Goal: Task Accomplishment & Management: Use online tool/utility

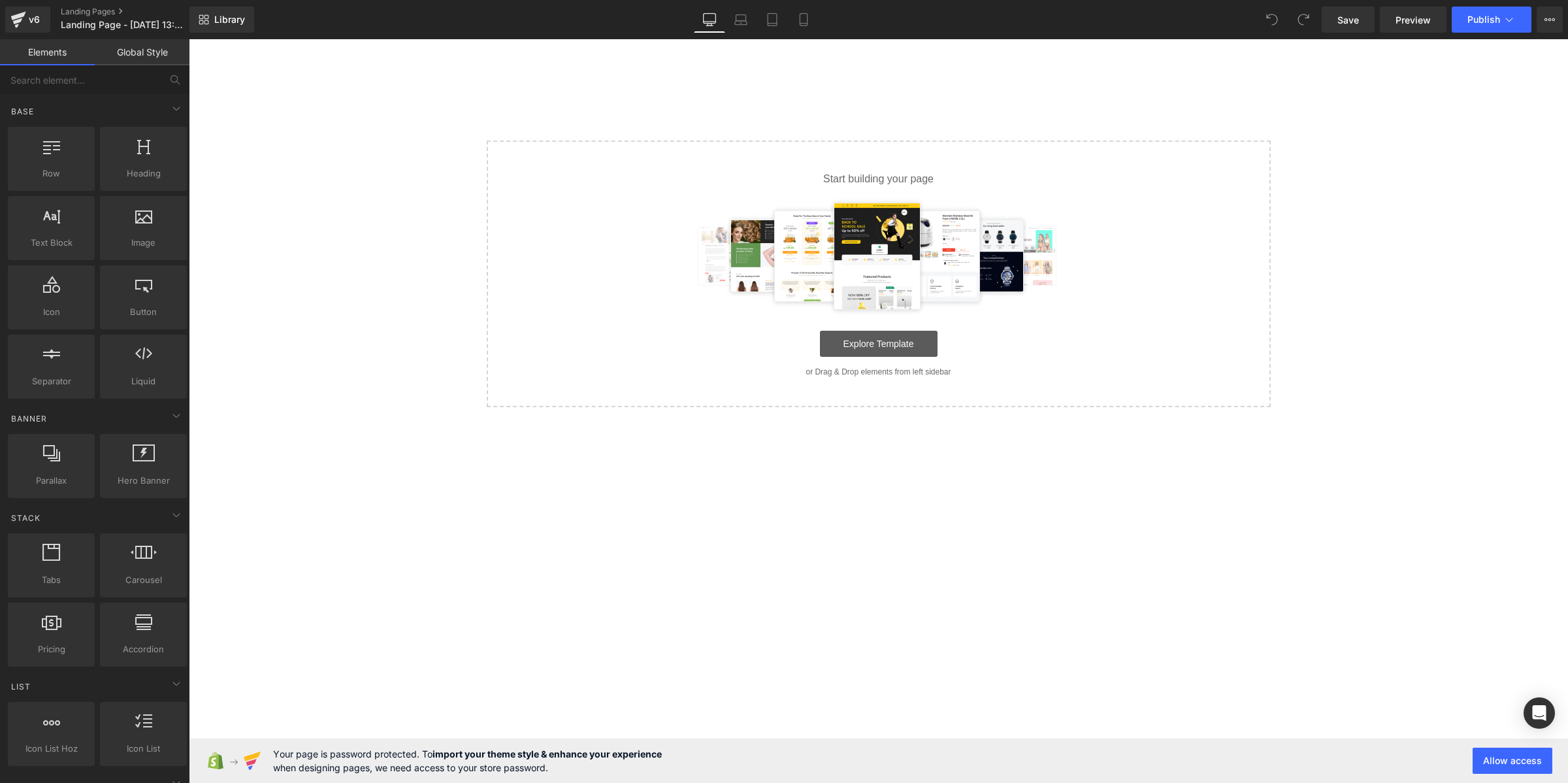
click at [829, 335] on link "Explore Template" at bounding box center [878, 343] width 118 height 26
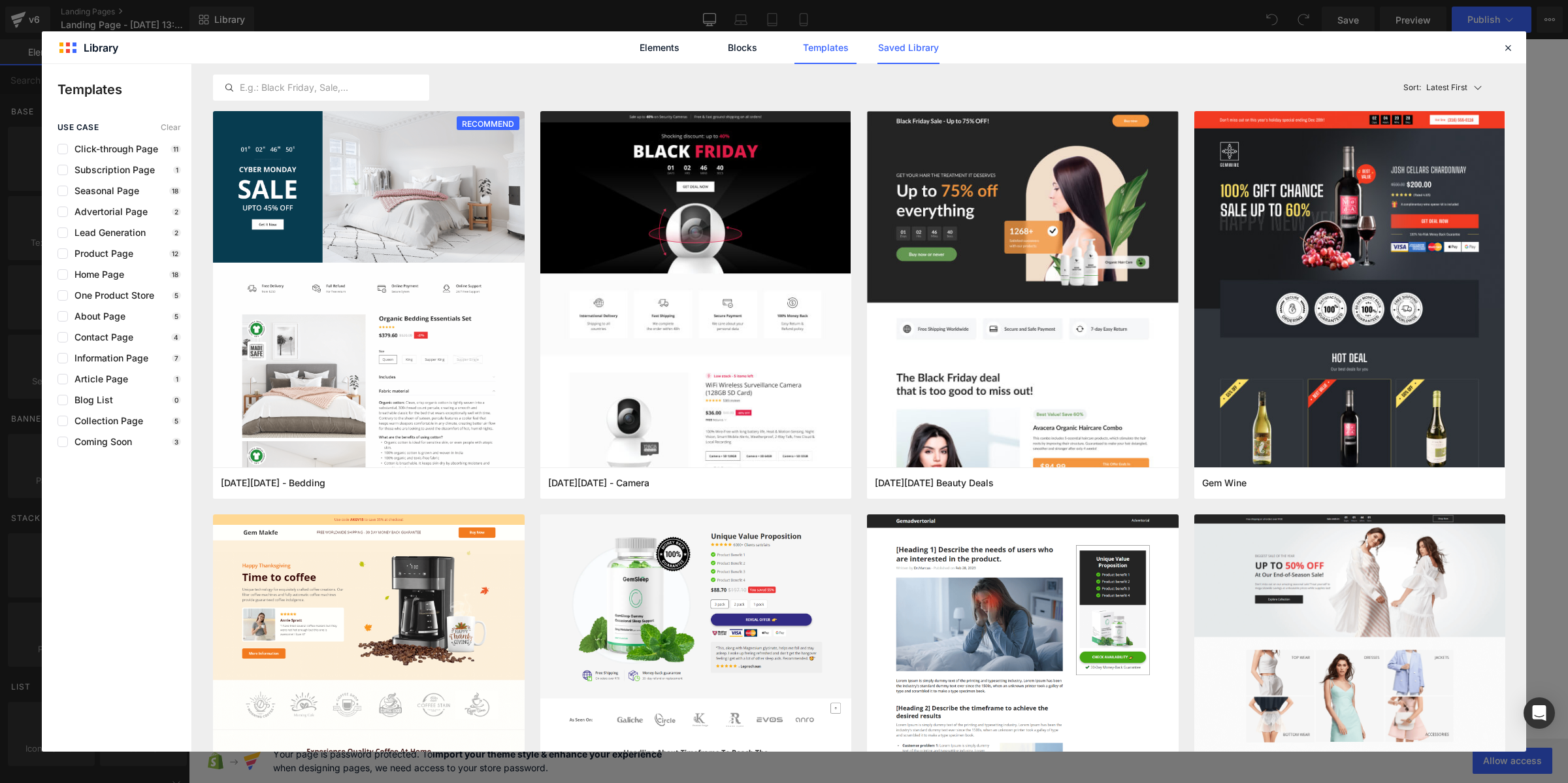
click at [918, 40] on link "Saved Library" at bounding box center [909, 47] width 62 height 33
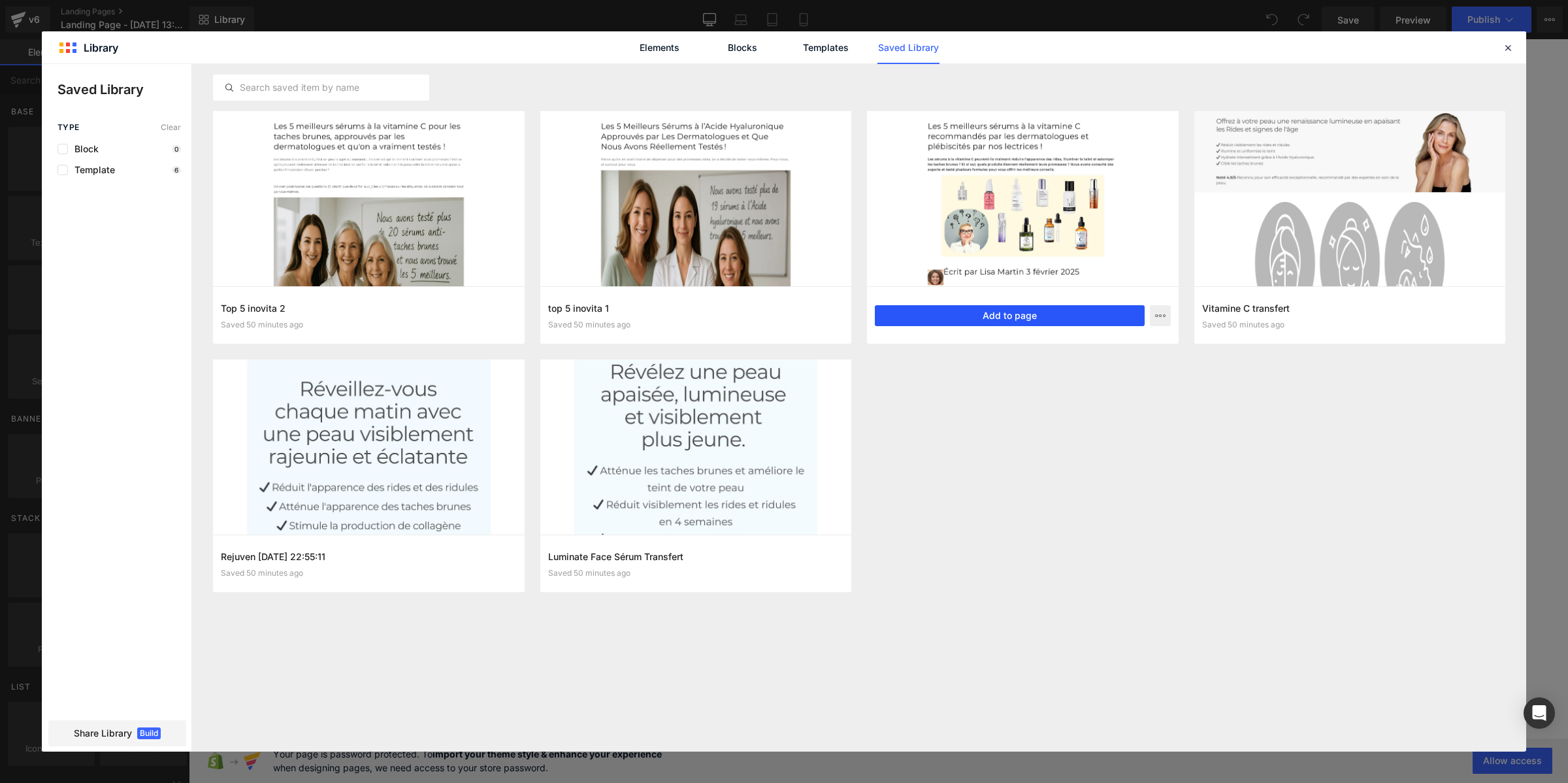
click at [978, 321] on button "Add to page" at bounding box center [1009, 315] width 270 height 21
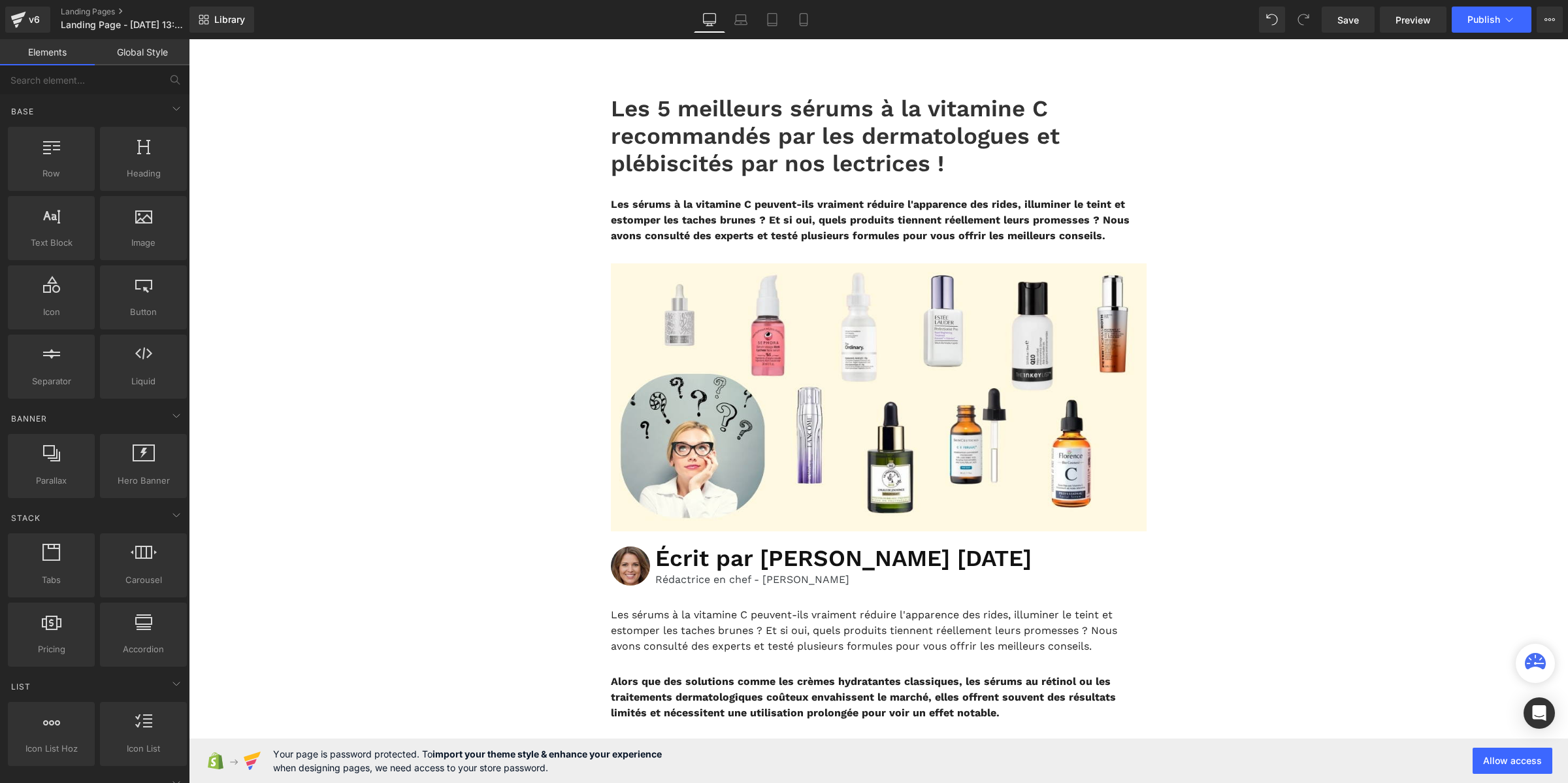
click at [148, 64] on link "Global Style" at bounding box center [142, 52] width 95 height 26
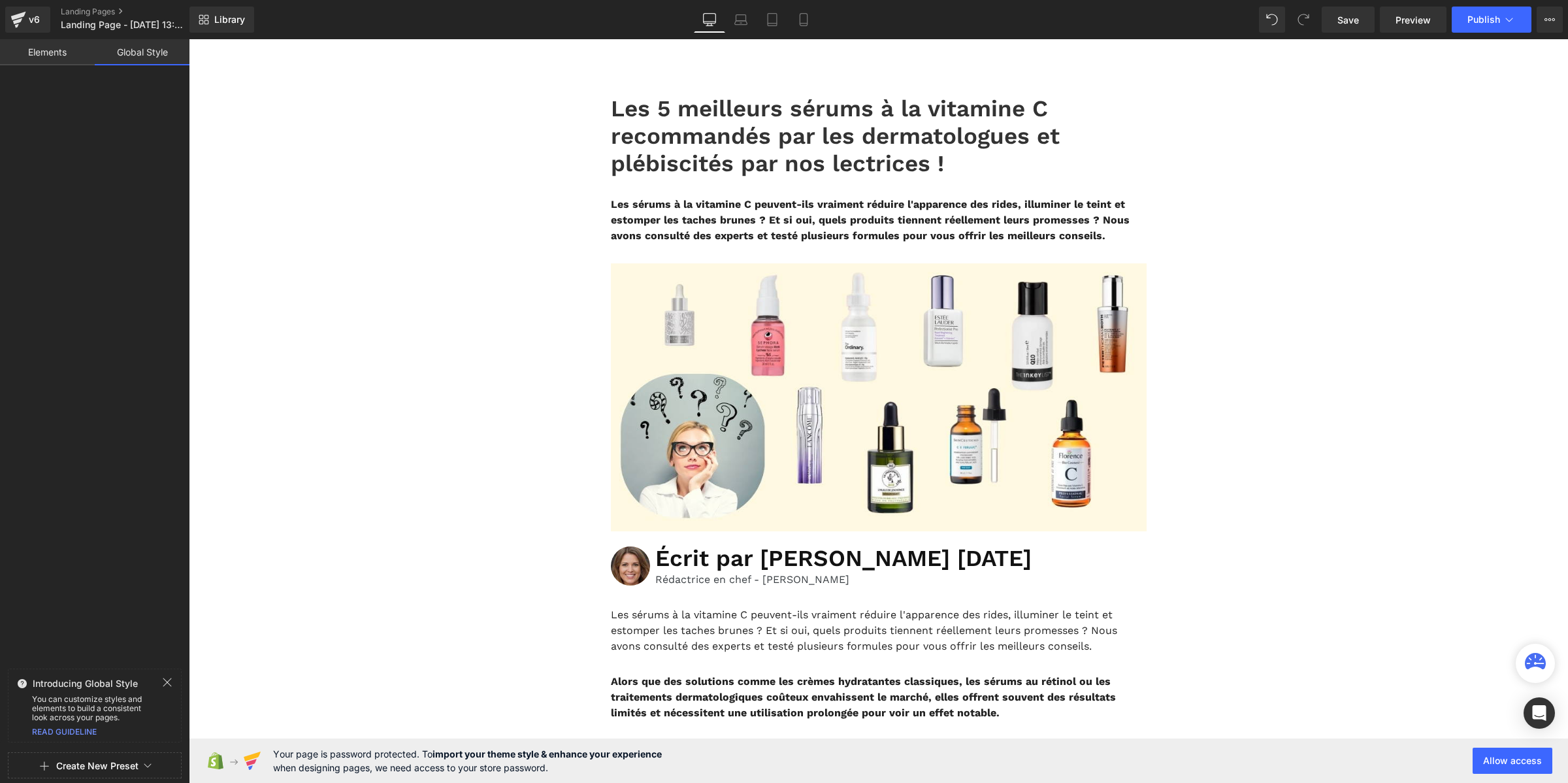
click at [80, 762] on button "Create New Preset" at bounding box center [97, 766] width 83 height 28
click at [113, 714] on div "From This Page" at bounding box center [95, 710] width 109 height 21
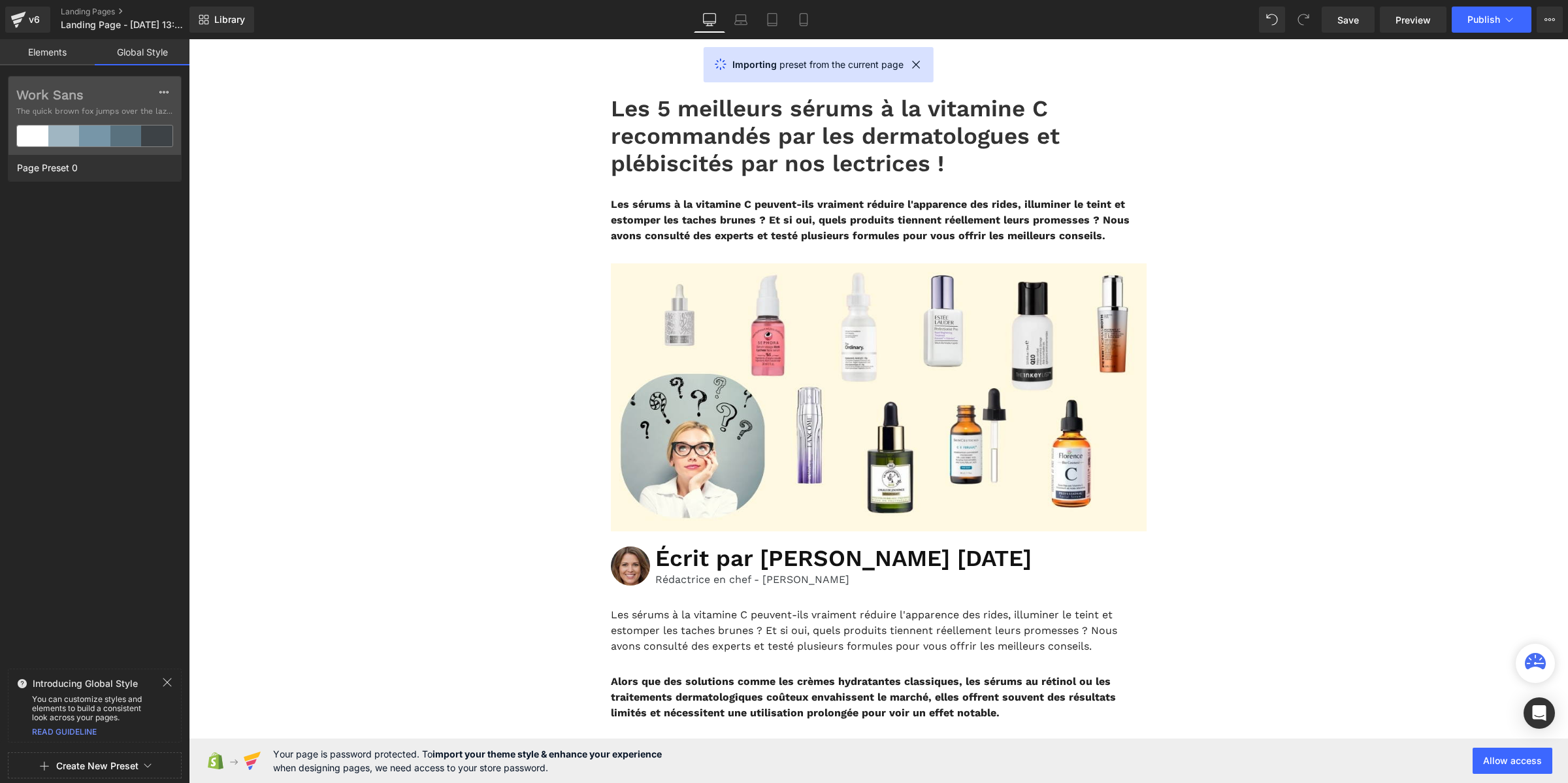
click at [69, 96] on div at bounding box center [95, 392] width 190 height 783
click at [69, 96] on label "Work Sans" at bounding box center [95, 94] width 157 height 16
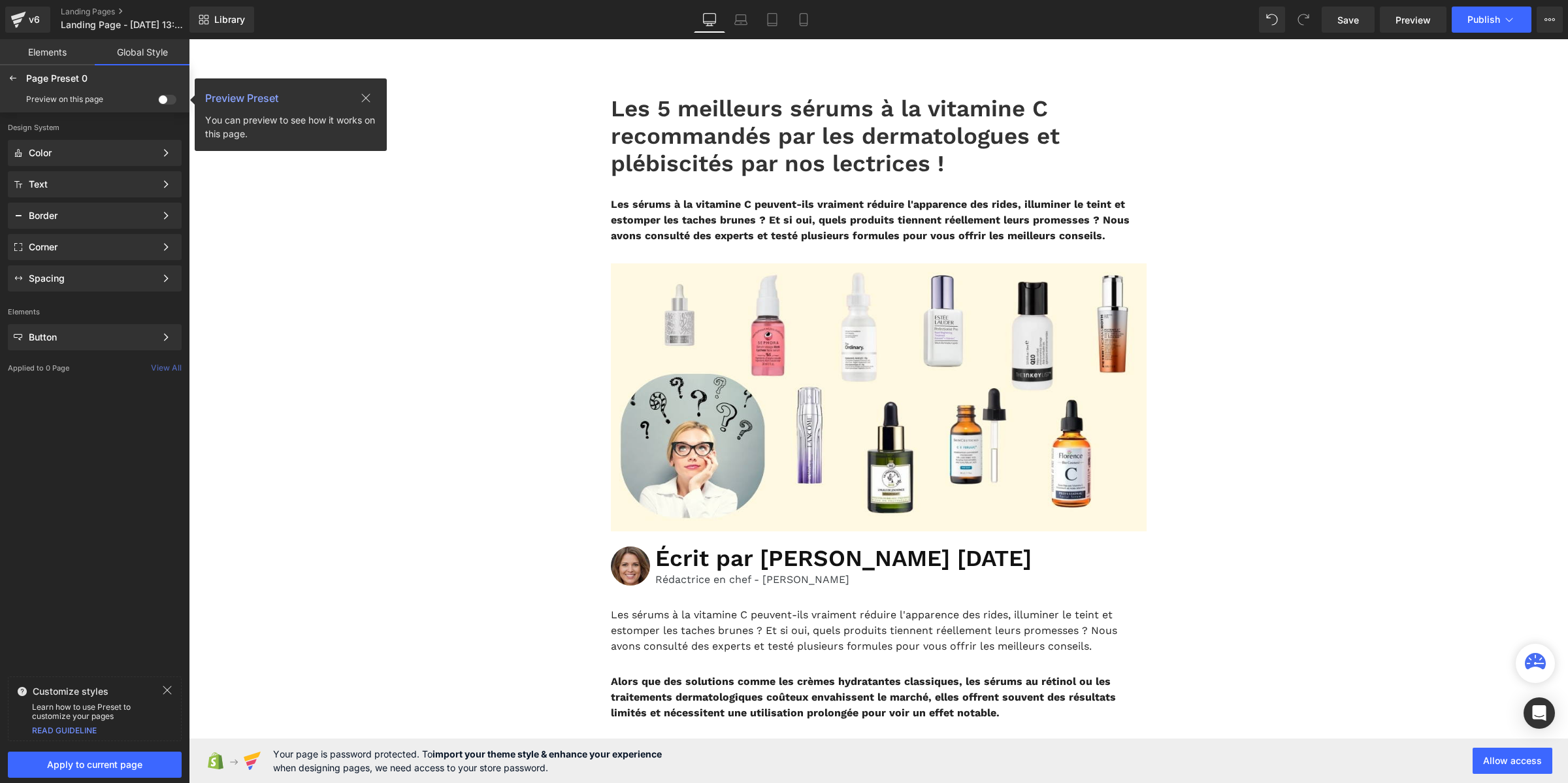
click at [171, 95] on span at bounding box center [167, 100] width 18 height 10
click at [158, 102] on input "checkbox" at bounding box center [158, 102] width 0 height 0
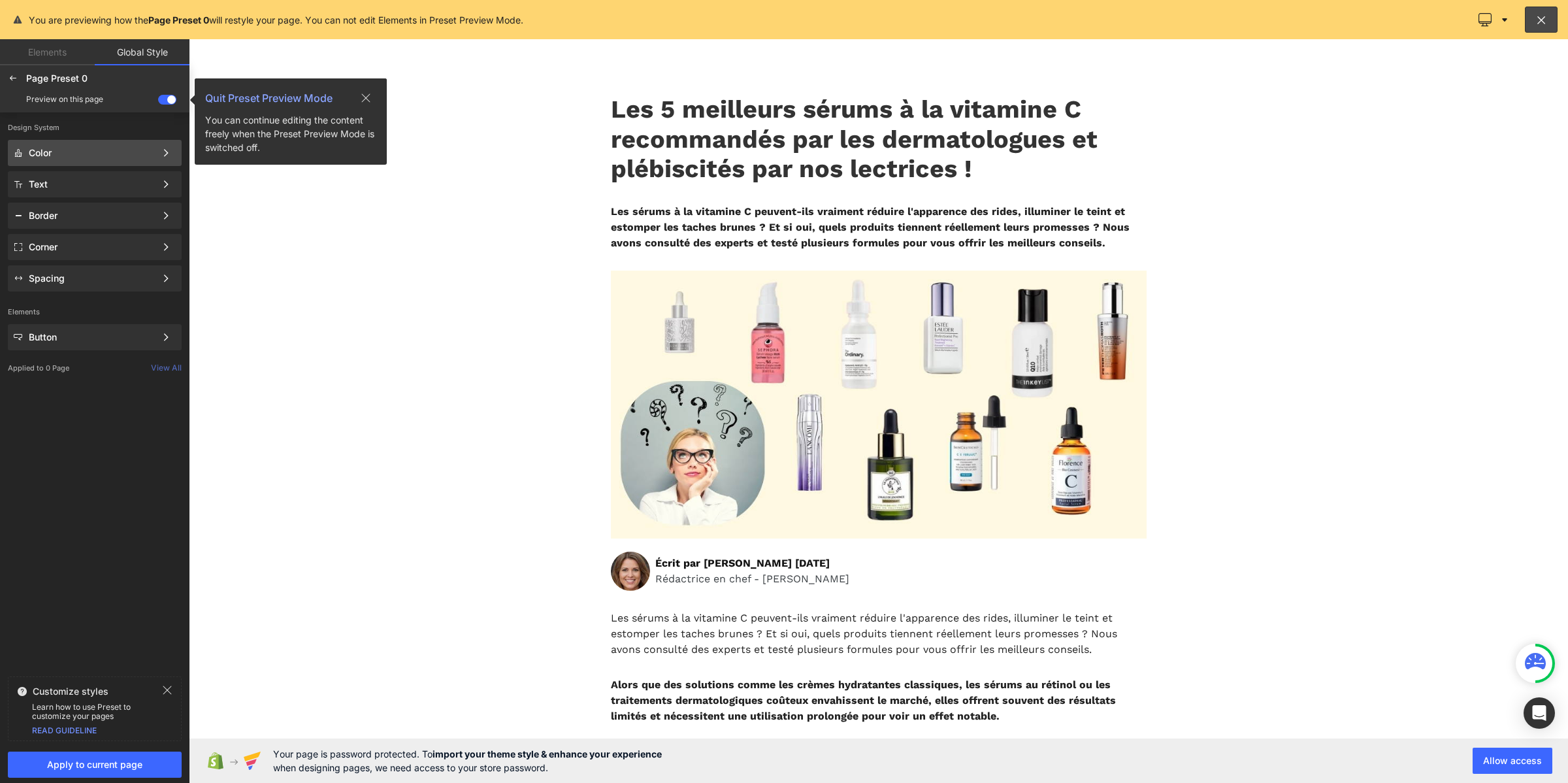
click at [79, 149] on div "Color" at bounding box center [92, 153] width 127 height 11
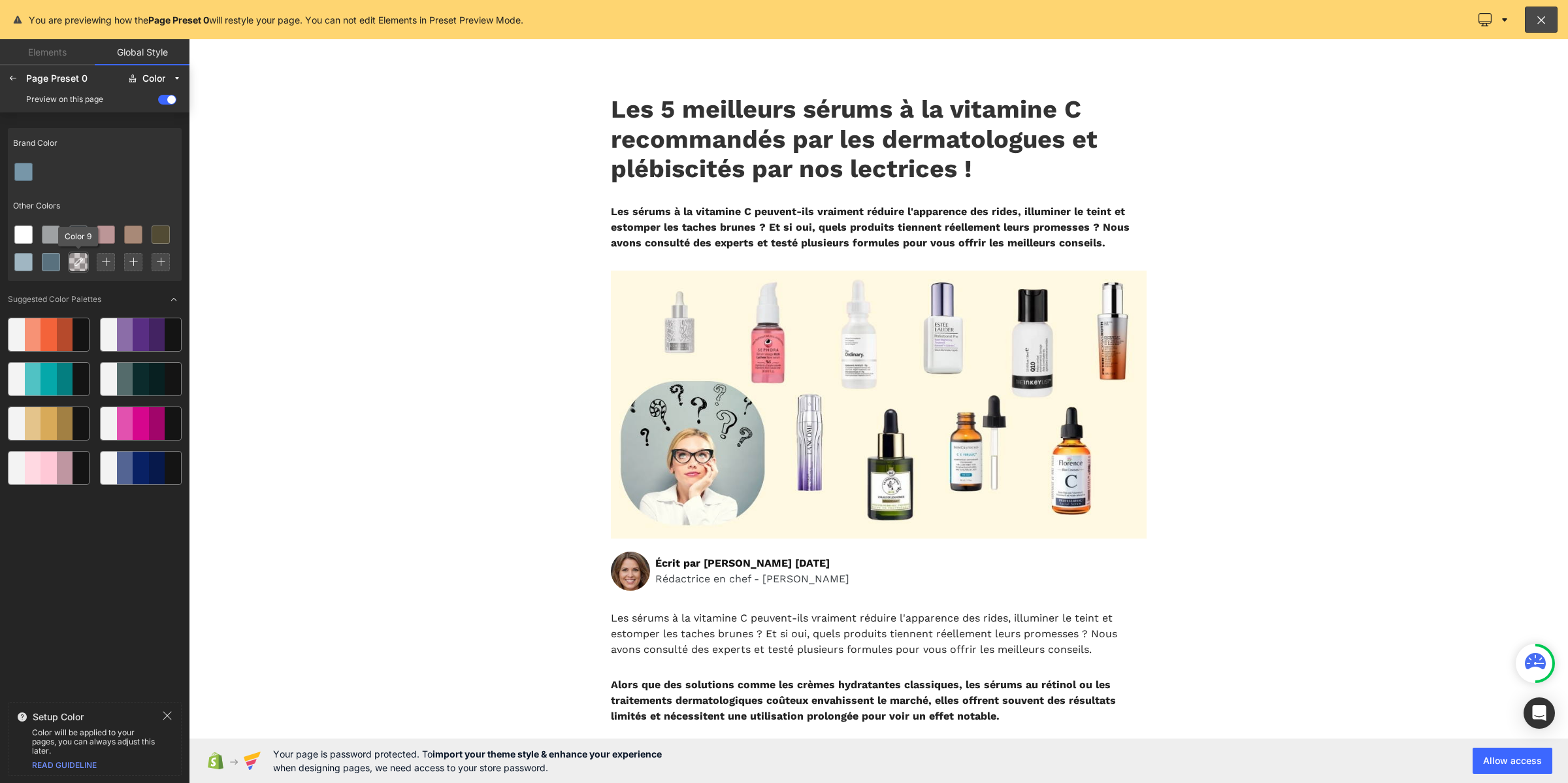
click at [73, 256] on div at bounding box center [78, 262] width 17 height 17
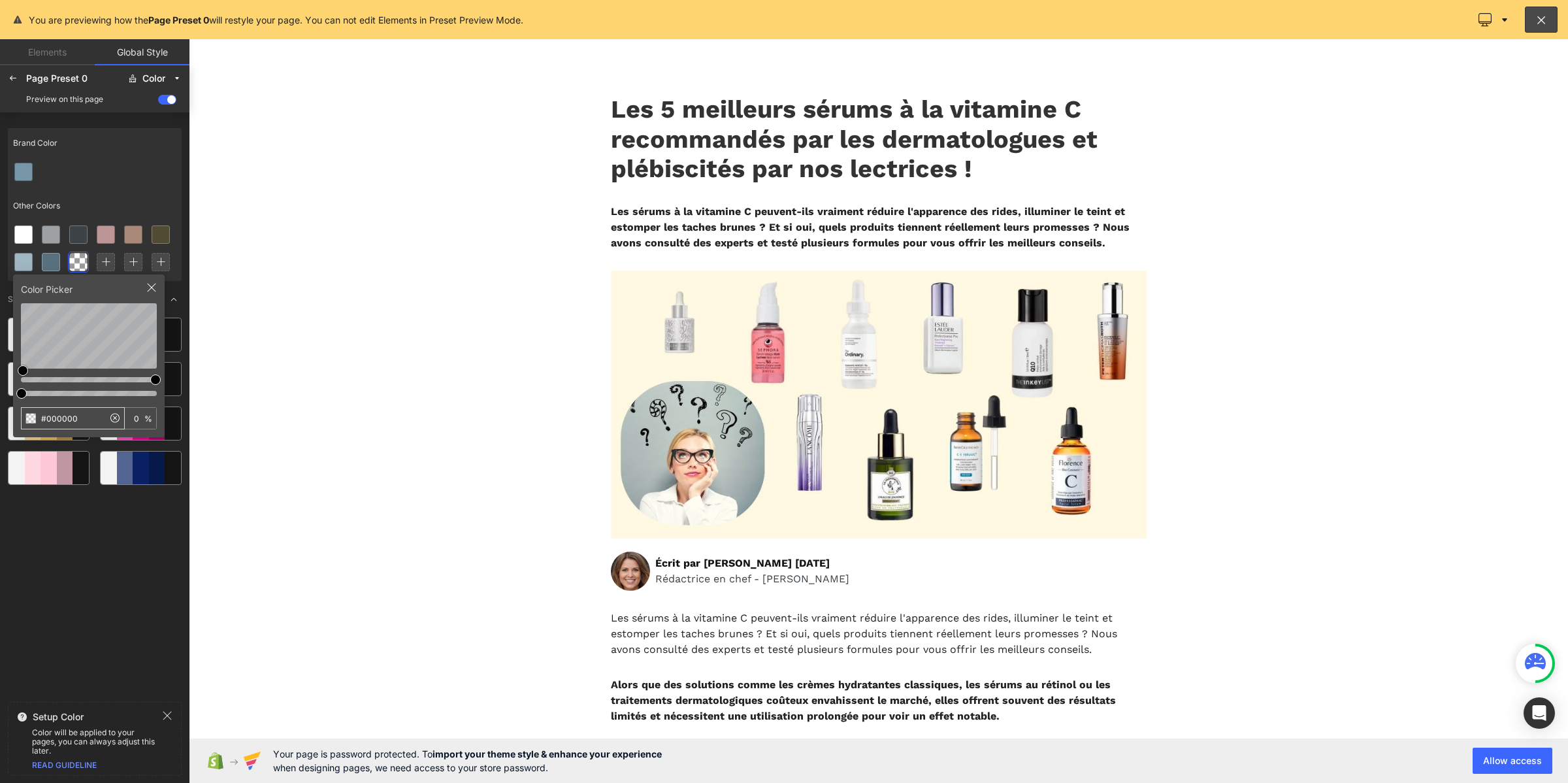
click at [69, 418] on input "#000000" at bounding box center [62, 418] width 82 height 21
click at [78, 230] on icon at bounding box center [78, 235] width 11 height 11
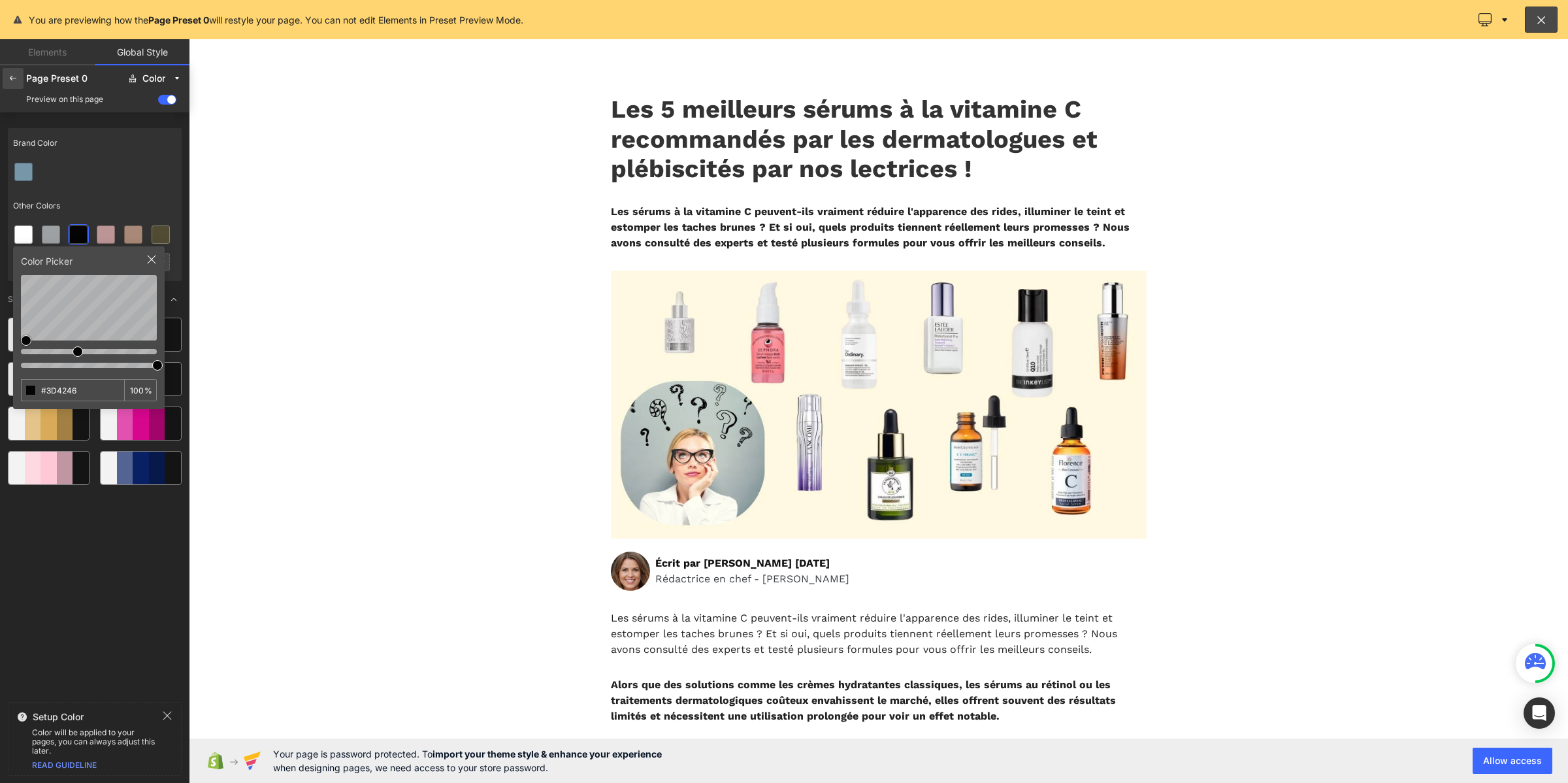
click at [7, 69] on div at bounding box center [13, 78] width 21 height 21
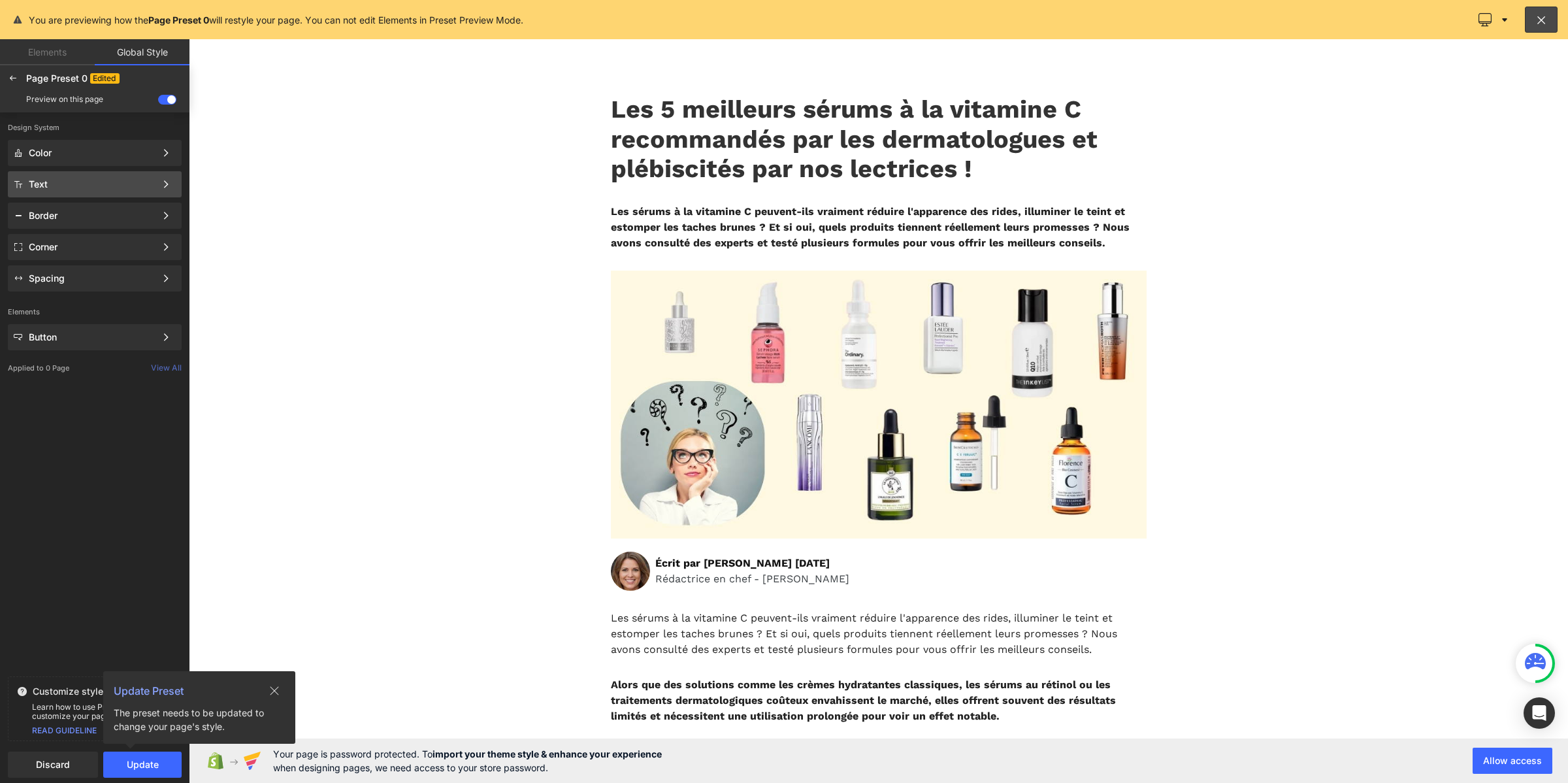
click at [69, 179] on div "Text" at bounding box center [92, 184] width 127 height 11
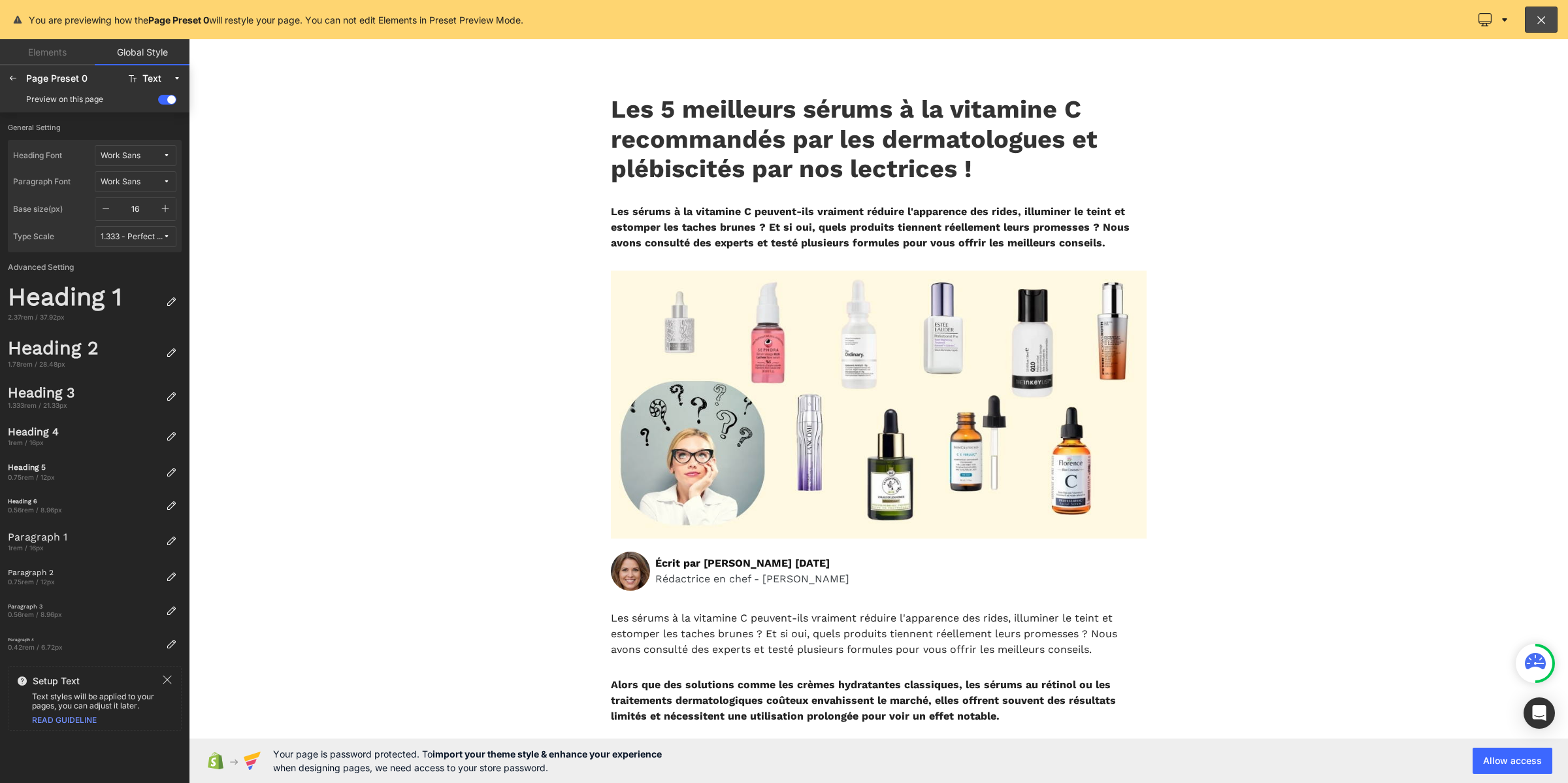
click at [116, 158] on div "Work Sans" at bounding box center [120, 156] width 40 height 10
click at [127, 224] on div "Manage Fonts" at bounding box center [123, 222] width 96 height 18
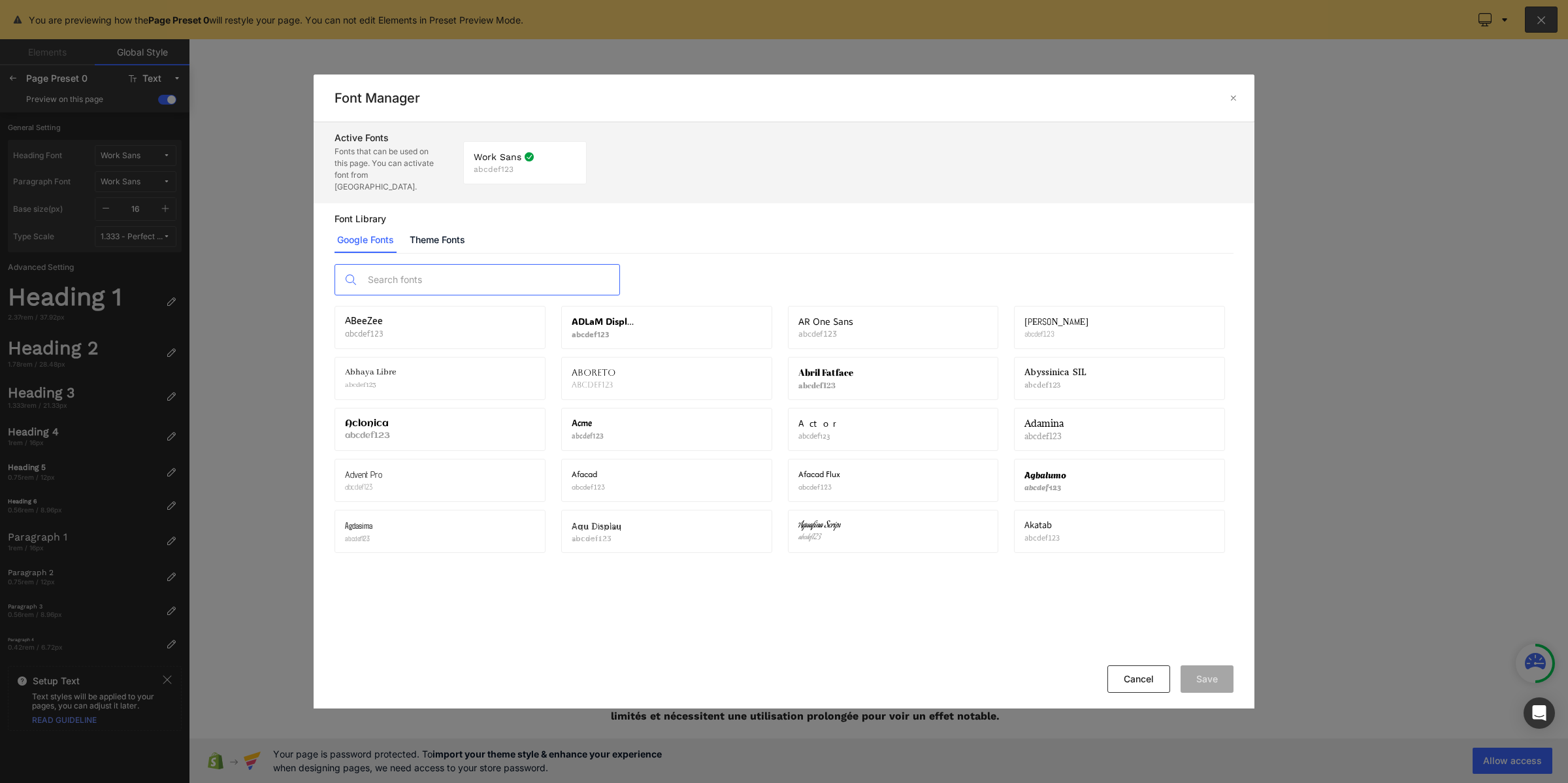
click at [426, 269] on input "text" at bounding box center [490, 280] width 258 height 30
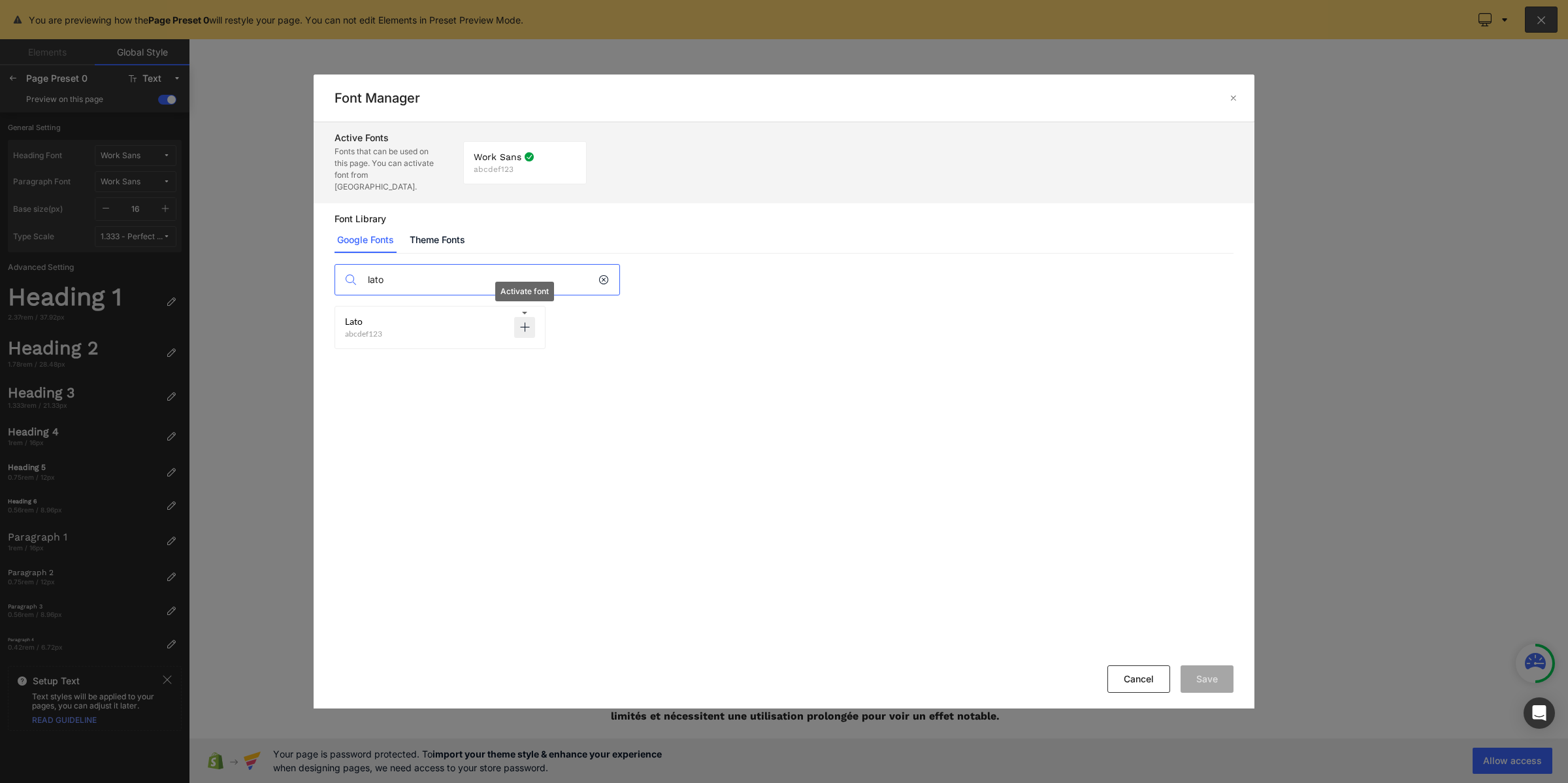
type input "lato"
click at [529, 322] on icon at bounding box center [525, 327] width 11 height 11
click at [1190, 683] on button "Save" at bounding box center [1207, 679] width 53 height 28
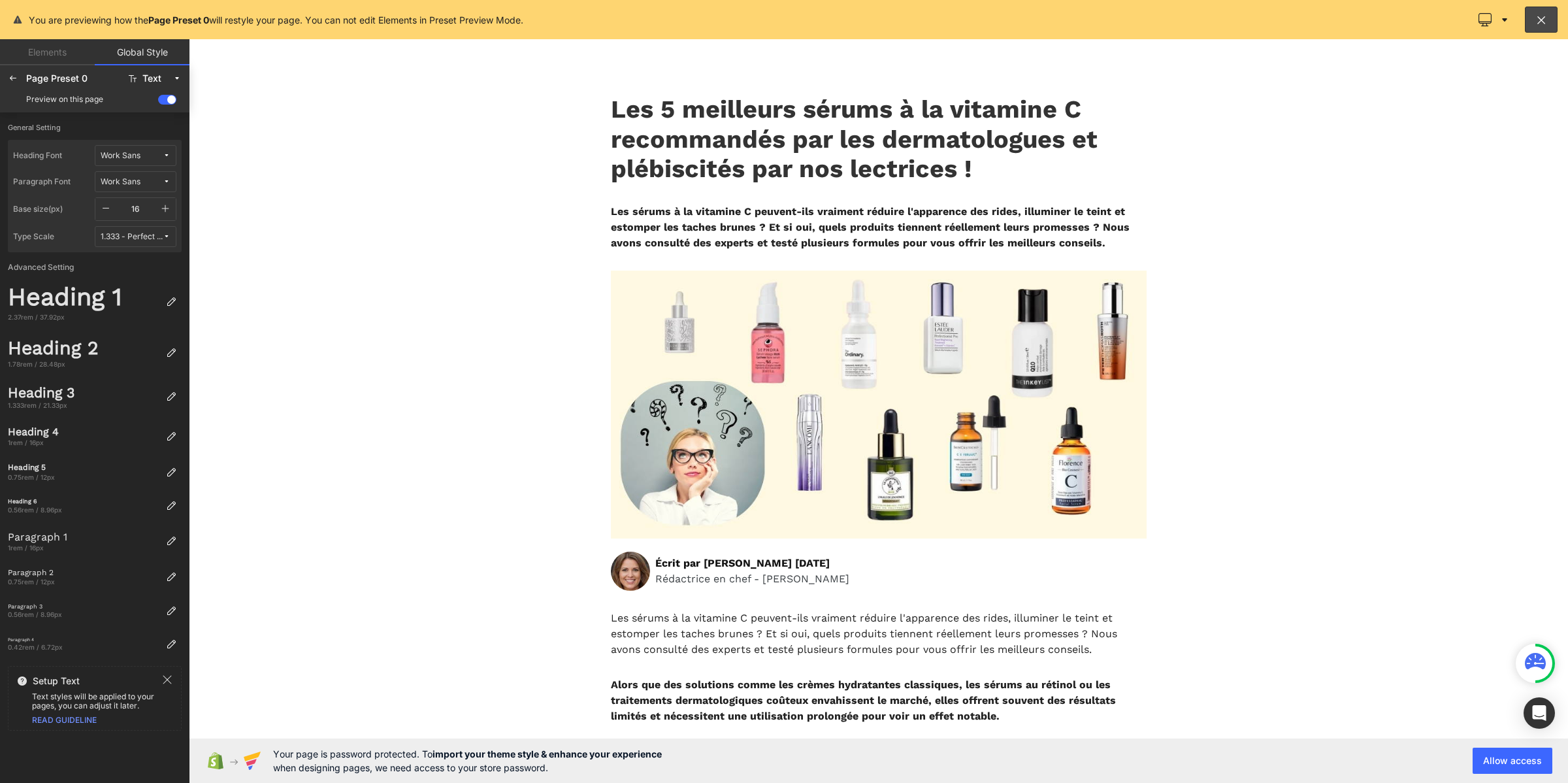
click at [122, 158] on div "Work Sans" at bounding box center [120, 156] width 40 height 10
click at [142, 223] on div "Lato" at bounding box center [123, 223] width 92 height 11
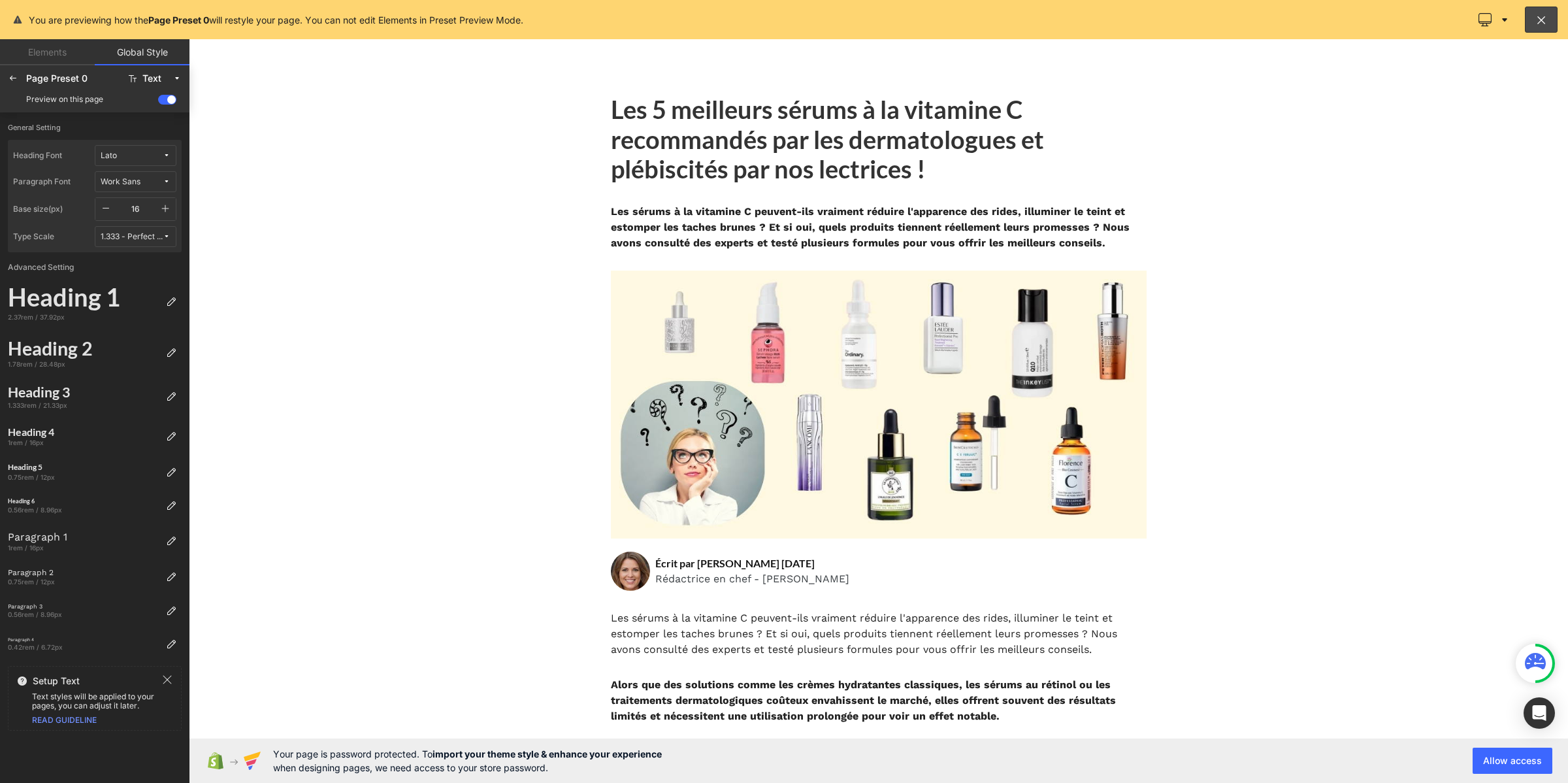
click at [145, 184] on span "Work Sans" at bounding box center [132, 182] width 62 height 10
click at [142, 247] on div "Lato" at bounding box center [123, 249] width 92 height 11
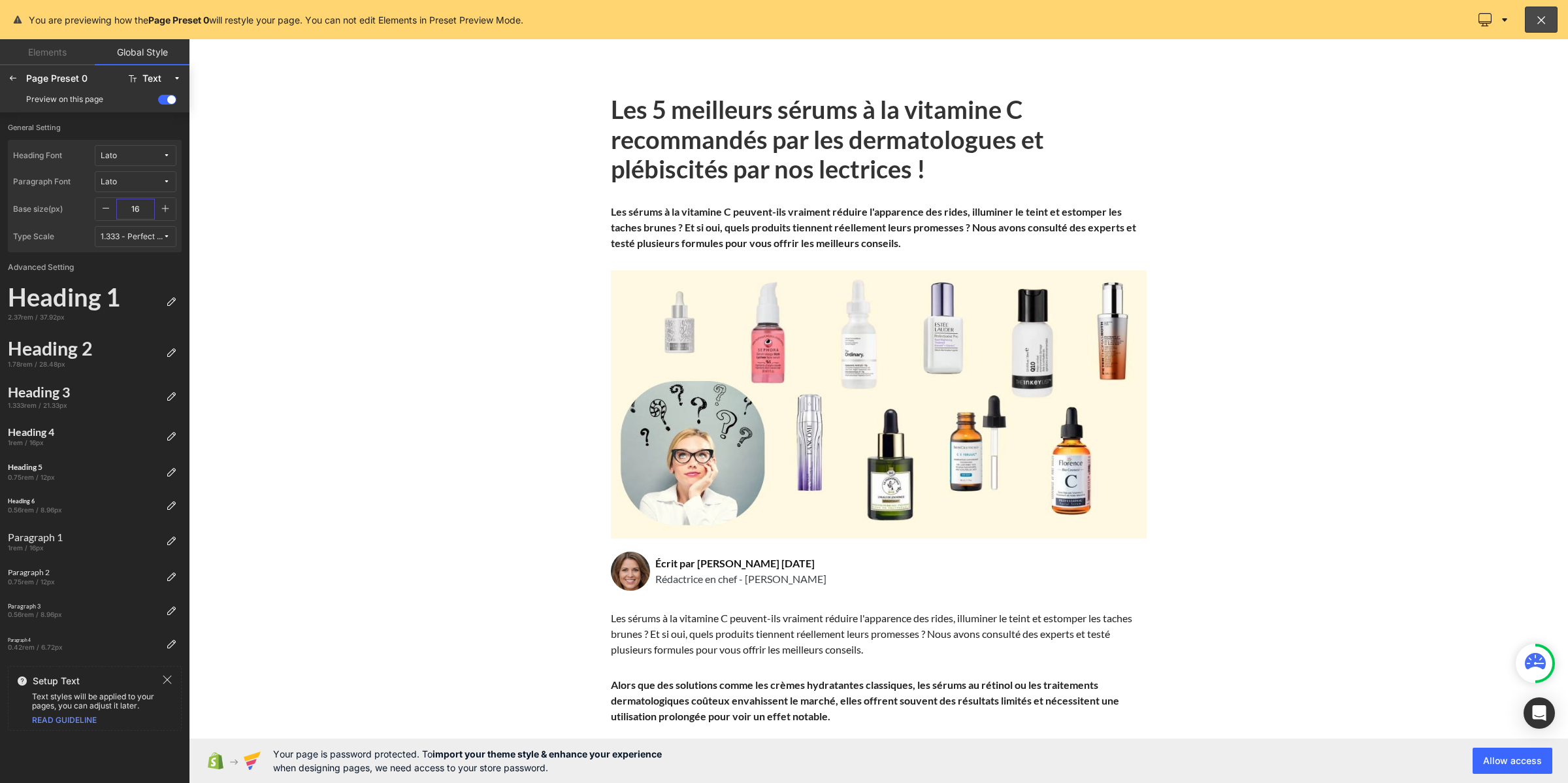
click at [148, 211] on input "16" at bounding box center [135, 209] width 38 height 21
click at [168, 207] on icon "button" at bounding box center [165, 208] width 11 height 11
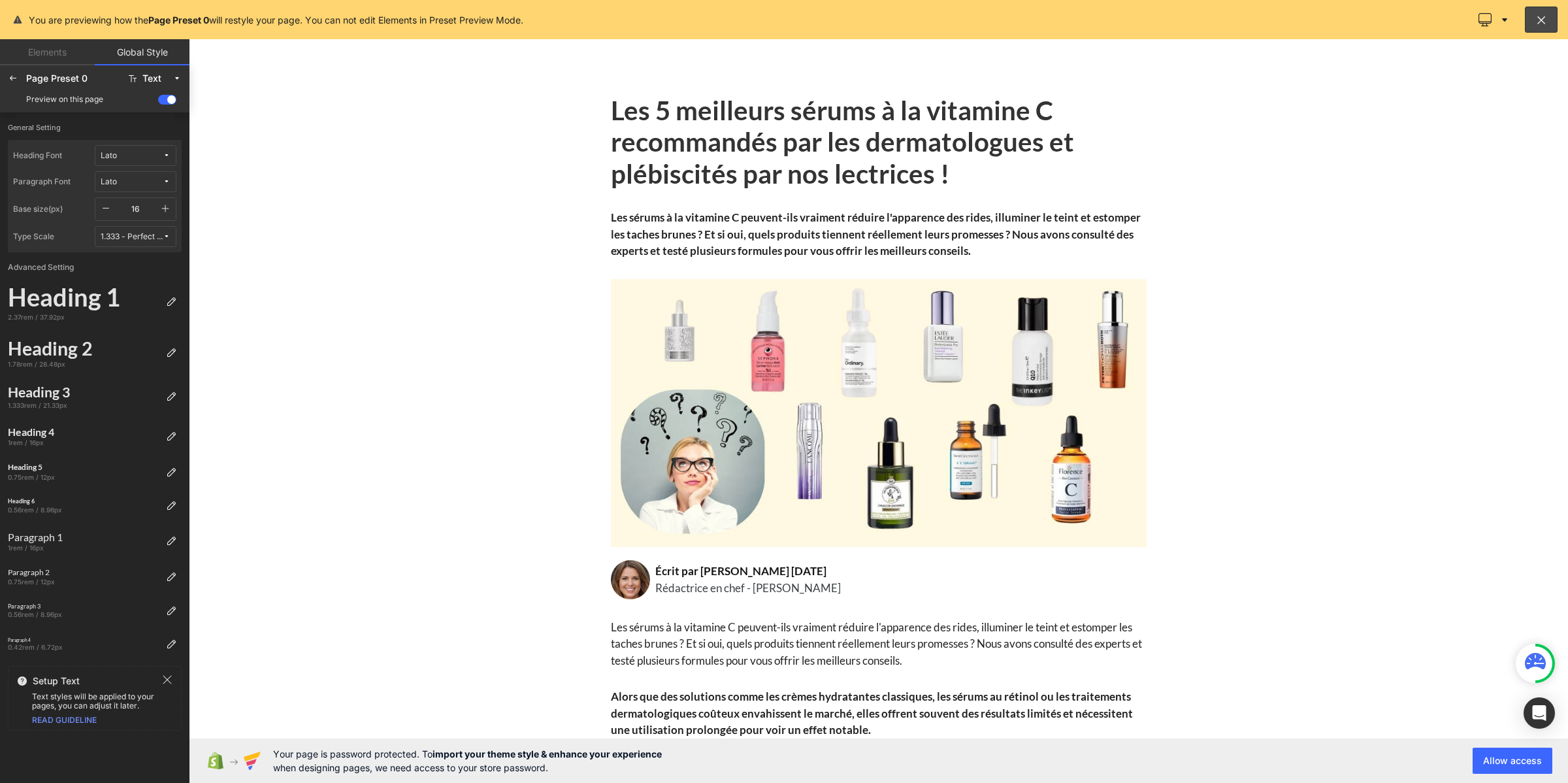
click at [168, 207] on icon "button" at bounding box center [165, 208] width 11 height 11
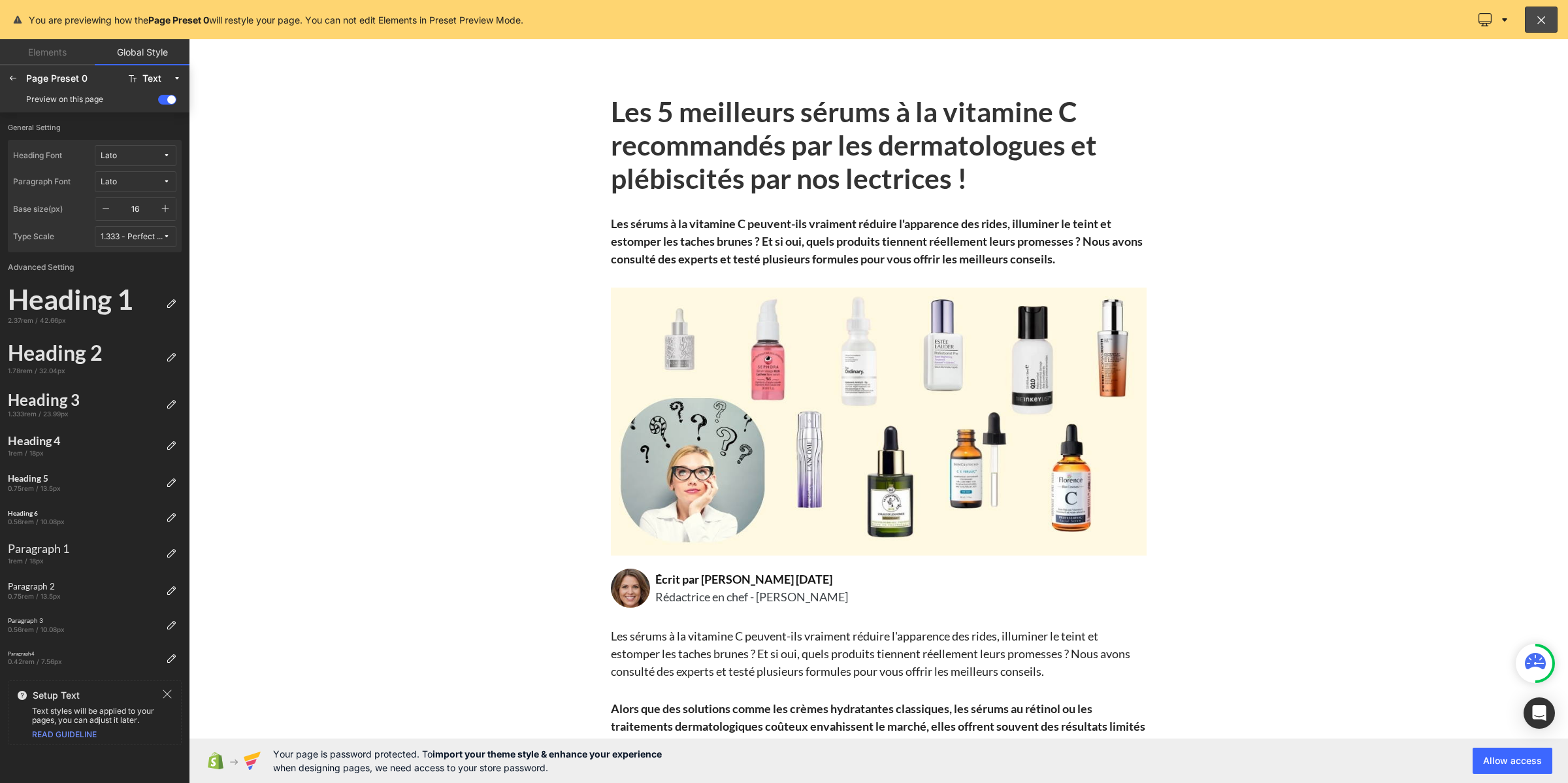
click at [168, 207] on icon "button" at bounding box center [165, 208] width 11 height 11
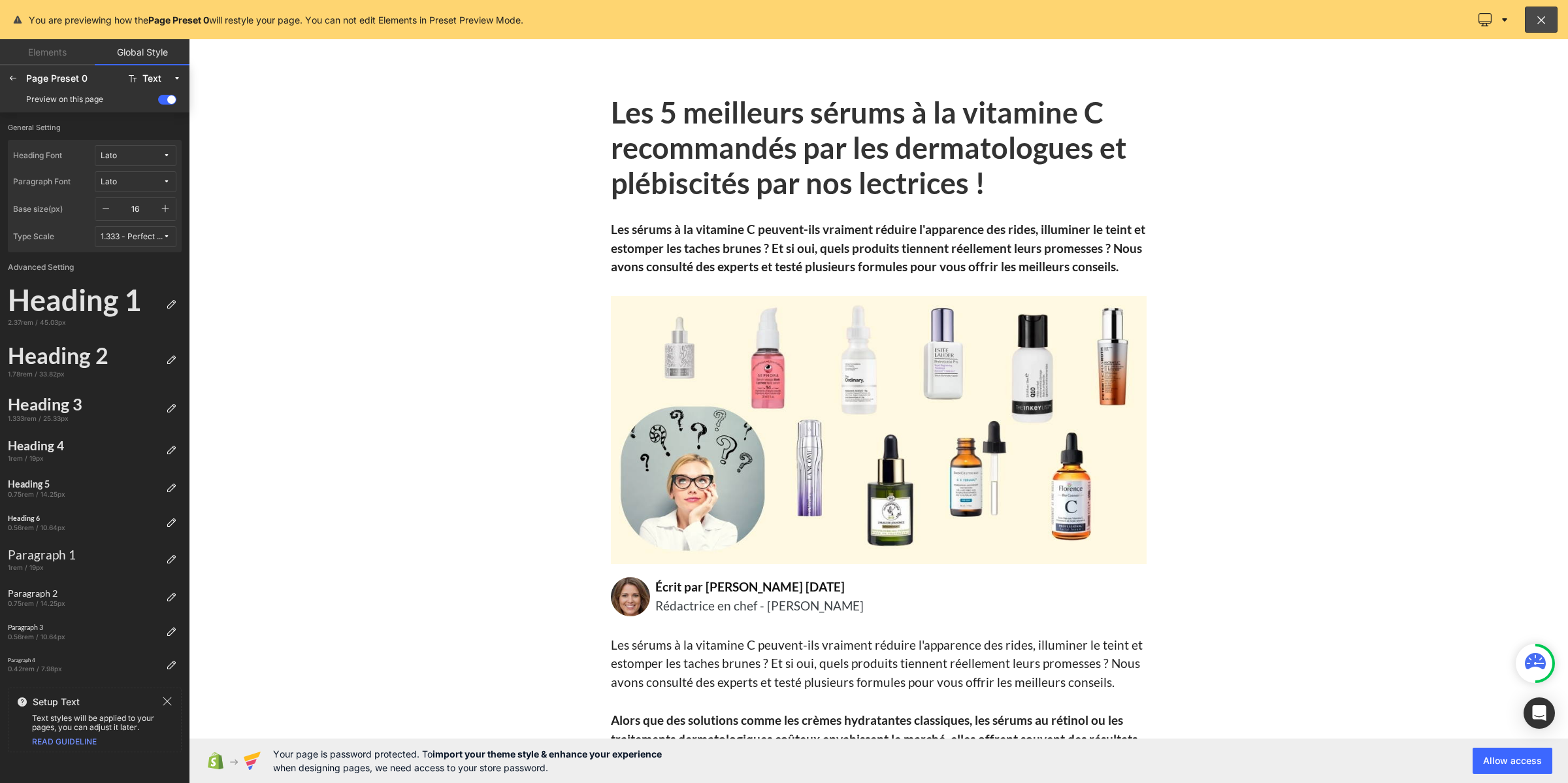
click at [168, 207] on icon "button" at bounding box center [165, 208] width 11 height 11
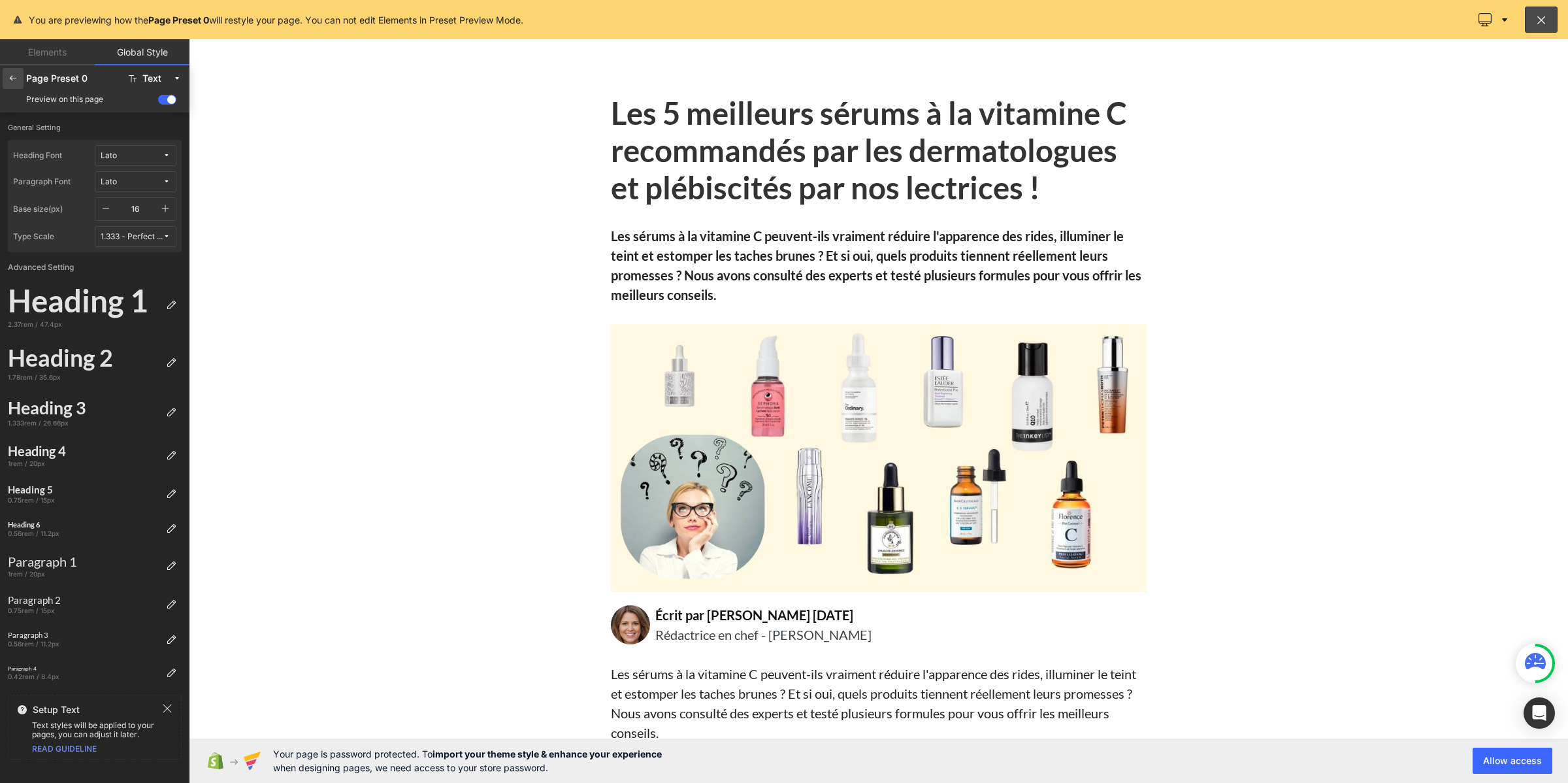
click at [8, 74] on icon at bounding box center [13, 78] width 11 height 11
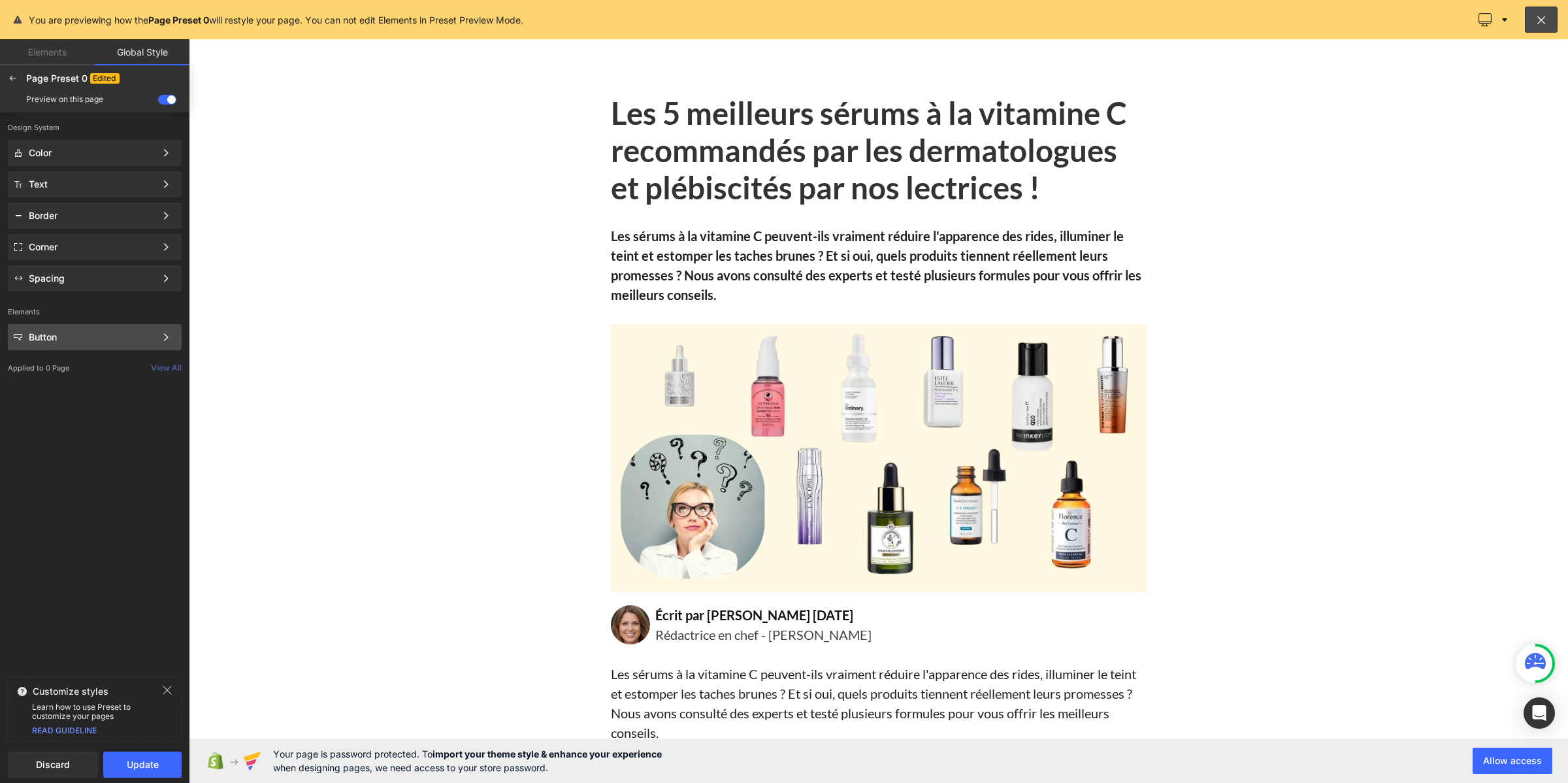
click at [90, 334] on div "Button" at bounding box center [92, 337] width 127 height 11
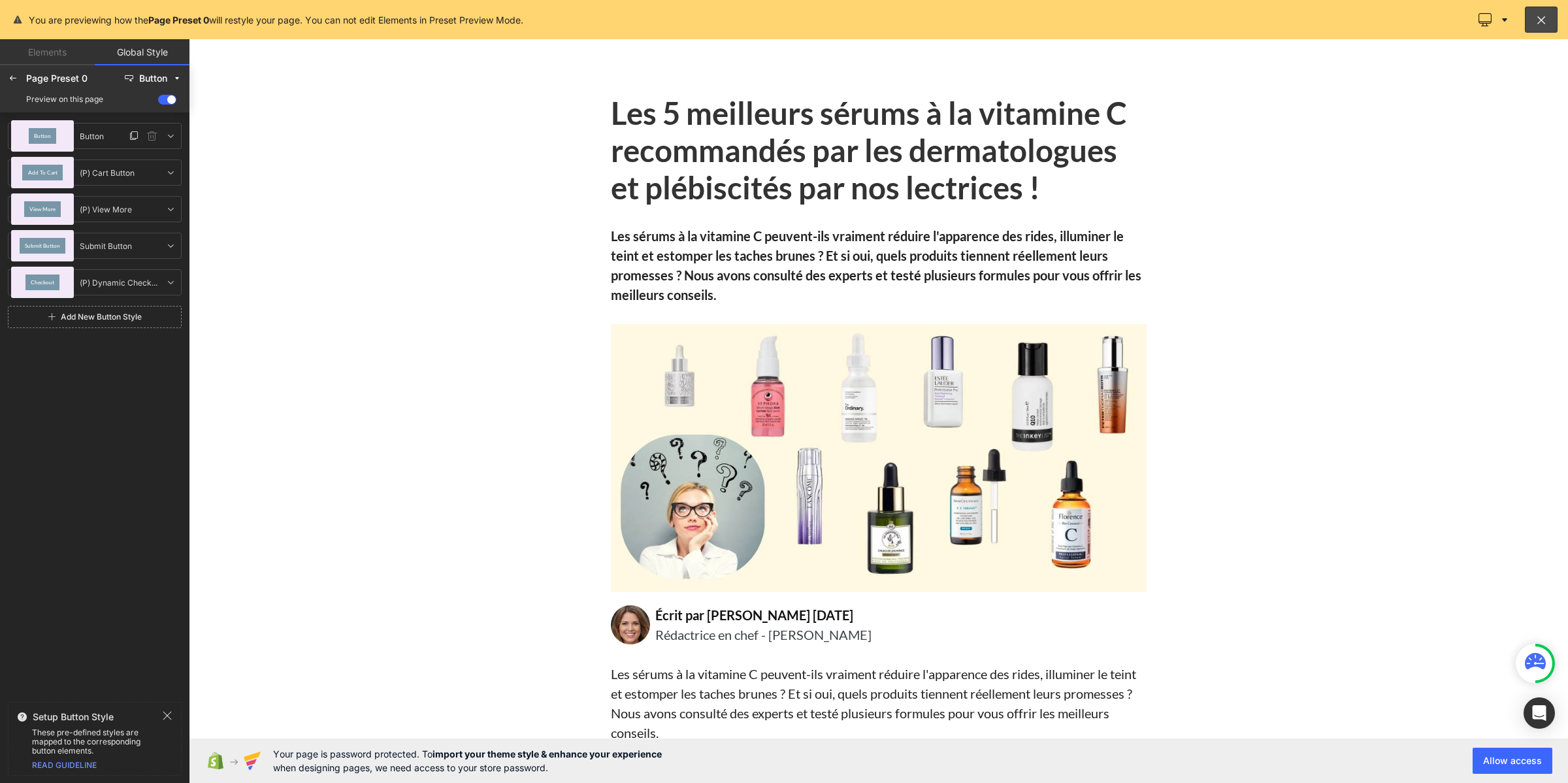
click at [60, 138] on div "Button" at bounding box center [42, 136] width 63 height 31
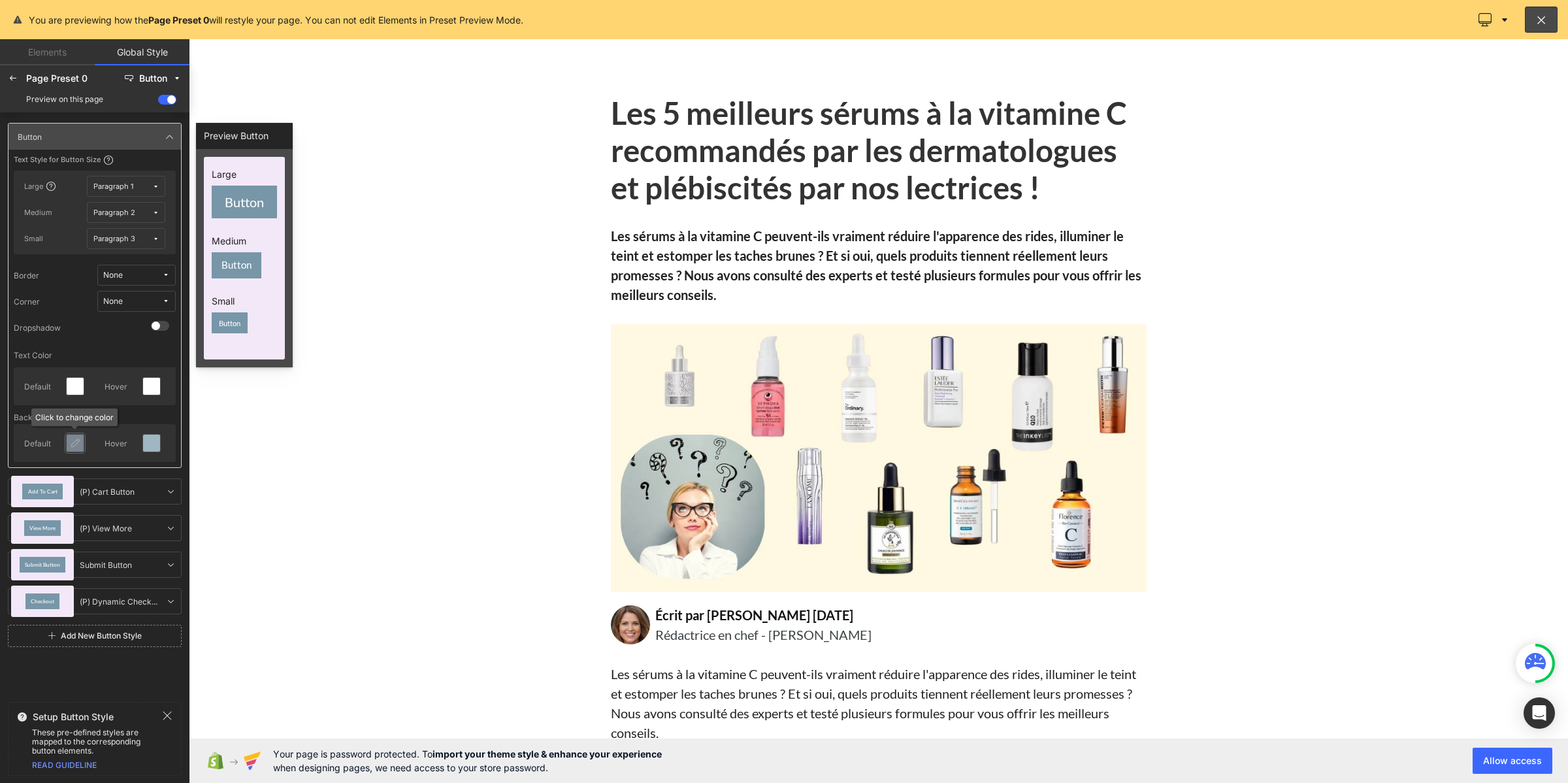
click at [69, 445] on div at bounding box center [75, 443] width 17 height 17
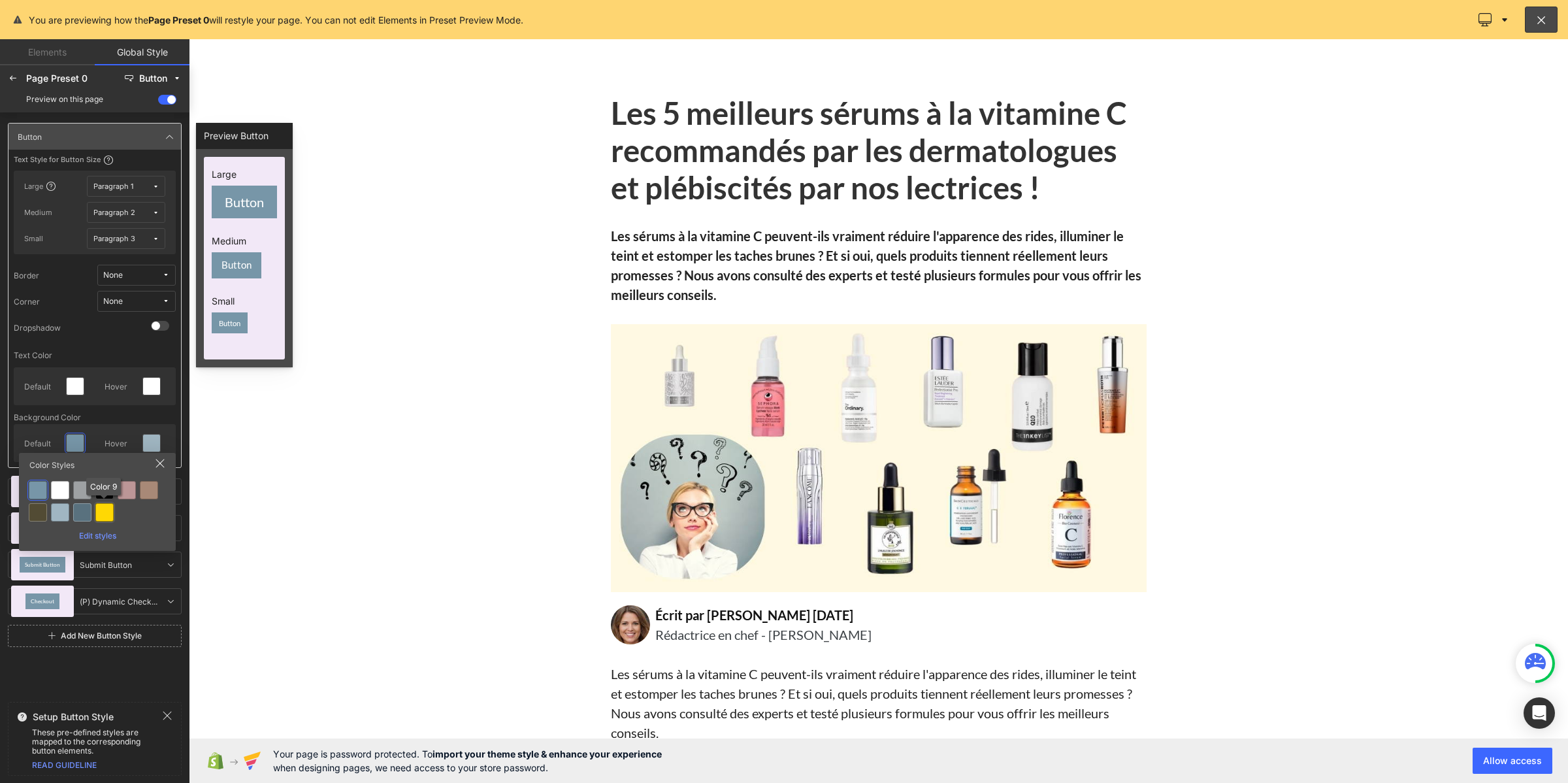
click at [96, 510] on div at bounding box center [105, 512] width 18 height 18
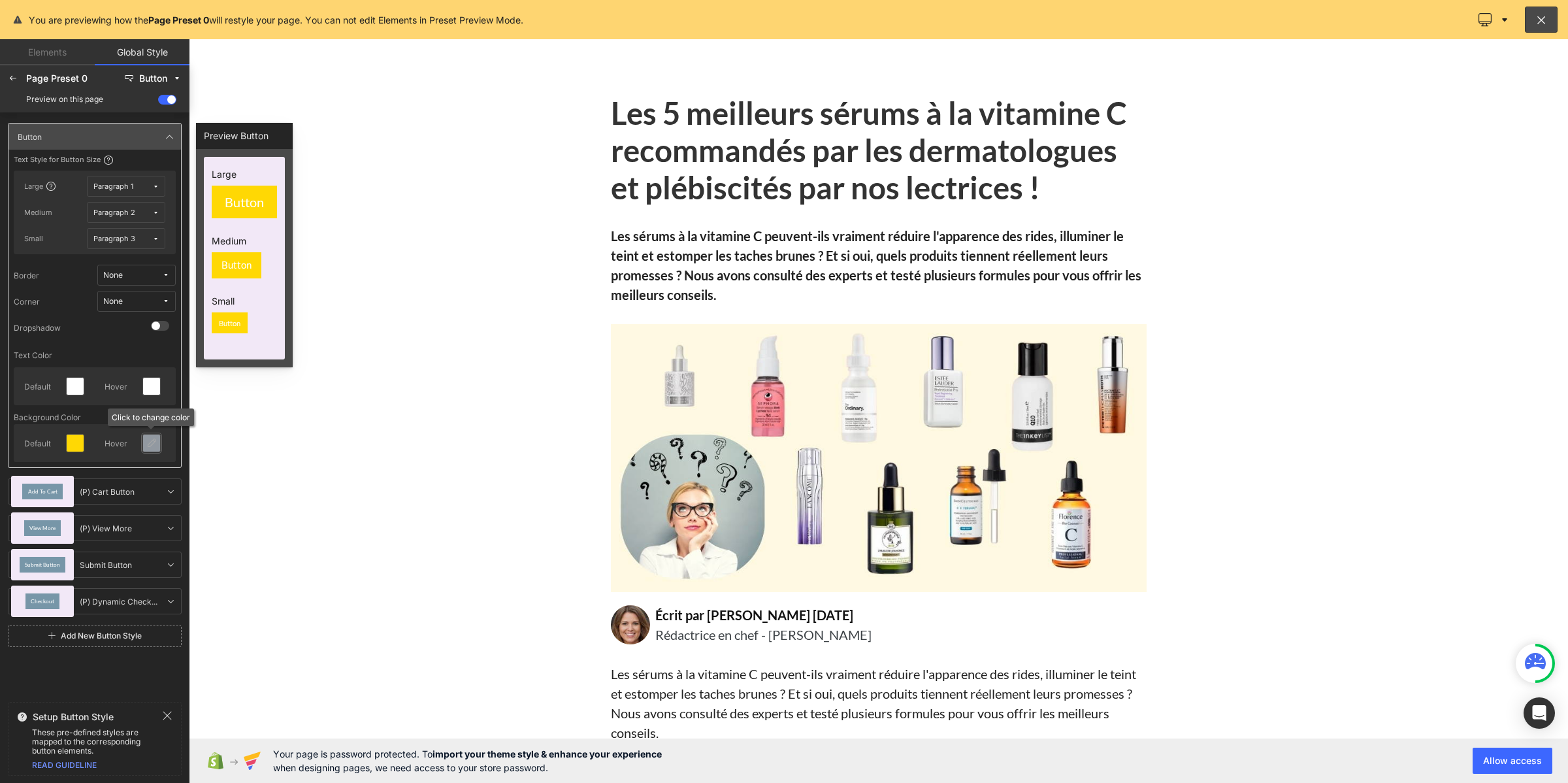
click at [154, 441] on icon at bounding box center [151, 443] width 11 height 11
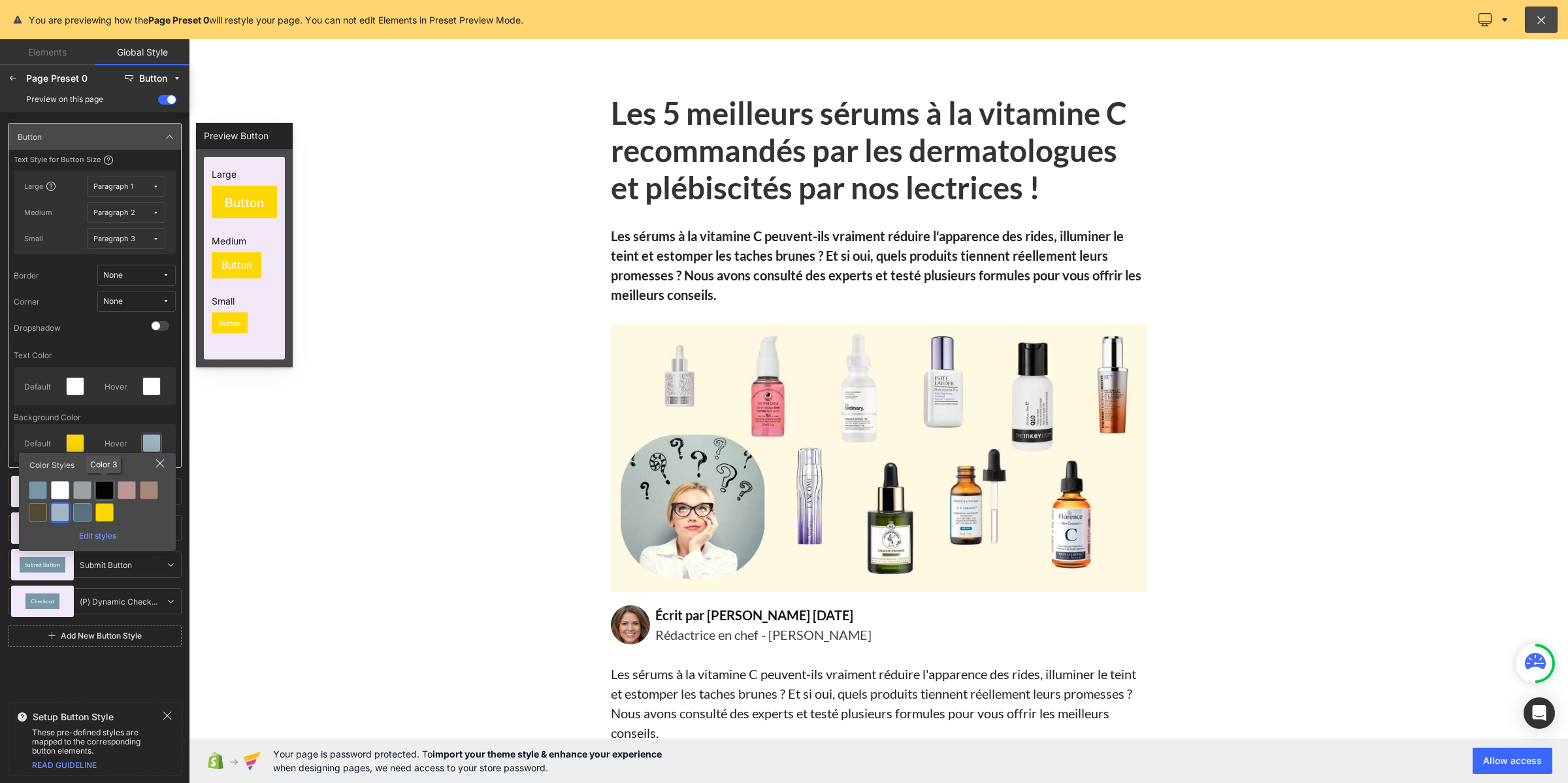
click at [109, 485] on div at bounding box center [105, 490] width 18 height 18
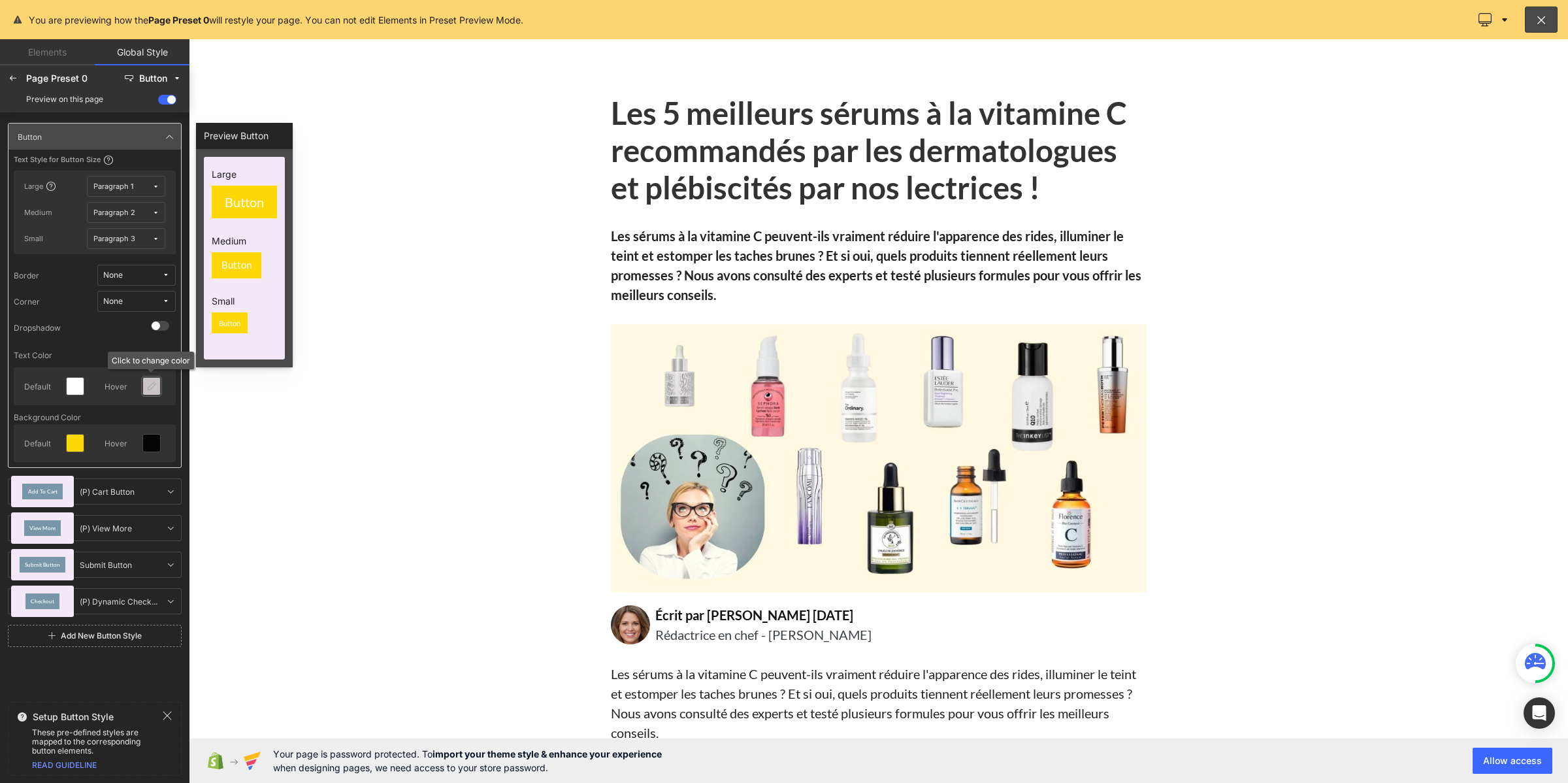
click at [145, 386] on div at bounding box center [151, 386] width 17 height 17
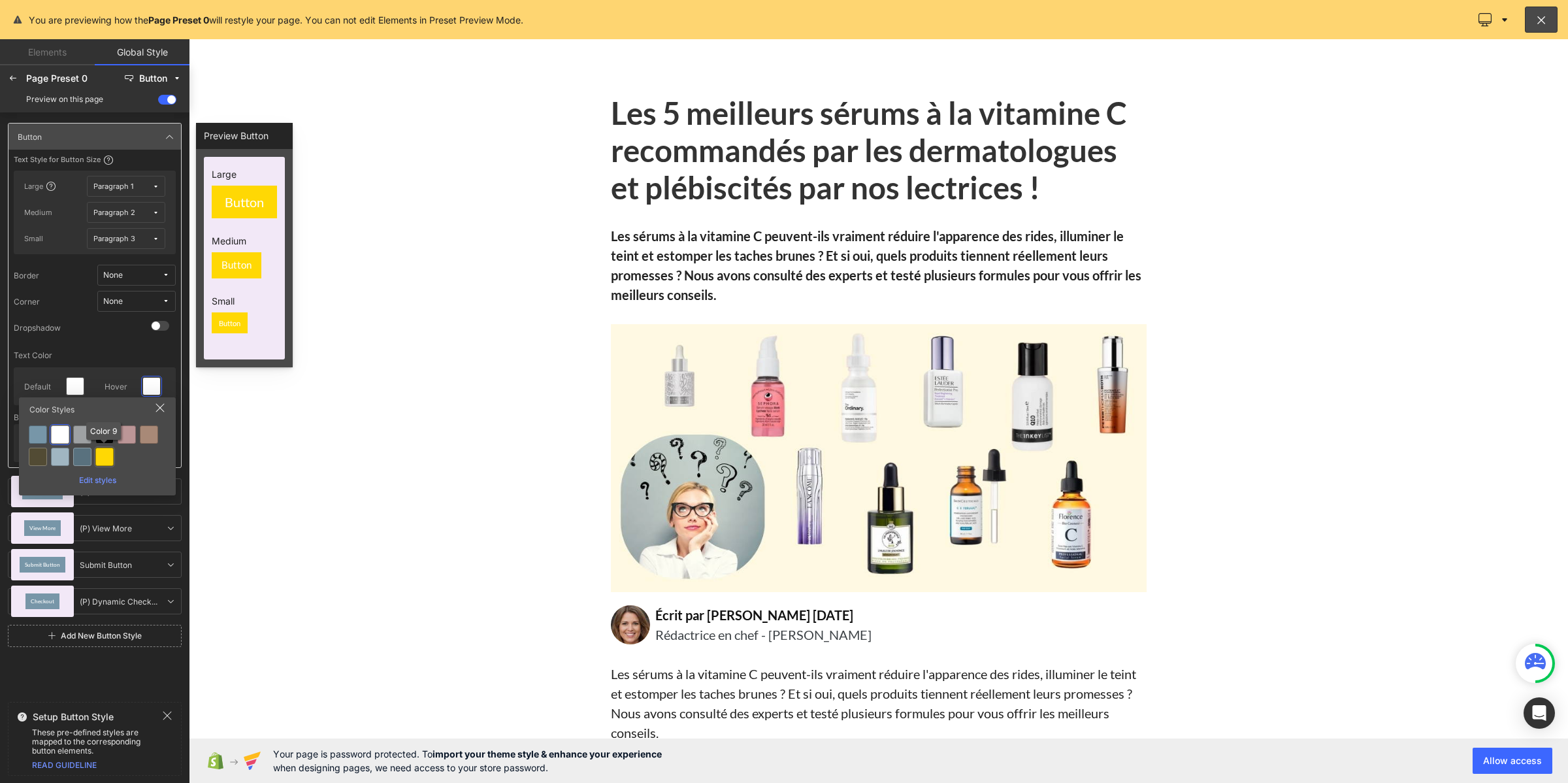
click at [105, 452] on div at bounding box center [105, 457] width 18 height 18
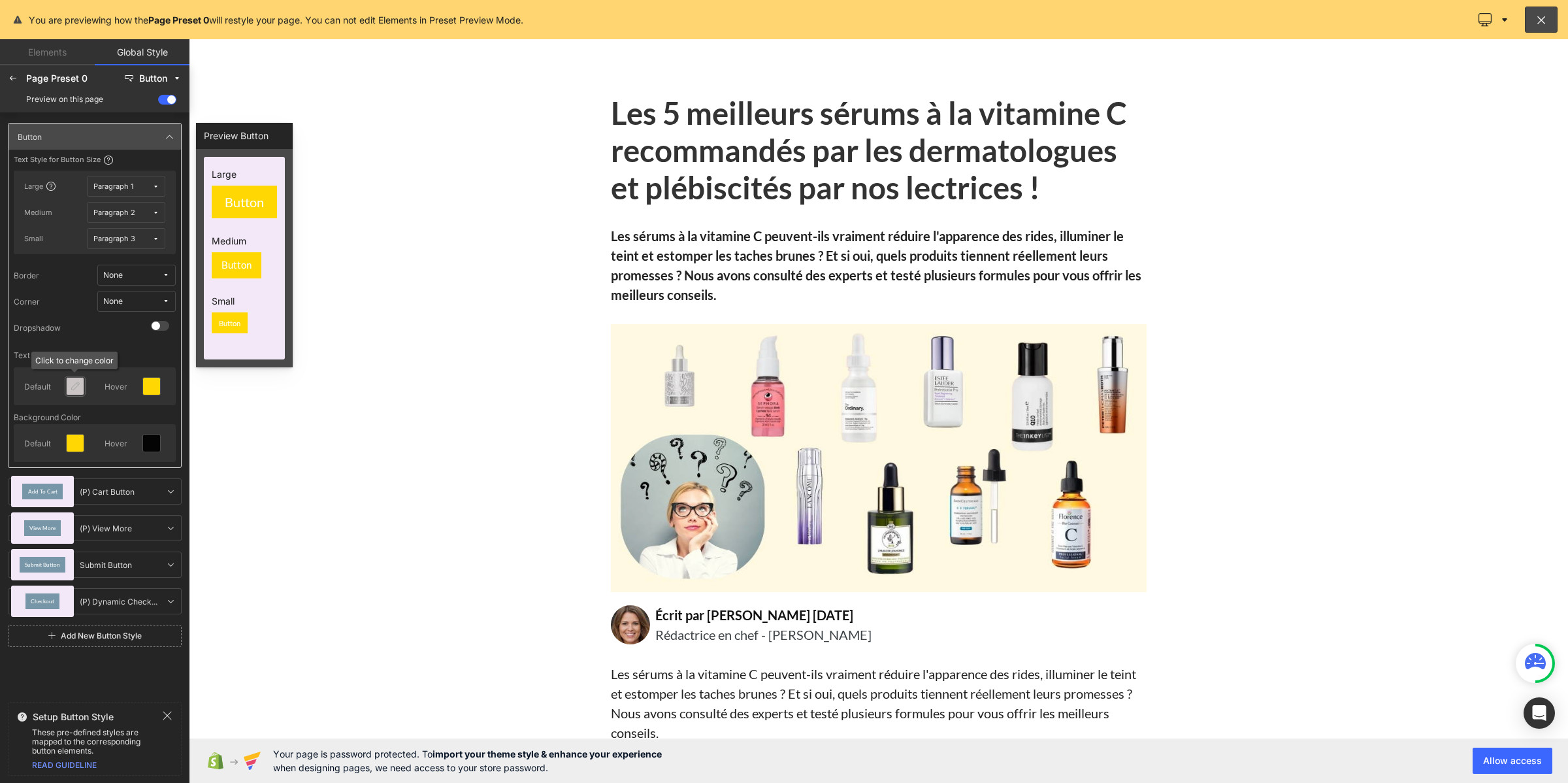
click at [72, 386] on icon at bounding box center [75, 386] width 11 height 11
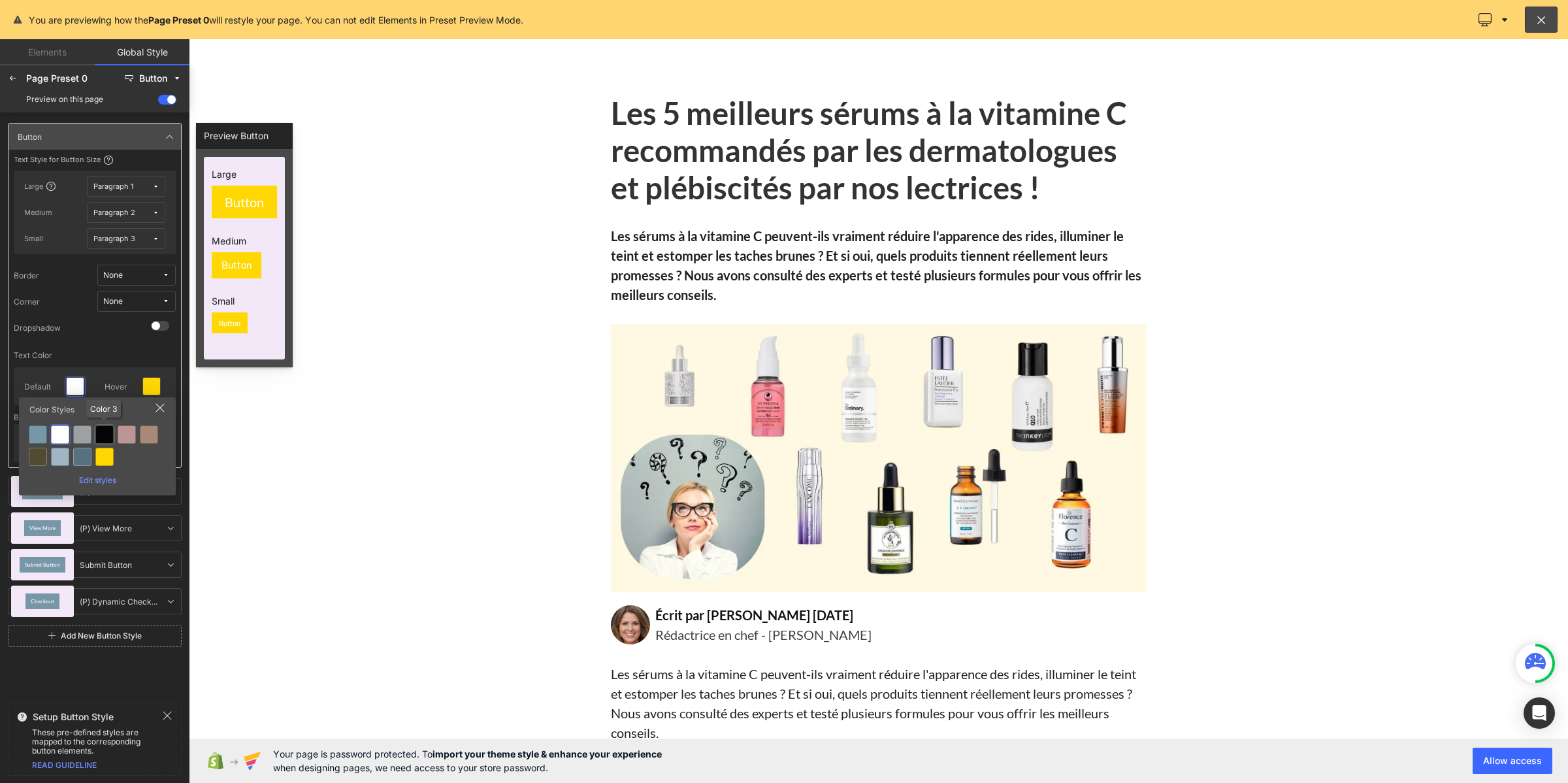
click at [99, 435] on div at bounding box center [105, 434] width 18 height 18
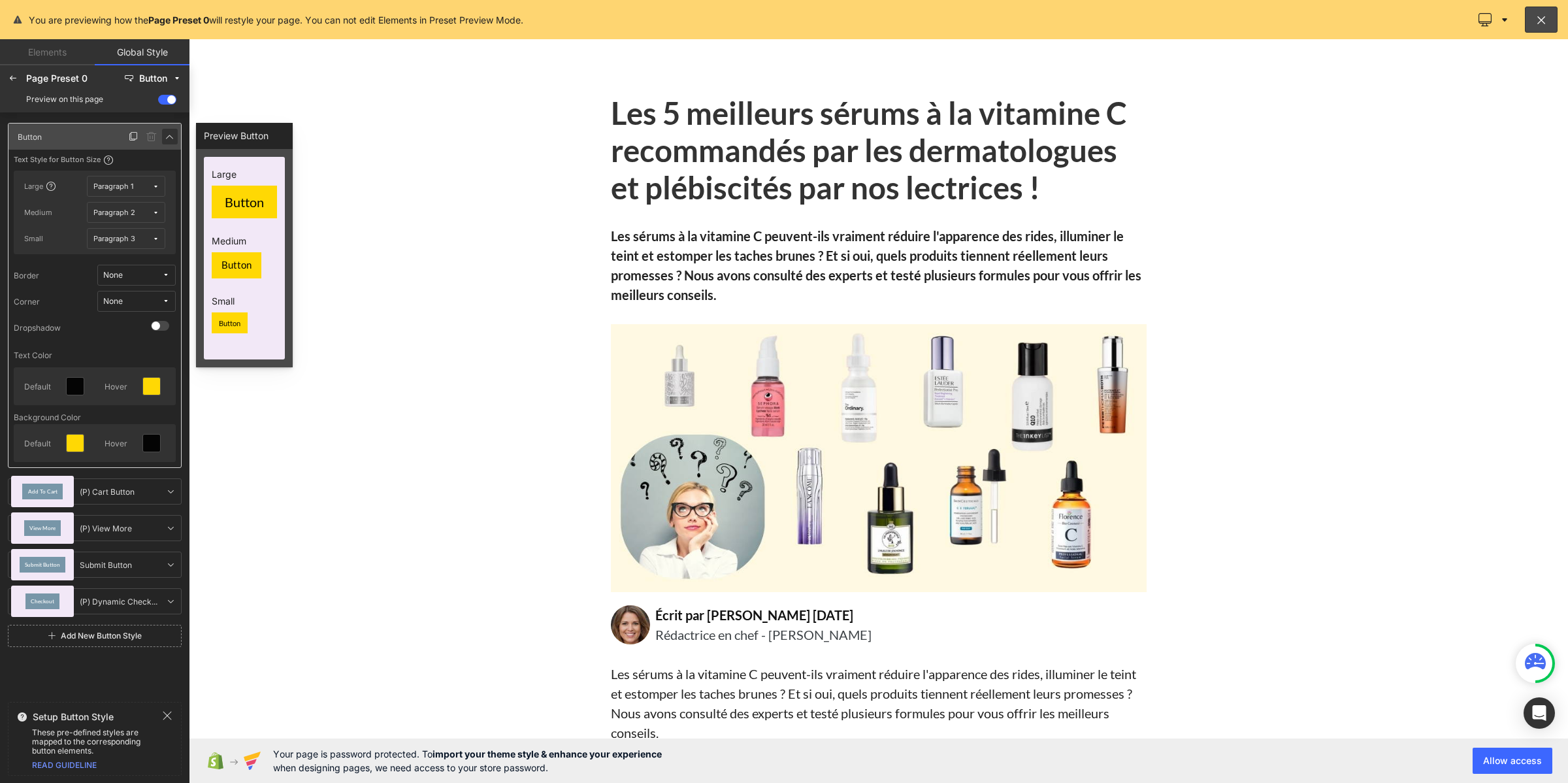
click at [167, 141] on icon at bounding box center [169, 136] width 11 height 11
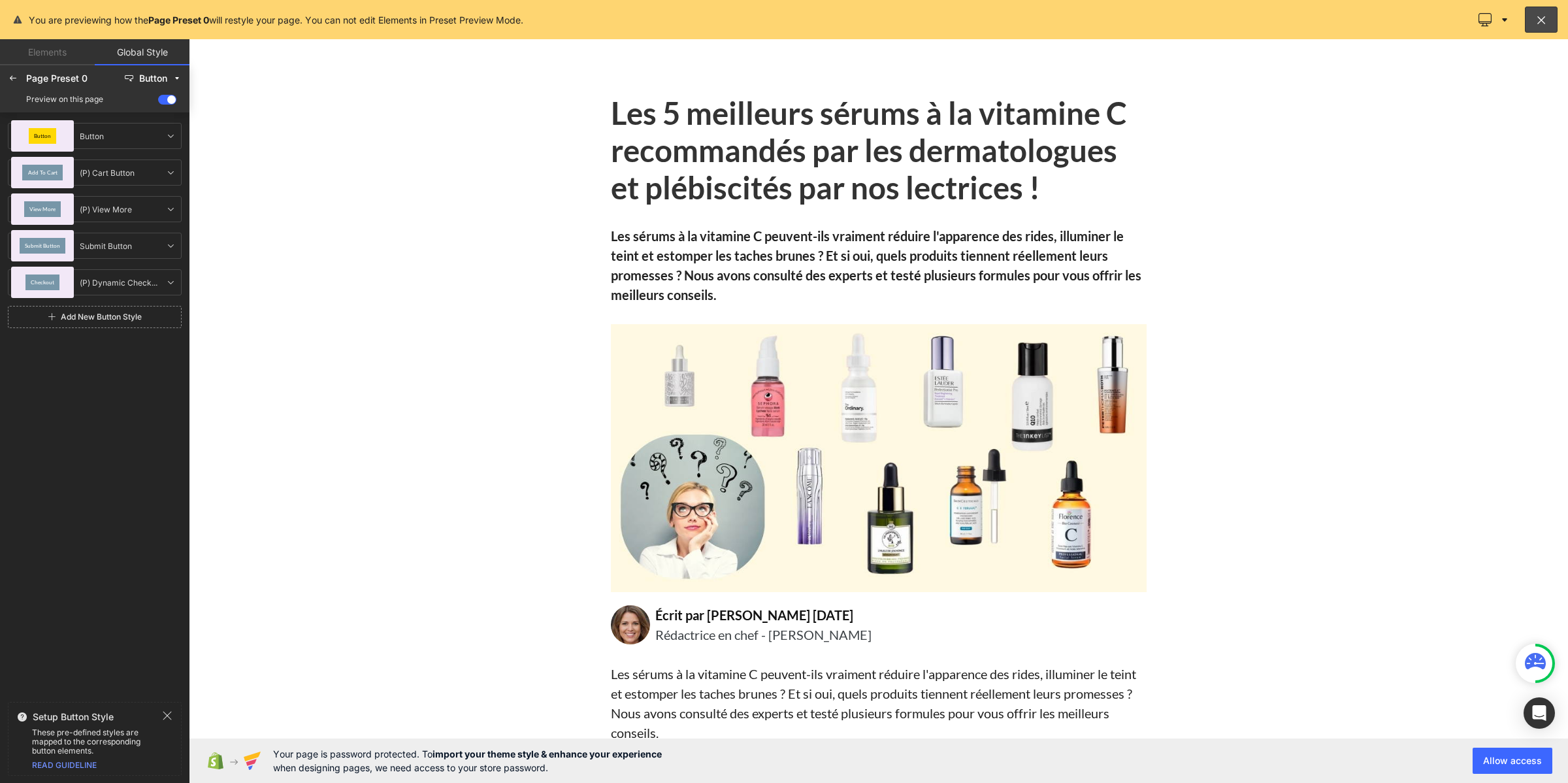
click at [0, 73] on div "Page Preset 0 Button Preview on this page" at bounding box center [95, 89] width 190 height 47
click at [8, 77] on icon at bounding box center [13, 78] width 11 height 11
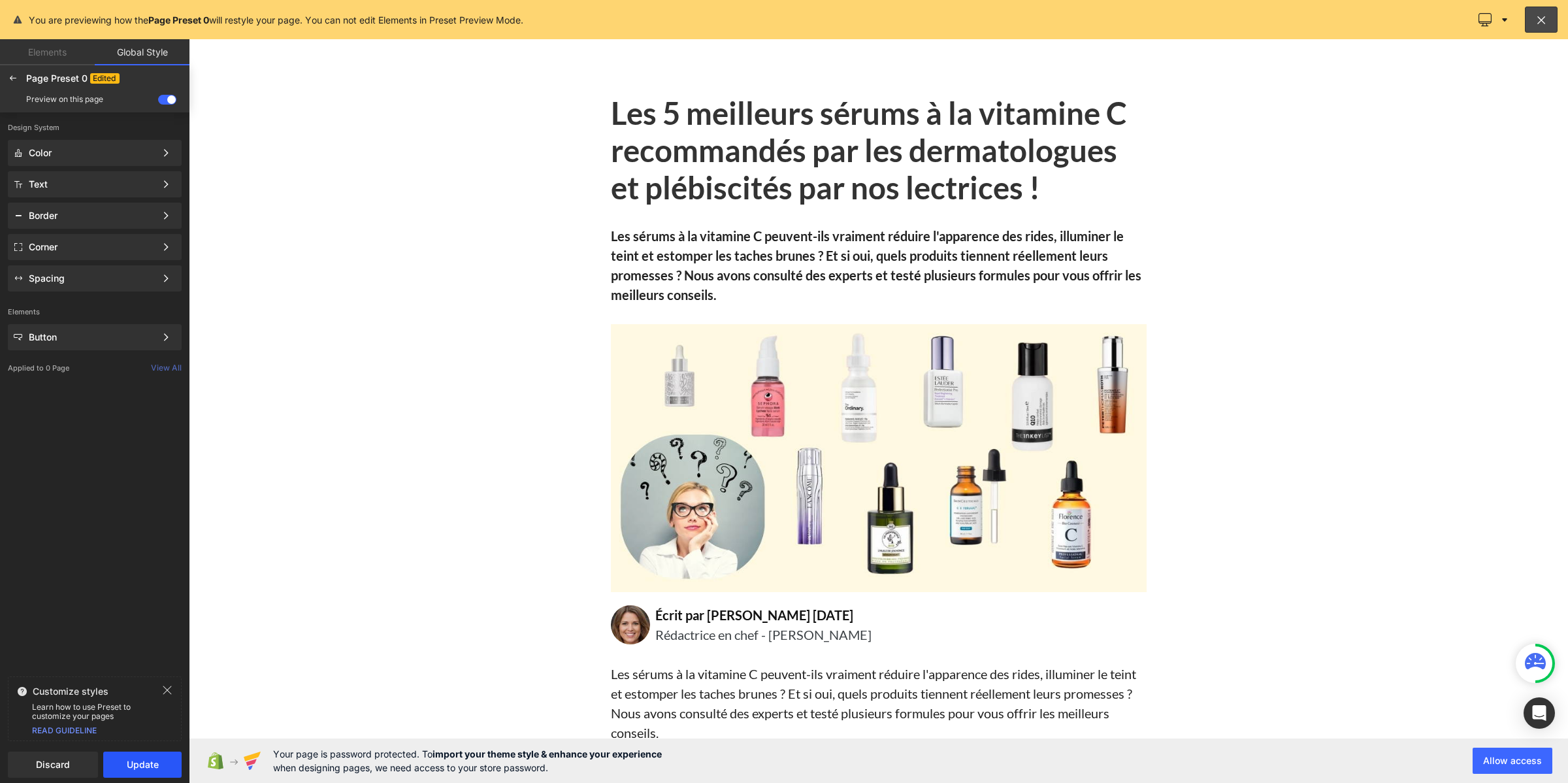
click at [137, 766] on button "Update" at bounding box center [142, 764] width 78 height 26
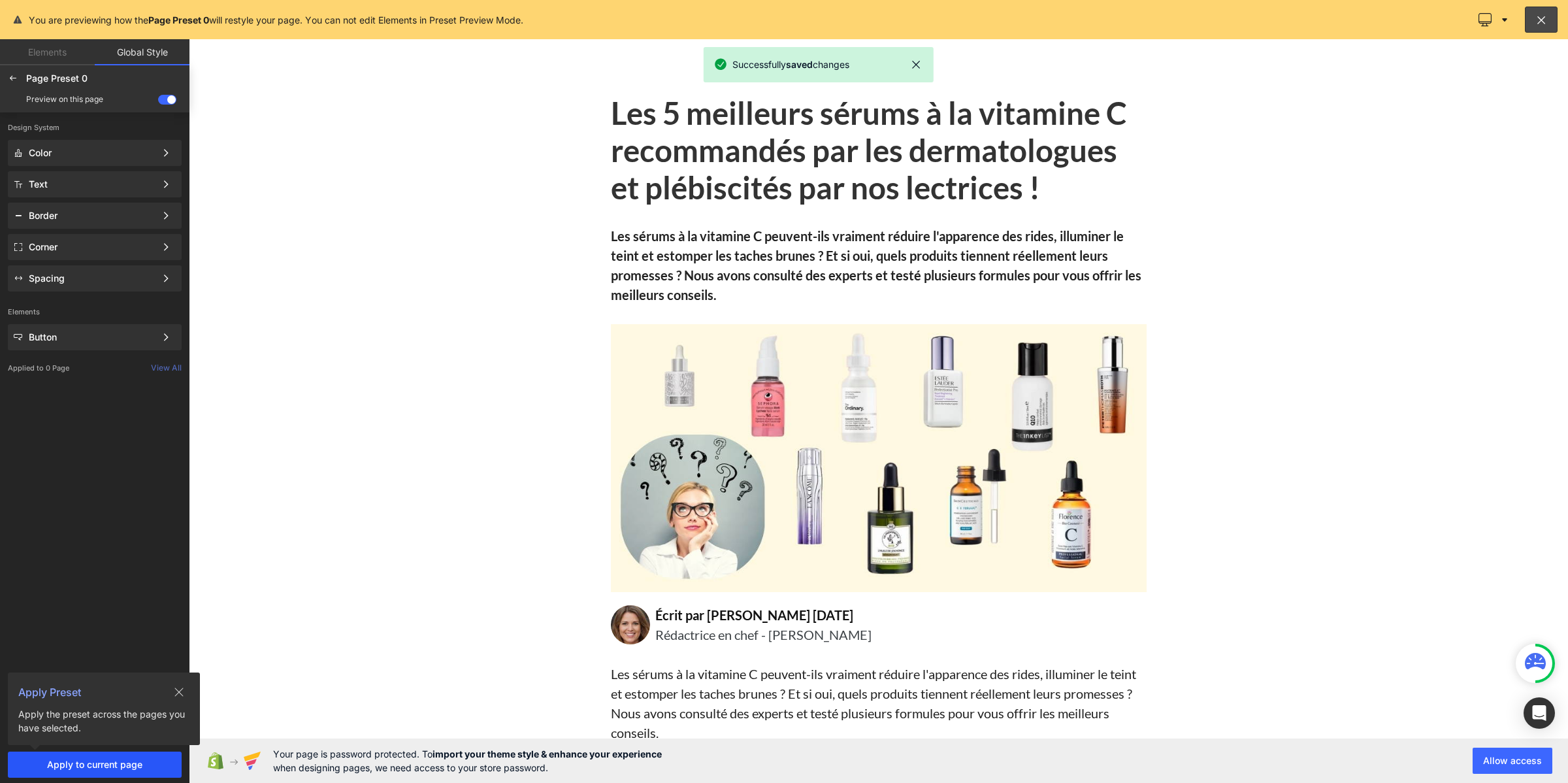
click at [147, 760] on span "Apply to current page" at bounding box center [94, 764] width 158 height 11
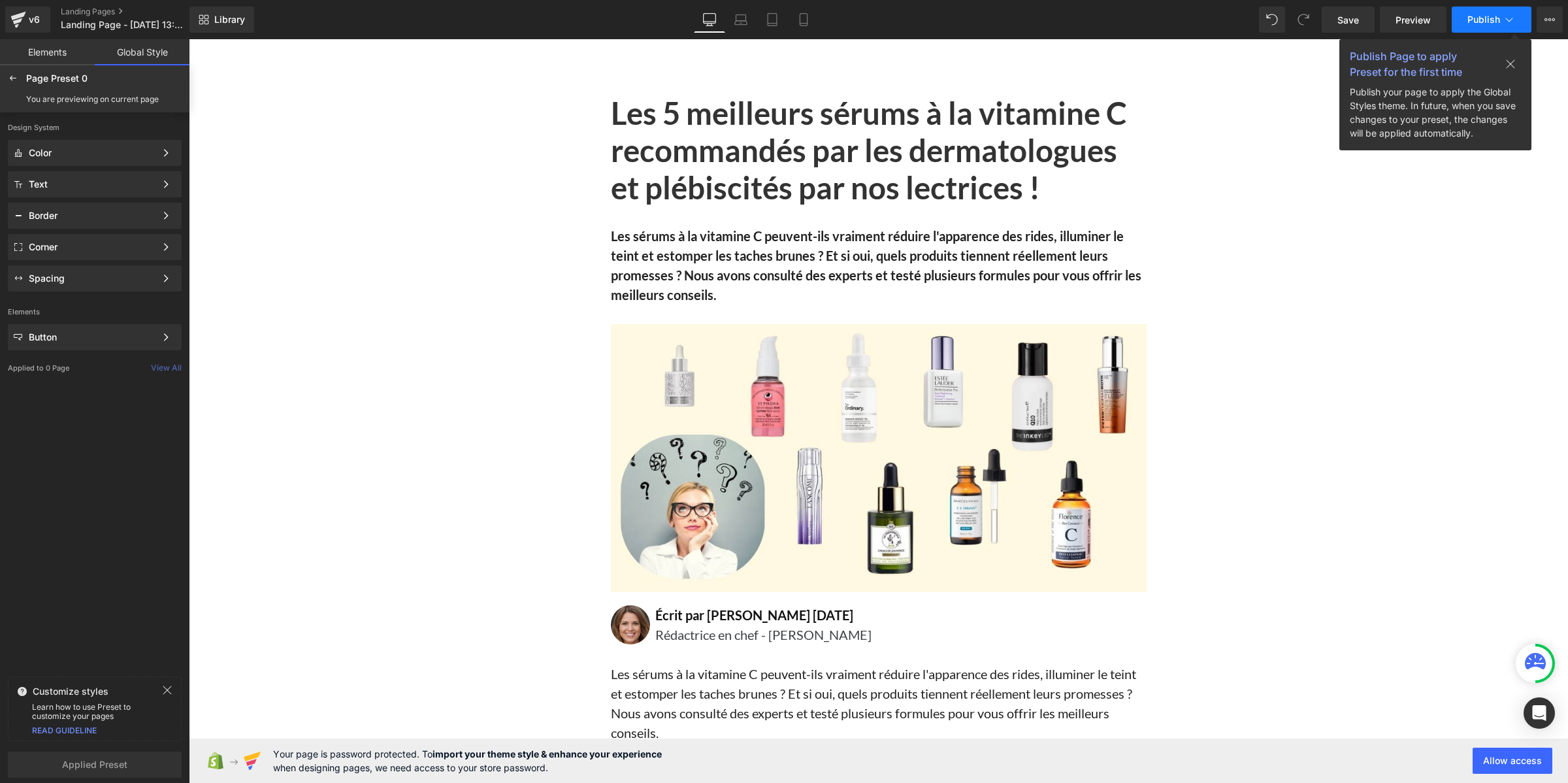
click at [1491, 21] on span "Publish" at bounding box center [1483, 20] width 33 height 11
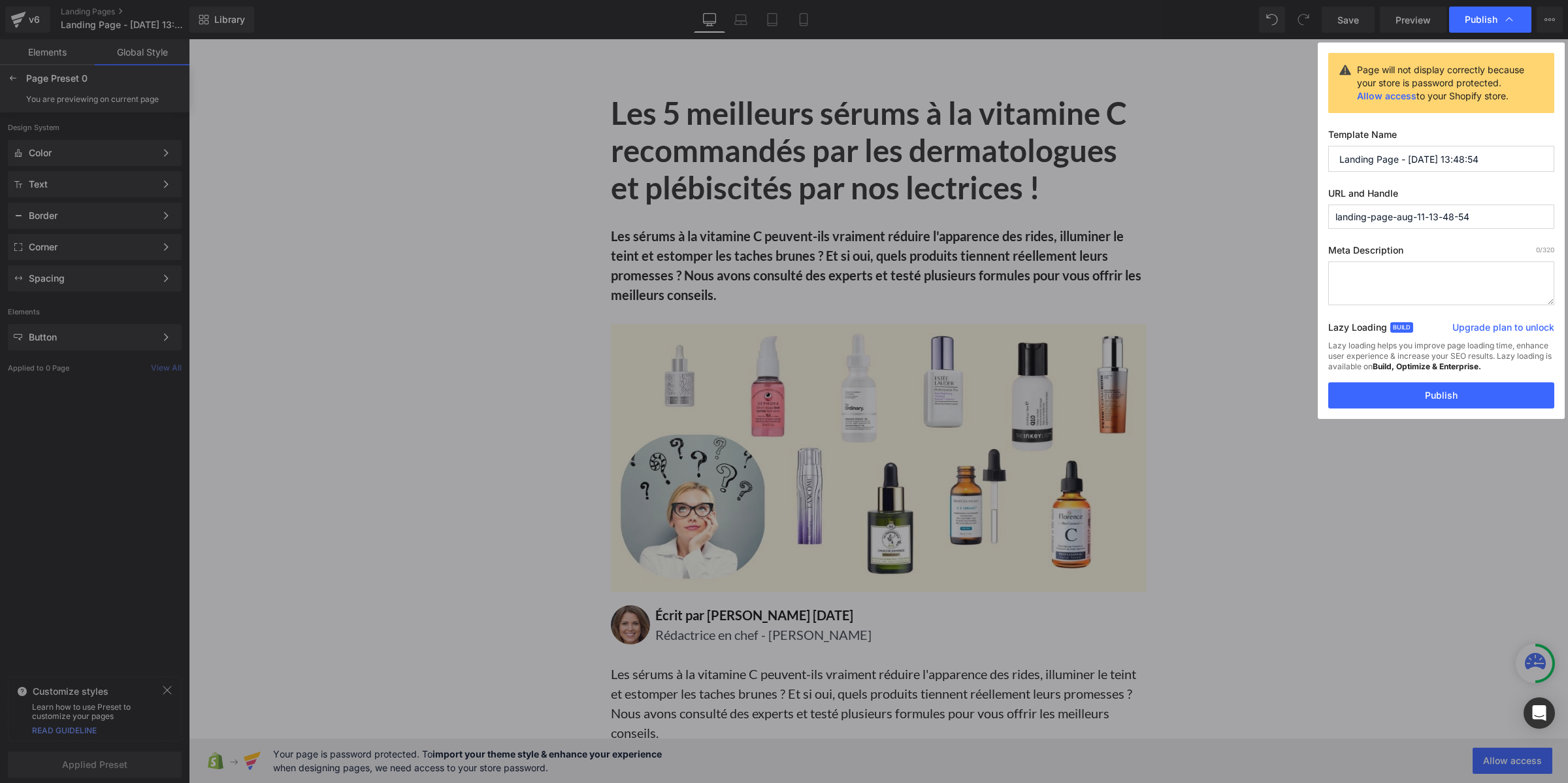
drag, startPoint x: 1487, startPoint y: 155, endPoint x: 1308, endPoint y: 162, distance: 179.1
click at [1308, 162] on div "Publish Page will not display correctly because your store is password protecte…" at bounding box center [784, 392] width 1568 height 783
type input "top 5 vitamine C"
drag, startPoint x: 1426, startPoint y: 209, endPoint x: 1284, endPoint y: 198, distance: 142.4
click at [1284, 198] on div "Publish Page will not display correctly because your store is password protecte…" at bounding box center [784, 392] width 1568 height 783
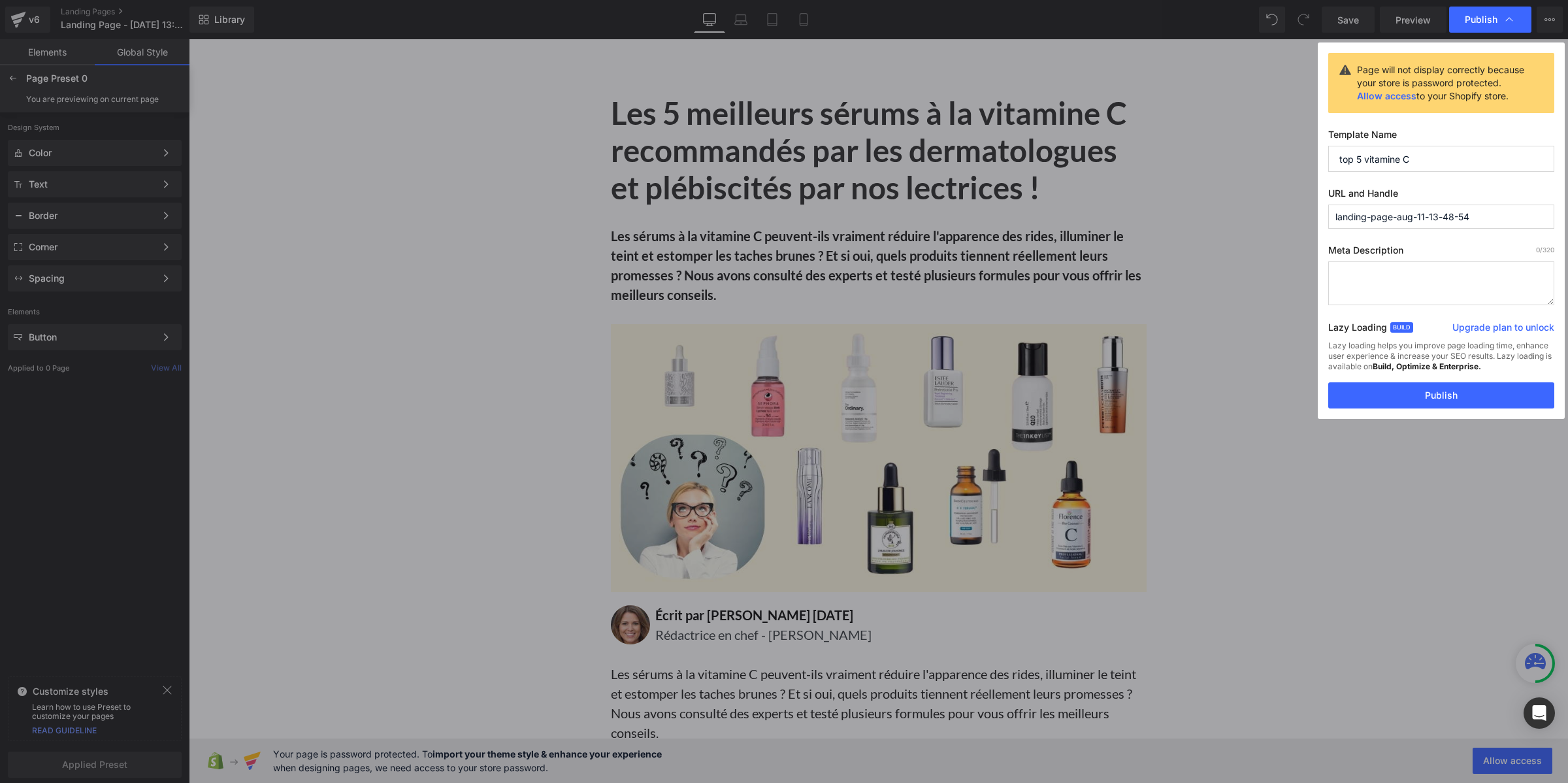
type input "t"
type input "les-serums"
drag, startPoint x: 1470, startPoint y: 399, endPoint x: 1254, endPoint y: 312, distance: 232.9
click at [1470, 399] on button "Publish" at bounding box center [1441, 396] width 226 height 26
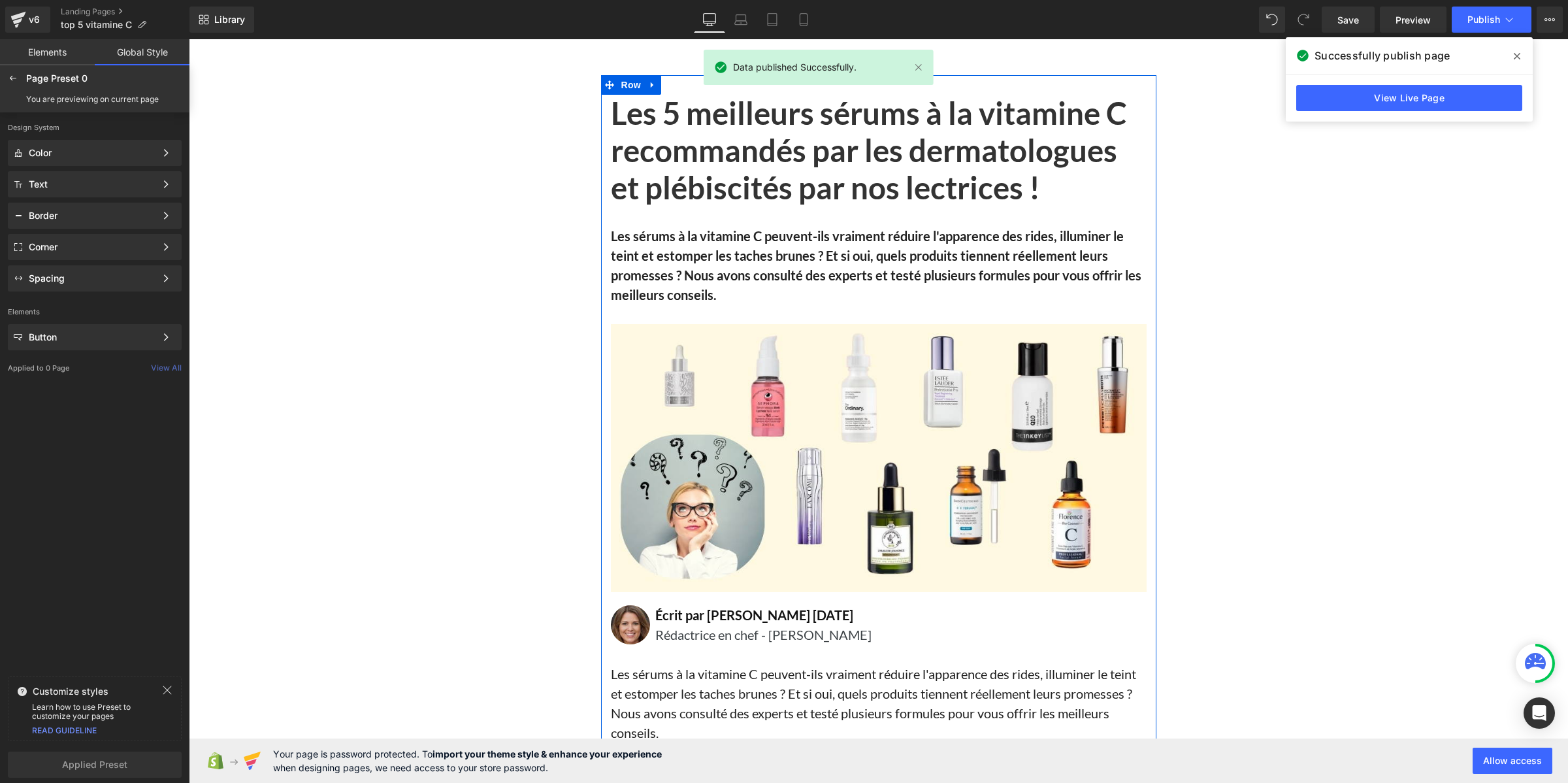
click at [896, 266] on icon at bounding box center [900, 266] width 7 height 8
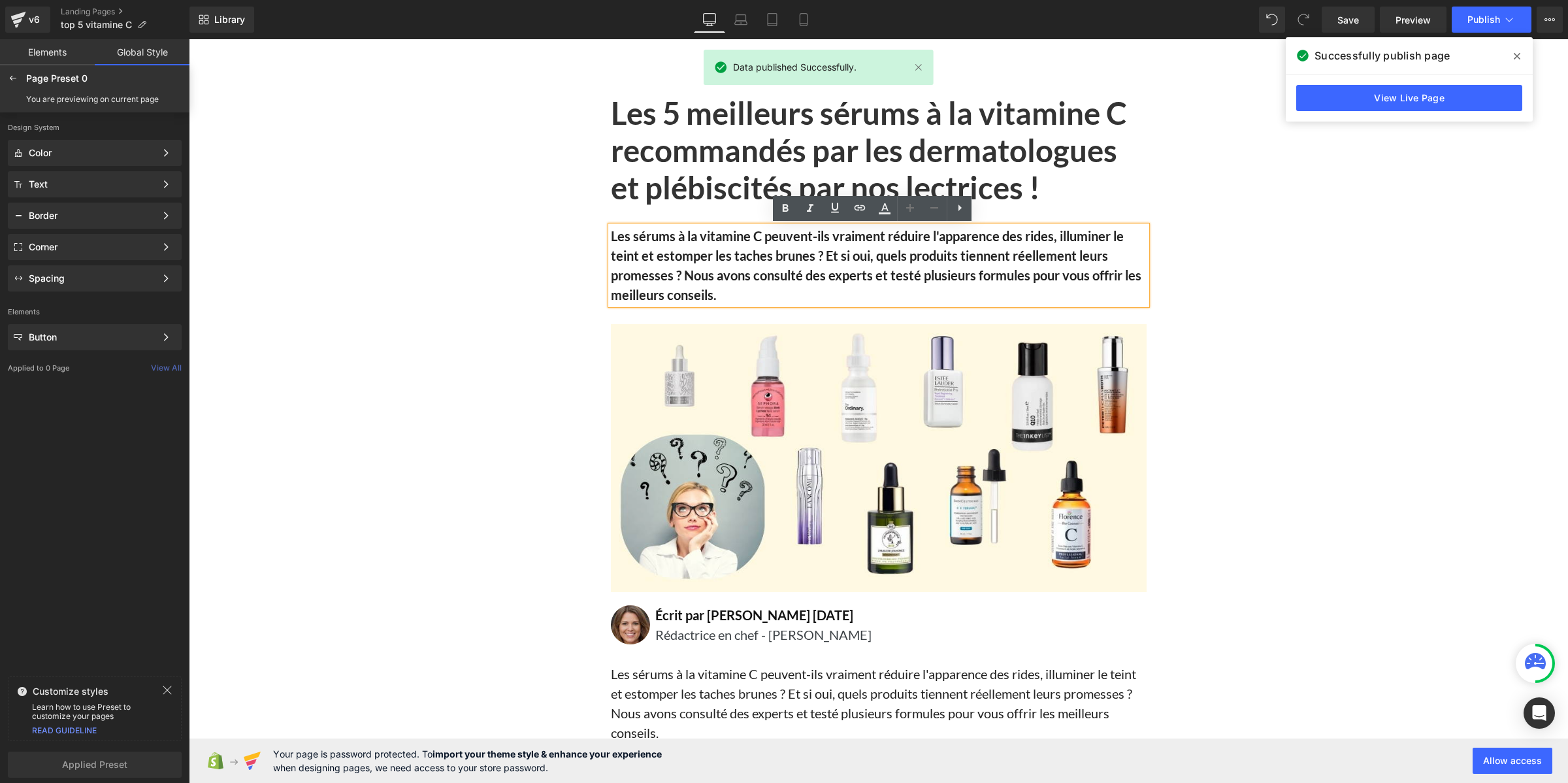
click at [820, 248] on b "Les sérums à la vitamine C peuvent-ils vraiment réduire l'apparence des rides, …" at bounding box center [875, 265] width 530 height 74
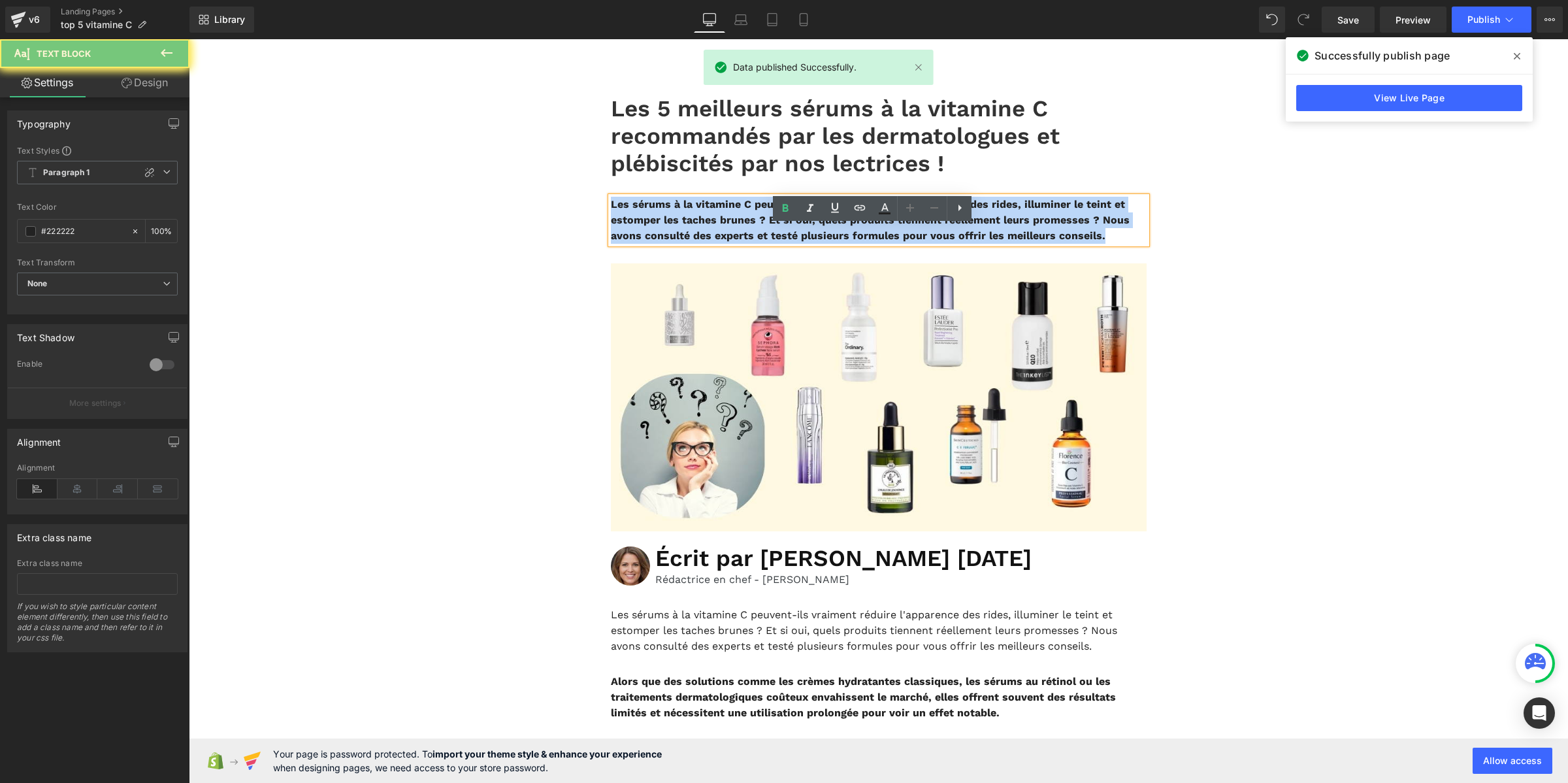
click at [820, 242] on b "Les sérums à la vitamine C peuvent-ils vraiment réduire l'apparence des rides, …" at bounding box center [869, 220] width 519 height 44
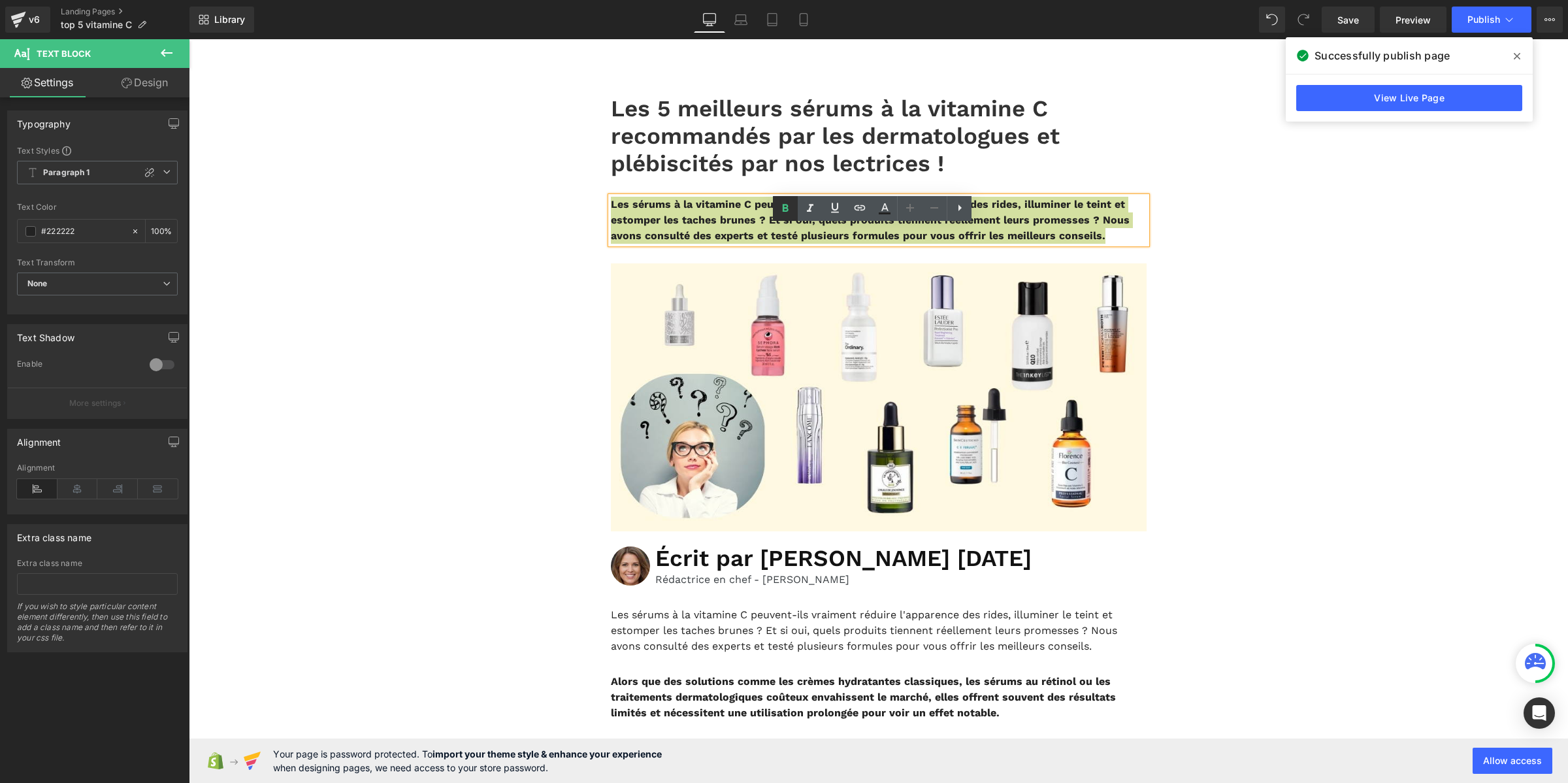
click at [788, 210] on icon at bounding box center [785, 208] width 6 height 8
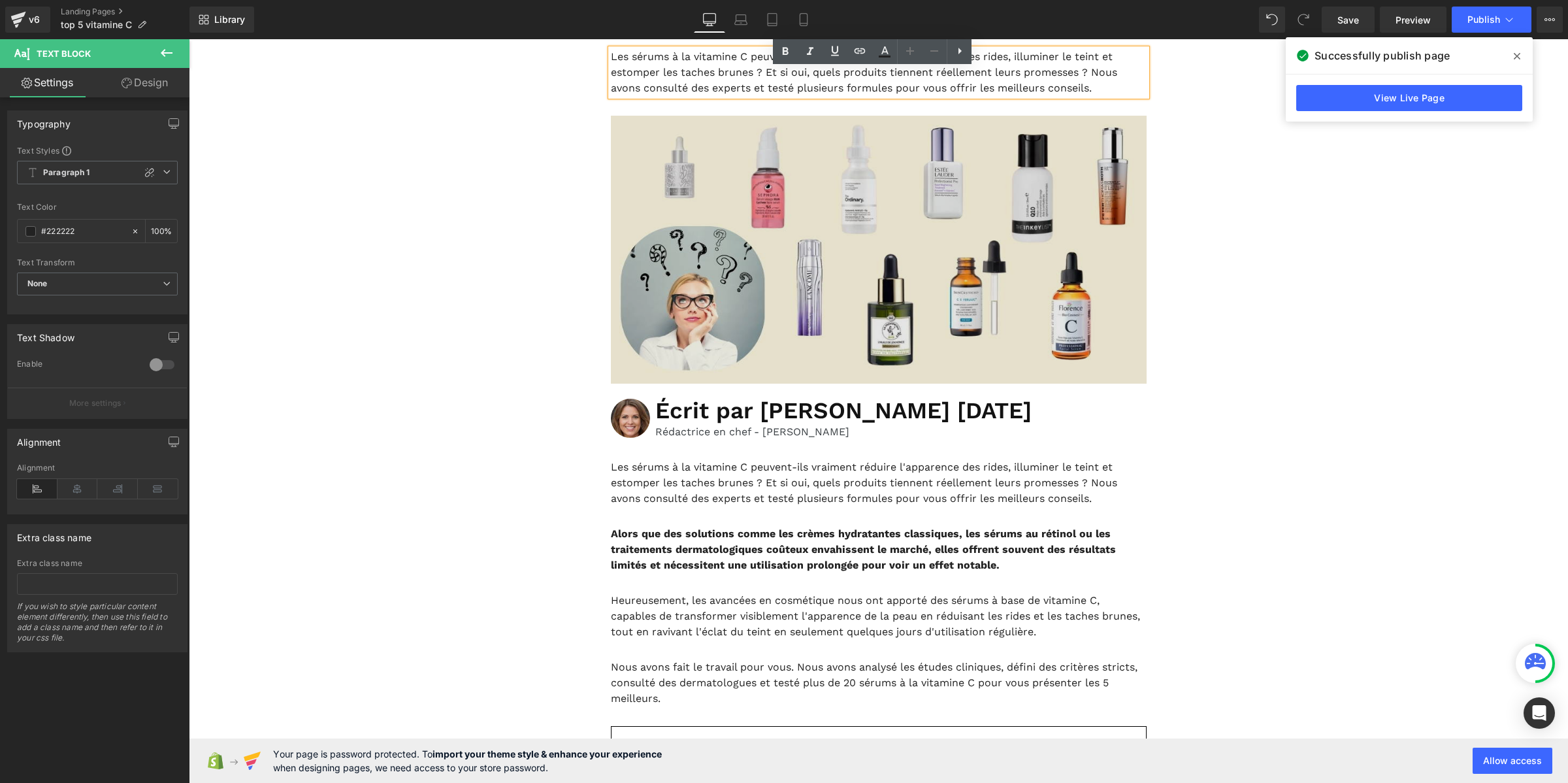
scroll to position [327, 0]
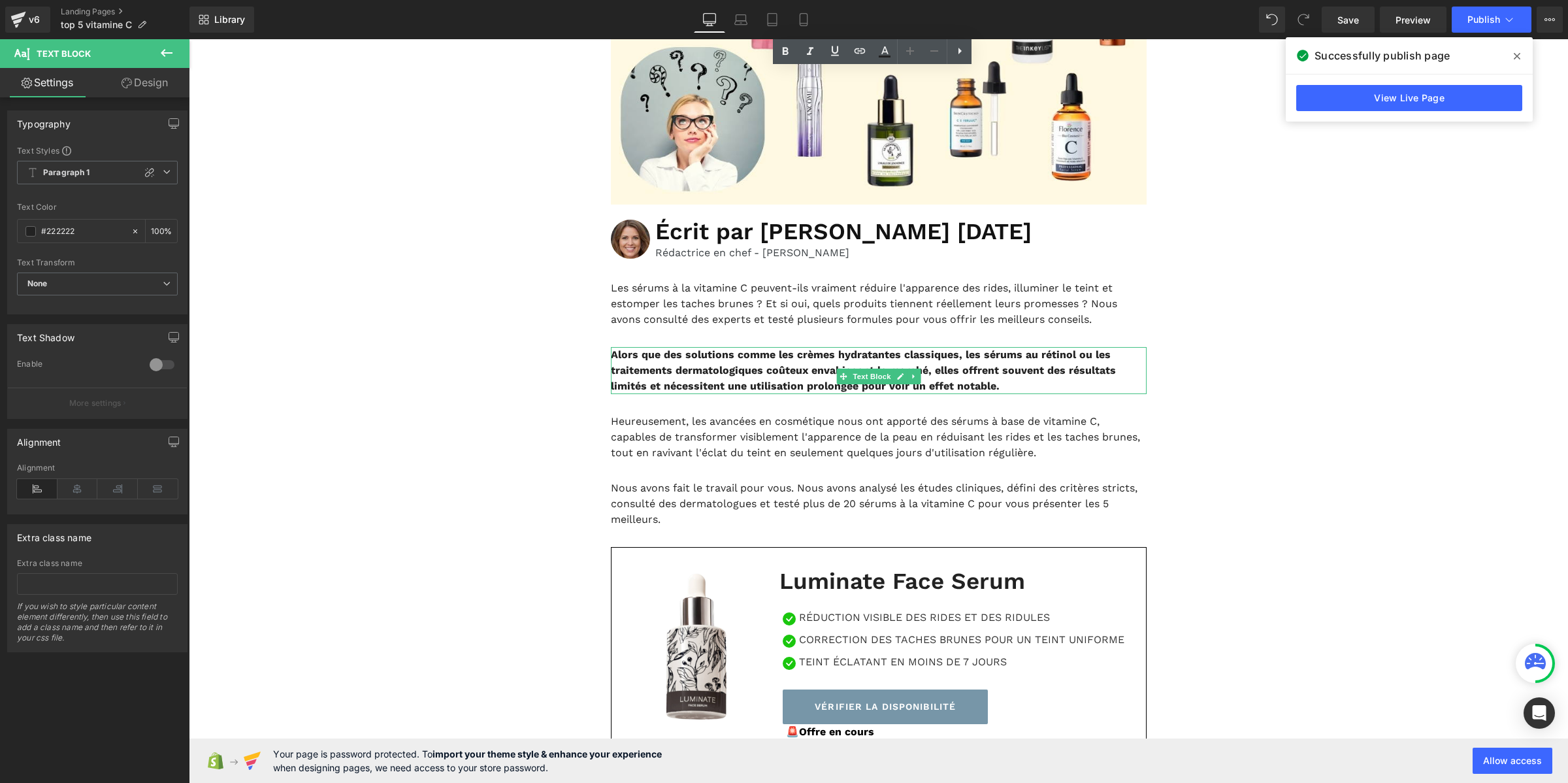
click at [757, 392] on b "Alors que des solutions comme les crèmes hydratantes classiques, les sérums au …" at bounding box center [863, 370] width 505 height 44
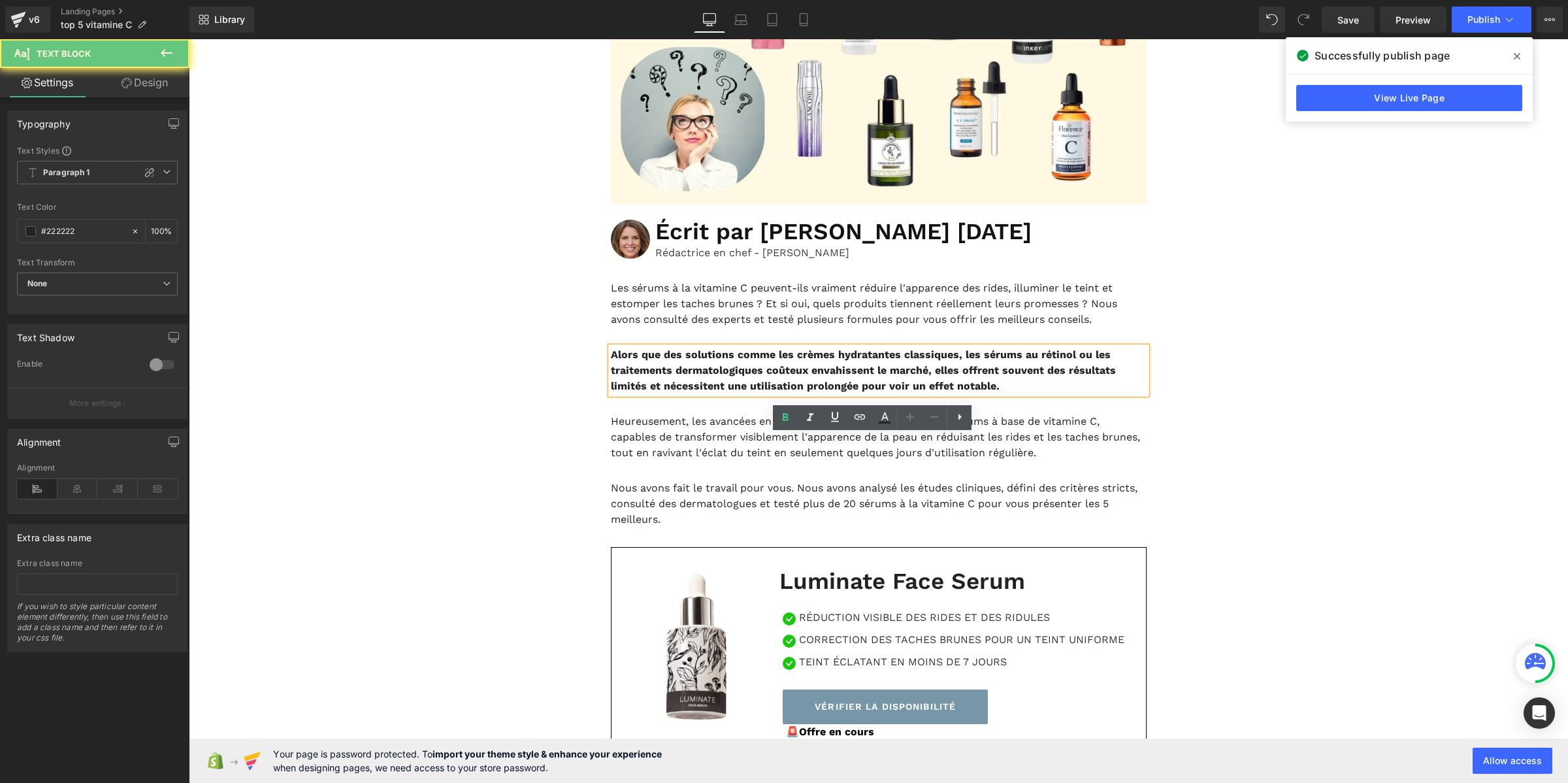
click at [757, 392] on b "Alors que des solutions comme les crèmes hydratantes classiques, les sérums au …" at bounding box center [863, 370] width 505 height 44
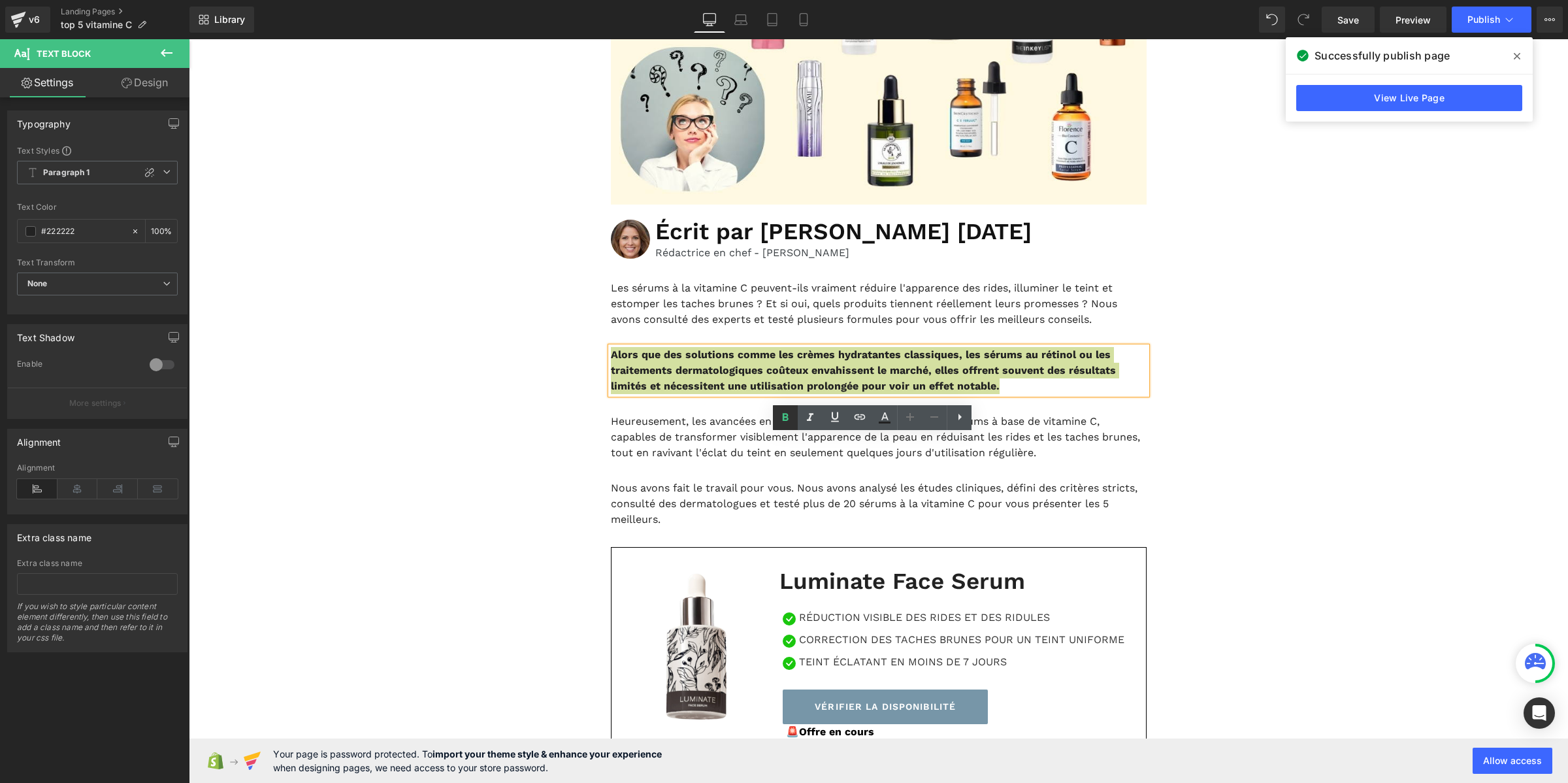
click at [776, 410] on link at bounding box center [785, 418] width 25 height 25
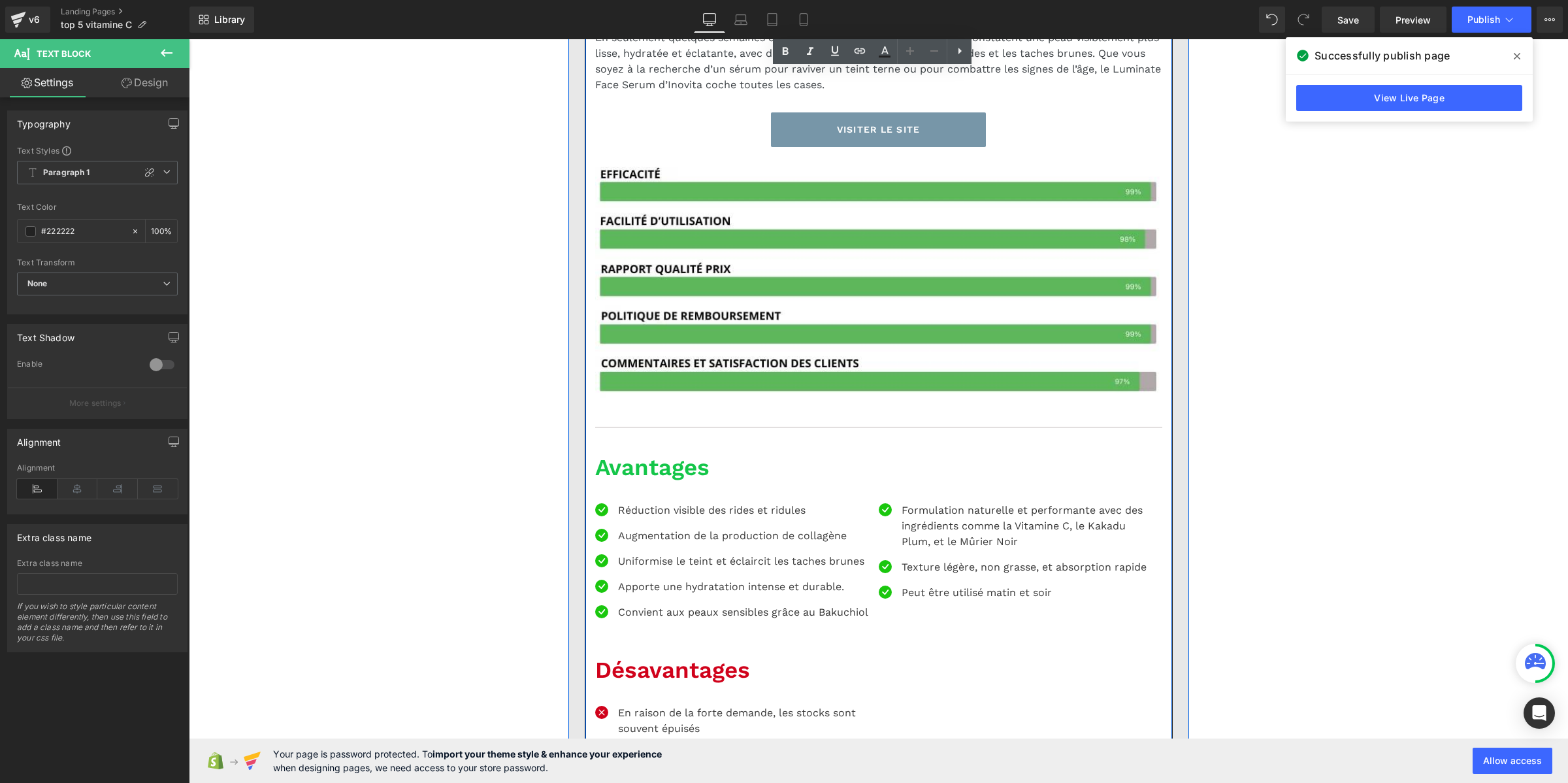
scroll to position [2205, 0]
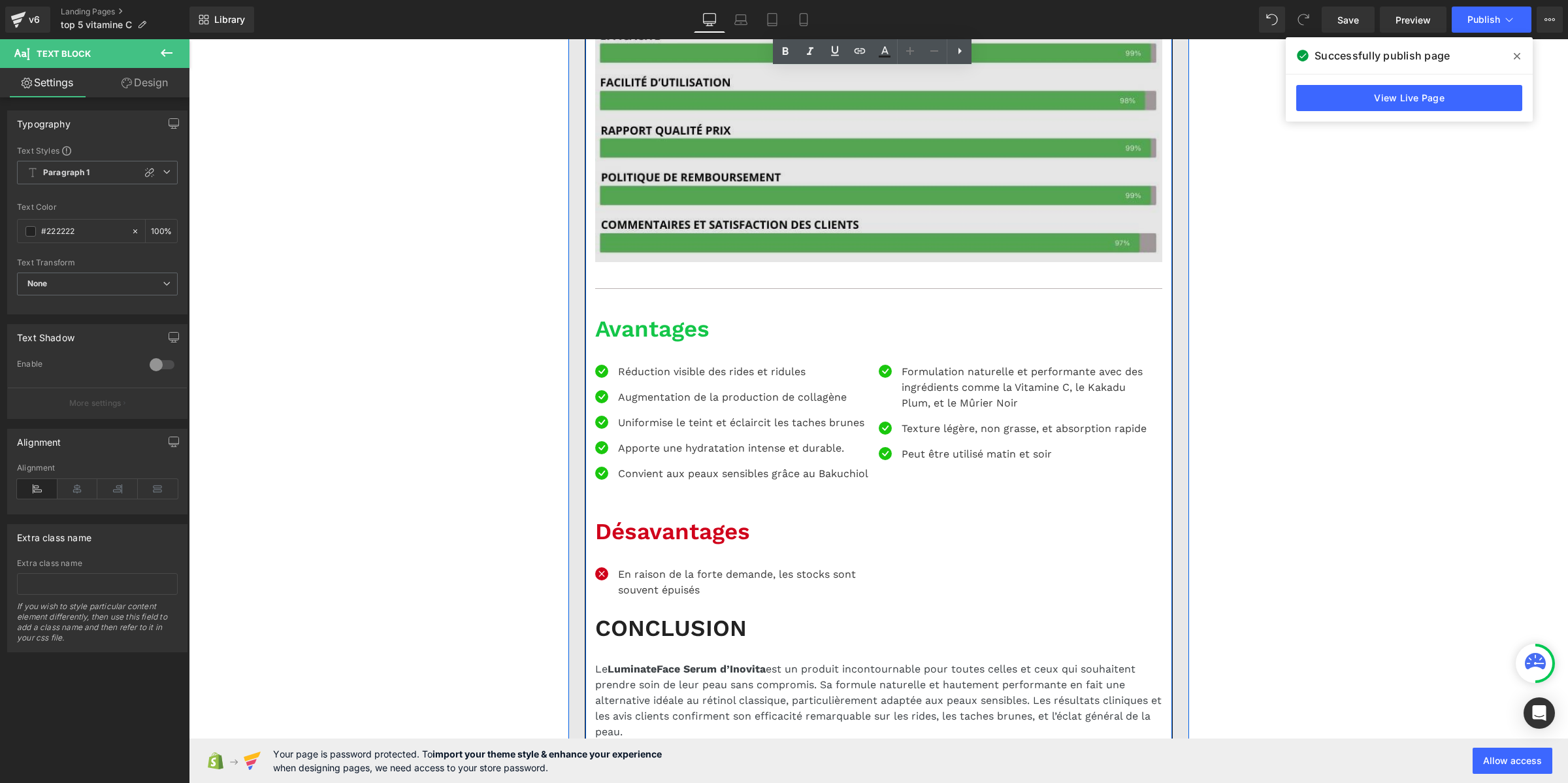
click at [851, 262] on img at bounding box center [878, 135] width 567 height 253
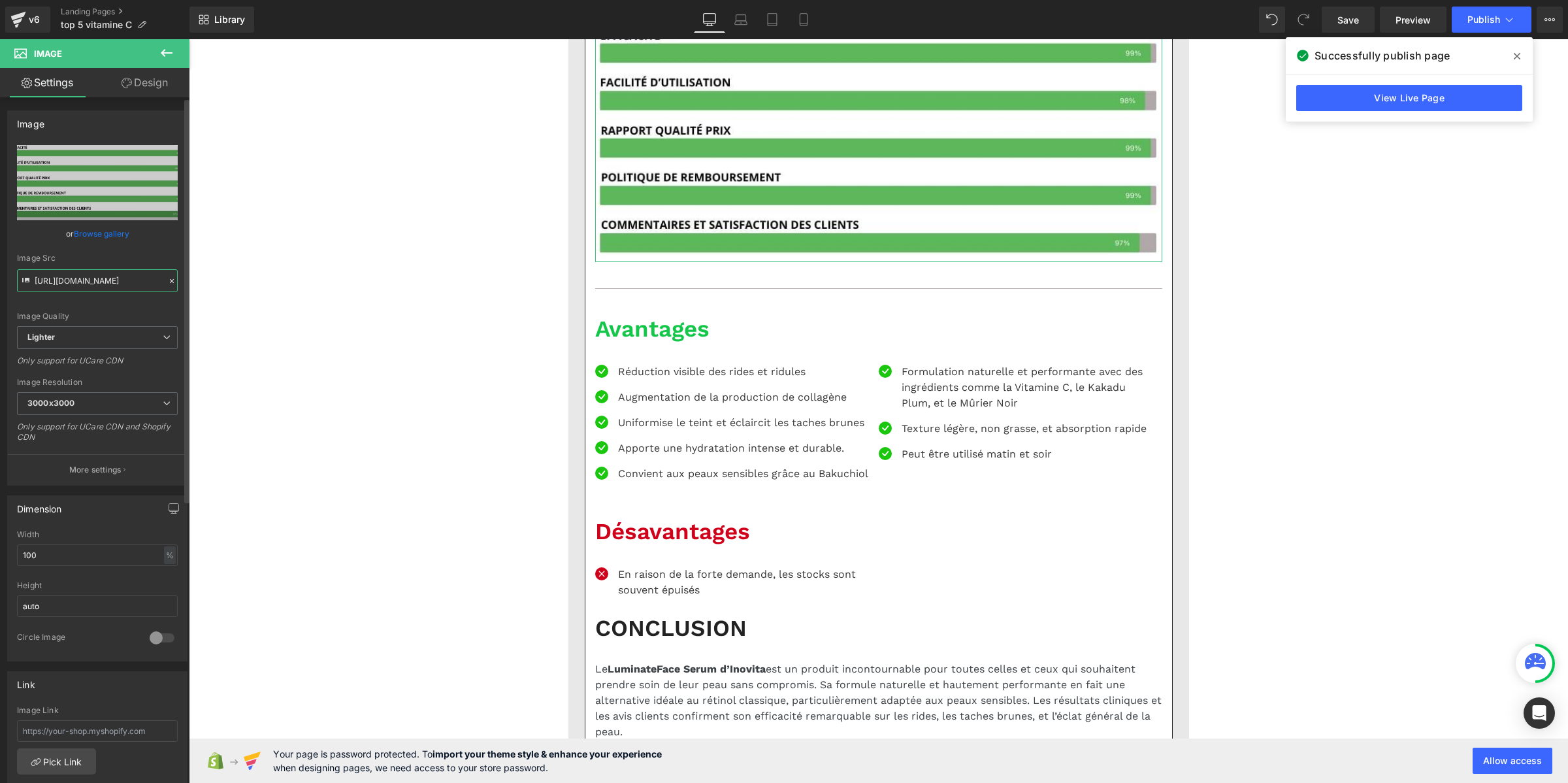
click at [74, 275] on input "https://ucarecdn.com/7c2cb2a7-5d24-406f-80cd-ee48ef262c72/-/format/auto/-/previ…" at bounding box center [97, 280] width 161 height 23
paste input "cdn.shopify.com/s/files/1/0969/9354/2485/files/2.png?v=1754913244"
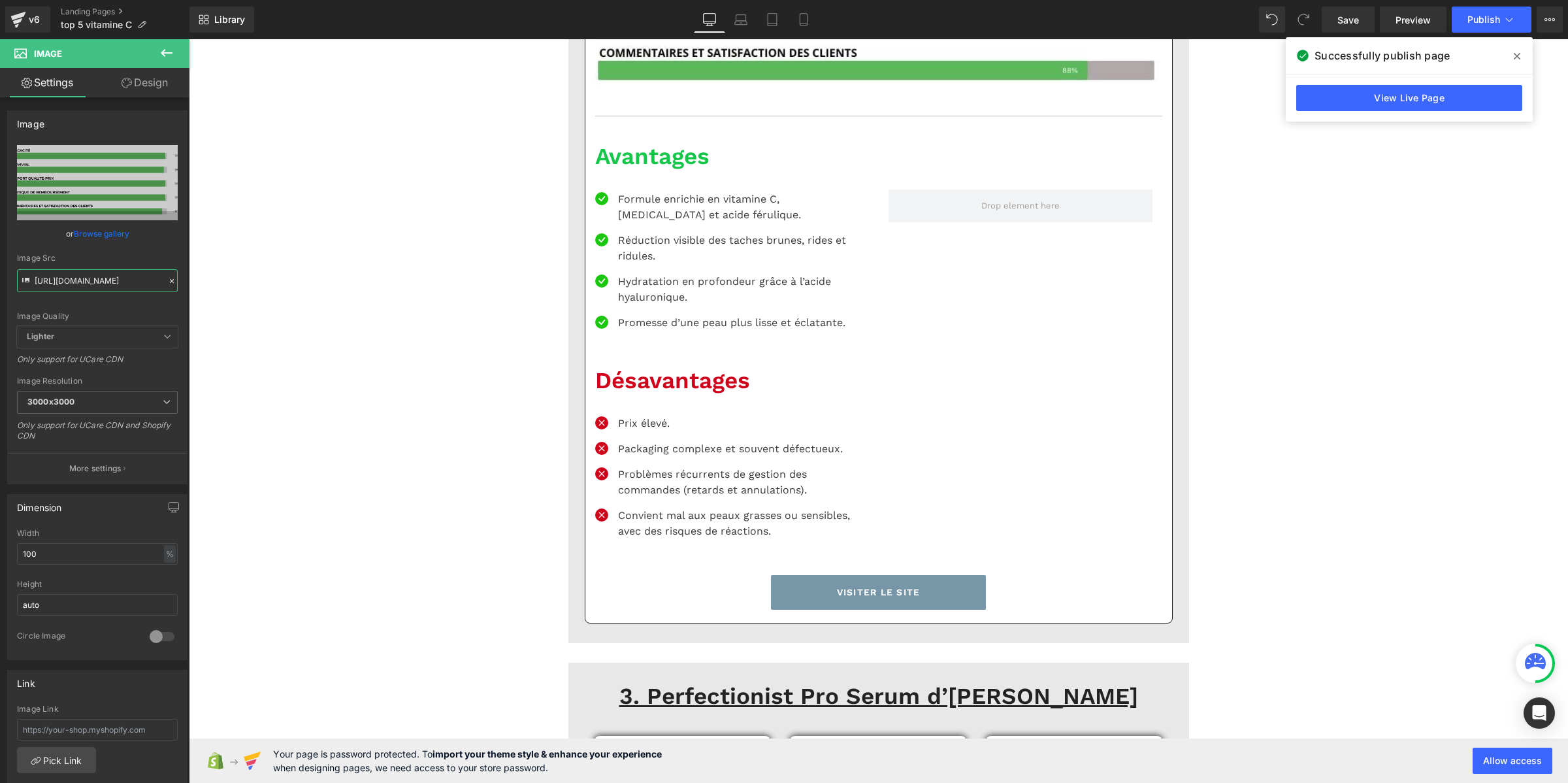
scroll to position [4247, 0]
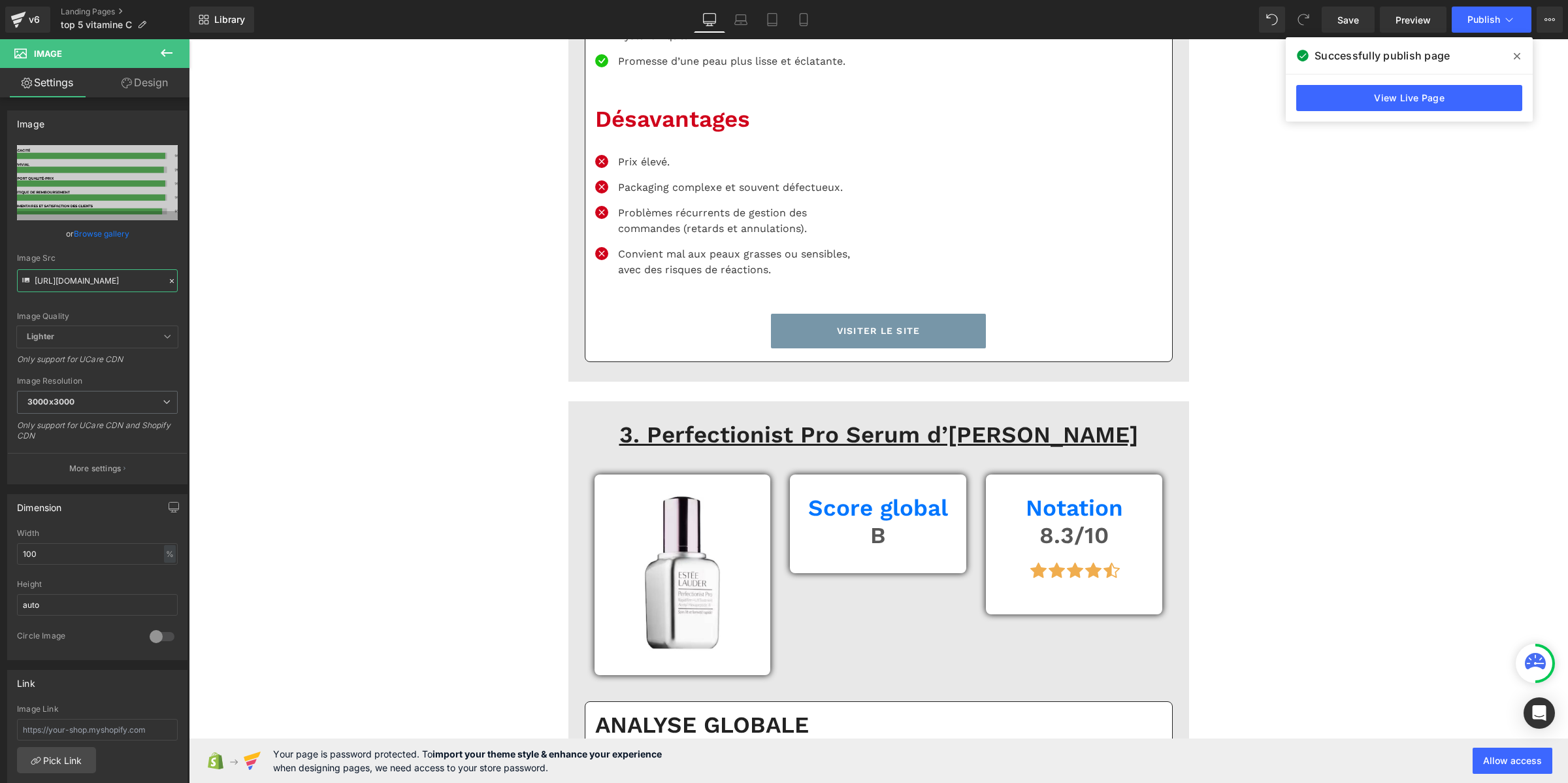
type input "https://cdn.shopify.com/s/files/1/0969/9354/2485/files/2_3000x3000.png?v=175491…"
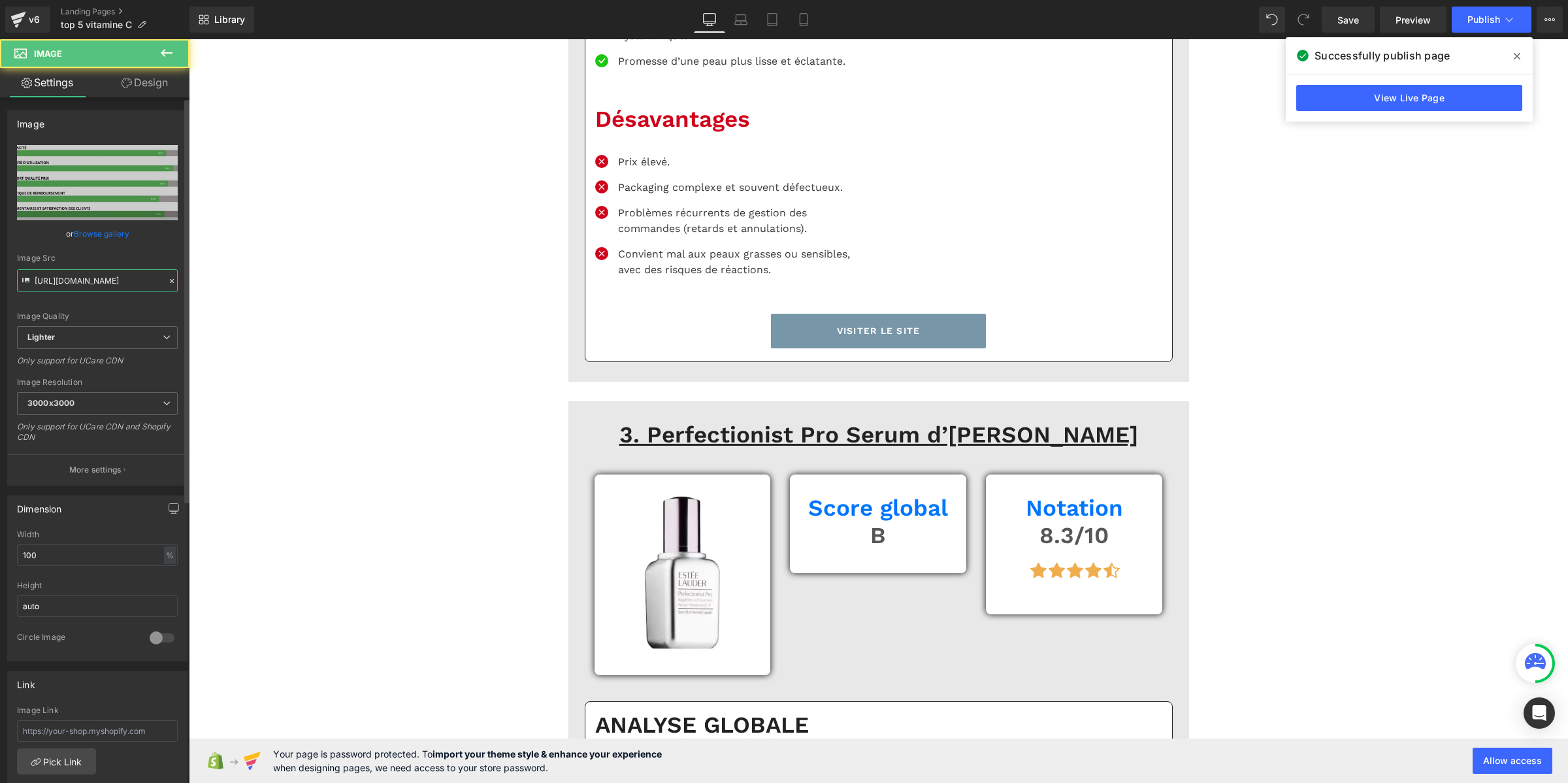
click at [145, 280] on input "https://ucarecdn.com/73e2dd8c-bff2-4ce0-8b5f-6c1d33899667/-/format/auto/-/previ…" at bounding box center [97, 280] width 161 height 23
paste input "cdn.shopify.com/s/files/1/0969/9354/2485/files/Pourcentage_produit_2.png?v=1754…"
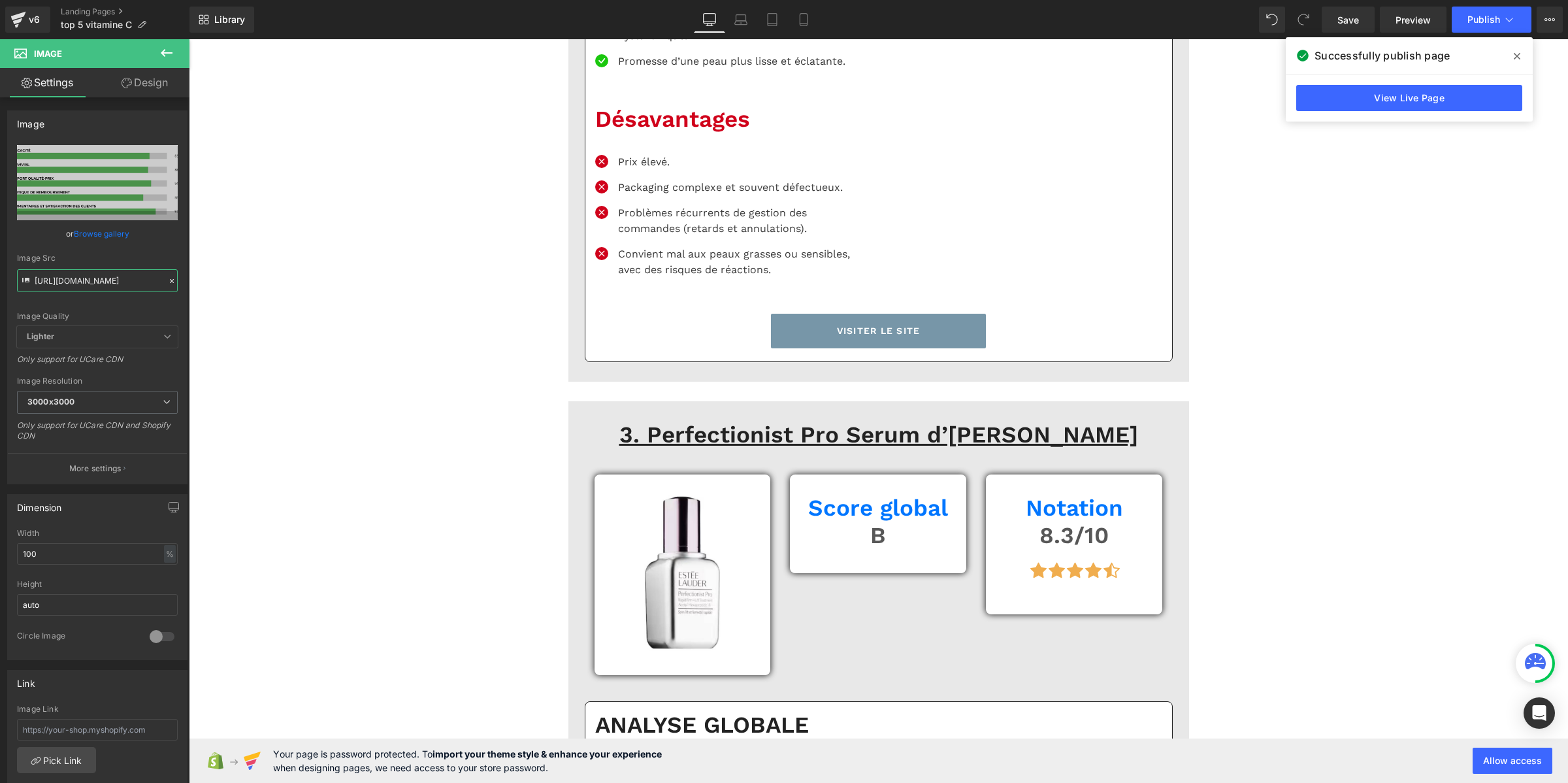
type input "https://cdn.shopify.com/s/files/1/0969/9354/2485/files/Pourcentage_produit_2_30…"
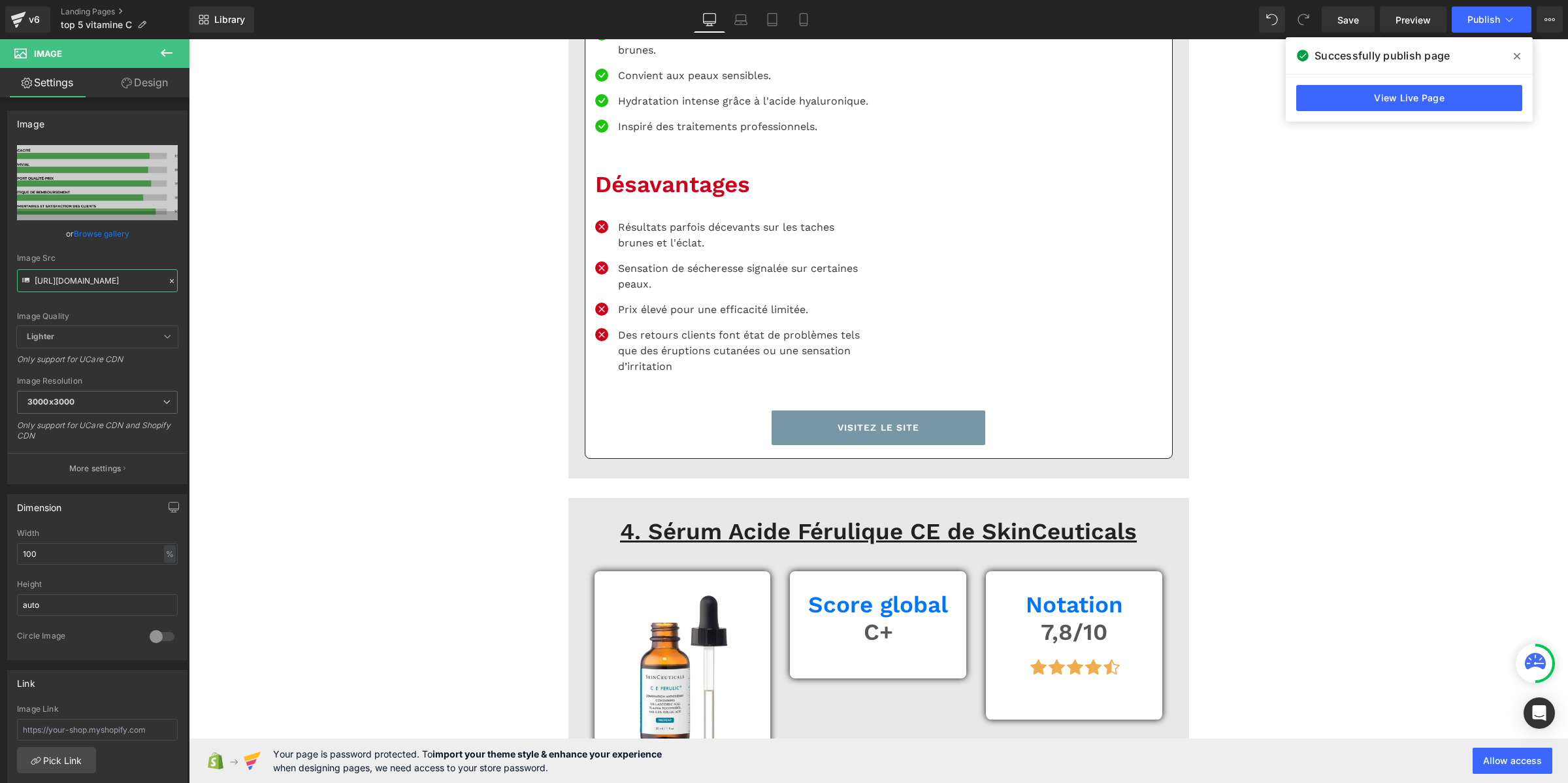
scroll to position [5799, 0]
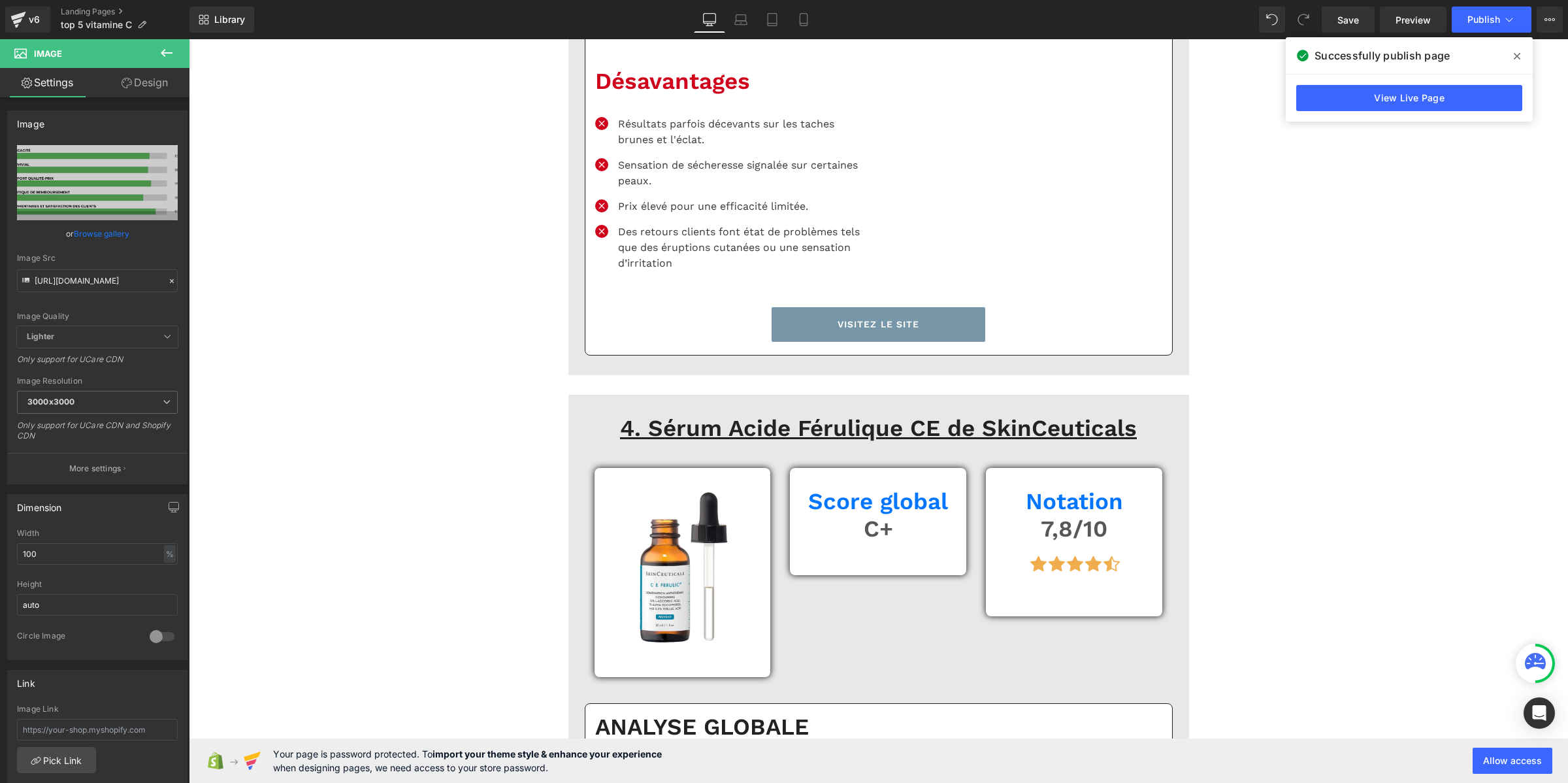
click at [103, 332] on span "Lighter" at bounding box center [97, 338] width 161 height 23
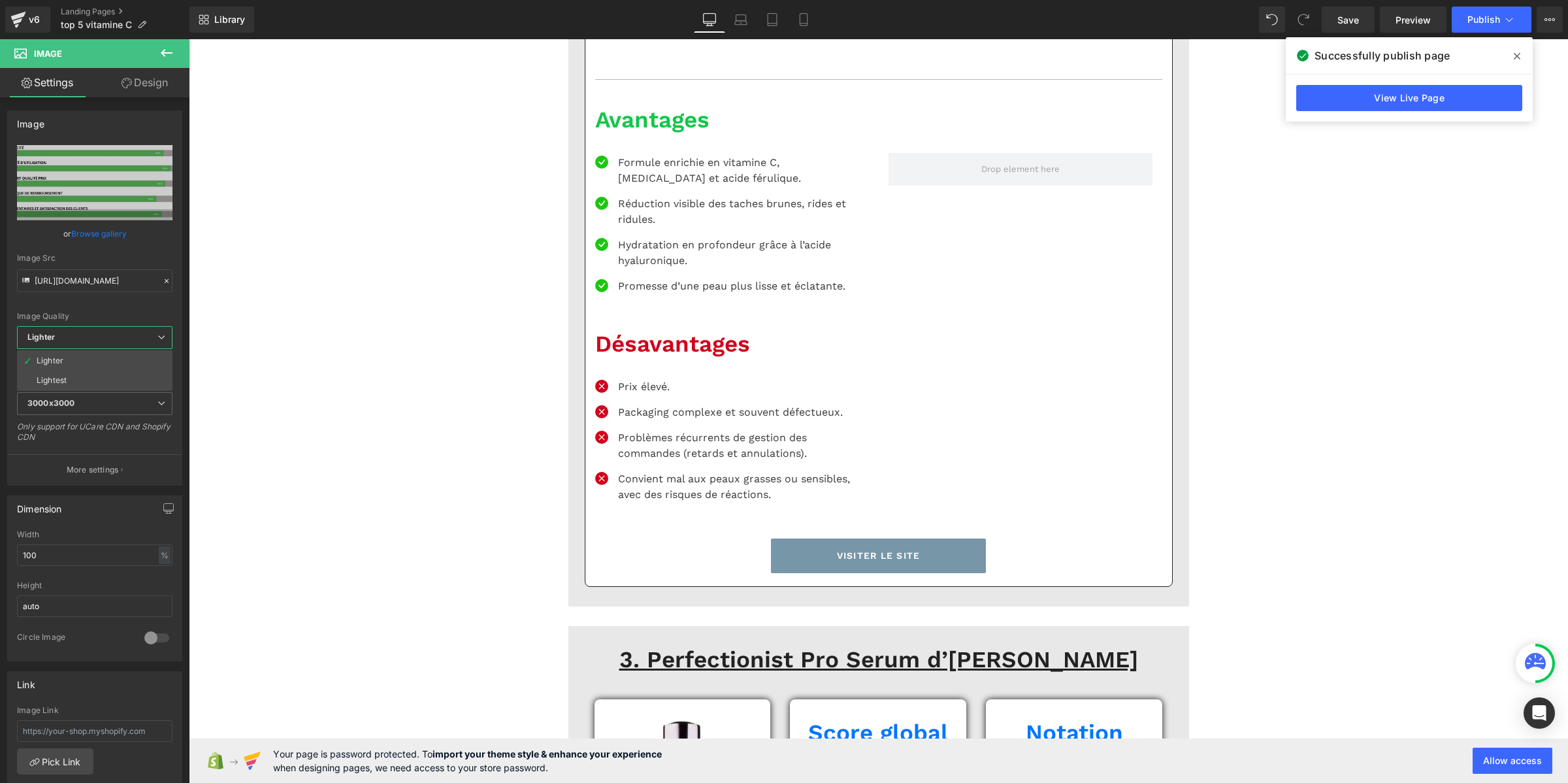
scroll to position [4165, 0]
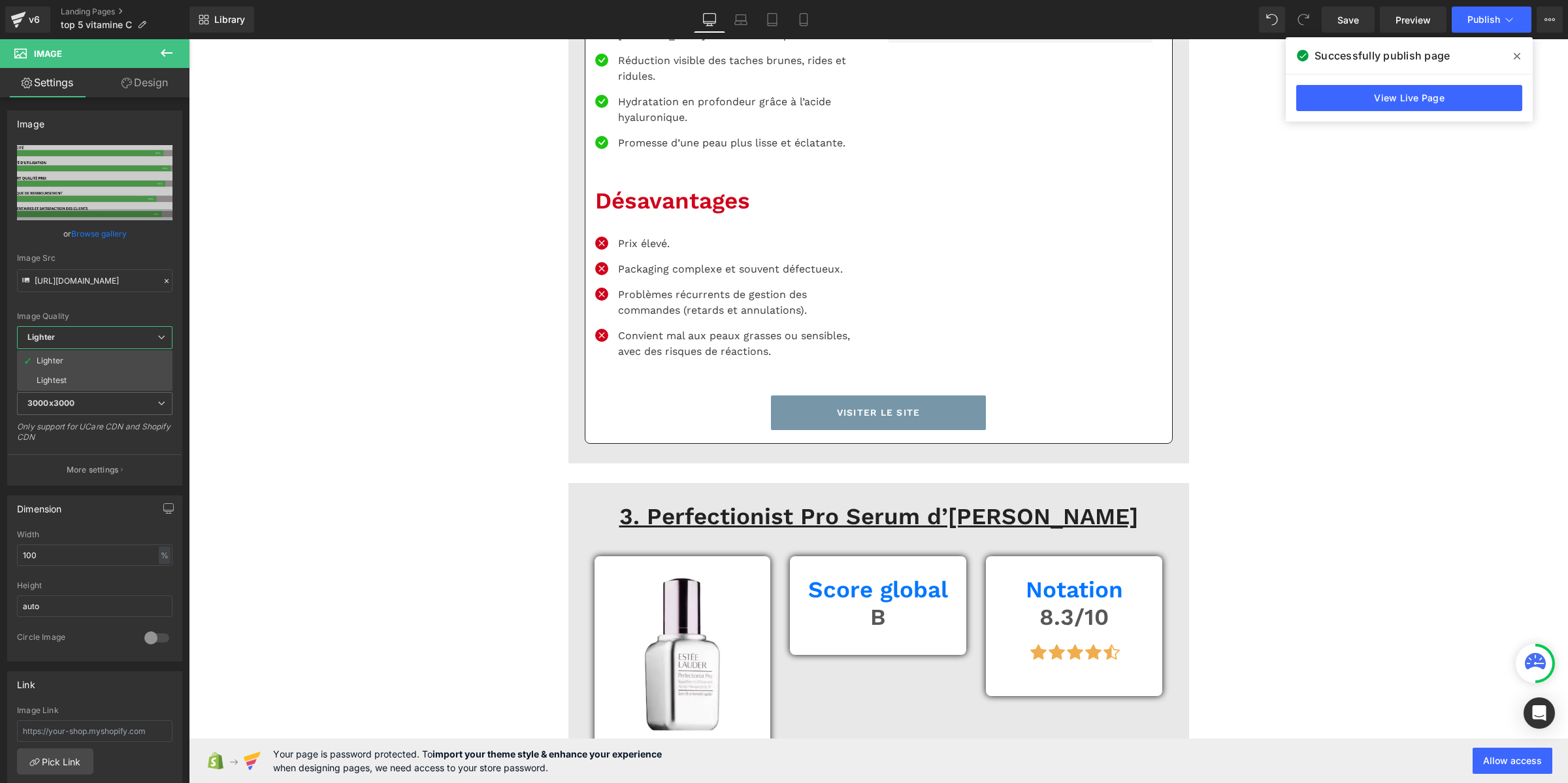
click at [93, 272] on input "https://ucarecdn.com/d2f41694-97be-49e1-9323-56634f6b5e30/-/format/auto/-/previ…" at bounding box center [97, 280] width 161 height 23
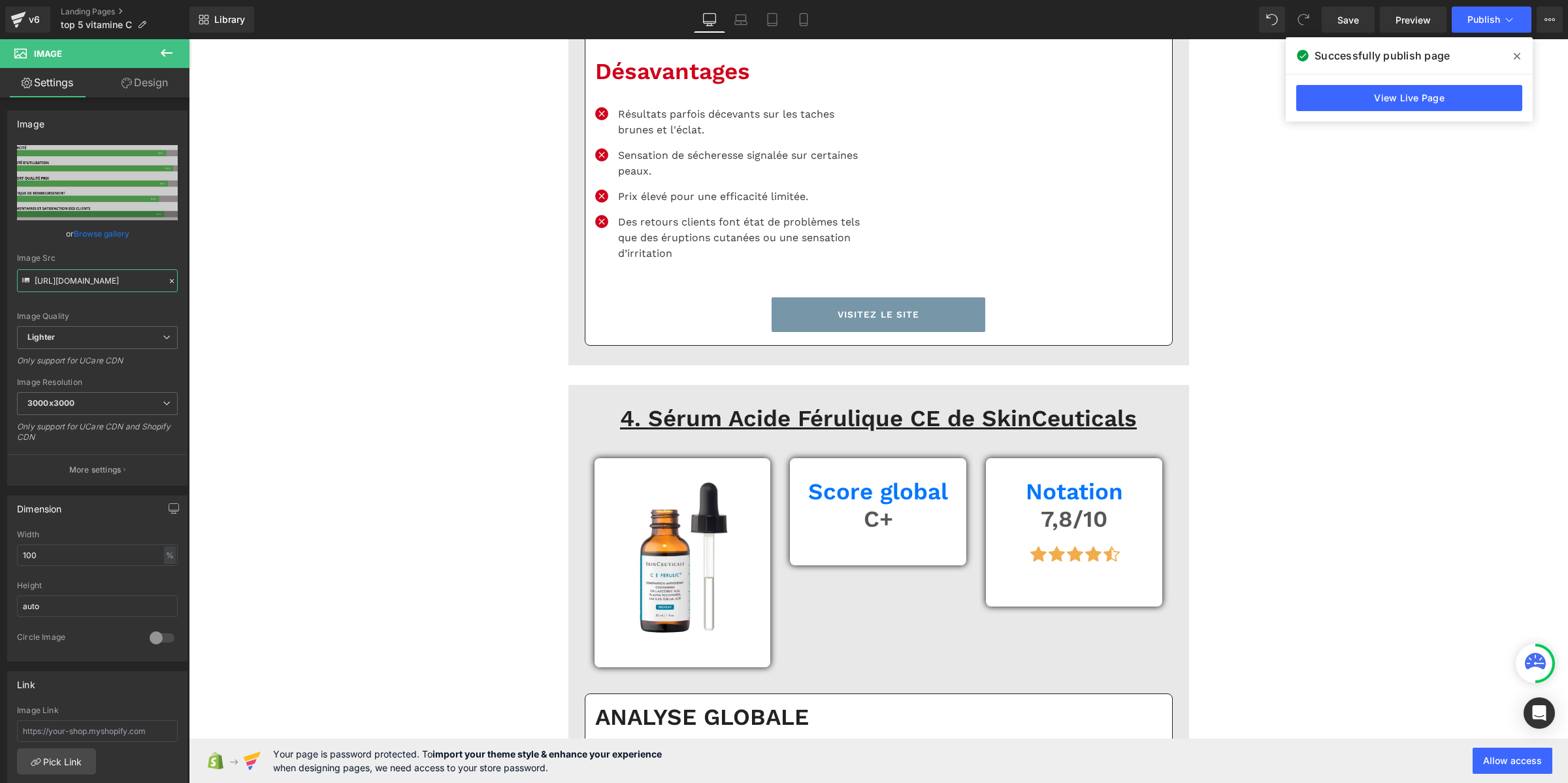
scroll to position [5962, 0]
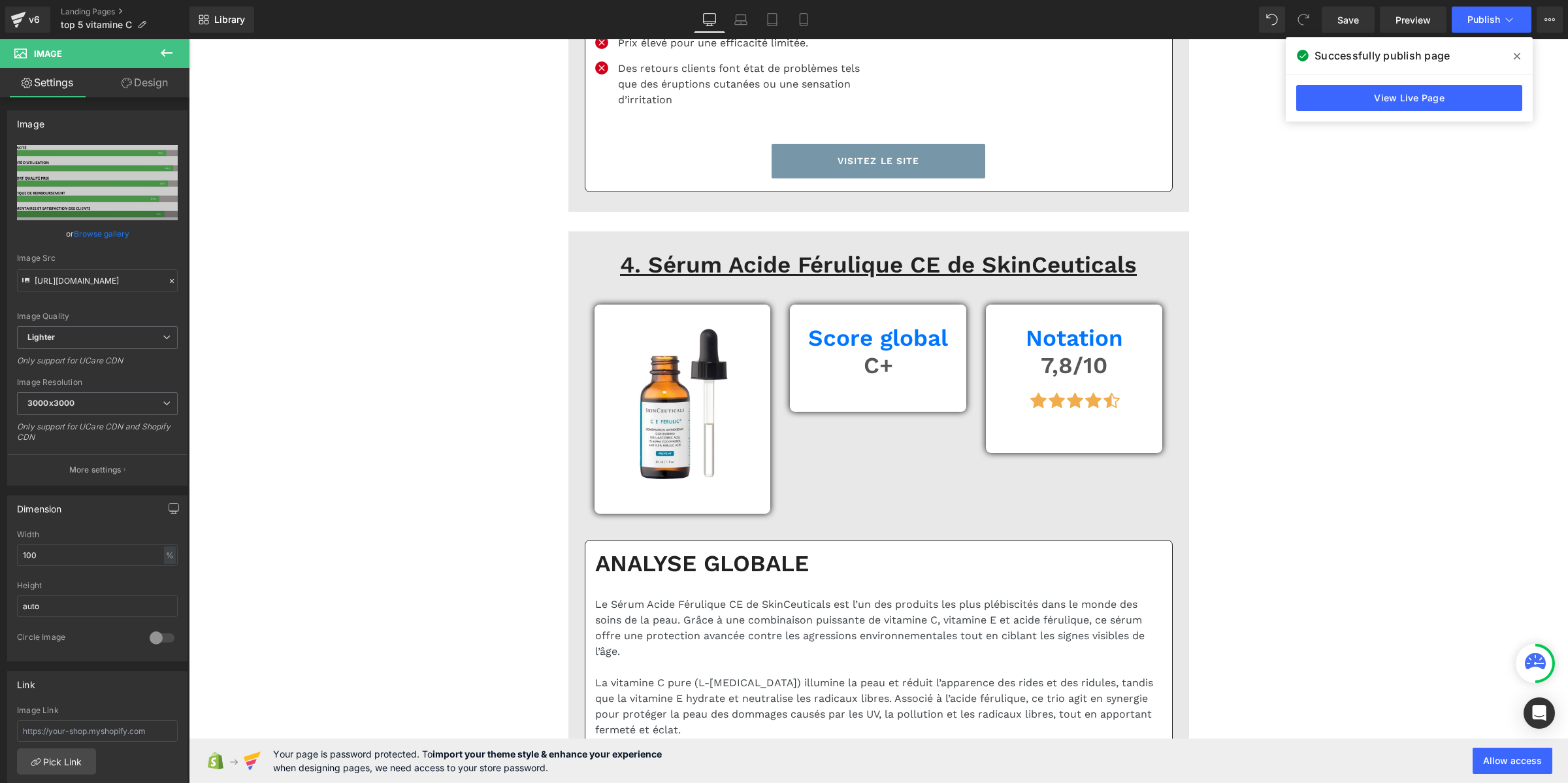
click at [138, 282] on input "https://ucarecdn.com/d2f41694-97be-49e1-9323-56634f6b5e30/-/format/auto/-/previ…" at bounding box center [97, 280] width 161 height 23
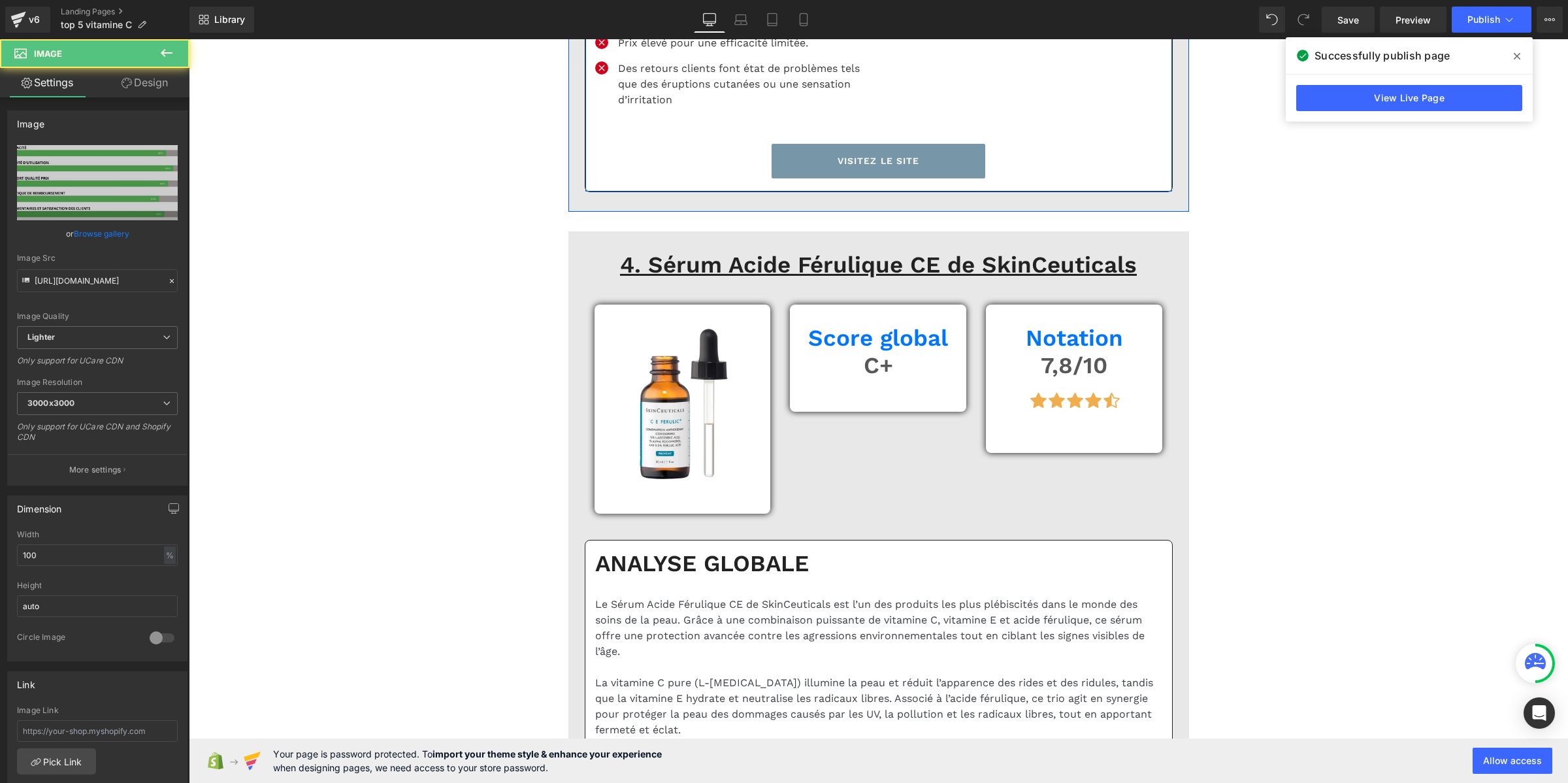
click at [125, 282] on input "https://ucarecdn.com/d2f41694-97be-49e1-9323-56634f6b5e30/-/format/auto/-/previ…" at bounding box center [97, 280] width 161 height 23
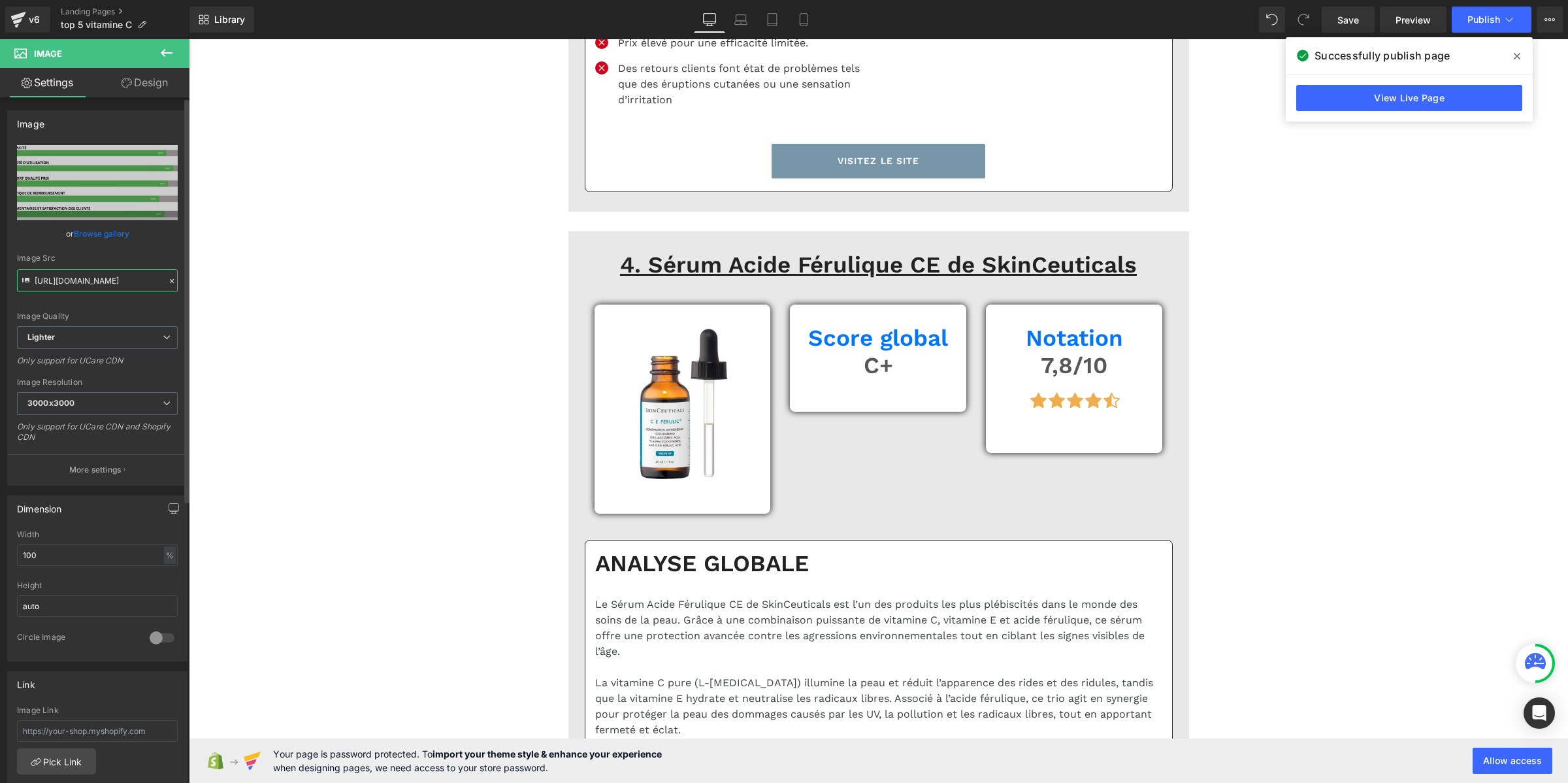
click at [125, 282] on input "https://ucarecdn.com/d2f41694-97be-49e1-9323-56634f6b5e30/-/format/auto/-/previ…" at bounding box center [97, 280] width 161 height 23
paste input "cdn.shopify.com/s/files/1/0969/9354/2485/files/Pourcentage_produit_2.png?v=1754…"
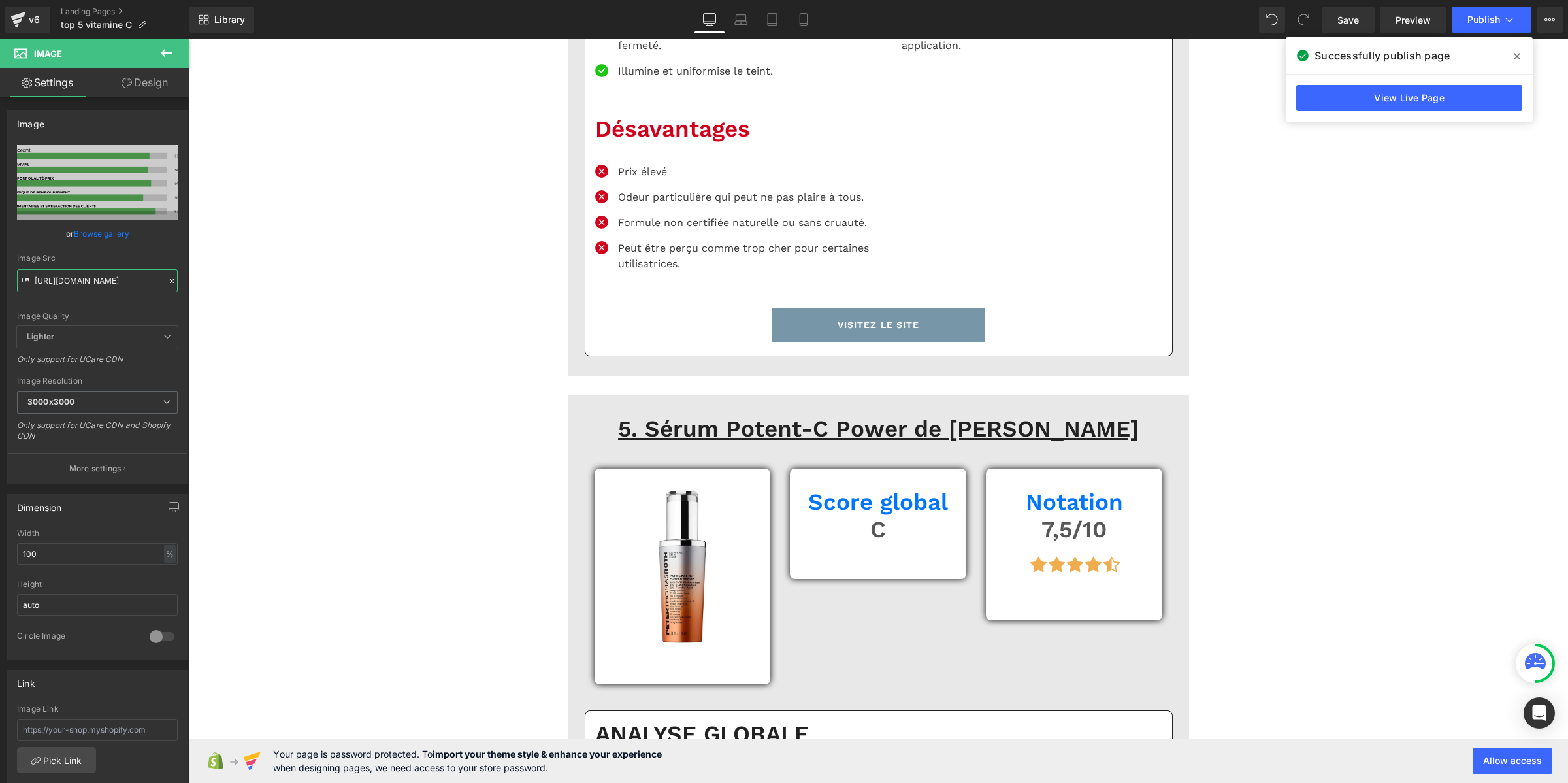
scroll to position [7432, 0]
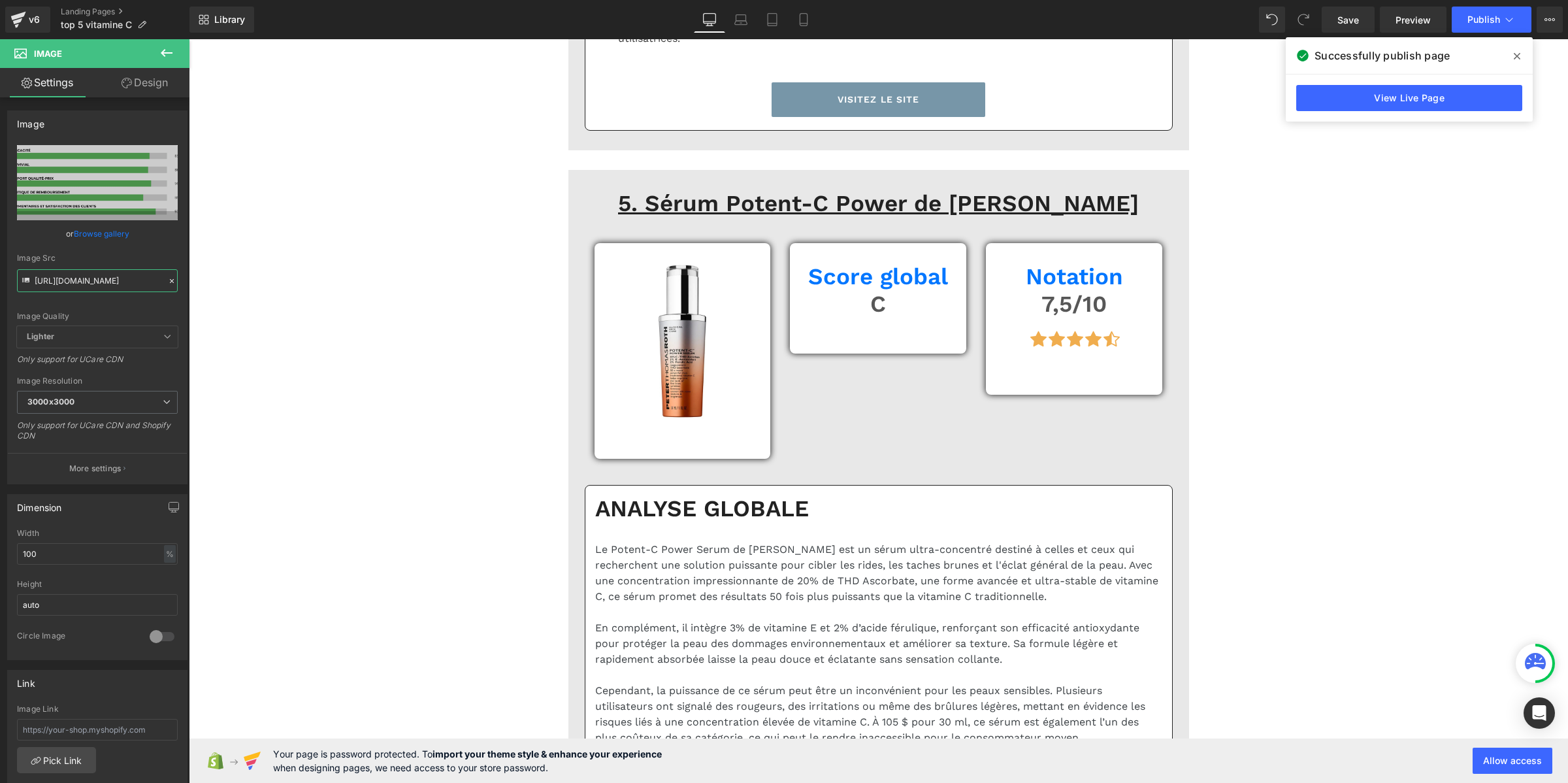
type input "https://cdn.shopify.com/s/files/1/0969/9354/2485/files/Pourcentage_produit_2_30…"
click at [109, 342] on span "Lighter" at bounding box center [97, 338] width 161 height 23
click at [106, 285] on input "text" at bounding box center [95, 280] width 155 height 23
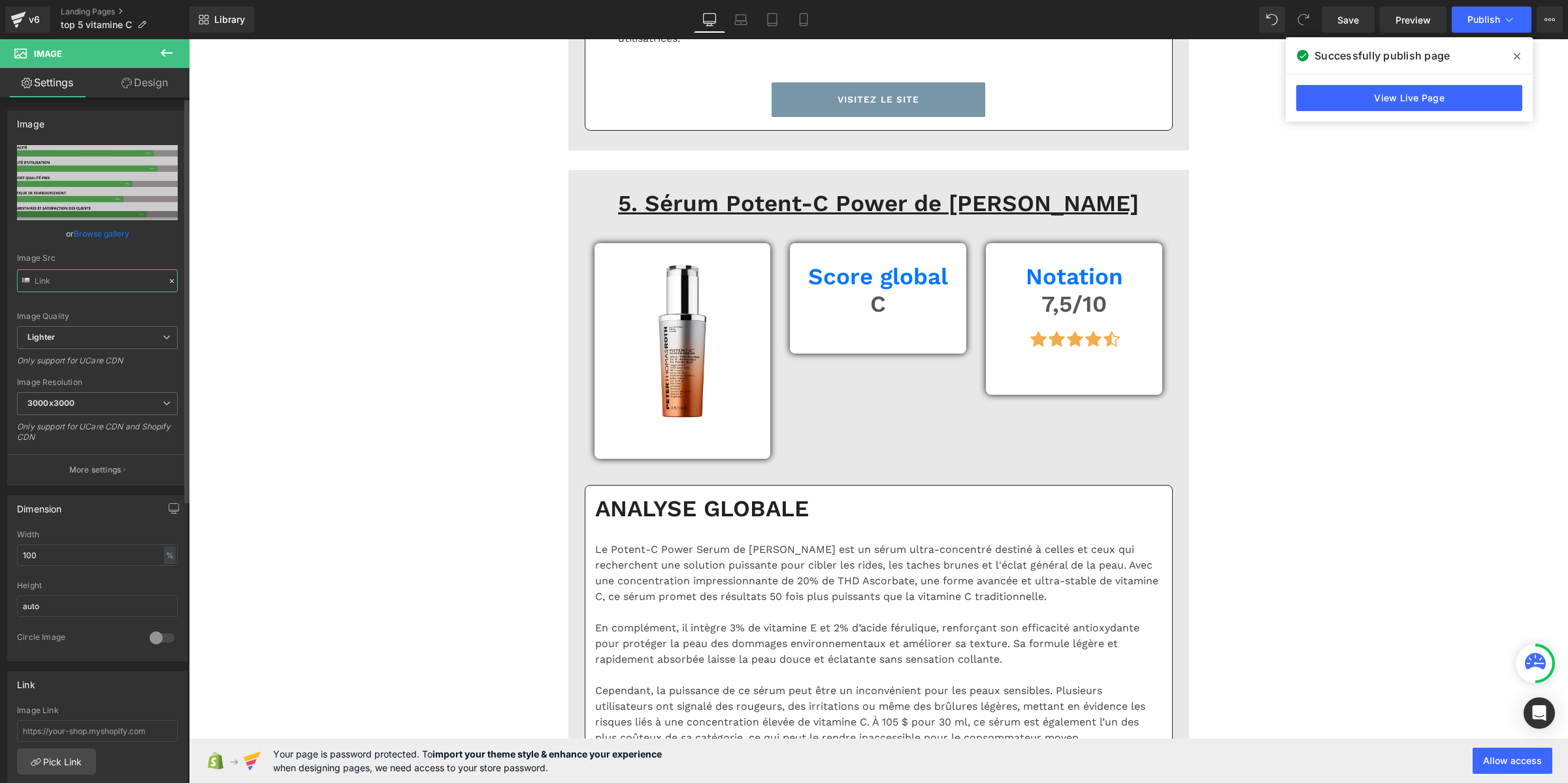
click at [106, 285] on input "text" at bounding box center [97, 280] width 161 height 23
paste input "cdn.shopify.com/s/files/1/0969/9354/2485/files/Pourcentage_produit_3.png?v=1754…"
type input "https://cdn.shopify.com/s/files/1/0969/9354/2485/files/Pourcentage_produit_3.pn…"
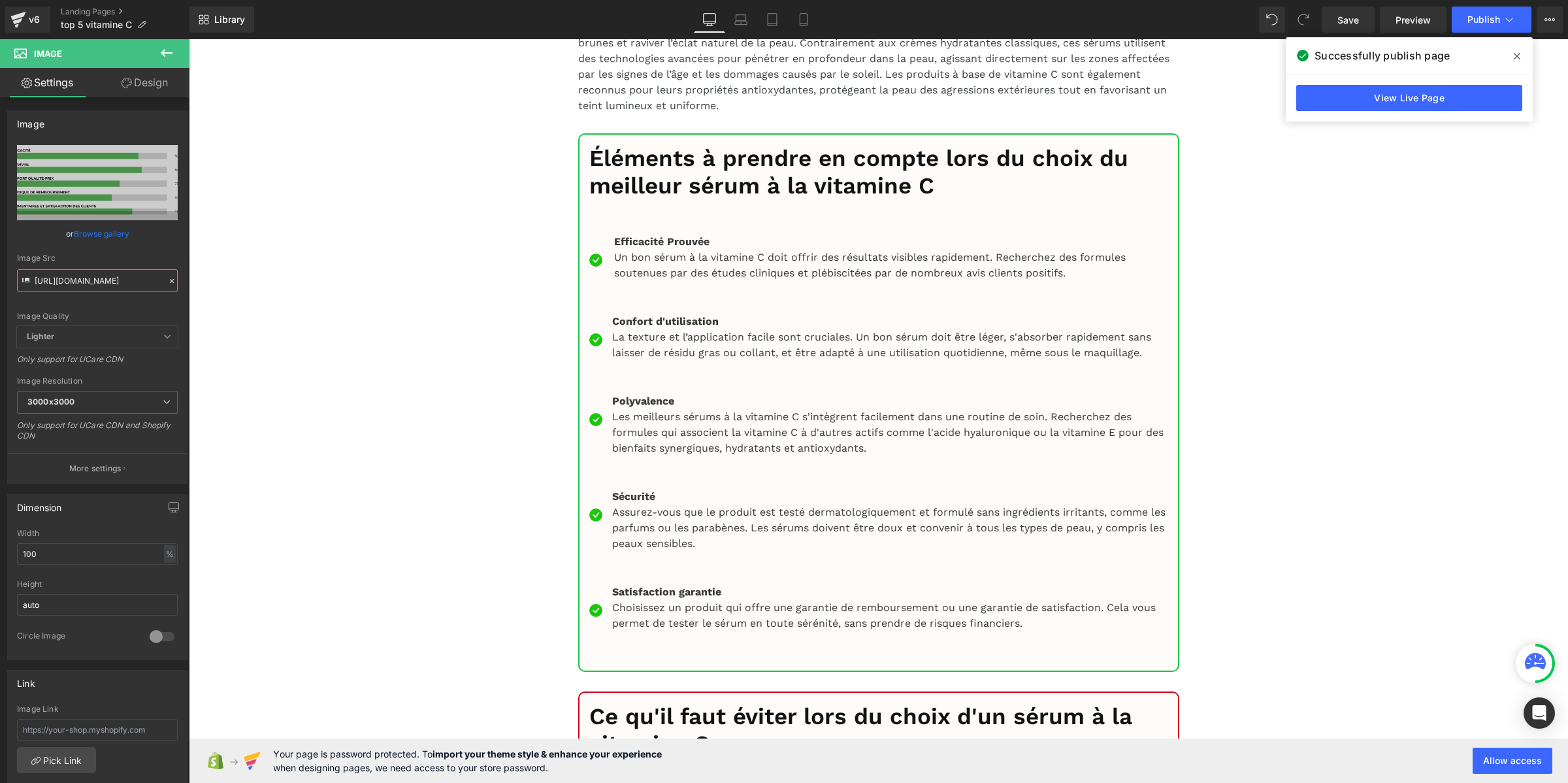
scroll to position [9228, 0]
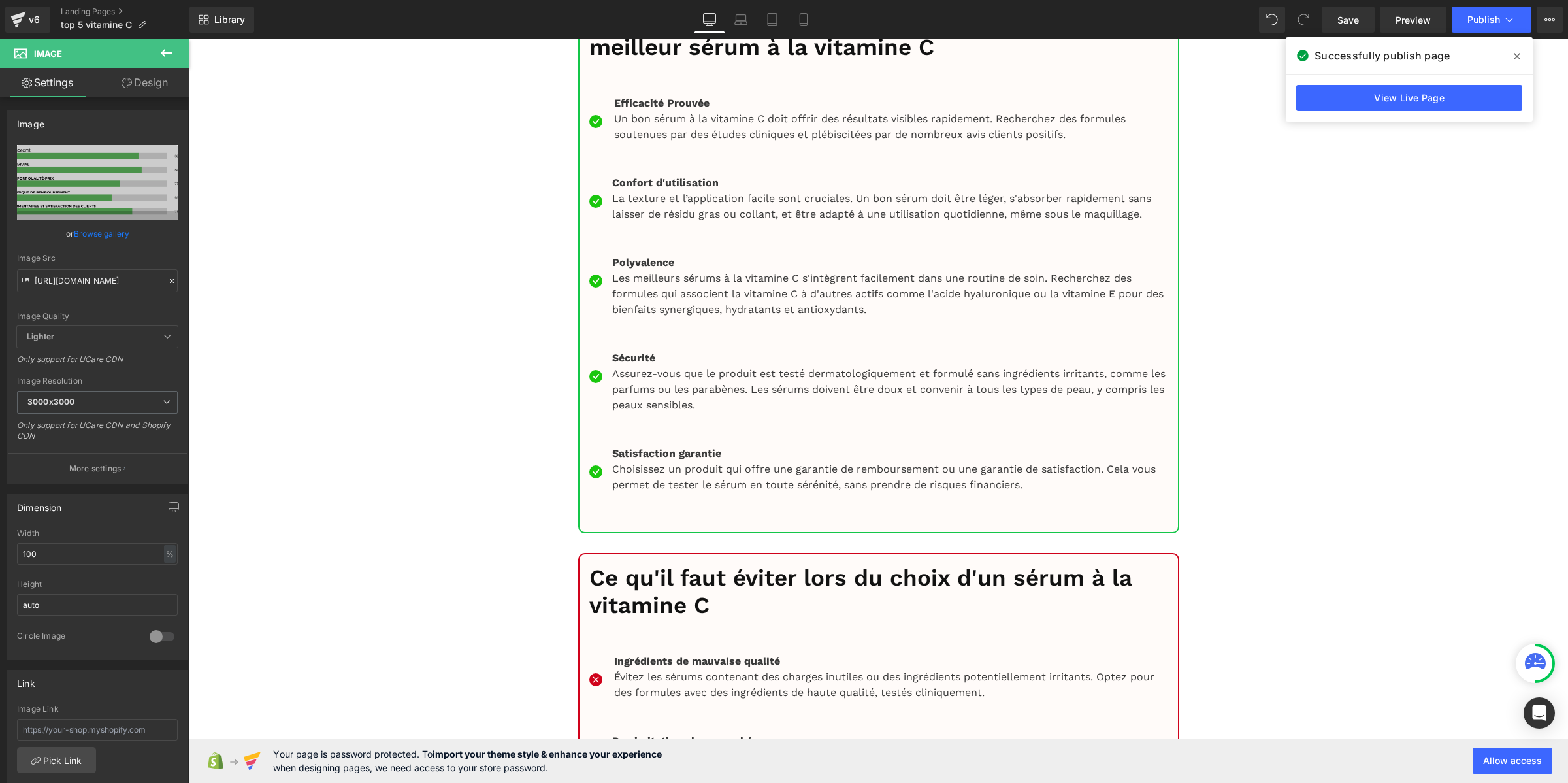
click at [100, 275] on input "https://ucarecdn.com/fa11770e-2f84-448d-9207-872c8d16c8c8/-/format/auto/-/previ…" at bounding box center [97, 280] width 161 height 23
paste input "cdn.shopify.com/s/files/1/0969/9354/2485/files/Pourcentage_produit_3.png?v=1754…"
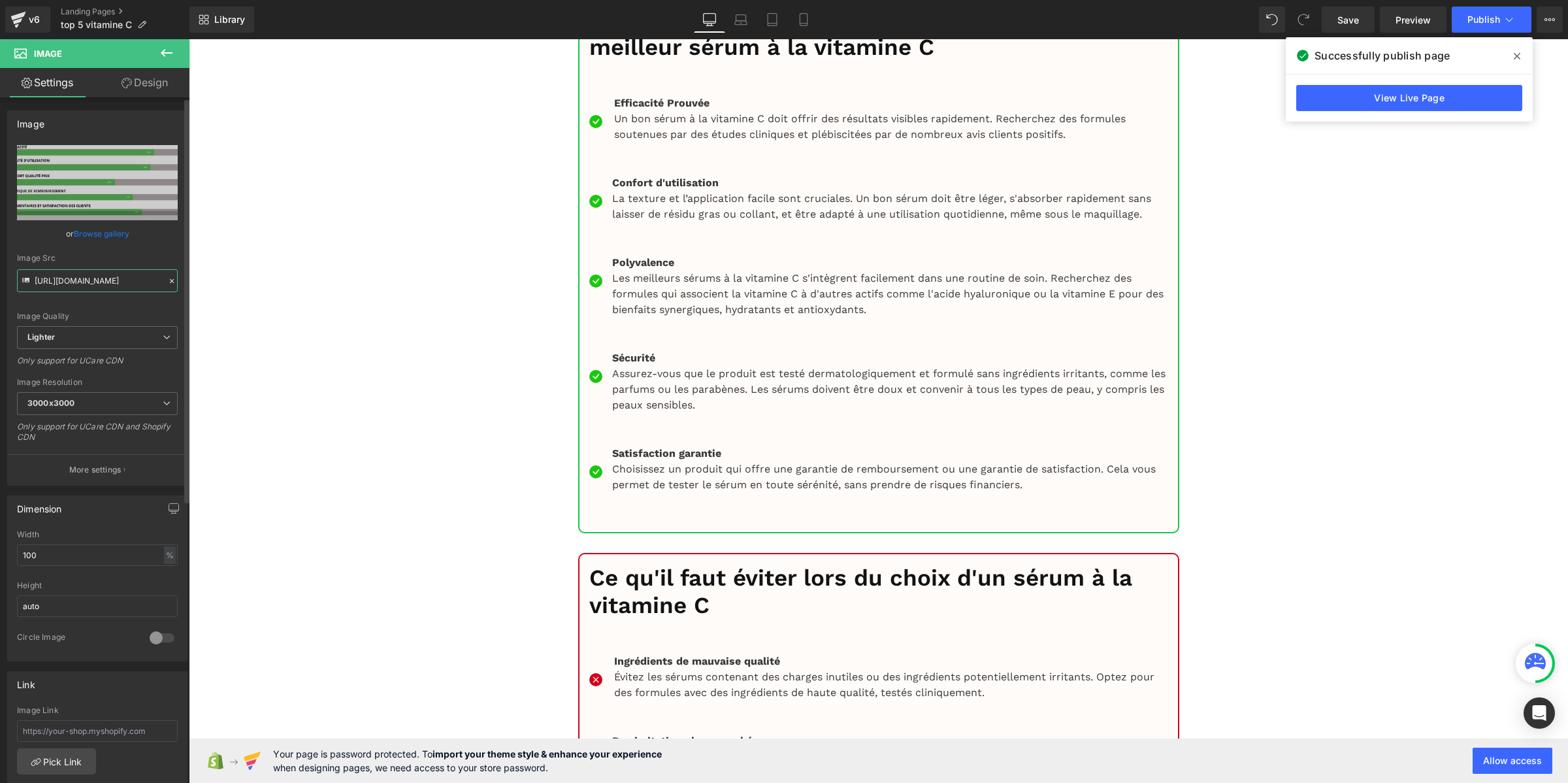
scroll to position [0, 247]
type input "https://cdn.shopify.com/s/files/1/0969/9354/2485/files/Pourcentage_produit_3_30…"
click at [1354, 21] on span "Save" at bounding box center [1347, 20] width 21 height 14
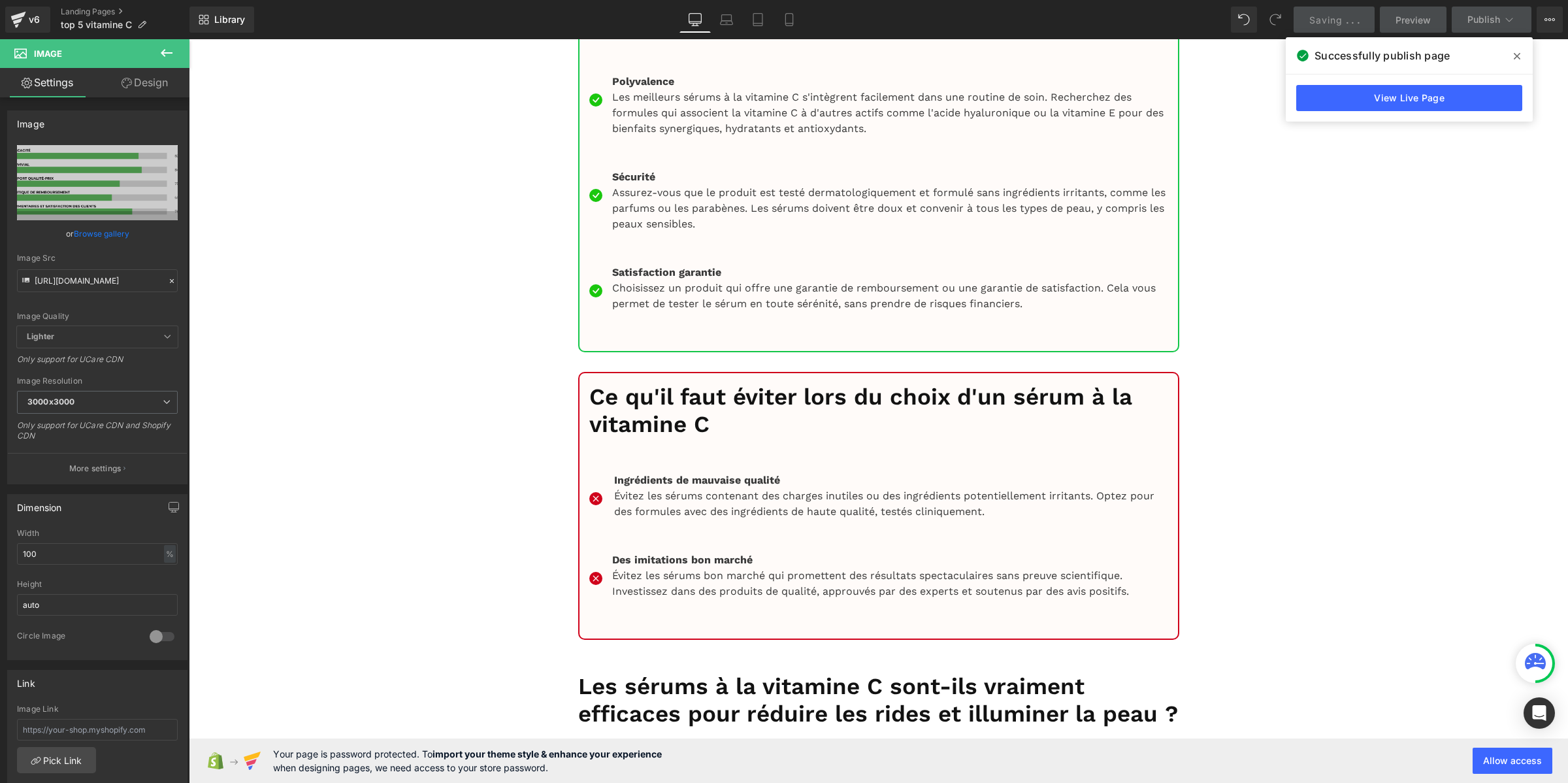
scroll to position [9555, 0]
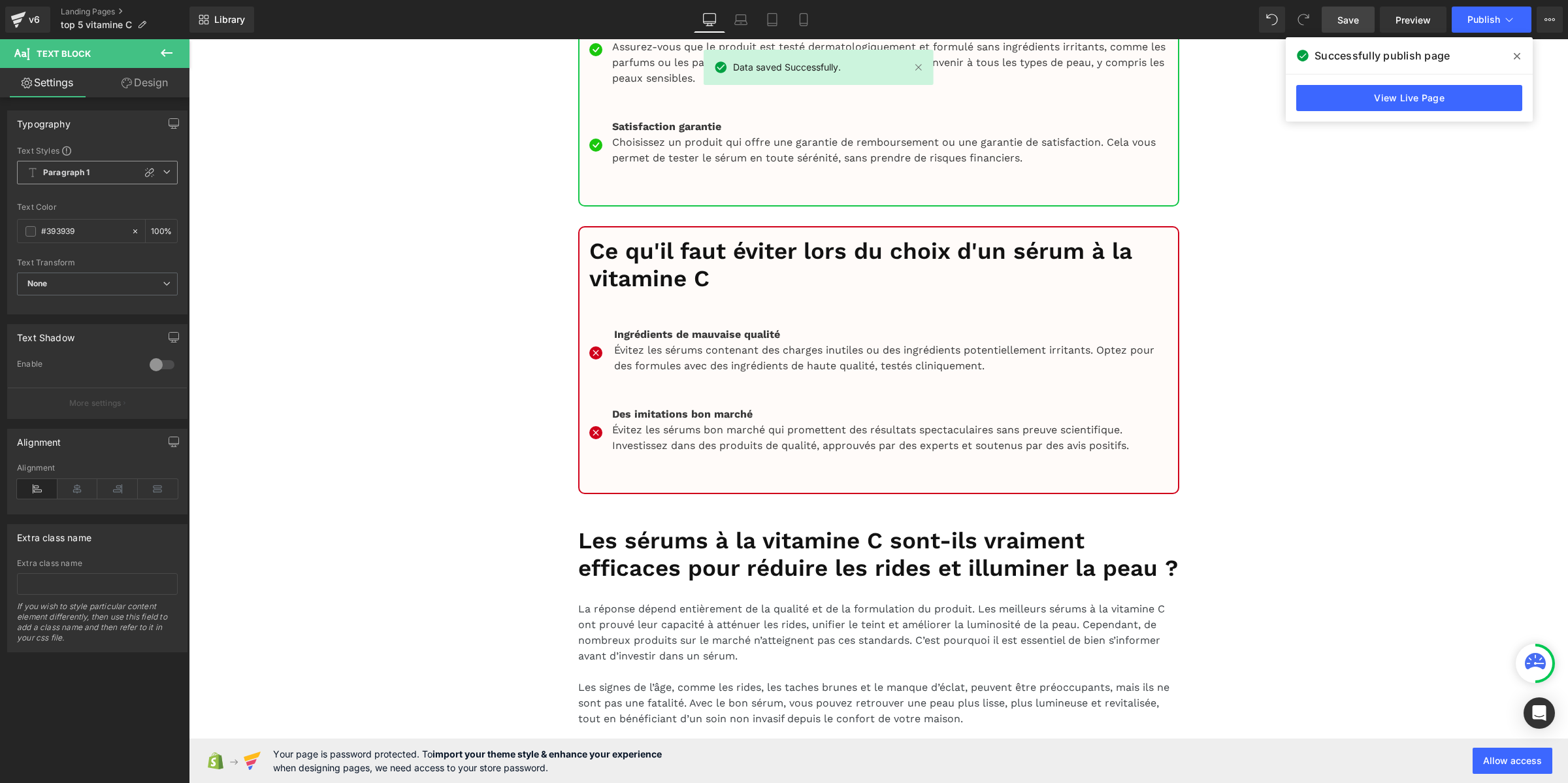
click at [100, 178] on span "Paragraph 1" at bounding box center [97, 172] width 161 height 24
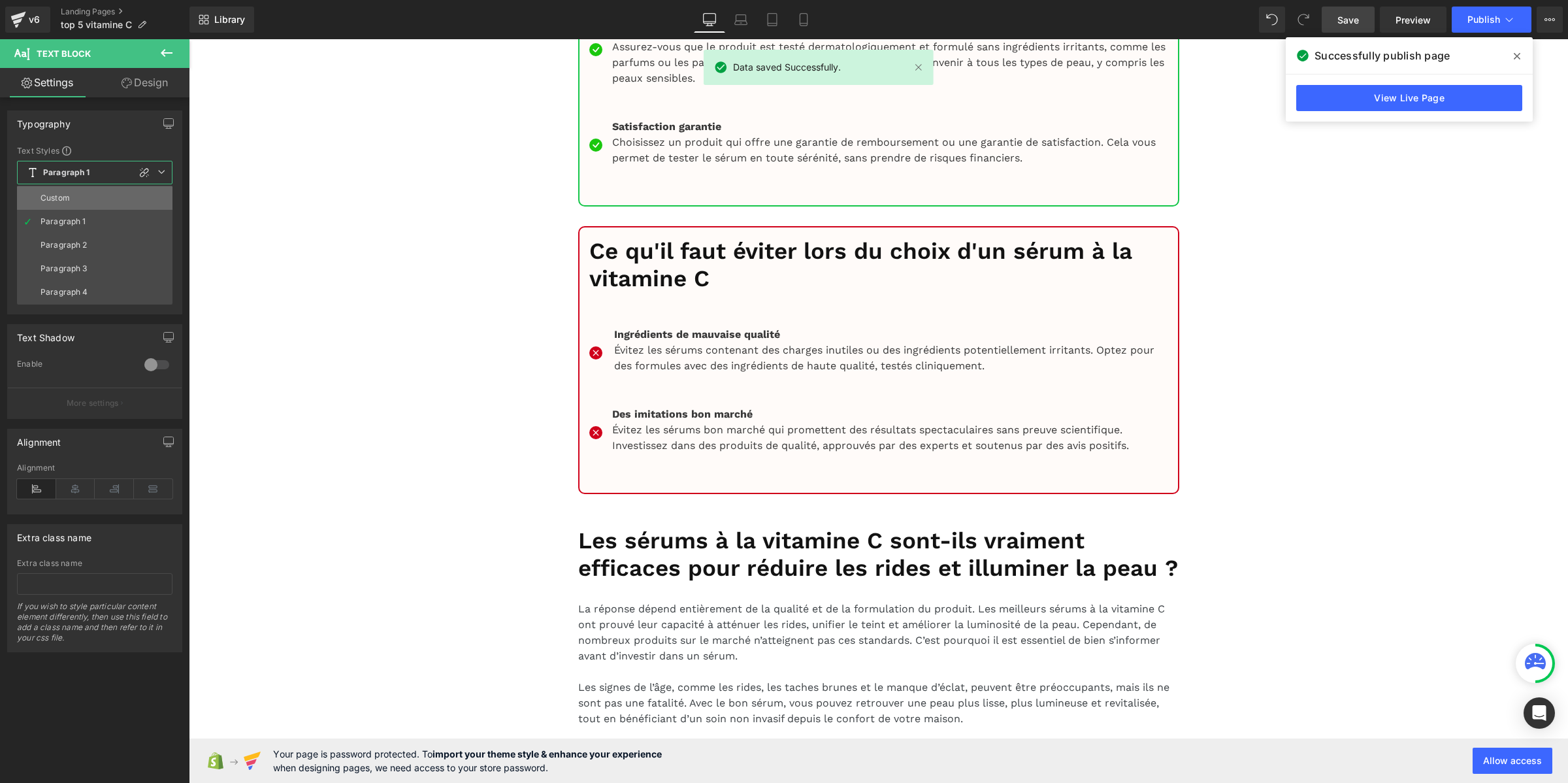
click at [87, 200] on li "Custom" at bounding box center [95, 198] width 155 height 24
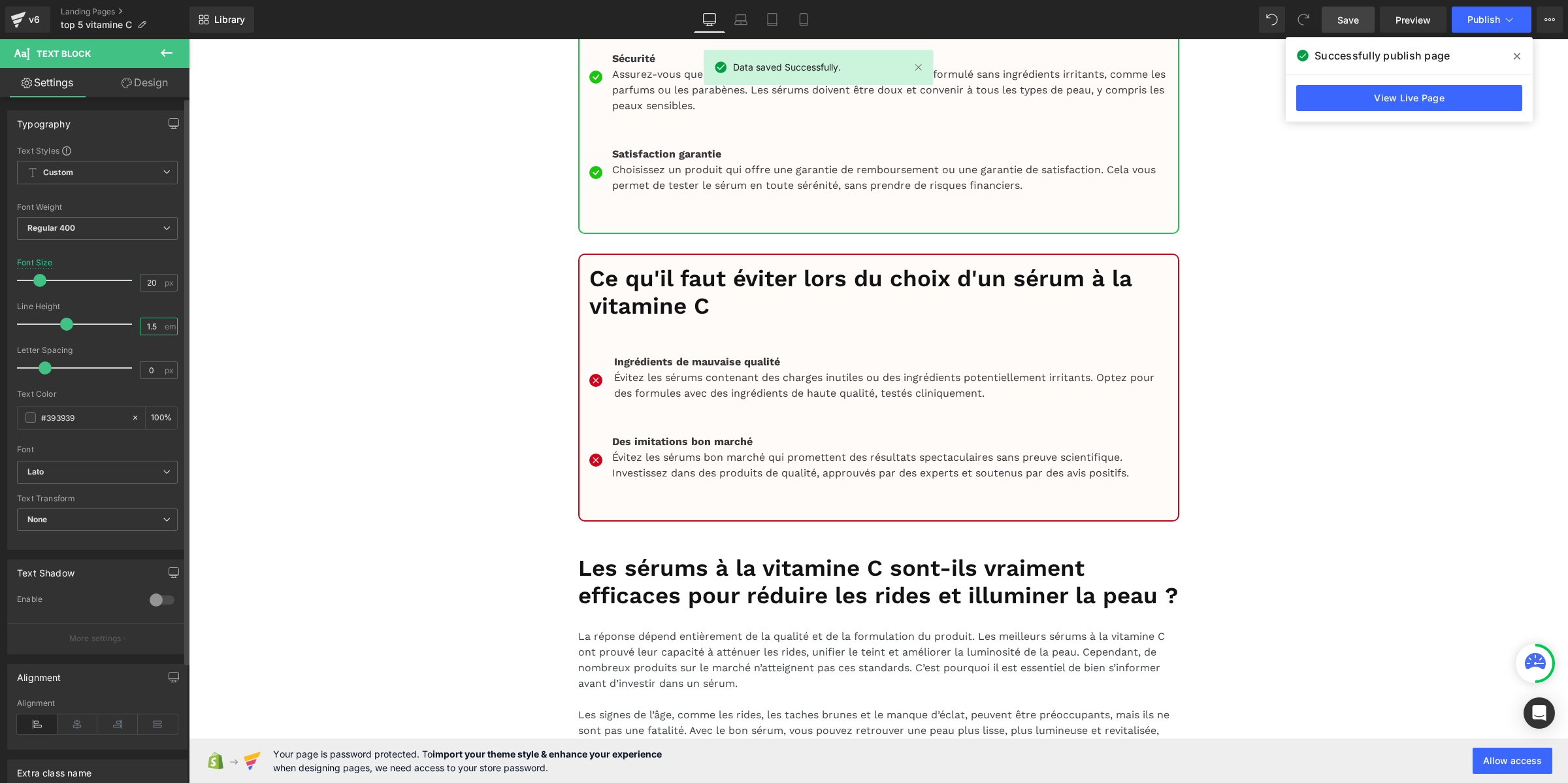
drag, startPoint x: 155, startPoint y: 329, endPoint x: 129, endPoint y: 324, distance: 26.5
click at [129, 324] on div "Line Height 1.5 em" at bounding box center [97, 324] width 161 height 44
click at [62, 317] on div at bounding box center [78, 324] width 109 height 26
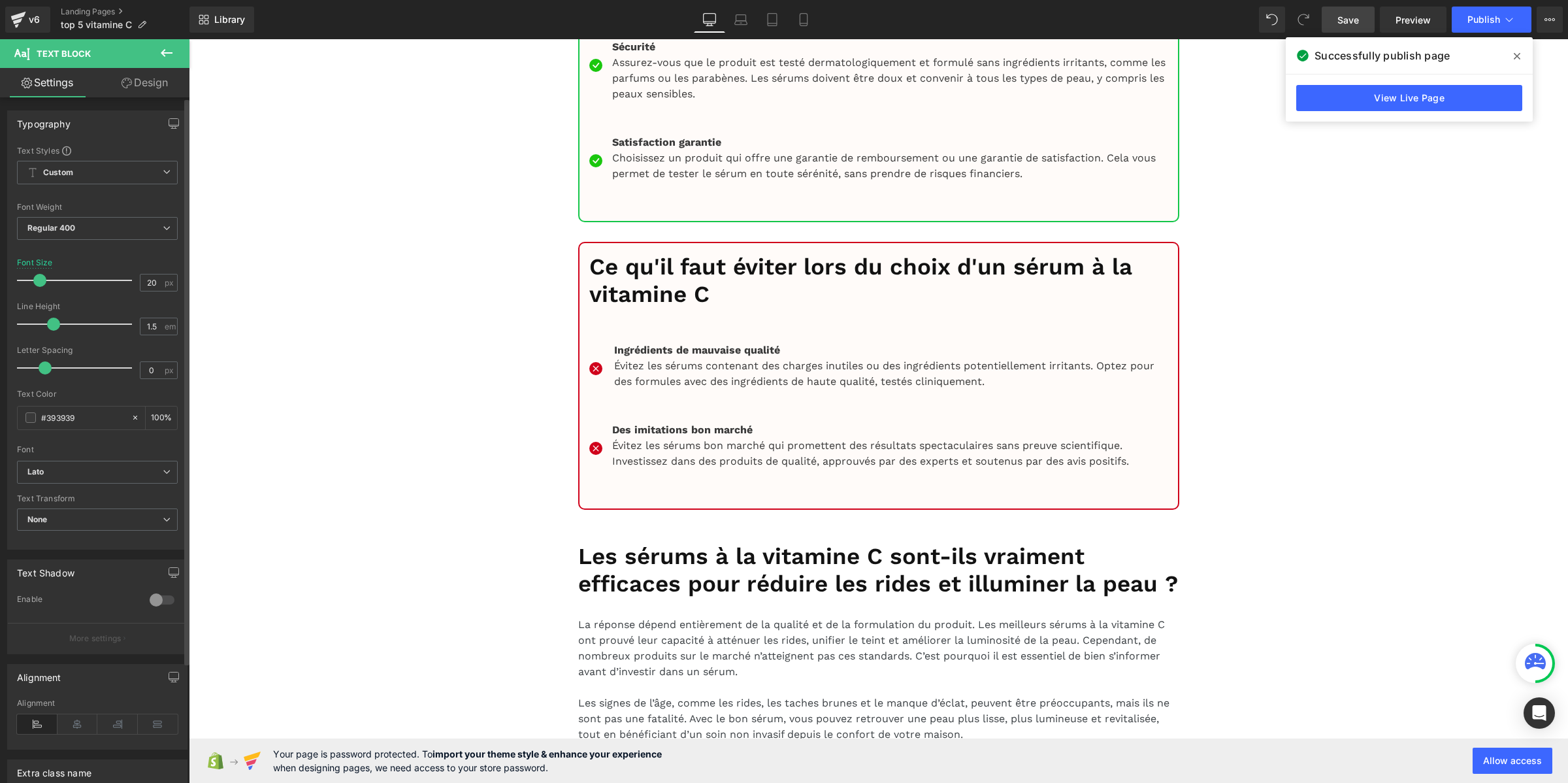
drag, startPoint x: 64, startPoint y: 319, endPoint x: 56, endPoint y: 321, distance: 8.2
click at [56, 321] on span at bounding box center [54, 324] width 13 height 13
click at [149, 327] on input "1.5" at bounding box center [152, 326] width 23 height 16
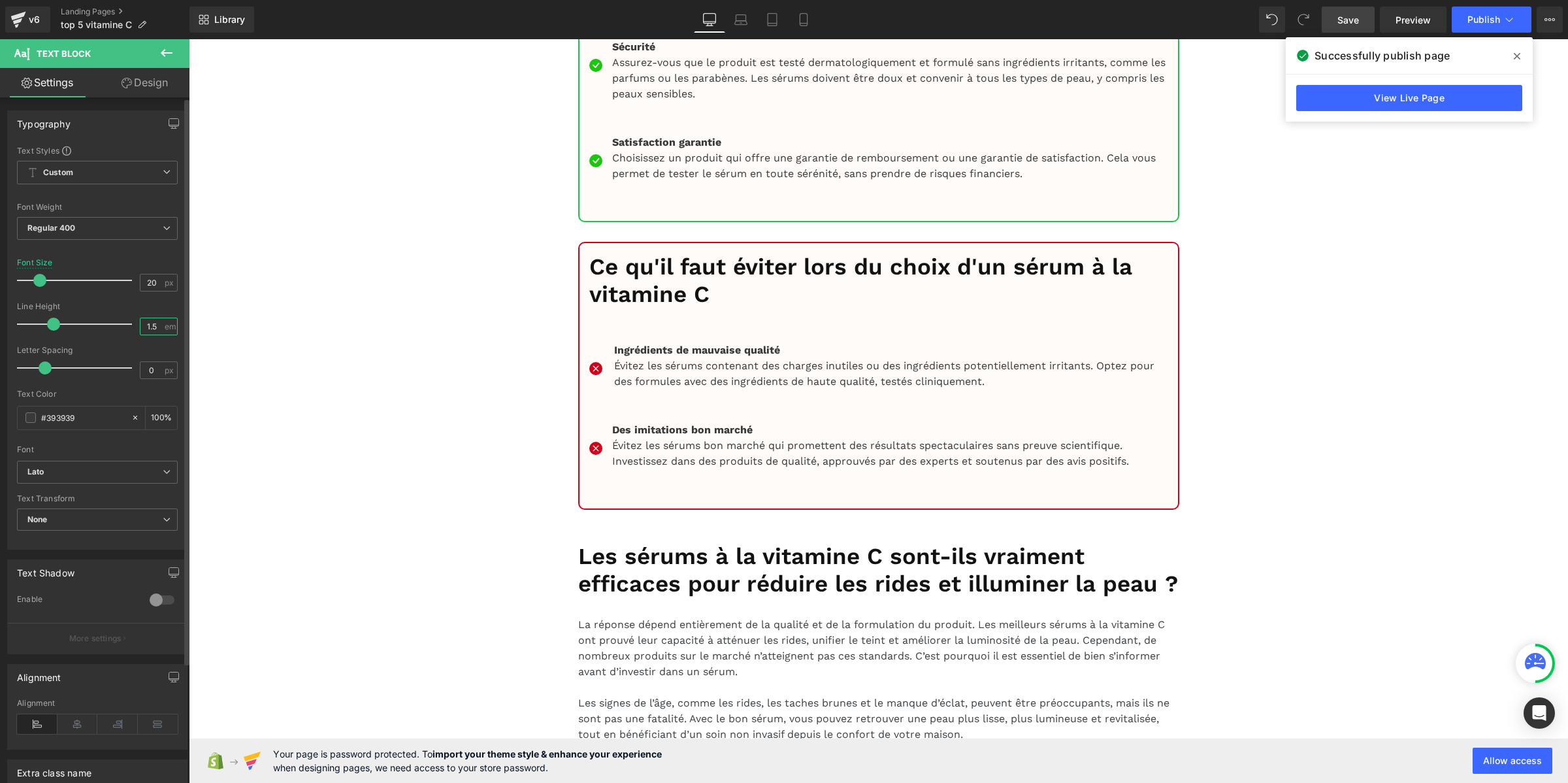
type input "1.2"
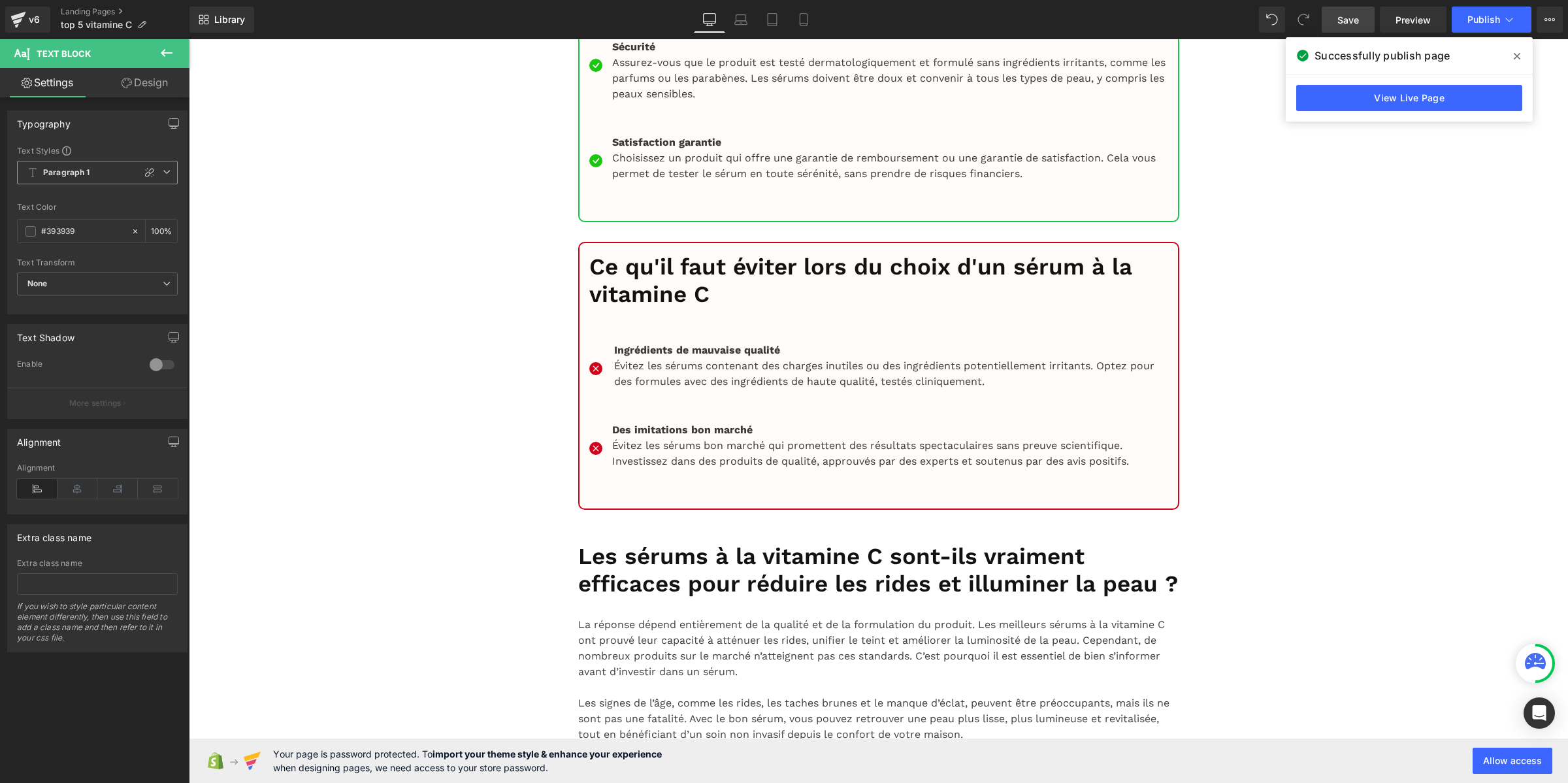
click at [114, 177] on span "Paragraph 1" at bounding box center [97, 172] width 161 height 24
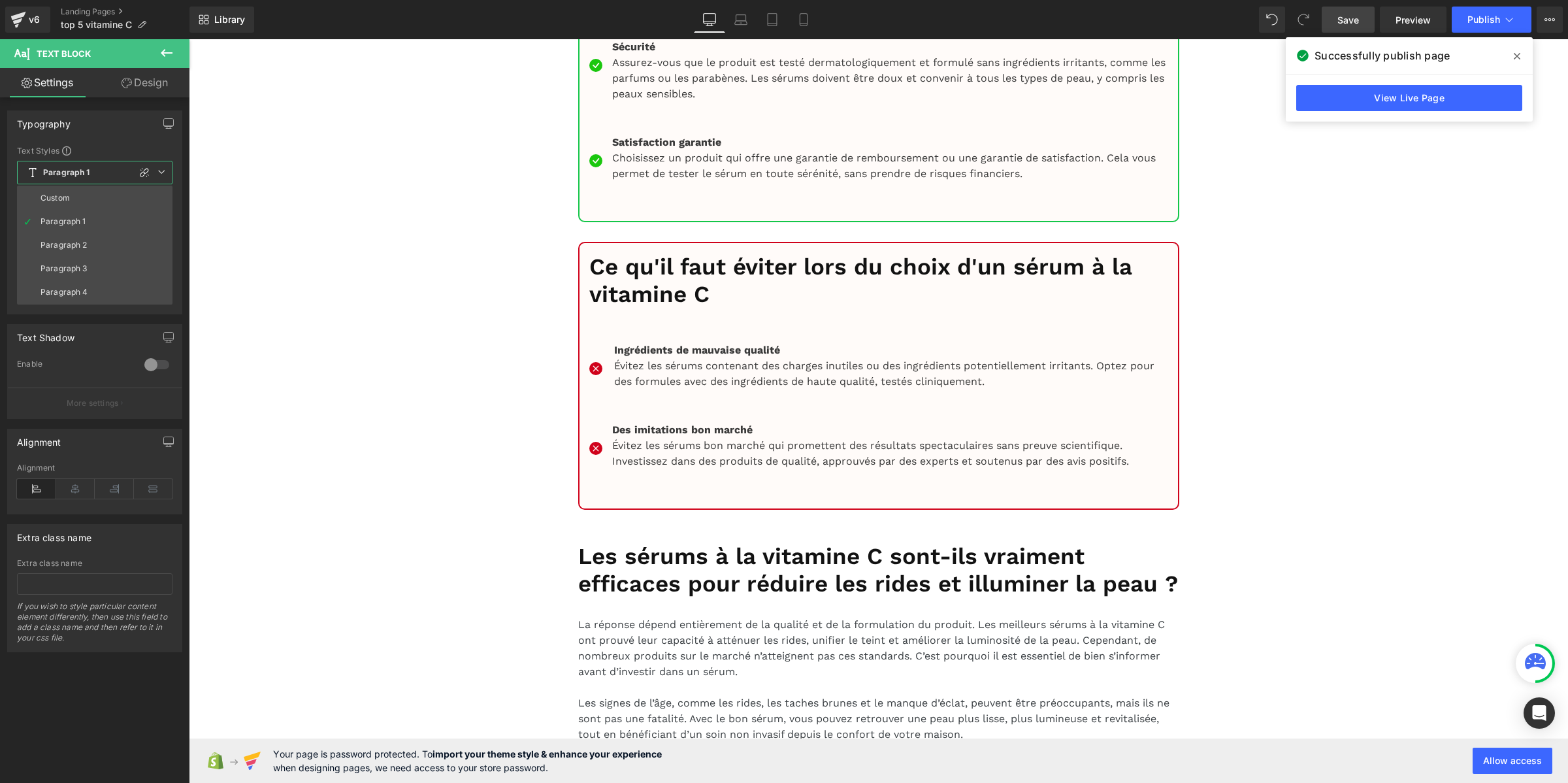
click at [114, 177] on span "Paragraph 1" at bounding box center [95, 172] width 155 height 24
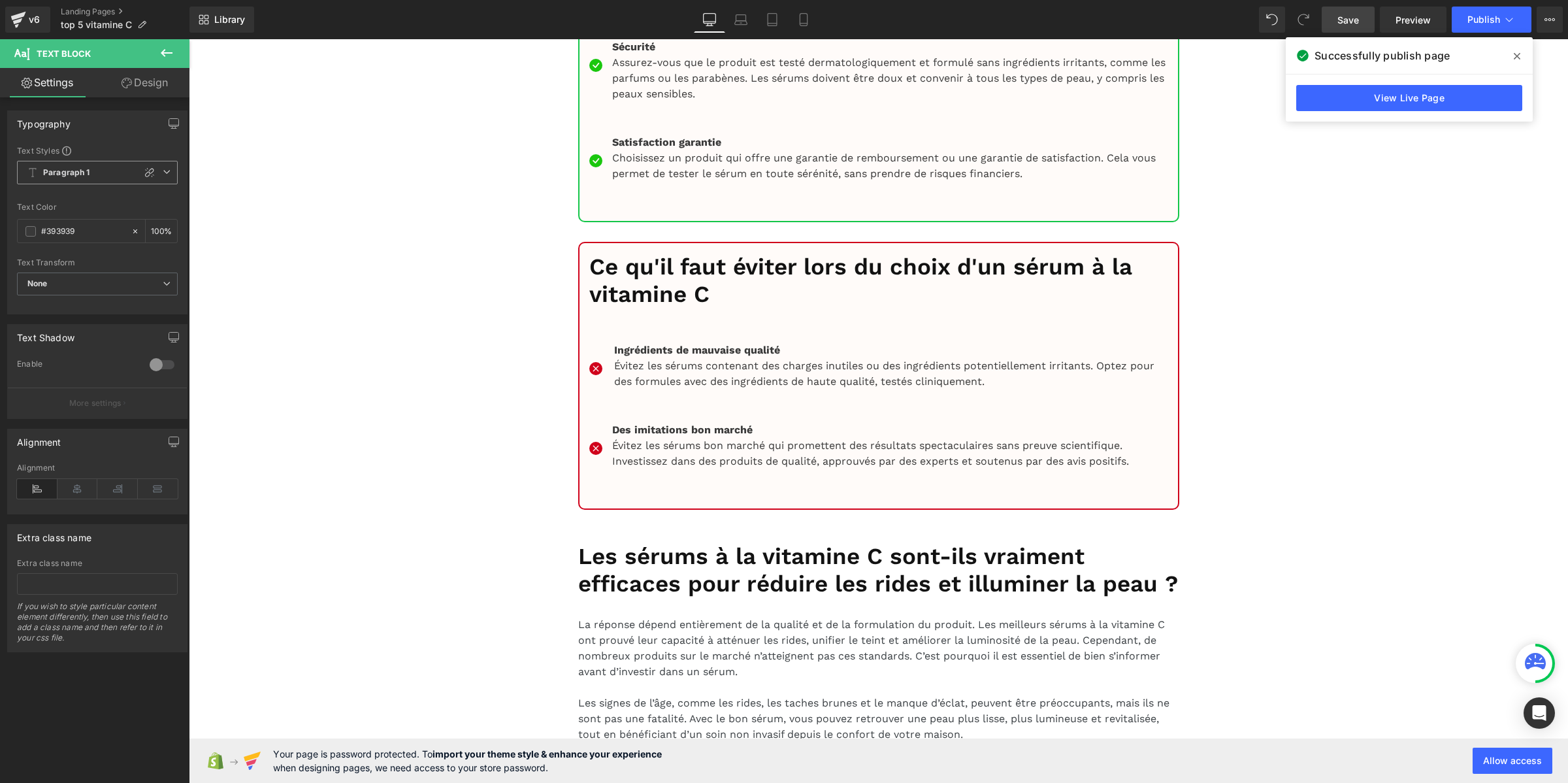
click at [114, 177] on span "Paragraph 1" at bounding box center [97, 172] width 161 height 24
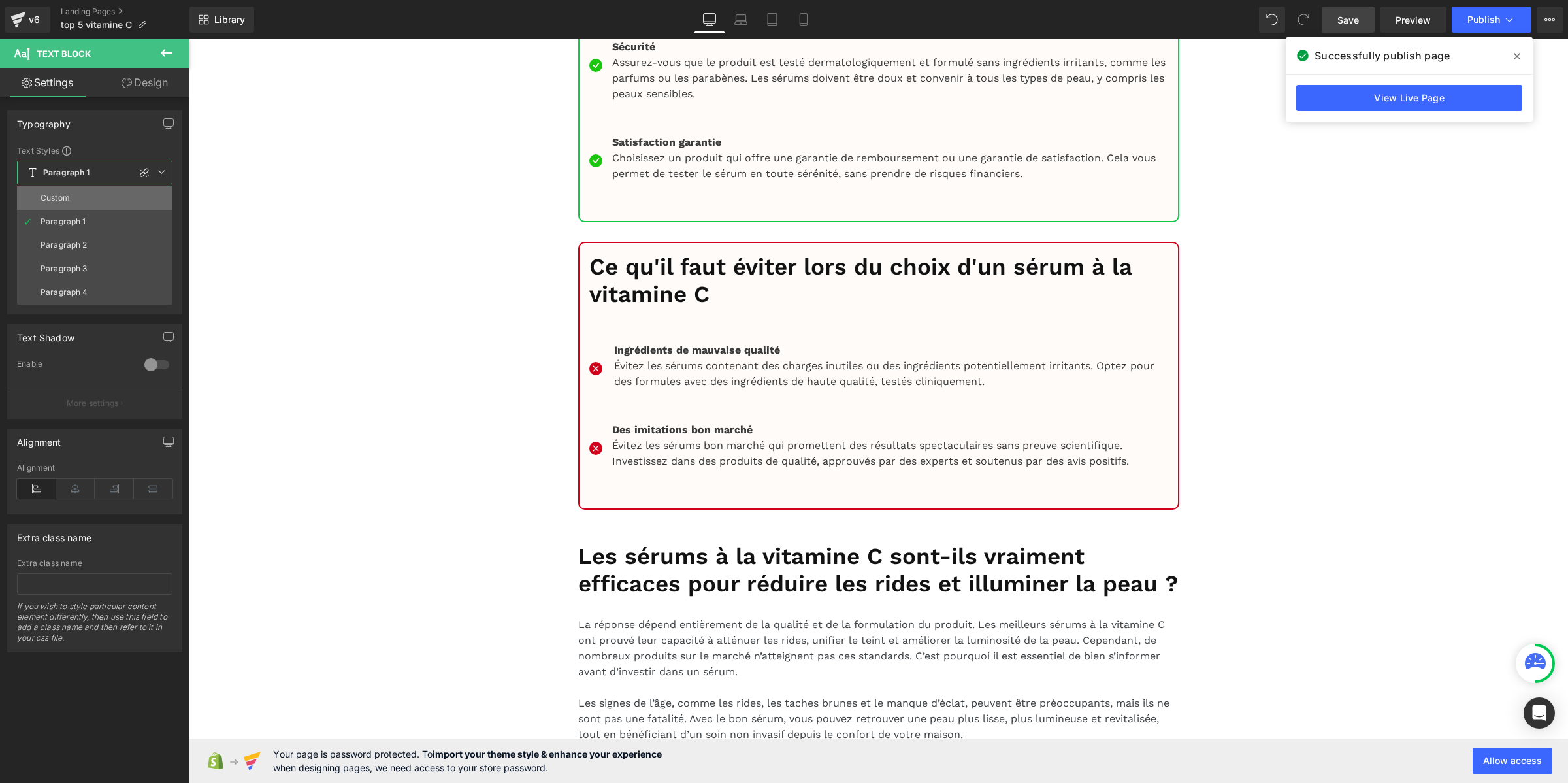
click at [102, 200] on li "Custom" at bounding box center [95, 198] width 155 height 24
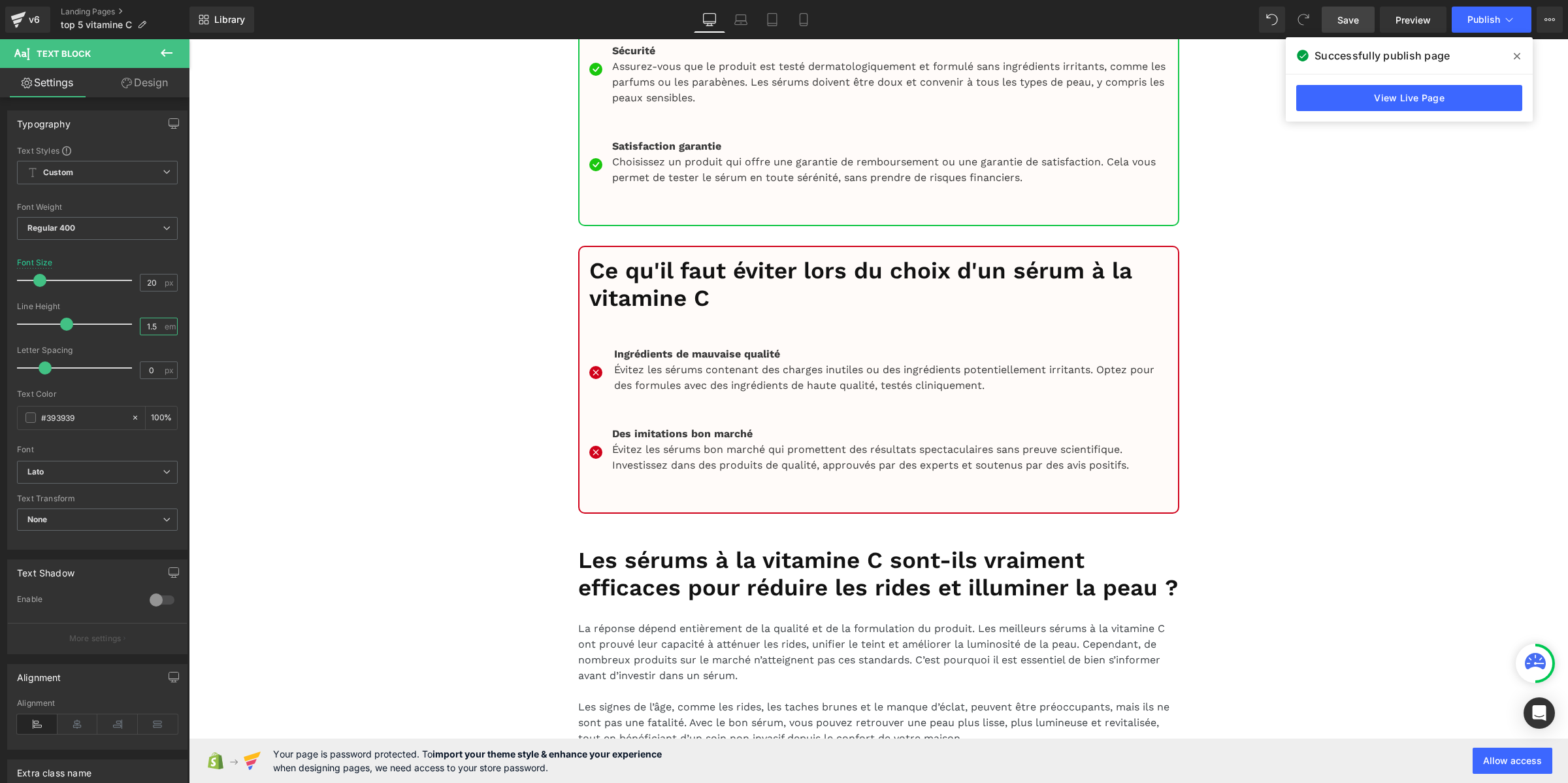
click at [150, 327] on input "1.5" at bounding box center [152, 326] width 23 height 16
paste input "2"
type input "1.2"
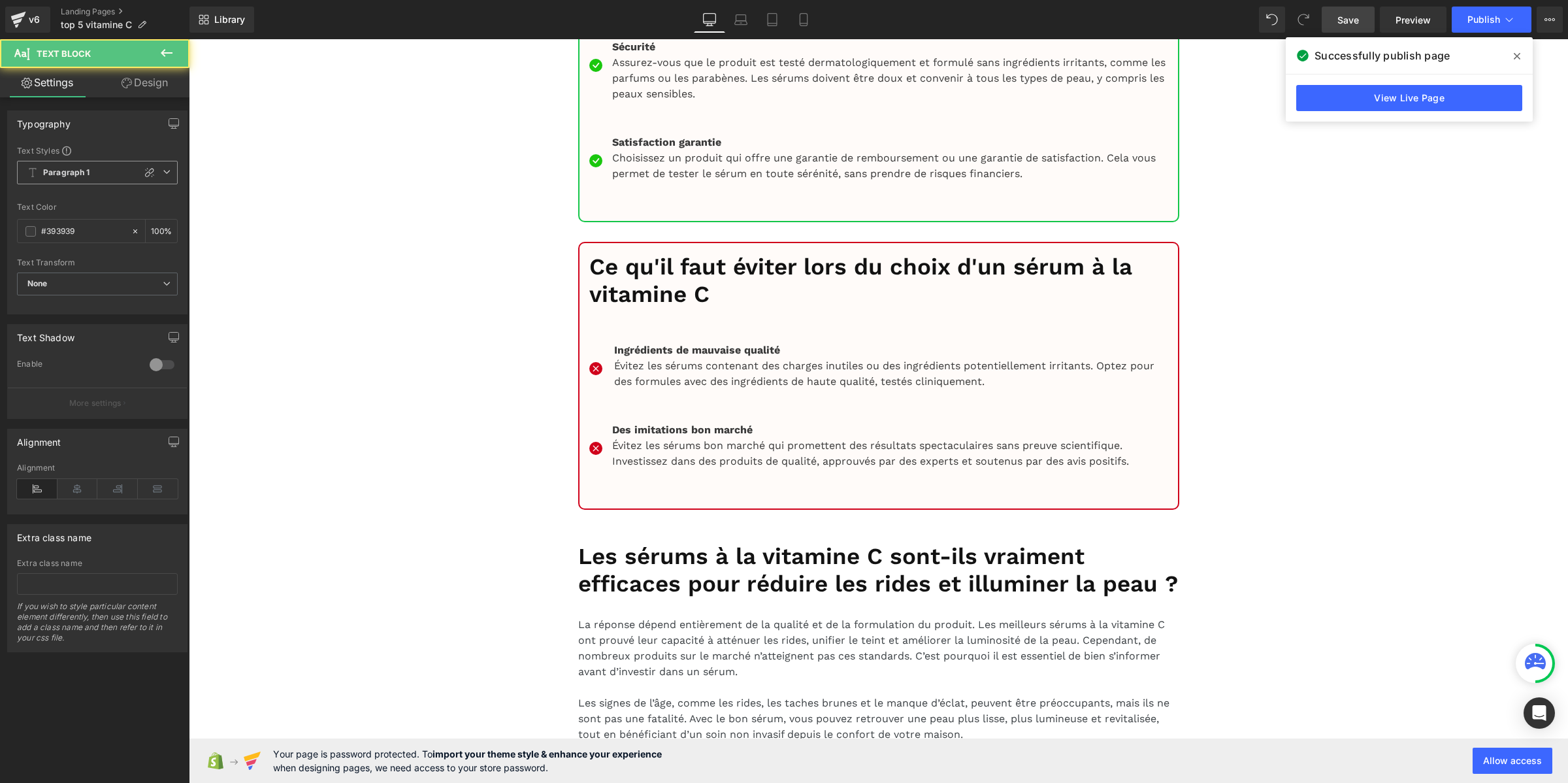
click at [87, 162] on span "Paragraph 1" at bounding box center [97, 172] width 161 height 24
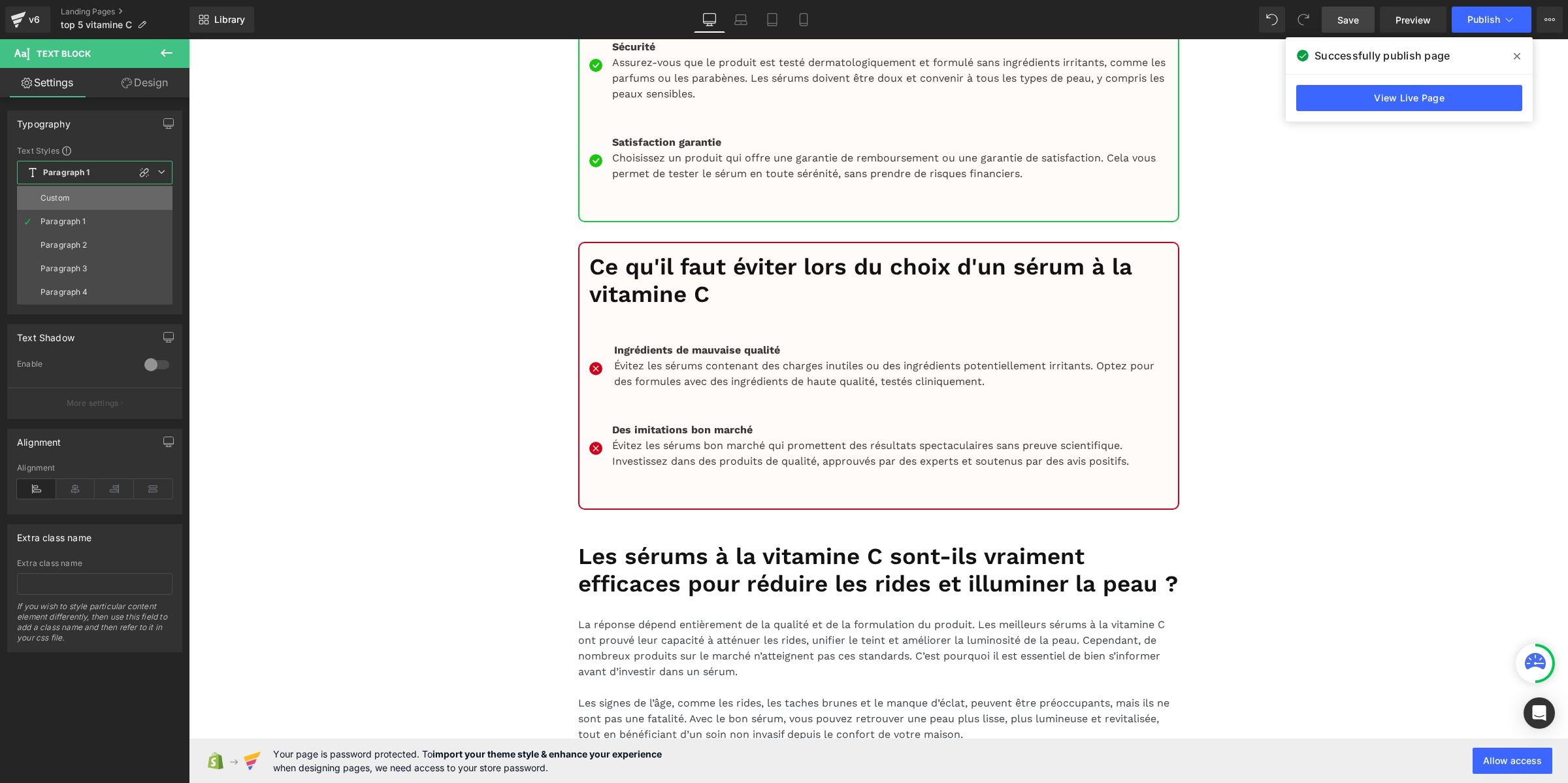
click at [92, 190] on li "Custom" at bounding box center [95, 198] width 155 height 24
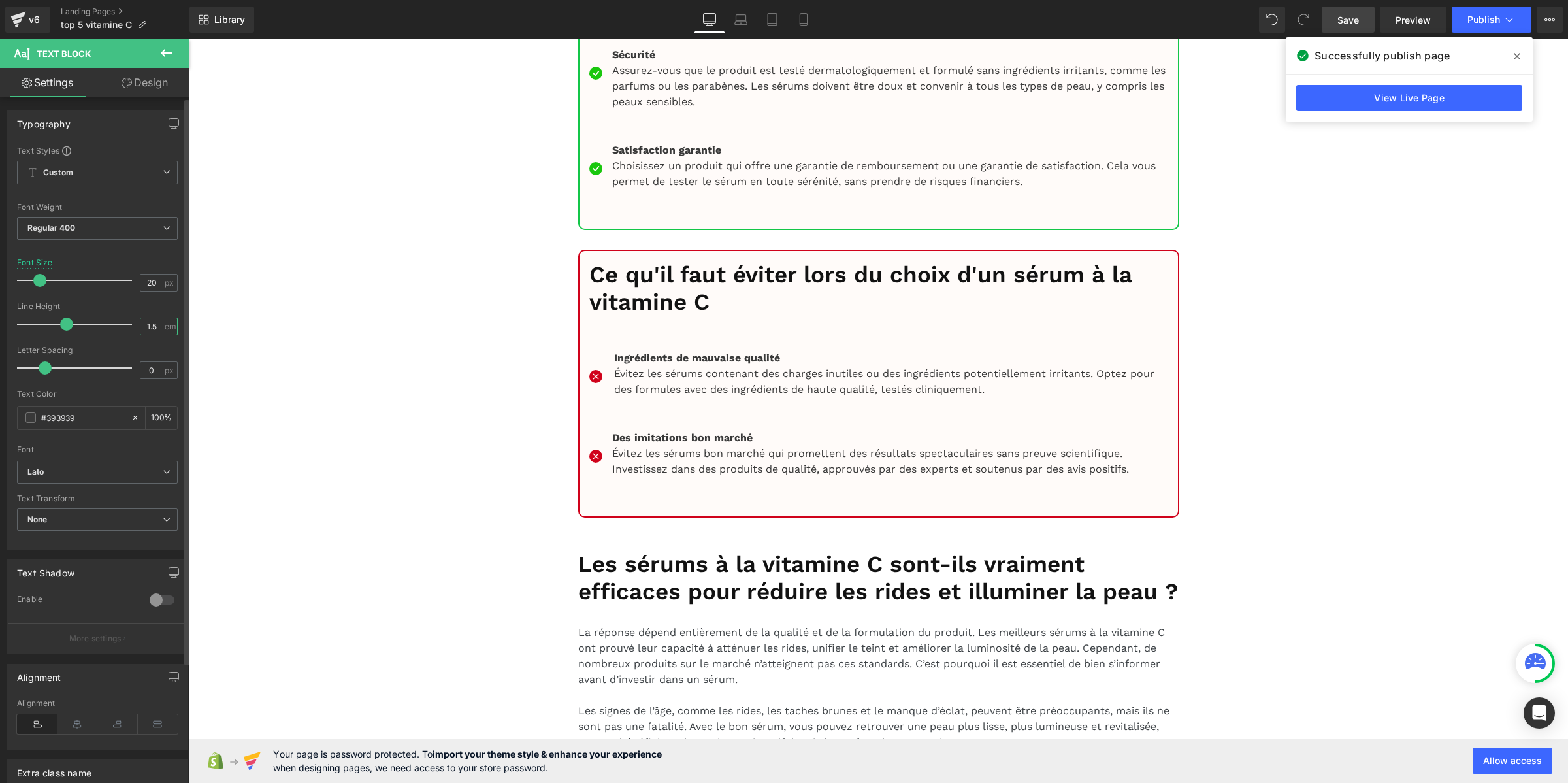
click at [152, 321] on input "1.5" at bounding box center [152, 326] width 23 height 16
paste input "2"
type input "1.2"
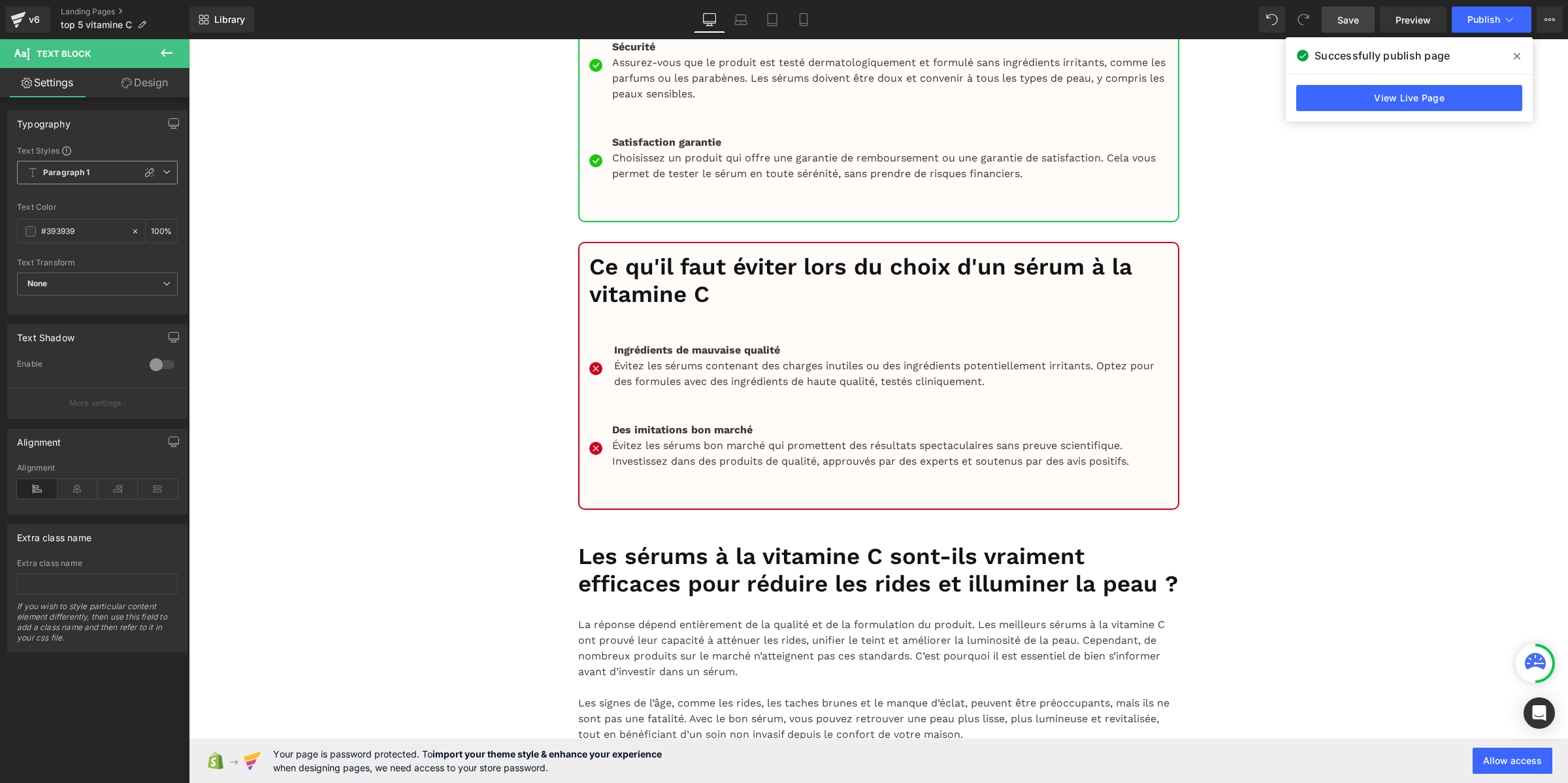
click at [90, 178] on span "Paragraph 1" at bounding box center [97, 172] width 161 height 24
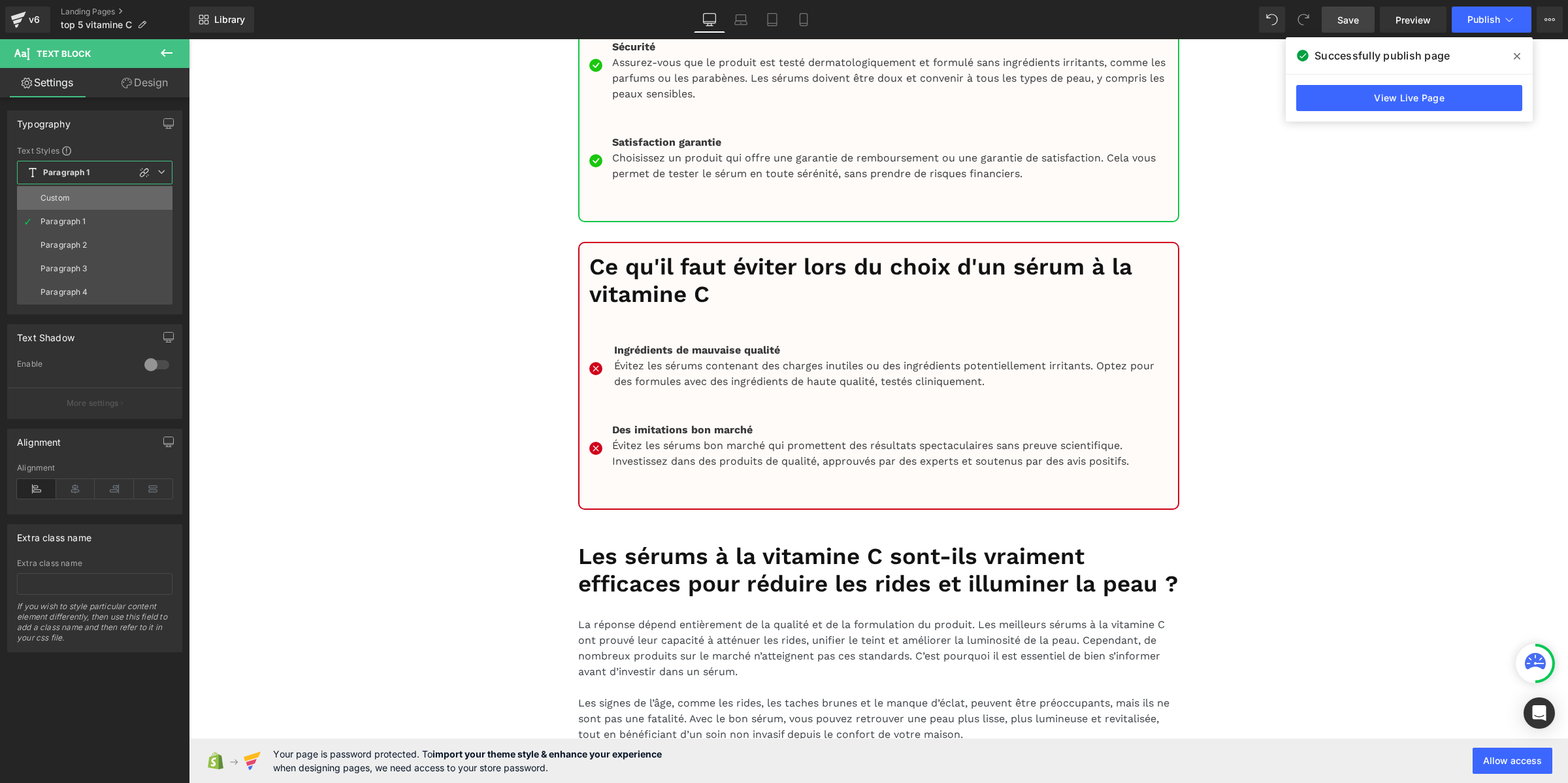
click at [74, 201] on li "Custom" at bounding box center [95, 198] width 155 height 24
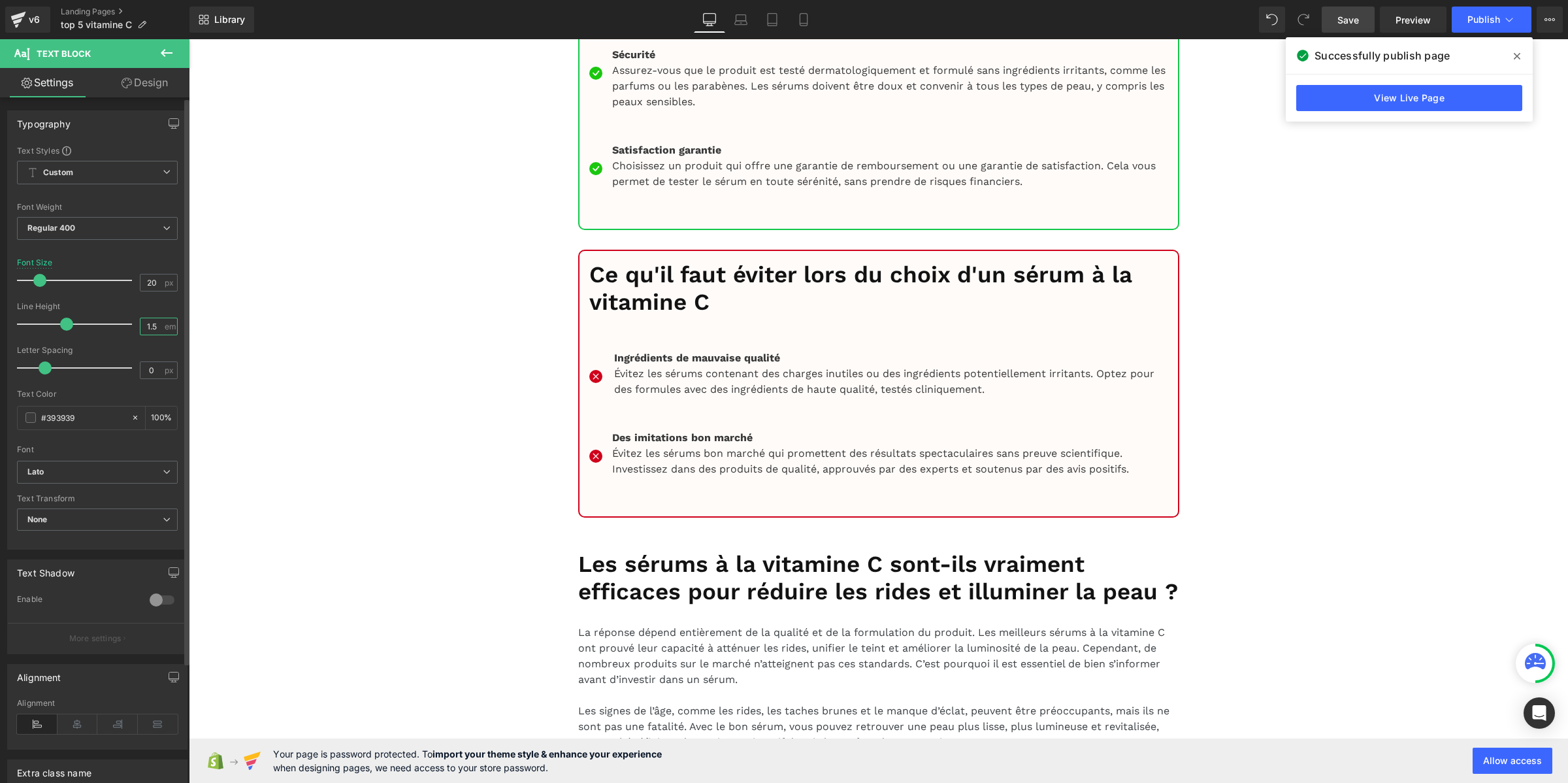
click at [145, 324] on input "1.5" at bounding box center [152, 326] width 23 height 16
paste input "2"
type input "1.2"
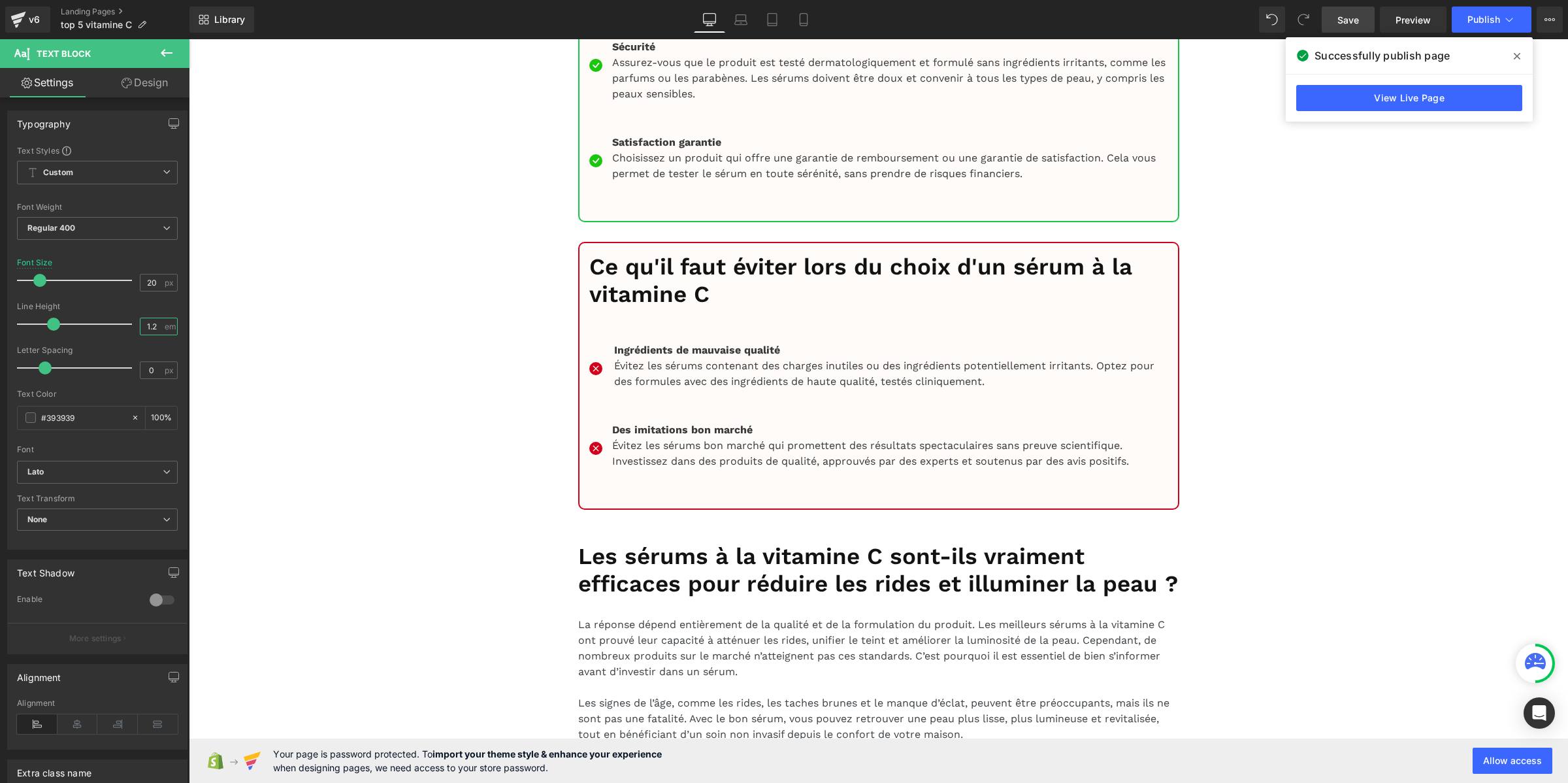
scroll to position [9228, 0]
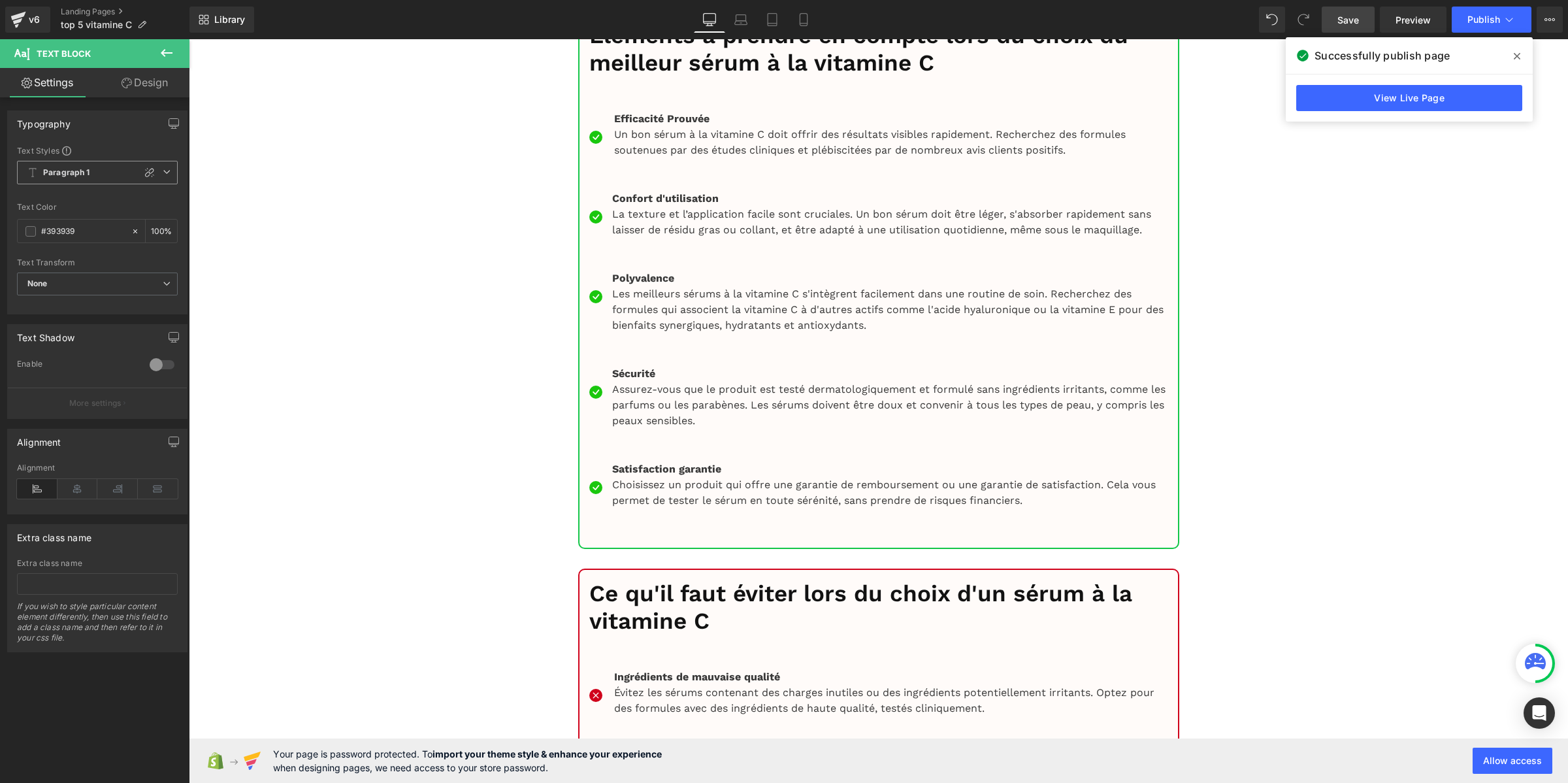
click at [100, 171] on span "Paragraph 1" at bounding box center [97, 172] width 161 height 24
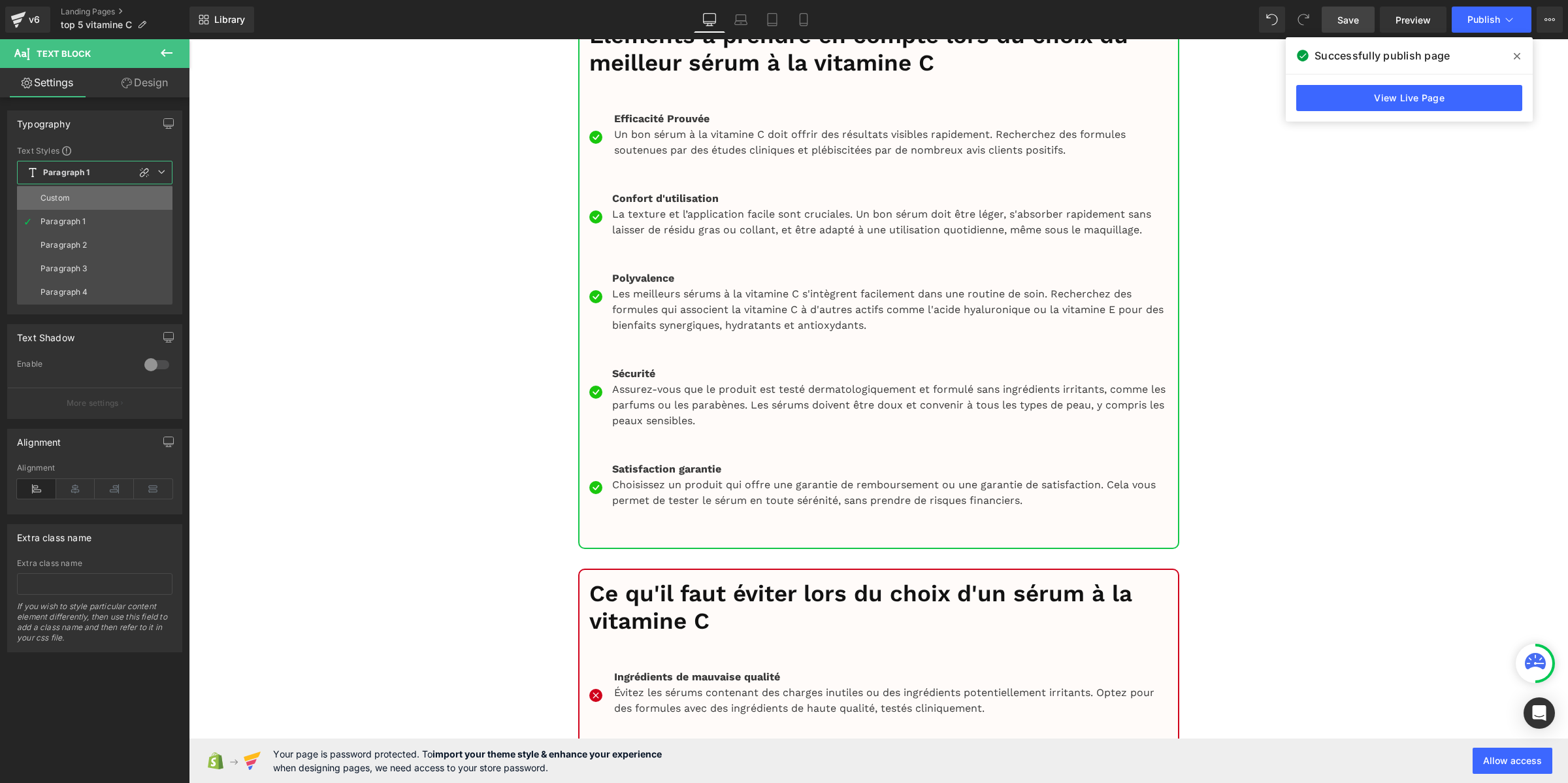
click at [93, 196] on li "Custom" at bounding box center [95, 198] width 155 height 24
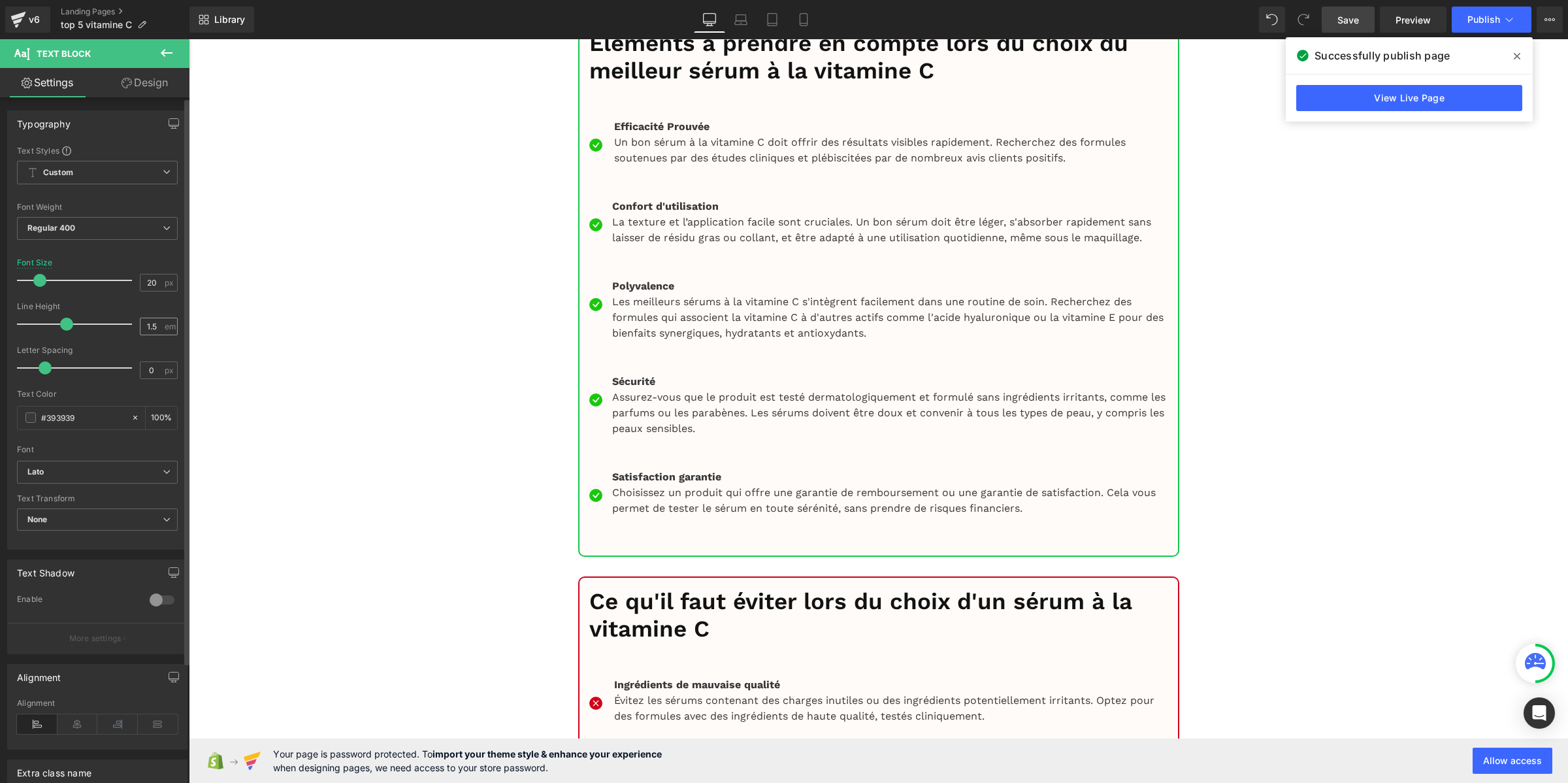
drag, startPoint x: 161, startPoint y: 318, endPoint x: 155, endPoint y: 327, distance: 10.8
click at [161, 321] on div "1.5 em" at bounding box center [159, 327] width 38 height 18
click at [155, 327] on input "1.5" at bounding box center [152, 326] width 23 height 16
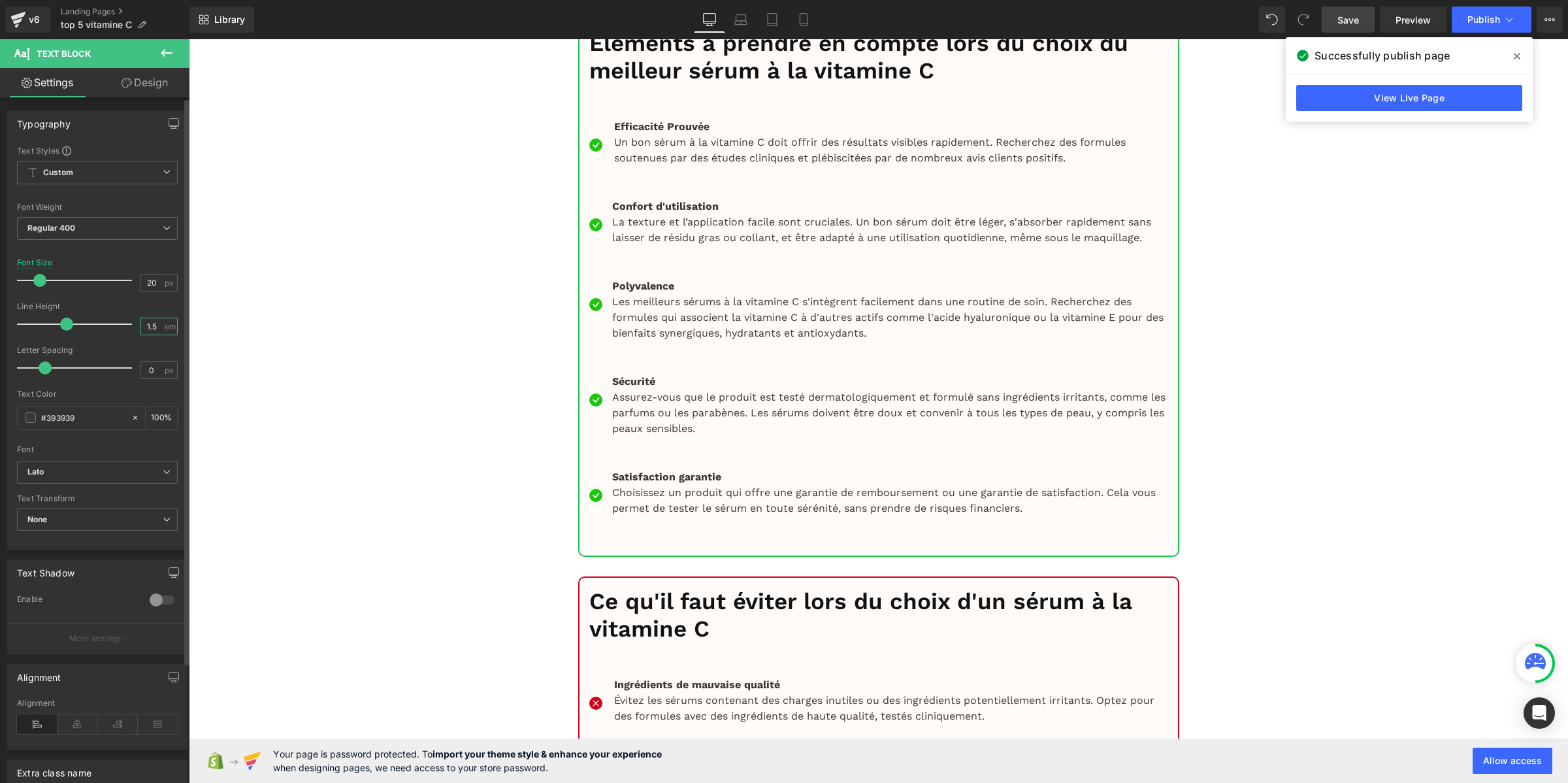
paste input "2"
type input "1.2"
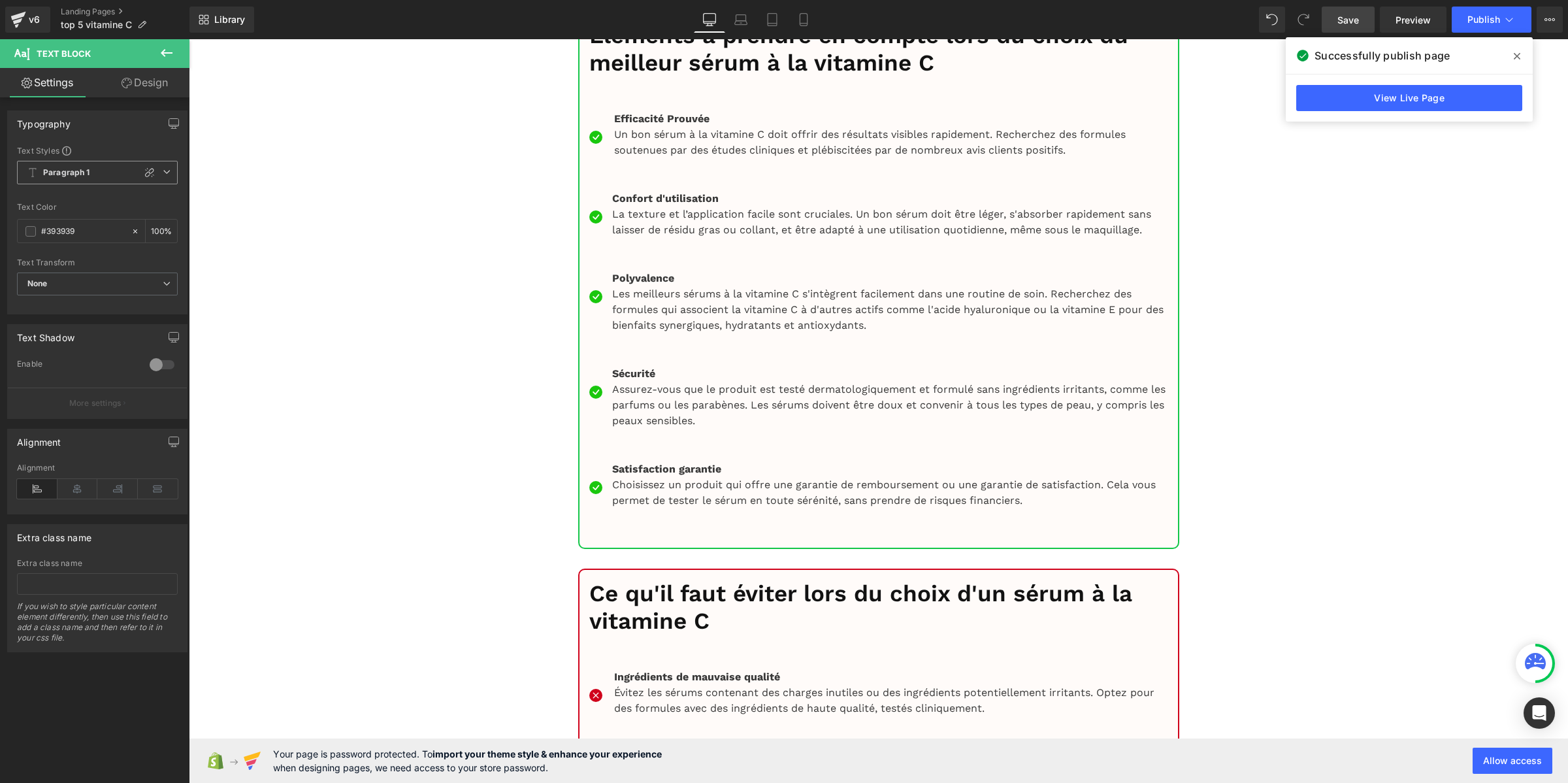
click at [54, 163] on span "Paragraph 1" at bounding box center [97, 172] width 161 height 24
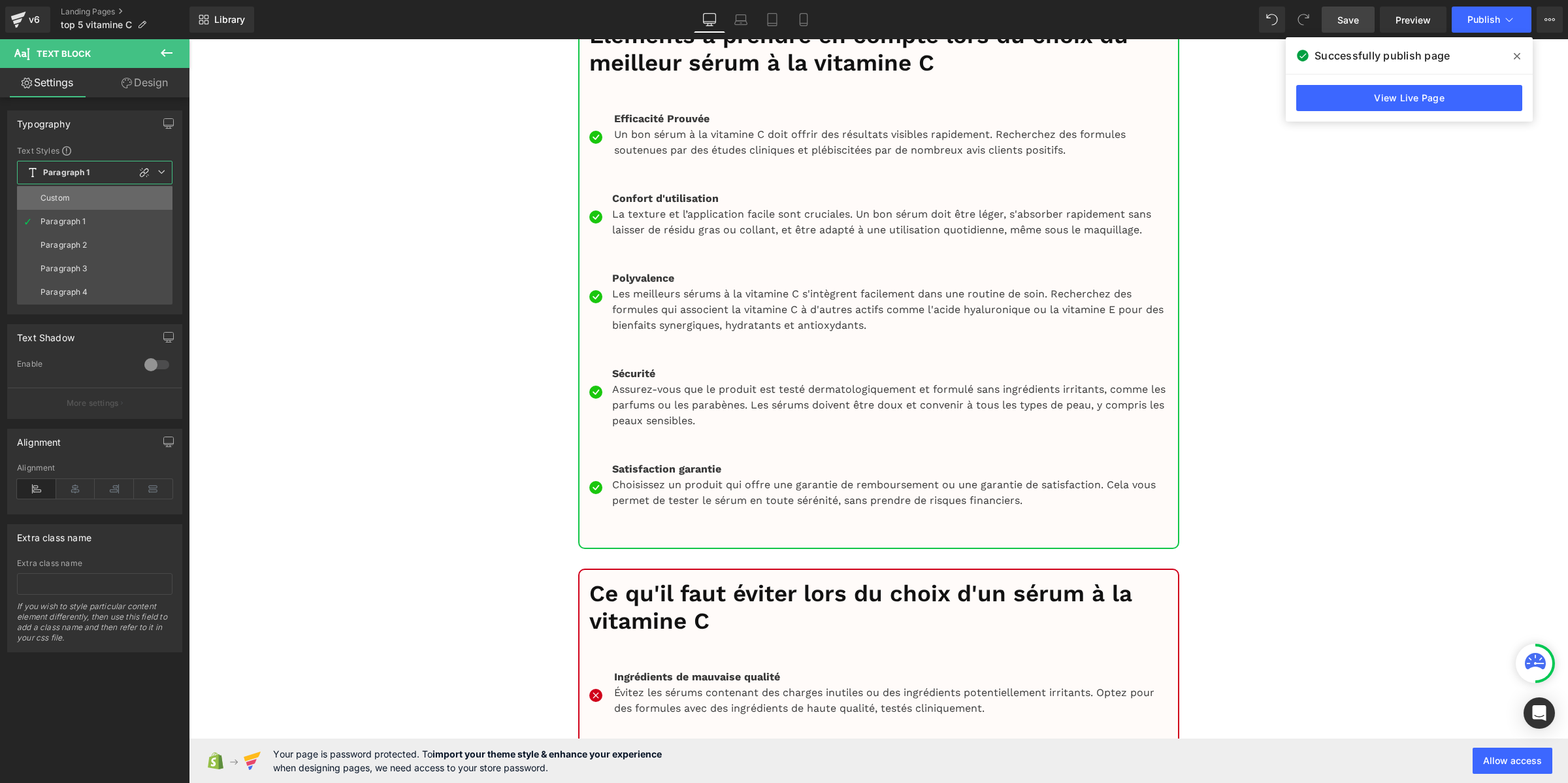
click at [62, 196] on div "Custom" at bounding box center [56, 198] width 29 height 9
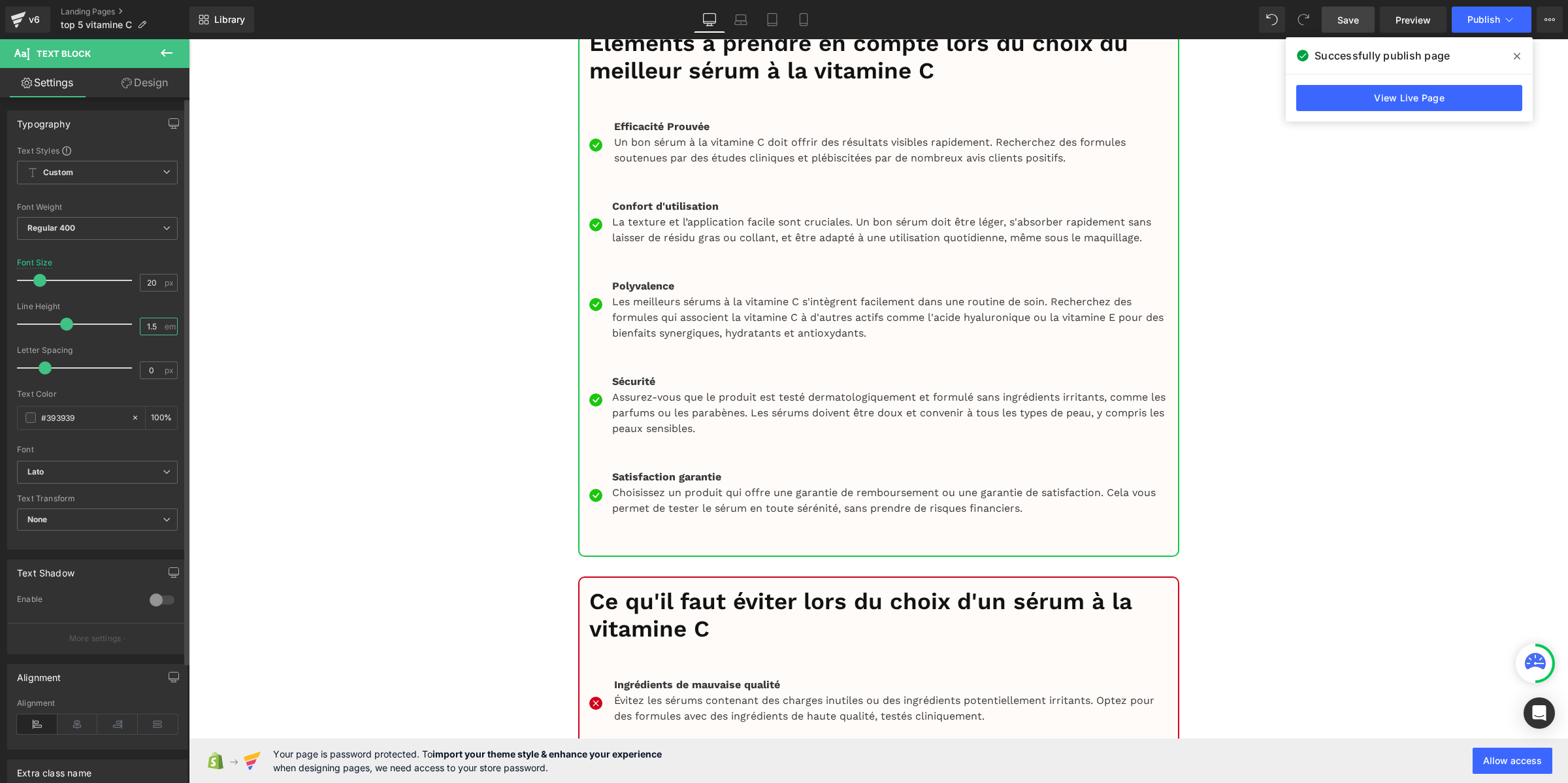
click at [142, 325] on input "1.5" at bounding box center [152, 326] width 23 height 16
paste input "2"
type input "1.2"
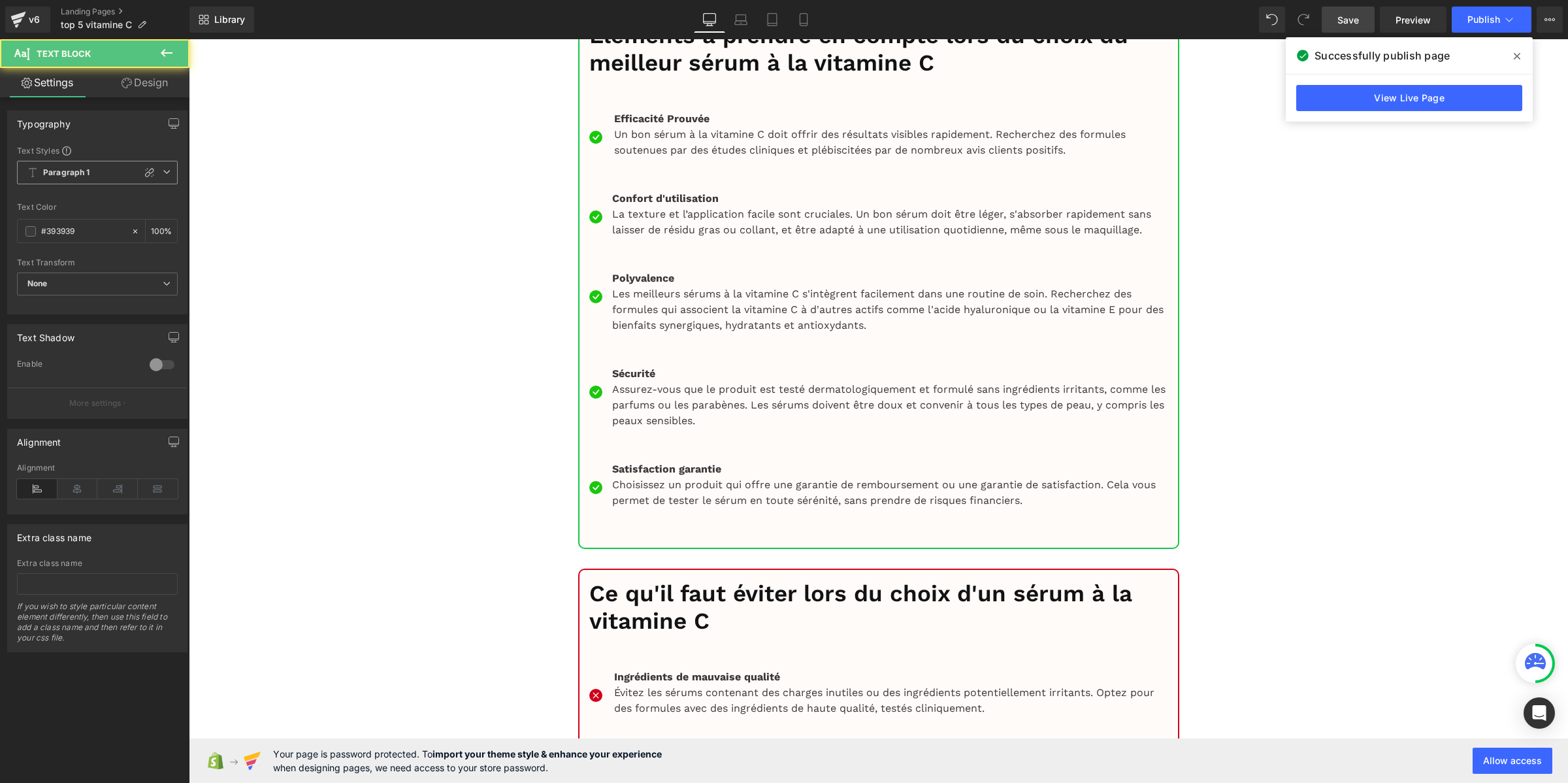
click at [53, 174] on b "Paragraph 1" at bounding box center [67, 173] width 47 height 11
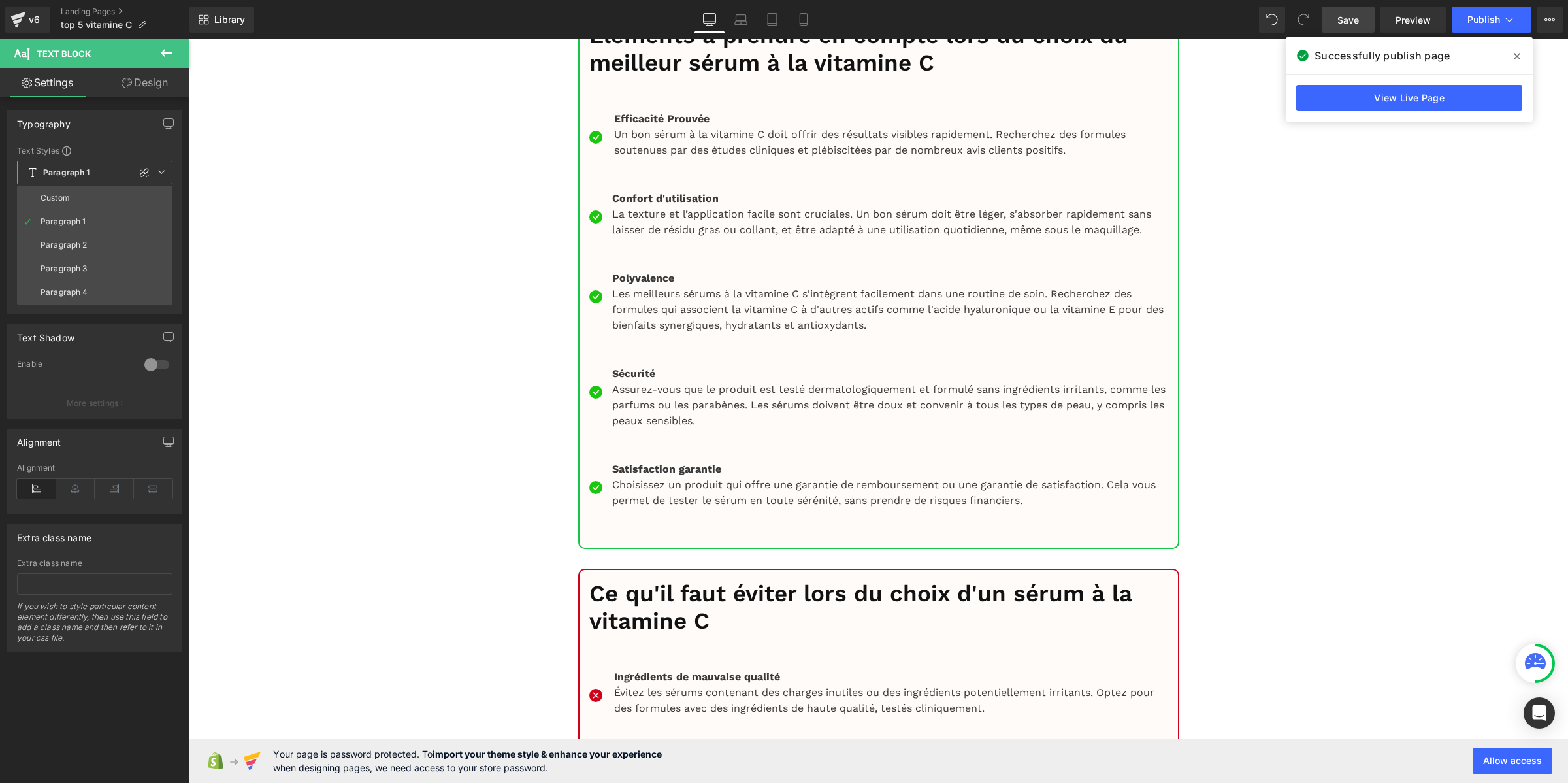
click at [54, 203] on li "Custom" at bounding box center [95, 198] width 155 height 24
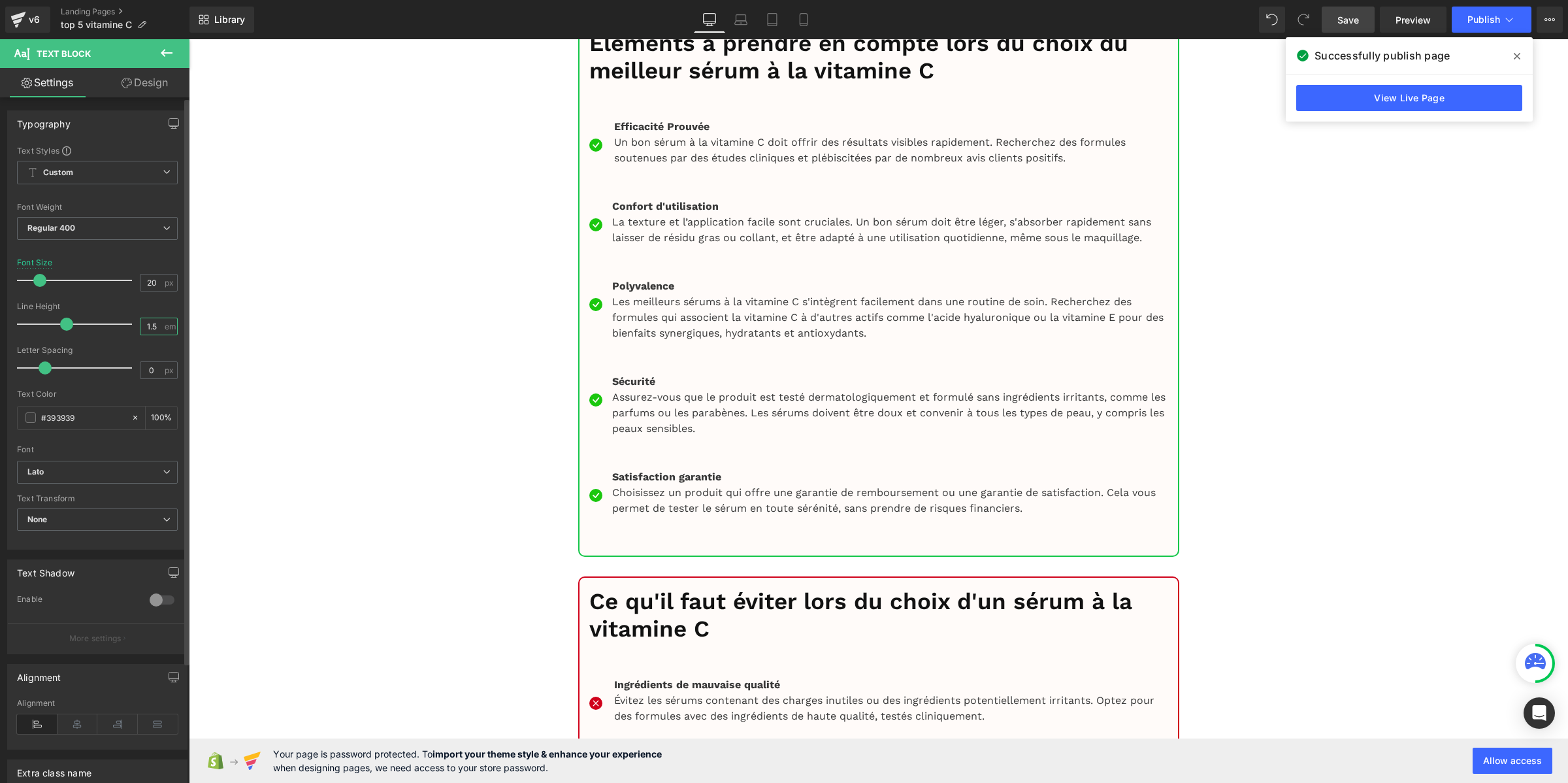
click at [154, 324] on input "1.5" at bounding box center [152, 326] width 23 height 16
paste input "2"
type input "1.2"
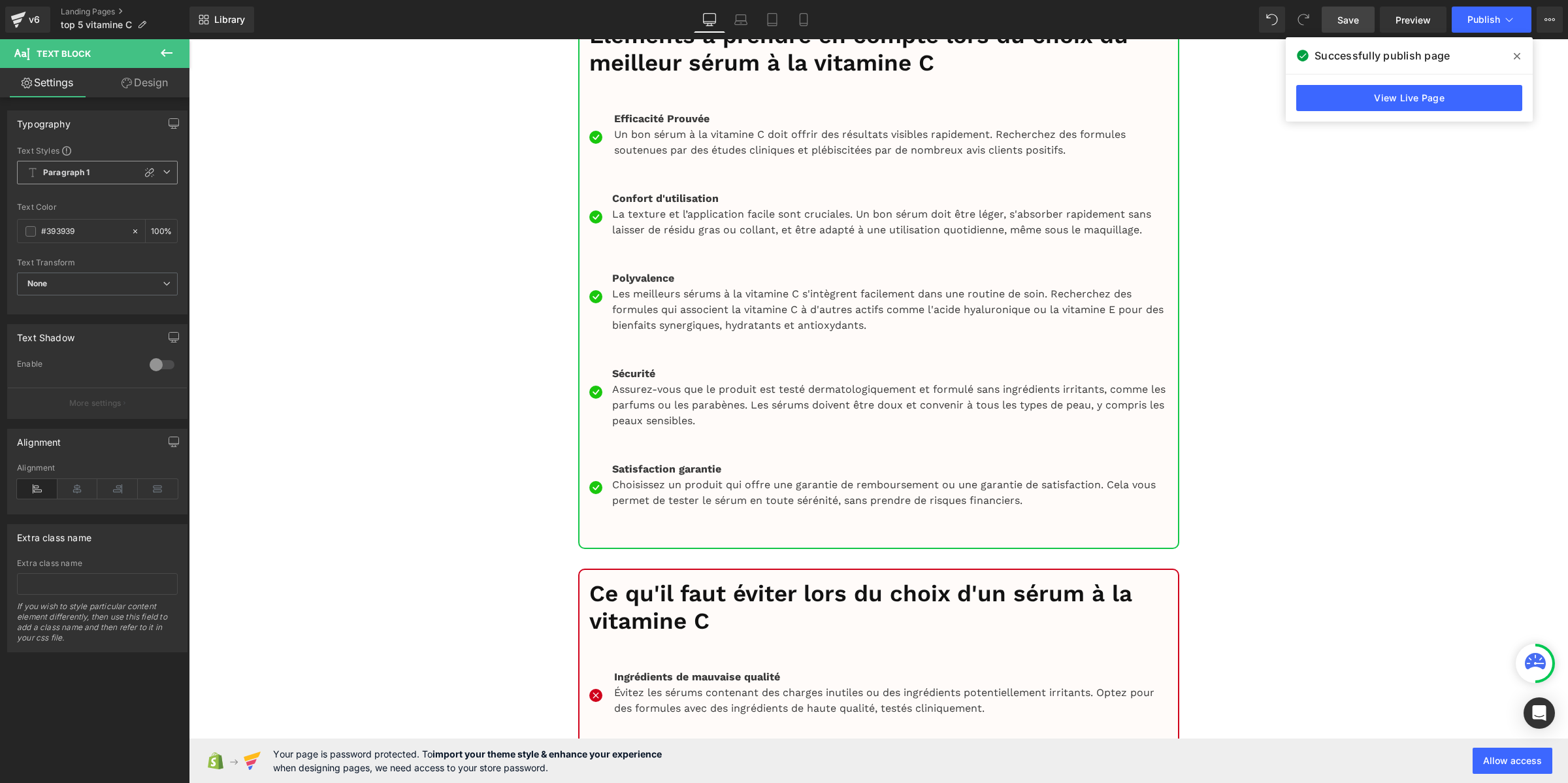
click at [54, 174] on b "Paragraph 1" at bounding box center [67, 173] width 47 height 11
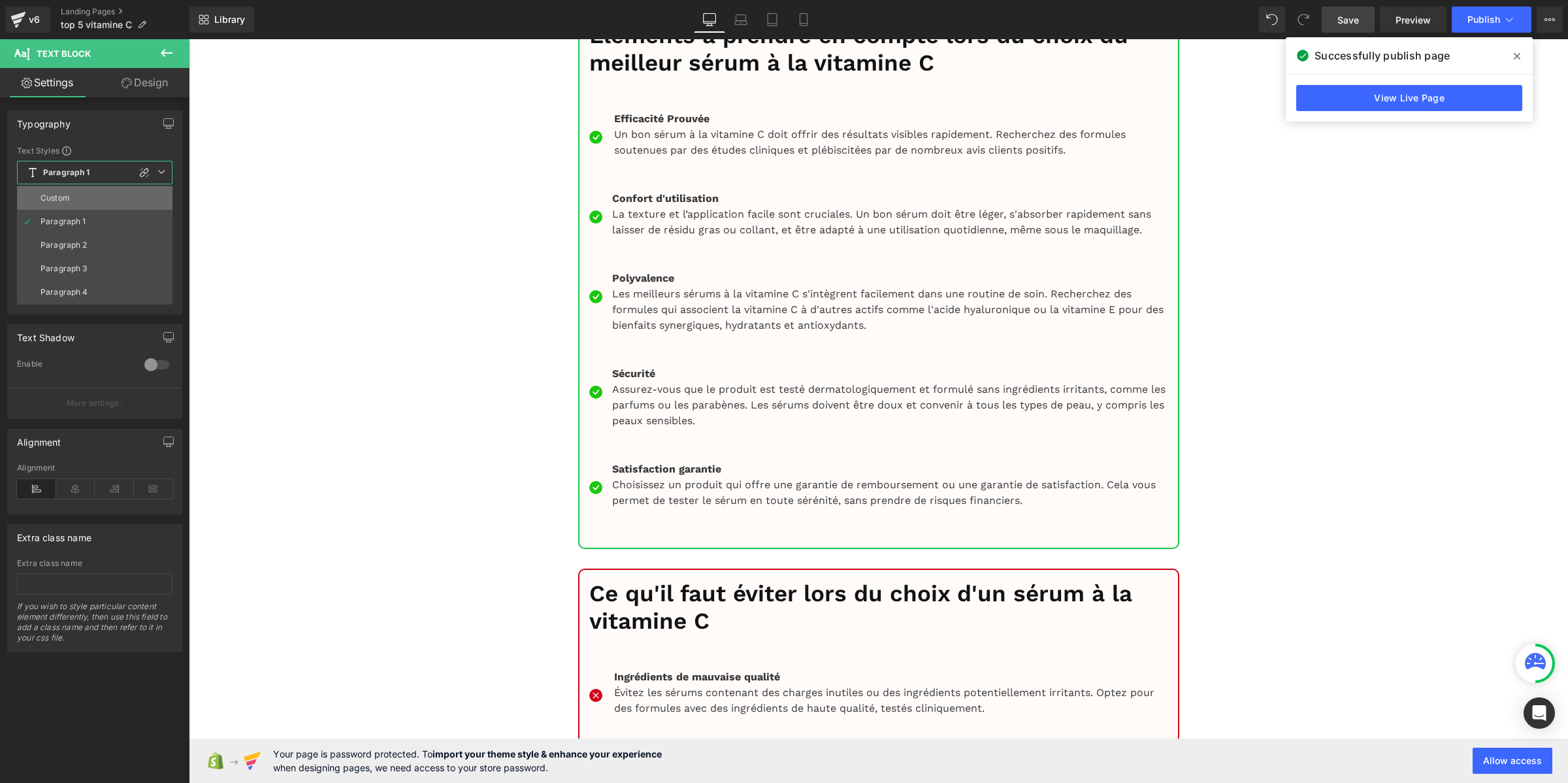
click at [57, 190] on li "Custom" at bounding box center [95, 198] width 155 height 24
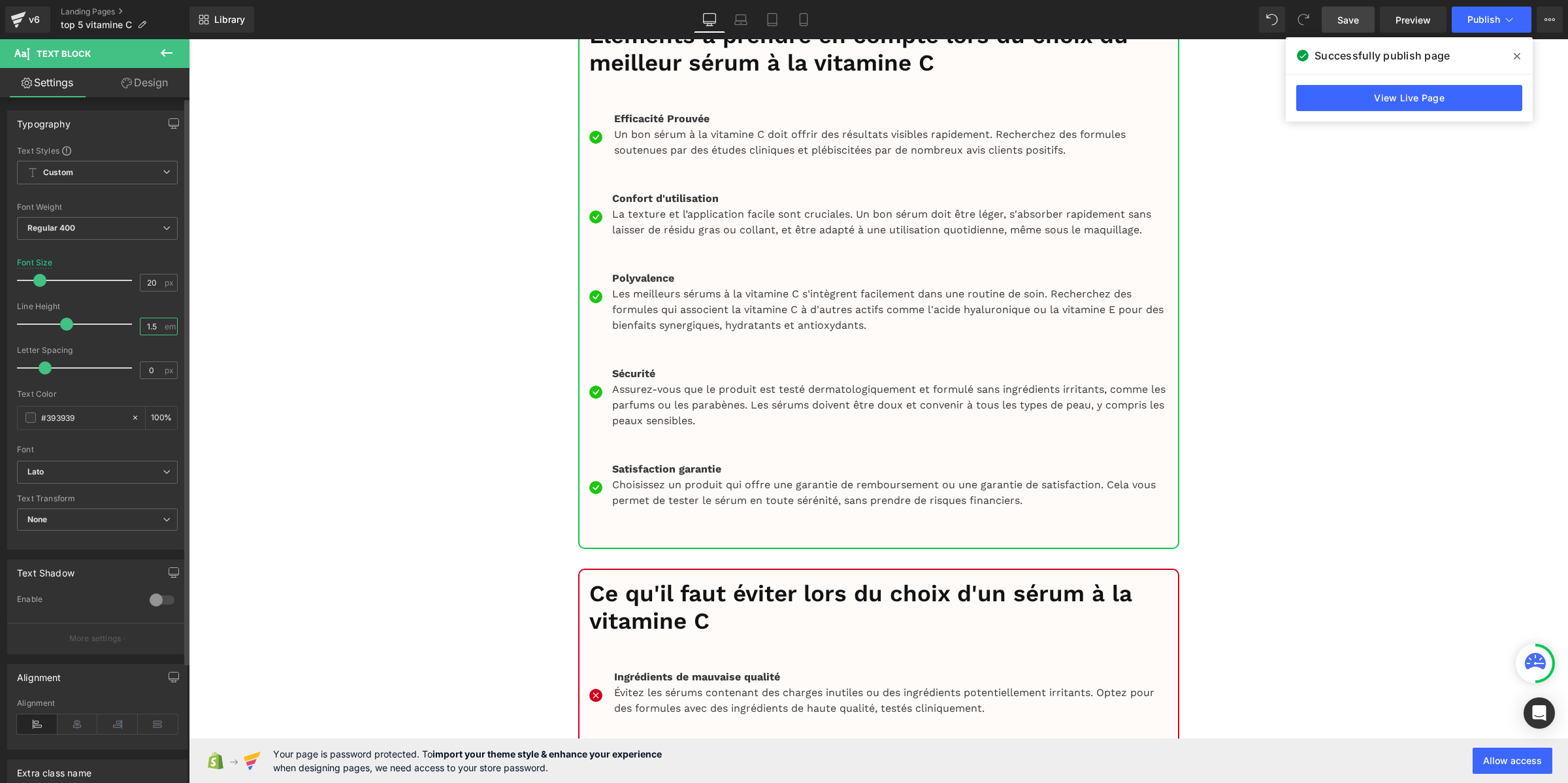
click at [147, 327] on input "1.5" at bounding box center [152, 326] width 23 height 16
click at [147, 325] on input "1.5" at bounding box center [152, 326] width 23 height 16
paste input "2"
type input "1.2"
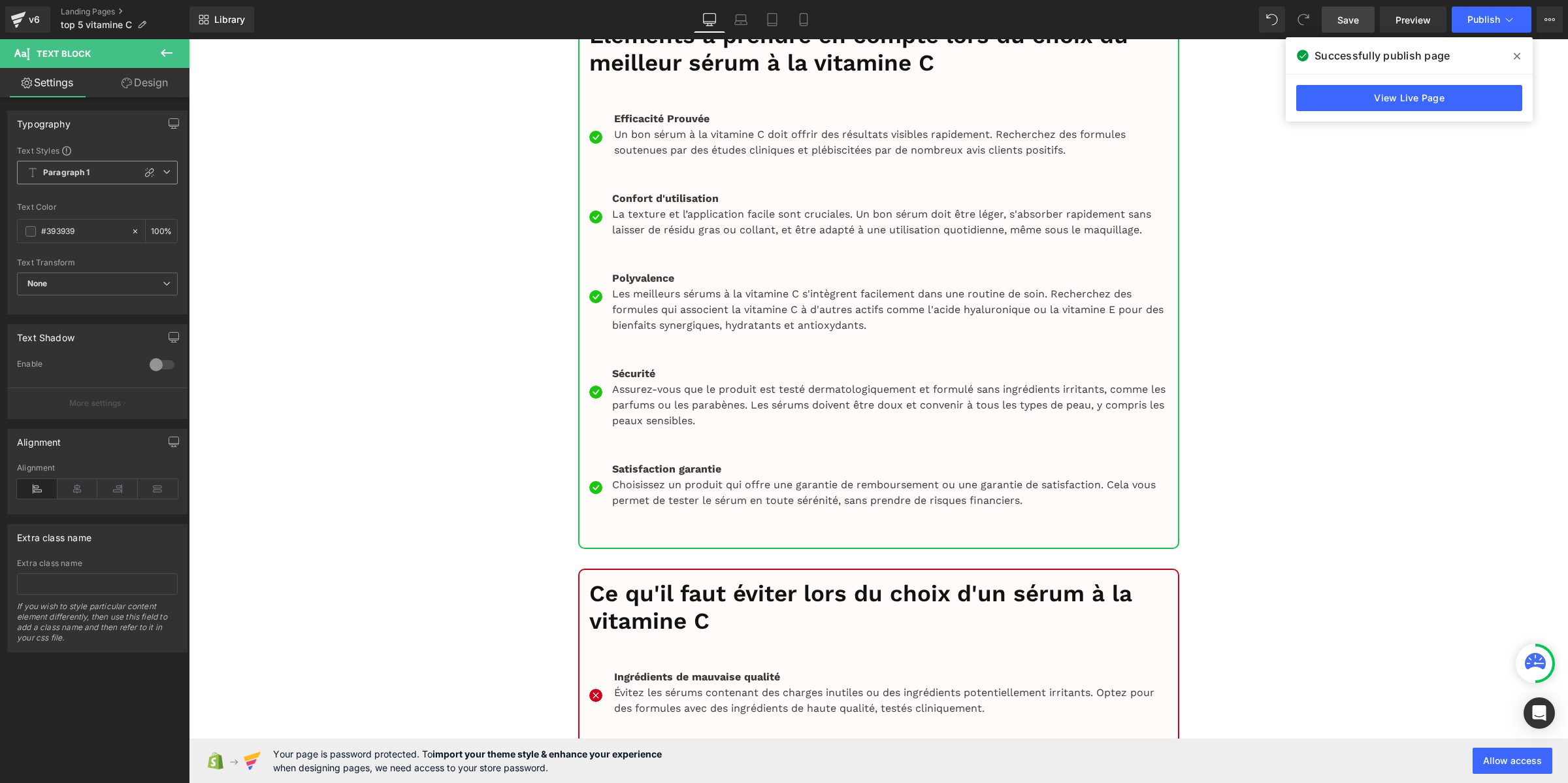
click at [70, 175] on b "Paragraph 1" at bounding box center [67, 173] width 47 height 11
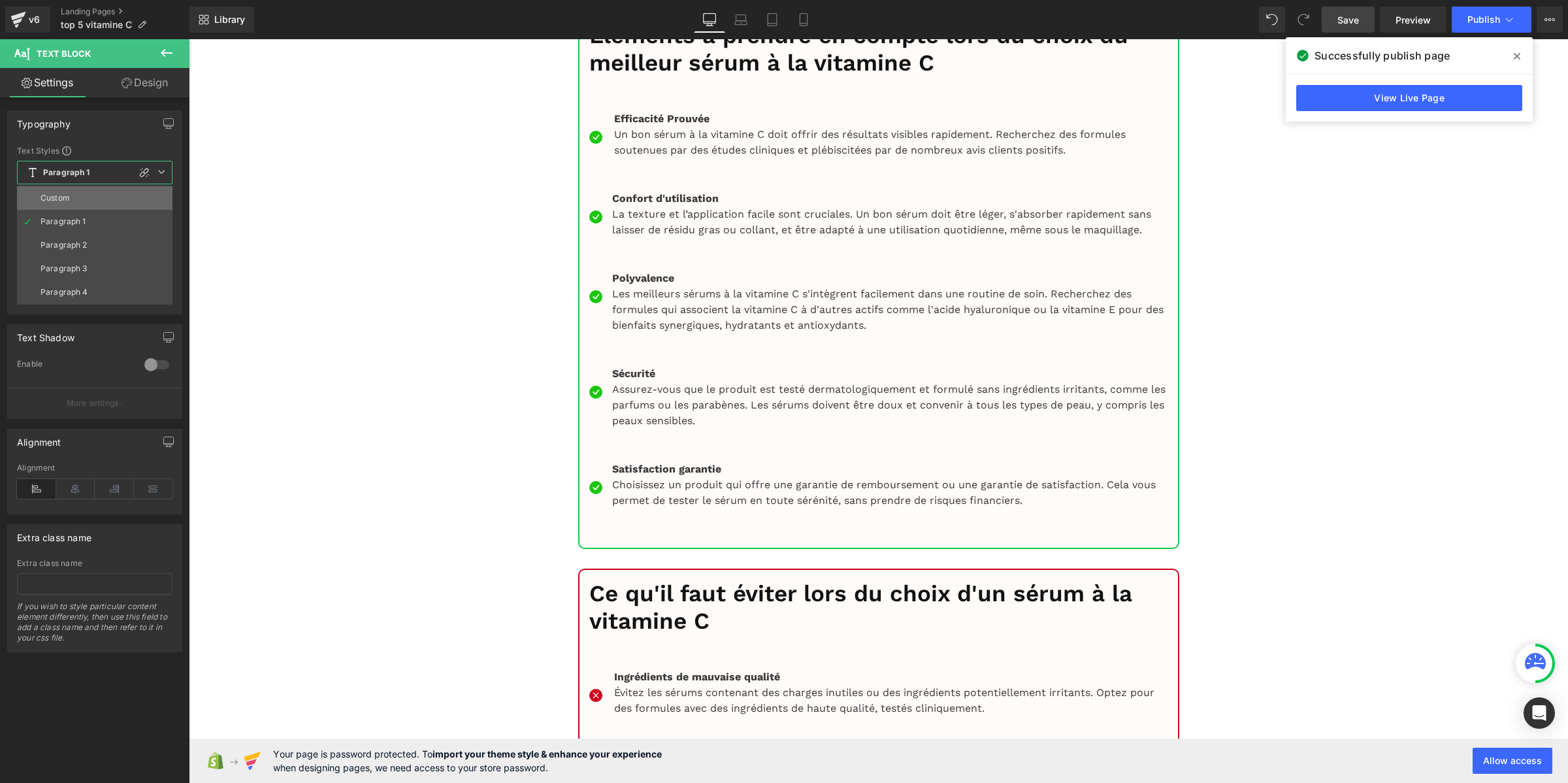
click at [60, 194] on div "Custom" at bounding box center [56, 198] width 29 height 9
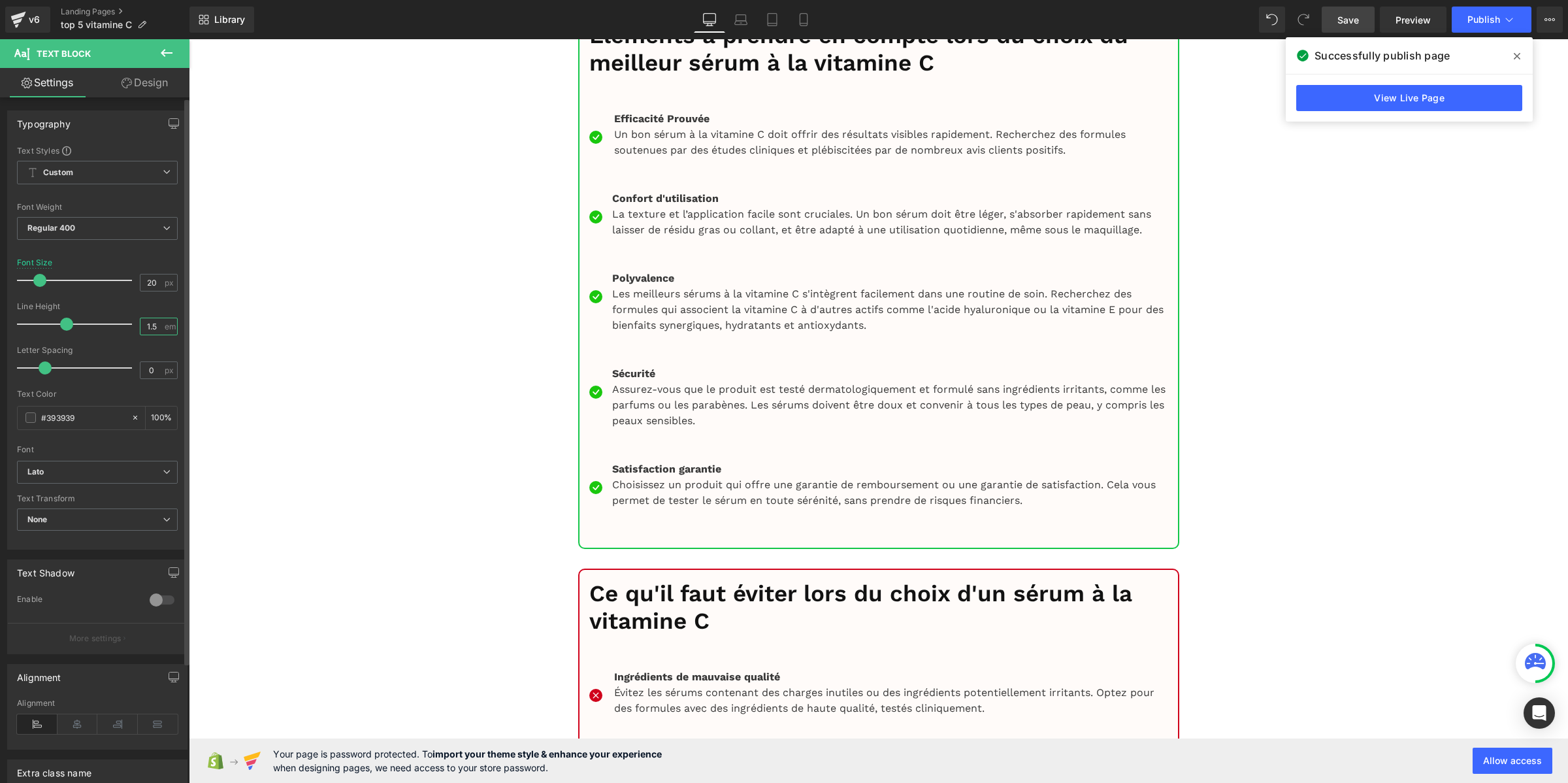
click at [154, 332] on input "1.5" at bounding box center [152, 326] width 23 height 16
paste input "2"
type input "1.2"
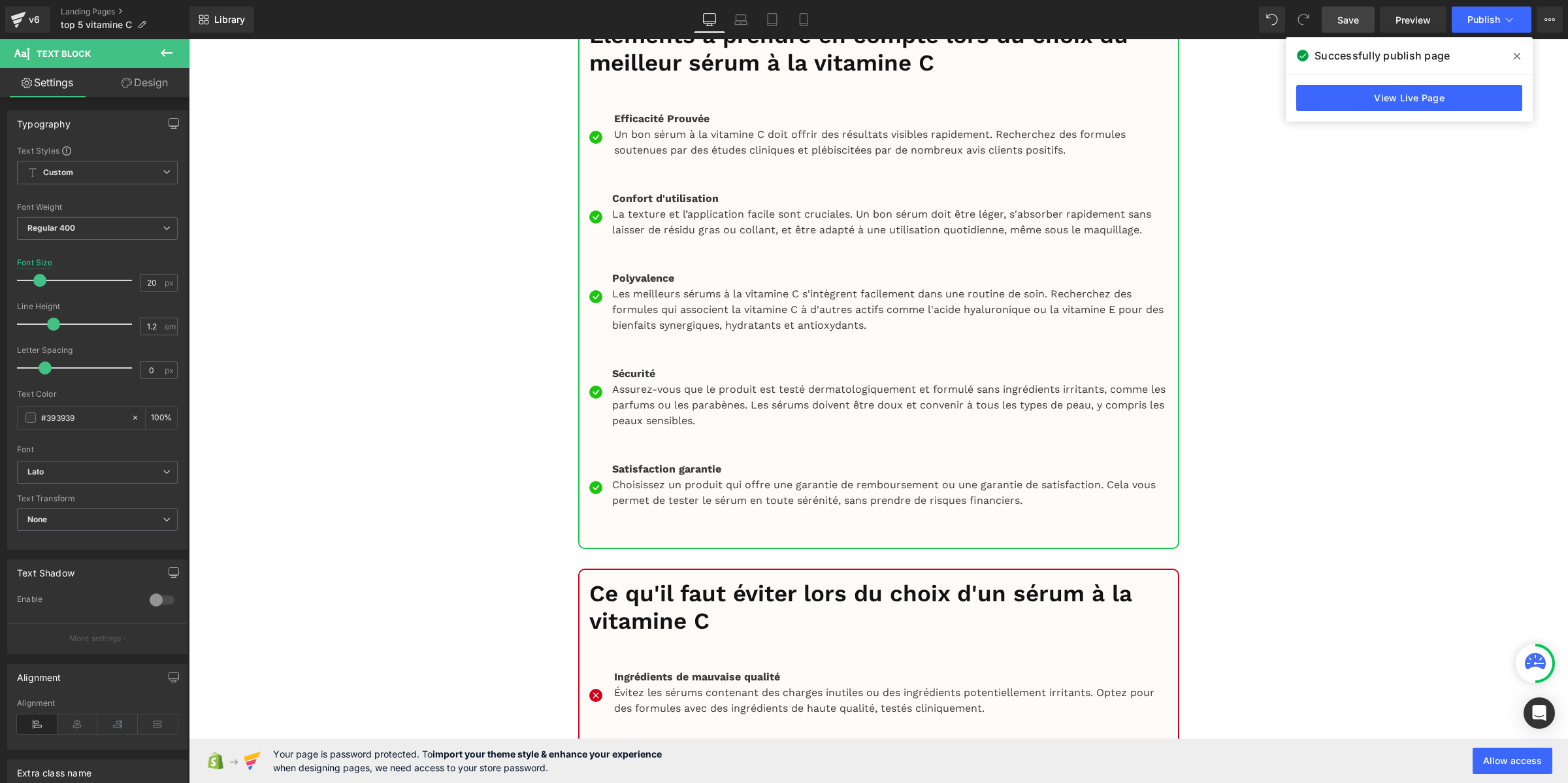
click at [1356, 14] on span "Save" at bounding box center [1347, 20] width 21 height 14
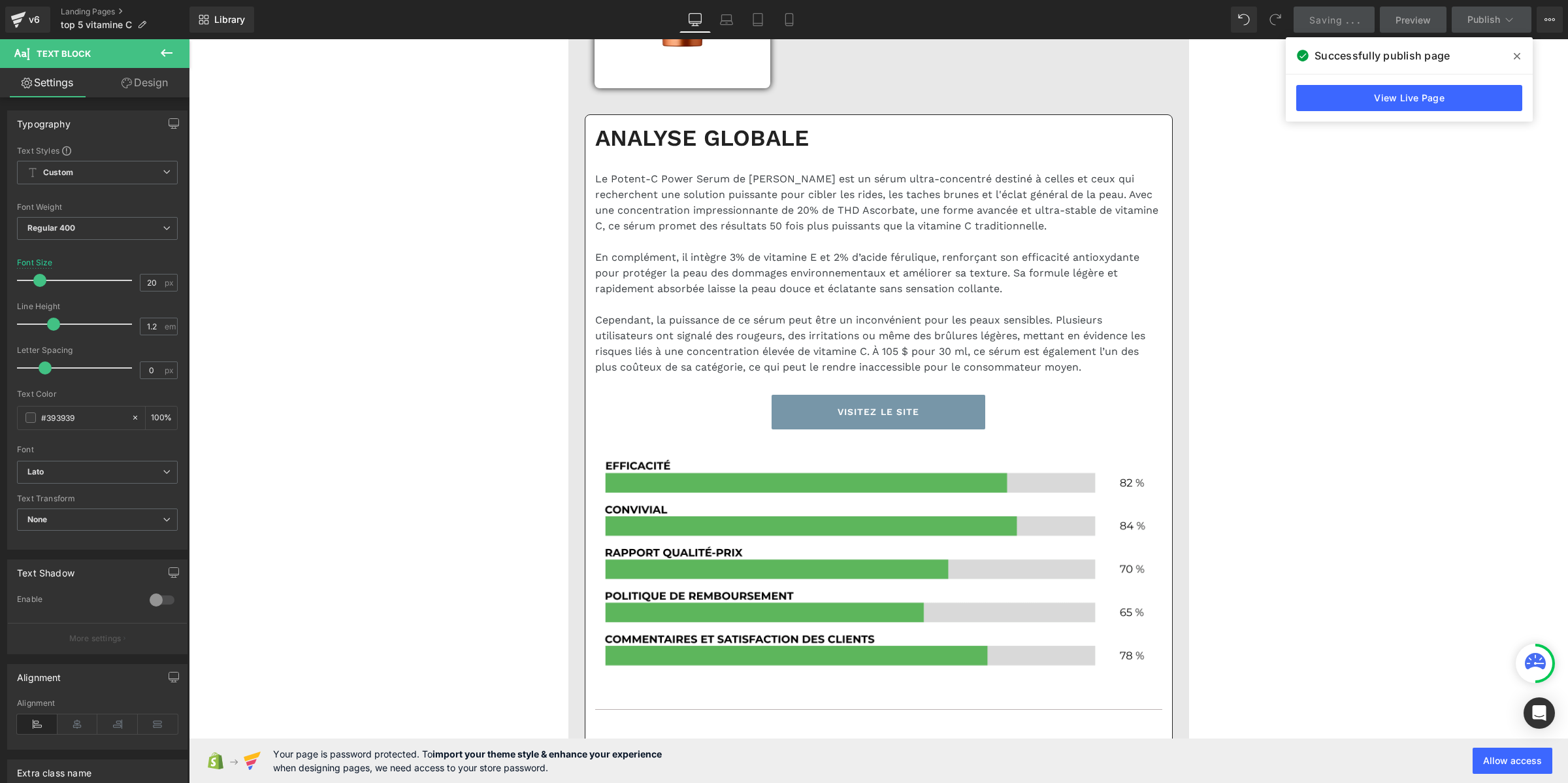
scroll to position [7922, 0]
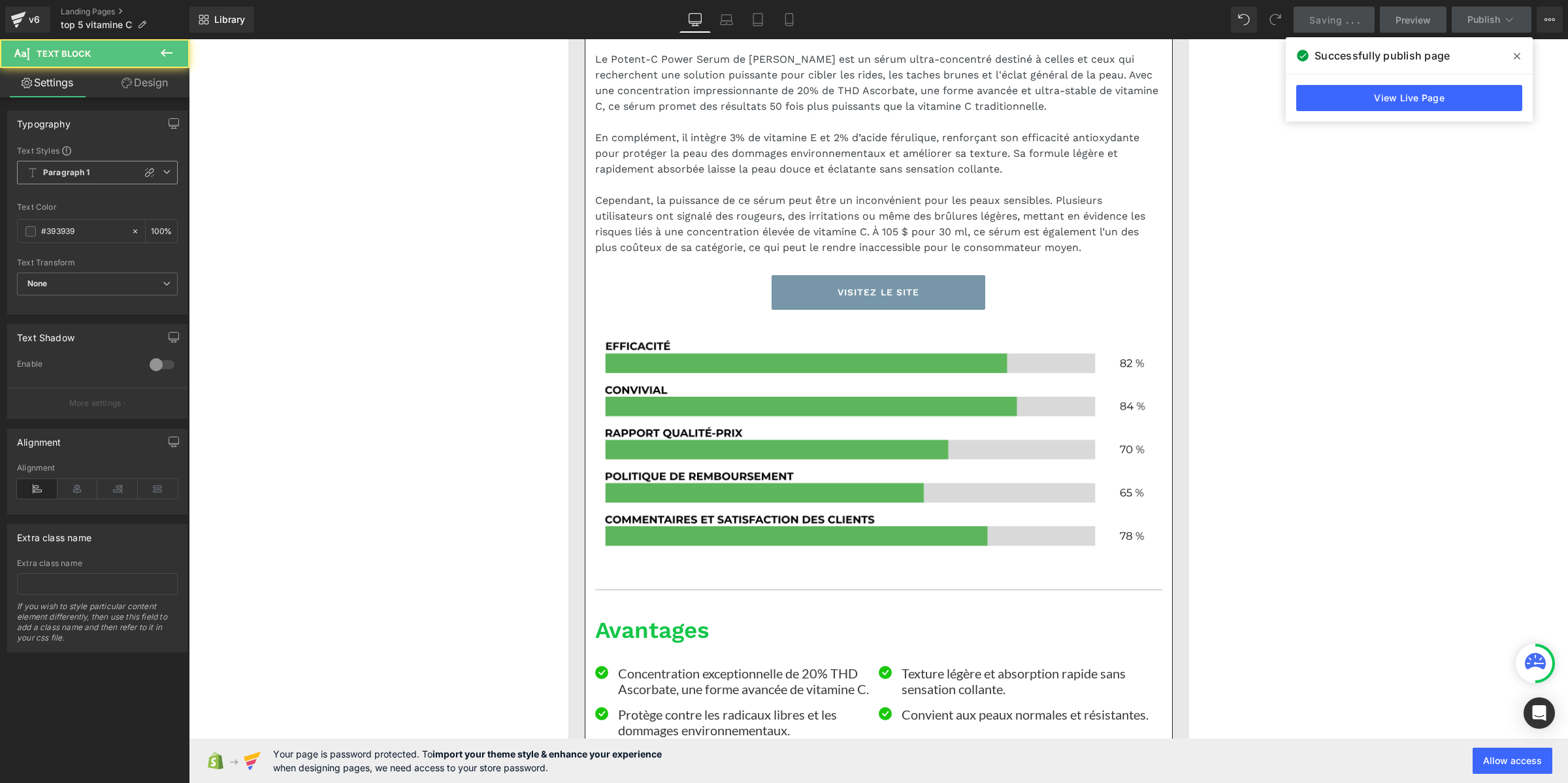
click at [74, 168] on b "Paragraph 1" at bounding box center [67, 173] width 47 height 11
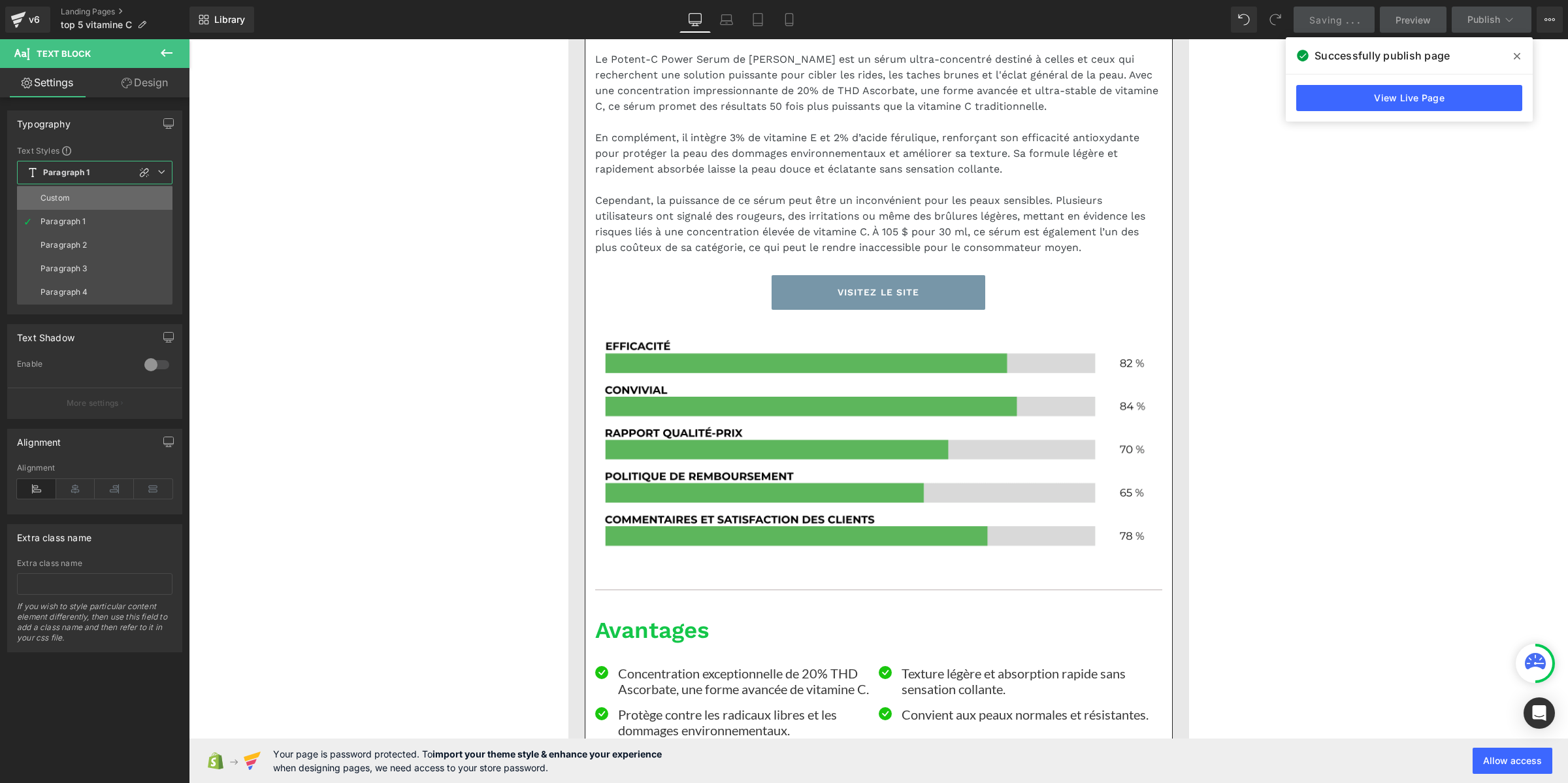
click at [70, 195] on li "Custom" at bounding box center [95, 198] width 155 height 24
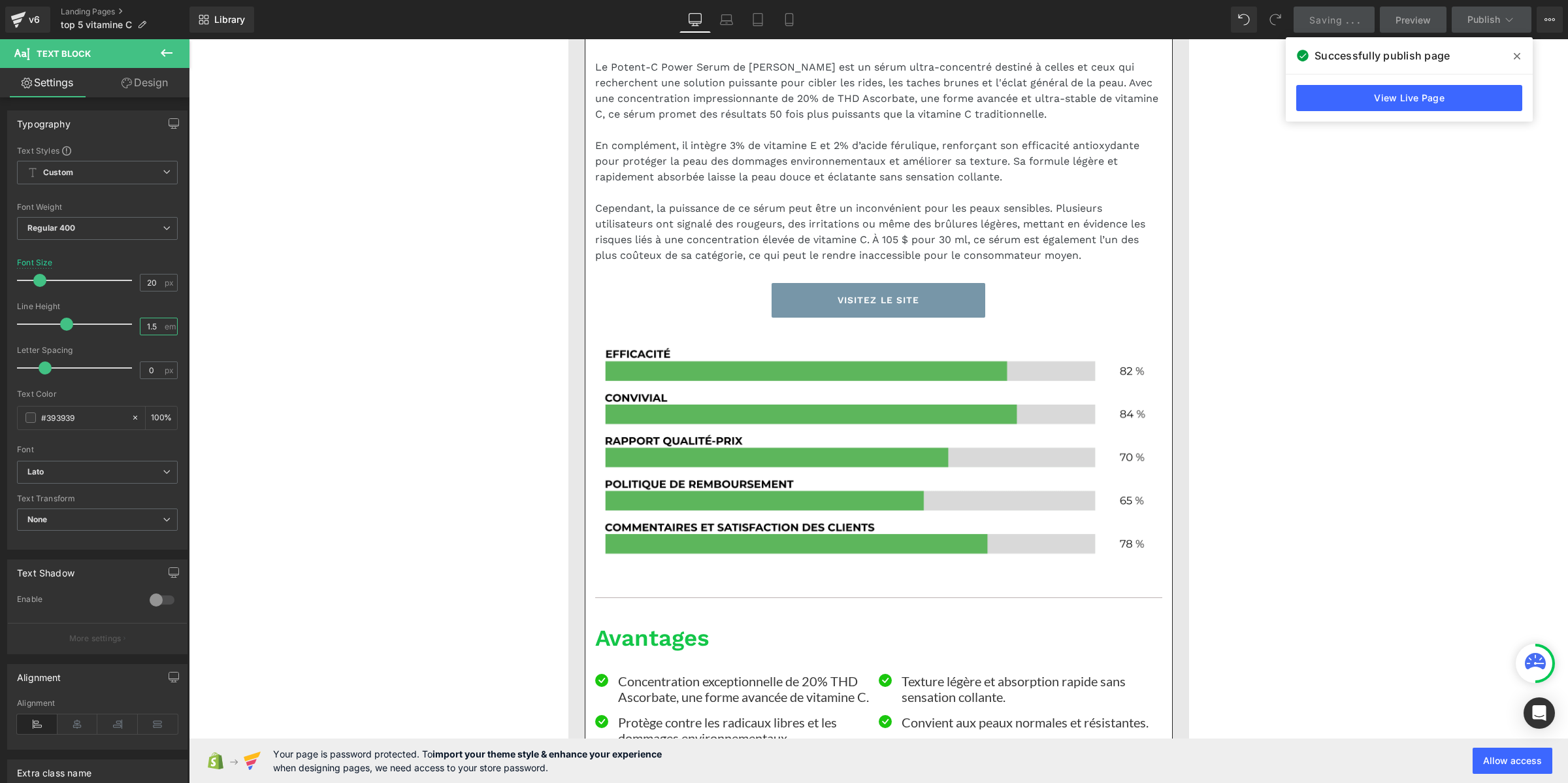
click at [141, 327] on input "1.5" at bounding box center [152, 326] width 23 height 16
paste input "2"
type input "1.2"
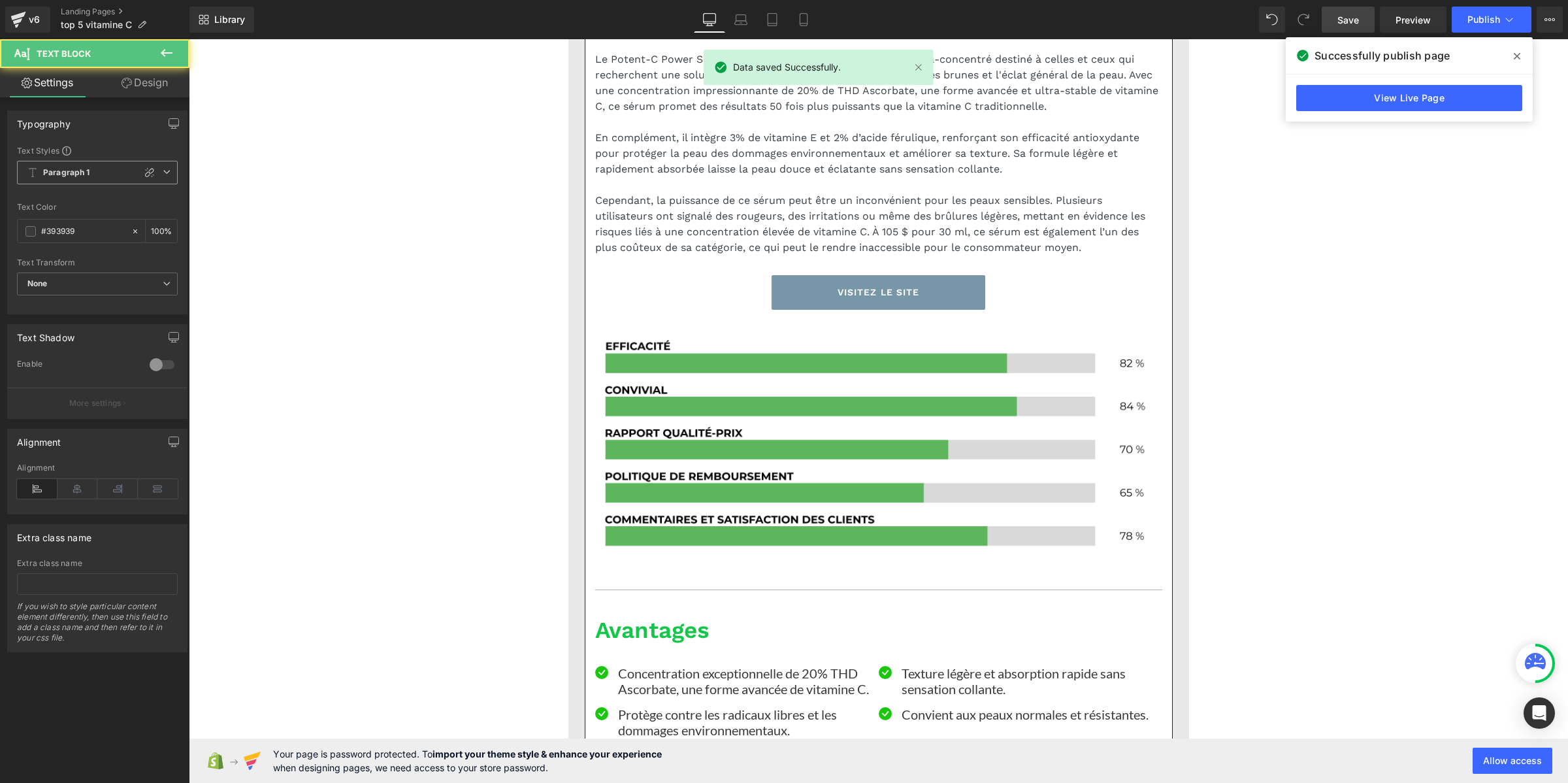
click at [109, 171] on span "Paragraph 1" at bounding box center [97, 172] width 161 height 24
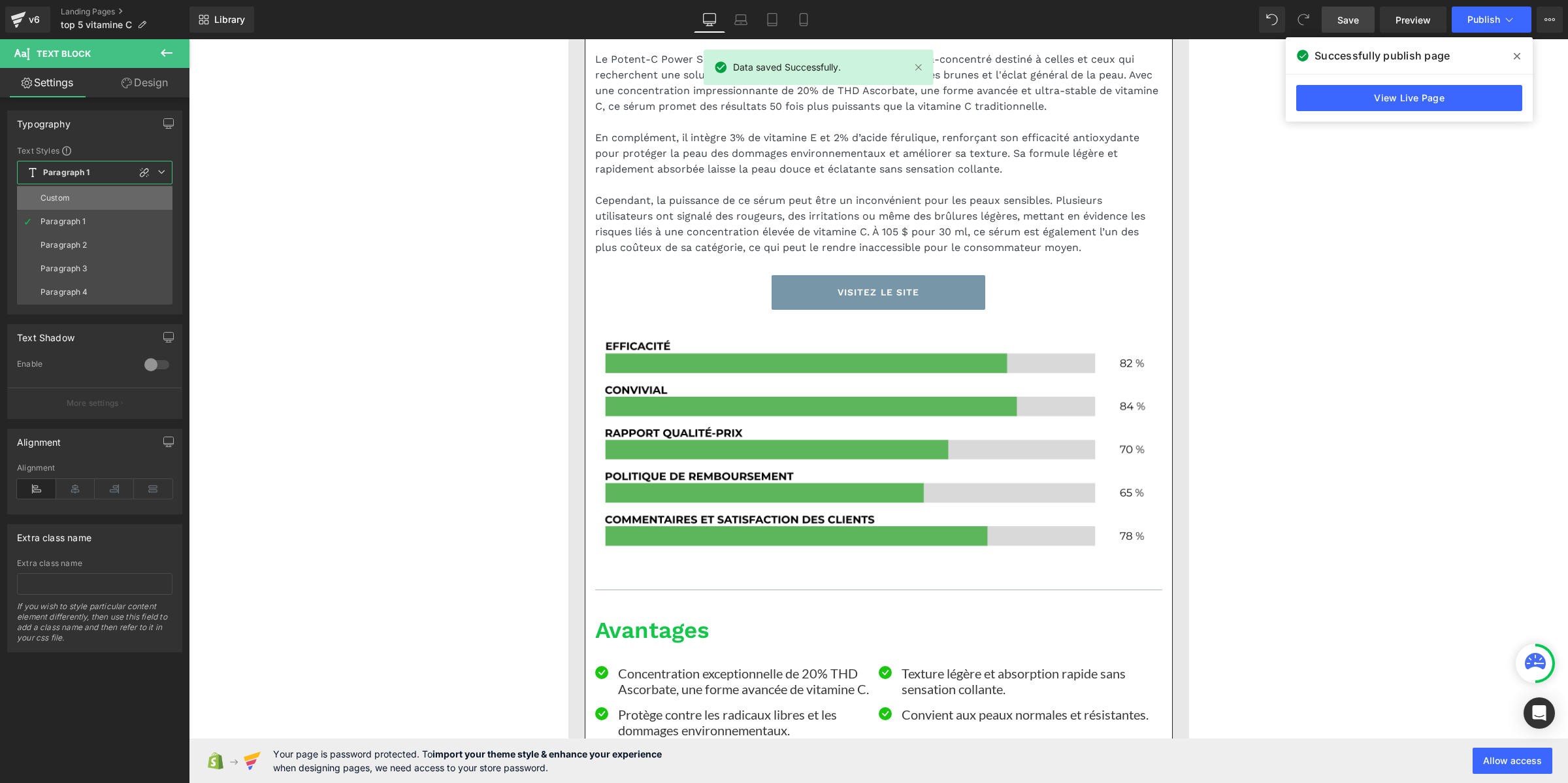
click at [90, 200] on li "Custom" at bounding box center [95, 198] width 155 height 24
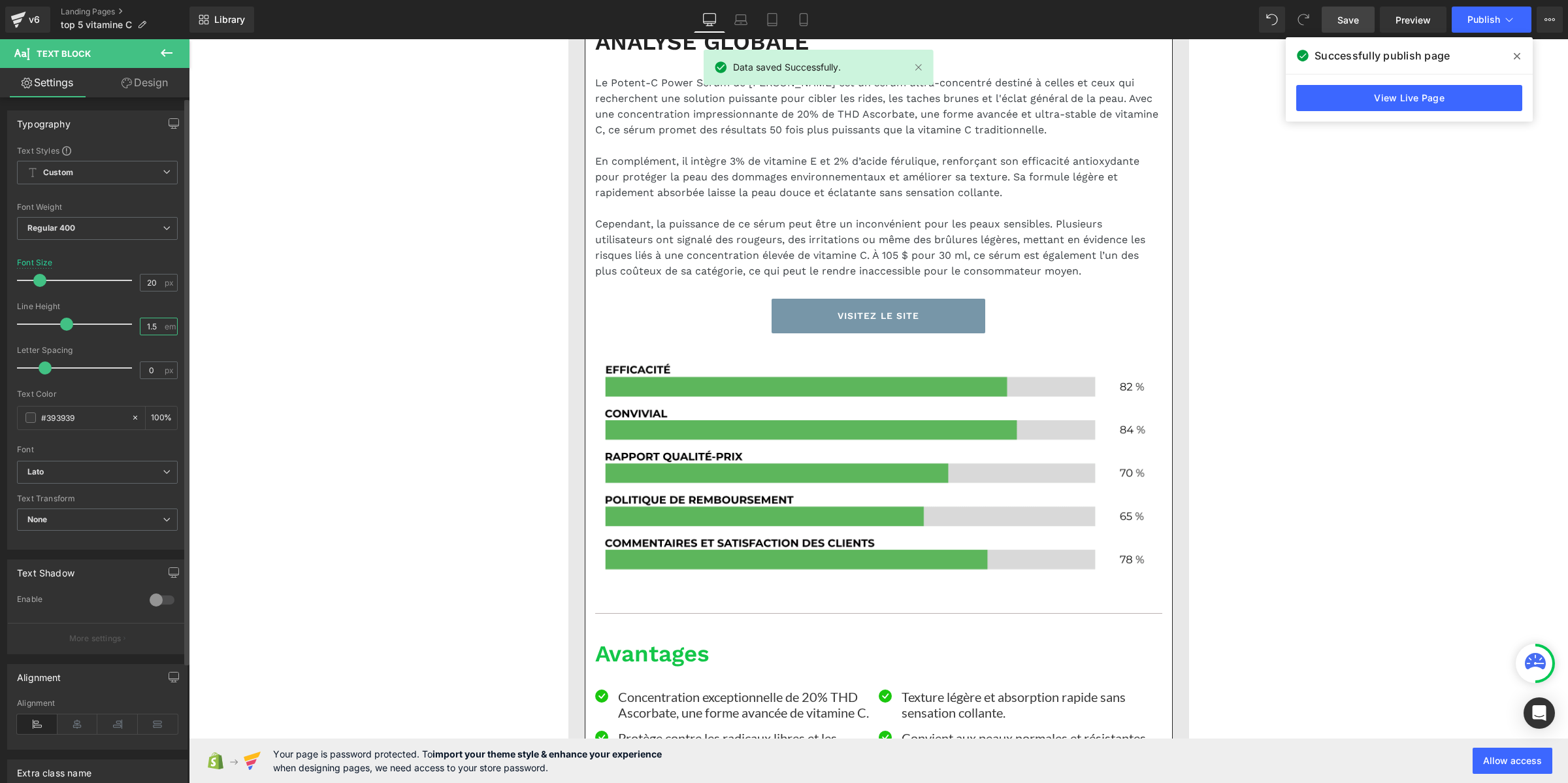
click at [151, 327] on input "1.5" at bounding box center [152, 326] width 23 height 16
paste input "2"
type input "1.2"
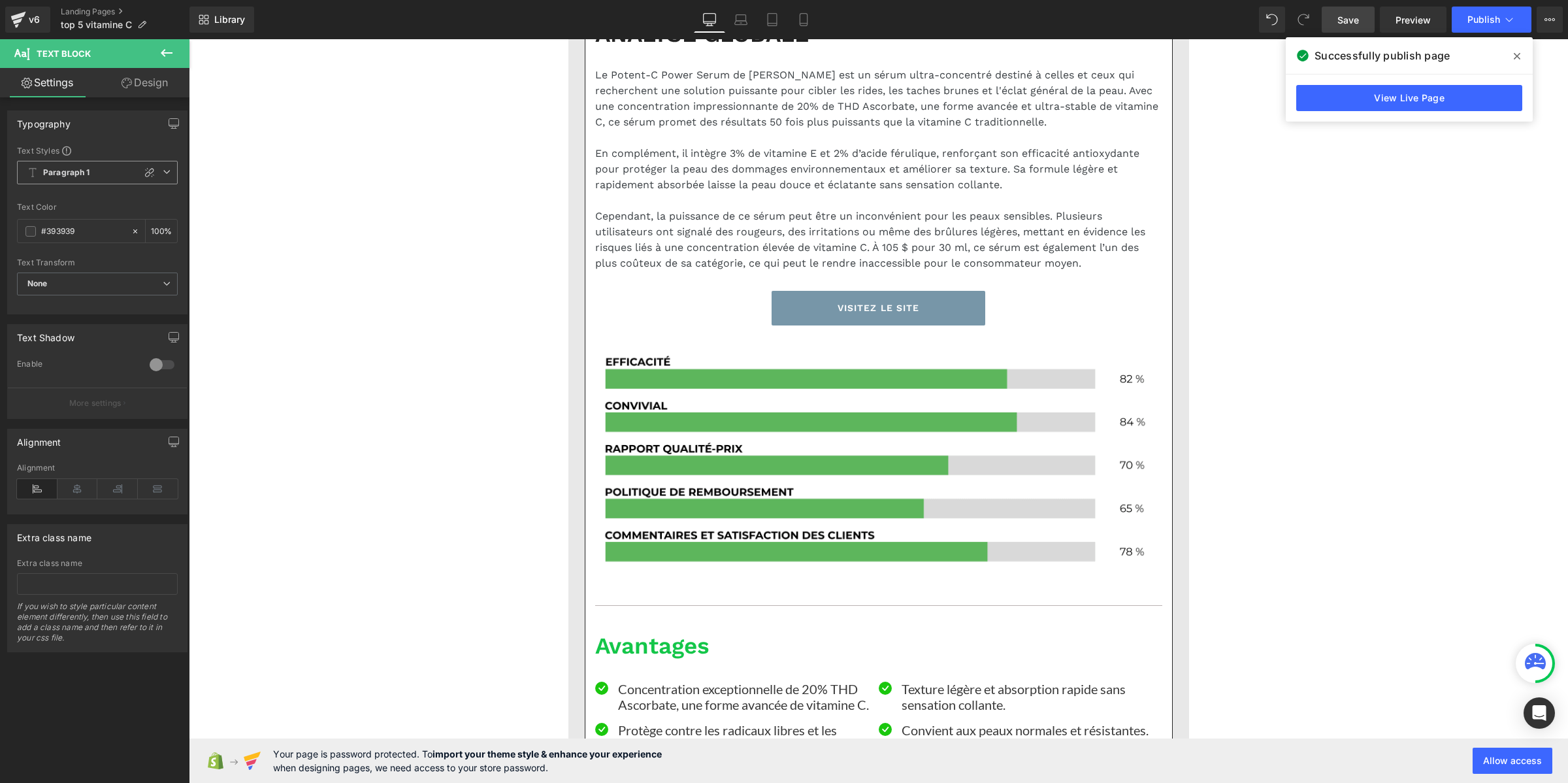
click at [86, 162] on span "Paragraph 1" at bounding box center [97, 172] width 161 height 24
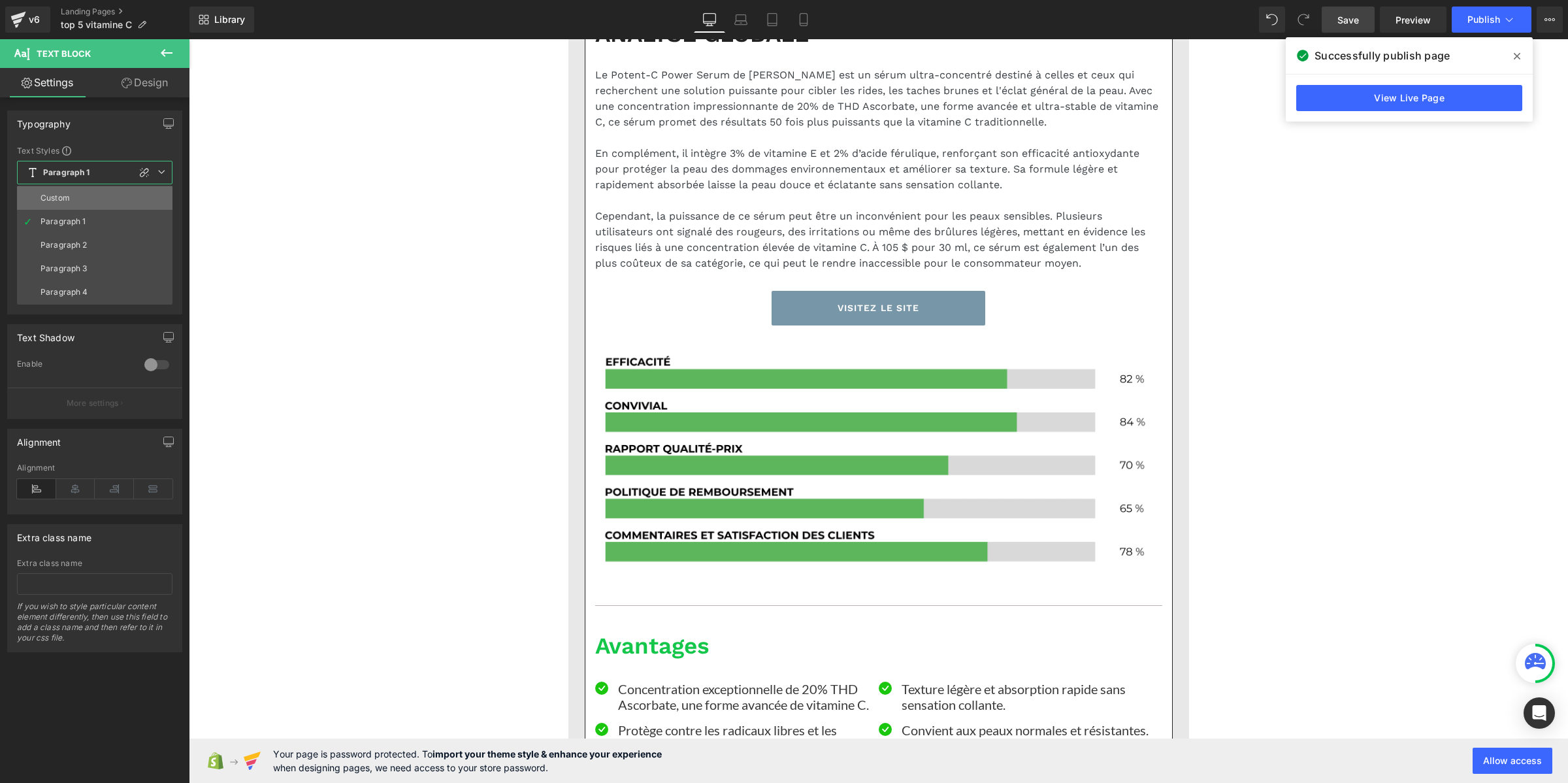
click at [83, 187] on li "Custom" at bounding box center [95, 198] width 155 height 24
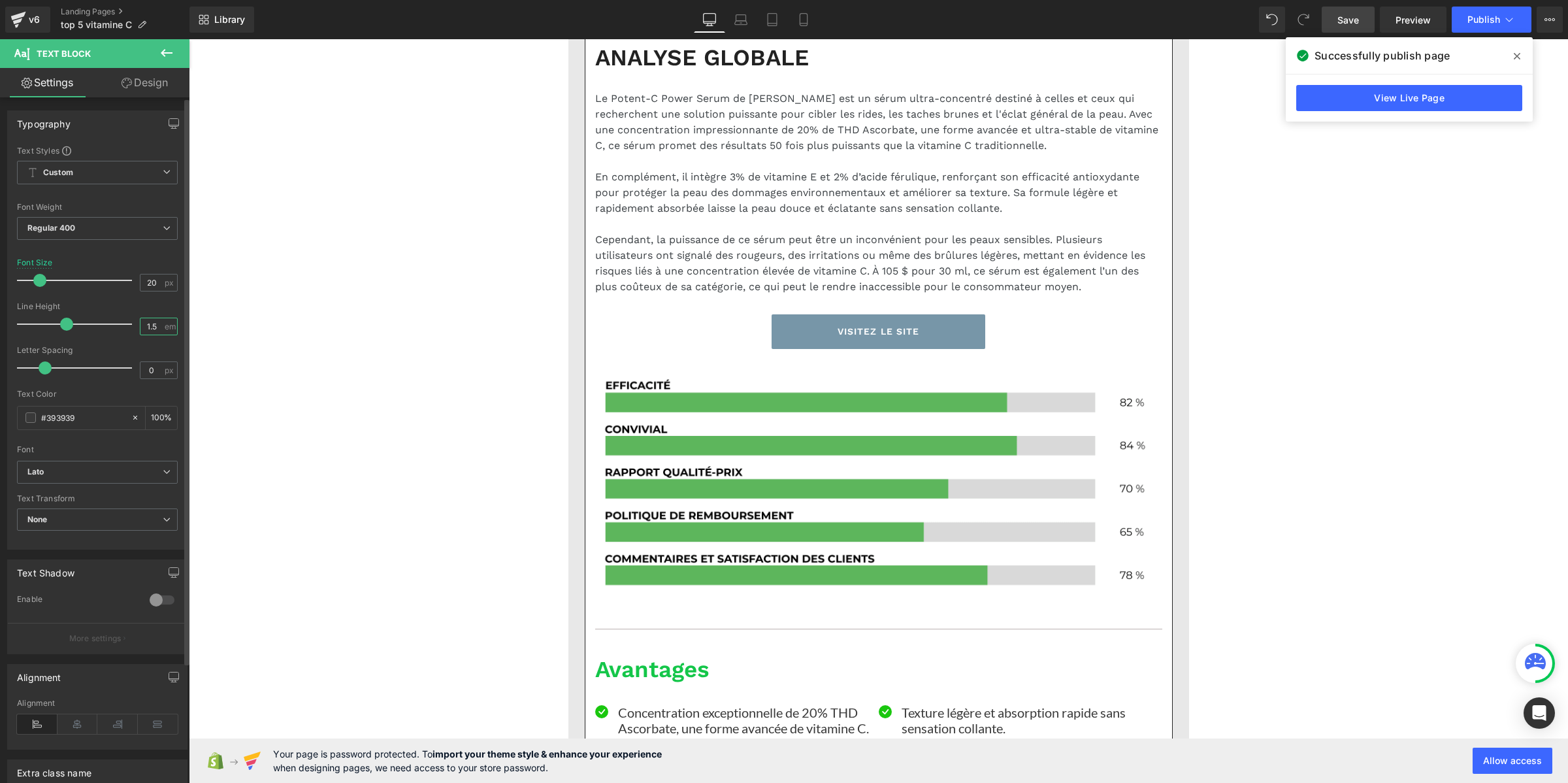
click at [148, 334] on input "1.5" at bounding box center [152, 326] width 23 height 16
paste input "2"
type input "1.2"
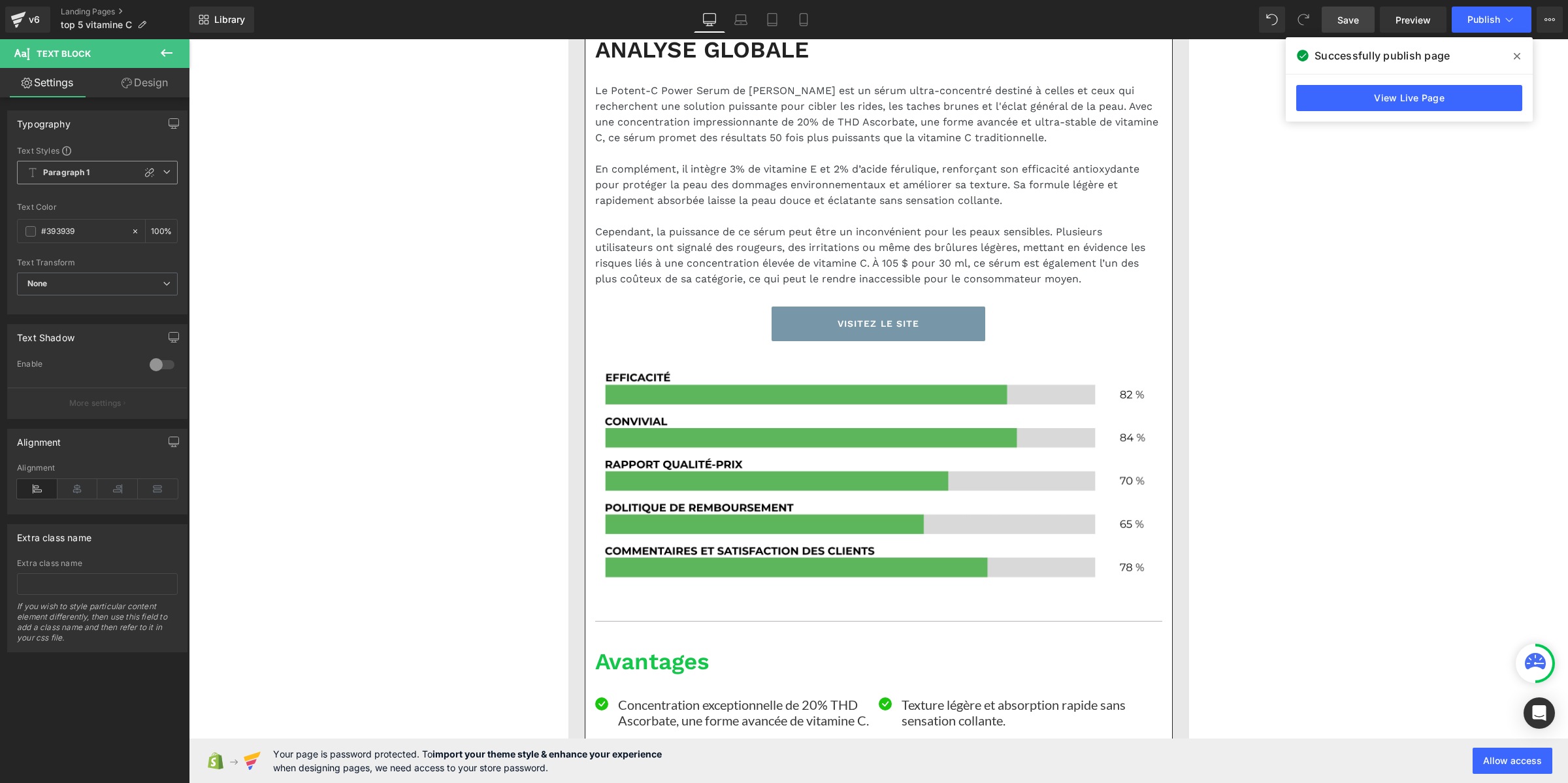
click at [85, 177] on b "Paragraph 1" at bounding box center [67, 173] width 47 height 11
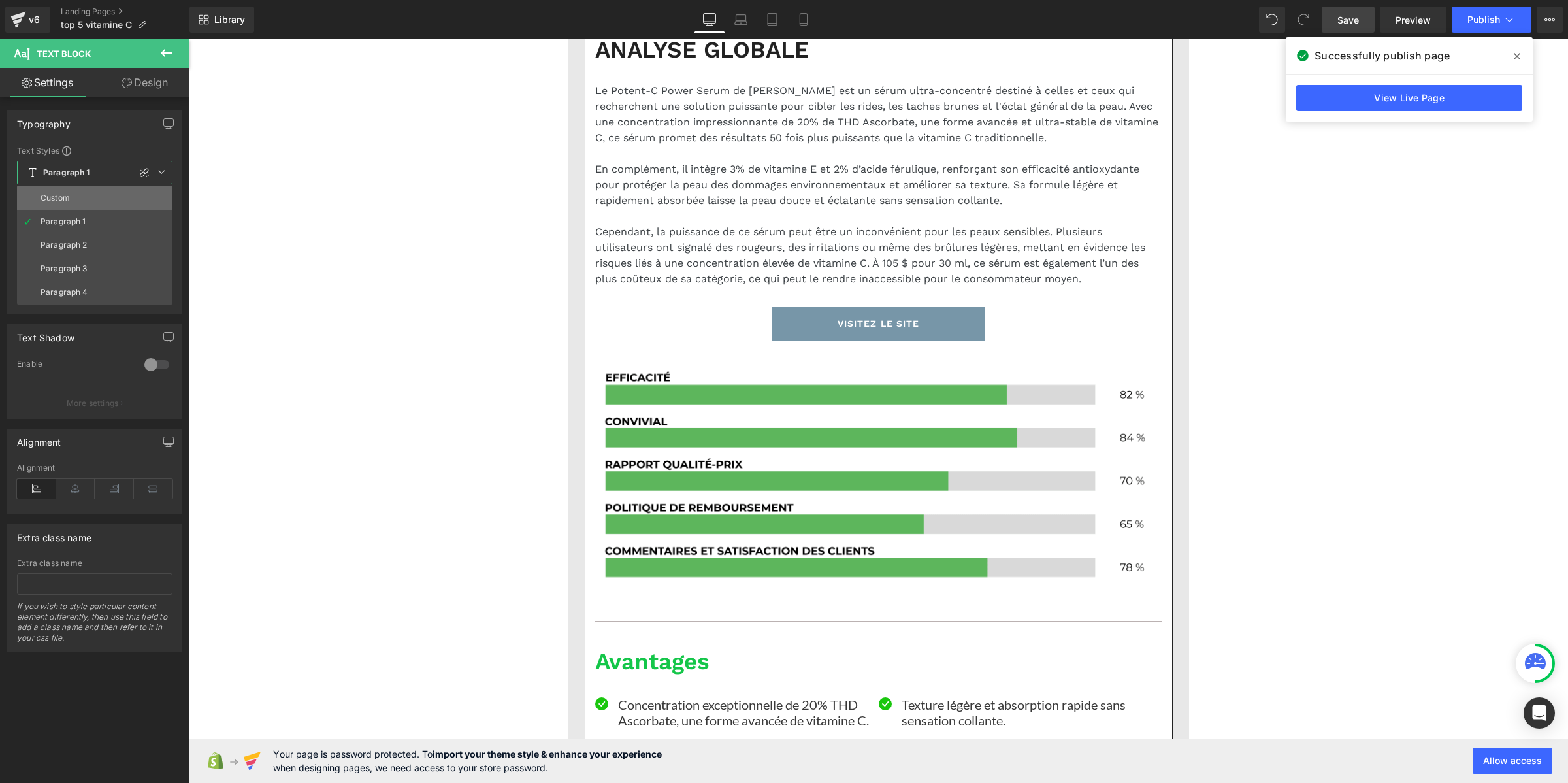
click at [83, 191] on li "Custom" at bounding box center [95, 198] width 155 height 24
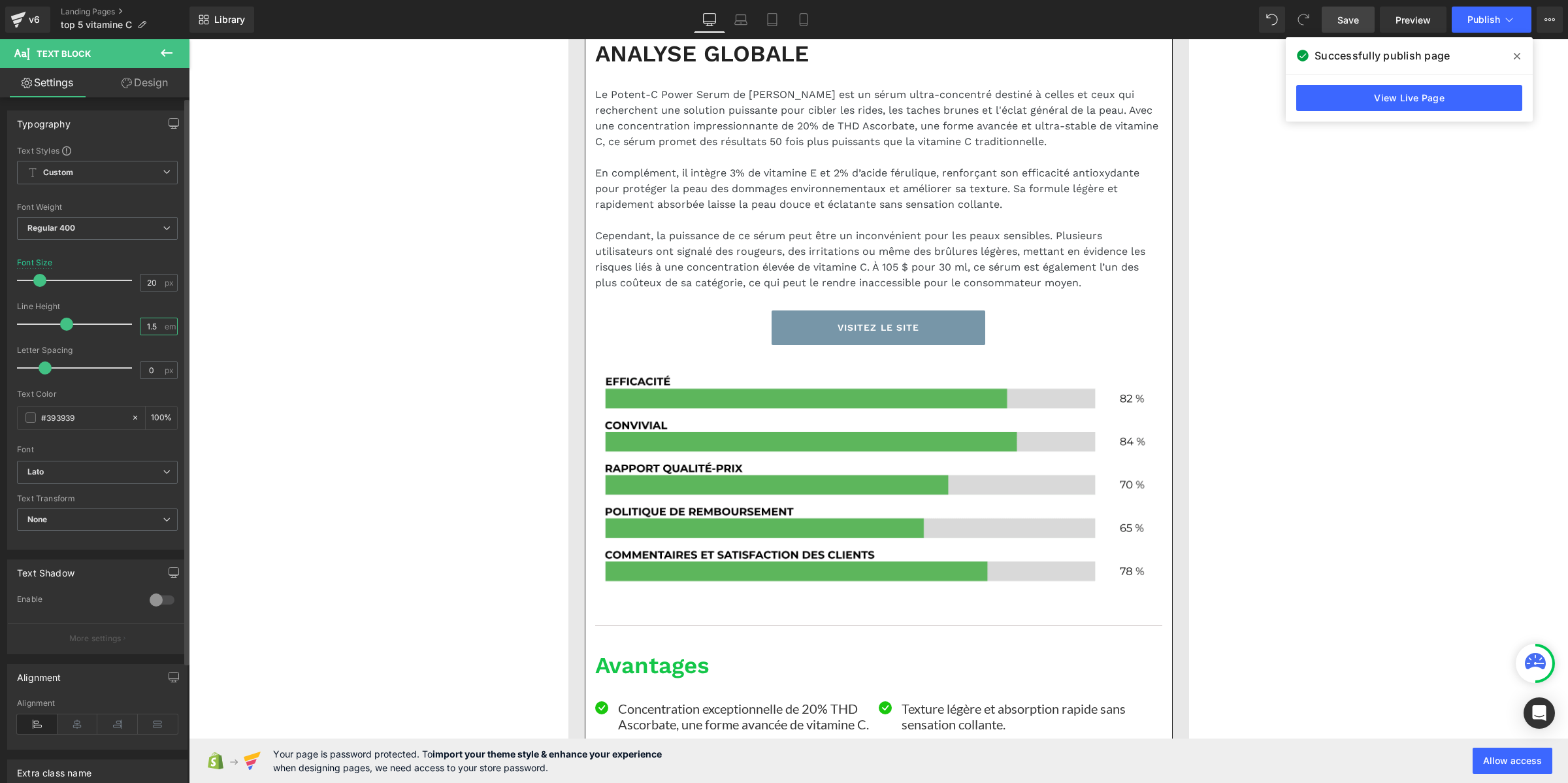
click at [158, 327] on input "1.5" at bounding box center [152, 326] width 23 height 16
paste input "2"
type input "1.2"
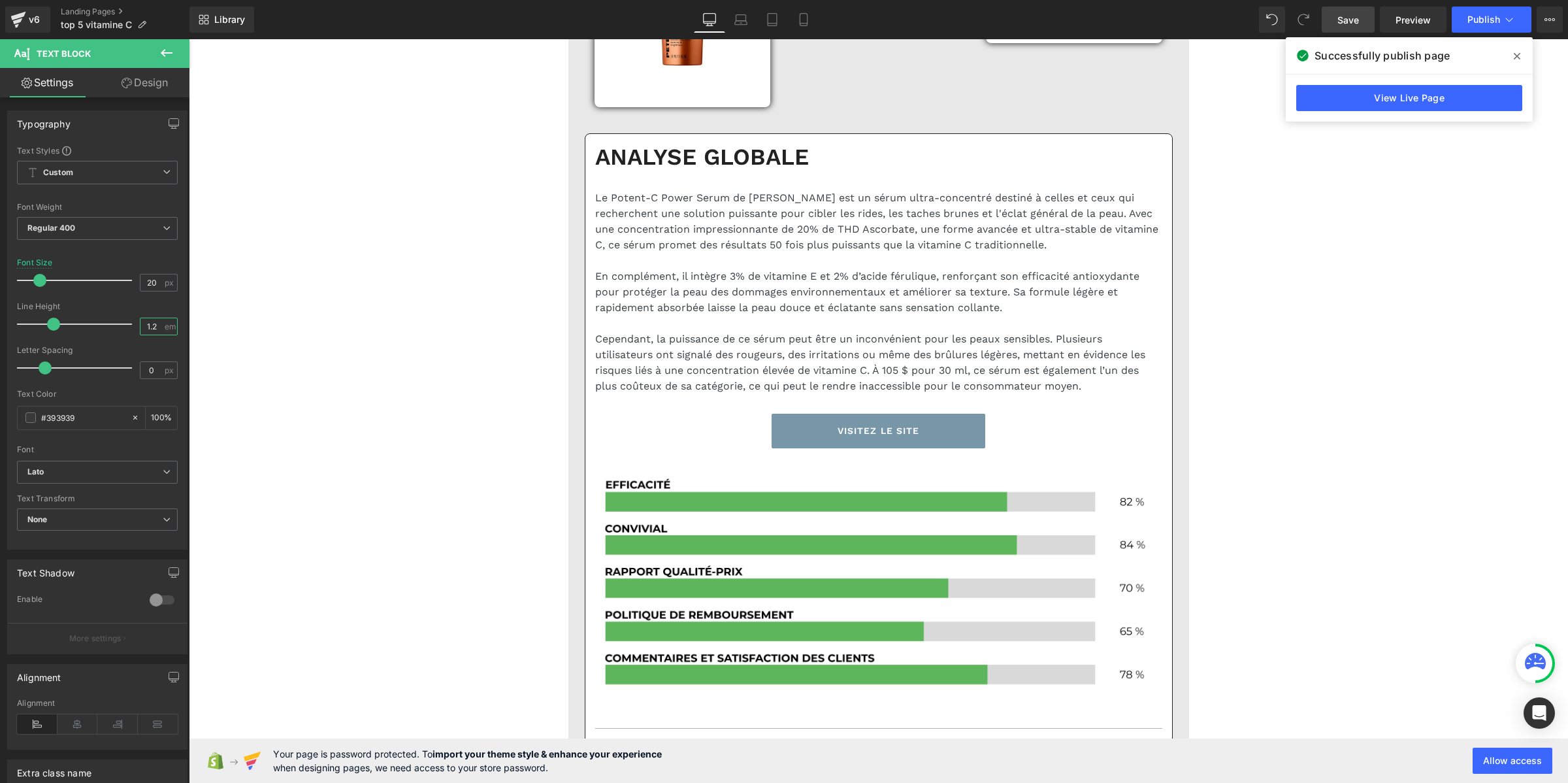
scroll to position [7677, 0]
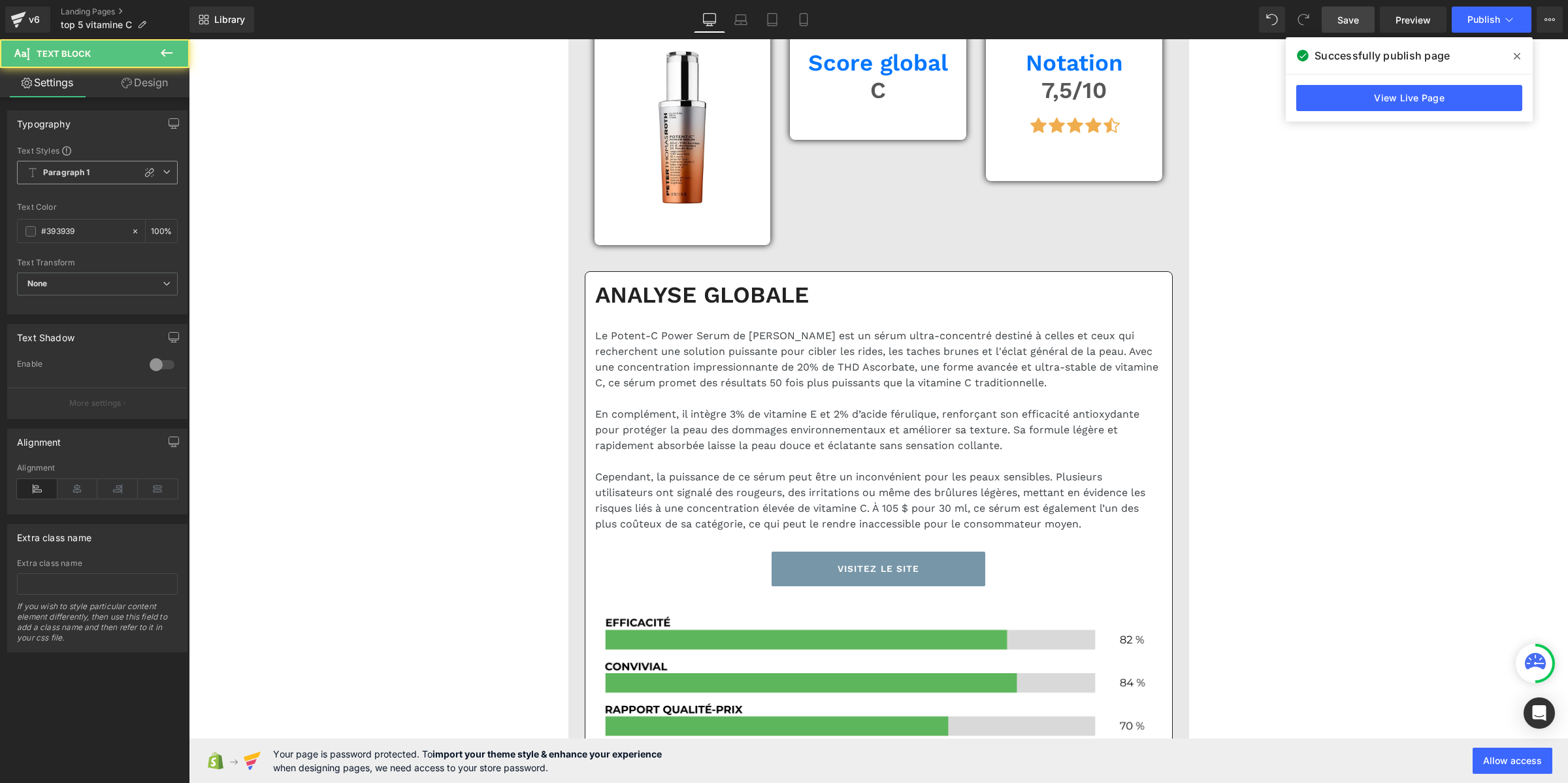
click at [95, 173] on span "Paragraph 1" at bounding box center [97, 172] width 161 height 24
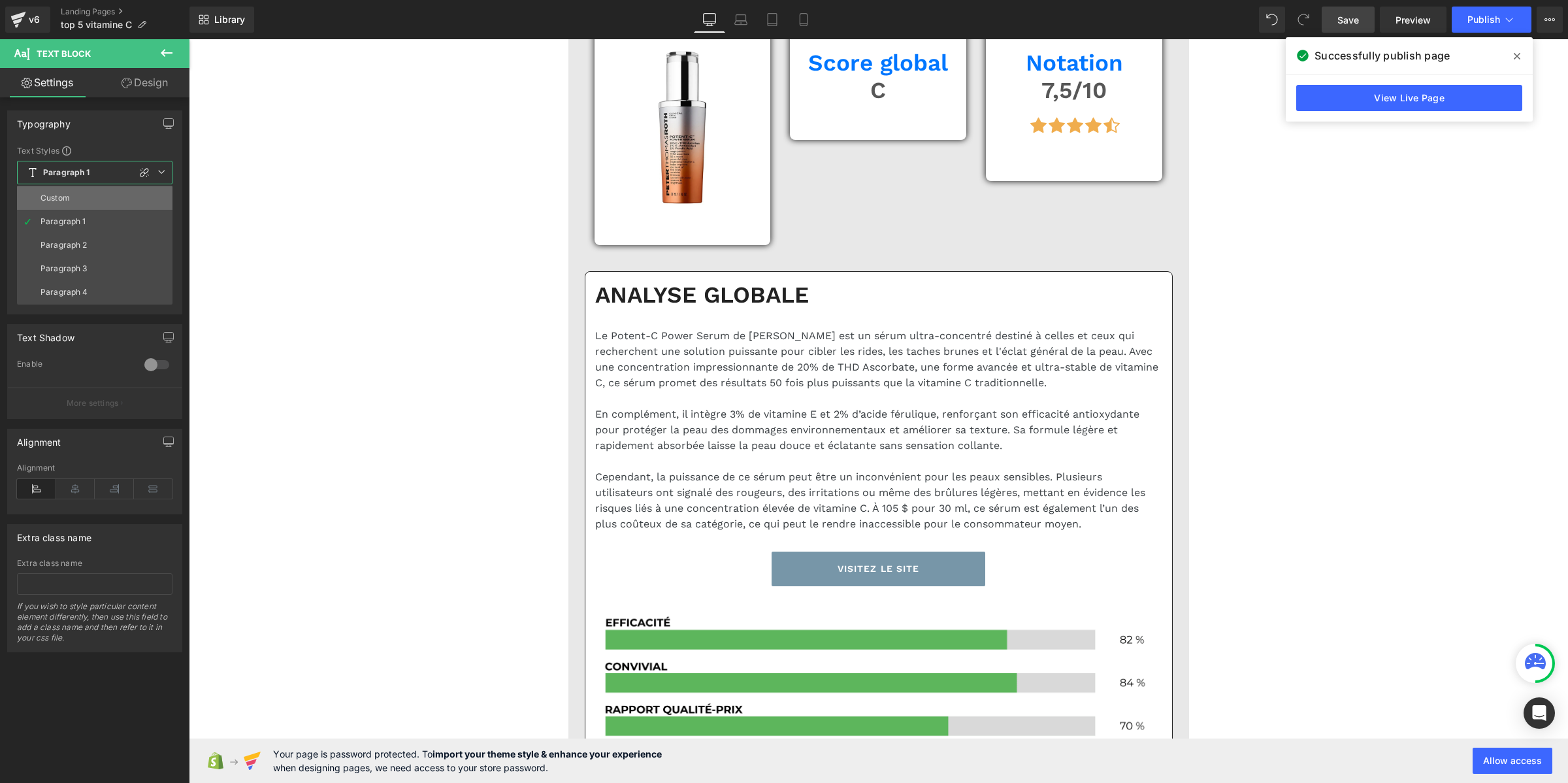
click at [75, 204] on li "Custom" at bounding box center [95, 198] width 155 height 24
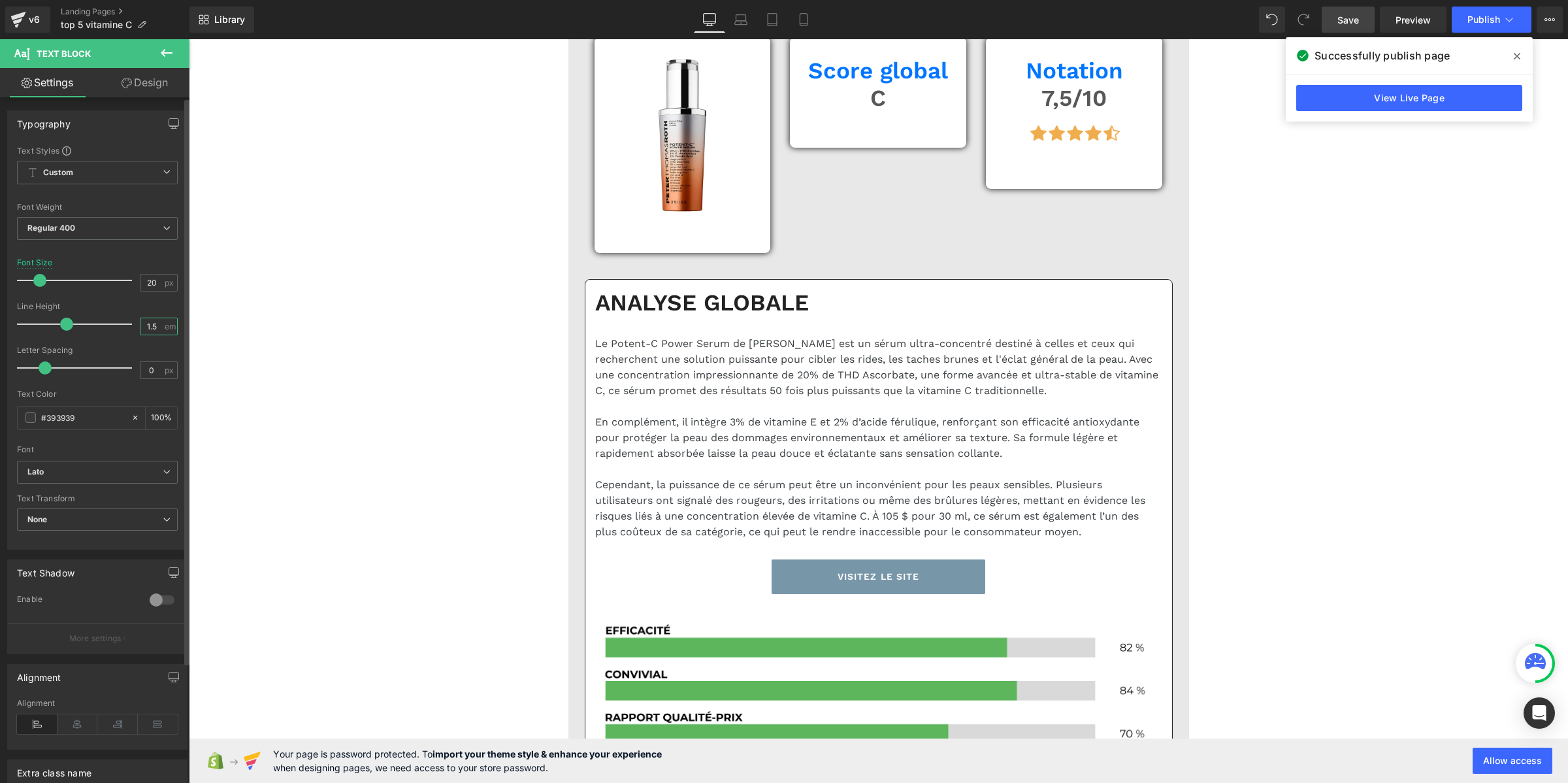
click at [154, 321] on input "1.5" at bounding box center [152, 326] width 23 height 16
paste input "2"
type input "1.2"
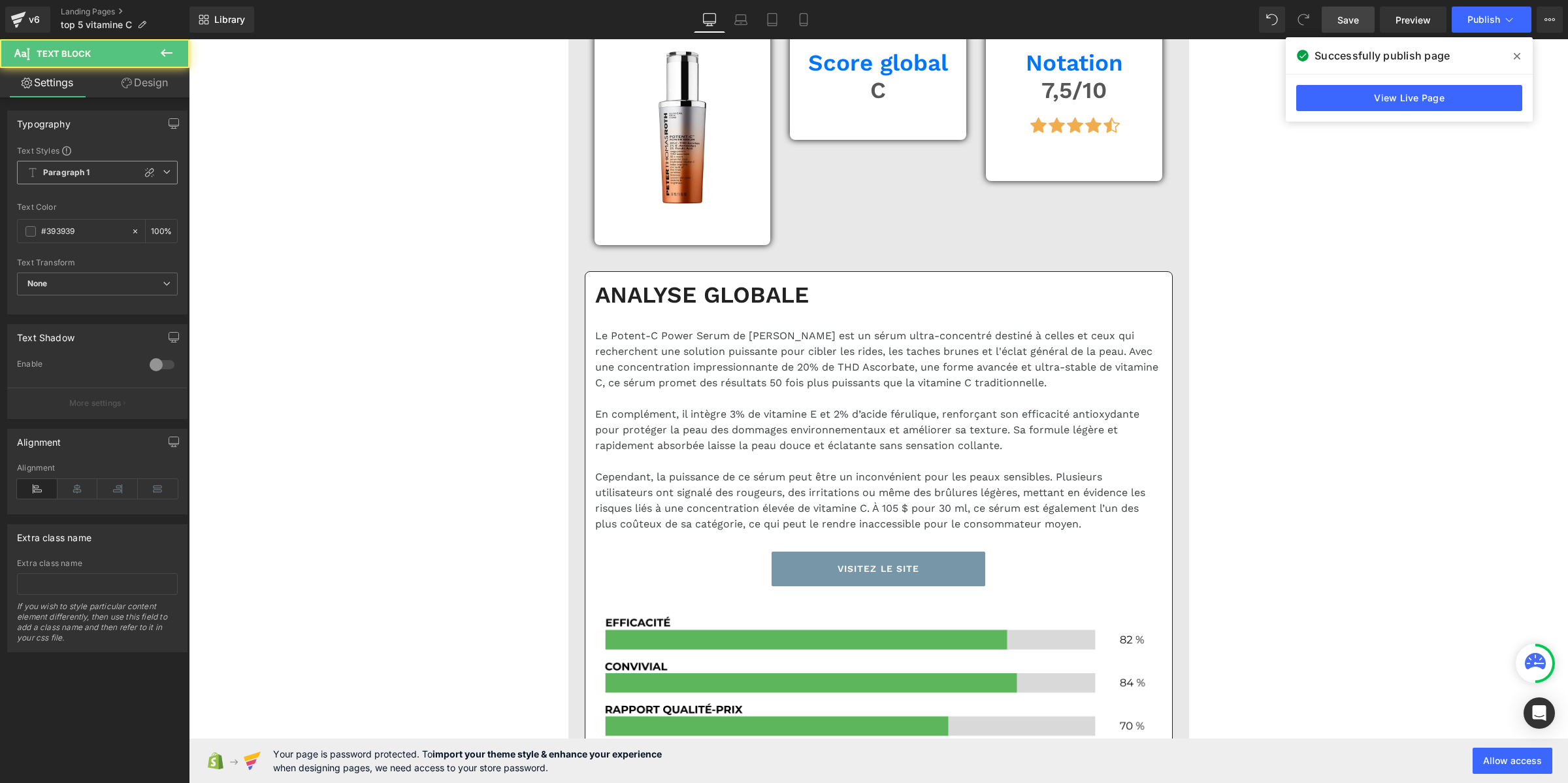
click at [83, 177] on span "Paragraph 1" at bounding box center [97, 172] width 161 height 24
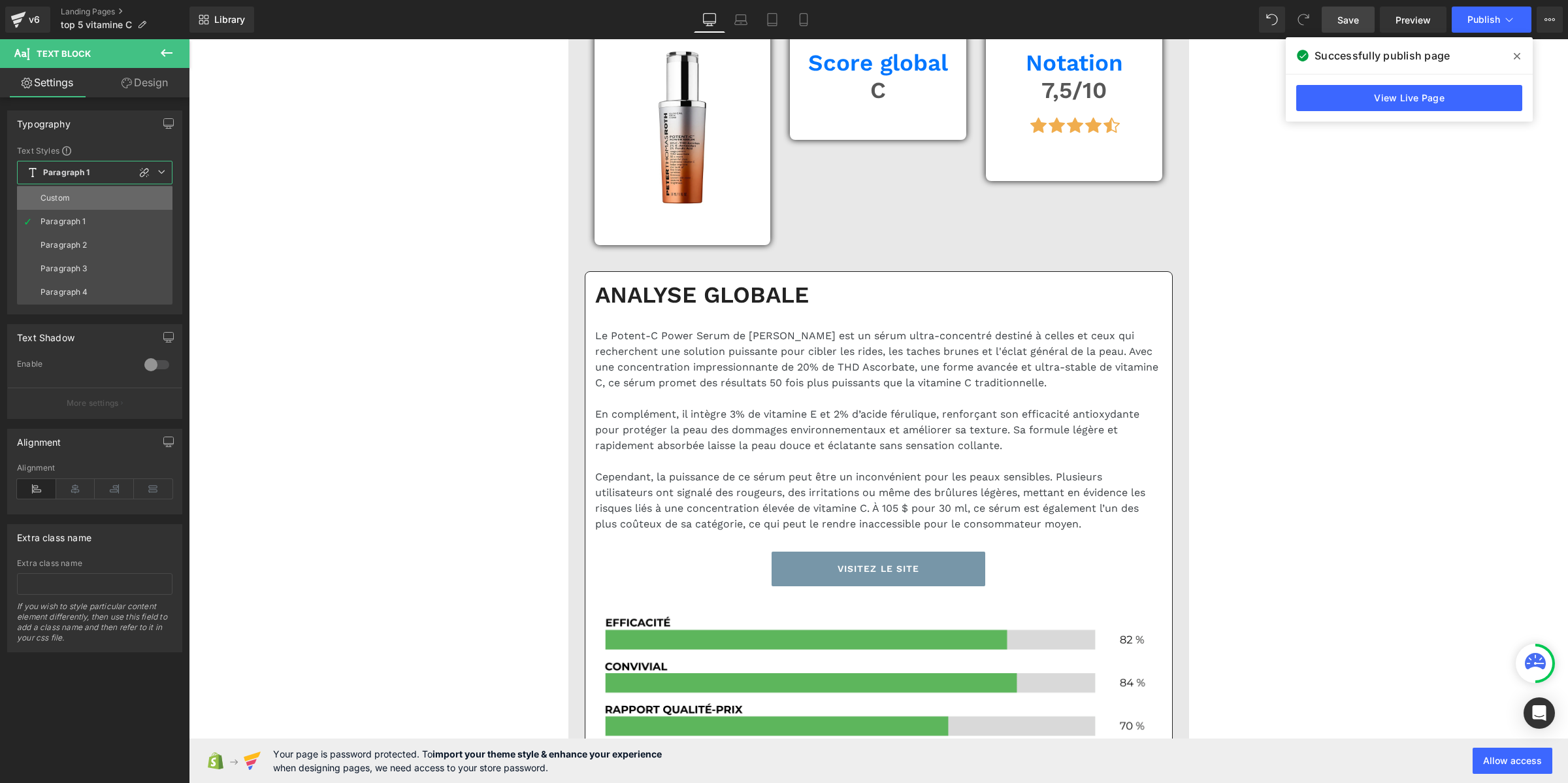
click at [80, 196] on li "Custom" at bounding box center [95, 198] width 155 height 24
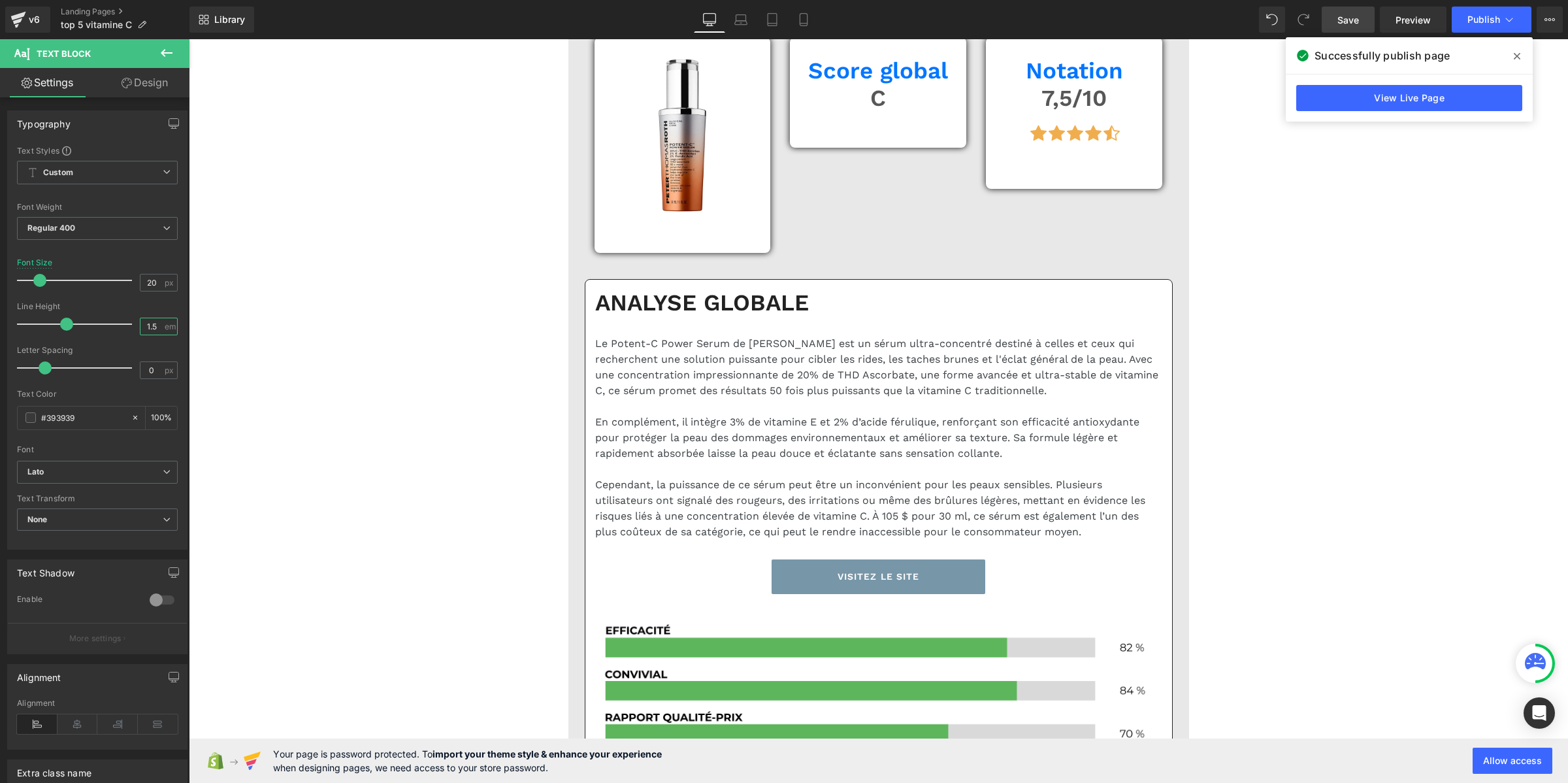
click at [152, 327] on input "1.5" at bounding box center [152, 326] width 23 height 16
paste input "2"
type input "1.2"
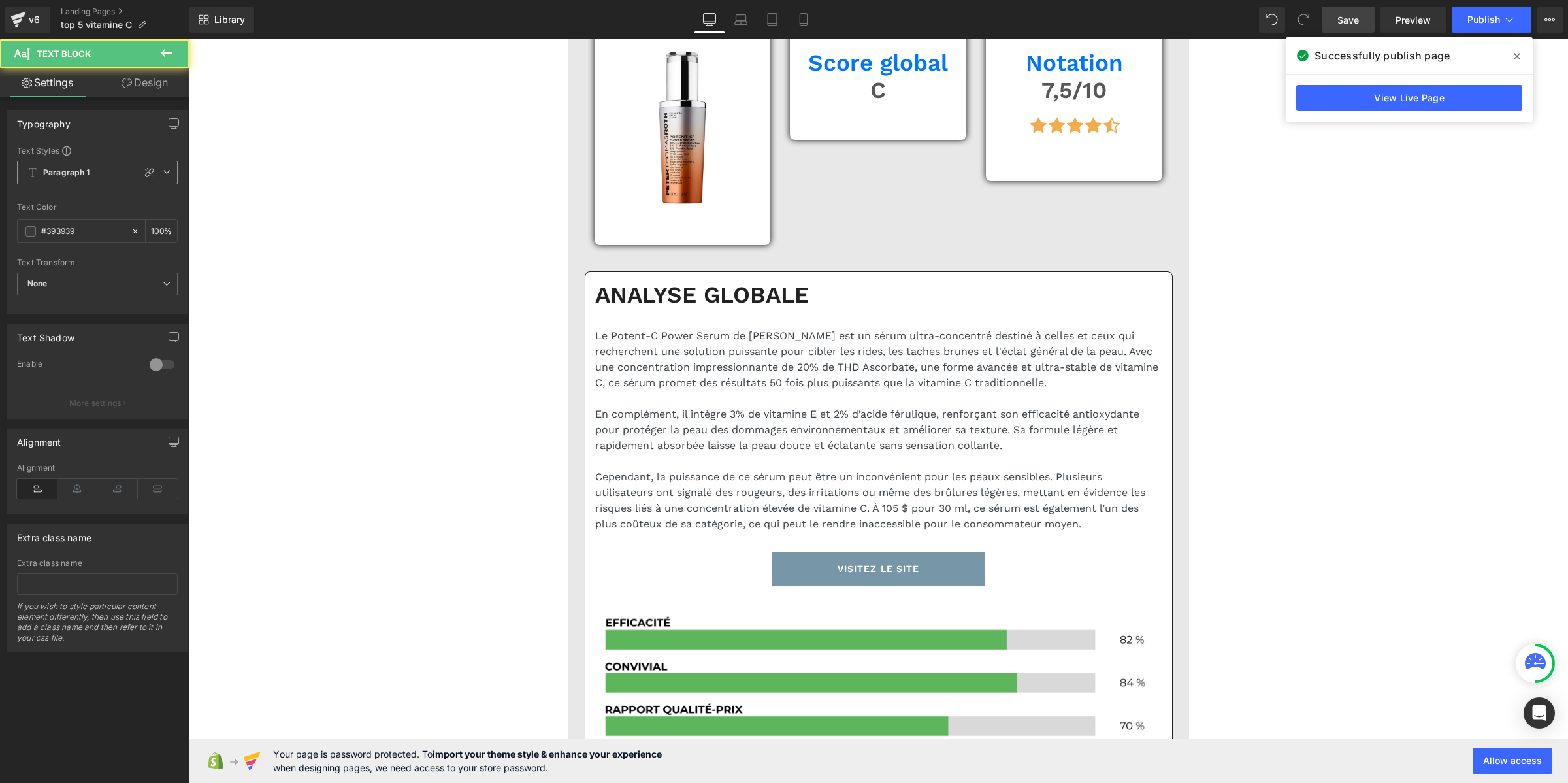
click at [100, 164] on span "Paragraph 1" at bounding box center [97, 172] width 161 height 24
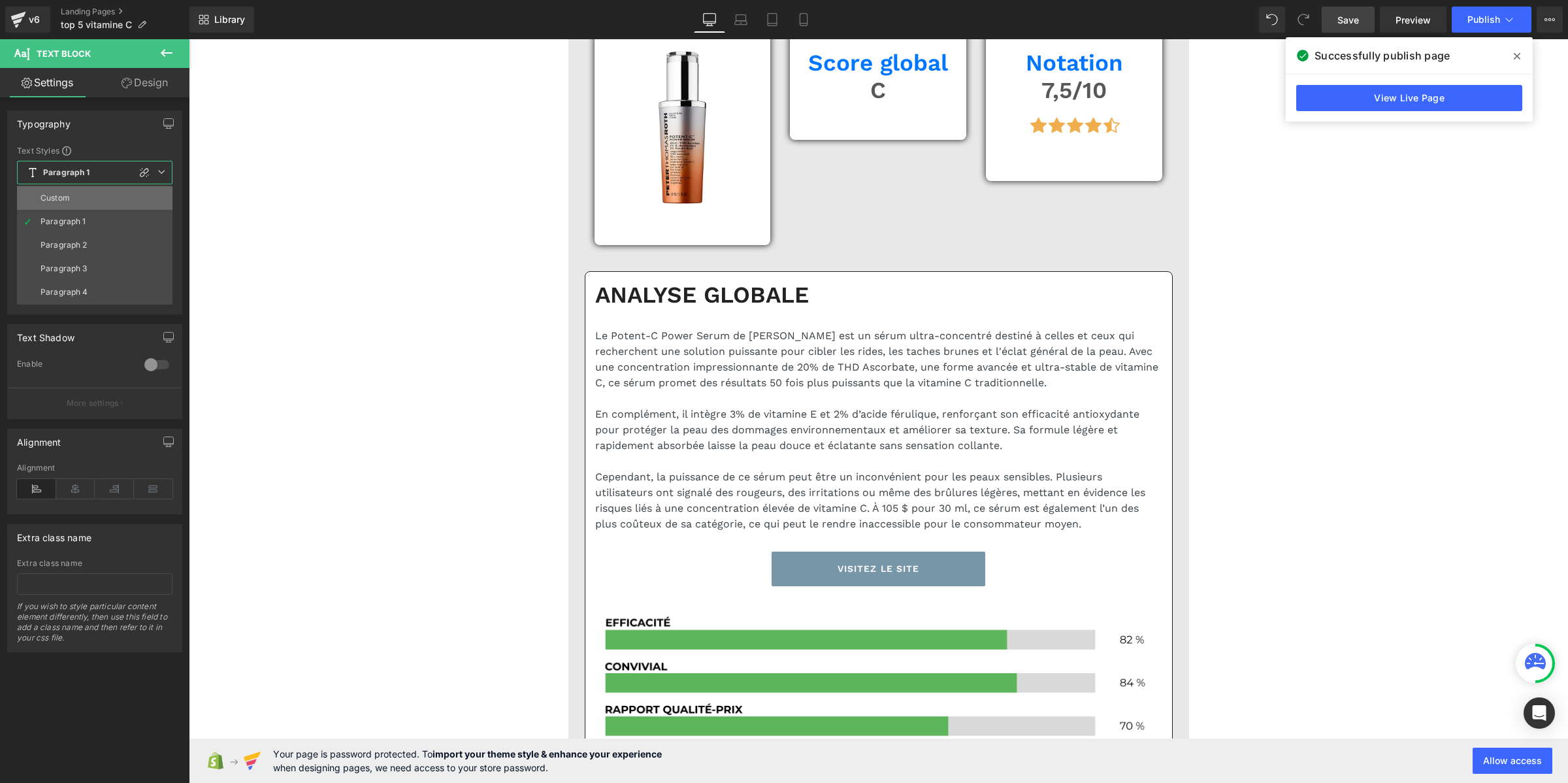
click at [93, 198] on li "Custom" at bounding box center [95, 198] width 155 height 24
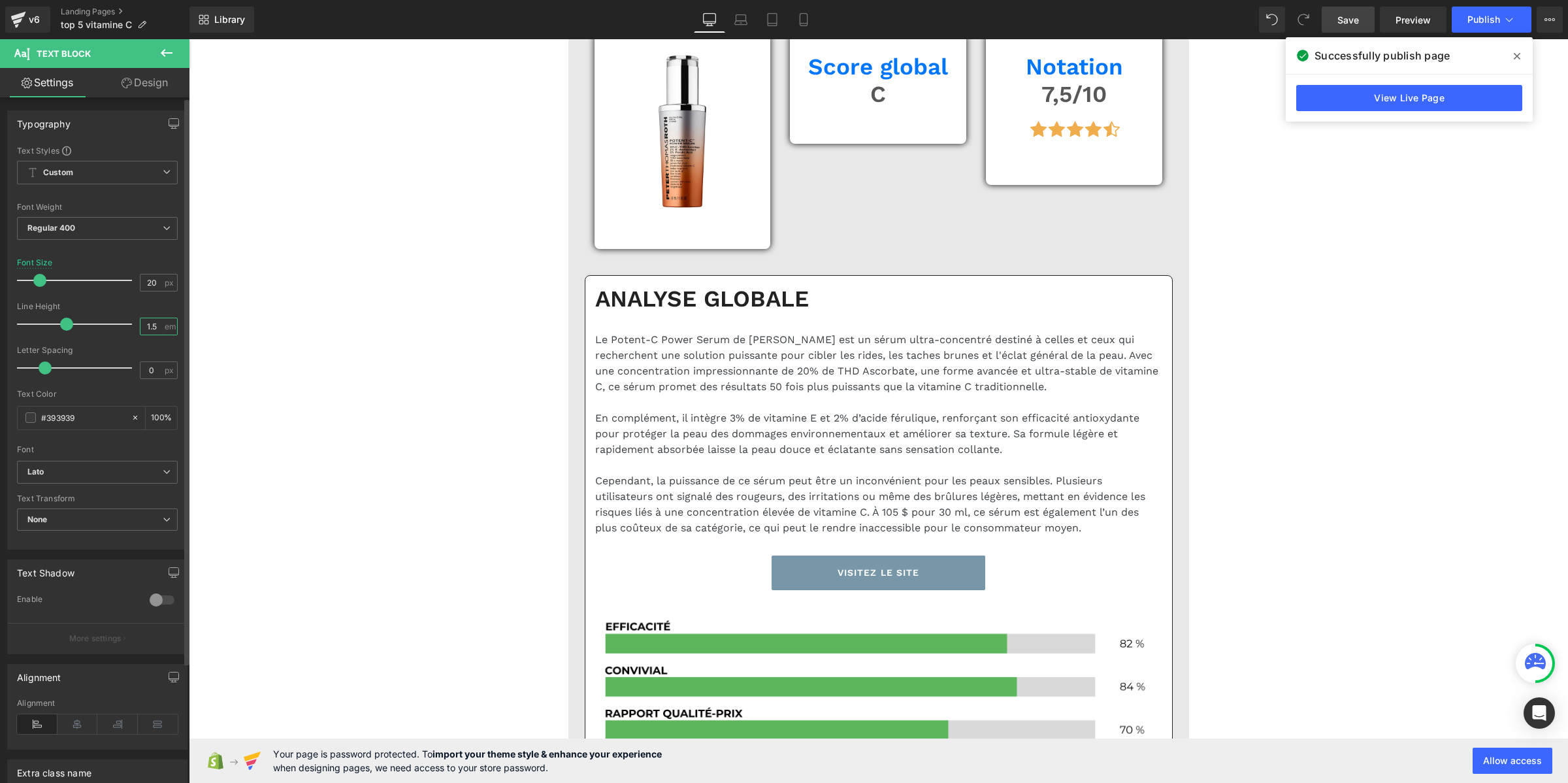
click at [148, 324] on input "1.5" at bounding box center [152, 326] width 23 height 16
paste input "2"
type input "1.2"
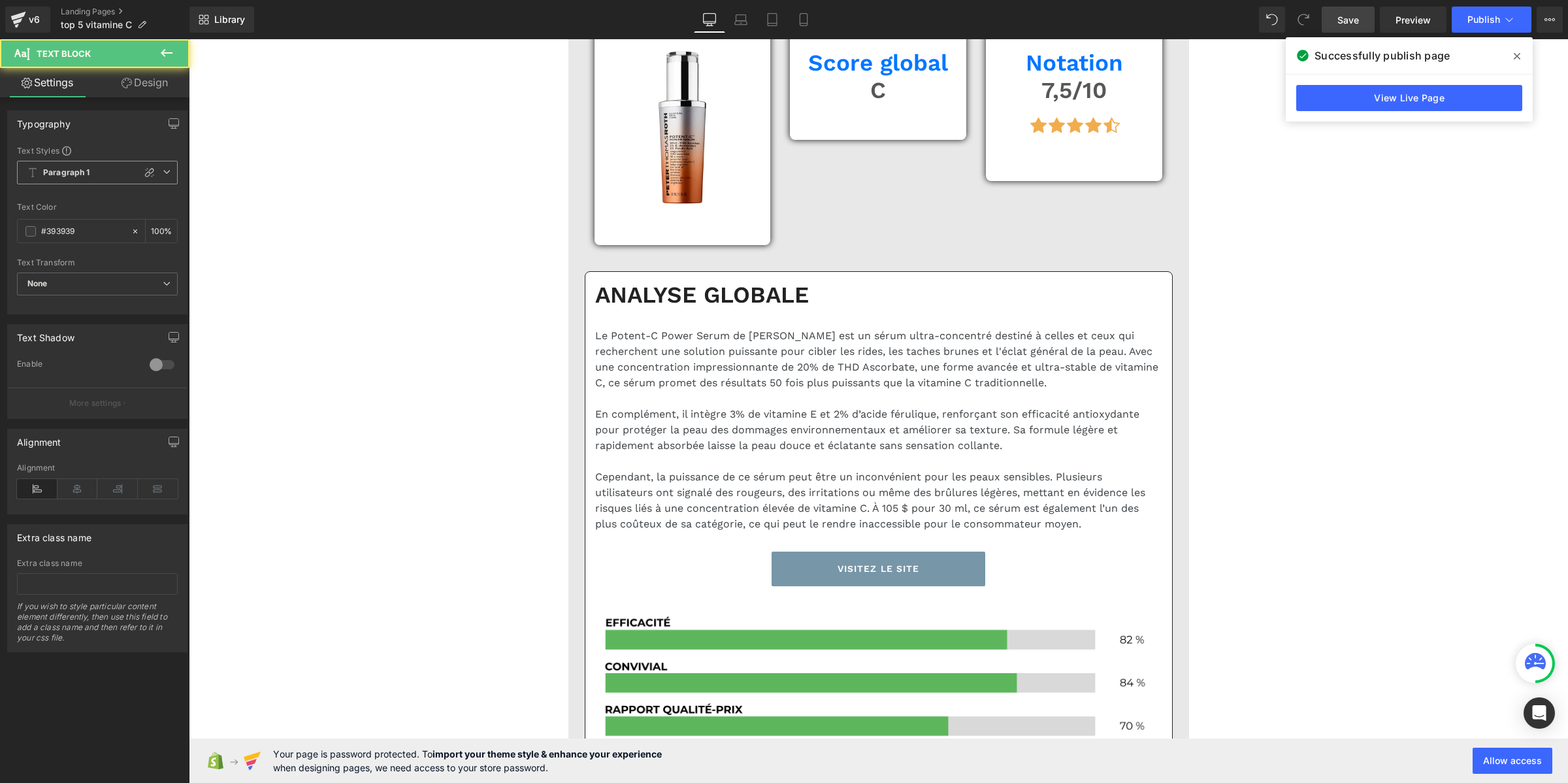
click at [96, 168] on span "Paragraph 1" at bounding box center [97, 172] width 161 height 24
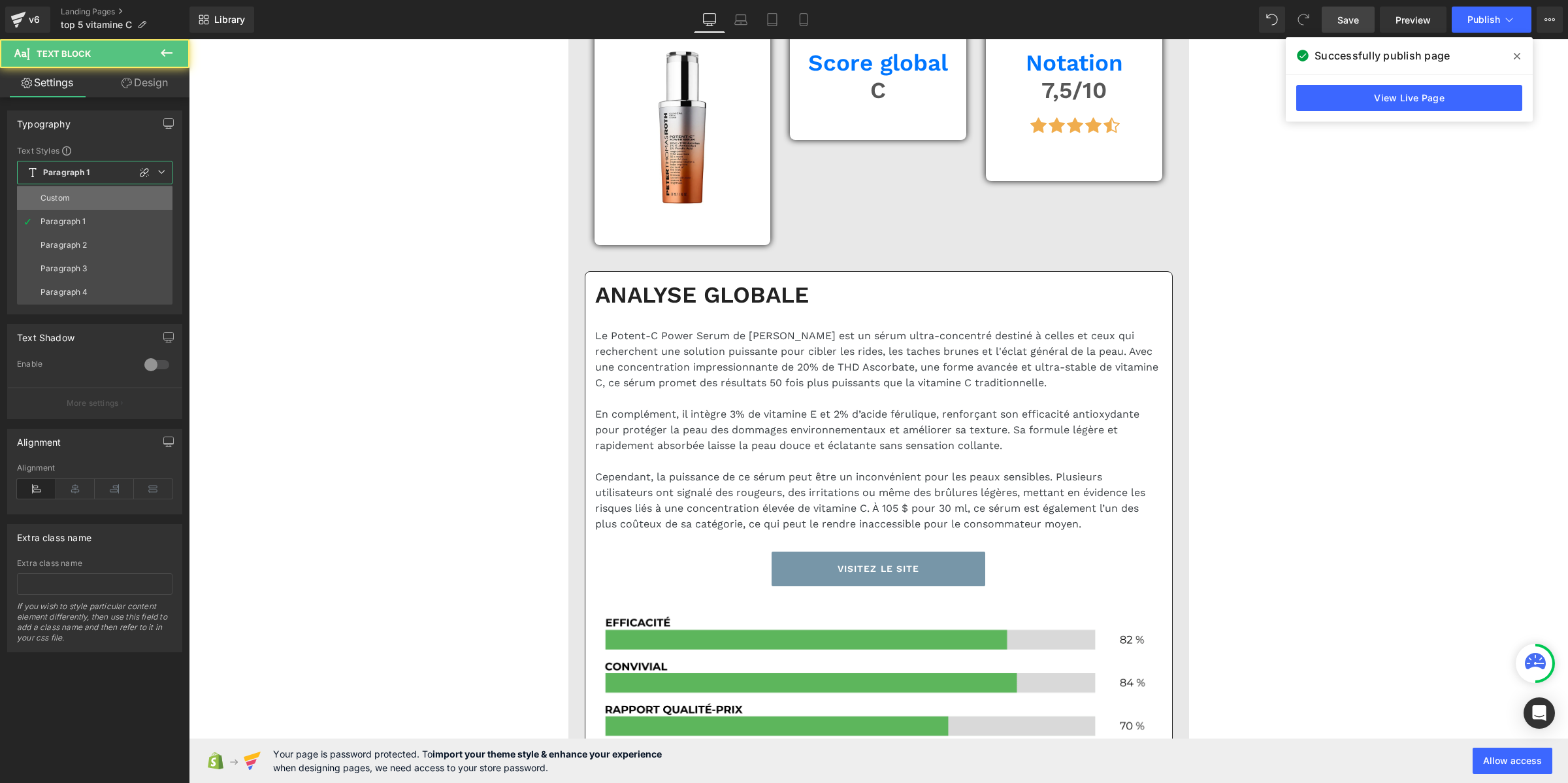
click at [83, 190] on li "Custom" at bounding box center [95, 198] width 155 height 24
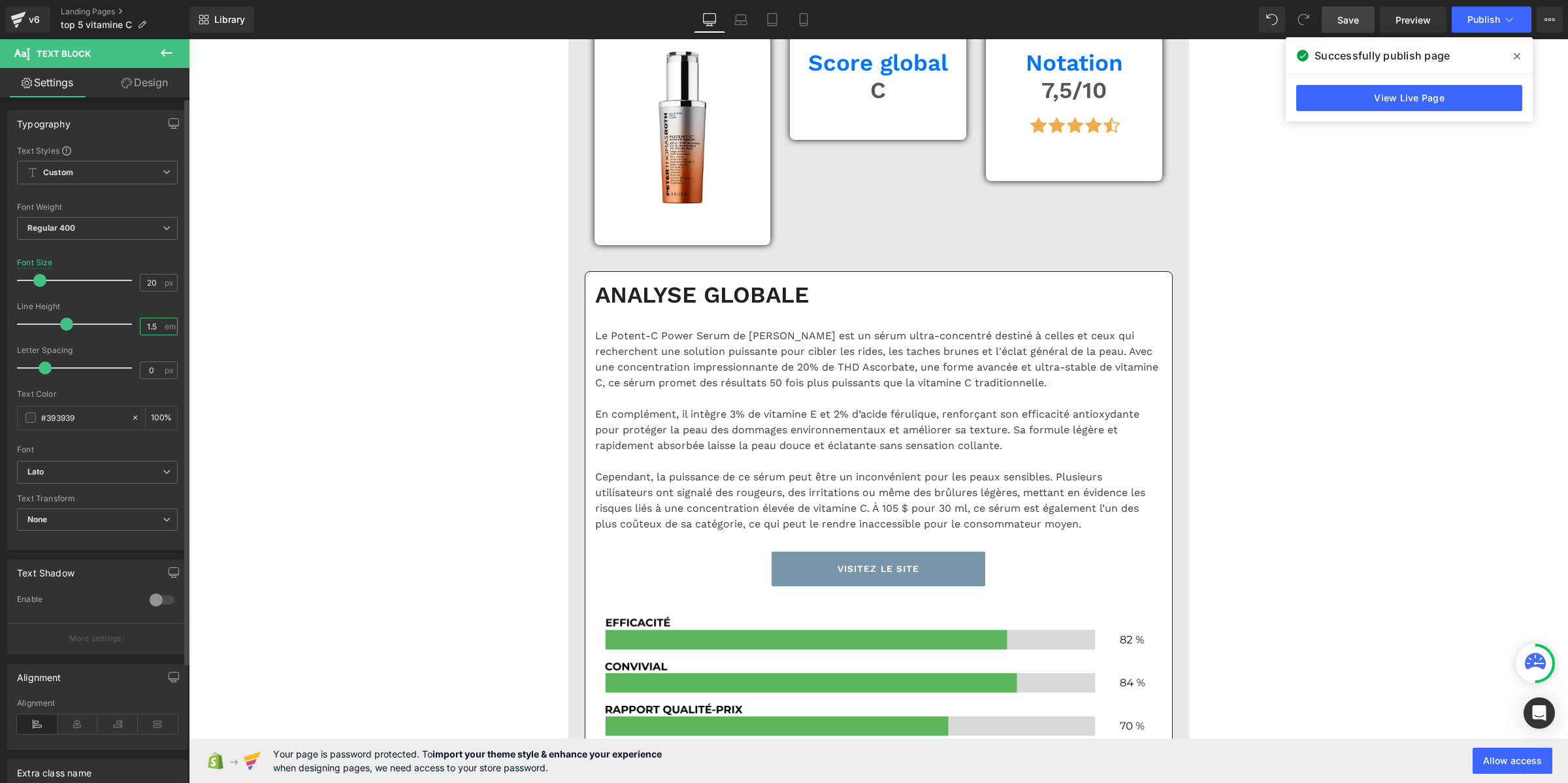
click at [145, 327] on input "1.5" at bounding box center [152, 326] width 23 height 16
paste input "2"
type input "1.2"
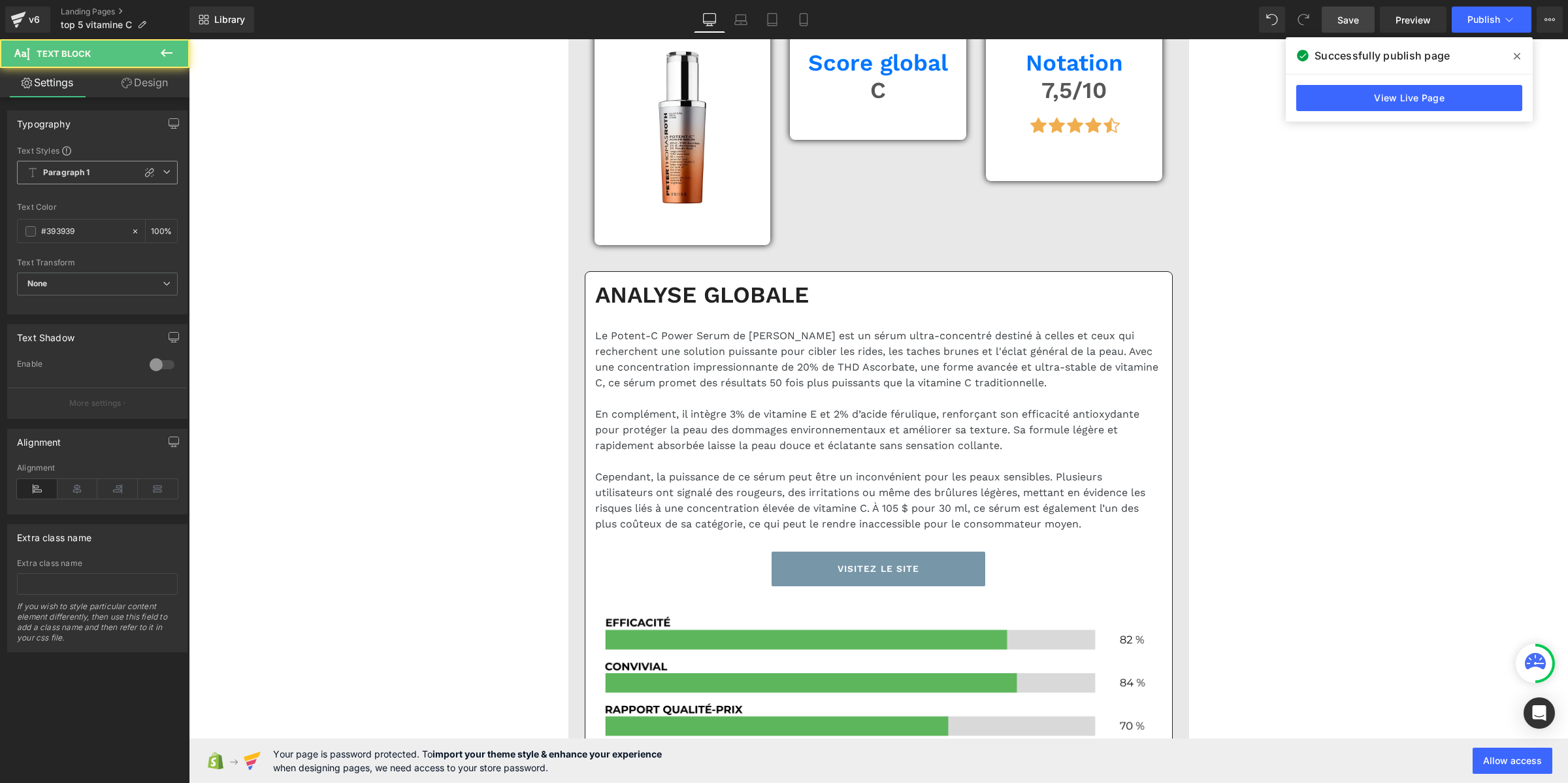
click at [57, 171] on b "Paragraph 1" at bounding box center [67, 173] width 47 height 11
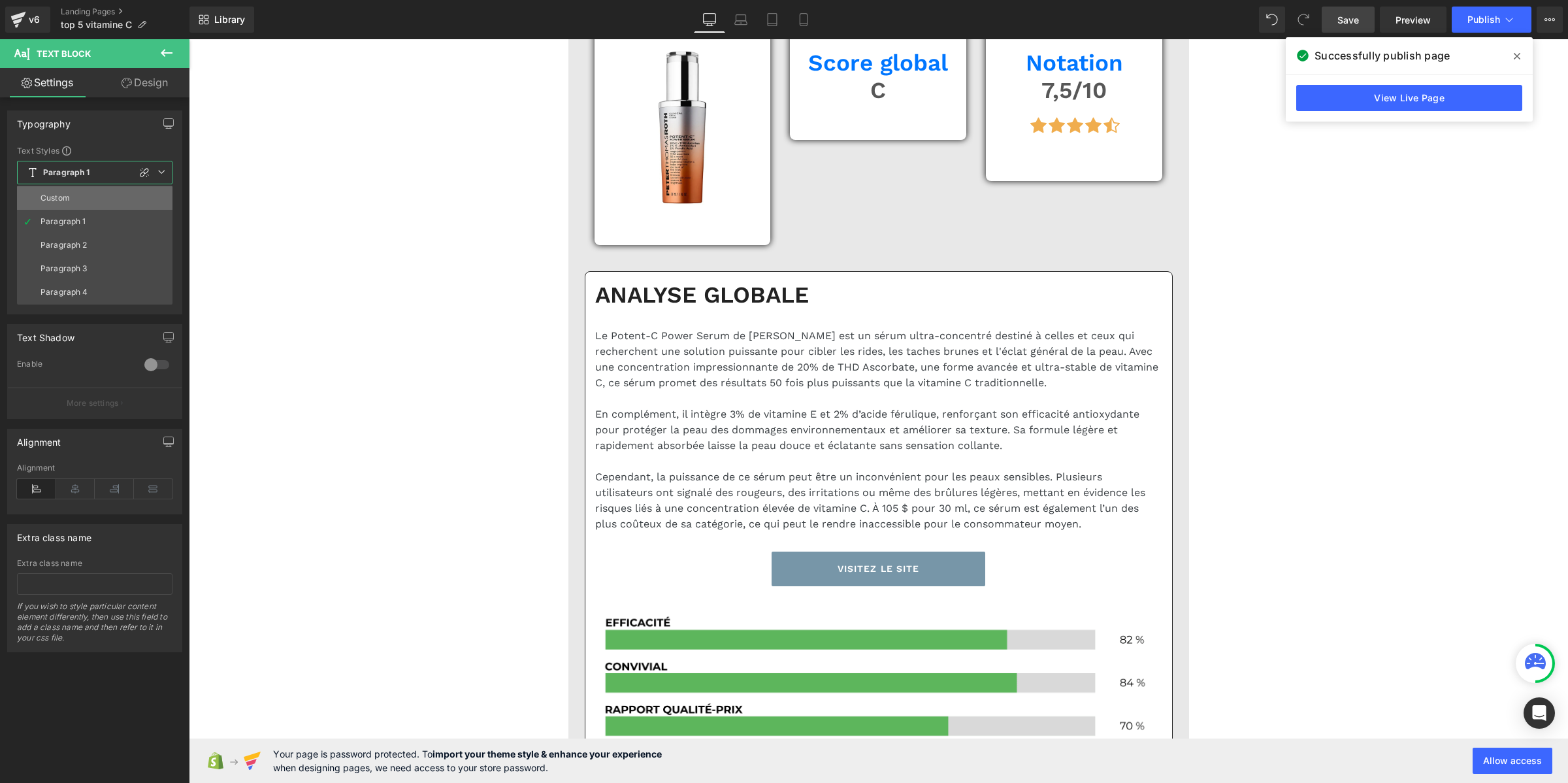
click at [66, 191] on li "Custom" at bounding box center [95, 198] width 155 height 24
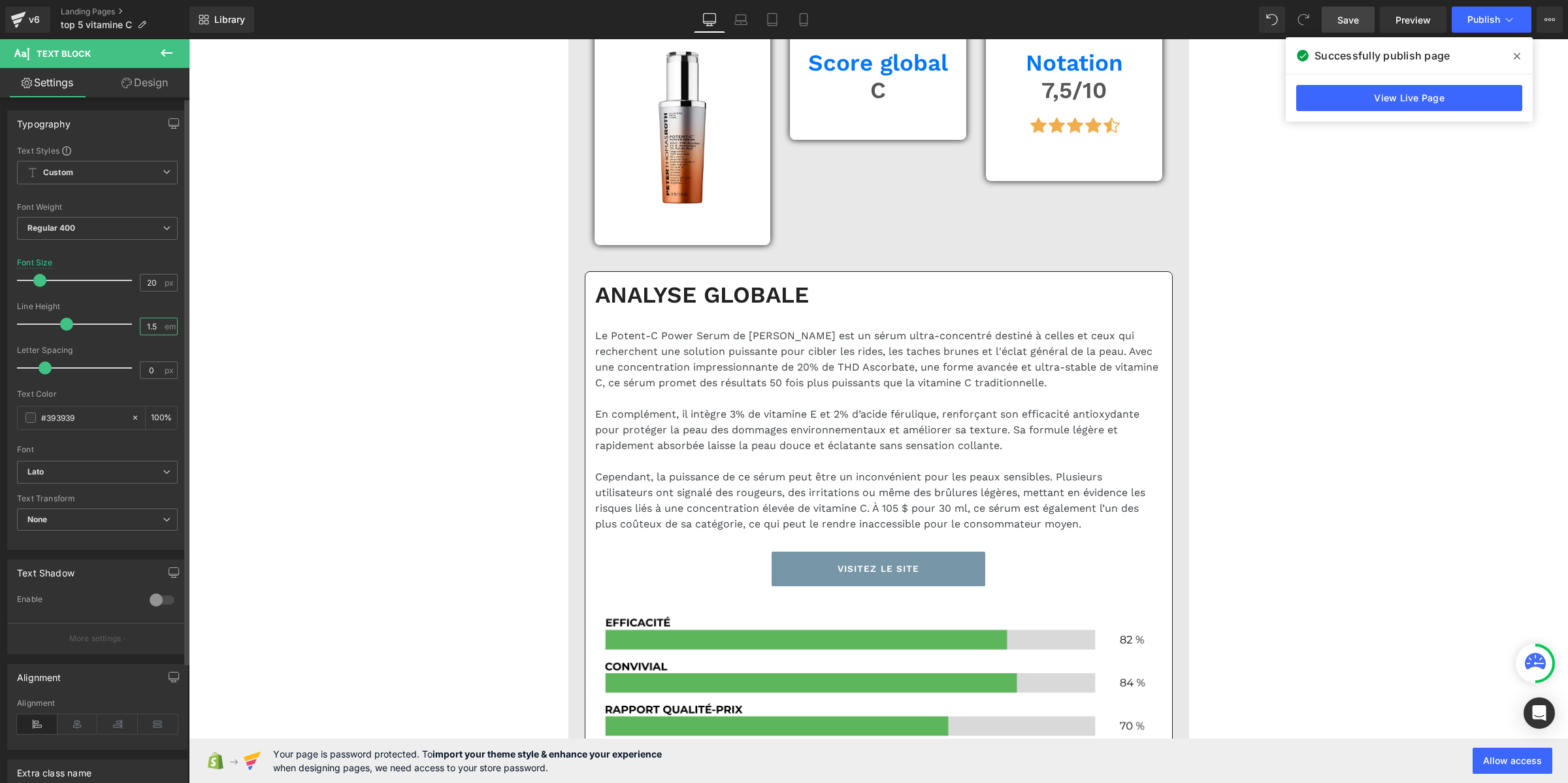
click at [145, 324] on input "1.5" at bounding box center [152, 326] width 23 height 16
paste input "2"
type input "1.2"
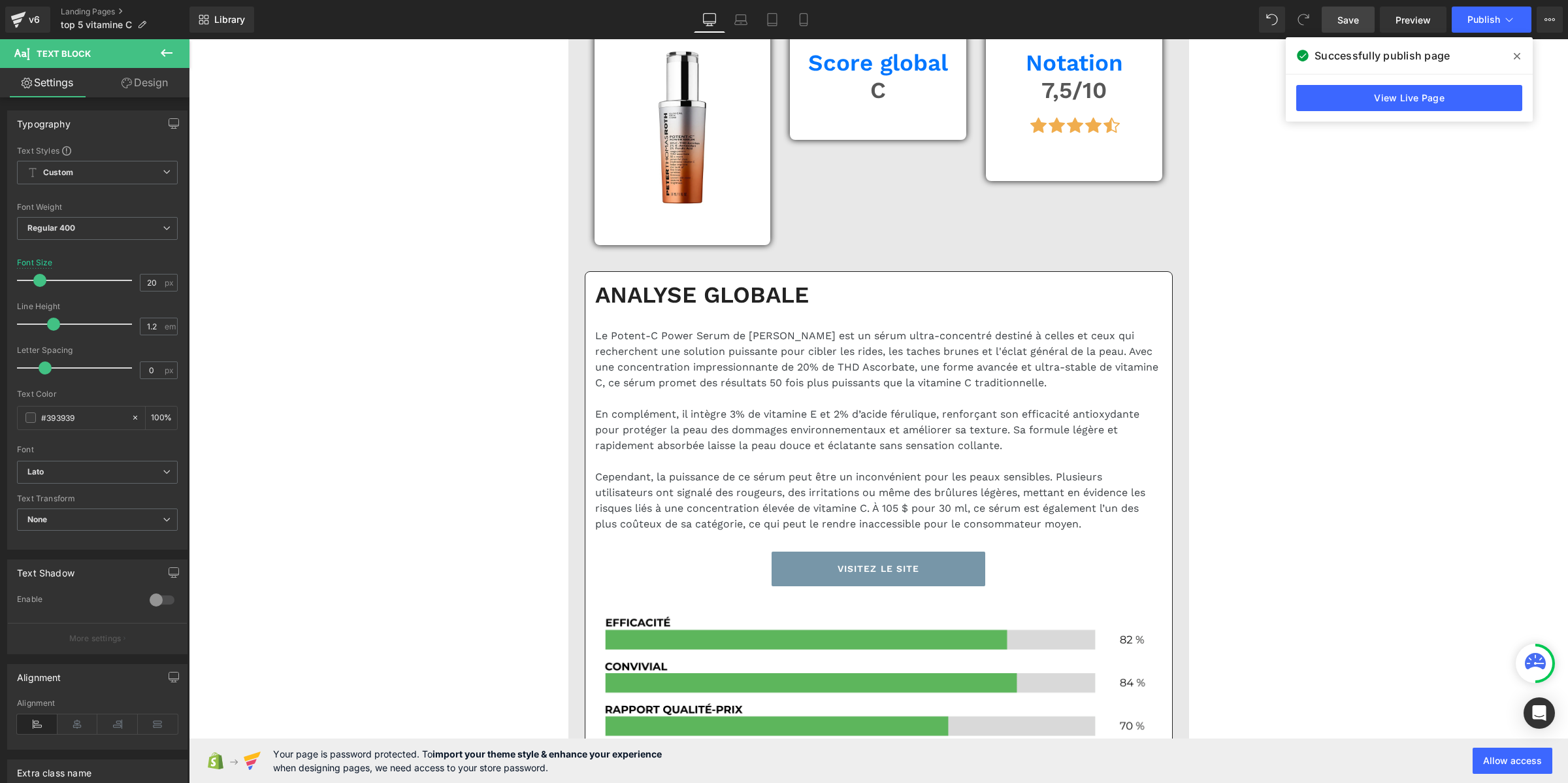
click at [1346, 7] on link "Save" at bounding box center [1347, 20] width 53 height 26
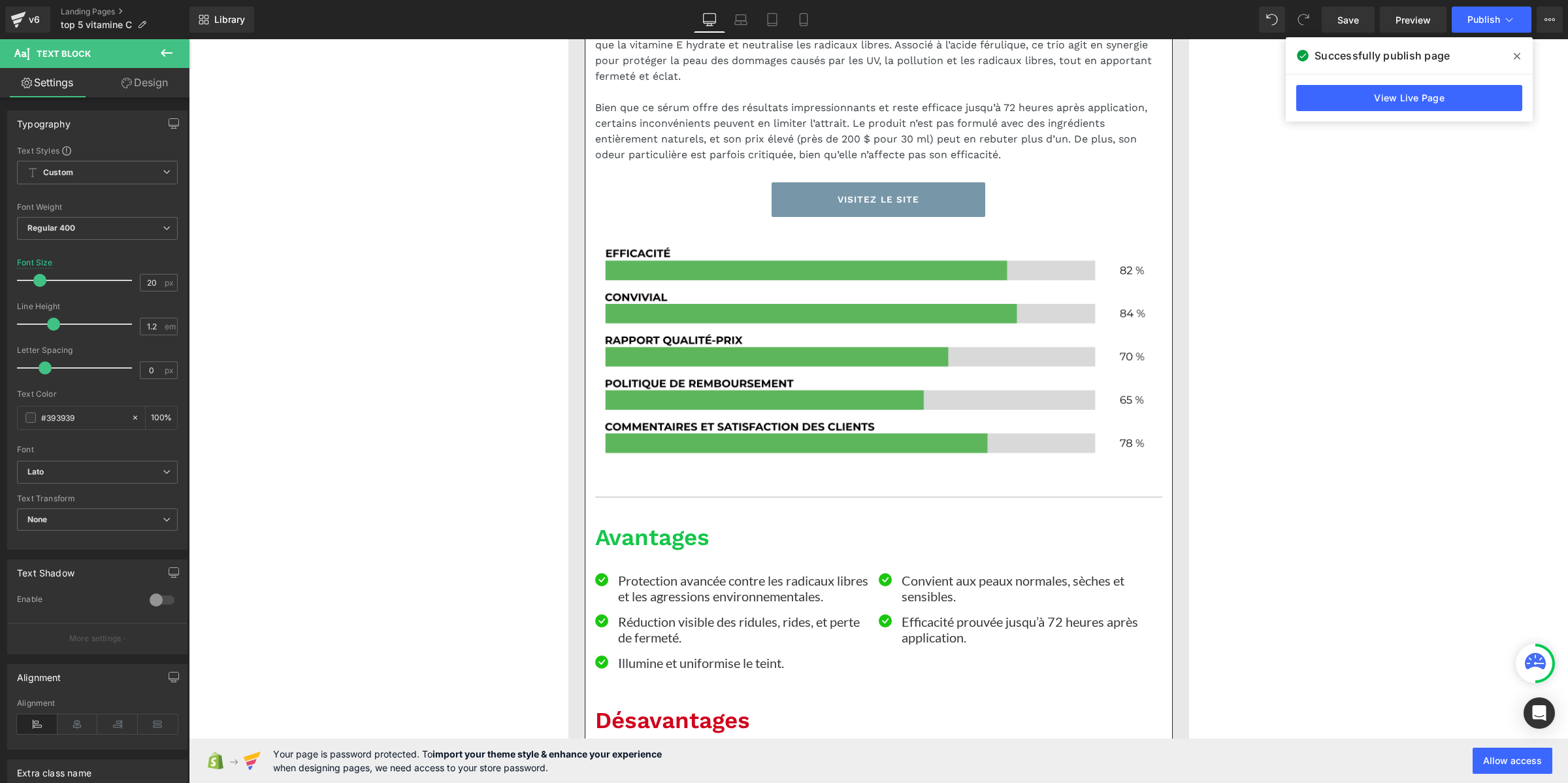
scroll to position [6370, 0]
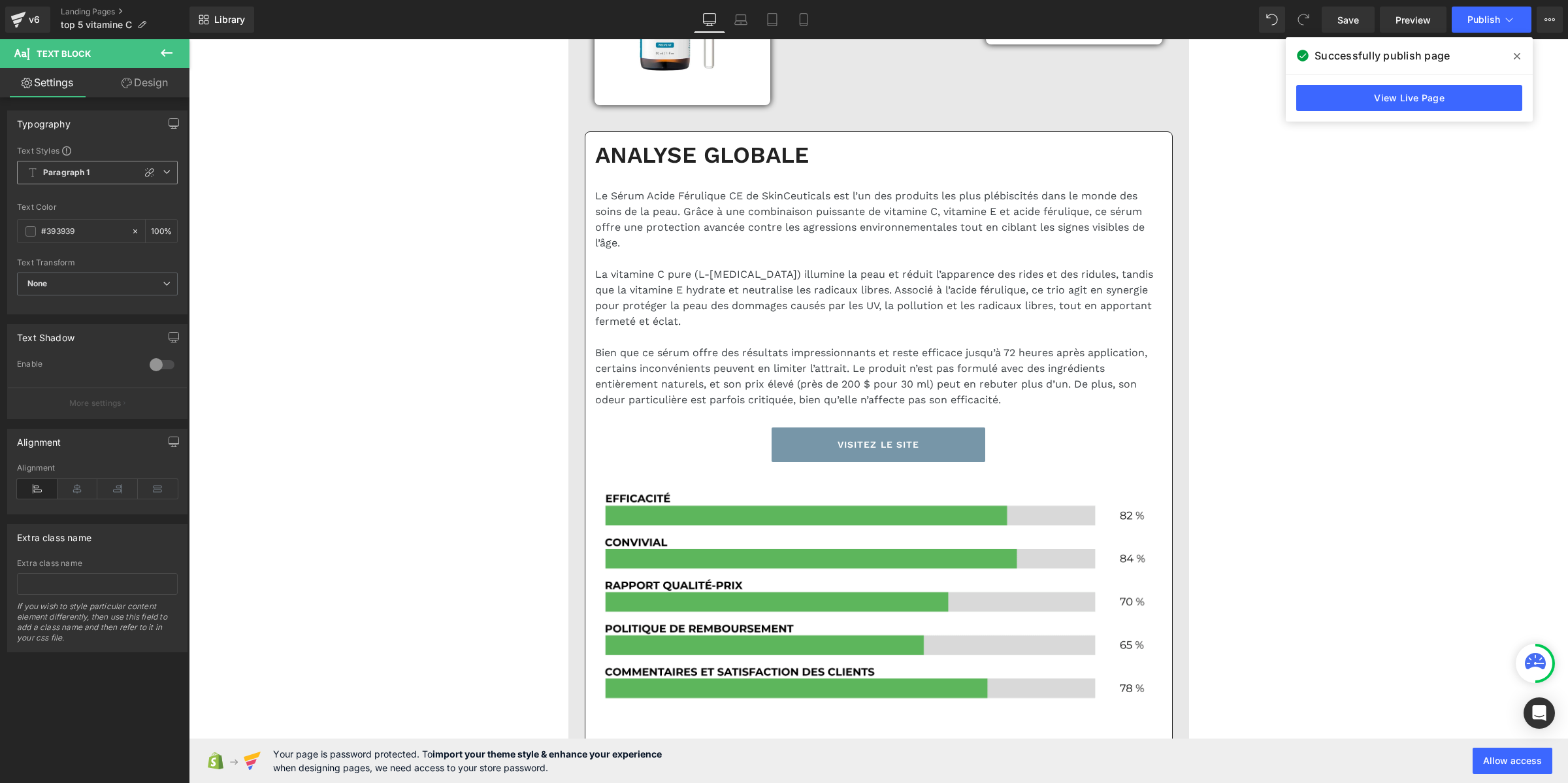
click at [43, 170] on b "Paragraph 1" at bounding box center [67, 173] width 47 height 11
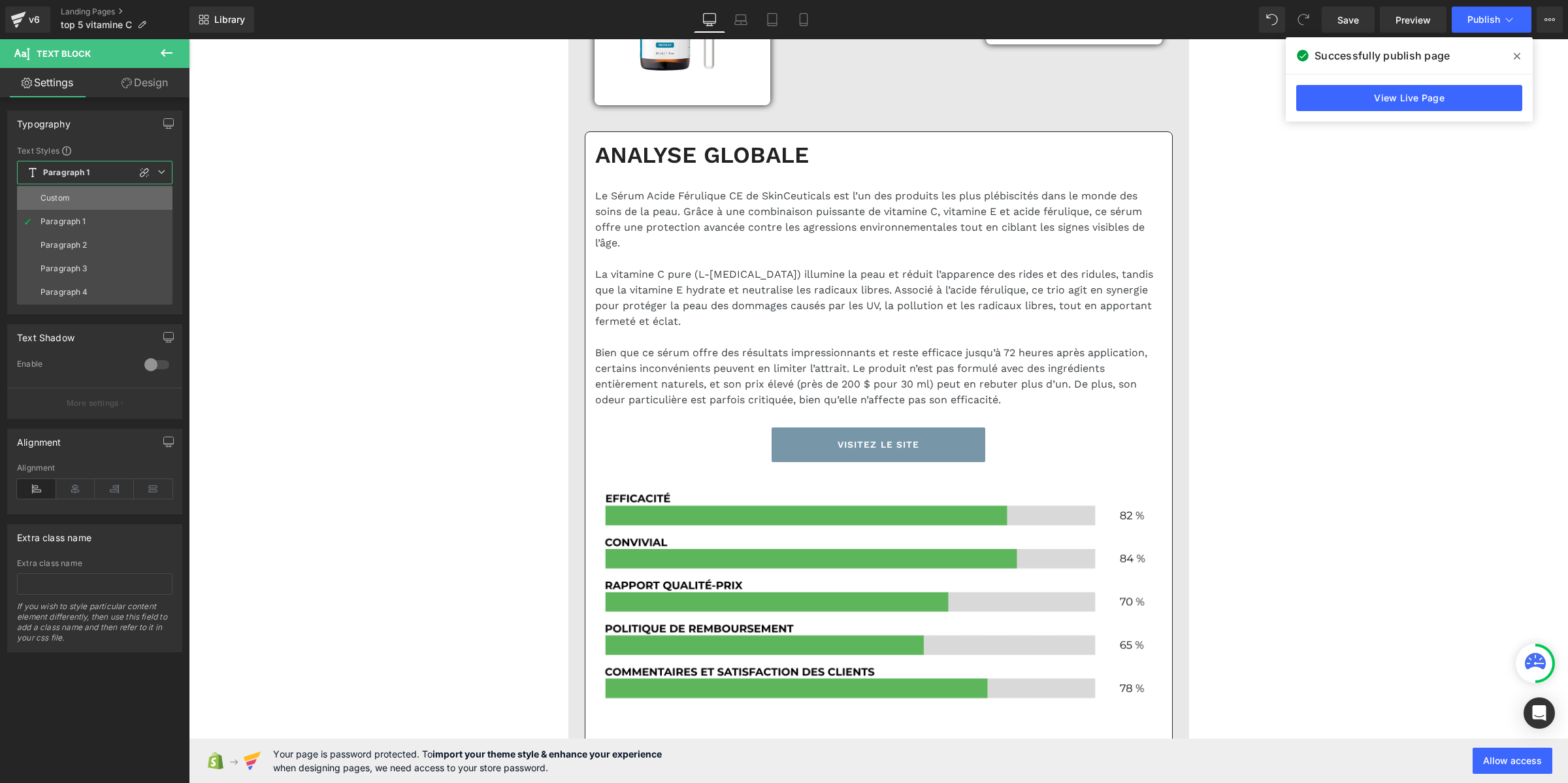
click at [54, 188] on li "Custom" at bounding box center [95, 198] width 155 height 24
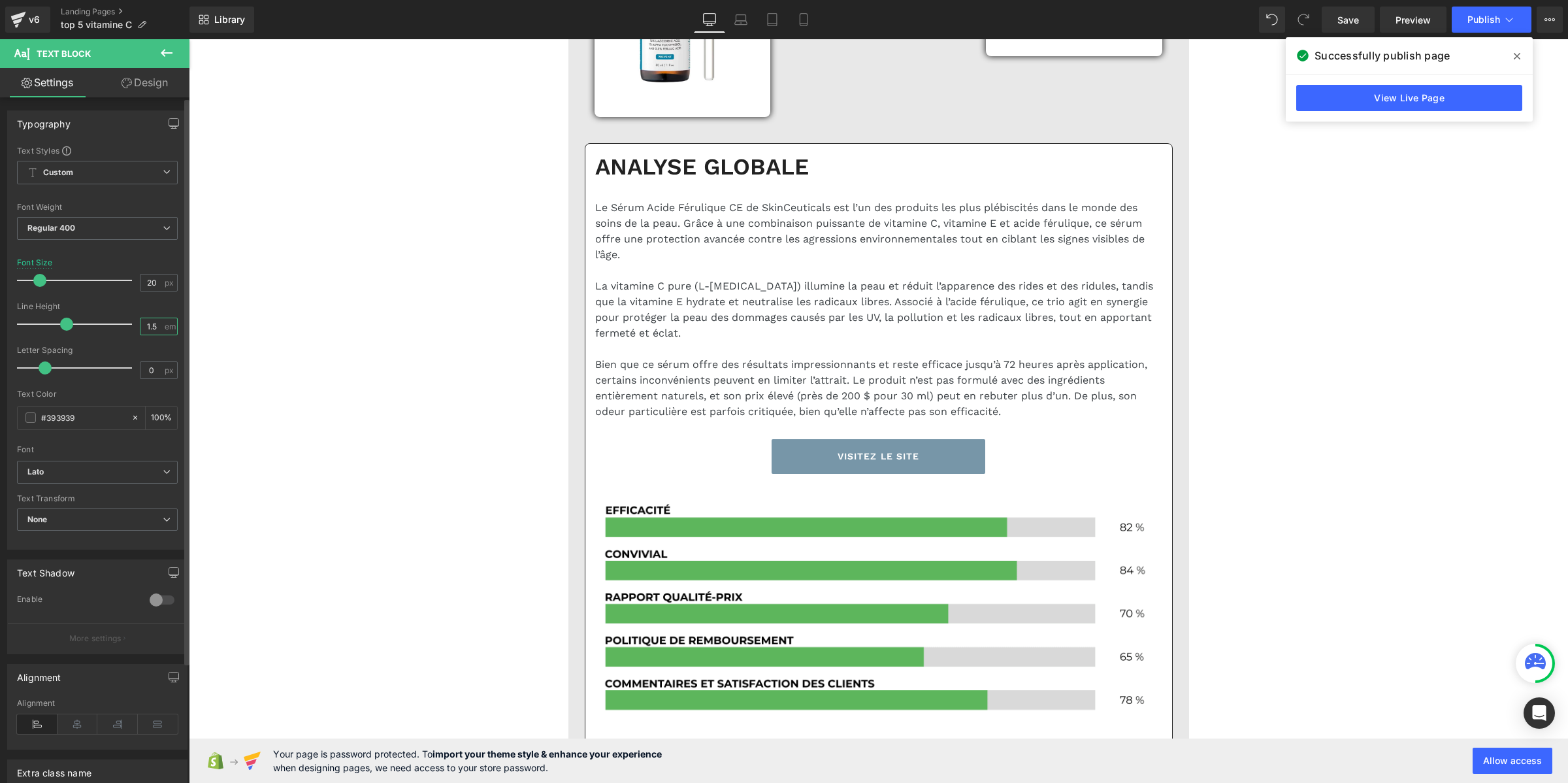
click at [154, 322] on input "1.5" at bounding box center [152, 326] width 23 height 16
paste input "2"
type input "1.2"
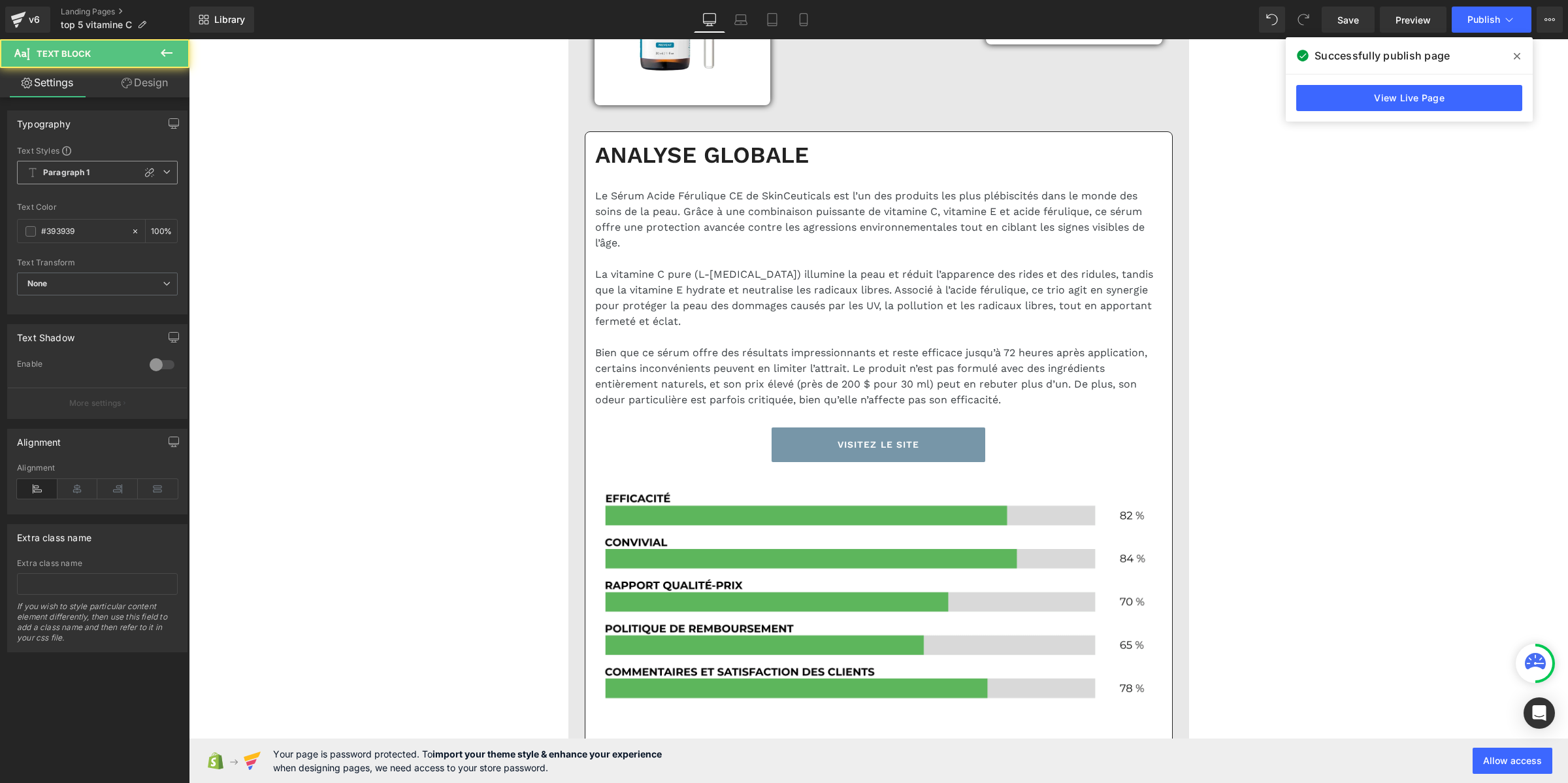
click at [78, 174] on b "Paragraph 1" at bounding box center [67, 173] width 47 height 11
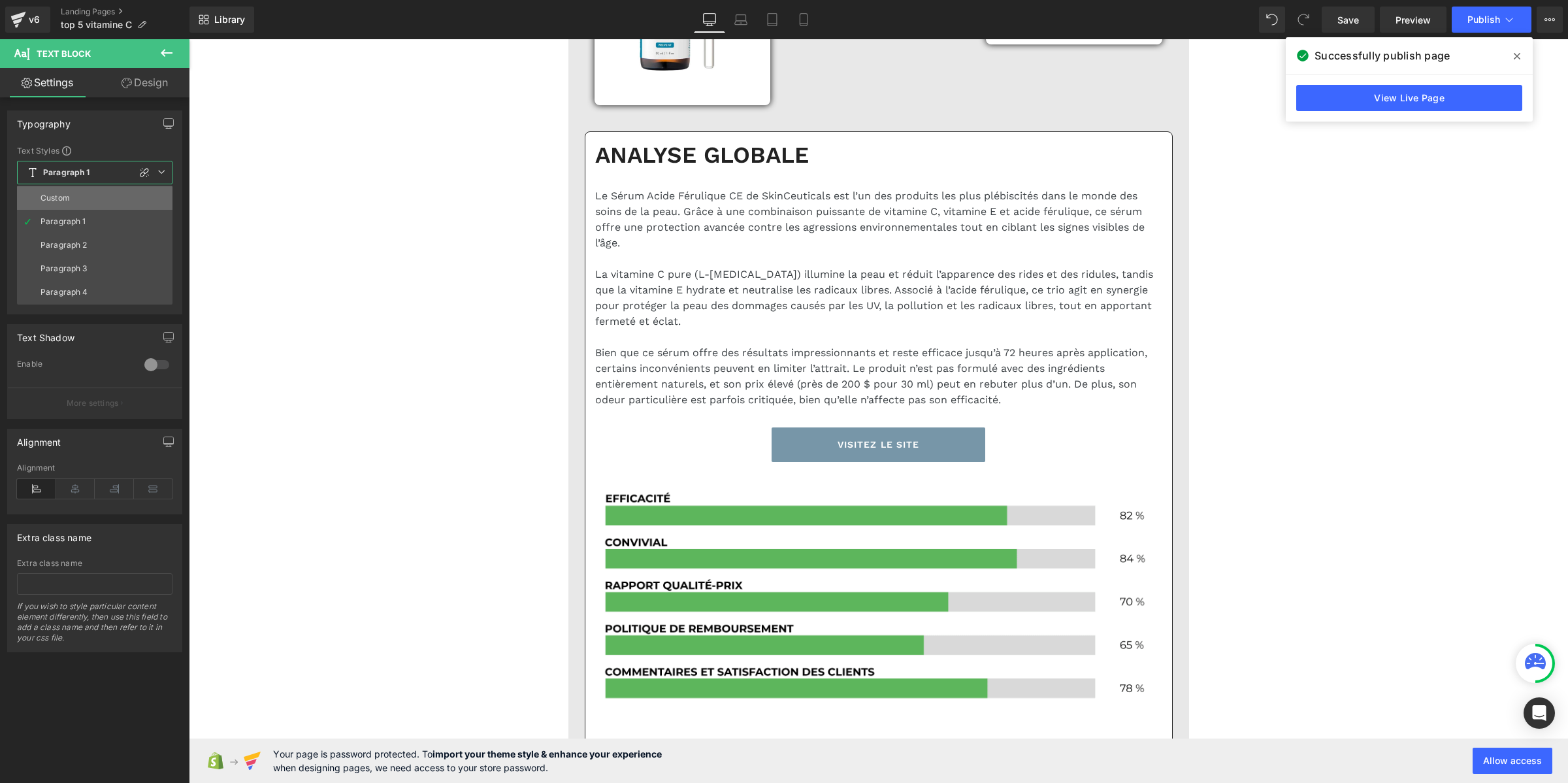
click at [69, 201] on div "Custom" at bounding box center [56, 198] width 29 height 9
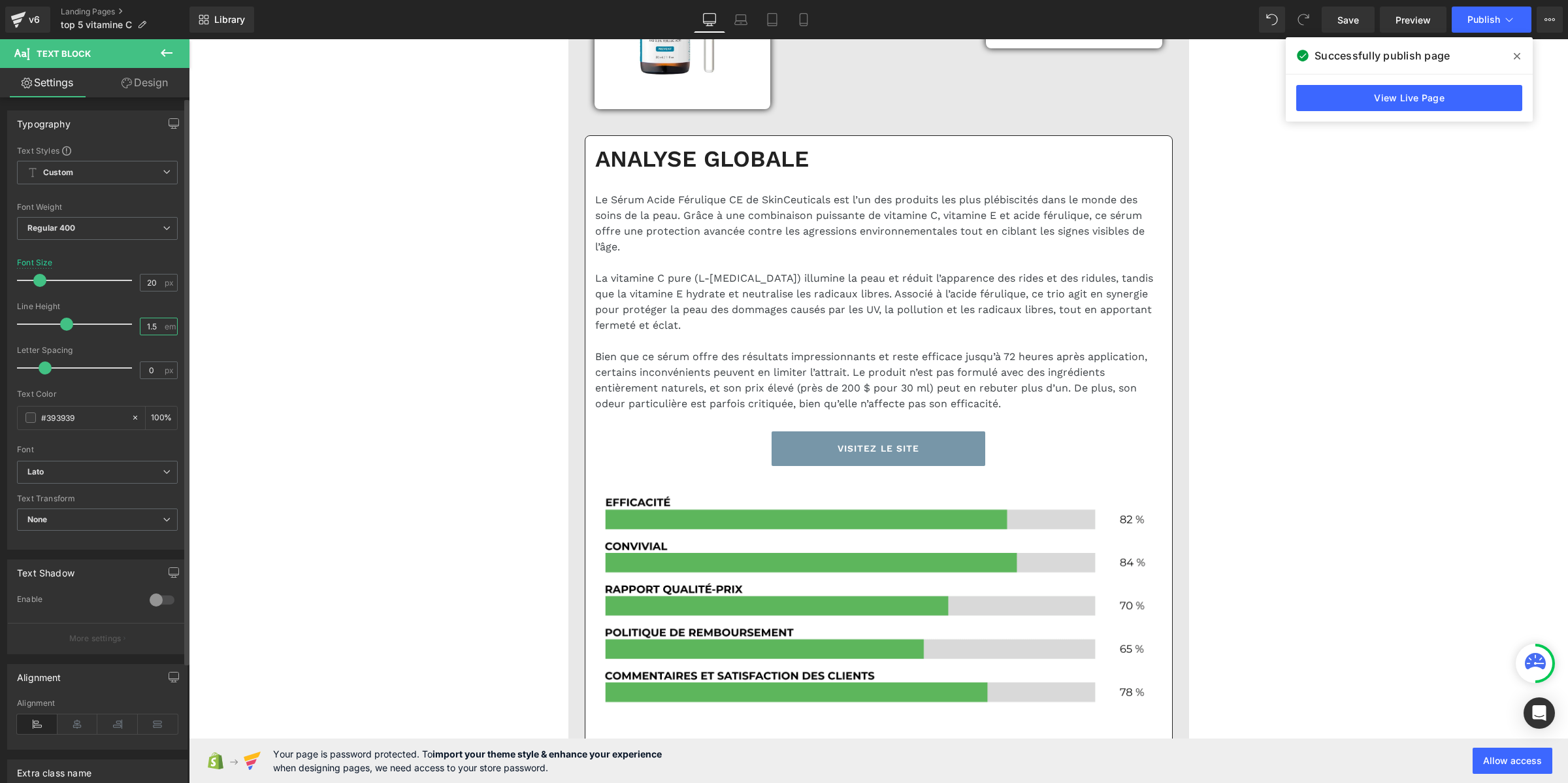
click at [149, 330] on input "1.5" at bounding box center [152, 326] width 23 height 16
paste input "2"
type input "1.2"
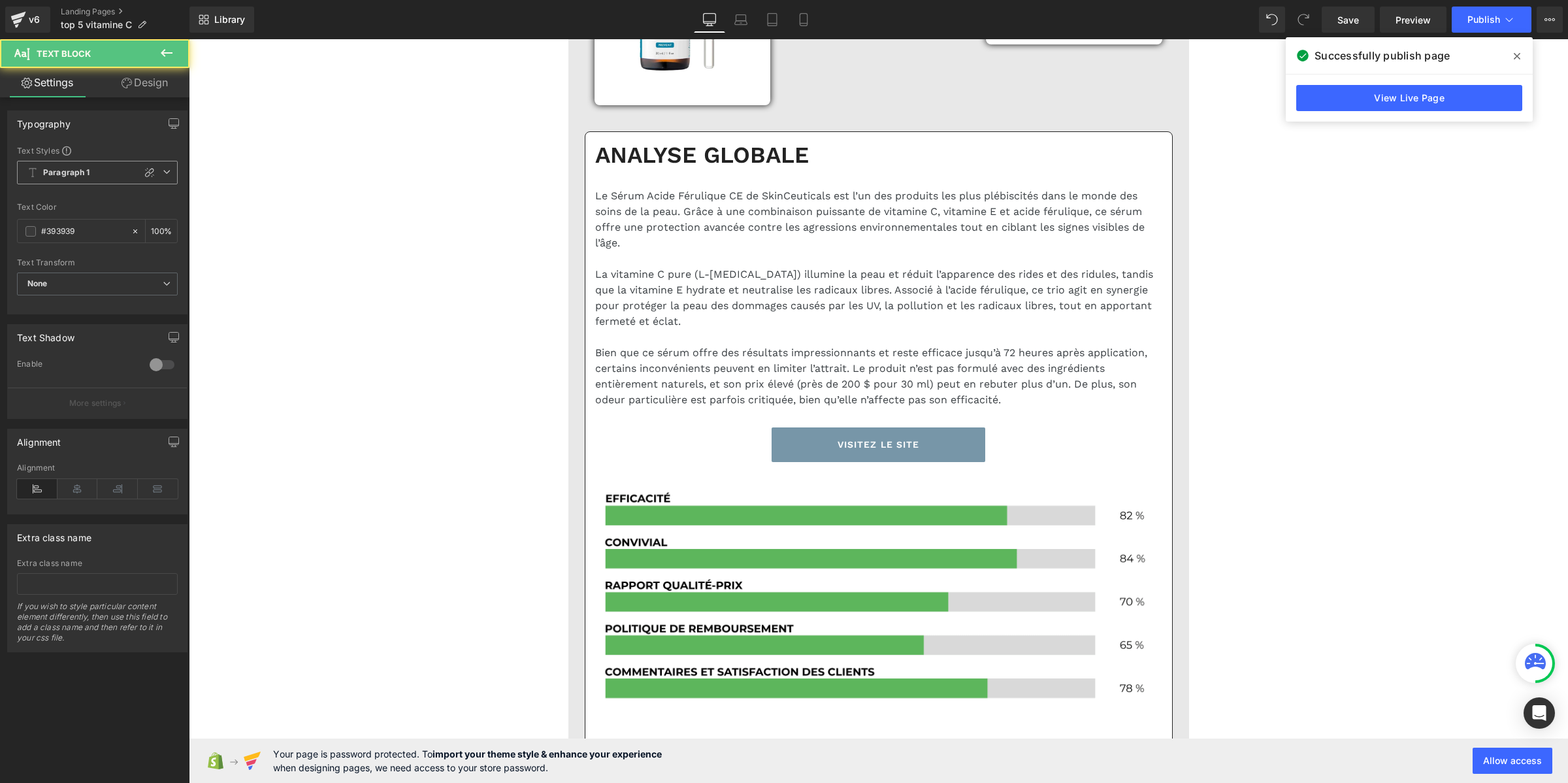
click at [83, 177] on span "Paragraph 1" at bounding box center [97, 172] width 161 height 24
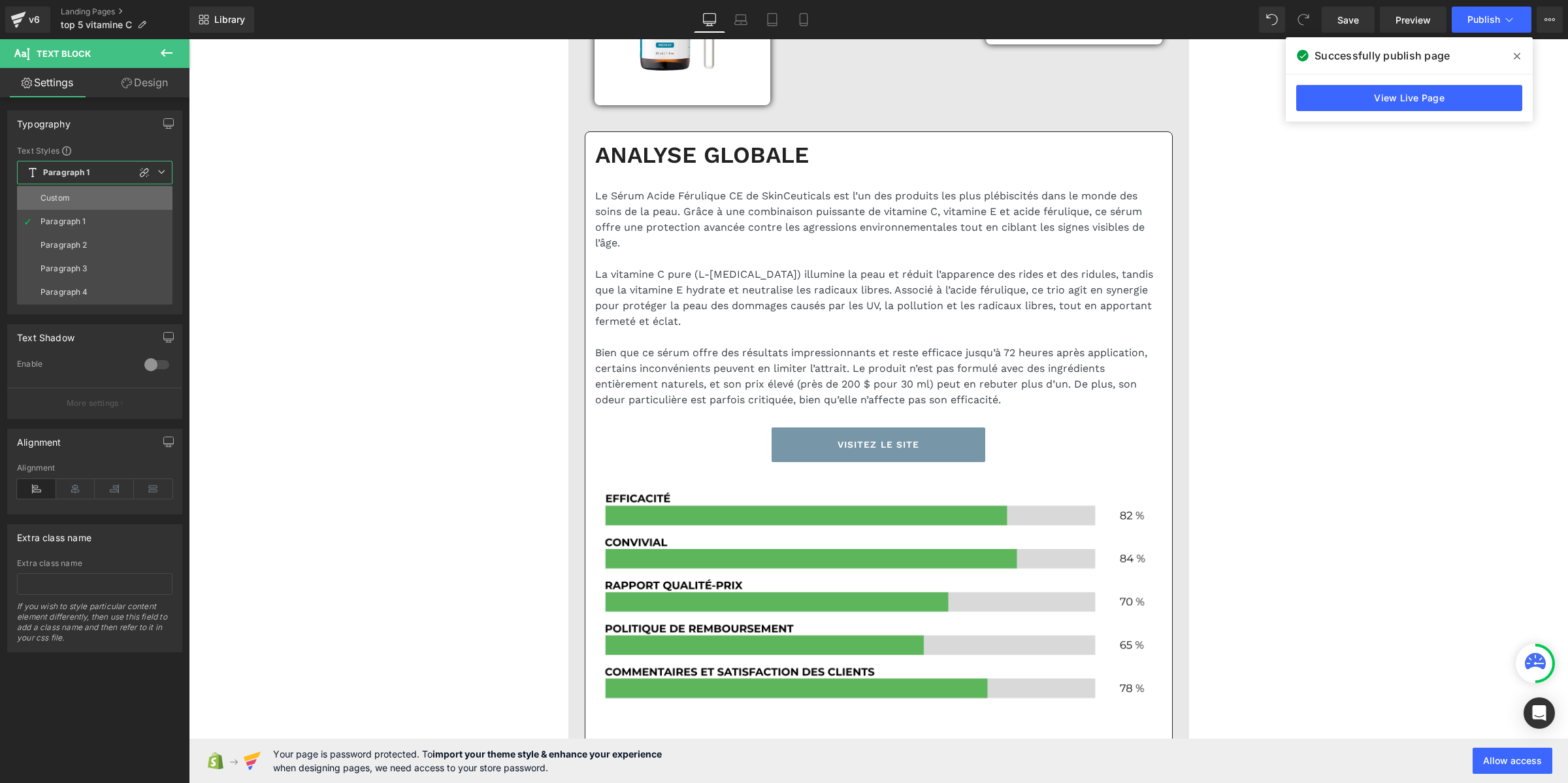
click at [83, 197] on li "Custom" at bounding box center [95, 198] width 155 height 24
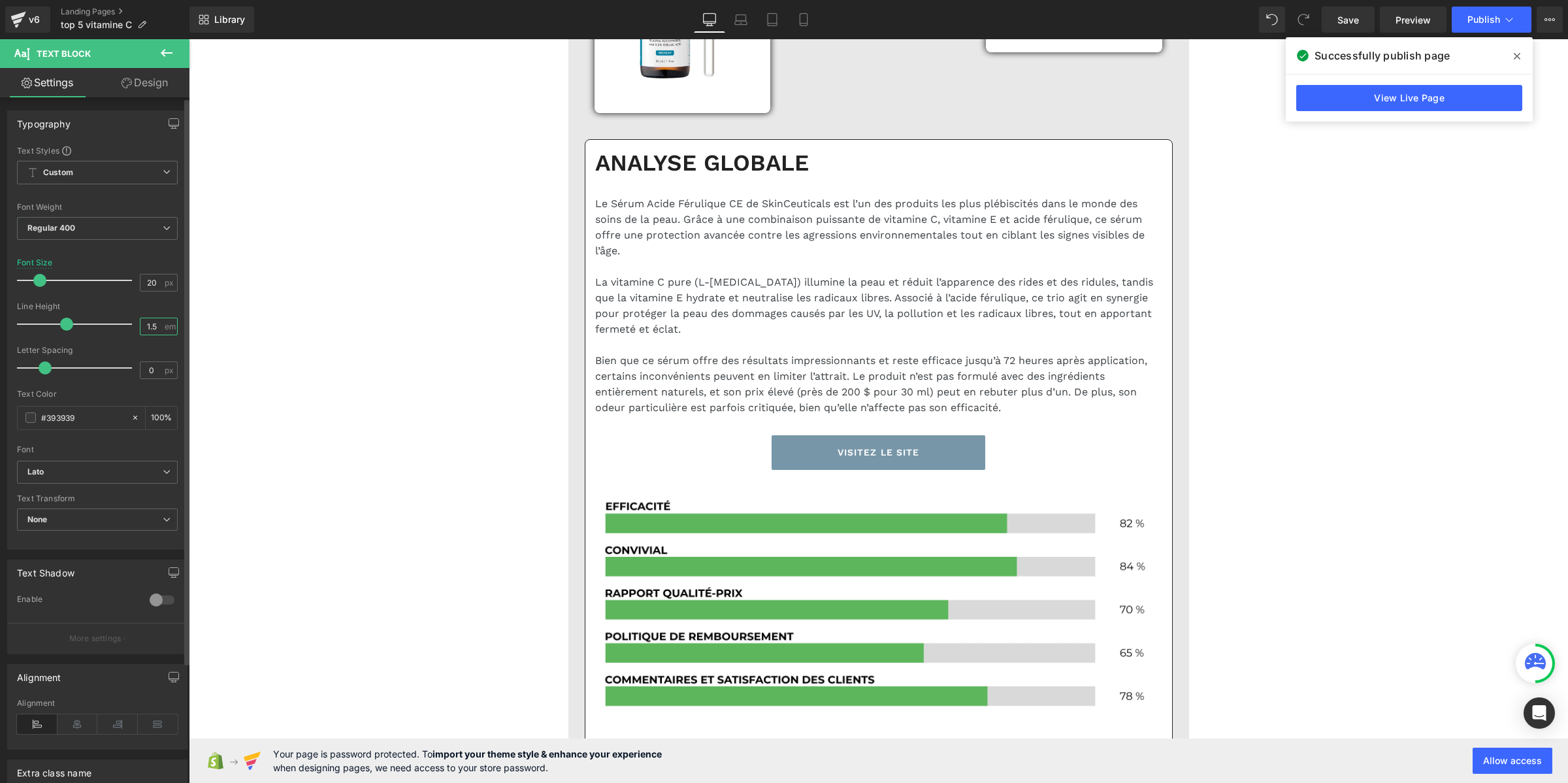
click at [148, 327] on input "1.5" at bounding box center [152, 326] width 23 height 16
paste input "2"
type input "1.2"
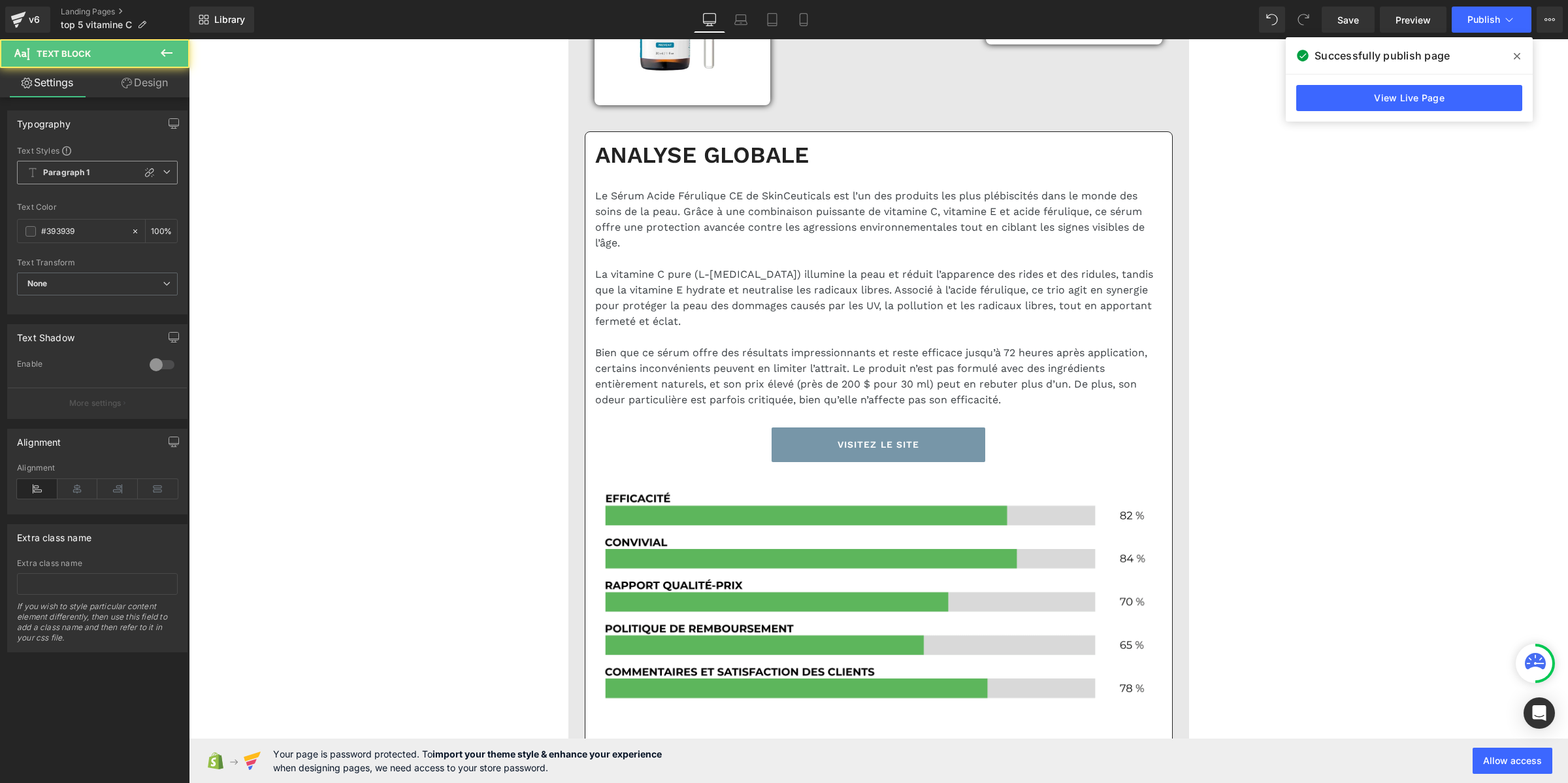
click at [100, 181] on span "Paragraph 1" at bounding box center [97, 172] width 161 height 24
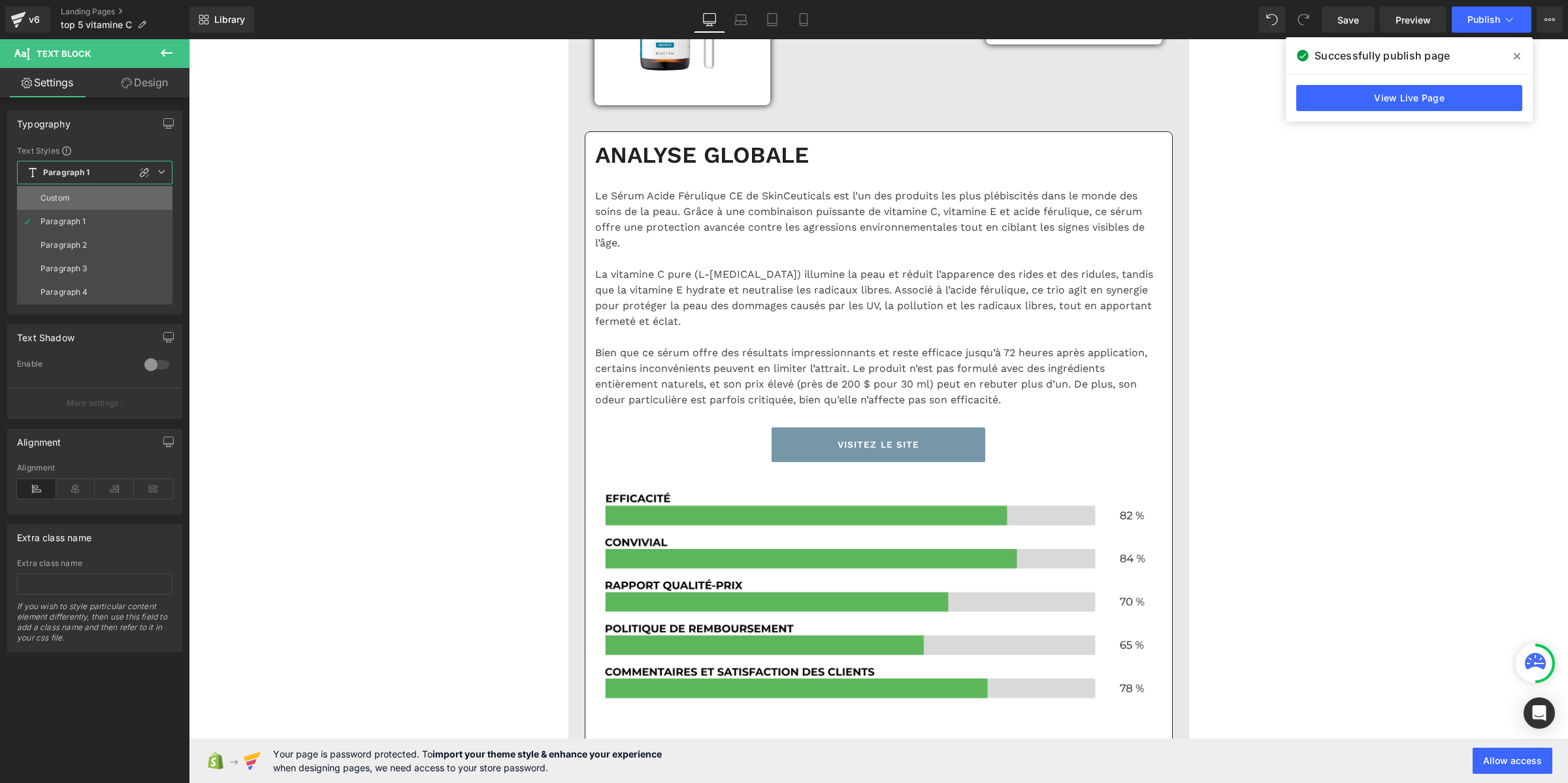
click at [103, 194] on li "Custom" at bounding box center [95, 198] width 155 height 24
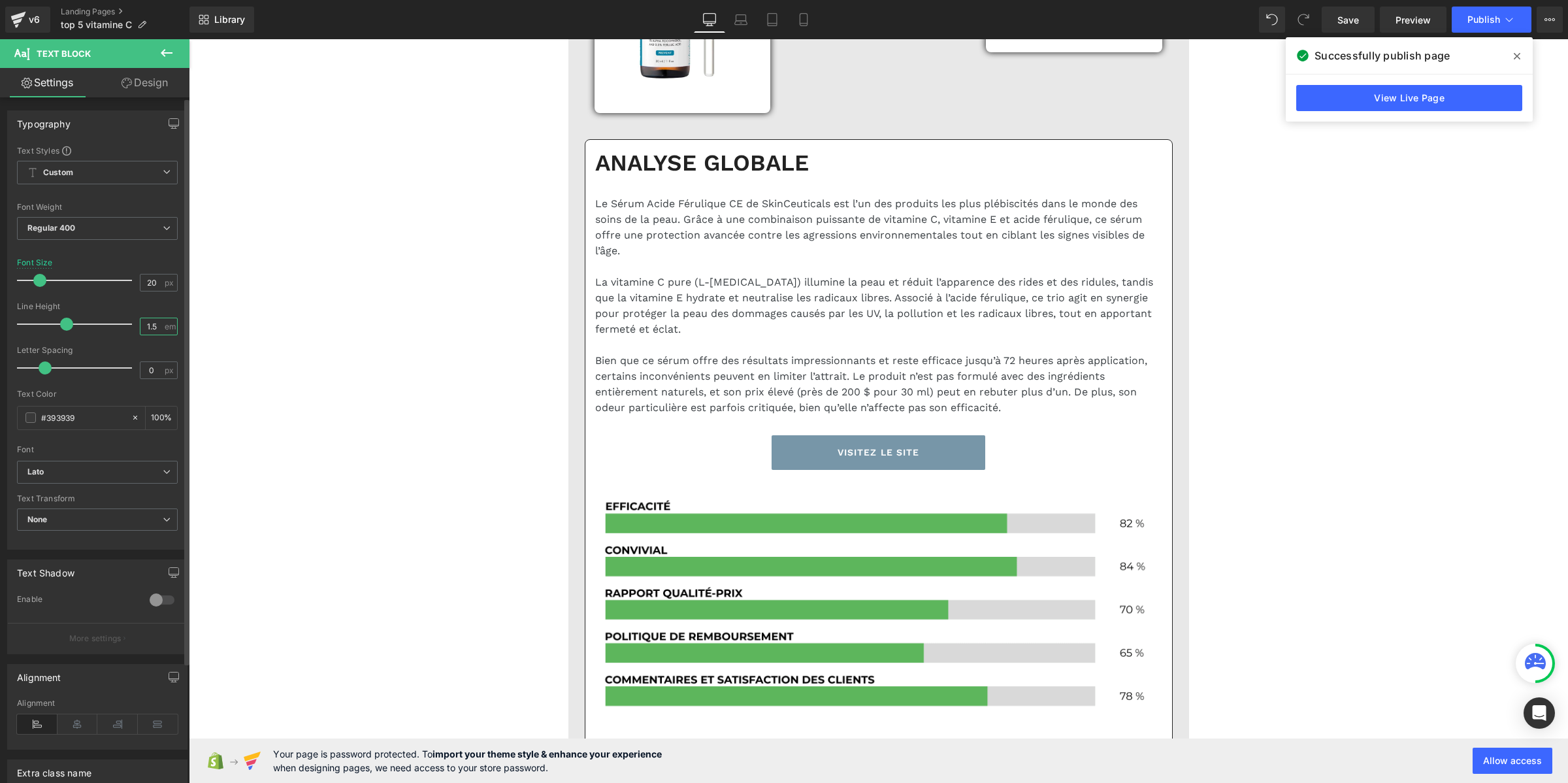
click at [154, 320] on input "1.5" at bounding box center [152, 326] width 23 height 16
paste input "2"
type input "1.2"
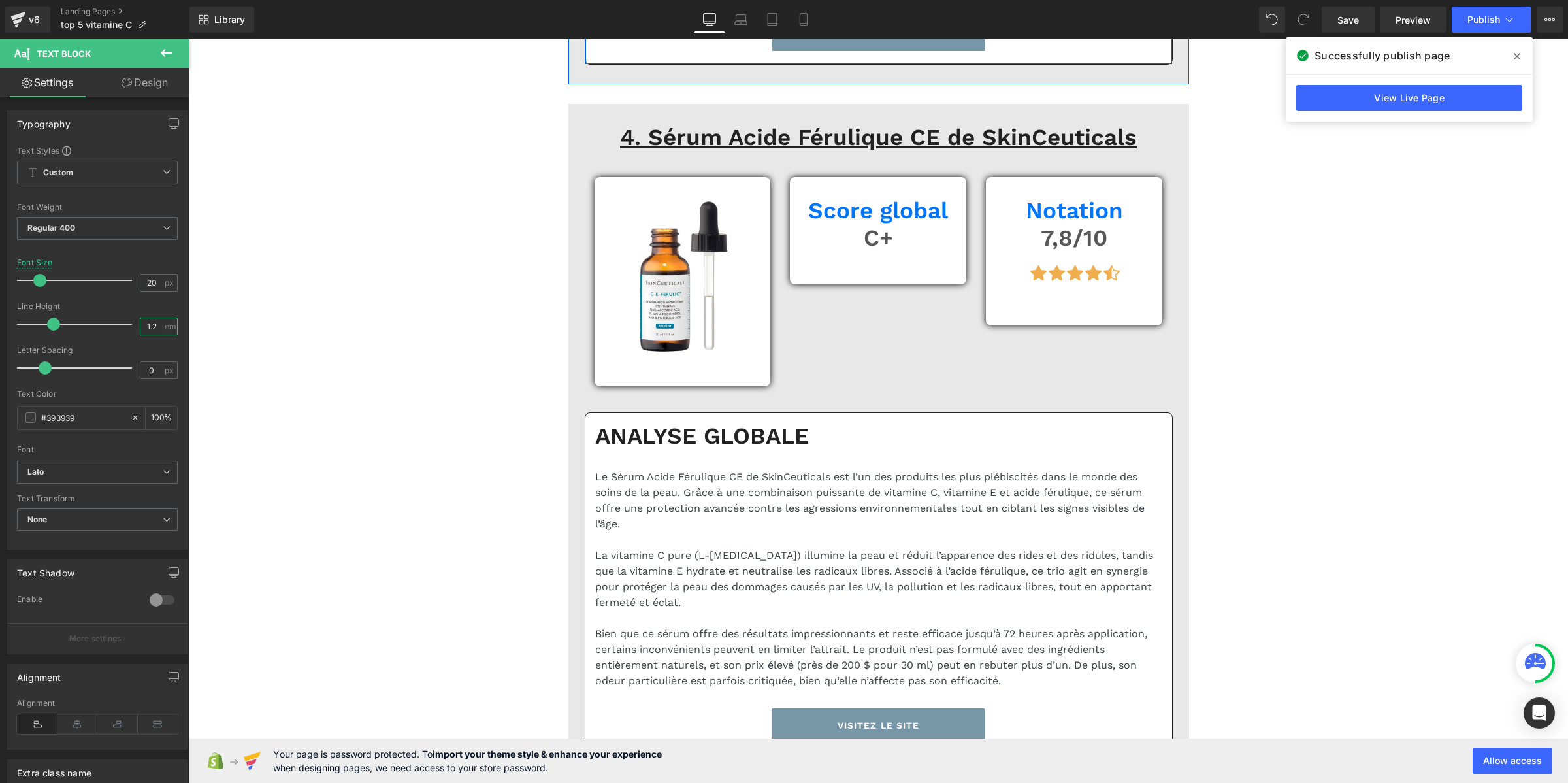
scroll to position [6043, 0]
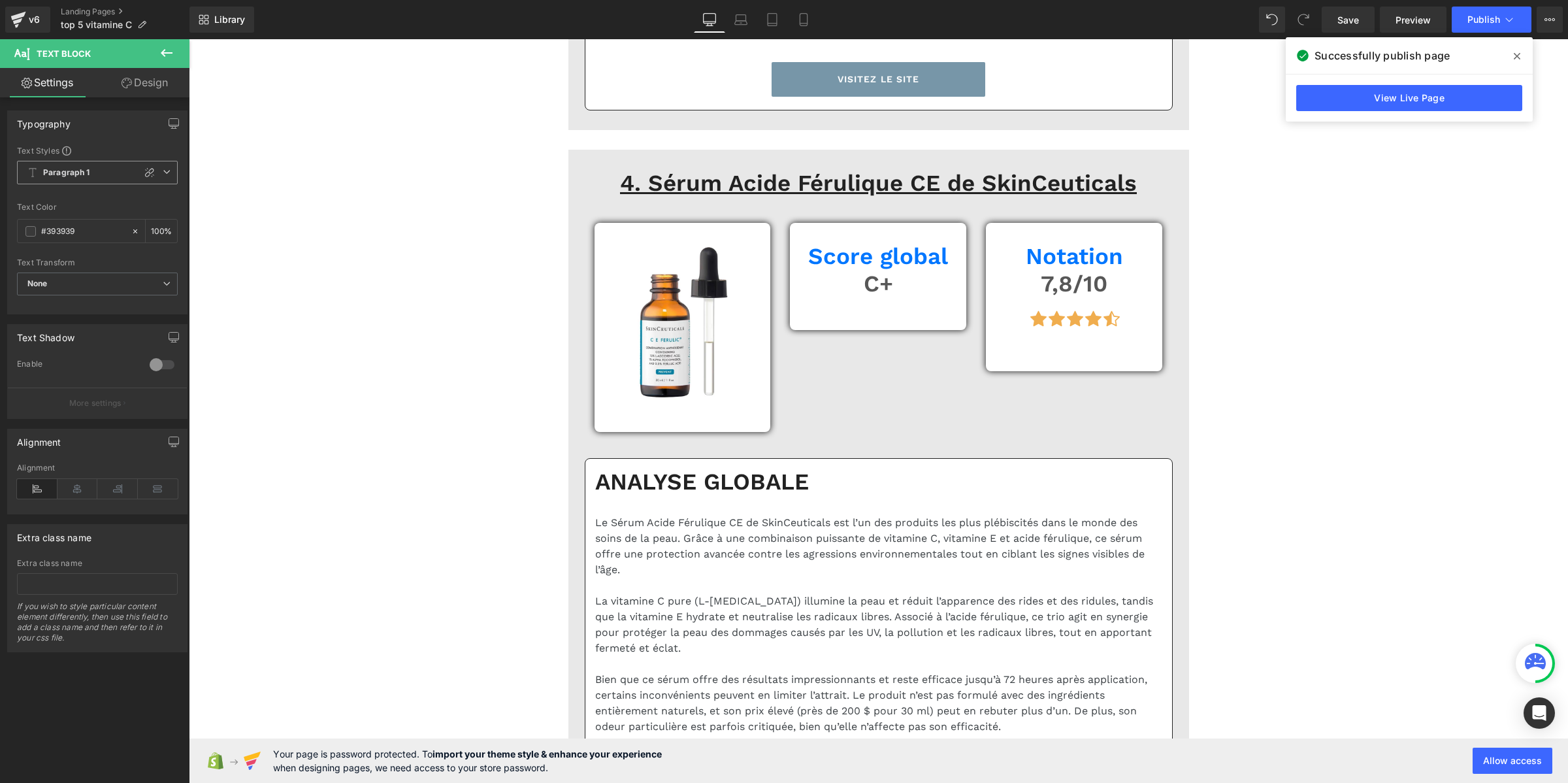
click at [60, 171] on b "Paragraph 1" at bounding box center [67, 173] width 47 height 11
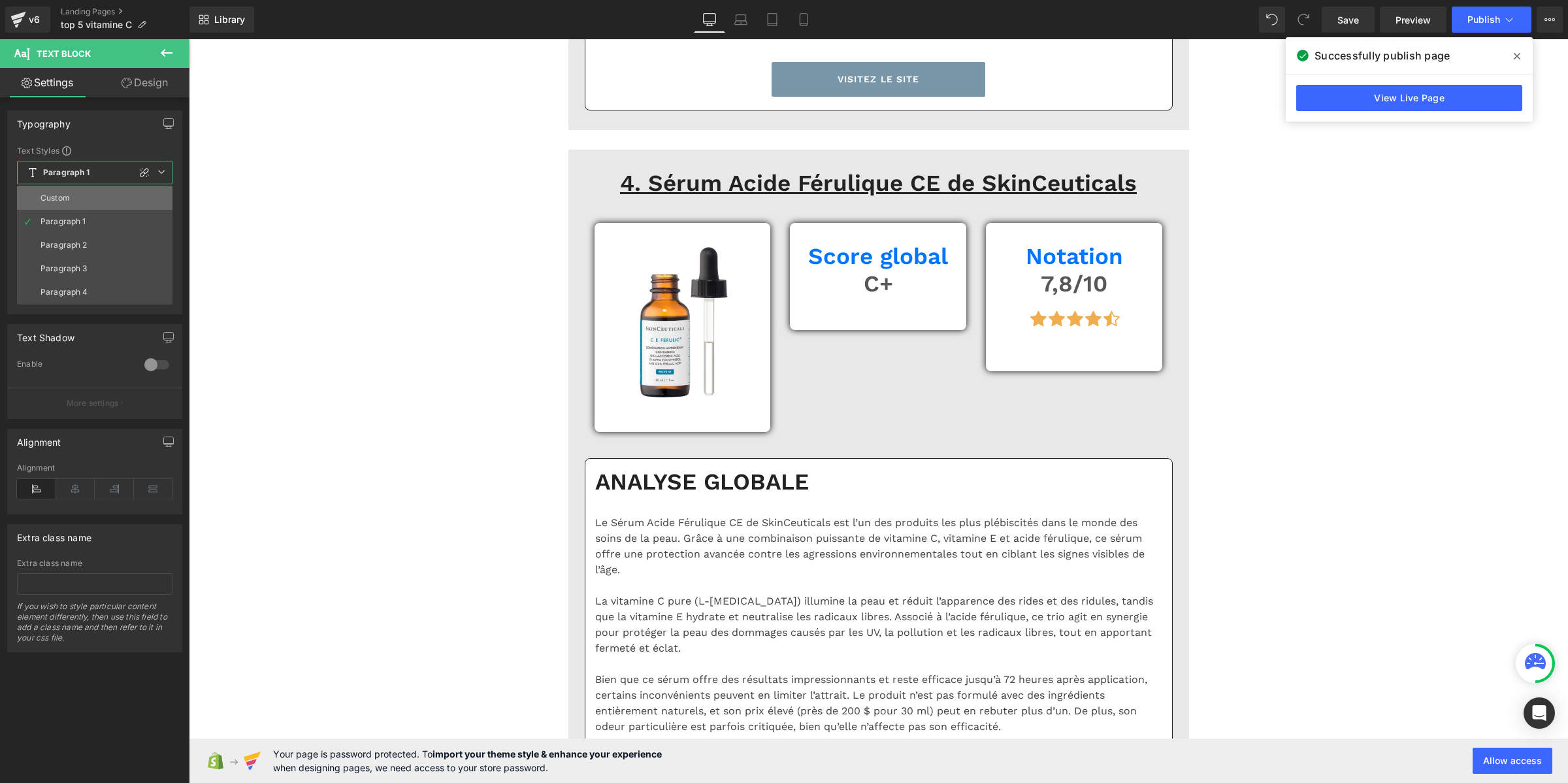
click at [70, 204] on li "Custom" at bounding box center [95, 198] width 155 height 24
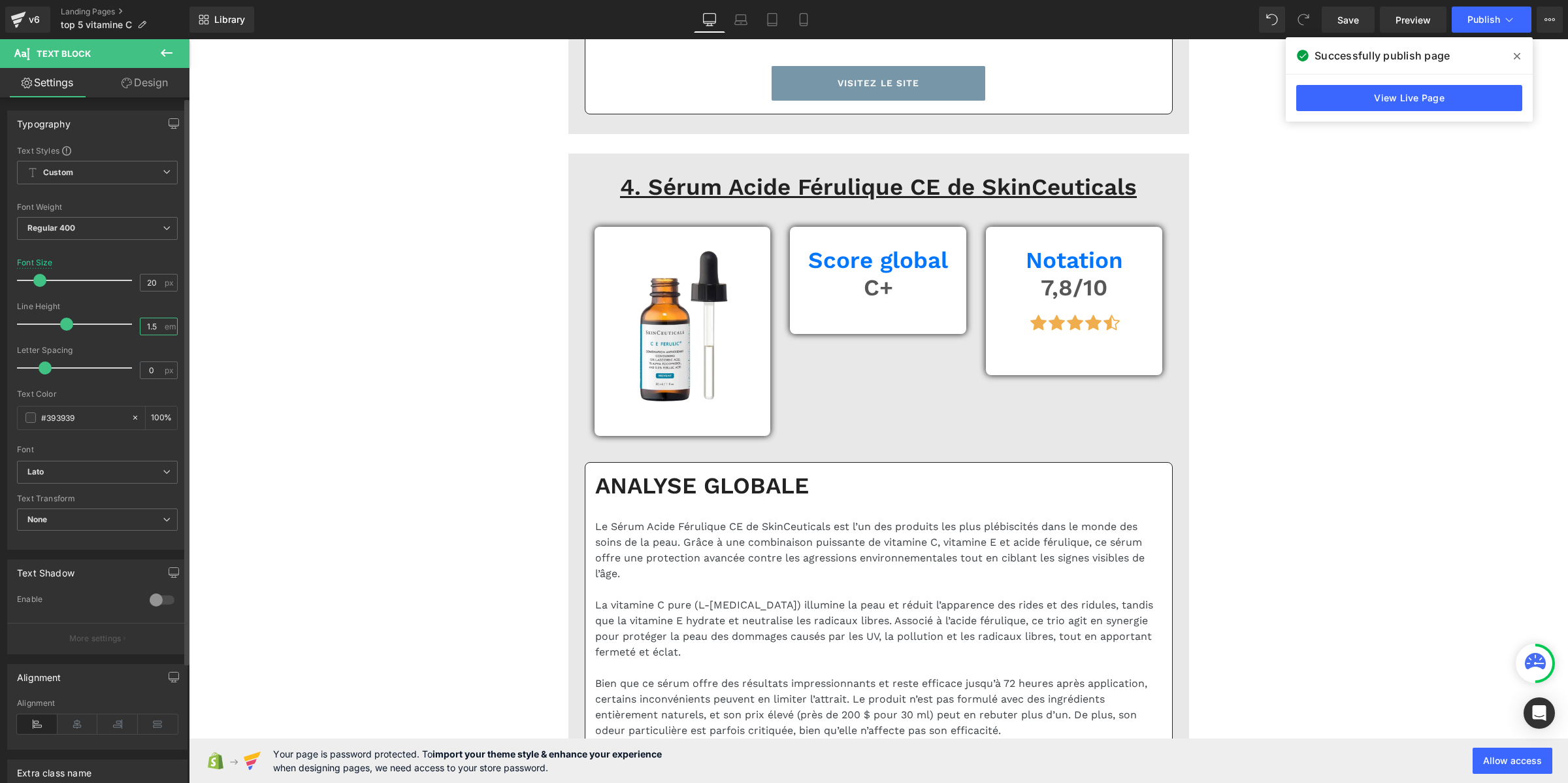
click at [157, 330] on input "1.5" at bounding box center [152, 326] width 23 height 16
paste input "2"
type input "1.2"
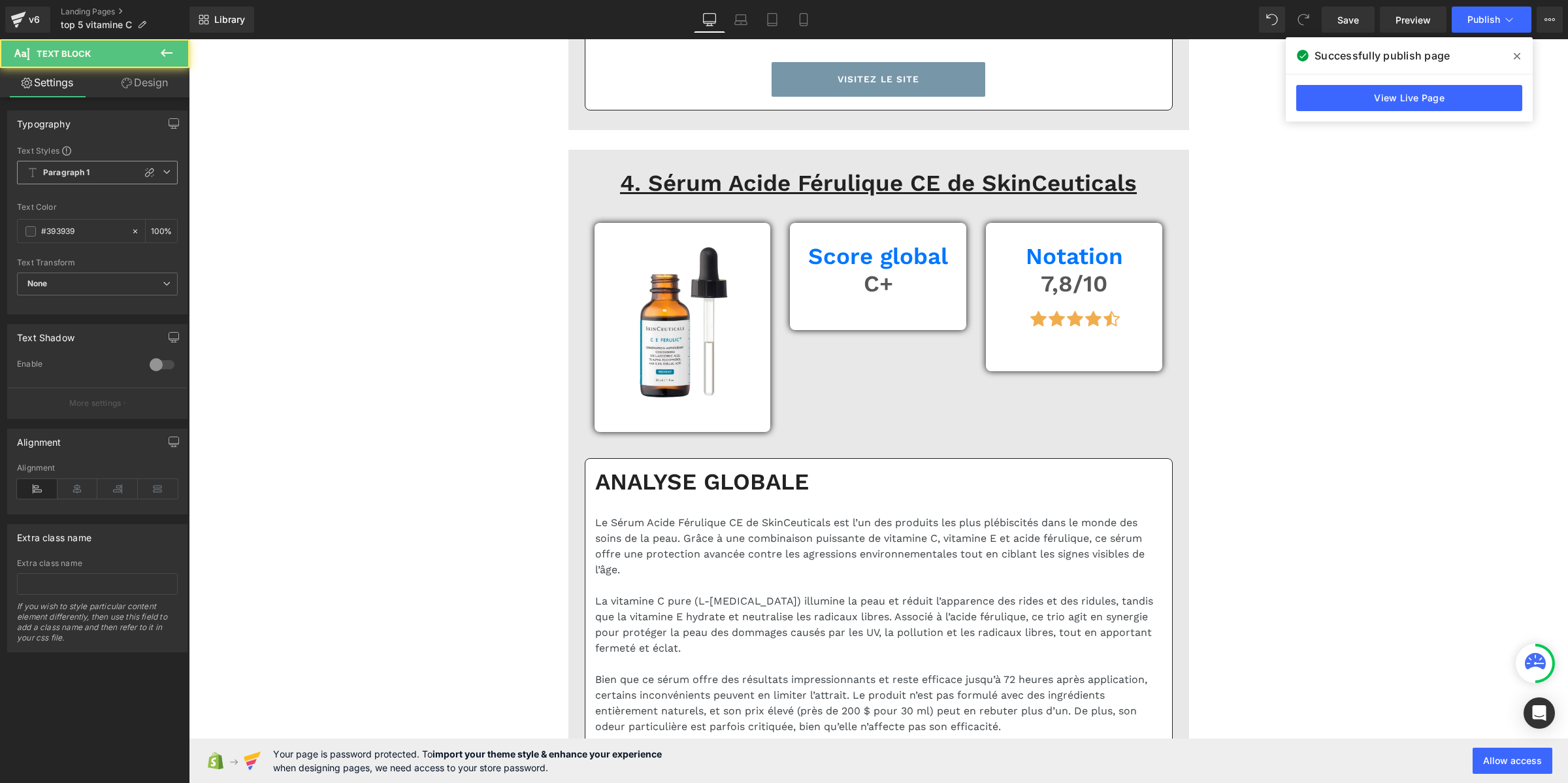
click at [62, 174] on b "Paragraph 1" at bounding box center [67, 173] width 47 height 11
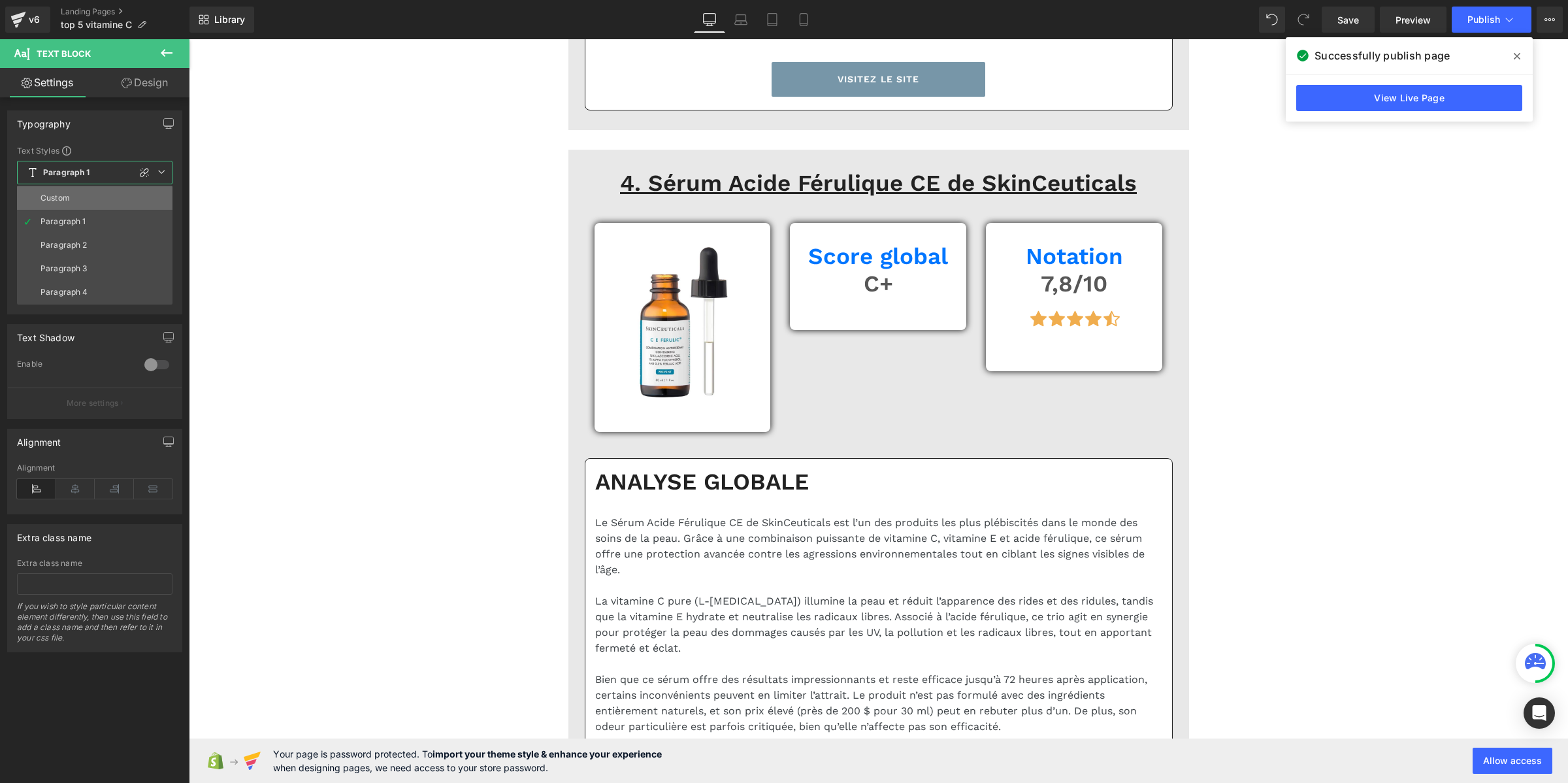
click at [62, 194] on div "Custom" at bounding box center [56, 198] width 29 height 9
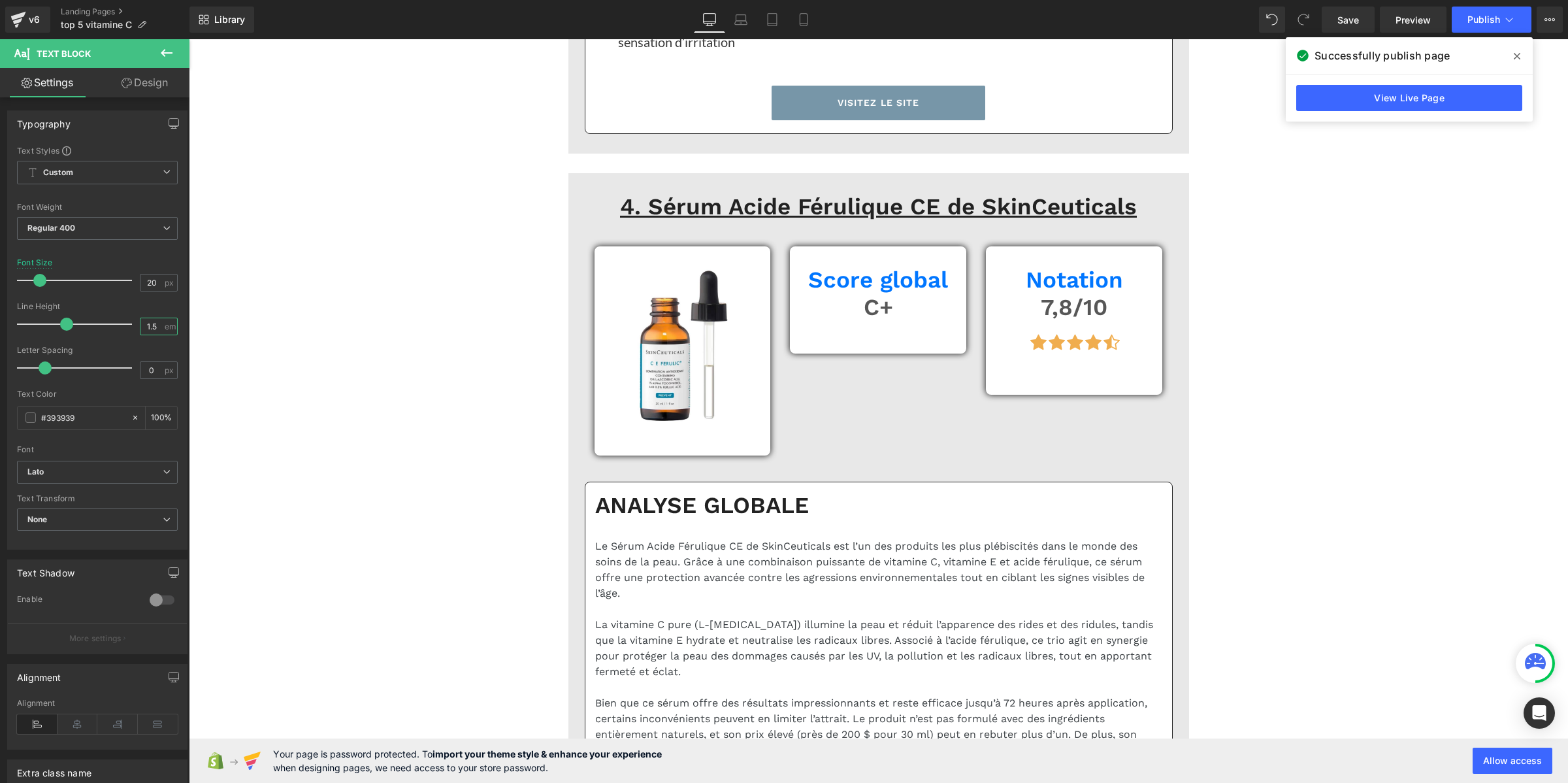
click at [145, 333] on input "1.5" at bounding box center [152, 326] width 23 height 16
paste input "2"
type input "1.2"
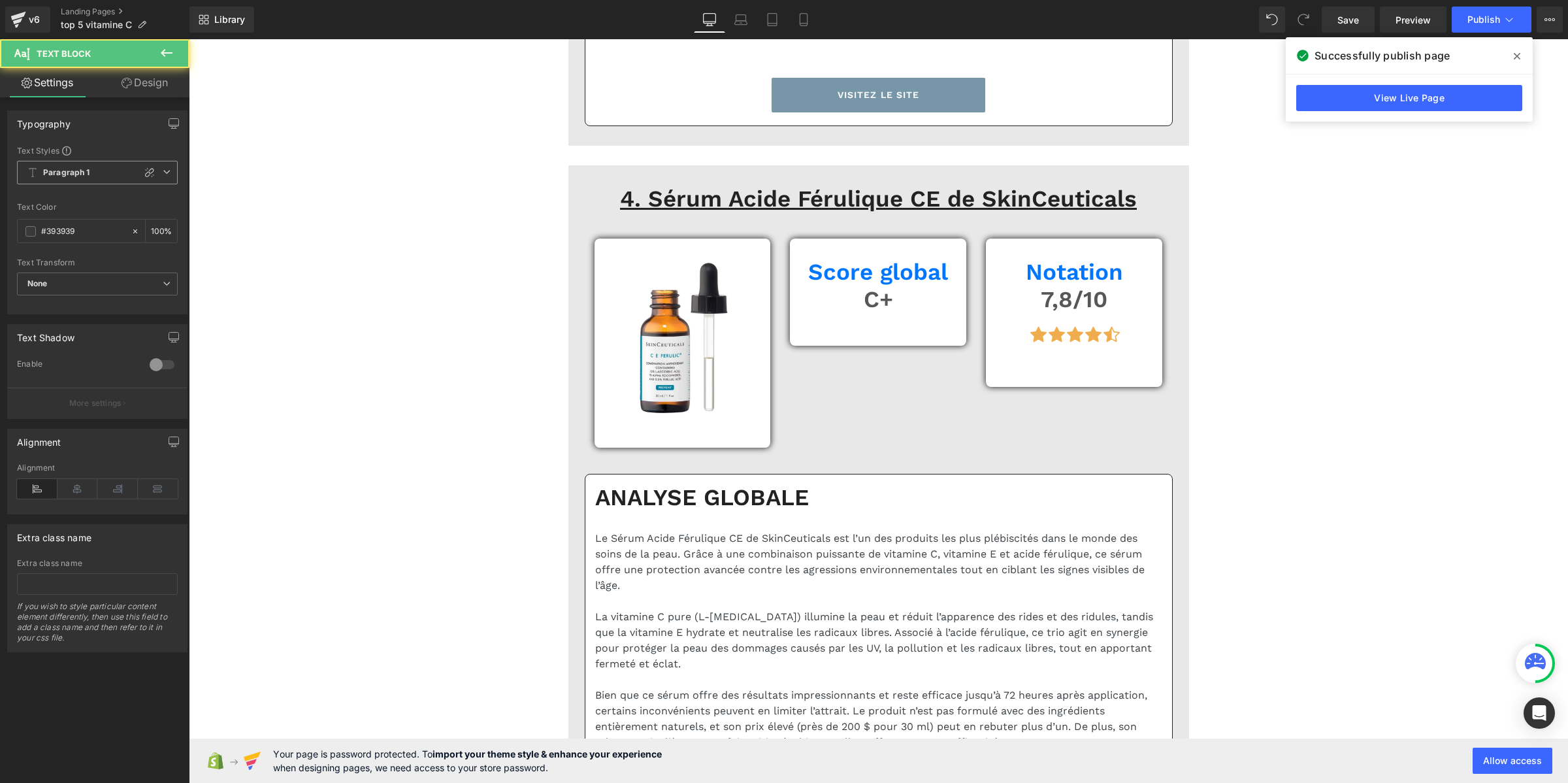
click at [65, 163] on span "Paragraph 1" at bounding box center [97, 172] width 161 height 24
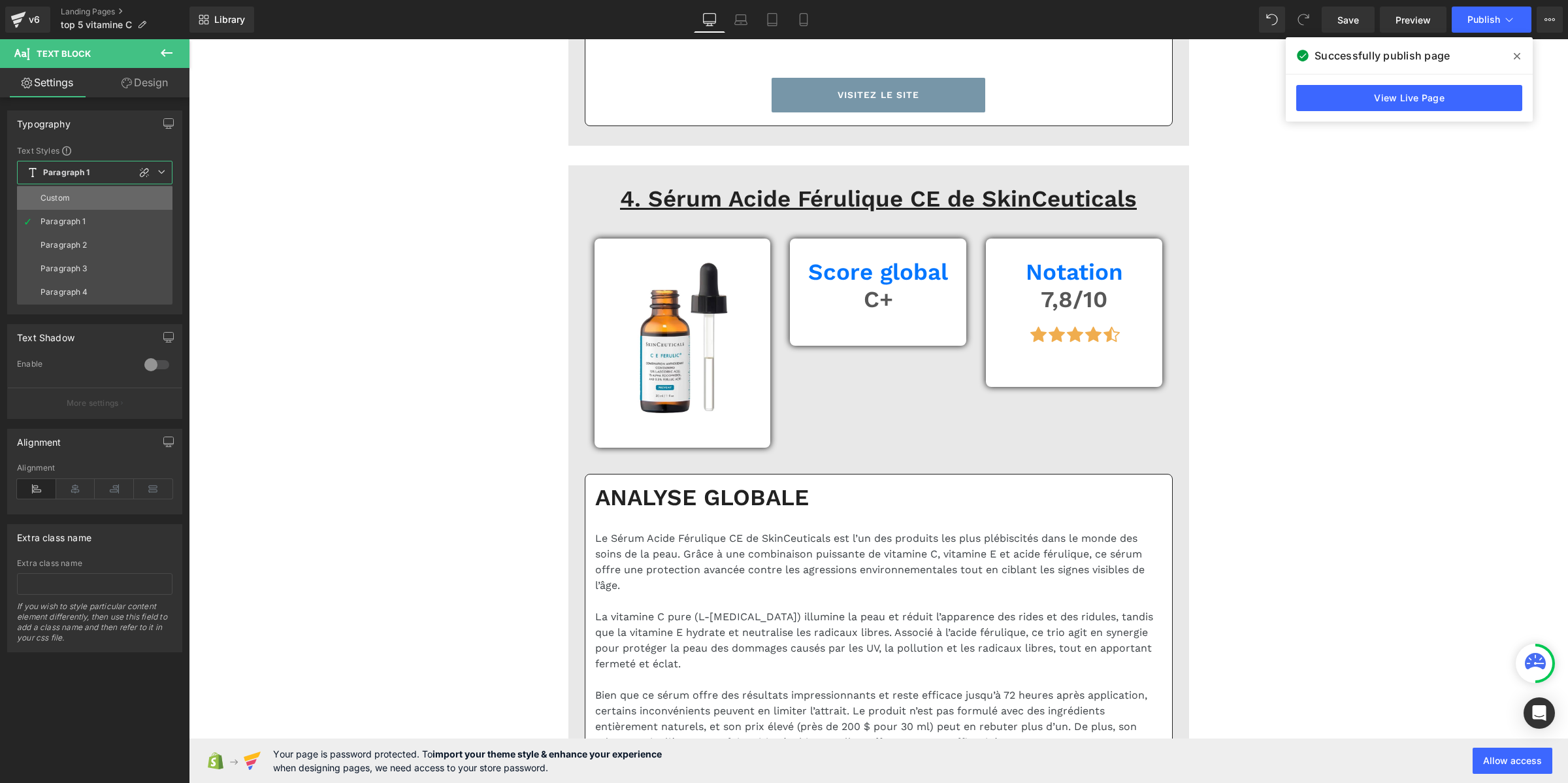
click at [74, 194] on li "Custom" at bounding box center [95, 198] width 155 height 24
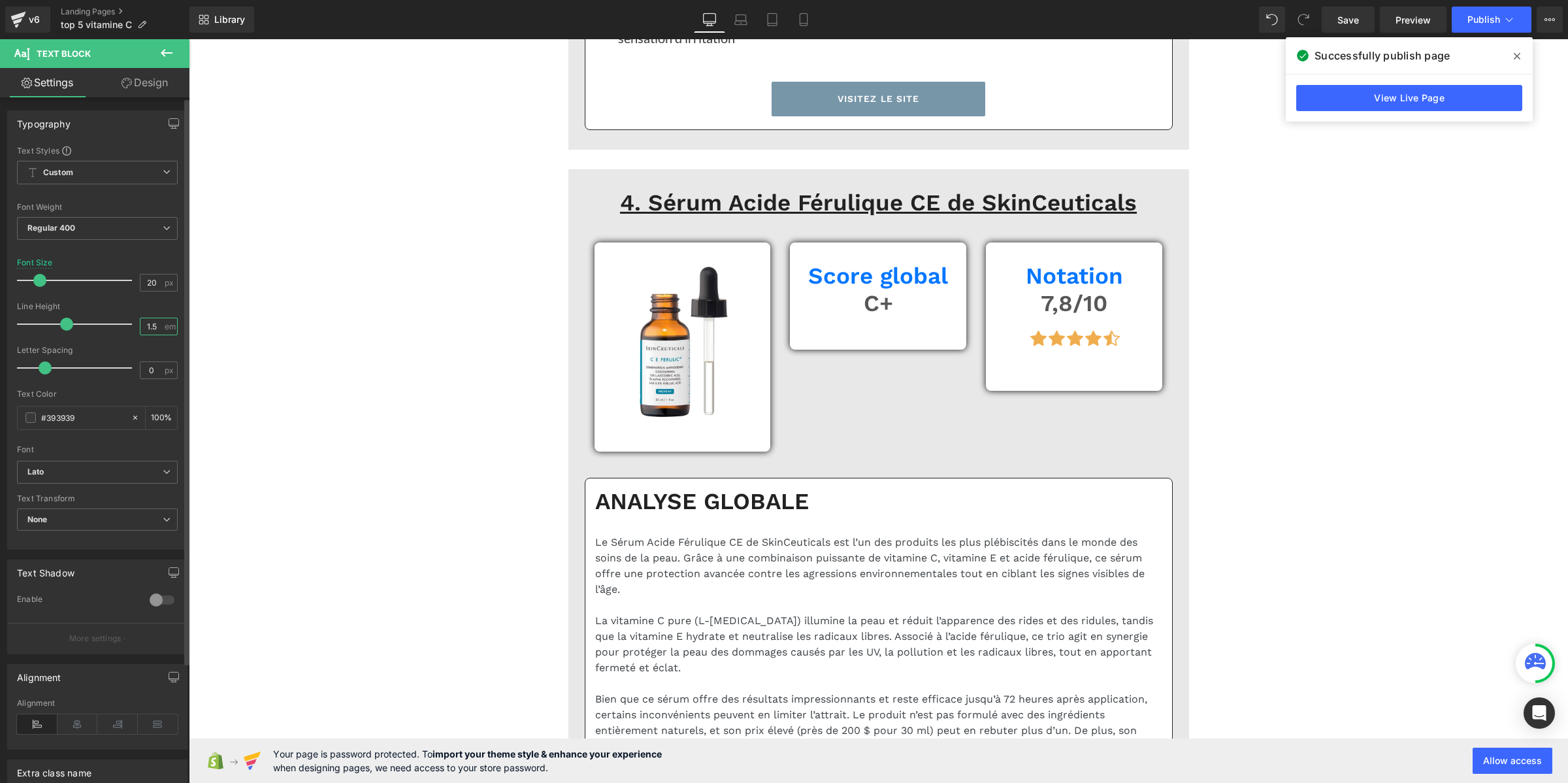
click at [149, 327] on input "1.5" at bounding box center [152, 326] width 23 height 16
paste input "2"
type input "1.2"
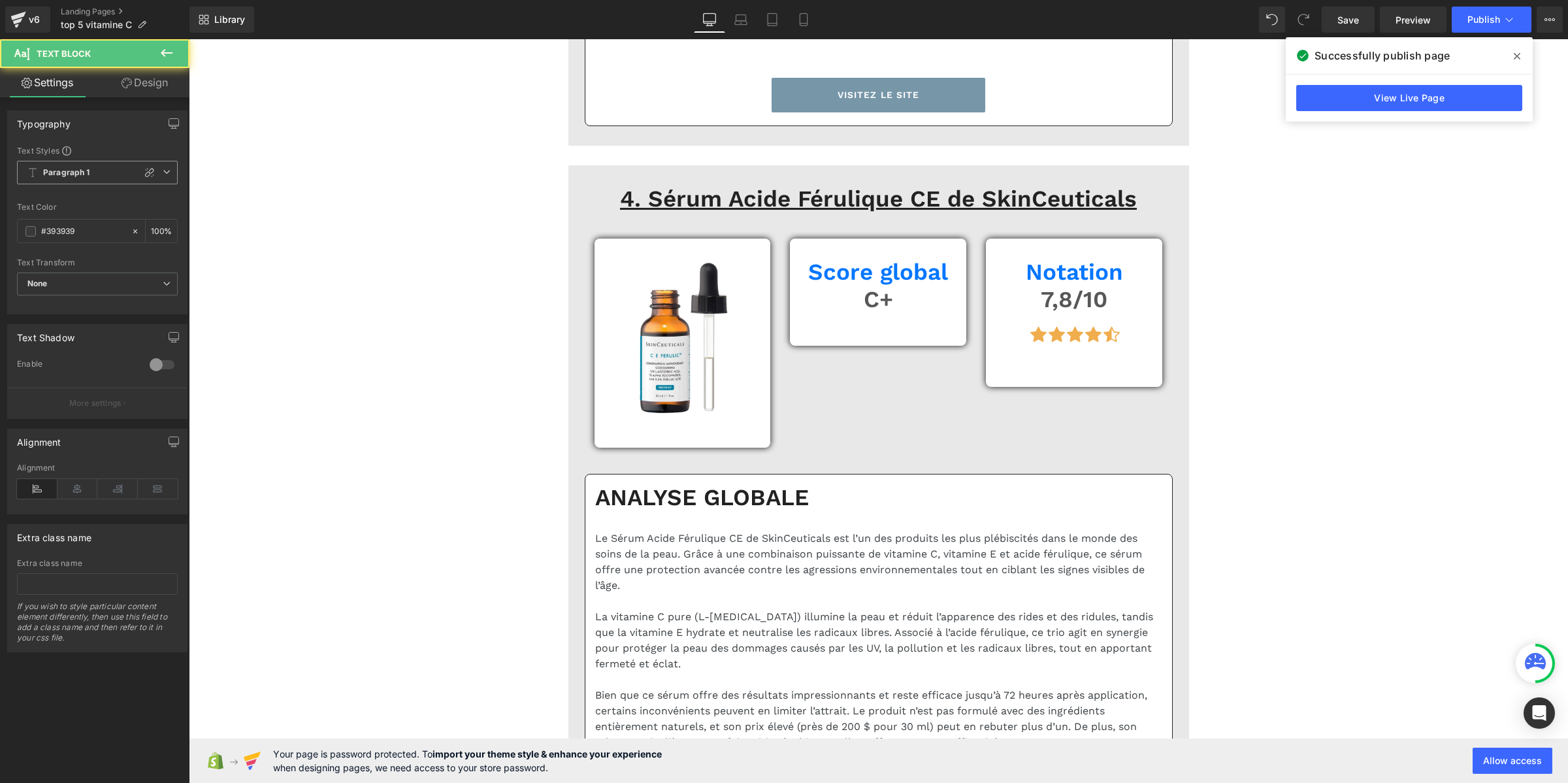
click at [109, 172] on span "Paragraph 1" at bounding box center [97, 172] width 161 height 24
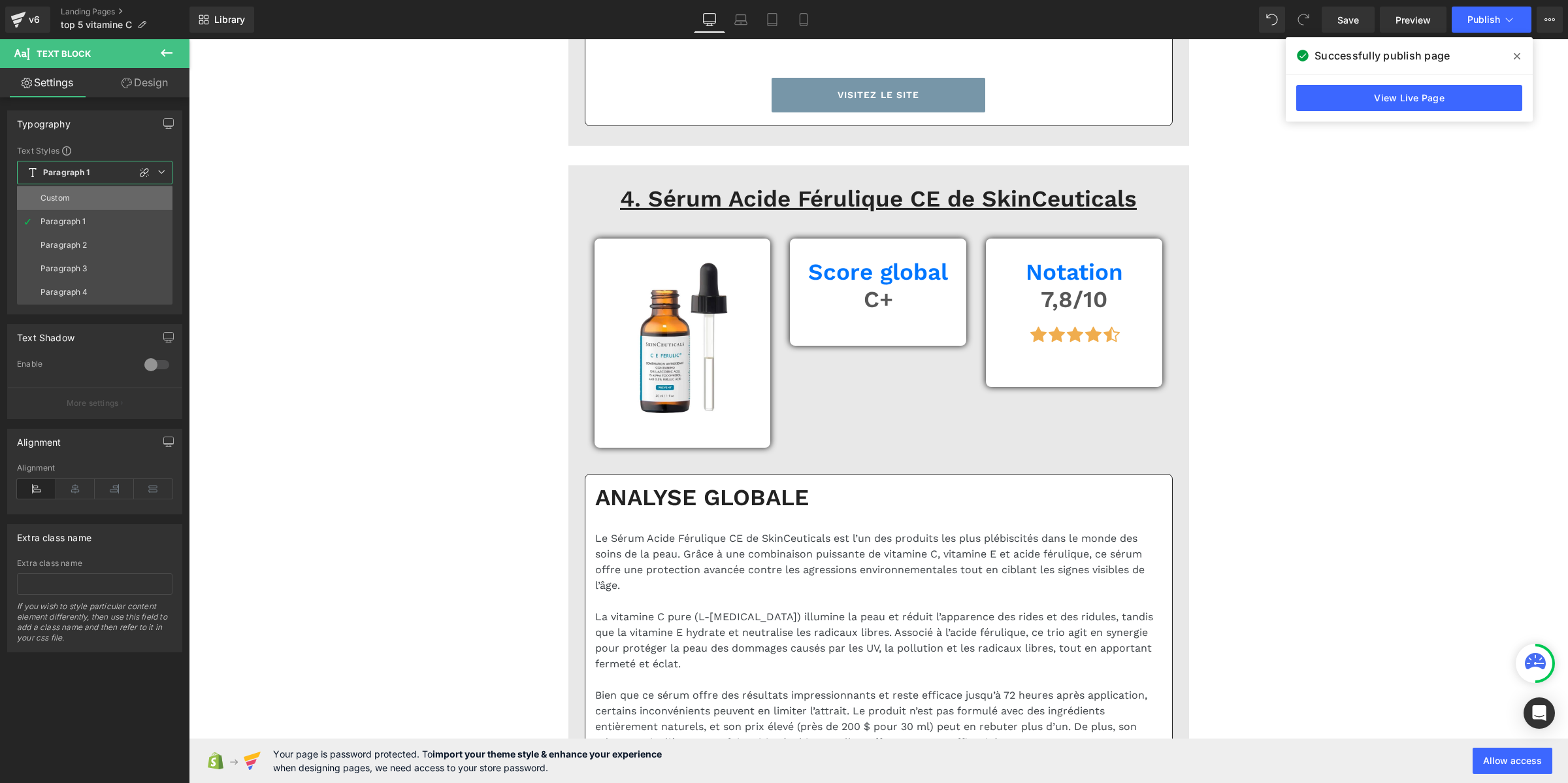
click at [106, 194] on li "Custom" at bounding box center [95, 198] width 155 height 24
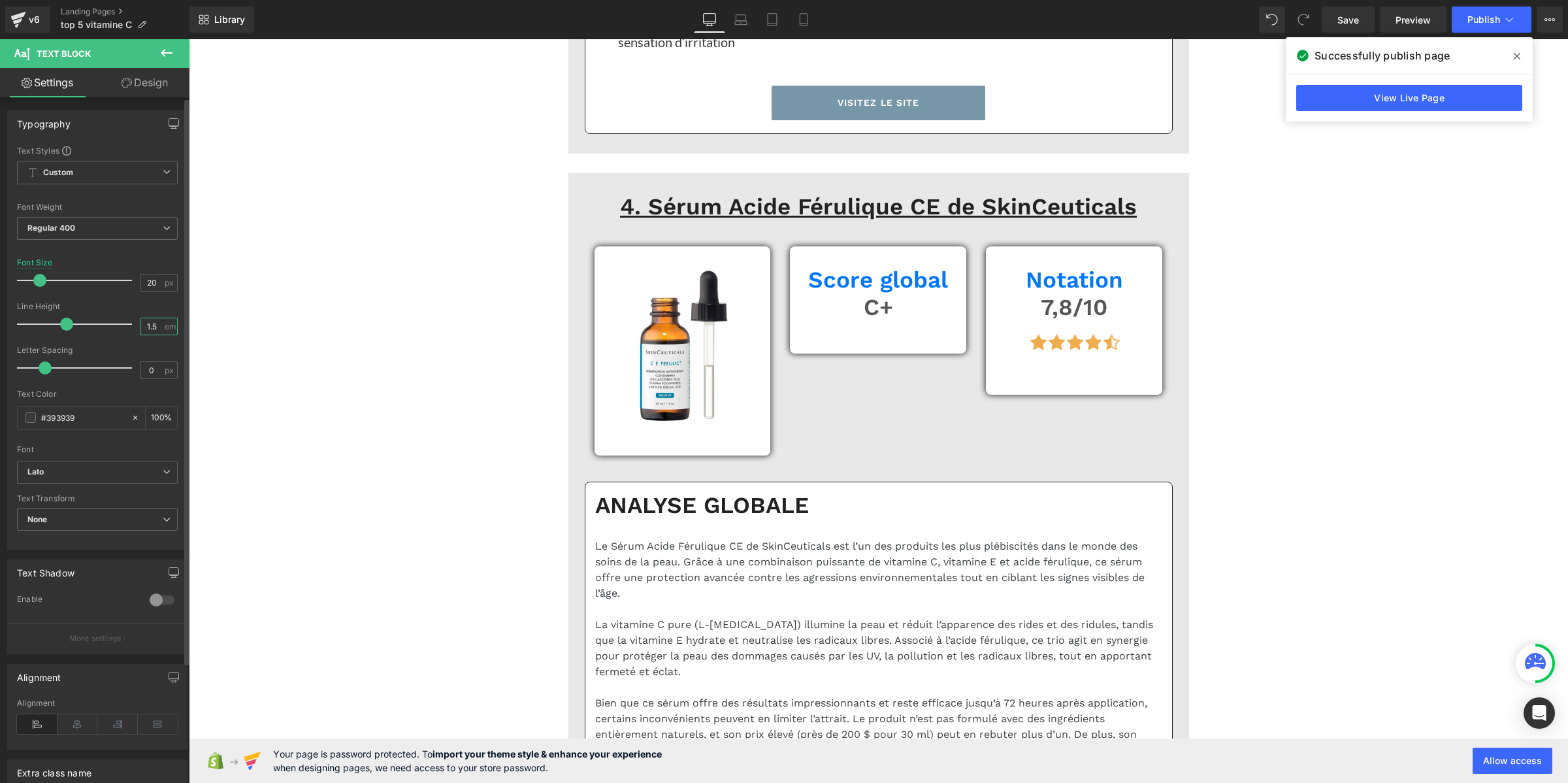
click at [150, 324] on input "1.5" at bounding box center [152, 326] width 23 height 16
paste input "2"
type input "1.2"
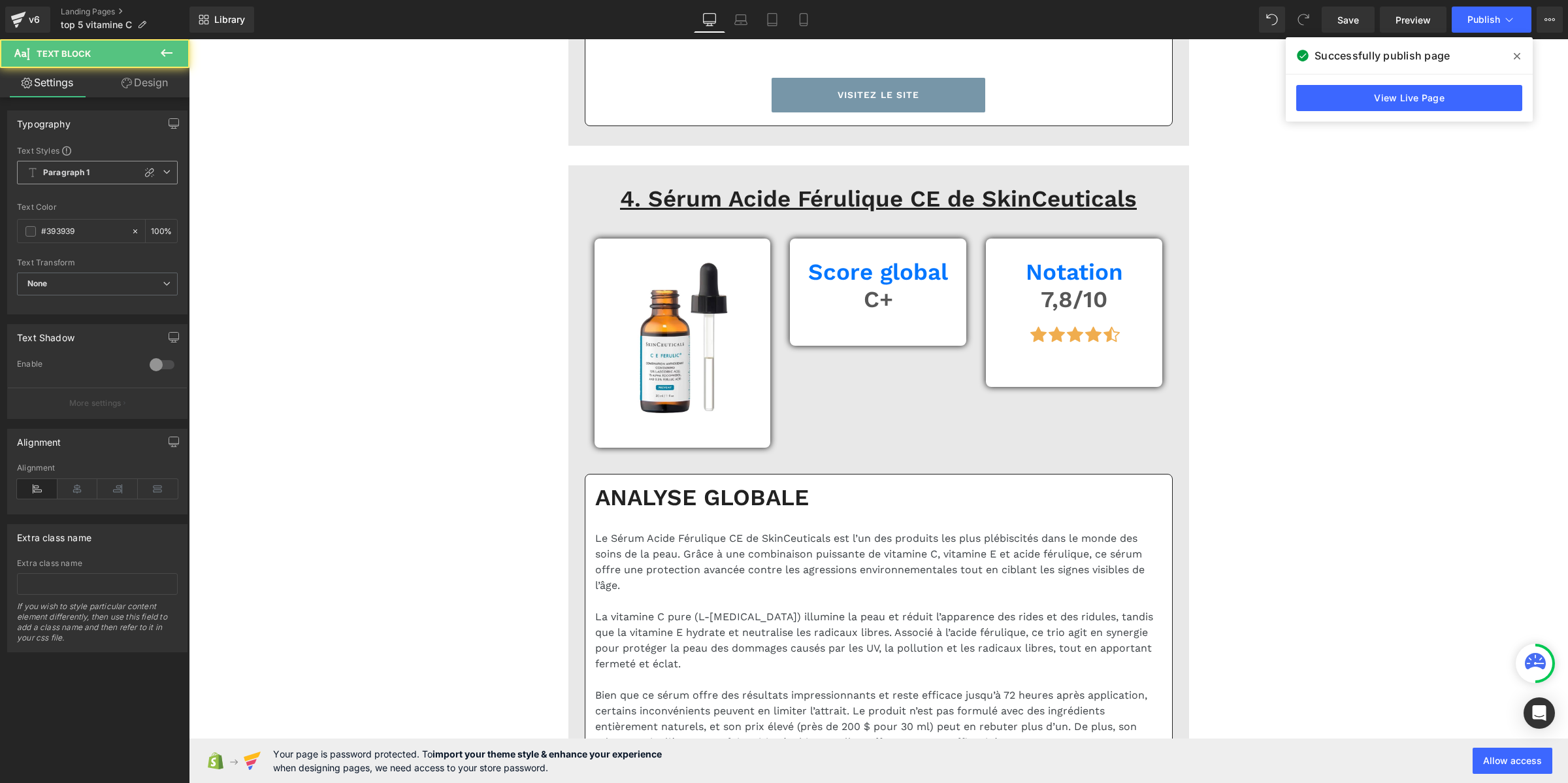
click at [59, 174] on b "Paragraph 1" at bounding box center [67, 173] width 47 height 11
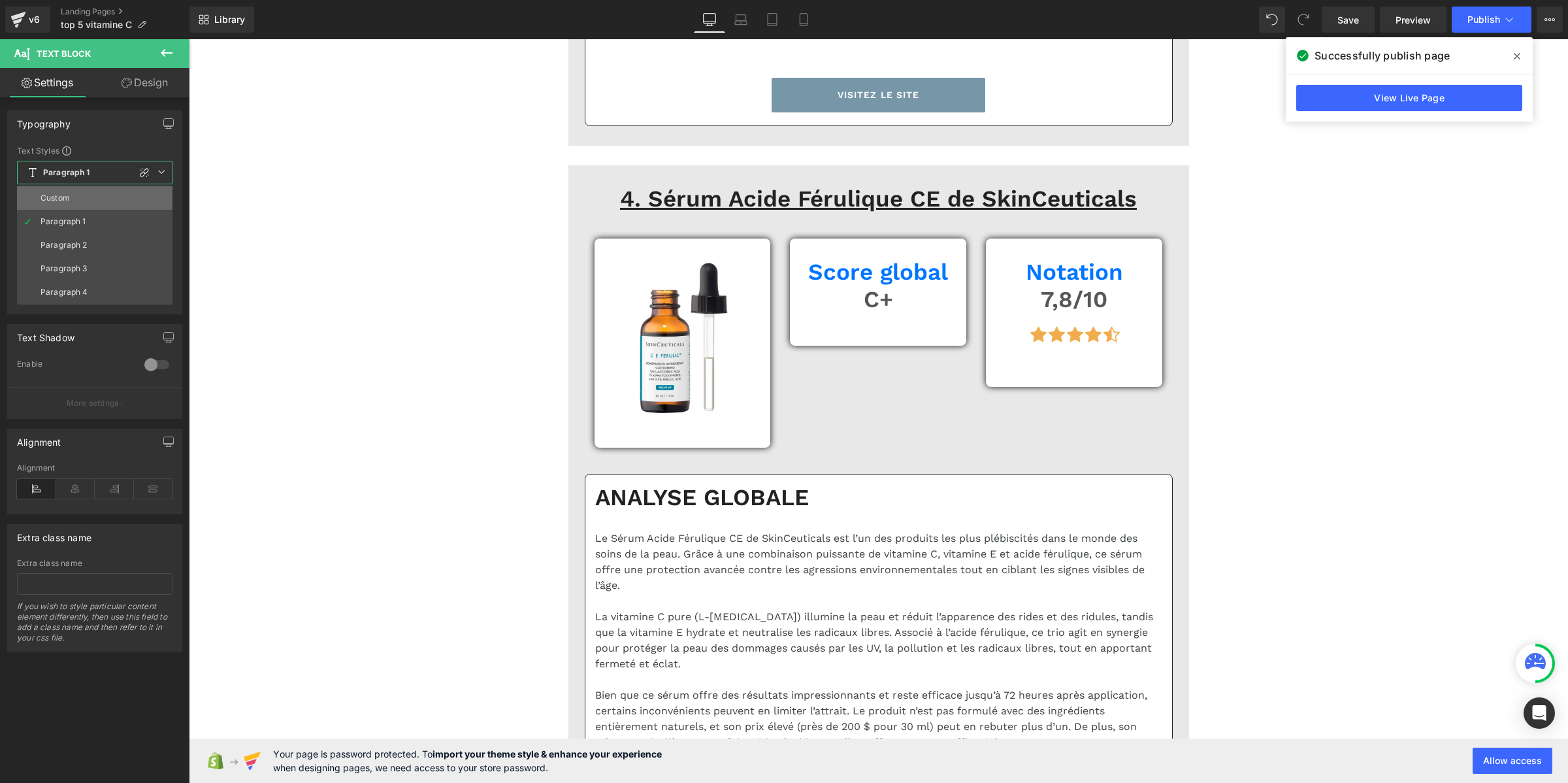
click at [64, 197] on div "Custom" at bounding box center [56, 198] width 29 height 9
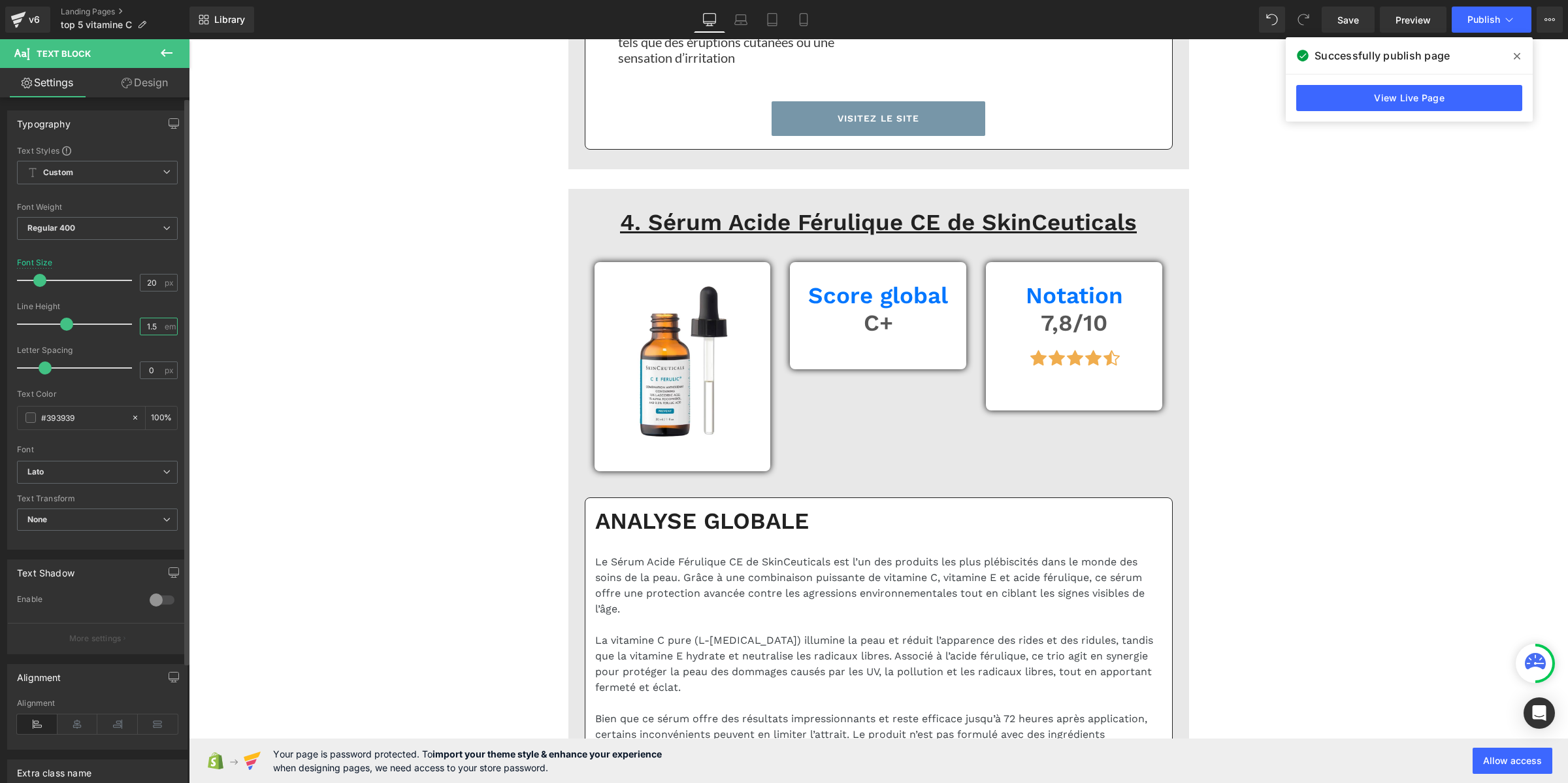
click at [151, 330] on input "1.5" at bounding box center [152, 326] width 23 height 16
paste input "2"
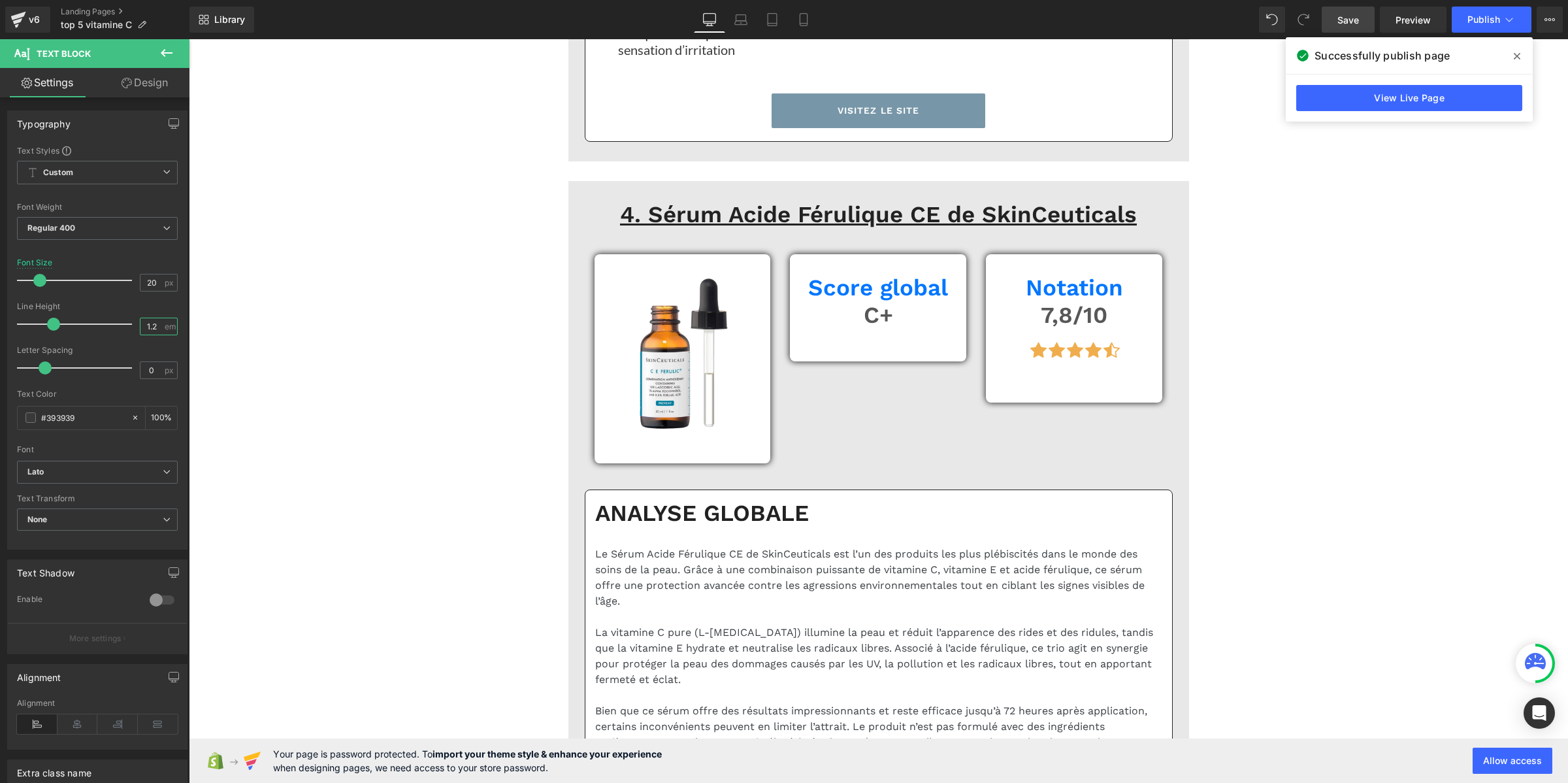
type input "1.2"
click at [1347, 17] on span "Save" at bounding box center [1347, 20] width 21 height 14
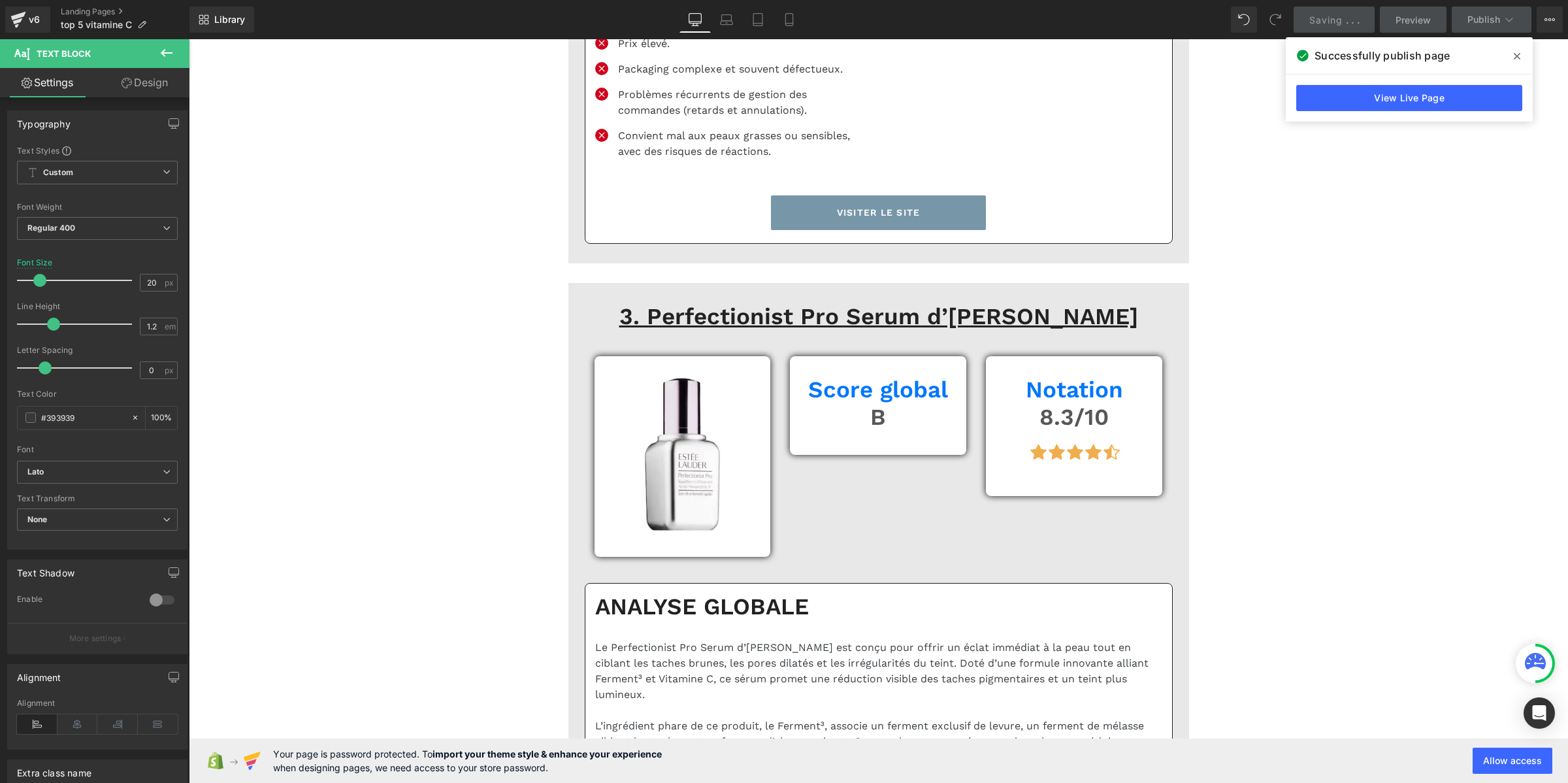
scroll to position [4492, 0]
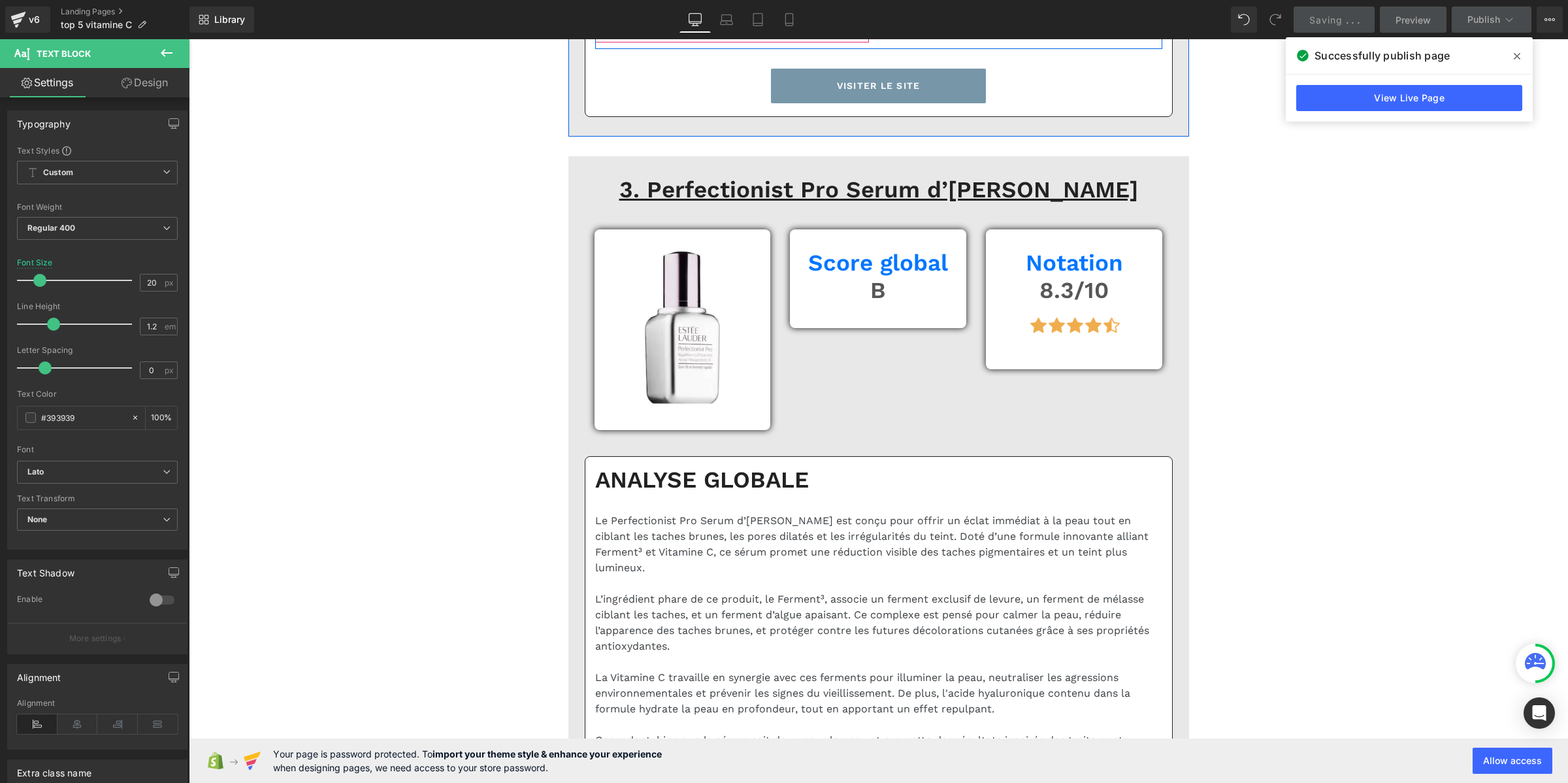
click at [658, 33] on p "Convient mal aux peaux grasses ou sensibles, avec des risques de réactions." at bounding box center [743, 17] width 251 height 31
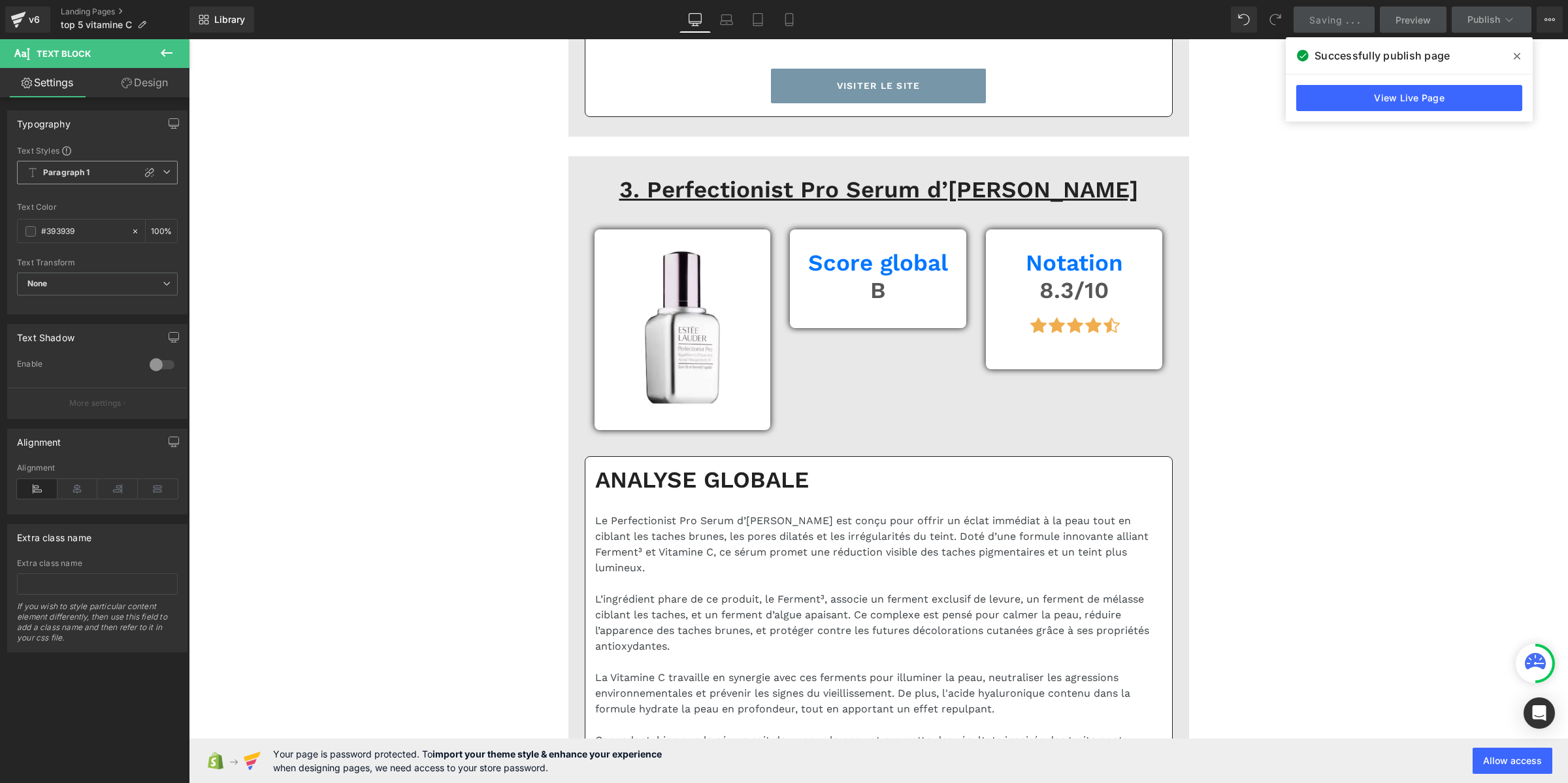
click at [70, 178] on span "Paragraph 1" at bounding box center [97, 172] width 161 height 24
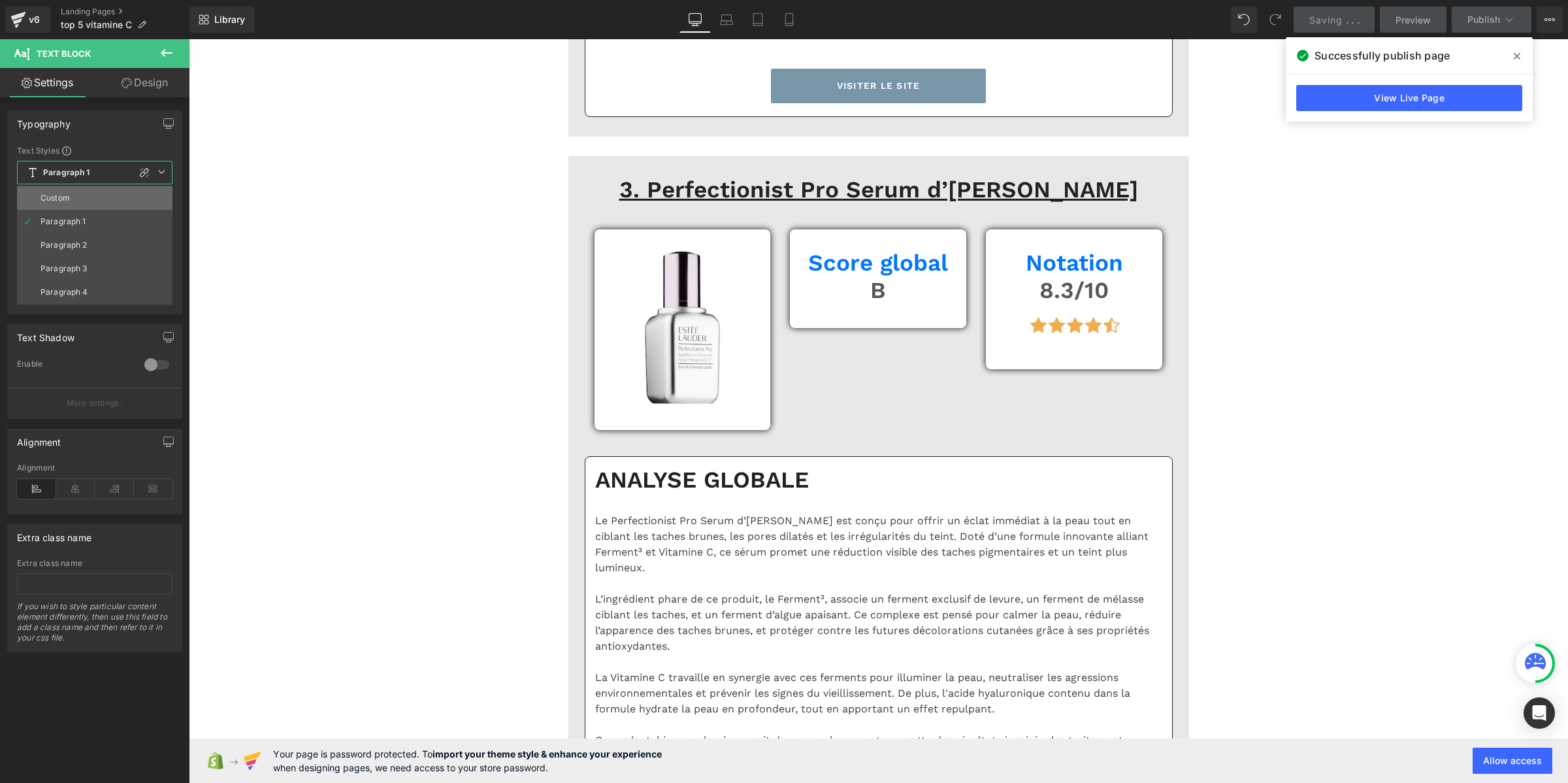
click at [76, 196] on li "Custom" at bounding box center [95, 198] width 155 height 24
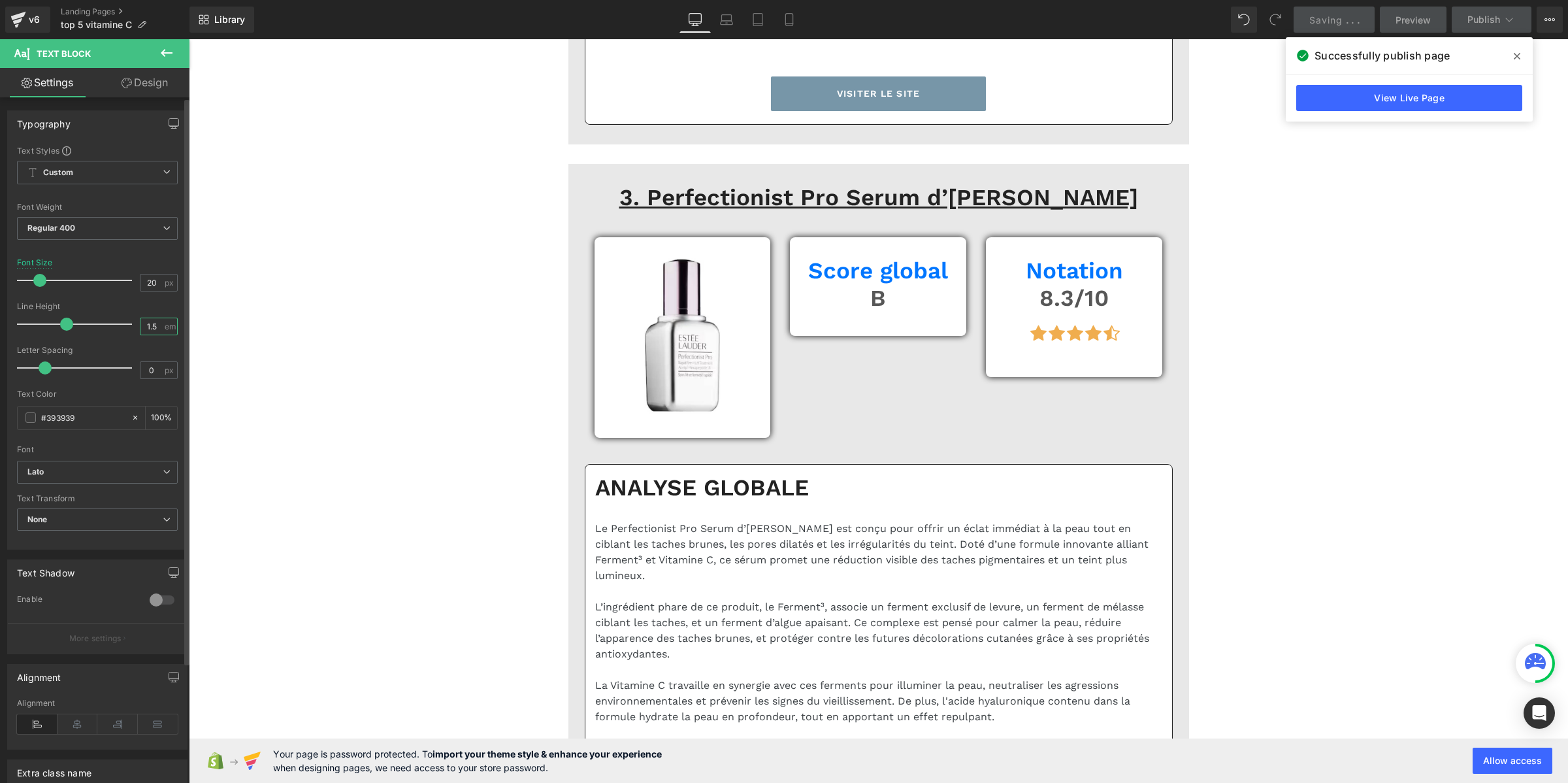
click at [154, 324] on input "1.5" at bounding box center [152, 326] width 23 height 16
paste input "2"
type input "1.2"
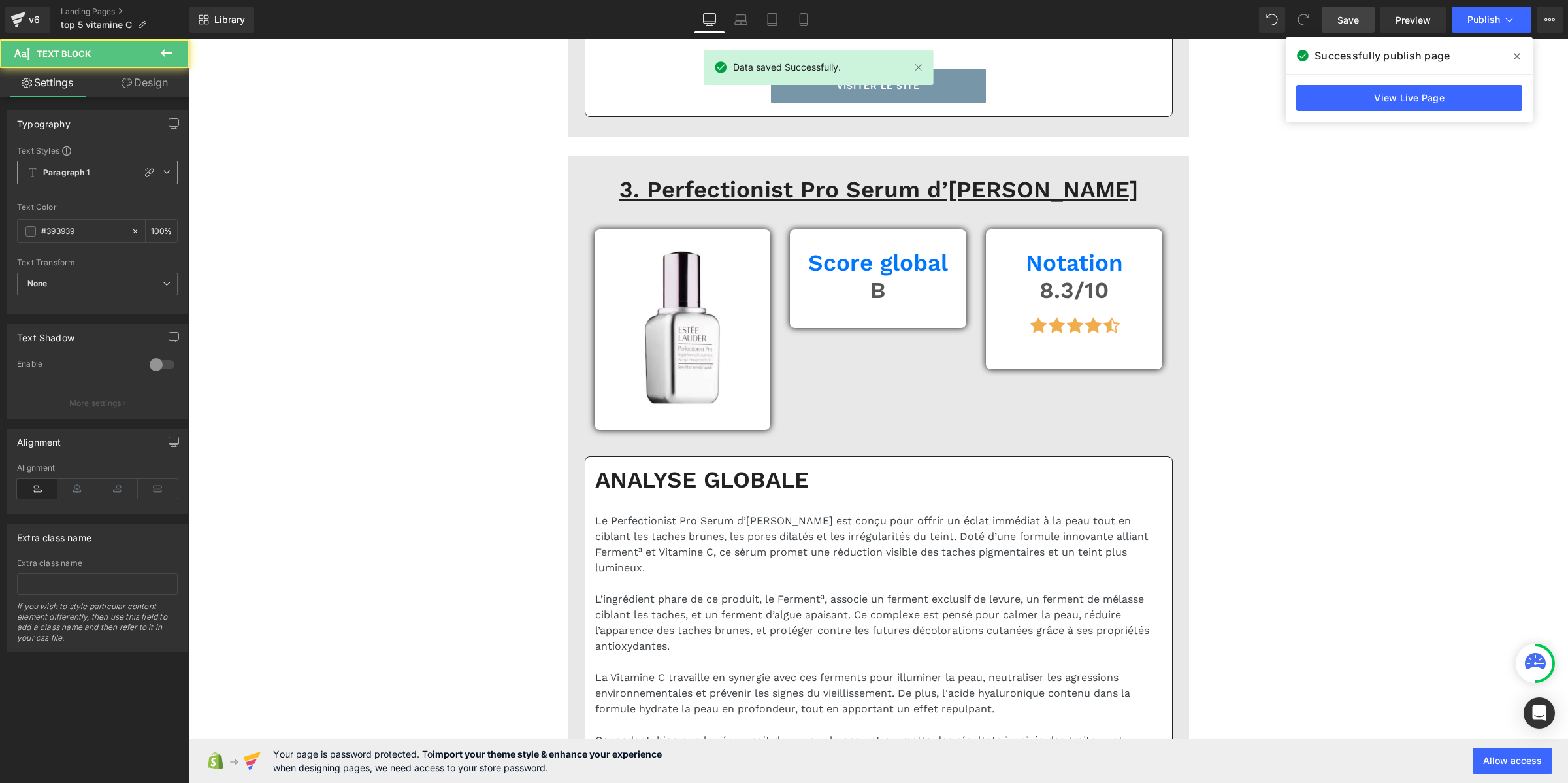
click at [96, 177] on span "Paragraph 1" at bounding box center [97, 172] width 161 height 24
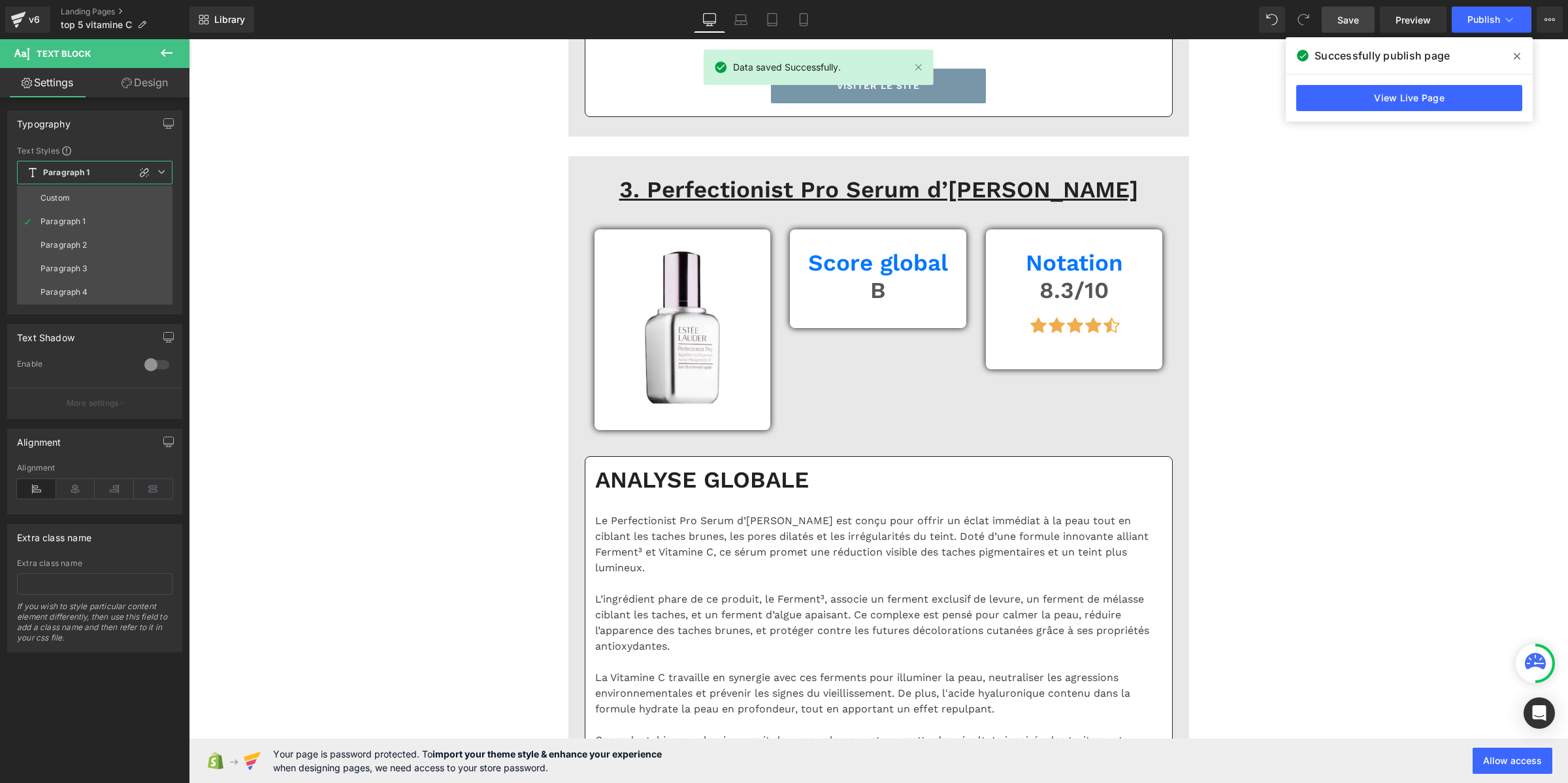
click at [86, 190] on li "Custom" at bounding box center [95, 198] width 155 height 24
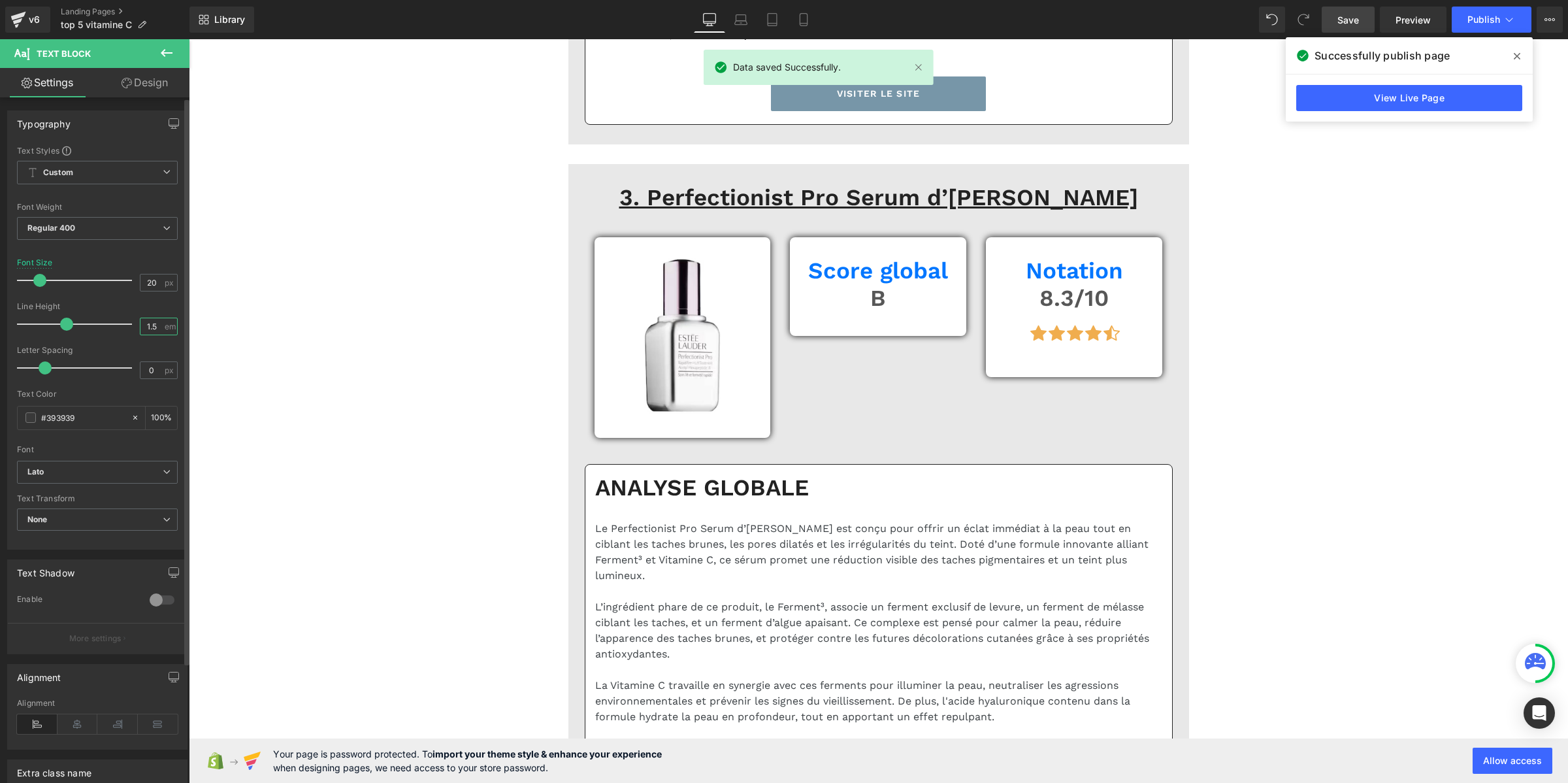
click at [155, 327] on input "1.5" at bounding box center [152, 326] width 23 height 16
paste input "2"
type input "1.2"
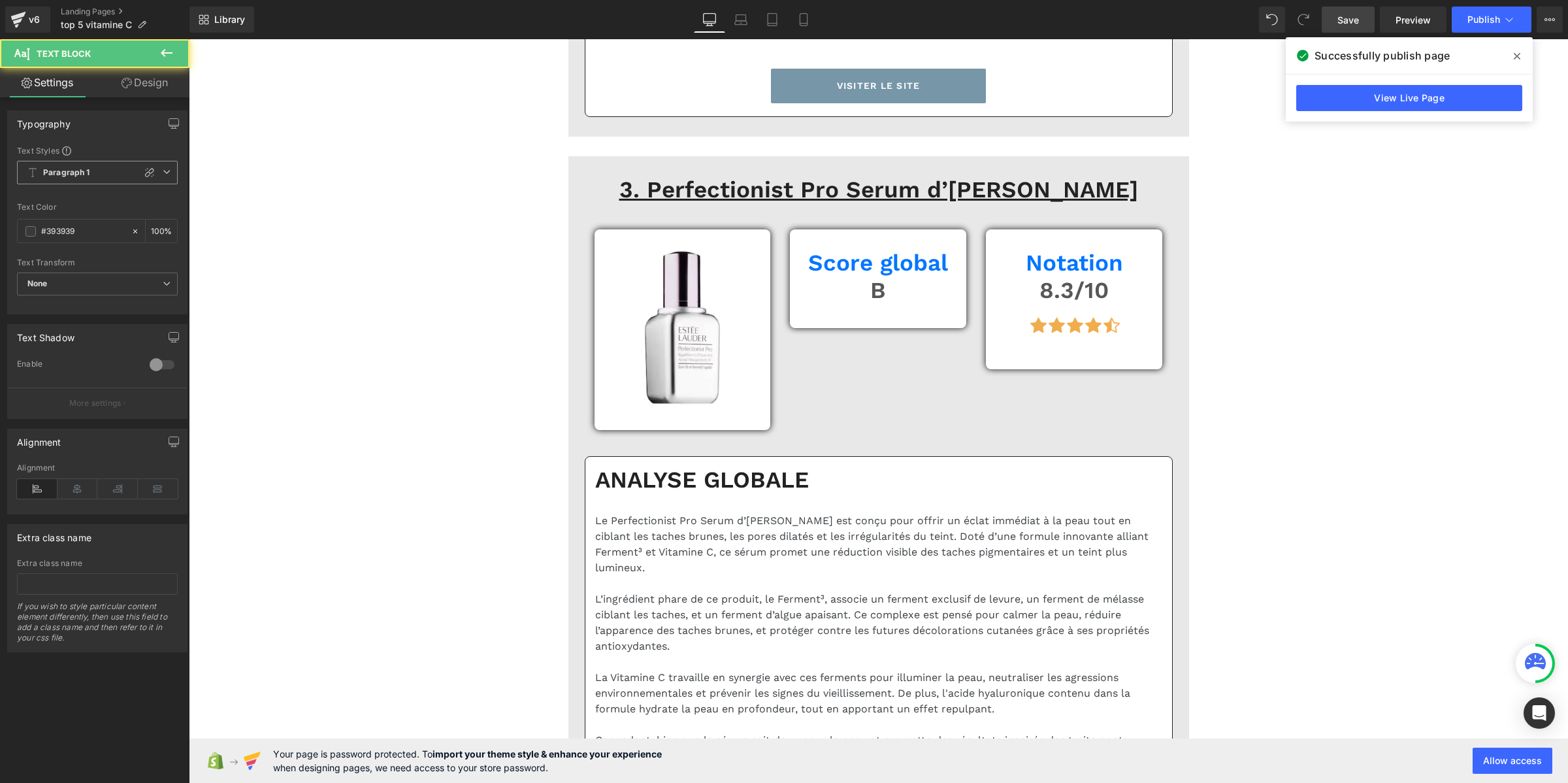
click at [49, 174] on b "Paragraph 1" at bounding box center [67, 173] width 47 height 11
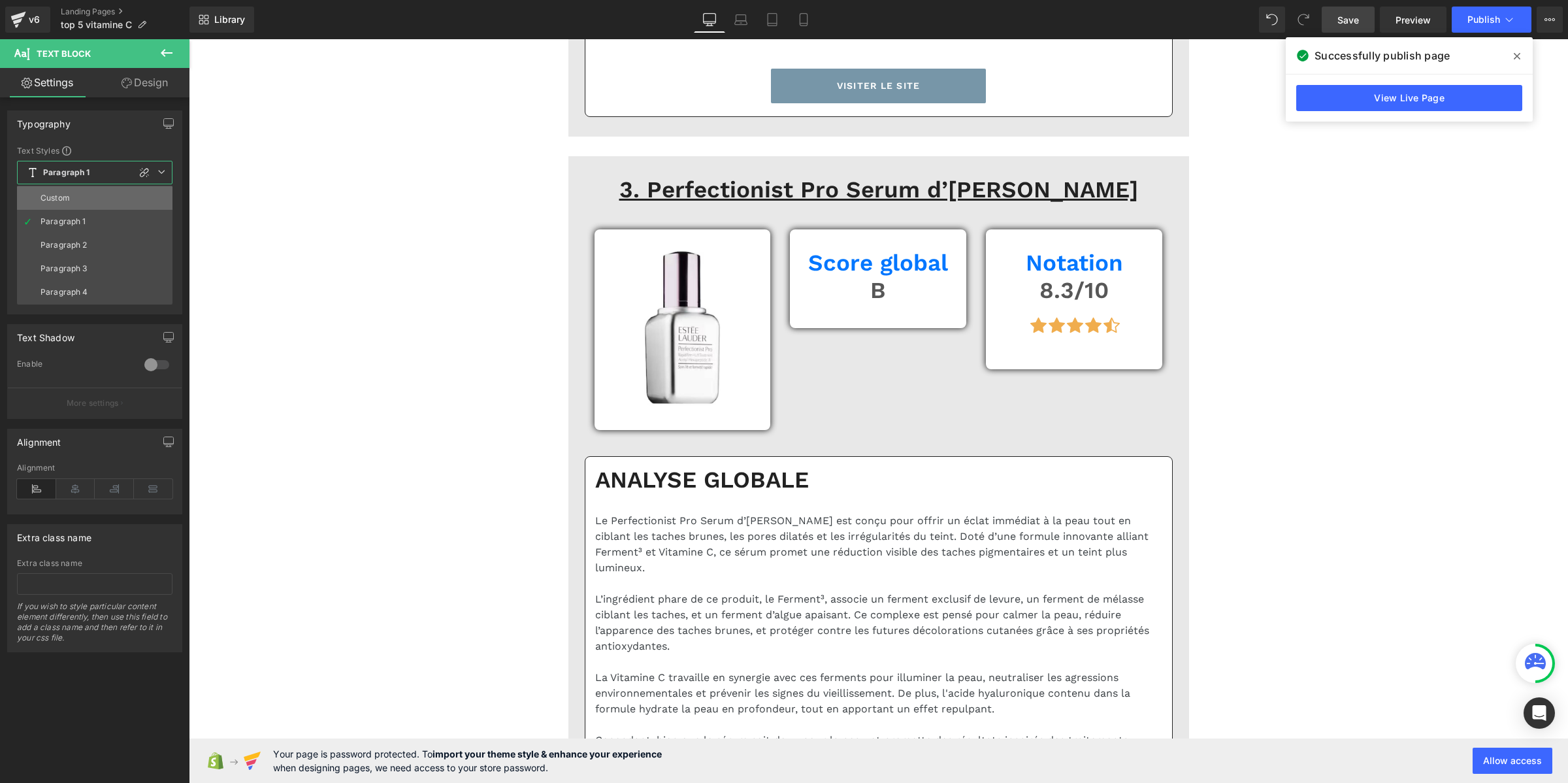
click at [60, 197] on div "Custom" at bounding box center [56, 198] width 29 height 9
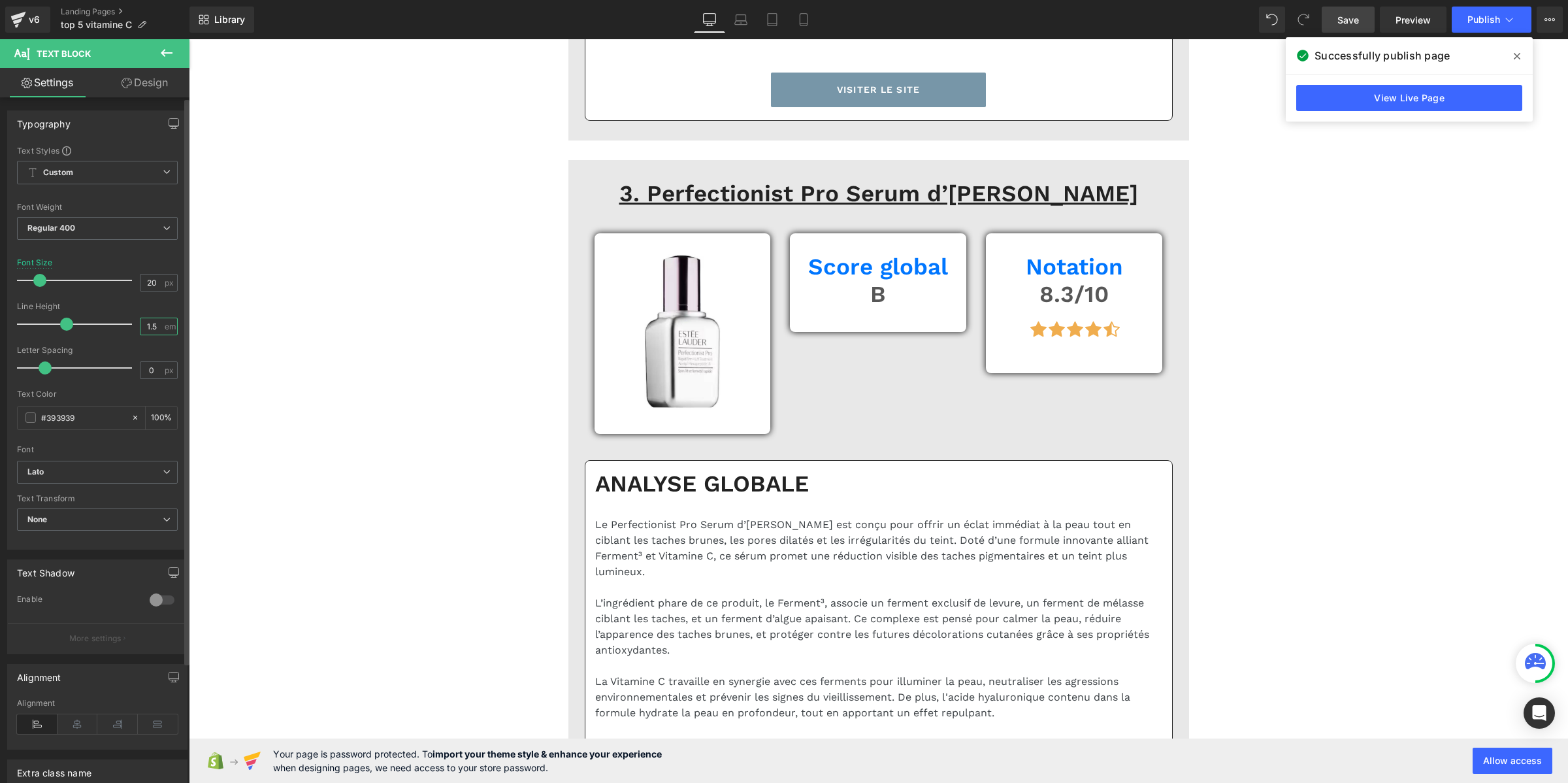
click at [151, 330] on input "1.5" at bounding box center [152, 326] width 23 height 16
paste input "2"
type input "1.2"
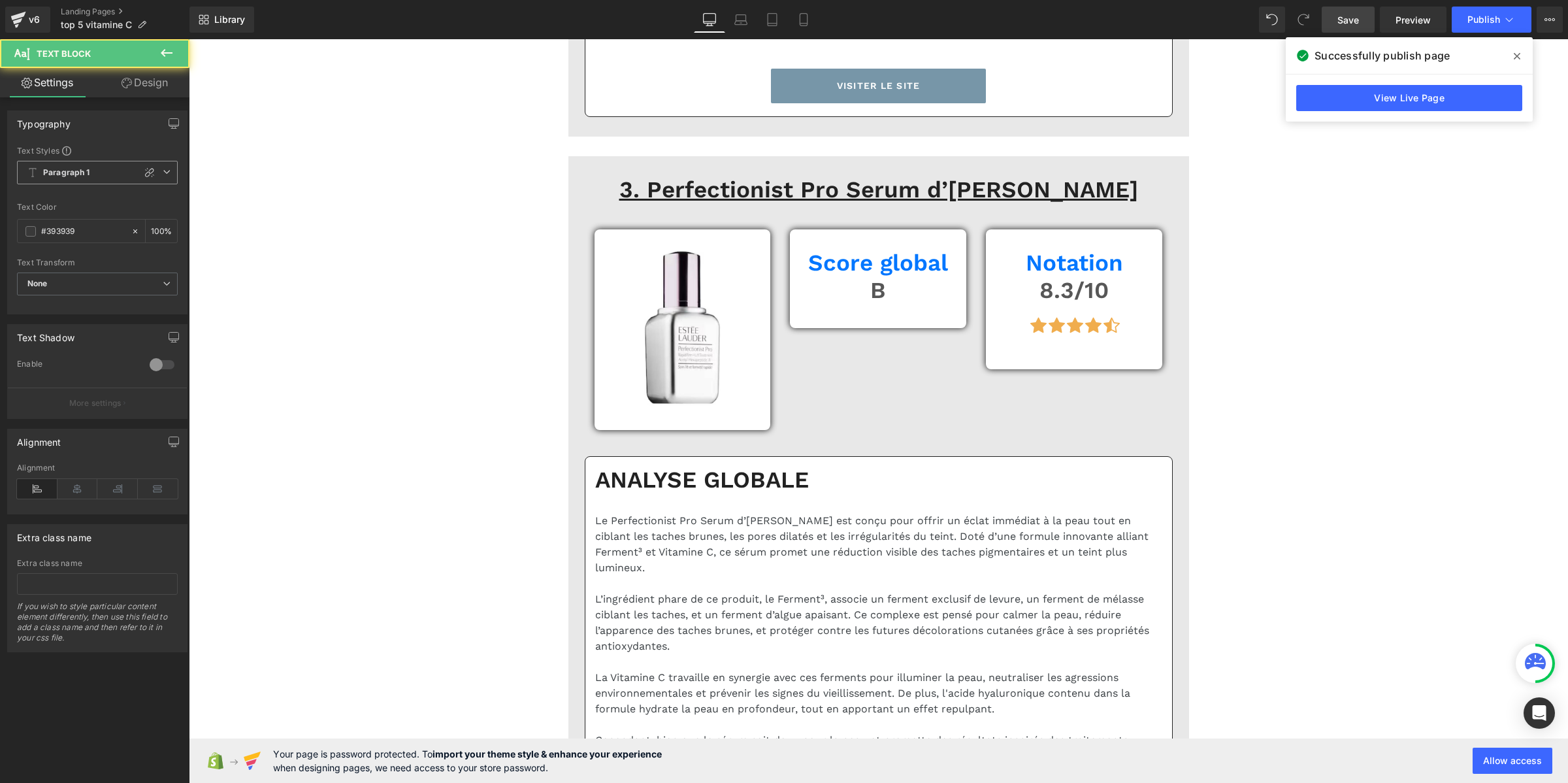
click at [72, 175] on b "Paragraph 1" at bounding box center [67, 173] width 47 height 11
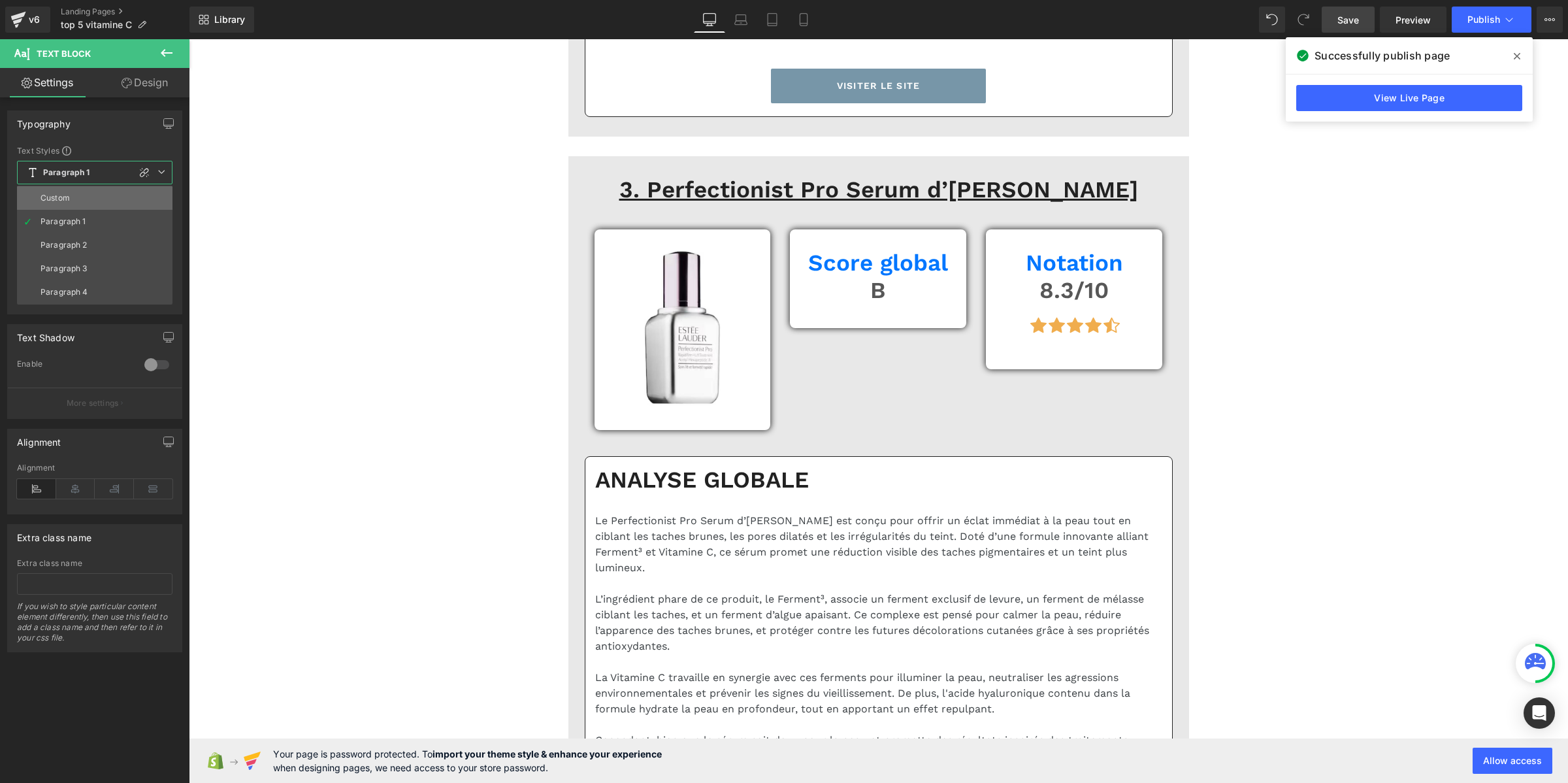
click at [70, 198] on li "Custom" at bounding box center [95, 198] width 155 height 24
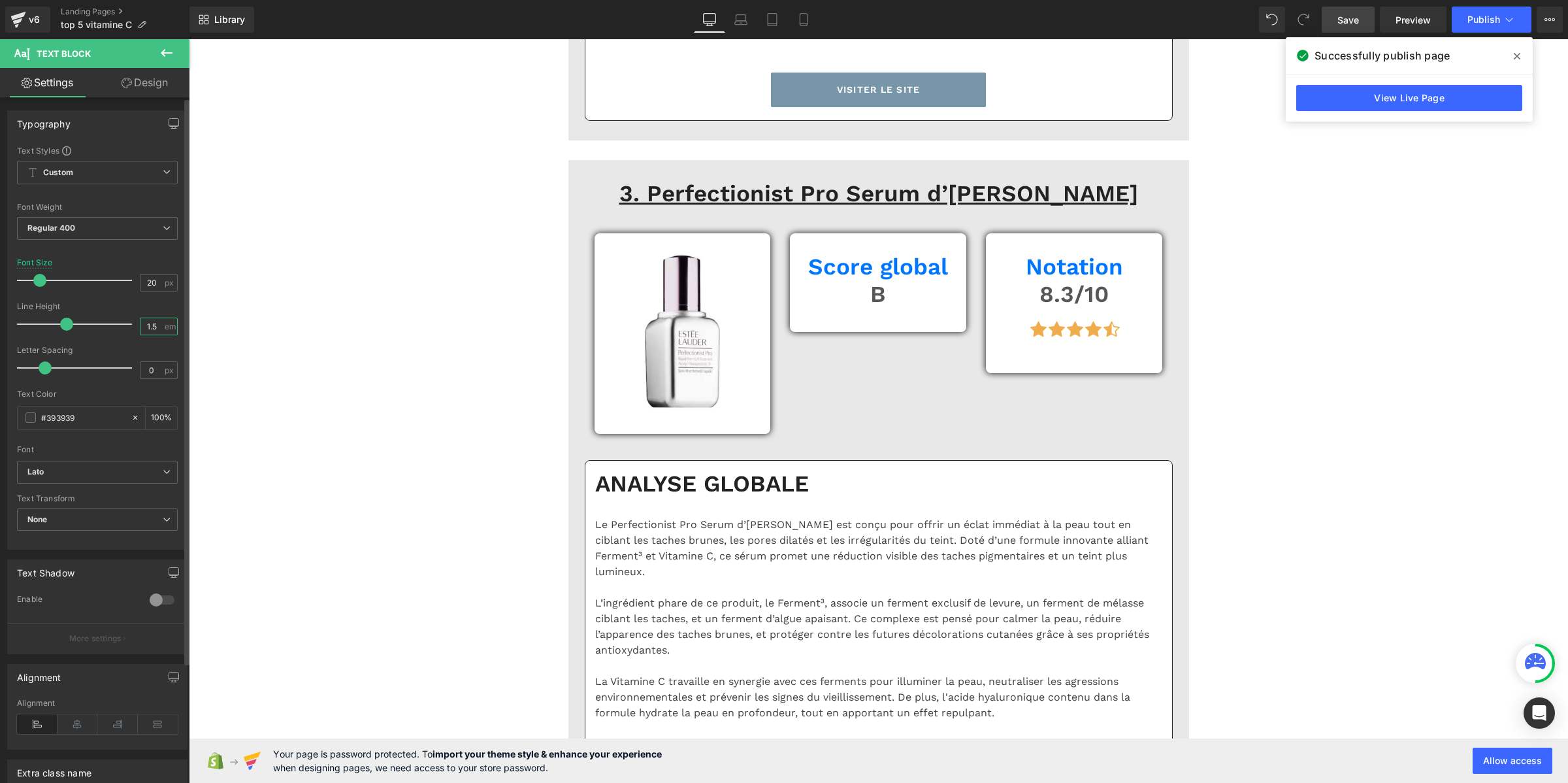
click at [155, 328] on input "1.5" at bounding box center [152, 326] width 23 height 16
paste input "2"
type input "1.2"
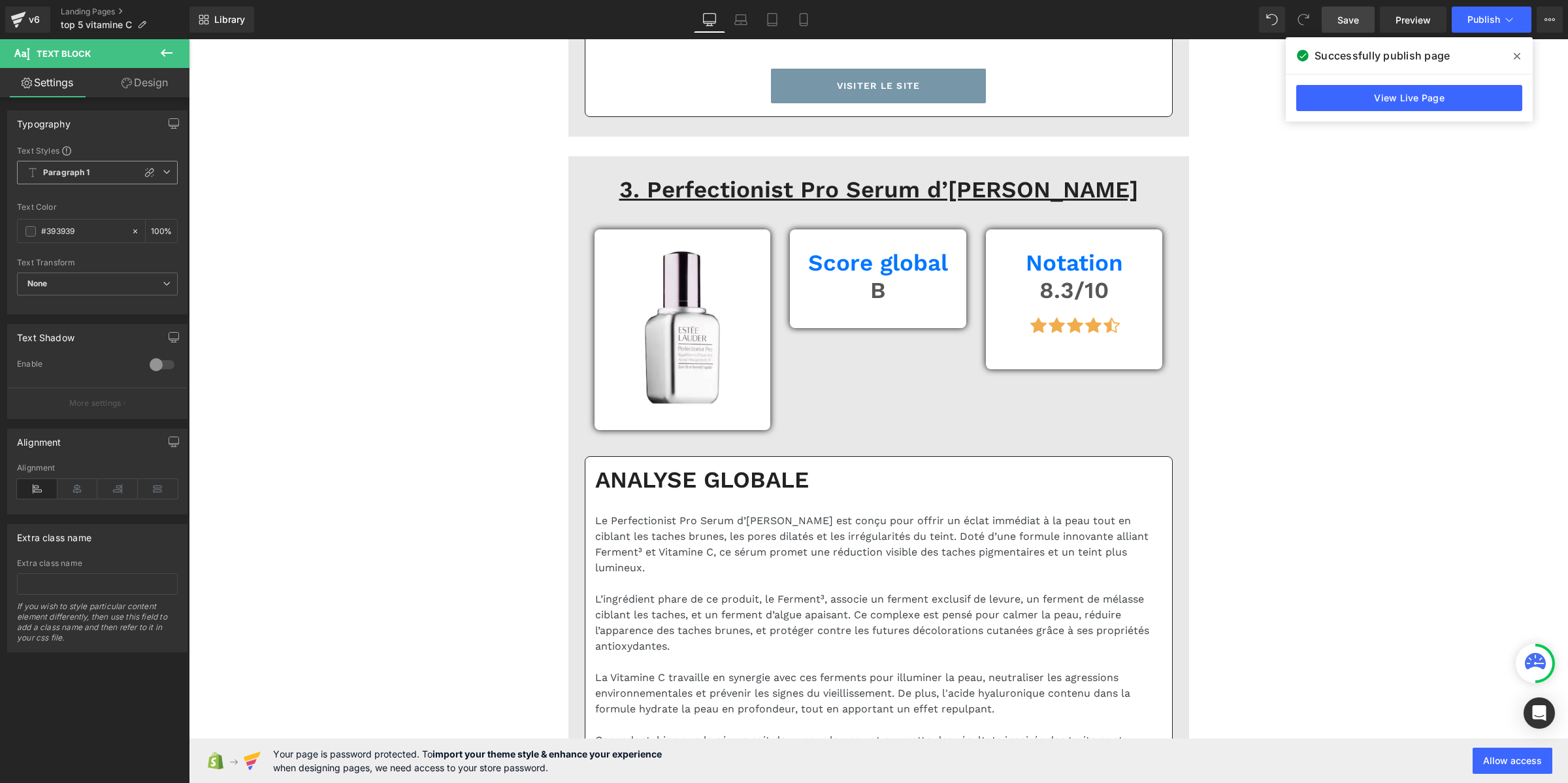
click at [78, 168] on b "Paragraph 1" at bounding box center [67, 173] width 47 height 11
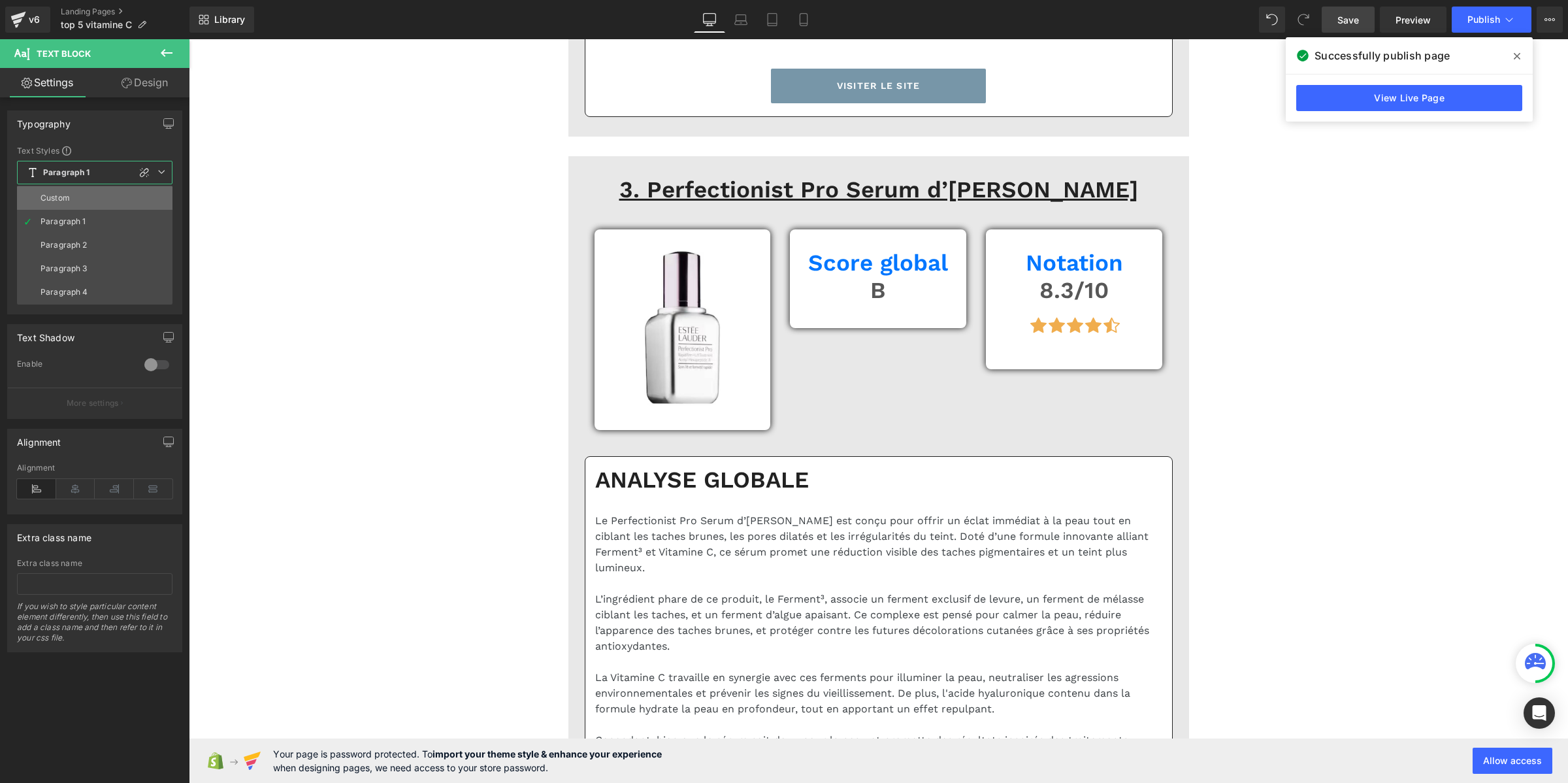
click at [80, 194] on li "Custom" at bounding box center [95, 198] width 155 height 24
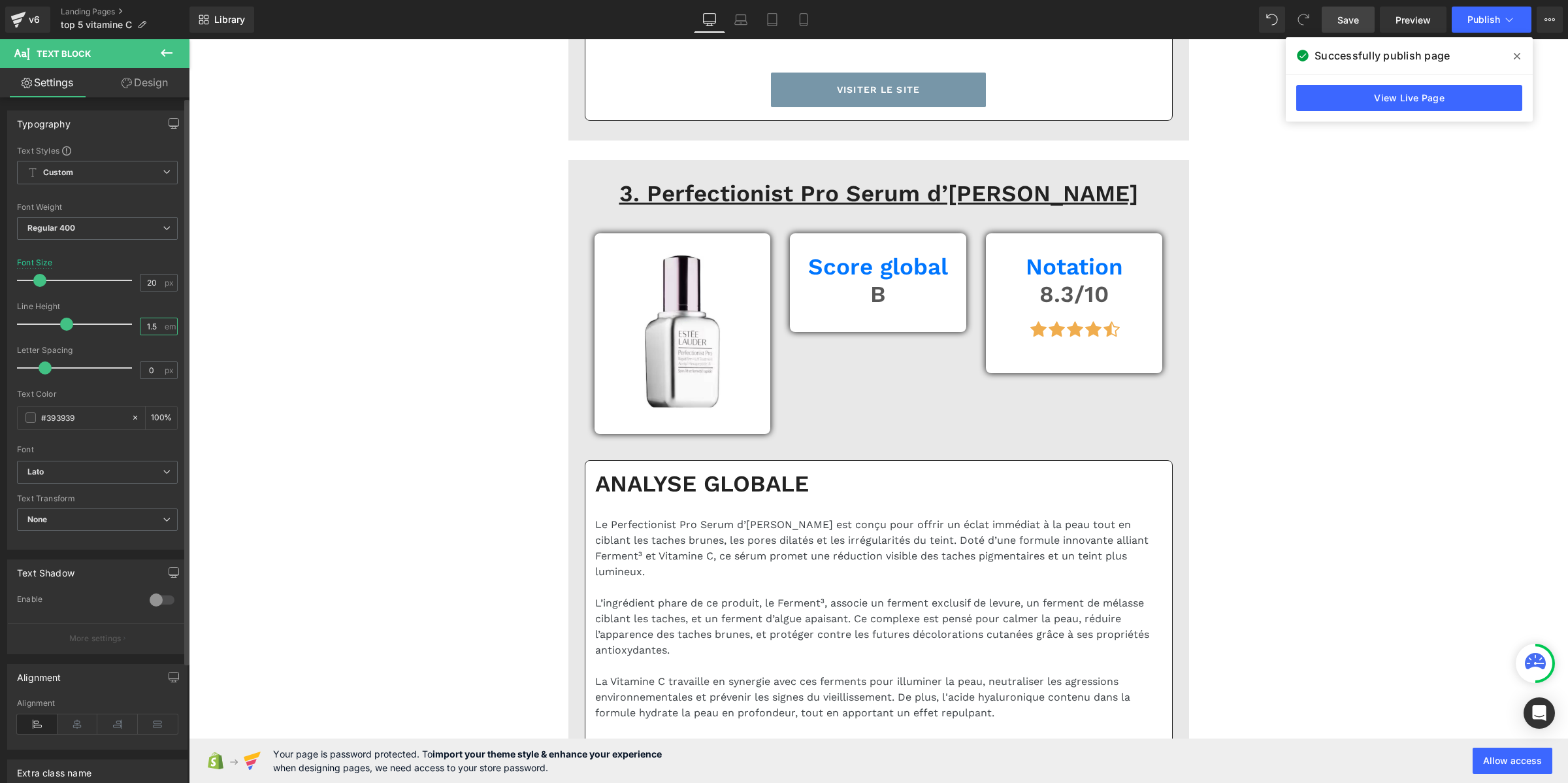
click at [154, 322] on input "1.5" at bounding box center [152, 326] width 23 height 16
paste input "2"
type input "1.2"
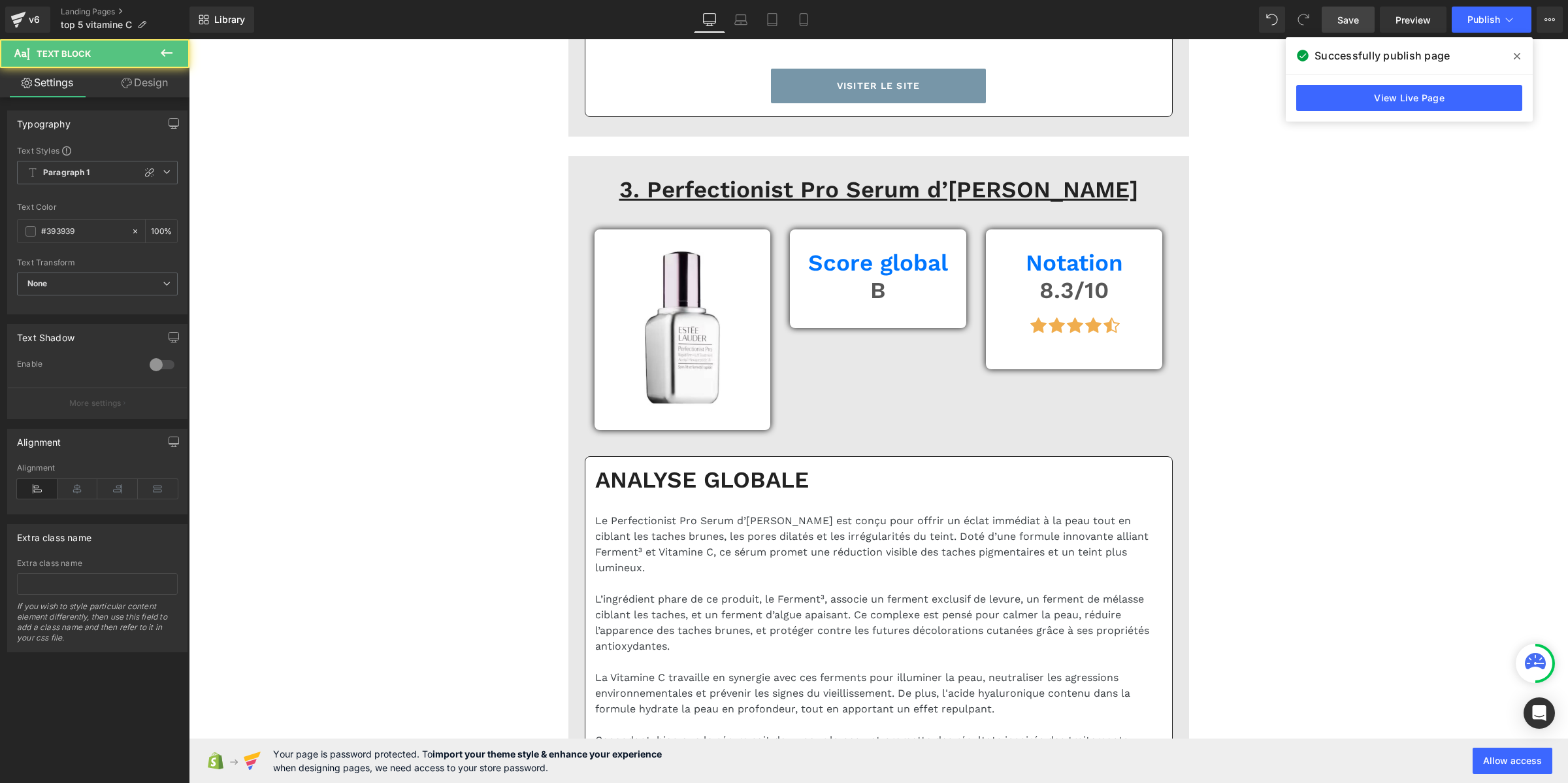
click at [86, 155] on div "Text Styles Custom Paragraph 1 Paragraph 2 Paragraph 3 Paragraph 4 Paragraph 1 …" at bounding box center [97, 229] width 179 height 168
click at [83, 168] on b "Paragraph 1" at bounding box center [67, 173] width 47 height 11
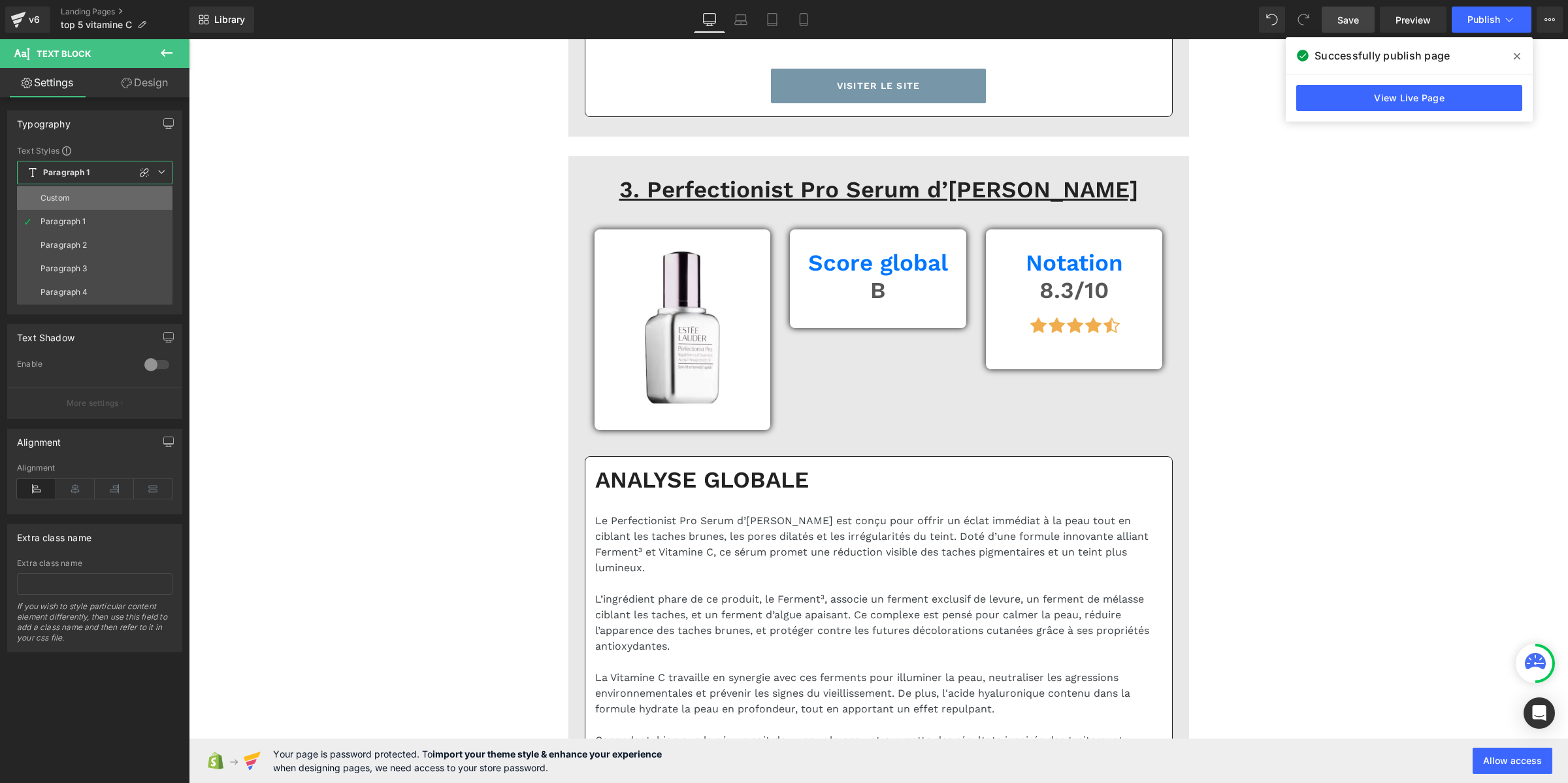
click at [83, 197] on li "Custom" at bounding box center [95, 198] width 155 height 24
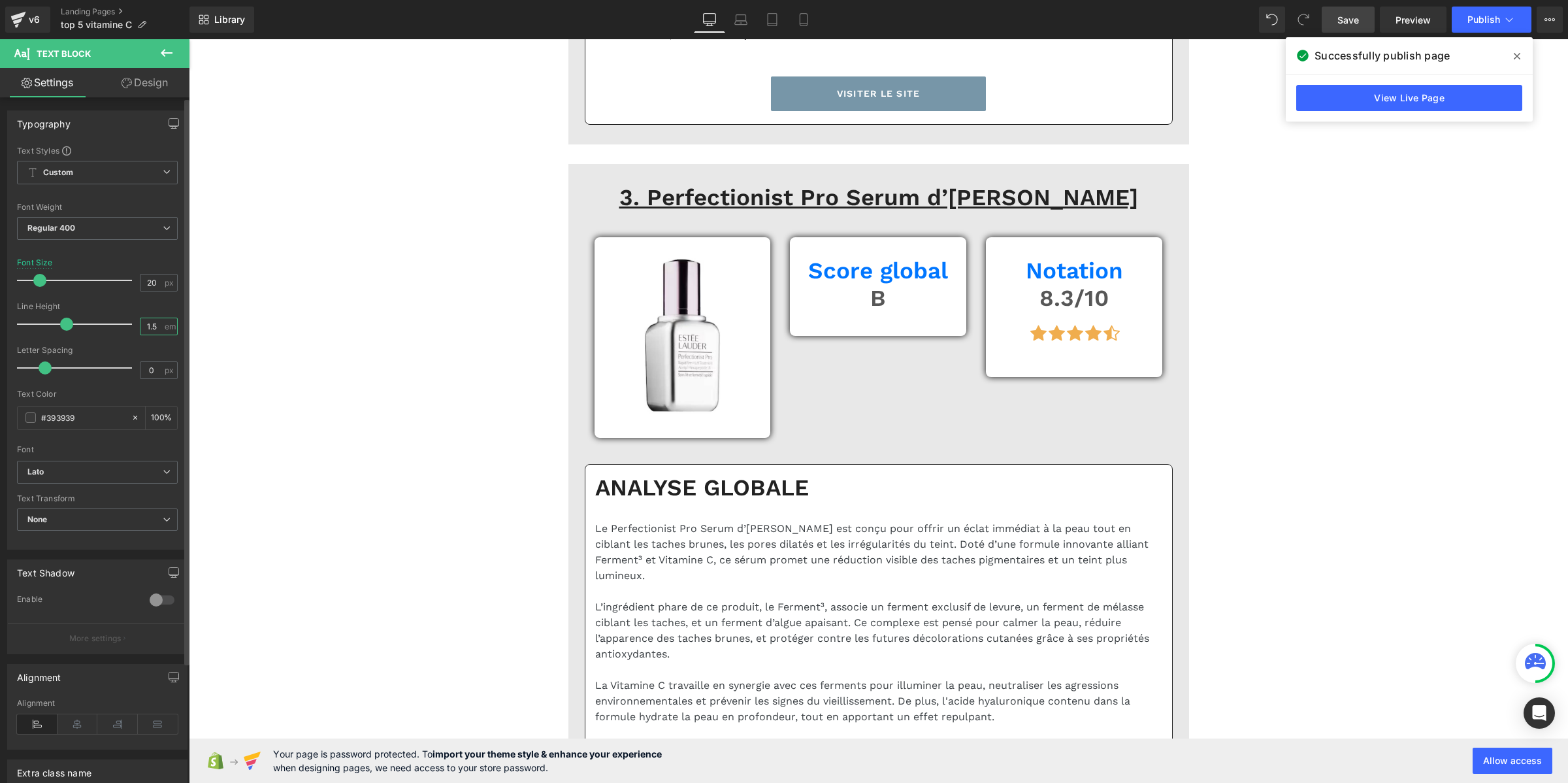
click at [145, 325] on input "1.5" at bounding box center [152, 326] width 23 height 16
paste input "2"
type input "1.2"
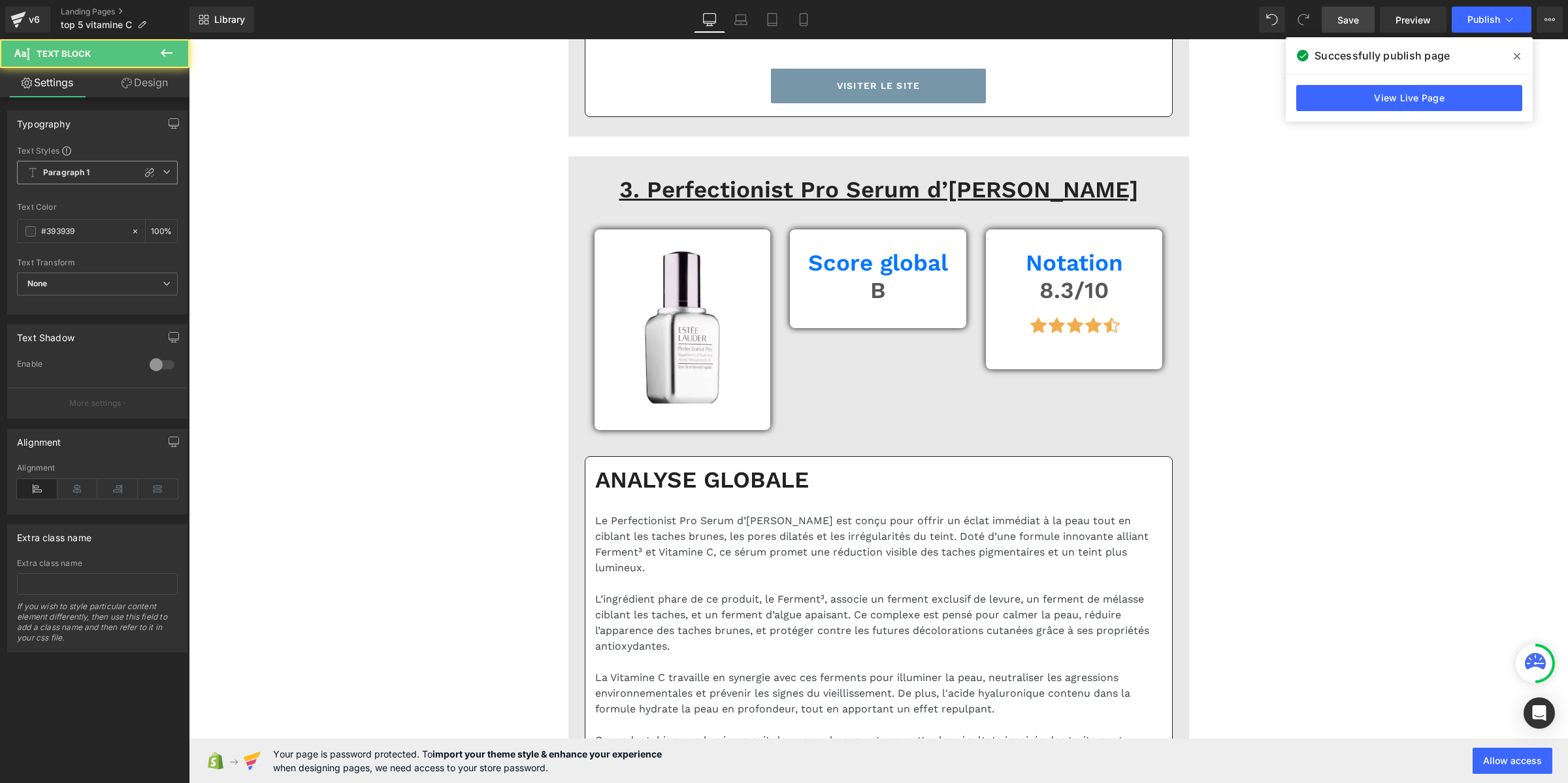
click at [93, 171] on span "Paragraph 1" at bounding box center [97, 172] width 161 height 24
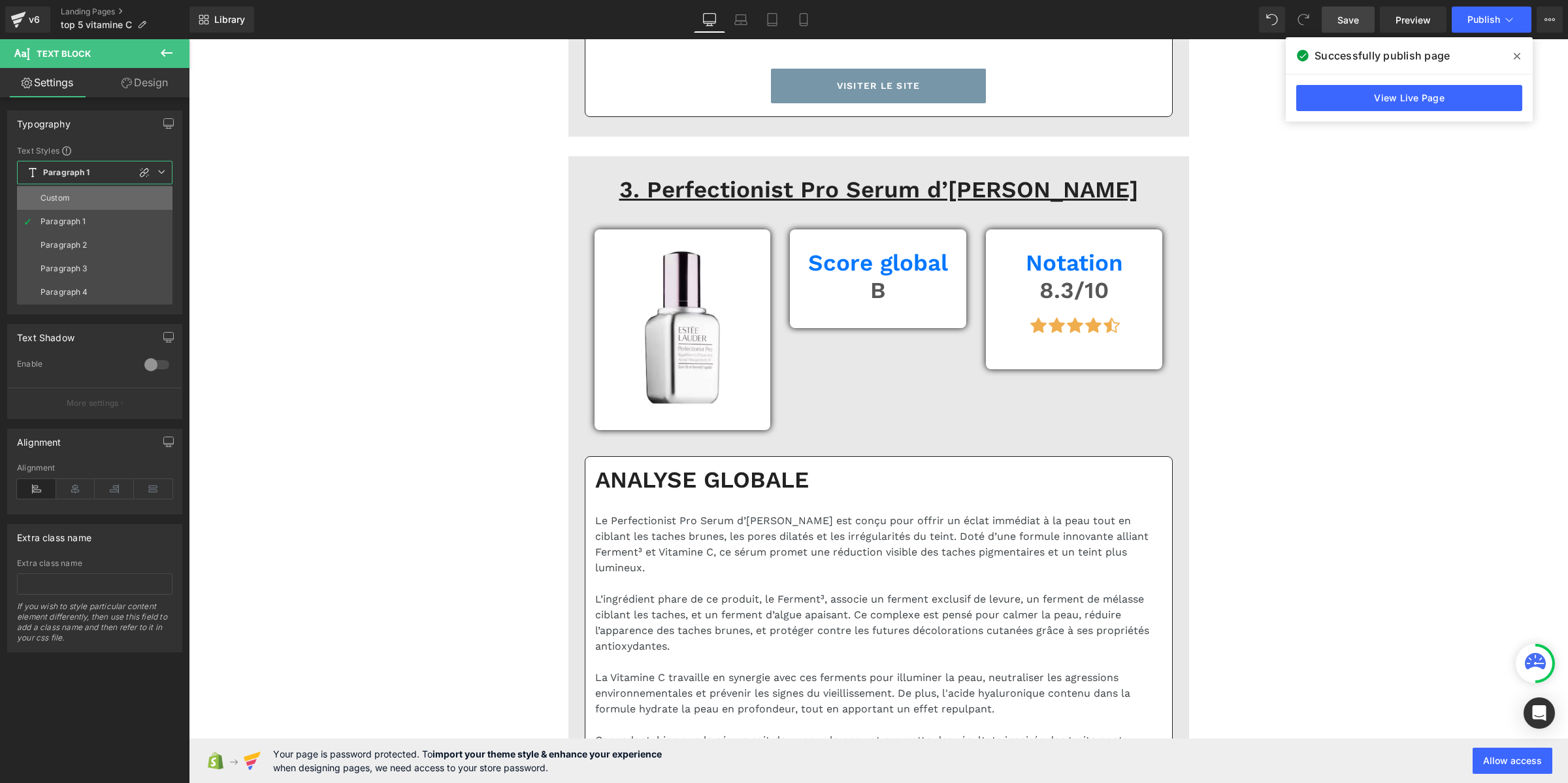
click at [93, 188] on li "Custom" at bounding box center [95, 198] width 155 height 24
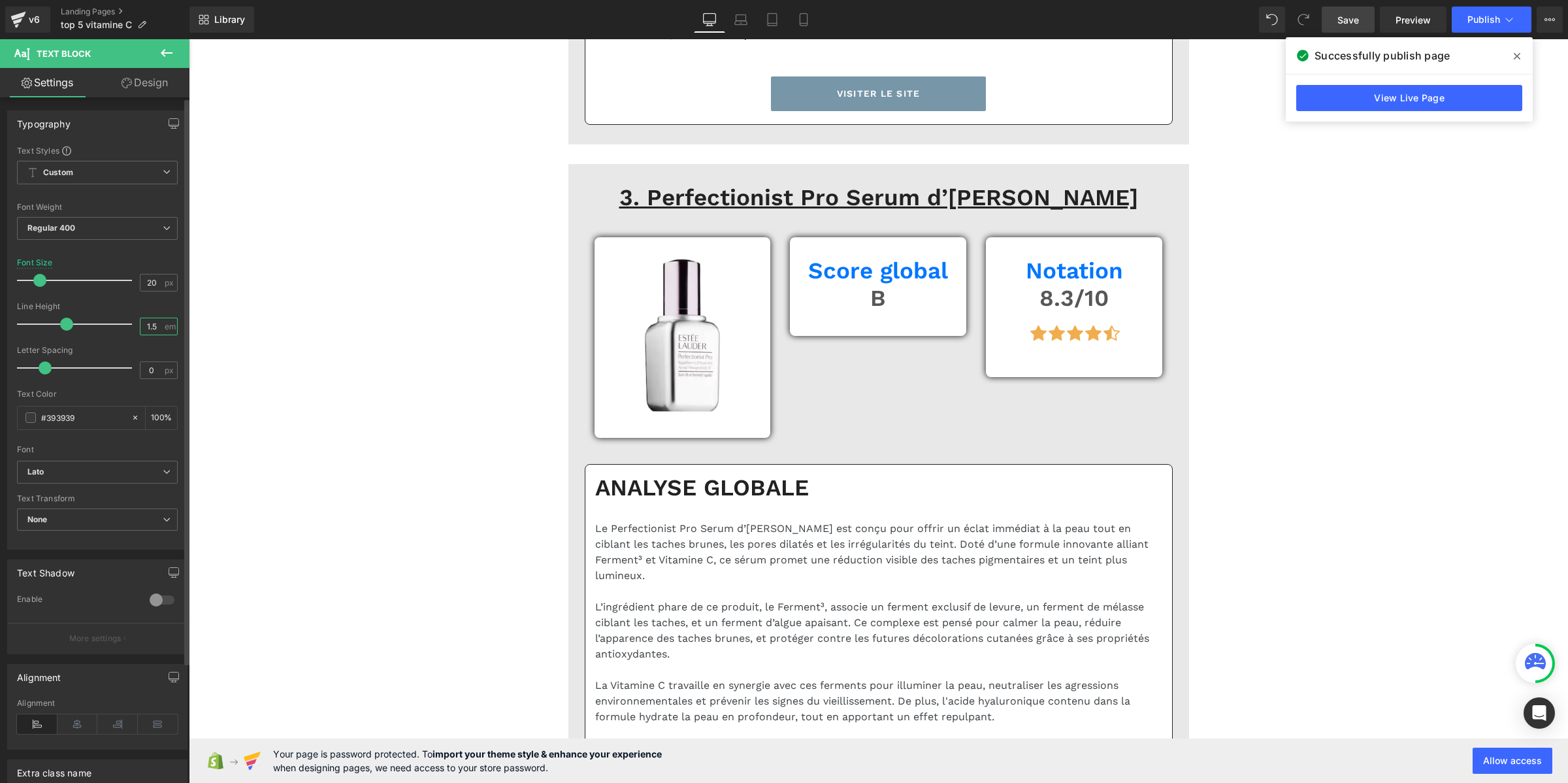
click at [154, 328] on input "1.5" at bounding box center [152, 326] width 23 height 16
paste input "2"
type input "1.2"
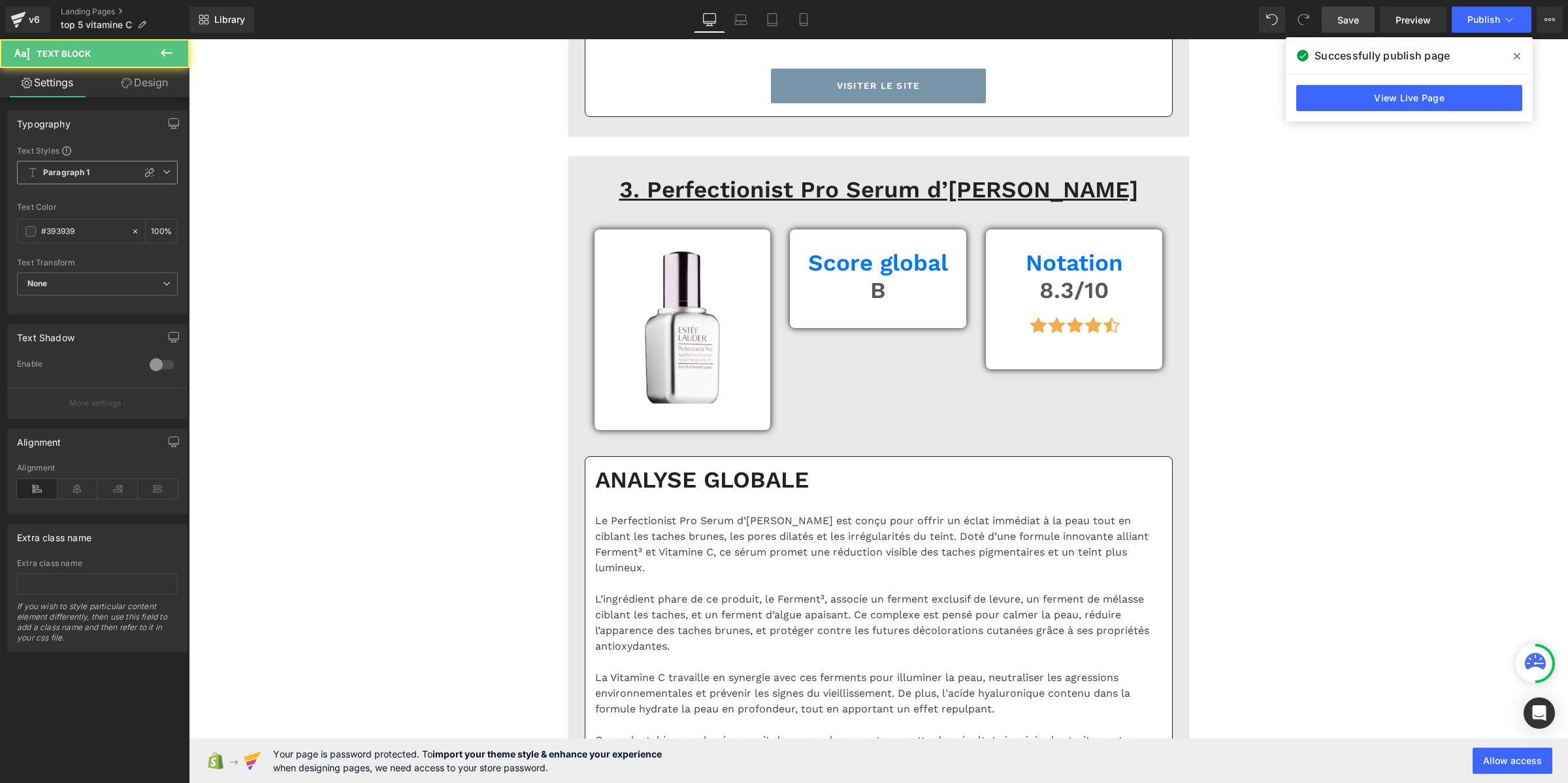
click at [60, 171] on b "Paragraph 1" at bounding box center [67, 173] width 47 height 11
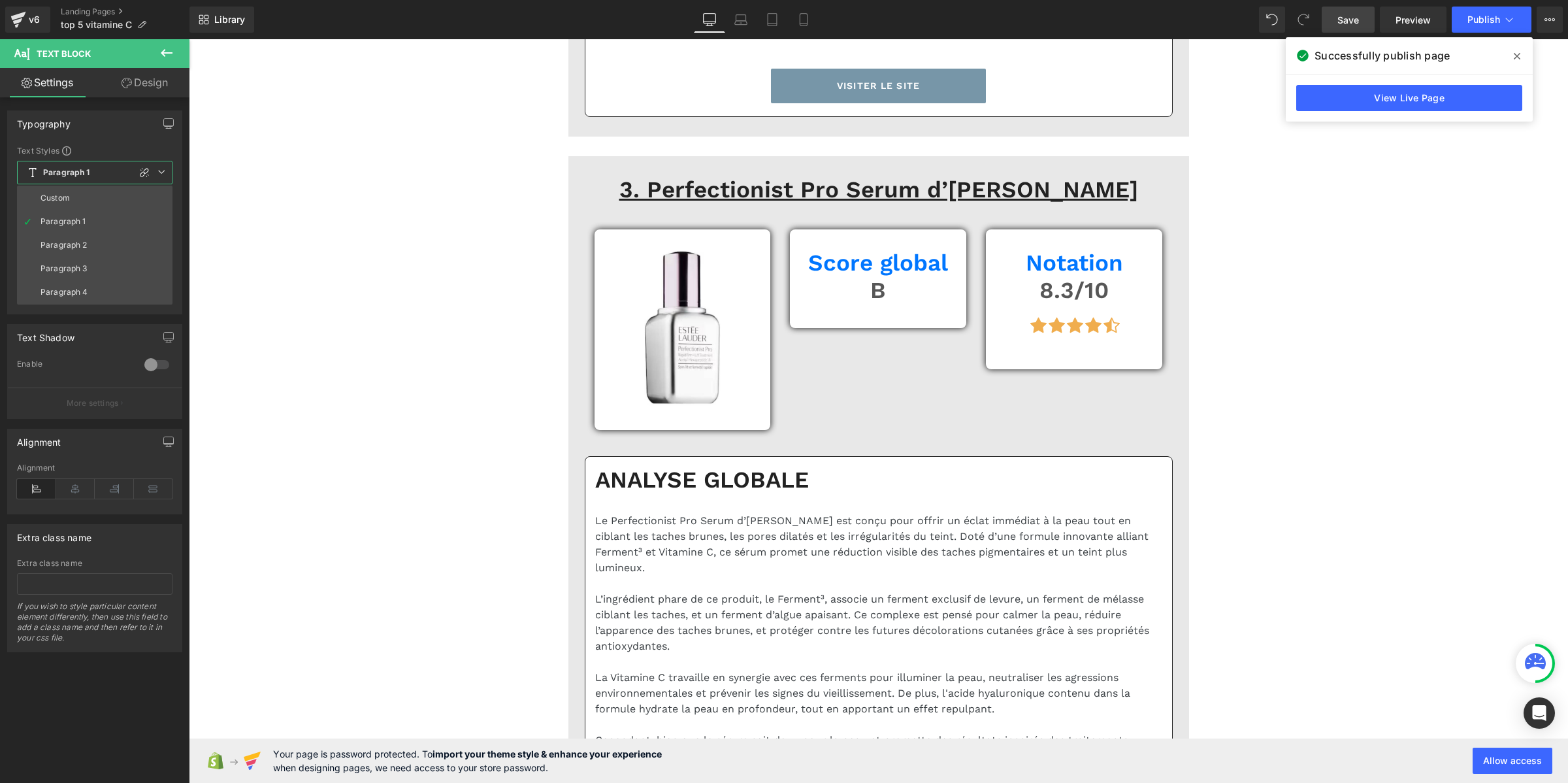
click at [69, 191] on li "Custom" at bounding box center [95, 198] width 155 height 24
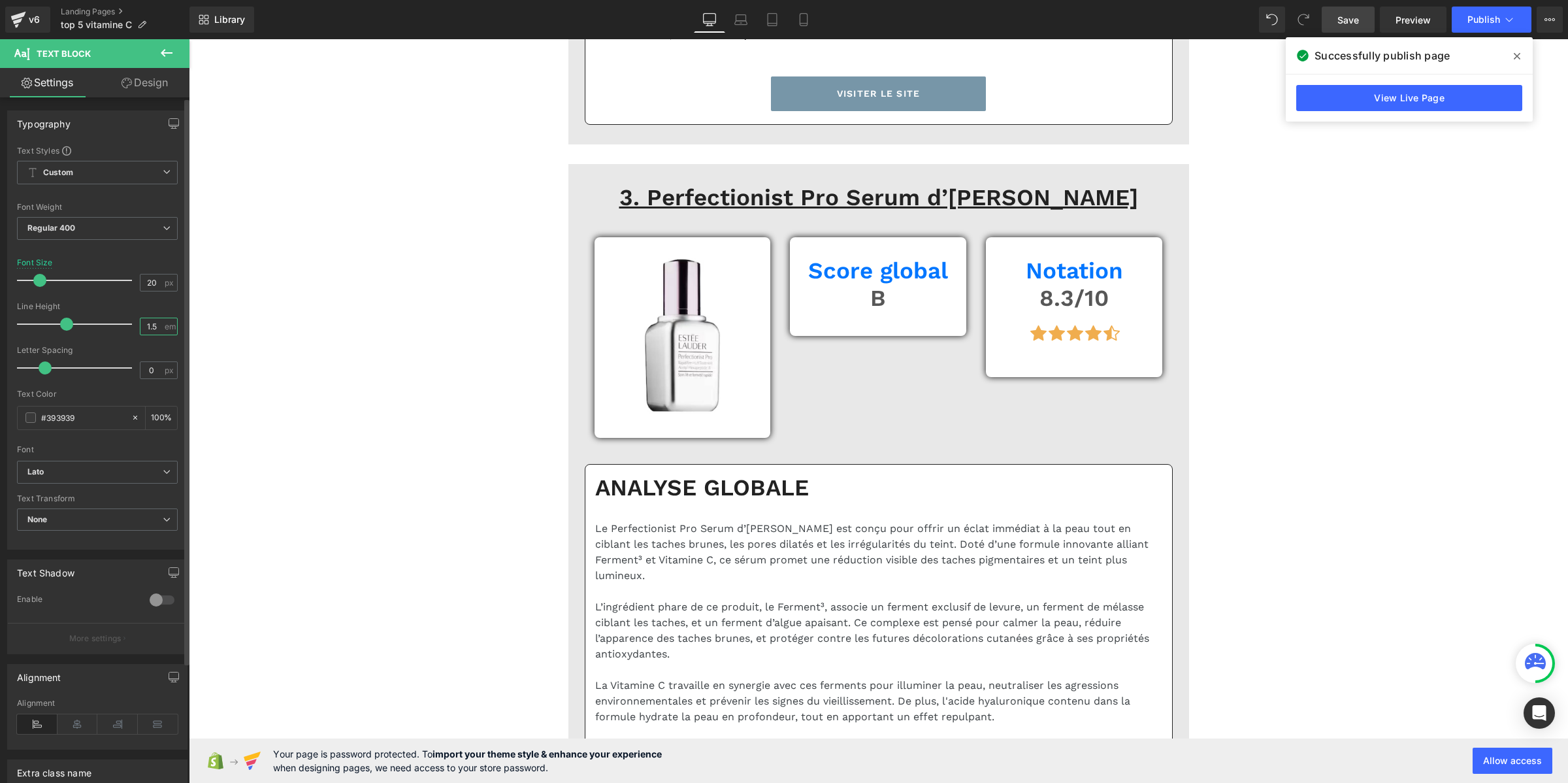
click at [150, 327] on input "1.5" at bounding box center [152, 326] width 23 height 16
paste input "2"
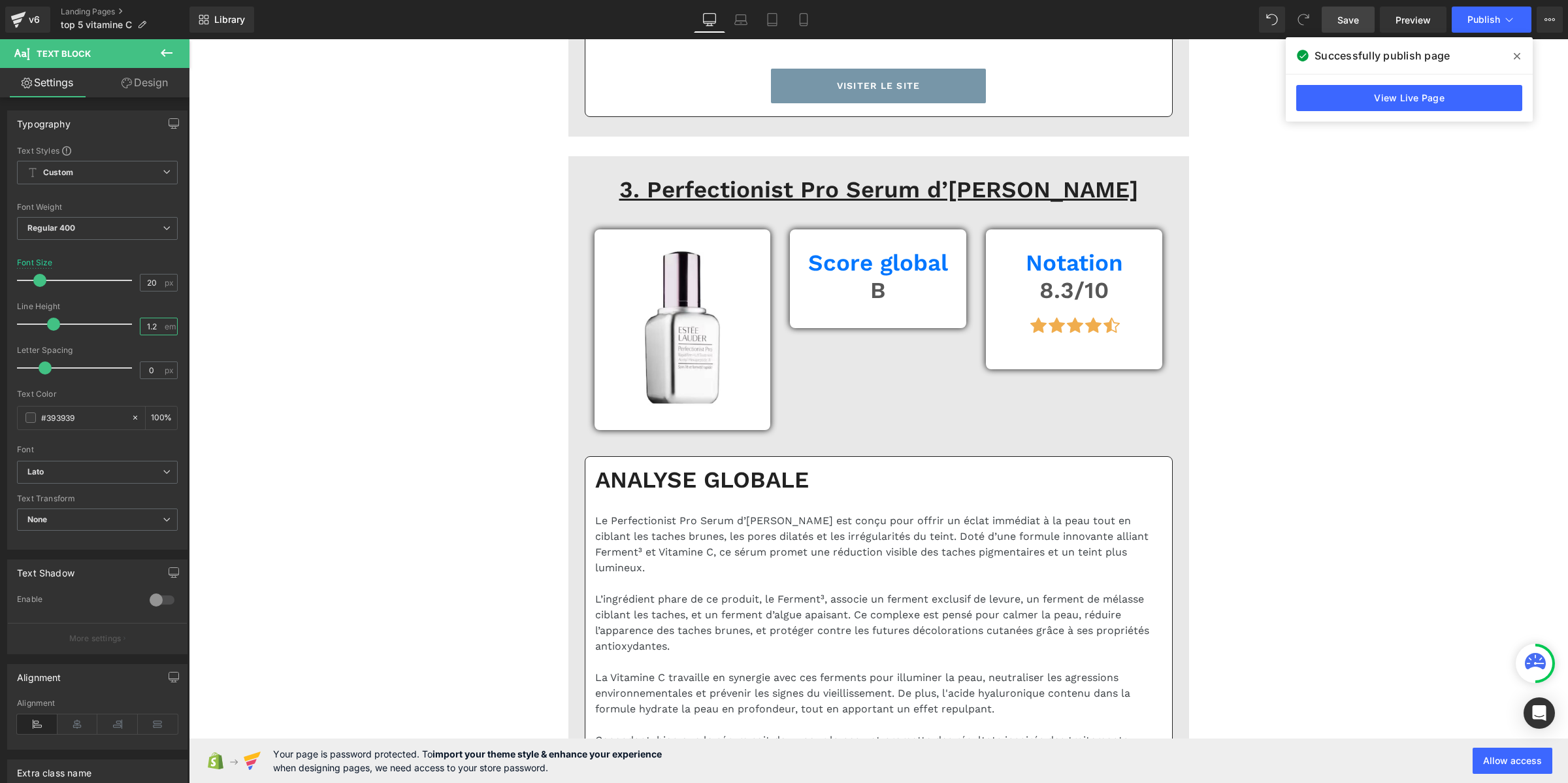
type input "1.2"
drag, startPoint x: 1342, startPoint y: 29, endPoint x: 669, endPoint y: 403, distance: 769.9
click at [1342, 29] on link "Save" at bounding box center [1347, 20] width 53 height 26
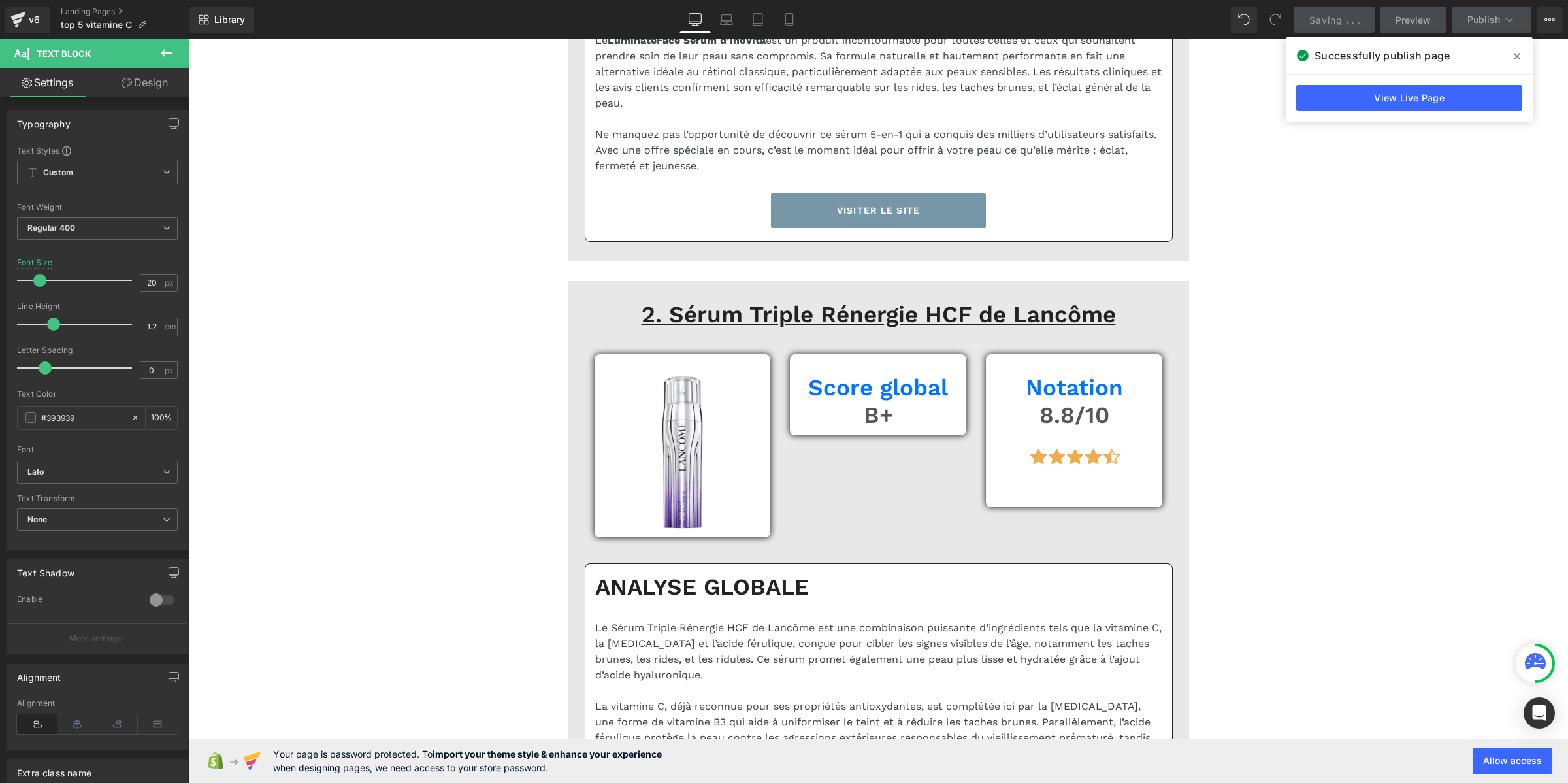
scroll to position [2776, 0]
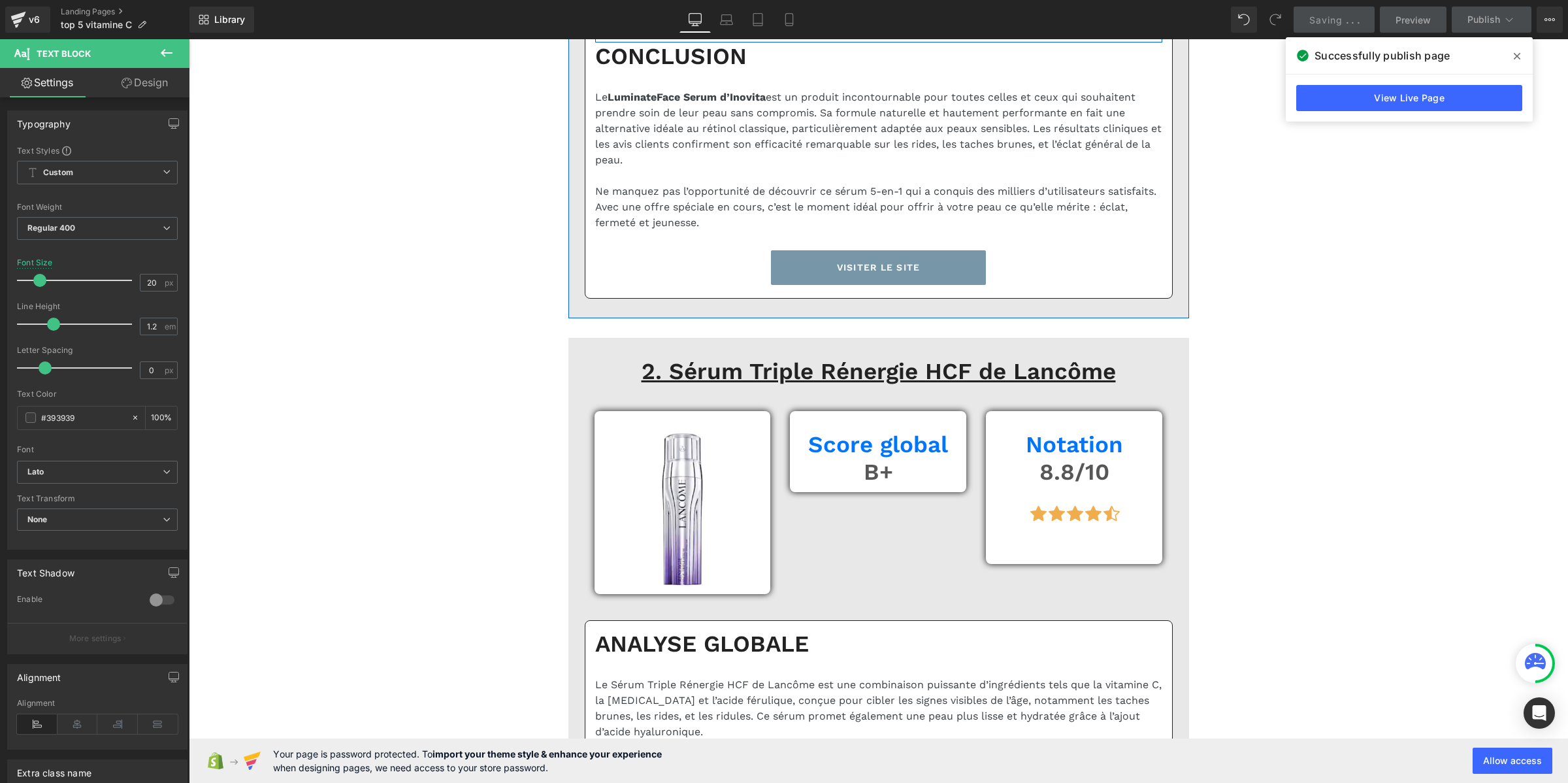
click at [692, 12] on span at bounding box center [700, 2] width 17 height 20
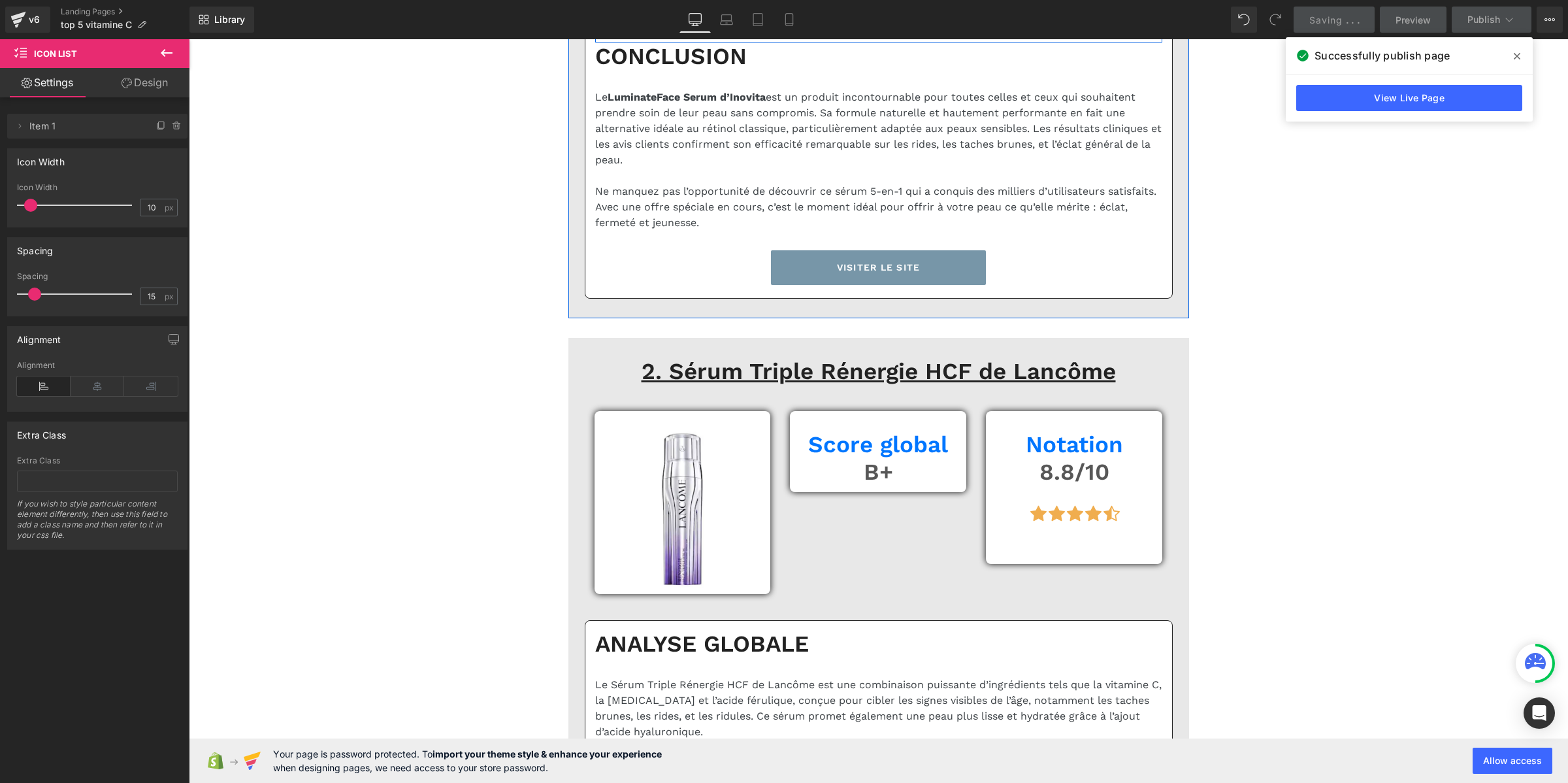
drag, startPoint x: 651, startPoint y: 404, endPoint x: 416, endPoint y: 374, distance: 236.9
click at [651, 26] on p "En raison de la forte demande, les stocks sont souvent épuisés" at bounding box center [743, 11] width 251 height 31
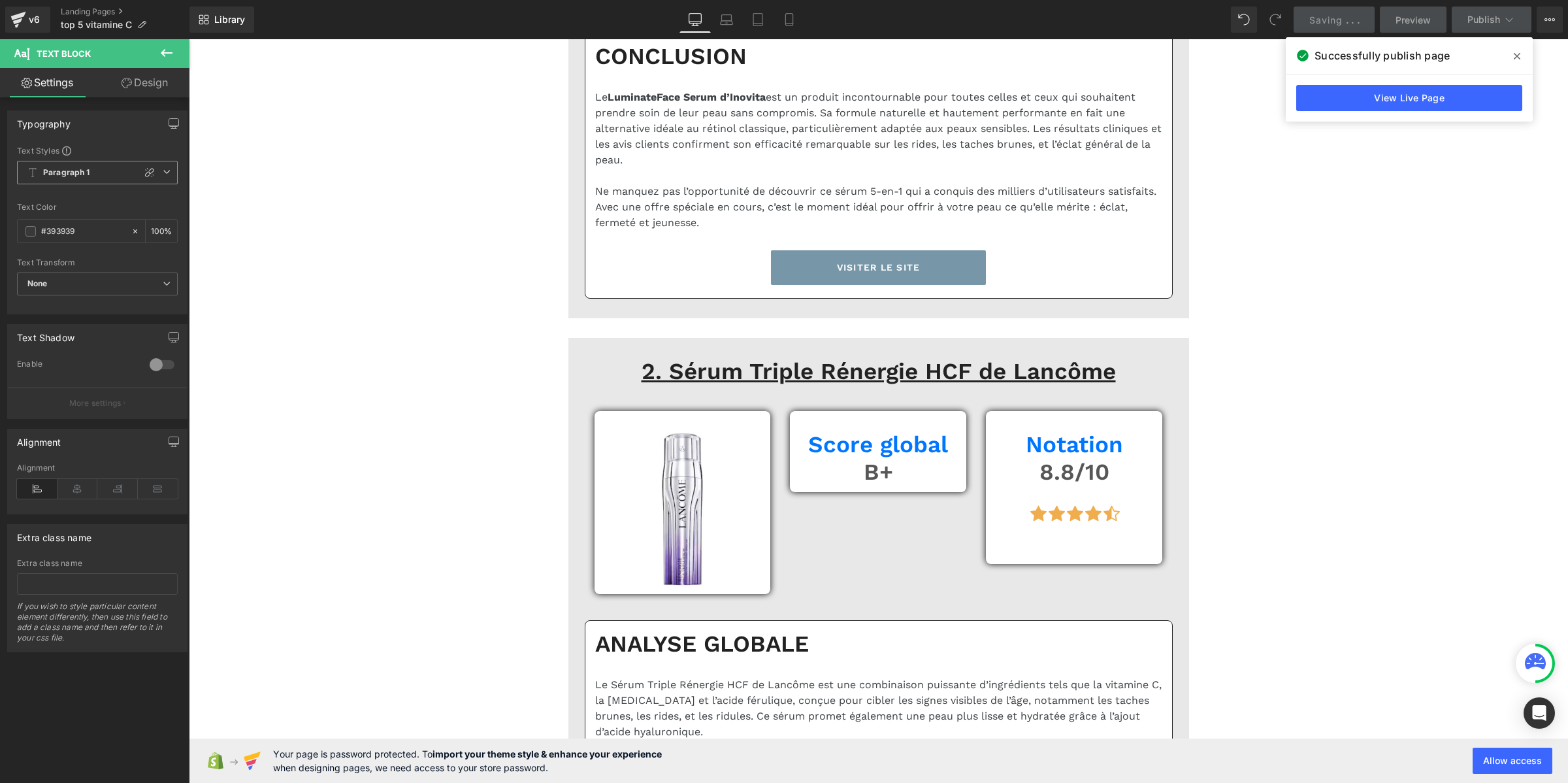
click at [109, 171] on span "Paragraph 1" at bounding box center [97, 172] width 161 height 24
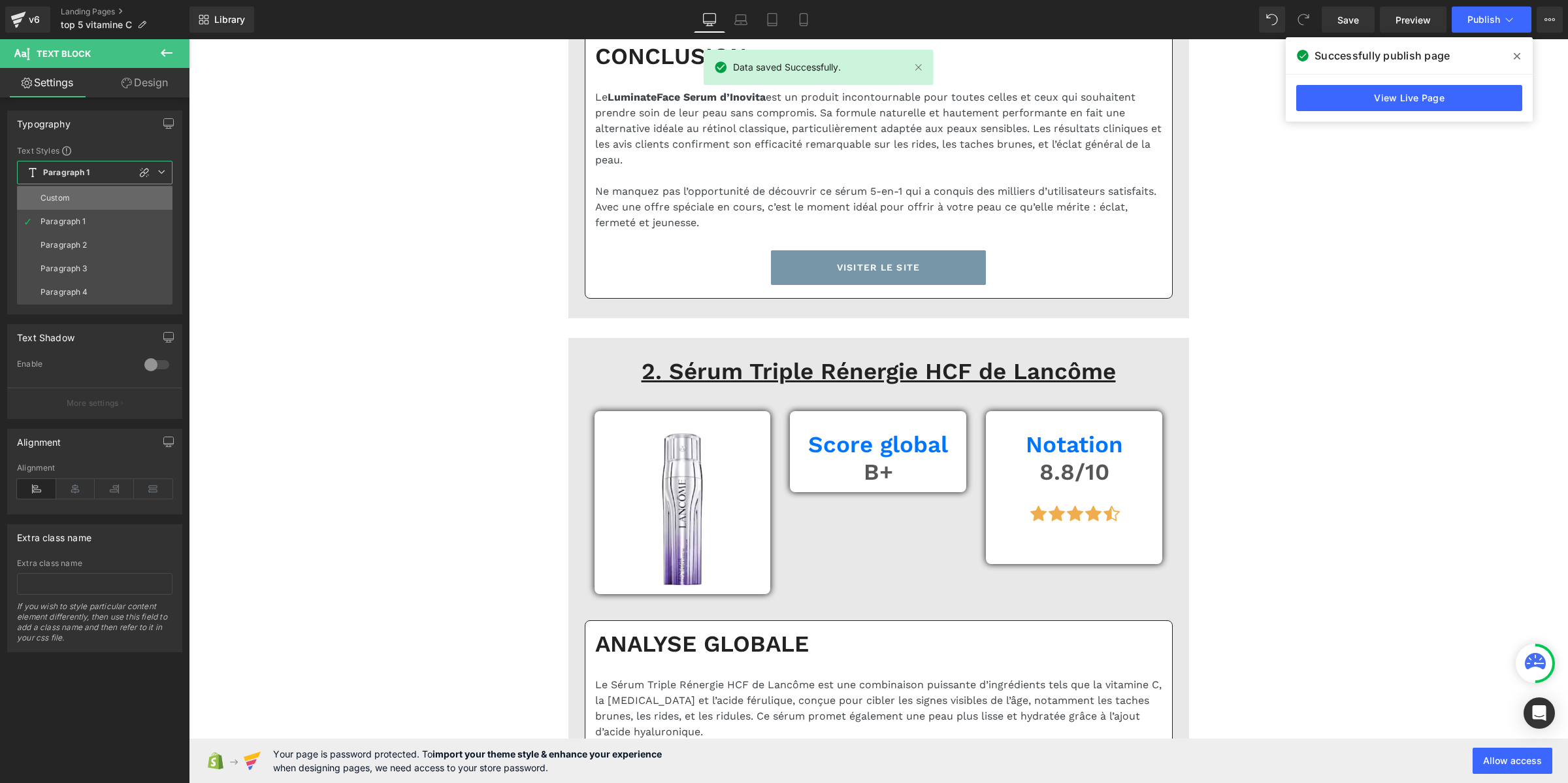
click at [100, 194] on li "Custom" at bounding box center [95, 198] width 155 height 24
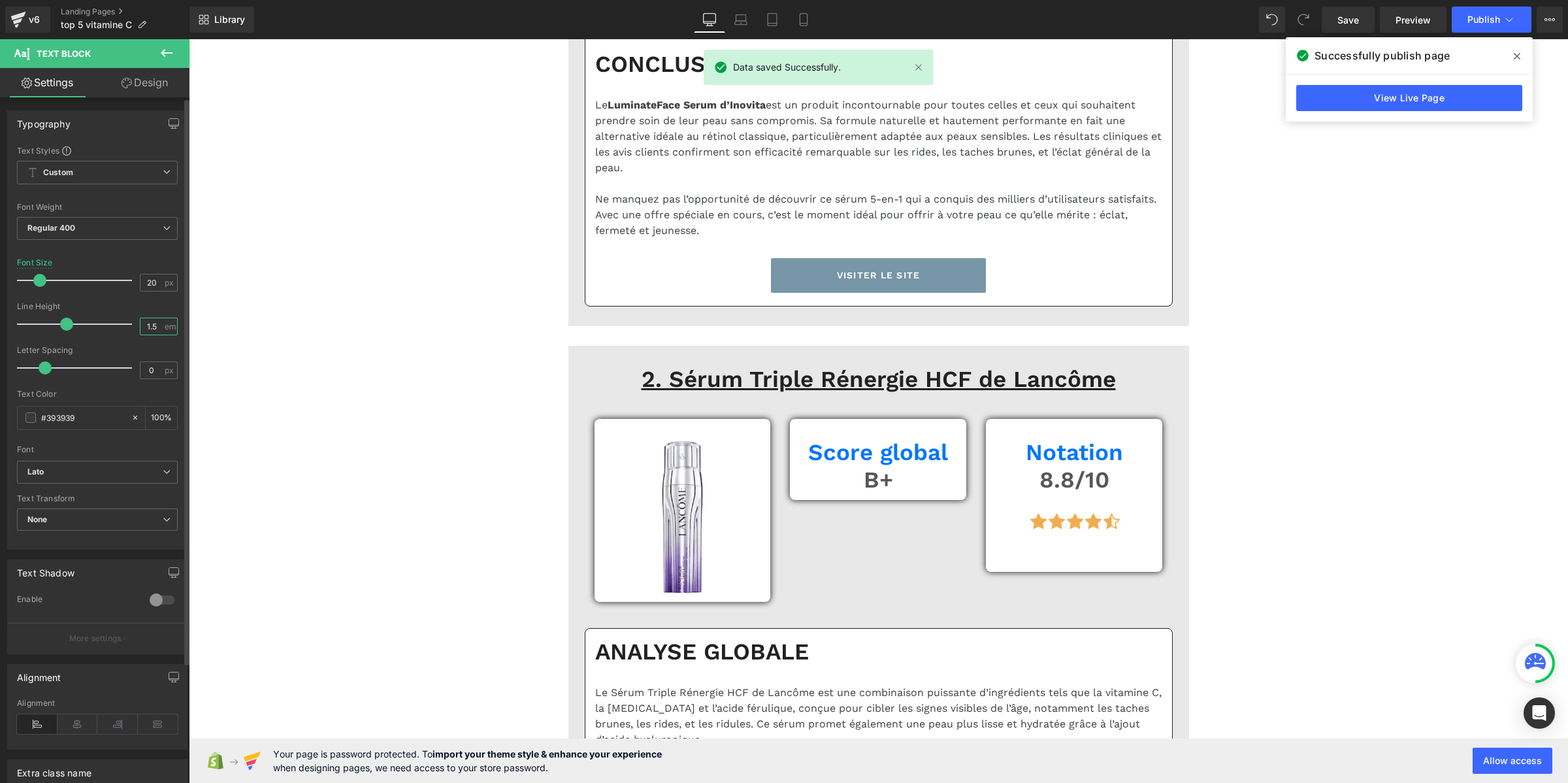
click at [152, 328] on input "1.5" at bounding box center [152, 326] width 23 height 16
paste input "2"
type input "1.2"
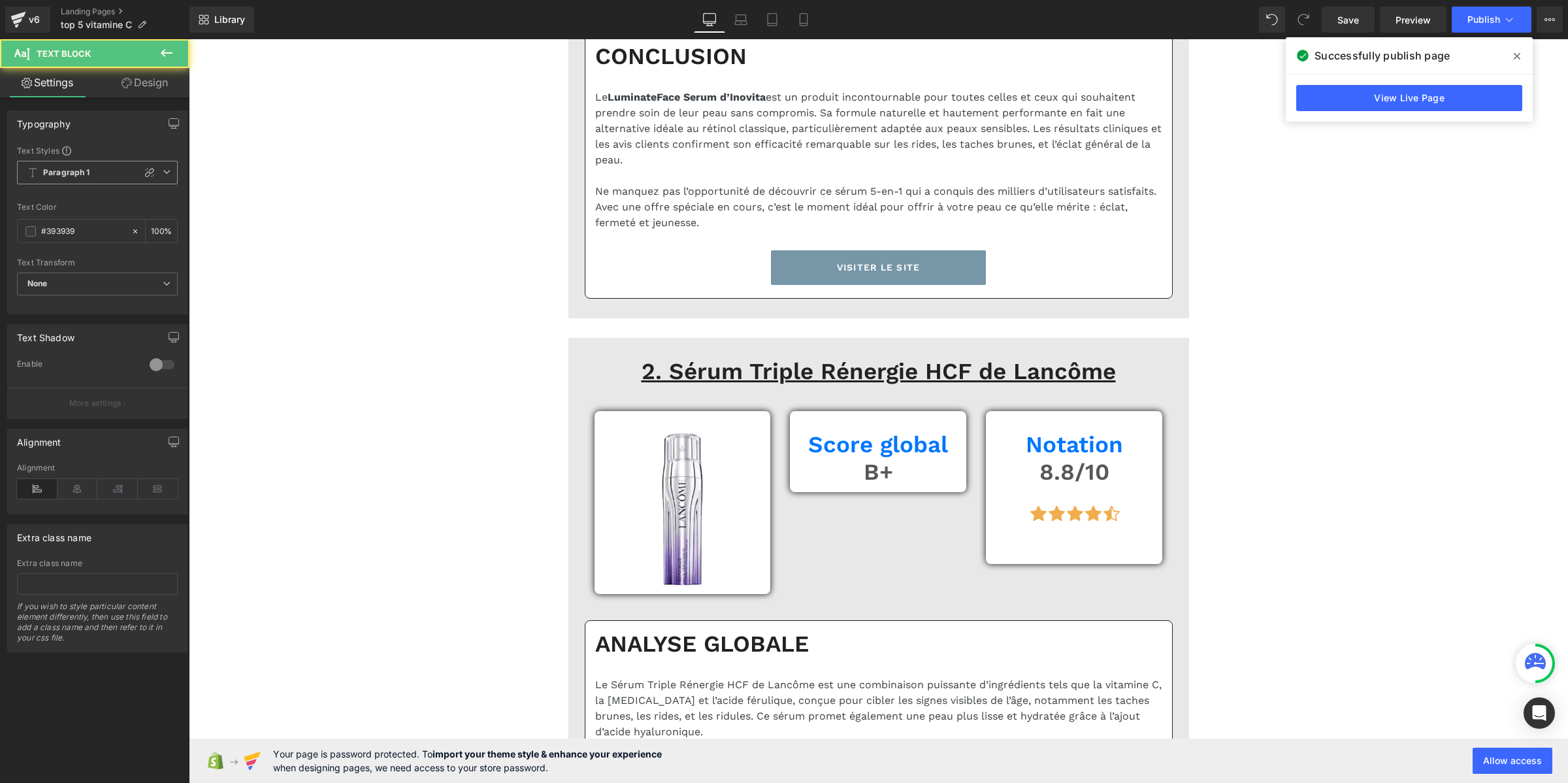
click at [47, 168] on b "Paragraph 1" at bounding box center [67, 173] width 47 height 11
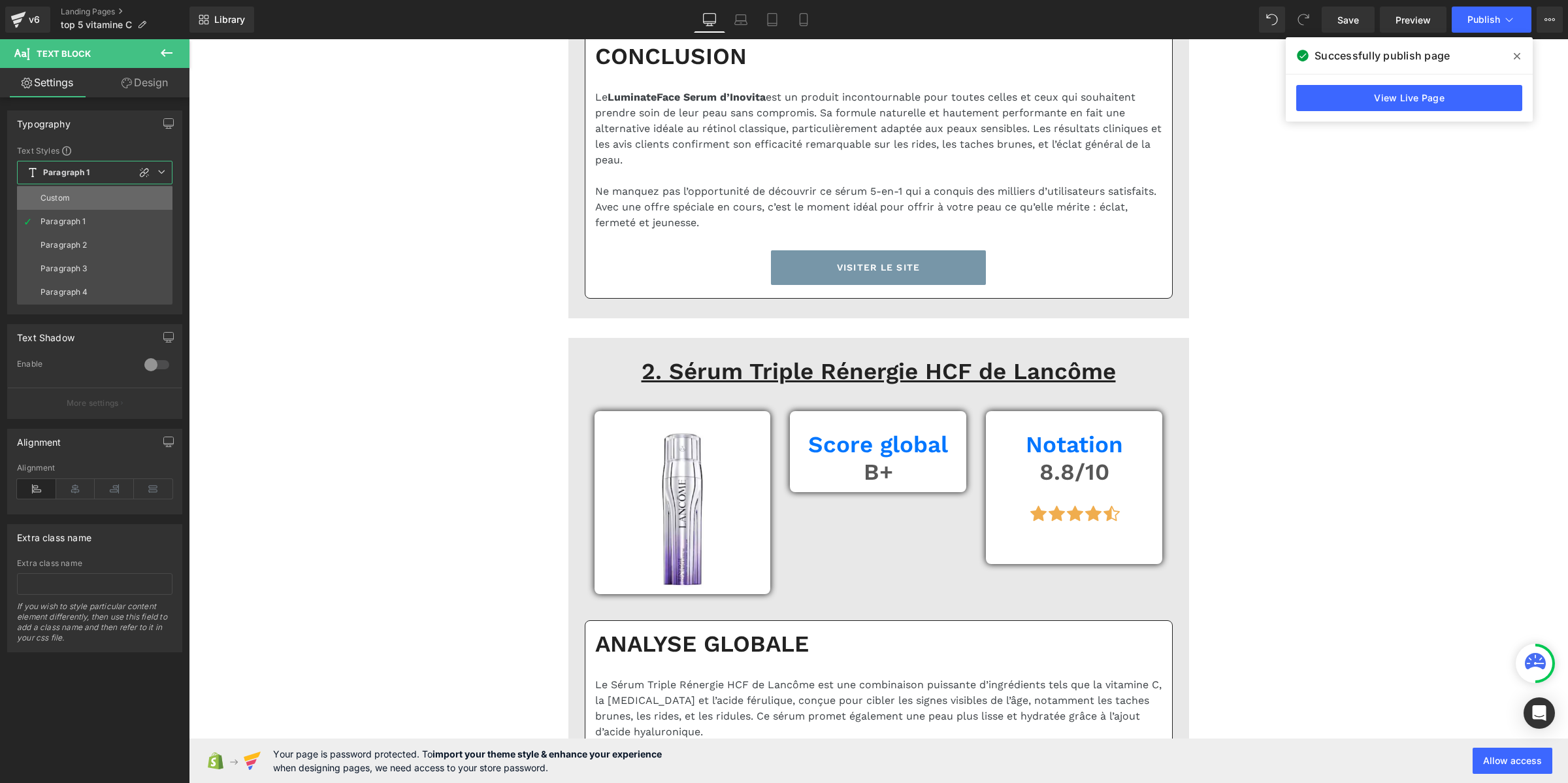
click at [60, 204] on li "Custom" at bounding box center [95, 198] width 155 height 24
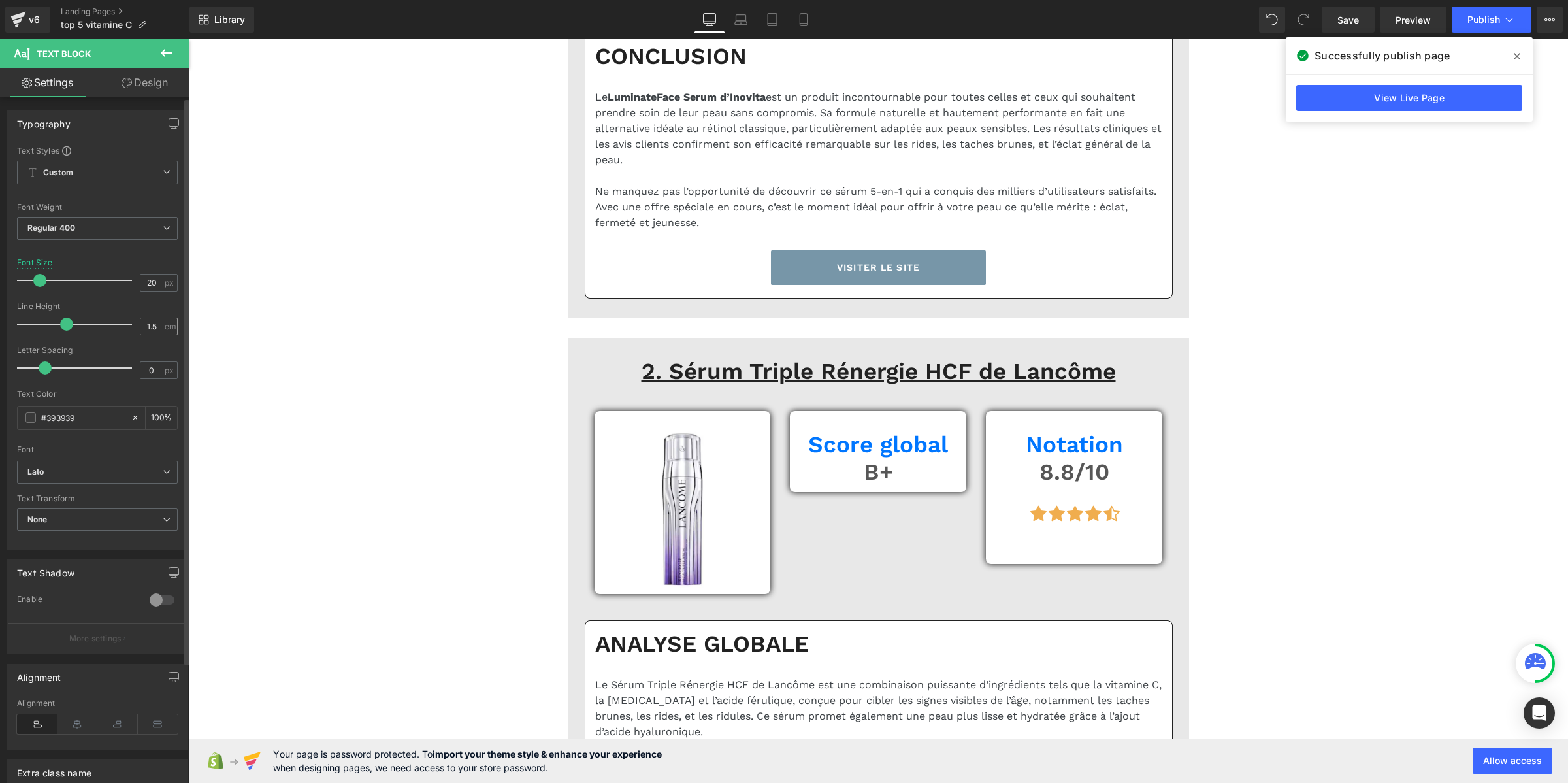
click at [159, 322] on div "1.5 em" at bounding box center [159, 327] width 38 height 18
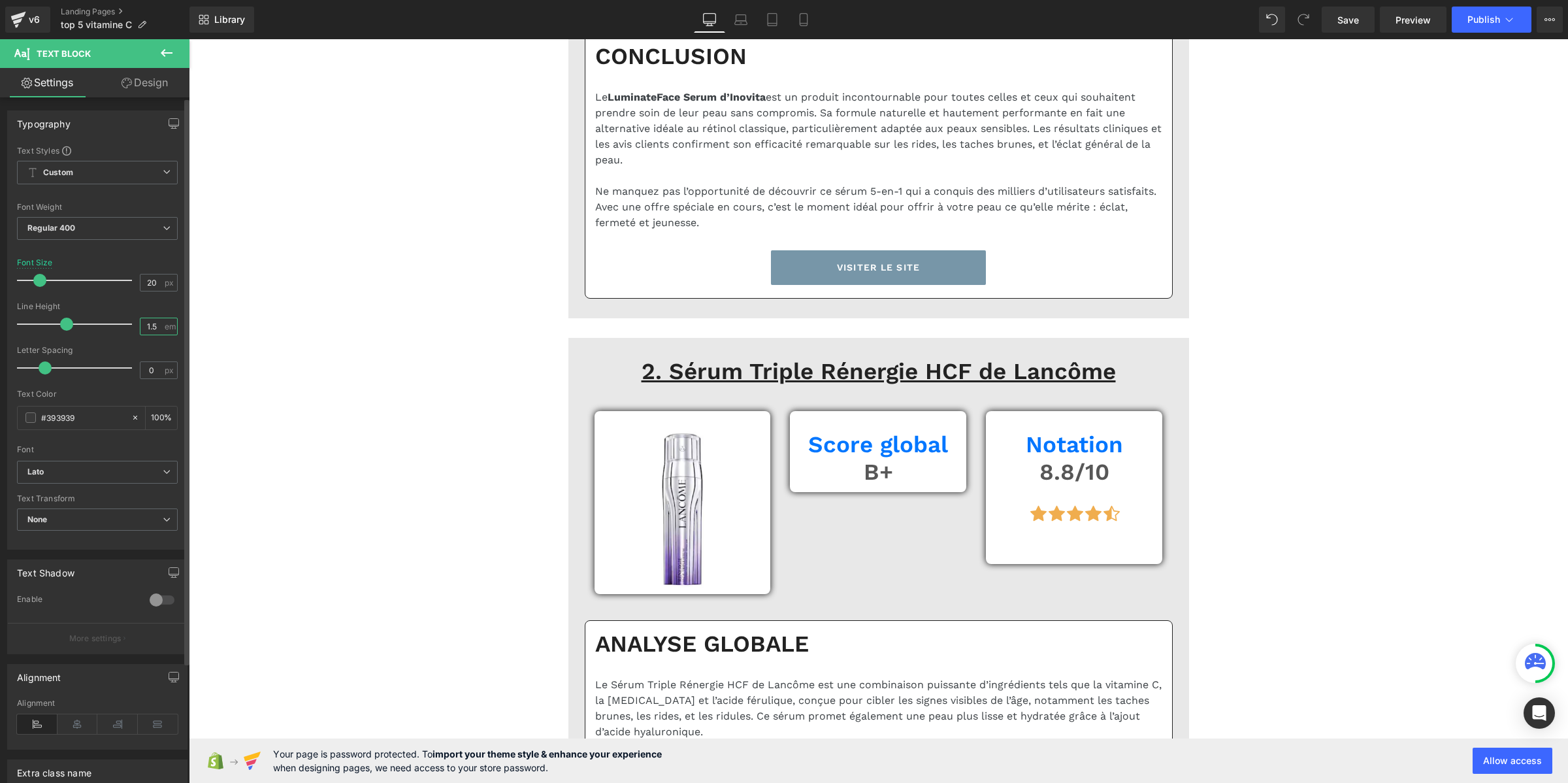
click at [149, 329] on input "1.5" at bounding box center [152, 326] width 23 height 16
type input "1.2"
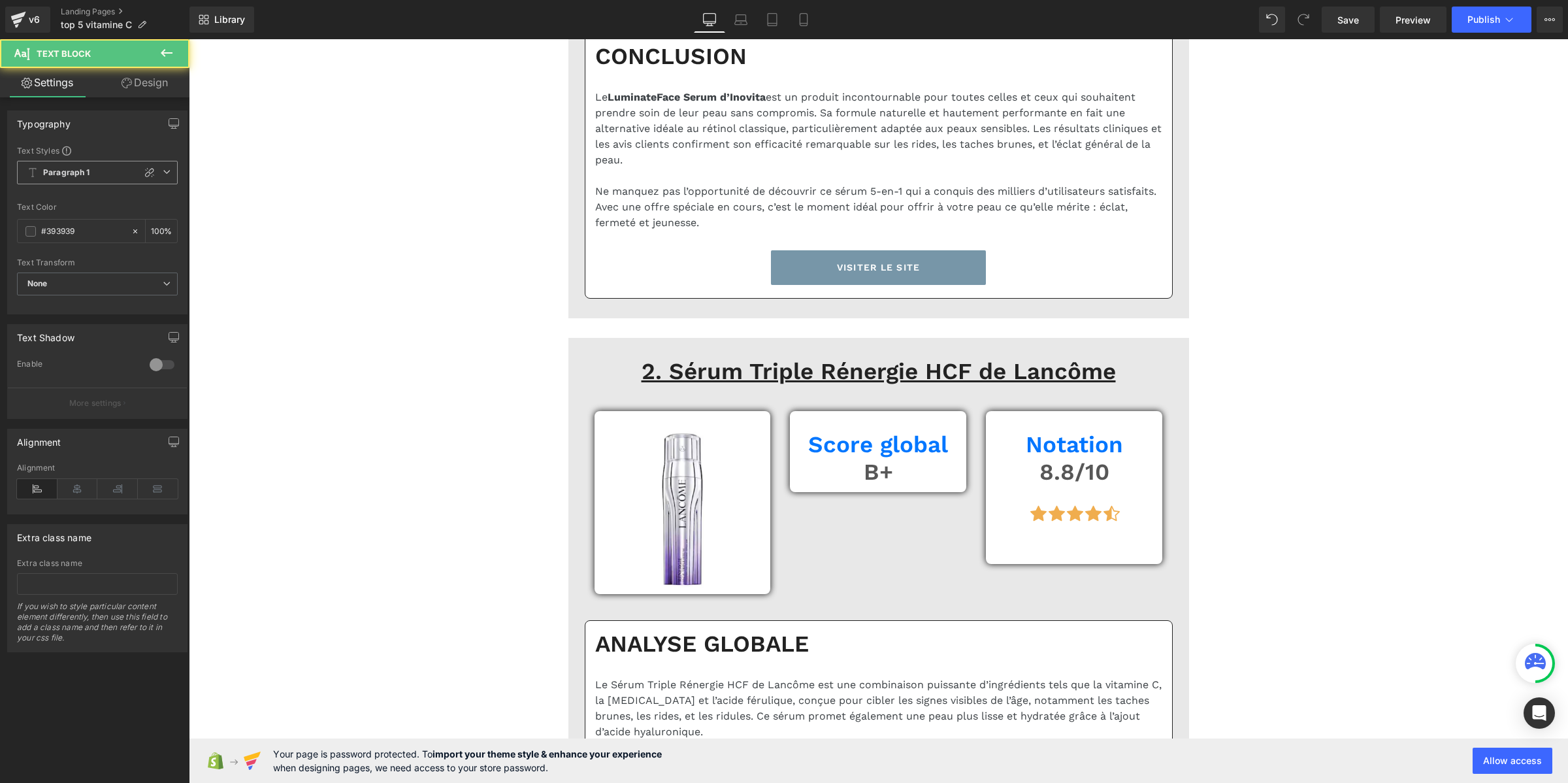
click at [83, 175] on b "Paragraph 1" at bounding box center [67, 173] width 47 height 11
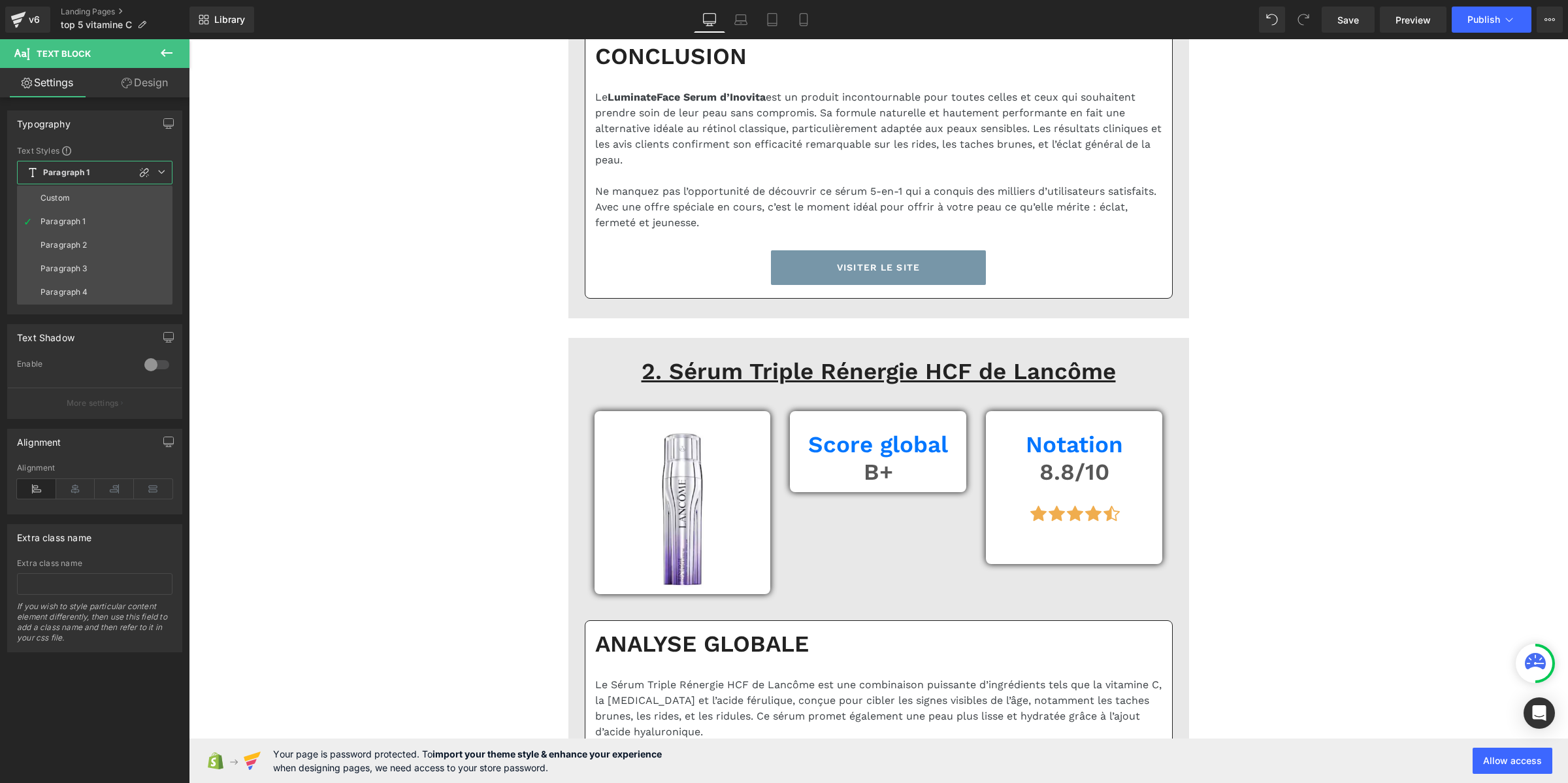
click at [83, 190] on li "Custom" at bounding box center [95, 198] width 155 height 24
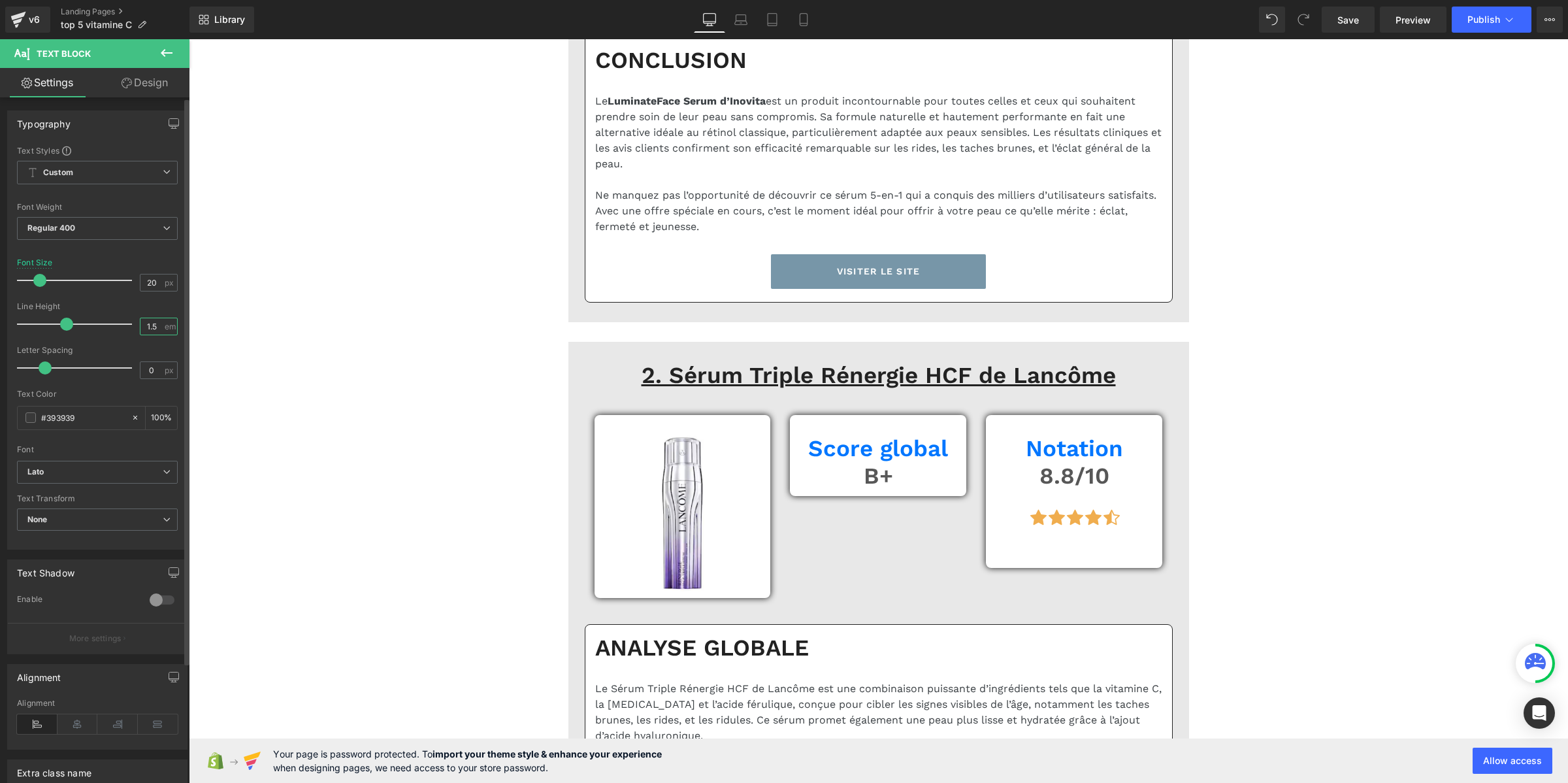
click at [158, 328] on input "1.5" at bounding box center [152, 326] width 23 height 16
paste input "2"
type input "1.2"
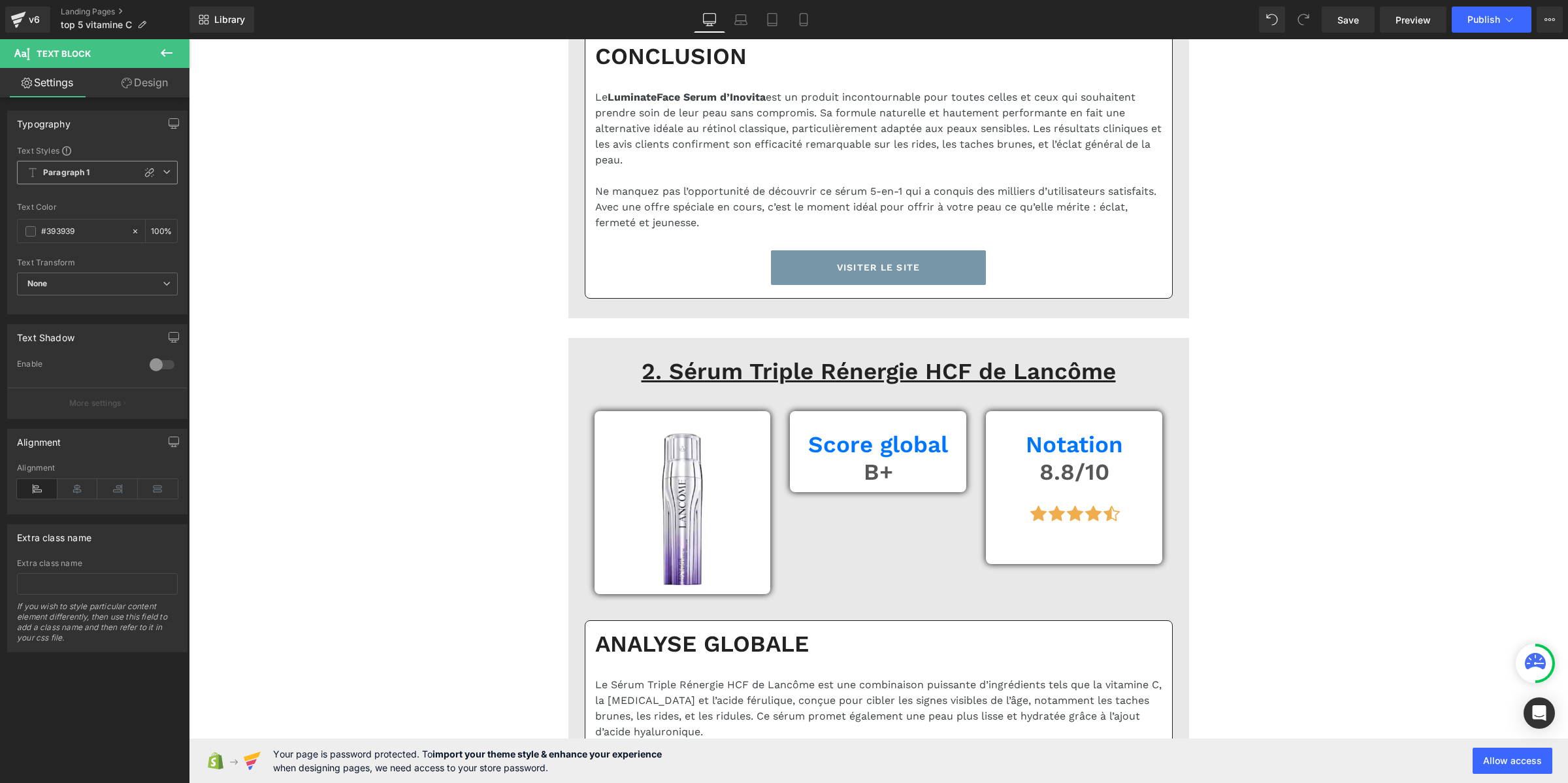
click at [77, 174] on b "Paragraph 1" at bounding box center [67, 173] width 47 height 11
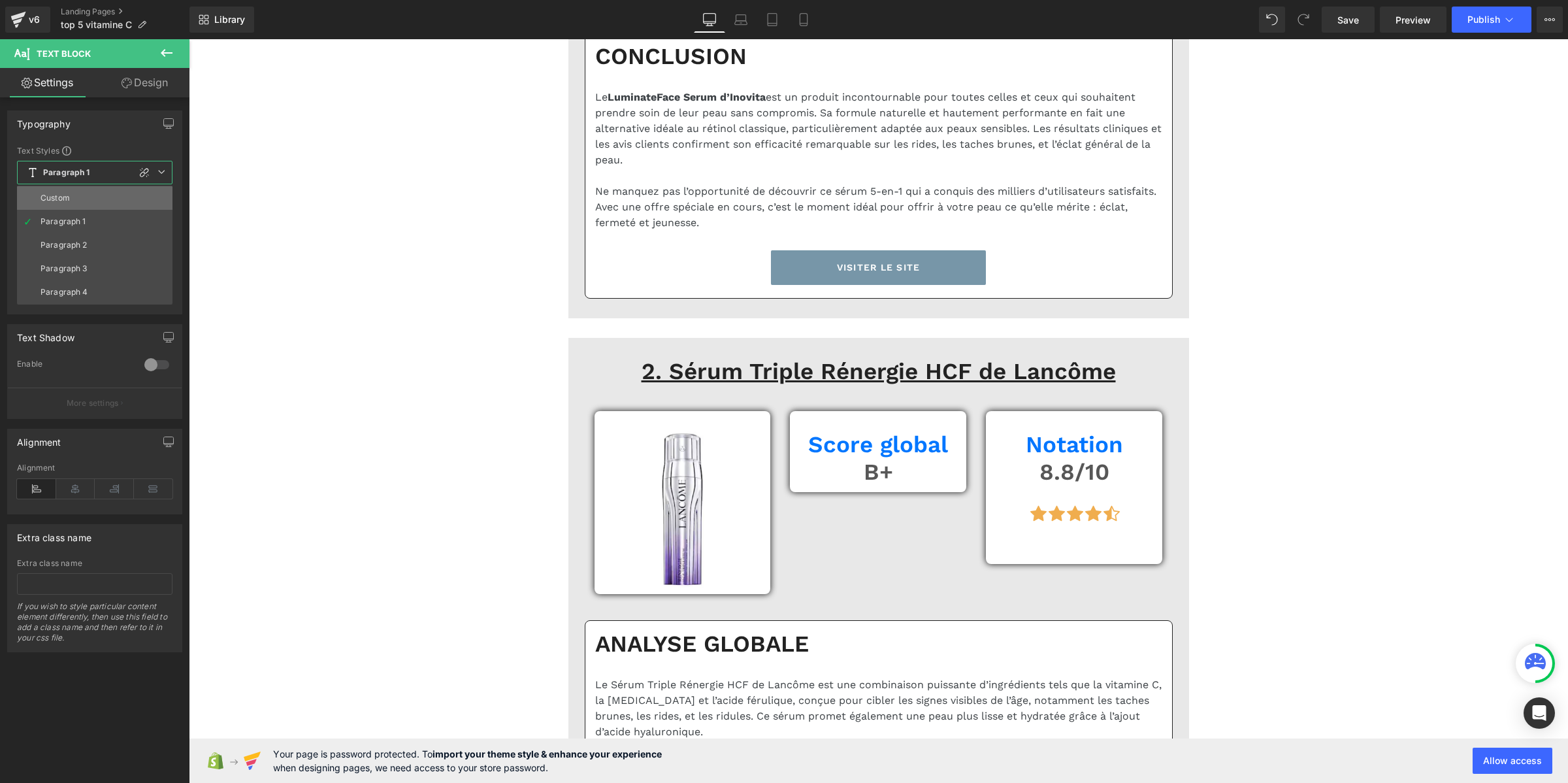
click at [72, 190] on li "Custom" at bounding box center [95, 198] width 155 height 24
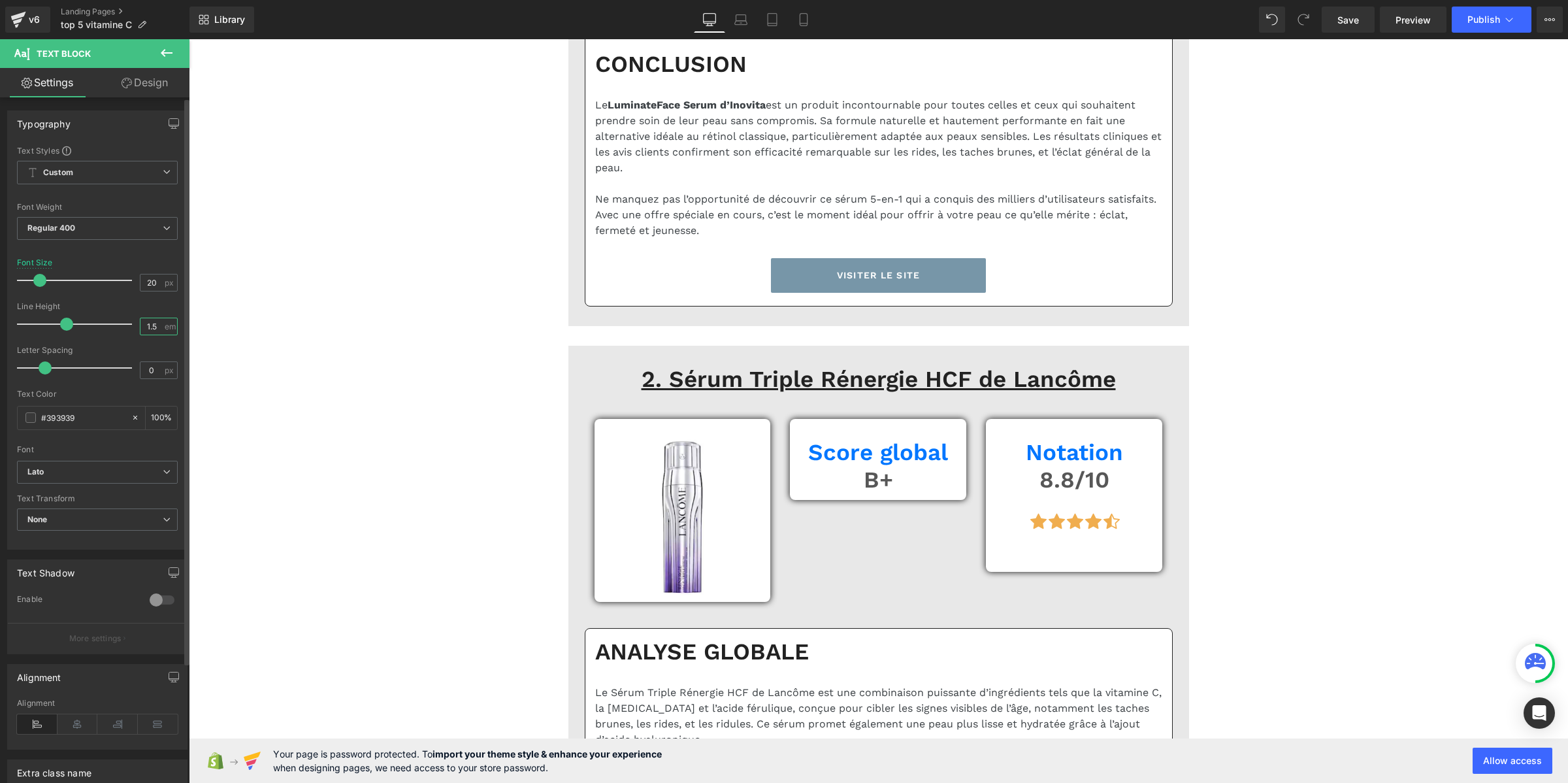
click at [151, 324] on input "1.5" at bounding box center [152, 326] width 23 height 16
paste input "2"
type input "1.2"
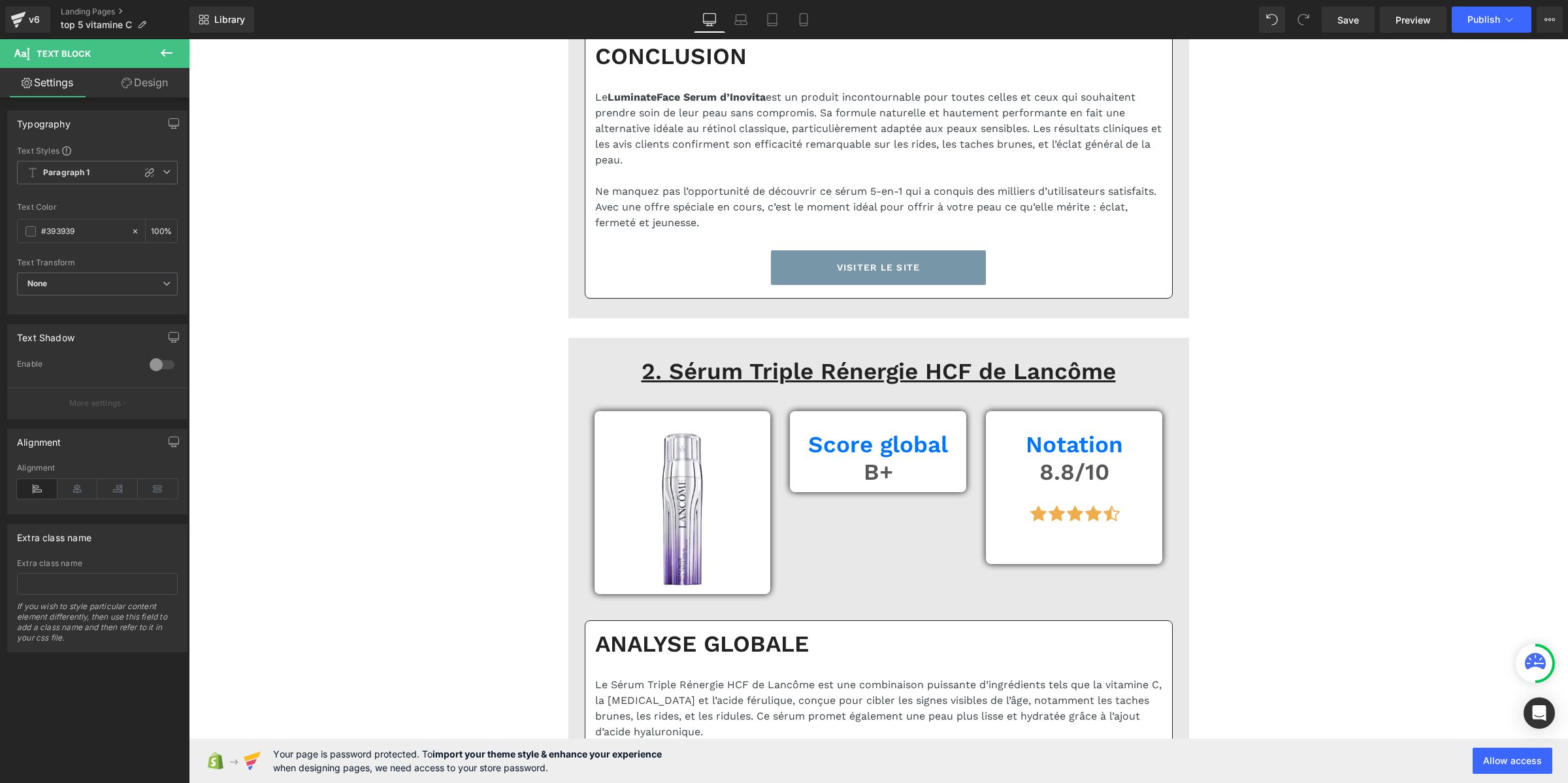
click at [96, 159] on div "Text Styles Custom Paragraph 1 Paragraph 2 Paragraph 3 Paragraph 4 Paragraph 1 …" at bounding box center [97, 229] width 179 height 168
click at [90, 177] on span "Paragraph 1" at bounding box center [97, 172] width 161 height 24
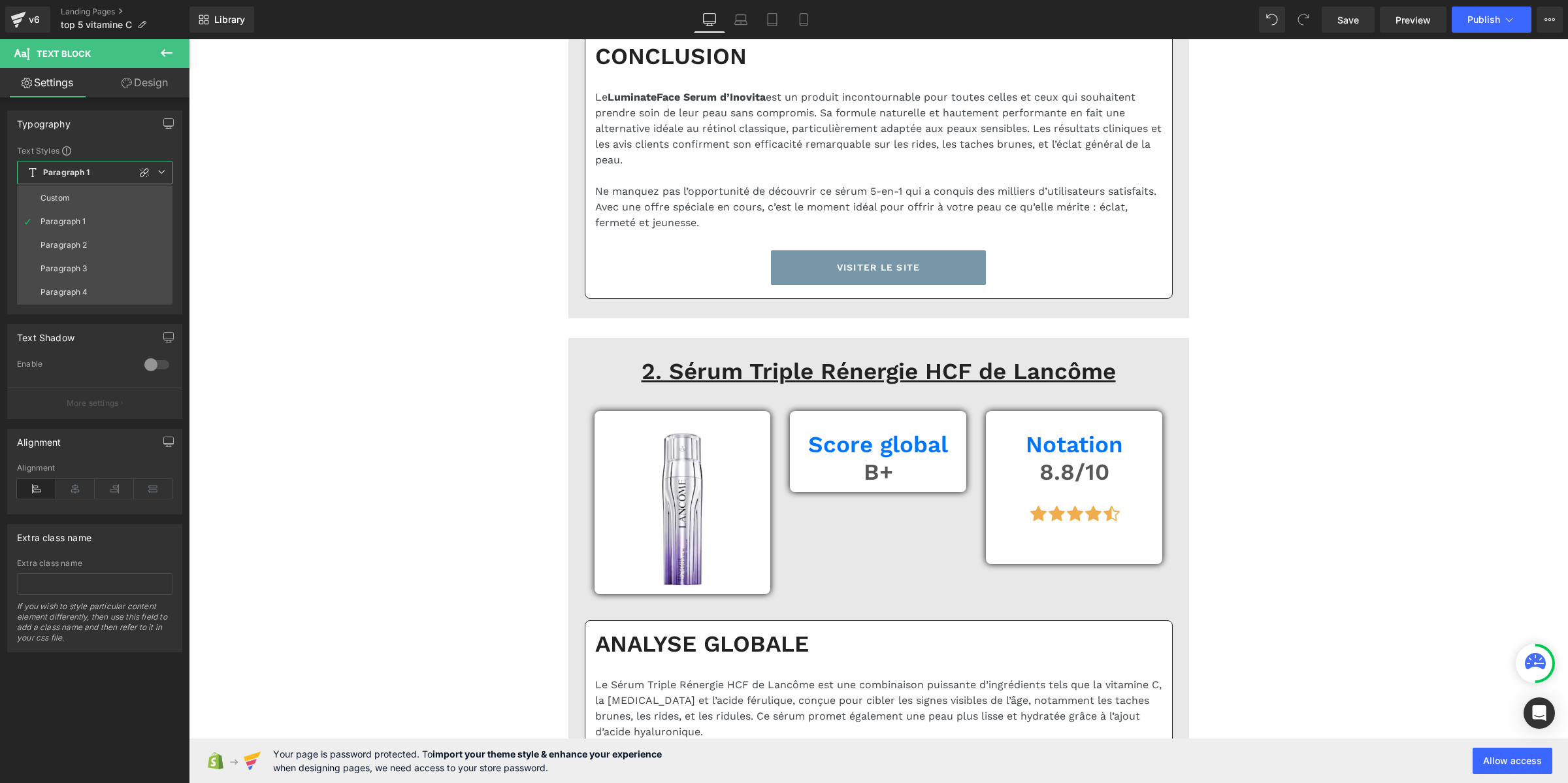
click at [85, 196] on li "Custom" at bounding box center [95, 198] width 155 height 24
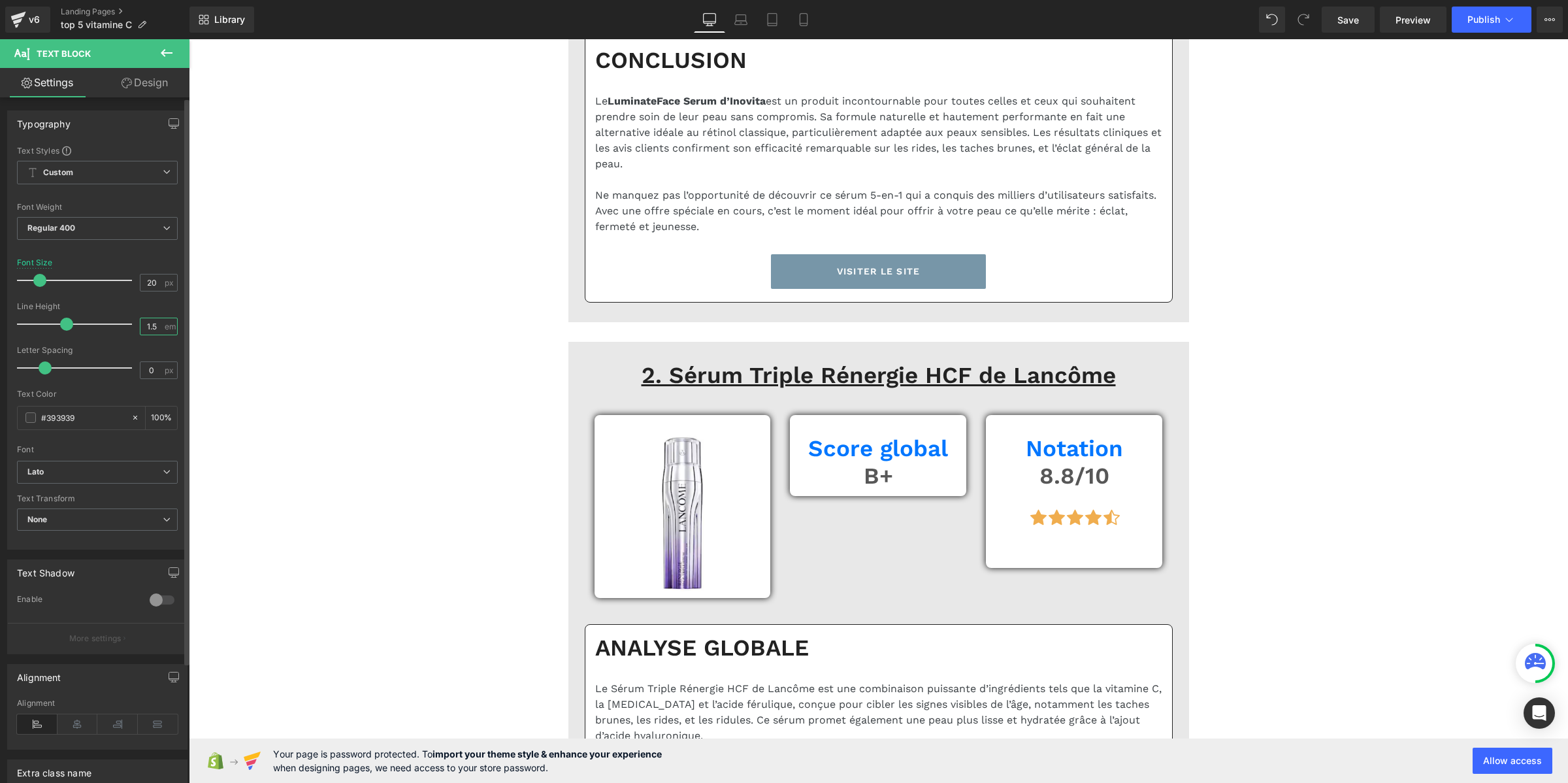
click at [147, 329] on input "1.5" at bounding box center [152, 326] width 23 height 16
paste input "2"
type input "1.2"
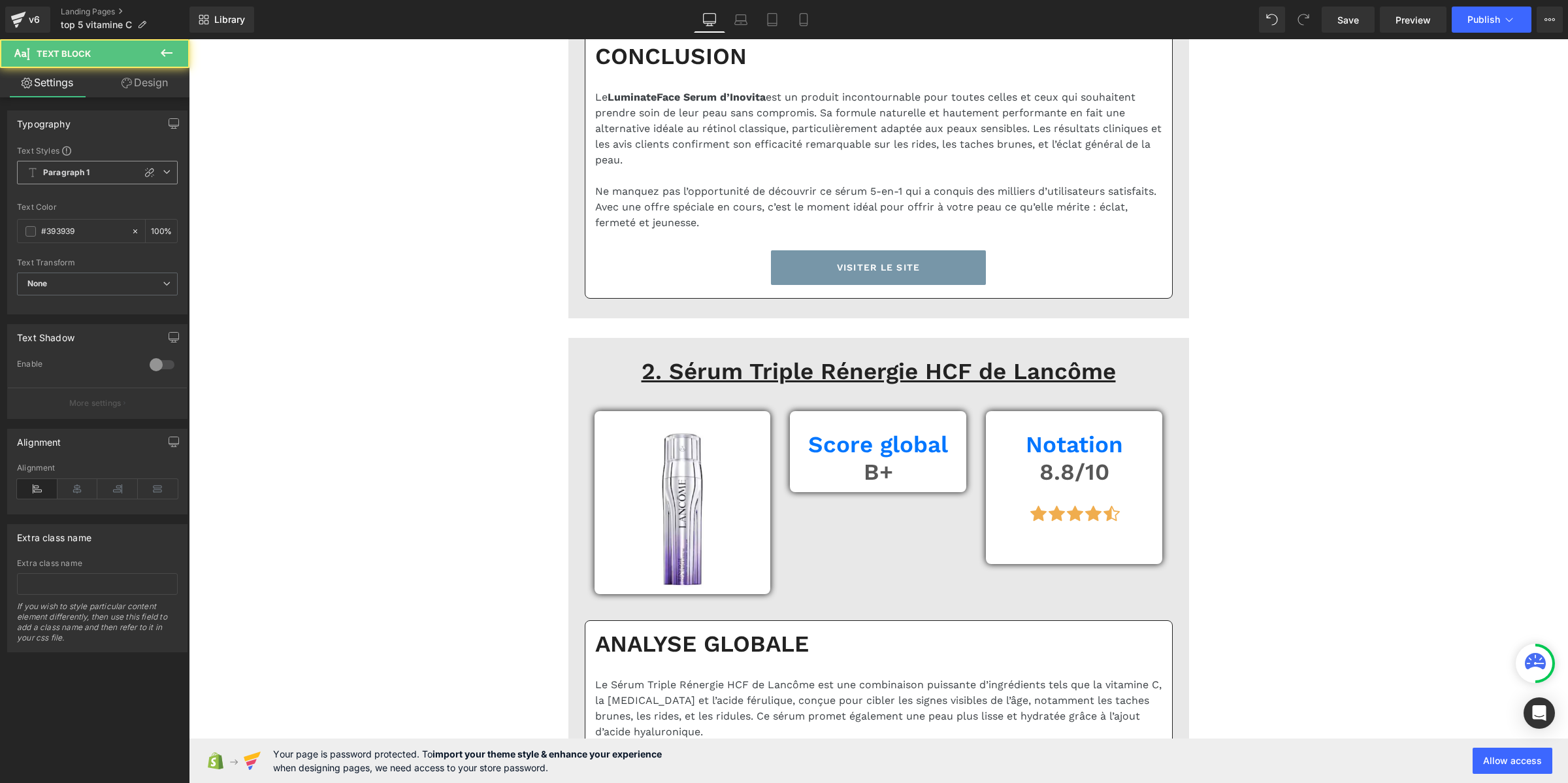
click at [76, 164] on span "Paragraph 1" at bounding box center [97, 172] width 161 height 24
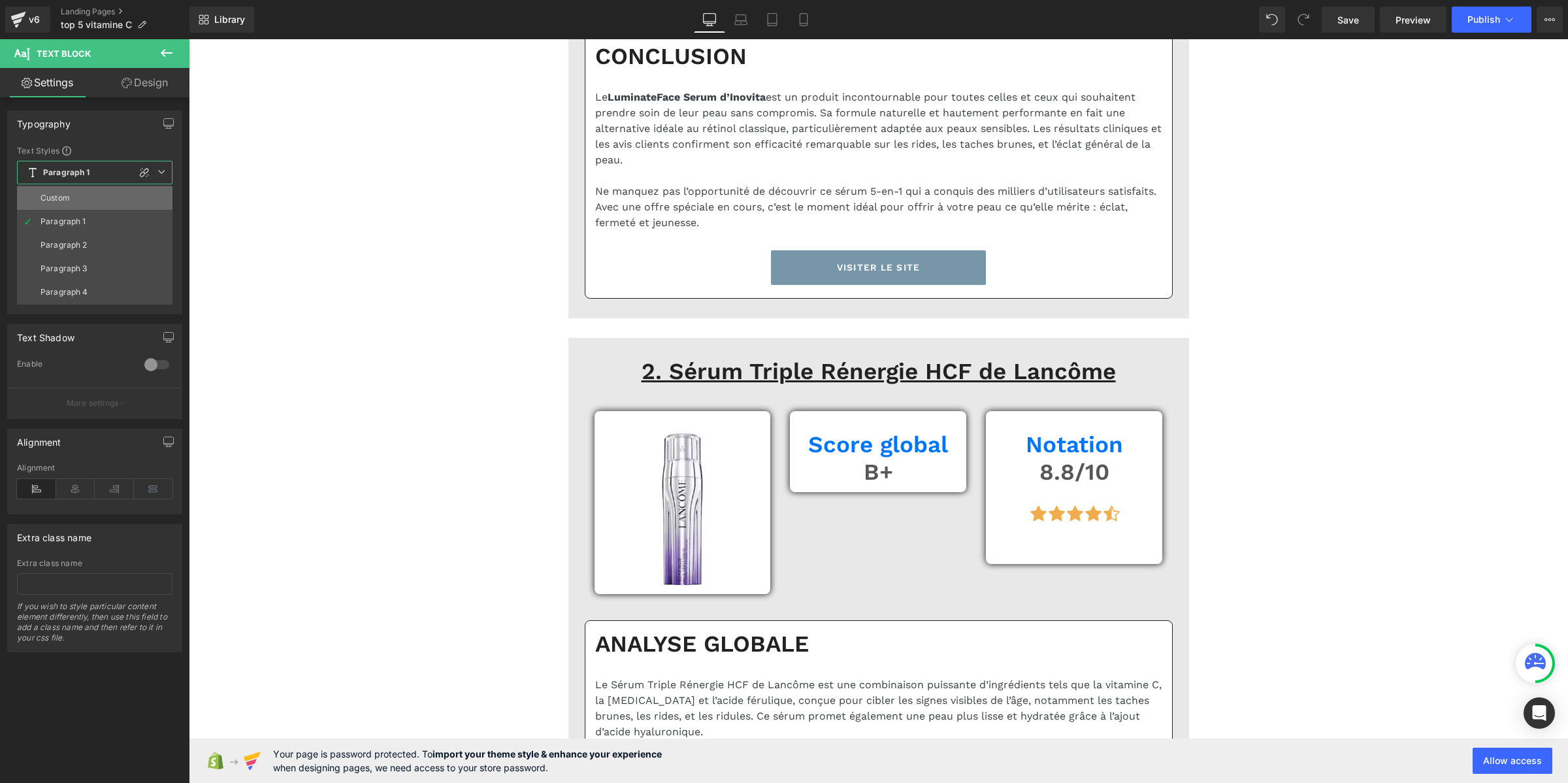
click at [76, 193] on li "Custom" at bounding box center [95, 198] width 155 height 24
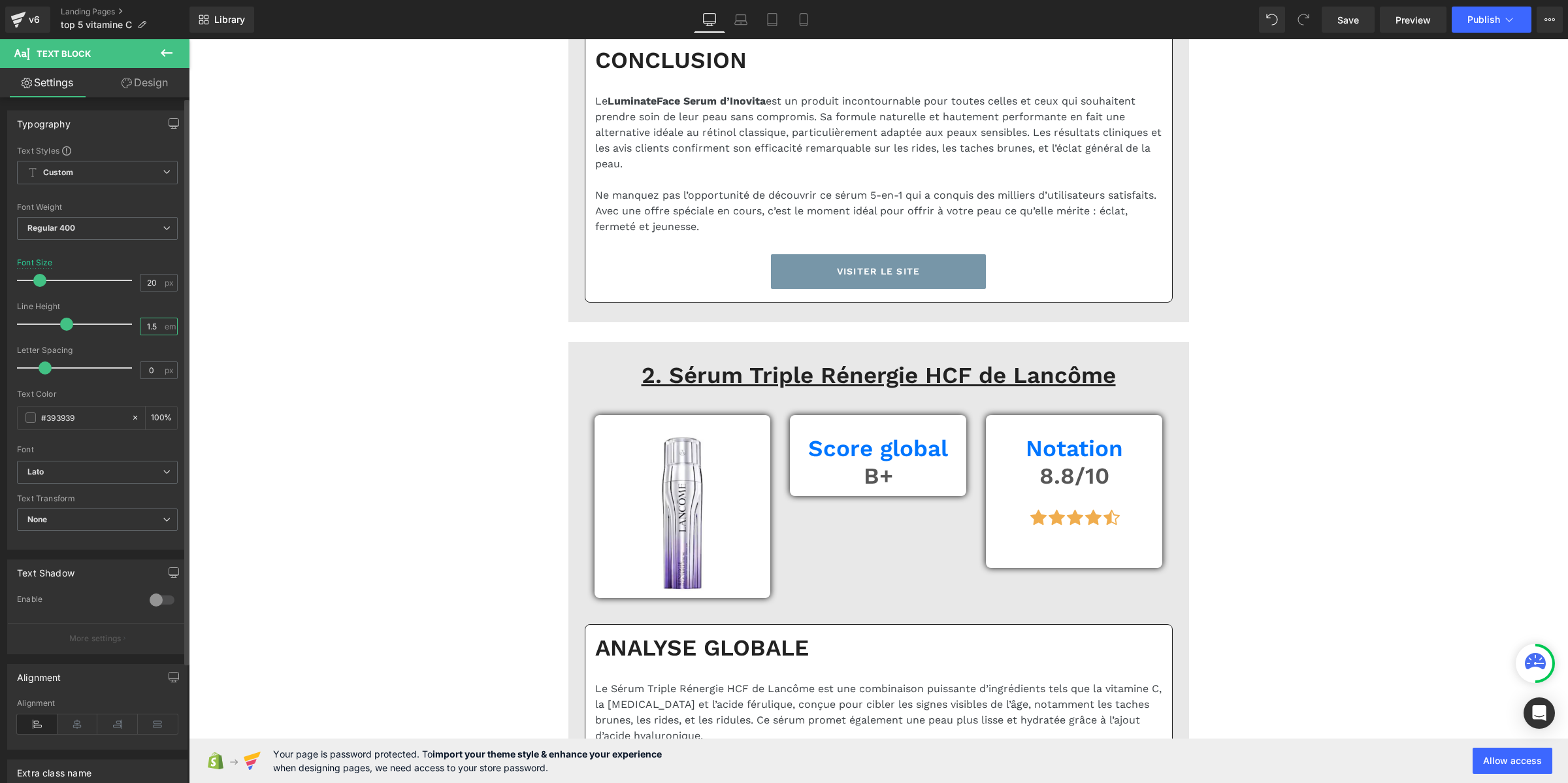
click at [145, 325] on input "1.5" at bounding box center [152, 326] width 23 height 16
paste input "2"
type input "1.2"
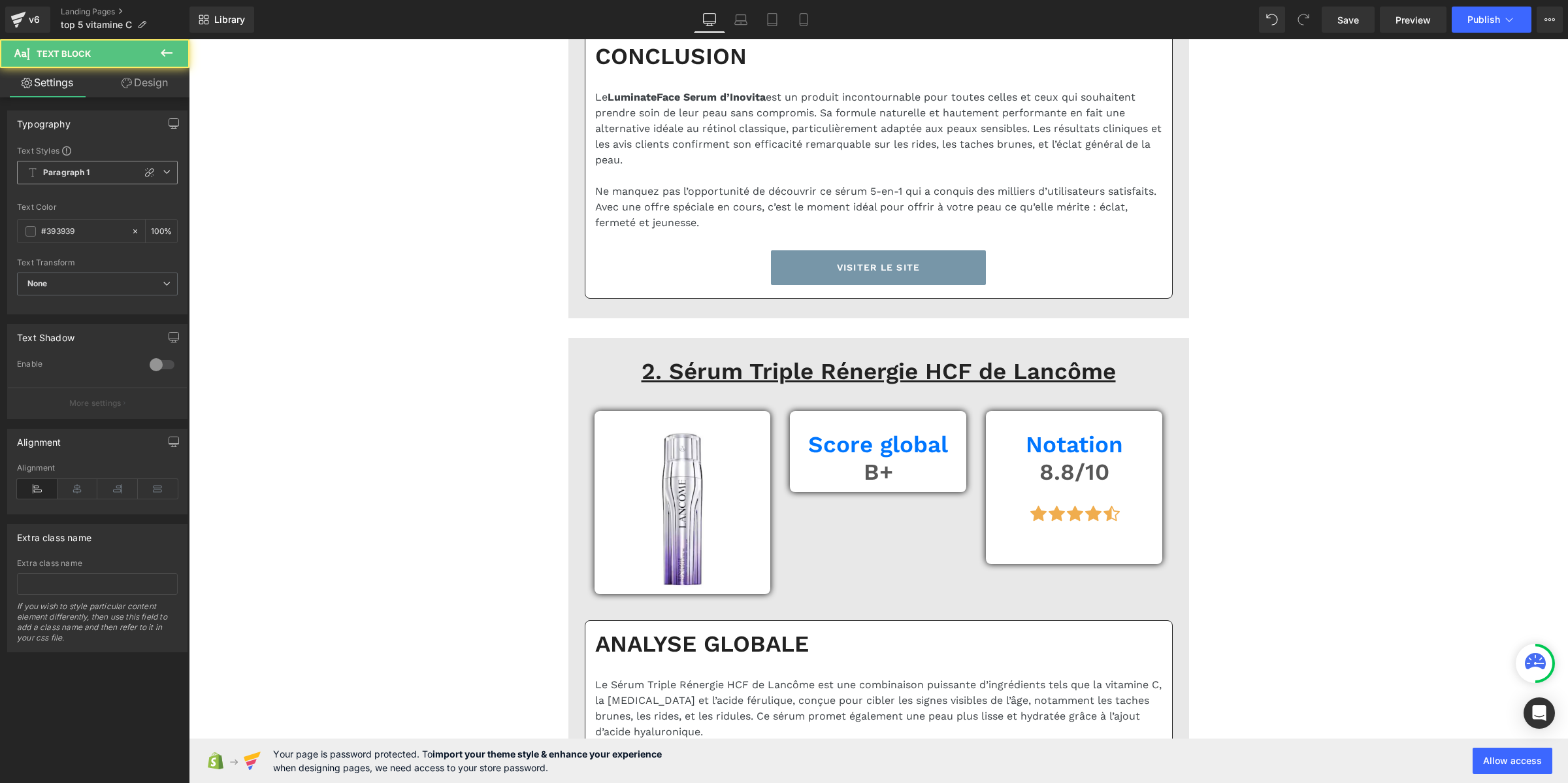
click at [67, 173] on b "Paragraph 1" at bounding box center [67, 173] width 47 height 11
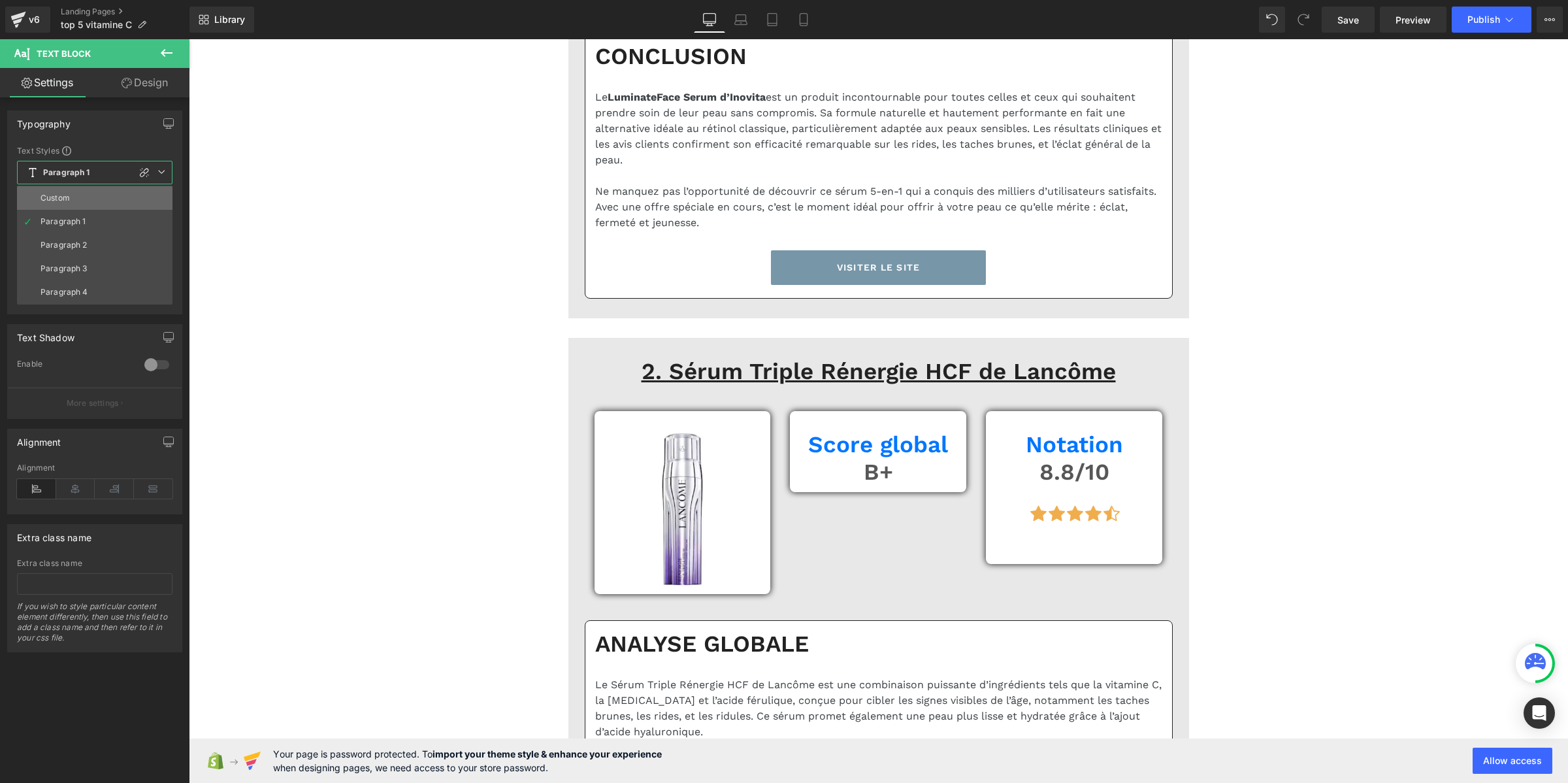
click at [67, 194] on div "Custom" at bounding box center [56, 198] width 29 height 9
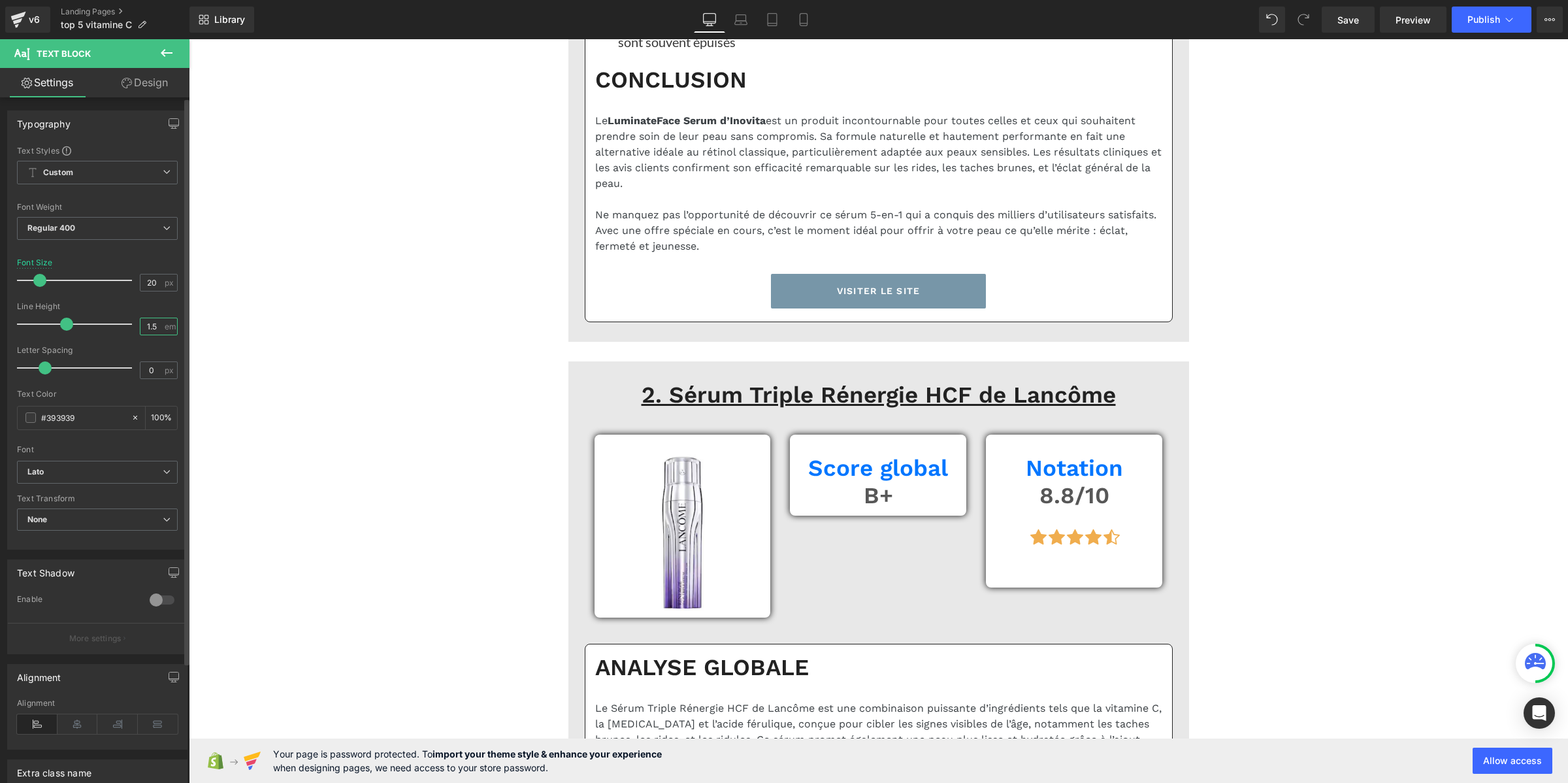
click at [151, 327] on input "1.5" at bounding box center [152, 326] width 23 height 16
paste input "2"
type input "1.2"
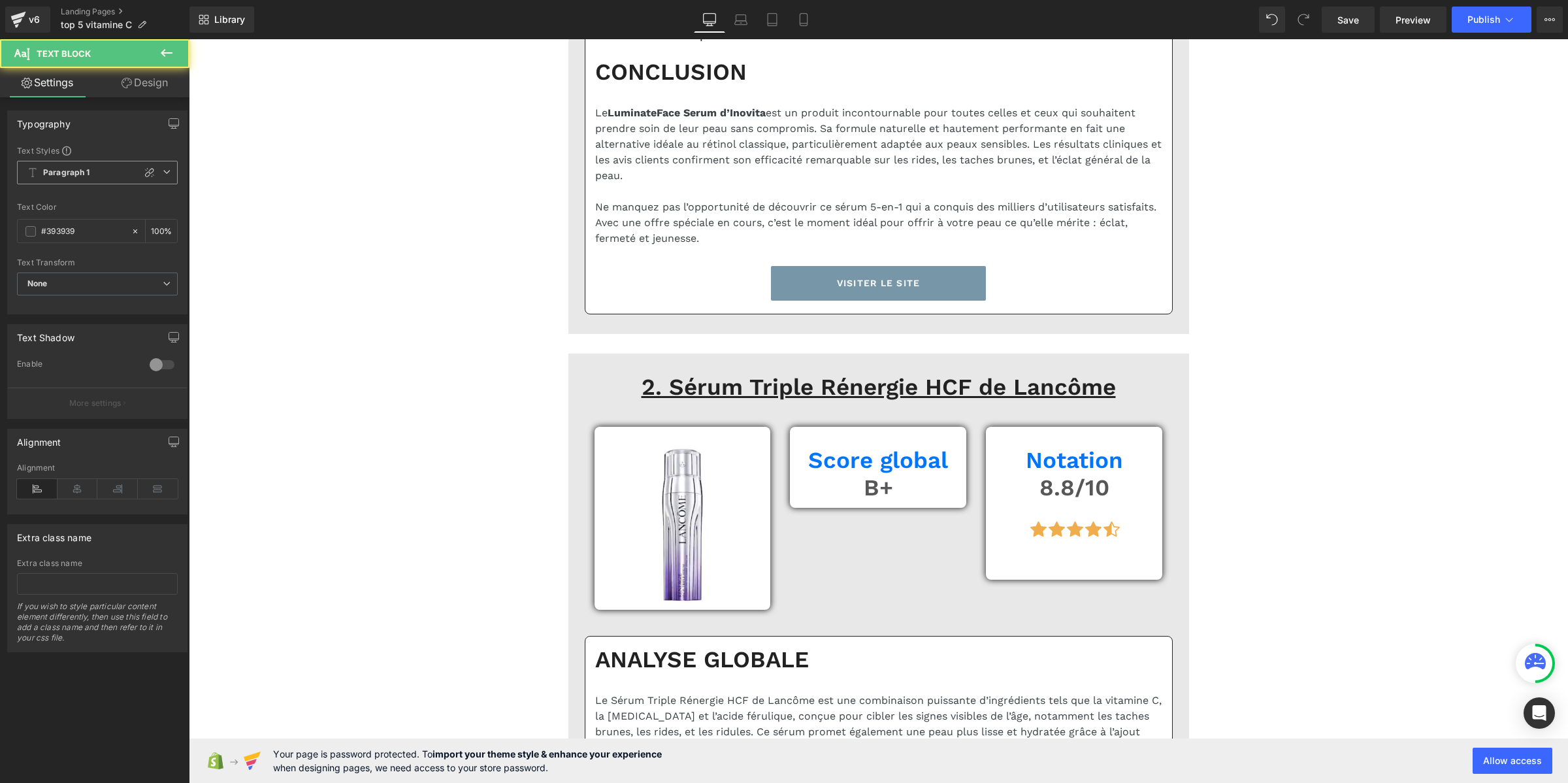
click at [77, 177] on b "Paragraph 1" at bounding box center [67, 173] width 47 height 11
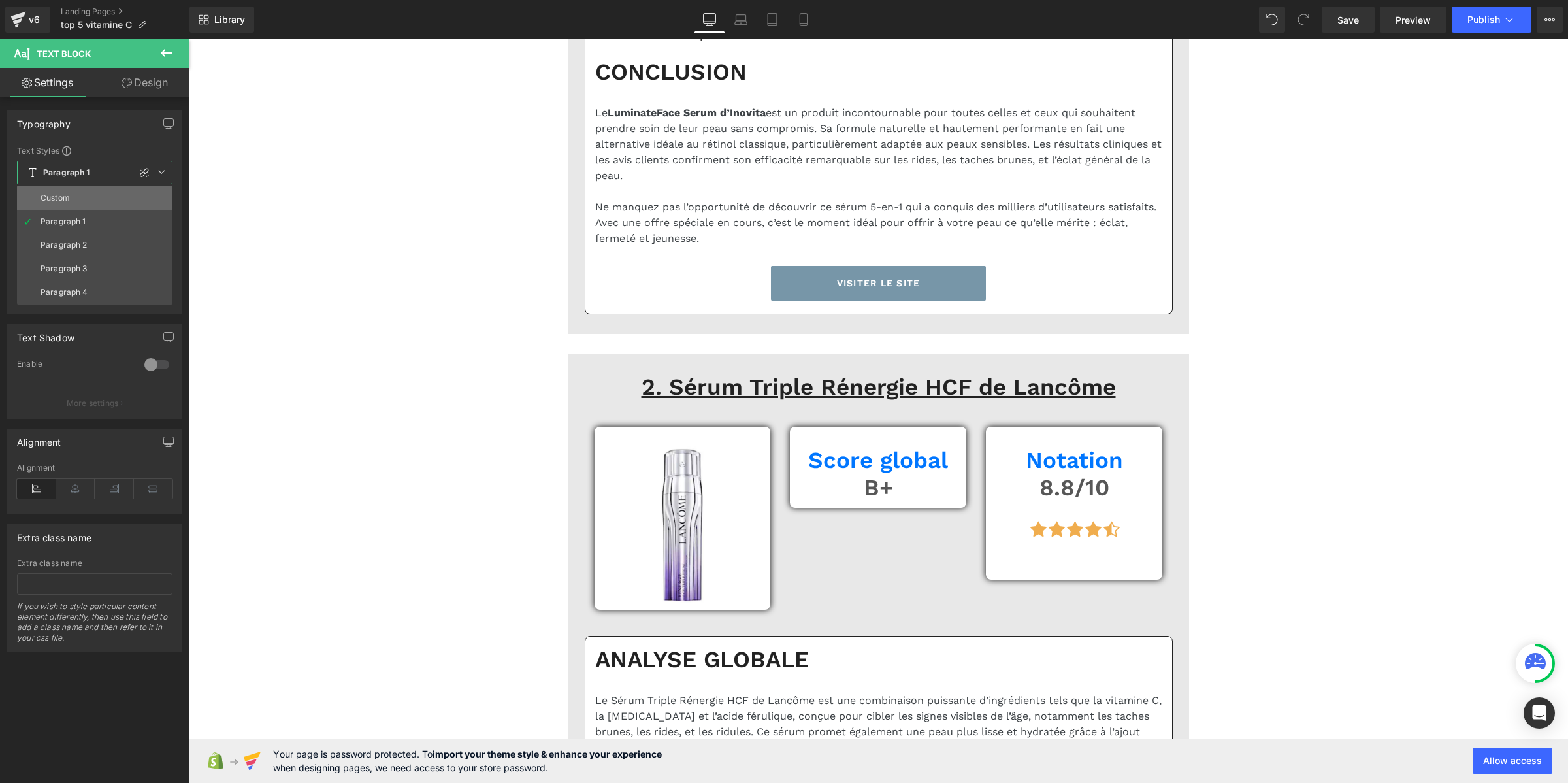
drag, startPoint x: 76, startPoint y: 190, endPoint x: 554, endPoint y: 200, distance: 478.1
click at [76, 190] on li "Custom" at bounding box center [95, 198] width 155 height 24
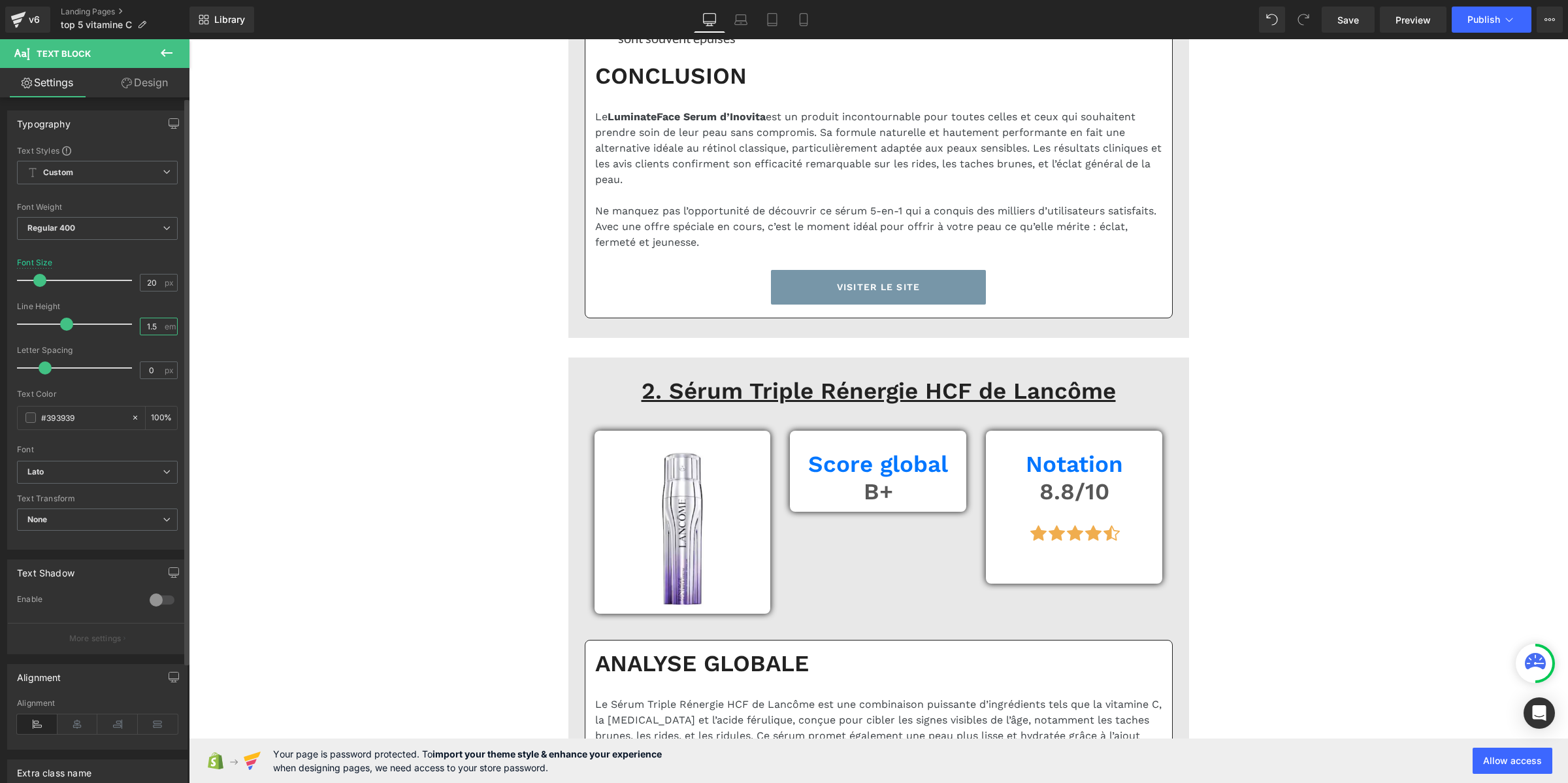
click at [148, 328] on input "1.5" at bounding box center [152, 326] width 23 height 16
paste input "2"
type input "1.2"
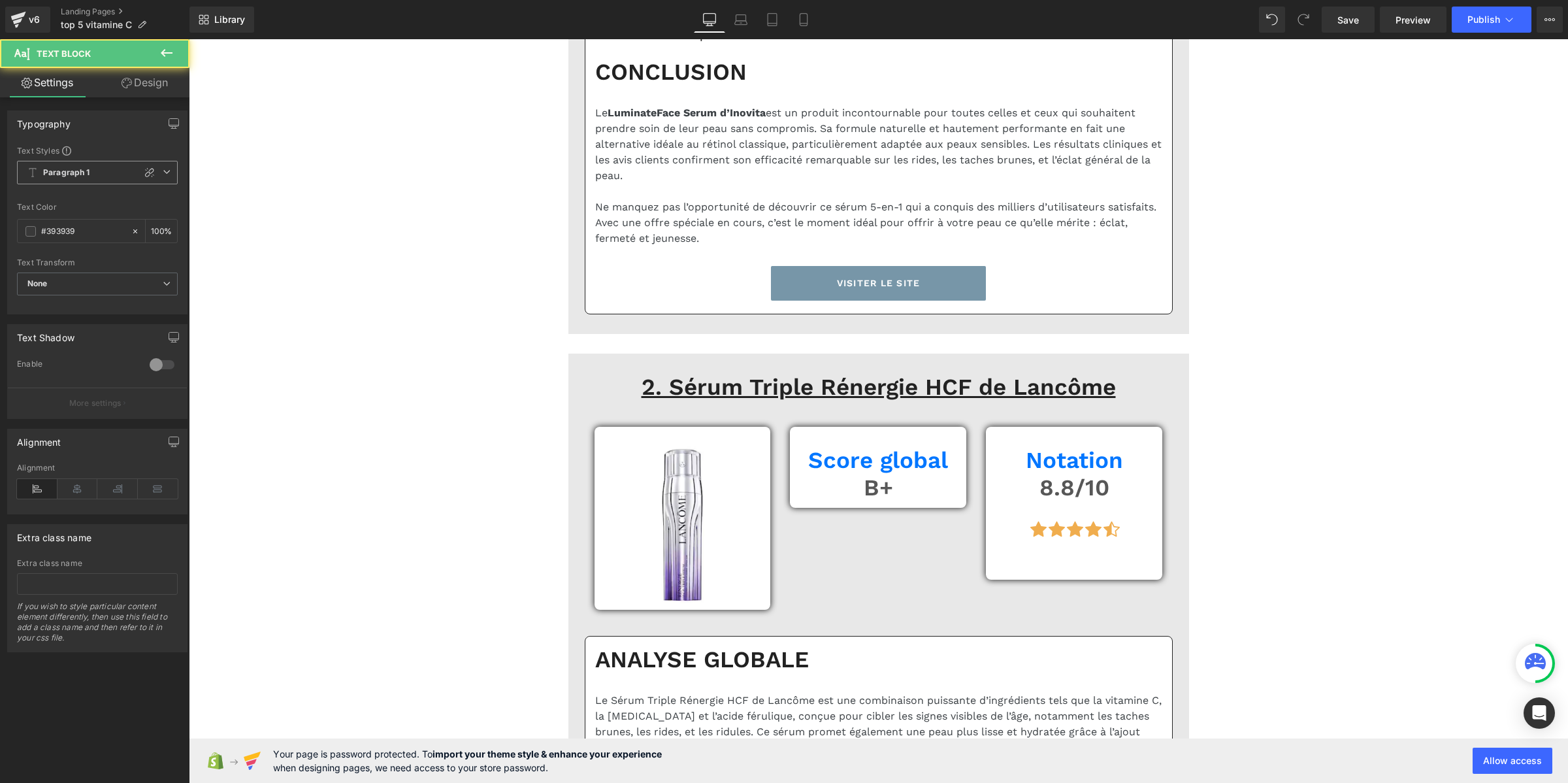
click at [60, 174] on b "Paragraph 1" at bounding box center [67, 173] width 47 height 11
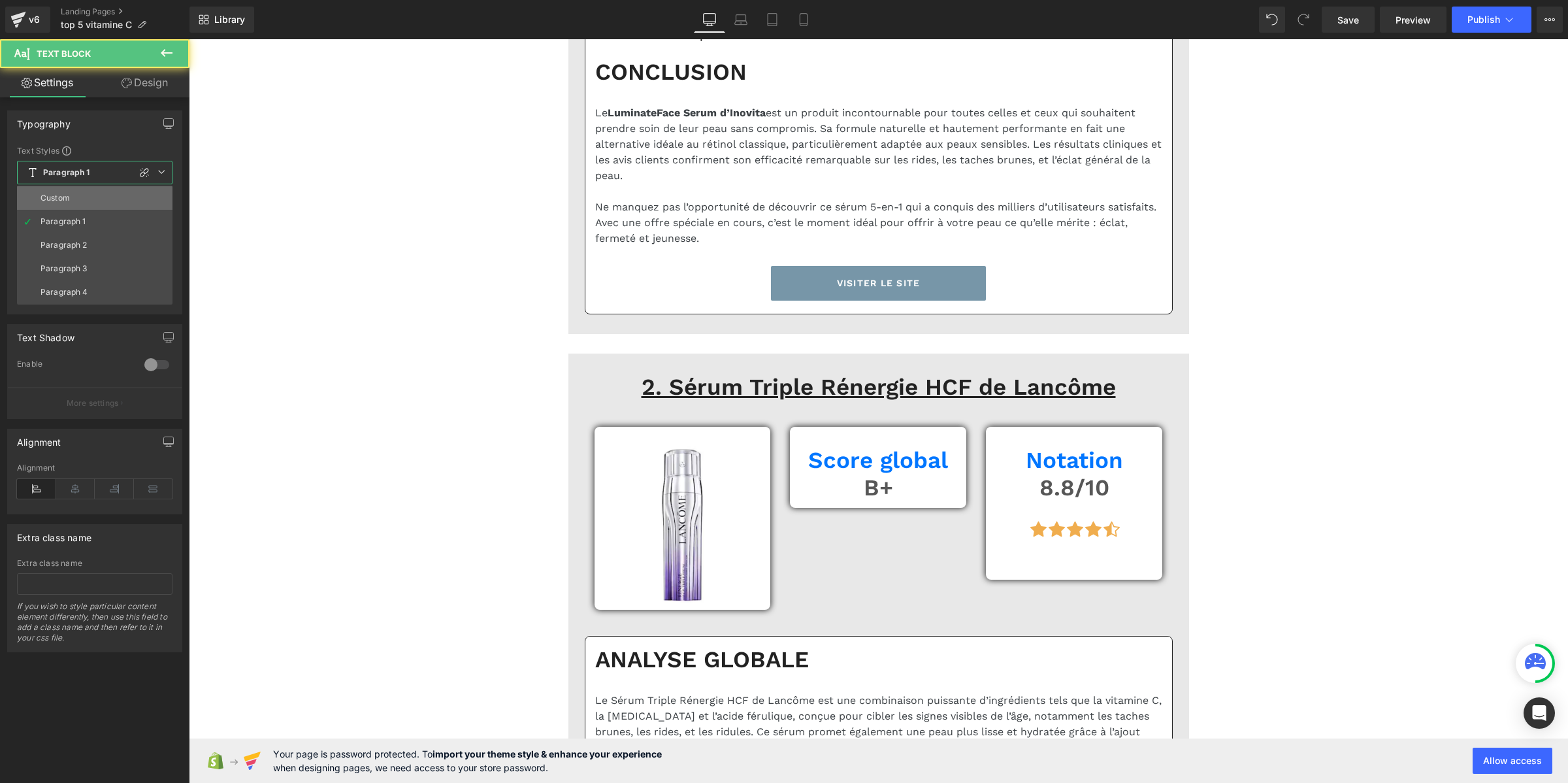
click at [69, 190] on li "Custom" at bounding box center [95, 198] width 155 height 24
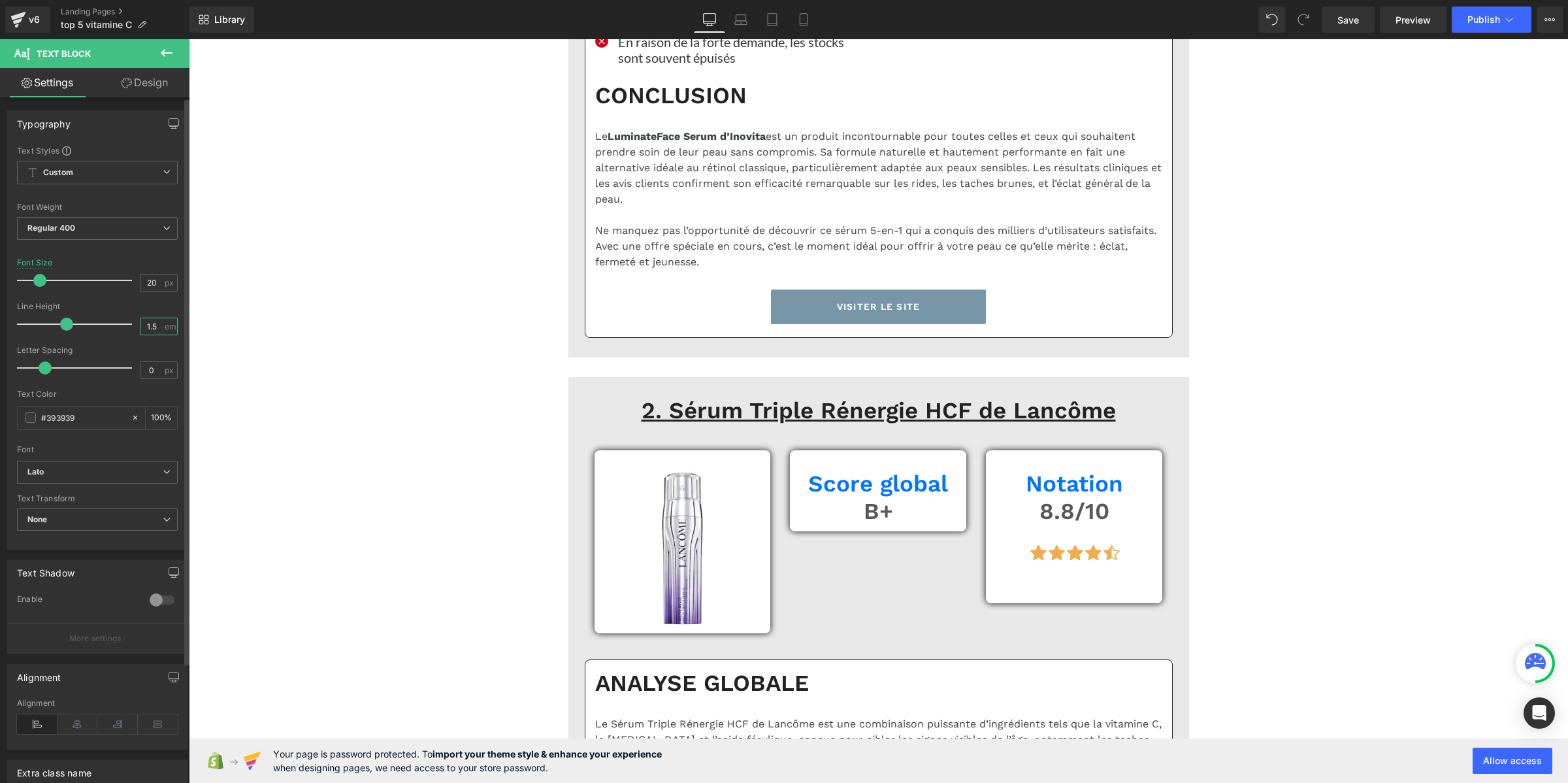
click at [155, 324] on input "1.5" at bounding box center [152, 326] width 23 height 16
paste input "2"
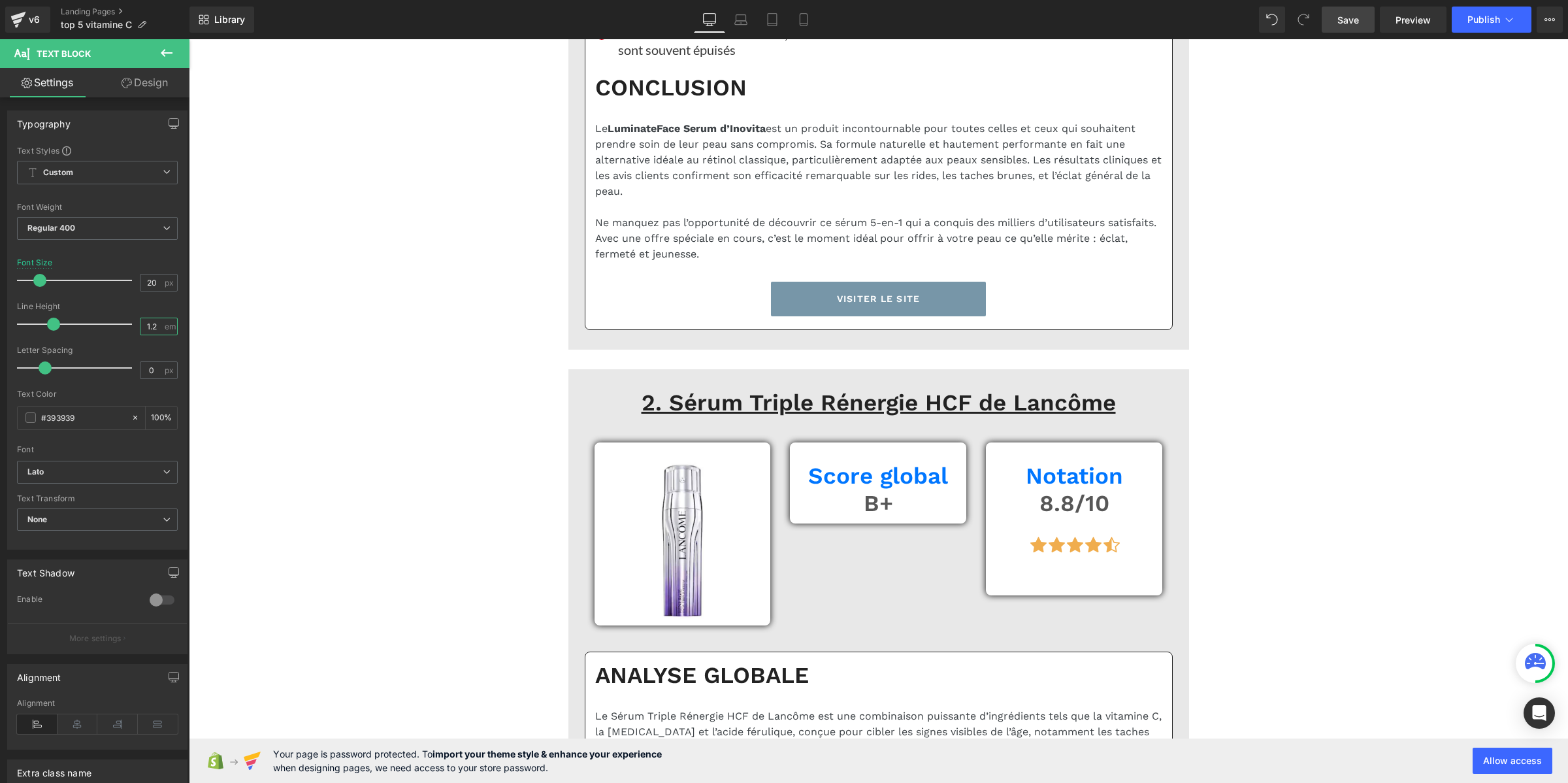
type input "1.2"
click at [1352, 20] on span "Save" at bounding box center [1347, 20] width 21 height 14
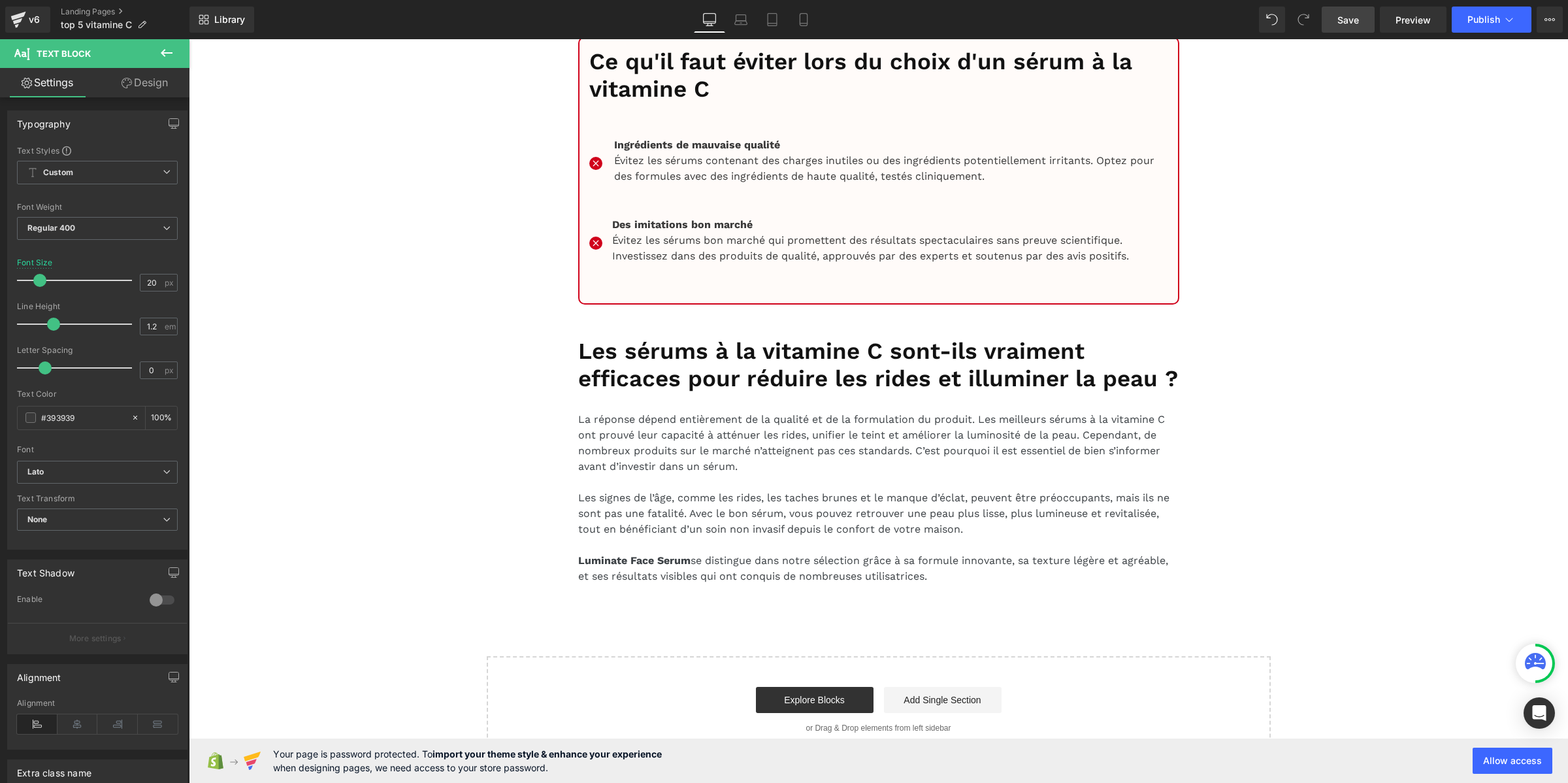
scroll to position [10799, 0]
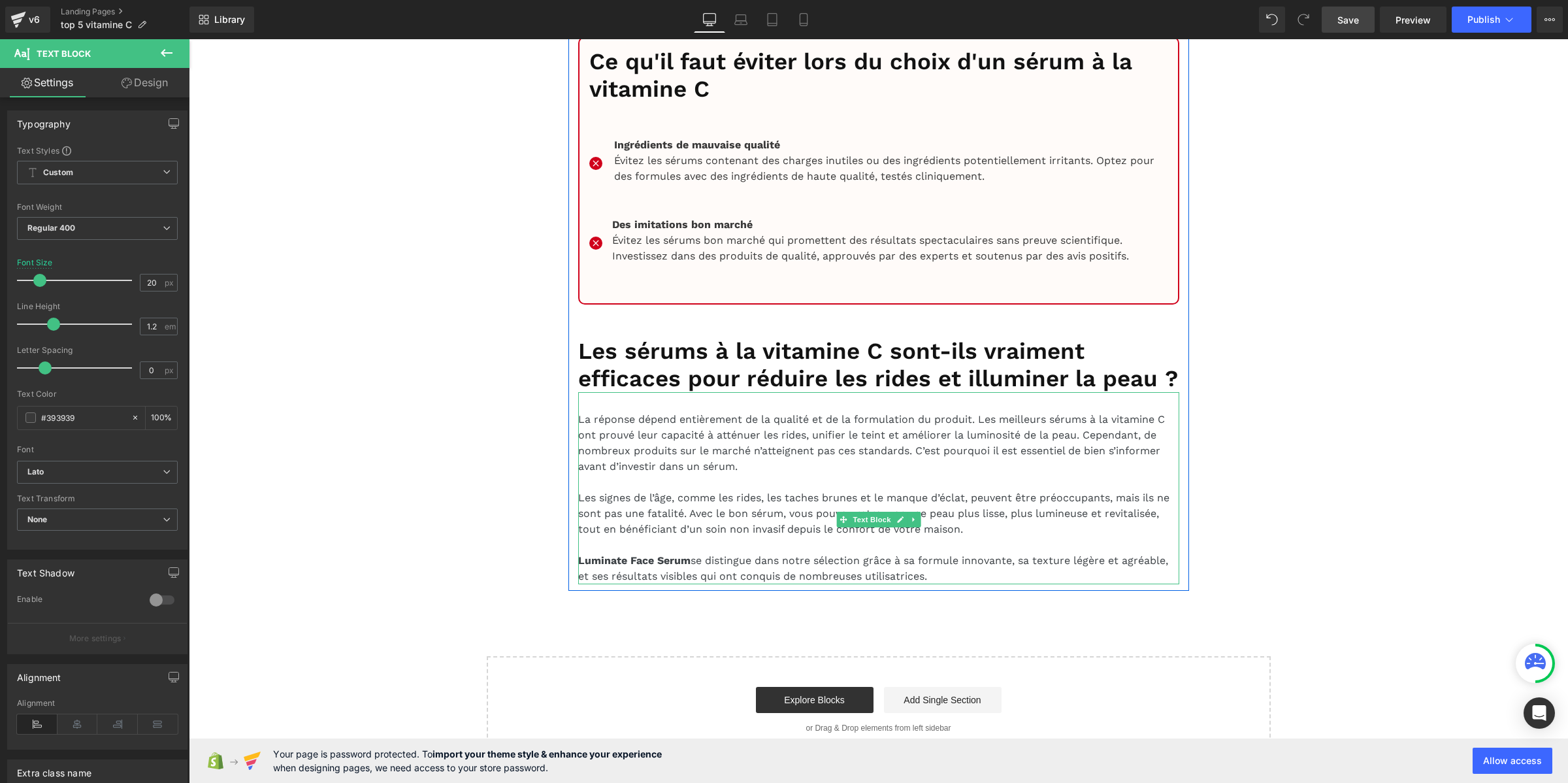
click at [843, 448] on p "La réponse dépend entièrement de la qualité et de la formulation du produit. Le…" at bounding box center [878, 443] width 601 height 63
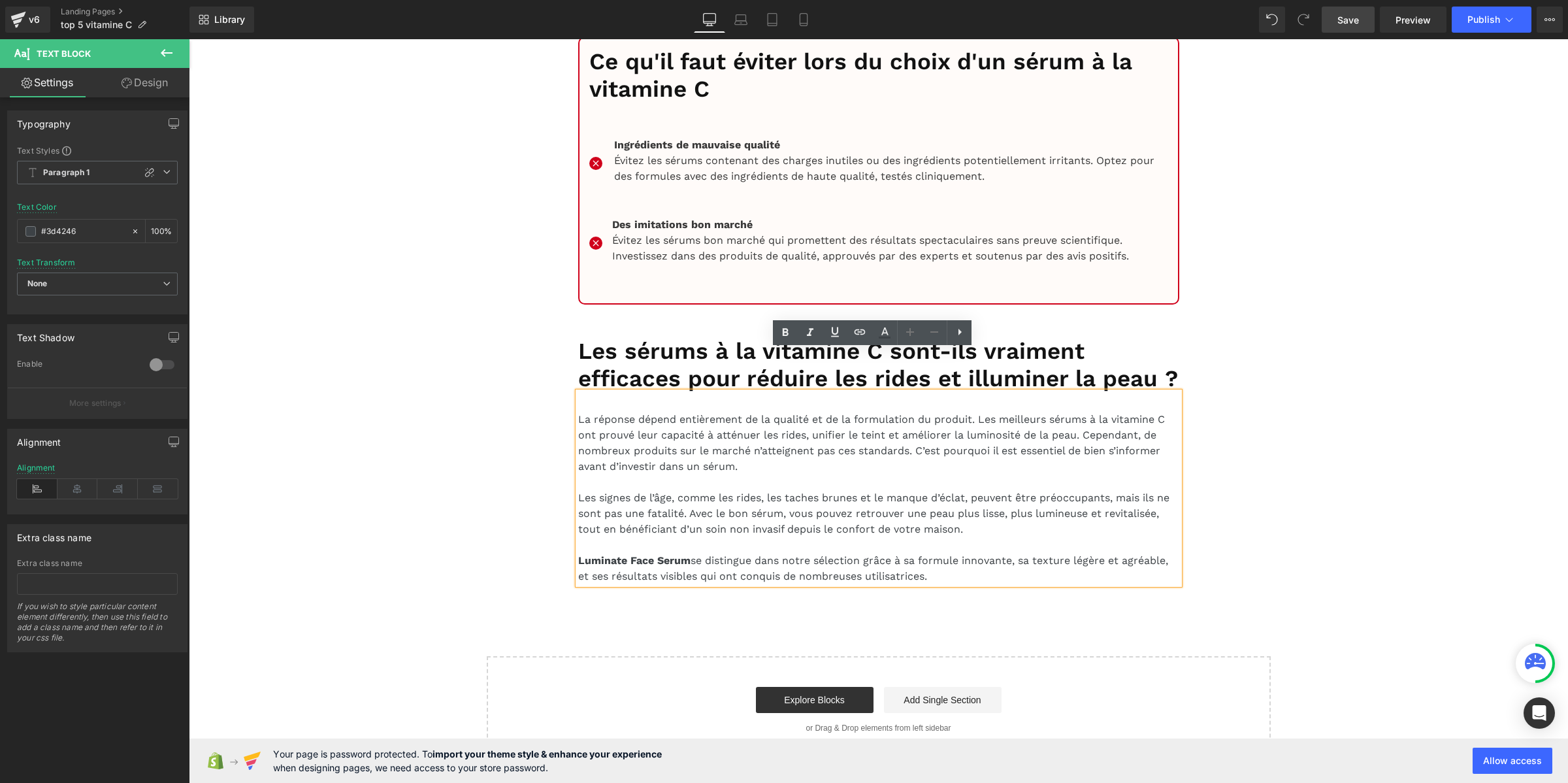
click at [1354, 24] on span "Save" at bounding box center [1347, 20] width 21 height 14
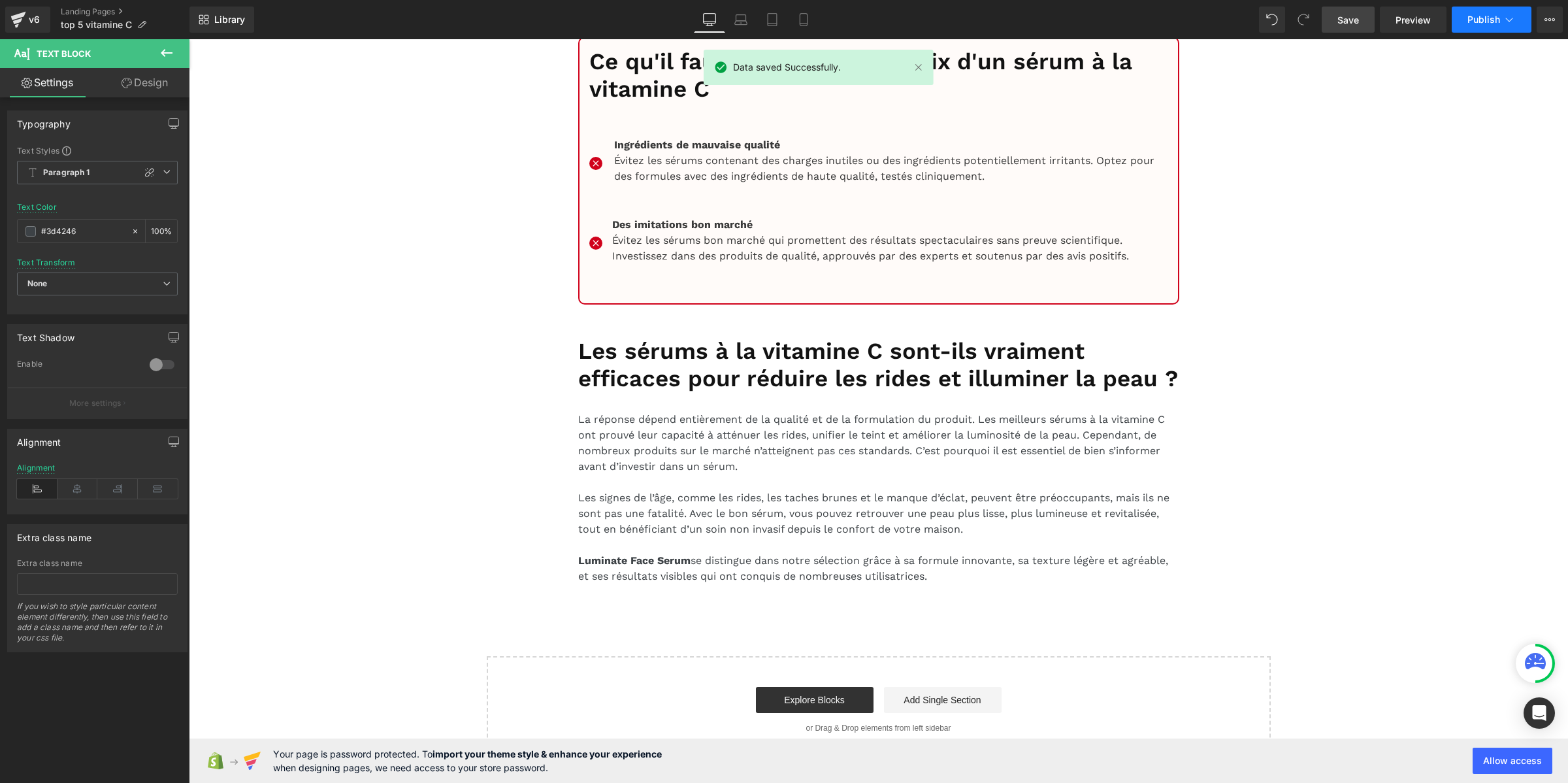
click at [1465, 18] on button "Publish" at bounding box center [1491, 20] width 80 height 26
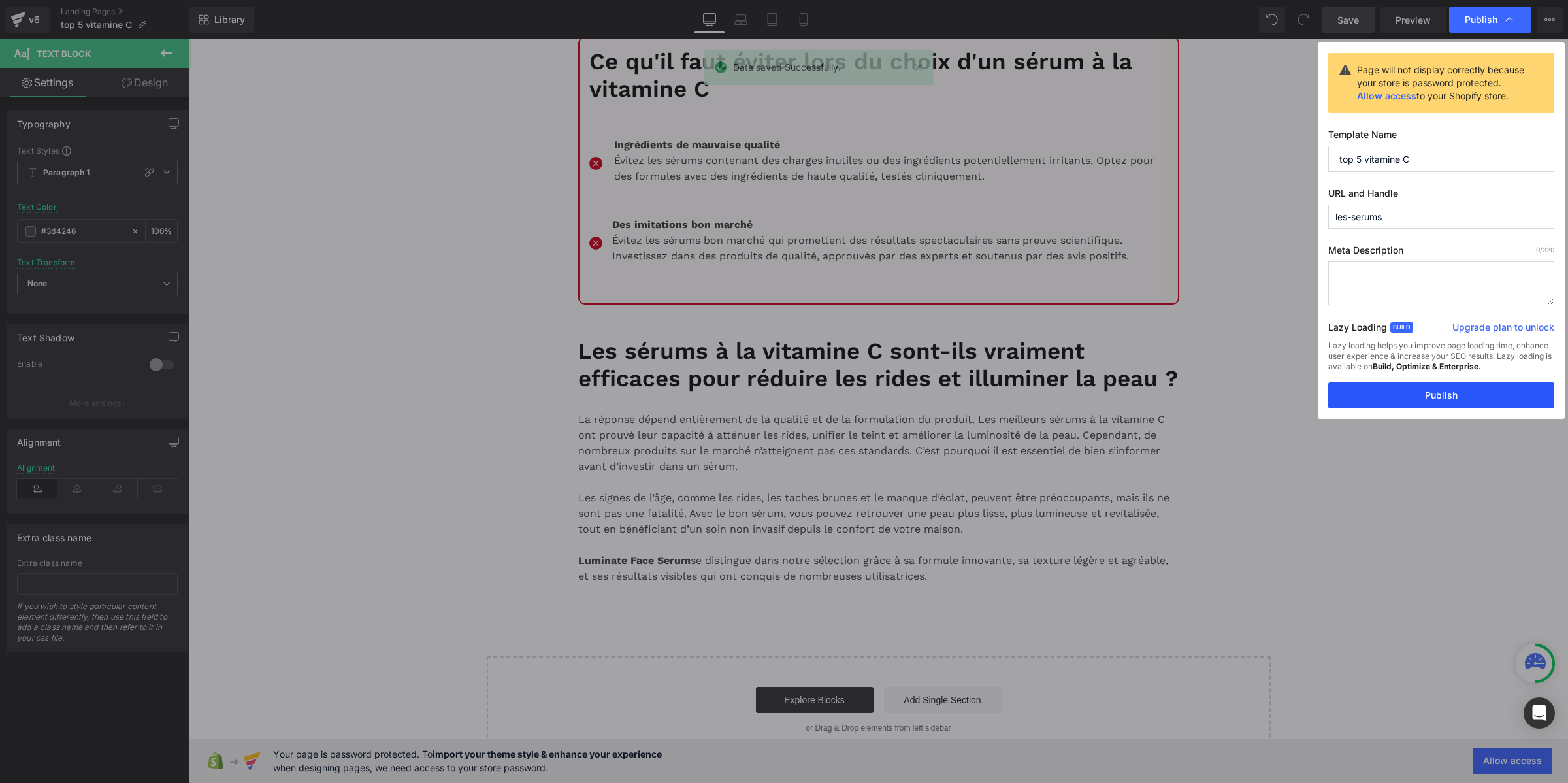
drag, startPoint x: 1383, startPoint y: 404, endPoint x: 1138, endPoint y: 226, distance: 302.8
click at [1383, 404] on button "Publish" at bounding box center [1441, 396] width 226 height 26
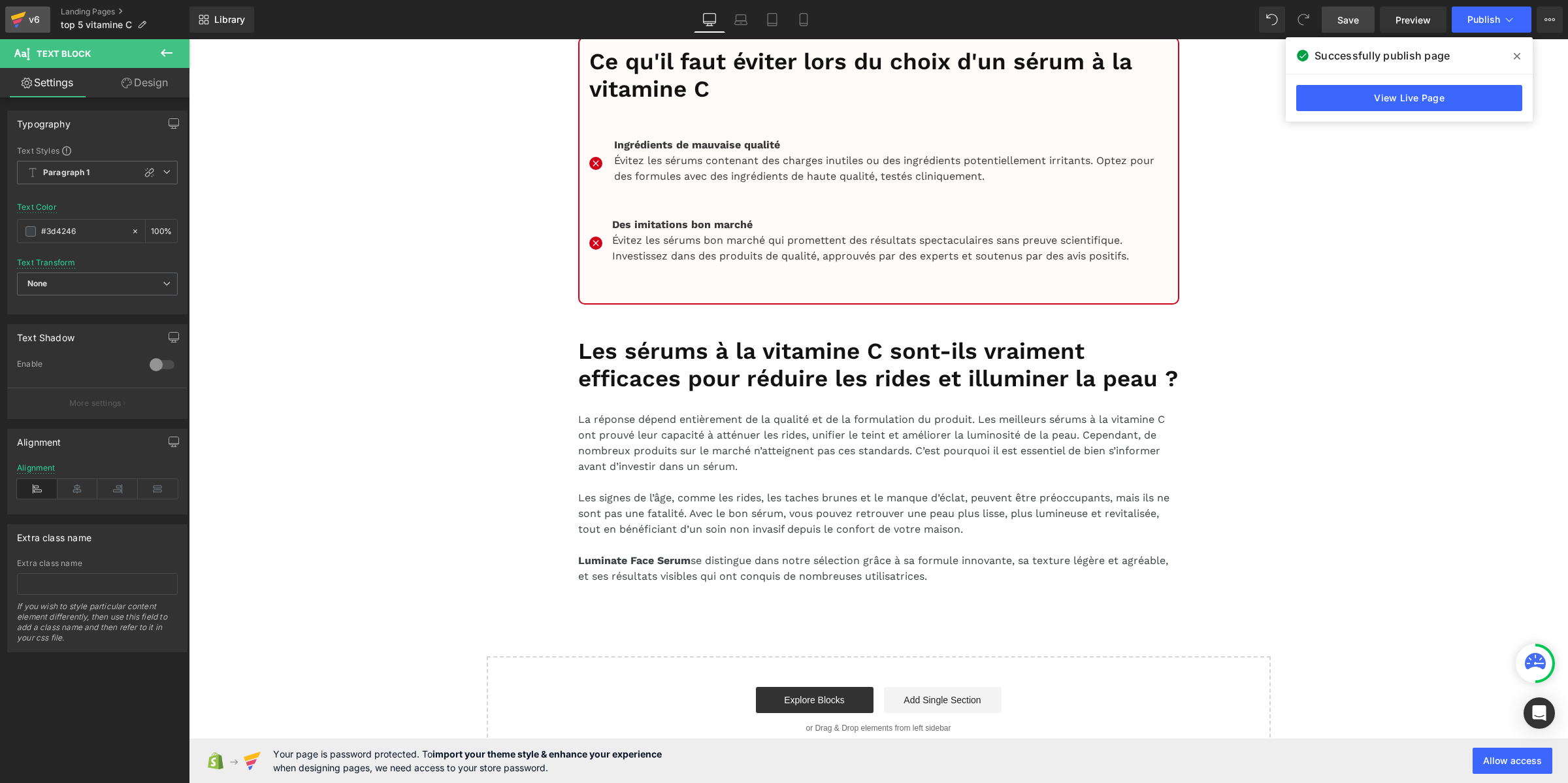
click at [31, 15] on div "v6" at bounding box center [34, 20] width 16 height 17
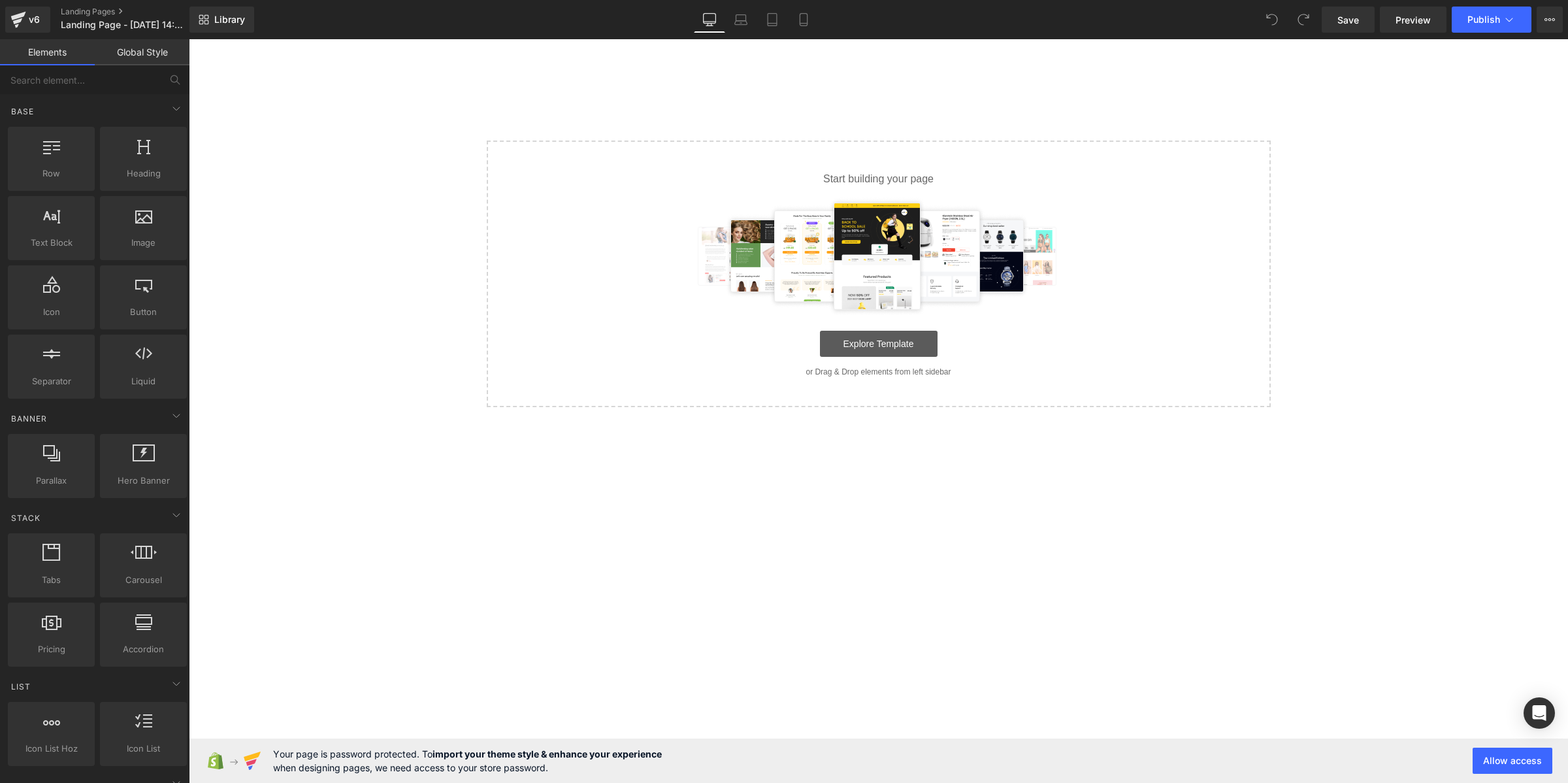
click at [884, 341] on link "Explore Template" at bounding box center [878, 343] width 118 height 26
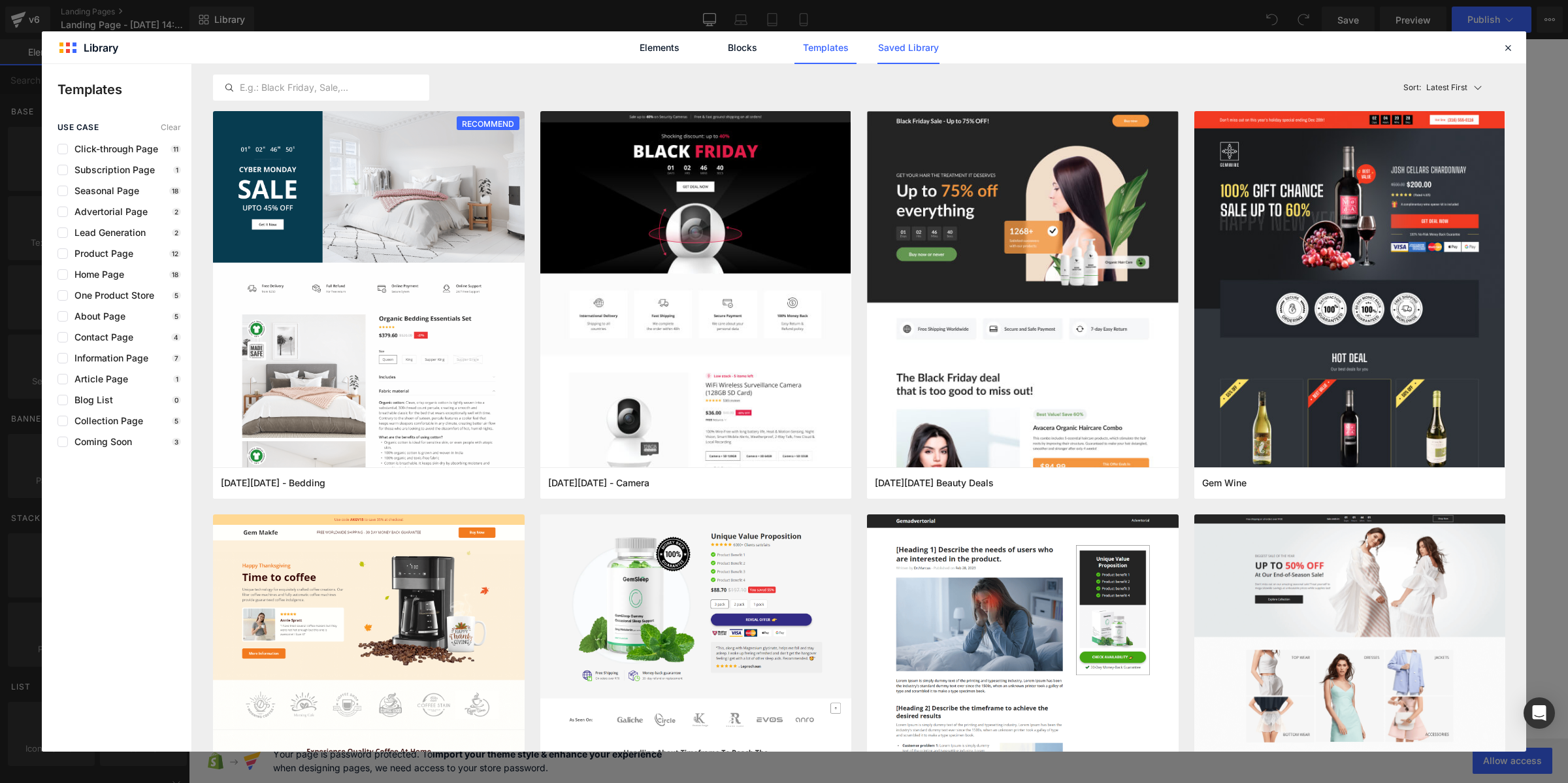
click at [896, 49] on link "Saved Library" at bounding box center [909, 47] width 62 height 33
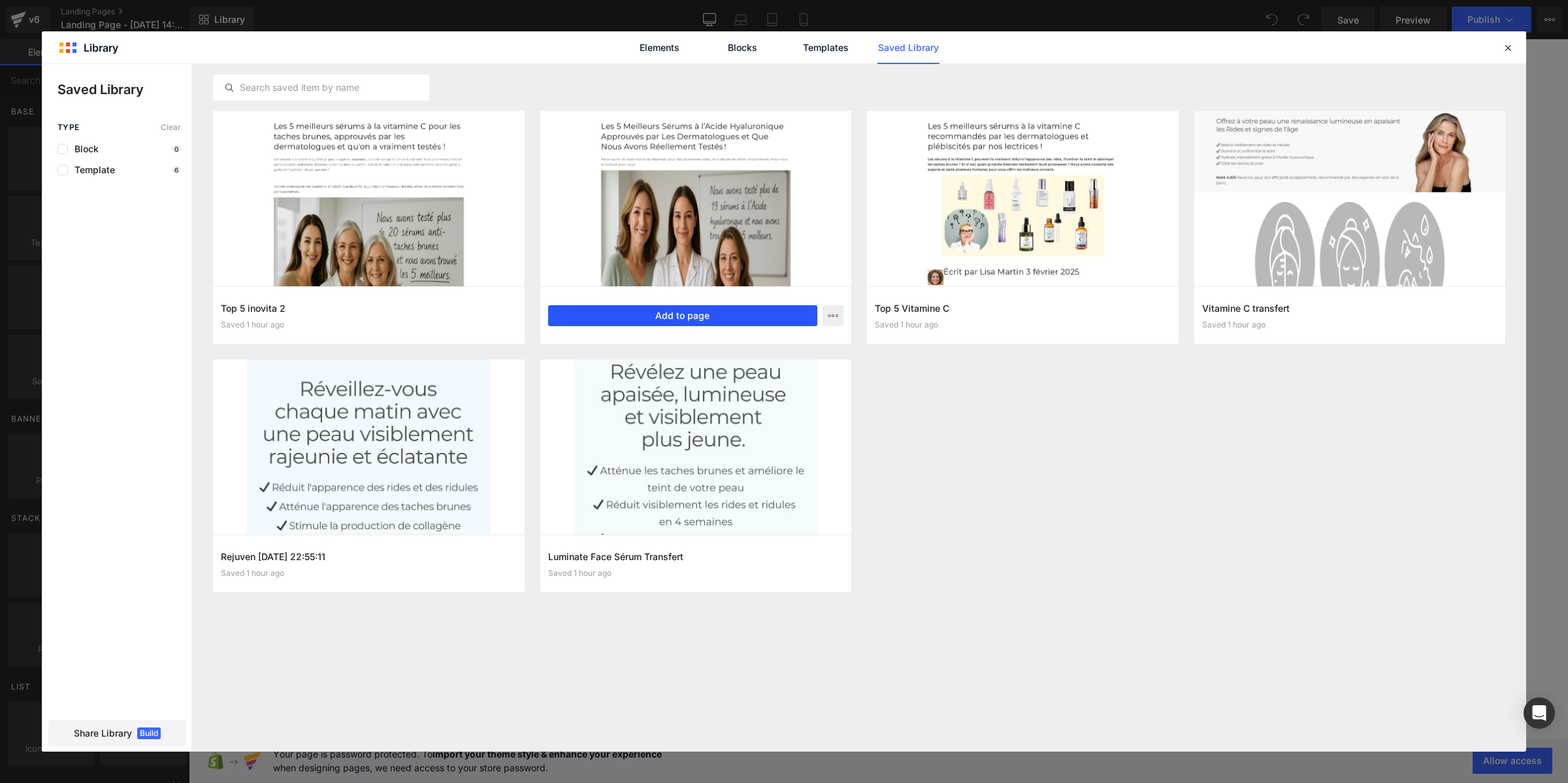
click at [788, 319] on button "Add to page" at bounding box center [683, 315] width 270 height 21
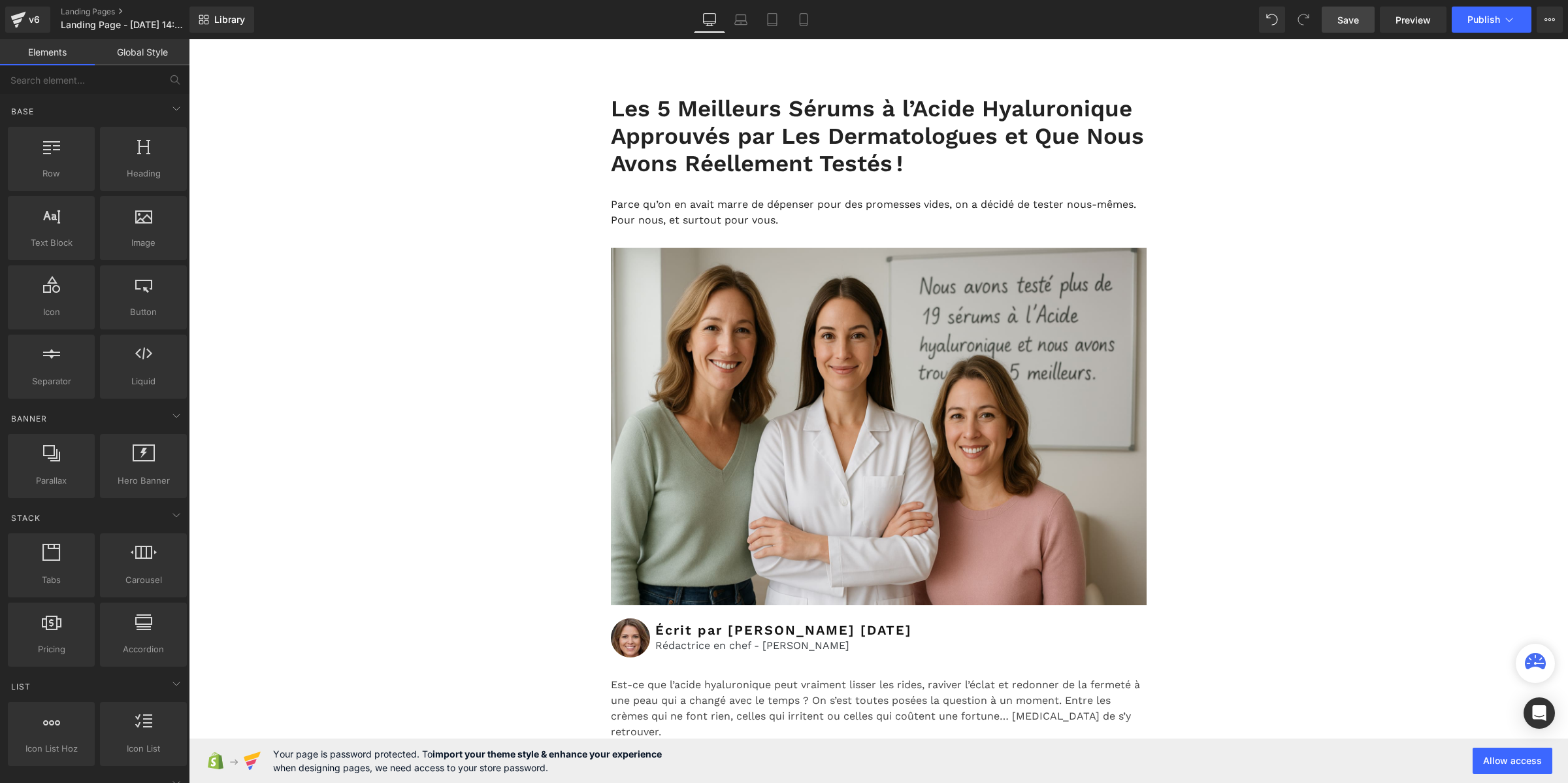
click at [1333, 18] on link "Save" at bounding box center [1347, 20] width 53 height 26
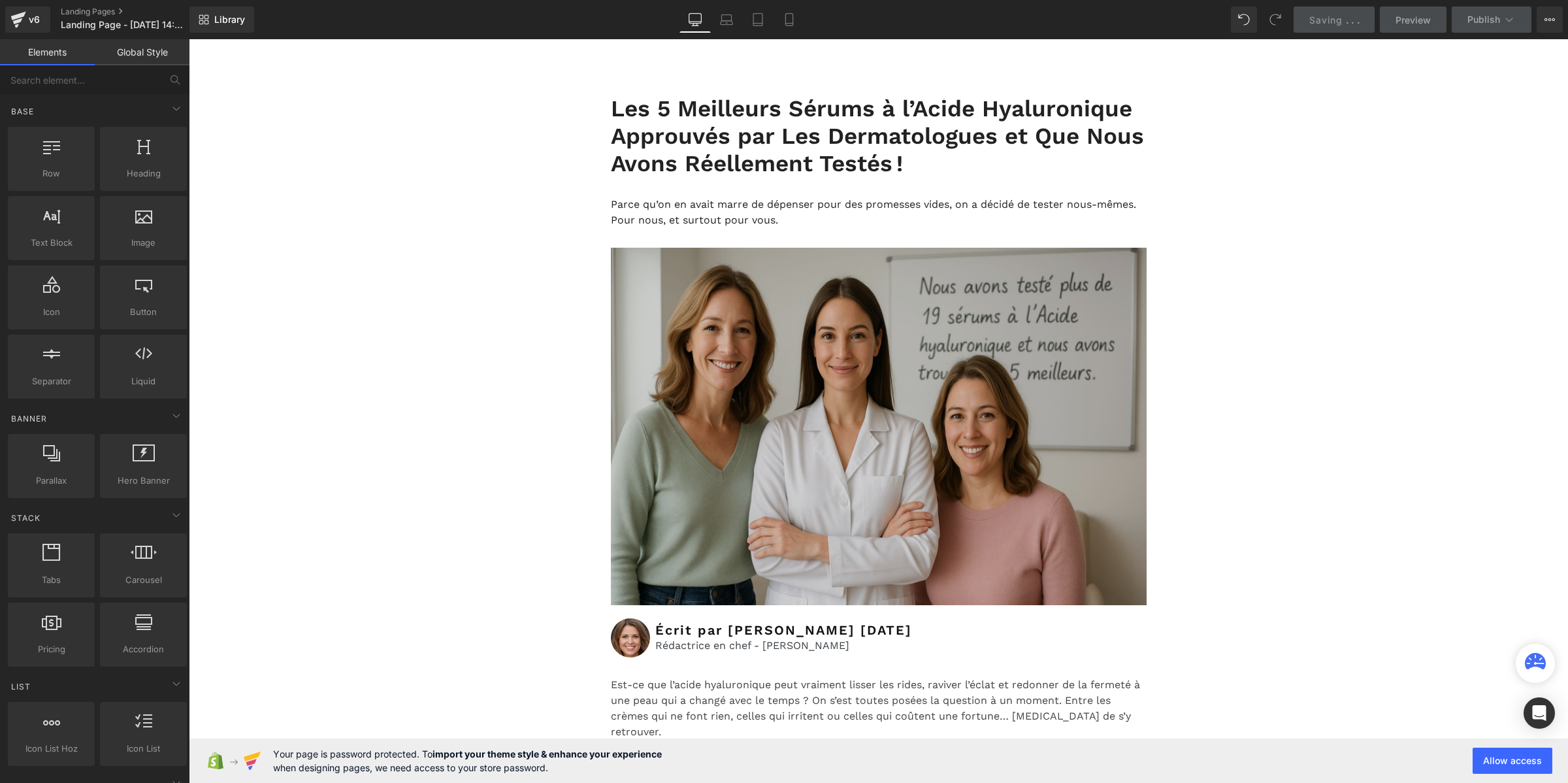
scroll to position [1143, 0]
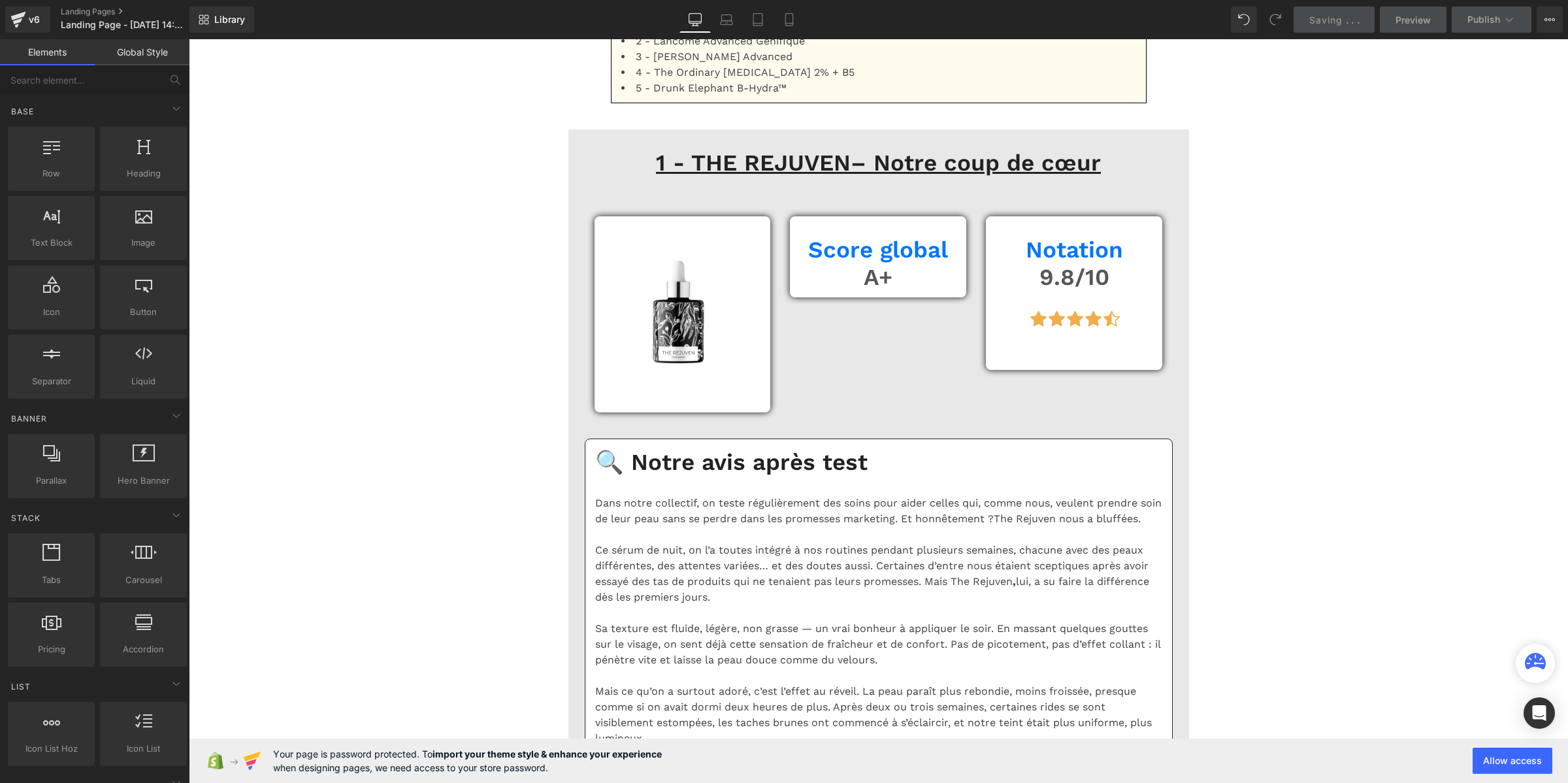
click at [127, 56] on link "Global Style" at bounding box center [142, 52] width 95 height 26
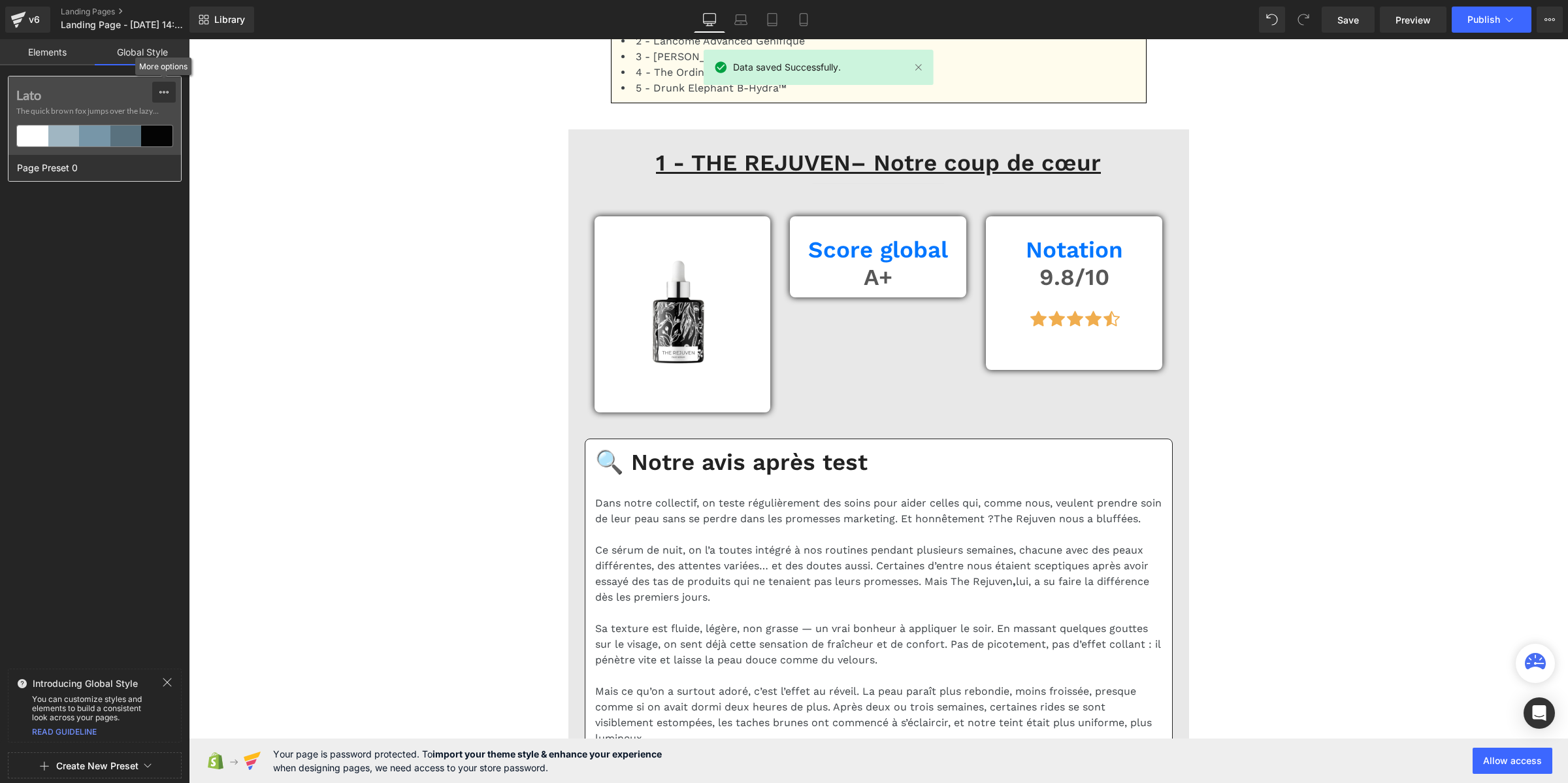
click at [164, 88] on icon at bounding box center [163, 92] width 11 height 11
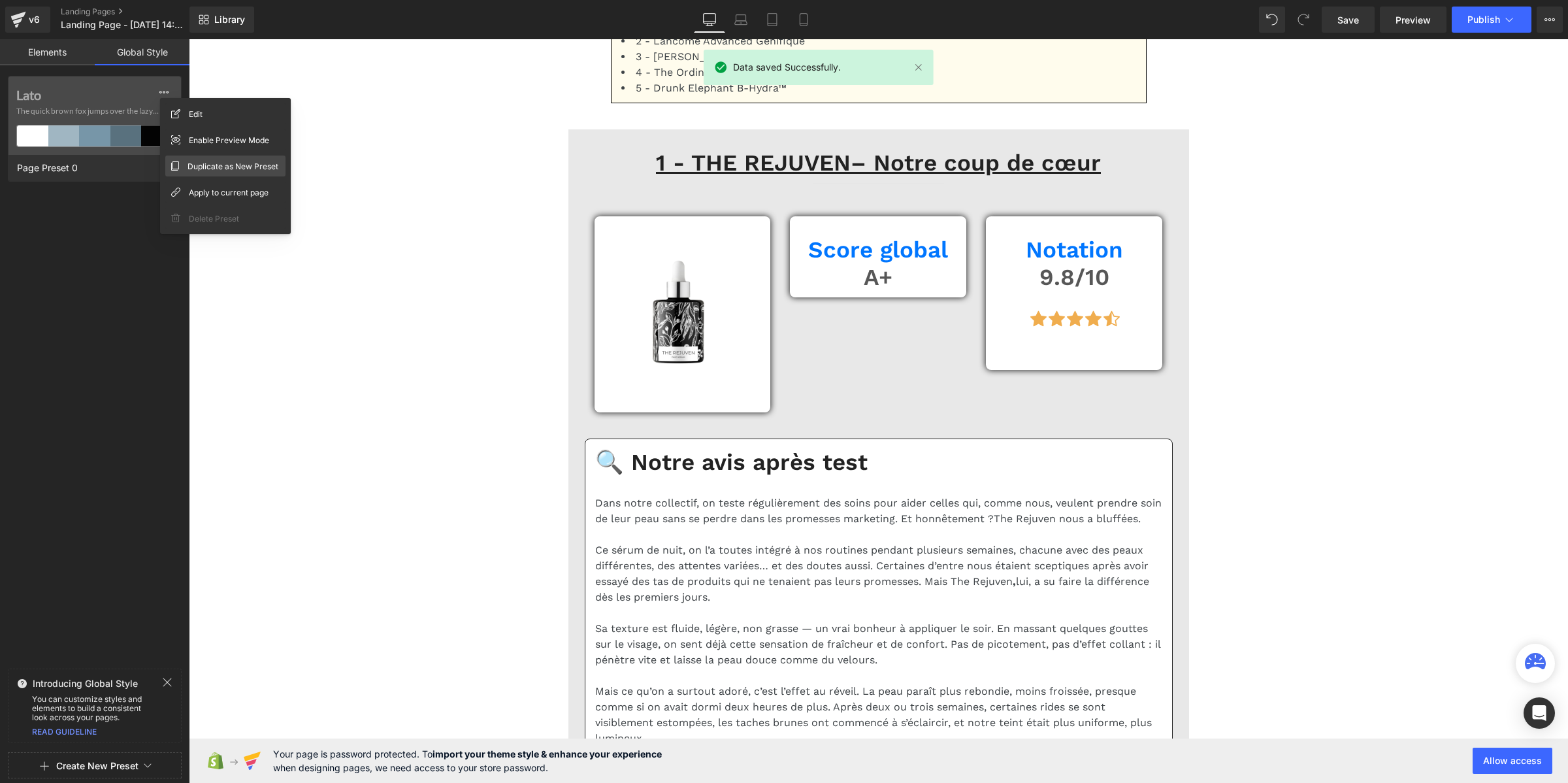
click at [230, 162] on span "Duplicate as New Preset" at bounding box center [232, 166] width 91 height 14
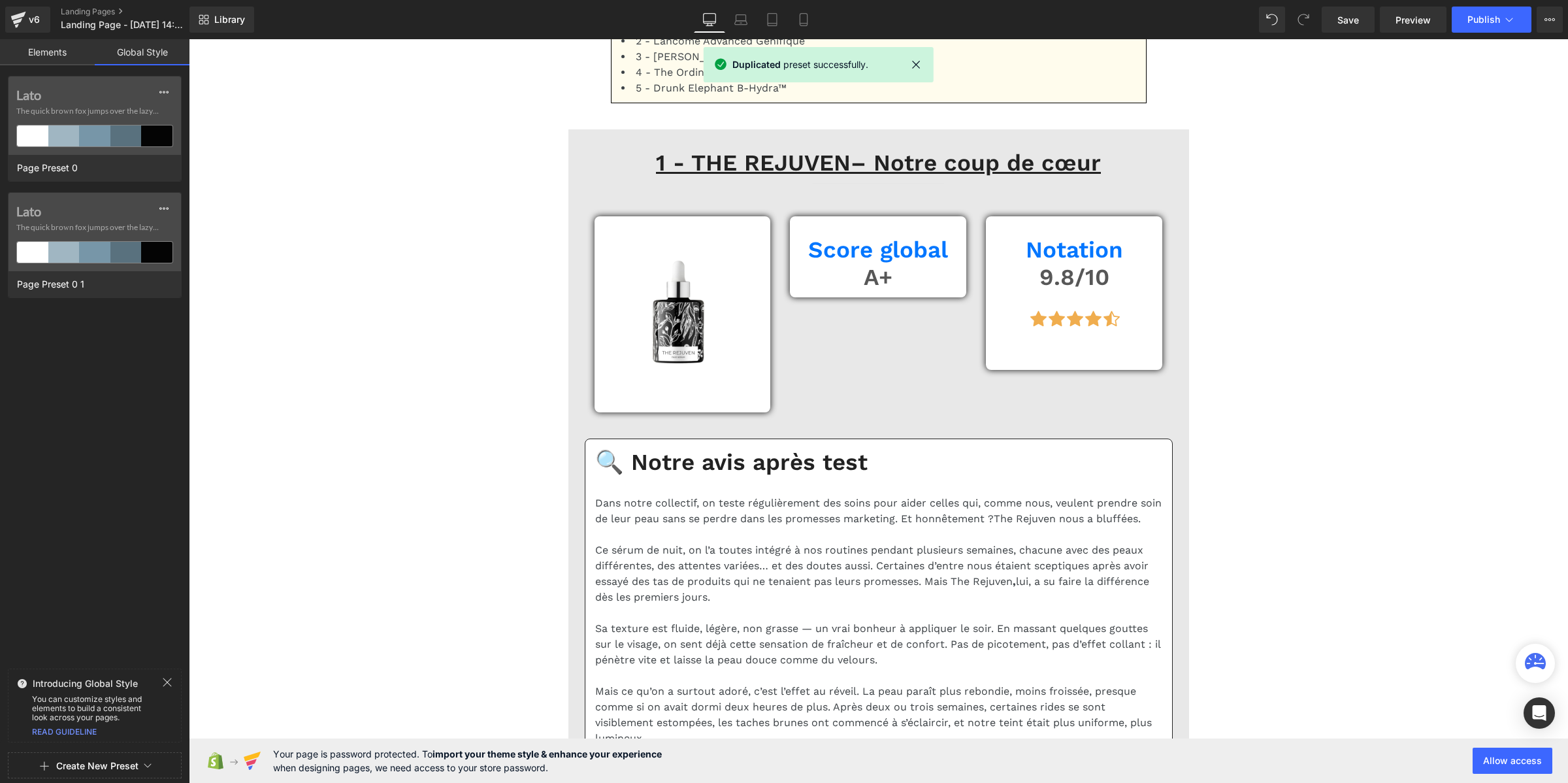
click at [60, 213] on label "Lato" at bounding box center [95, 211] width 157 height 16
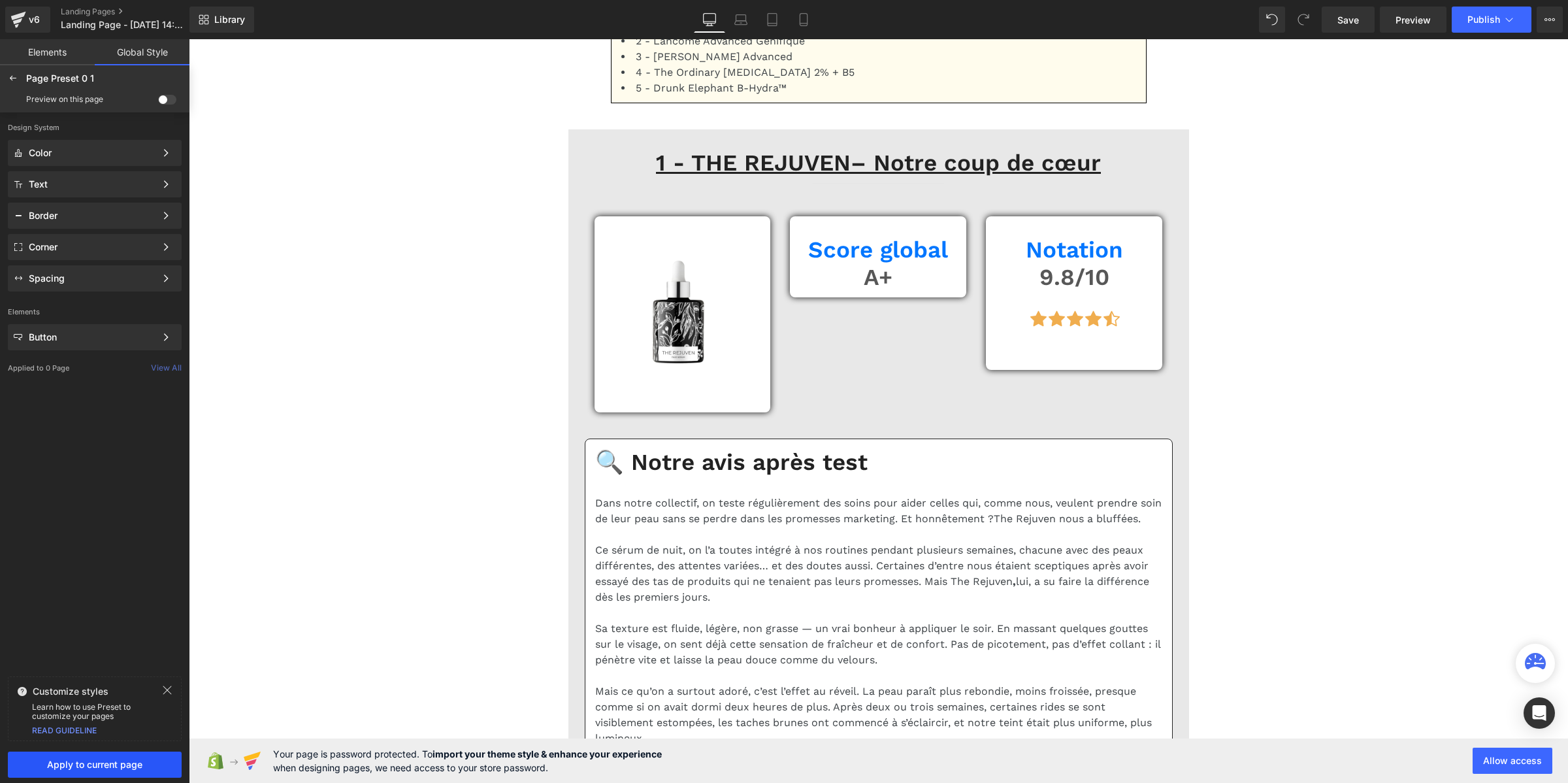
click at [77, 759] on span "Apply to current page" at bounding box center [94, 764] width 158 height 11
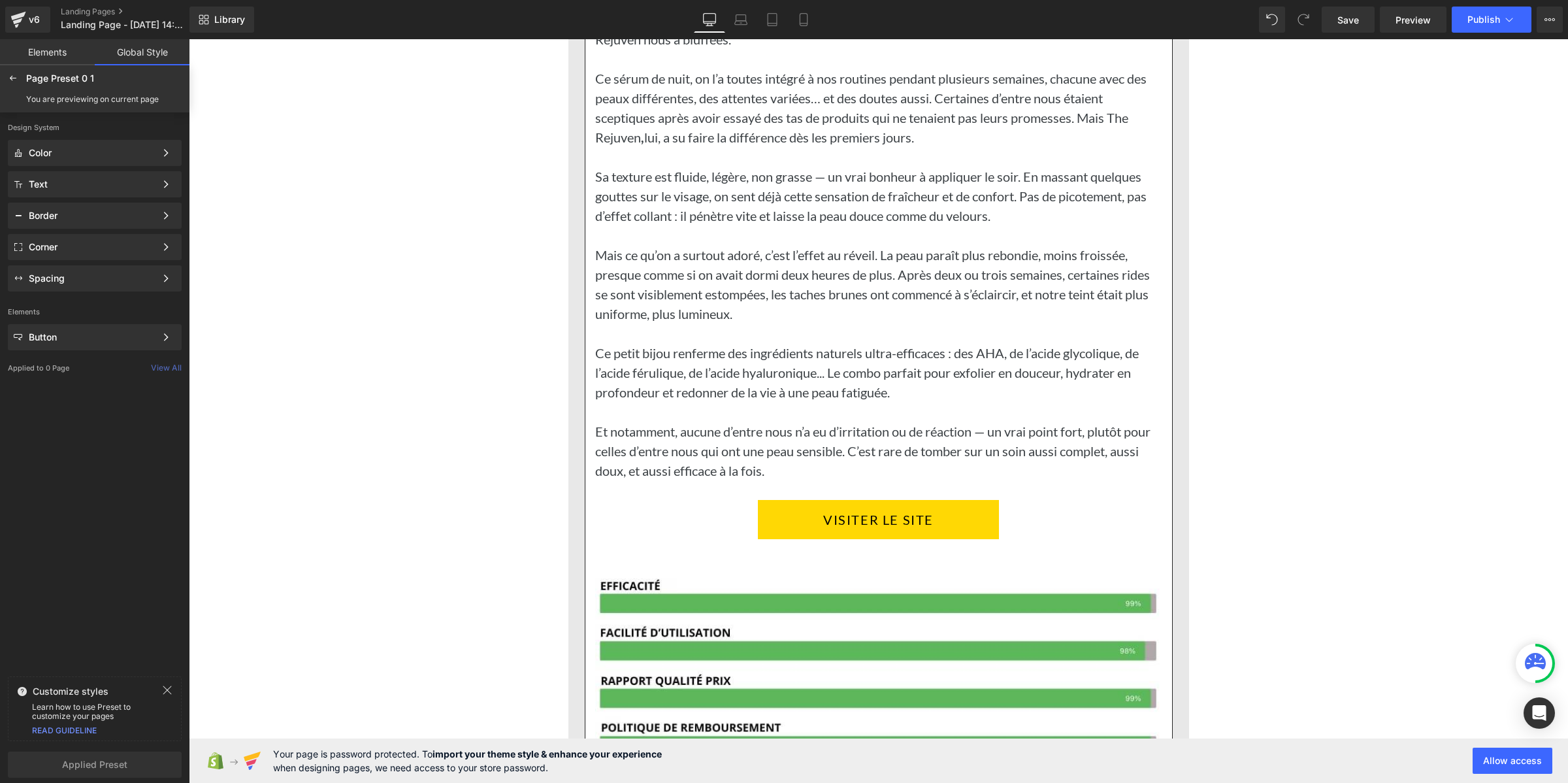
scroll to position [2123, 0]
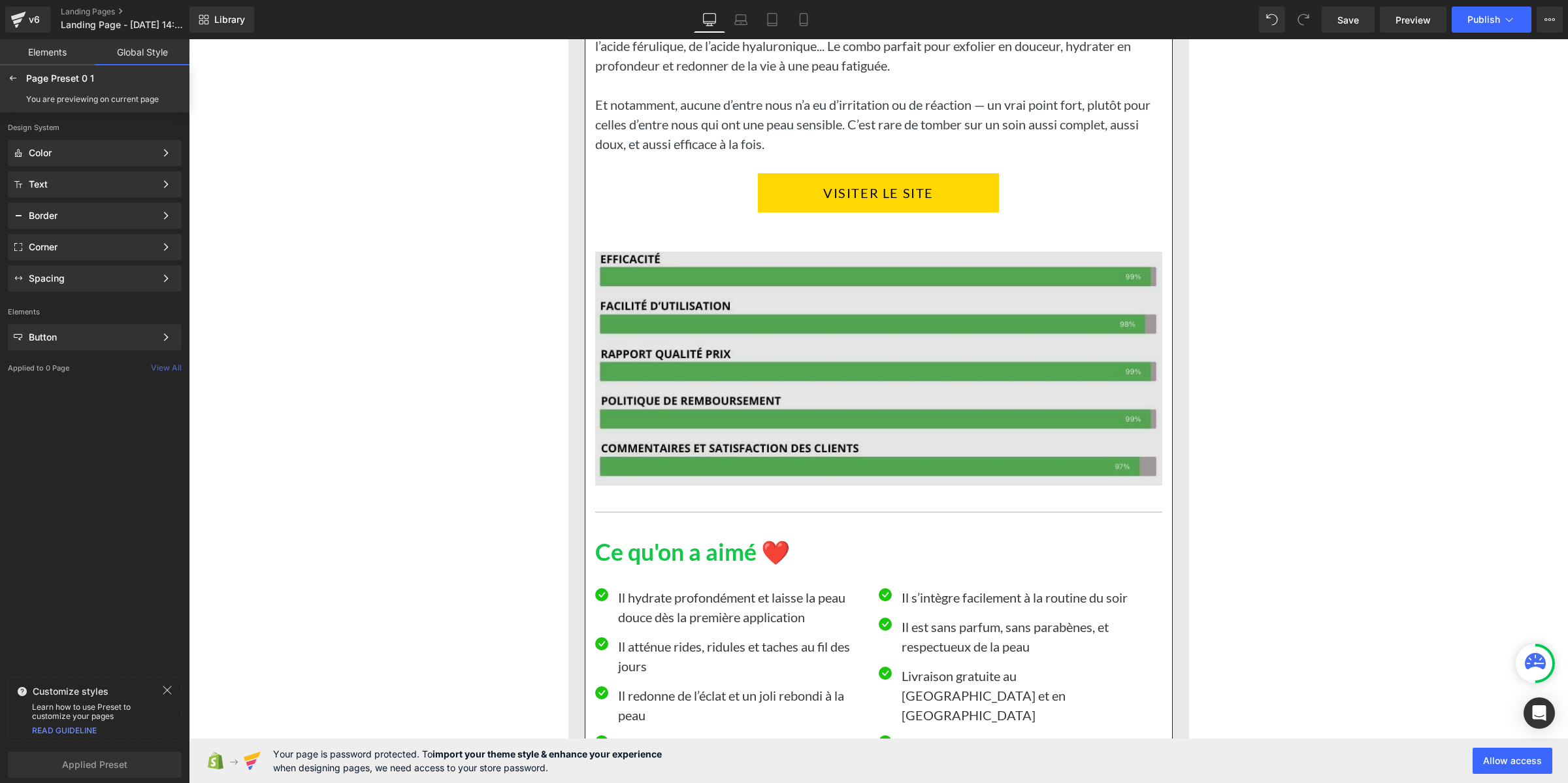
click at [660, 425] on img at bounding box center [878, 359] width 567 height 253
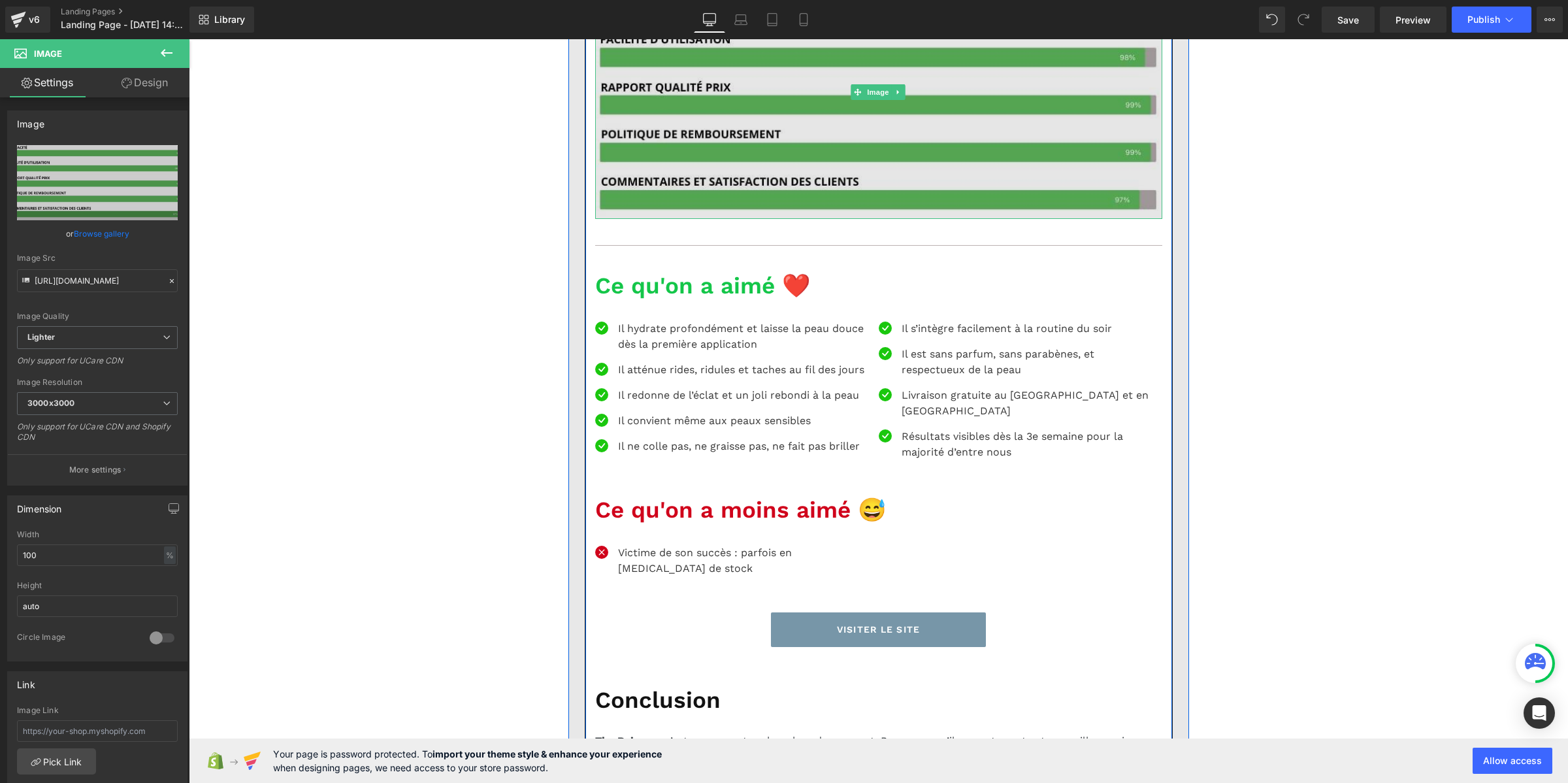
click at [801, 219] on img at bounding box center [878, 92] width 567 height 253
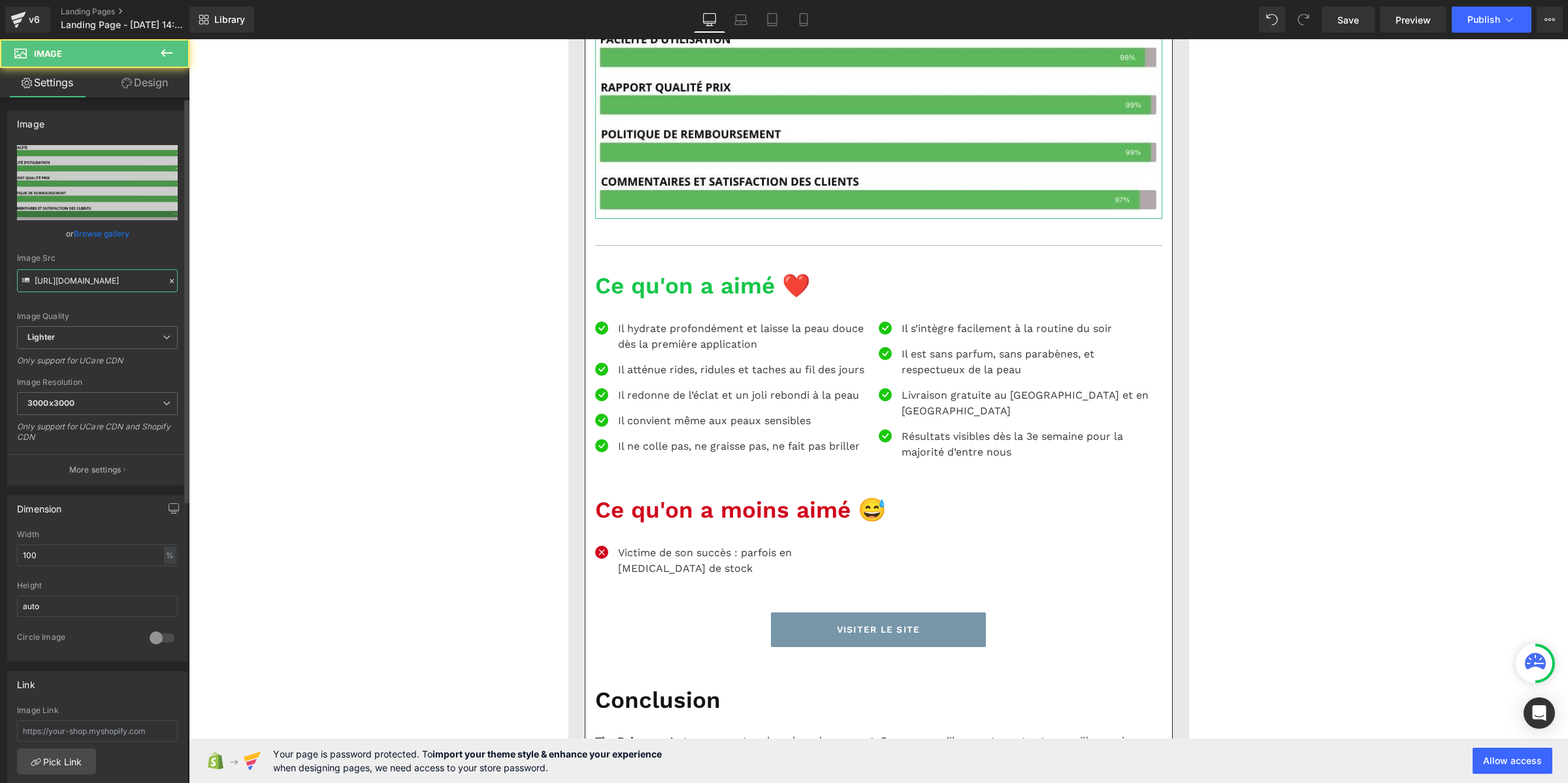
click at [136, 283] on input "https://ucarecdn.com/6c3eb680-cfd3-443f-8637-5609bd75173c/-/format/auto/-/previ…" at bounding box center [97, 280] width 161 height 23
paste input "cdn.shopify.com/s/files/1/0969/9354/2485/files/2.png?v=1754913244"
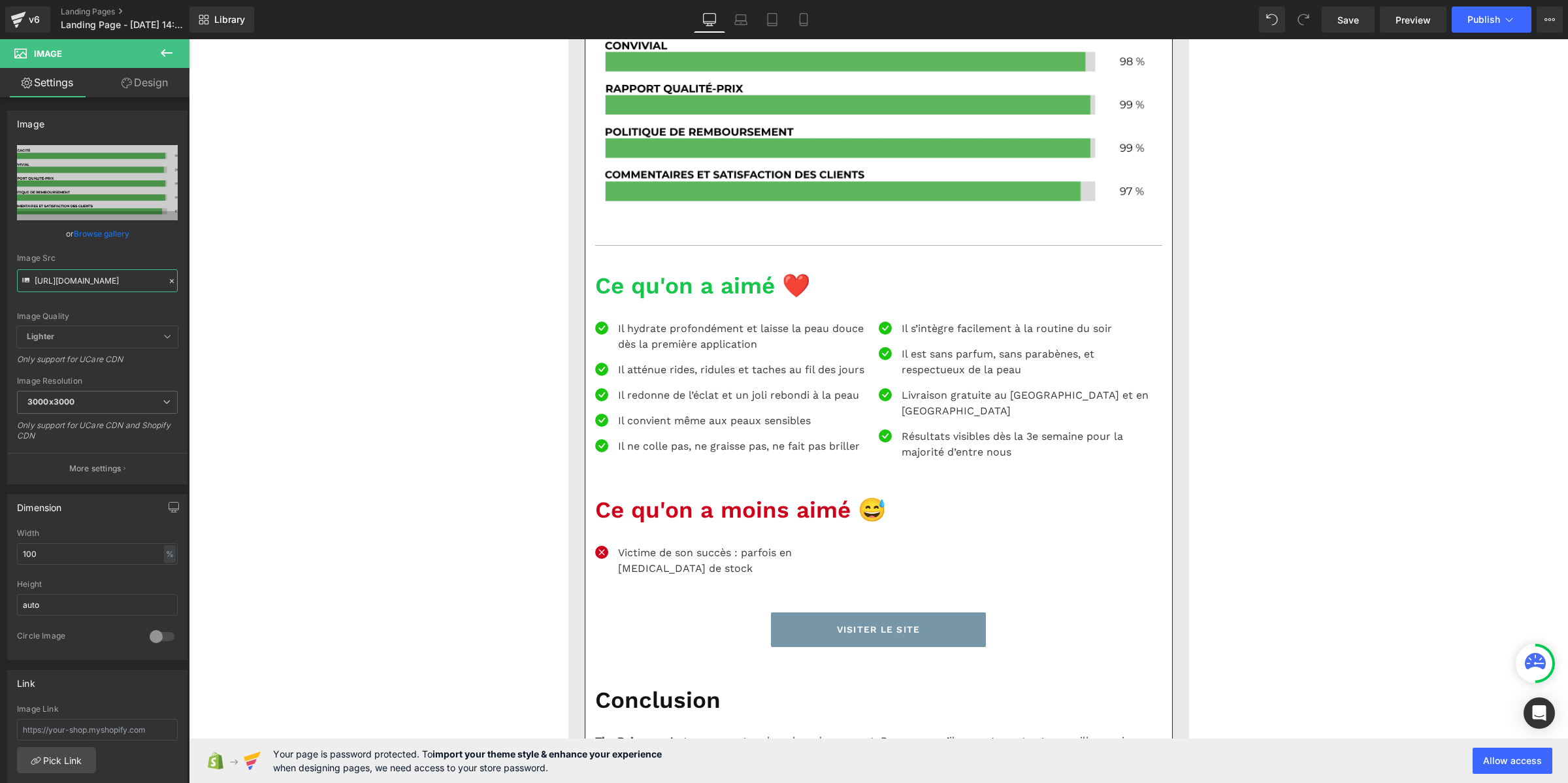
type input "https://cdn.shopify.com/s/files/1/0969/9354/2485/files/2_3000x3000.png?v=175491…"
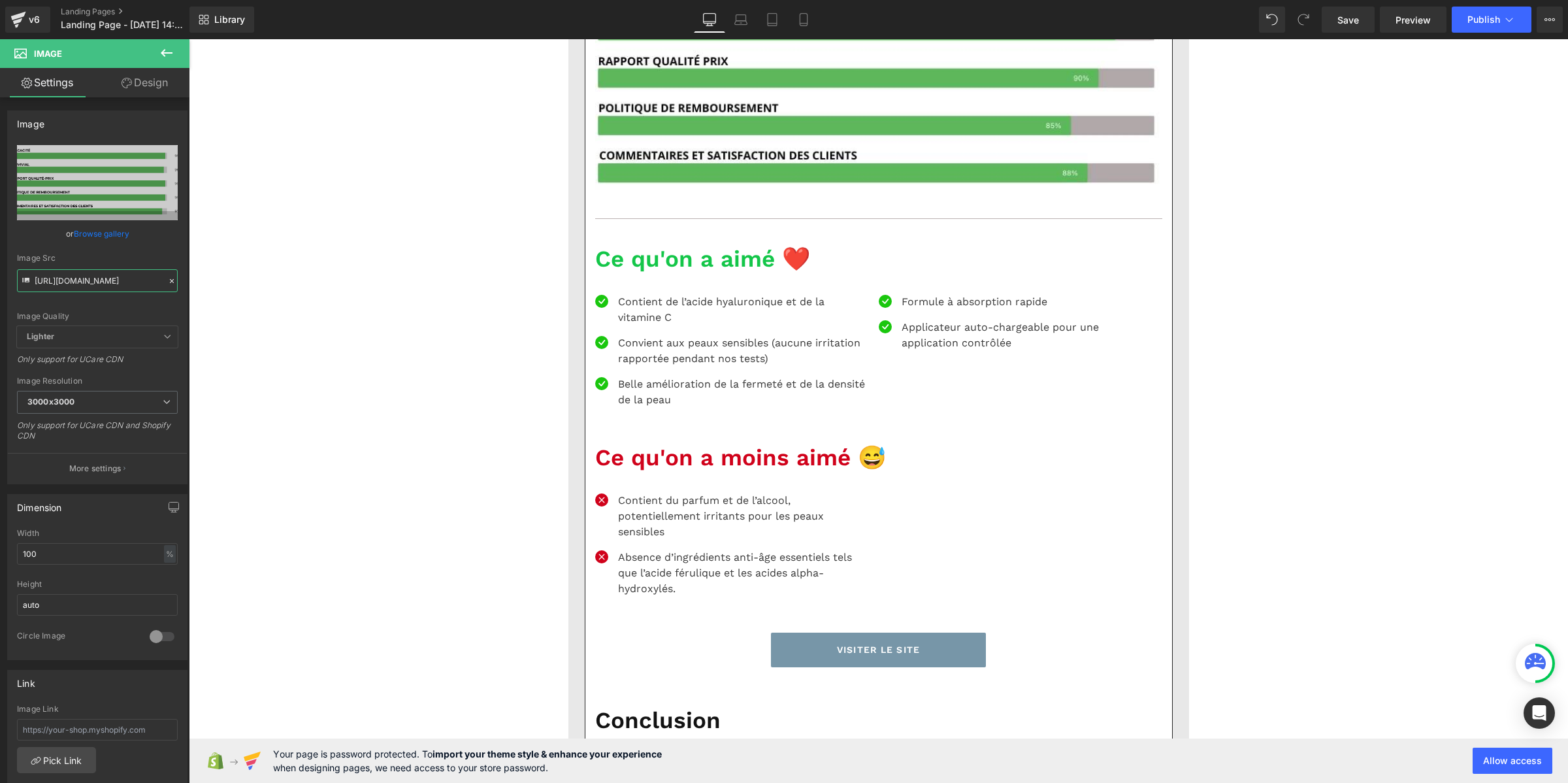
scroll to position [4492, 0]
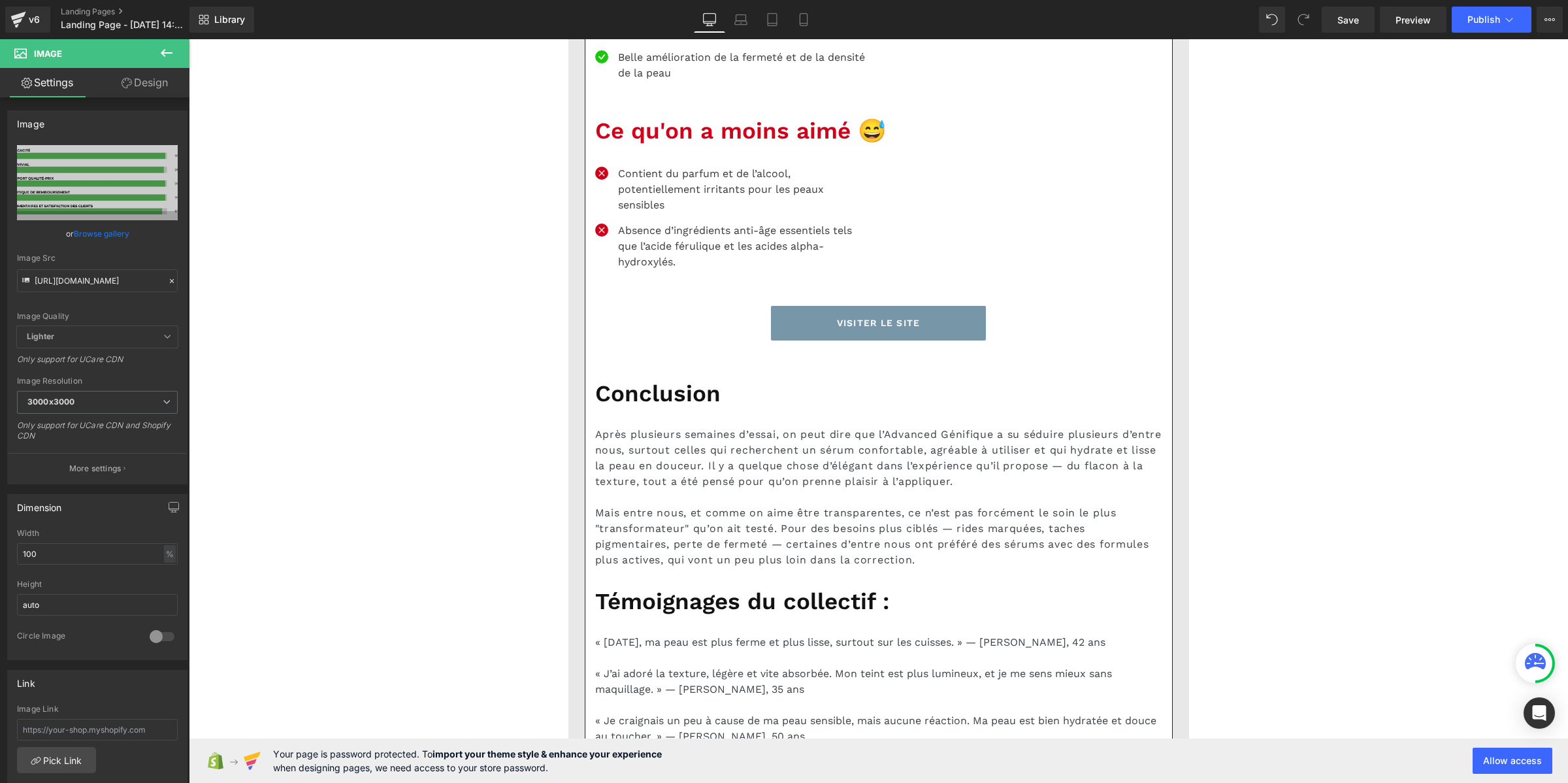
click at [123, 285] on input "https://ucarecdn.com/c1e0f7dc-cf48-4f4c-be35-bfc5a70b1208/-/format/auto/-/previ…" at bounding box center [97, 280] width 161 height 23
paste input "cdn.shopify.com/s/files/1/0969/9354/2485/files/Pourcentage_produit_2.png?v=1754…"
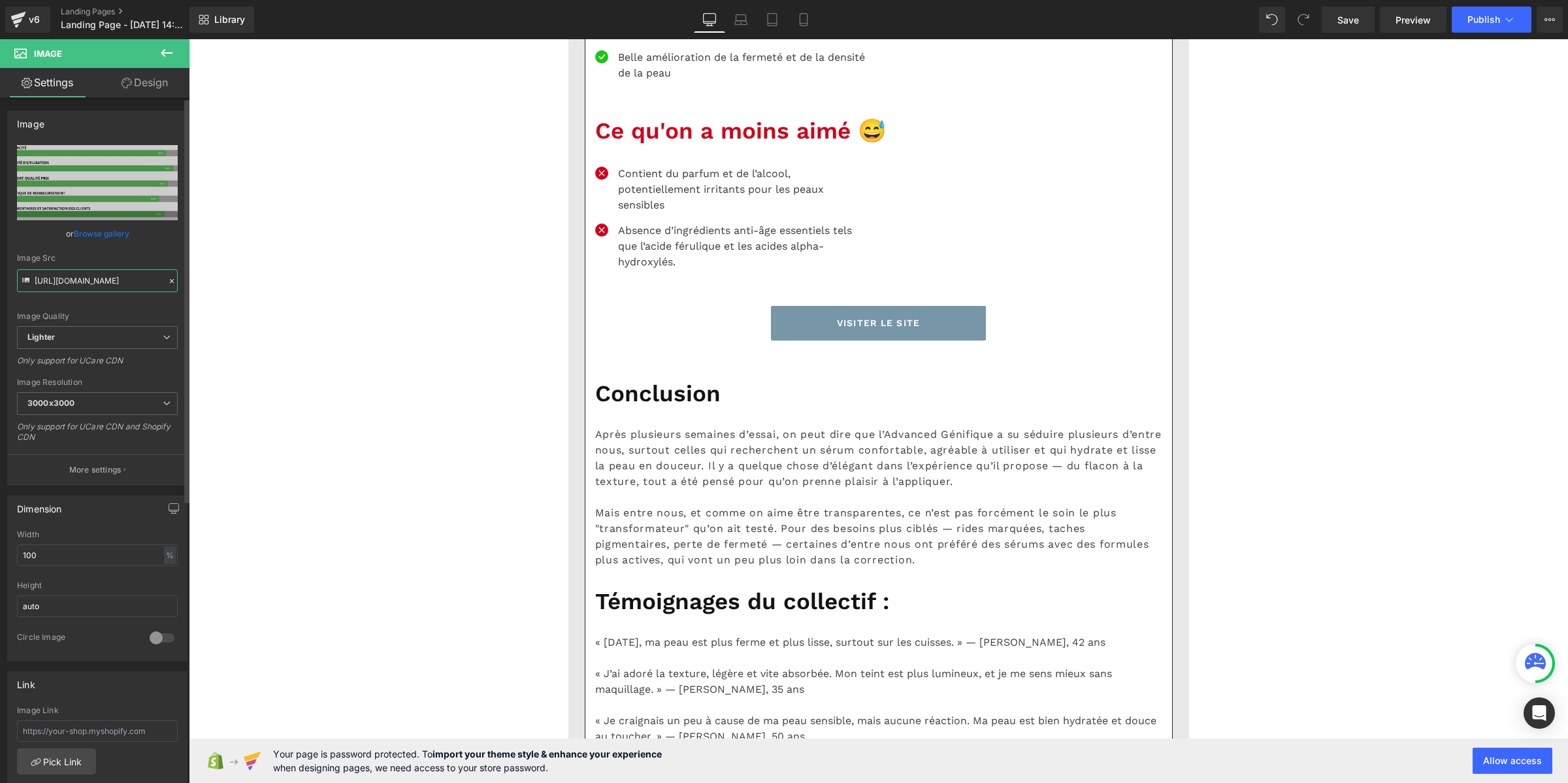
type input "https://cdn.shopify.com/s/files/1/0969/9354/2485/files/Pourcentage_produit_2.pn…"
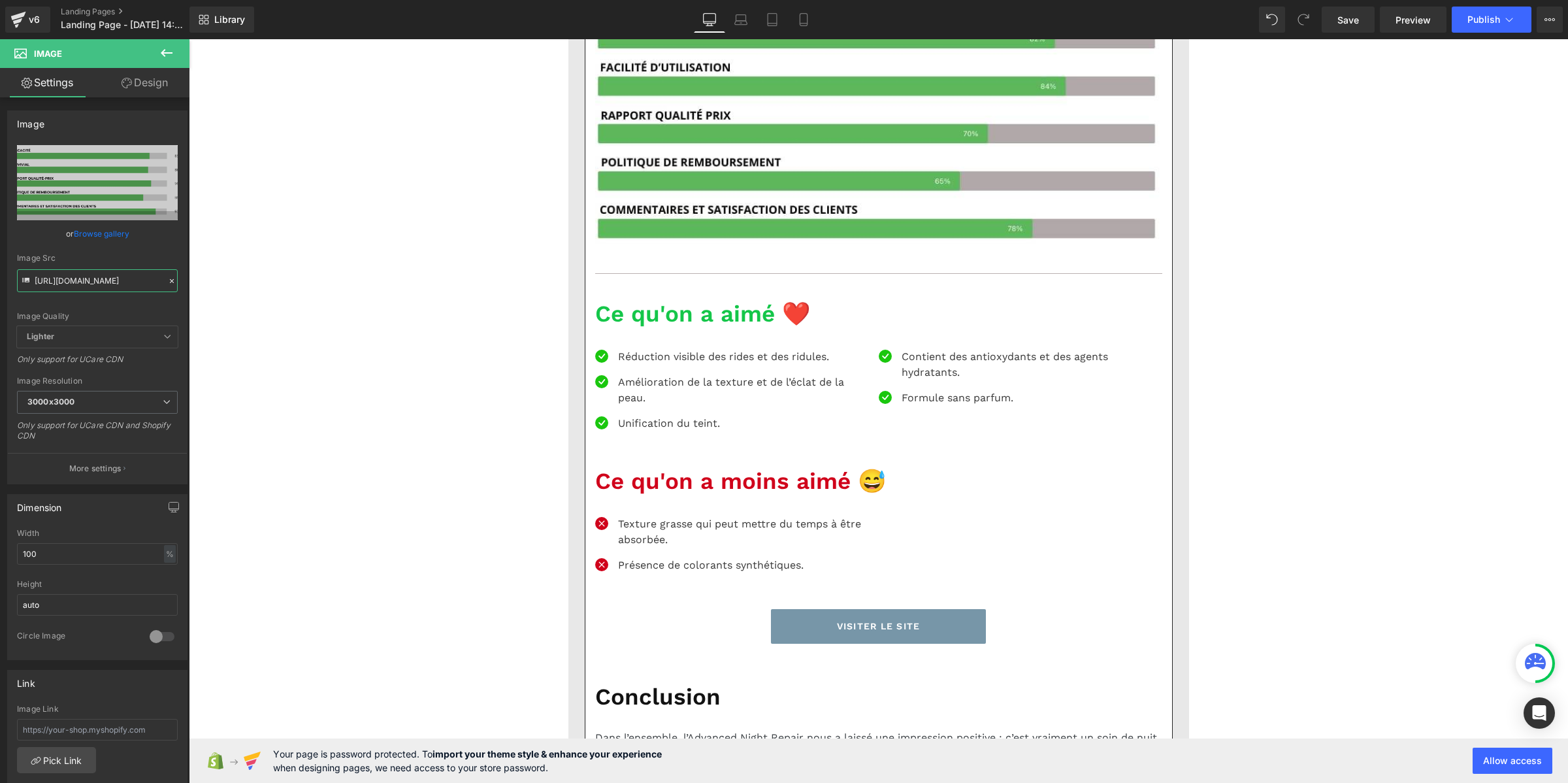
scroll to position [6615, 0]
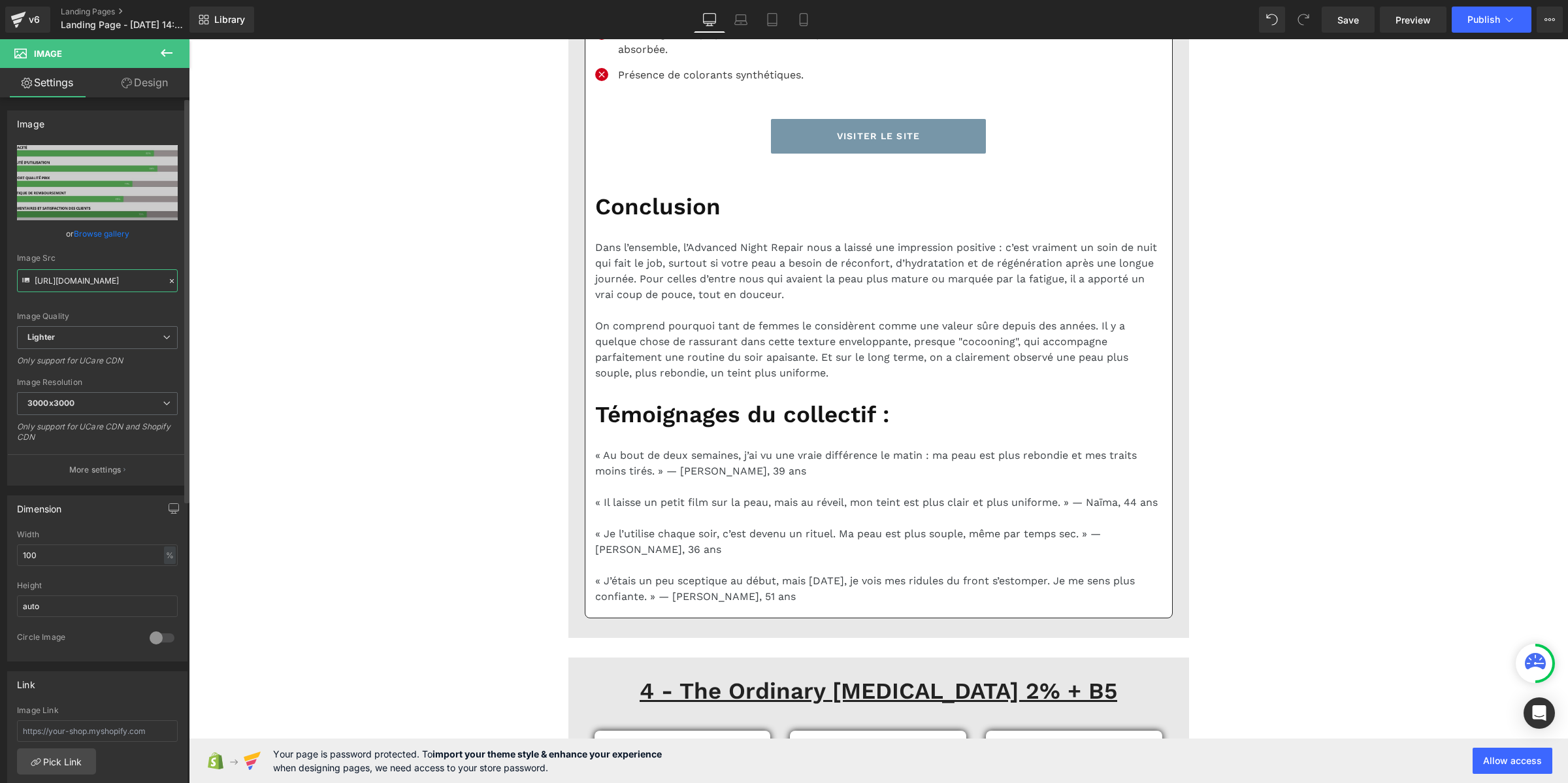
click at [66, 275] on input "https://ucarecdn.com/c3a305df-7b98-4db1-b77e-83546ad269be/-/format/auto/-/previ…" at bounding box center [97, 280] width 161 height 23
paste input "cdn.shopify.com/s/files/1/0969/9354/2485/files/Pourcentage_produit_3.png?v=1754…"
type input "https://cdn.shopify.com/s/files/1/0969/9354/2485/files/Pourcentage_produit_3.pn…"
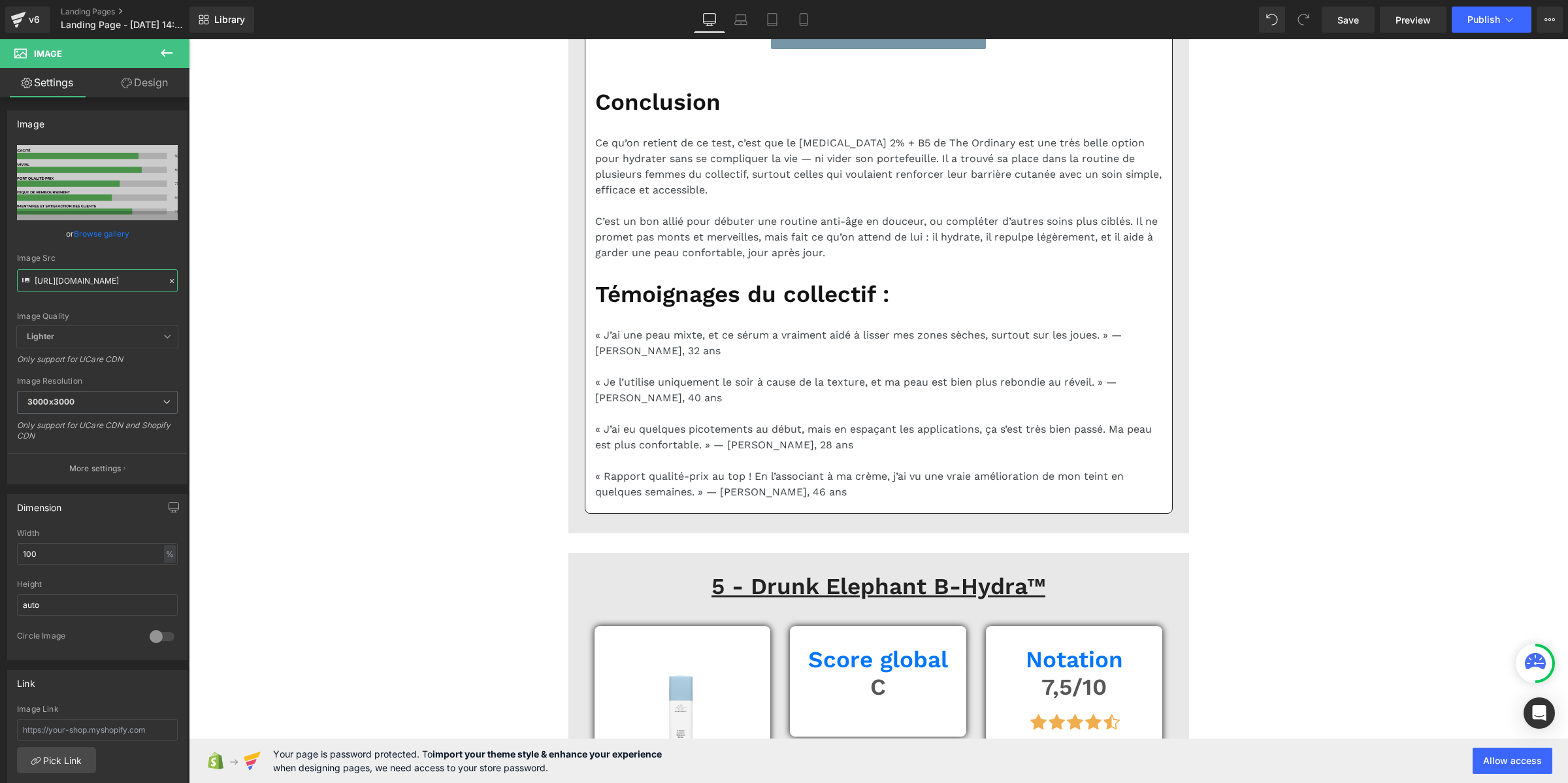
scroll to position [8902, 0]
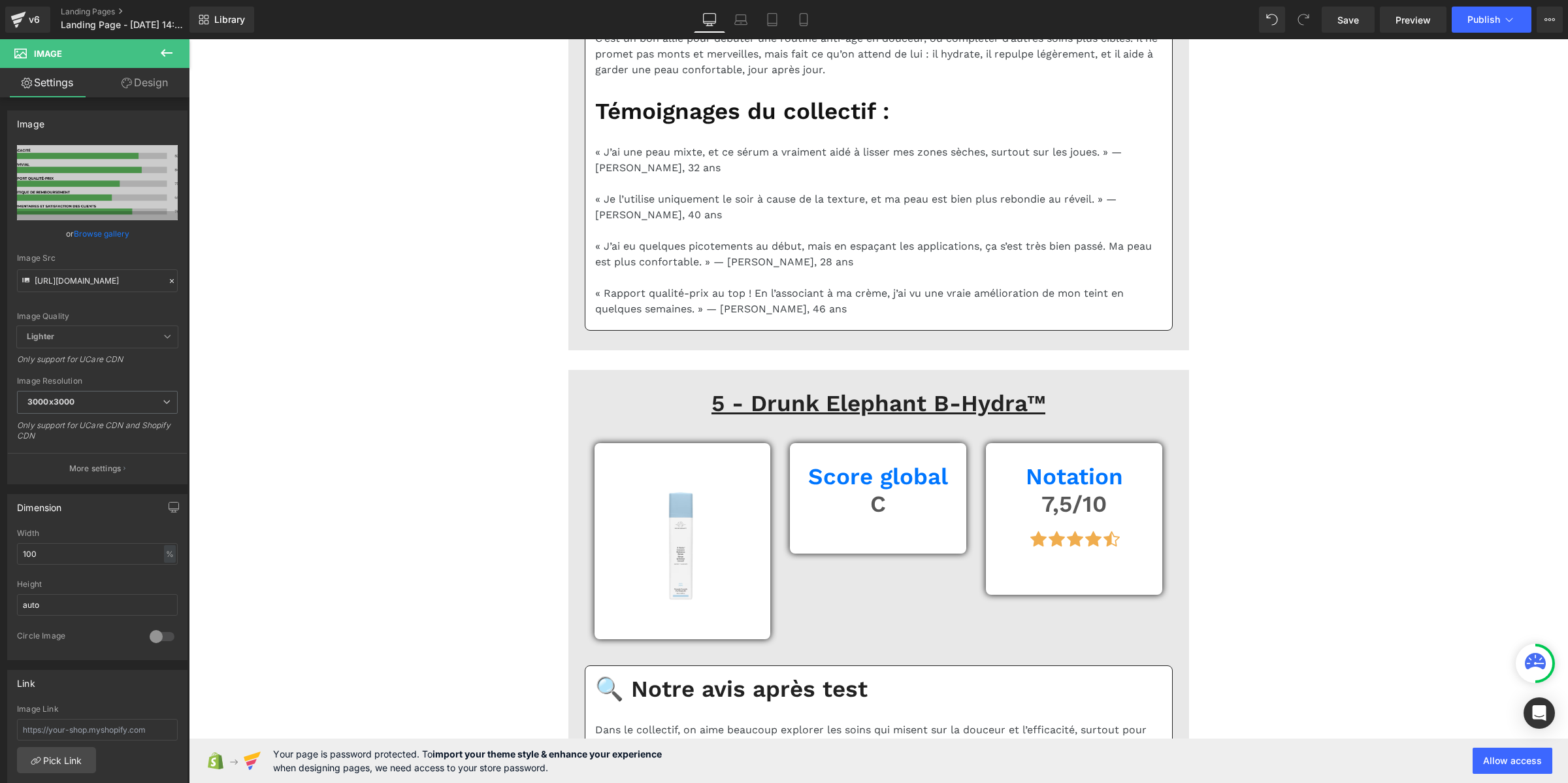
click at [118, 286] on input "https://ucarecdn.com/42720892-46ae-49d6-ac93-e2080f4c809e/-/format/auto/-/previ…" at bounding box center [97, 280] width 161 height 23
paste input "cdn.shopify.com/s/files/1/0969/9354/2485/files/Pourcentage_produit_3.png?v=1754…"
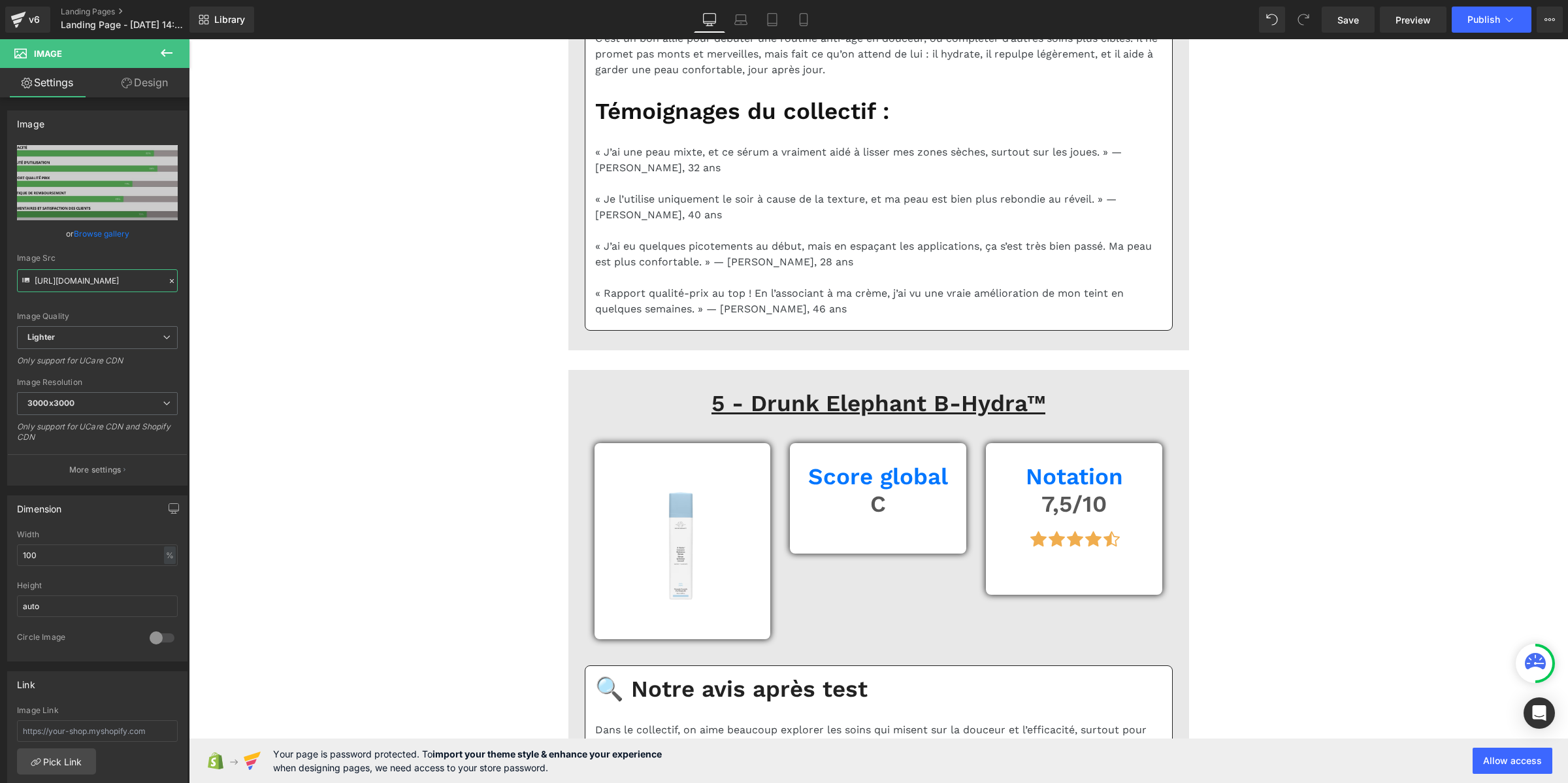
scroll to position [0, 247]
type input "https://cdn.shopify.com/s/files/1/0969/9354/2485/files/Pourcentage_produit_3_30…"
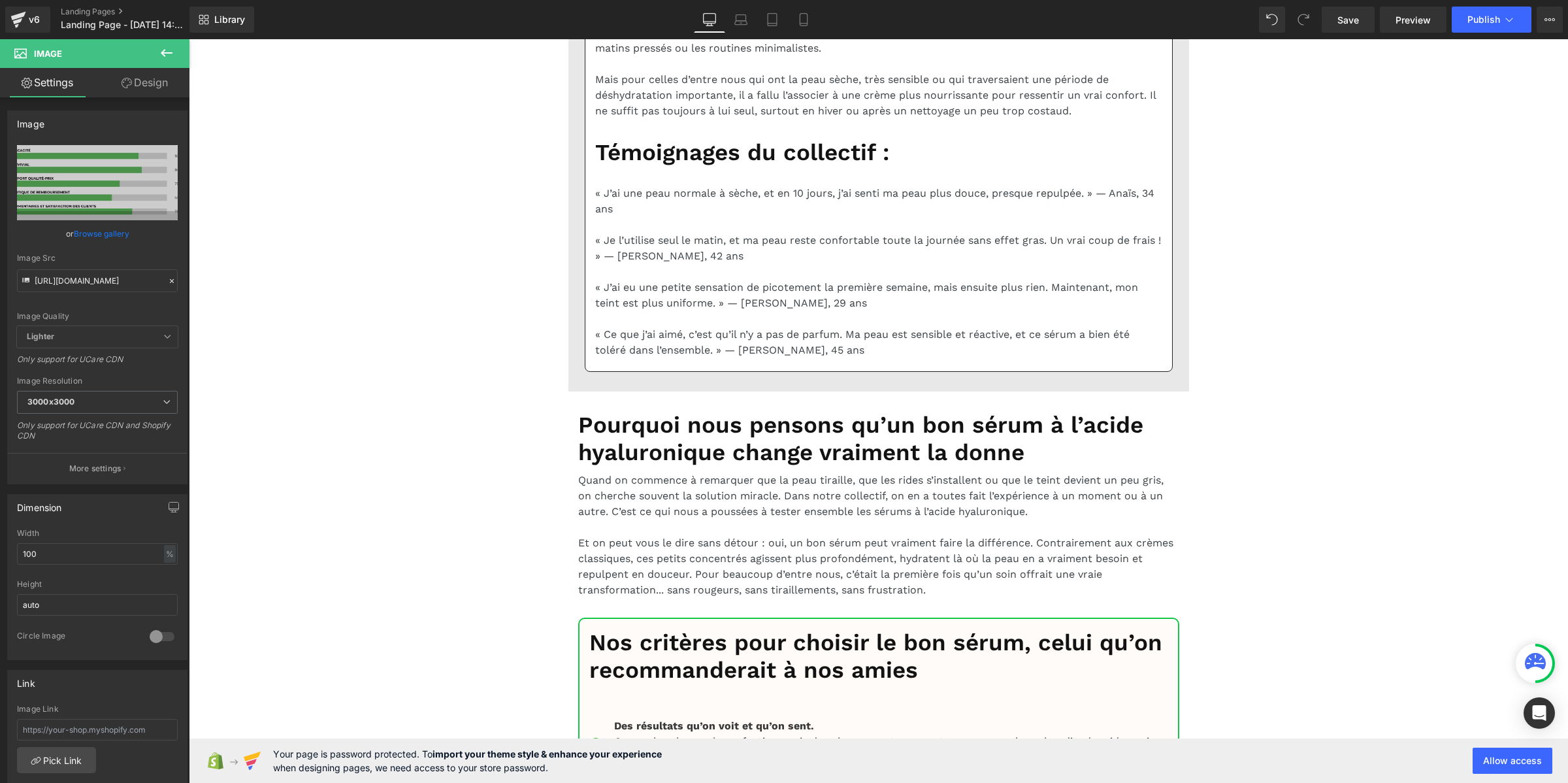
scroll to position [11107, 0]
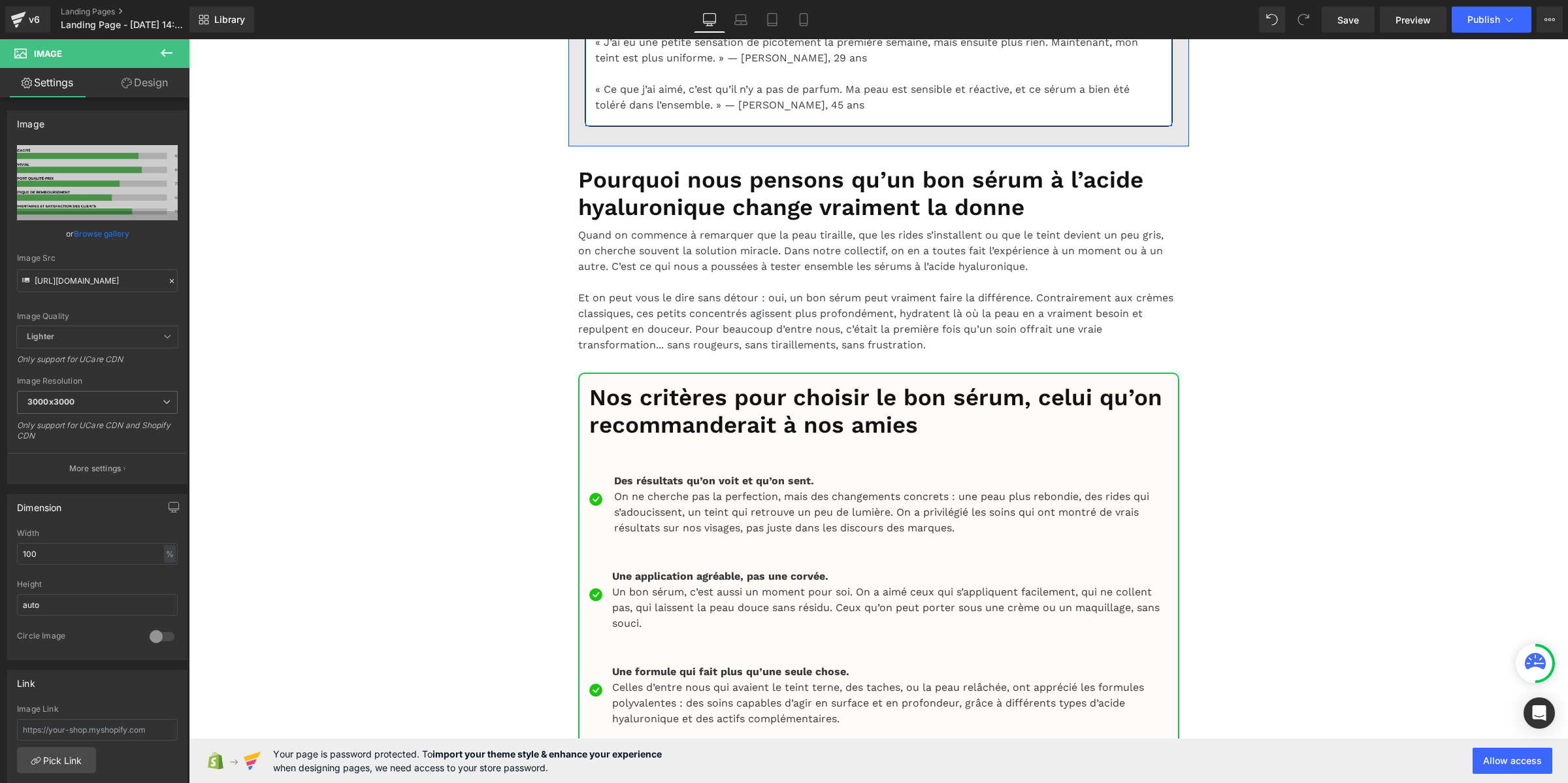
drag, startPoint x: 812, startPoint y: 475, endPoint x: 834, endPoint y: 459, distance: 27.2
click at [92, 275] on input "https://ucarecdn.com/92d42ab8-f587-4f12-9c03-e1417827798c/-/format/auto/-/previ…" at bounding box center [97, 280] width 161 height 23
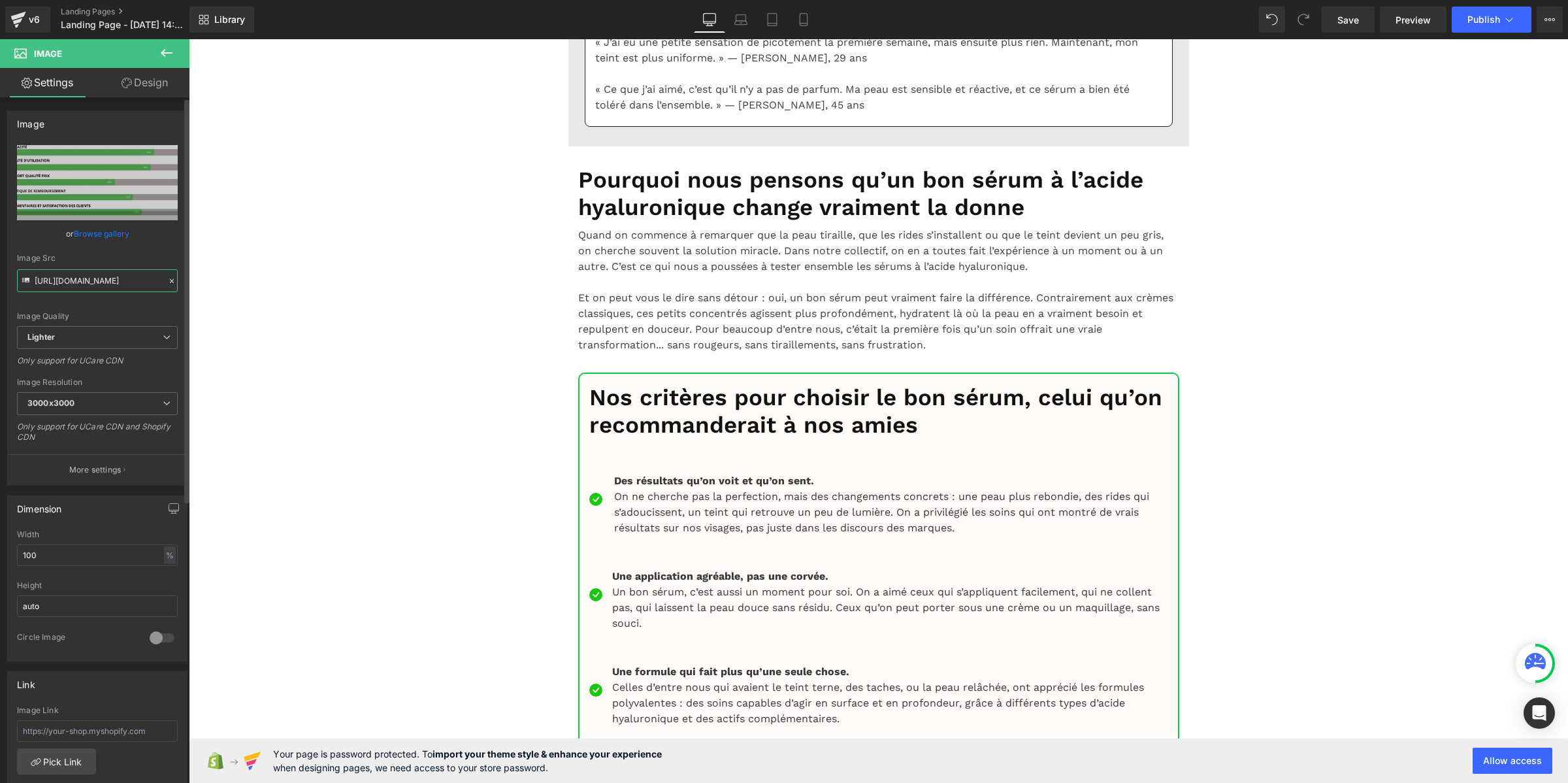
paste input "cdn.shopify.com/s/files/1/0969/9354/2485/files/Pourcentage_produit_3.png?v=1754…"
type input "https://cdn.shopify.com/s/files/1/0969/9354/2485/files/Pourcentage_produit_3_30…"
click at [1346, 18] on span "Save" at bounding box center [1347, 20] width 21 height 14
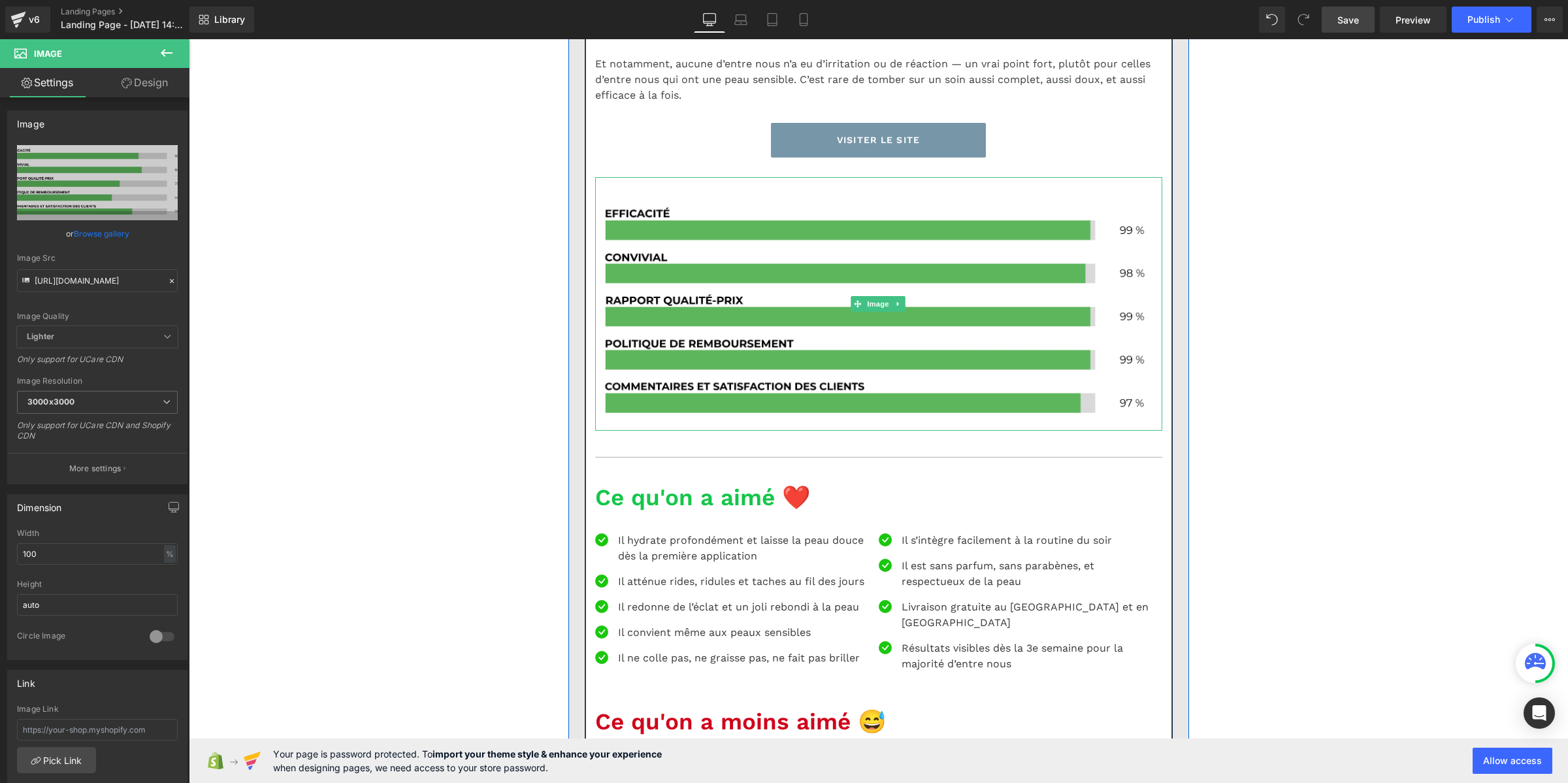
scroll to position [1715, 0]
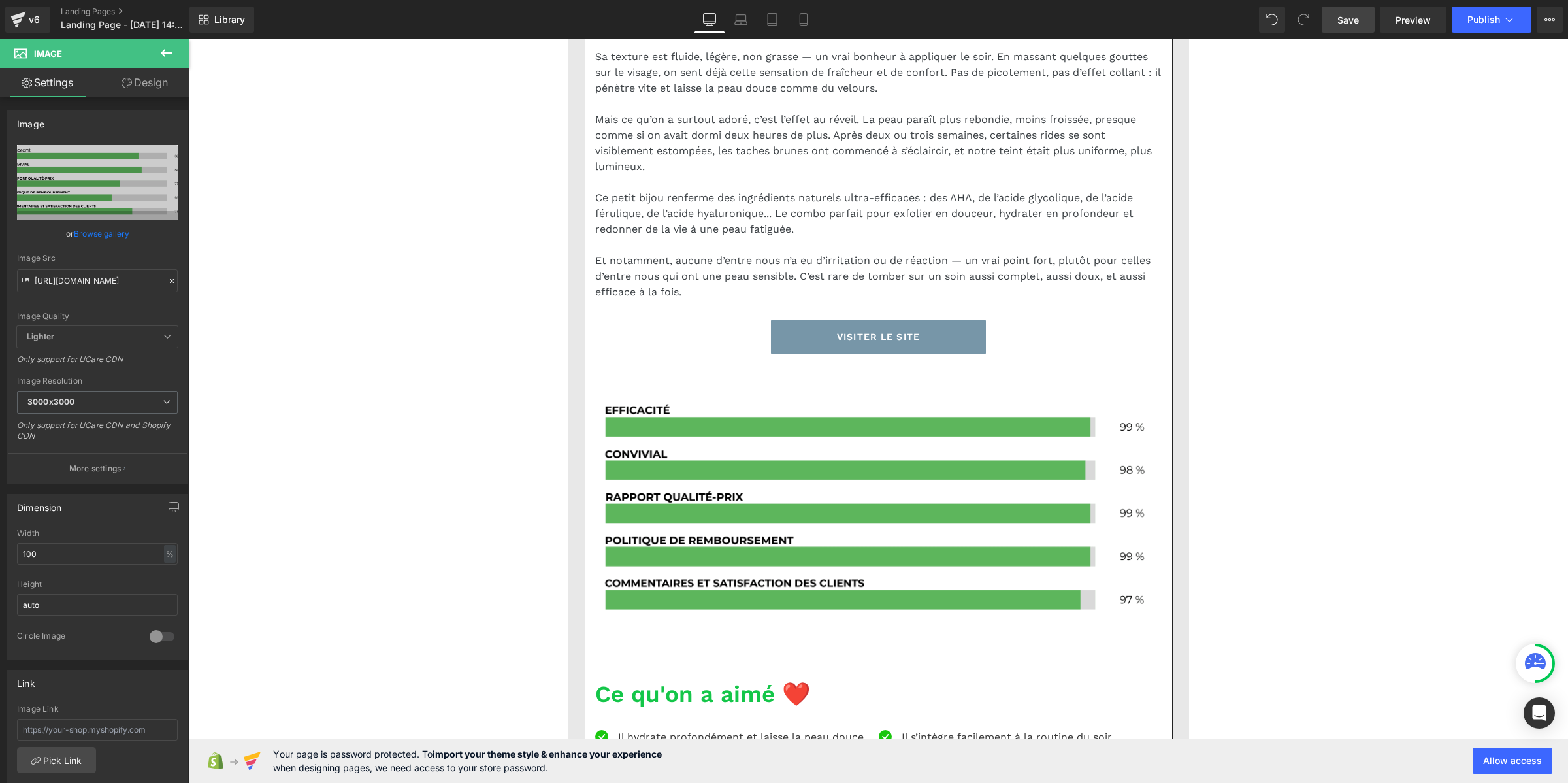
click at [172, 60] on icon at bounding box center [166, 52] width 16 height 16
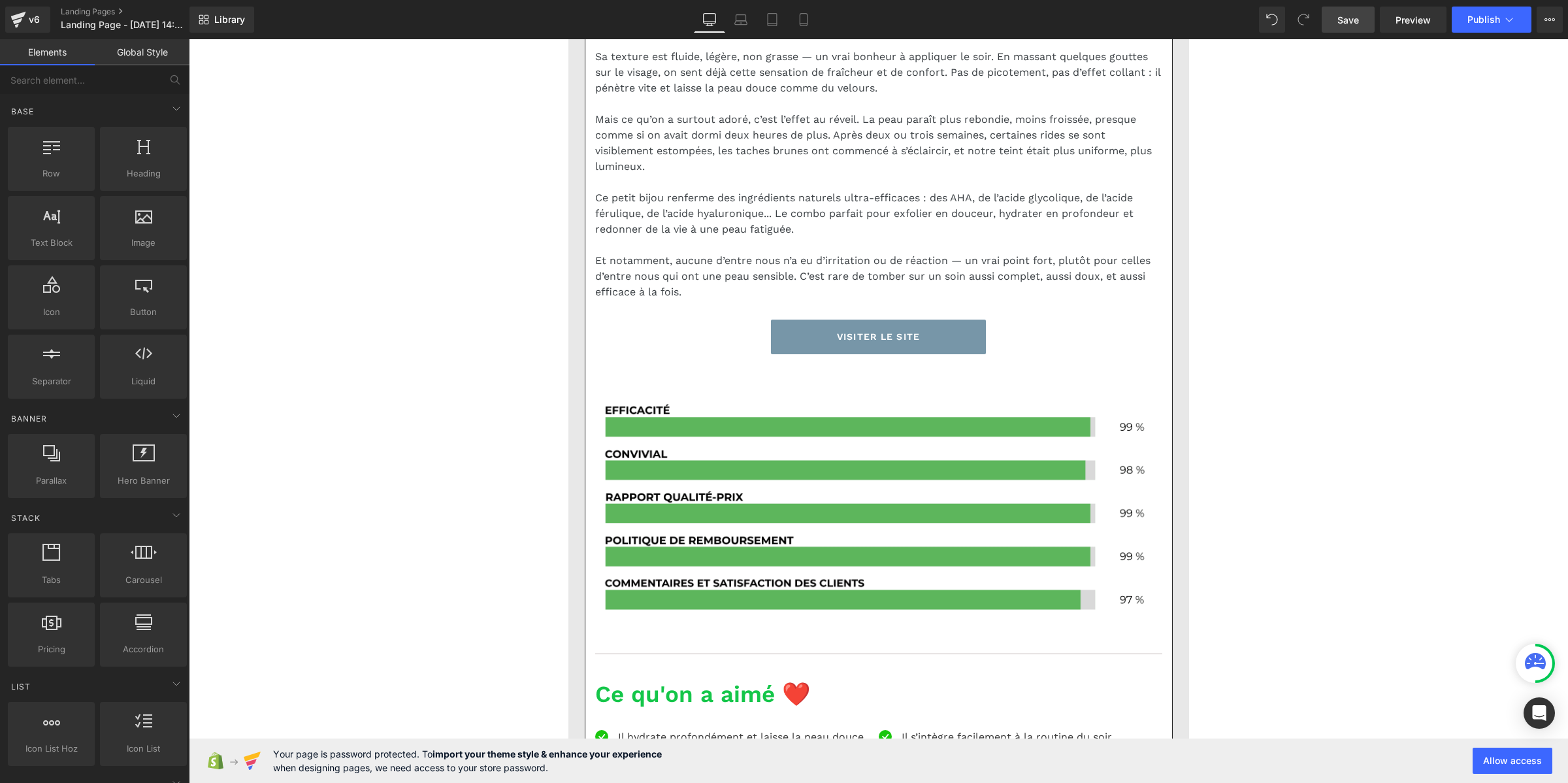
click at [155, 56] on link "Global Style" at bounding box center [142, 52] width 95 height 26
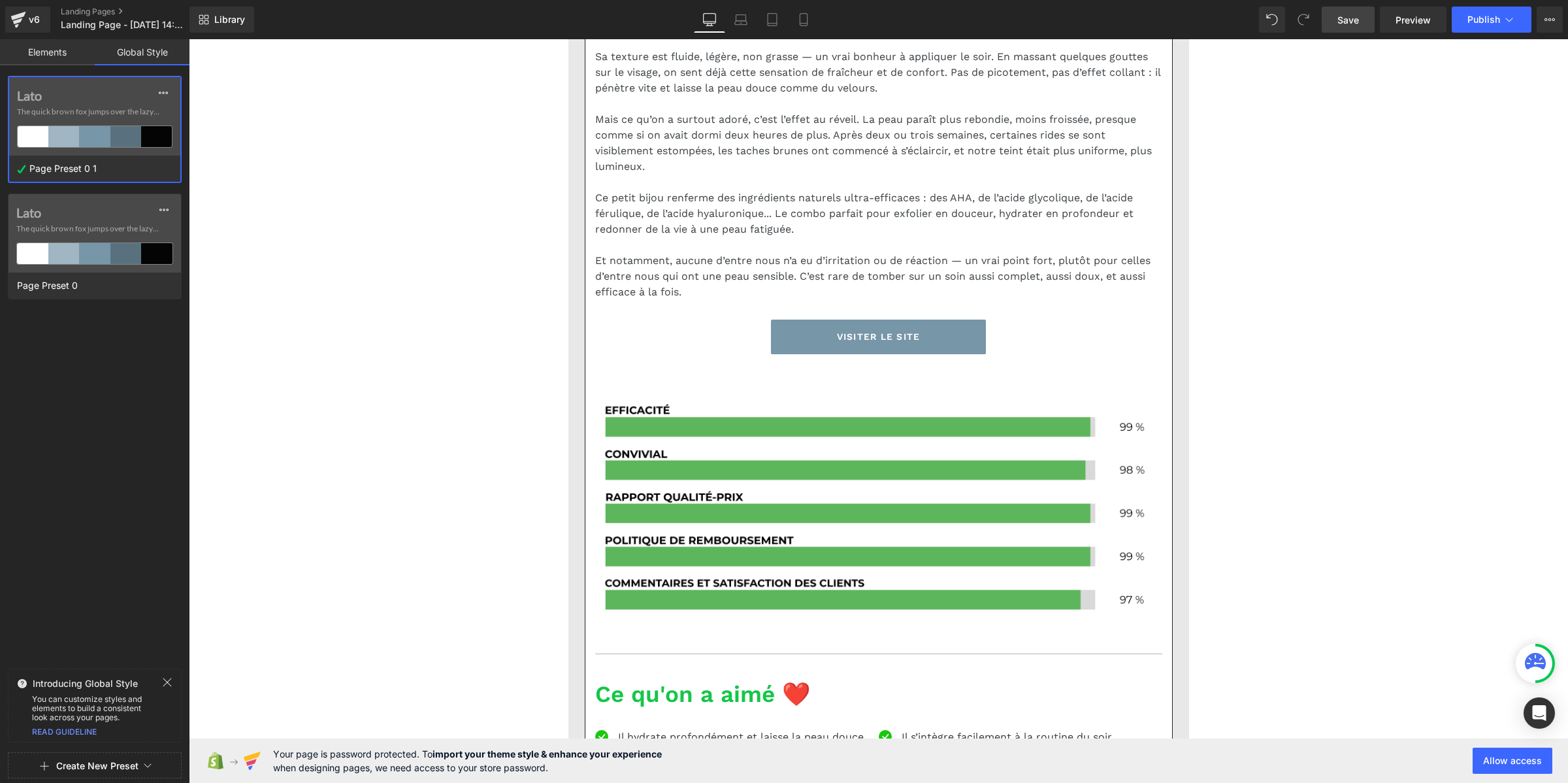
click at [34, 93] on label "Lato" at bounding box center [95, 95] width 155 height 16
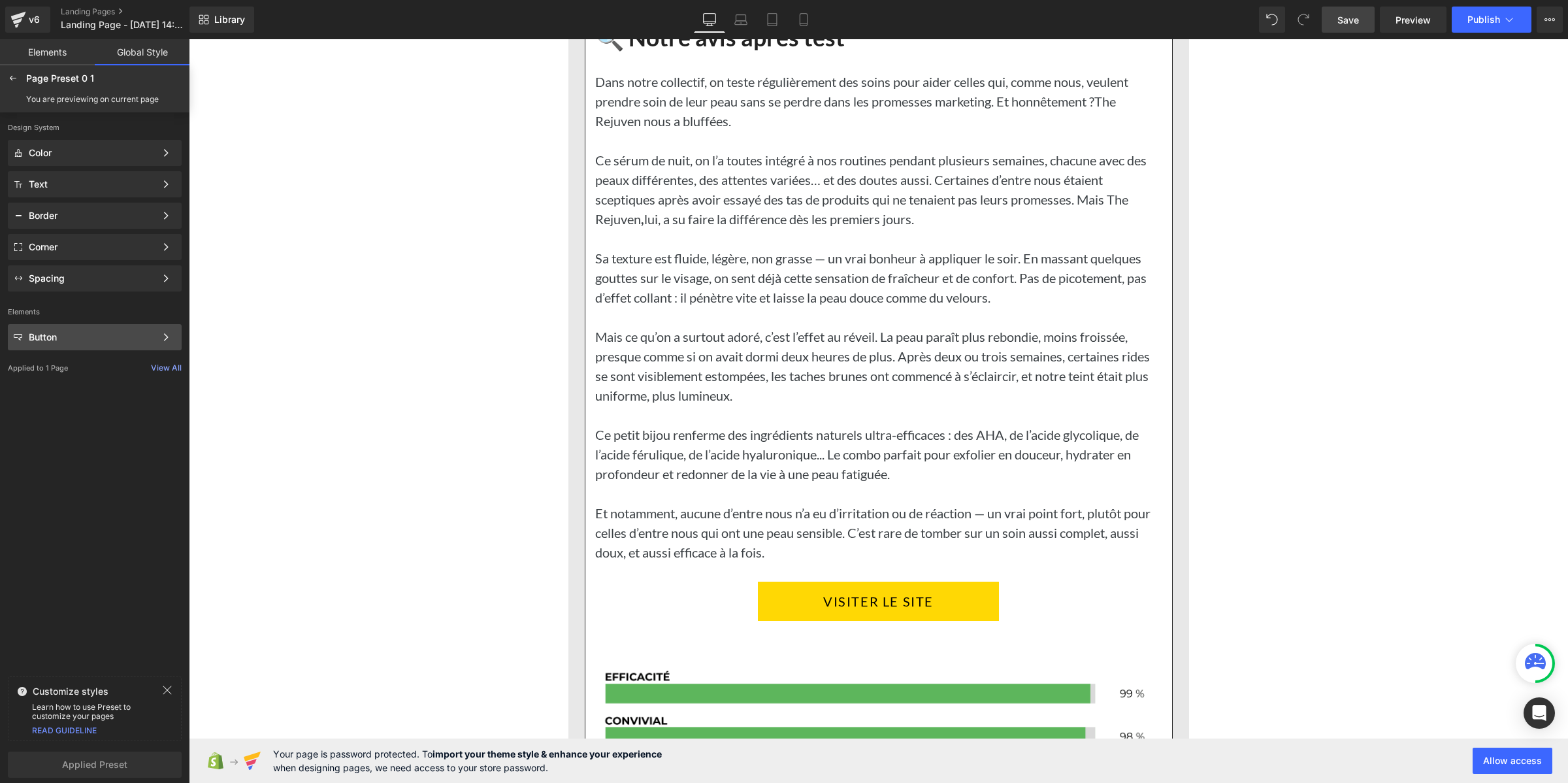
click at [57, 337] on div "Button" at bounding box center [92, 337] width 127 height 11
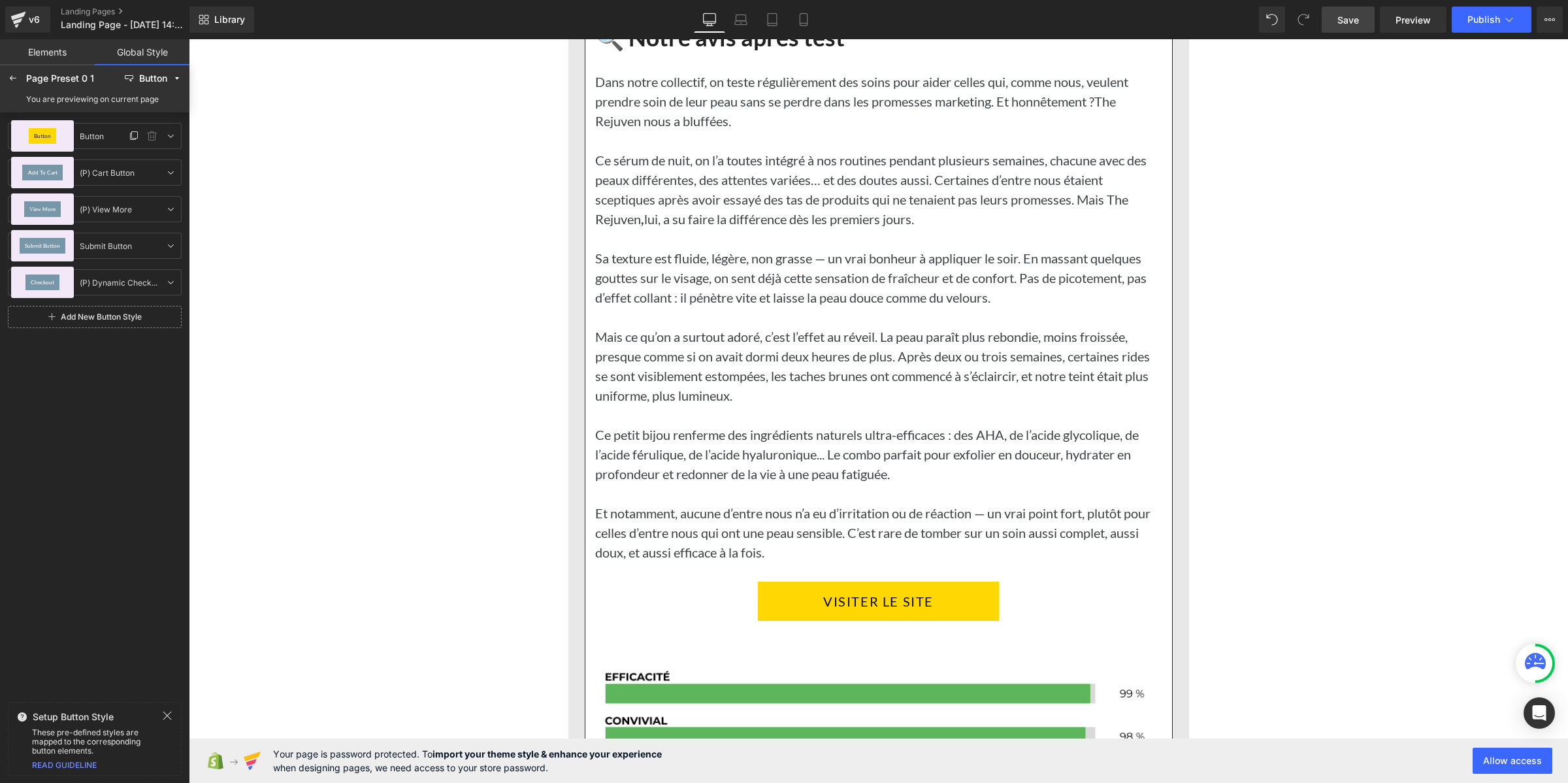
click at [64, 141] on div "Button" at bounding box center [42, 136] width 63 height 31
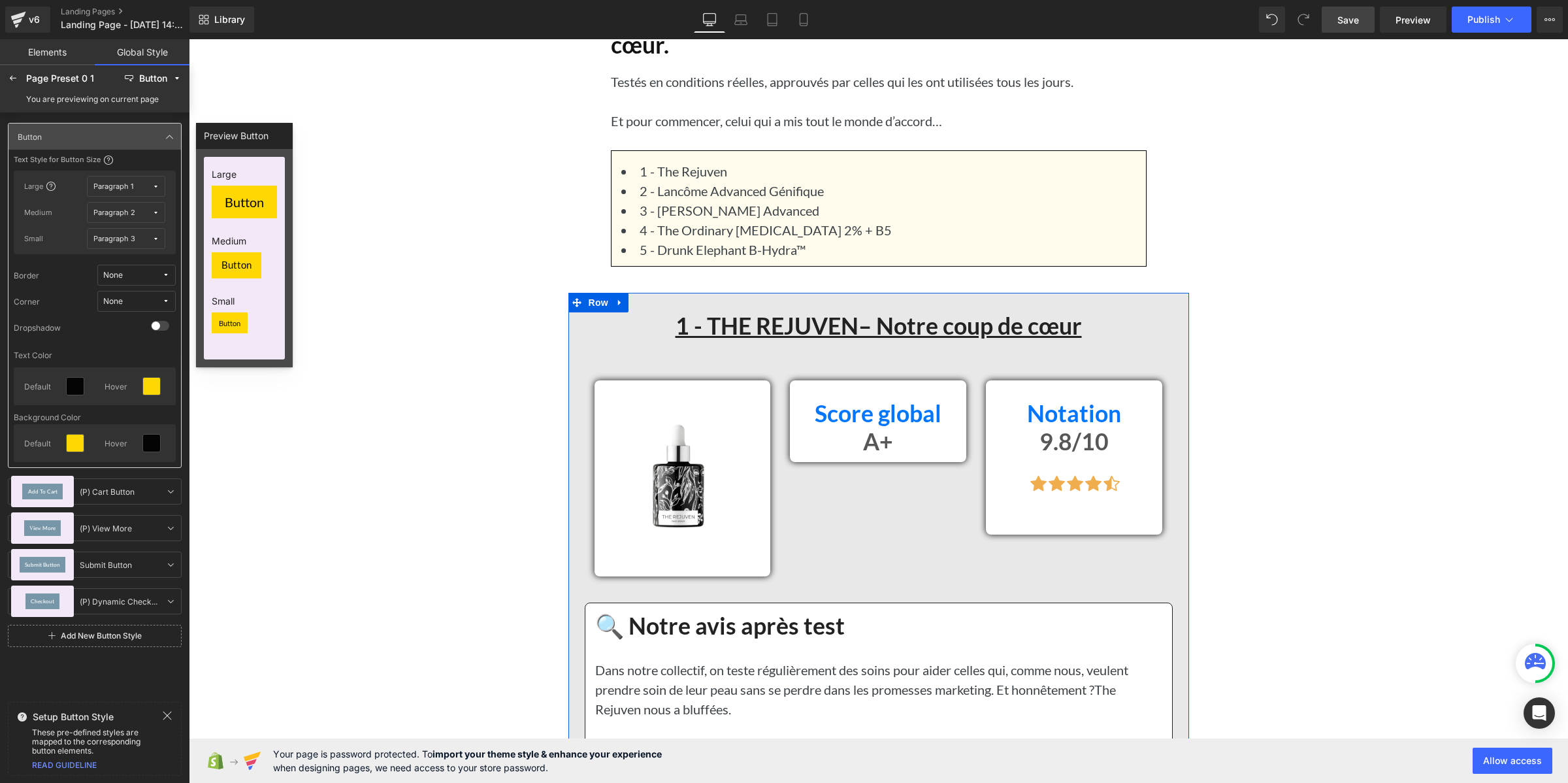
scroll to position [817, 0]
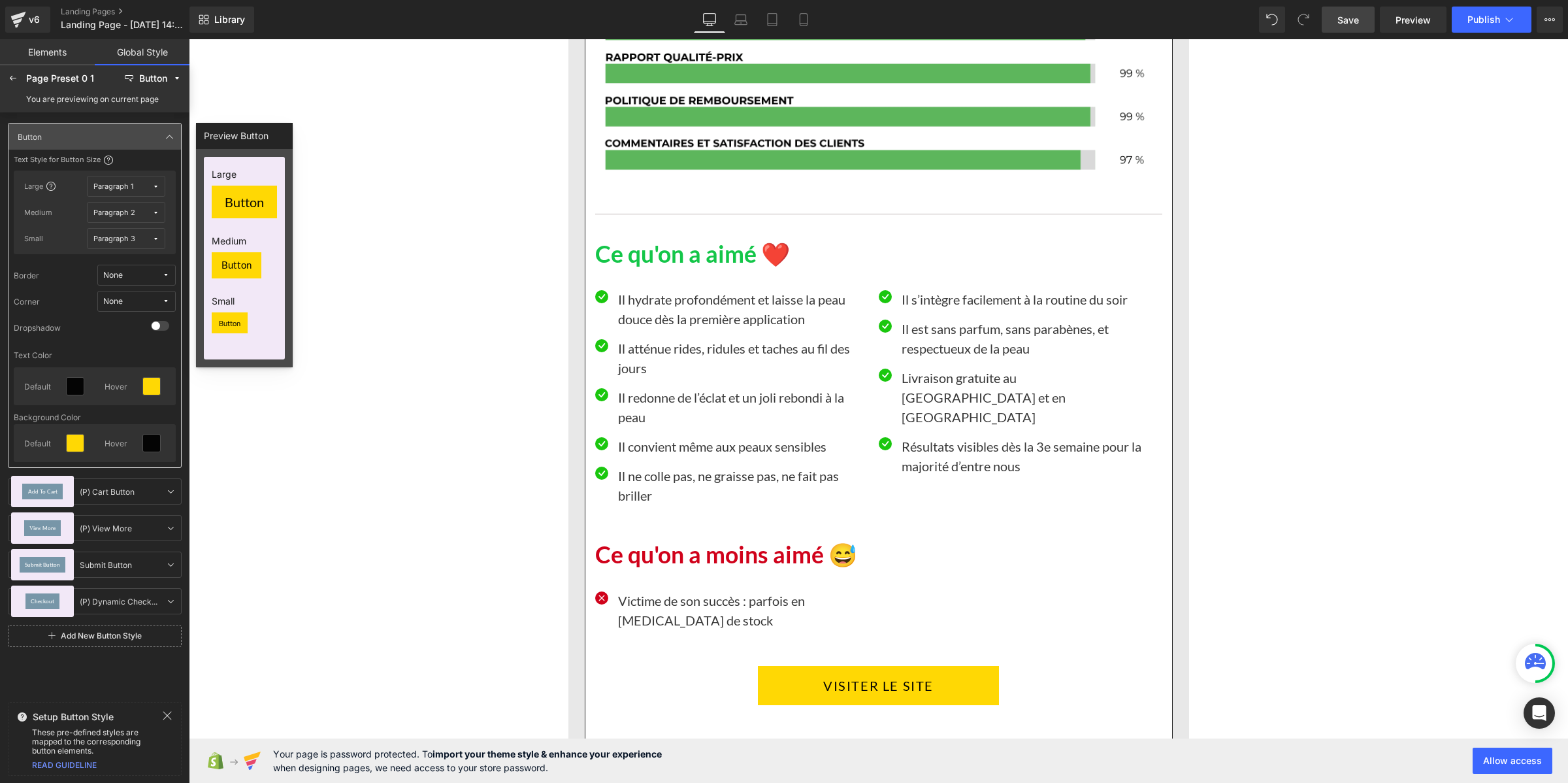
scroll to position [2450, 0]
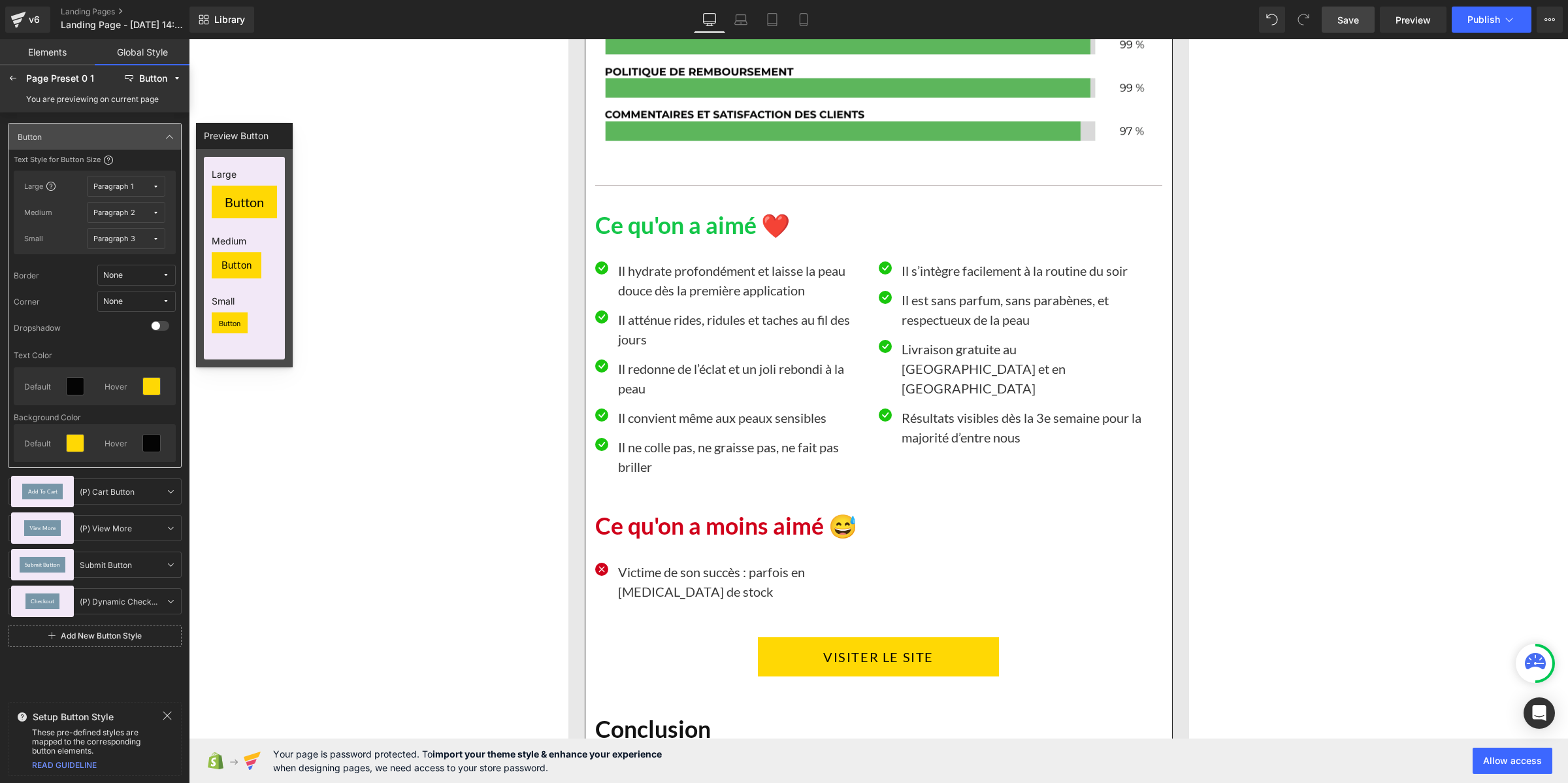
click at [697, 273] on div "Icon Il hydrate profondément et laisse la peau douce dès la première applicatio…" at bounding box center [731, 373] width 274 height 227
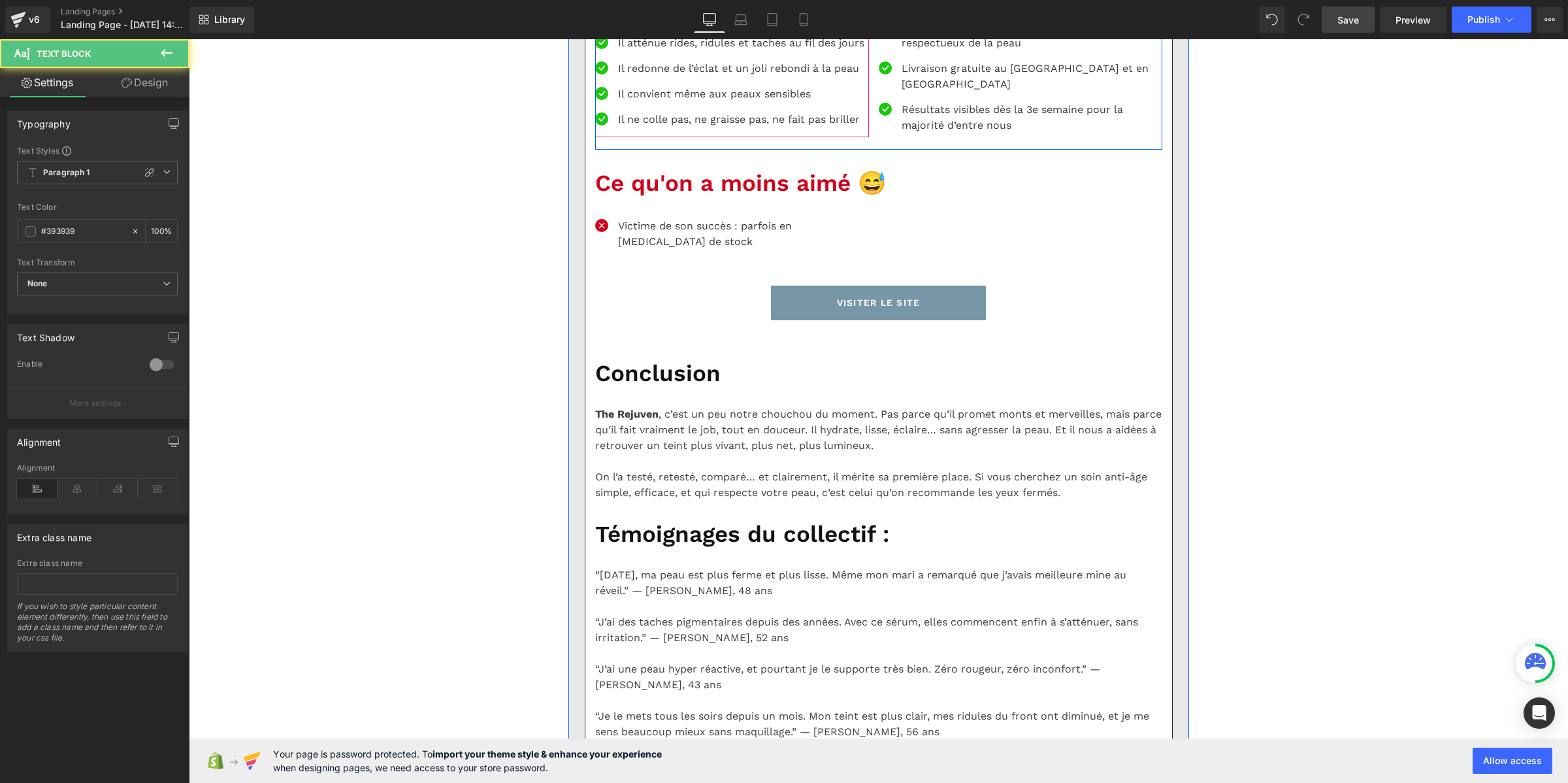
click at [637, 25] on p "Il hydrate profondément et laisse la peau douce dès la première application" at bounding box center [743, 10] width 251 height 31
click at [96, 177] on span "Paragraph 1" at bounding box center [97, 172] width 161 height 24
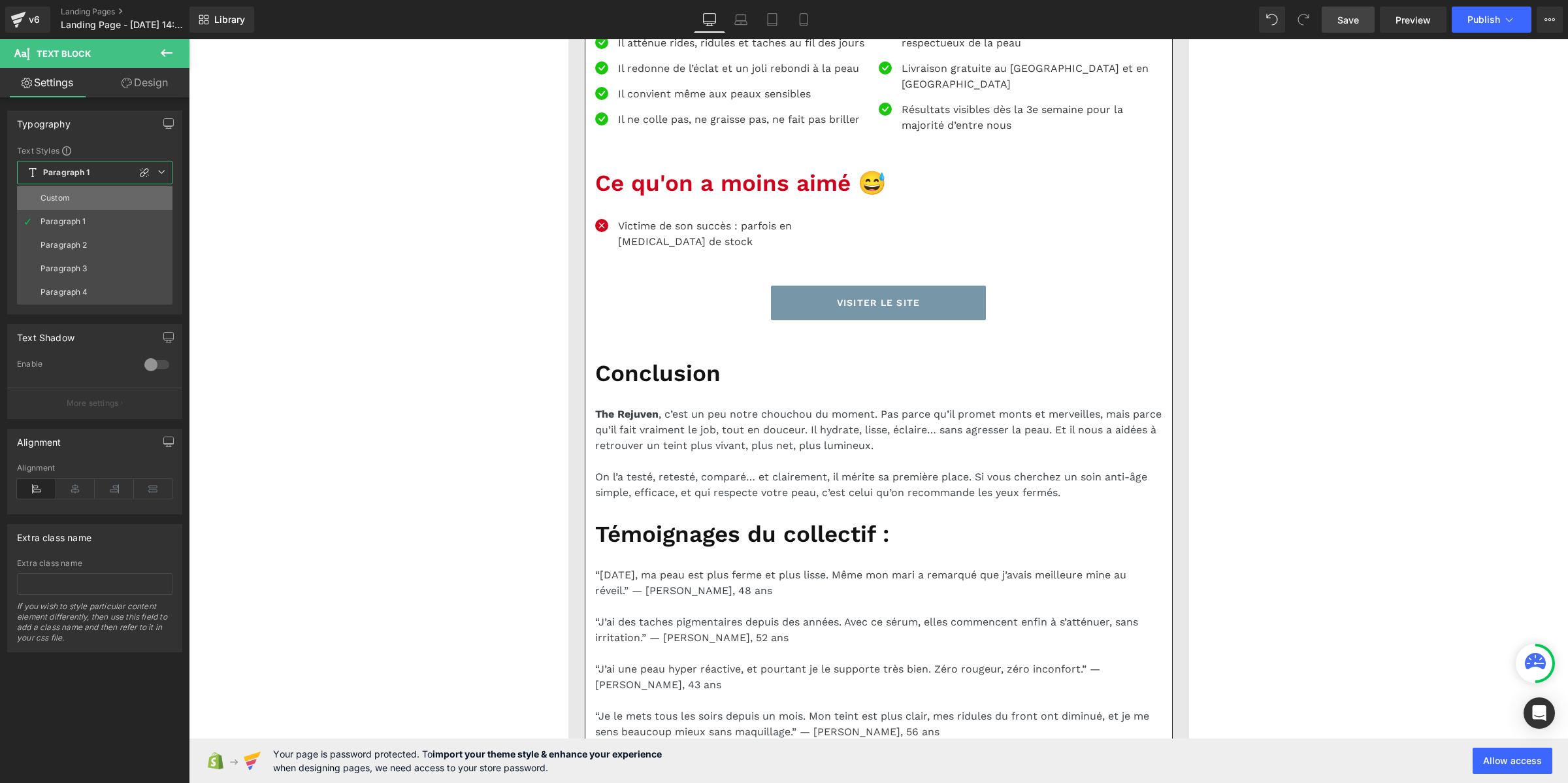
click at [95, 200] on li "Custom" at bounding box center [95, 198] width 155 height 24
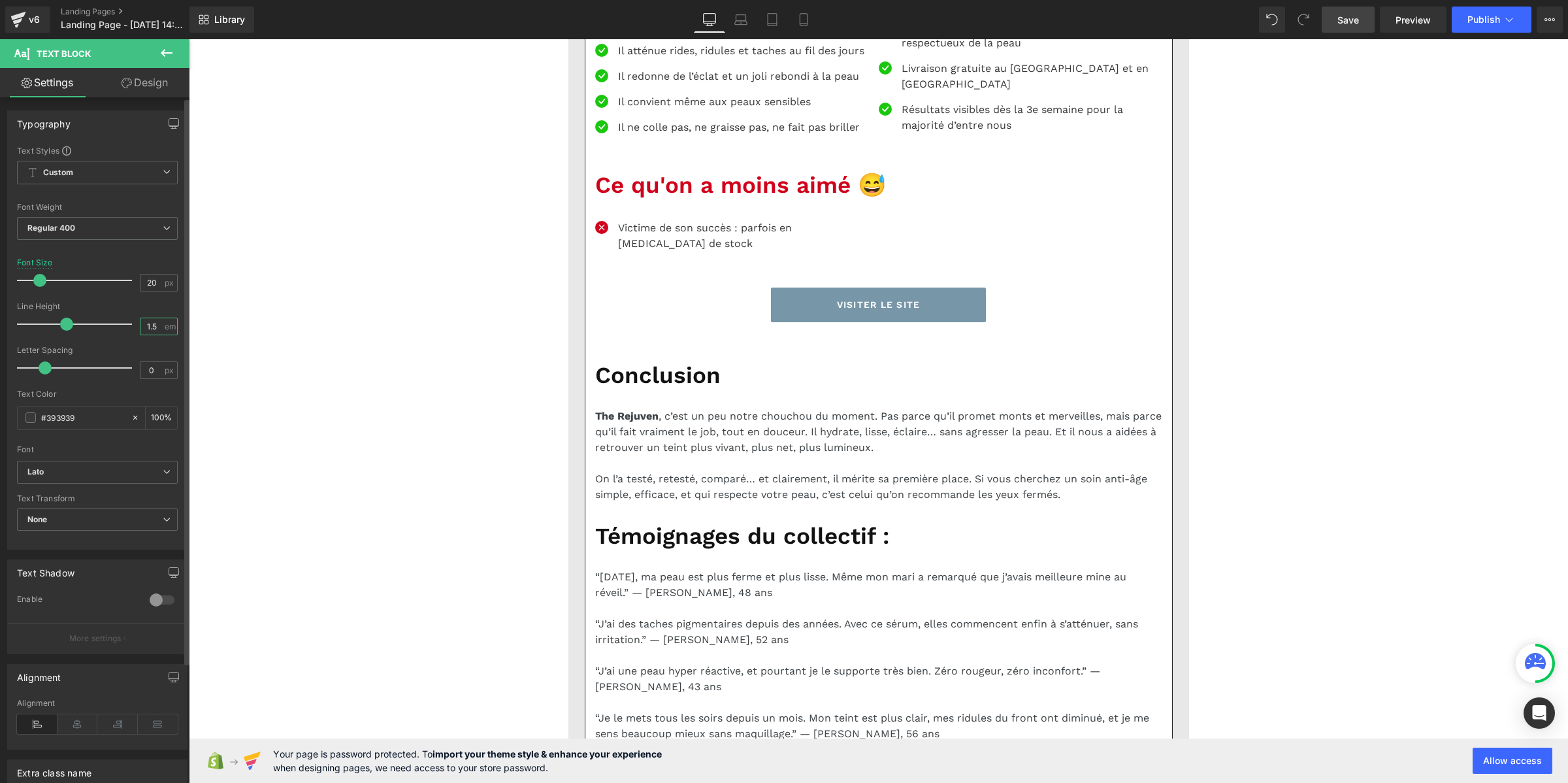
click at [149, 321] on input "1.5" at bounding box center [152, 326] width 23 height 16
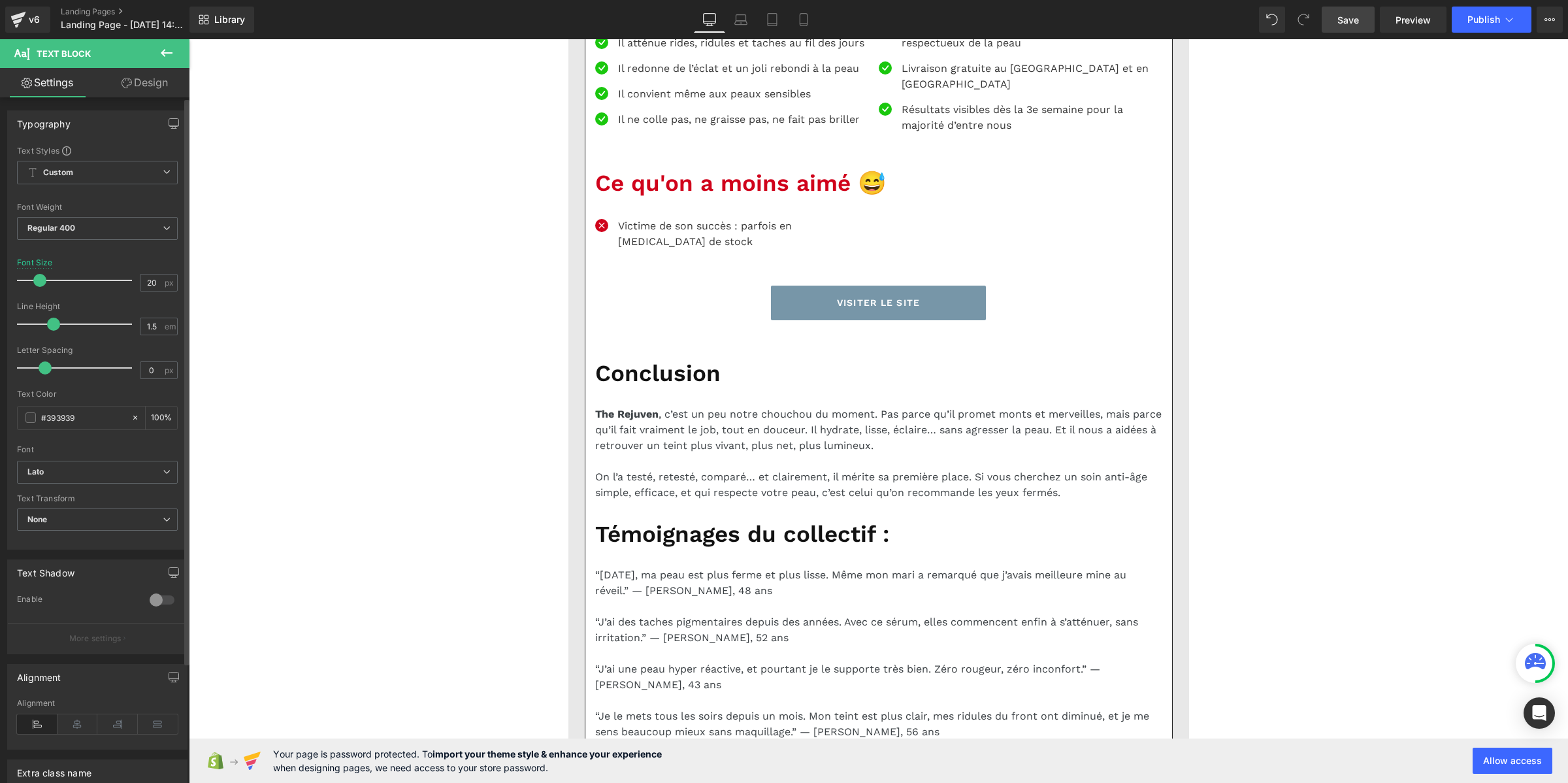
drag, startPoint x: 67, startPoint y: 321, endPoint x: 56, endPoint y: 321, distance: 11.0
click at [56, 321] on span at bounding box center [54, 324] width 13 height 13
click at [148, 327] on input "1.5" at bounding box center [152, 326] width 23 height 16
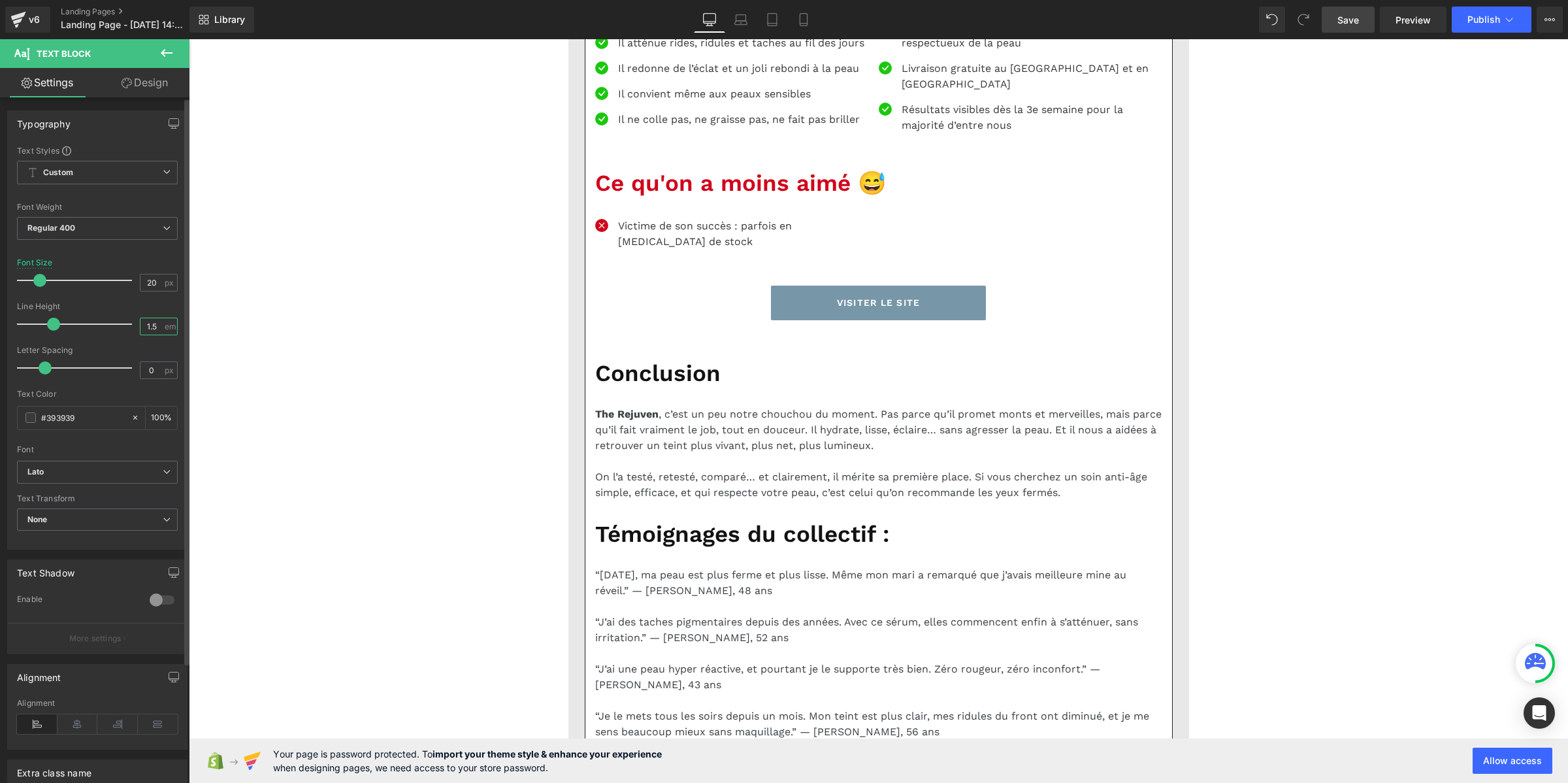
type input "1.2"
click at [620, 51] on p "Il atténue rides, ridules et taches au fil des jours" at bounding box center [743, 43] width 251 height 16
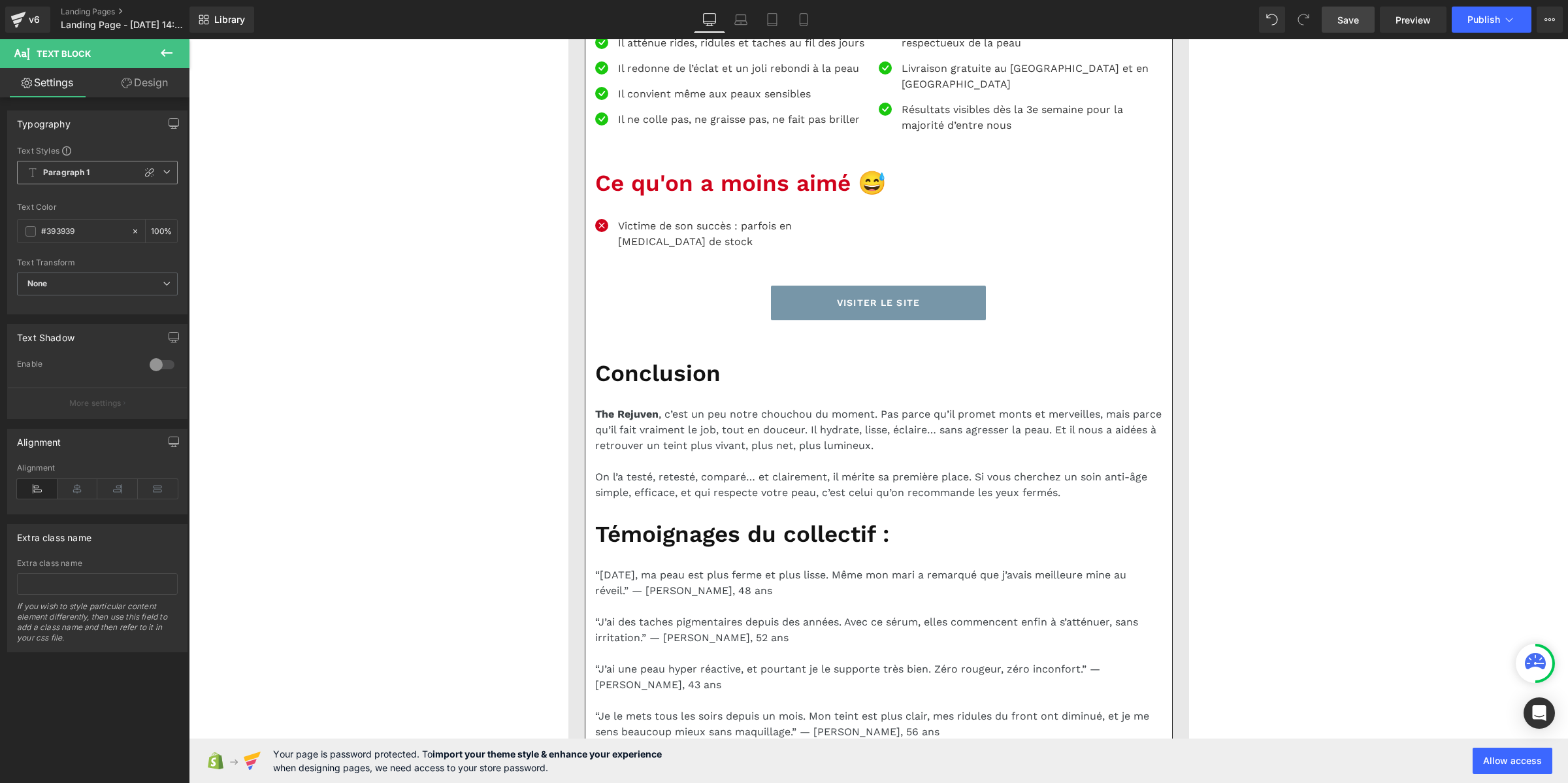
click at [90, 170] on span "Paragraph 1" at bounding box center [97, 172] width 161 height 24
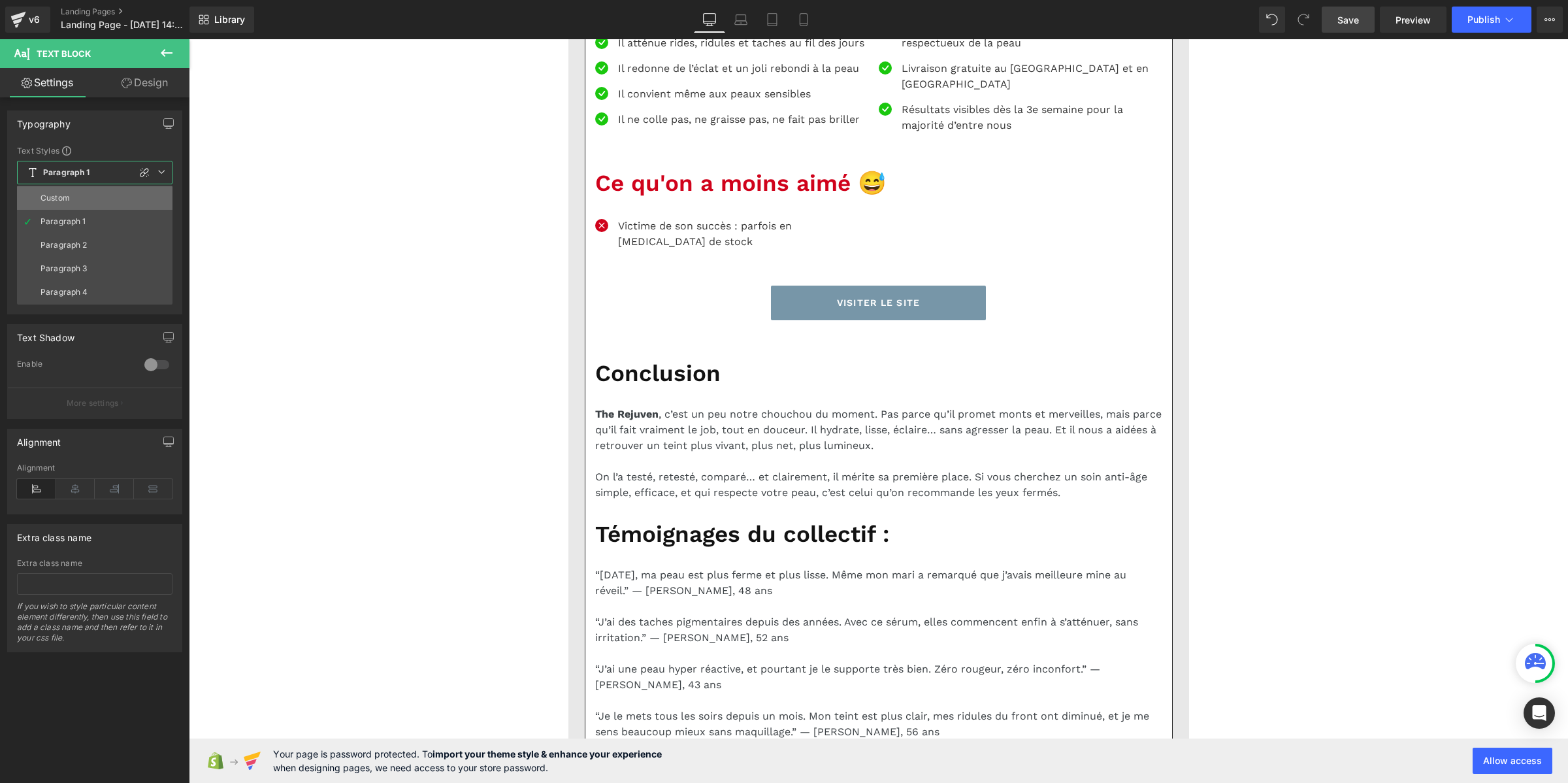
click at [93, 194] on li "Custom" at bounding box center [95, 198] width 155 height 24
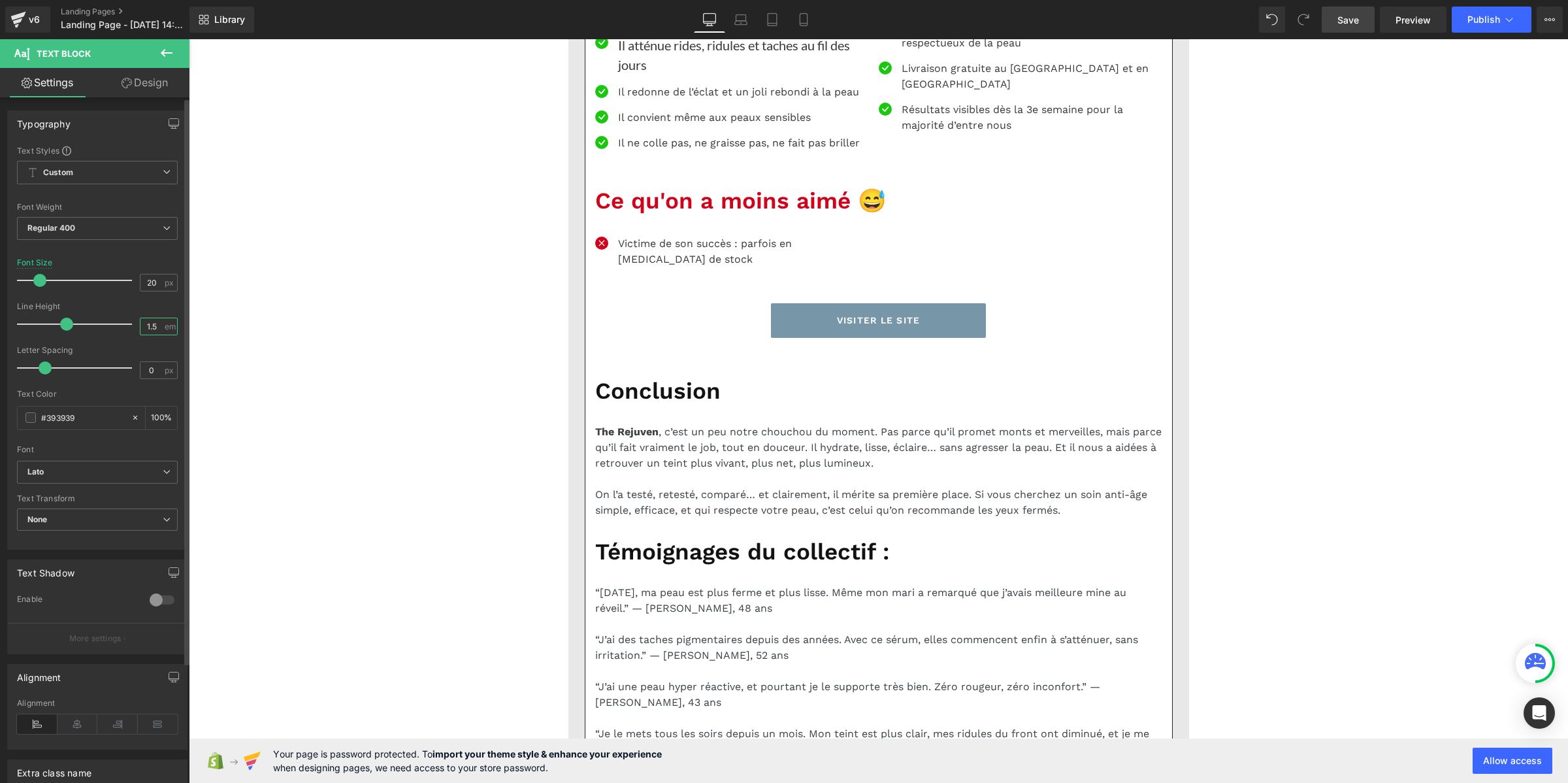
click at [151, 324] on input "1.5" at bounding box center [152, 326] width 23 height 16
paste input "2"
type input "1.2"
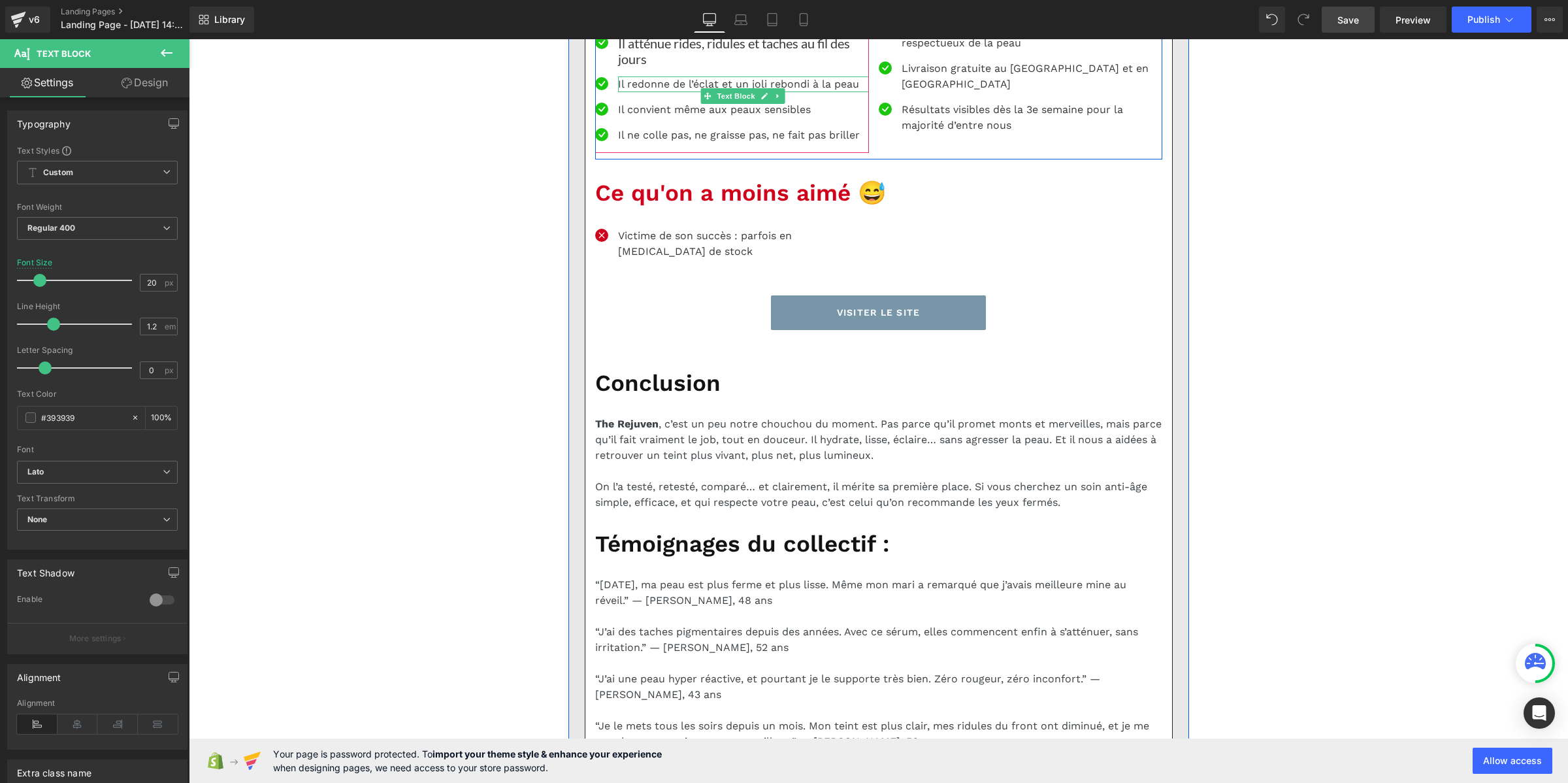
click at [618, 92] on p "Il redonne de l’éclat et un joli rebondi à la peau" at bounding box center [743, 84] width 251 height 16
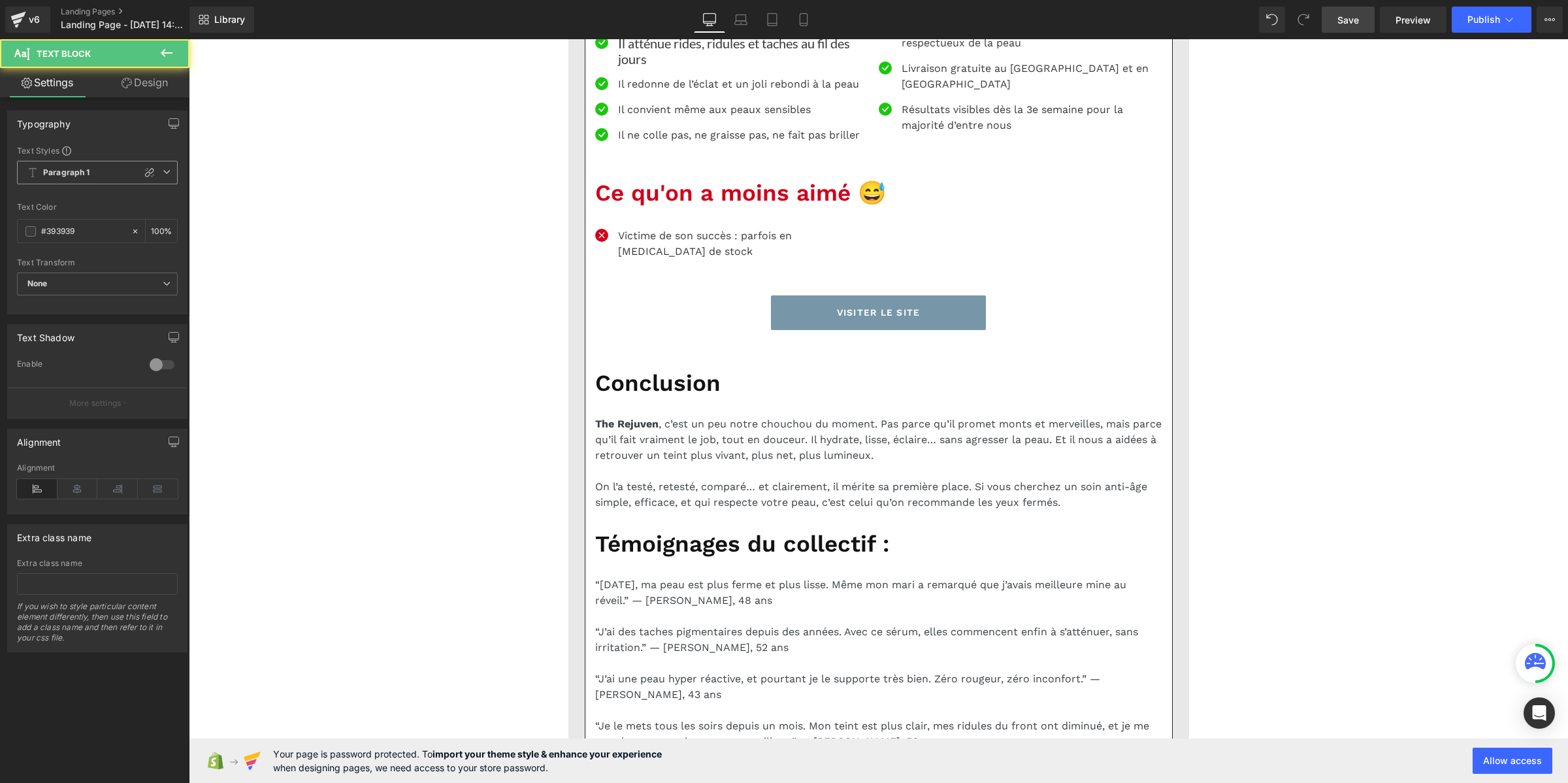
click at [89, 174] on b "Paragraph 1" at bounding box center [67, 173] width 47 height 11
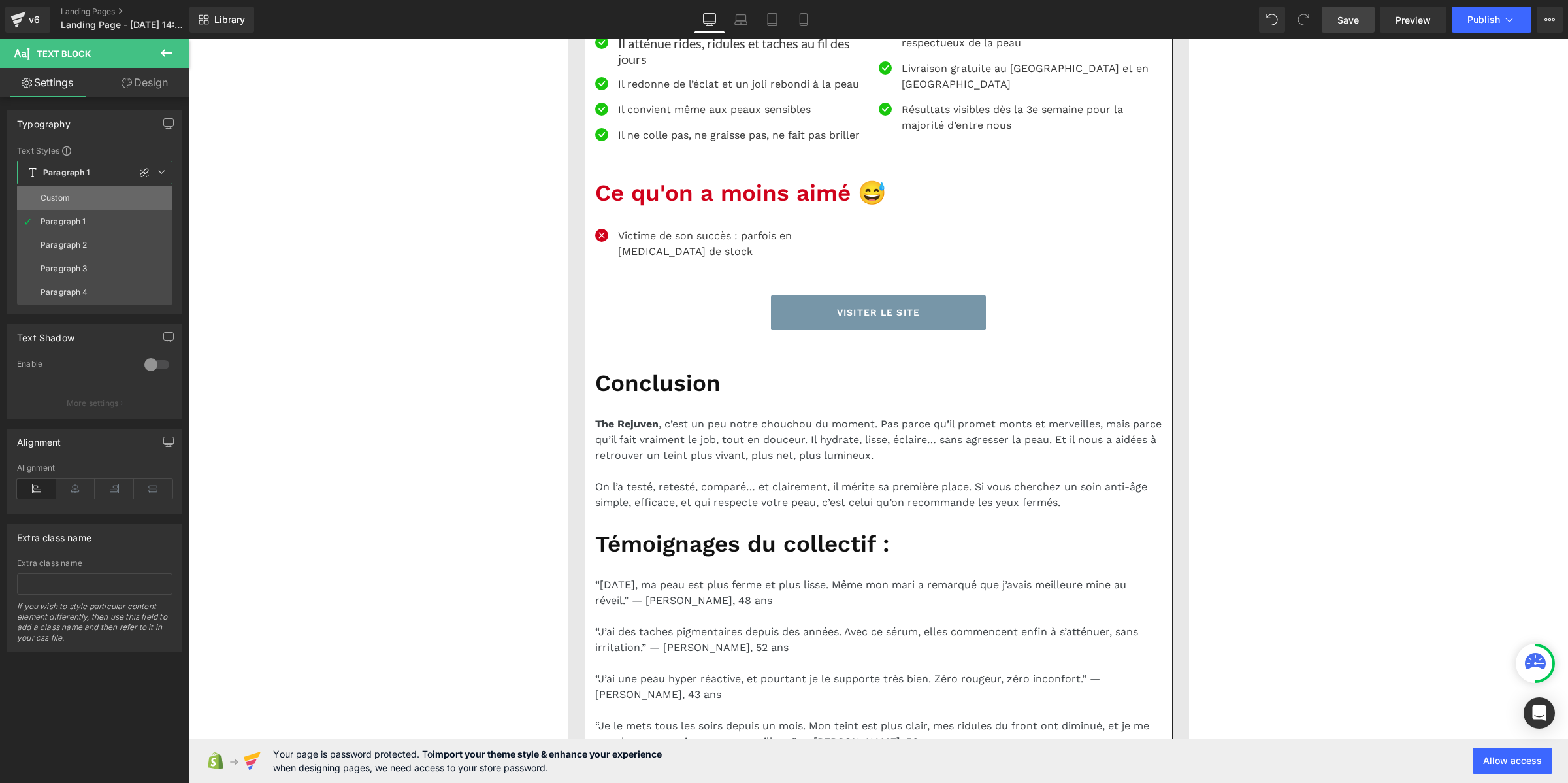
click at [92, 197] on li "Custom" at bounding box center [95, 198] width 155 height 24
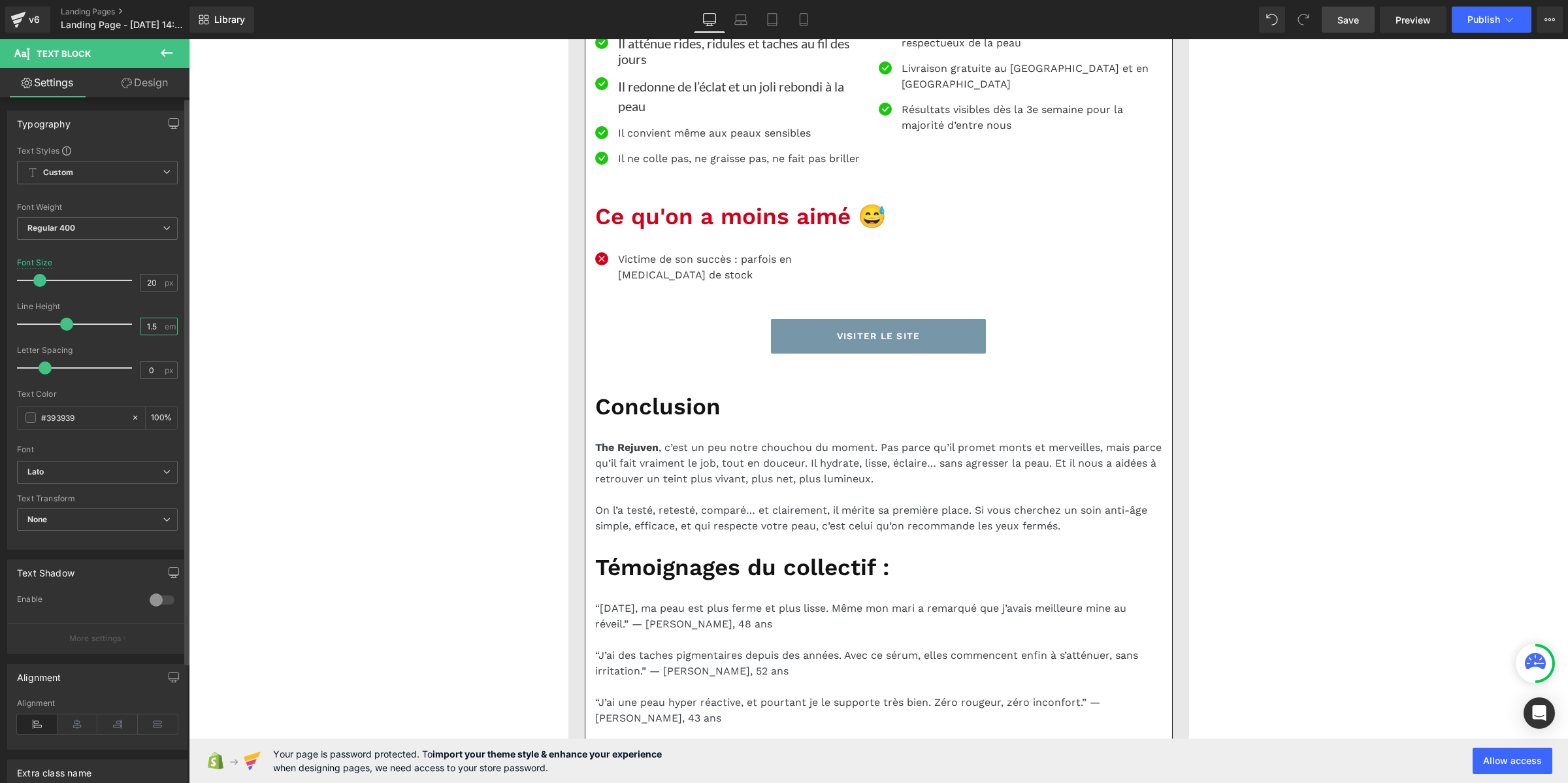
click at [145, 327] on input "1.5" at bounding box center [152, 326] width 23 height 16
paste input "2"
type input "1.2"
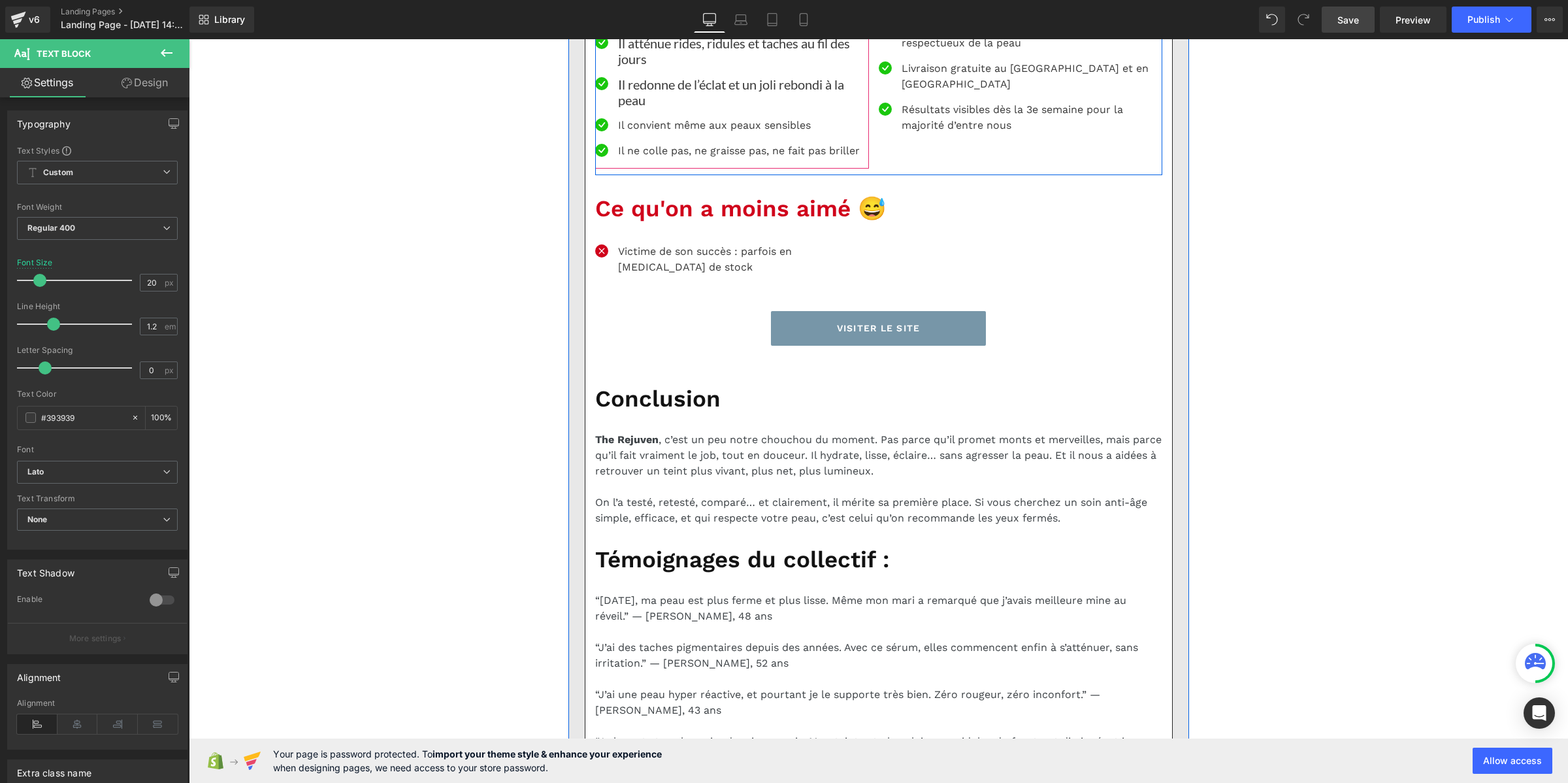
click at [634, 168] on ul "Icon Il hydrate profondément et laisse la peau douce dès la première applicatio…" at bounding box center [731, 81] width 274 height 174
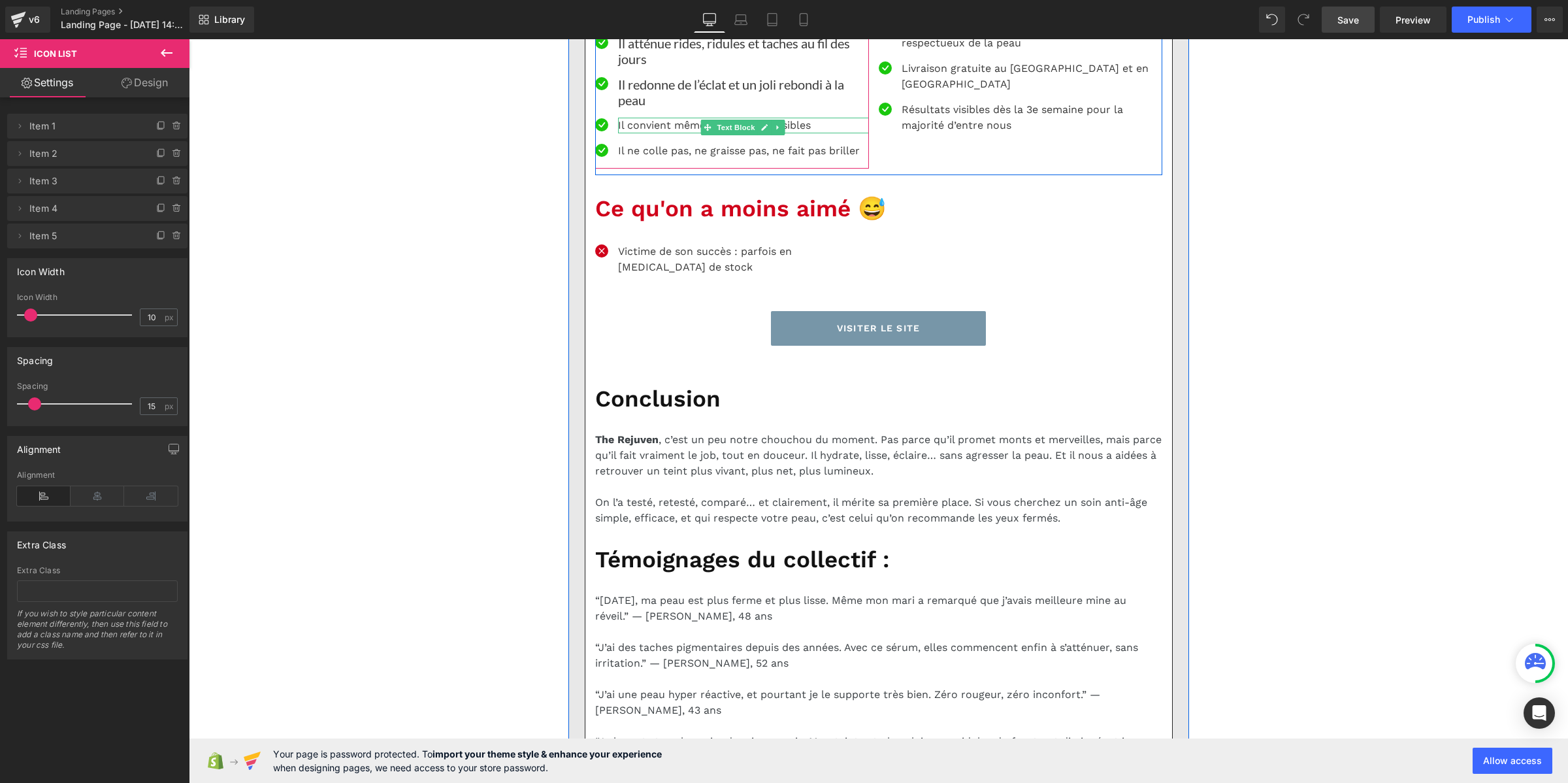
click at [650, 133] on p "Il convient même aux peaux sensibles" at bounding box center [743, 125] width 251 height 16
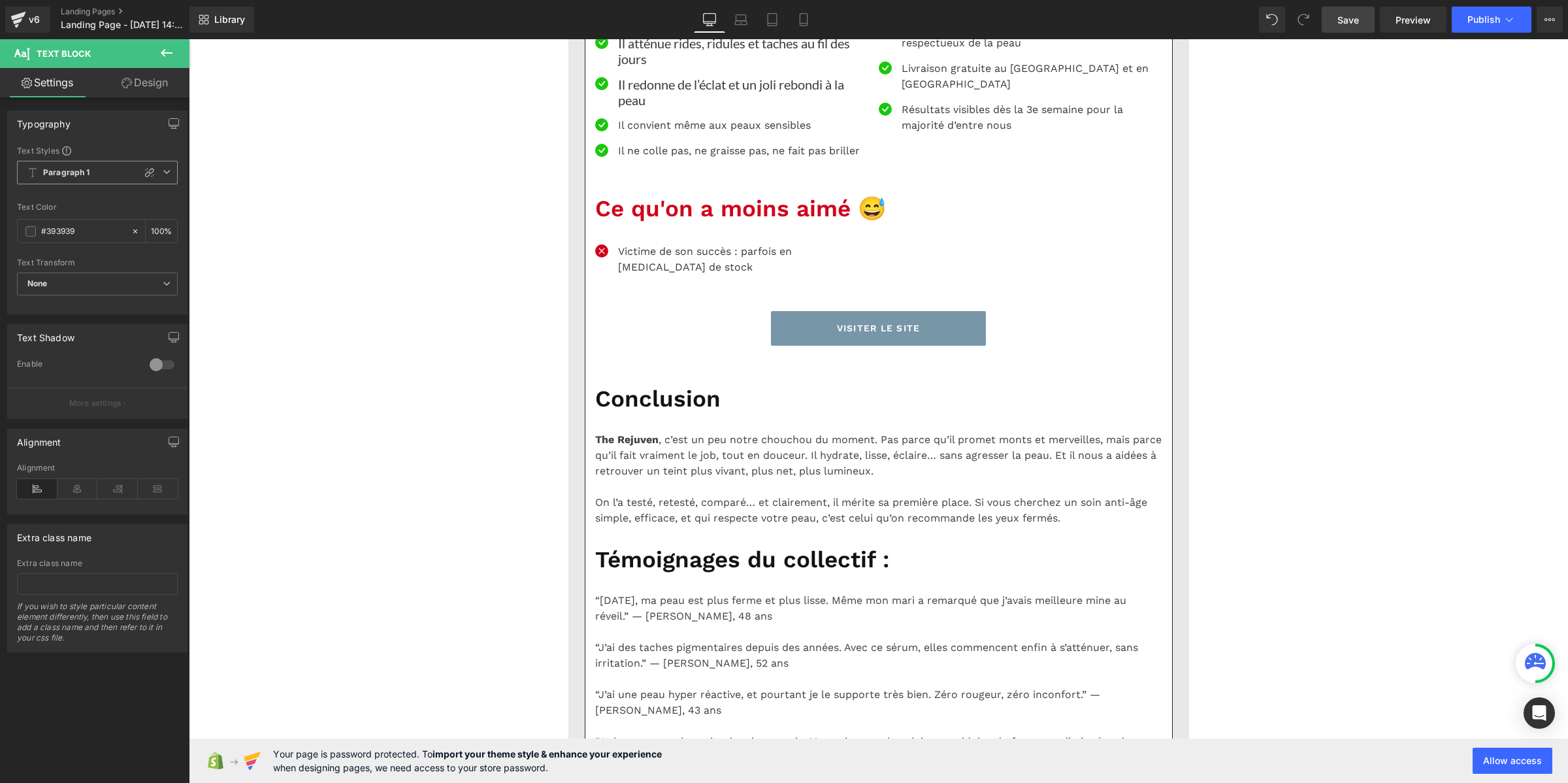
click at [111, 171] on span "Paragraph 1" at bounding box center [97, 172] width 161 height 24
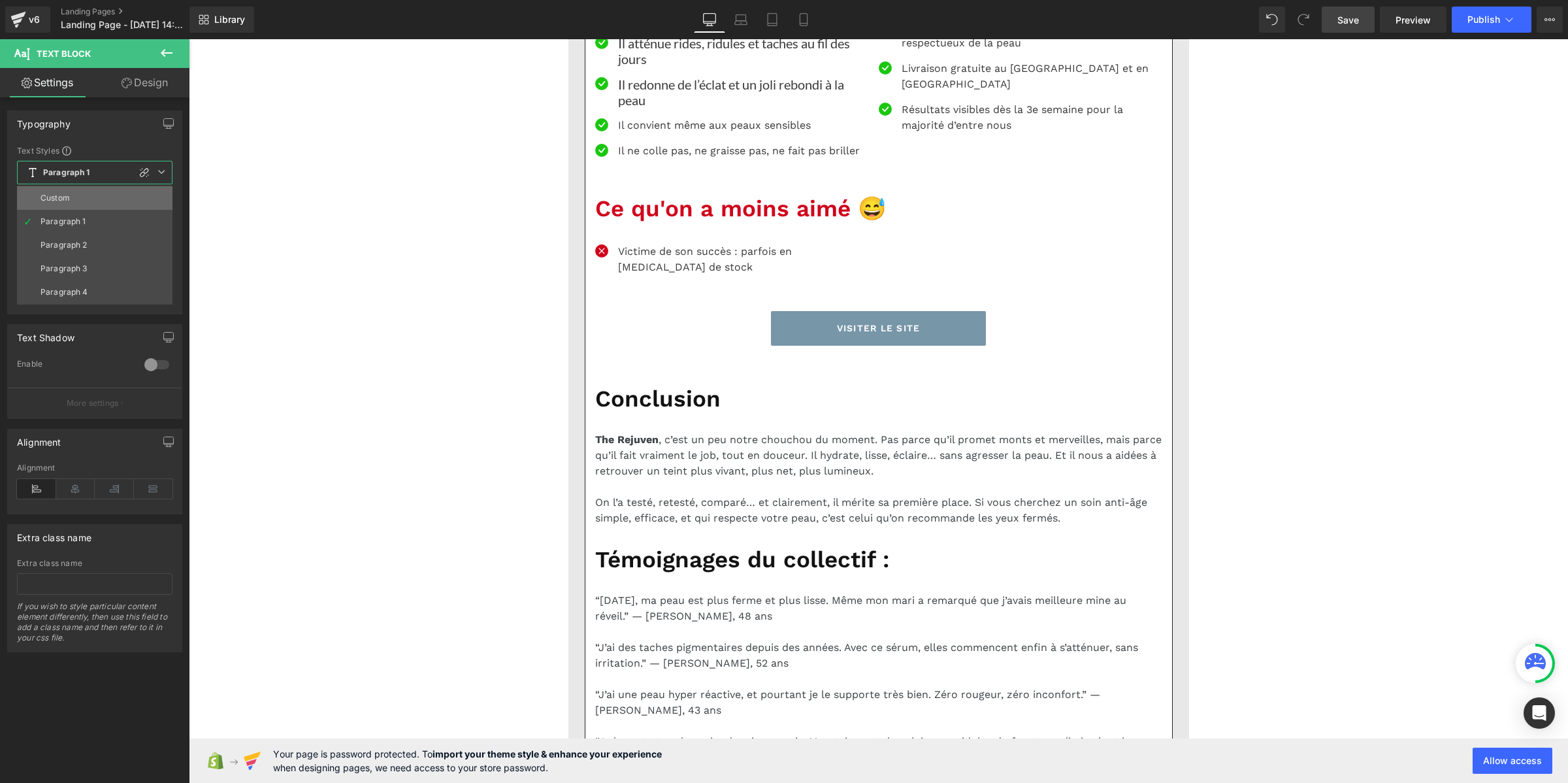
click at [85, 195] on li "Custom" at bounding box center [95, 198] width 155 height 24
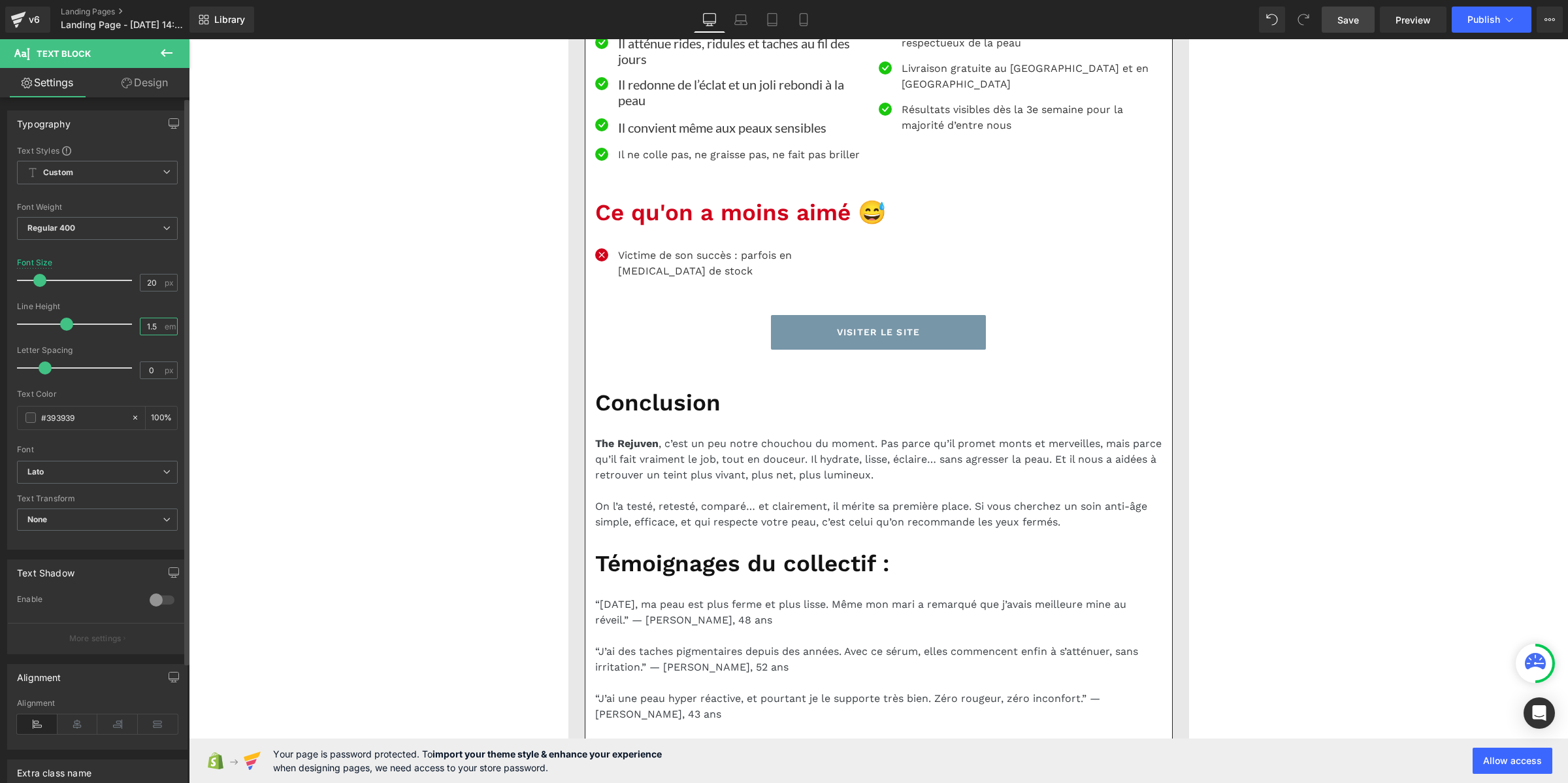
click at [157, 331] on input "1.5" at bounding box center [152, 326] width 23 height 16
paste input "2"
type input "1.2"
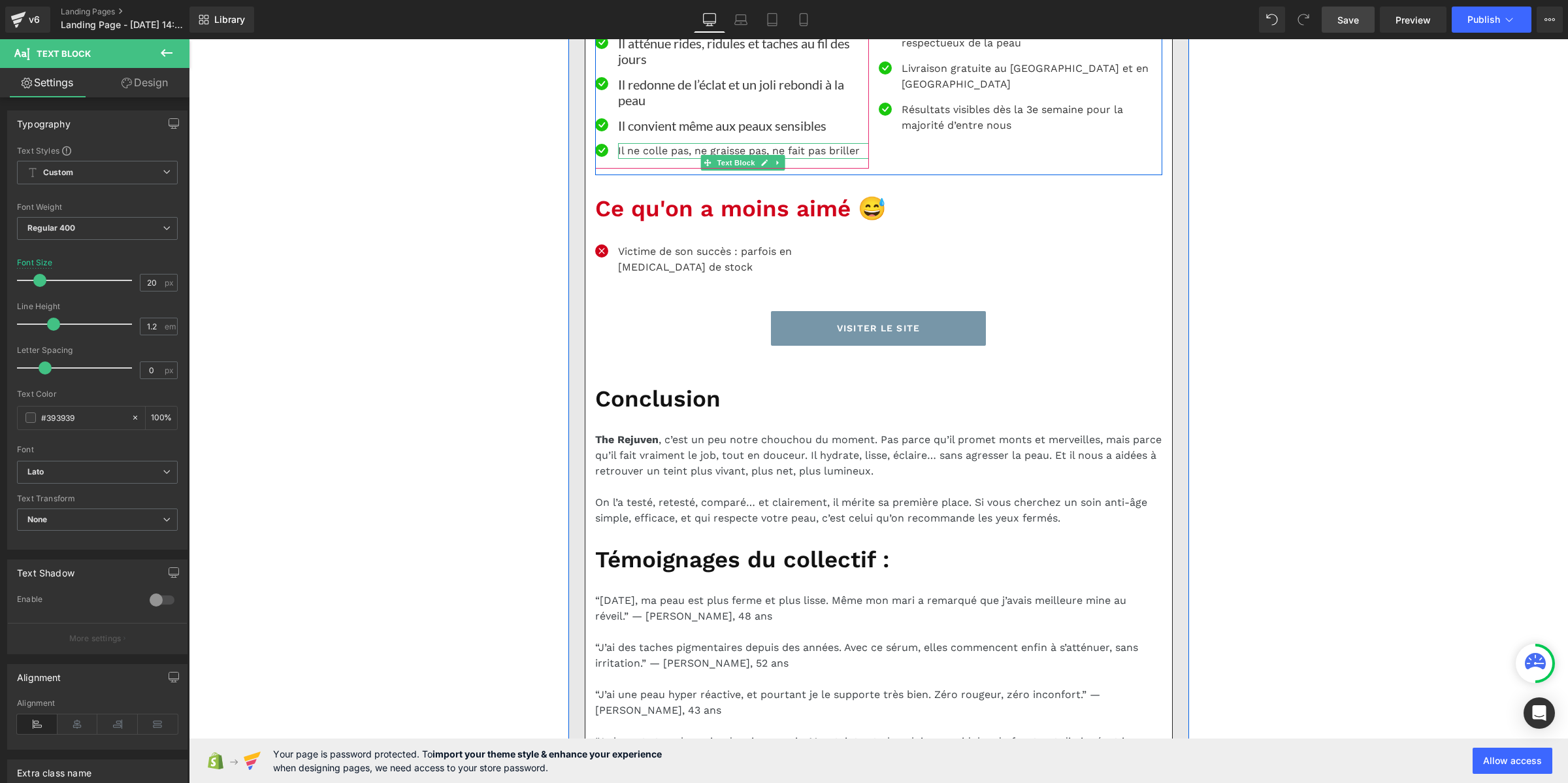
click at [625, 159] on p "Il ne colle pas, ne graisse pas, ne fait pas briller" at bounding box center [743, 150] width 251 height 16
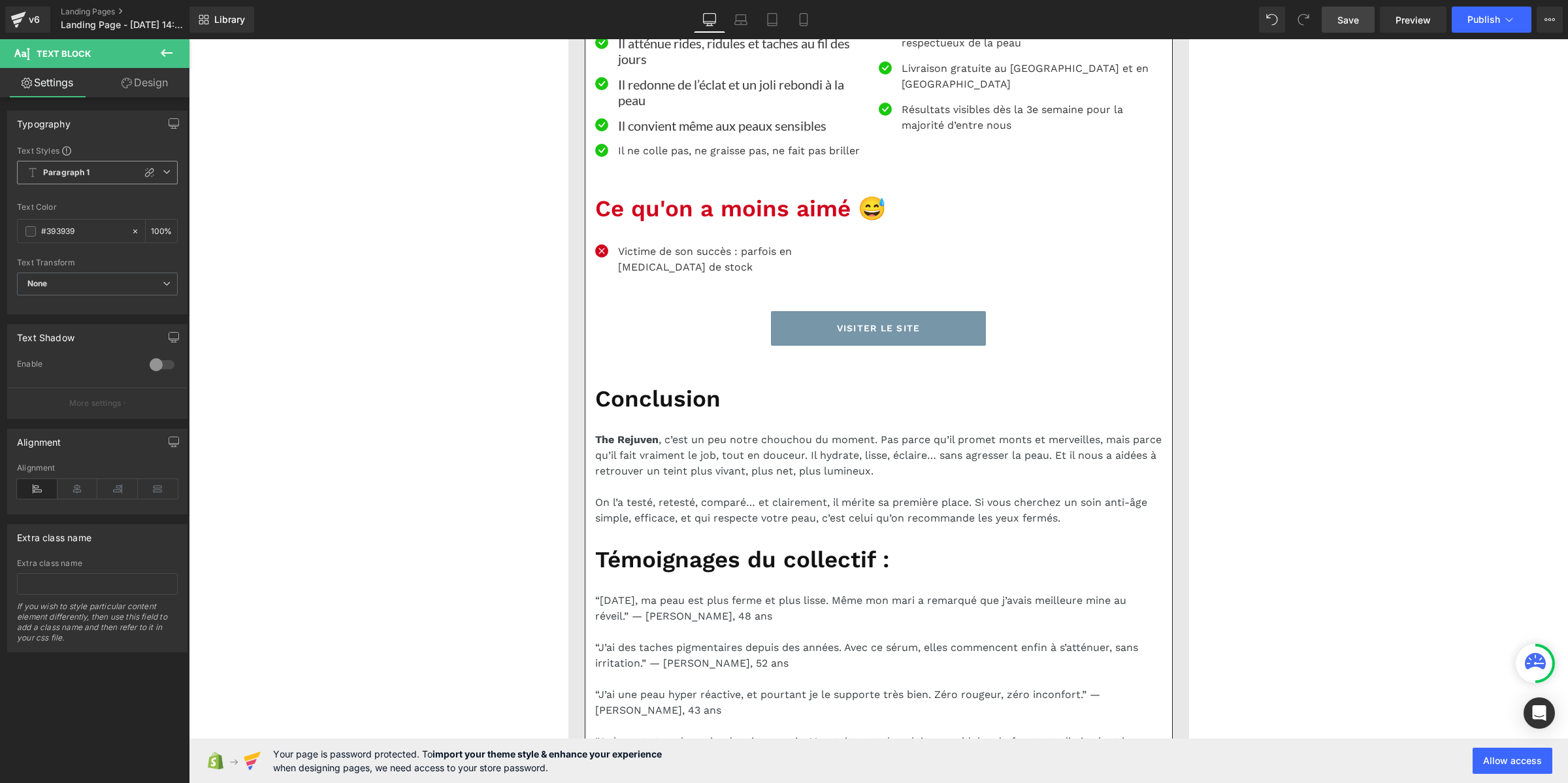
click at [80, 172] on b "Paragraph 1" at bounding box center [67, 173] width 47 height 11
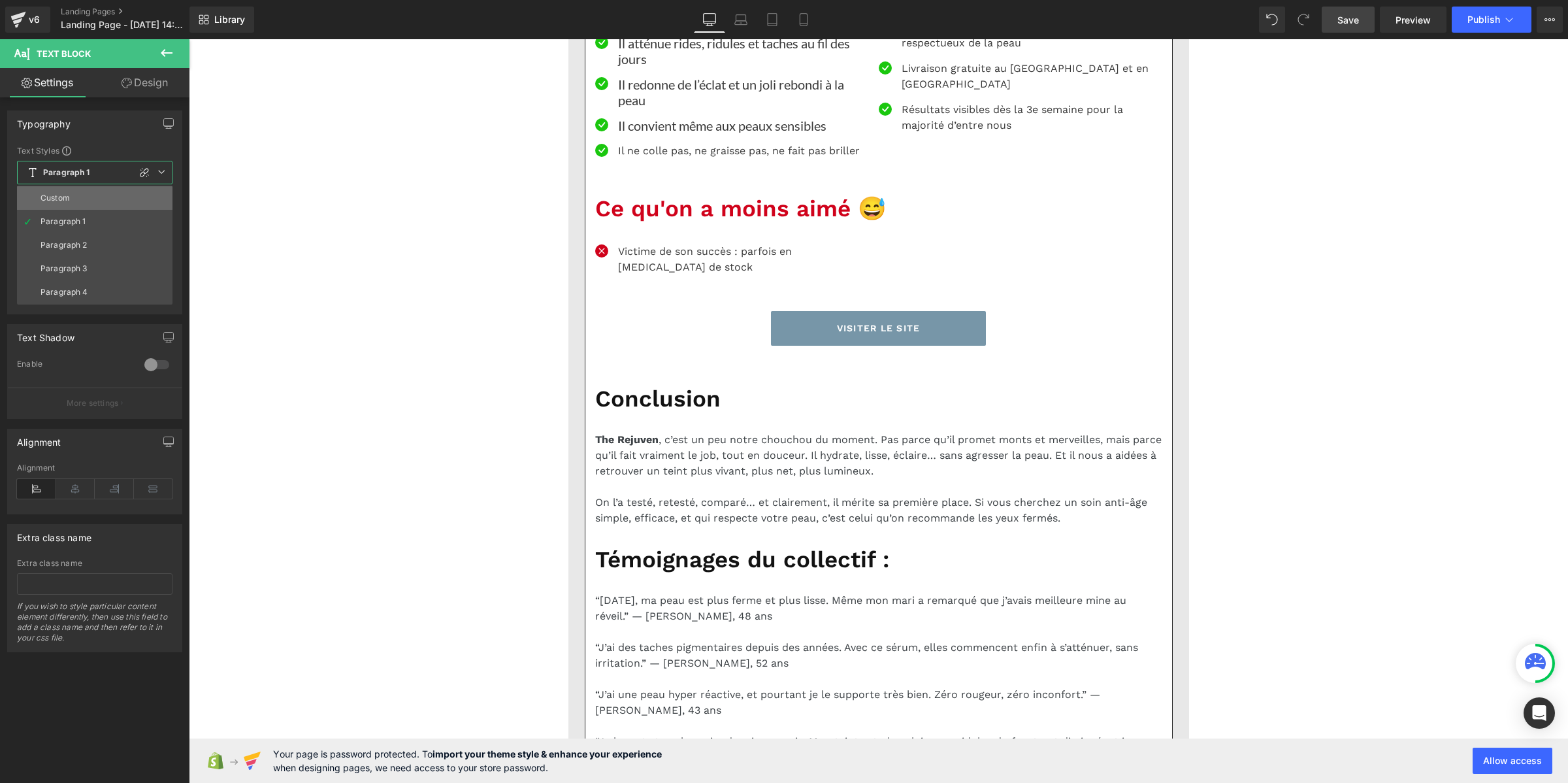
click at [80, 188] on li "Custom" at bounding box center [95, 198] width 155 height 24
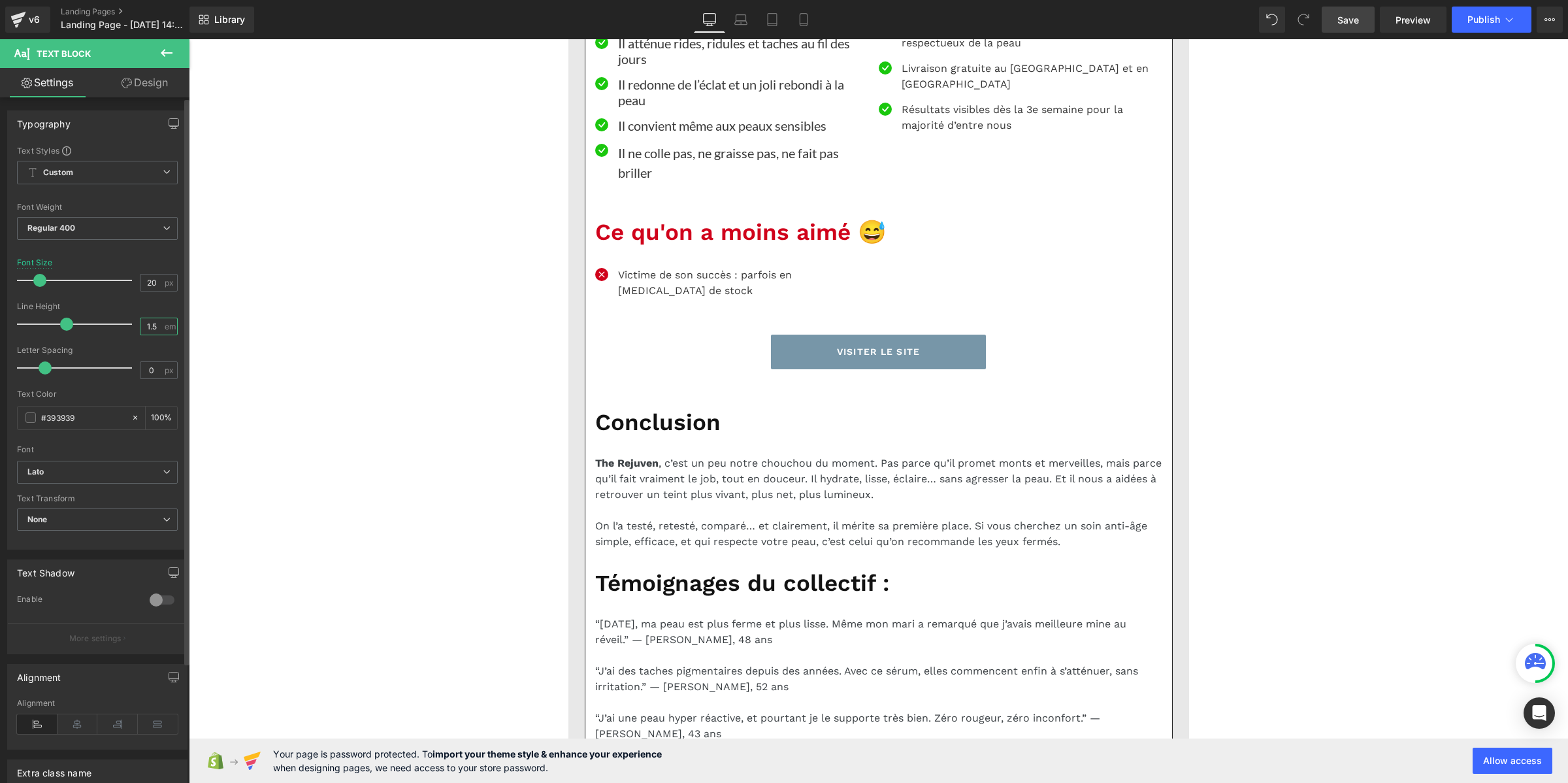
click at [154, 329] on input "1.5" at bounding box center [152, 326] width 23 height 16
paste input "2"
type input "1.2"
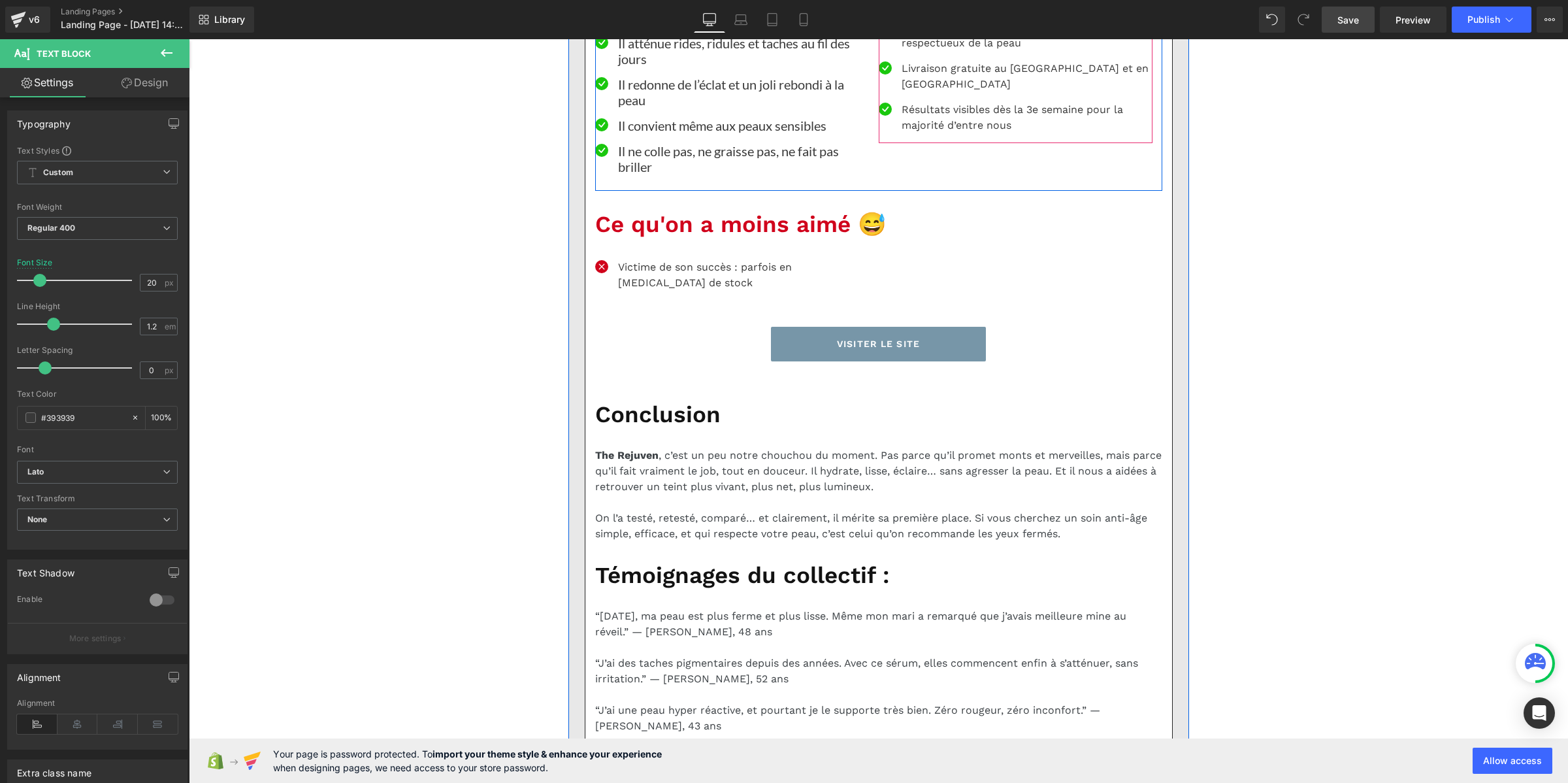
click at [930, 10] on p "Il s’intègre facilement à la routine du soir" at bounding box center [1026, 2] width 251 height 16
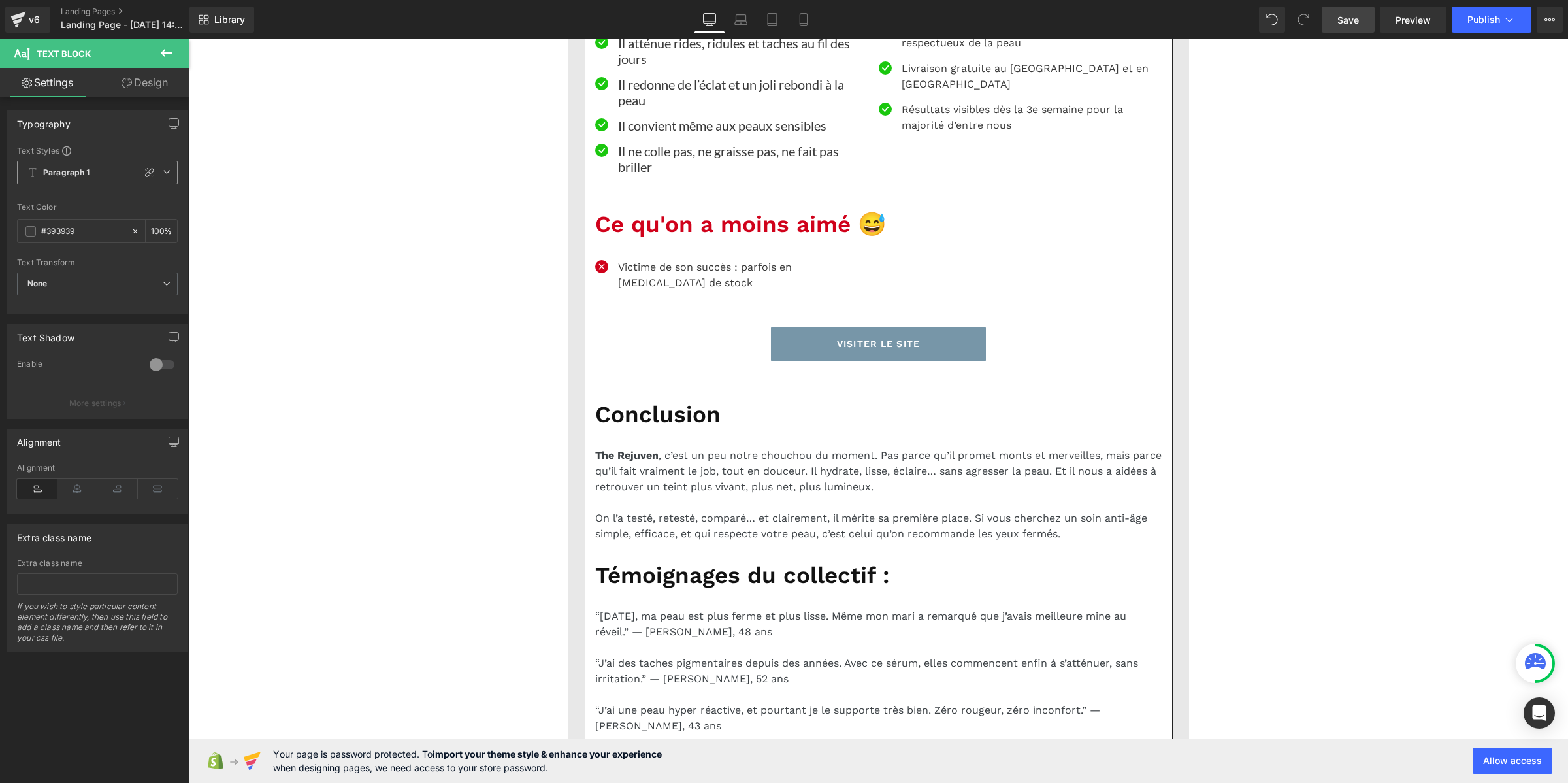
click at [67, 173] on b "Paragraph 1" at bounding box center [67, 173] width 47 height 11
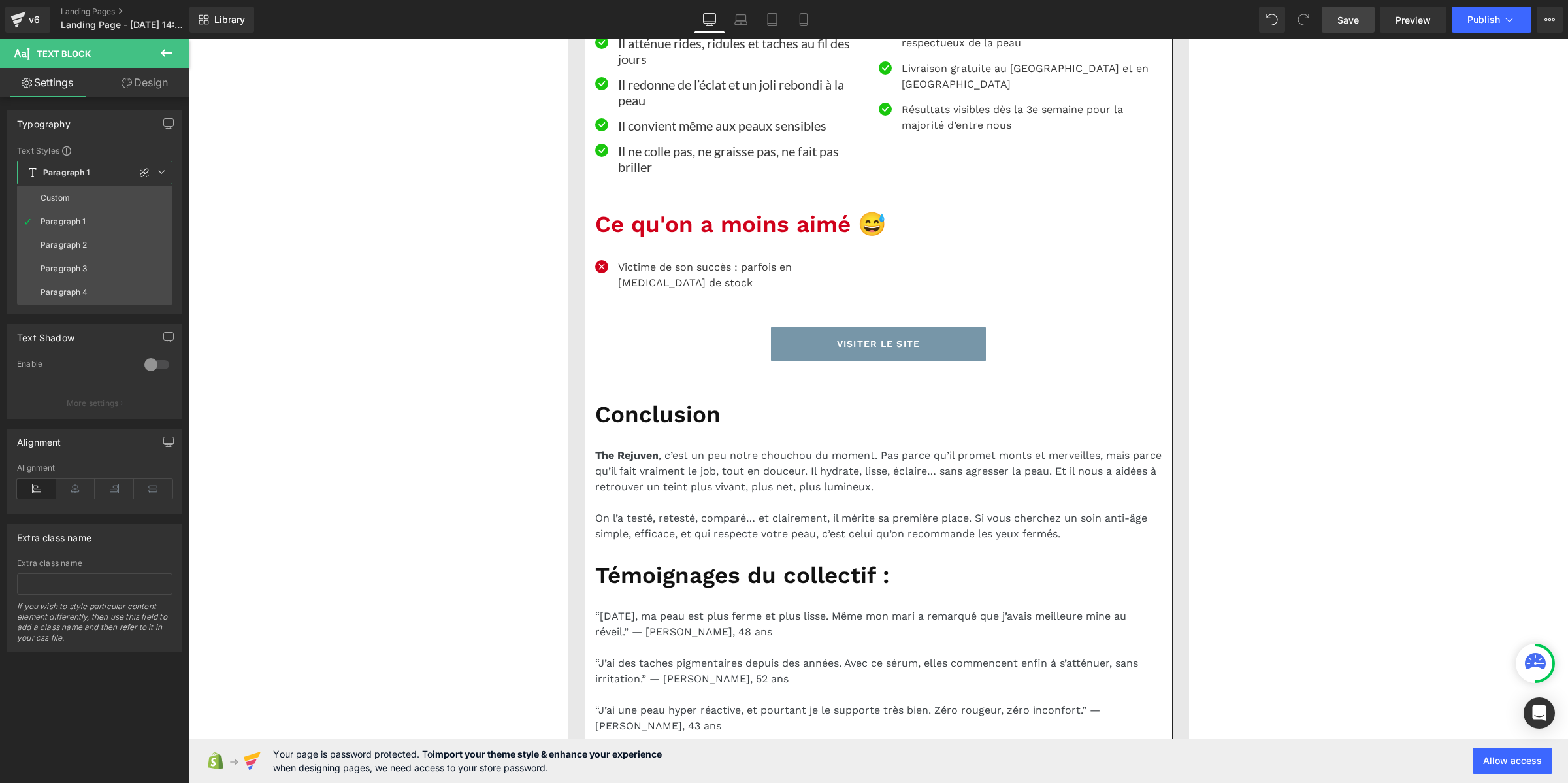
click at [67, 191] on li "Custom" at bounding box center [95, 198] width 155 height 24
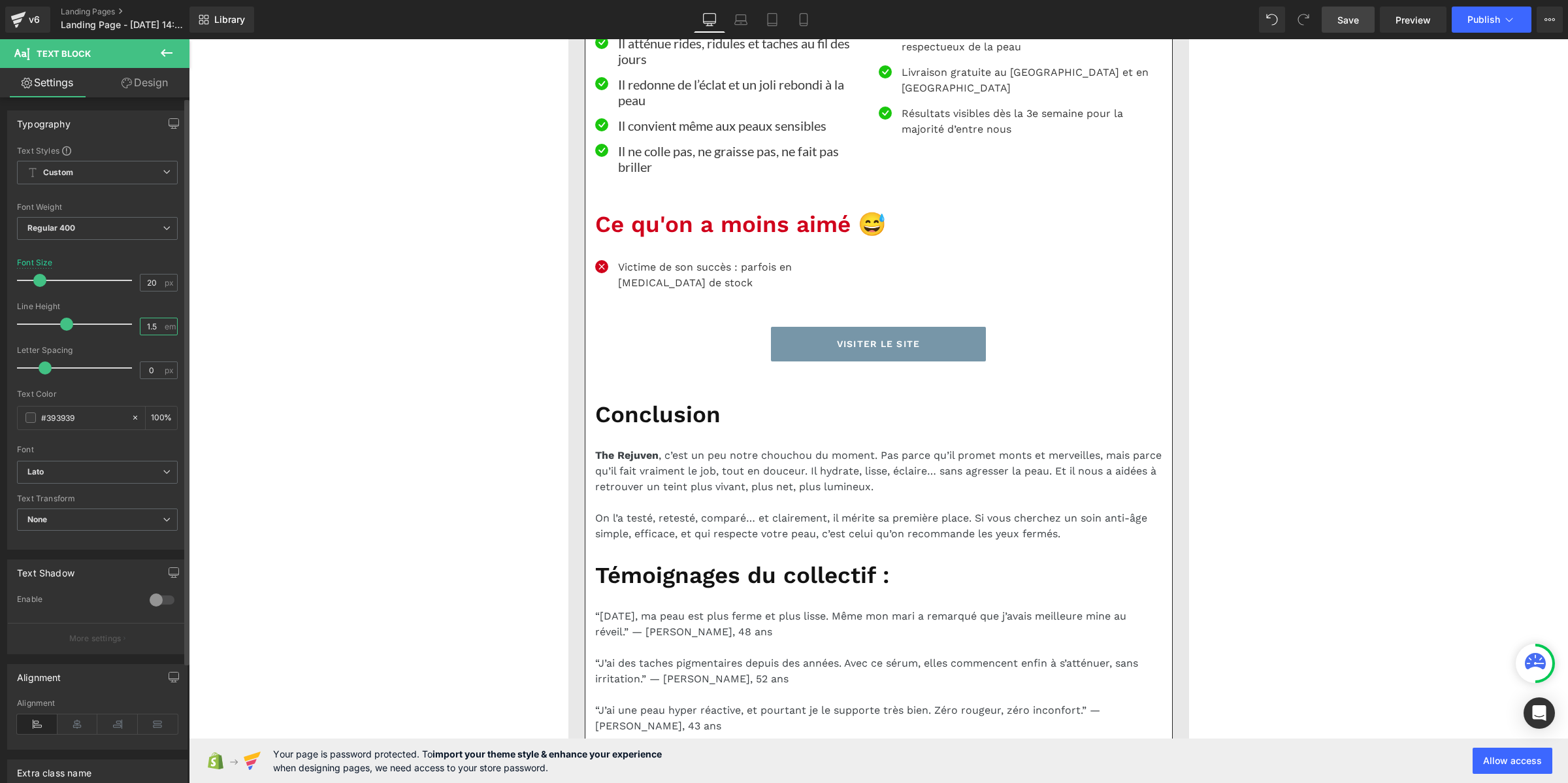
click at [147, 324] on input "1.5" at bounding box center [152, 326] width 23 height 16
paste input "2"
type input "1.2"
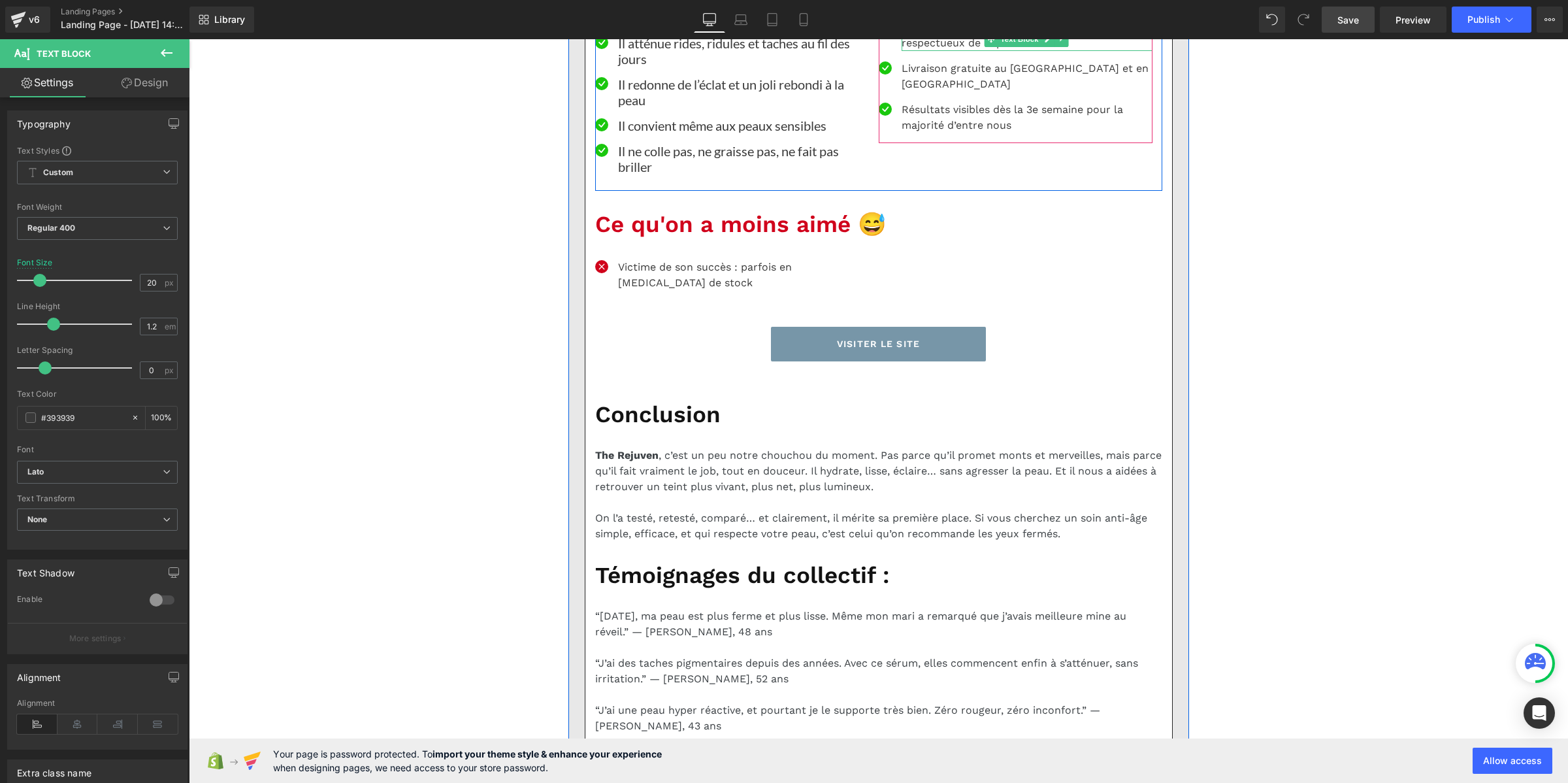
click at [930, 51] on p "Il est sans parfum, sans parabènes, et respectueux de la peau" at bounding box center [1026, 35] width 251 height 31
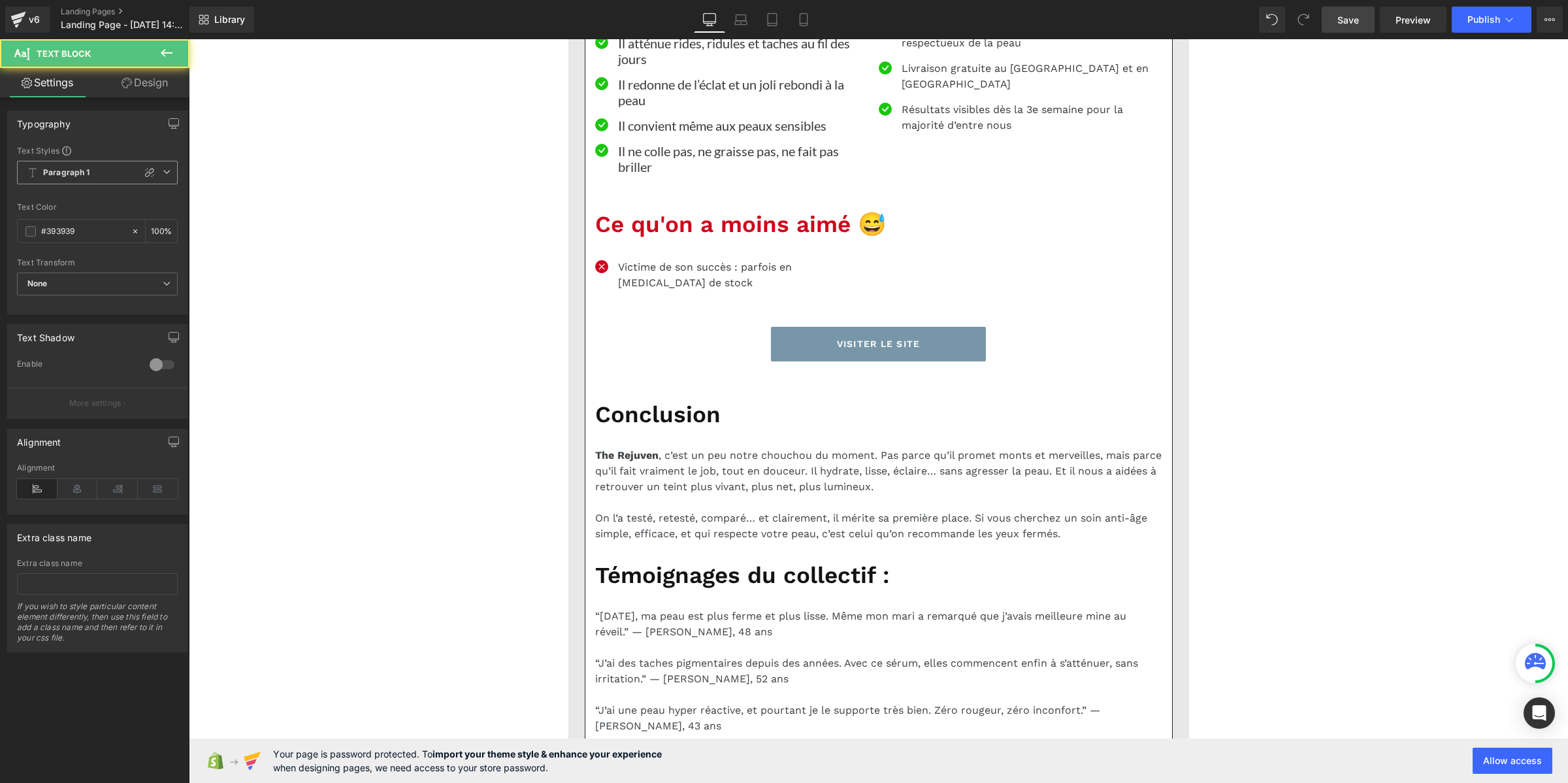
click at [87, 172] on b "Paragraph 1" at bounding box center [67, 173] width 47 height 11
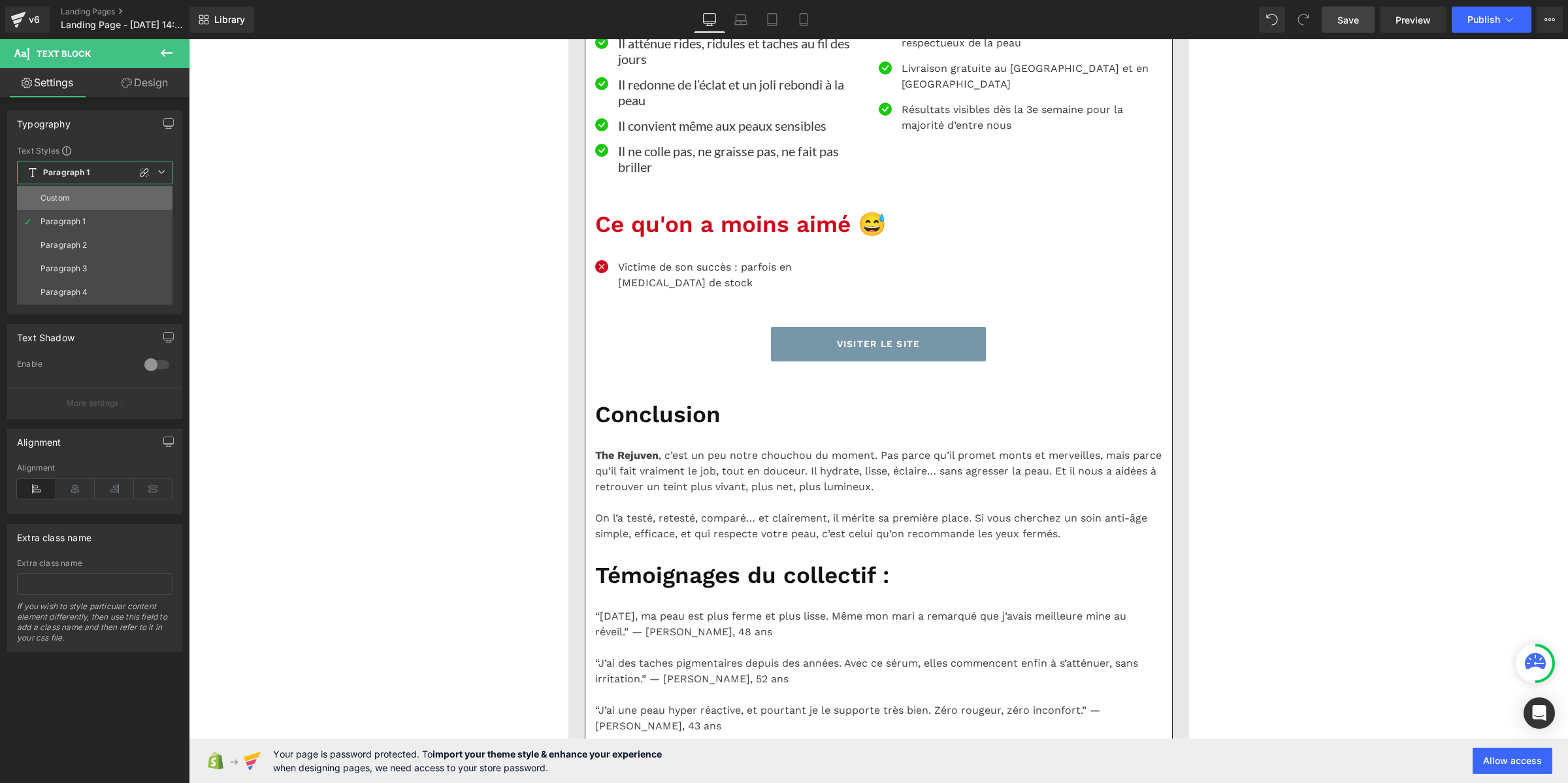
click at [83, 194] on li "Custom" at bounding box center [95, 198] width 155 height 24
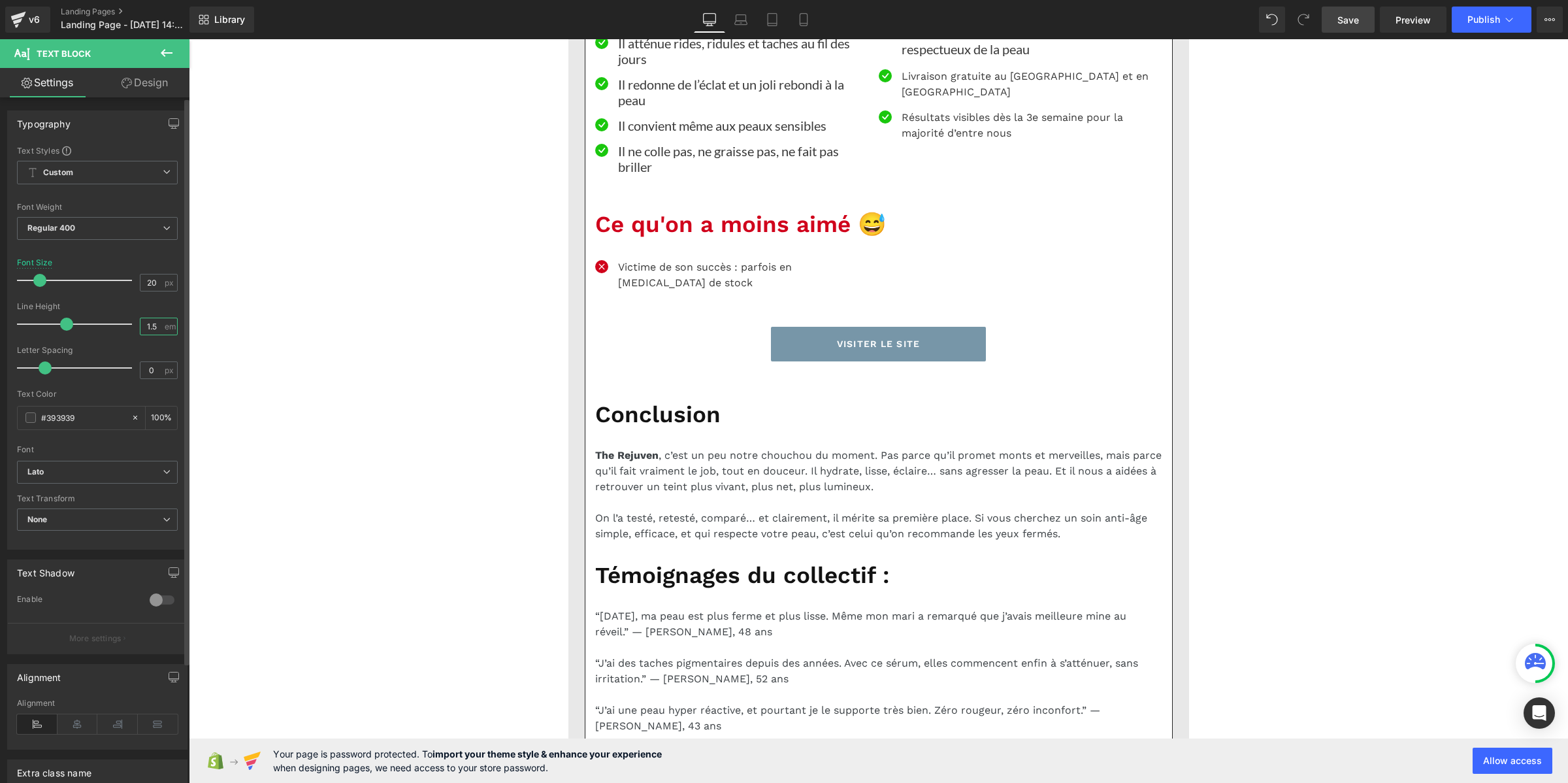
click at [145, 324] on input "1.5" at bounding box center [152, 326] width 23 height 16
paste input "2"
type input "1.2"
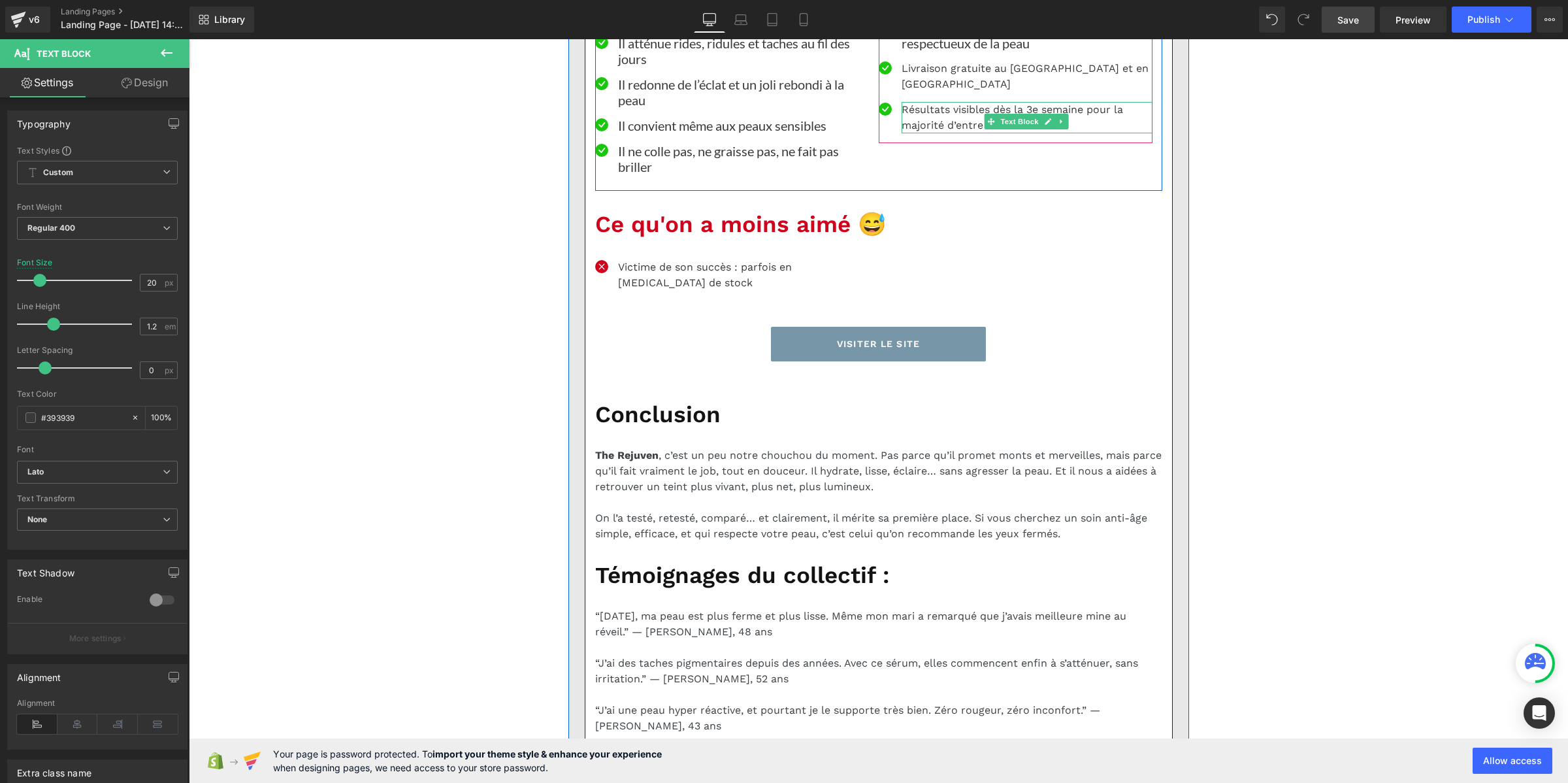
click at [935, 133] on p "Résultats visibles dès la 3e semaine pour la majorité d’entre nous" at bounding box center [1026, 118] width 251 height 31
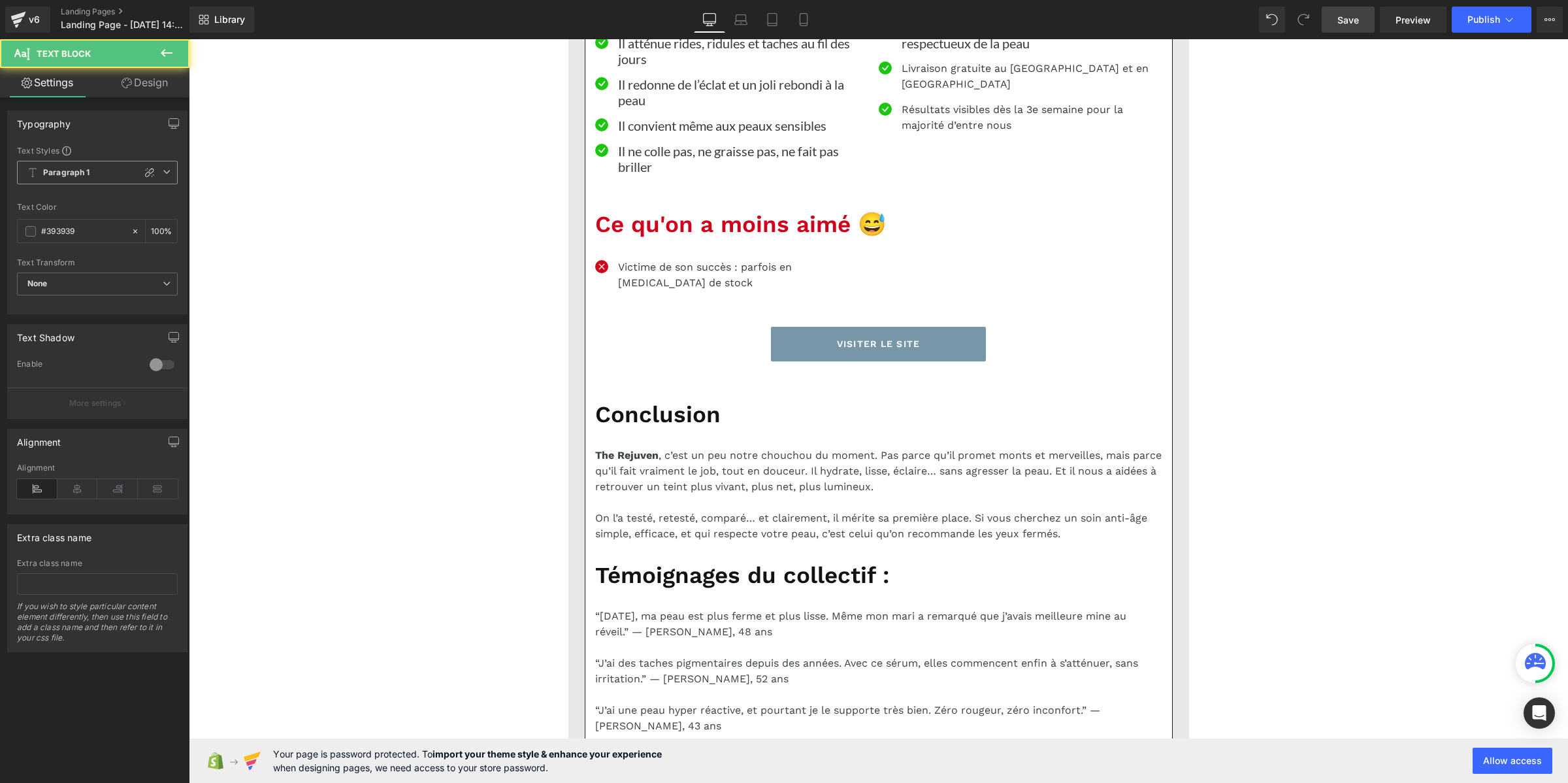
click at [87, 177] on b "Paragraph 1" at bounding box center [67, 173] width 47 height 11
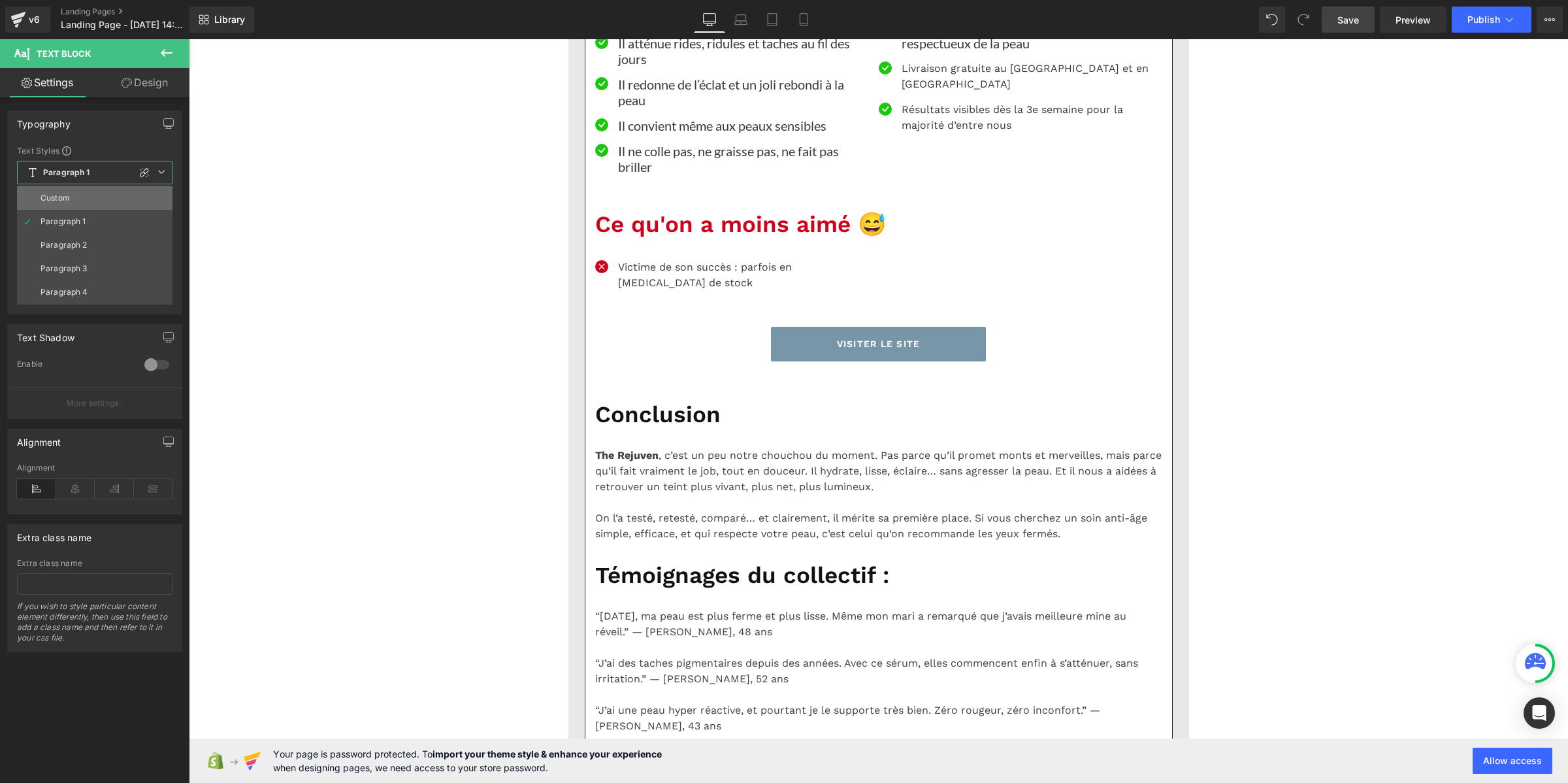
click at [87, 197] on li "Custom" at bounding box center [95, 198] width 155 height 24
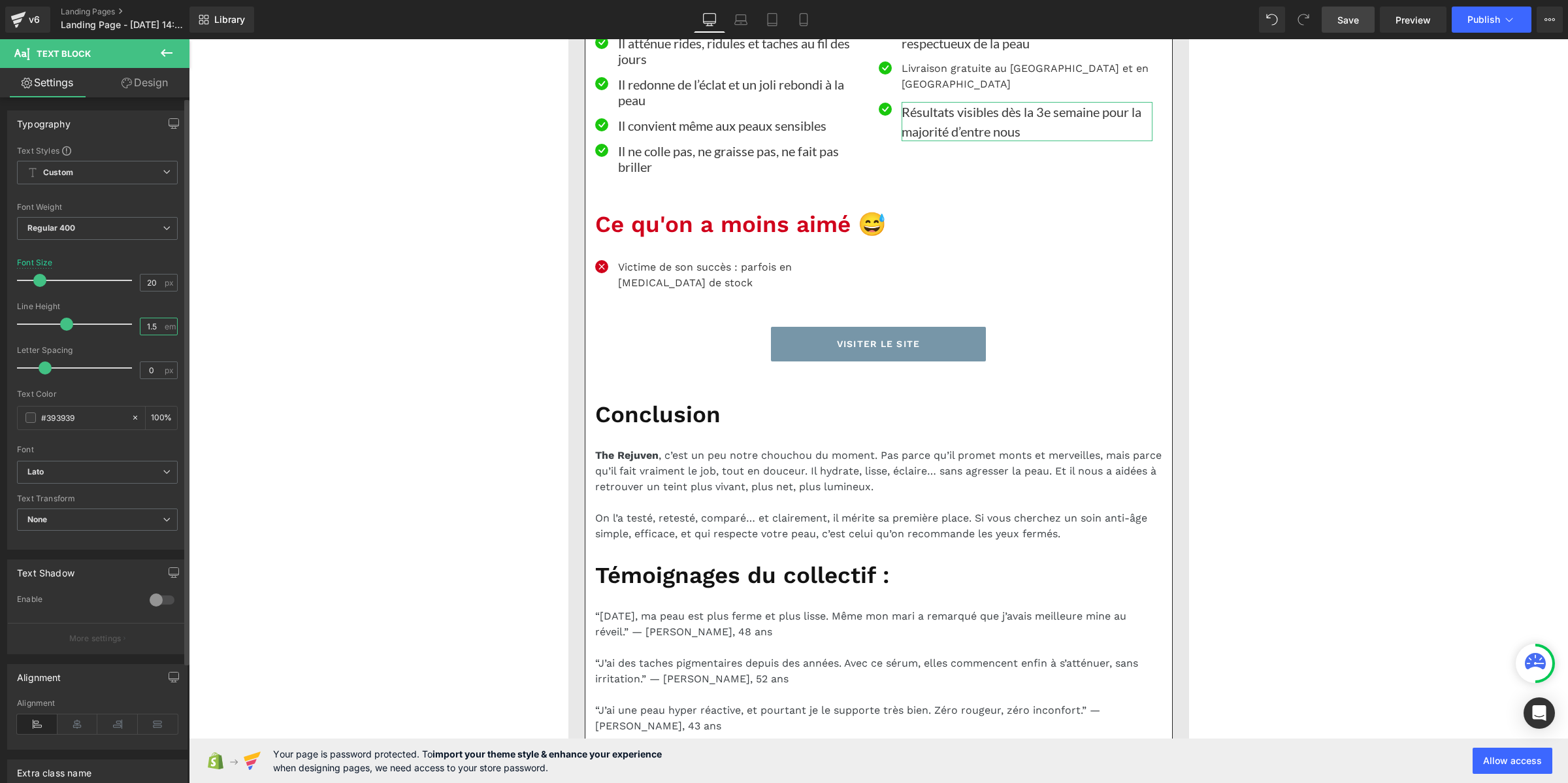
click at [141, 328] on input "1.5" at bounding box center [152, 326] width 23 height 16
paste input "2"
type input "1.2"
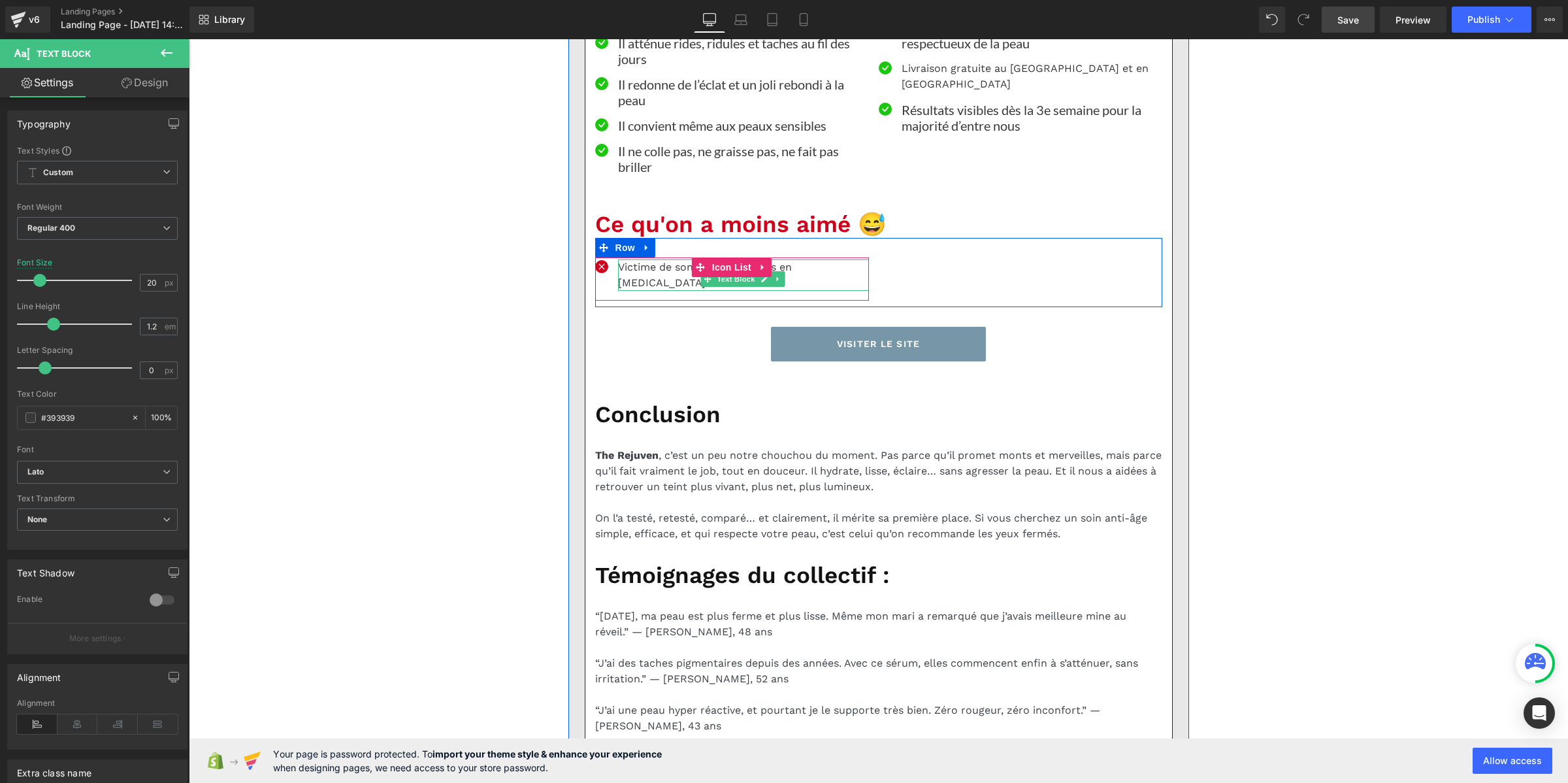
click at [642, 291] on p "Victime de son succès : parfois en rupture de stock" at bounding box center [743, 275] width 251 height 31
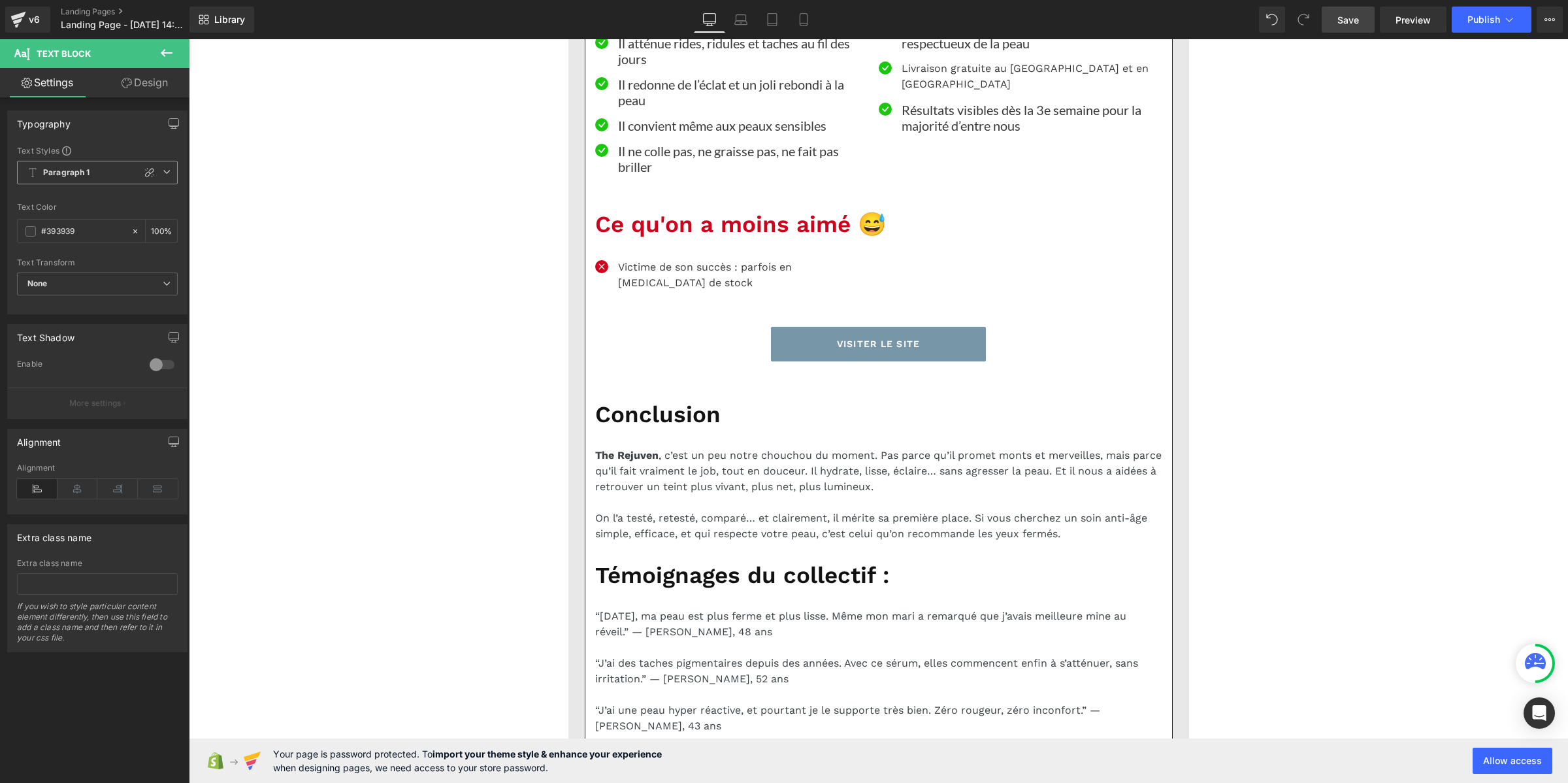
click at [83, 170] on b "Paragraph 1" at bounding box center [67, 173] width 47 height 11
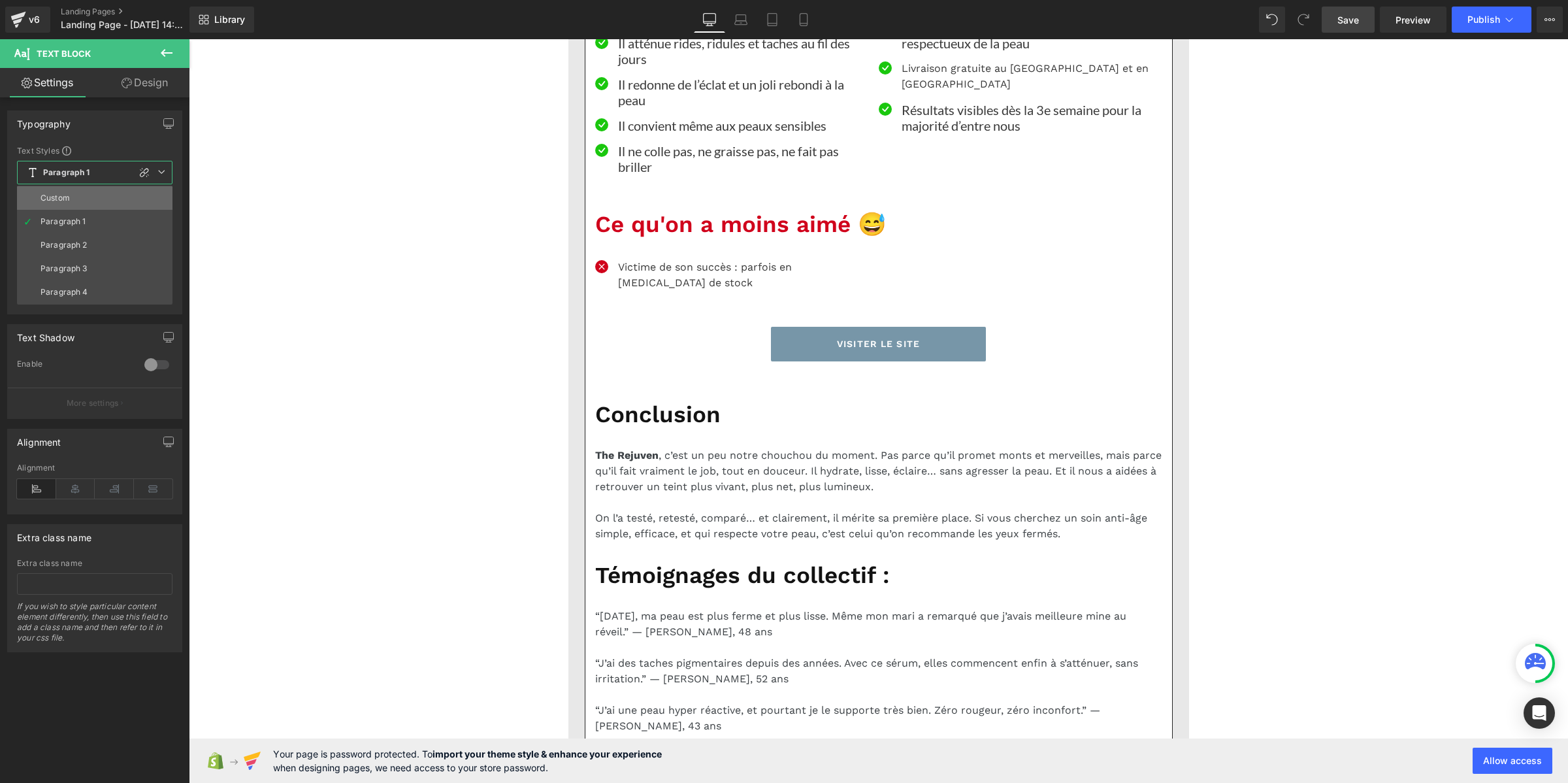
click at [83, 194] on li "Custom" at bounding box center [95, 198] width 155 height 24
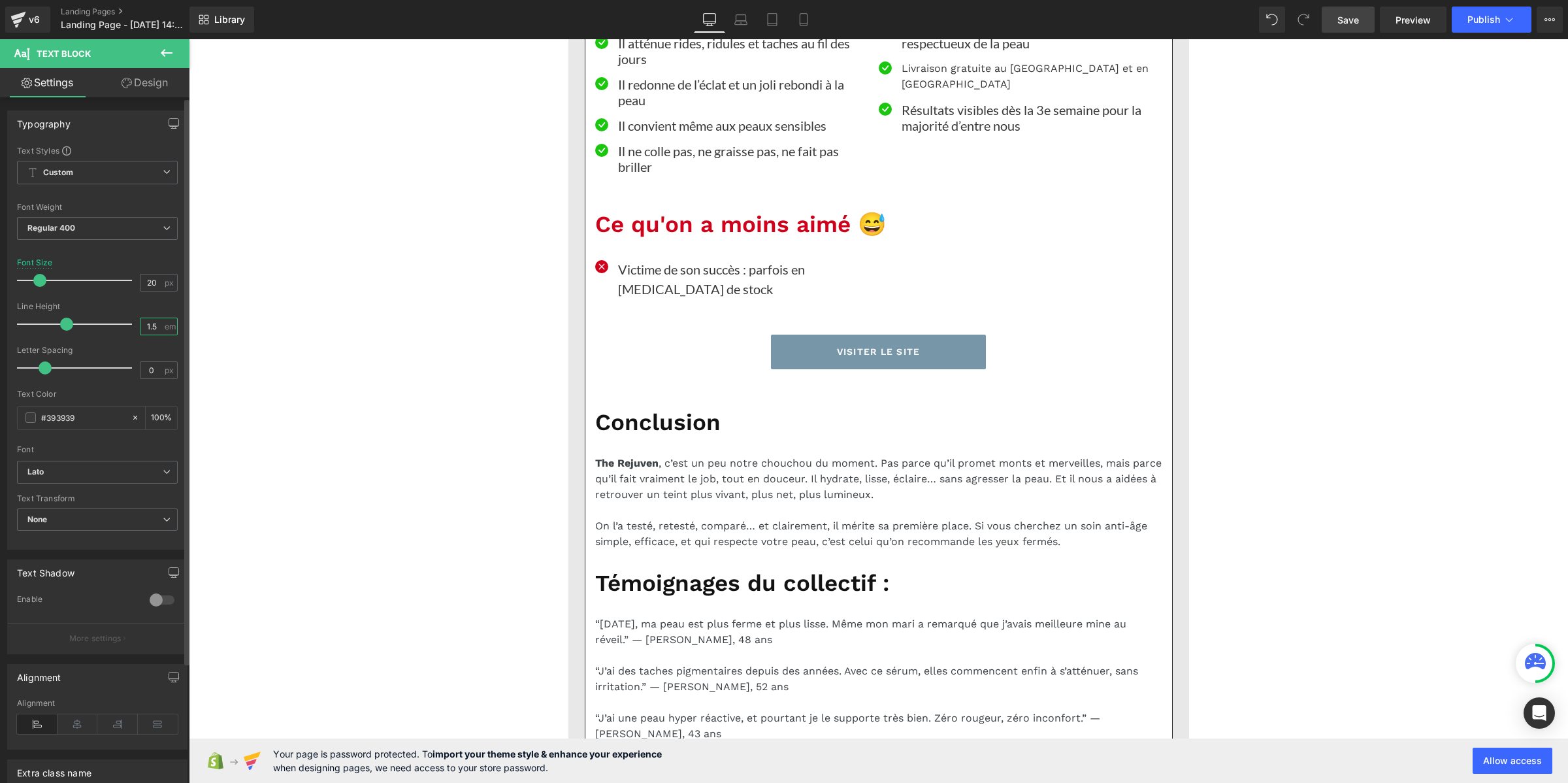
click at [148, 327] on input "1.5" at bounding box center [152, 326] width 23 height 16
paste input "2"
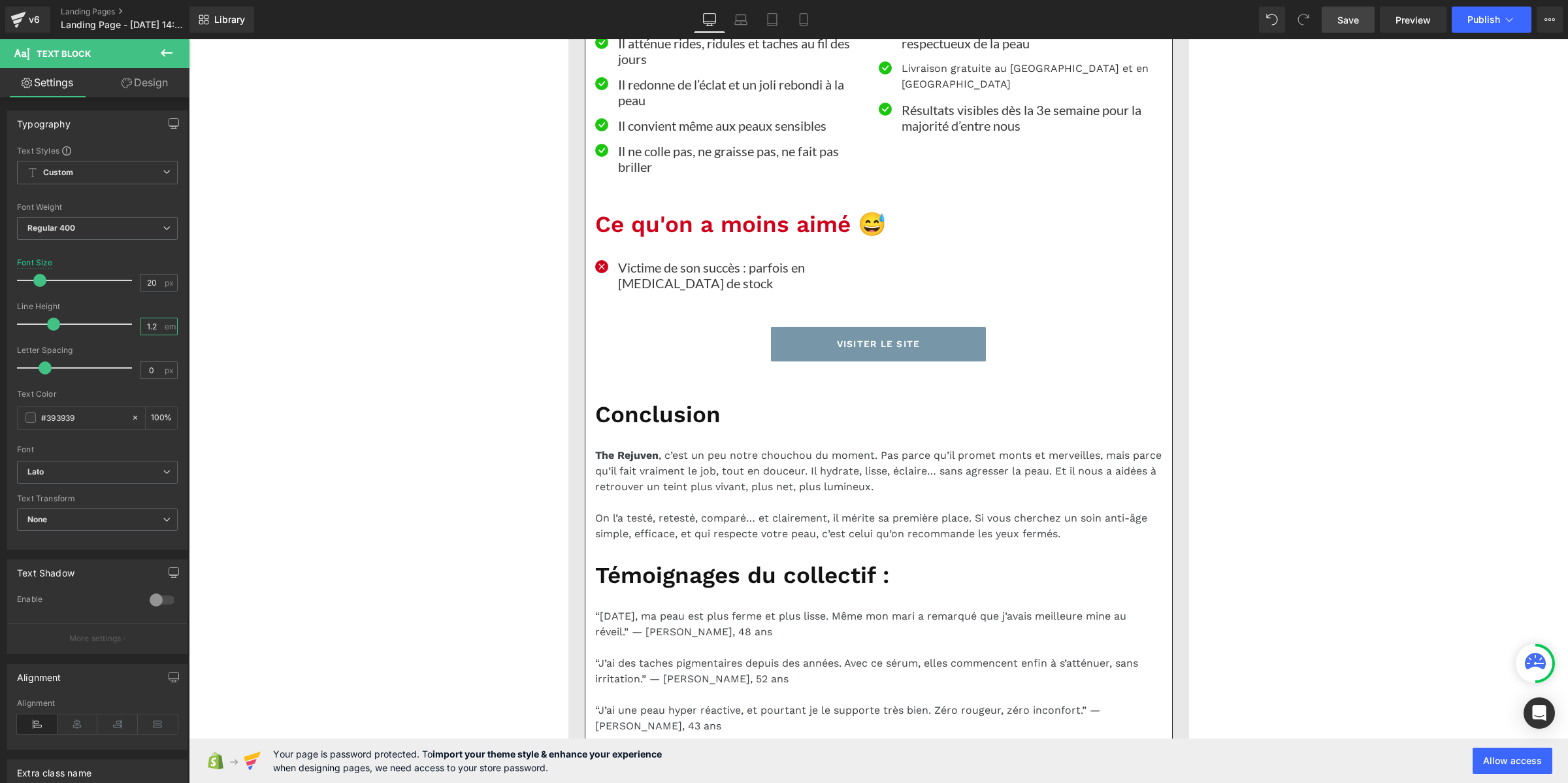
type input "1.2"
click at [1340, 21] on span "Save" at bounding box center [1347, 20] width 21 height 14
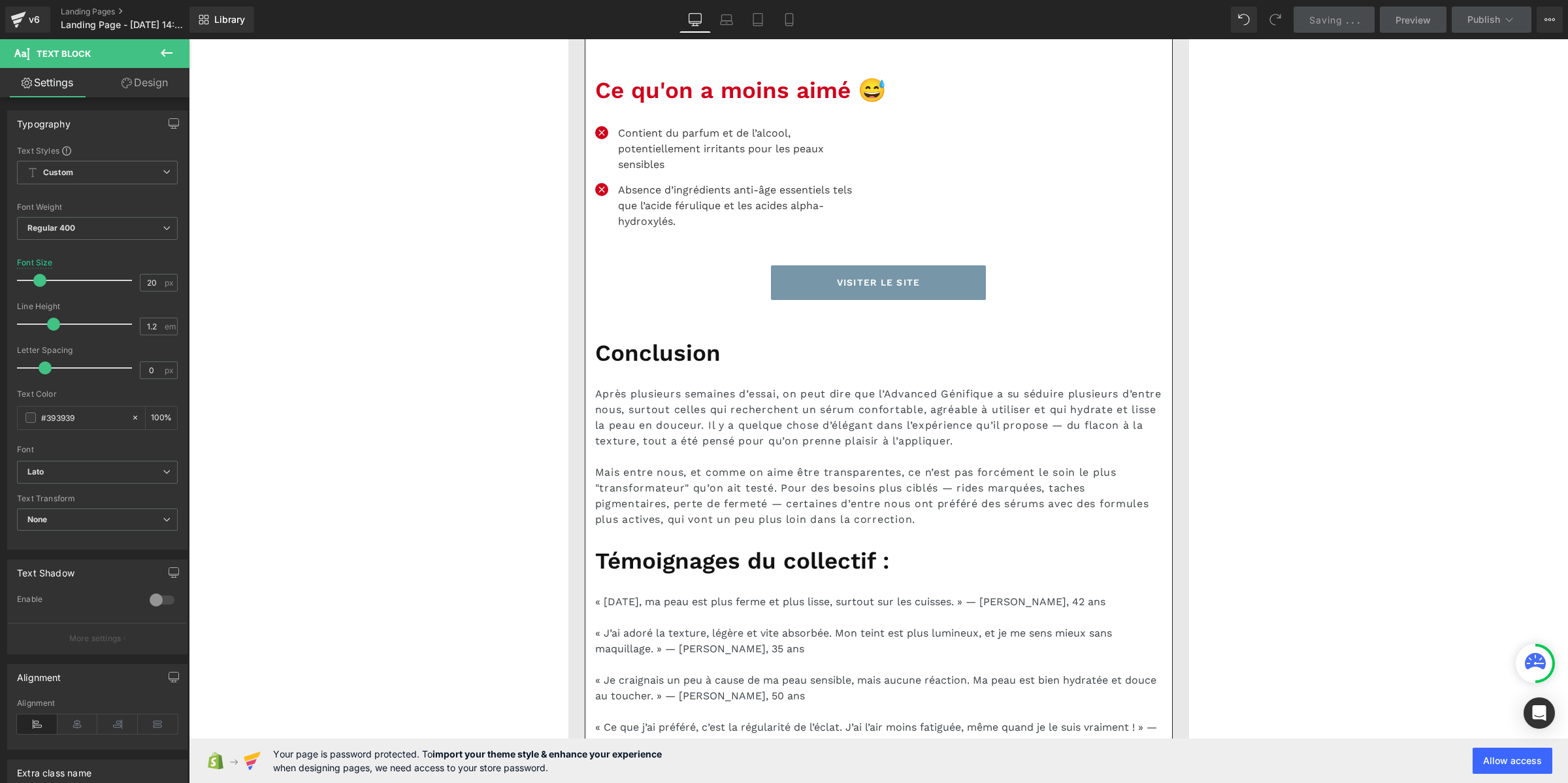
scroll to position [4737, 0]
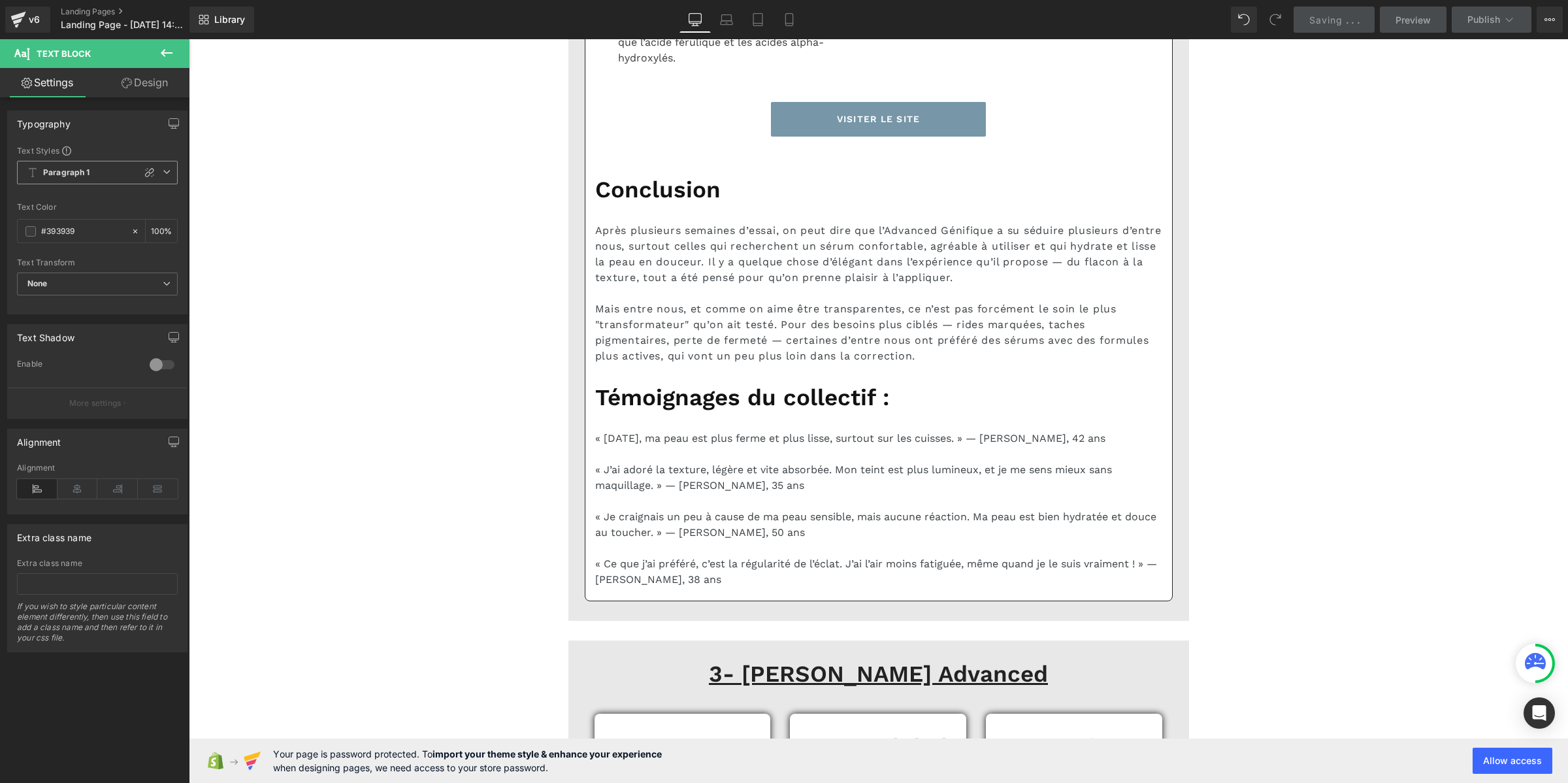
click at [64, 174] on b "Paragraph 1" at bounding box center [67, 173] width 47 height 11
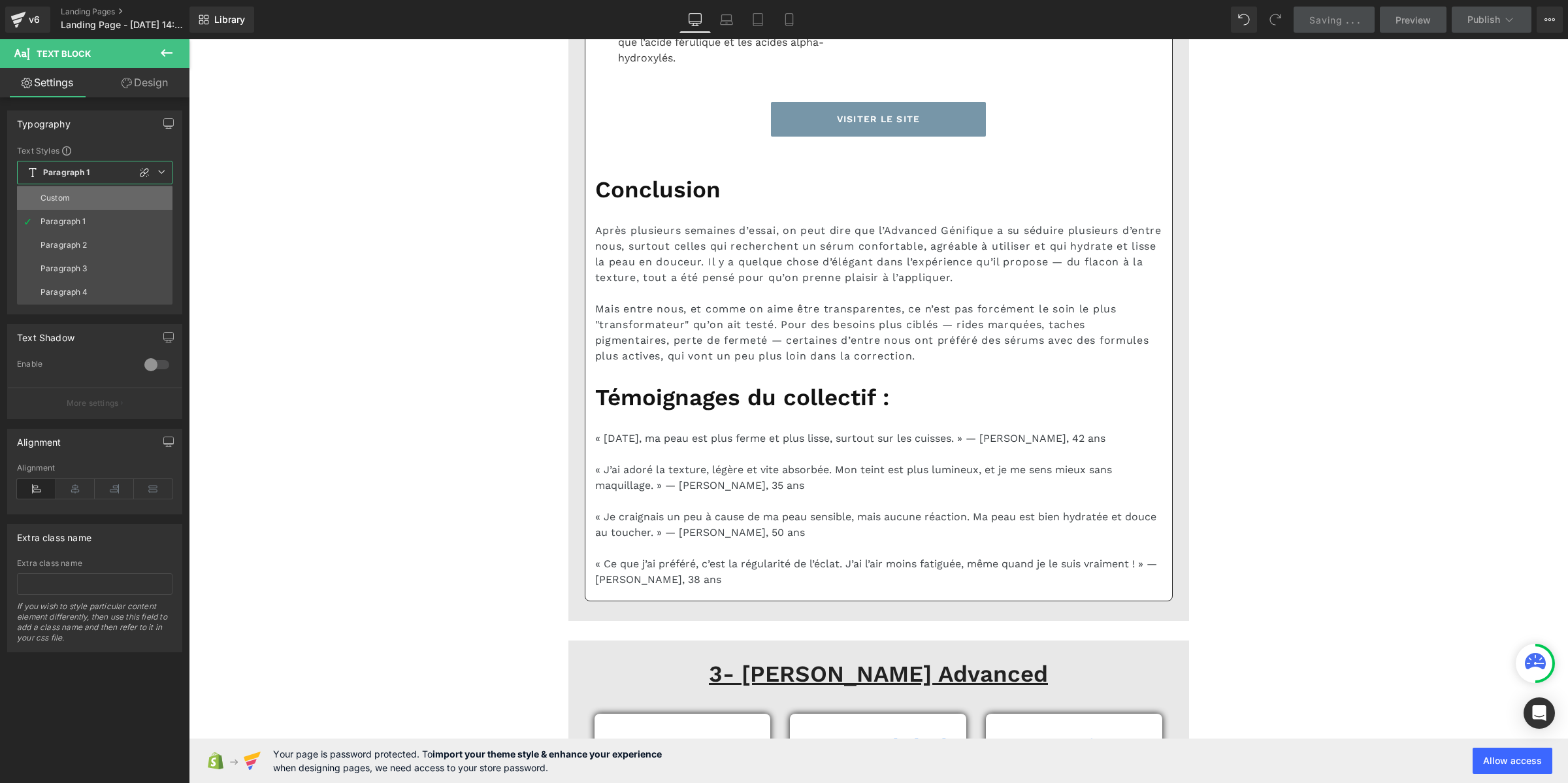
click at [67, 196] on div "Custom" at bounding box center [56, 198] width 29 height 9
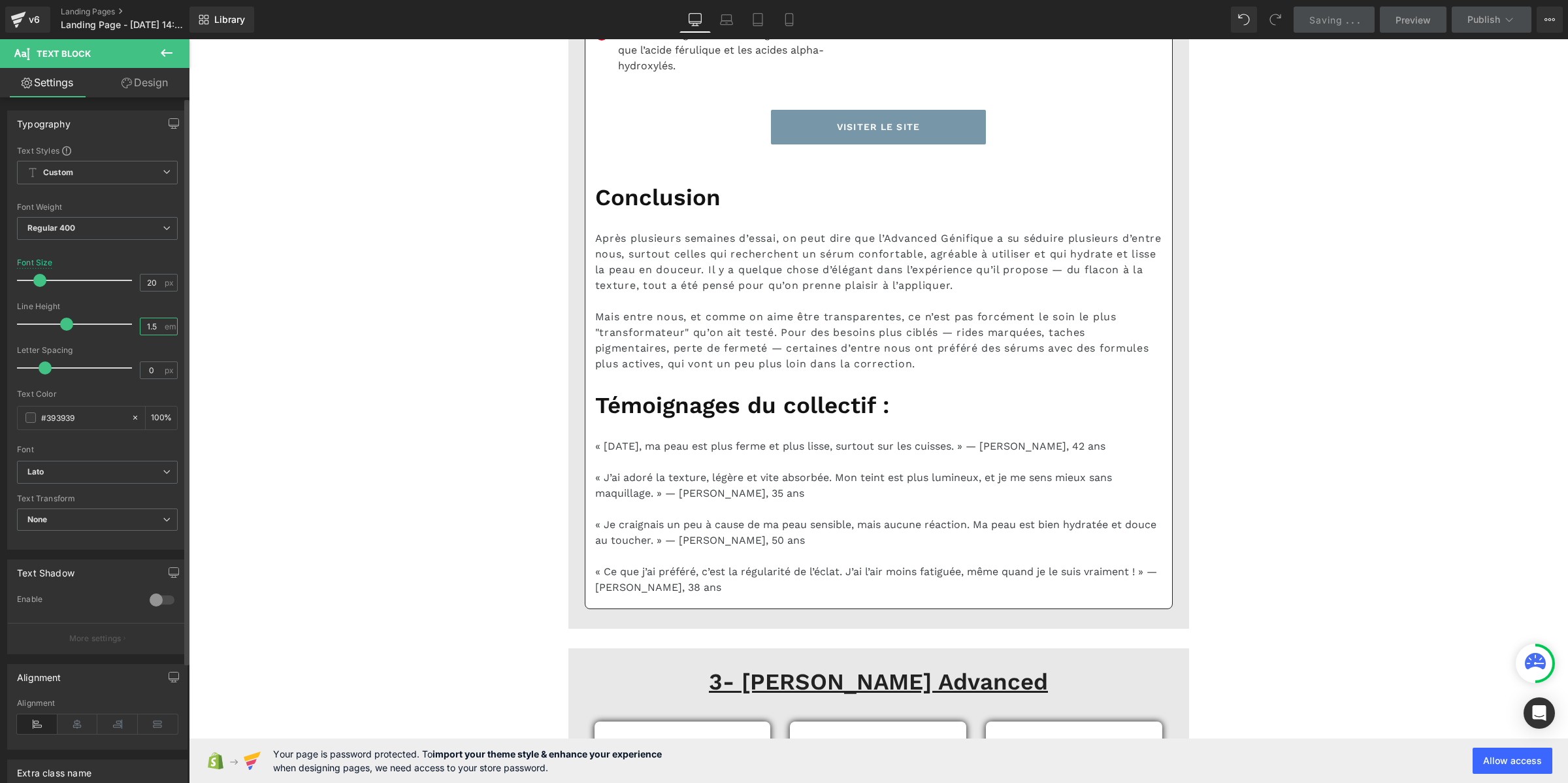
click at [147, 329] on input "1.5" at bounding box center [152, 326] width 23 height 16
paste input "2"
type input "1.2"
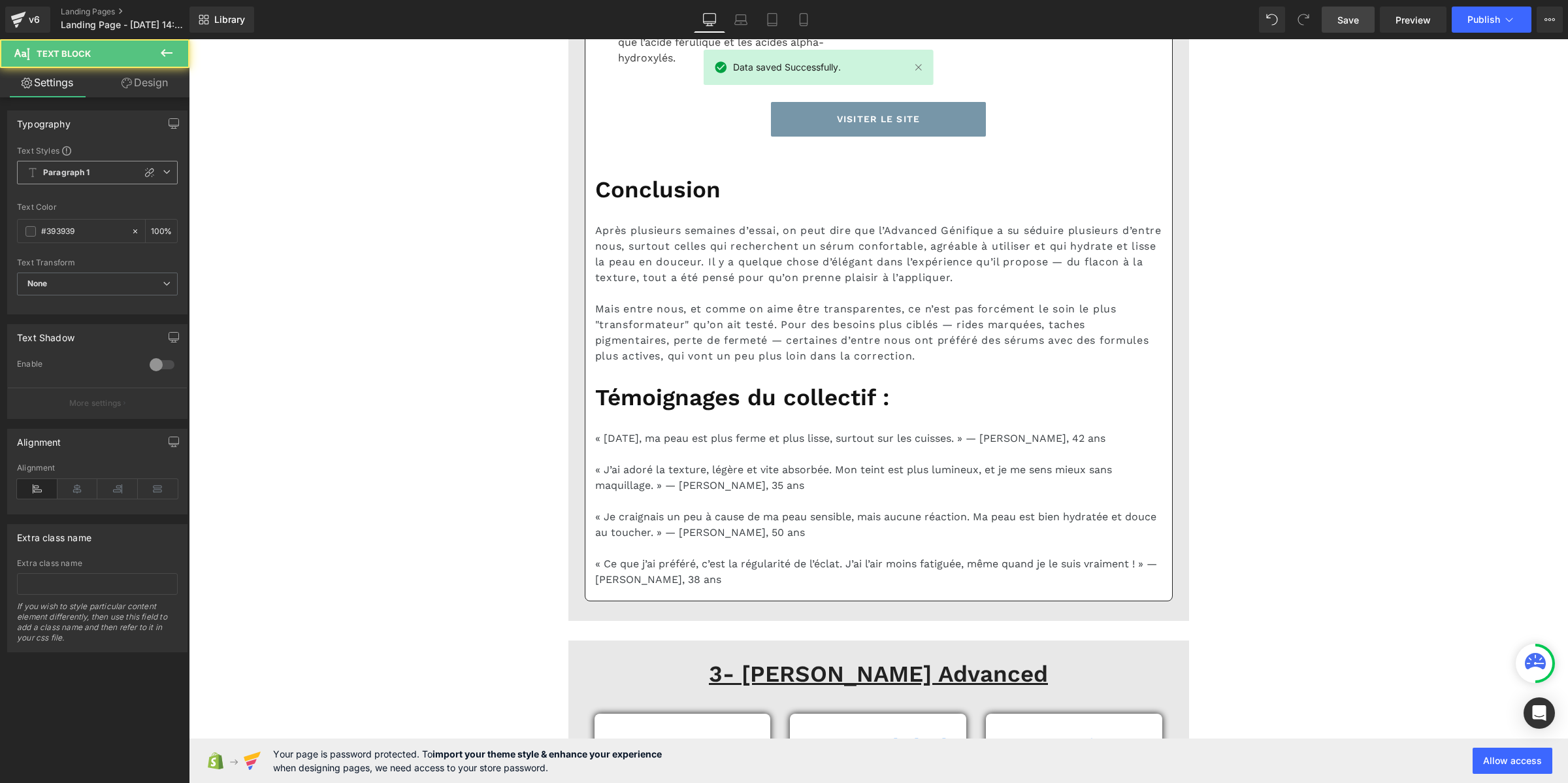
click at [80, 174] on b "Paragraph 1" at bounding box center [67, 173] width 47 height 11
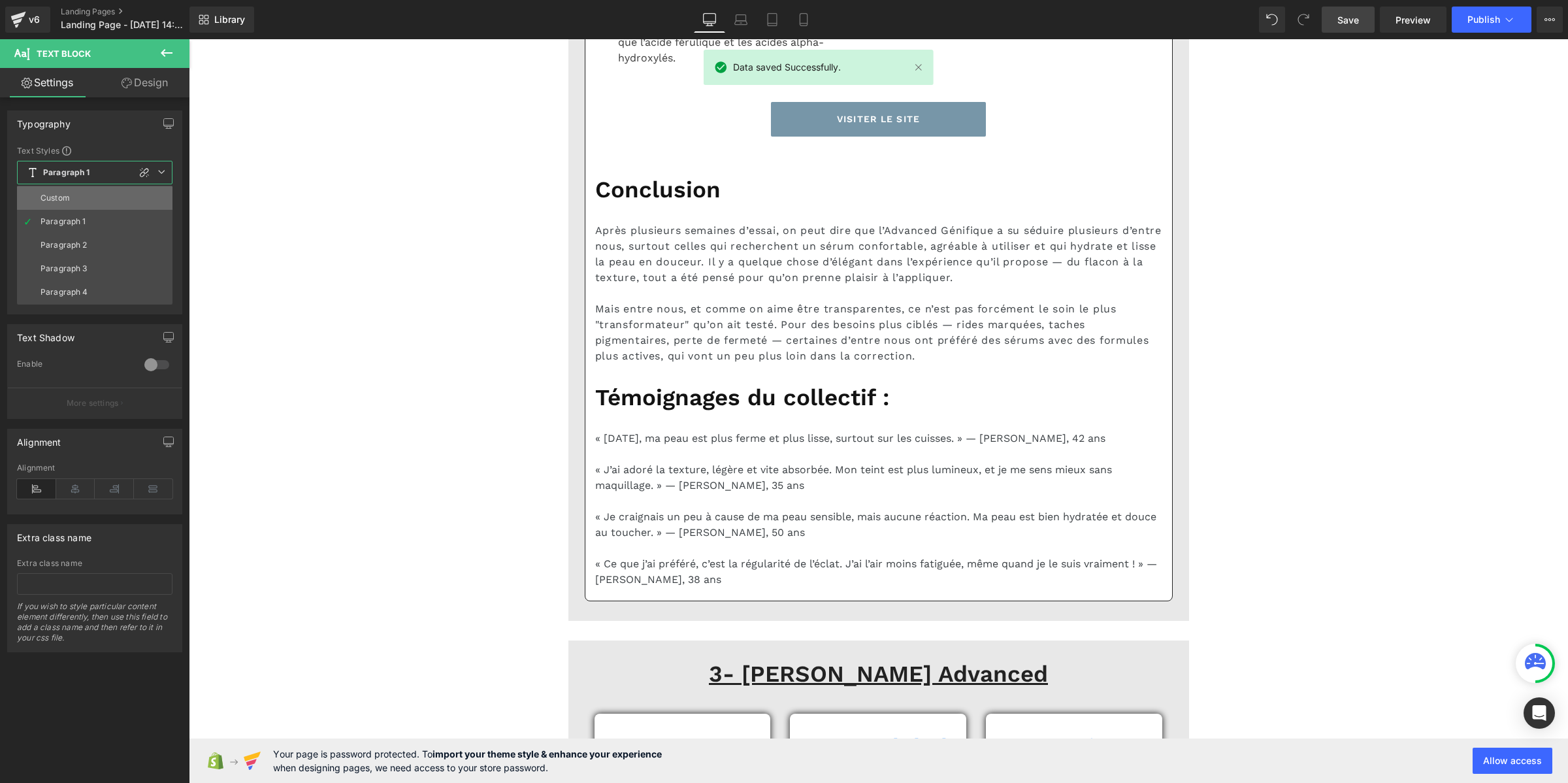
click at [83, 194] on li "Custom" at bounding box center [95, 198] width 155 height 24
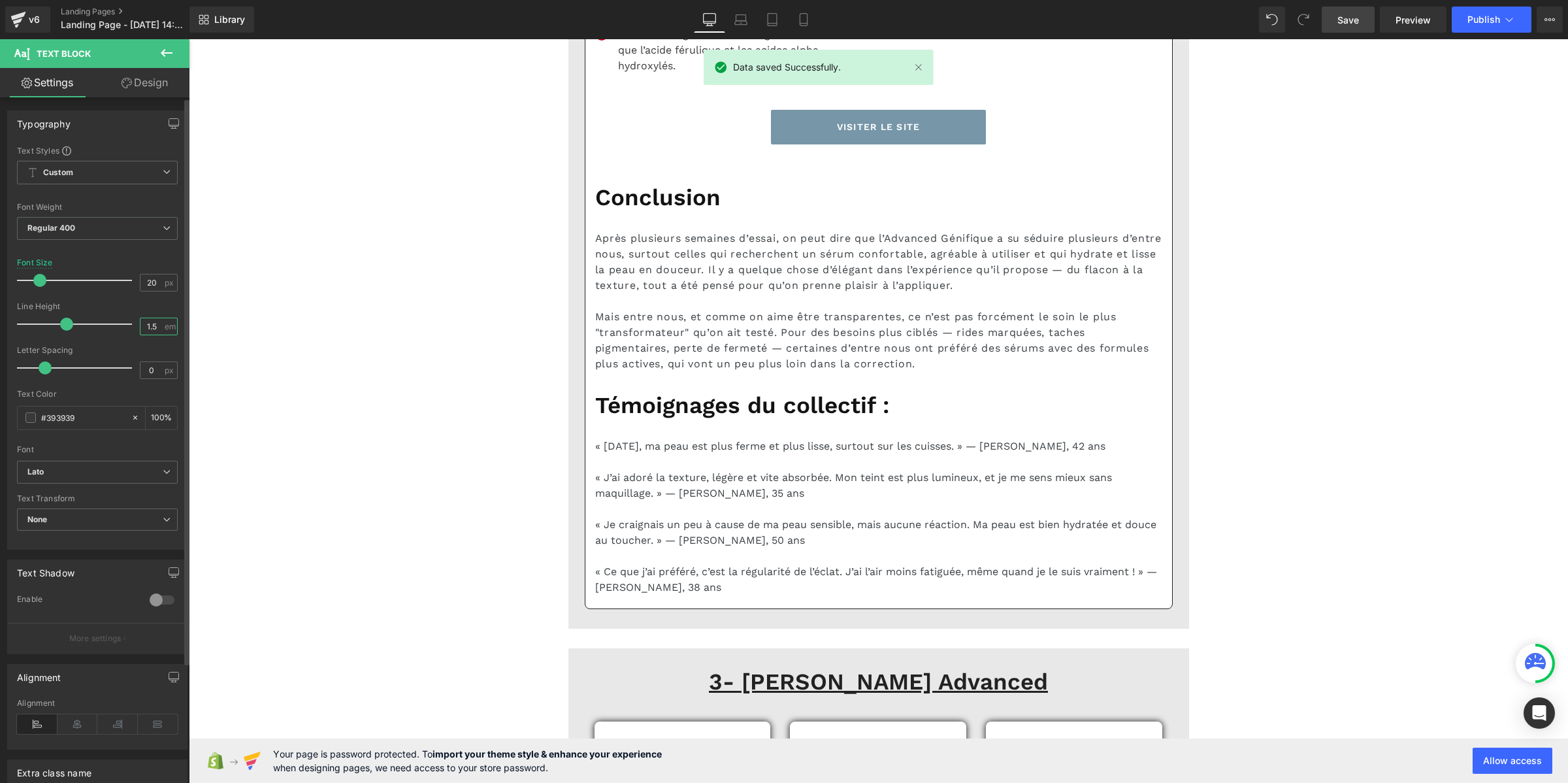
click at [155, 327] on input "1.5" at bounding box center [152, 326] width 23 height 16
paste input "2"
type input "1.2"
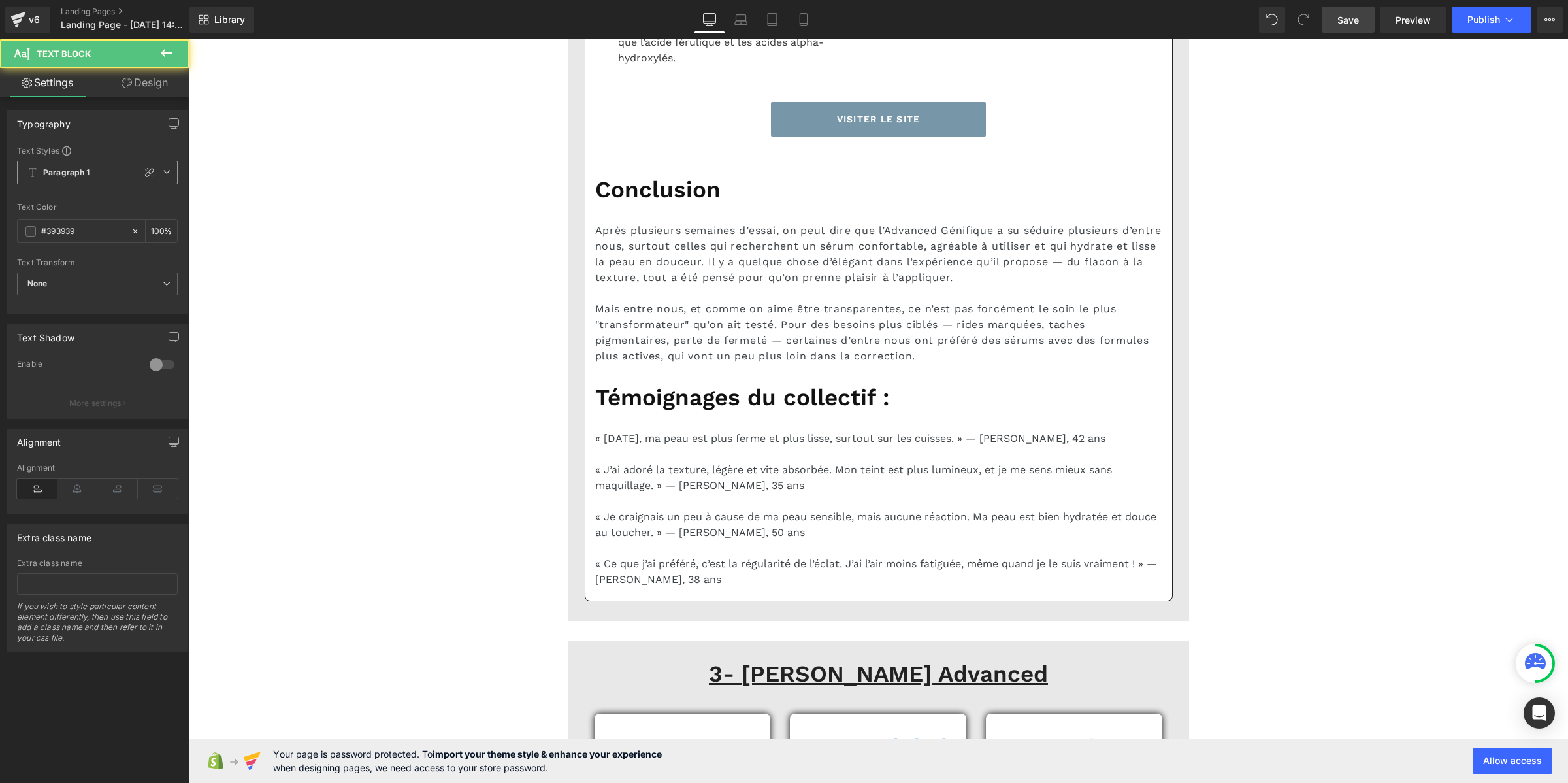
click at [88, 177] on b "Paragraph 1" at bounding box center [67, 173] width 47 height 11
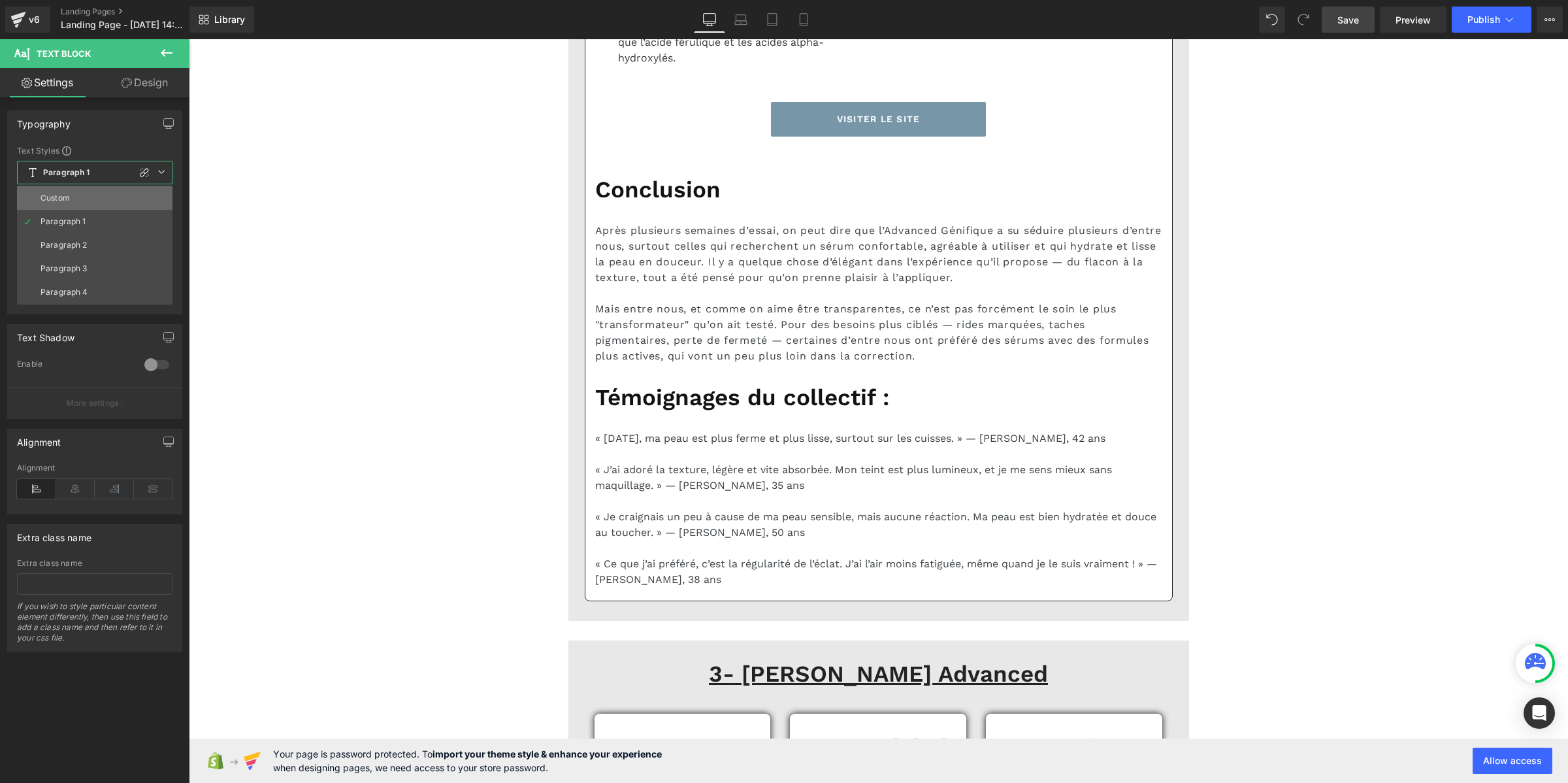
click at [87, 190] on li "Custom" at bounding box center [95, 198] width 155 height 24
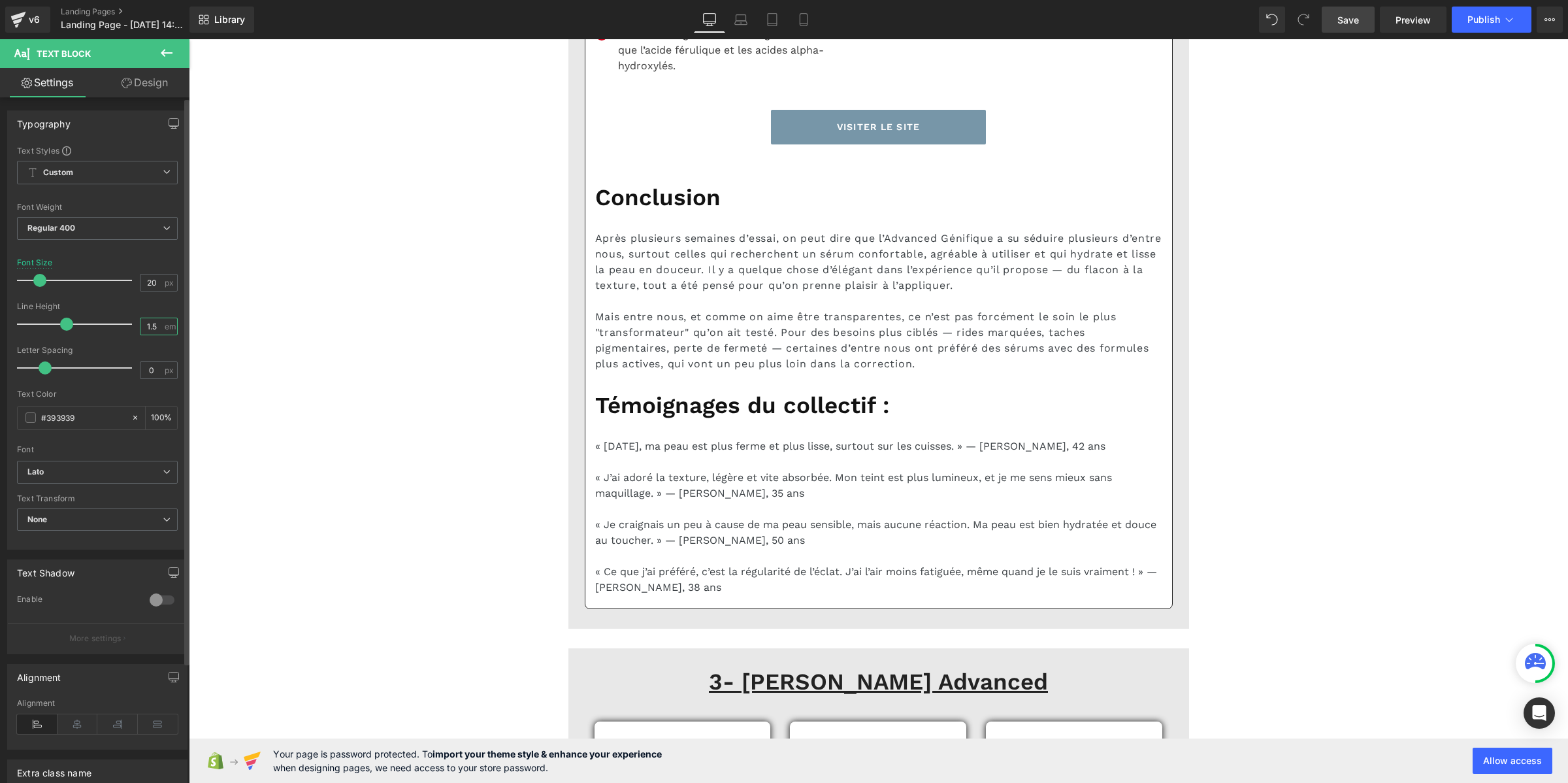
click at [145, 318] on input "1.5" at bounding box center [152, 326] width 23 height 16
paste input "2"
type input "1.2"
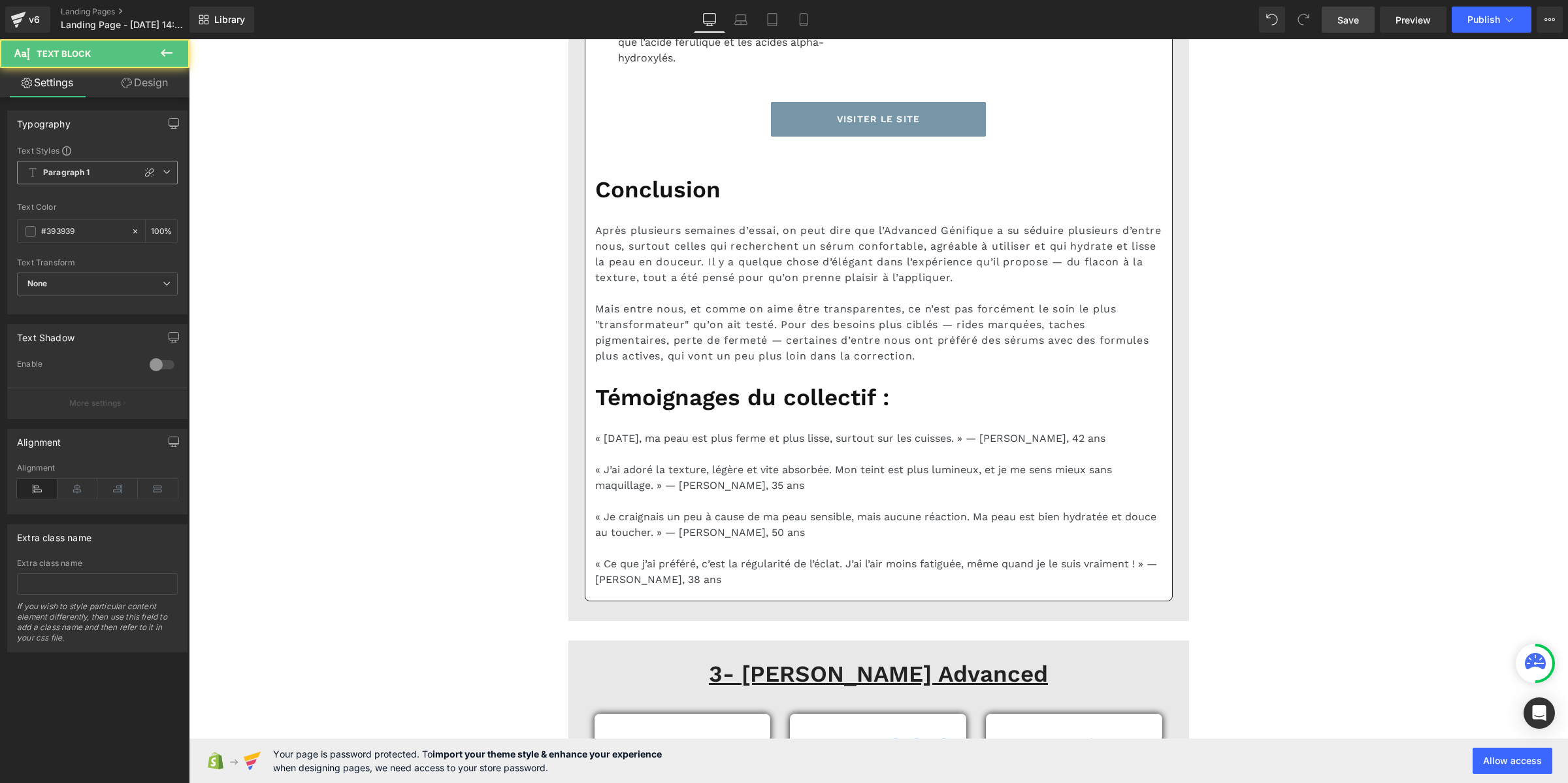
click at [108, 173] on span "Paragraph 1" at bounding box center [97, 172] width 161 height 24
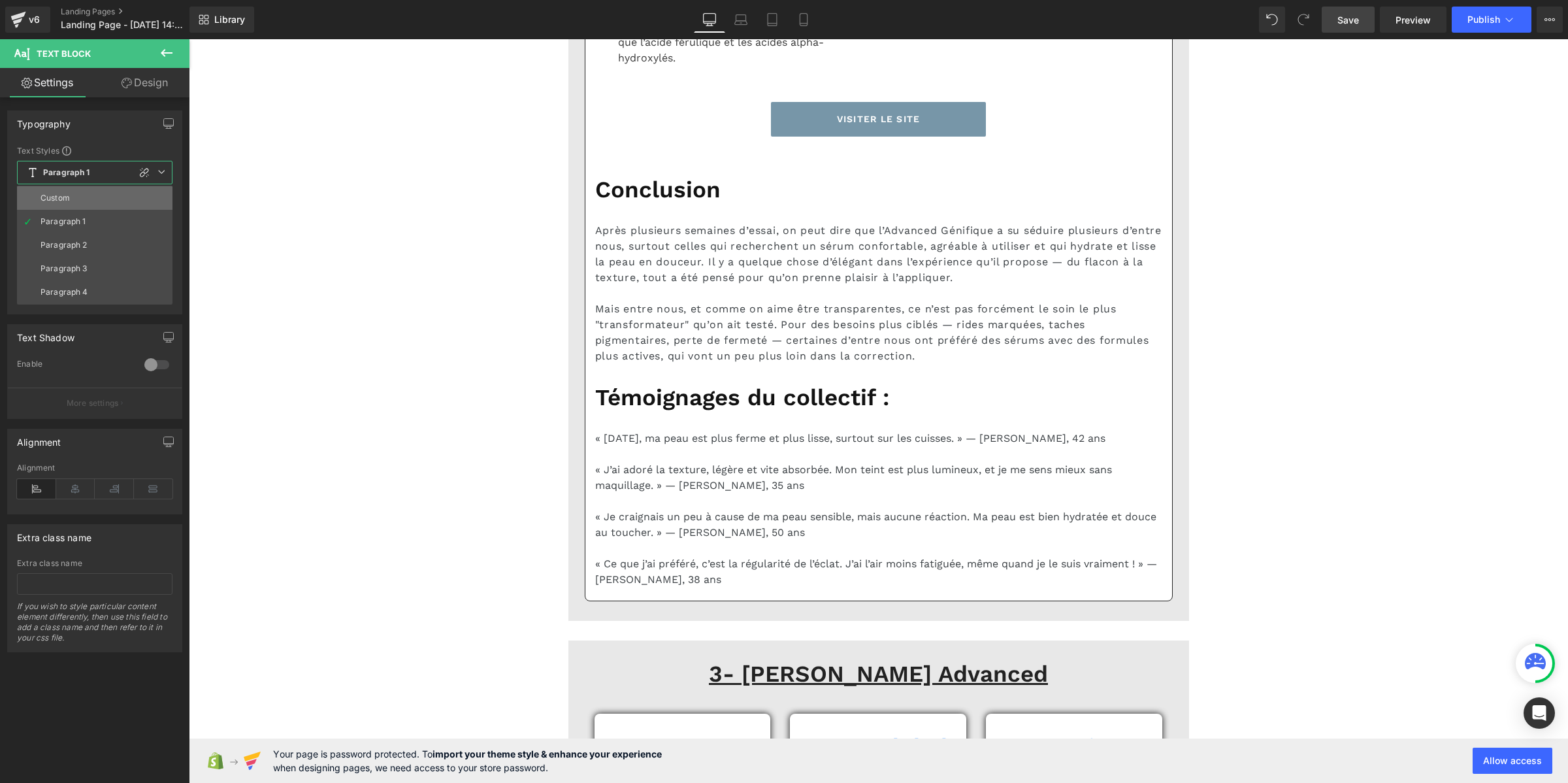
click at [88, 203] on li "Custom" at bounding box center [95, 198] width 155 height 24
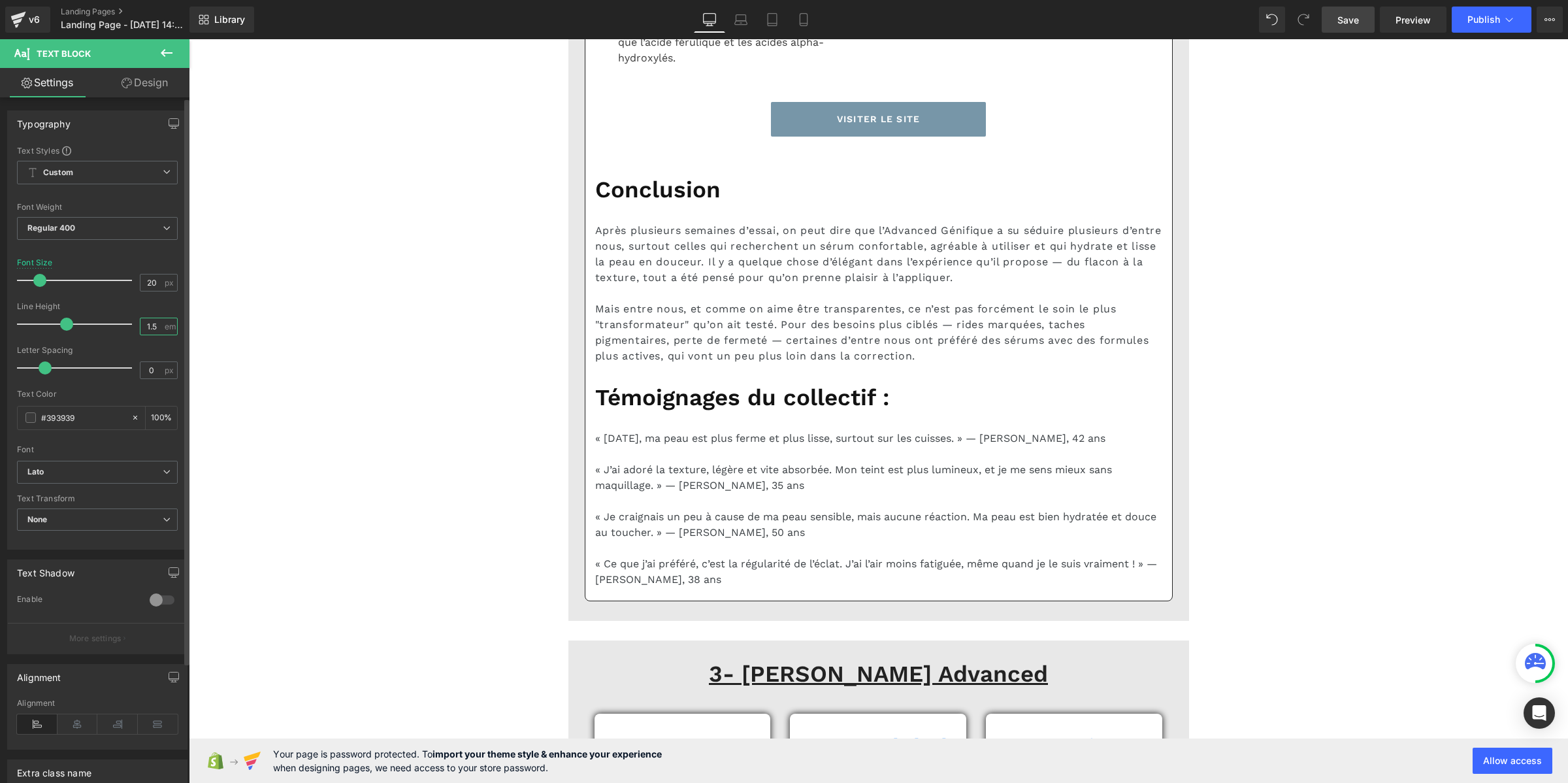
click at [151, 321] on input "1.5" at bounding box center [152, 326] width 23 height 16
paste input "2"
type input "1.2"
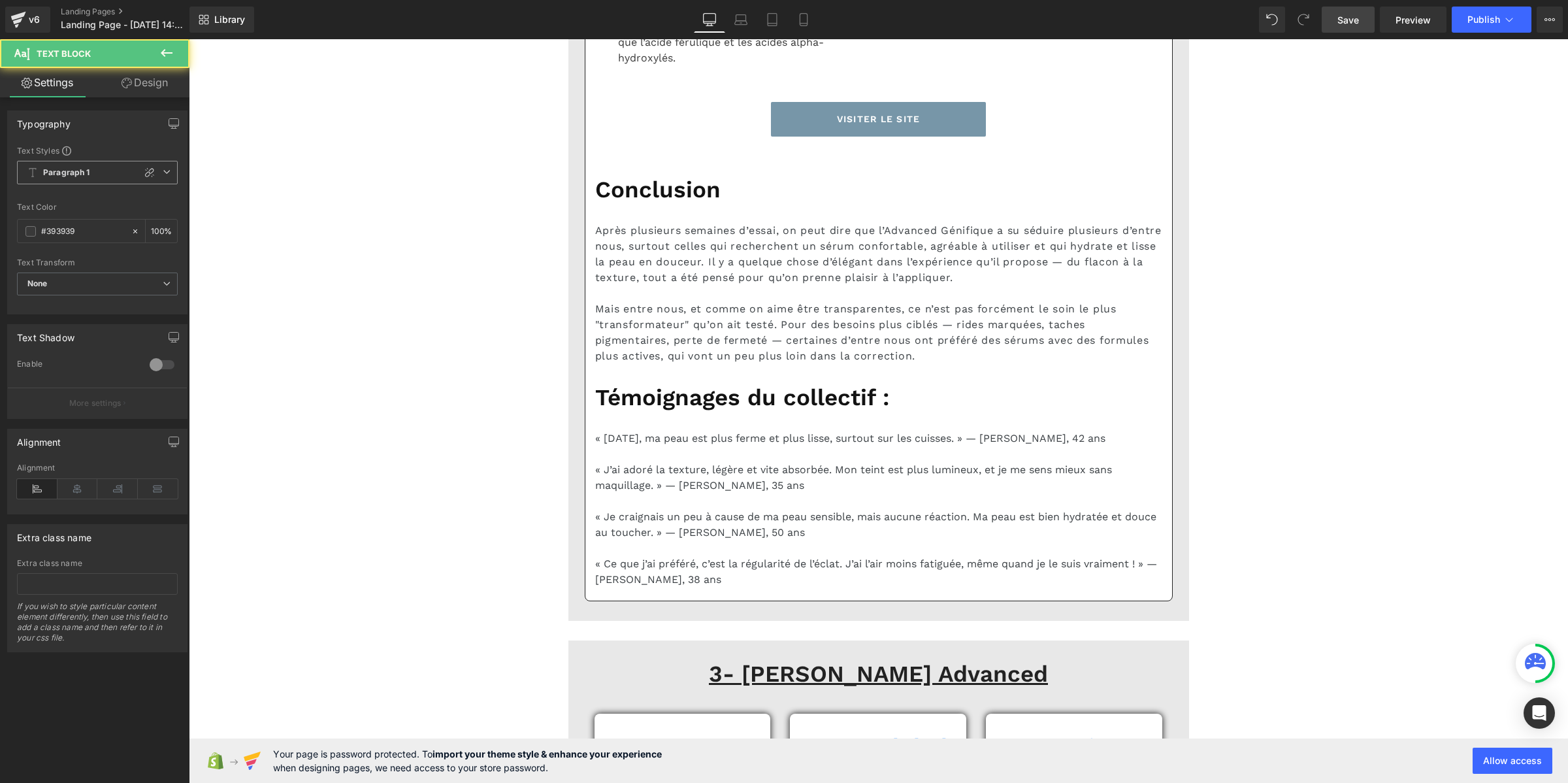
click at [109, 177] on span "Paragraph 1" at bounding box center [97, 172] width 161 height 24
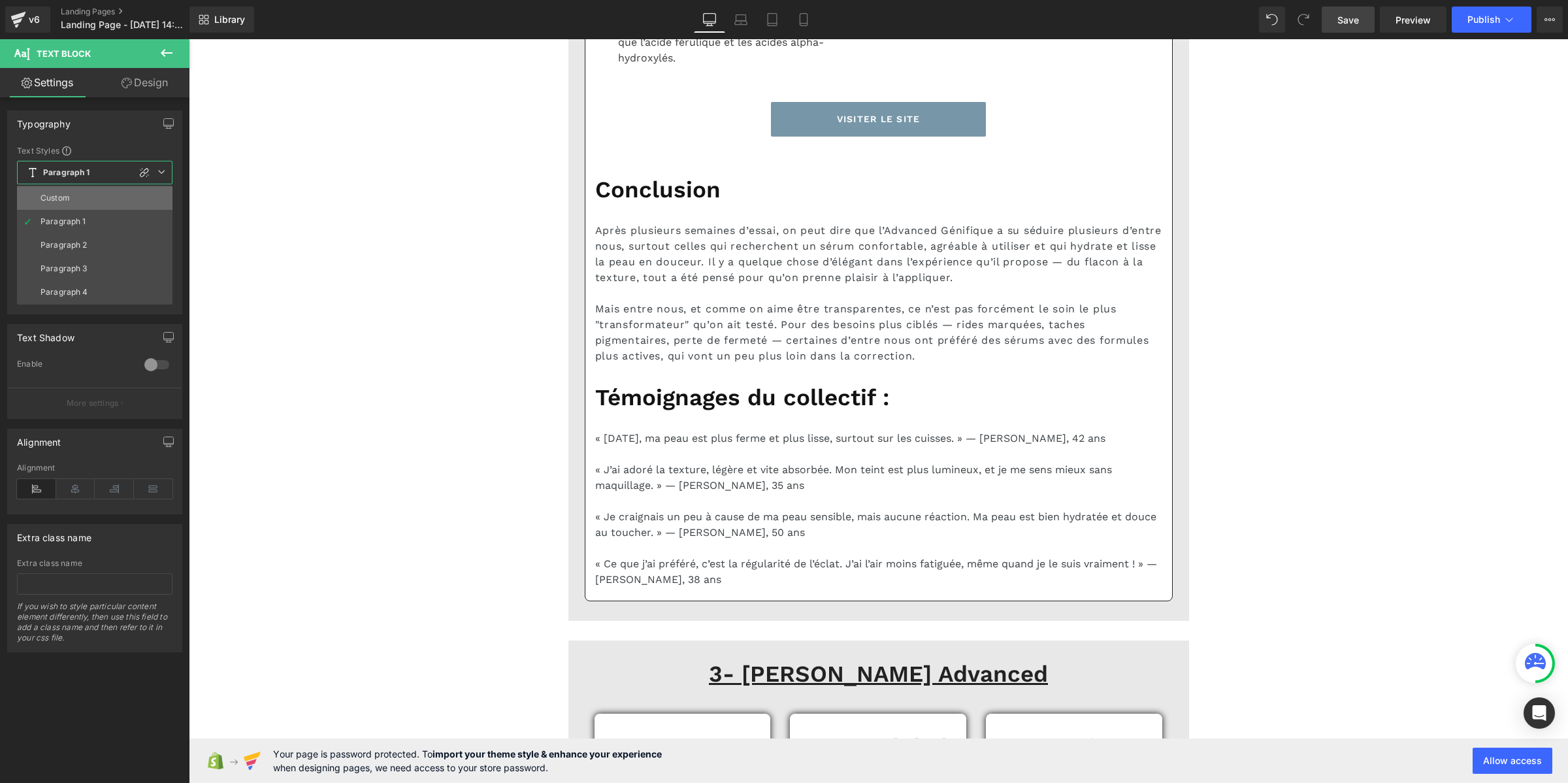
click at [105, 197] on li "Custom" at bounding box center [95, 198] width 155 height 24
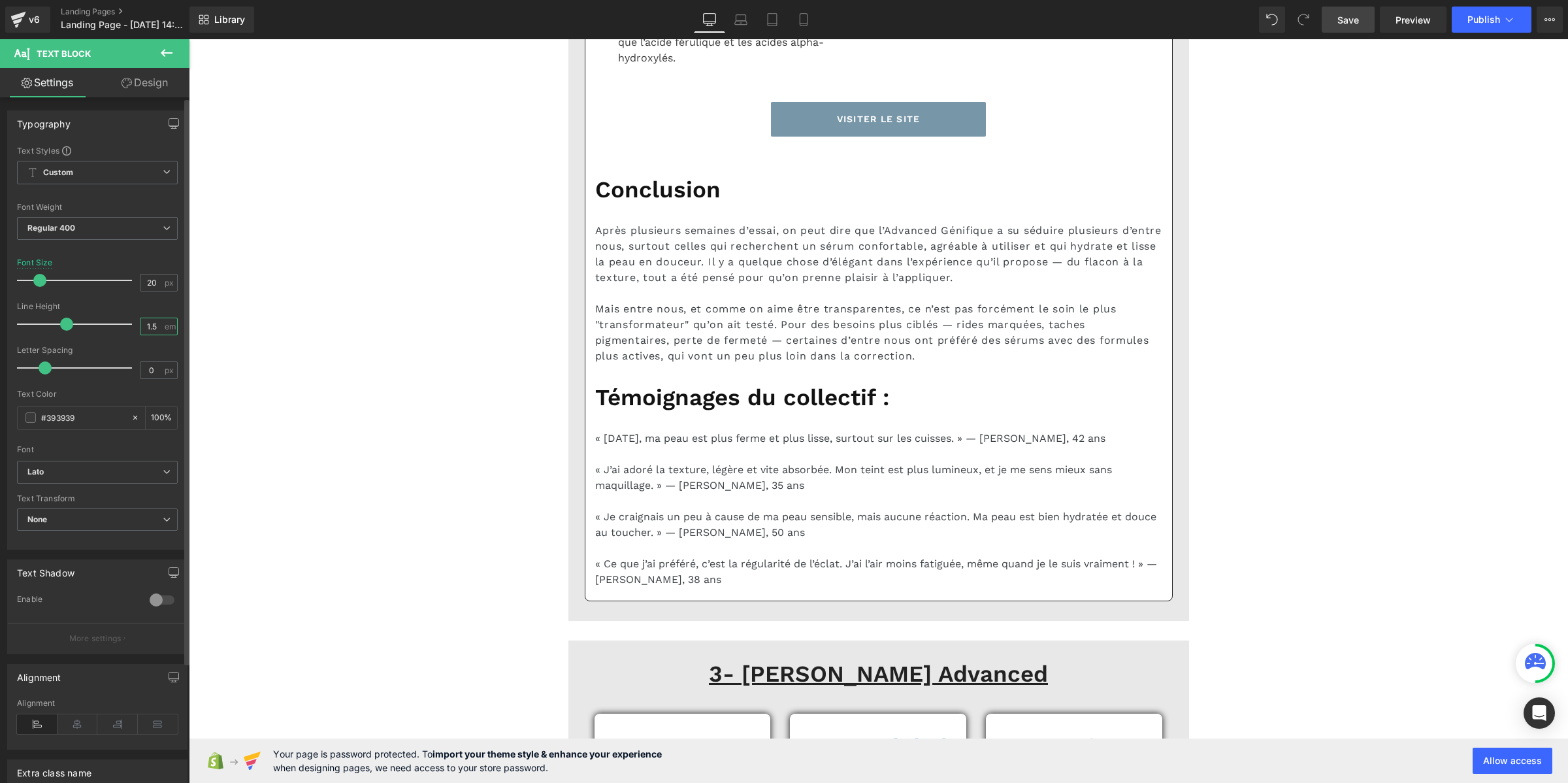
click at [150, 319] on input "1.5" at bounding box center [152, 326] width 23 height 16
paste input "2"
type input "1.2"
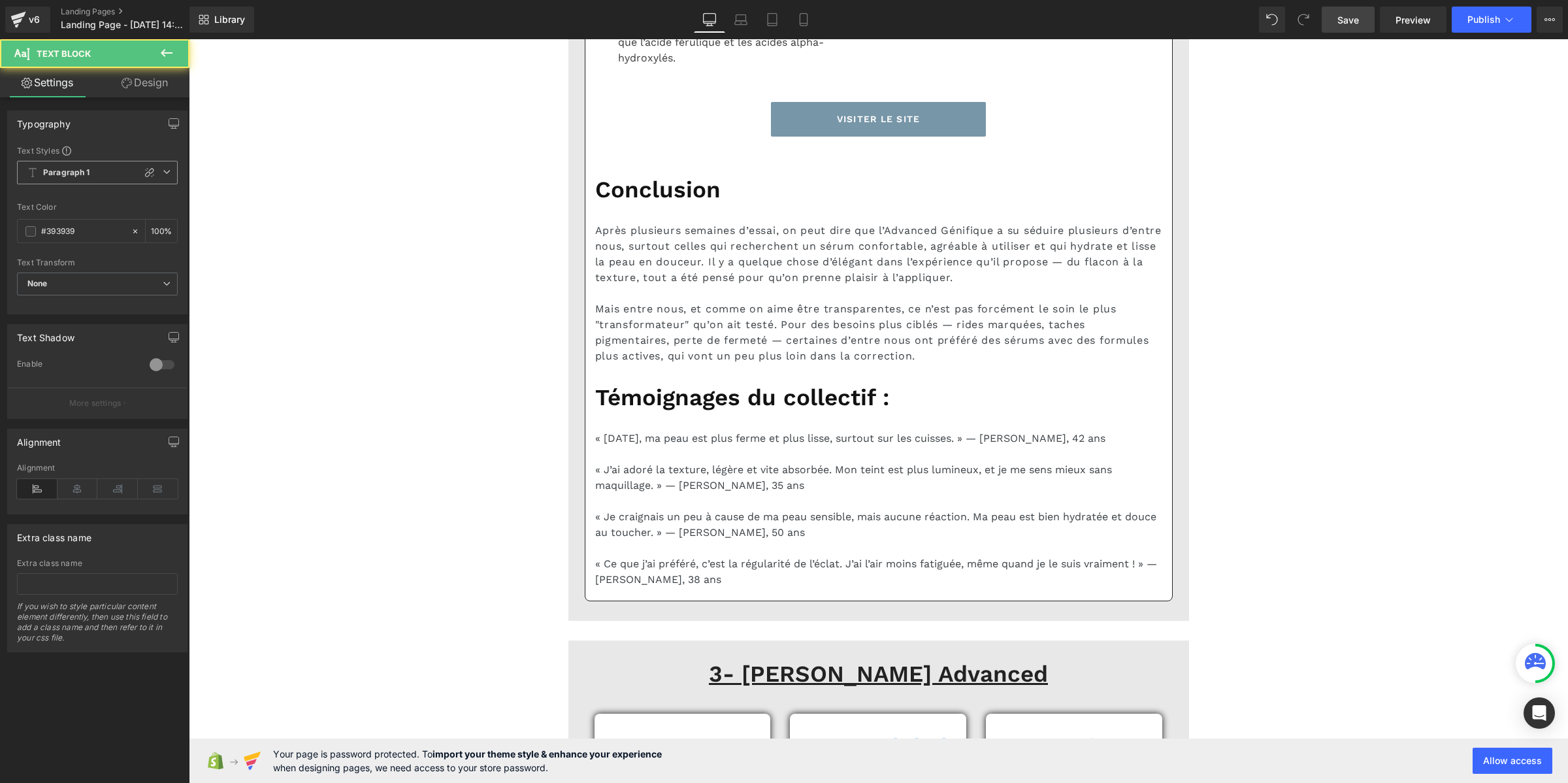
click at [87, 170] on b "Paragraph 1" at bounding box center [67, 173] width 47 height 11
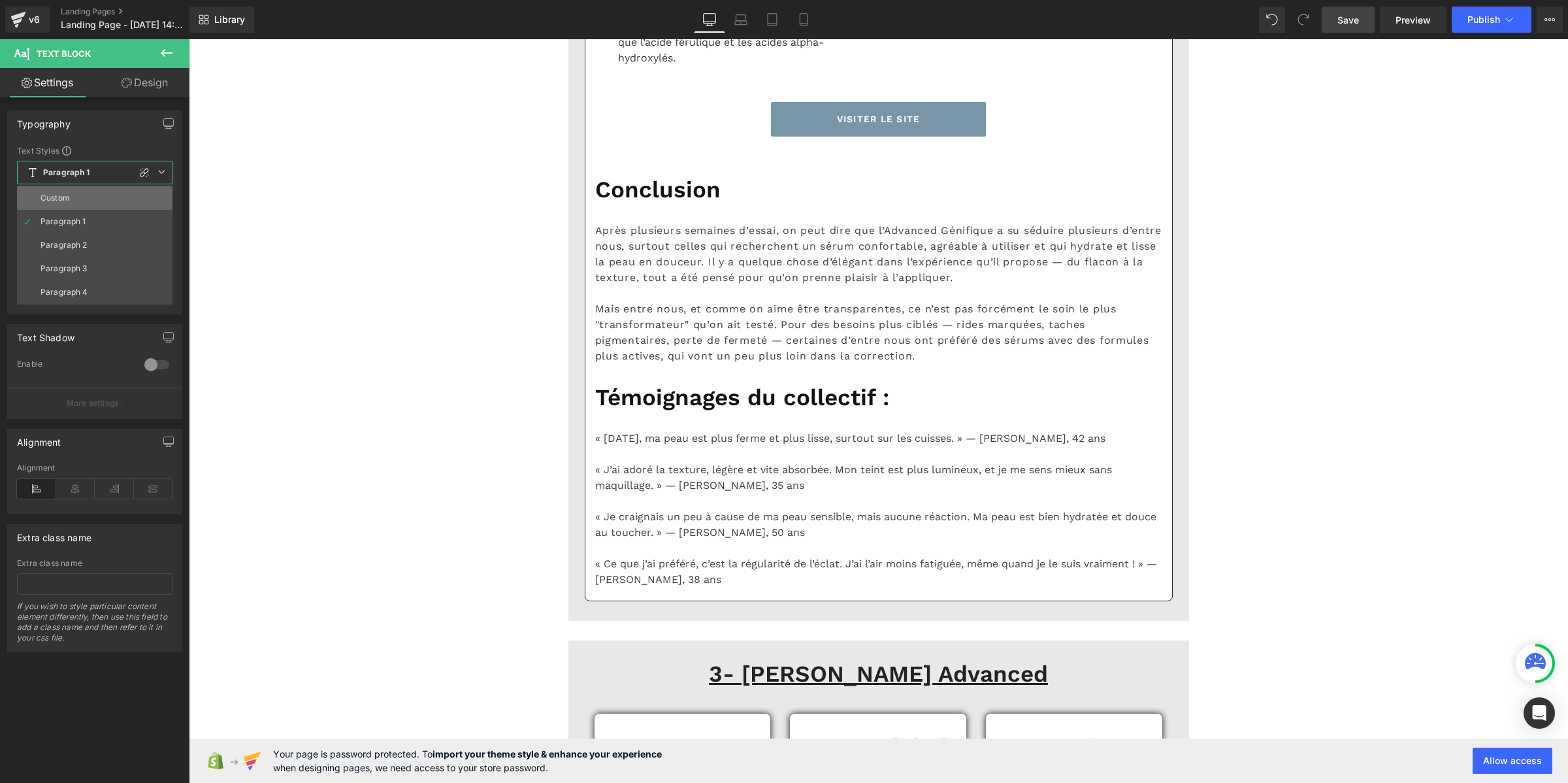
drag, startPoint x: 76, startPoint y: 197, endPoint x: 298, endPoint y: 351, distance: 270.2
click at [76, 197] on li "Custom" at bounding box center [95, 198] width 155 height 24
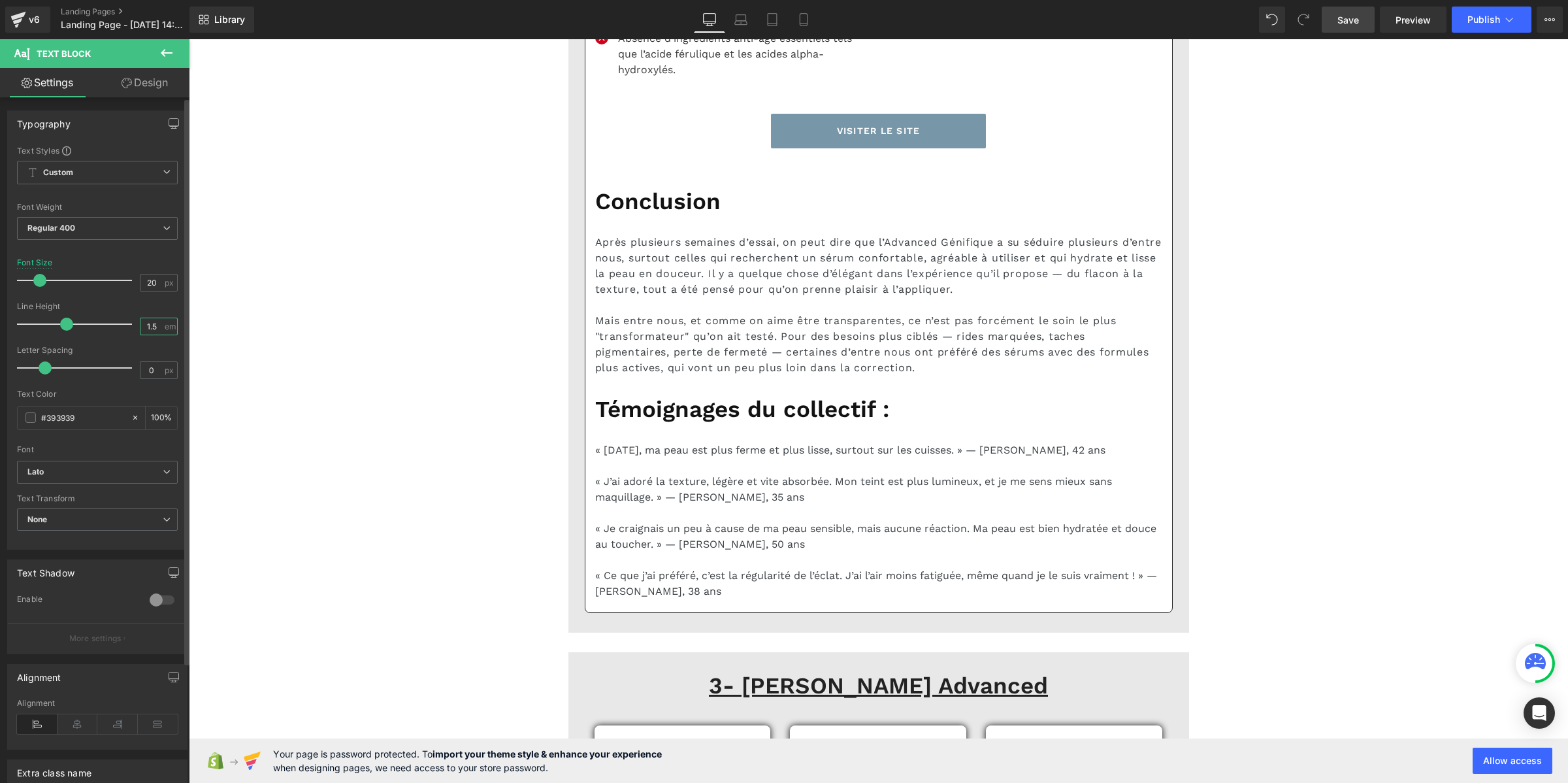
click at [154, 327] on input "1.5" at bounding box center [152, 326] width 23 height 16
paste input "2"
type input "1.2"
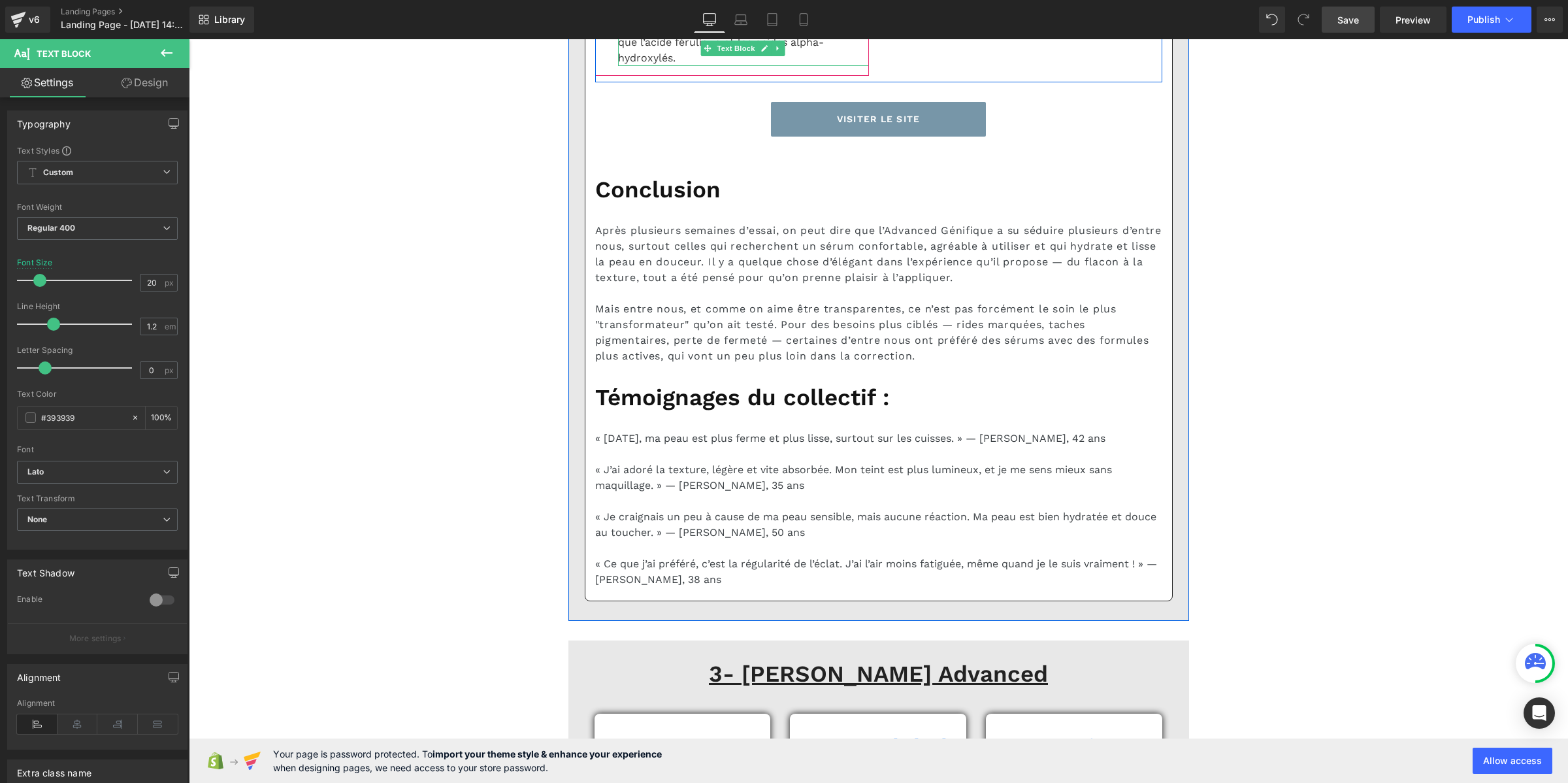
click at [639, 66] on p "Absence d’ingrédients anti-âge essentiels tels que l’acide férulique et les aci…" at bounding box center [743, 43] width 251 height 47
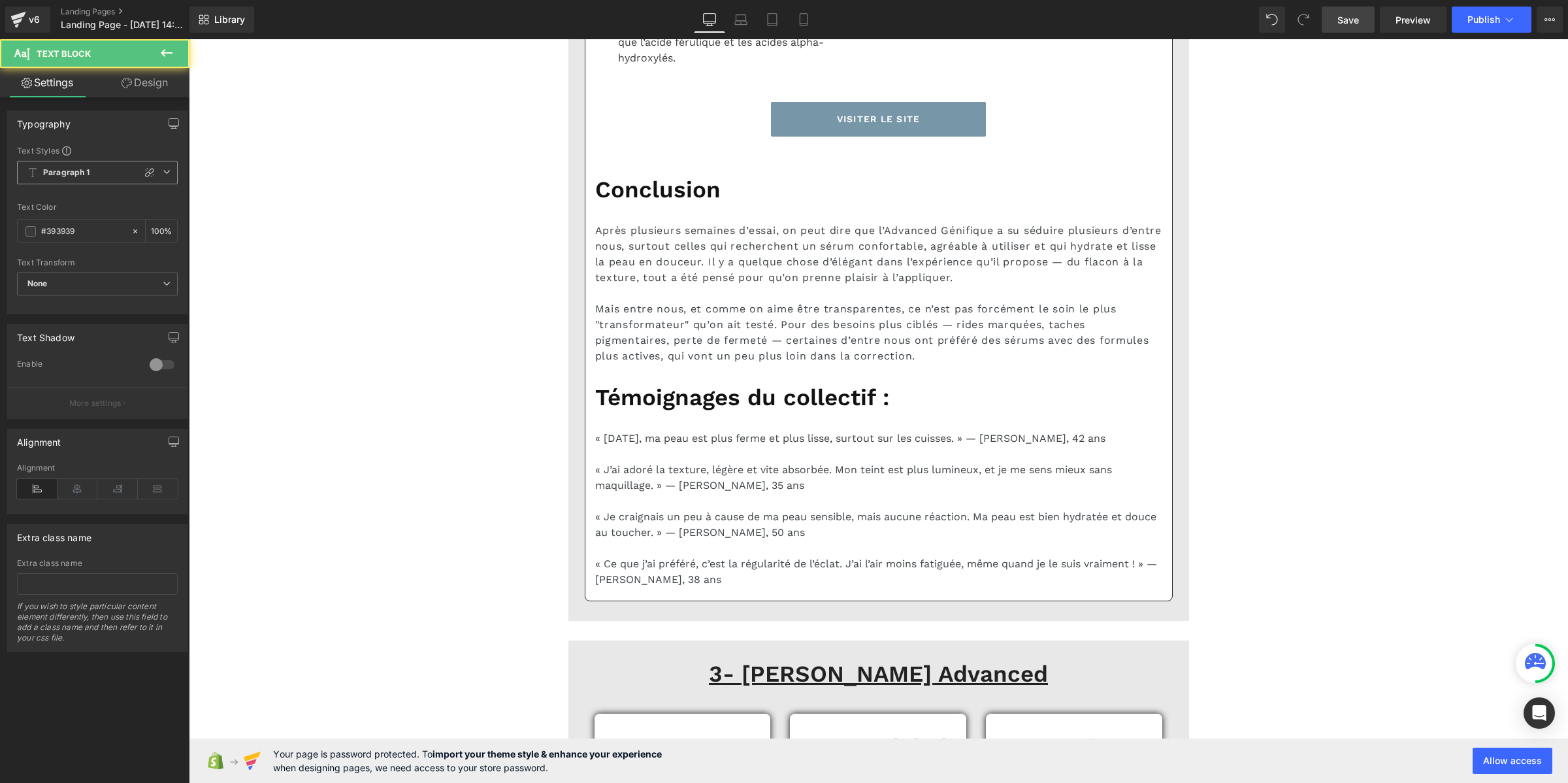
click at [72, 177] on b "Paragraph 1" at bounding box center [67, 173] width 47 height 11
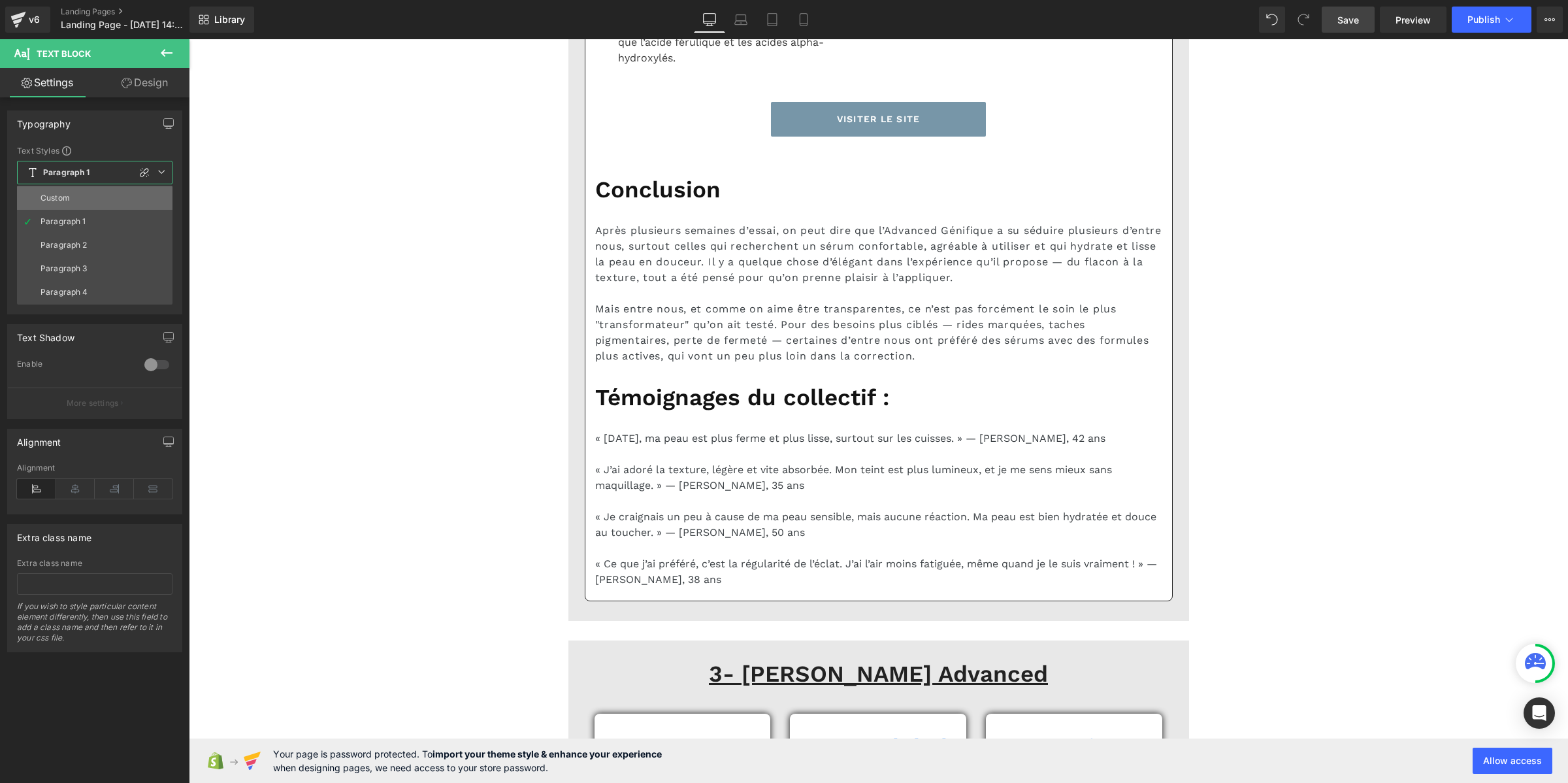
click at [74, 190] on li "Custom" at bounding box center [95, 198] width 155 height 24
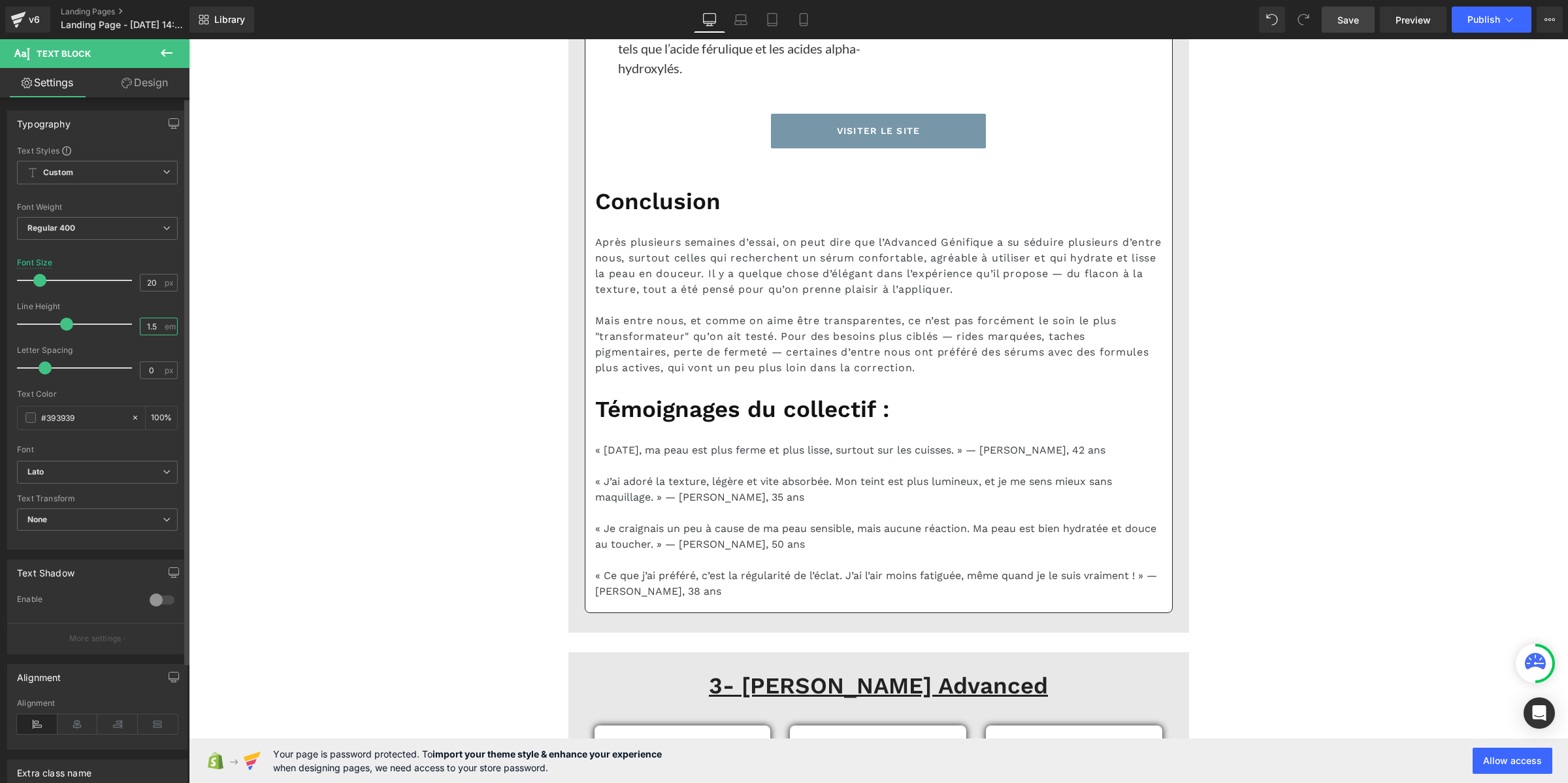
click at [151, 331] on input "1.5" at bounding box center [152, 326] width 23 height 16
paste input "2"
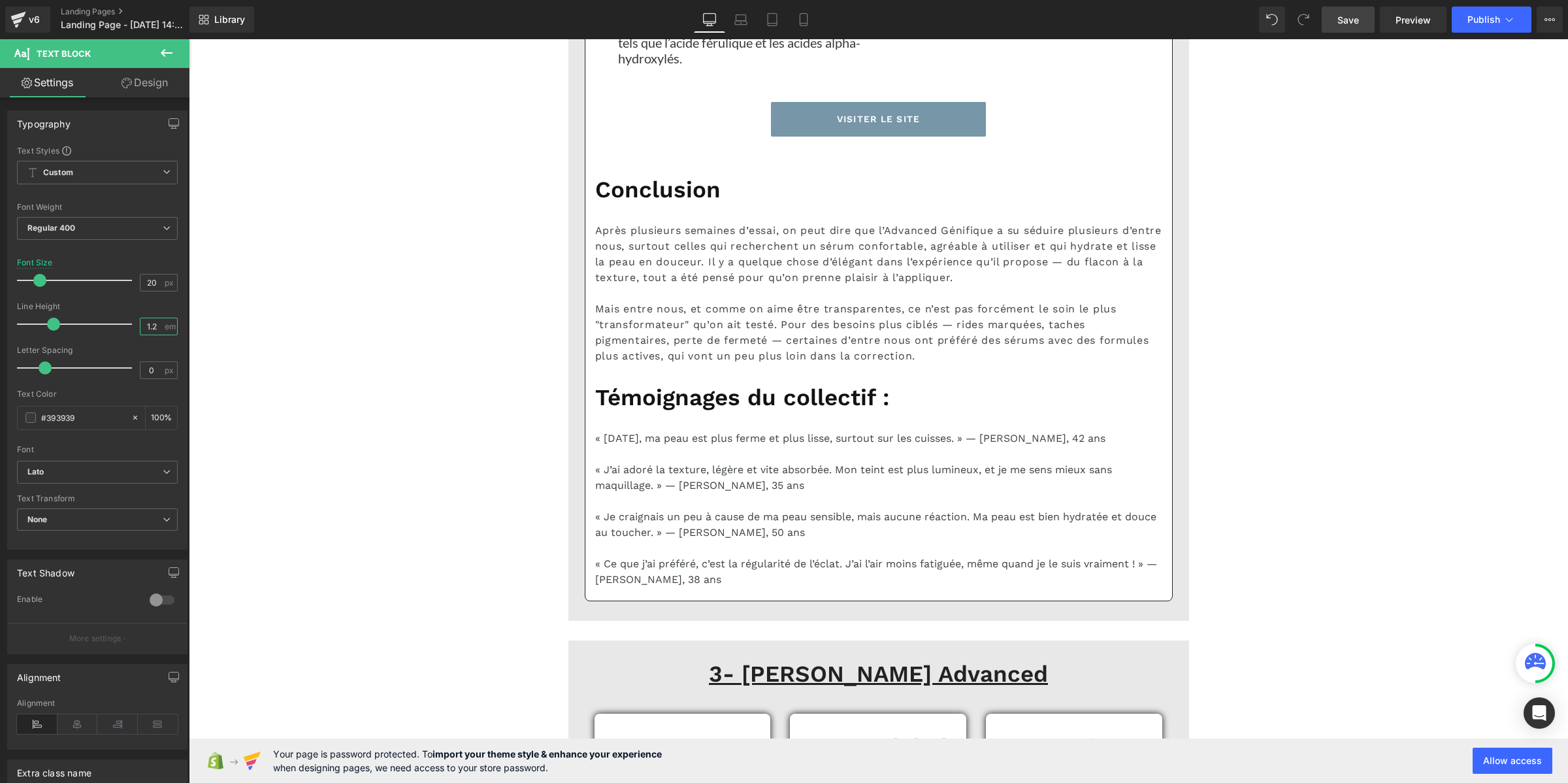
type input "1.2"
click at [1346, 25] on span "Save" at bounding box center [1347, 20] width 21 height 14
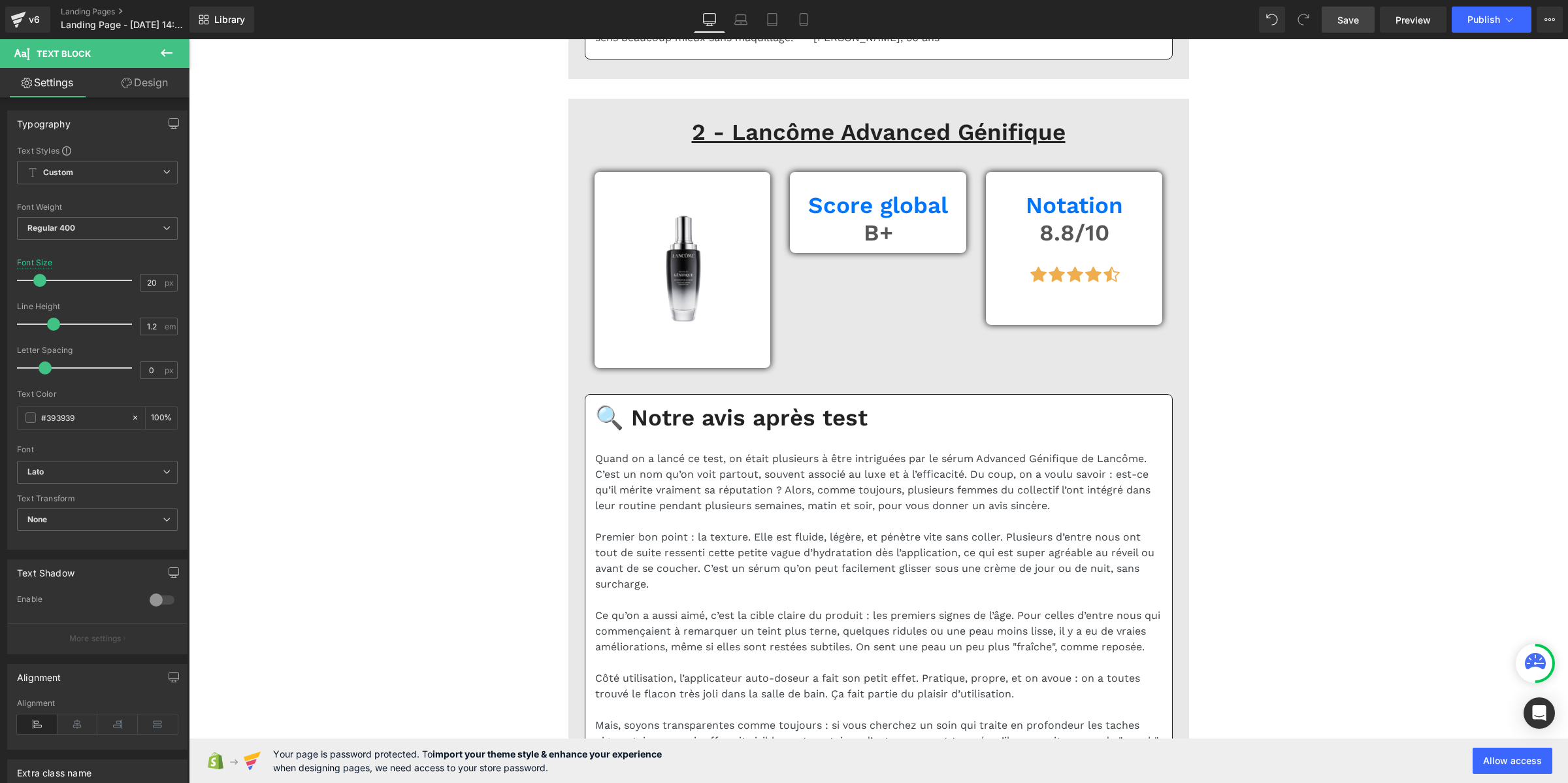
scroll to position [3022, 0]
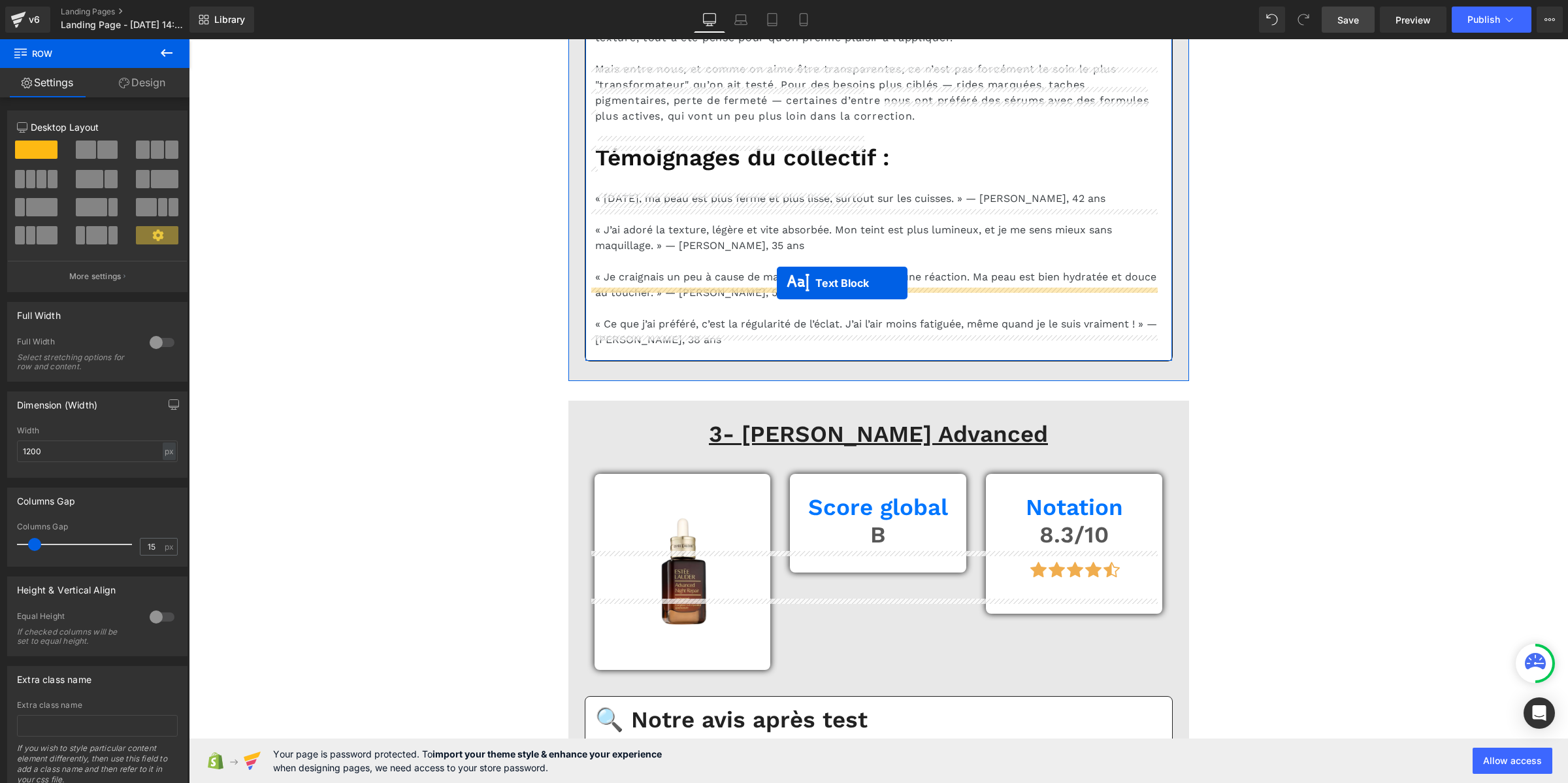
scroll to position [5142, 0]
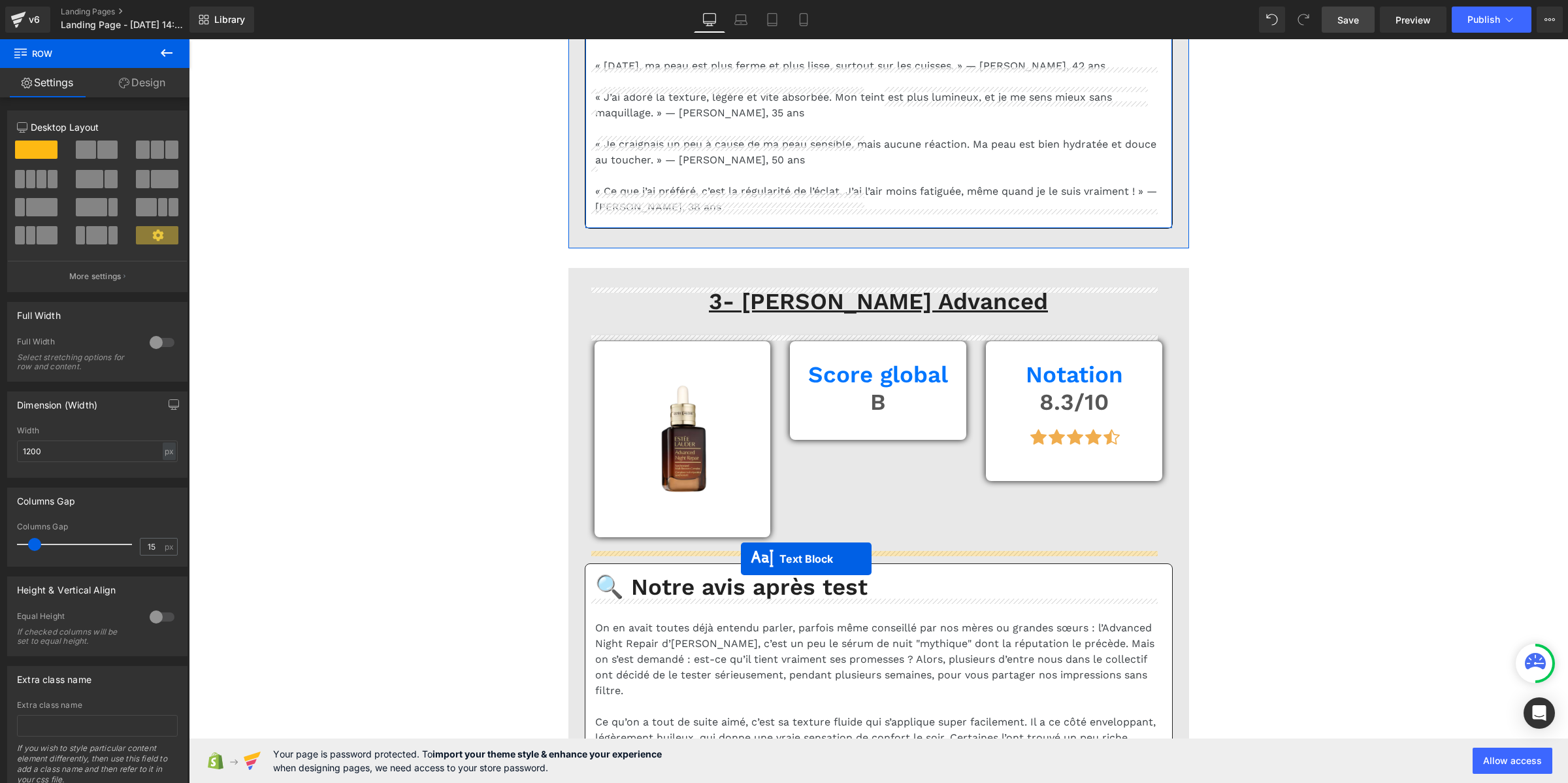
drag, startPoint x: 838, startPoint y: 343, endPoint x: 741, endPoint y: 558, distance: 235.9
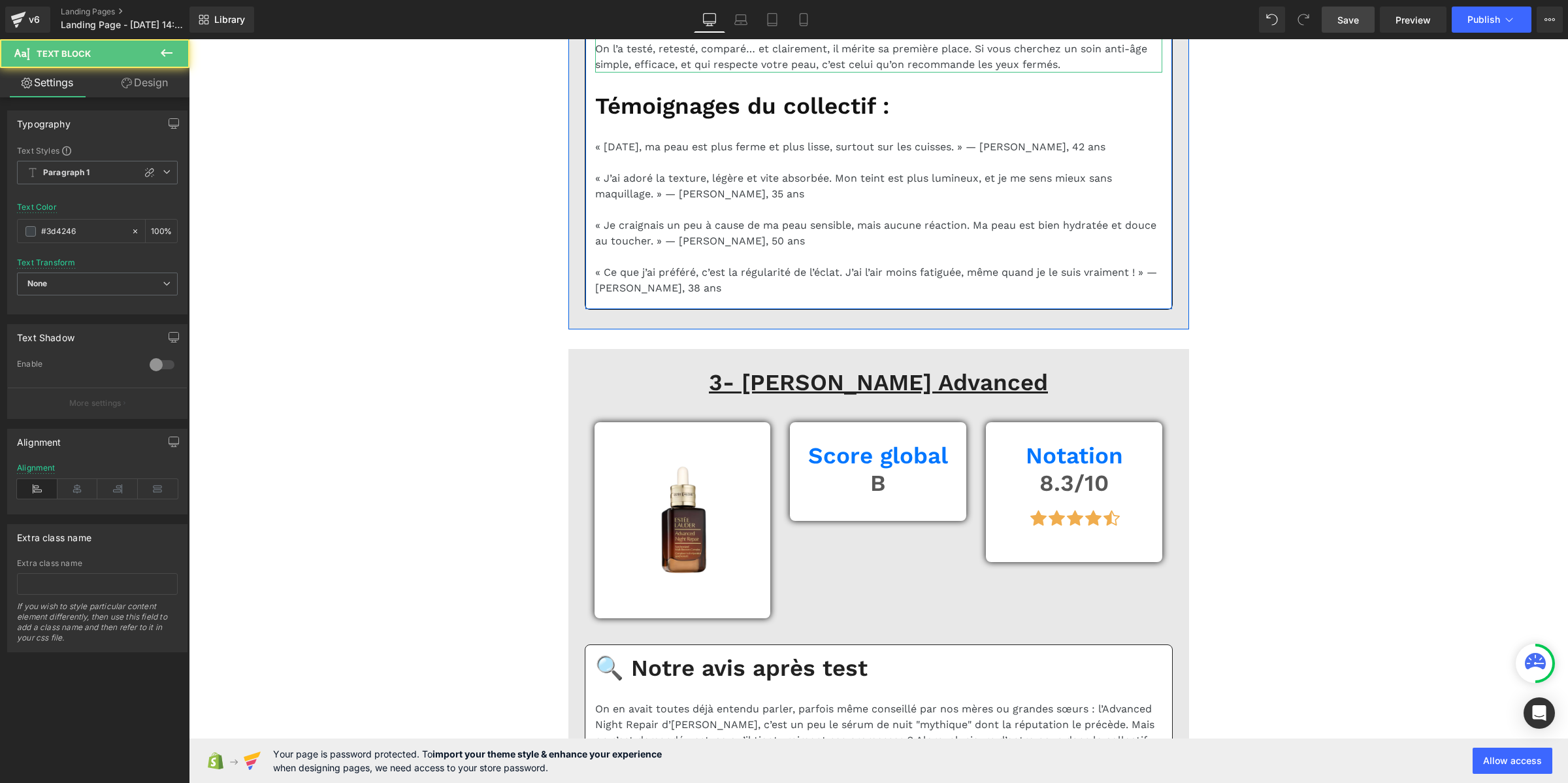
scroll to position [5109, 0]
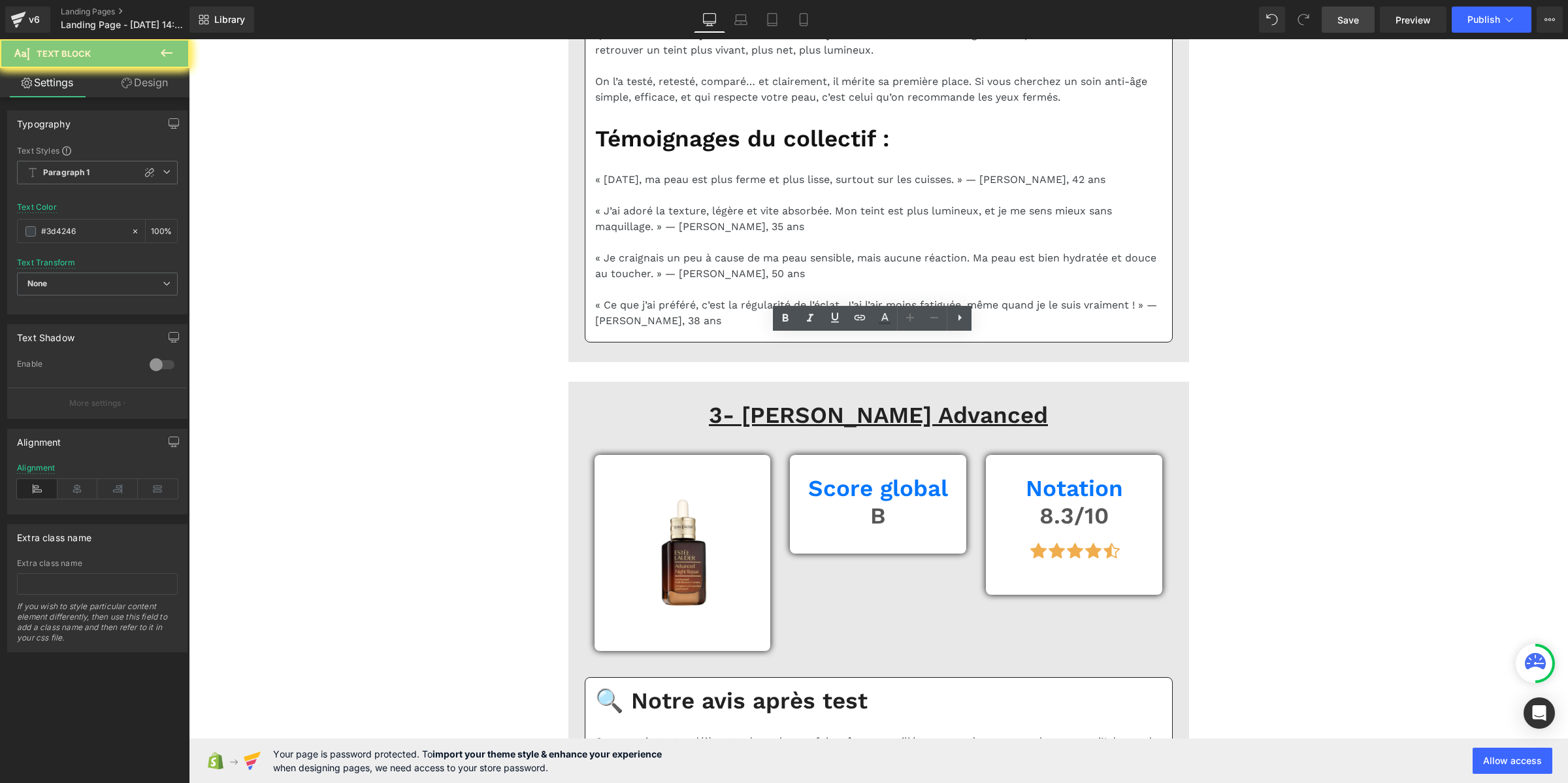
drag, startPoint x: 1008, startPoint y: 539, endPoint x: 587, endPoint y: 373, distance: 452.5
drag, startPoint x: 590, startPoint y: 363, endPoint x: 1016, endPoint y: 535, distance: 459.4
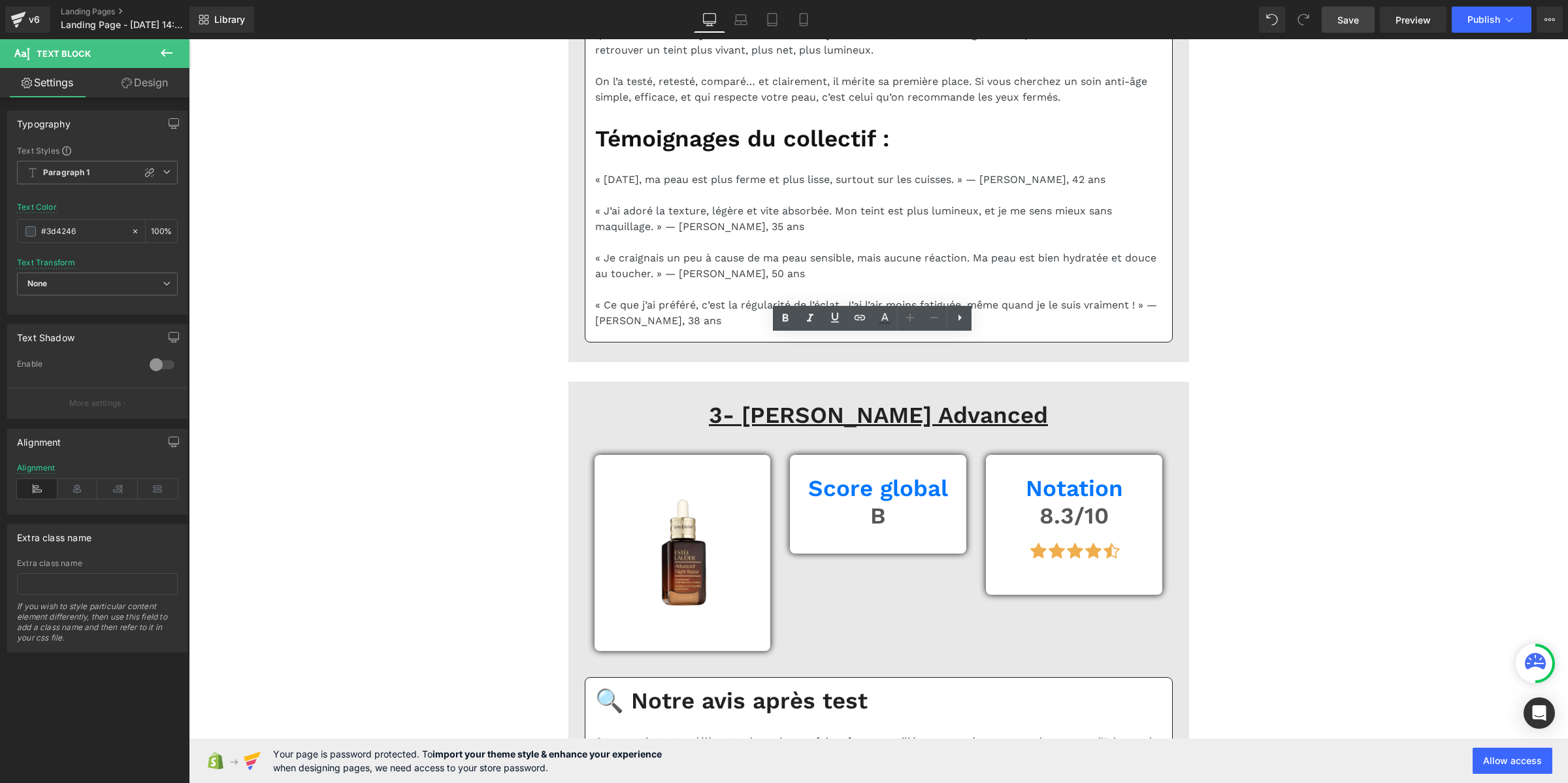
copy div "Après plusieurs semaines d’essai, on peut dire que l’Advanced Génifique a su sé…"
click at [715, 105] on div "The Rejuven , c’est un peu notre chouchou du moment. Pas parce qu’il promet mon…" at bounding box center [878, 48] width 567 height 114
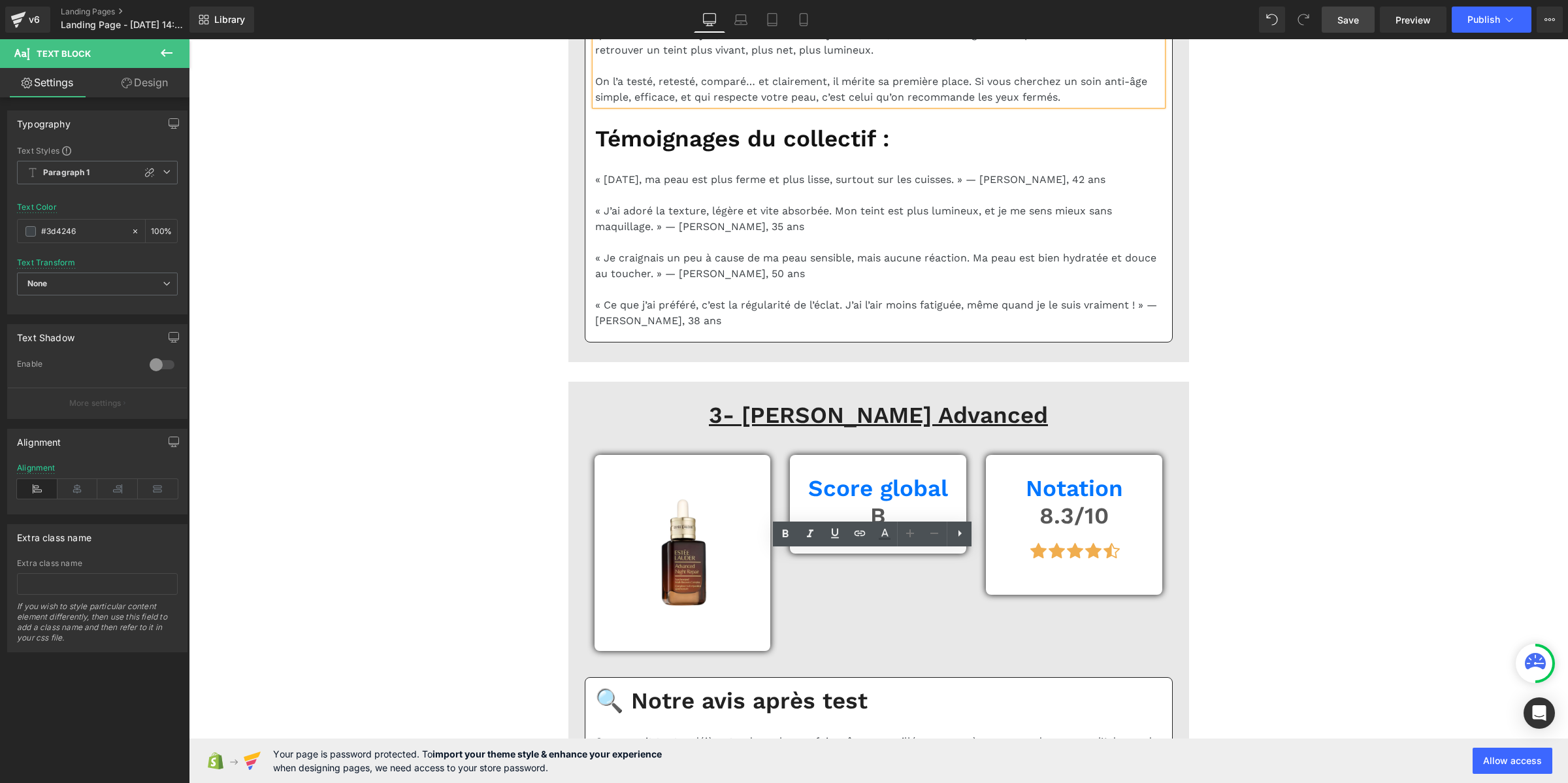
click at [721, 105] on div "The Rejuven , c’est un peu notre chouchou du moment. Pas parce qu’il promet mon…" at bounding box center [878, 48] width 567 height 114
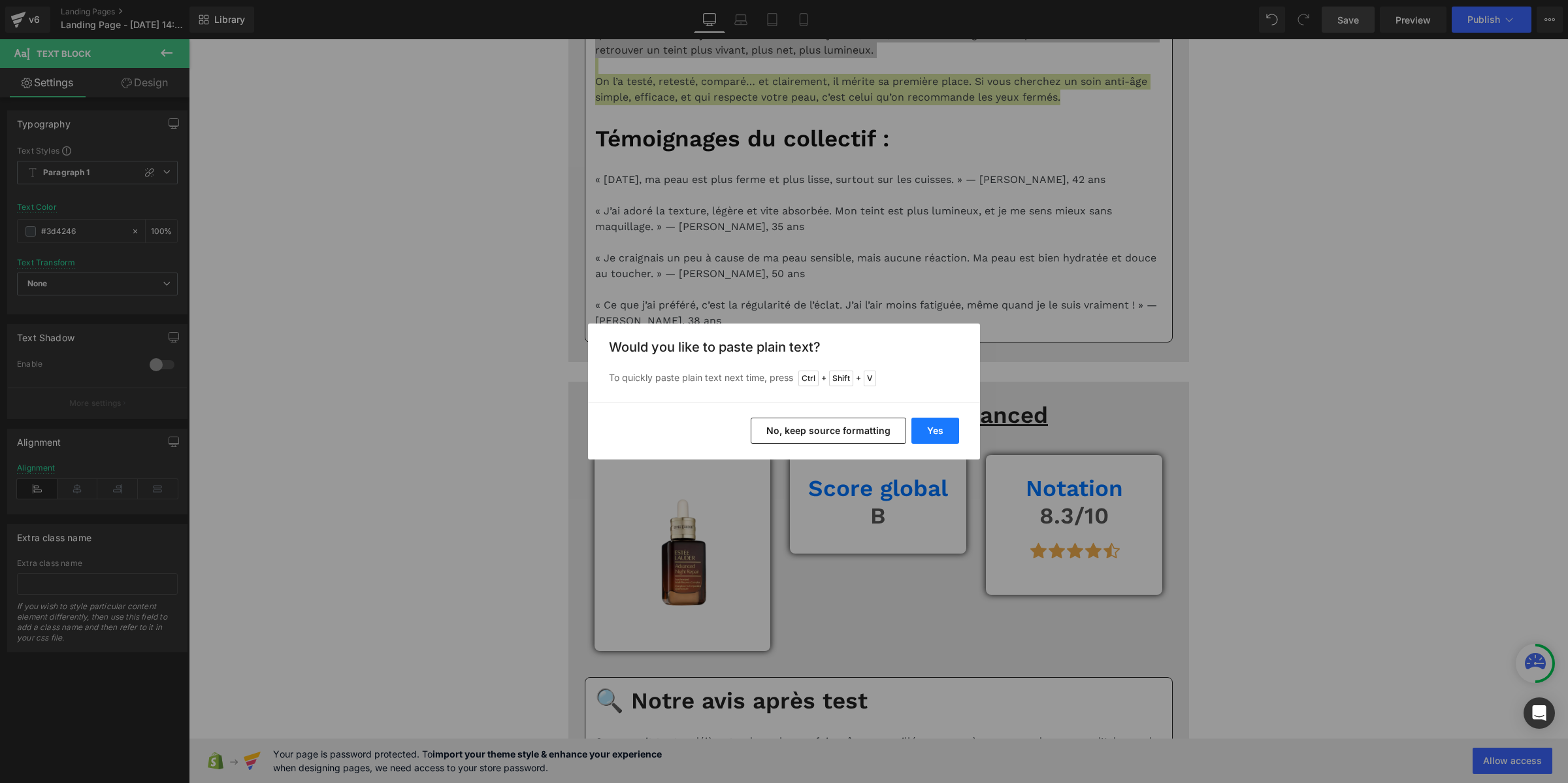
click at [945, 432] on button "Yes" at bounding box center [935, 431] width 47 height 26
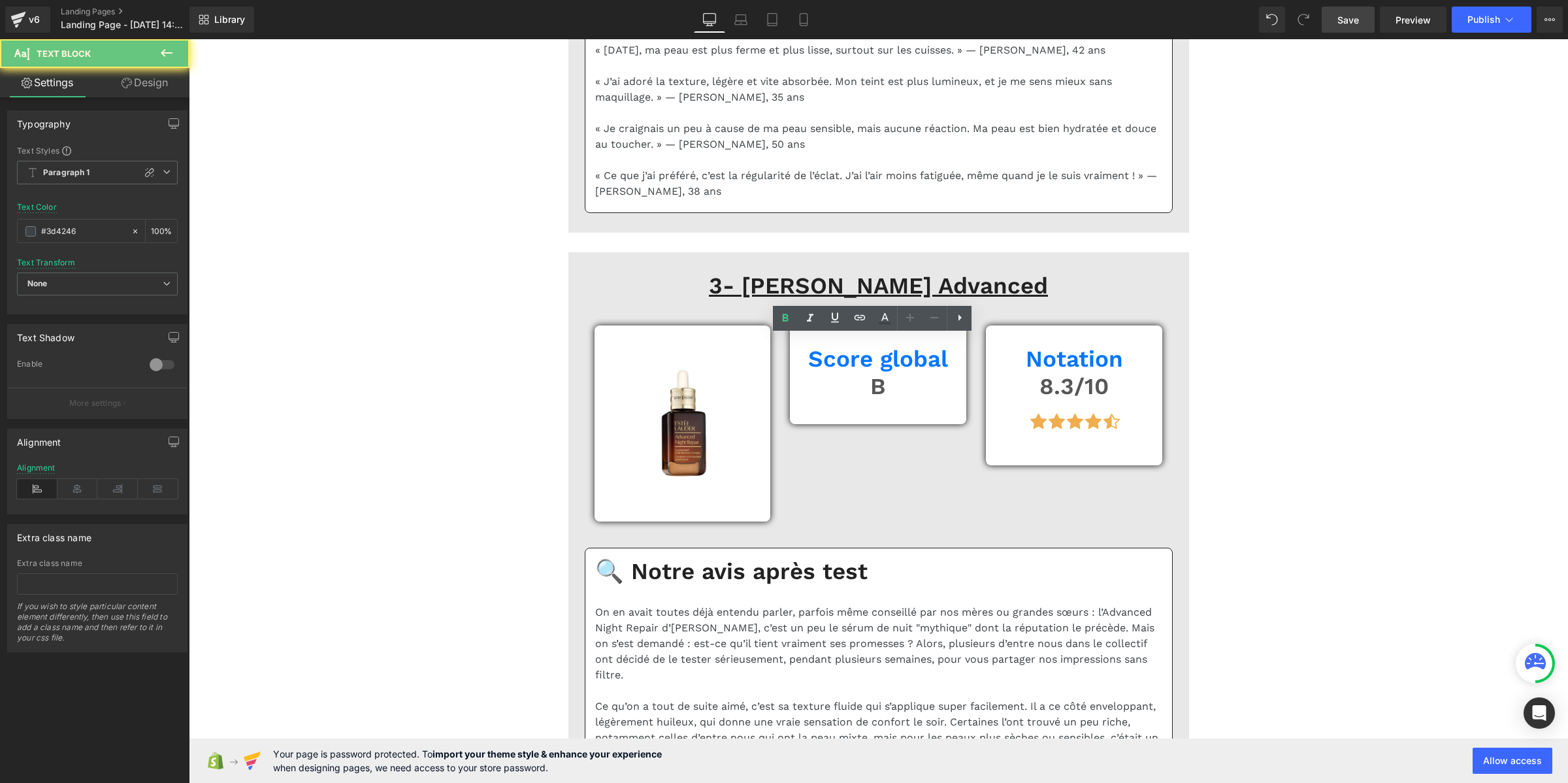
drag, startPoint x: 799, startPoint y: 393, endPoint x: 916, endPoint y: 435, distance: 124.3
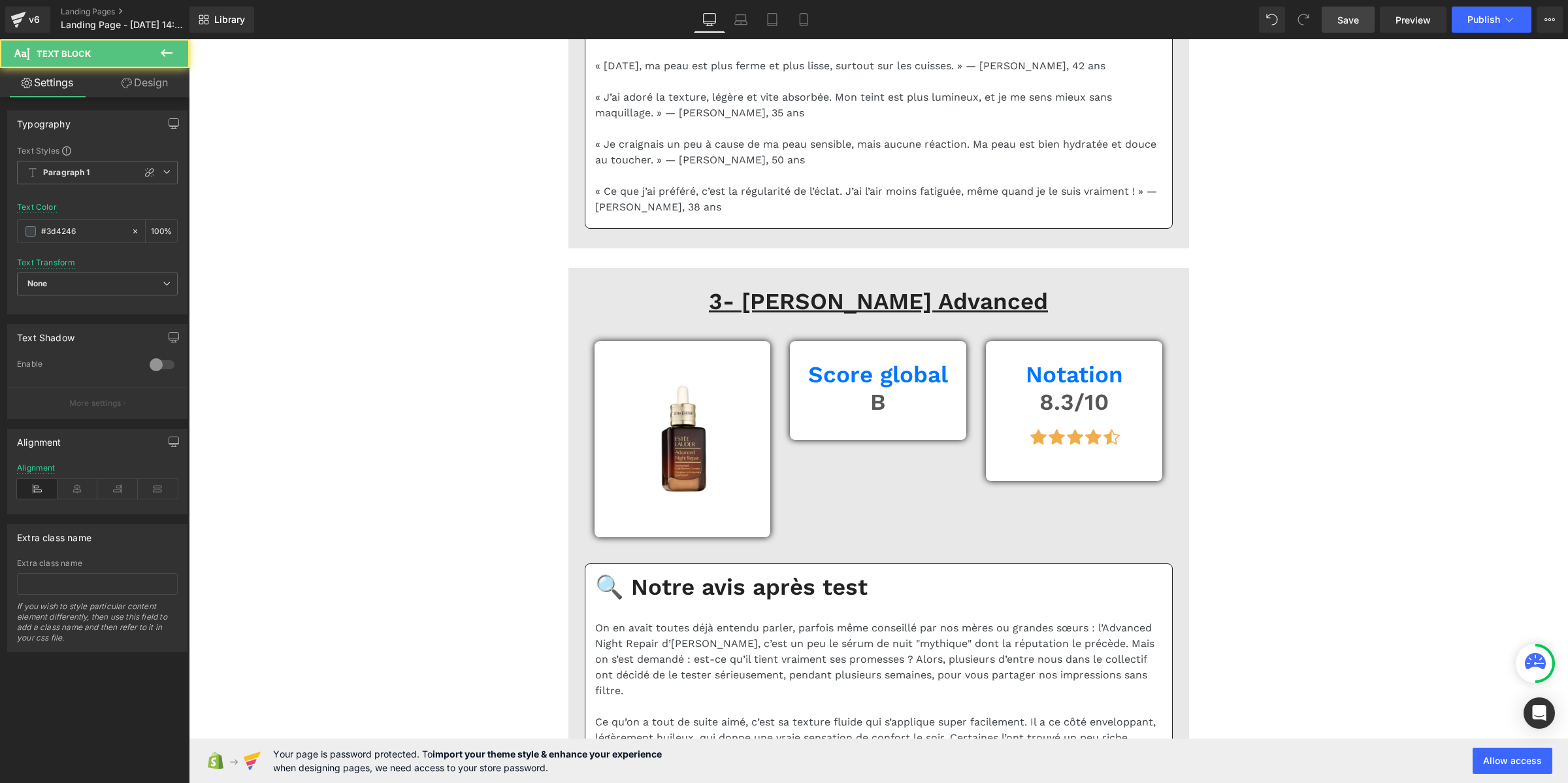
drag, startPoint x: 972, startPoint y: 518, endPoint x: 565, endPoint y: 350, distance: 440.3
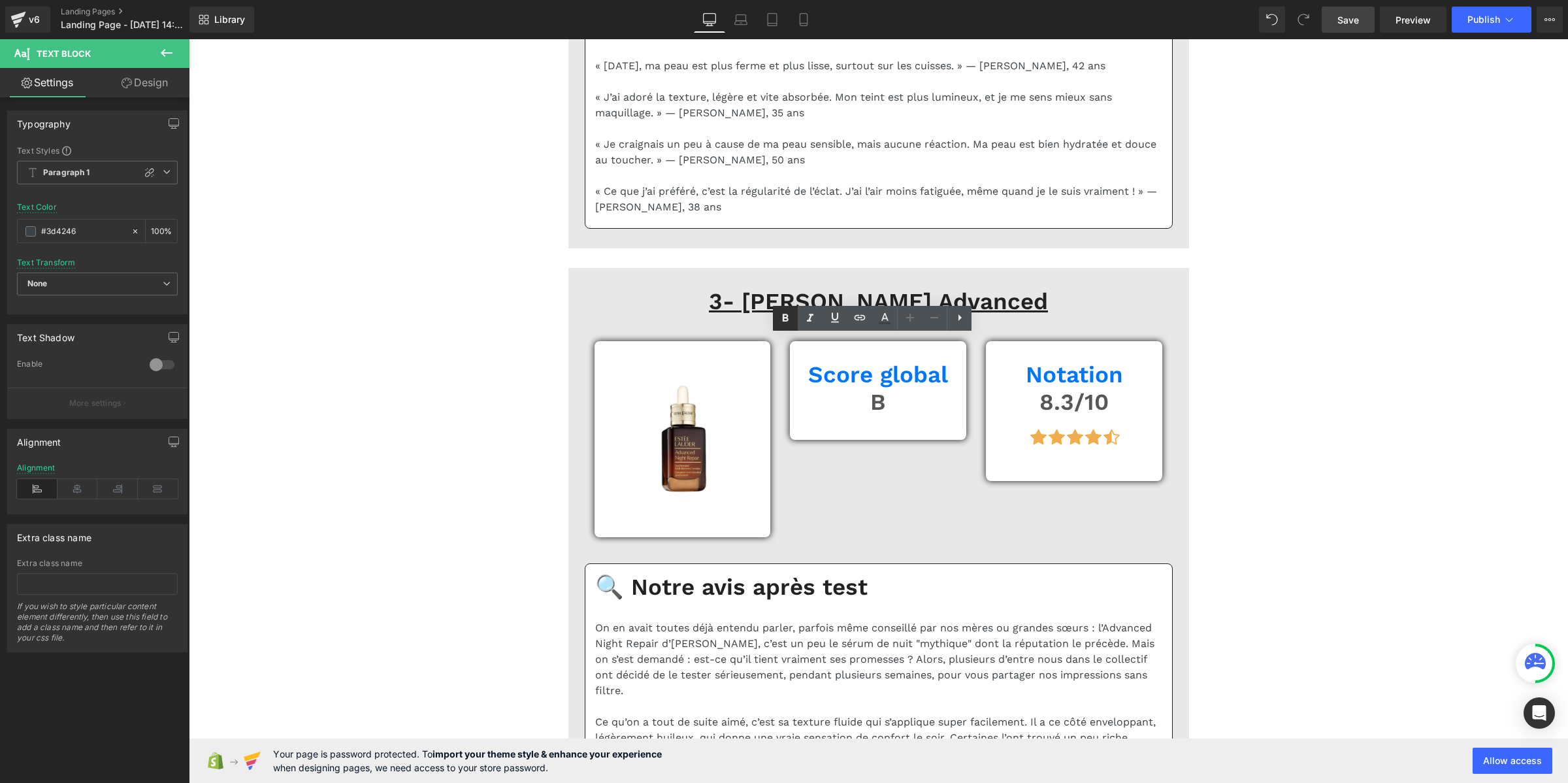
click at [776, 315] on link at bounding box center [785, 318] width 25 height 25
click at [1356, 21] on span "Save" at bounding box center [1347, 20] width 21 height 14
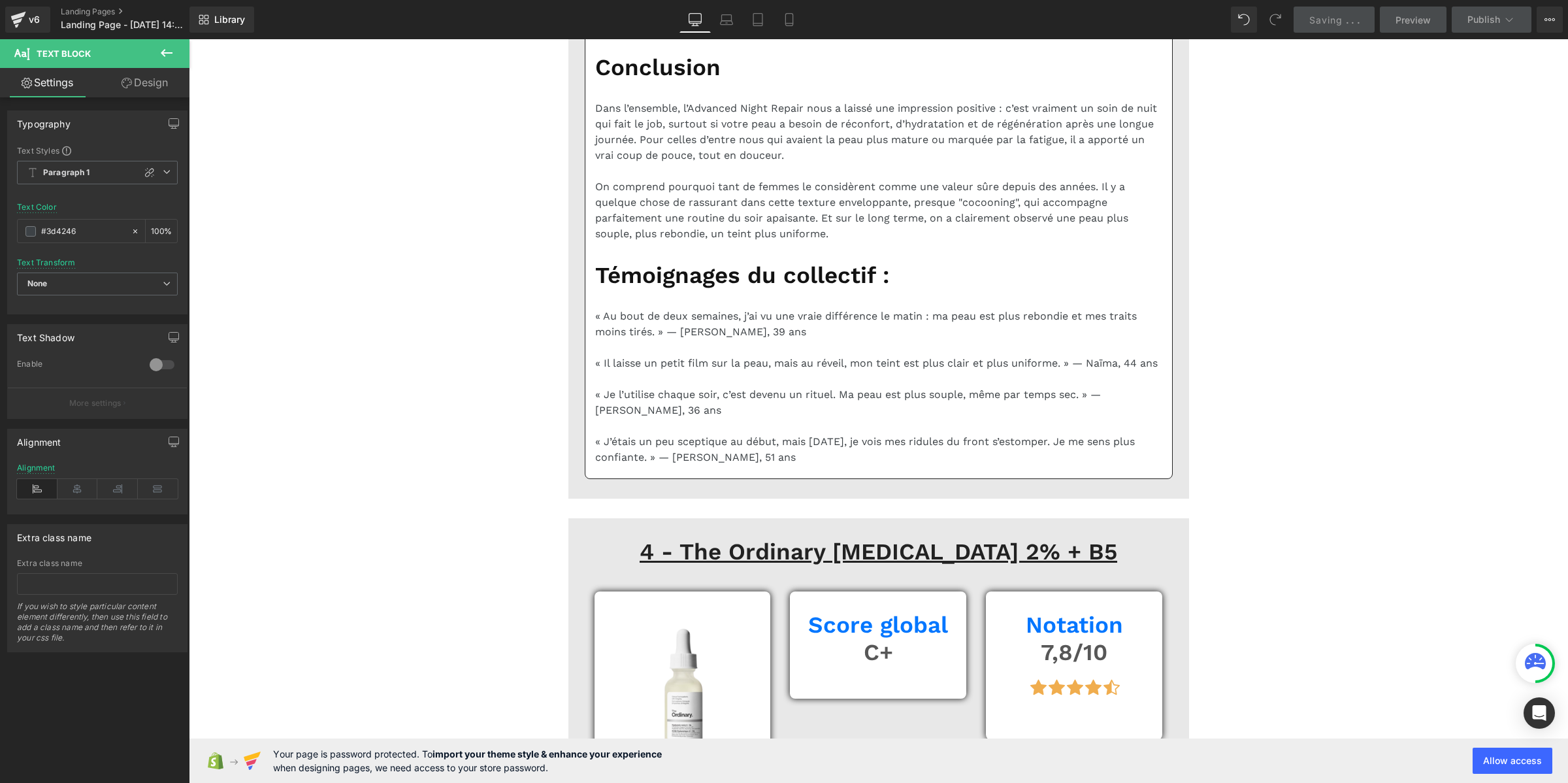
scroll to position [6825, 0]
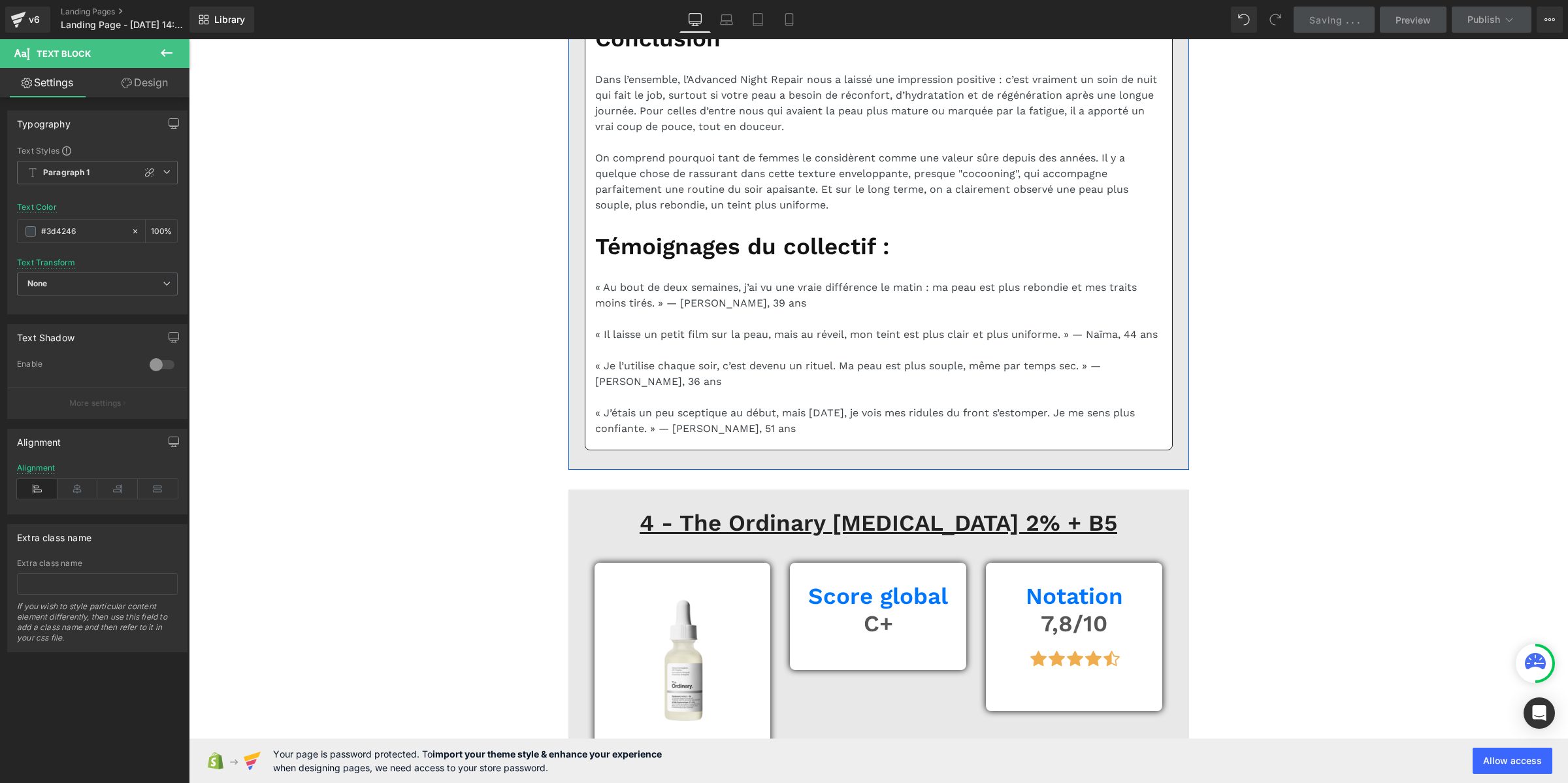
click at [88, 172] on b "Paragraph 1" at bounding box center [67, 173] width 47 height 11
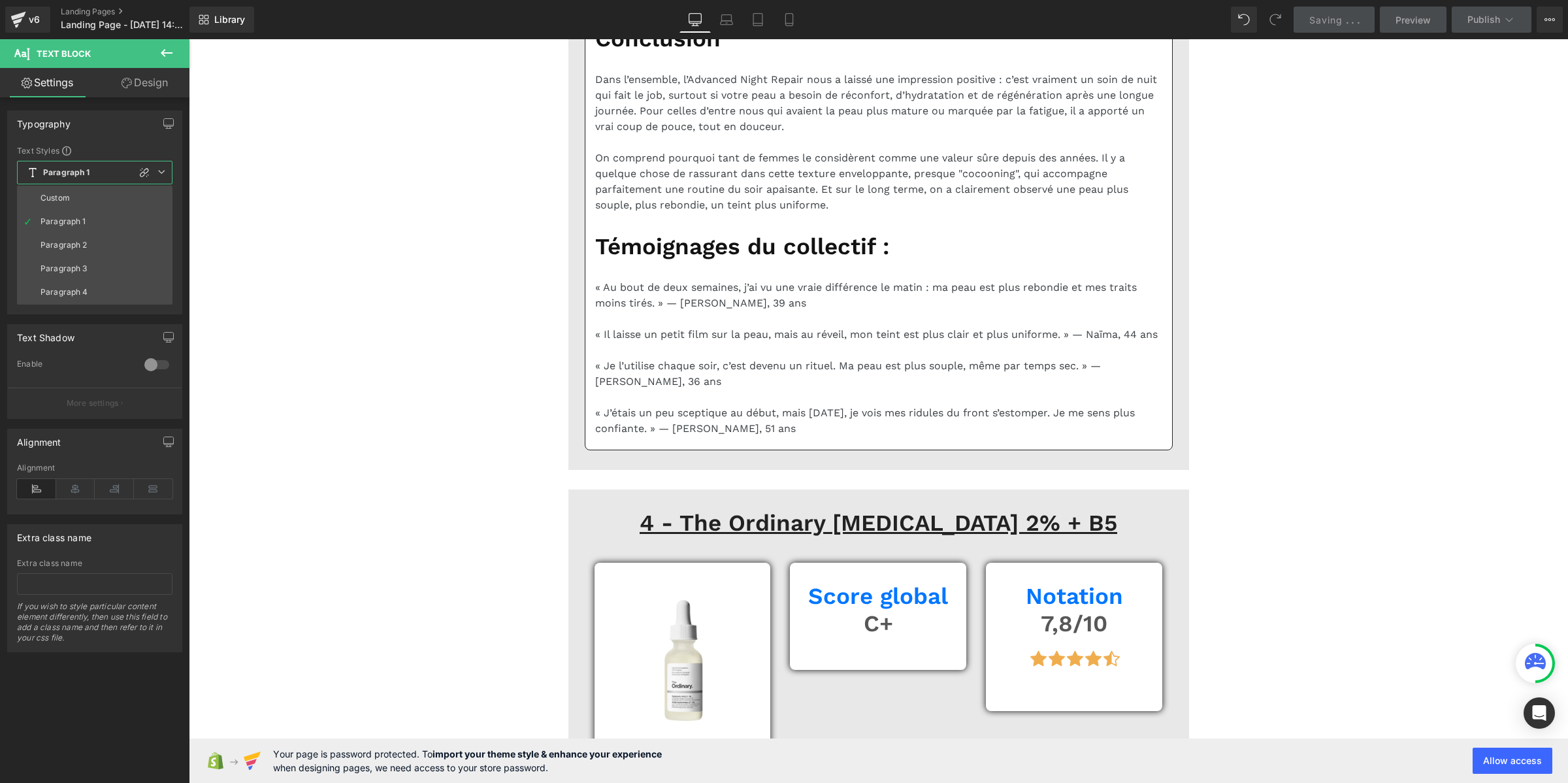
click at [83, 190] on li "Custom" at bounding box center [95, 198] width 155 height 24
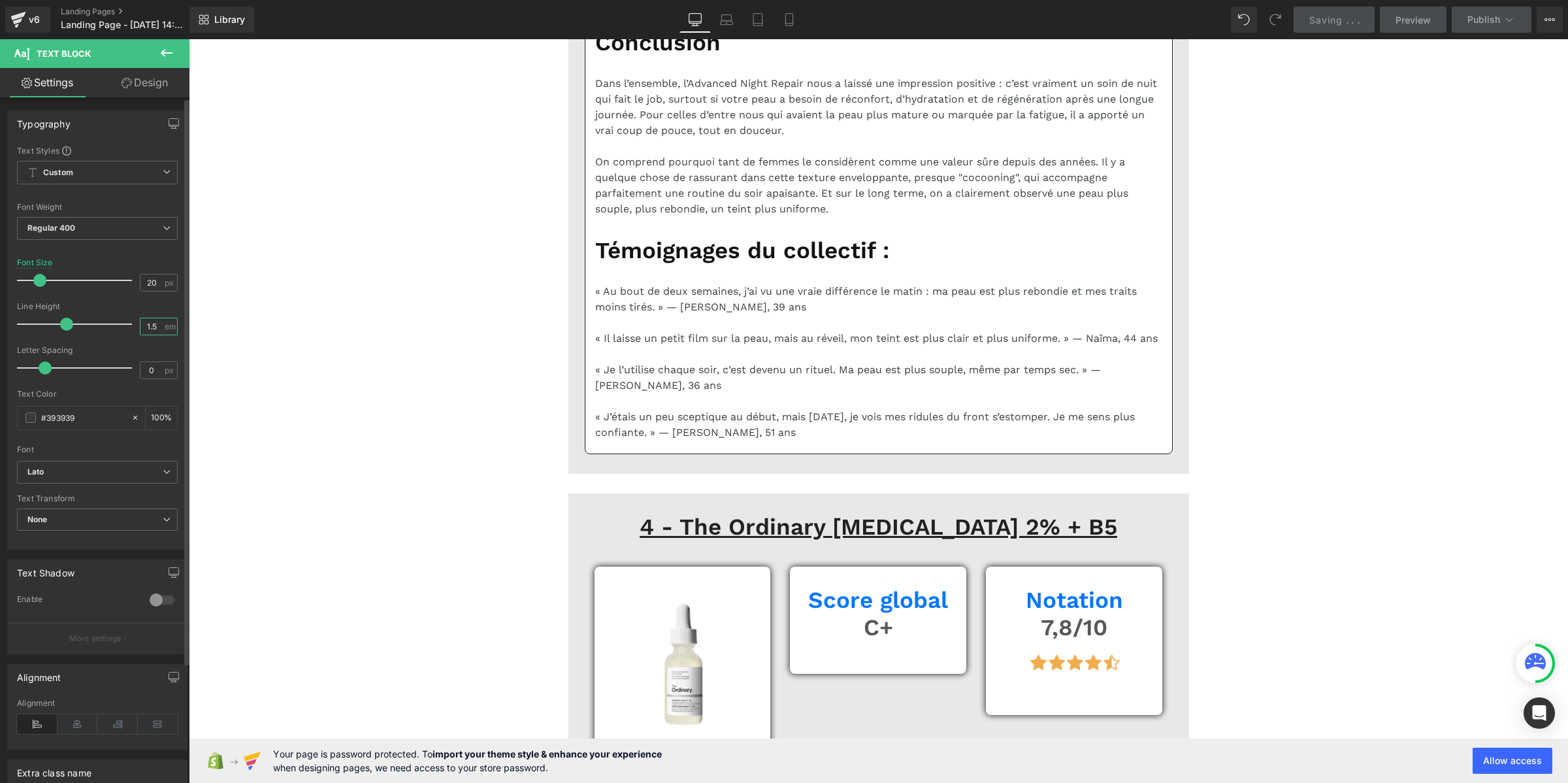
click at [150, 331] on input "1.5" at bounding box center [152, 326] width 23 height 16
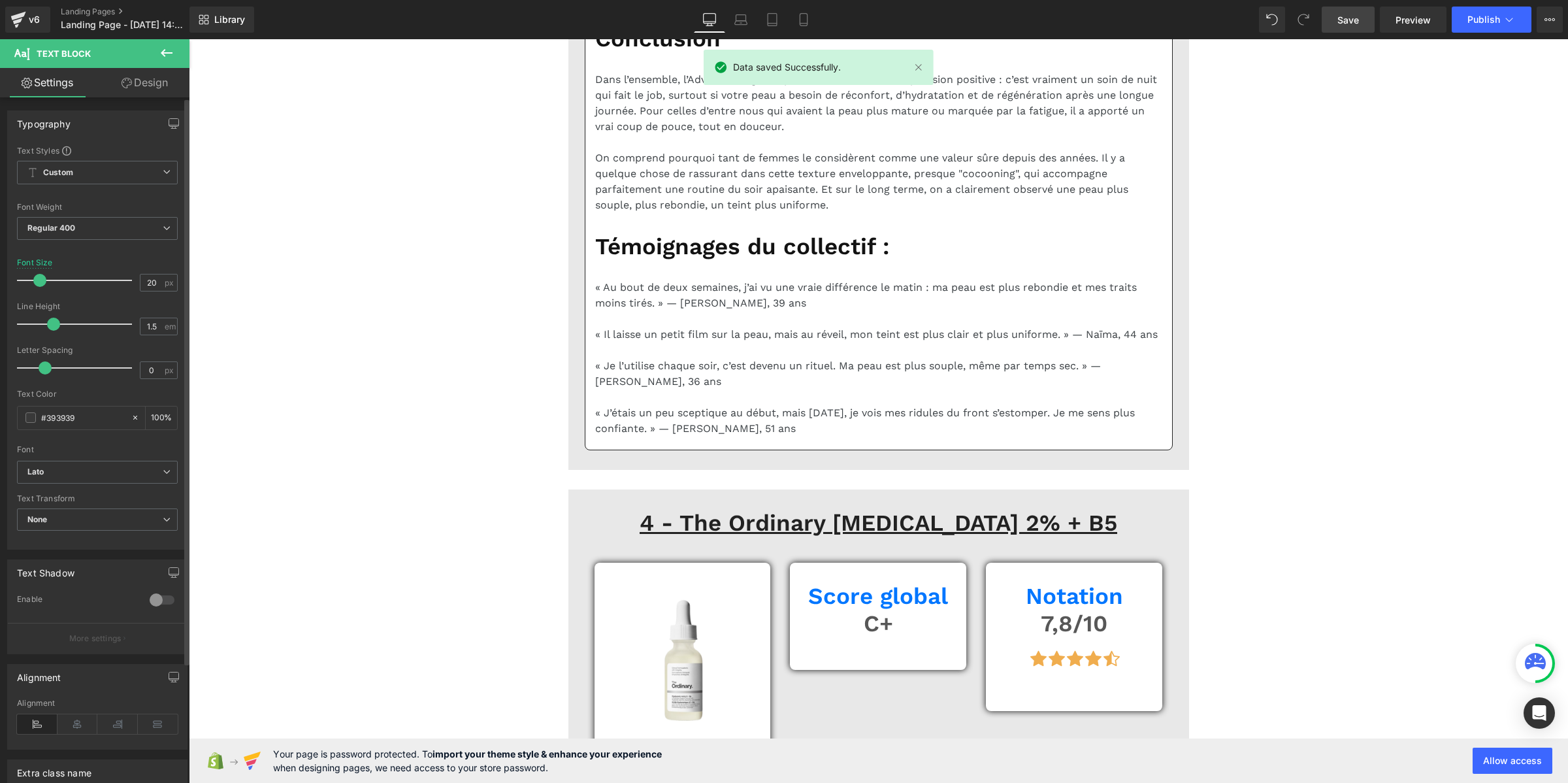
drag, startPoint x: 69, startPoint y: 324, endPoint x: 57, endPoint y: 322, distance: 12.2
click at [57, 322] on span at bounding box center [54, 324] width 13 height 13
click at [155, 325] on input "1.5" at bounding box center [152, 326] width 23 height 16
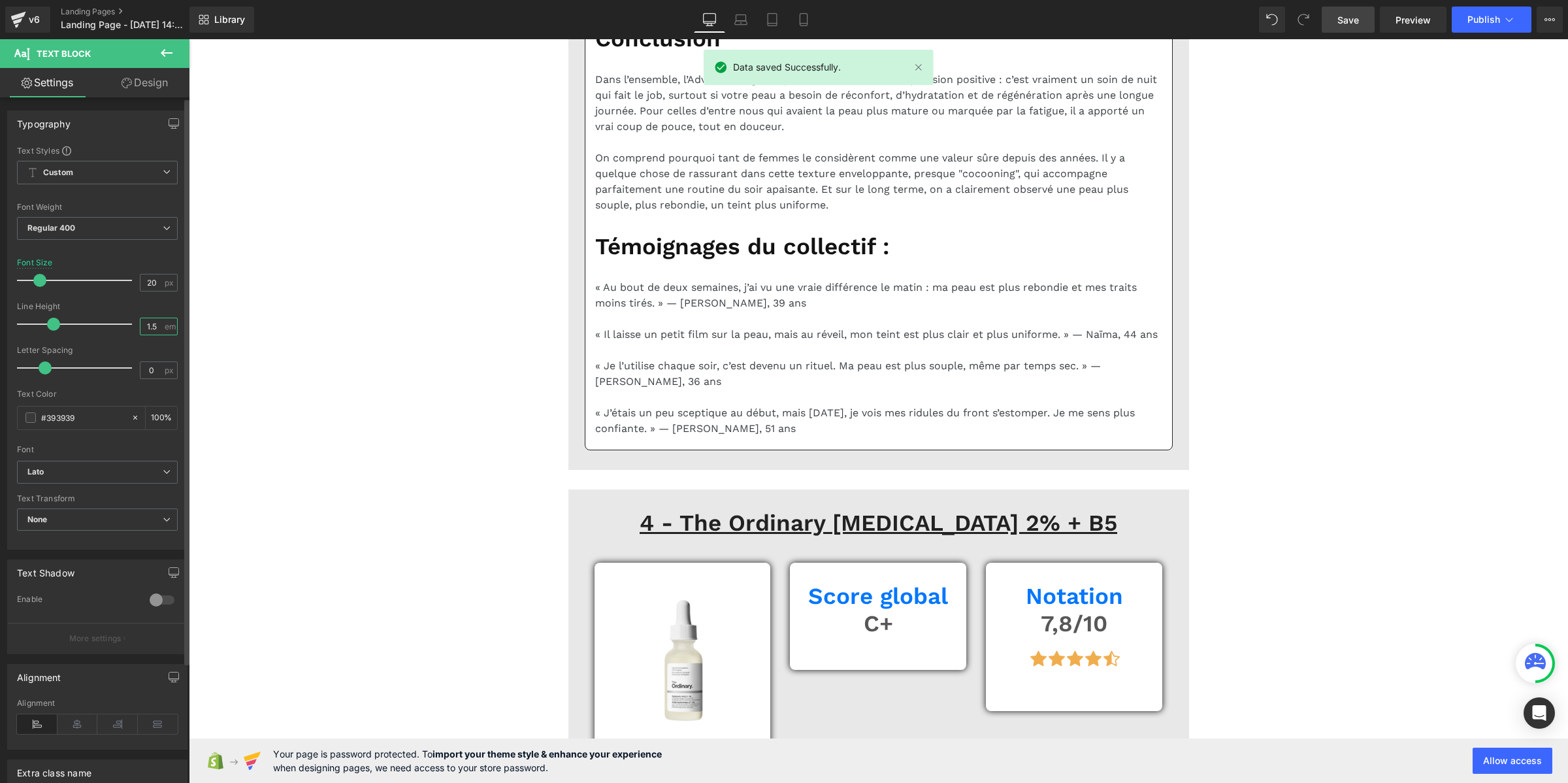
type input "1.2"
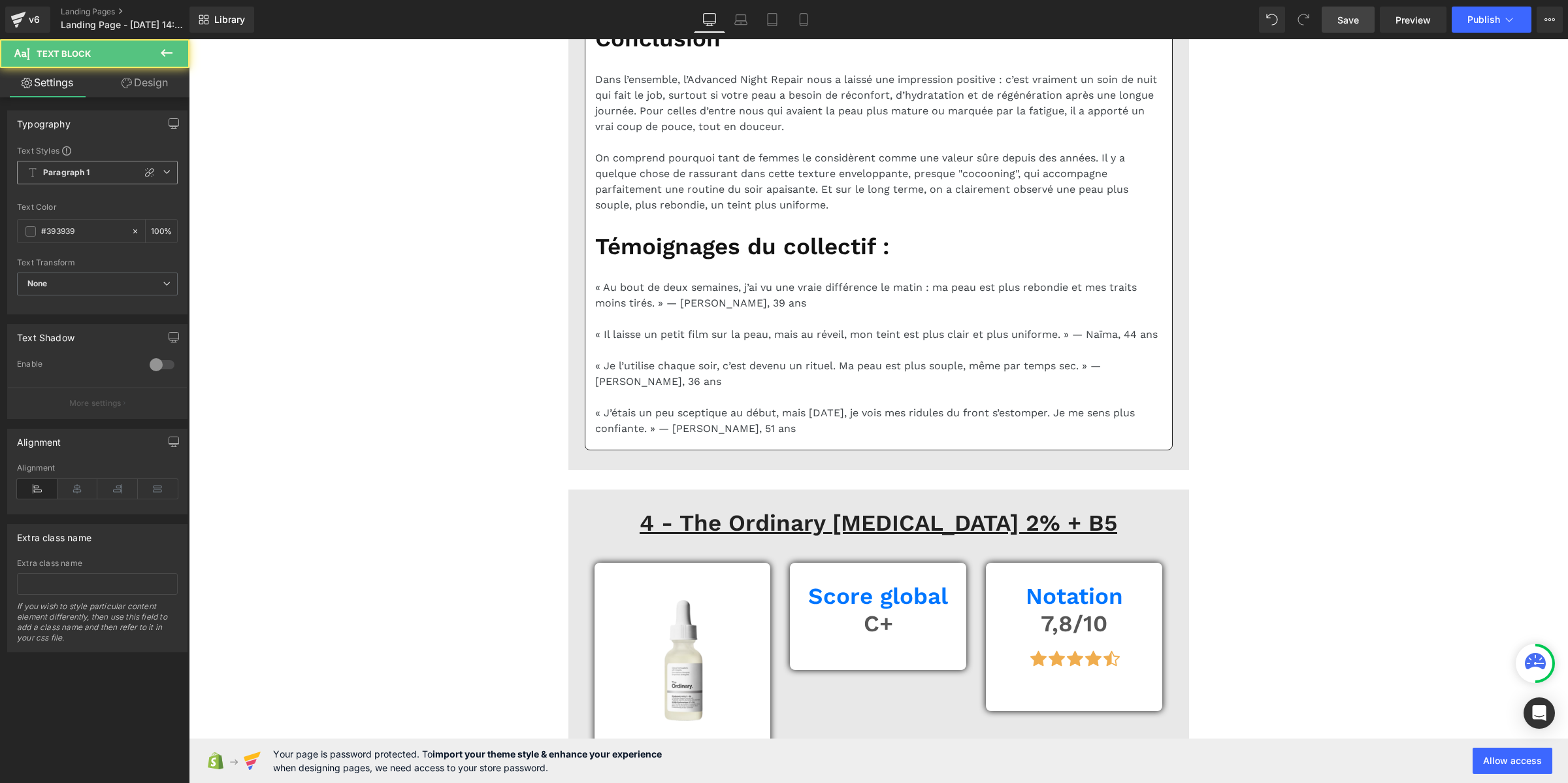
click at [56, 171] on b "Paragraph 1" at bounding box center [67, 173] width 47 height 11
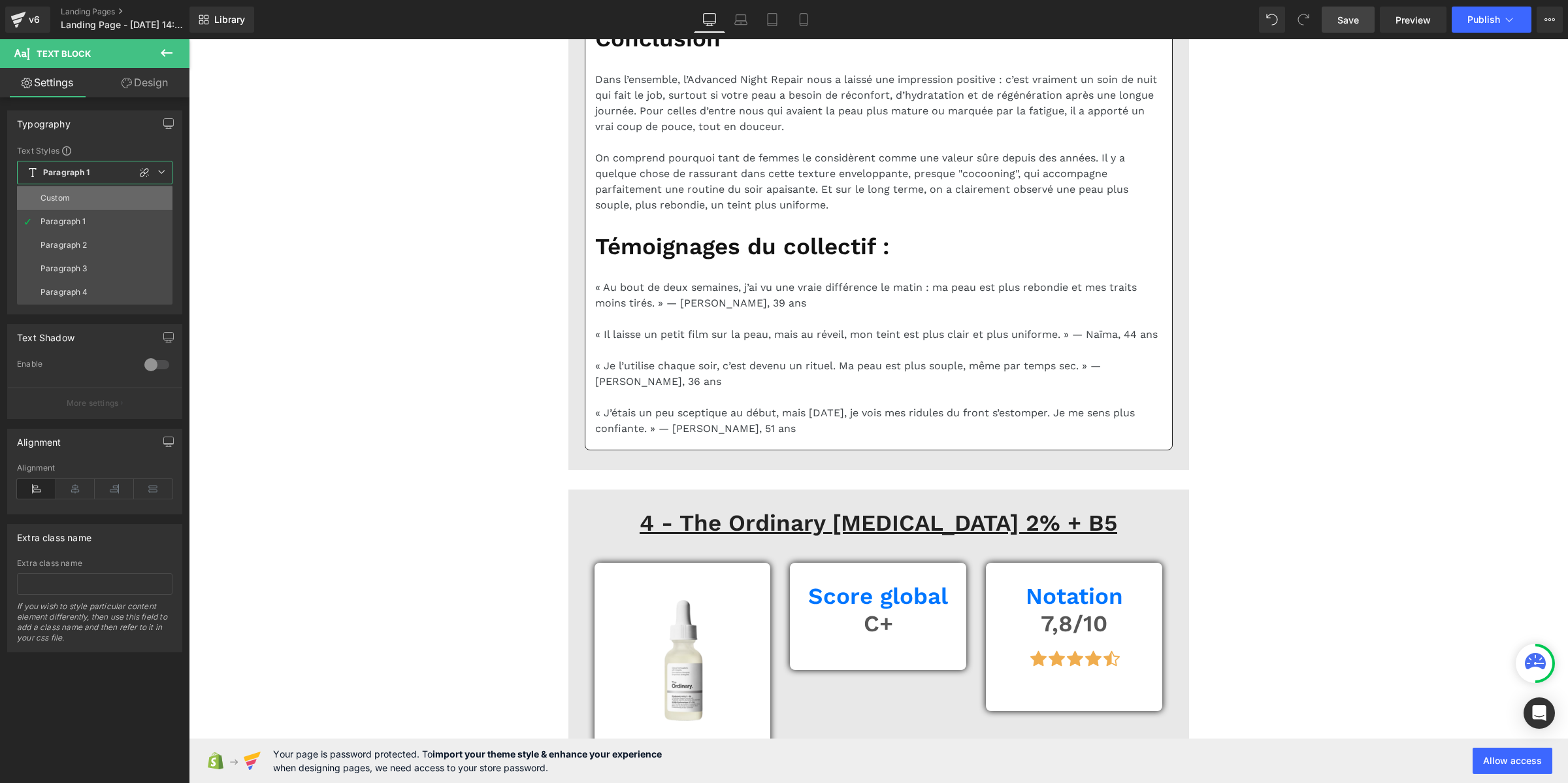
click at [60, 194] on div "Custom" at bounding box center [56, 198] width 29 height 9
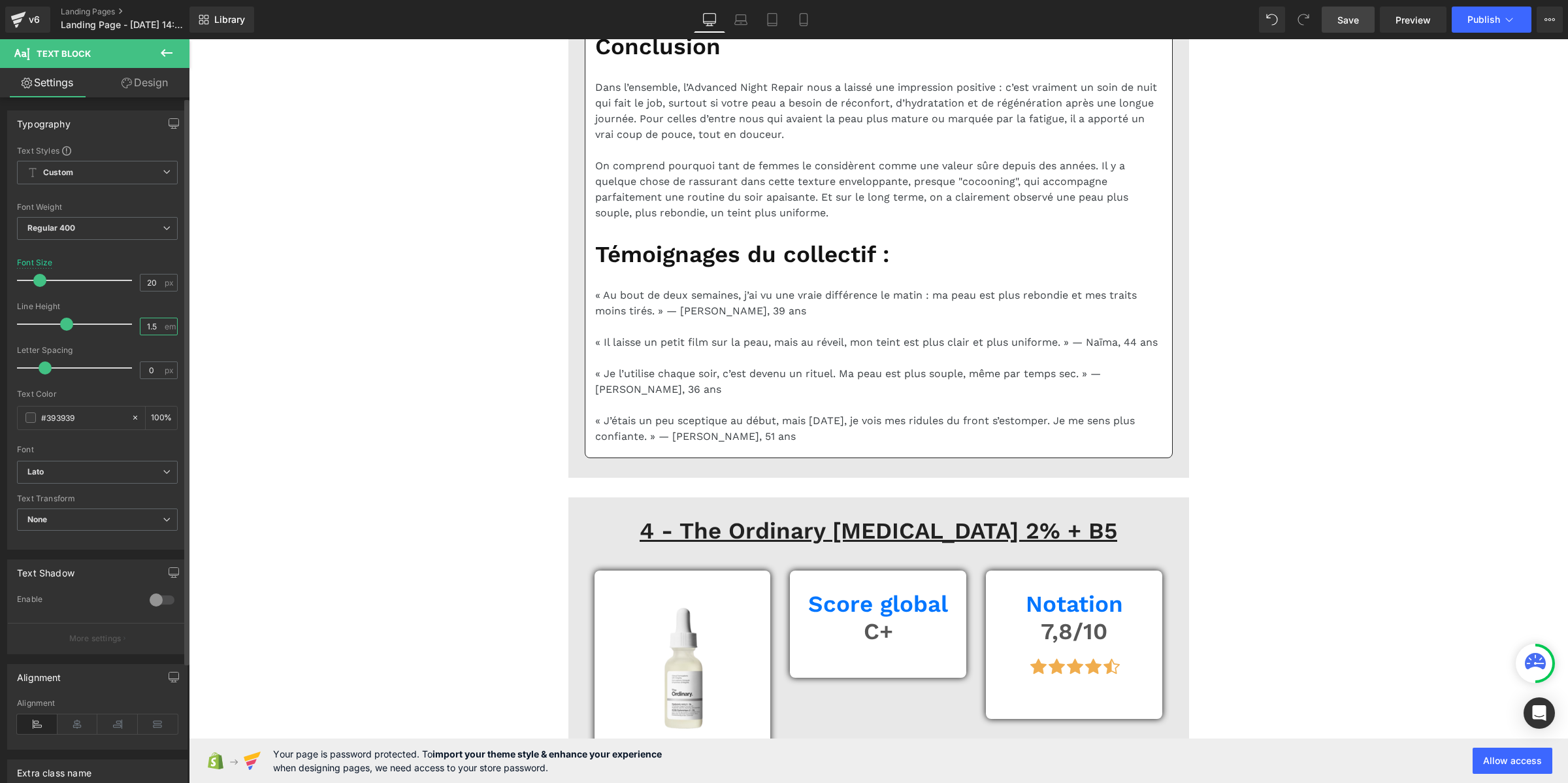
click at [147, 329] on input "1.5" at bounding box center [152, 326] width 23 height 16
paste input "2"
type input "1.2"
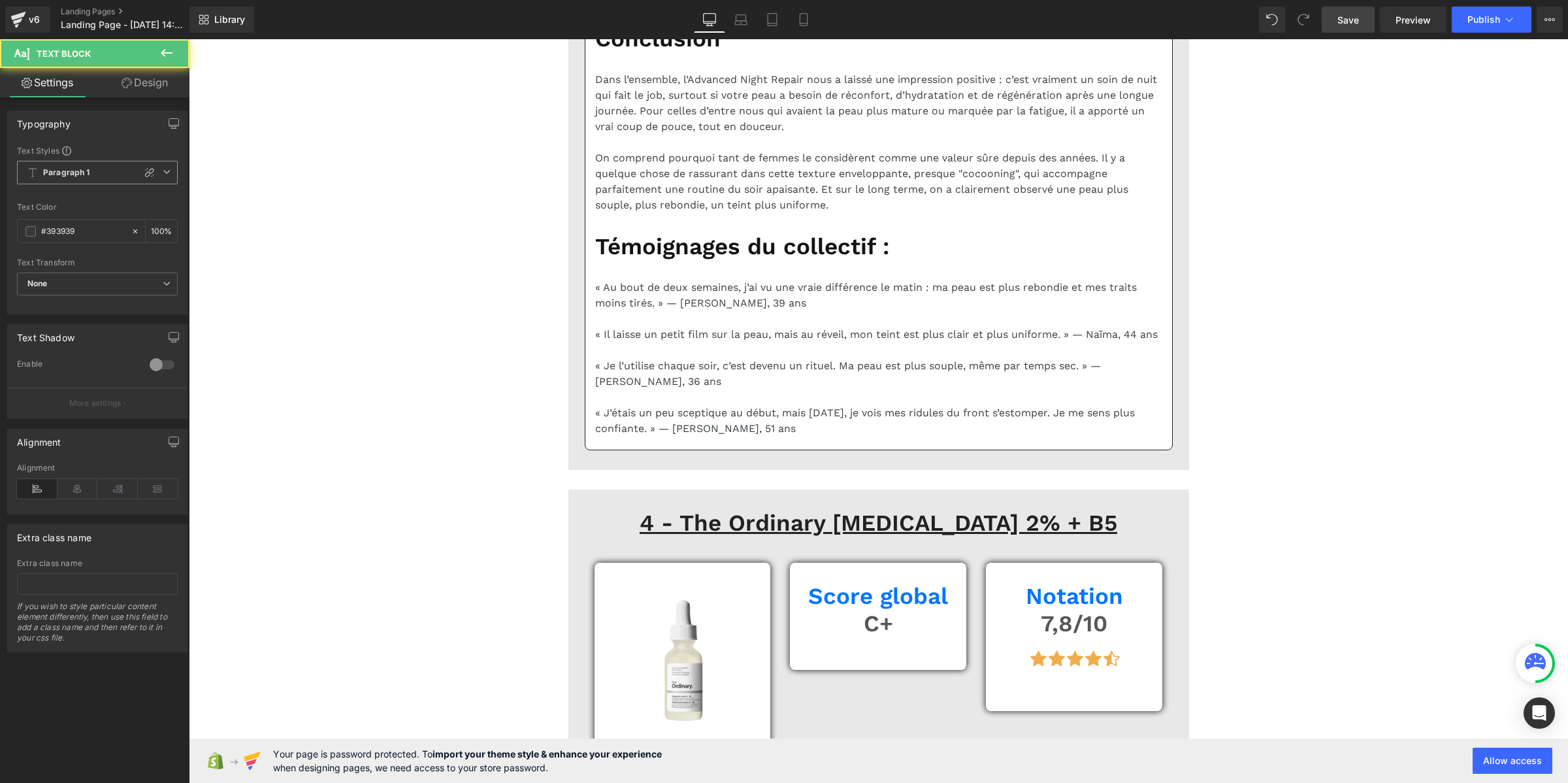
click at [87, 181] on span "Paragraph 1" at bounding box center [97, 172] width 161 height 24
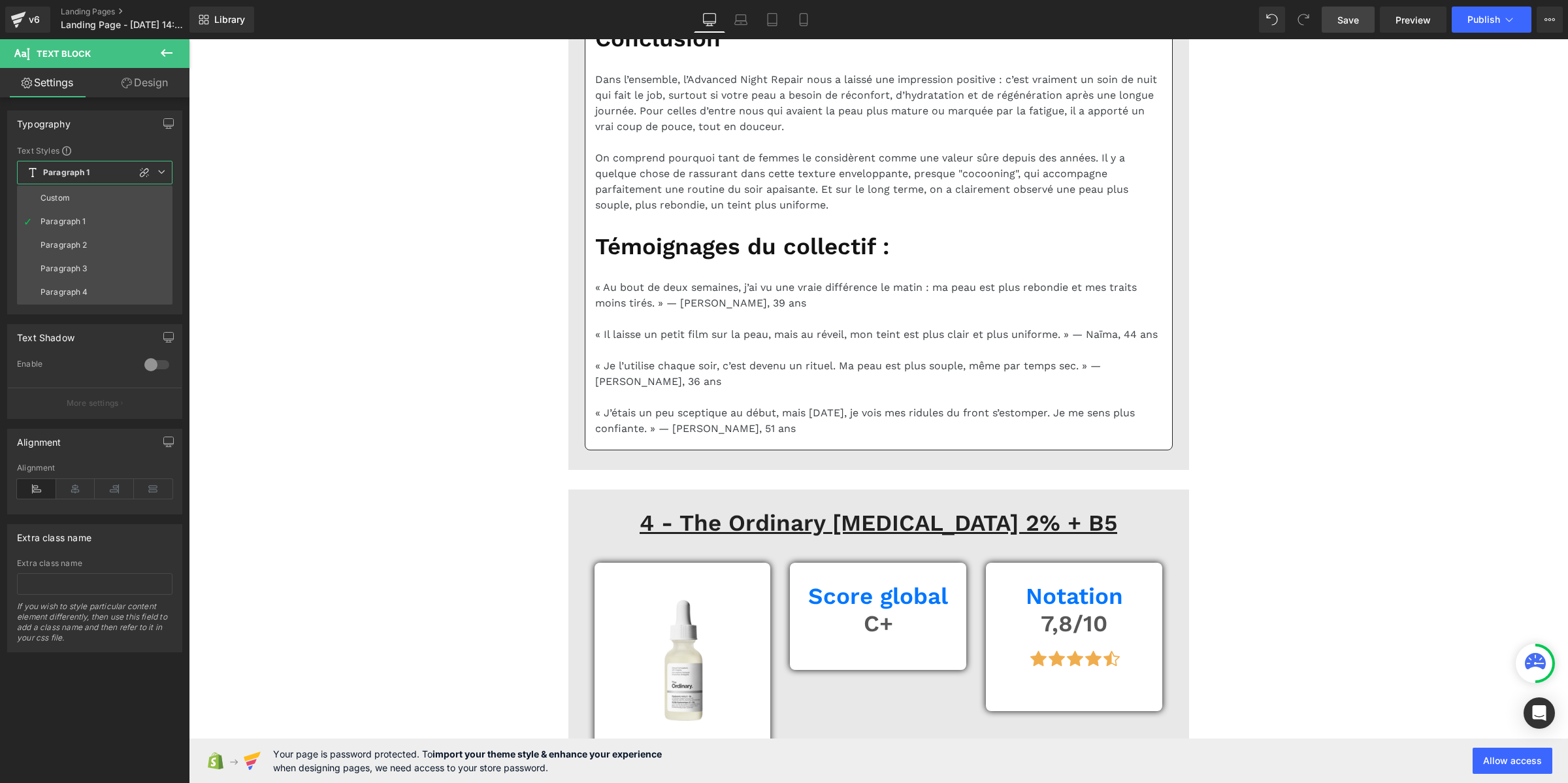
click at [87, 181] on span "Paragraph 1" at bounding box center [95, 172] width 155 height 24
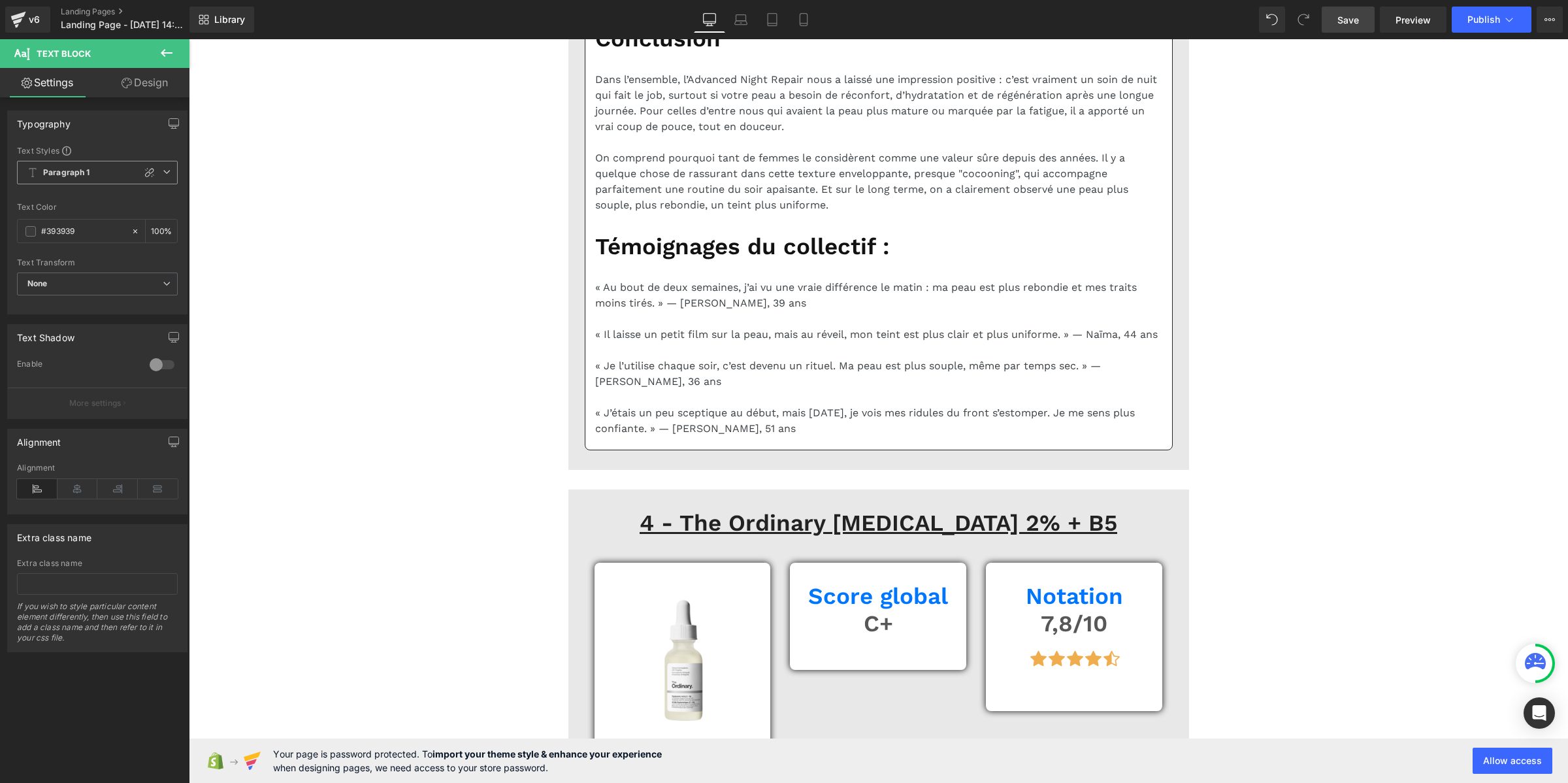
click at [87, 181] on span "Paragraph 1" at bounding box center [97, 172] width 161 height 24
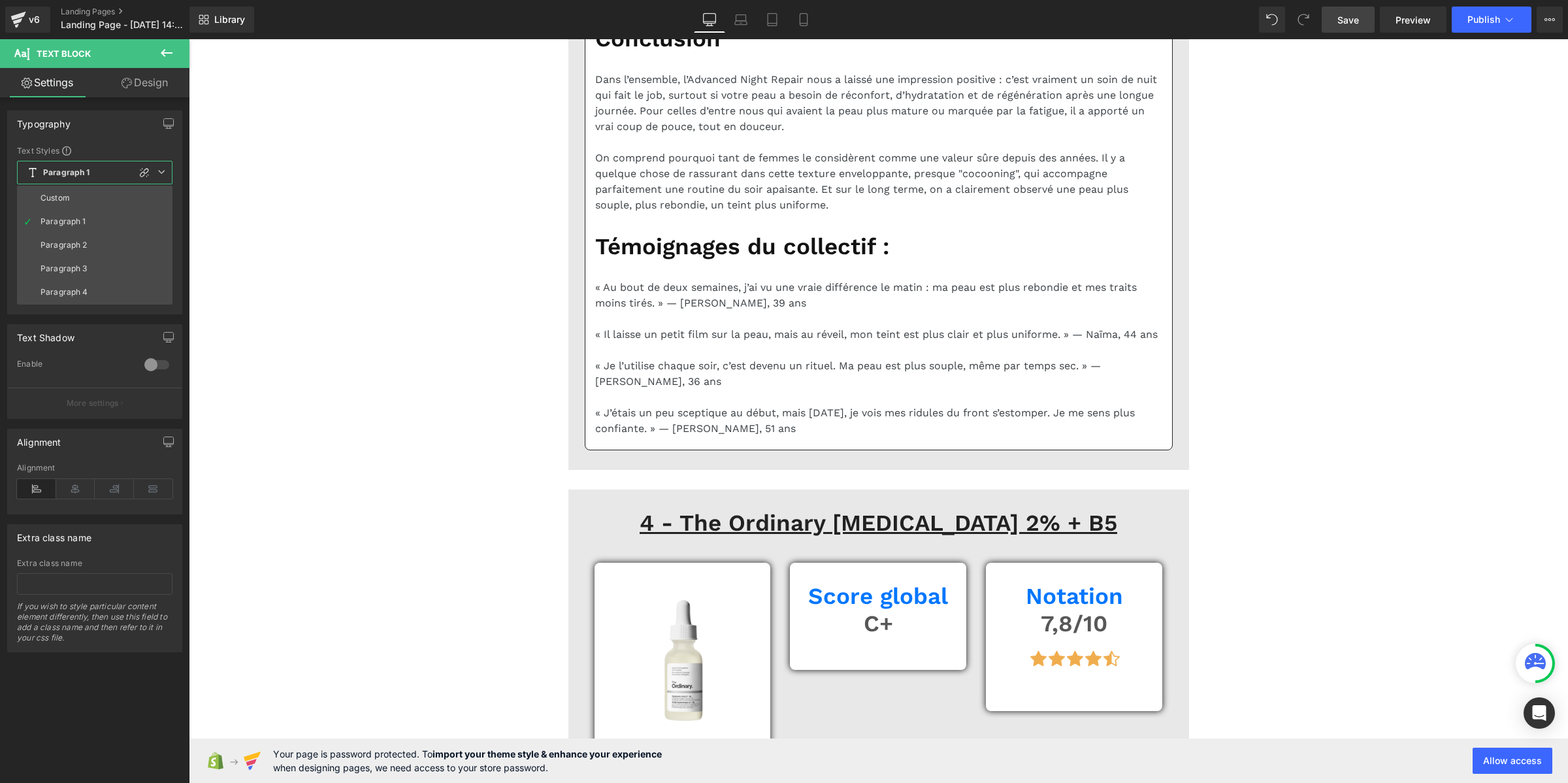
click at [80, 194] on li "Custom" at bounding box center [95, 198] width 155 height 24
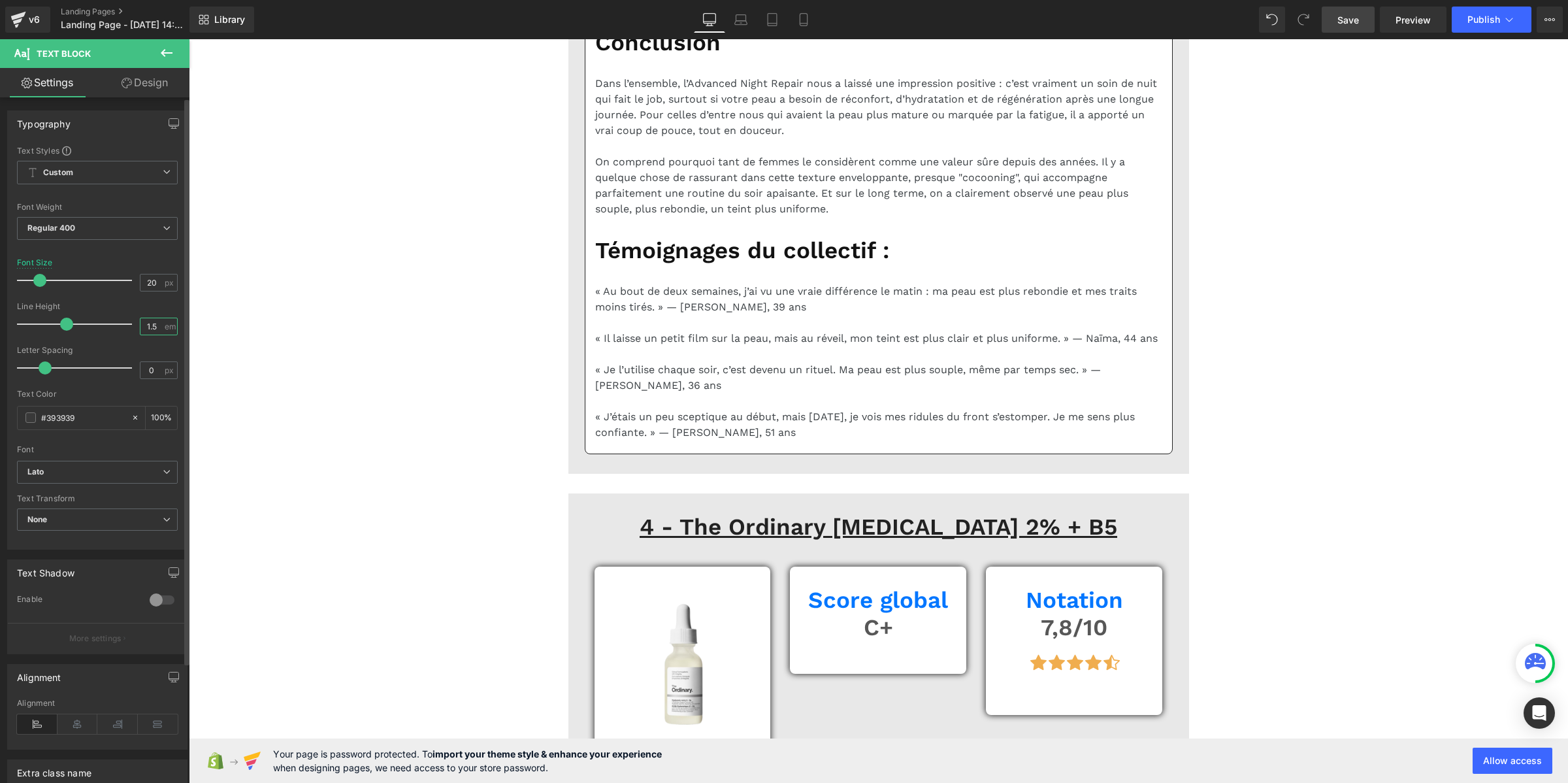
click at [151, 324] on input "1.5" at bounding box center [152, 326] width 23 height 16
paste input "2"
type input "1.2"
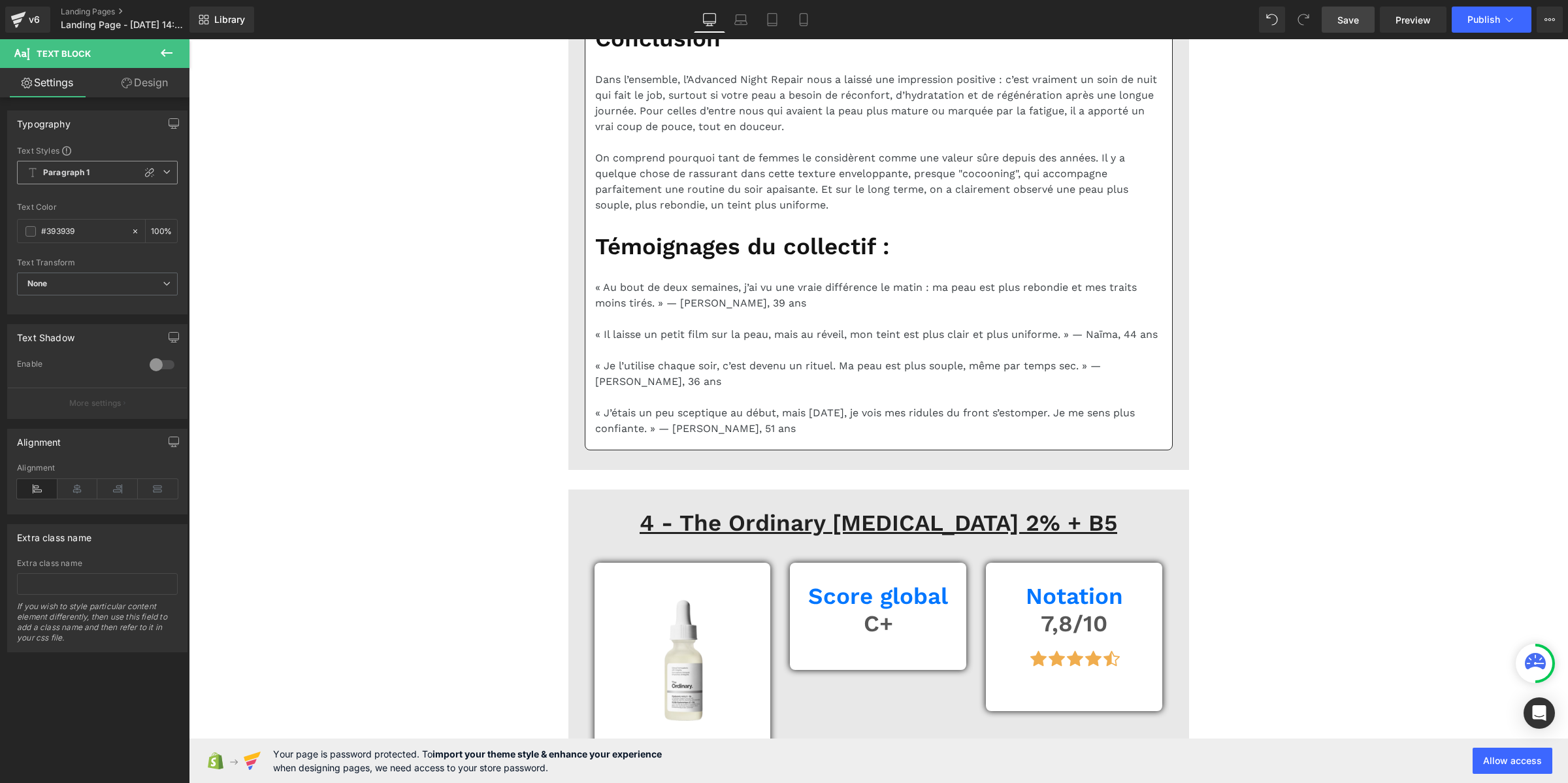
click at [54, 171] on b "Paragraph 1" at bounding box center [67, 173] width 47 height 11
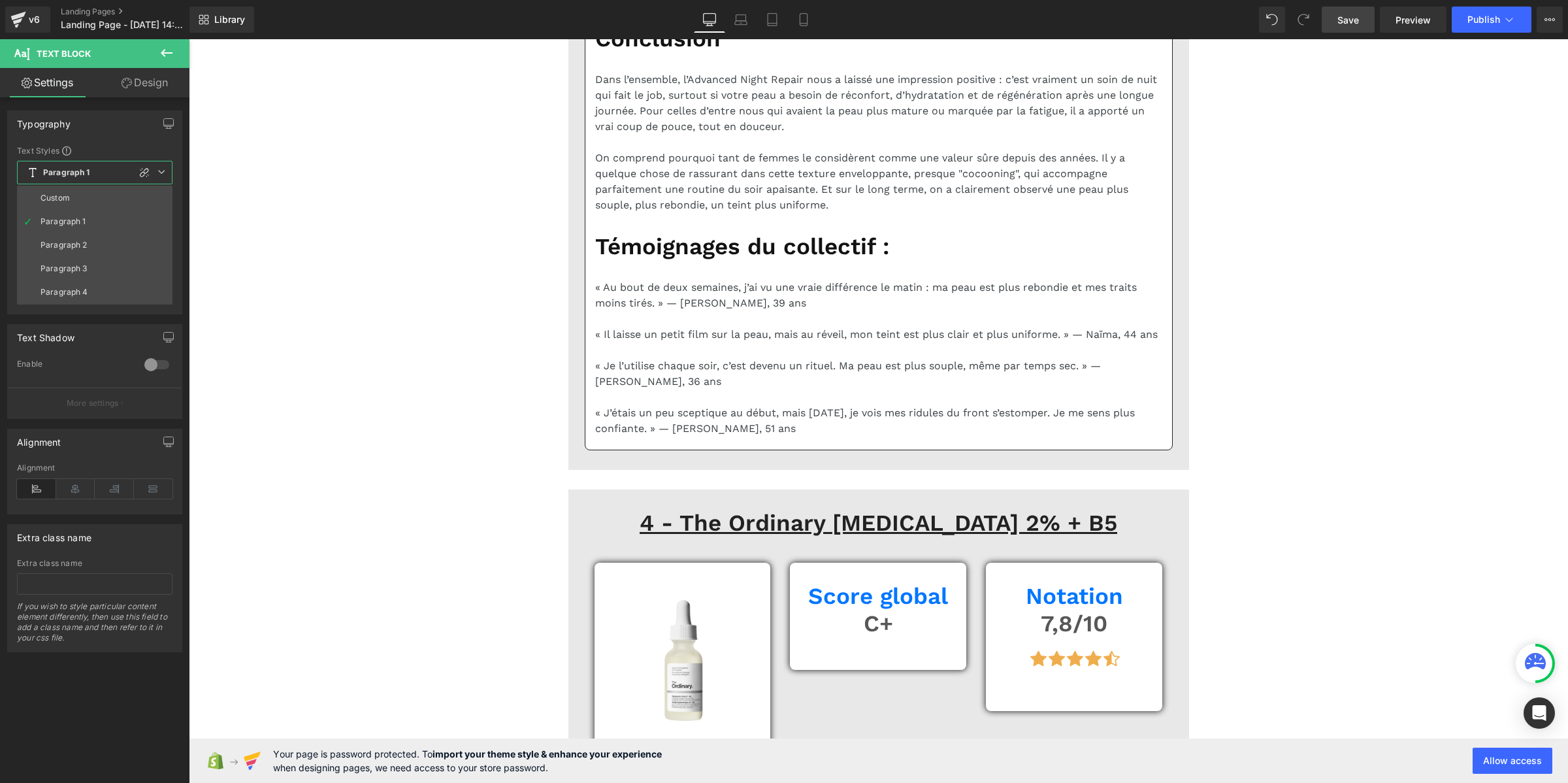
drag, startPoint x: 70, startPoint y: 197, endPoint x: 141, endPoint y: 262, distance: 96.3
click at [70, 197] on li "Custom" at bounding box center [95, 198] width 155 height 24
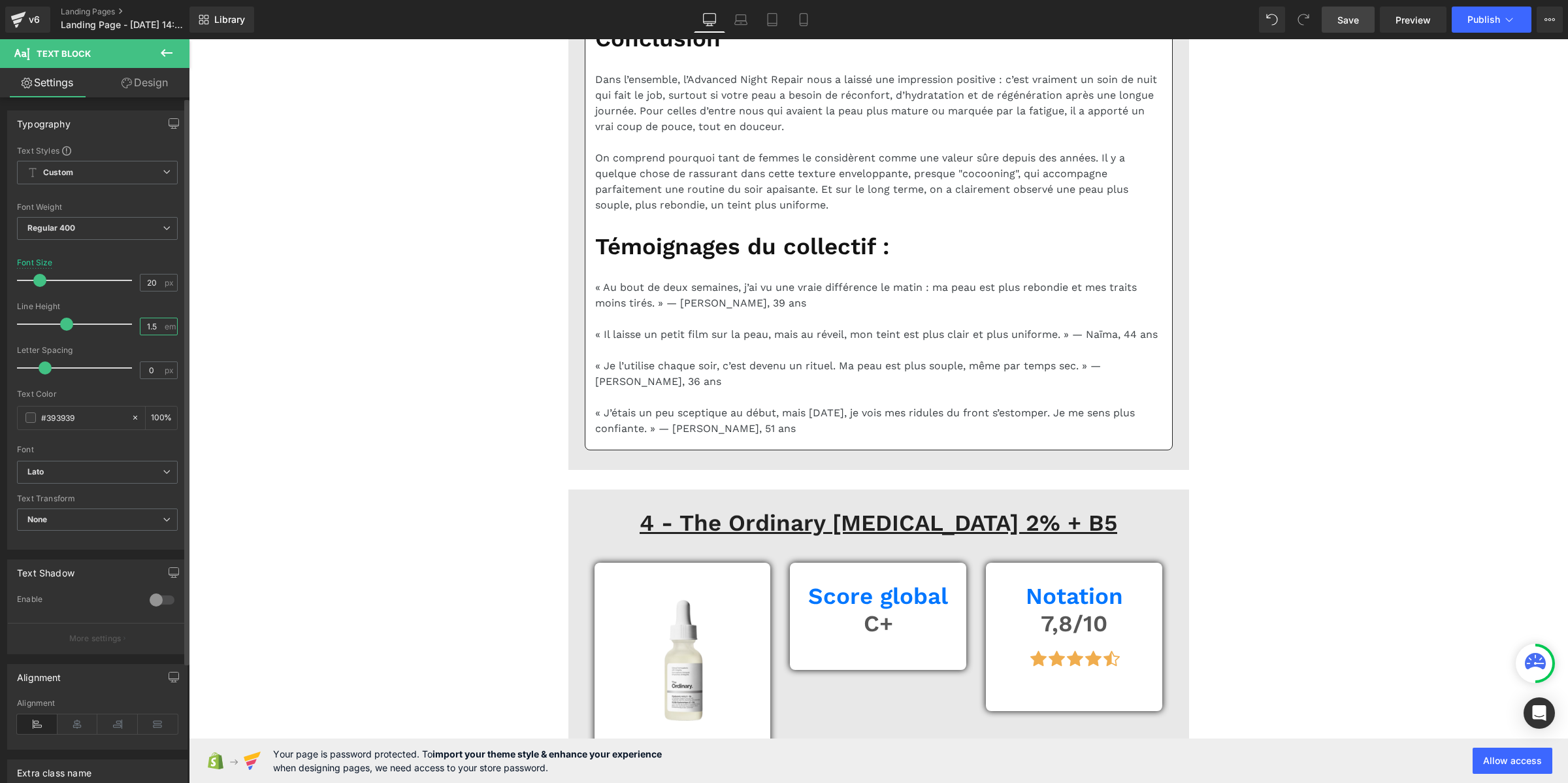
click at [149, 330] on input "1.5" at bounding box center [152, 326] width 23 height 16
paste input "2"
type input "1.2"
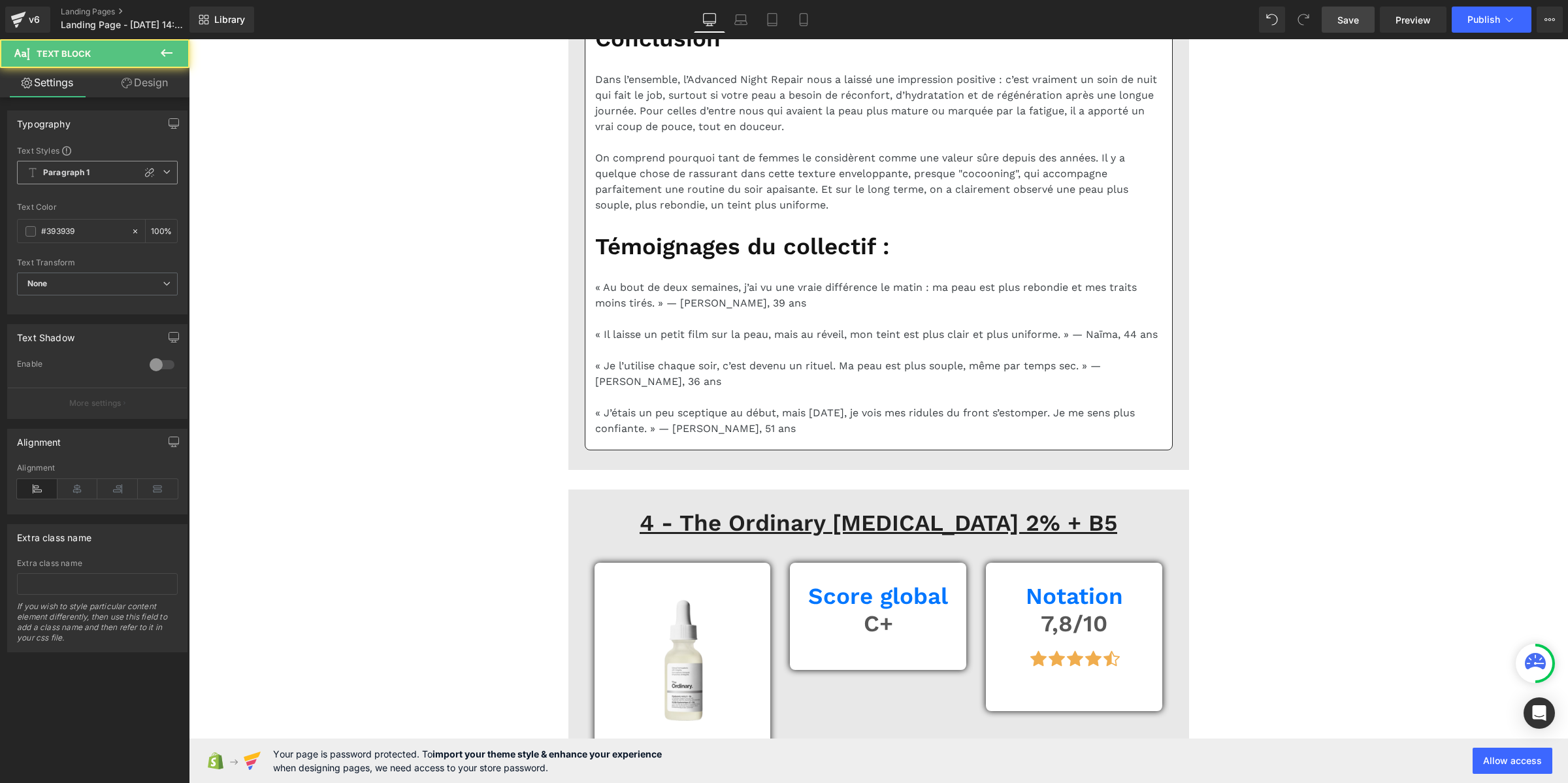
click at [65, 173] on b "Paragraph 1" at bounding box center [67, 173] width 47 height 11
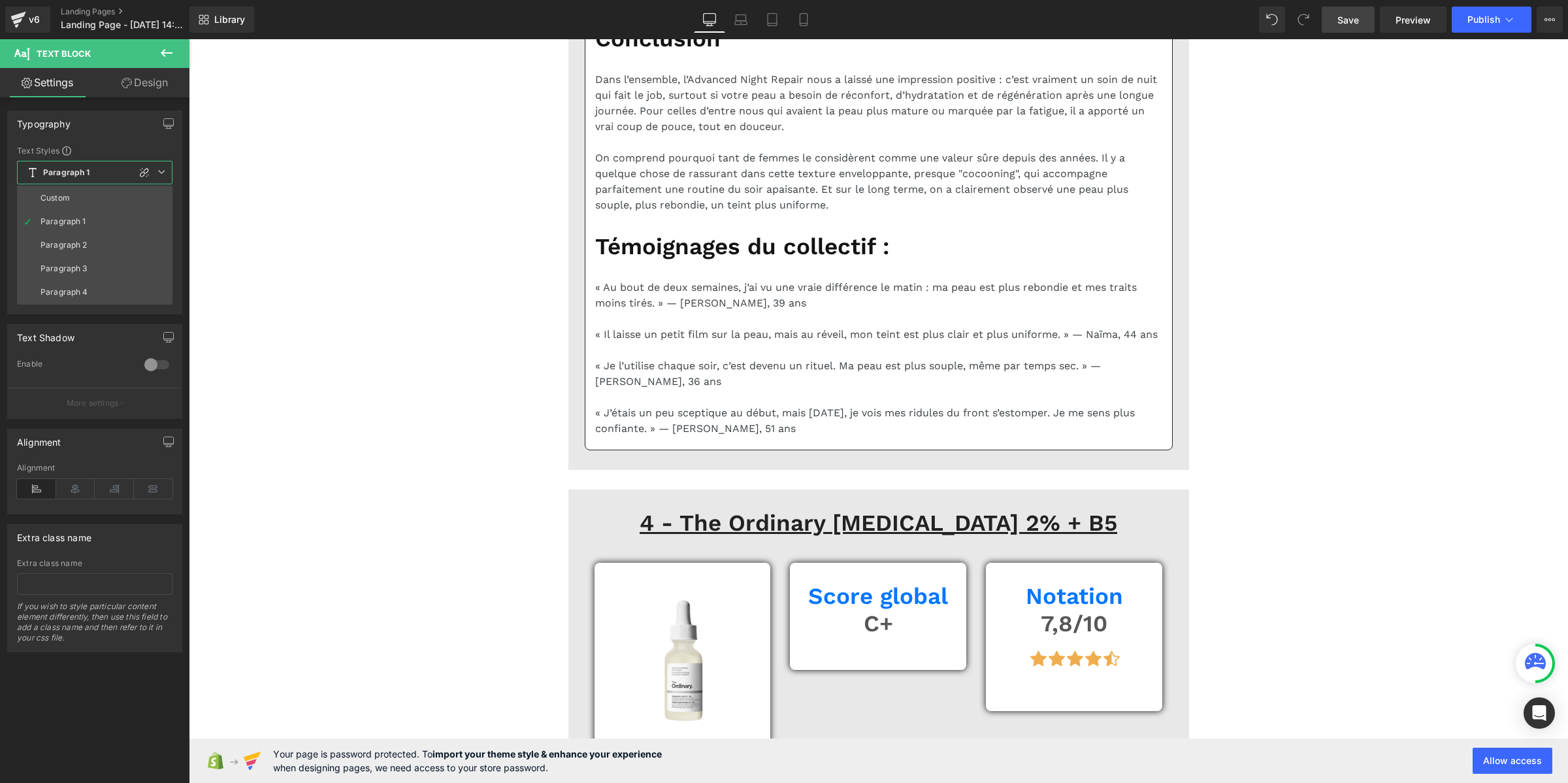
drag, startPoint x: 77, startPoint y: 198, endPoint x: 112, endPoint y: 253, distance: 65.2
click at [78, 200] on li "Custom" at bounding box center [95, 198] width 155 height 24
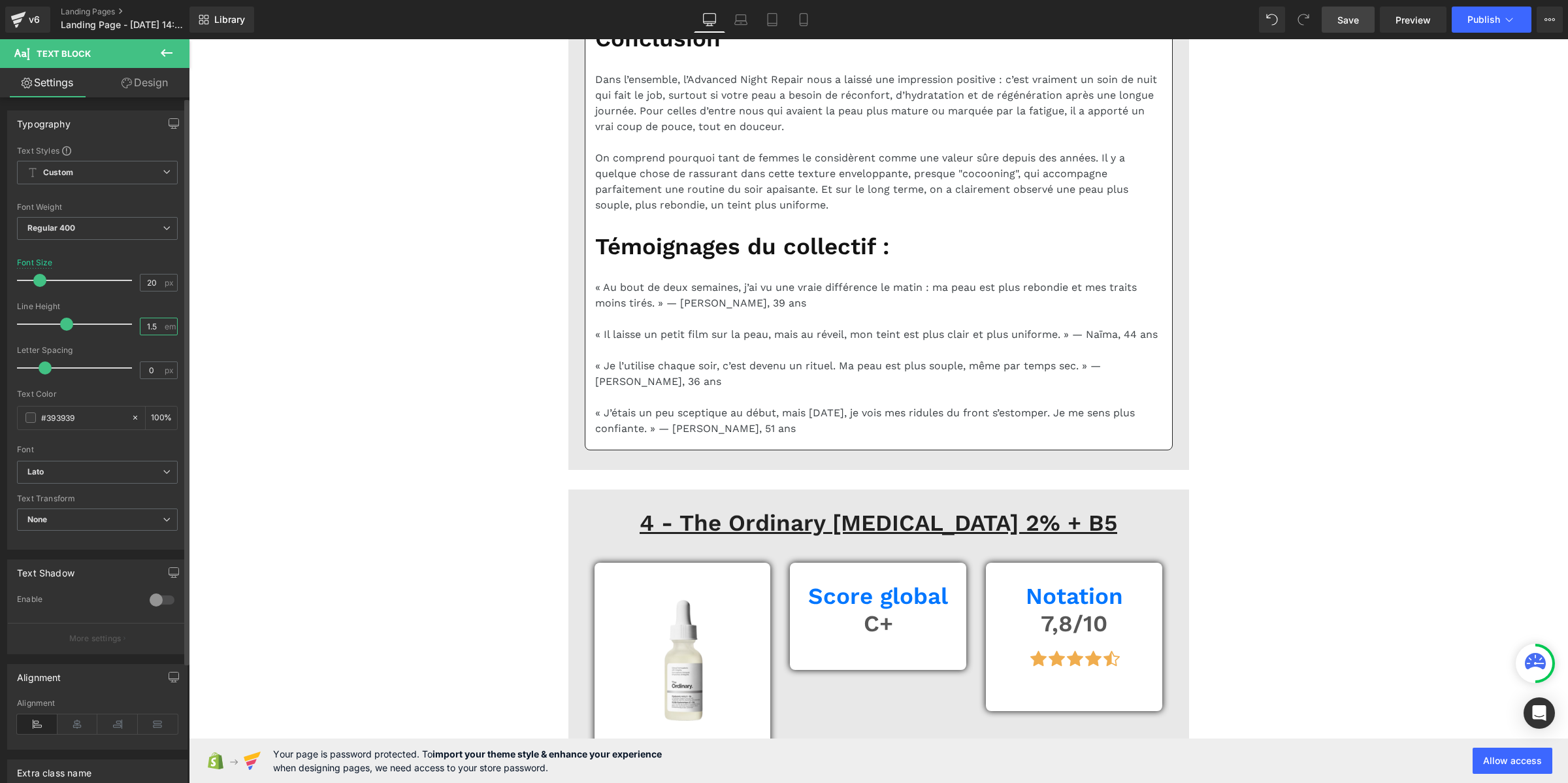
click at [148, 327] on input "1.5" at bounding box center [152, 326] width 23 height 16
paste input "2"
type input "1.2"
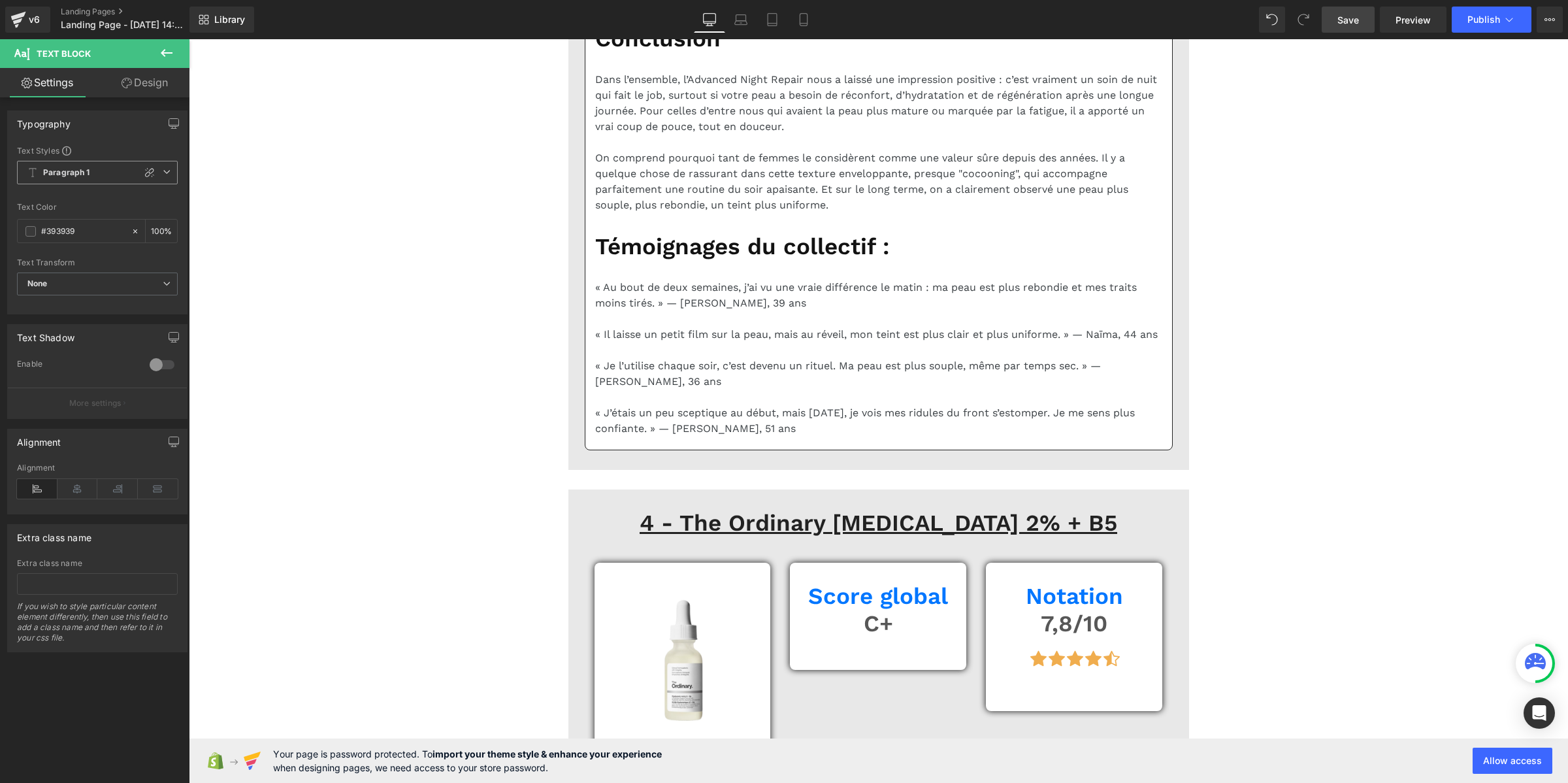
click at [90, 174] on span "Paragraph 1" at bounding box center [97, 172] width 161 height 24
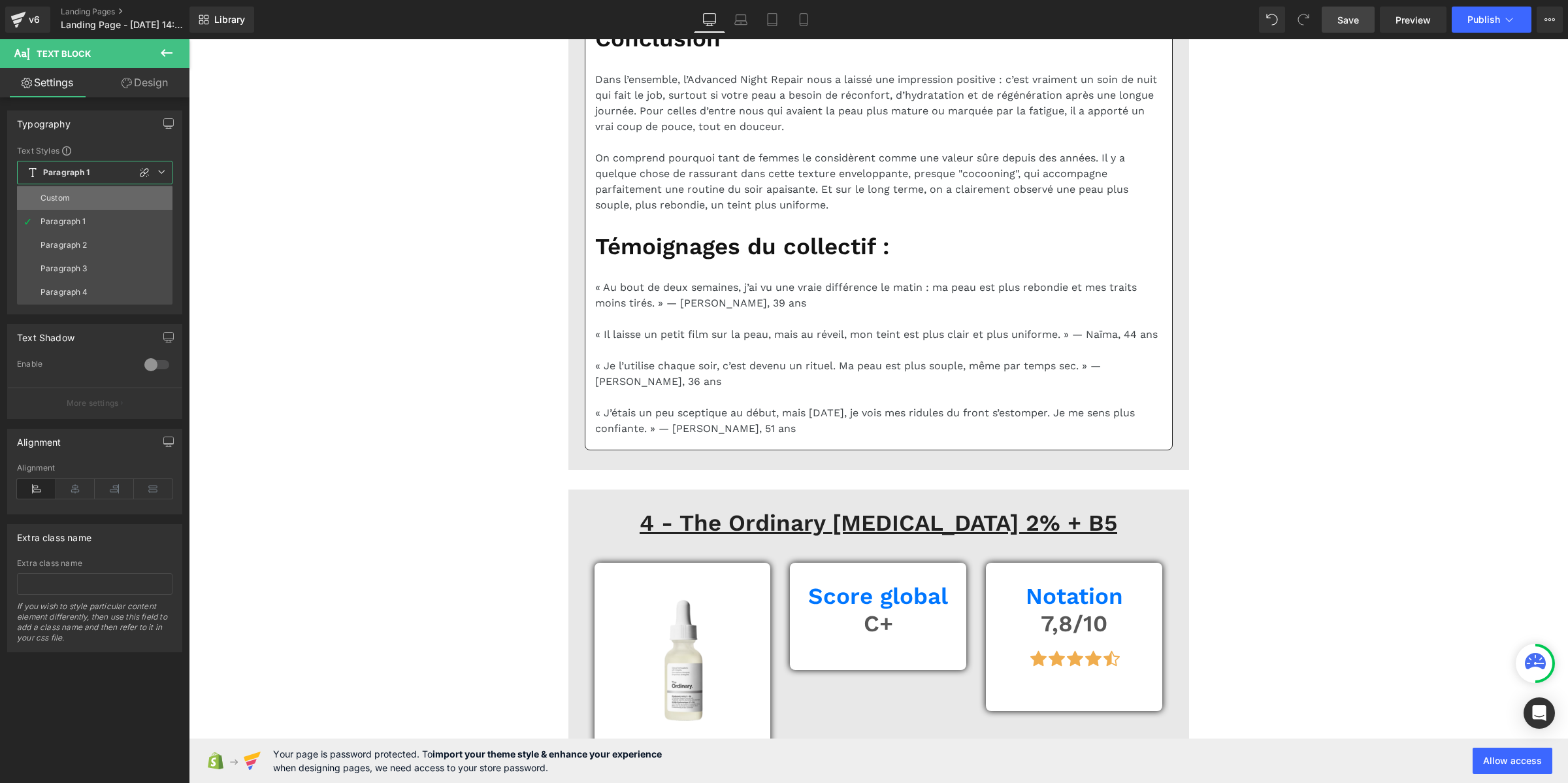
click at [87, 197] on li "Custom" at bounding box center [95, 198] width 155 height 24
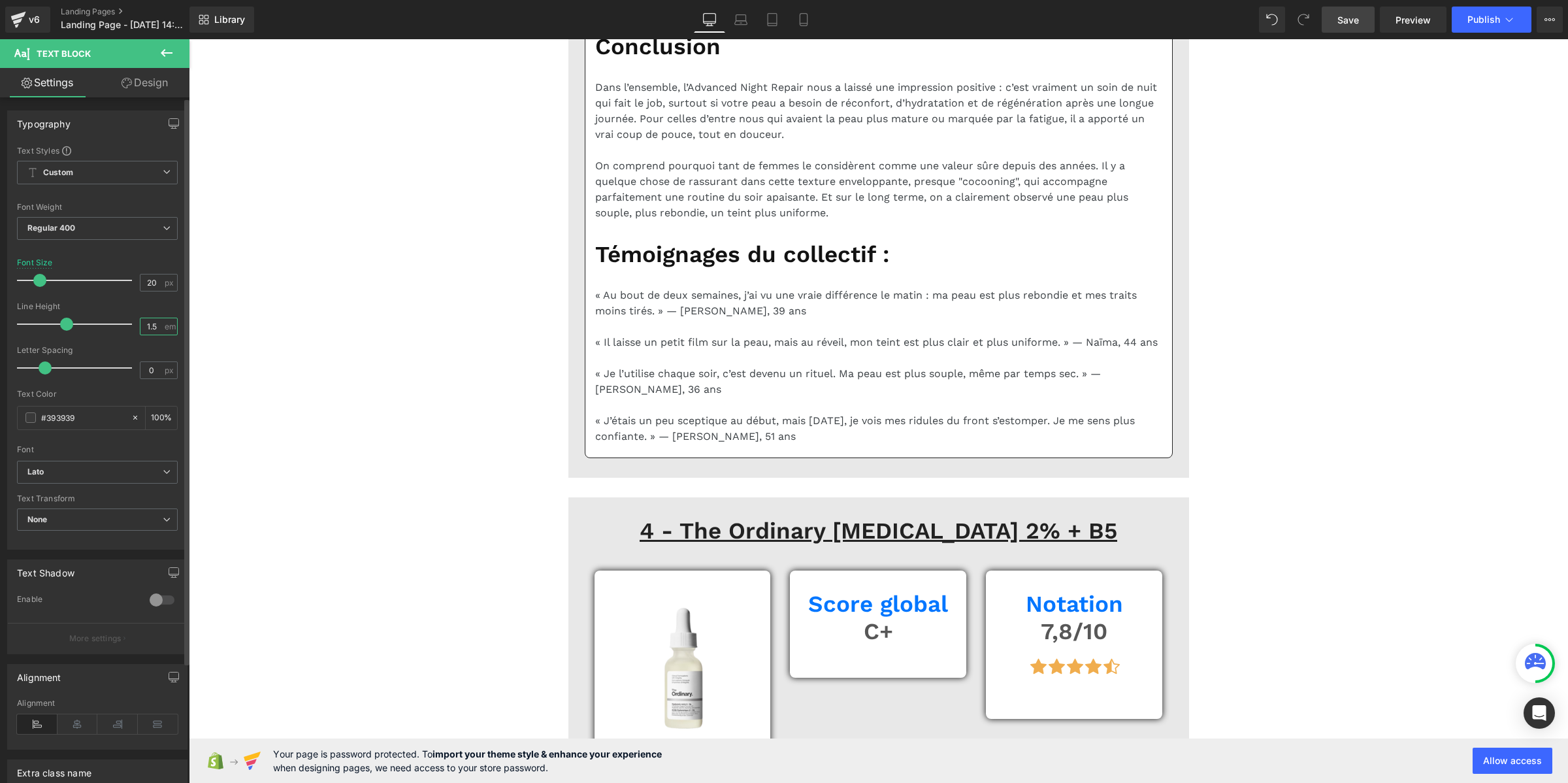
click at [149, 324] on input "1.5" at bounding box center [152, 326] width 23 height 16
paste input "2"
type input "1.2"
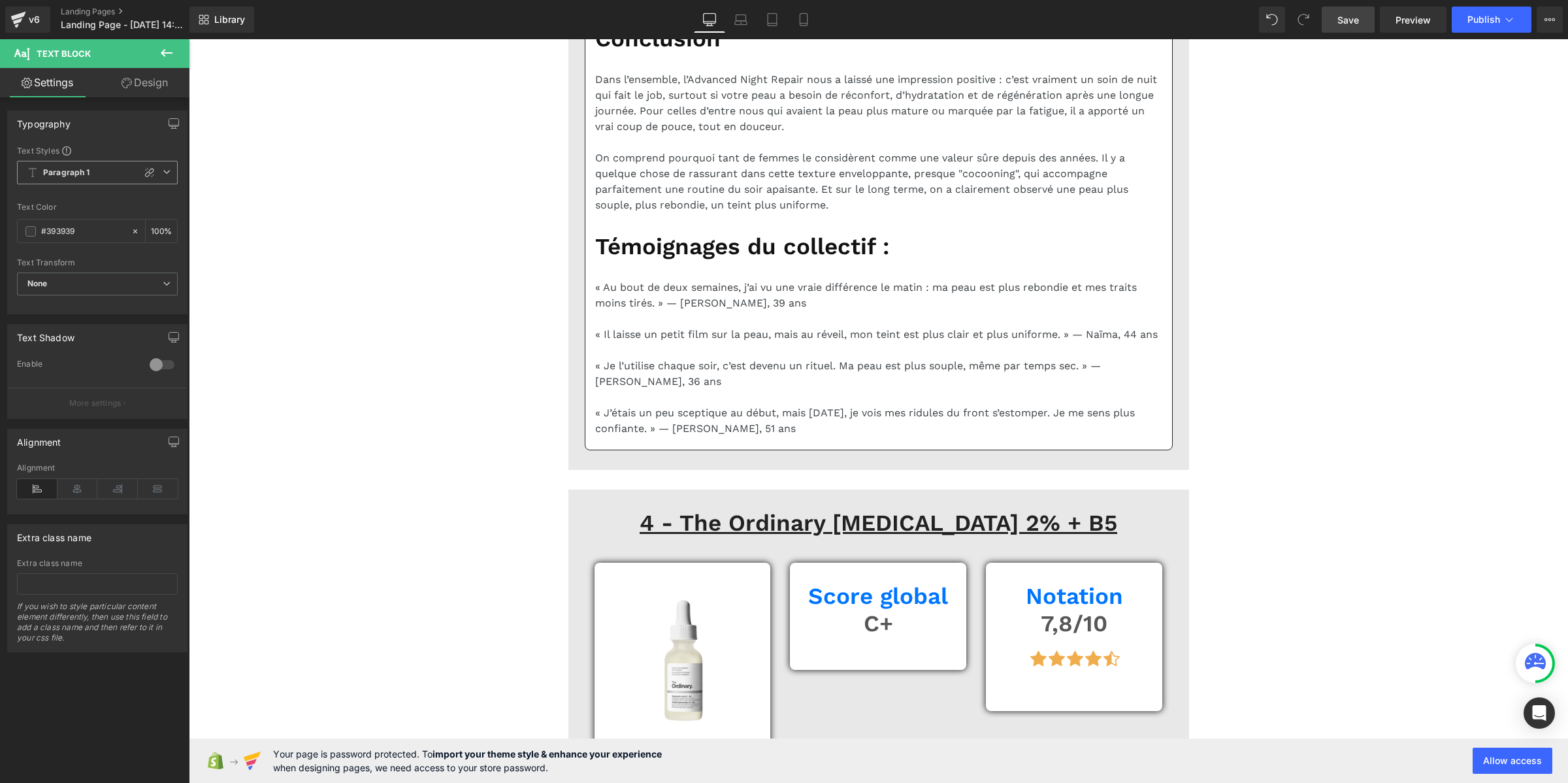
click at [67, 168] on b "Paragraph 1" at bounding box center [67, 173] width 47 height 11
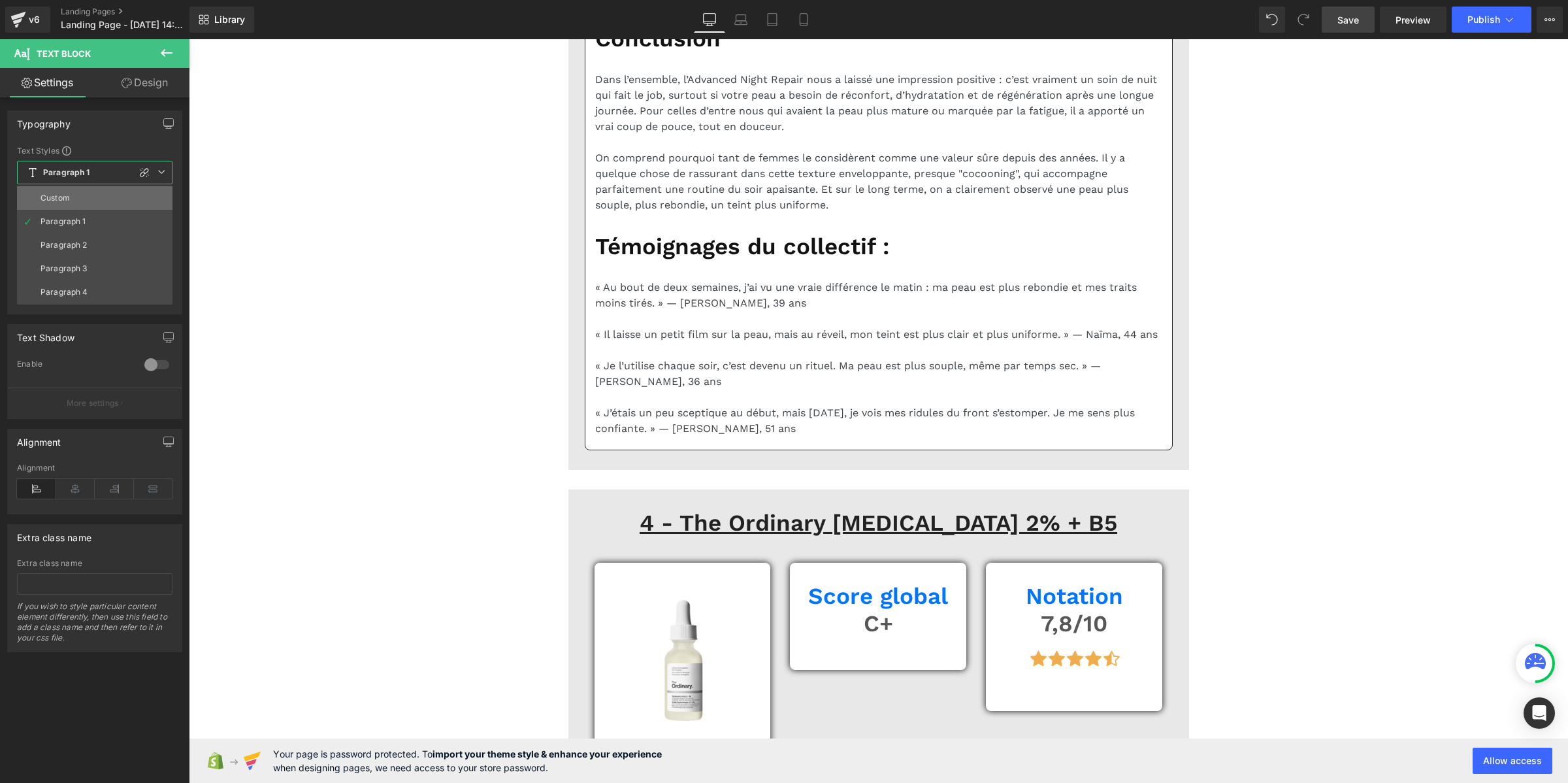
click at [77, 198] on li "Custom" at bounding box center [95, 198] width 155 height 24
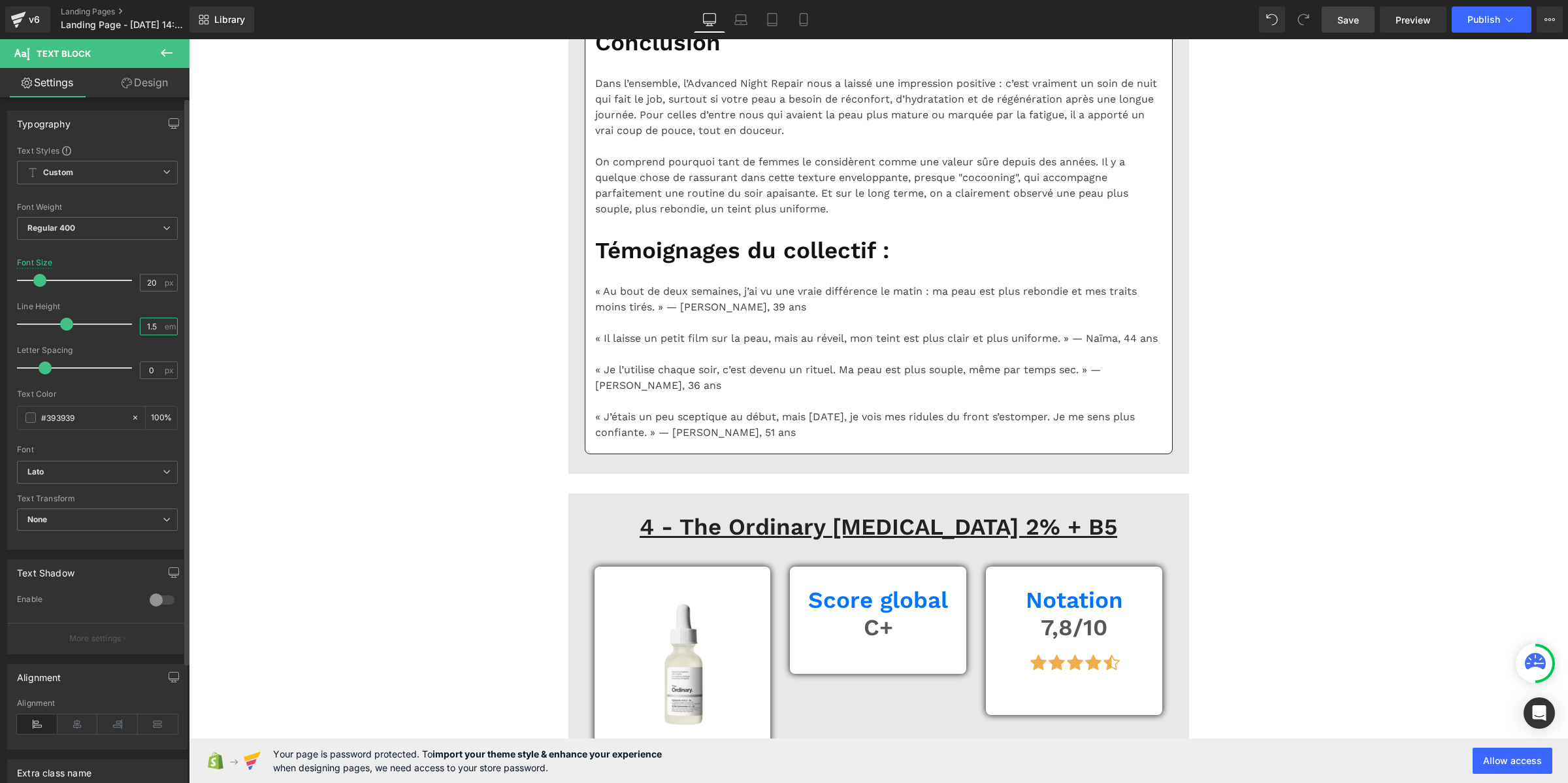
click at [148, 322] on input "1.5" at bounding box center [152, 326] width 23 height 16
paste input "2"
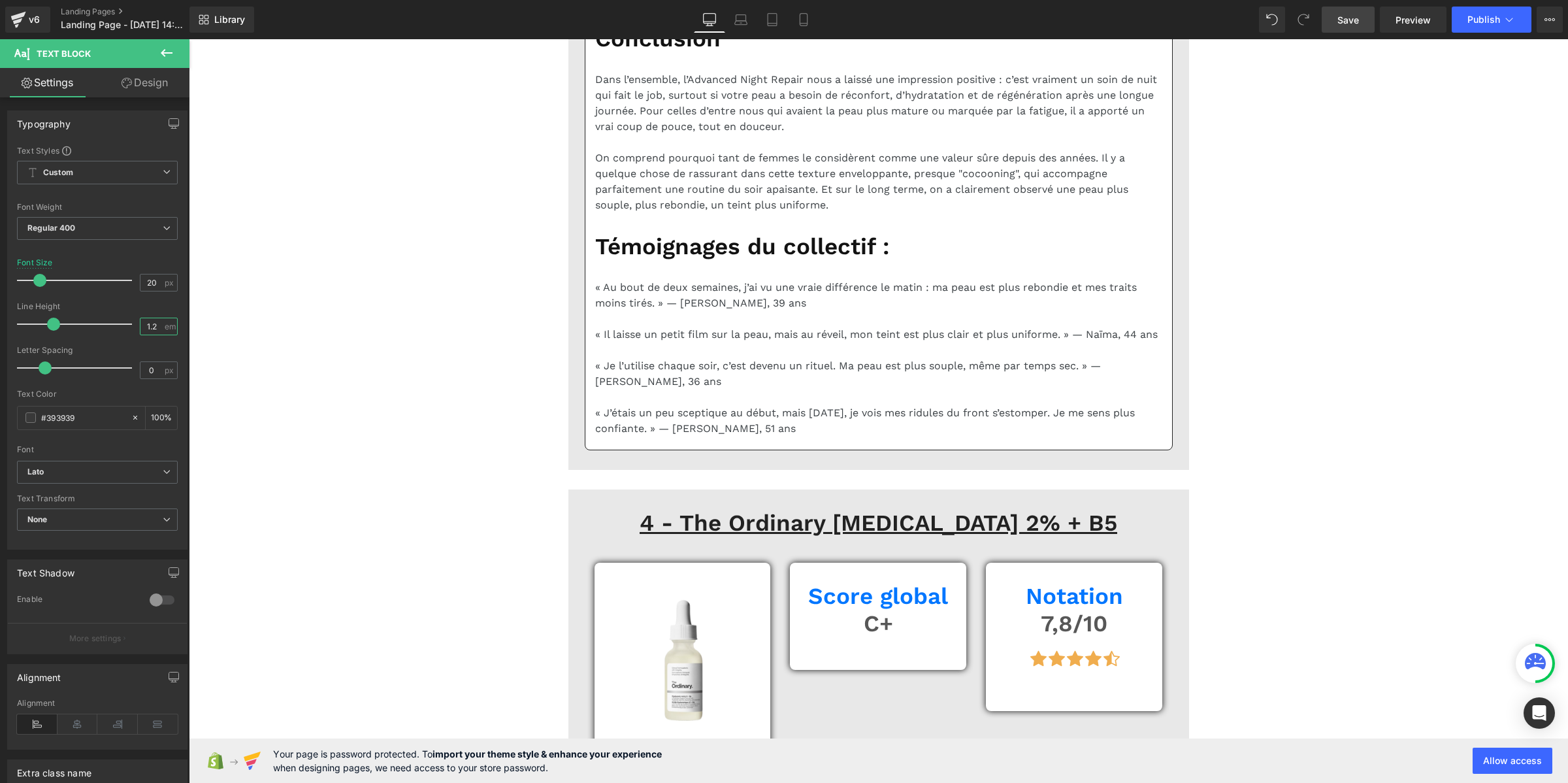
type input "1.2"
drag, startPoint x: 1357, startPoint y: 16, endPoint x: 721, endPoint y: 337, distance: 712.4
click at [1357, 16] on span "Save" at bounding box center [1347, 20] width 21 height 14
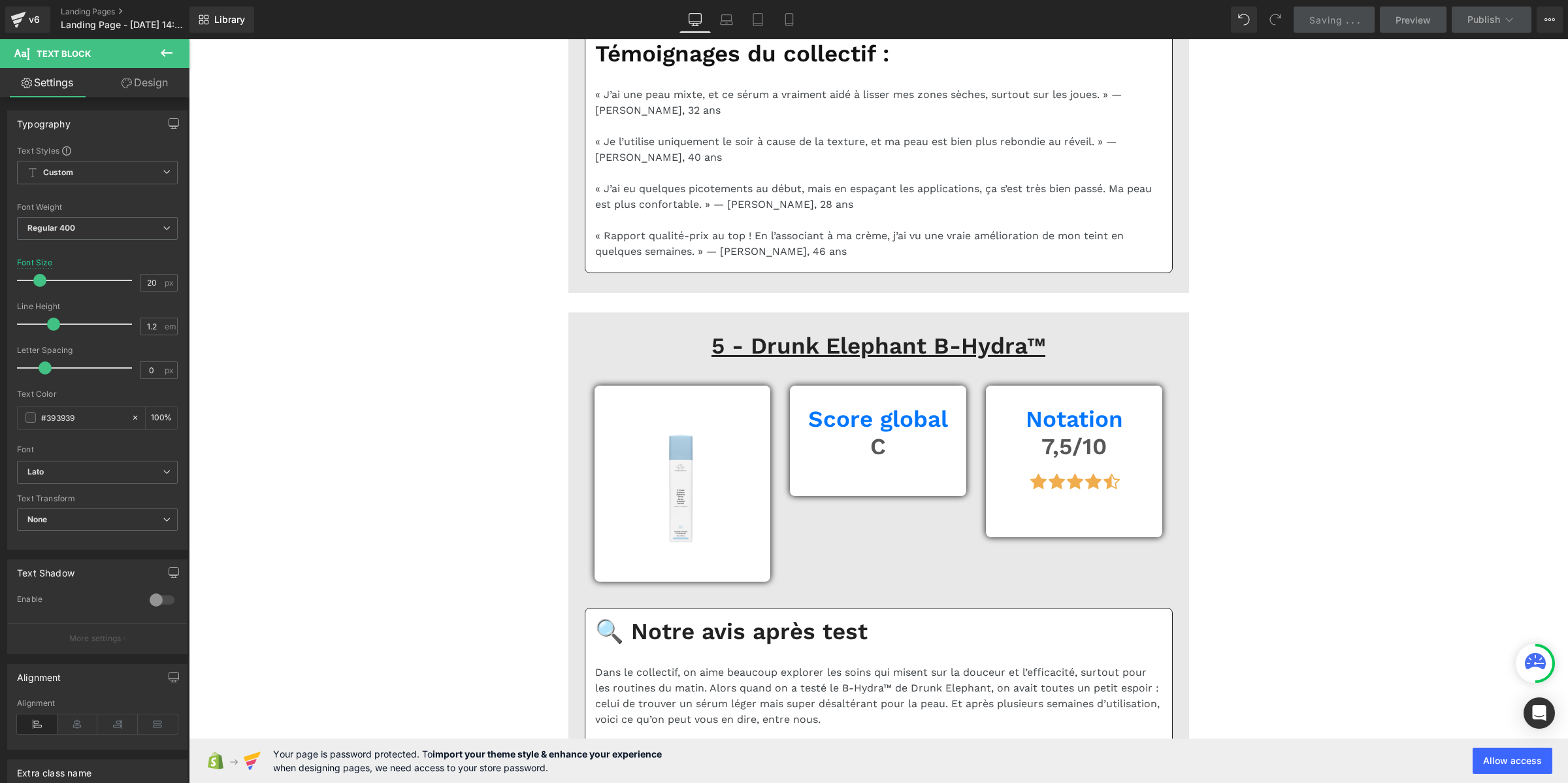
scroll to position [9192, 0]
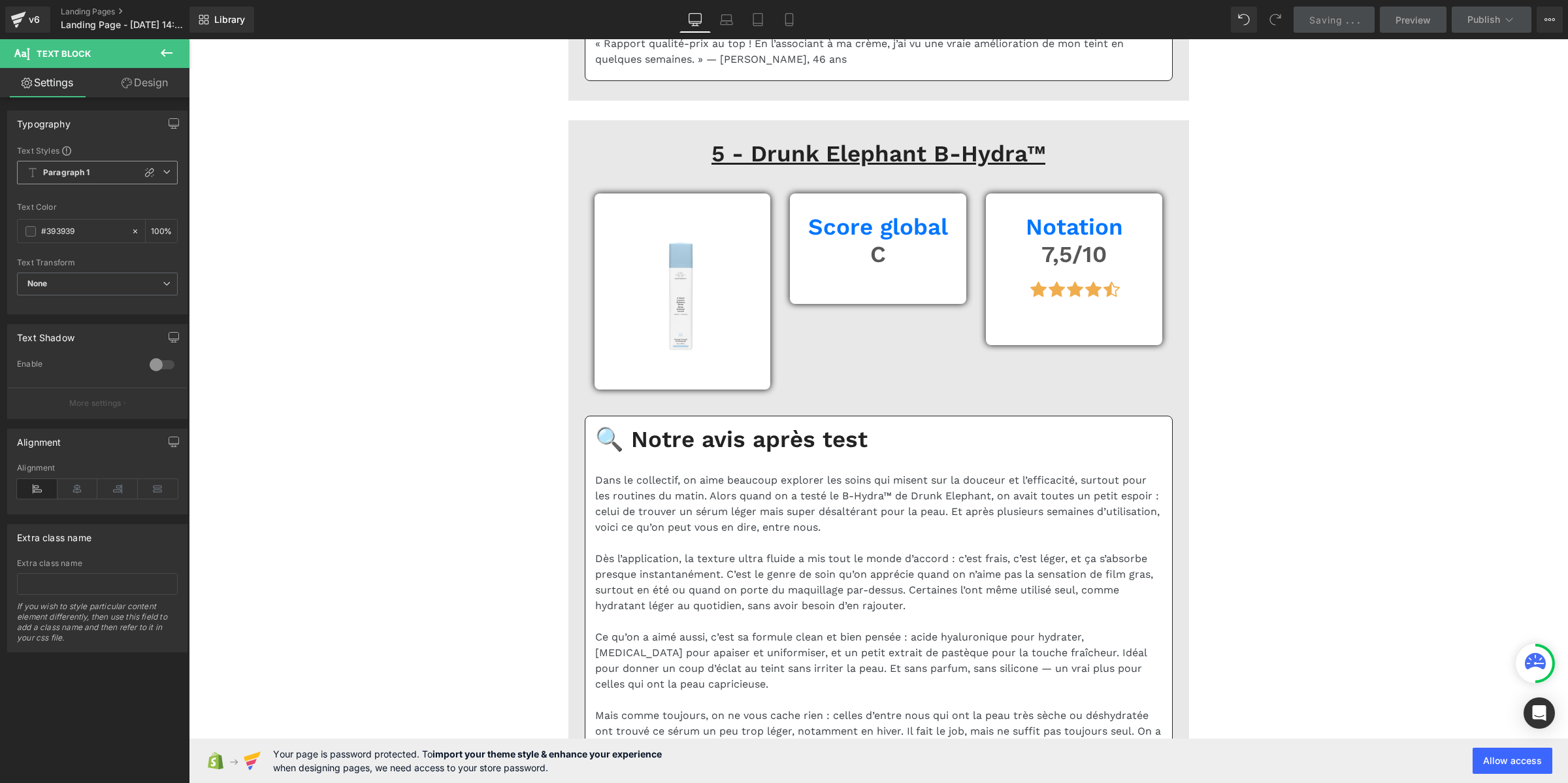
click at [93, 173] on span "Paragraph 1" at bounding box center [97, 172] width 161 height 24
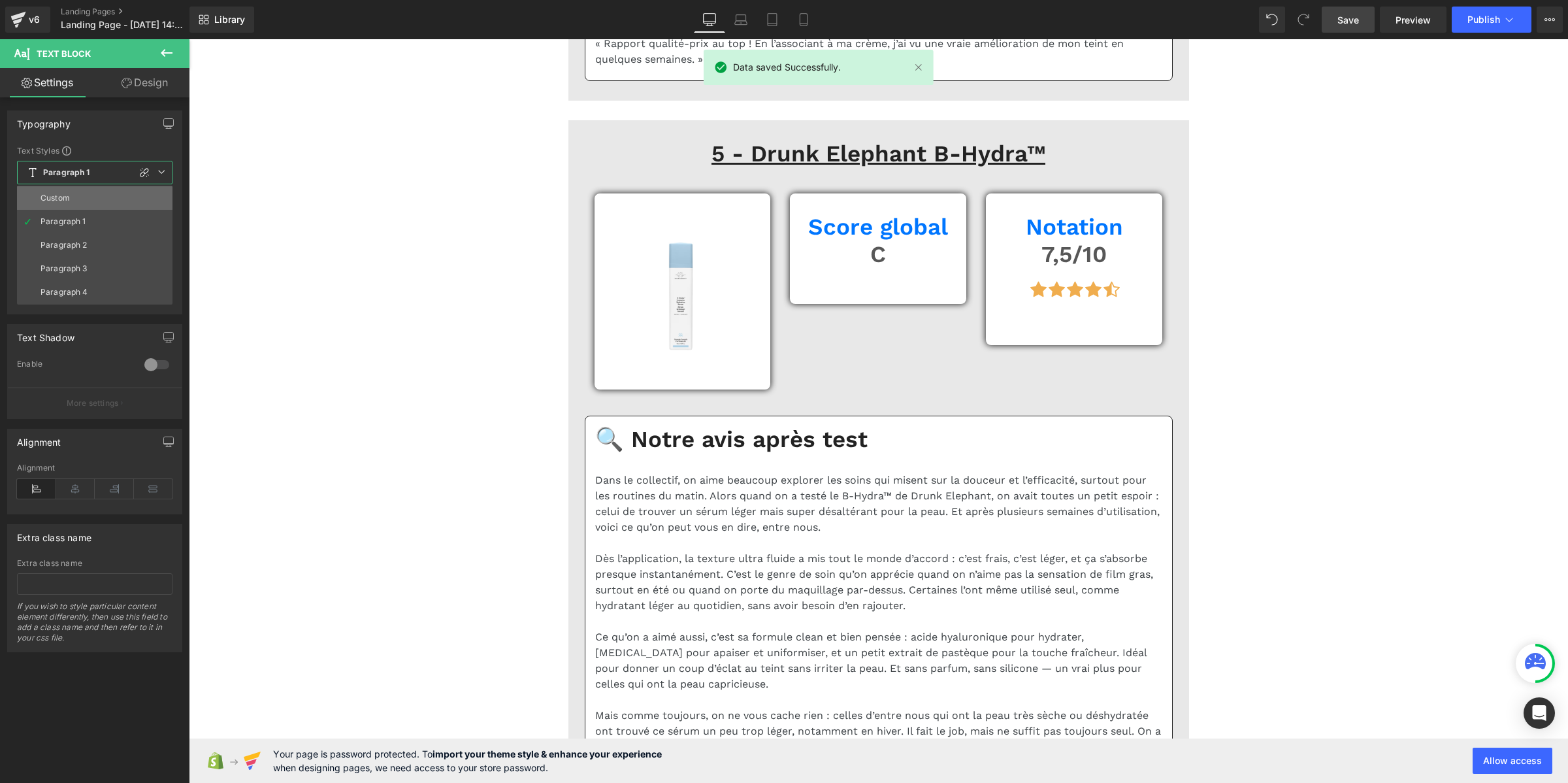
click at [79, 197] on li "Custom" at bounding box center [95, 198] width 155 height 24
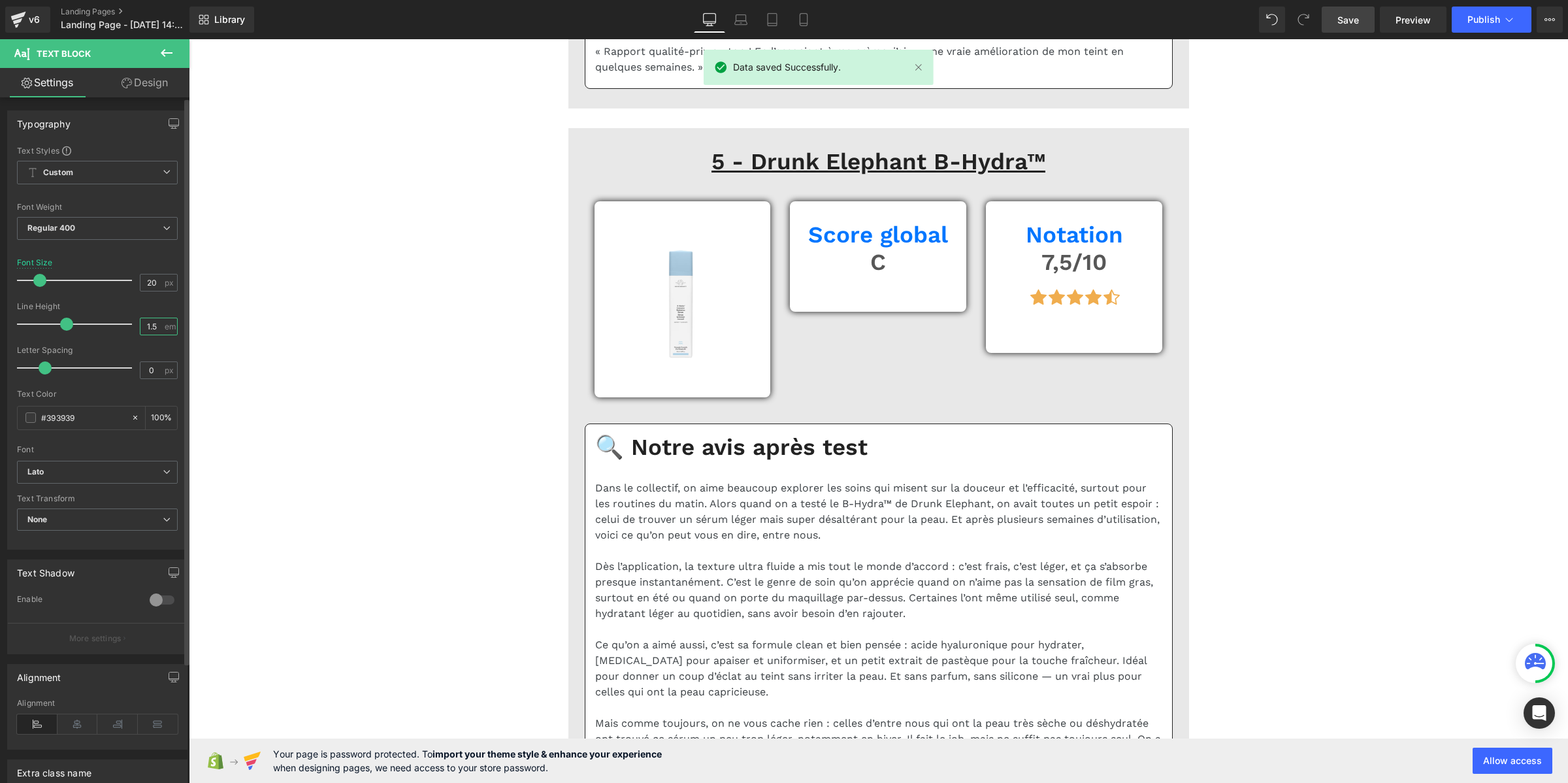
click at [150, 321] on input "1.5" at bounding box center [152, 326] width 23 height 16
paste input "2"
type input "1.2"
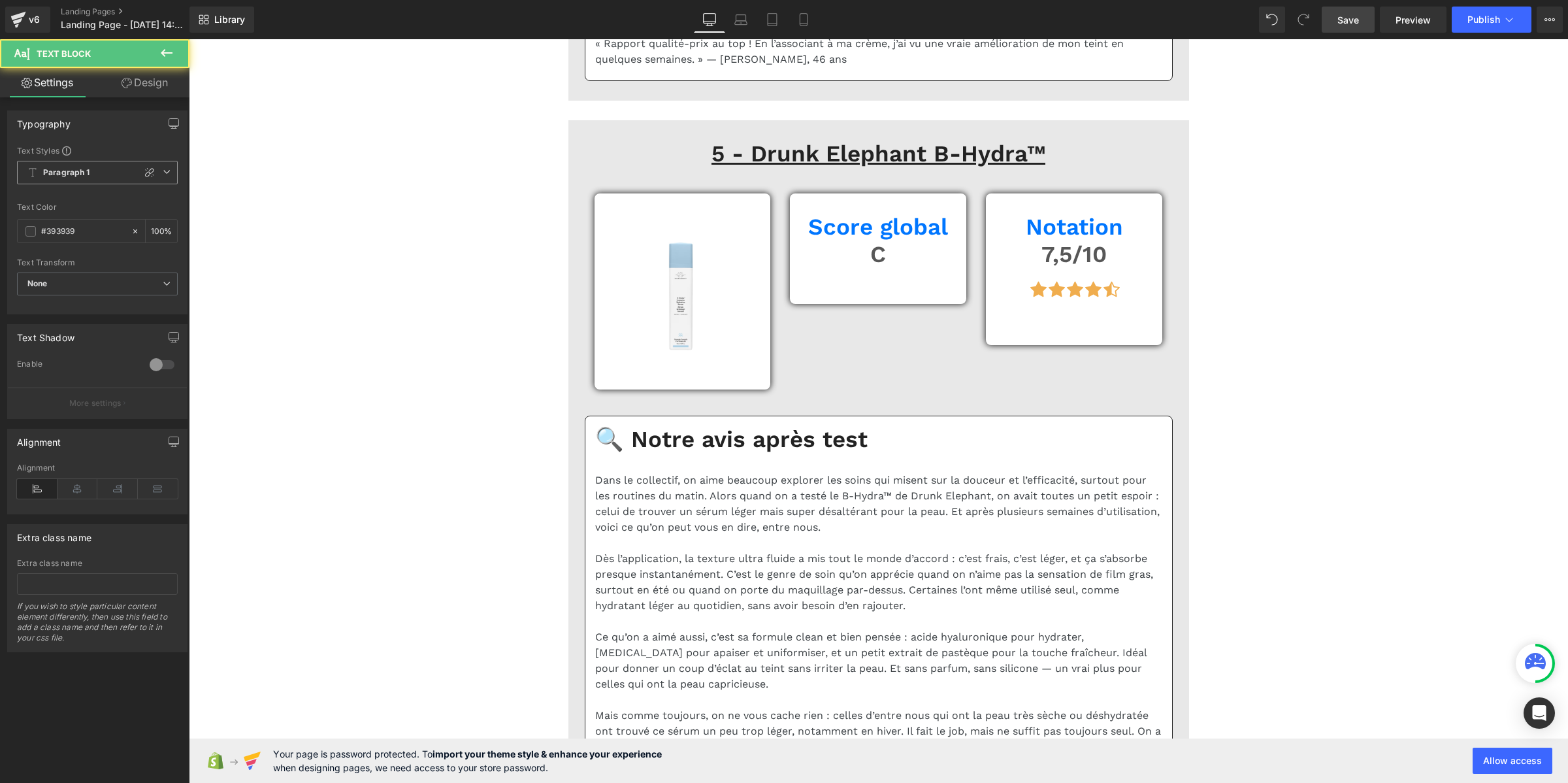
click at [95, 184] on div "Paragraph 1 Custom Paragraph 1 Paragraph 2 Paragraph 3 Paragraph 4" at bounding box center [97, 176] width 161 height 30
click at [103, 177] on span "Paragraph 1" at bounding box center [97, 172] width 161 height 24
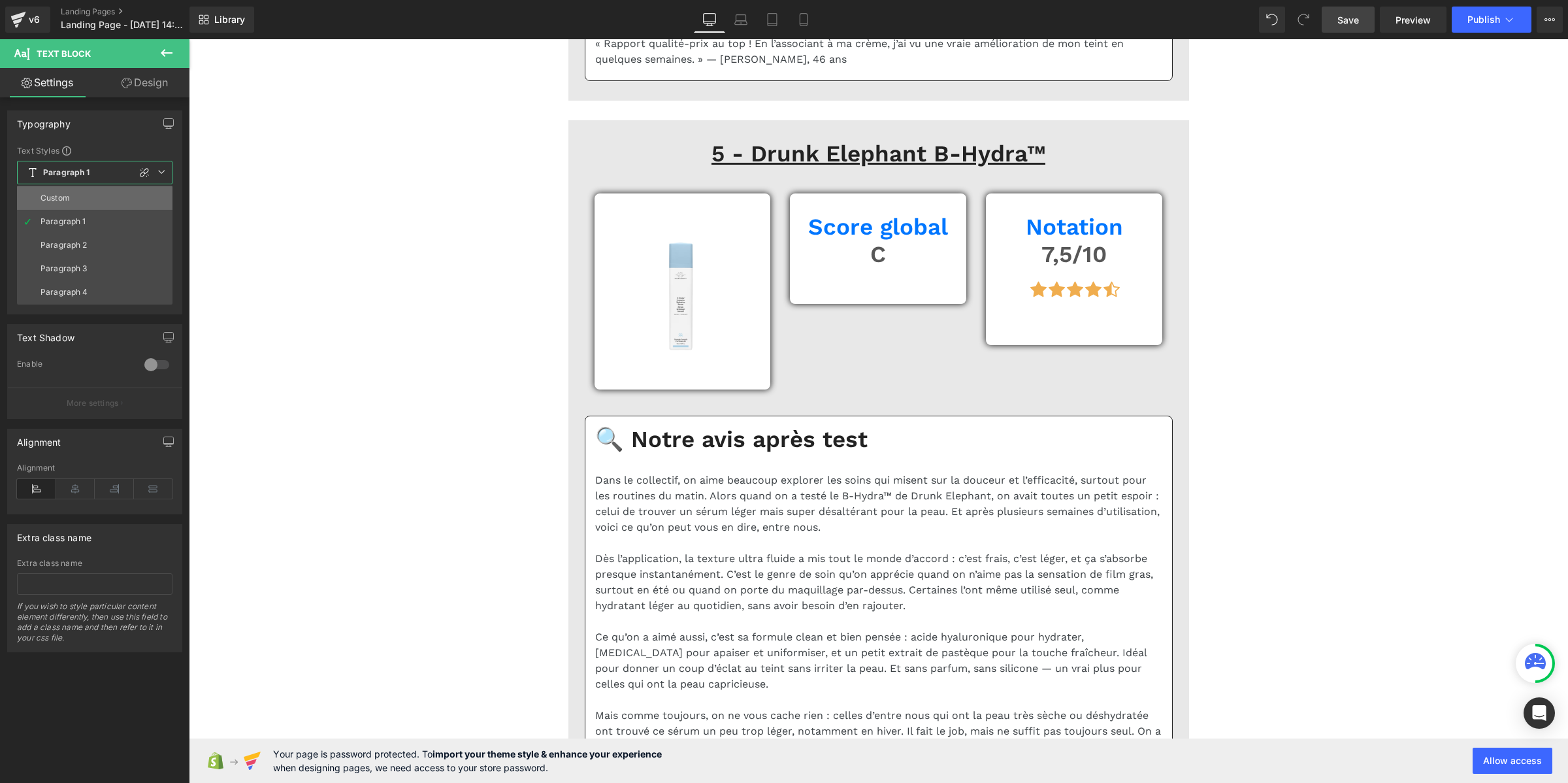
click at [96, 194] on li "Custom" at bounding box center [95, 198] width 155 height 24
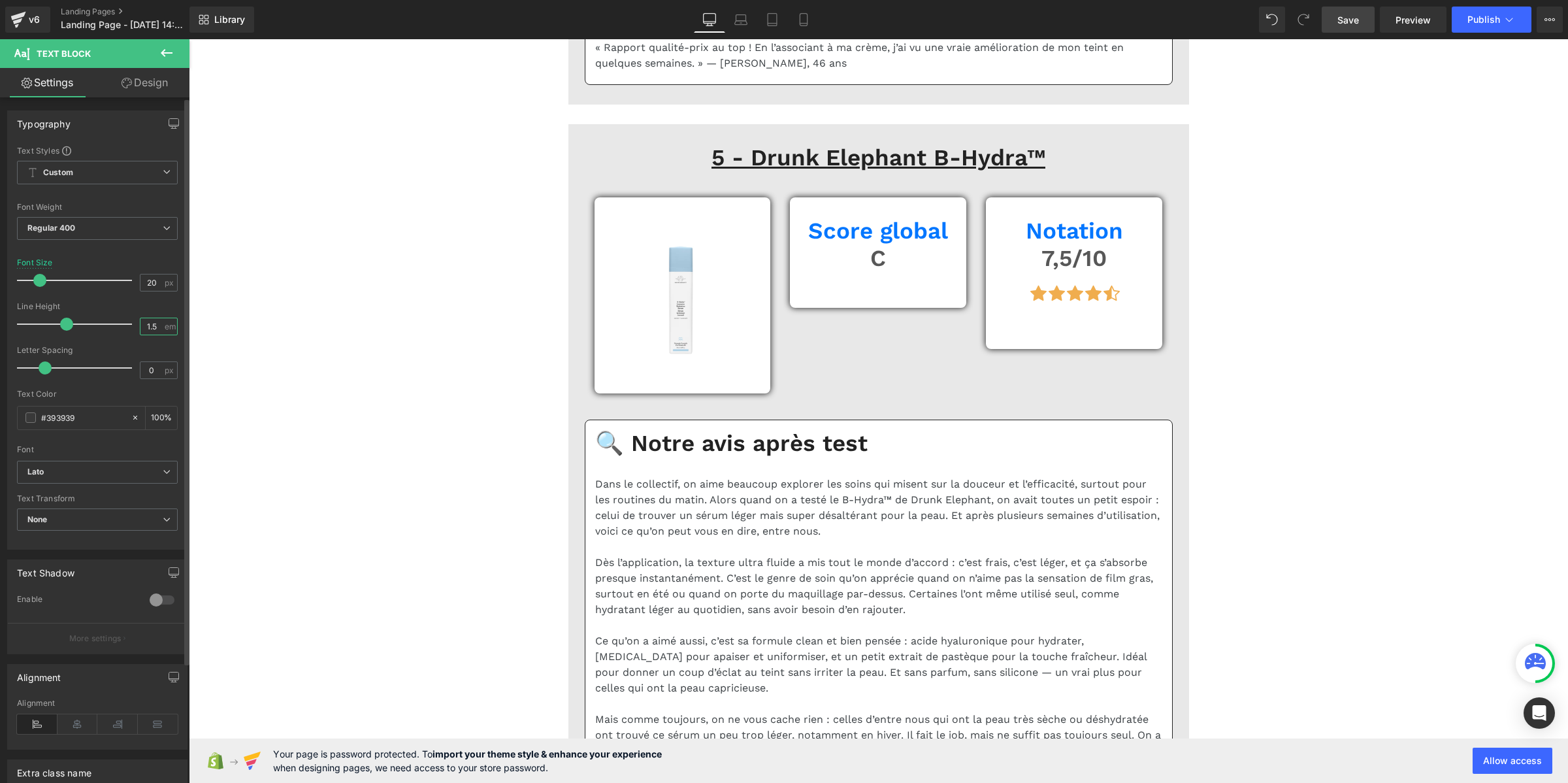
click at [152, 327] on input "1.5" at bounding box center [152, 326] width 23 height 16
paste input "2"
type input "1.2"
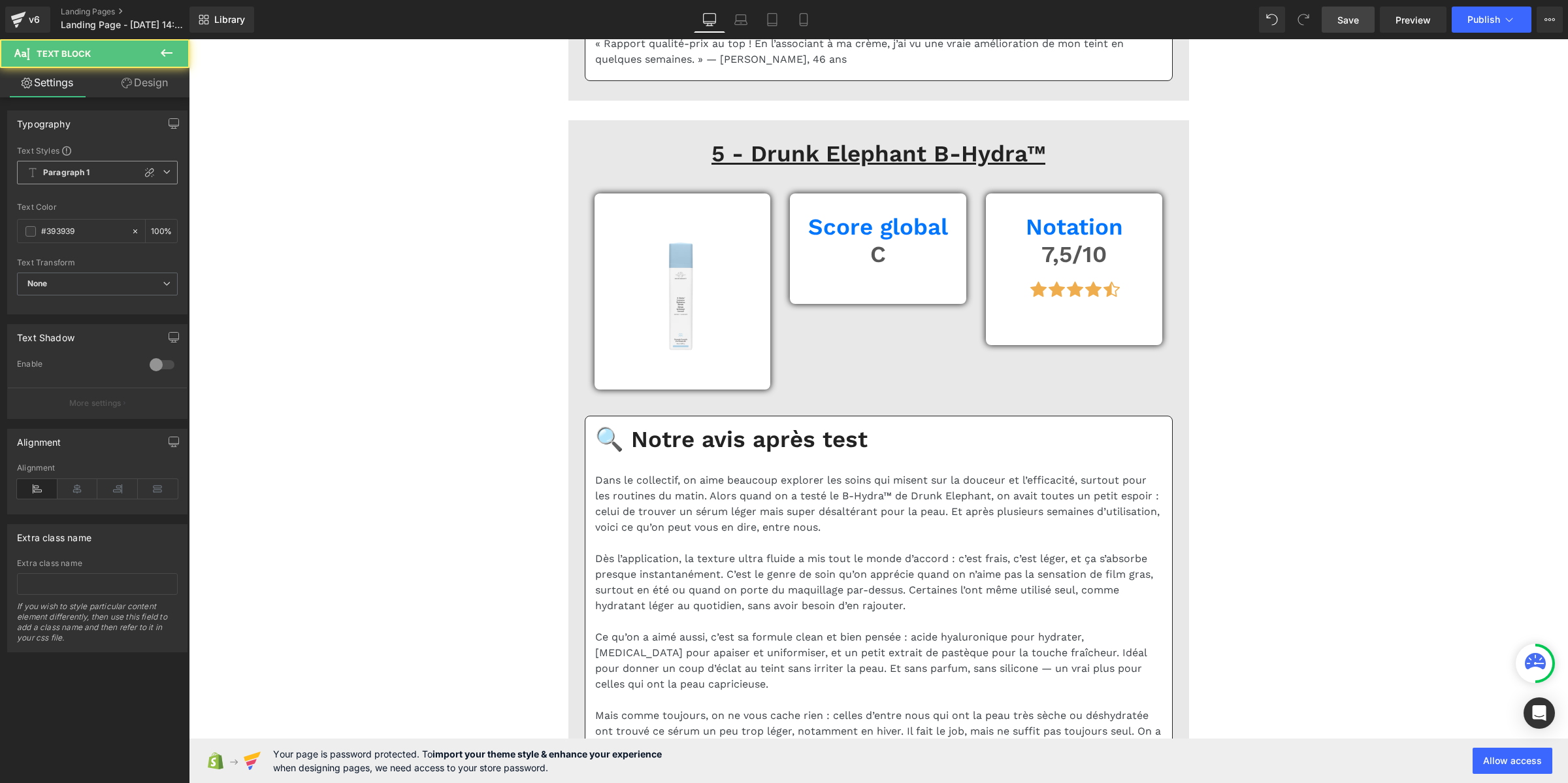
click at [96, 171] on span "Paragraph 1" at bounding box center [97, 172] width 161 height 24
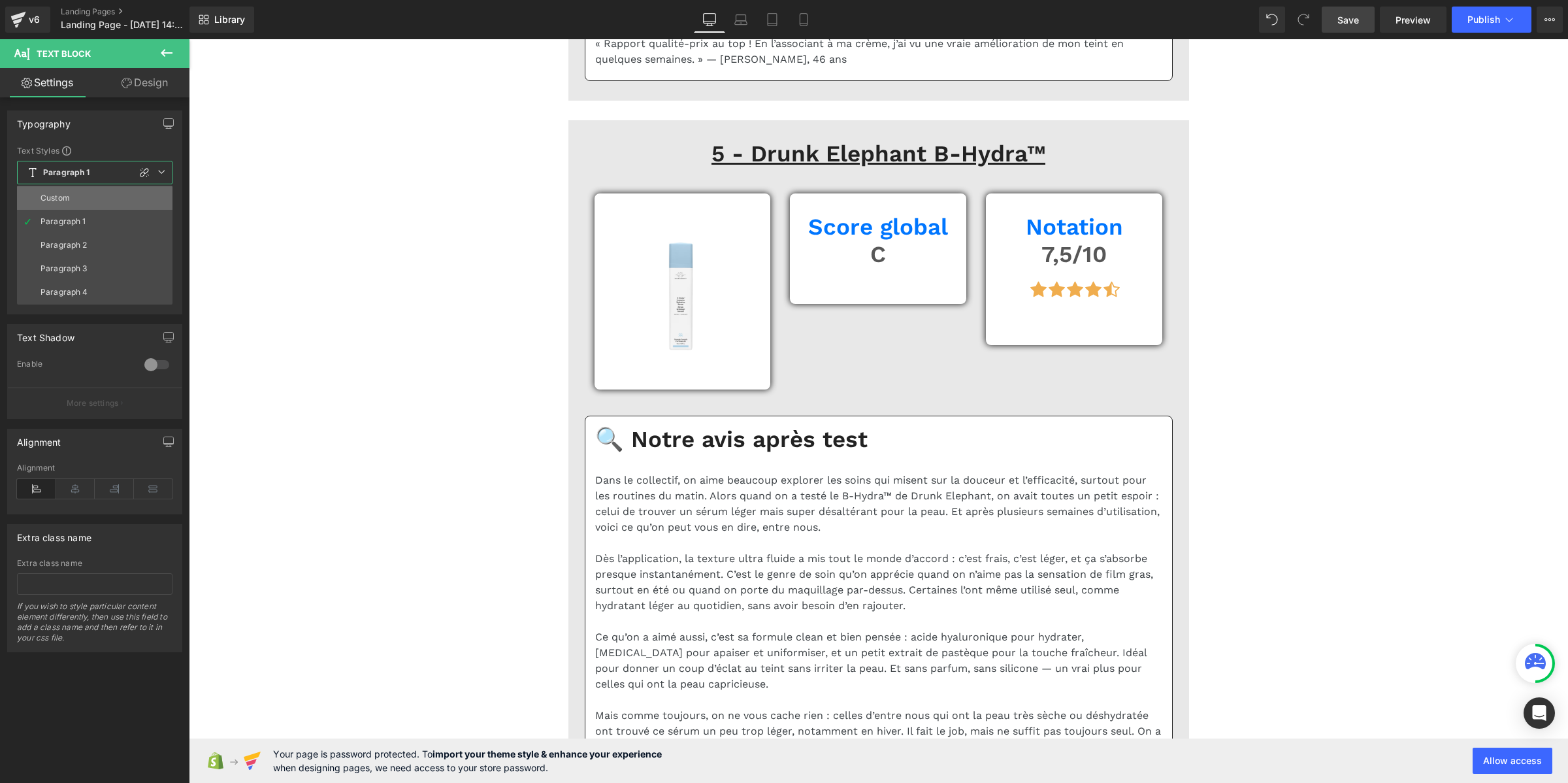
click at [105, 194] on li "Custom" at bounding box center [95, 198] width 155 height 24
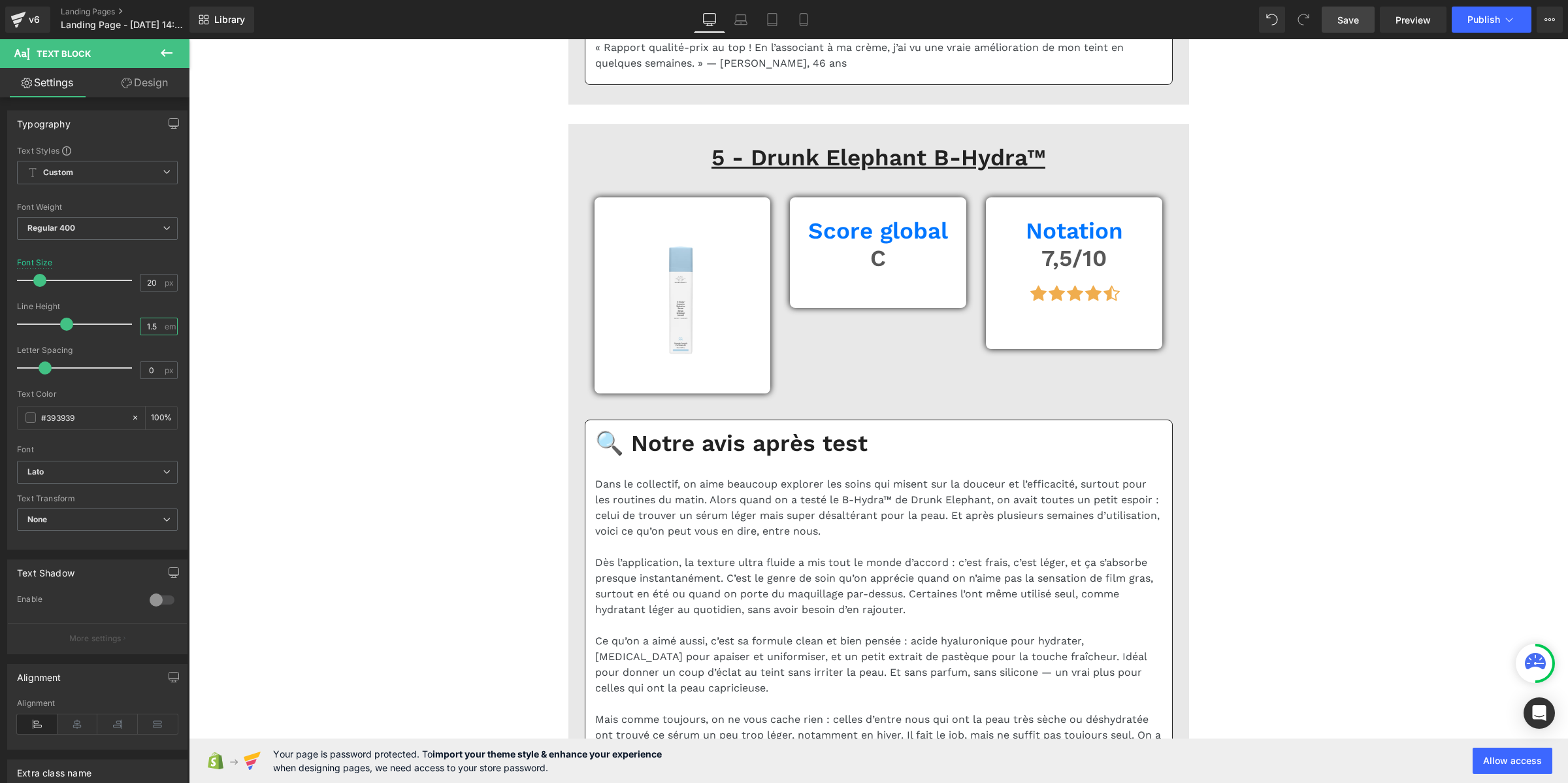
click at [145, 328] on input "1.5" at bounding box center [152, 326] width 23 height 16
paste input "2"
type input "1.2"
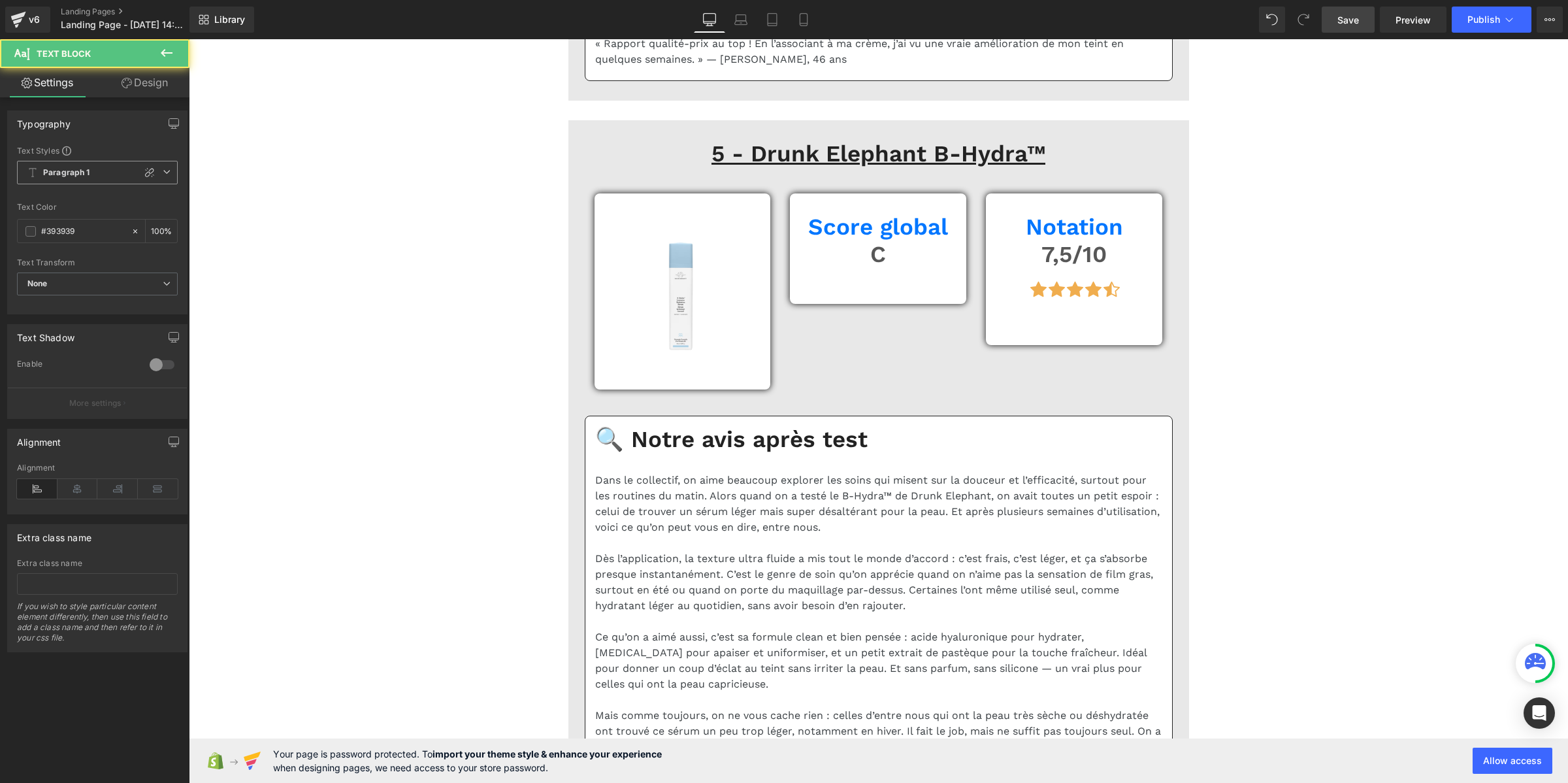
click at [69, 168] on b "Paragraph 1" at bounding box center [67, 173] width 47 height 11
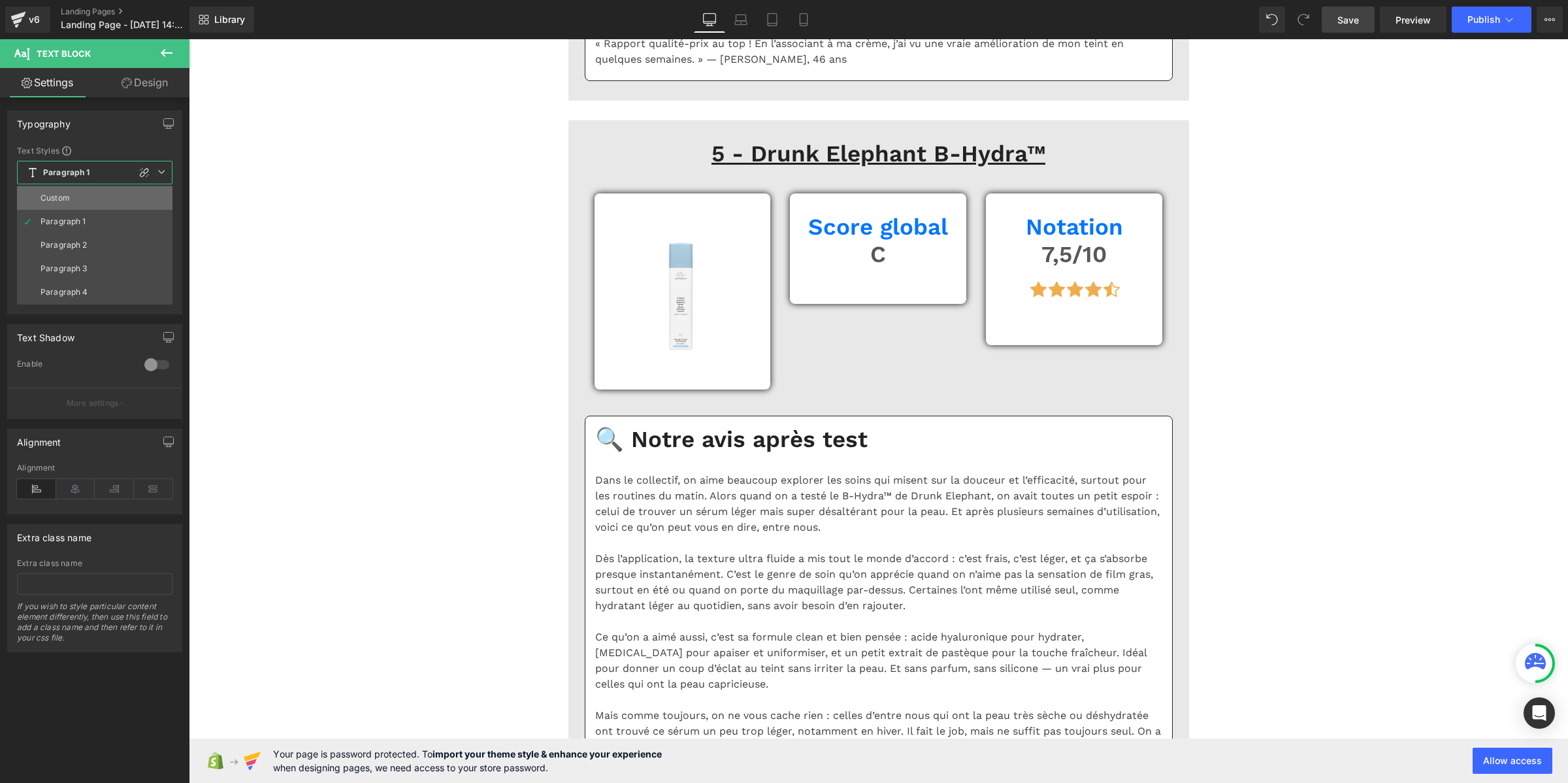
click at [92, 196] on li "Custom" at bounding box center [95, 198] width 155 height 24
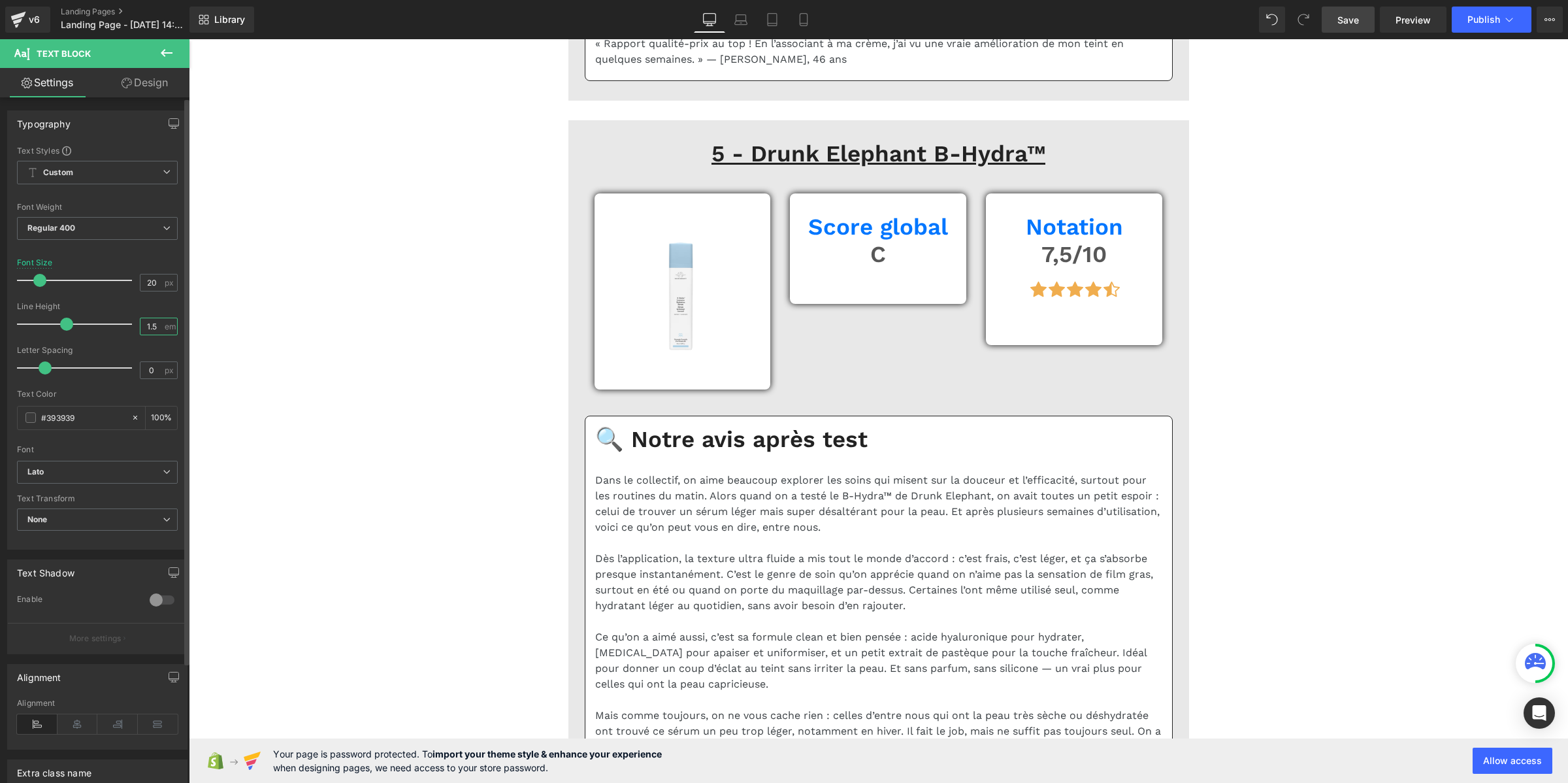
click at [147, 324] on input "1.5" at bounding box center [152, 326] width 23 height 16
paste input "2"
type input "1.2"
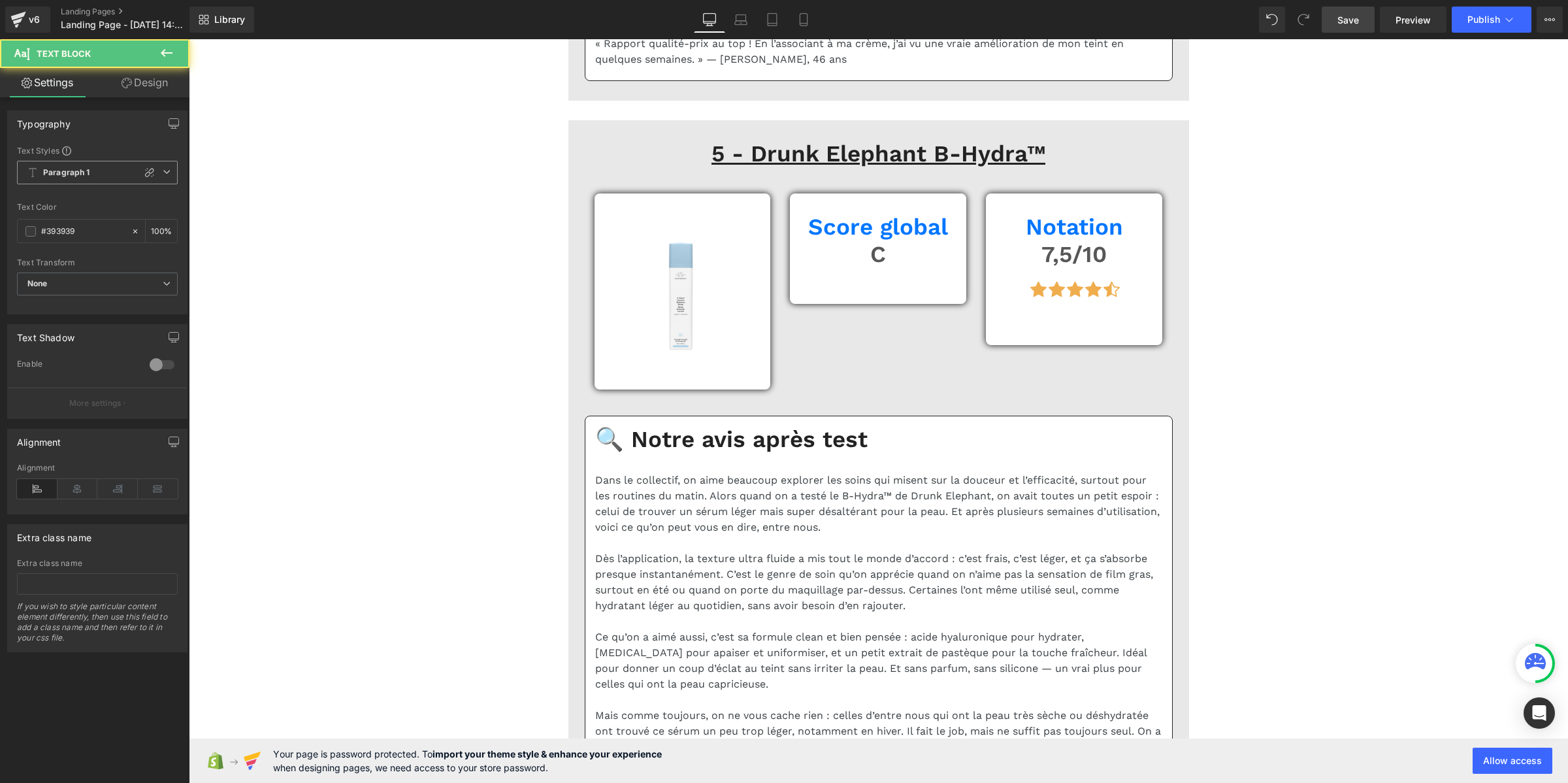
click at [77, 168] on b "Paragraph 1" at bounding box center [67, 173] width 47 height 11
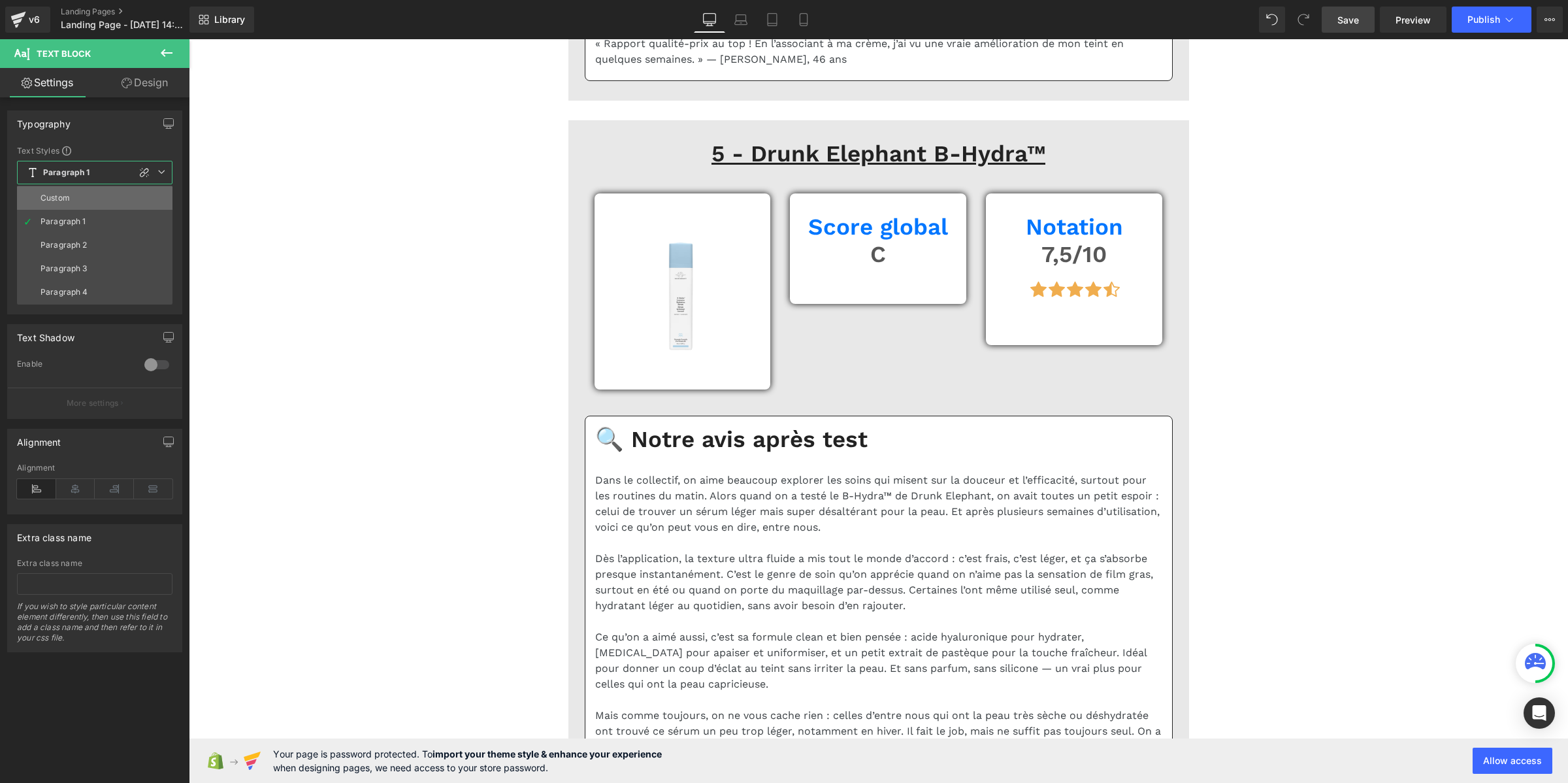
click at [93, 198] on li "Custom" at bounding box center [95, 198] width 155 height 24
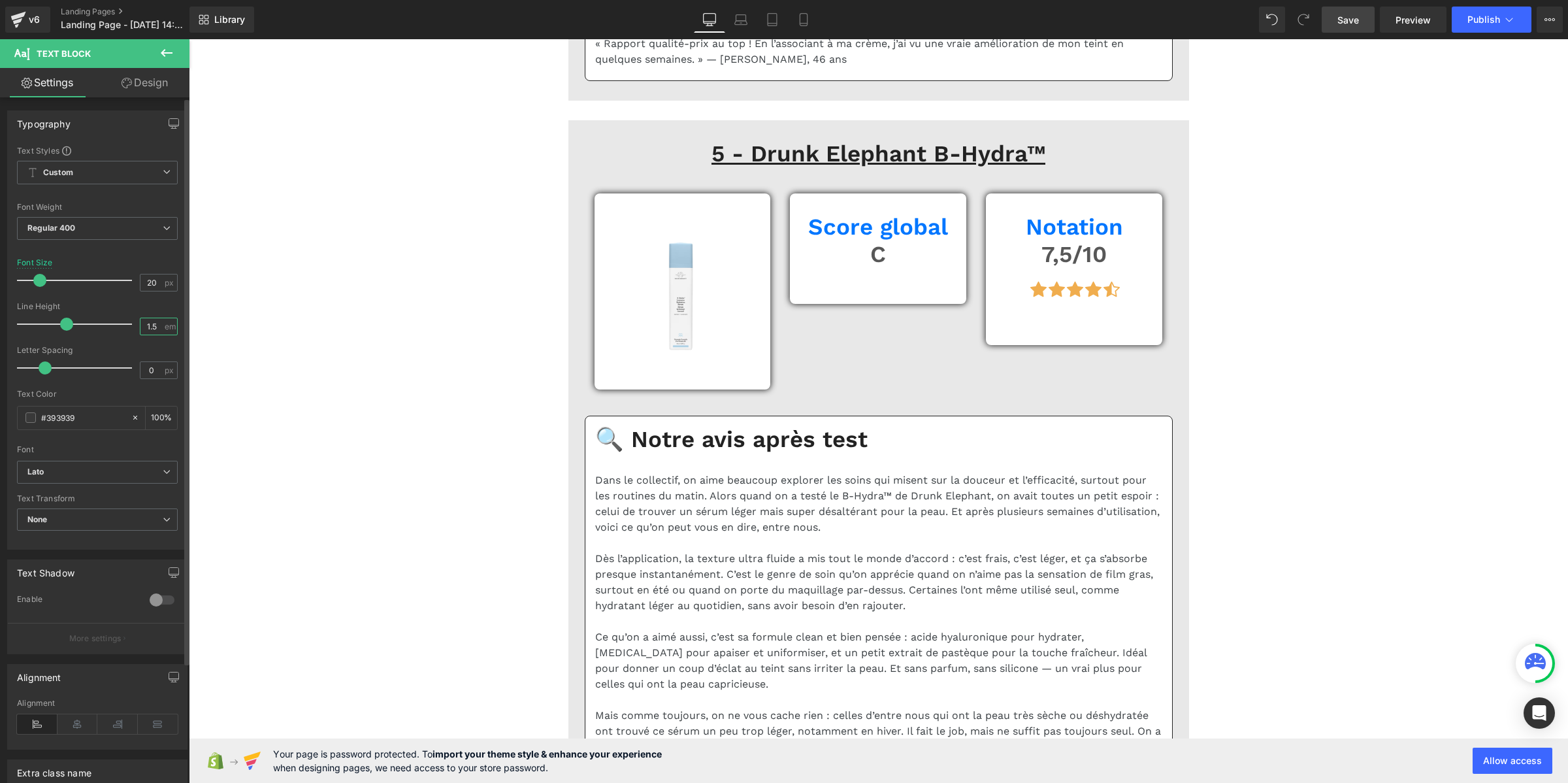
click at [151, 325] on input "1.5" at bounding box center [152, 326] width 23 height 16
paste input "2"
type input "1.2"
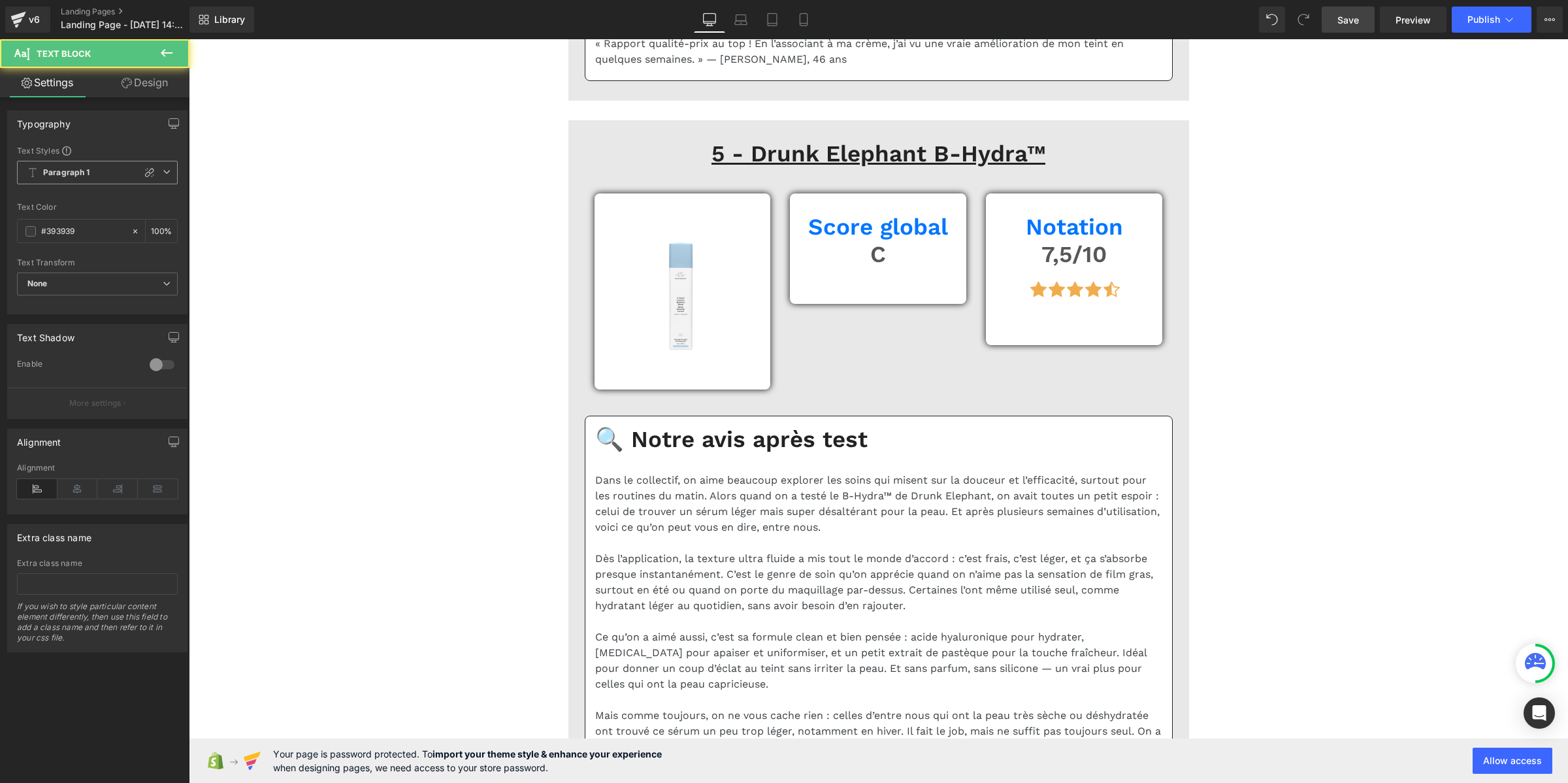
click at [74, 171] on b "Paragraph 1" at bounding box center [67, 173] width 47 height 11
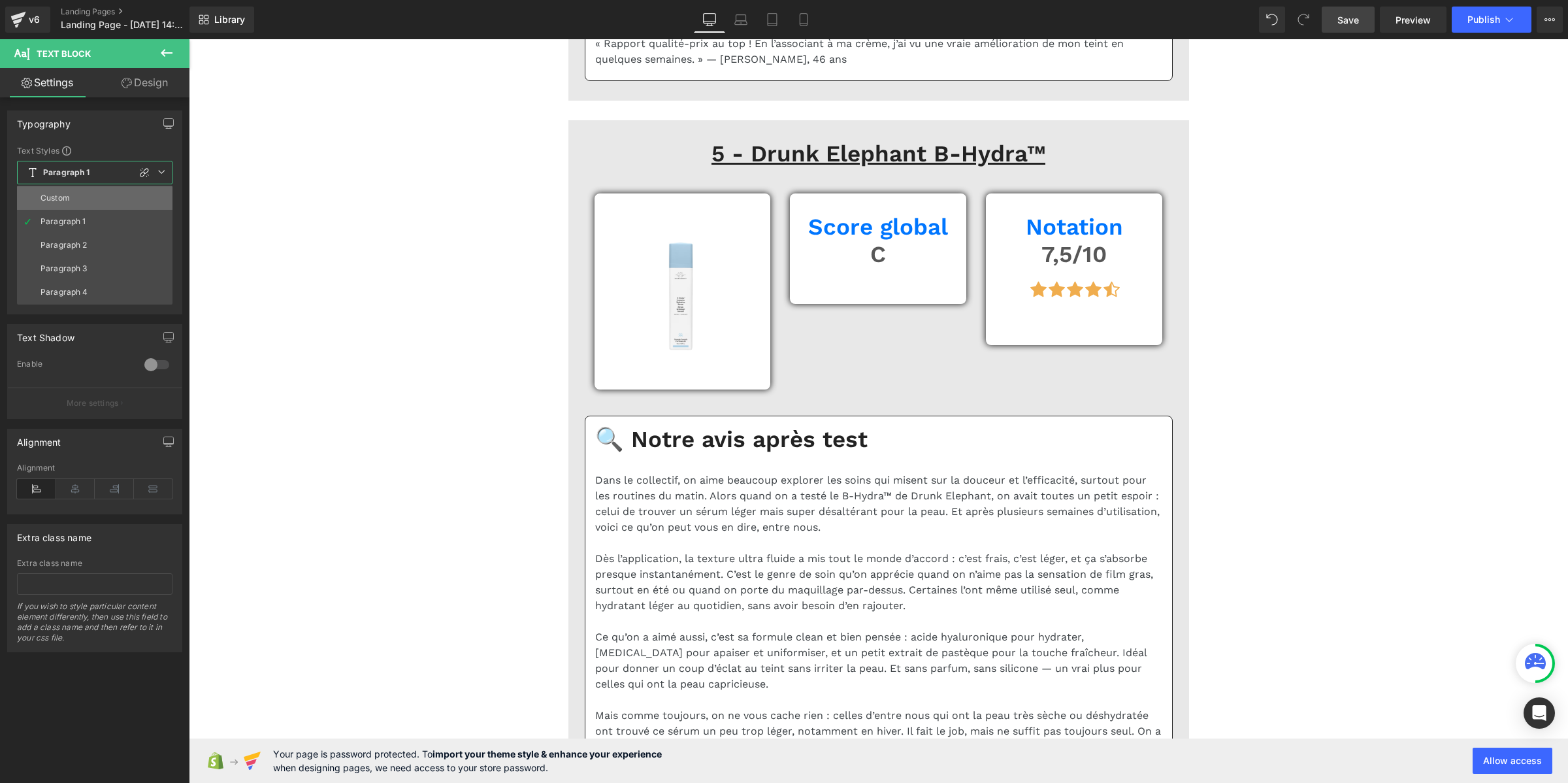
click at [80, 199] on li "Custom" at bounding box center [95, 198] width 155 height 24
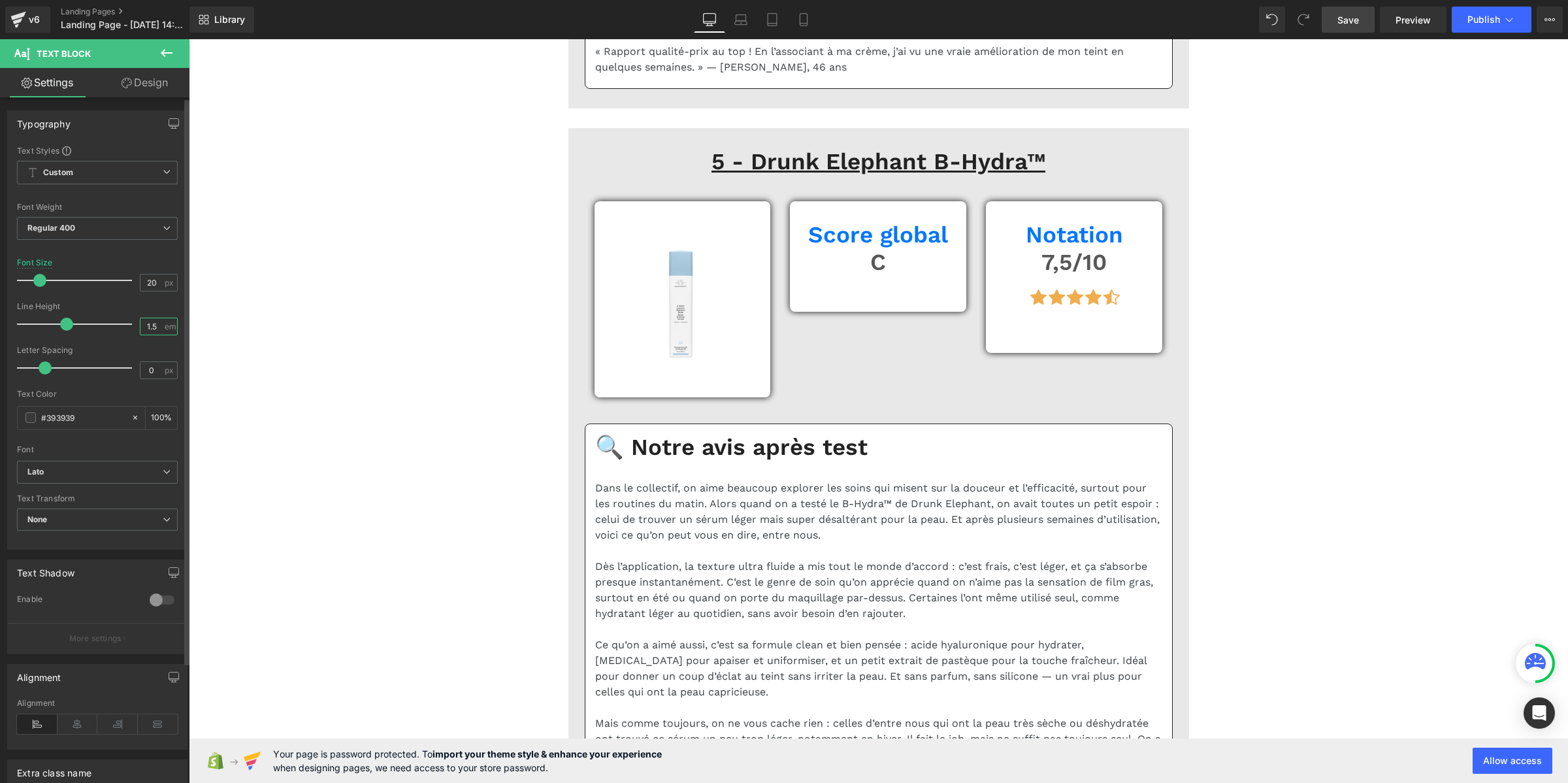
click at [157, 325] on input "1.5" at bounding box center [152, 326] width 23 height 16
paste input "2"
type input "1.2"
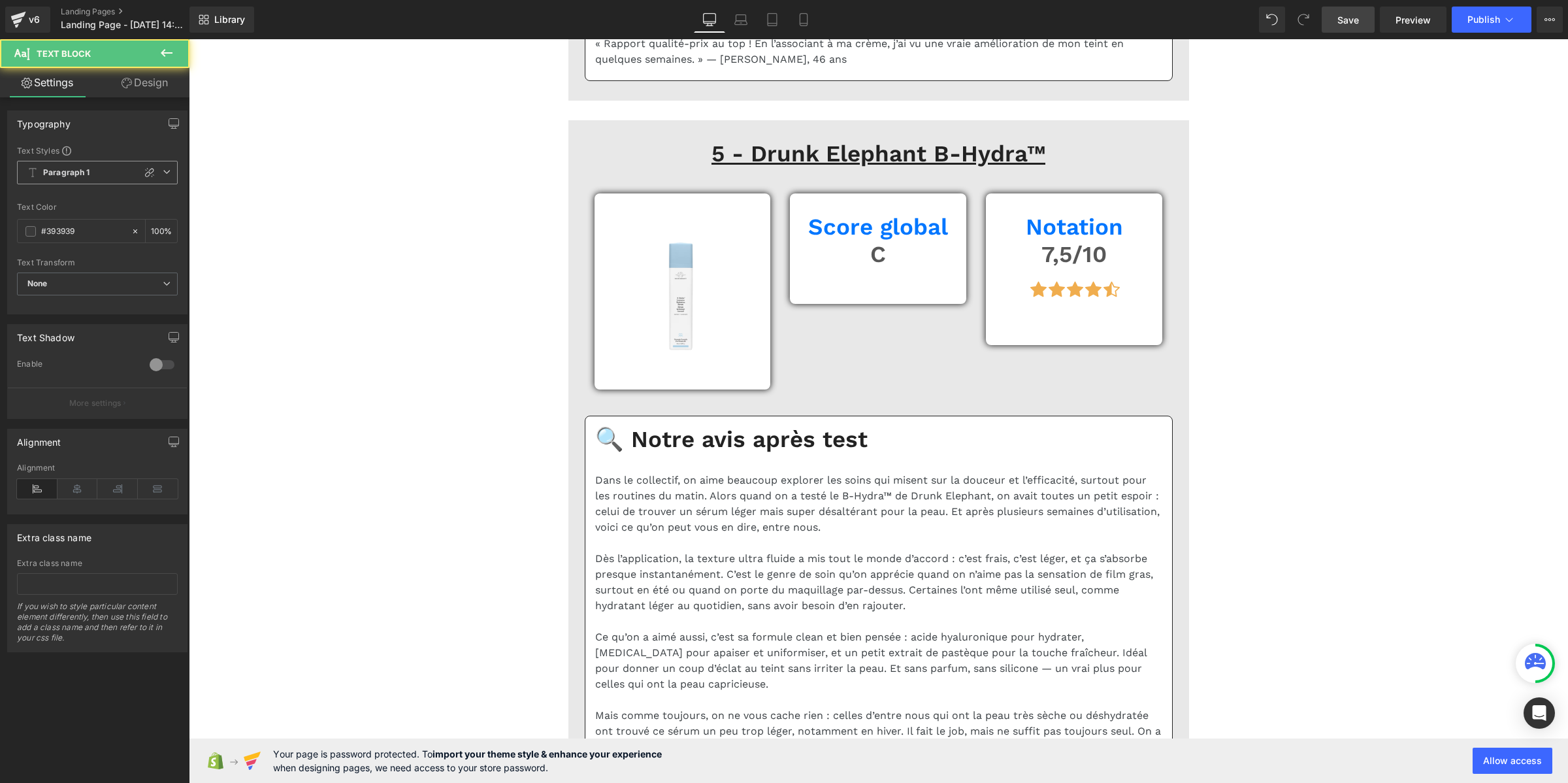
click at [38, 177] on span "Paragraph 1" at bounding box center [97, 172] width 161 height 24
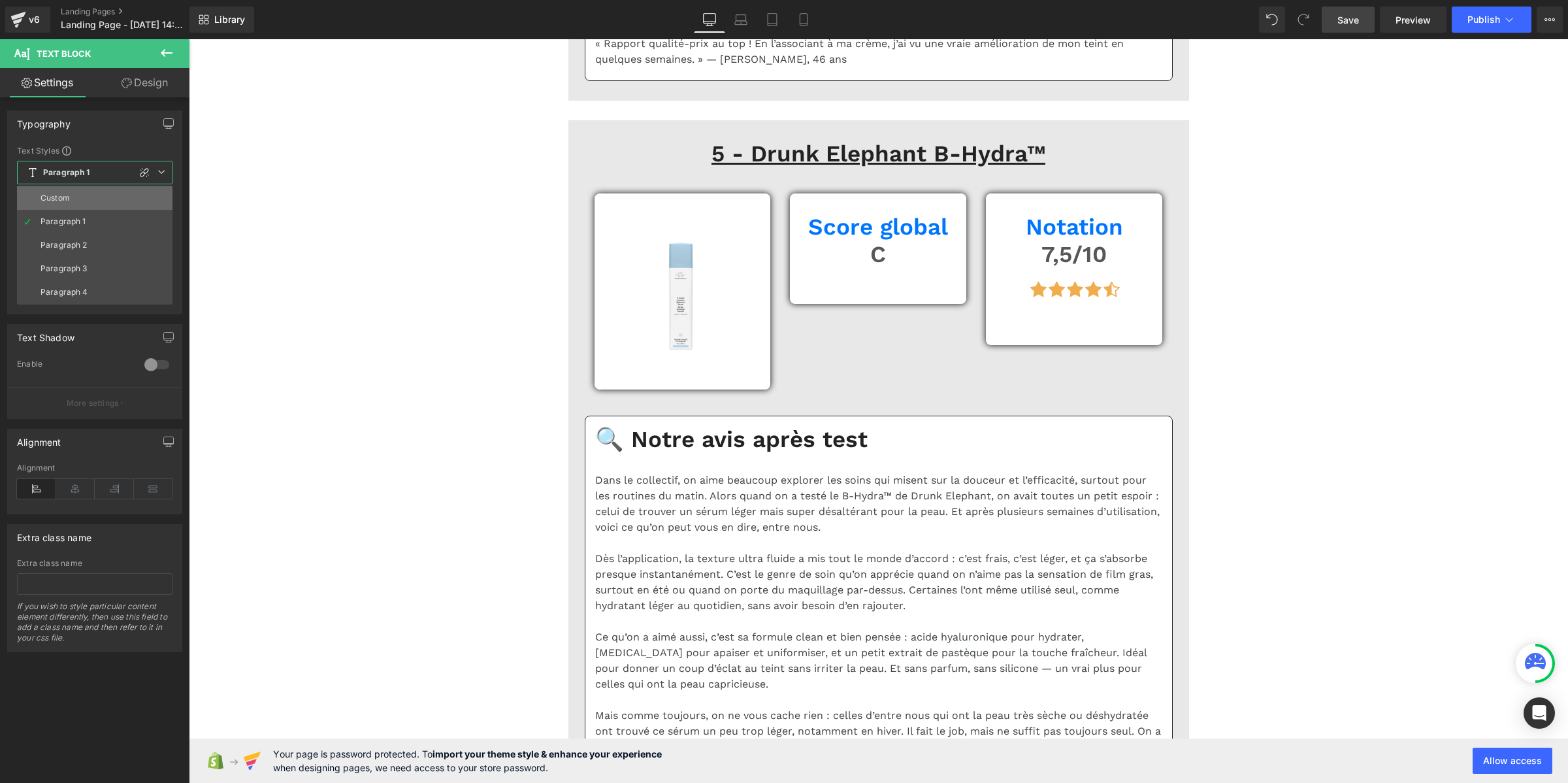
click at [60, 201] on div "Custom" at bounding box center [56, 198] width 29 height 9
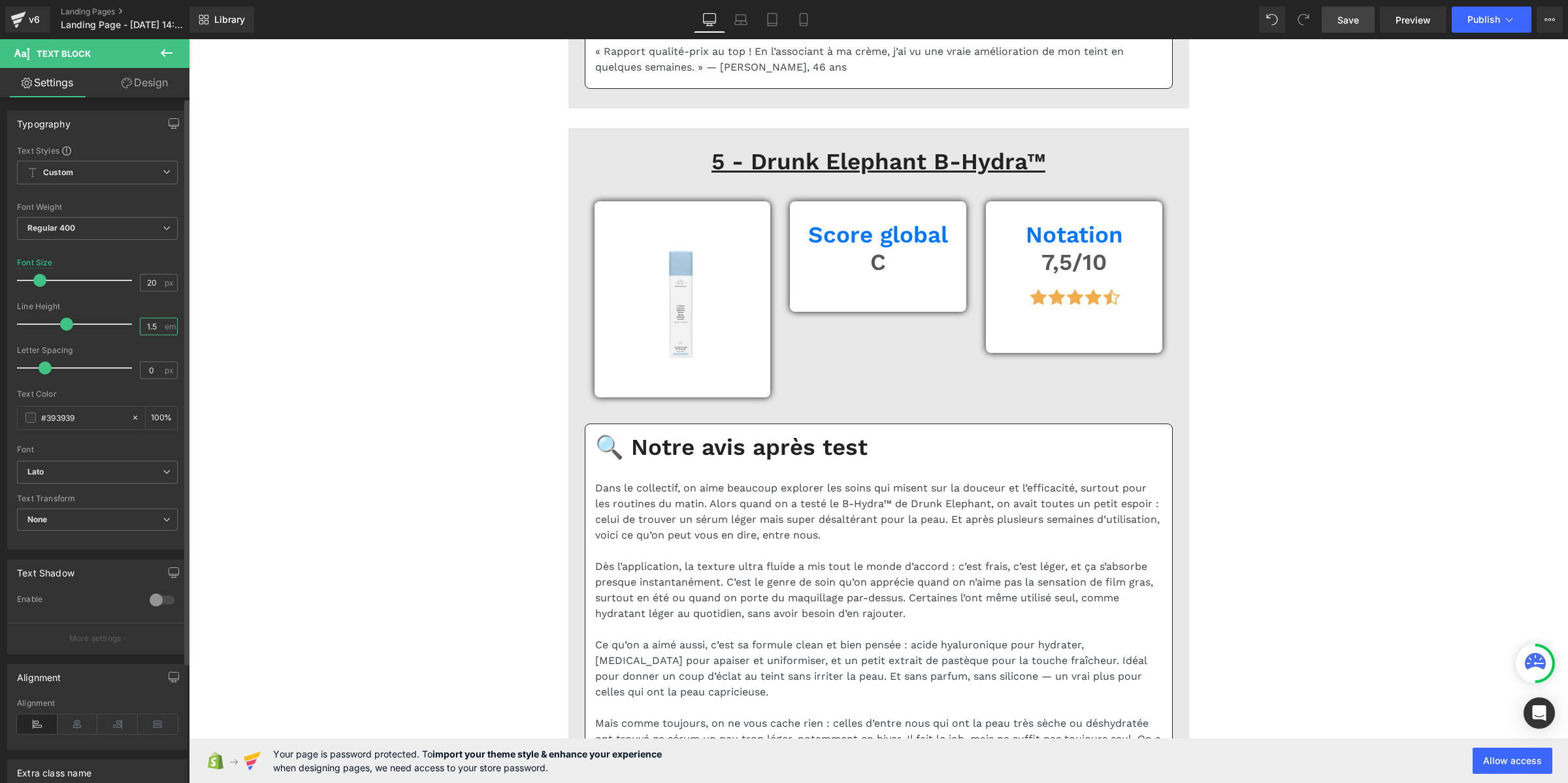
click at [154, 325] on input "1.5" at bounding box center [152, 326] width 23 height 16
paste input "2"
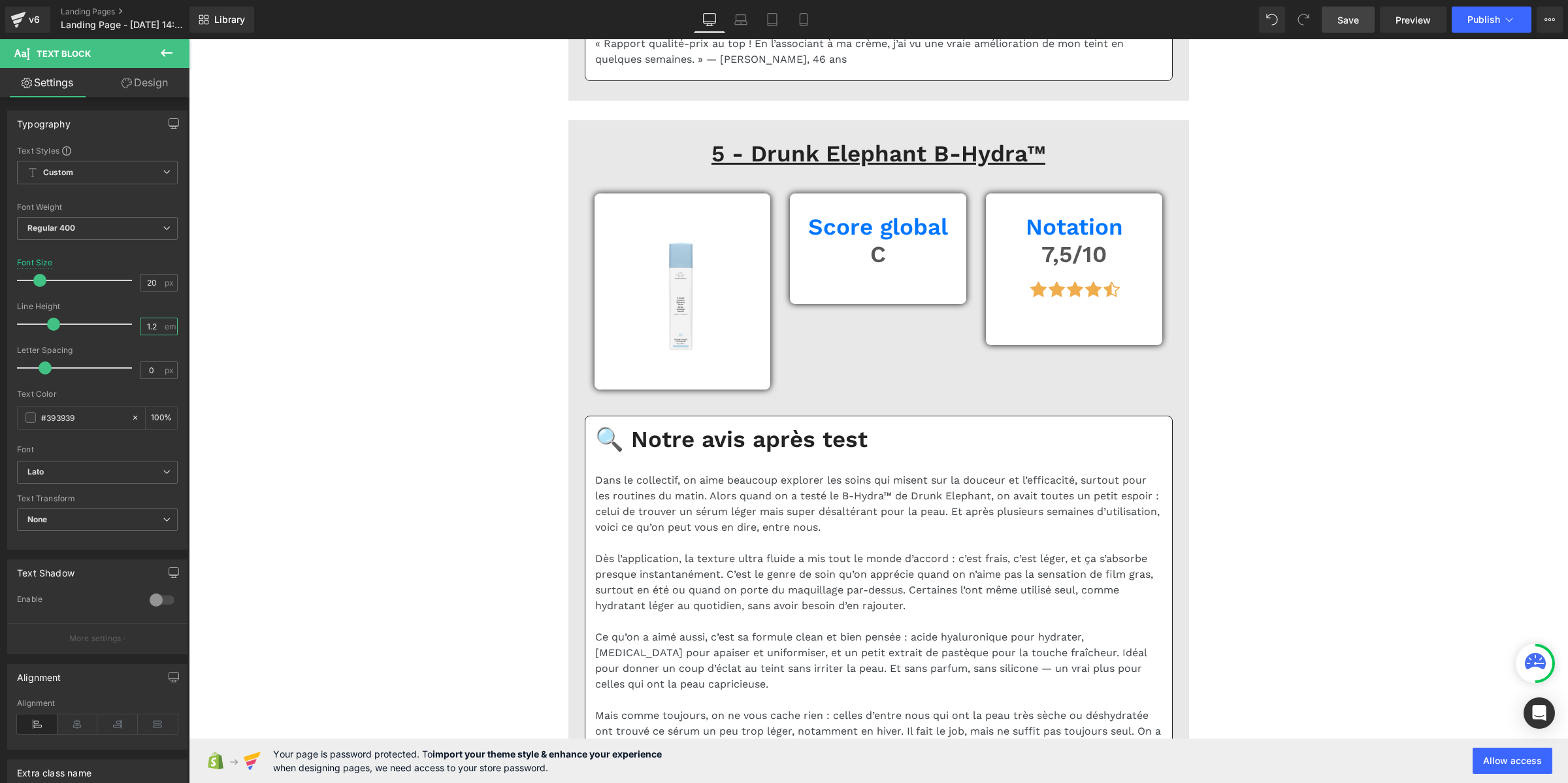
type input "1.2"
click at [1362, 11] on link "Save" at bounding box center [1347, 20] width 53 height 26
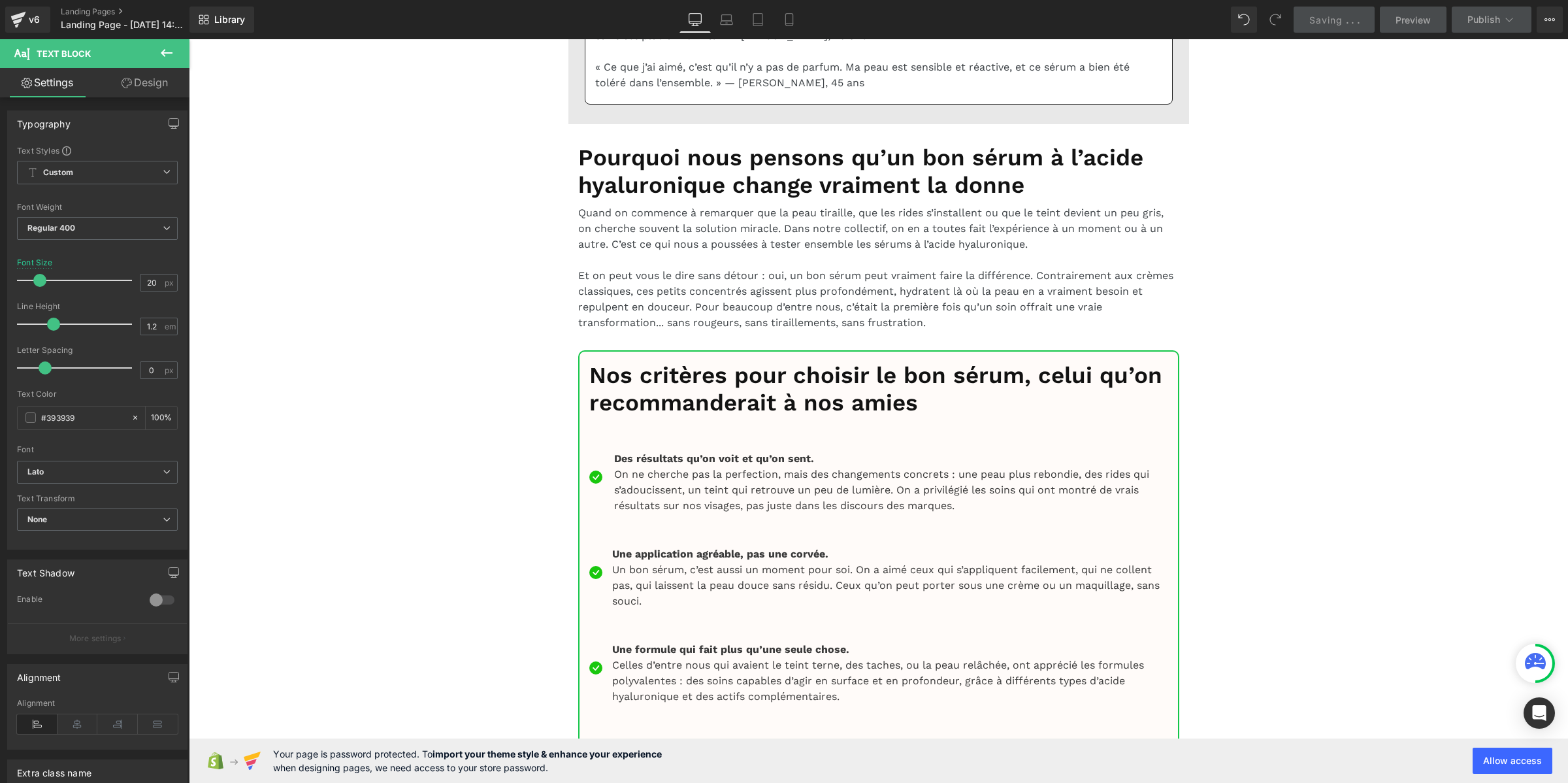
scroll to position [11316, 0]
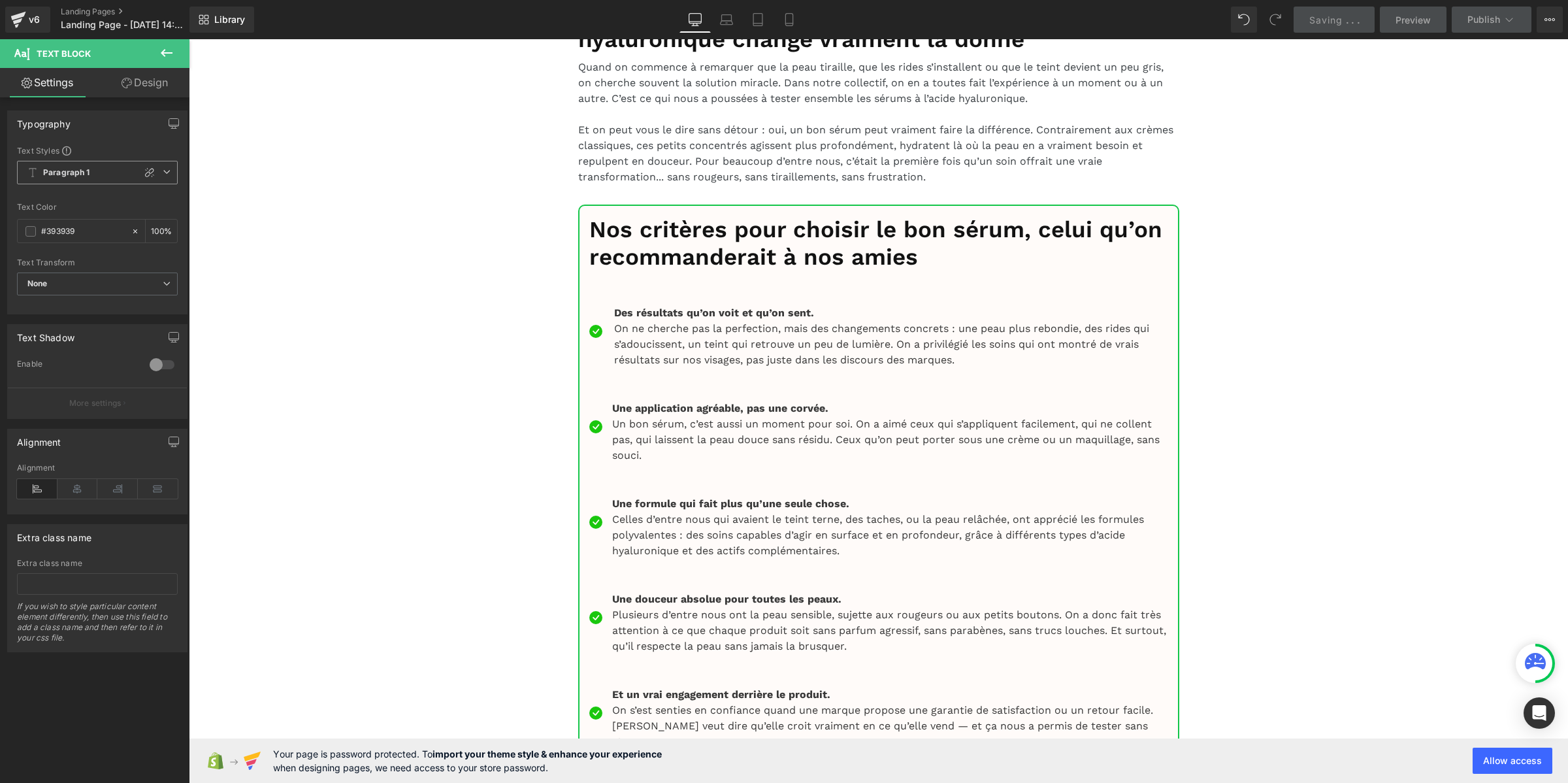
click at [92, 167] on span "Paragraph 1" at bounding box center [97, 172] width 161 height 24
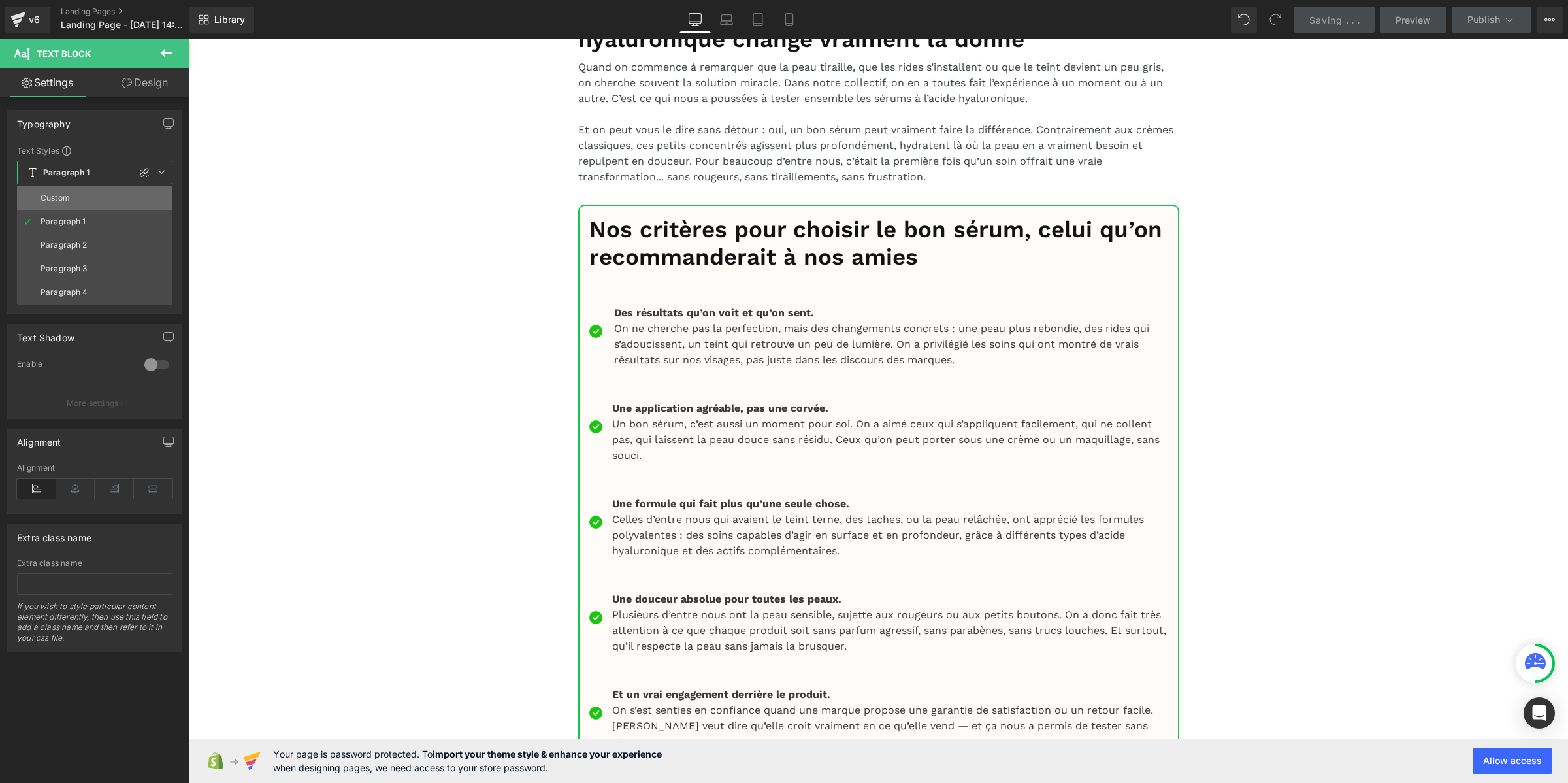
click at [88, 194] on li "Custom" at bounding box center [95, 198] width 155 height 24
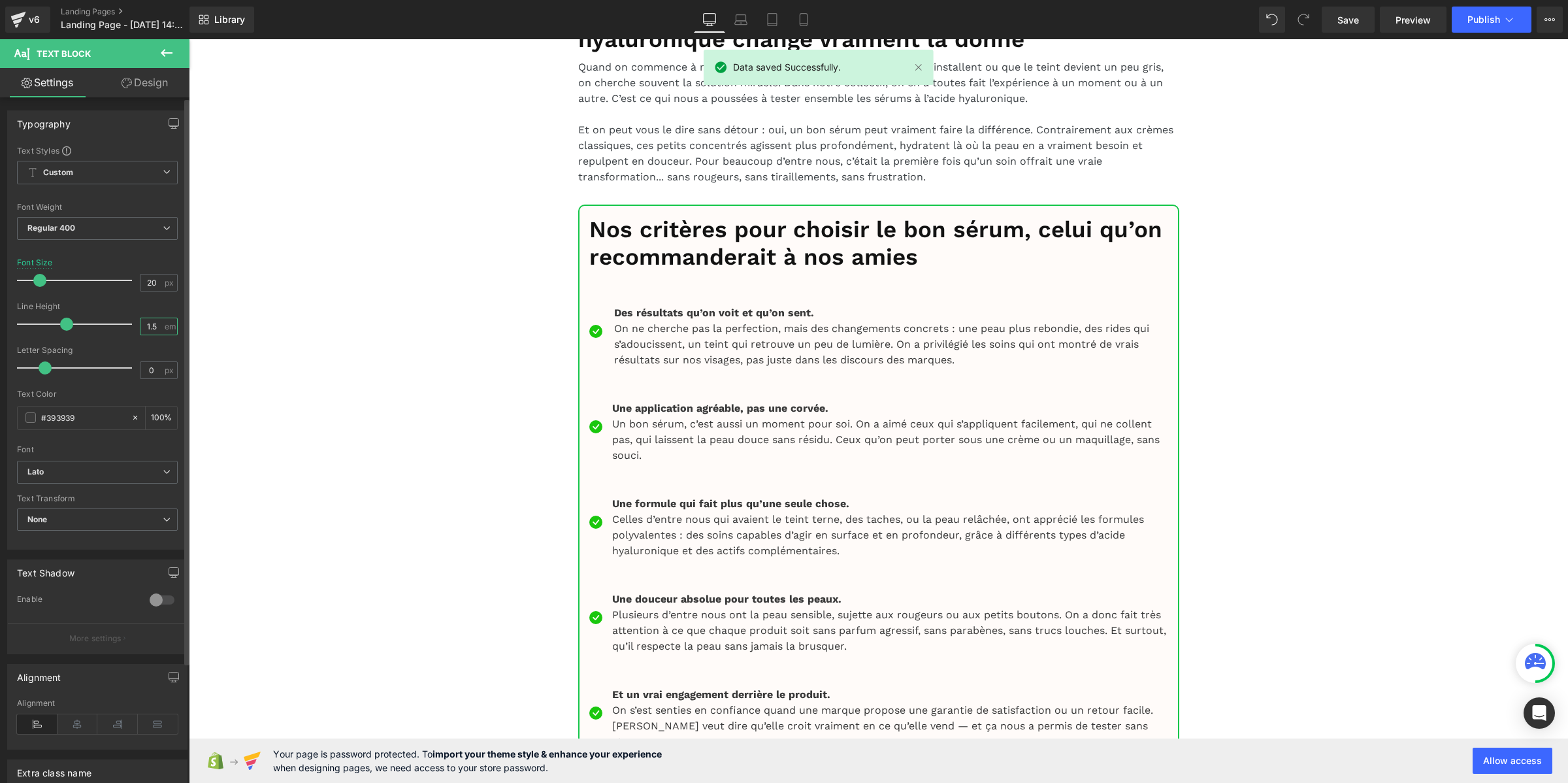
click at [144, 319] on input "1.5" at bounding box center [152, 326] width 23 height 16
paste input "2"
type input "1.2"
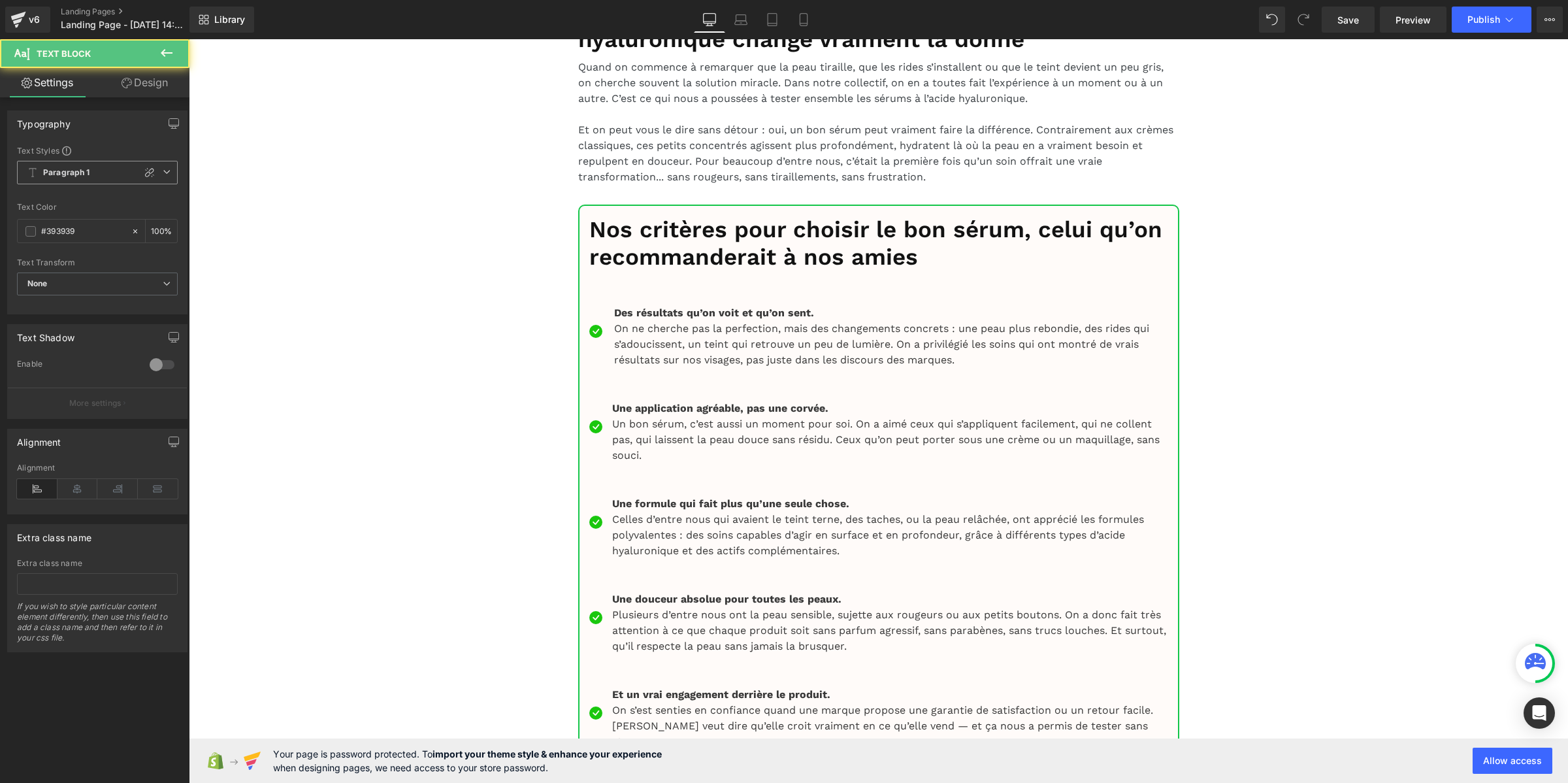
click at [89, 177] on b "Paragraph 1" at bounding box center [67, 173] width 47 height 11
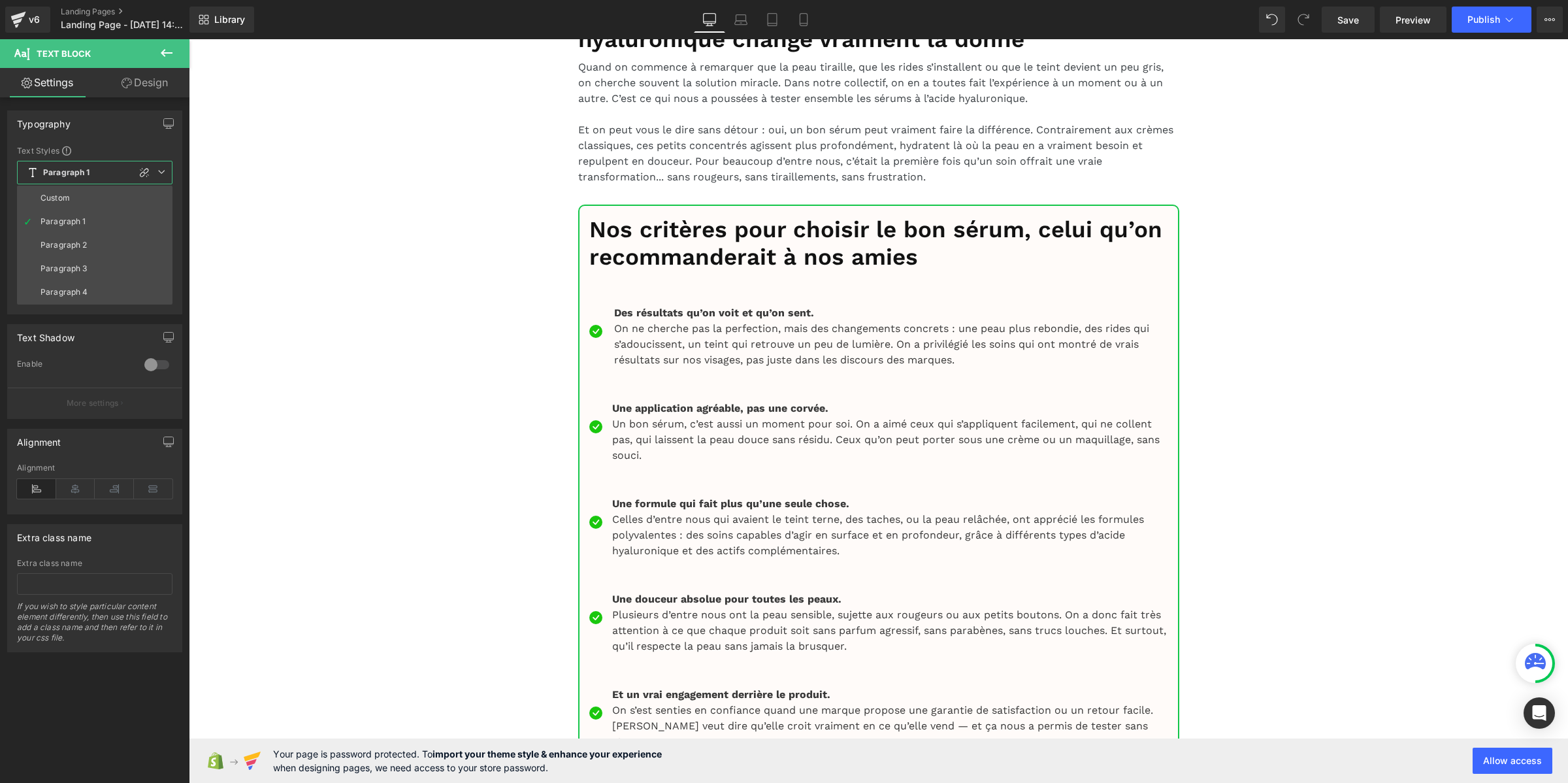
drag, startPoint x: 80, startPoint y: 198, endPoint x: 123, endPoint y: 279, distance: 91.7
click at [80, 199] on li "Custom" at bounding box center [95, 198] width 155 height 24
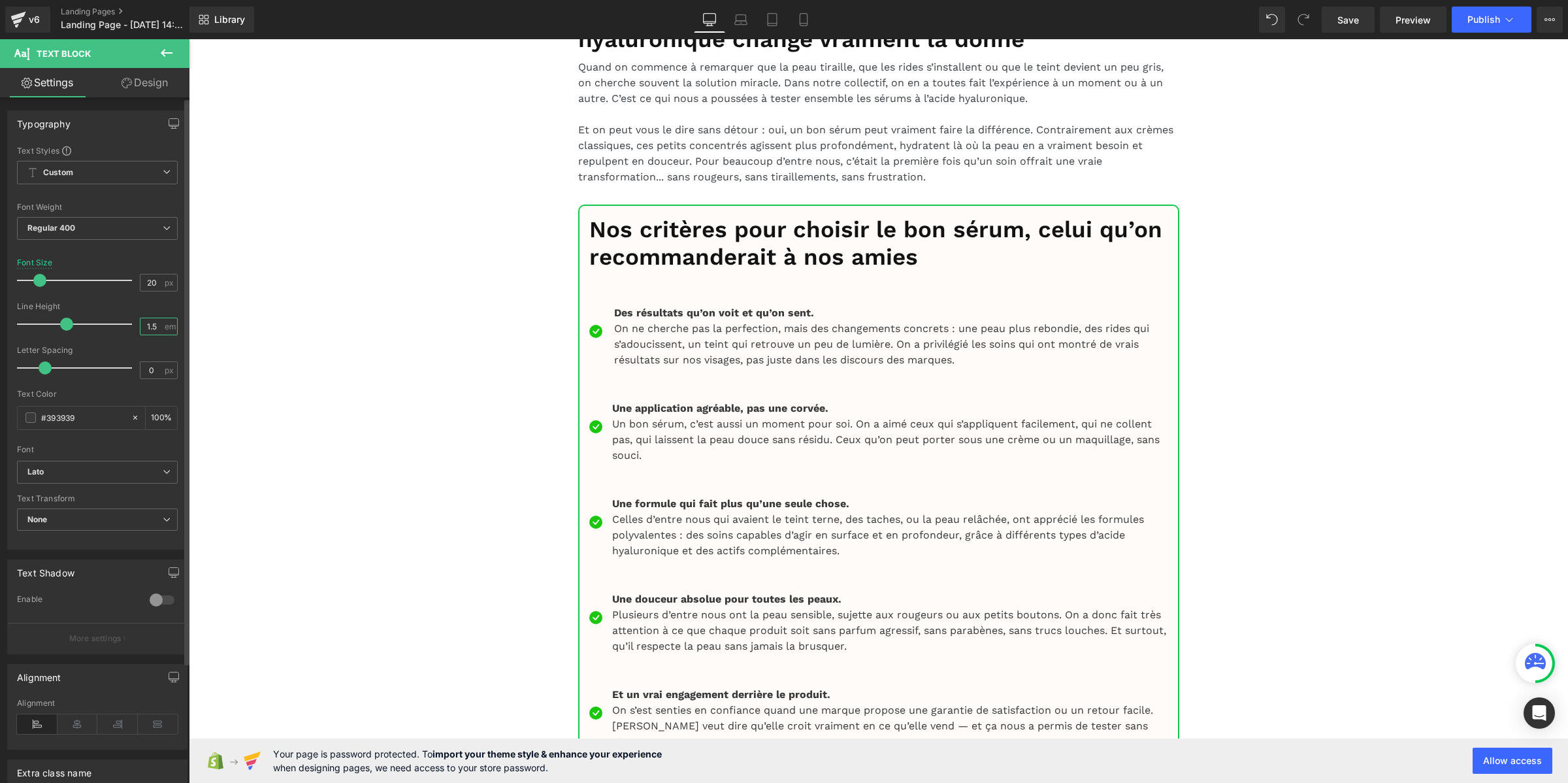
click at [151, 322] on input "1.5" at bounding box center [152, 326] width 23 height 16
paste input "2"
type input "1.2"
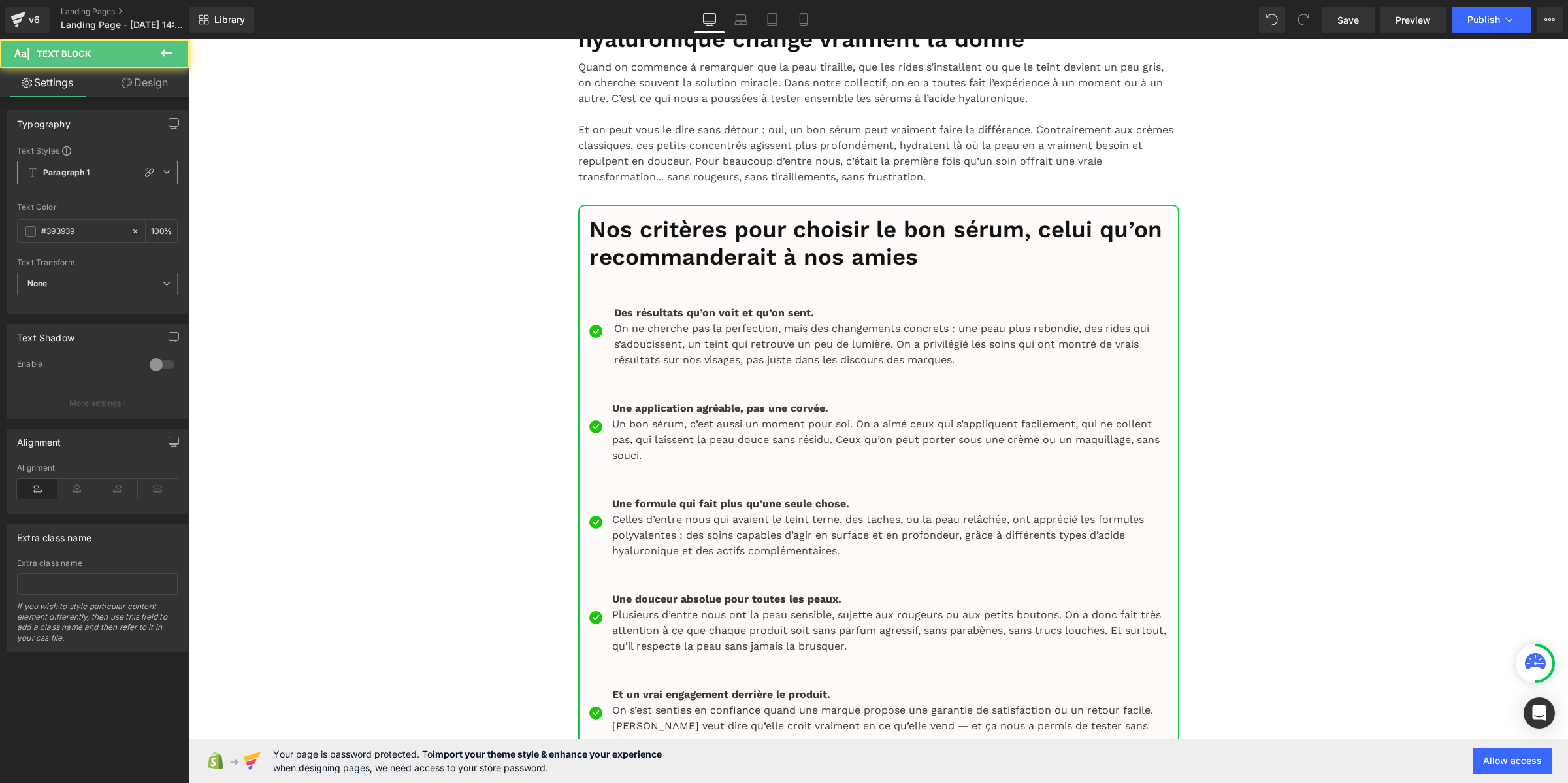
click at [52, 174] on b "Paragraph 1" at bounding box center [67, 173] width 47 height 11
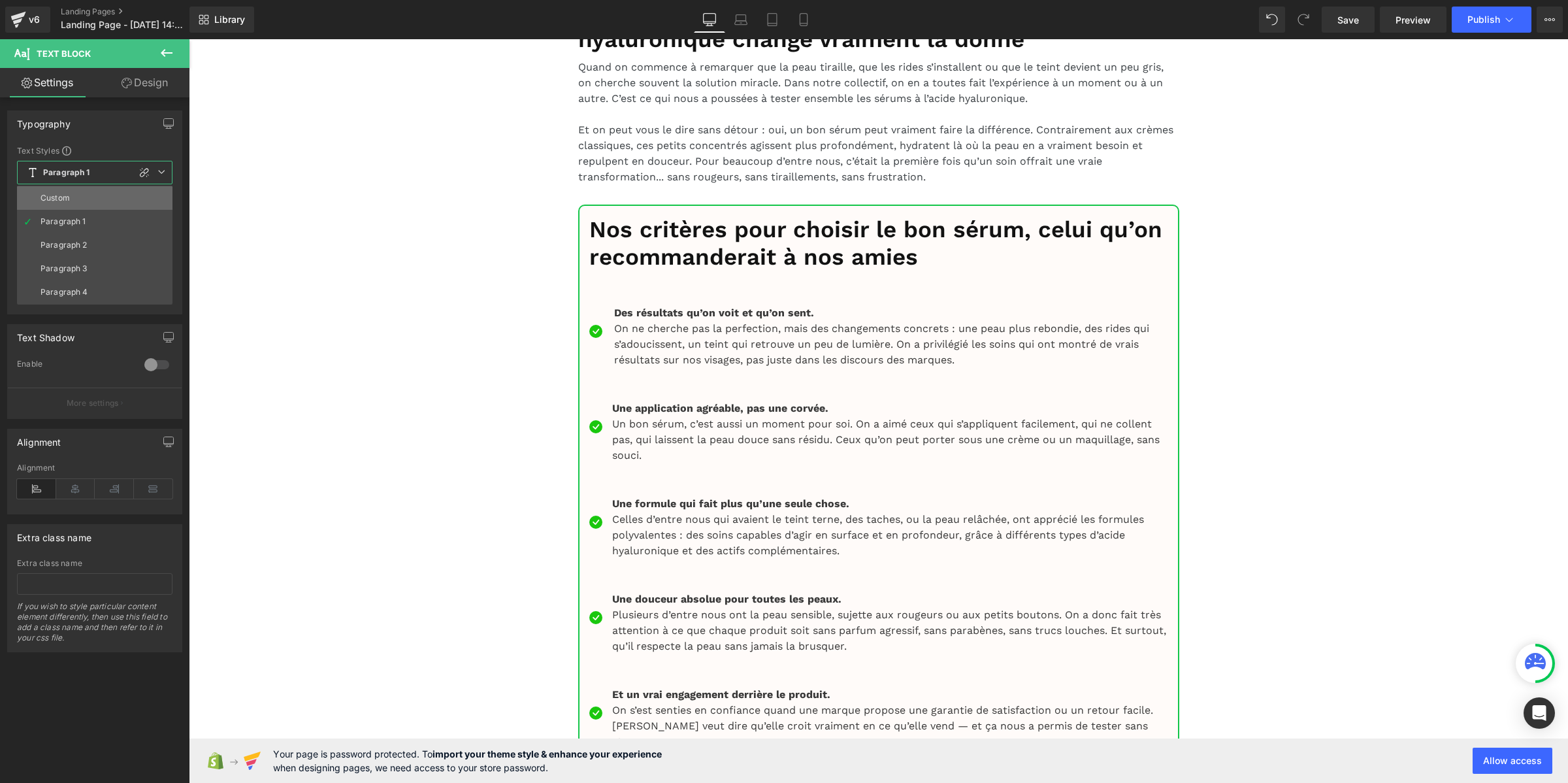
click at [51, 190] on li "Custom" at bounding box center [95, 198] width 155 height 24
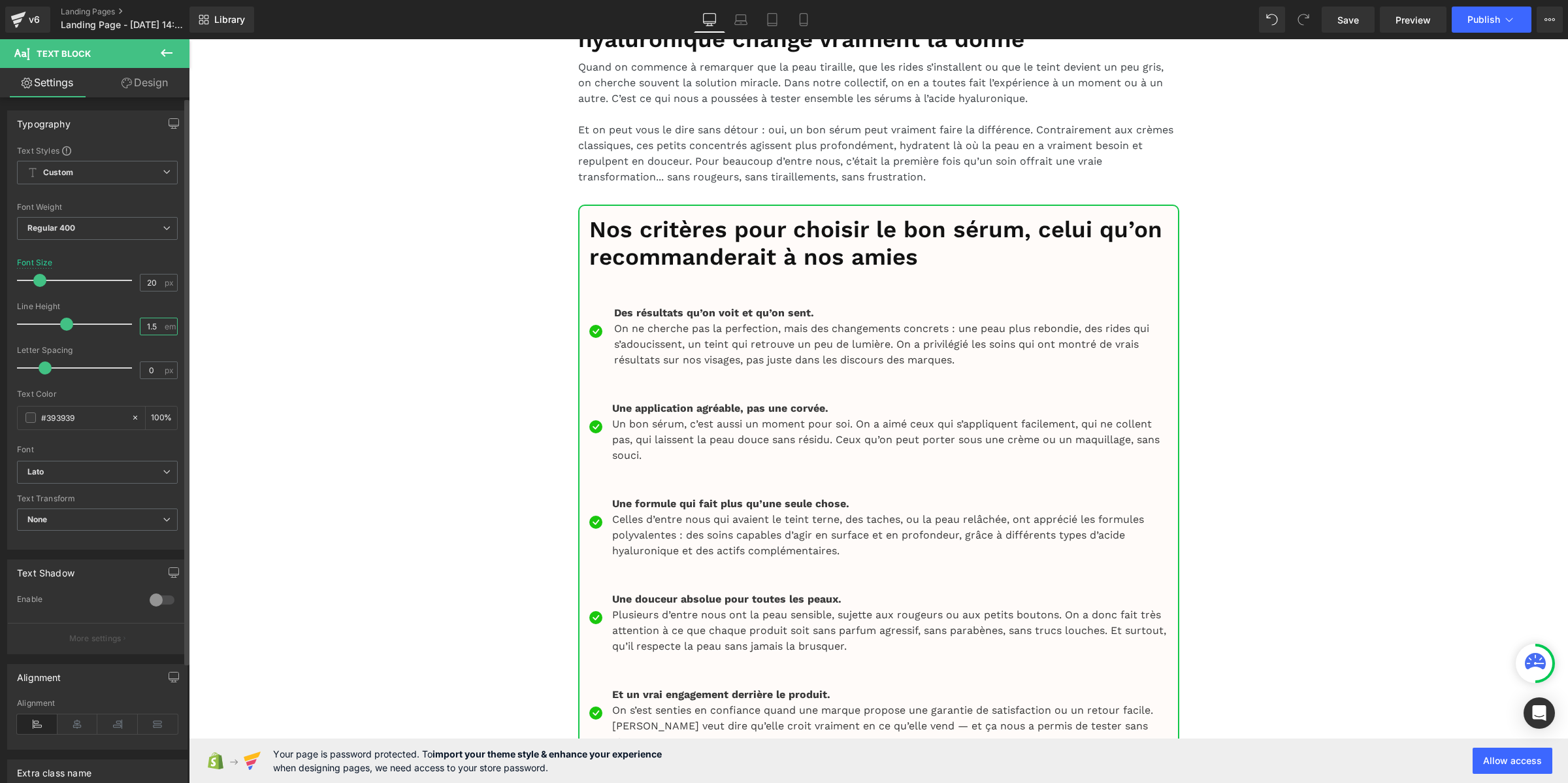
click at [154, 327] on input "1.5" at bounding box center [152, 326] width 23 height 16
paste input "2"
type input "1.2"
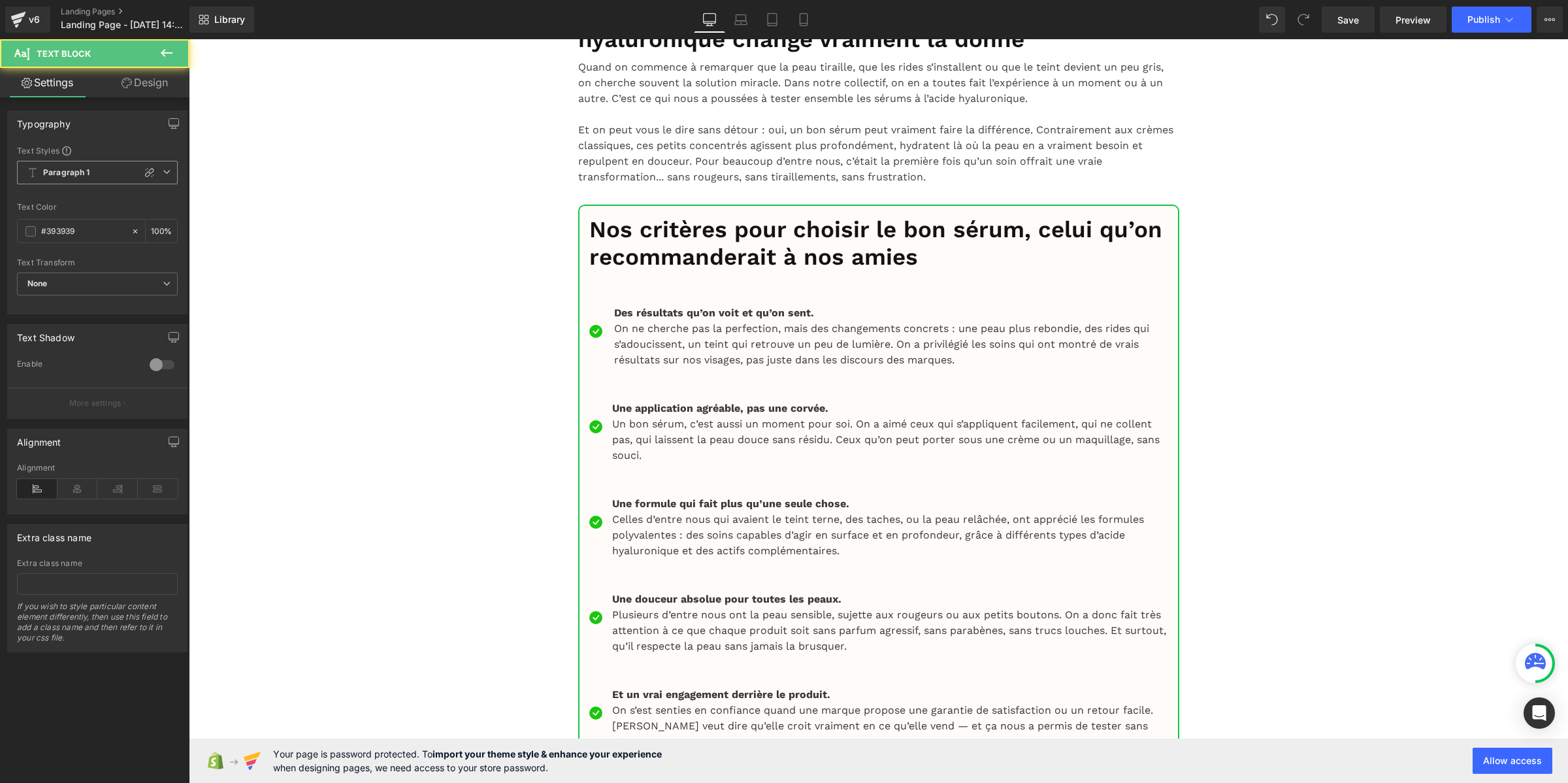
click at [90, 161] on span "Paragraph 1" at bounding box center [97, 172] width 161 height 24
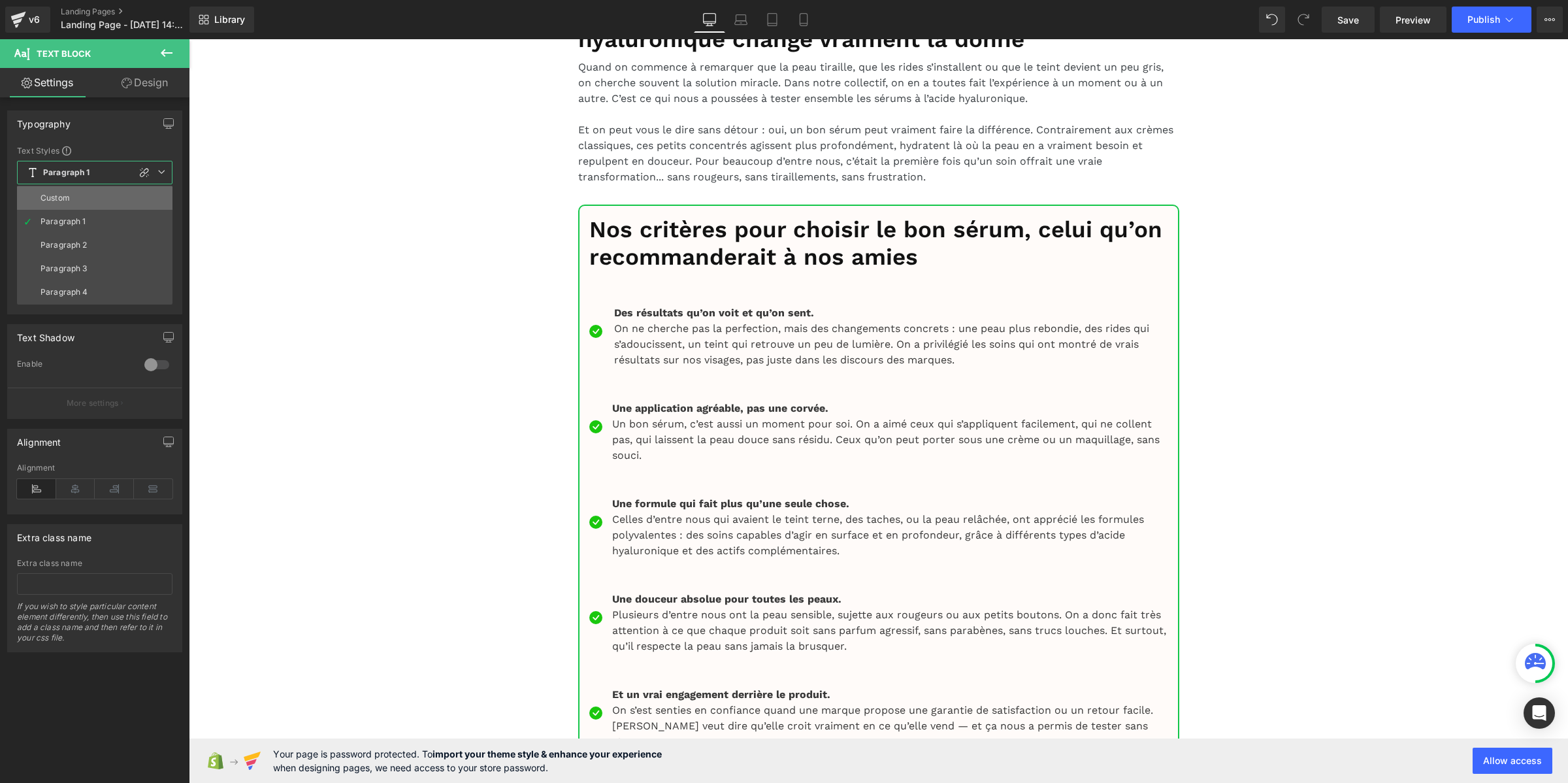
click at [96, 197] on li "Custom" at bounding box center [95, 198] width 155 height 24
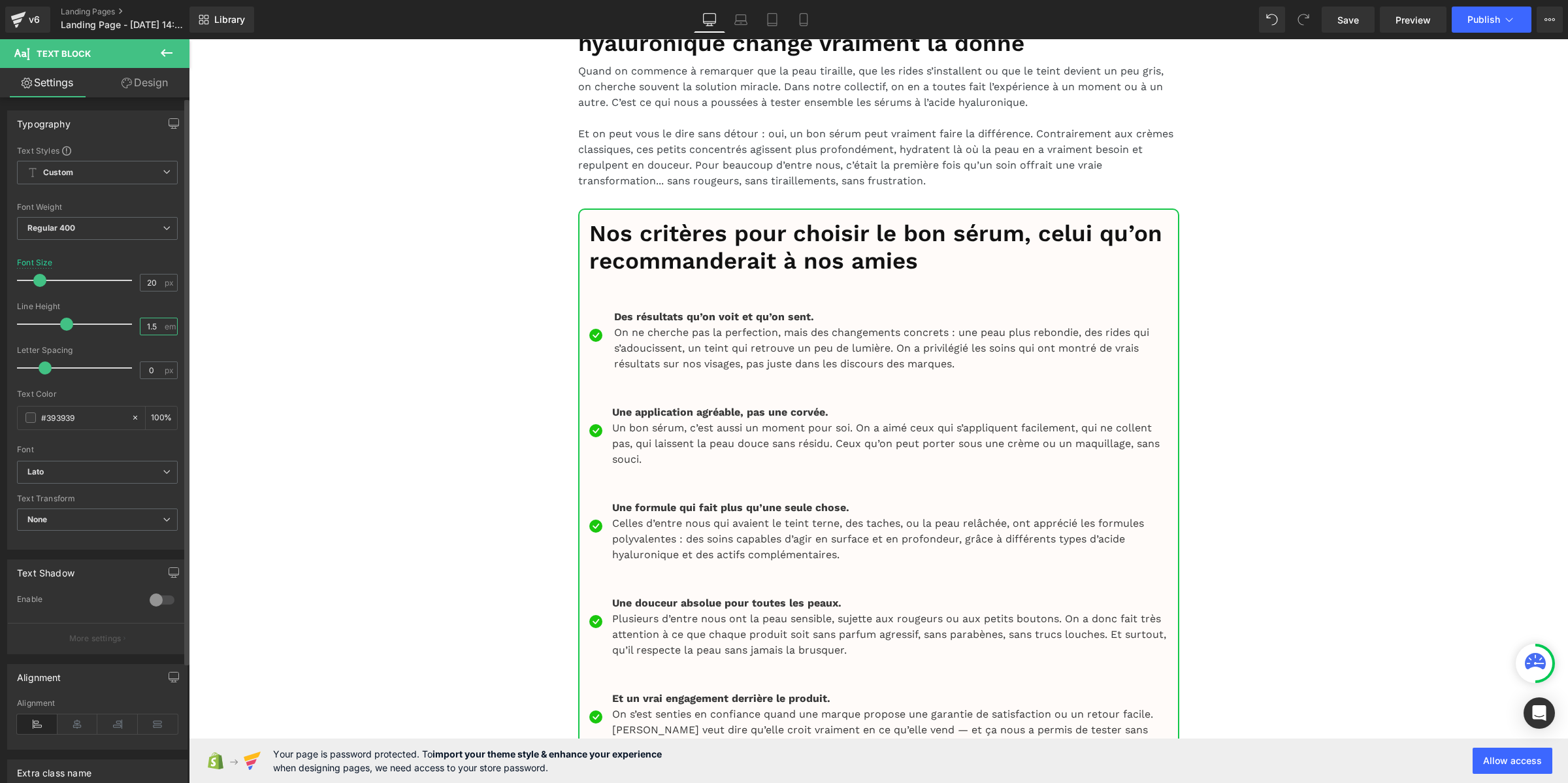
click at [141, 321] on input "1.5" at bounding box center [152, 326] width 23 height 16
paste input "2"
type input "1.2"
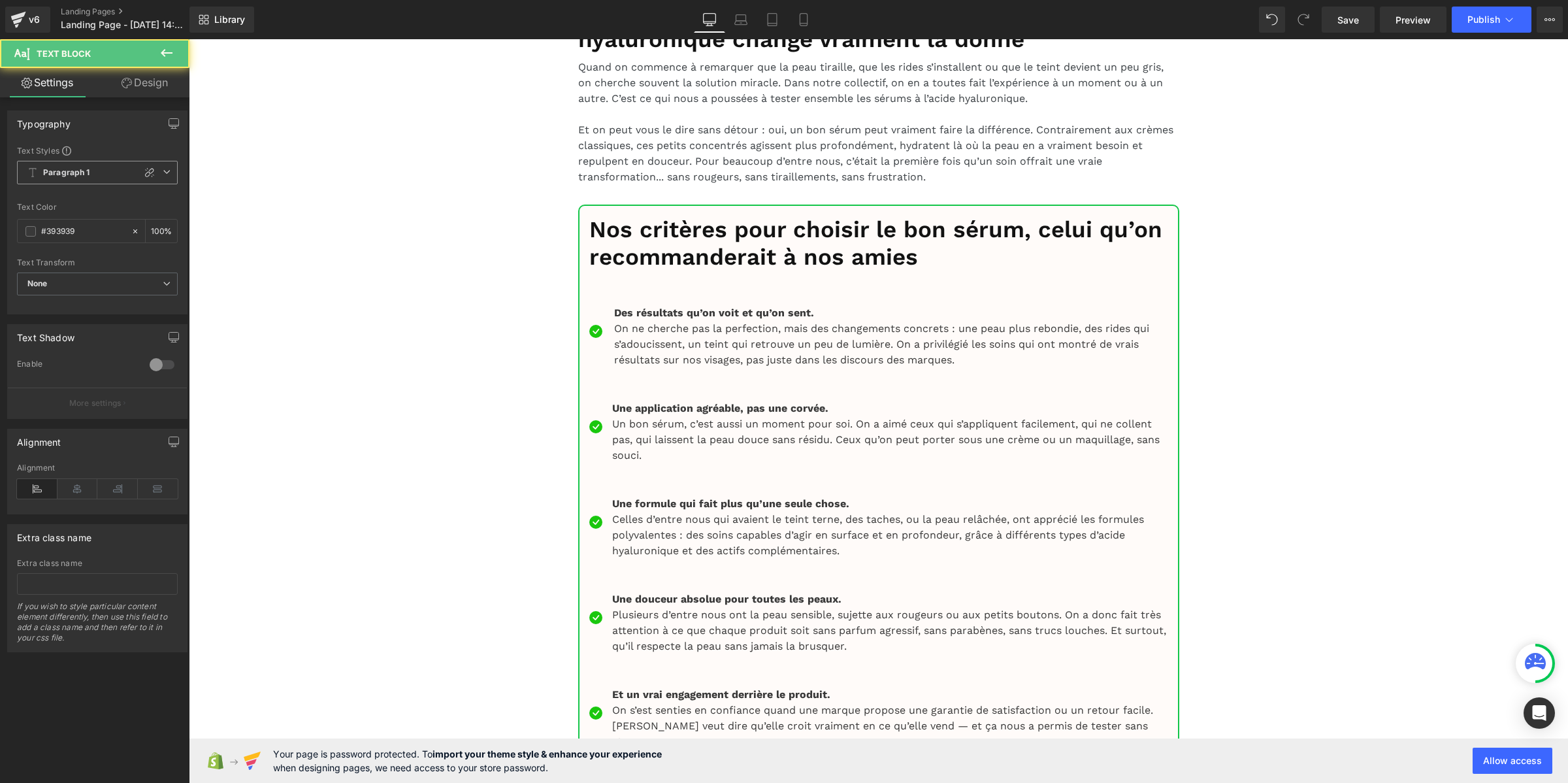
click at [74, 174] on b "Paragraph 1" at bounding box center [67, 173] width 47 height 11
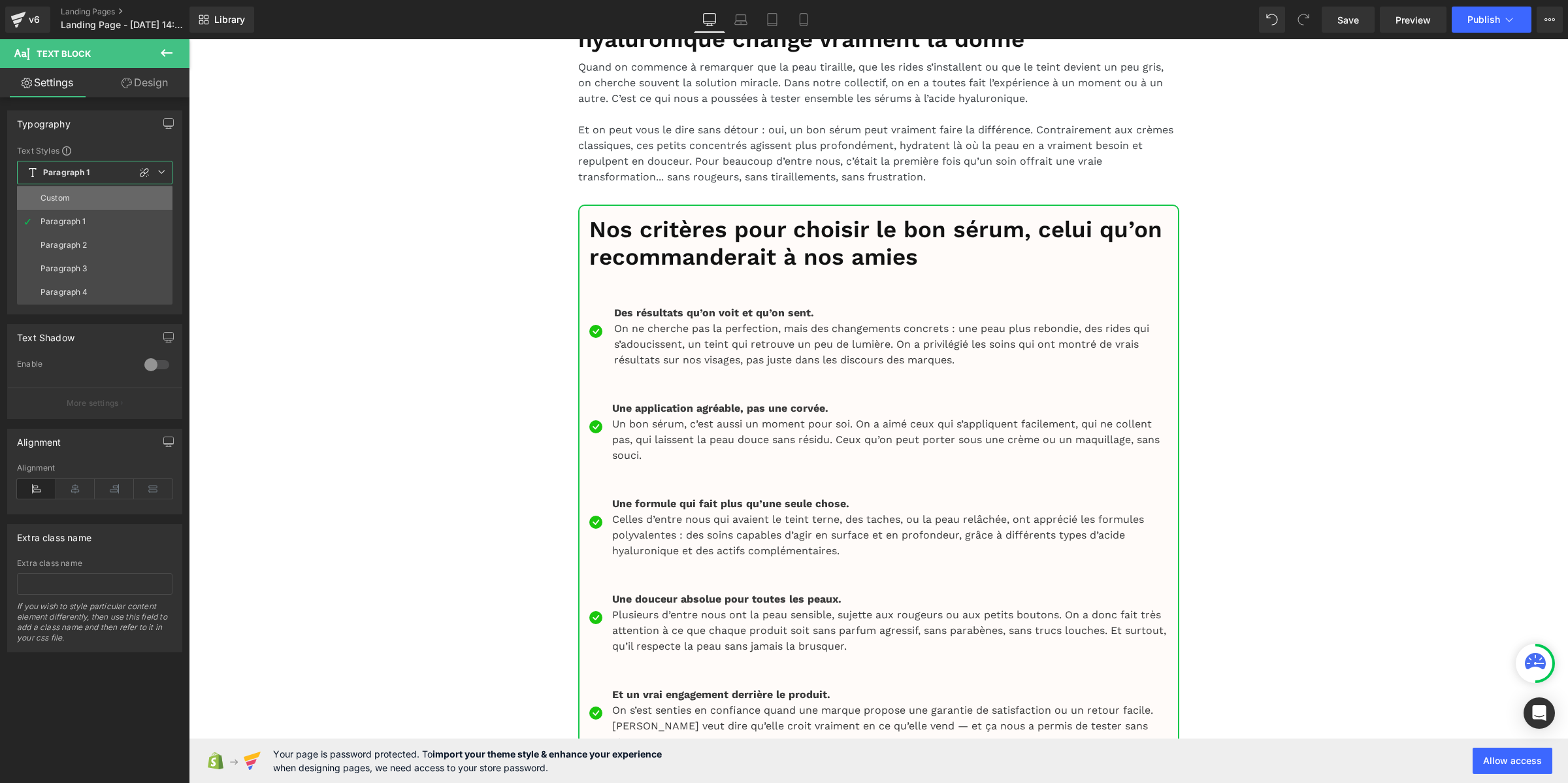
click at [76, 200] on li "Custom" at bounding box center [95, 198] width 155 height 24
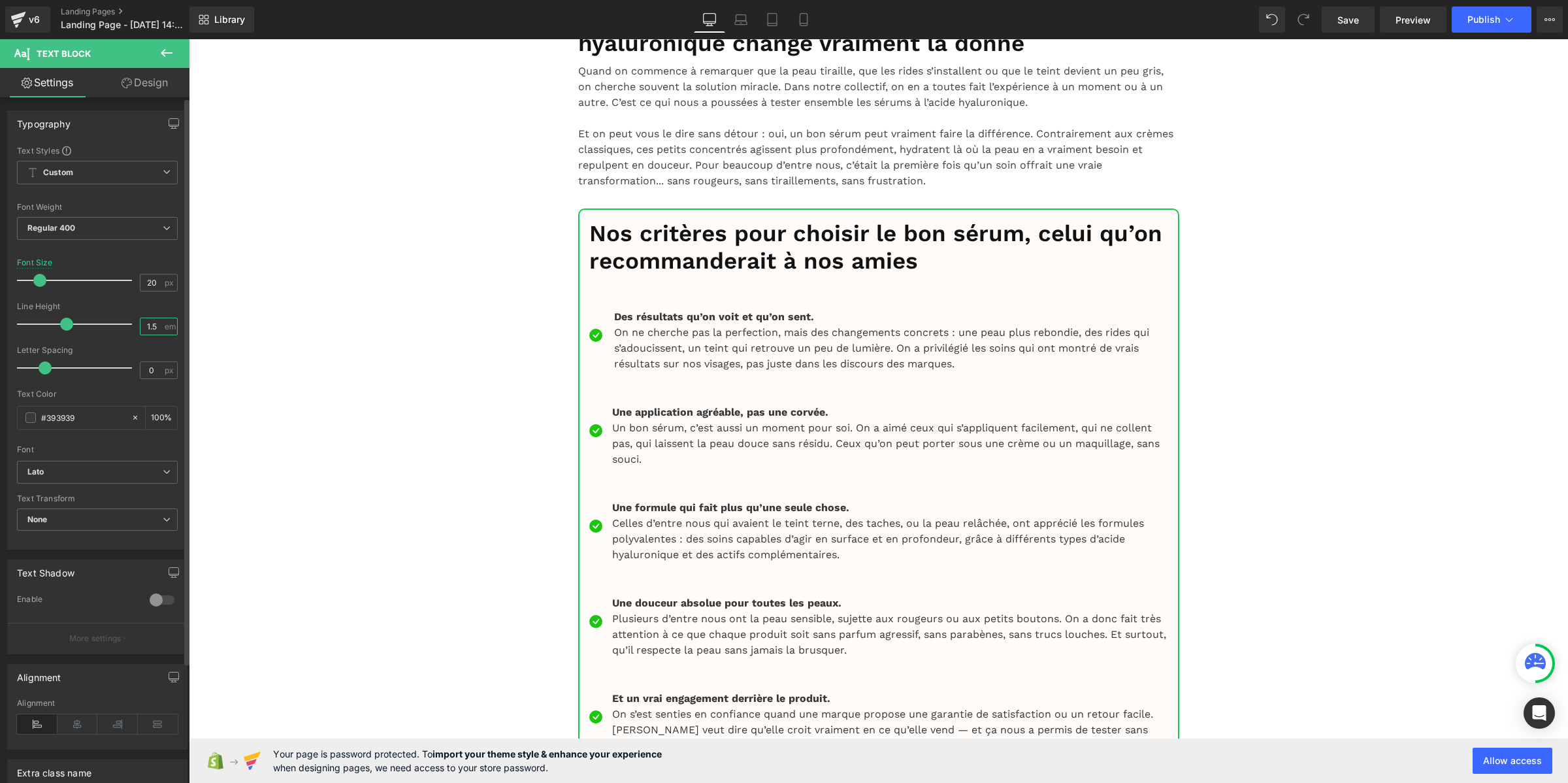
click at [152, 327] on input "1.5" at bounding box center [152, 326] width 23 height 16
paste input "2"
type input "1.2"
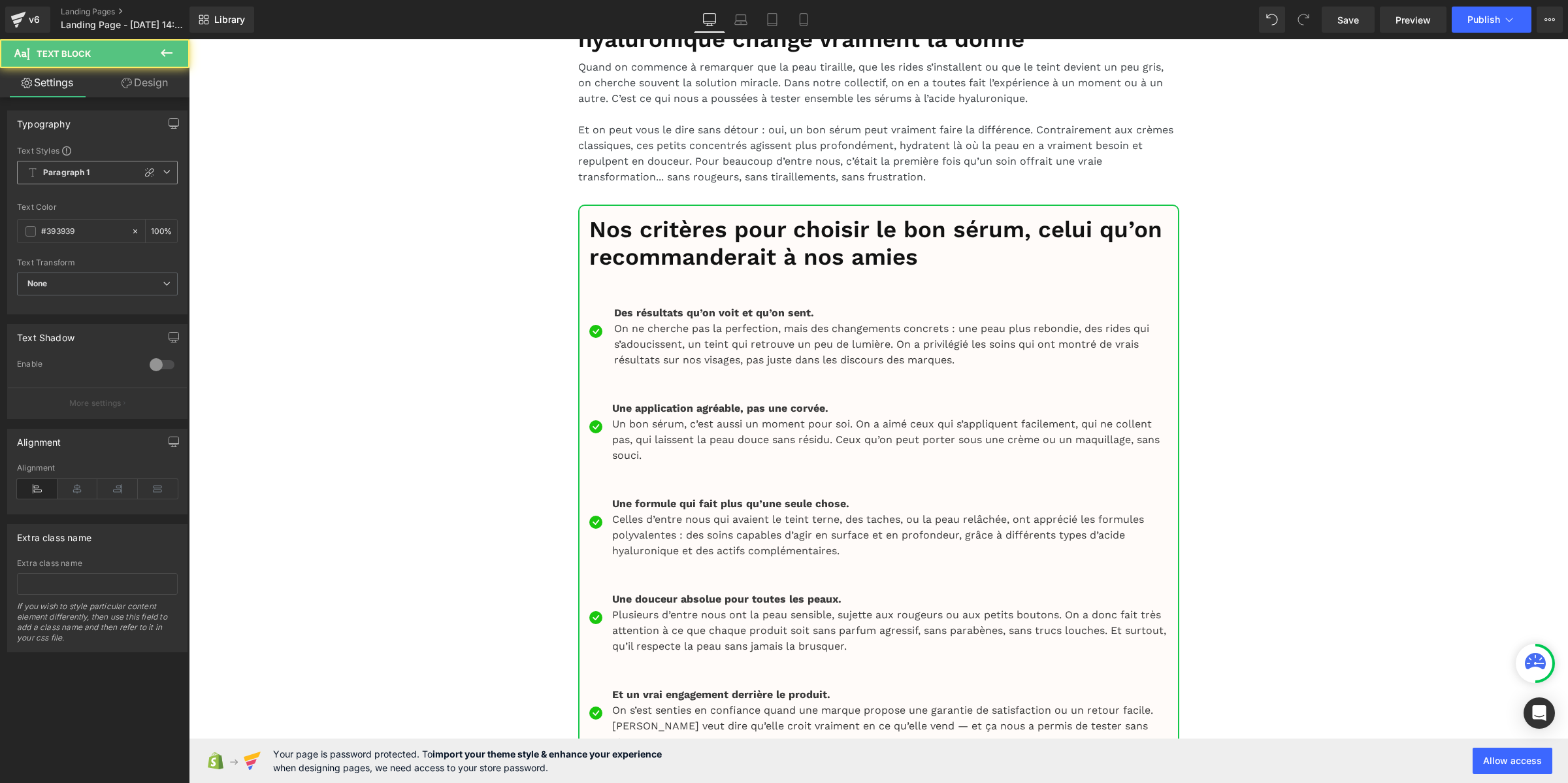
click at [54, 168] on b "Paragraph 1" at bounding box center [67, 173] width 47 height 11
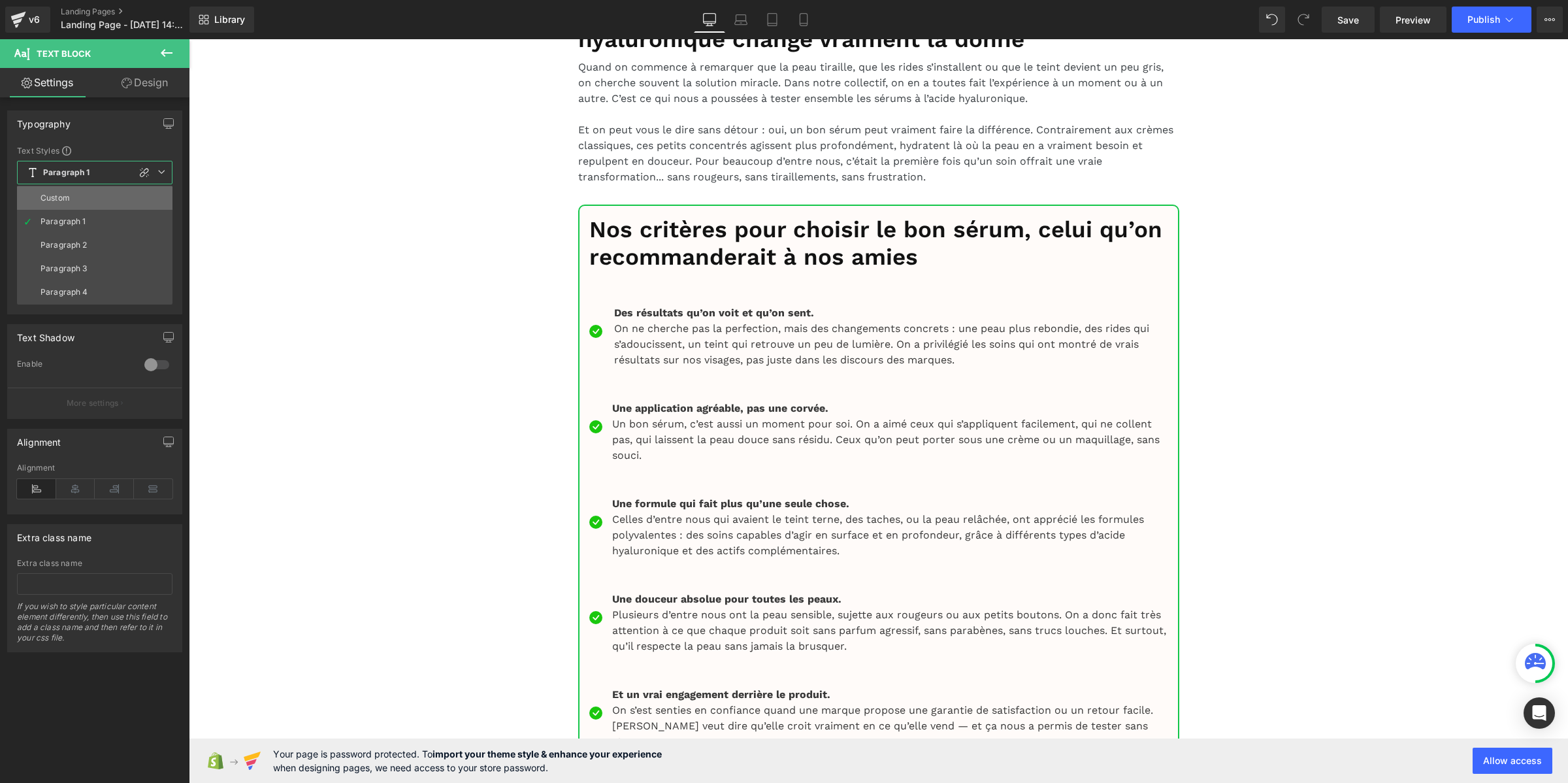
drag, startPoint x: 74, startPoint y: 200, endPoint x: 136, endPoint y: 276, distance: 98.1
click at [74, 203] on li "Custom" at bounding box center [95, 198] width 155 height 24
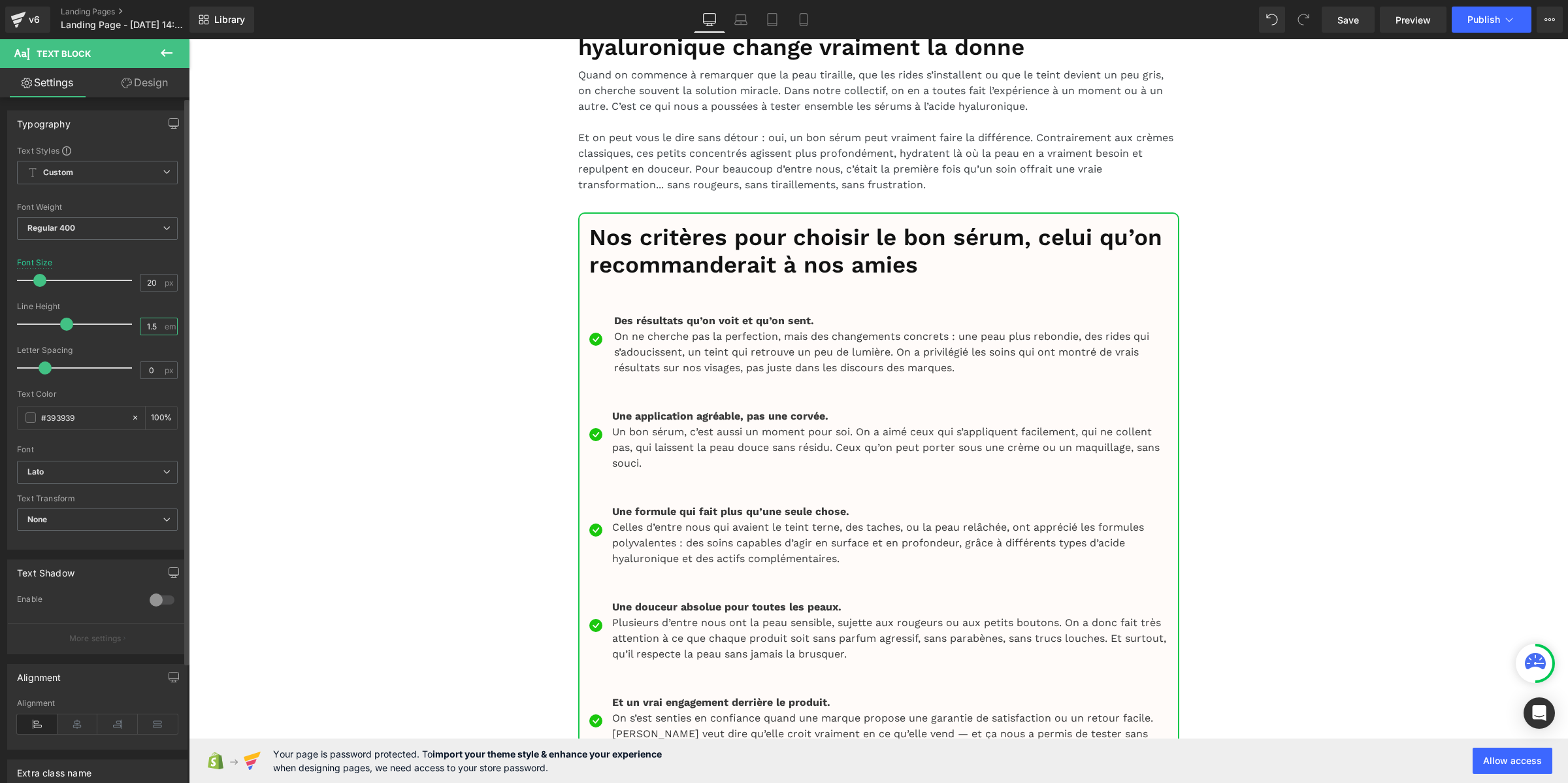
click at [151, 324] on input "1.5" at bounding box center [152, 326] width 23 height 16
paste input "2"
type input "1.2"
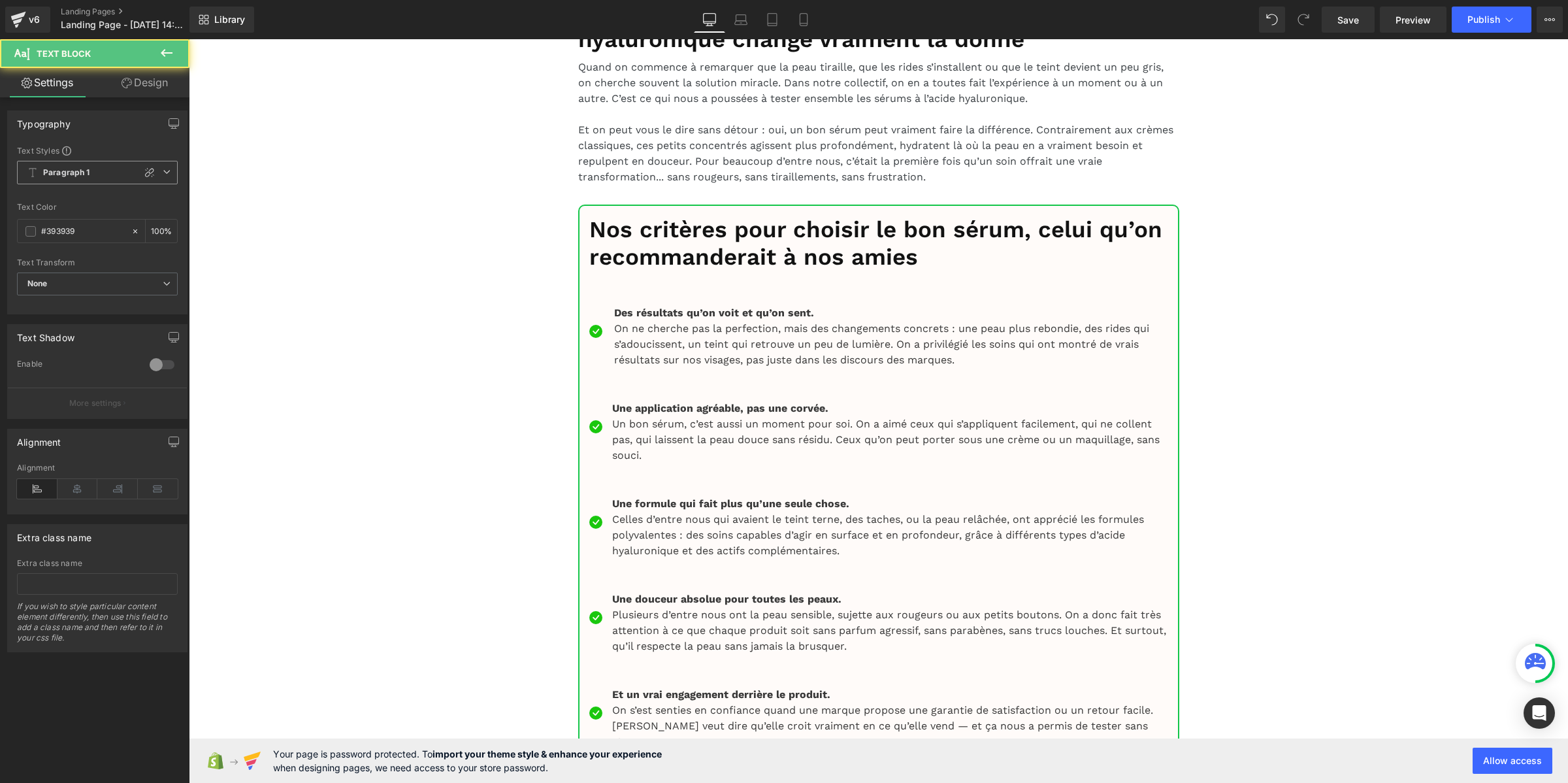
click at [80, 174] on b "Paragraph 1" at bounding box center [67, 173] width 47 height 11
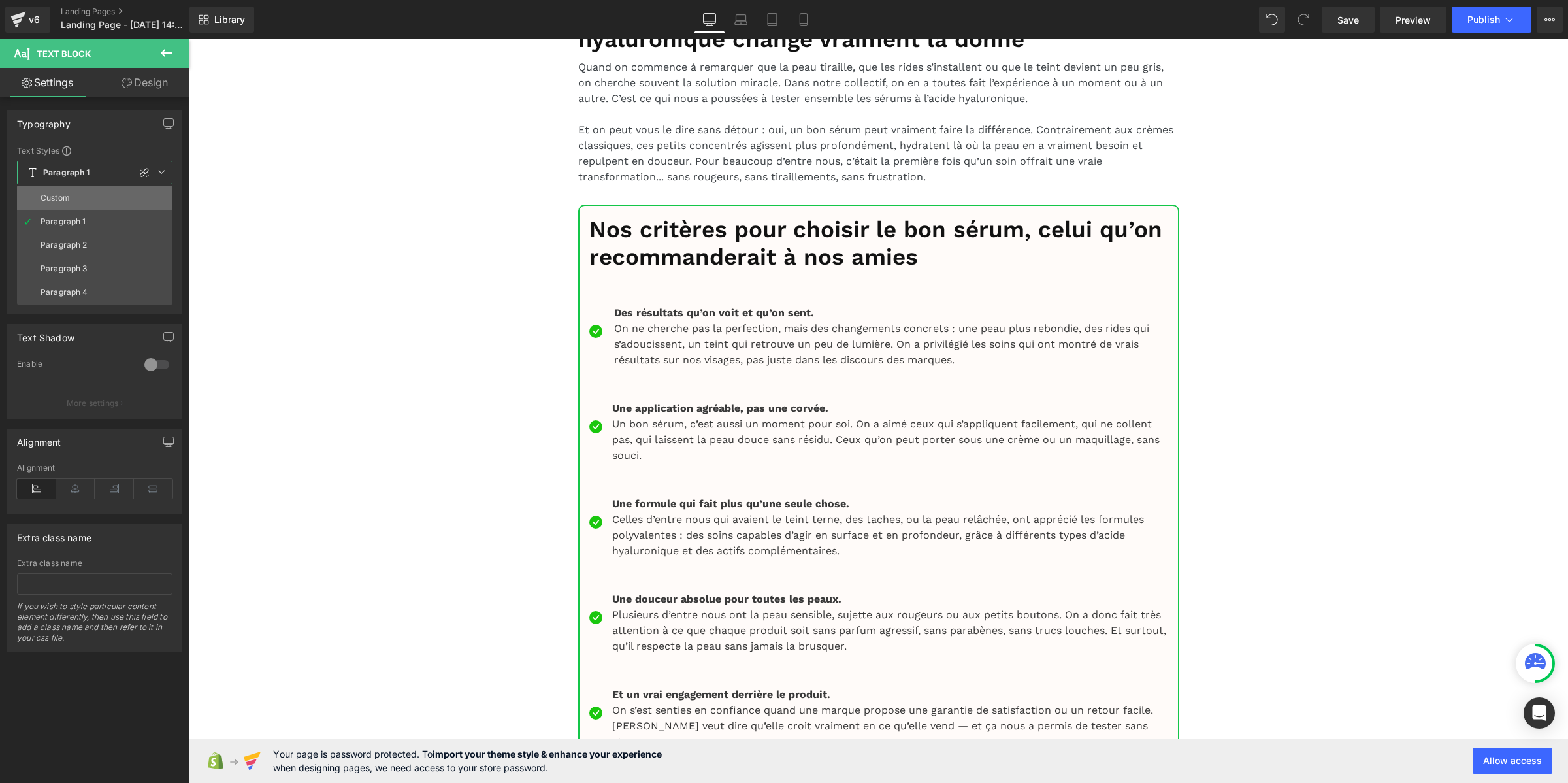
click at [82, 199] on li "Custom" at bounding box center [95, 198] width 155 height 24
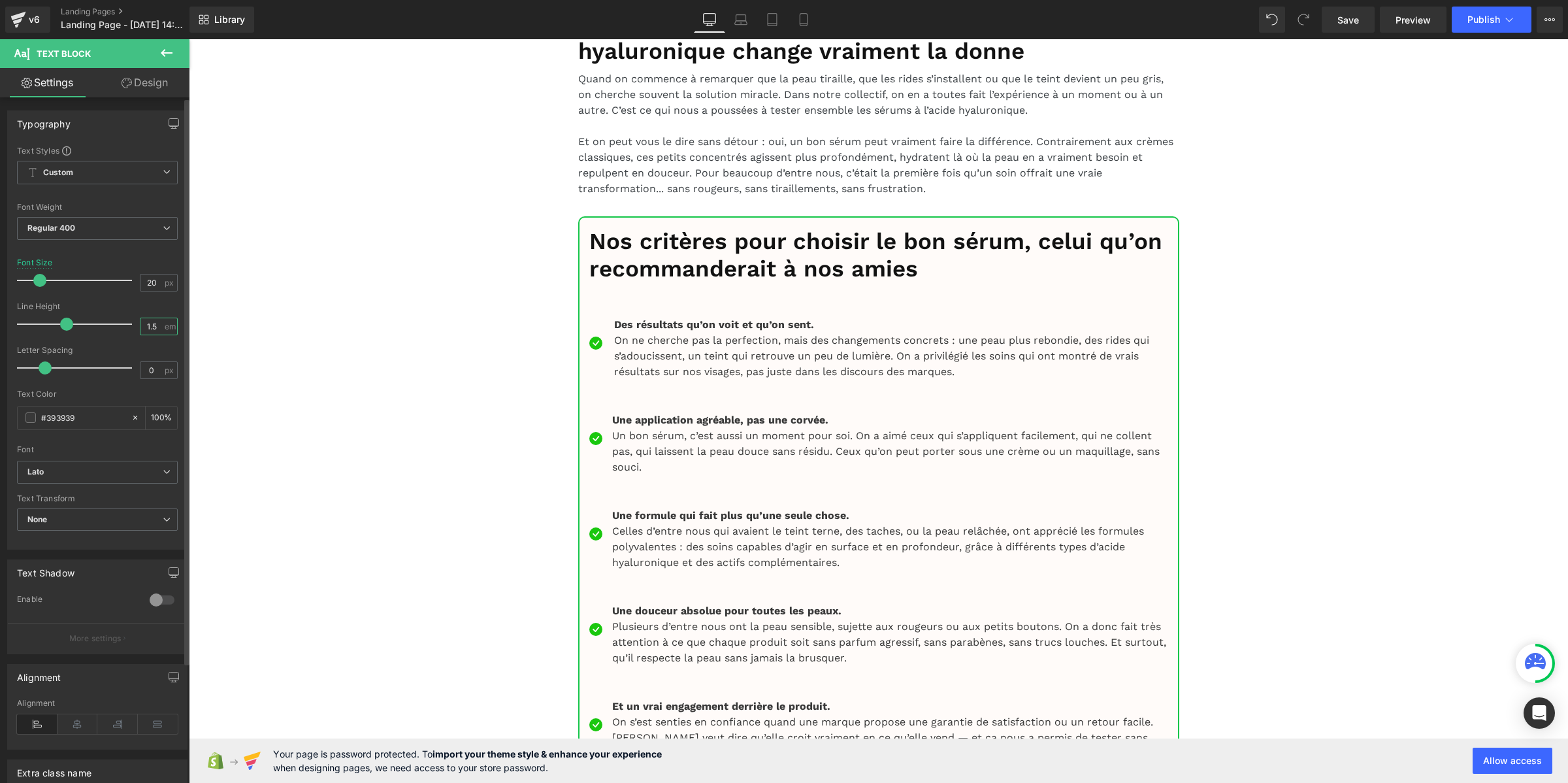
click at [149, 328] on input "1.5" at bounding box center [152, 326] width 23 height 16
paste input "2"
type input "1.2"
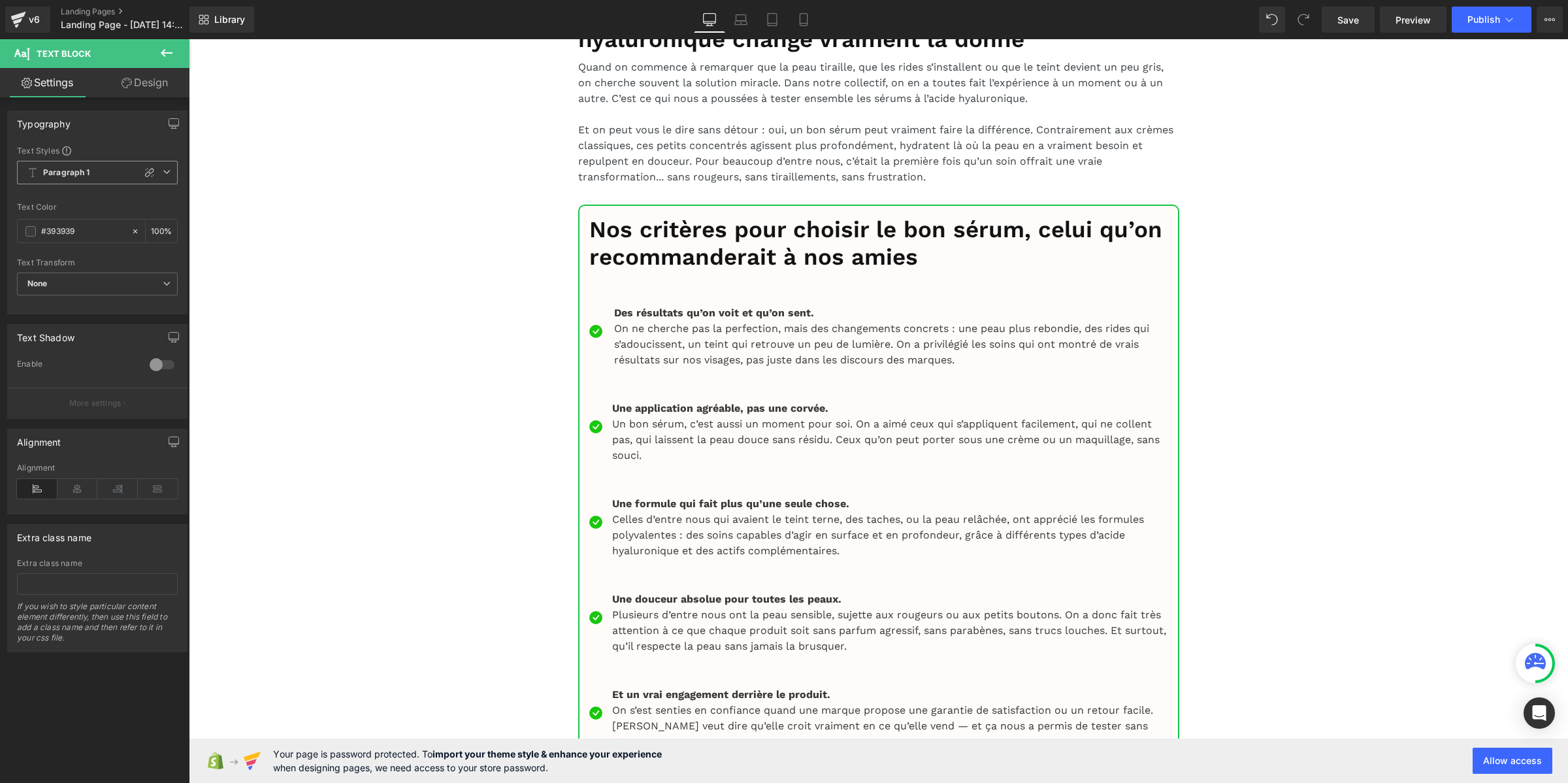
click at [60, 172] on b "Paragraph 1" at bounding box center [67, 173] width 47 height 11
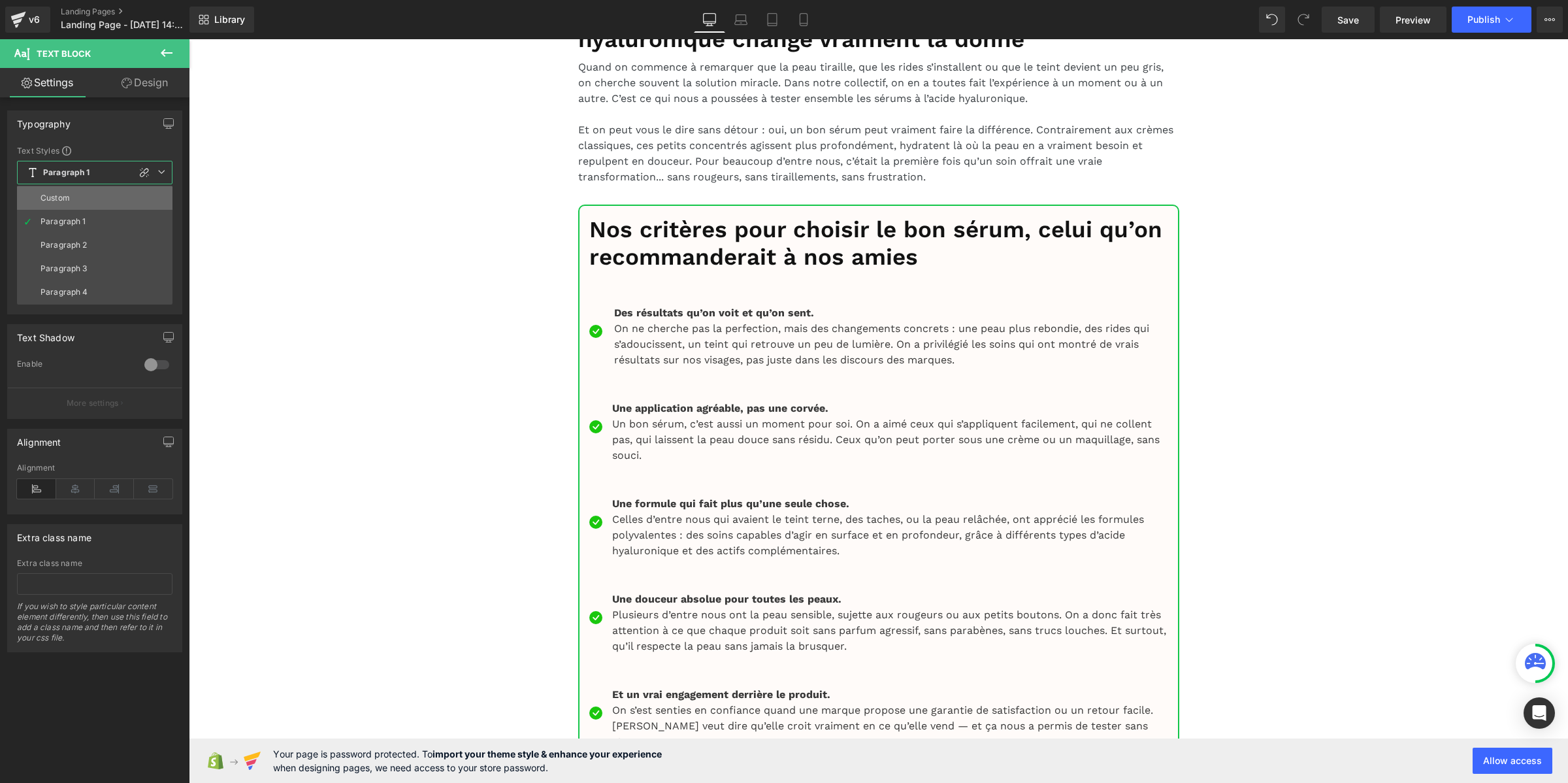
click at [67, 197] on div "Custom" at bounding box center [56, 198] width 29 height 9
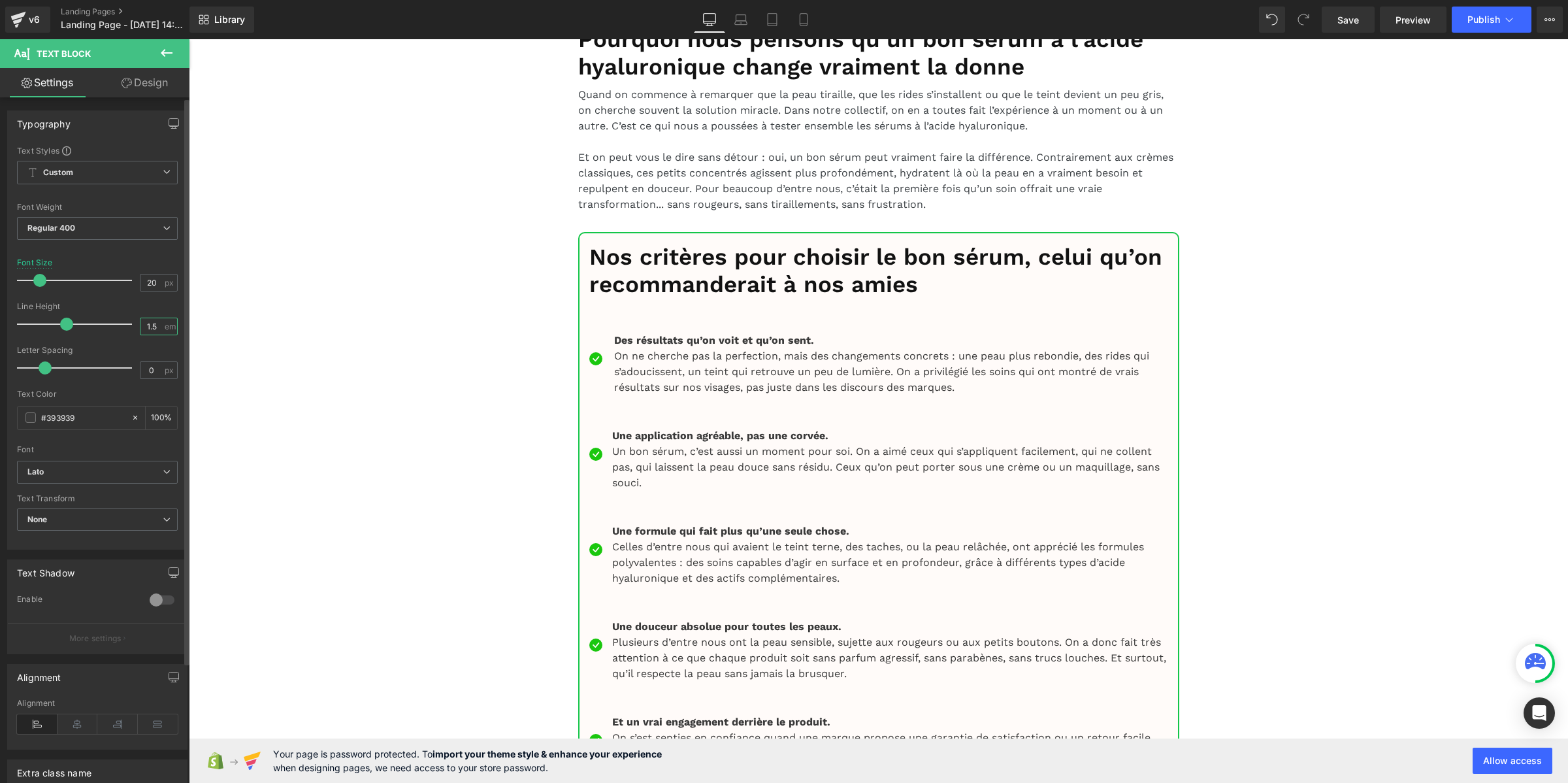
click at [148, 331] on input "1.5" at bounding box center [152, 326] width 23 height 16
paste input "2"
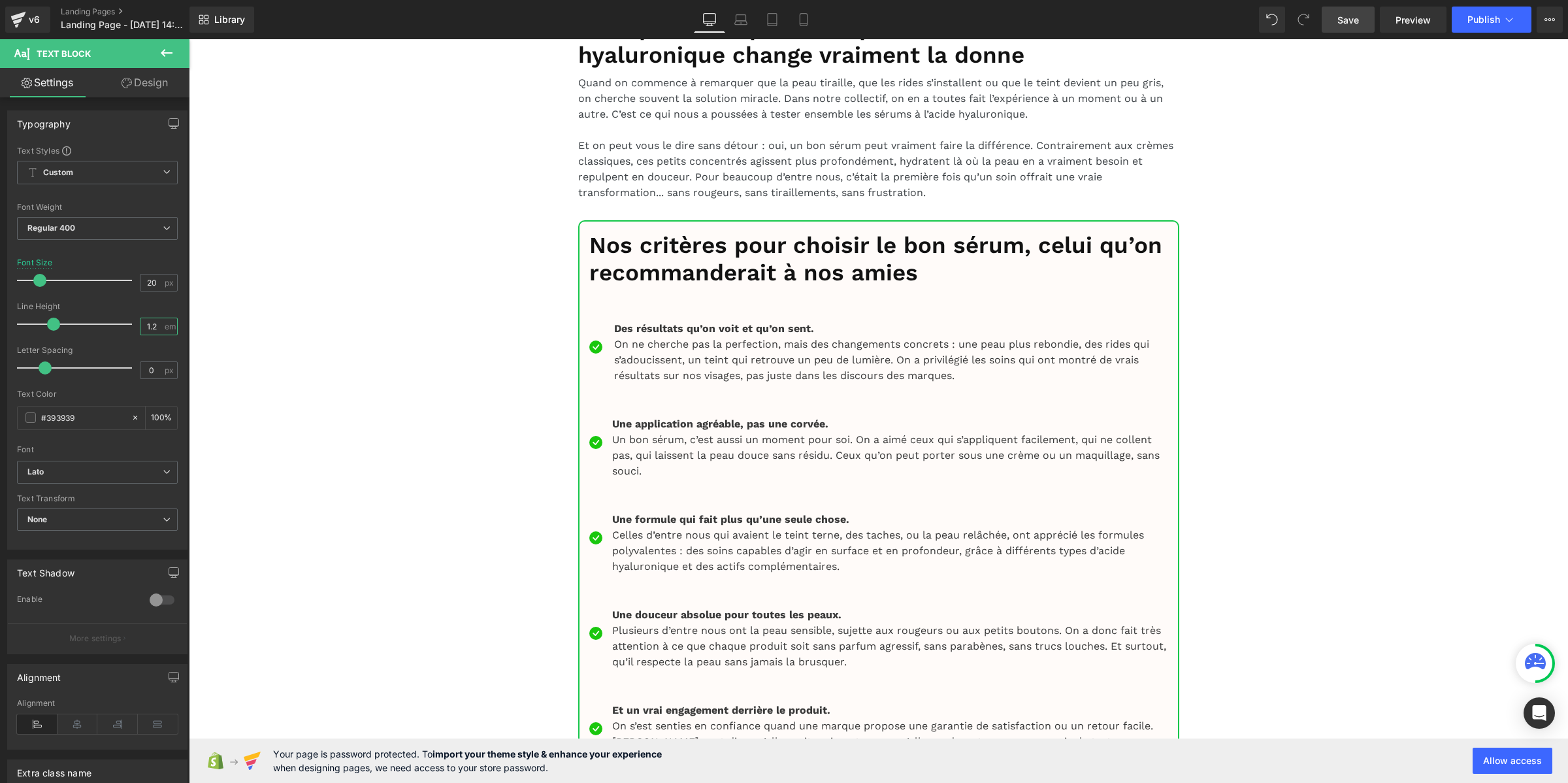
type input "1.2"
click at [1347, 15] on span "Save" at bounding box center [1347, 20] width 21 height 14
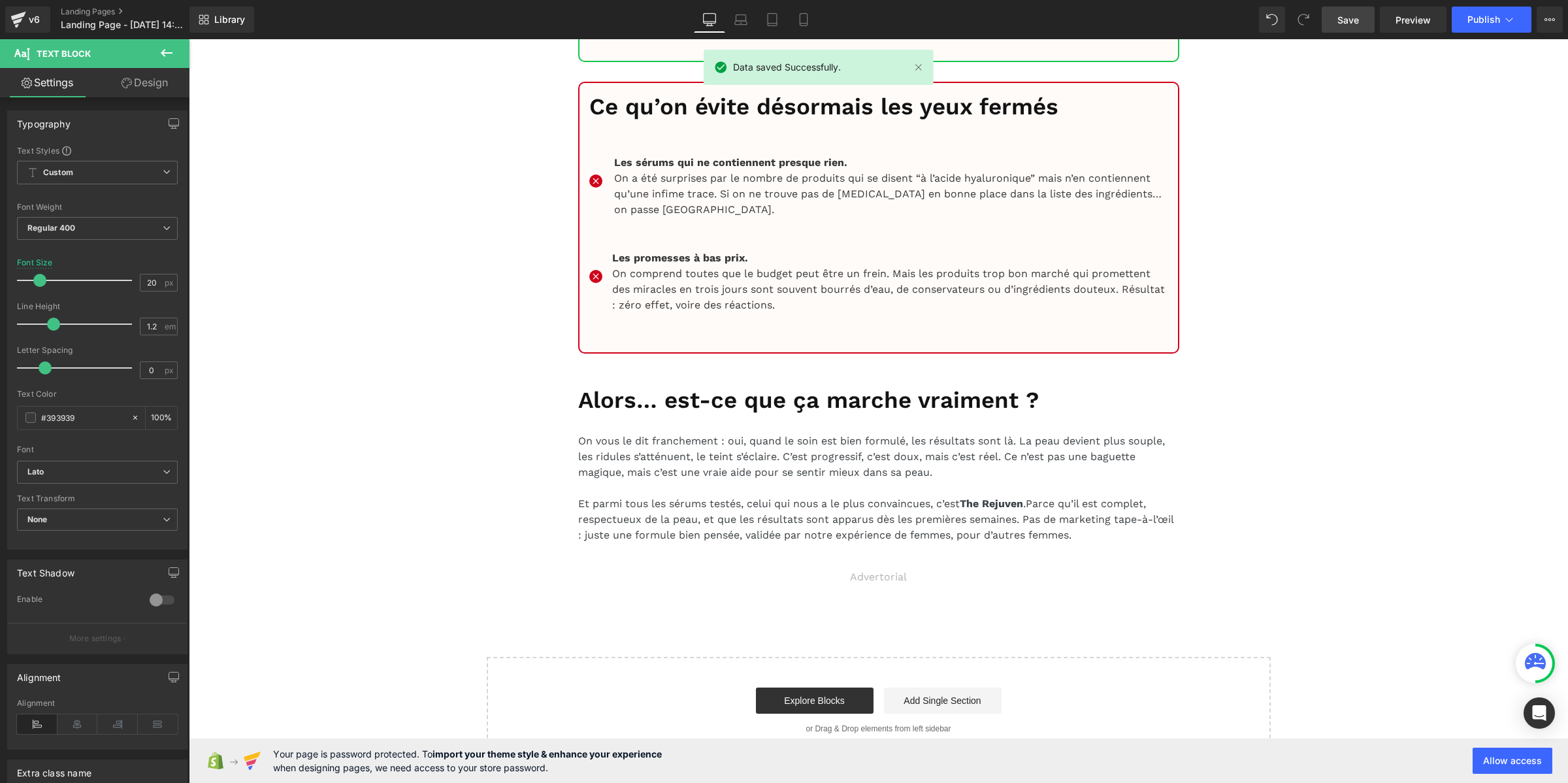
scroll to position [13531, 0]
click at [1503, 13] on icon at bounding box center [1509, 20] width 13 height 13
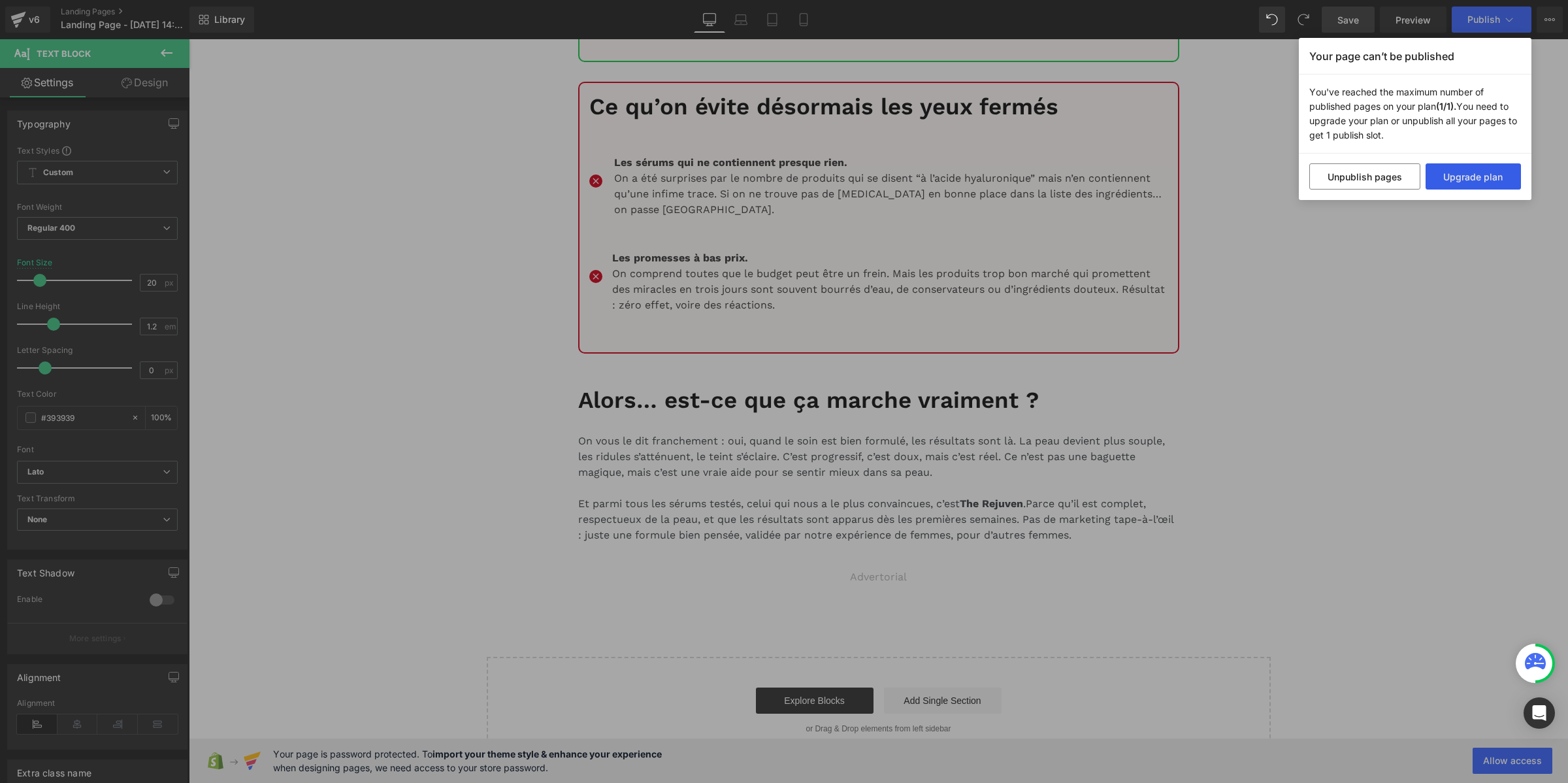
click at [1459, 175] on button "Upgrade plan" at bounding box center [1473, 177] width 96 height 26
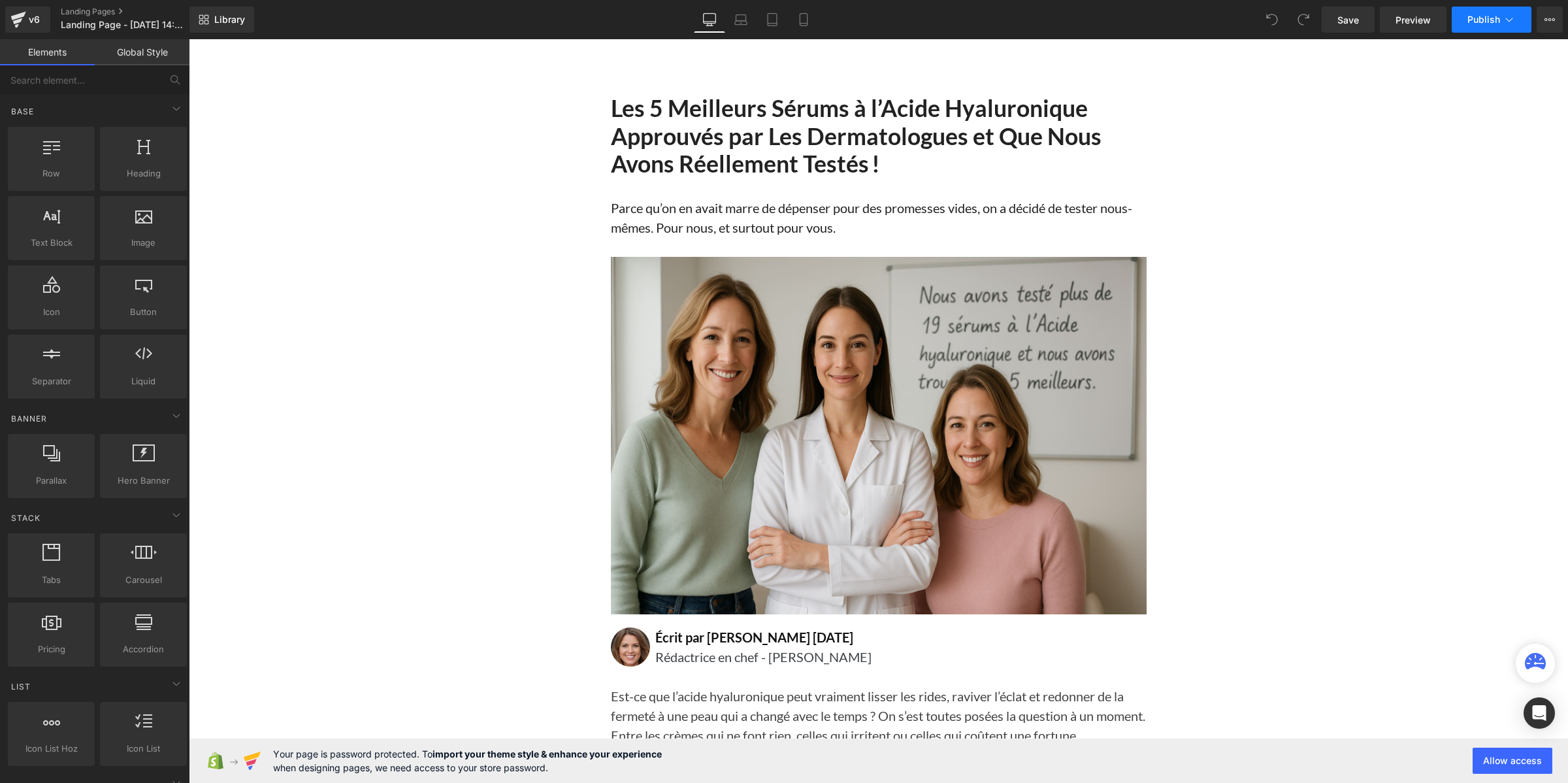
click at [1508, 18] on icon at bounding box center [1509, 20] width 13 height 13
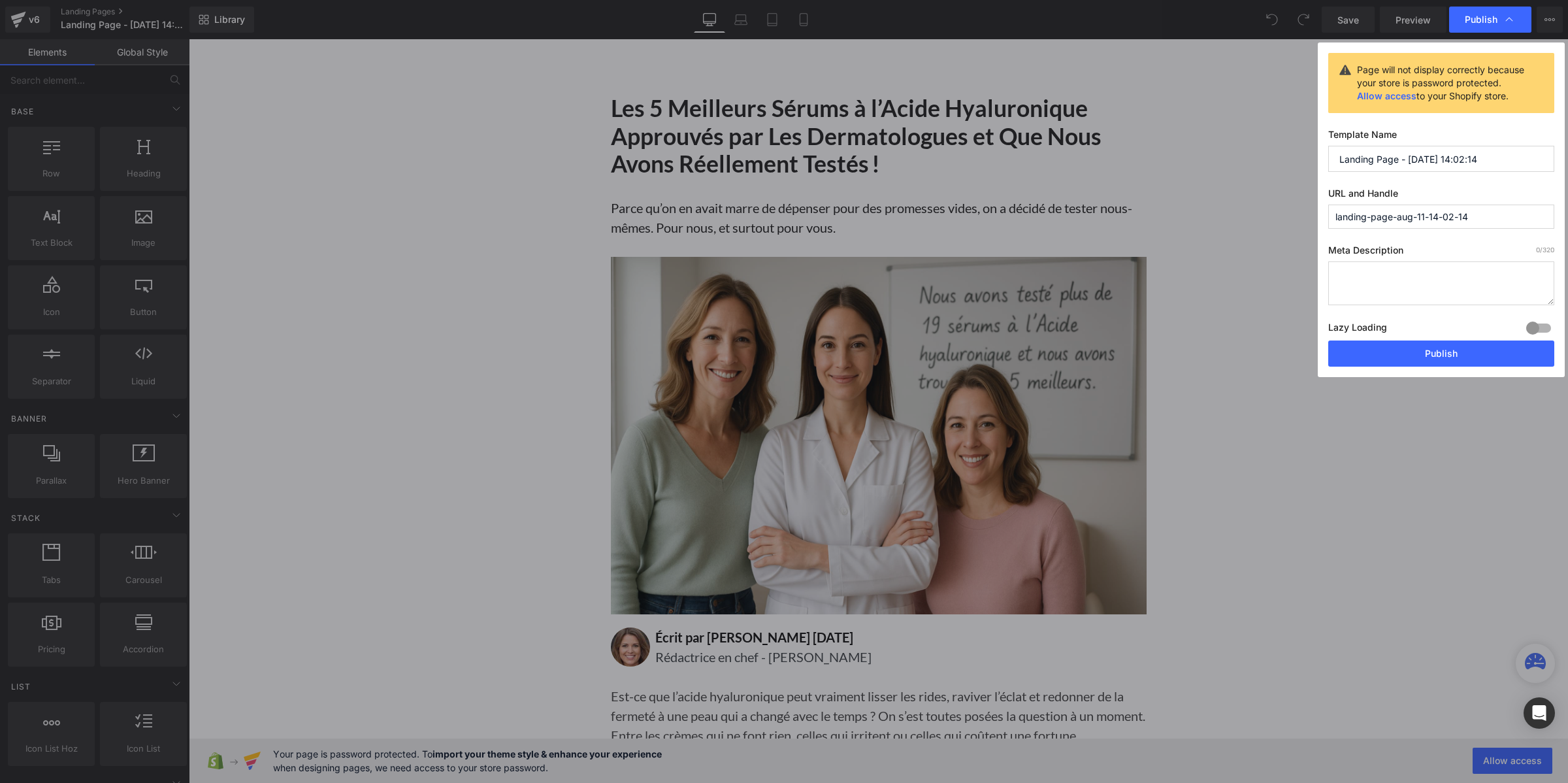
drag, startPoint x: 1483, startPoint y: 213, endPoint x: 1327, endPoint y: 204, distance: 156.3
click at [1328, 204] on div "URL and Handle landing-page-aug-11-14-02-14" at bounding box center [1441, 208] width 226 height 41
type input "les-serums-rejuven"
click at [1392, 344] on button "Publish" at bounding box center [1441, 353] width 226 height 26
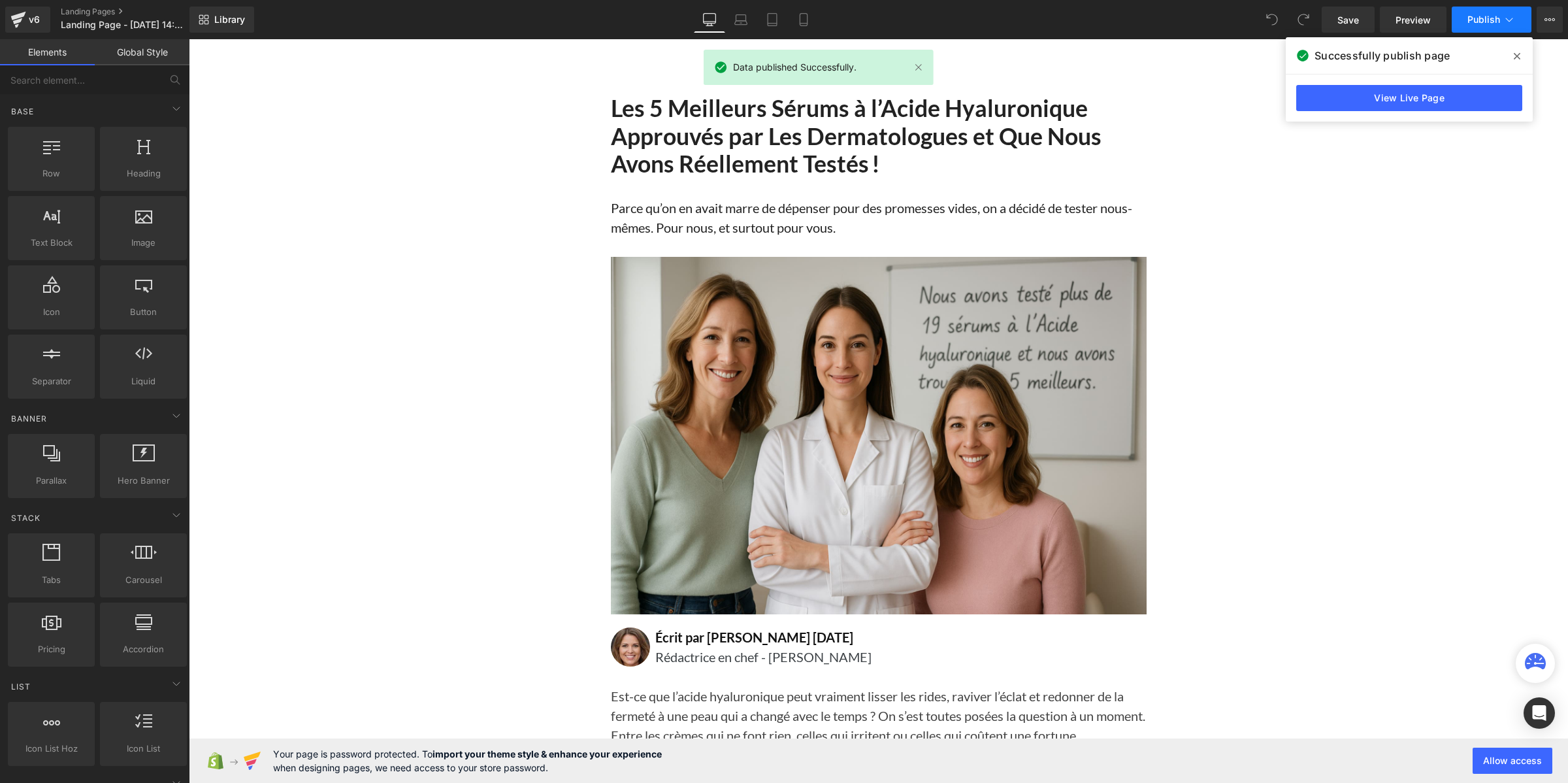
click at [1470, 18] on span "Publish" at bounding box center [1483, 20] width 33 height 11
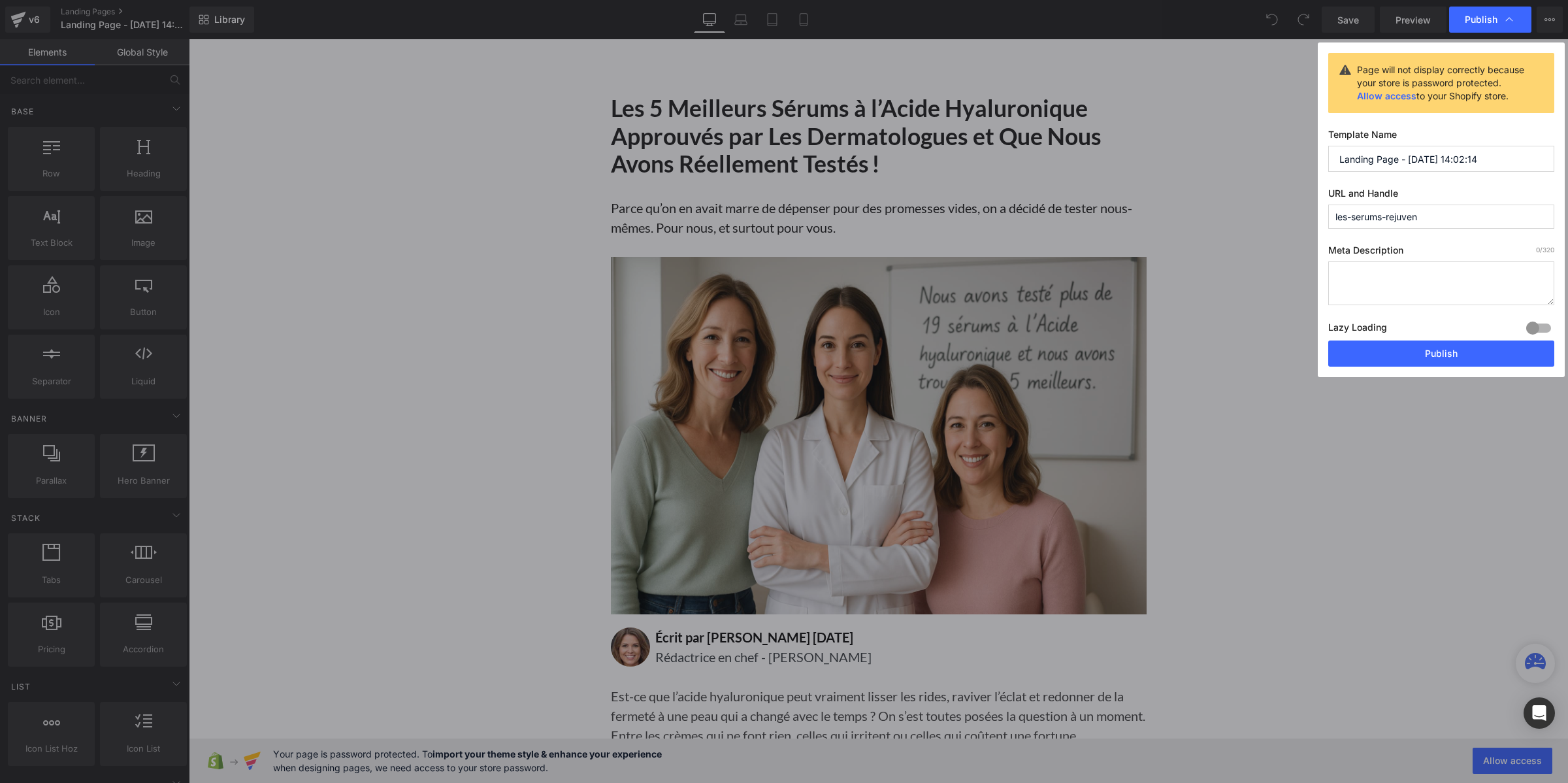
drag, startPoint x: 1490, startPoint y: 154, endPoint x: 1317, endPoint y: 152, distance: 173.0
click at [1317, 152] on div "Page will not display correctly because your store is password protected. Allow…" at bounding box center [1441, 209] width 247 height 334
type input "top 5 the rejuven"
drag, startPoint x: 1369, startPoint y: 355, endPoint x: 1181, endPoint y: 315, distance: 192.2
click at [1369, 355] on button "Publish" at bounding box center [1441, 353] width 226 height 26
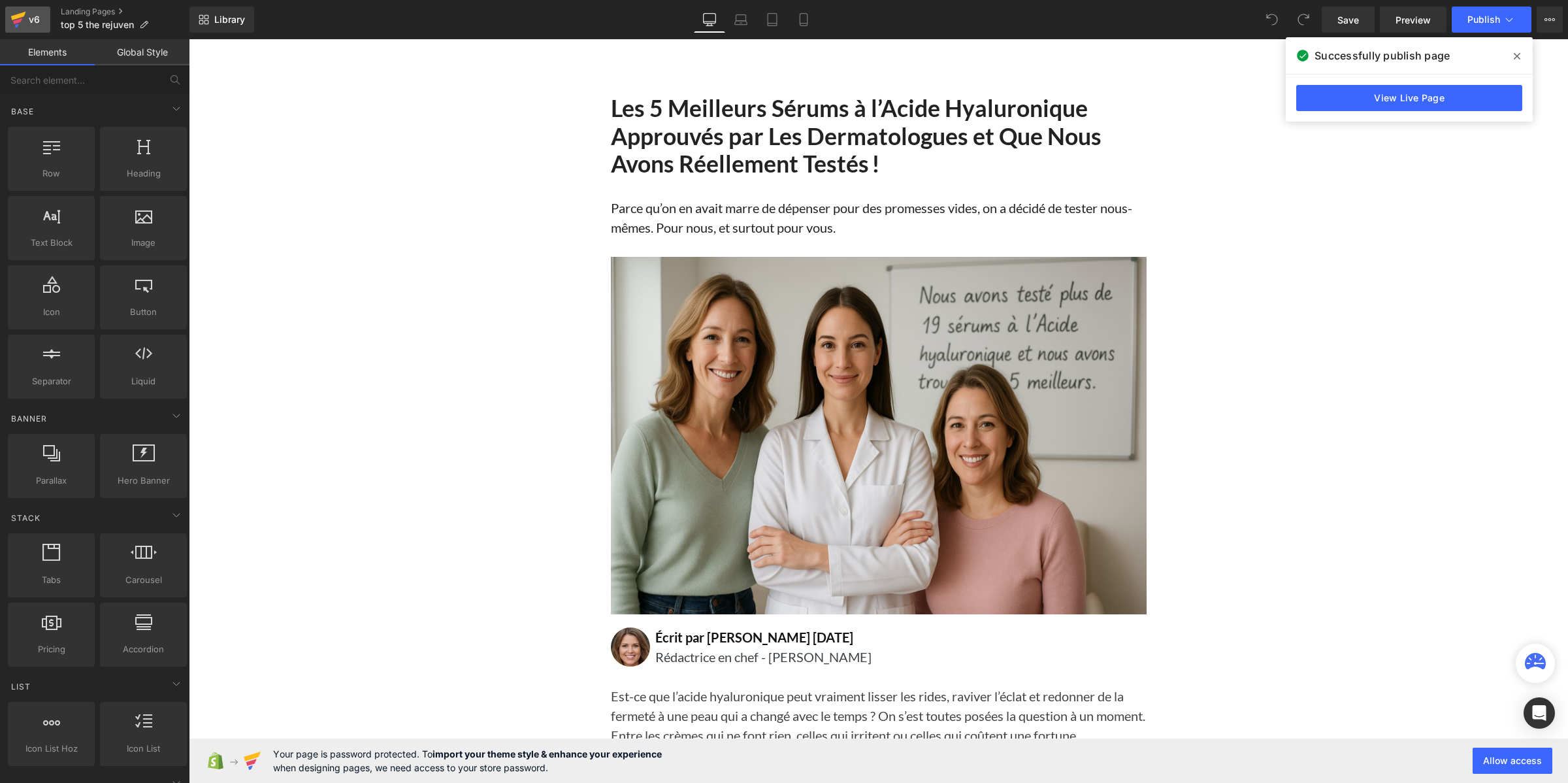
click at [43, 21] on link "v6" at bounding box center [27, 20] width 45 height 26
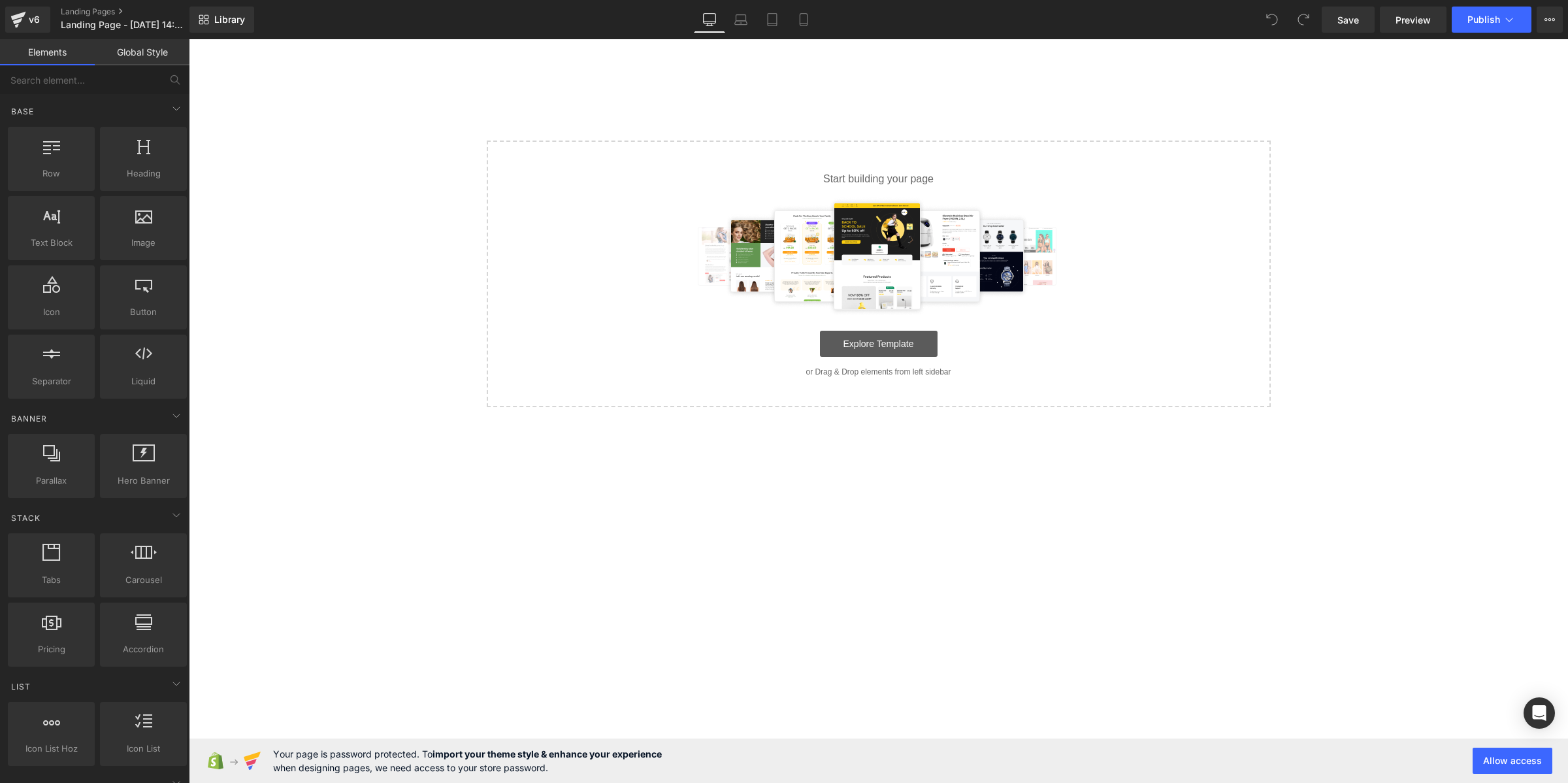
click at [867, 331] on link "Explore Template" at bounding box center [878, 343] width 118 height 26
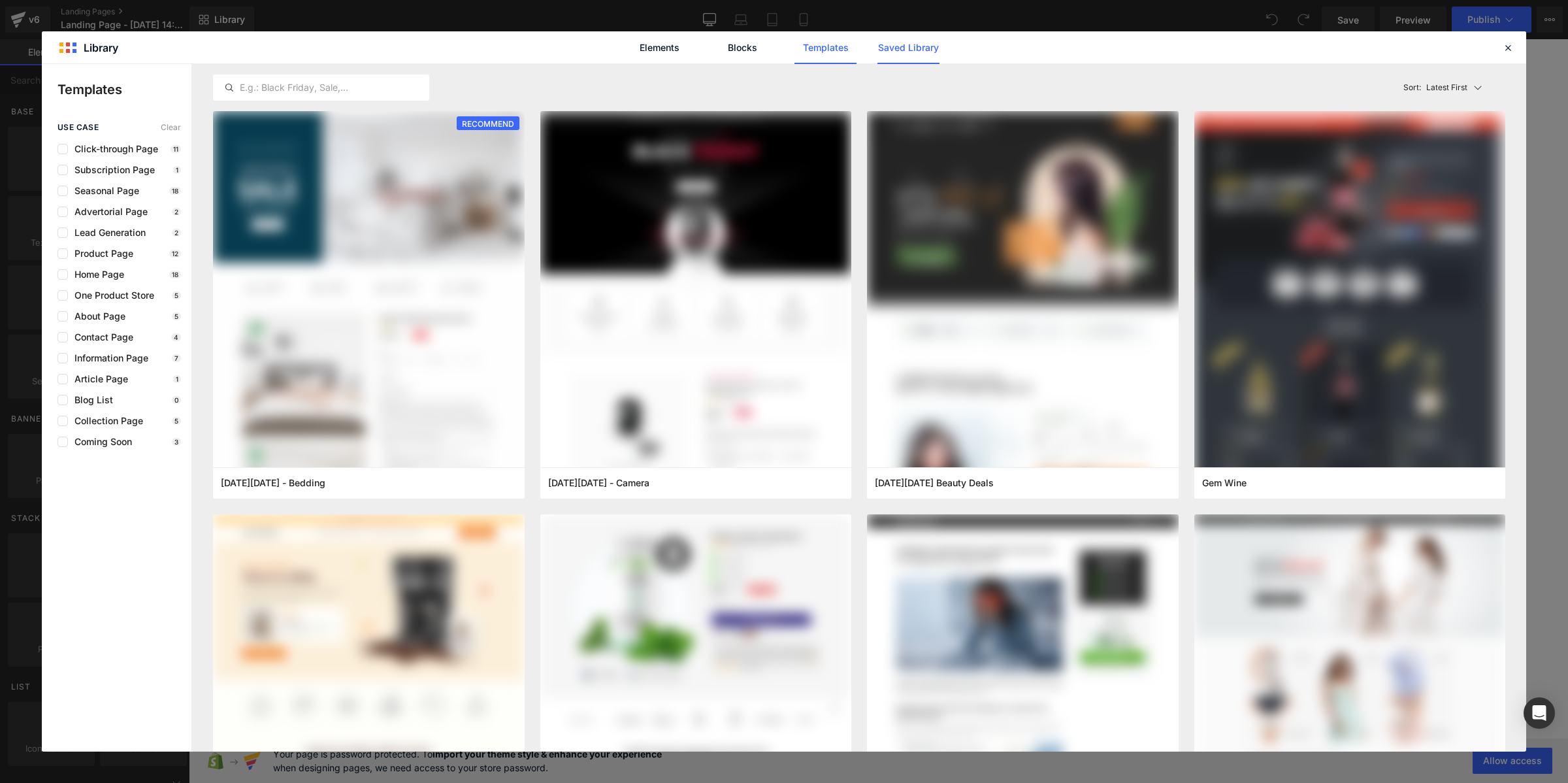
click at [905, 49] on link "Saved Library" at bounding box center [909, 47] width 62 height 33
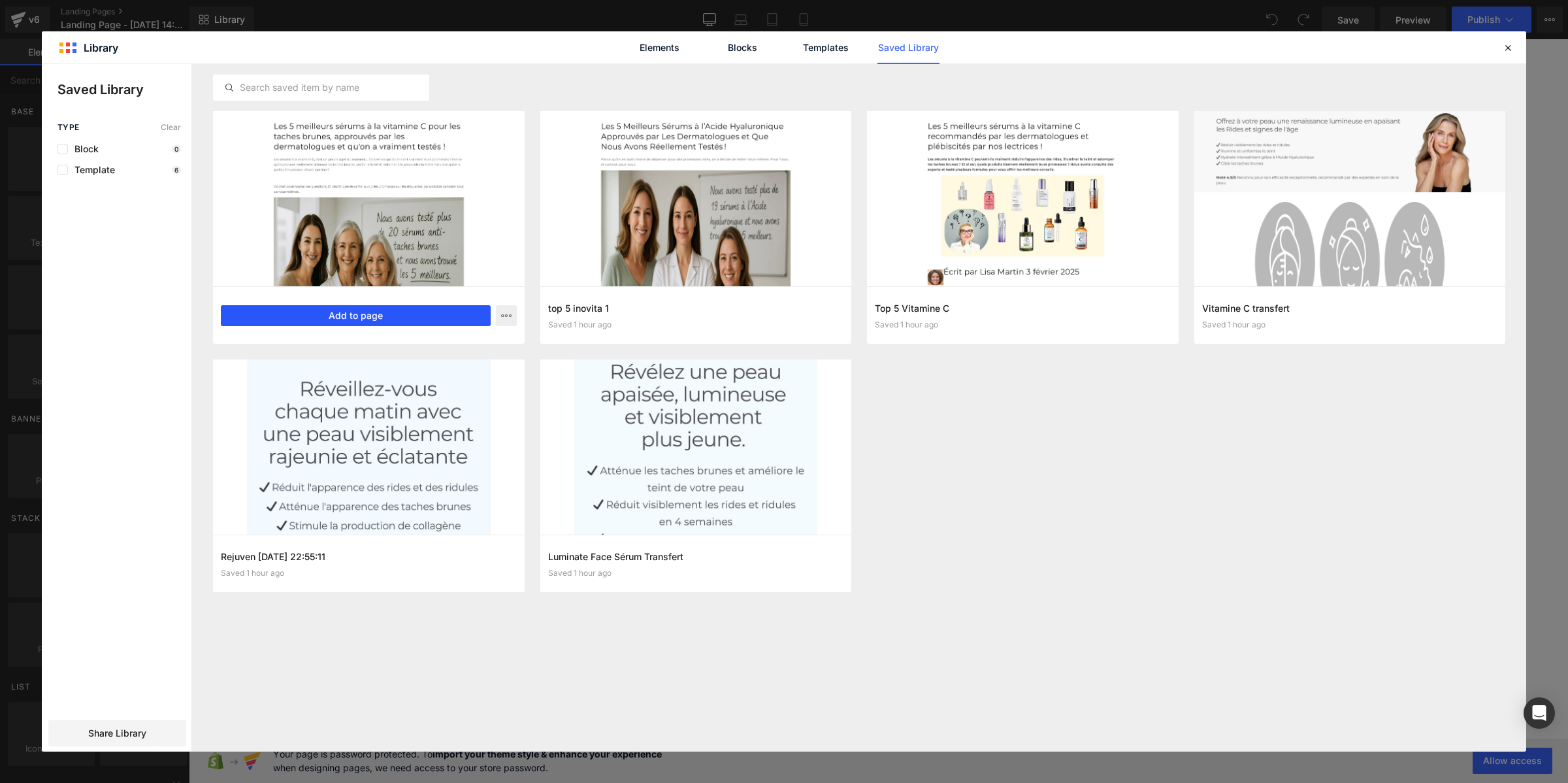
click at [361, 321] on button "Add to page" at bounding box center [355, 315] width 270 height 21
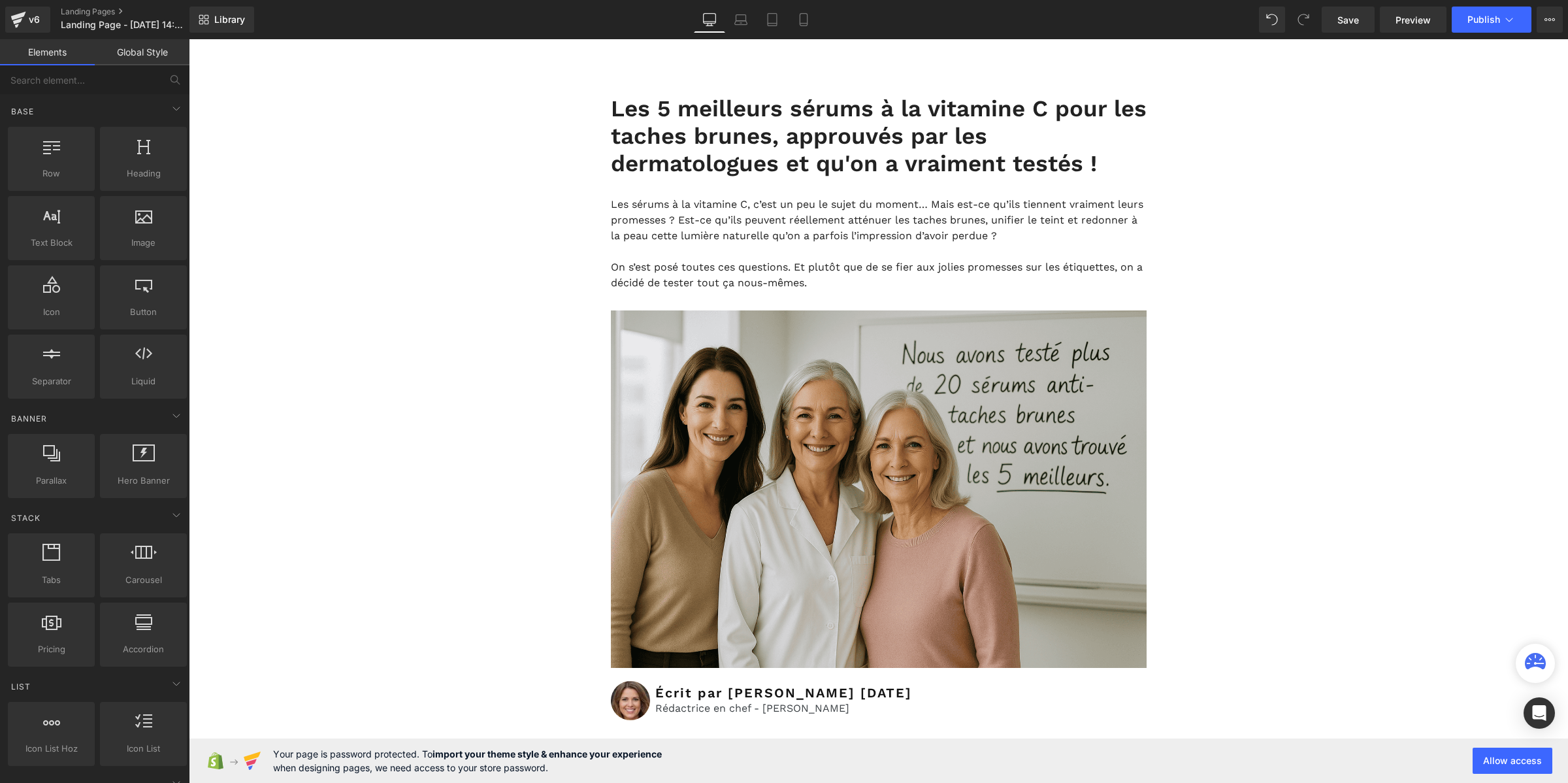
click at [147, 49] on link "Global Style" at bounding box center [142, 52] width 95 height 26
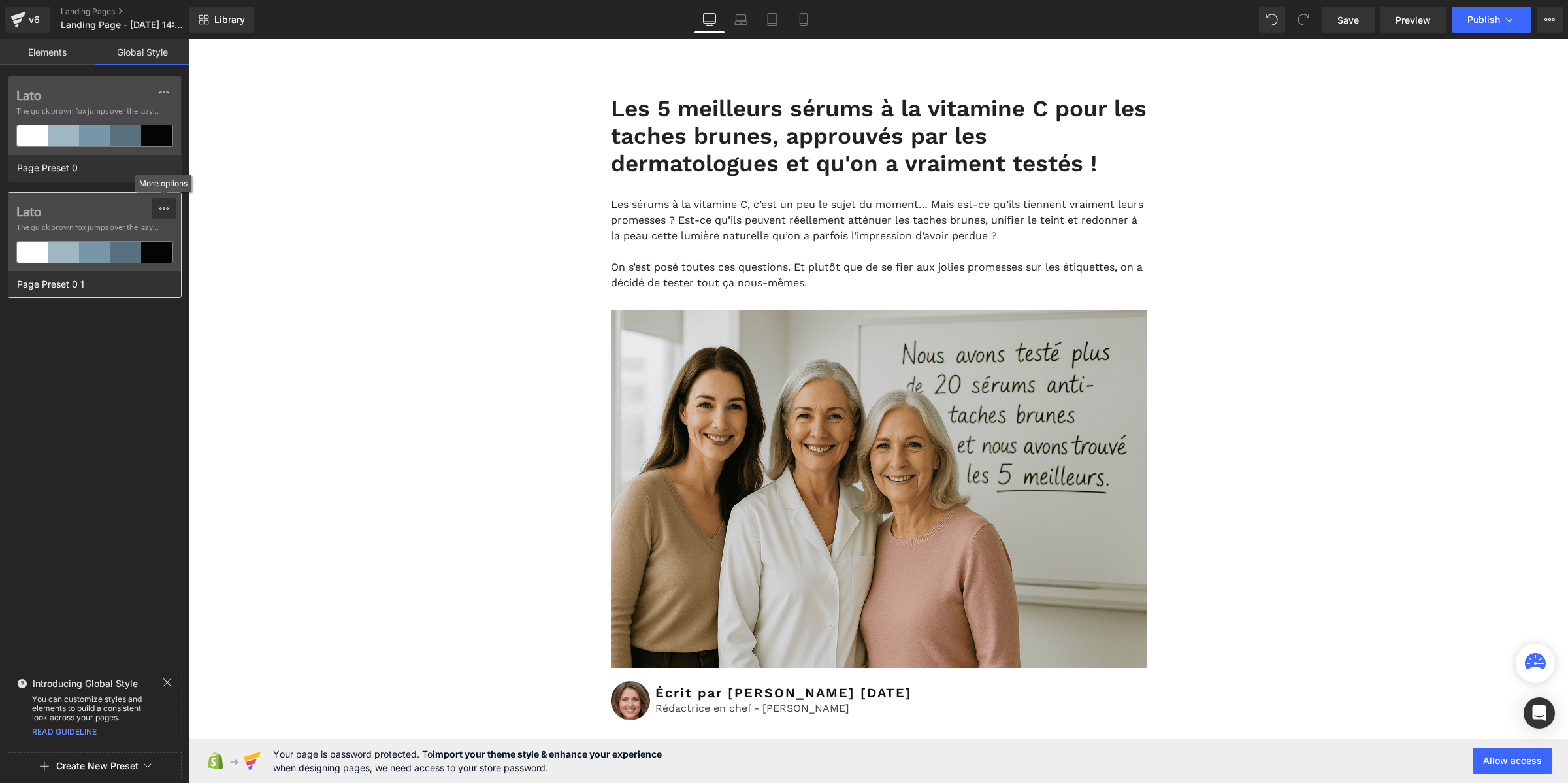
click at [165, 209] on icon at bounding box center [163, 208] width 11 height 11
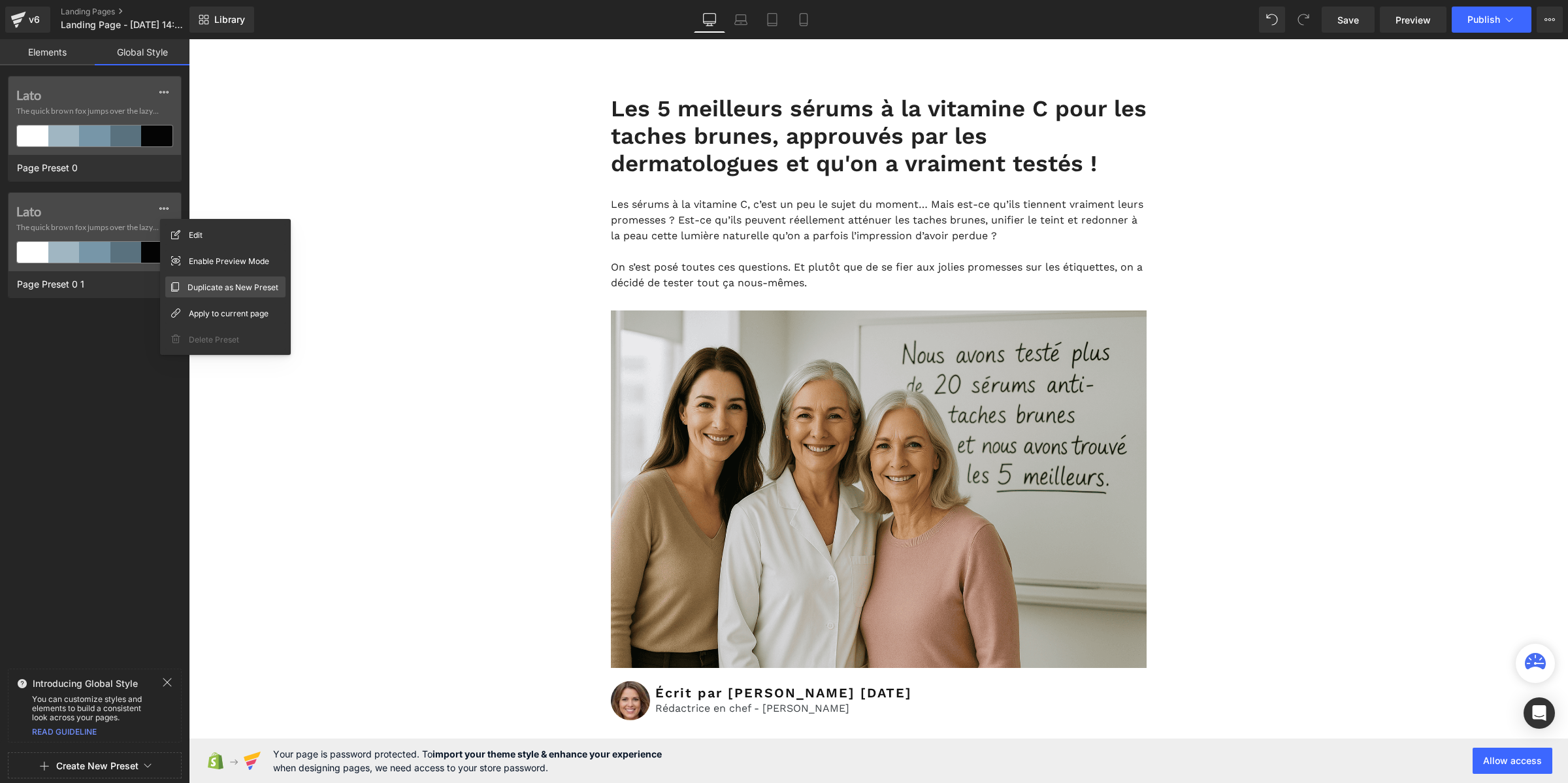
click at [230, 295] on div "Duplicate as New Preset" at bounding box center [225, 287] width 120 height 21
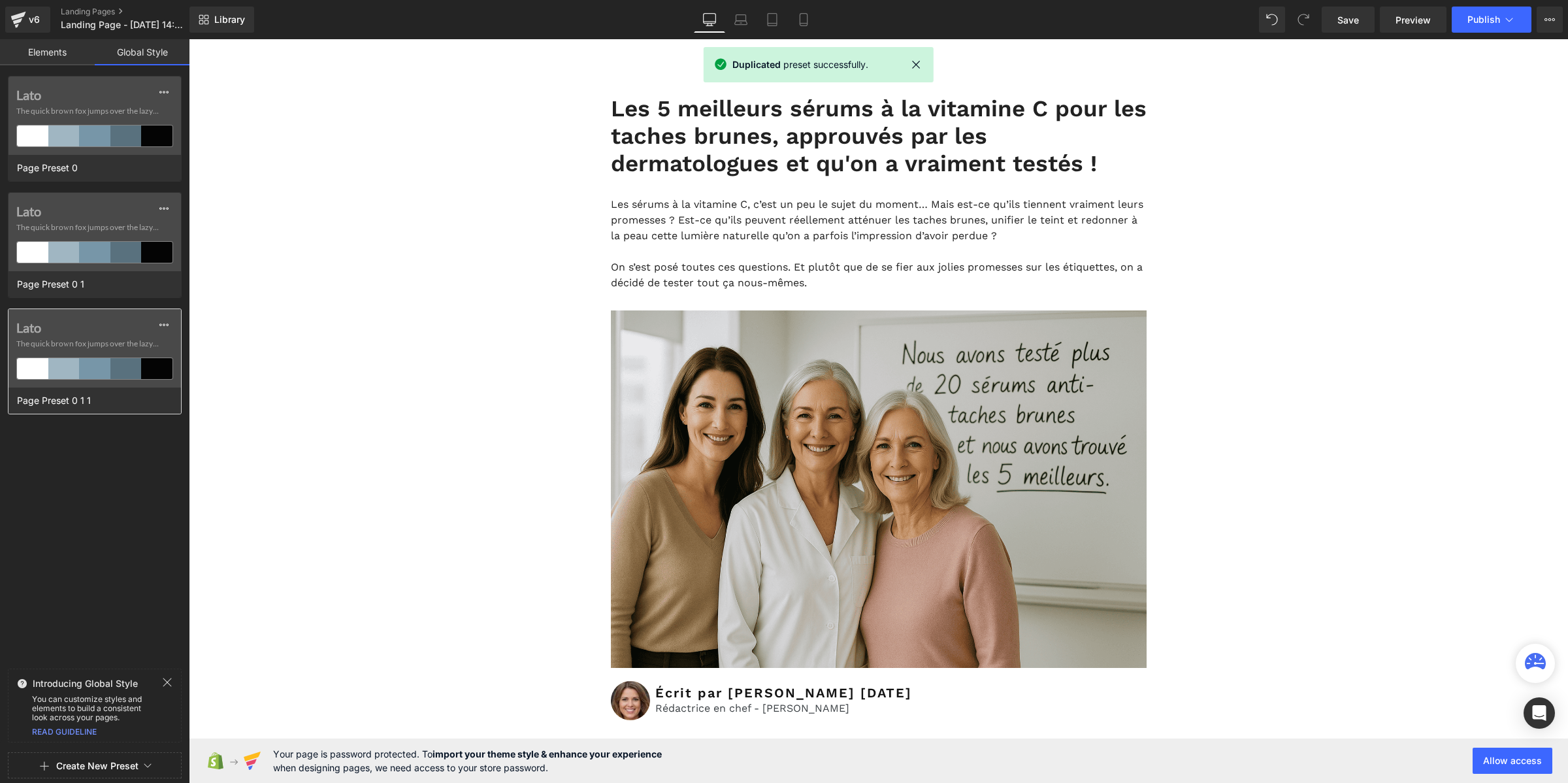
click at [34, 330] on label "Lato" at bounding box center [95, 327] width 157 height 16
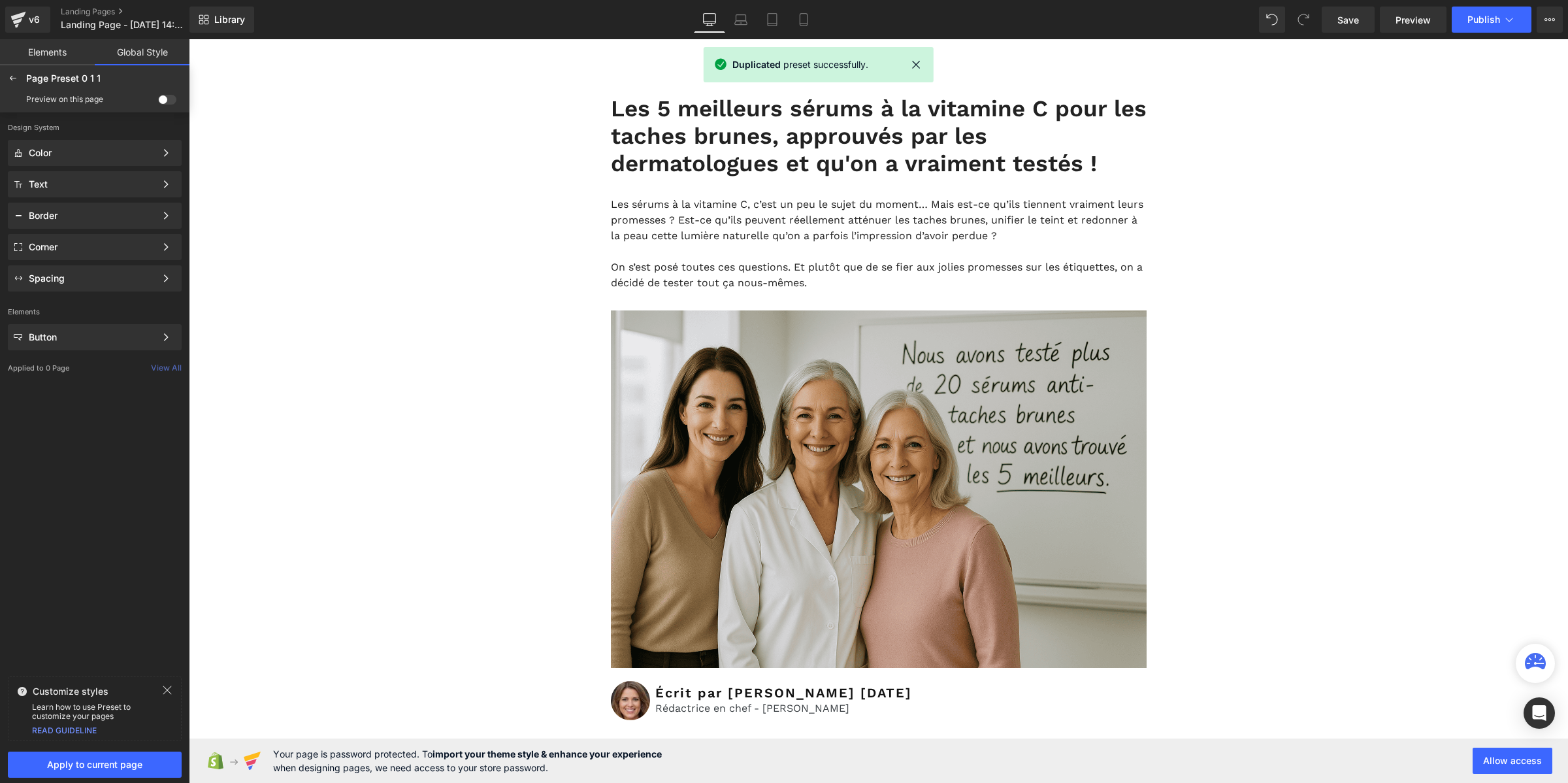
click at [161, 100] on span at bounding box center [167, 100] width 18 height 10
click at [158, 102] on input "checkbox" at bounding box center [158, 102] width 0 height 0
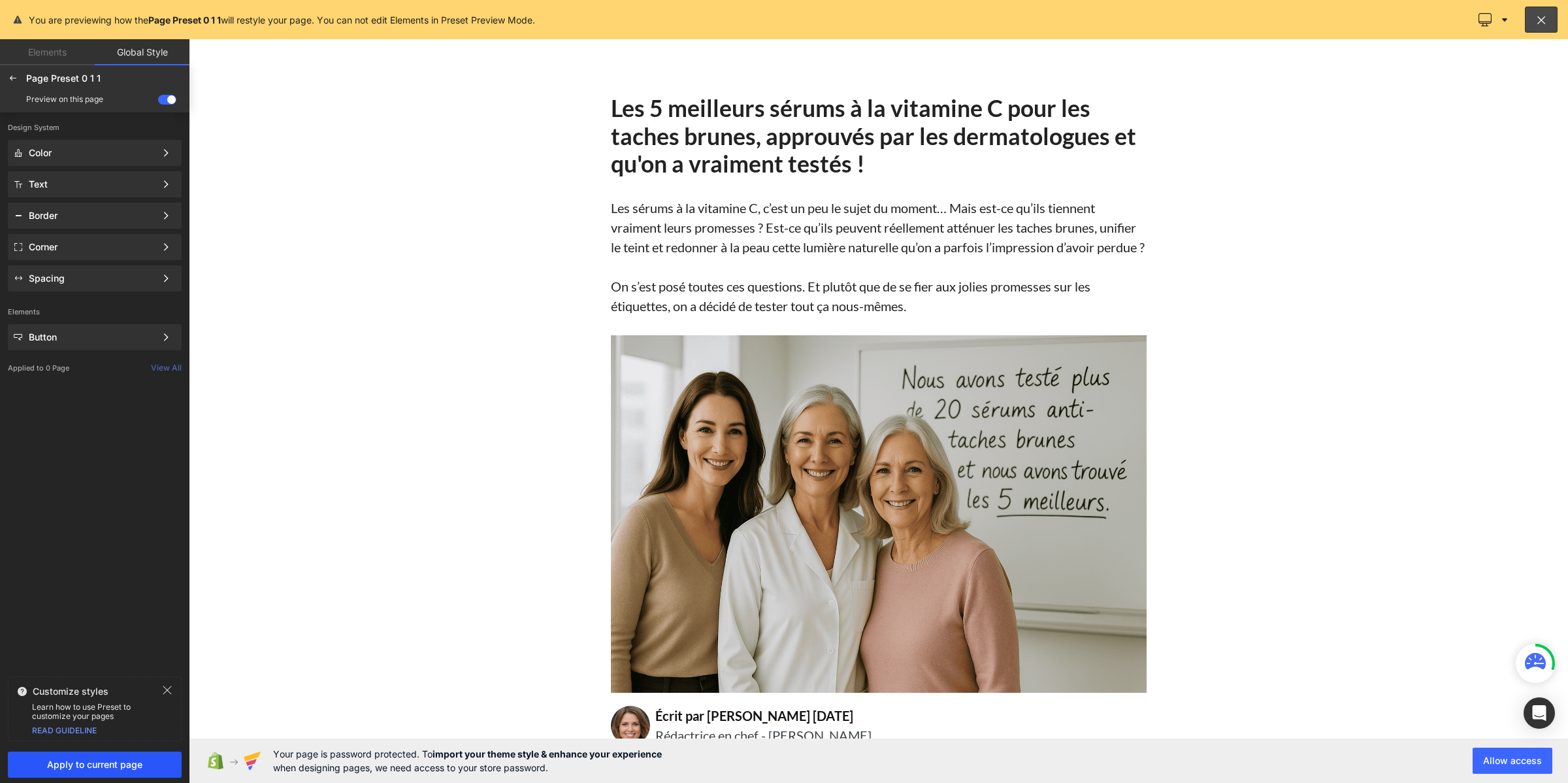
click at [72, 767] on span "Apply to current page" at bounding box center [94, 764] width 158 height 11
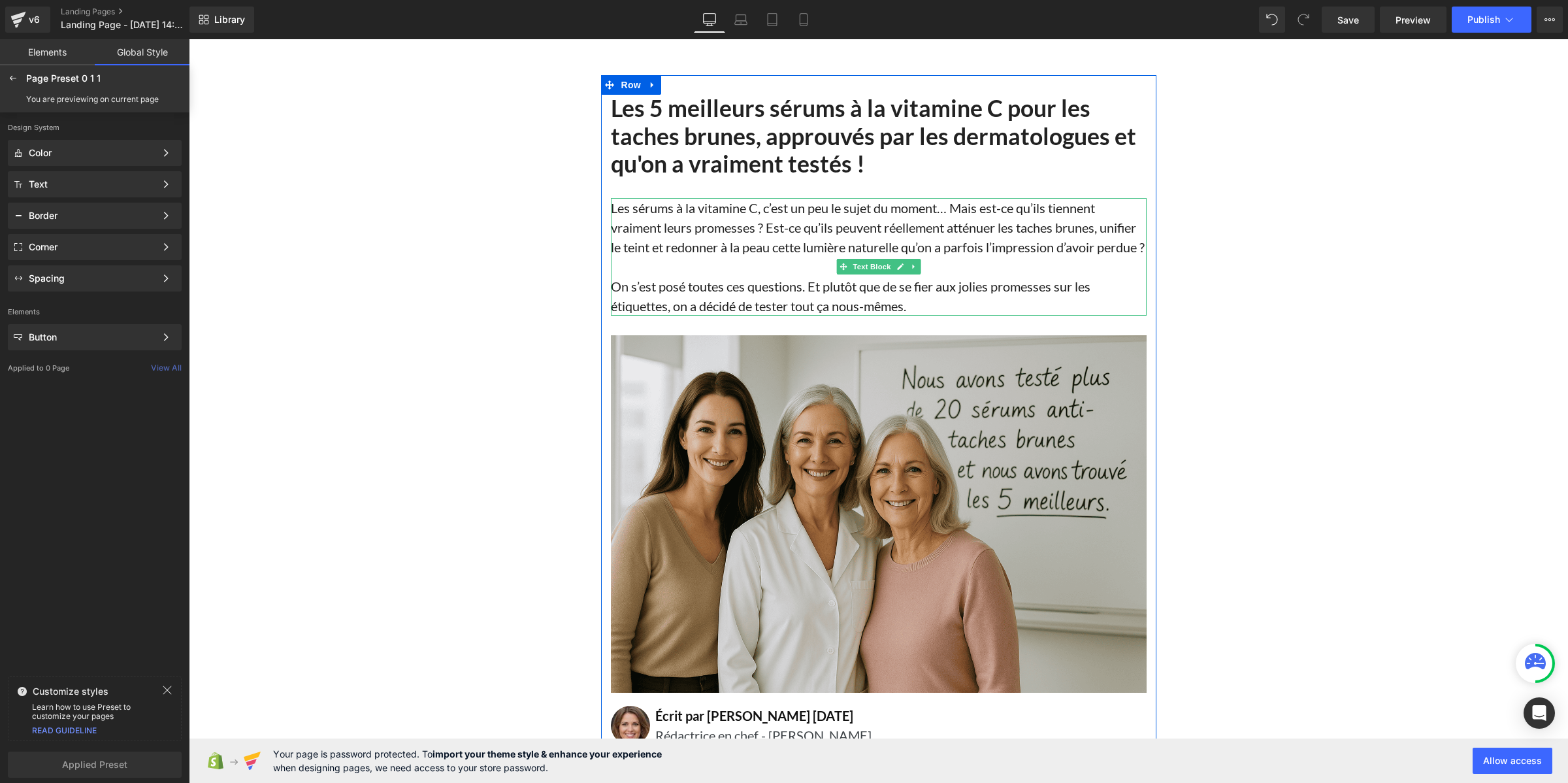
drag, startPoint x: 942, startPoint y: 235, endPoint x: 1089, endPoint y: 234, distance: 147.0
click at [942, 235] on p "Les sérums à la vitamine C, c’est un peu le sujet du moment… Mais est-ce qu’ils…" at bounding box center [878, 227] width 536 height 59
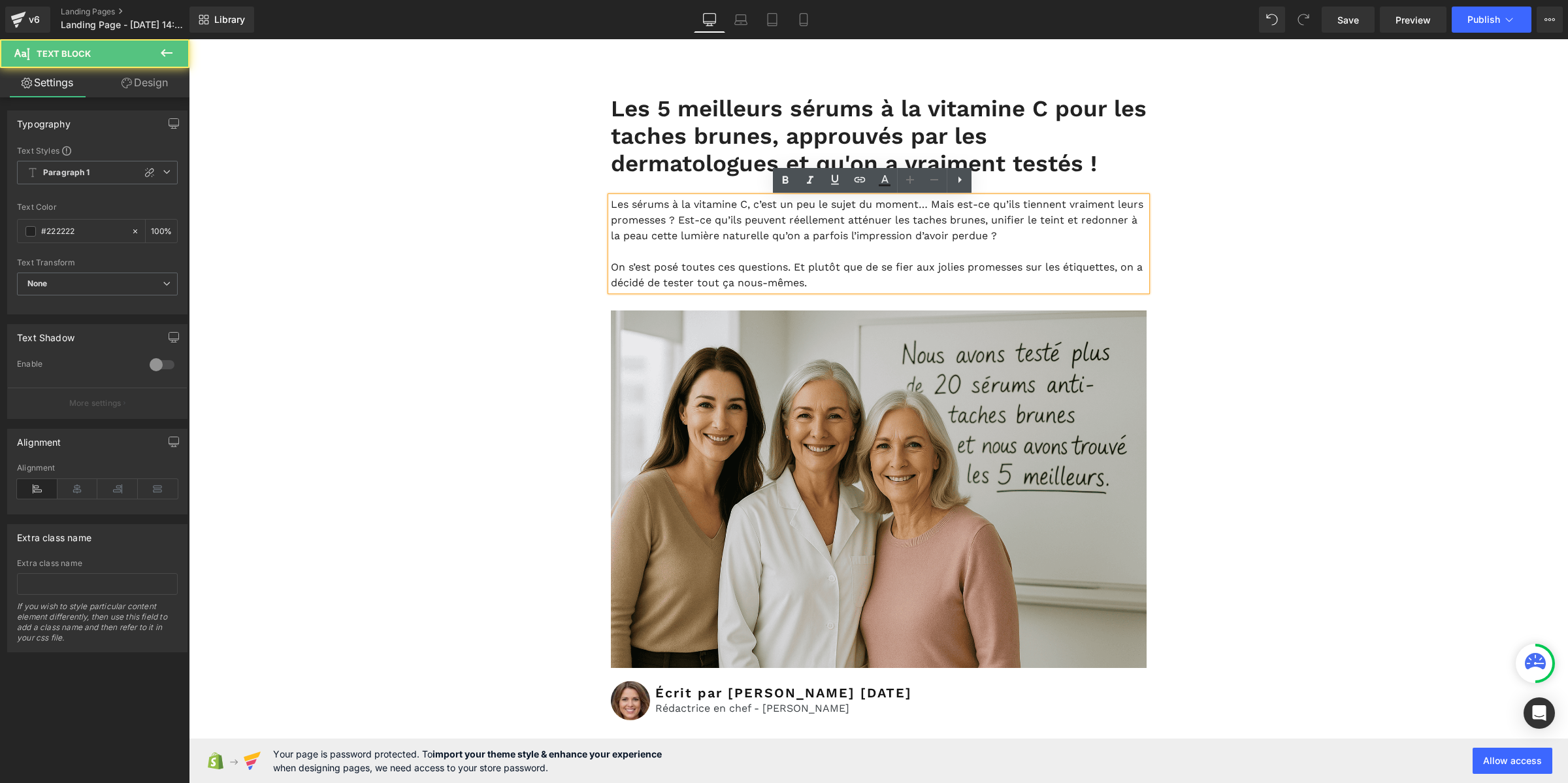
click at [1057, 242] on span "Les sérums à la vitamine C, c’est un peu le sujet du moment… Mais est-ce qu’ils…" at bounding box center [877, 220] width 533 height 44
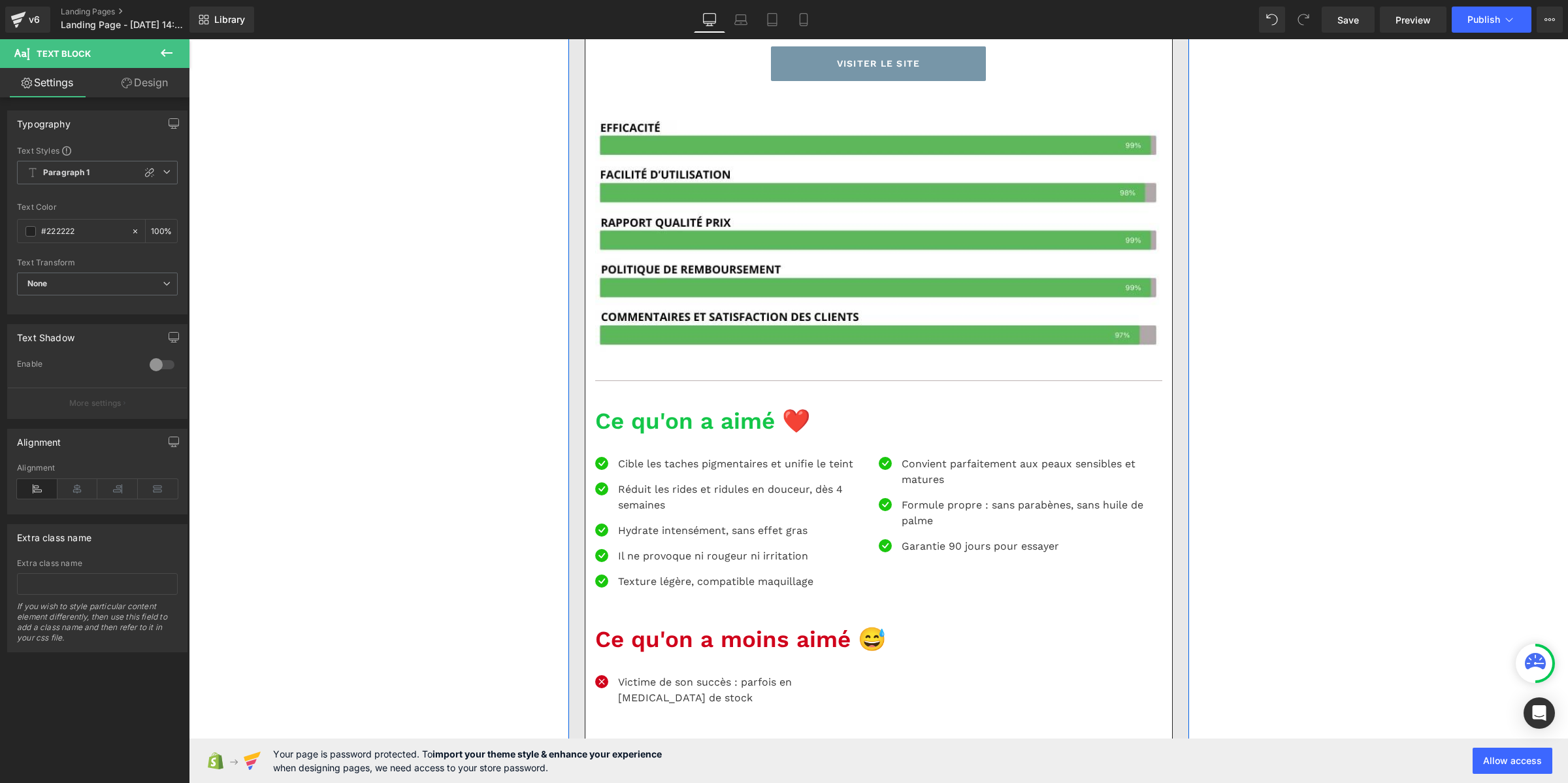
scroll to position [2532, 0]
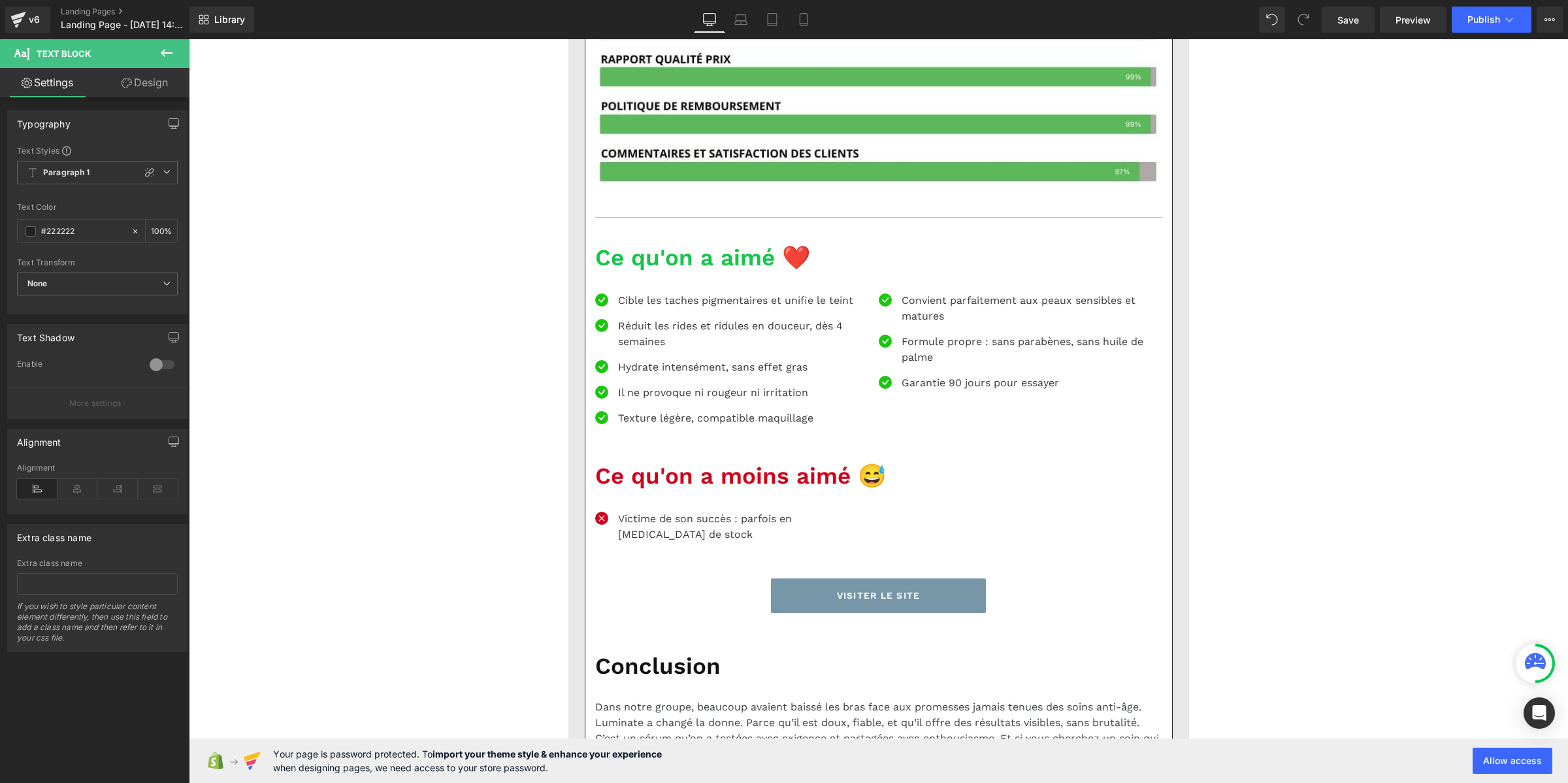
click at [945, 190] on img at bounding box center [878, 64] width 567 height 253
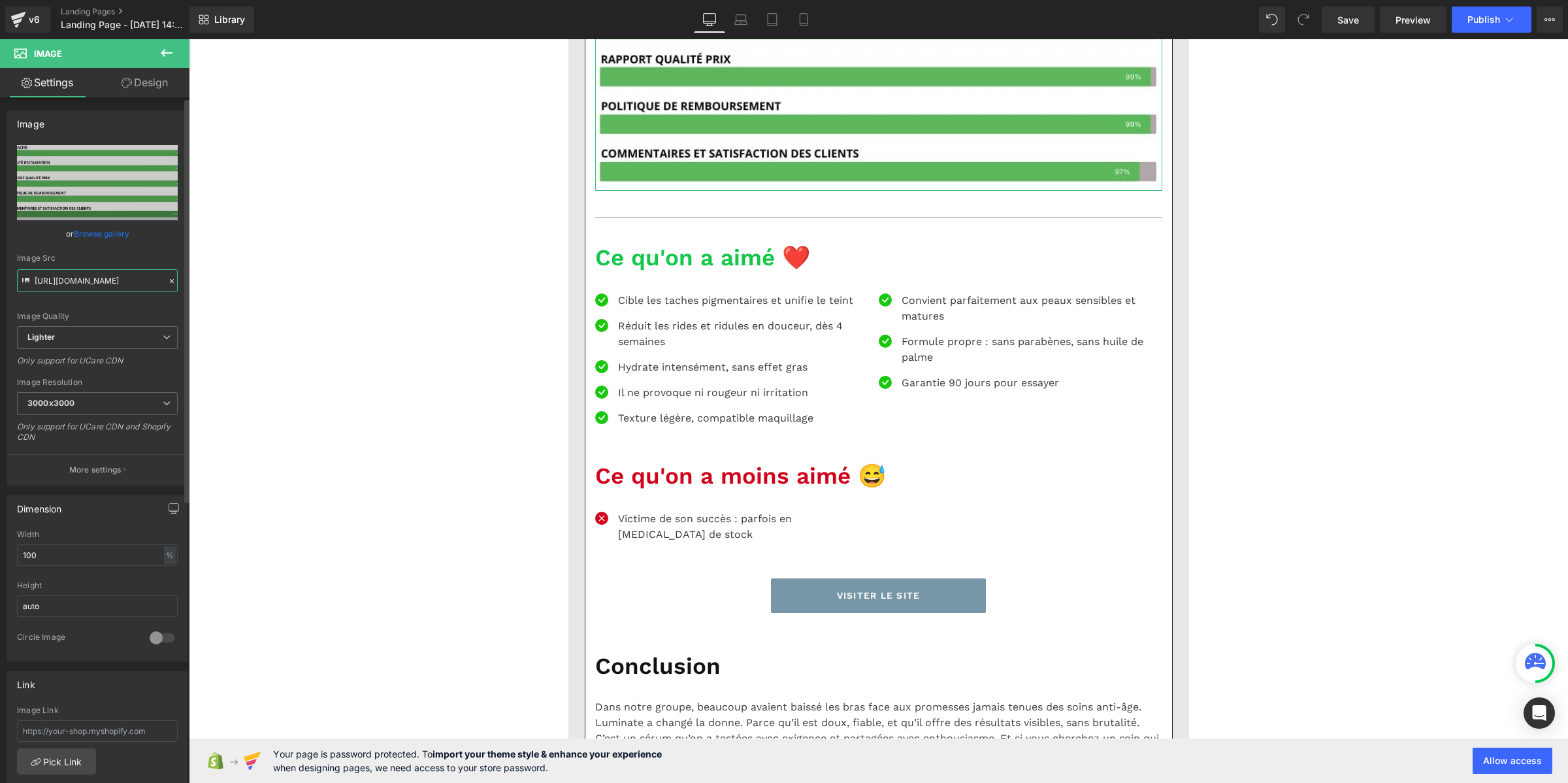
click at [67, 285] on input "https://ucarecdn.com/6c3eb680-cfd3-443f-8637-5609bd75173c/-/format/auto/-/previ…" at bounding box center [97, 280] width 161 height 23
paste input "cdn.shopify.com/s/files/1/0969/9354/2485/files/2.png?v=1754913244"
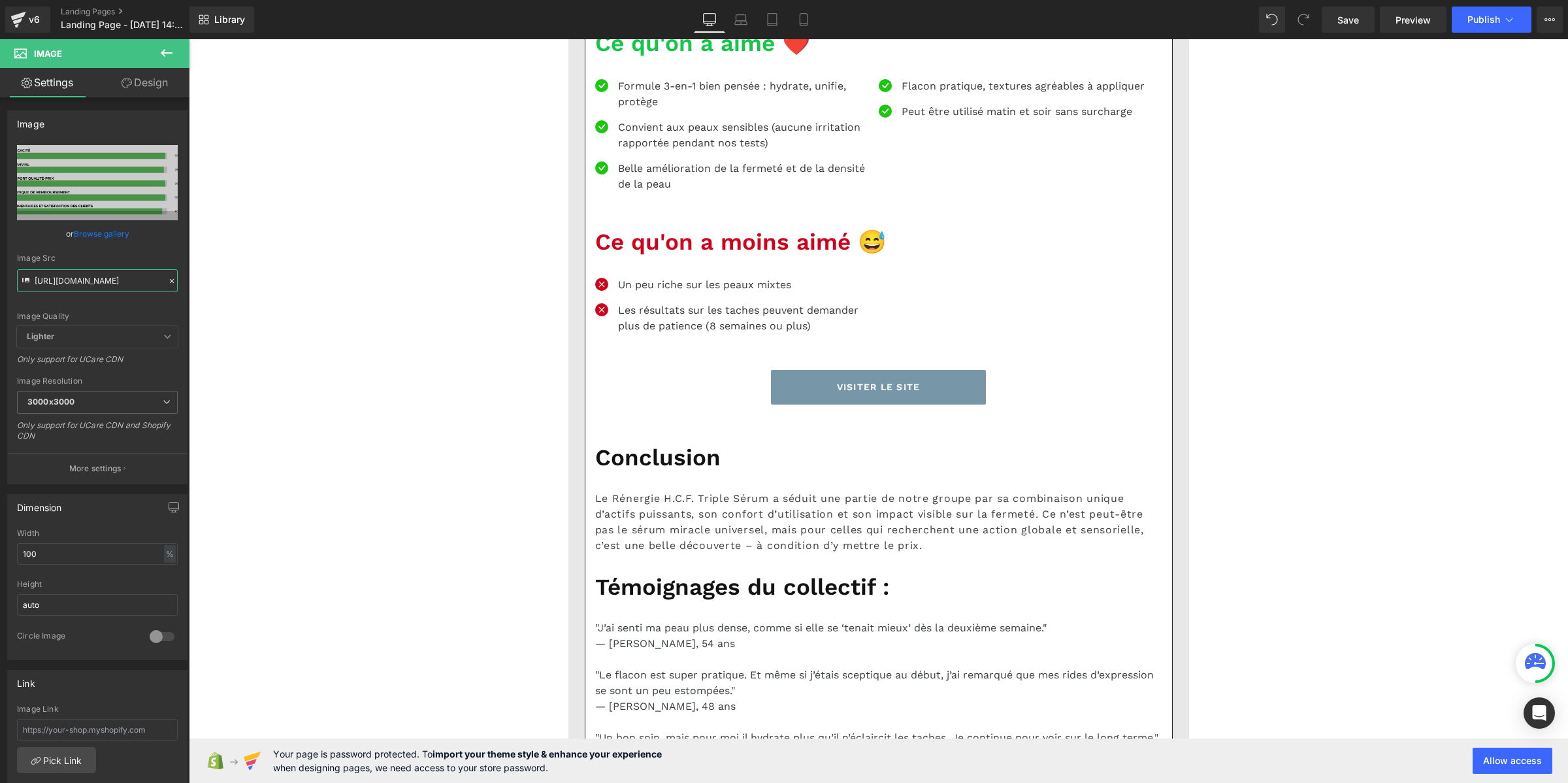
scroll to position [4737, 0]
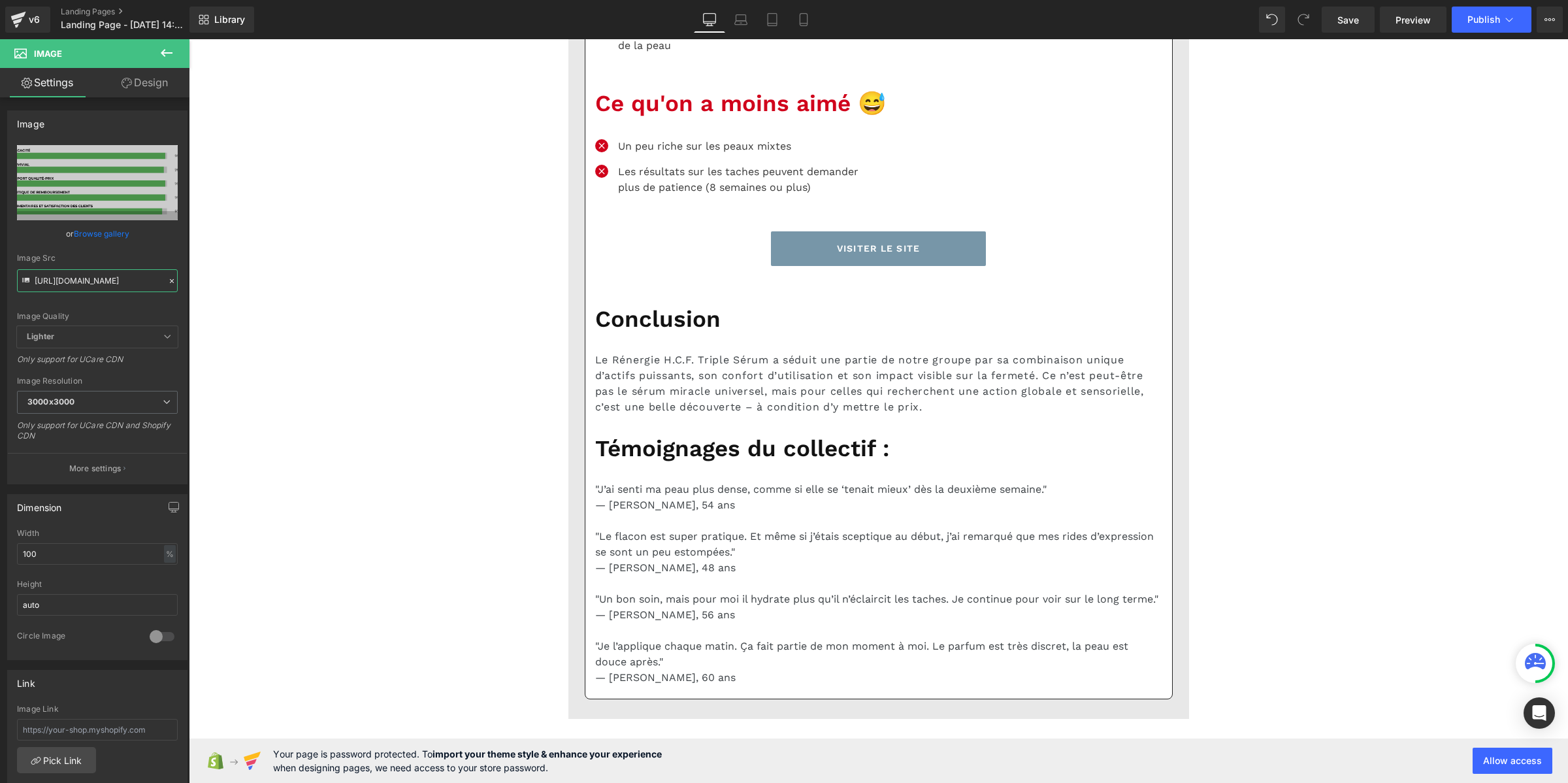
type input "https://cdn.shopify.com/s/files/1/0969/9354/2485/files/2_3000x3000.png?v=175491…"
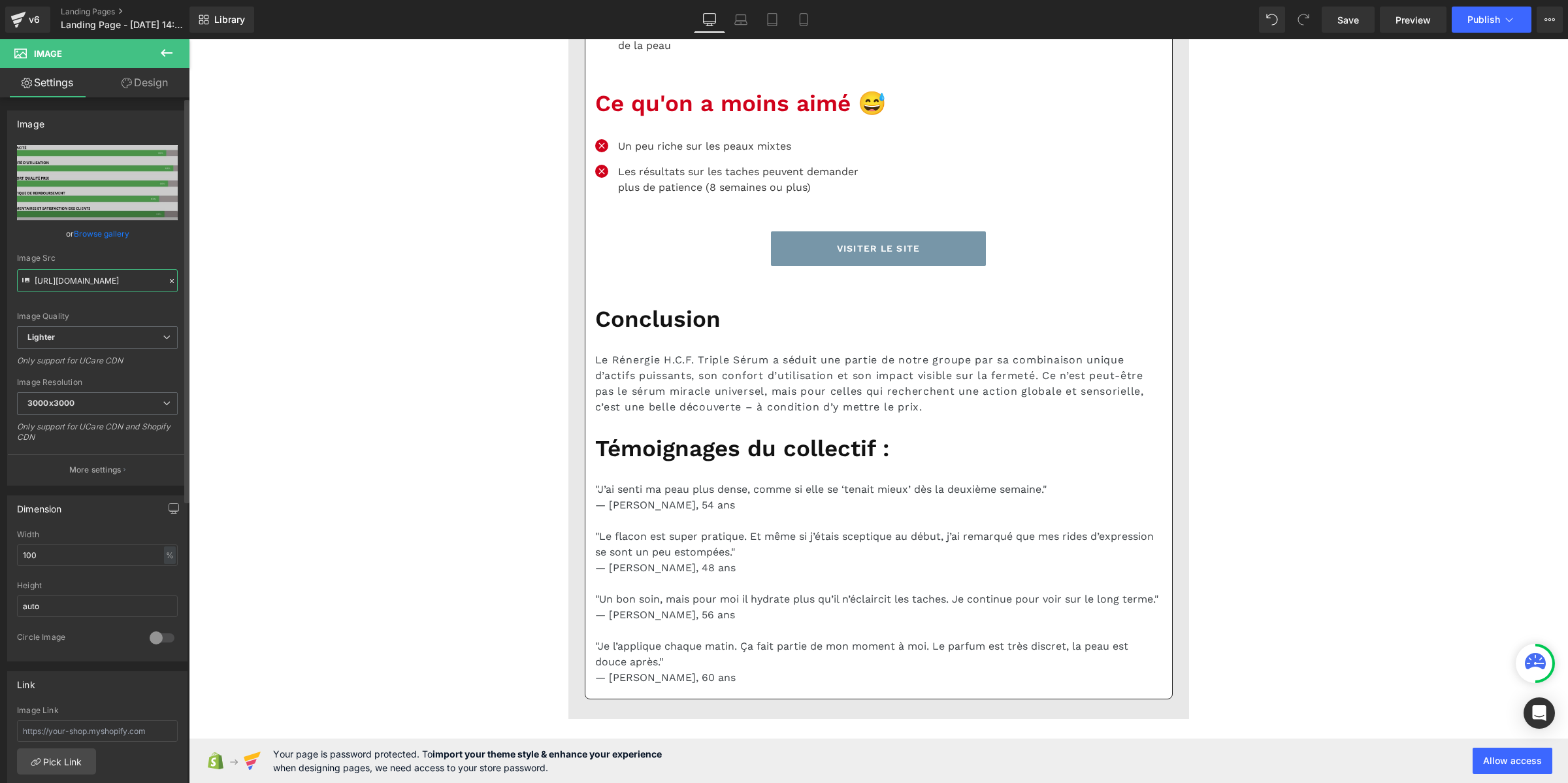
click at [101, 286] on input "https://ucarecdn.com/c1e0f7dc-cf48-4f4c-be35-bfc5a70b1208/-/format/auto/-/previ…" at bounding box center [97, 280] width 161 height 23
paste input "cdn.shopify.com/s/files/1/0969/9354/2485/files/Pourcentage_produit_2.png?v=1754…"
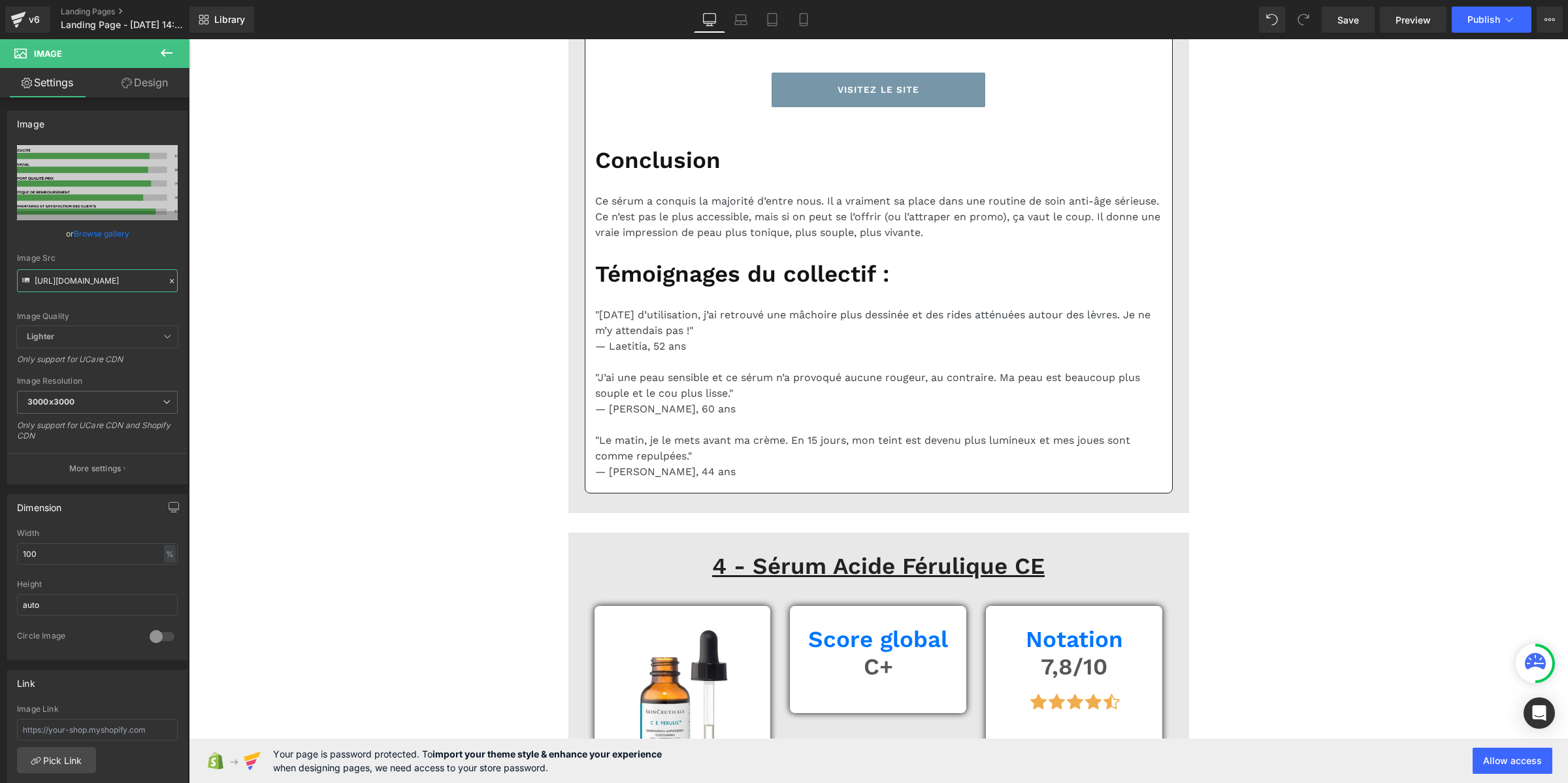
scroll to position [6861, 0]
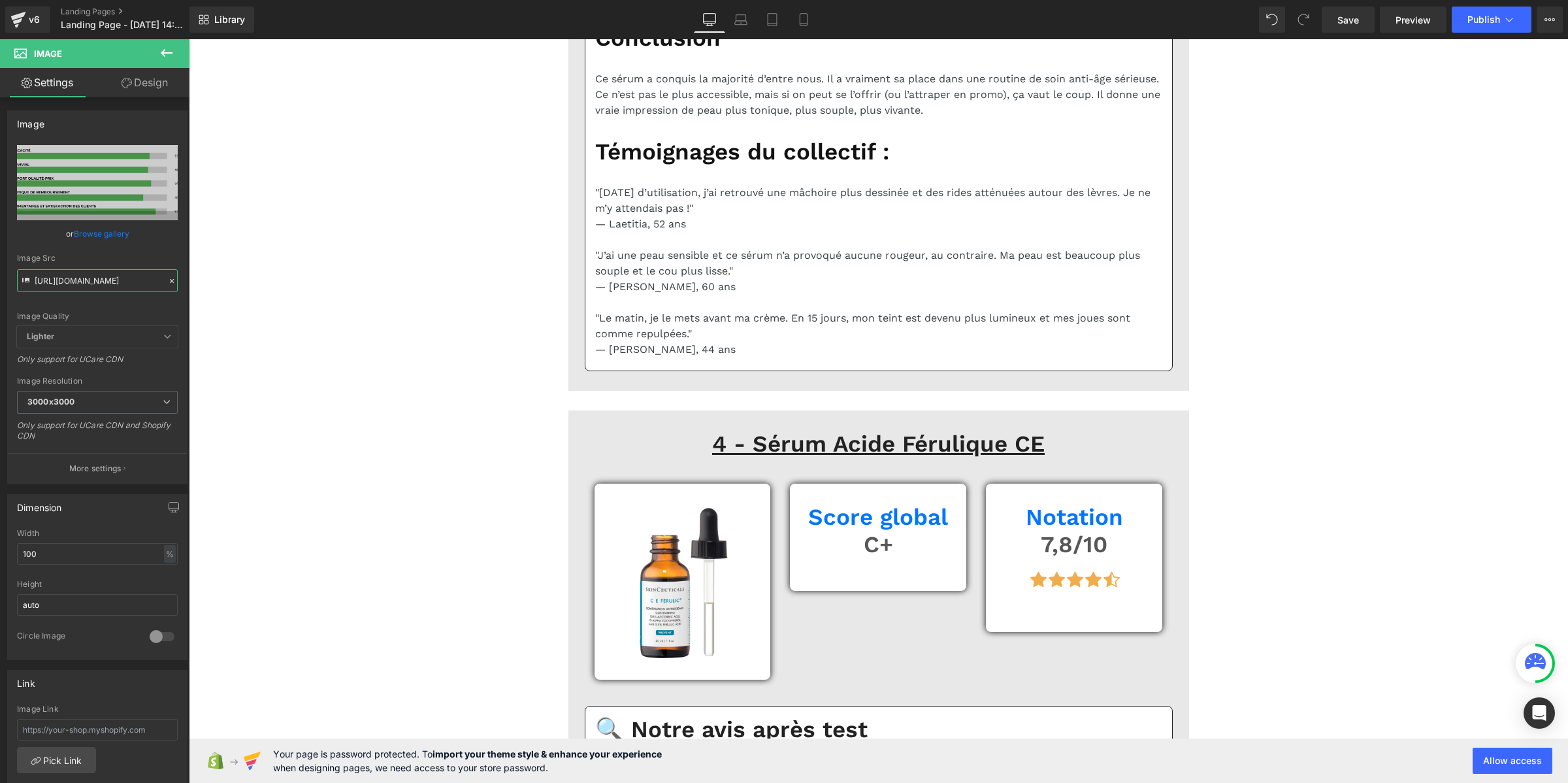
type input "https://cdn.shopify.com/s/files/1/0969/9354/2485/files/Pourcentage_produit_2_30…"
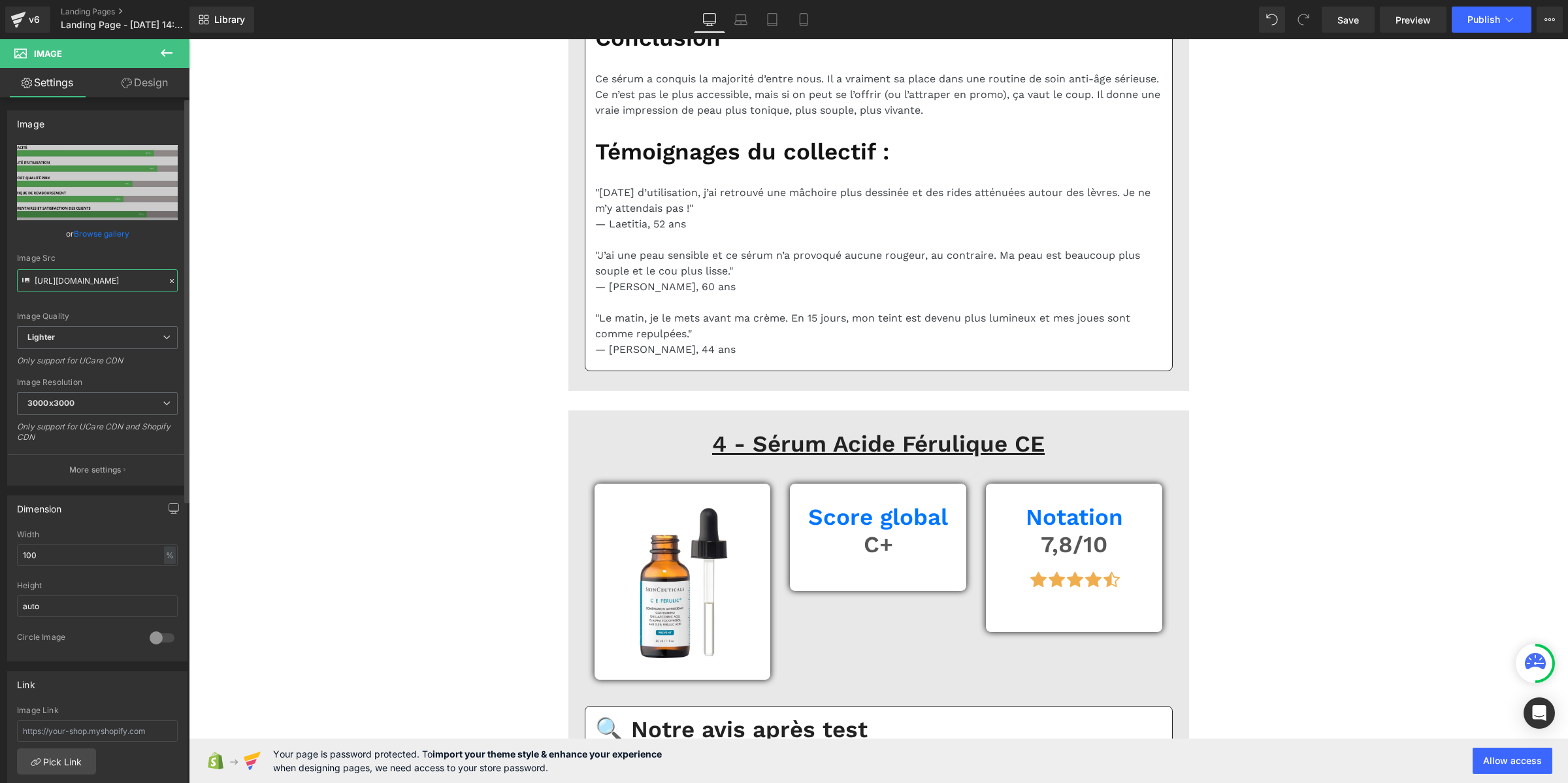
click at [115, 284] on input "https://ucarecdn.com/c3a305df-7b98-4db1-b77e-83546ad269be/-/format/auto/-/previ…" at bounding box center [97, 280] width 161 height 23
paste input "cdn.shopify.com/s/files/1/0969/9354/2485/files/Pourcentage_produit_3.png?v=1754…"
type input "https://cdn.shopify.com/s/files/1/0969/9354/2485/files/Pourcentage_produit_3.pn…"
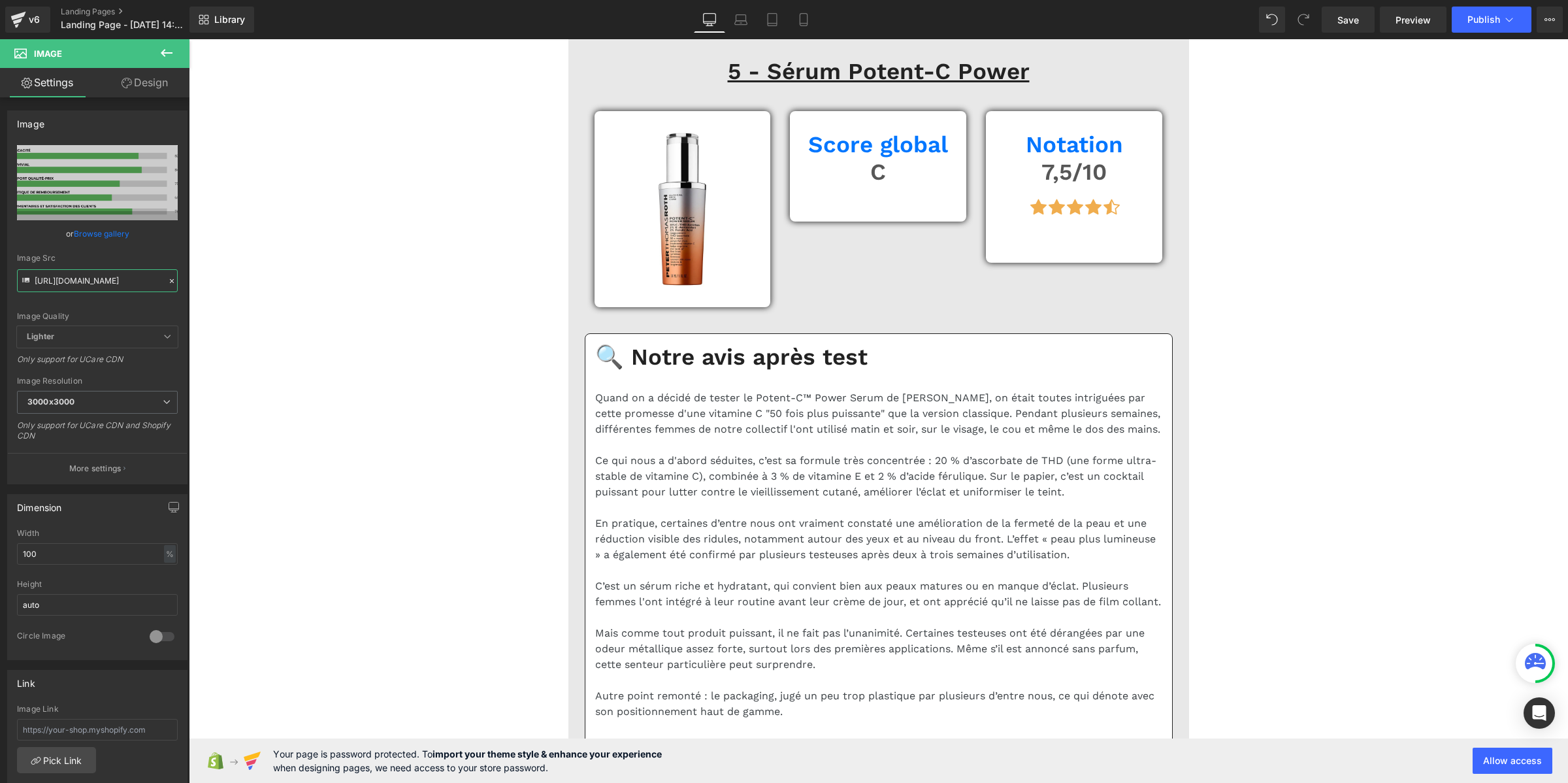
scroll to position [9228, 0]
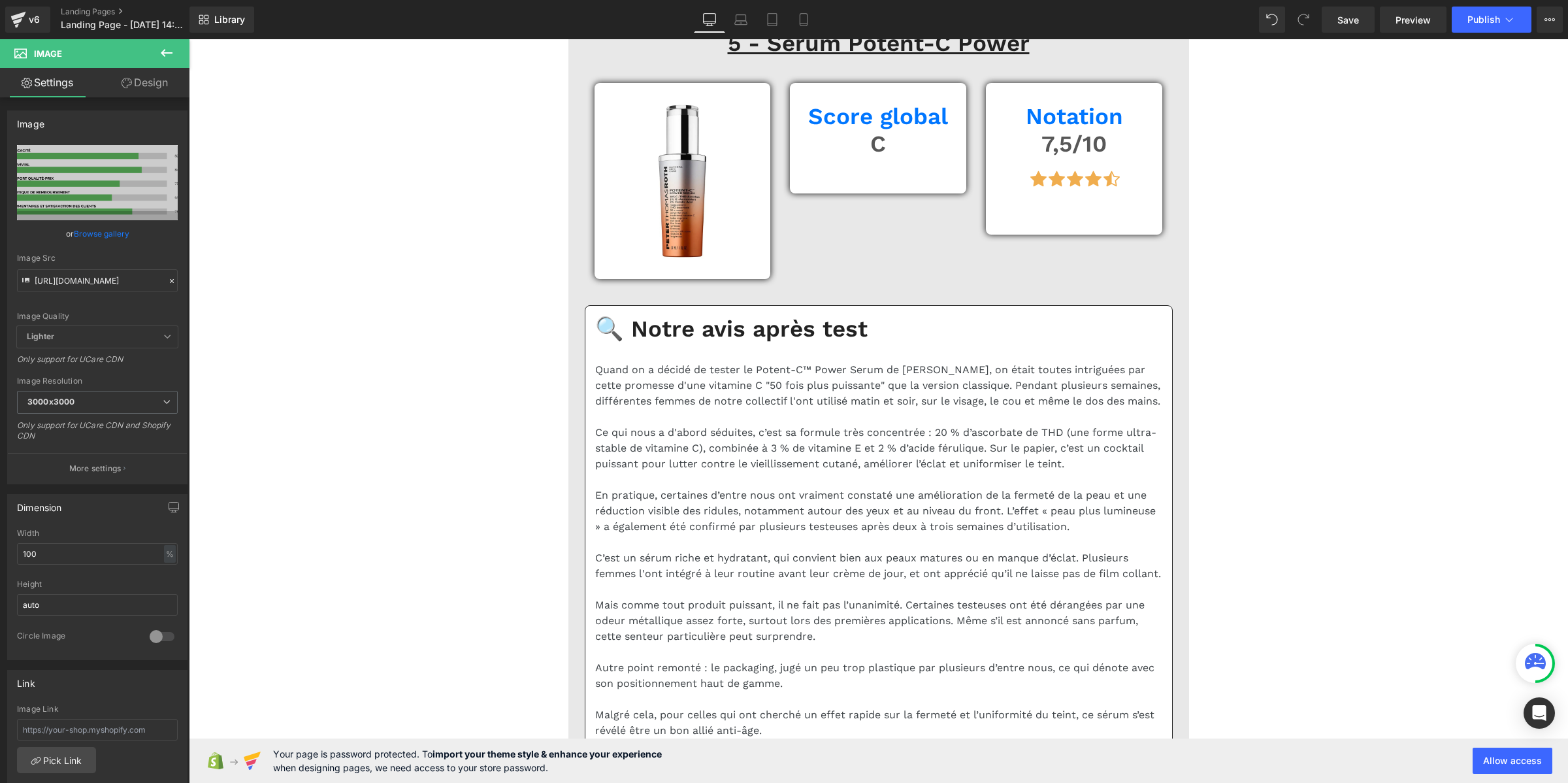
click at [105, 283] on input "https://ucarecdn.com/42720892-46ae-49d6-ac93-e2080f4c809e/-/format/auto/-/previ…" at bounding box center [97, 280] width 161 height 23
paste input "cdn.shopify.com/s/files/1/0969/9354/2485/files/Pourcentage_produit_3.png?v=1754…"
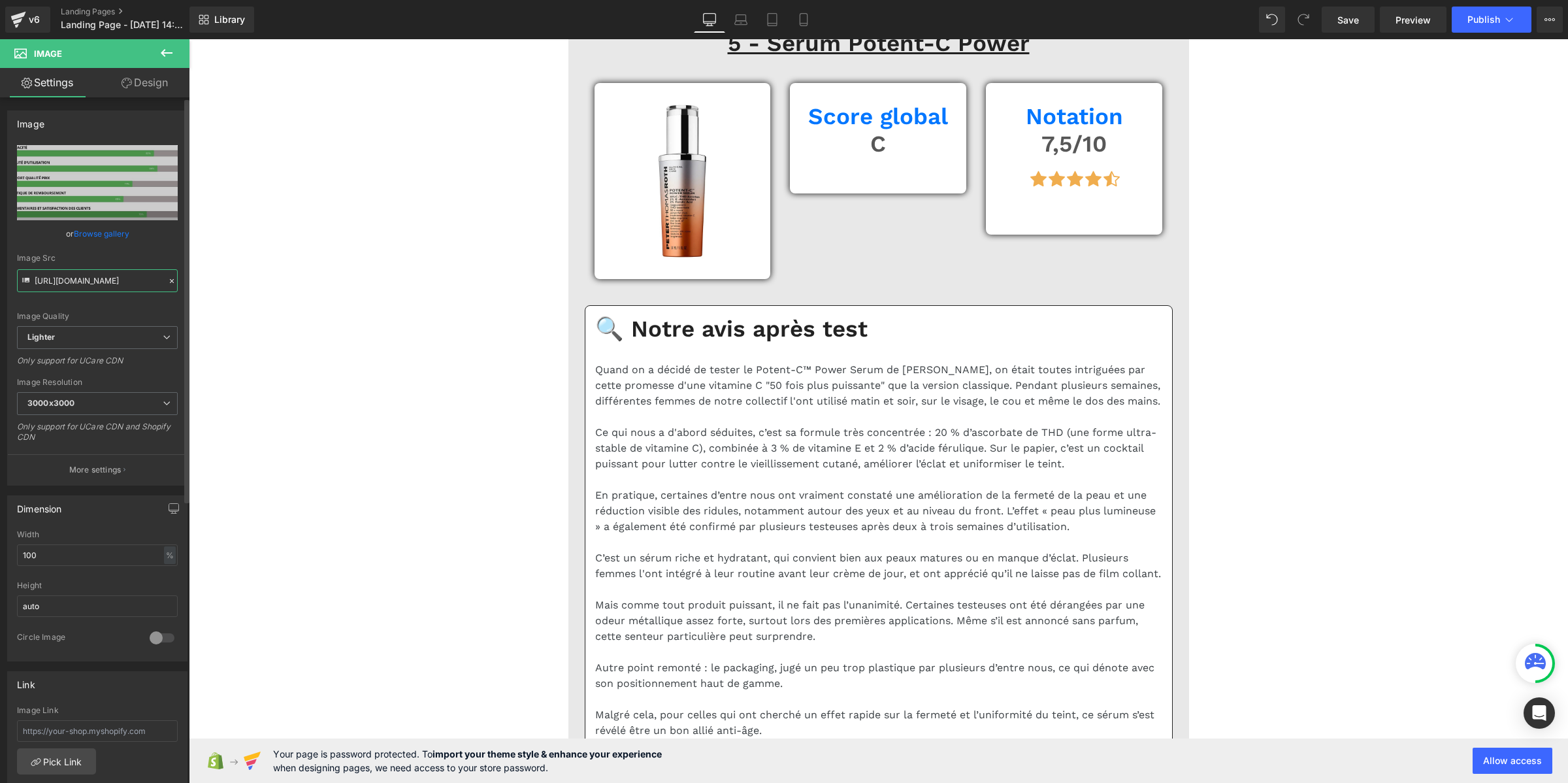
type input "https://cdn.shopify.com/s/files/1/0969/9354/2485/files/Pourcentage_produit_3.pn…"
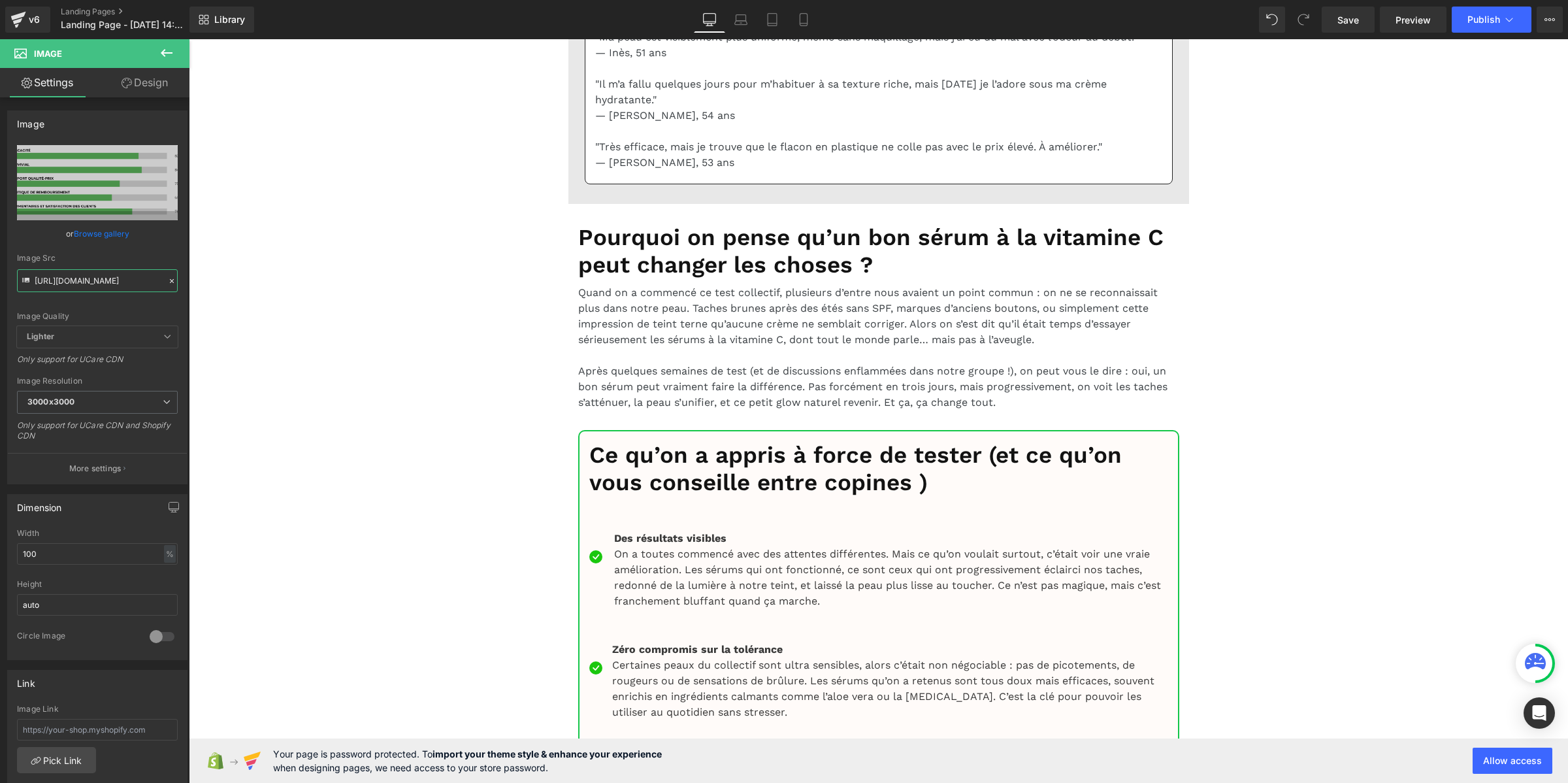
scroll to position [11026, 0]
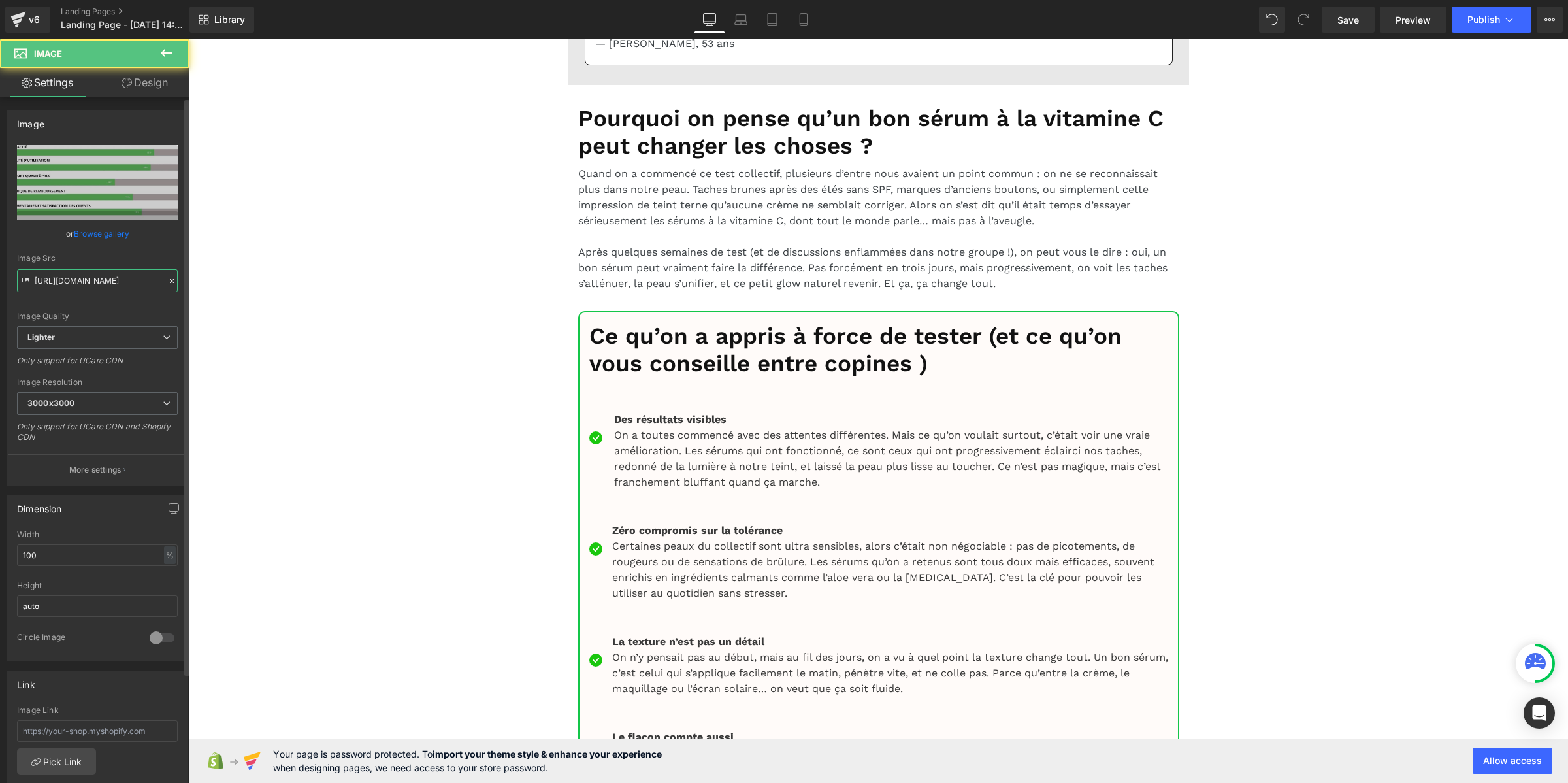
click at [72, 279] on input "https://ucarecdn.com/92d42ab8-f587-4f12-9c03-e1417827798c/-/format/auto/-/previ…" at bounding box center [97, 280] width 161 height 23
paste input "cdn.shopify.com/s/files/1/0969/9354/2485/files/Pourcentage_produit_3.png?v=1754…"
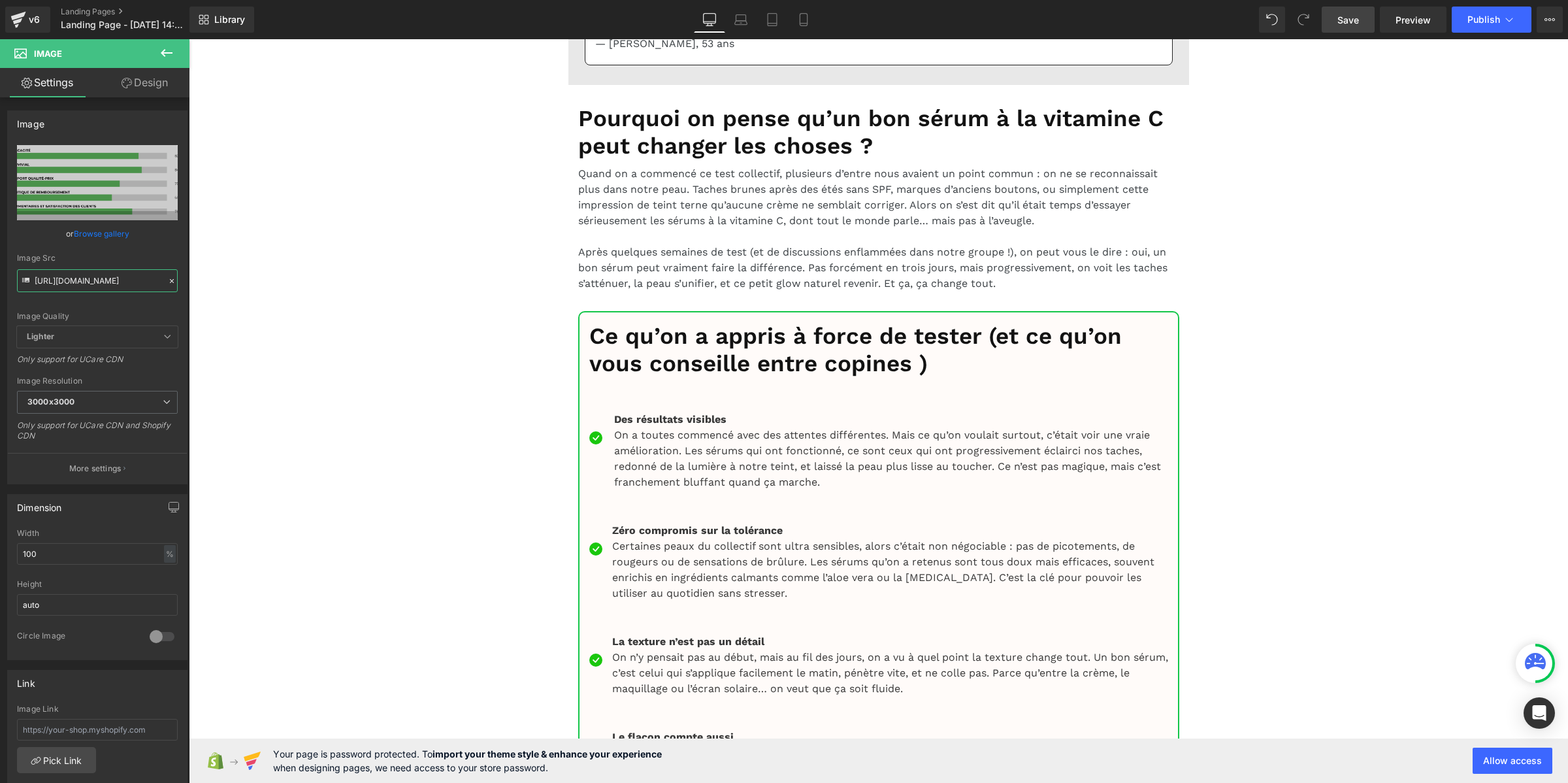
type input "https://cdn.shopify.com/s/files/1/0969/9354/2485/files/Pourcentage_produit_3_30…"
click at [1339, 17] on span "Save" at bounding box center [1347, 20] width 21 height 14
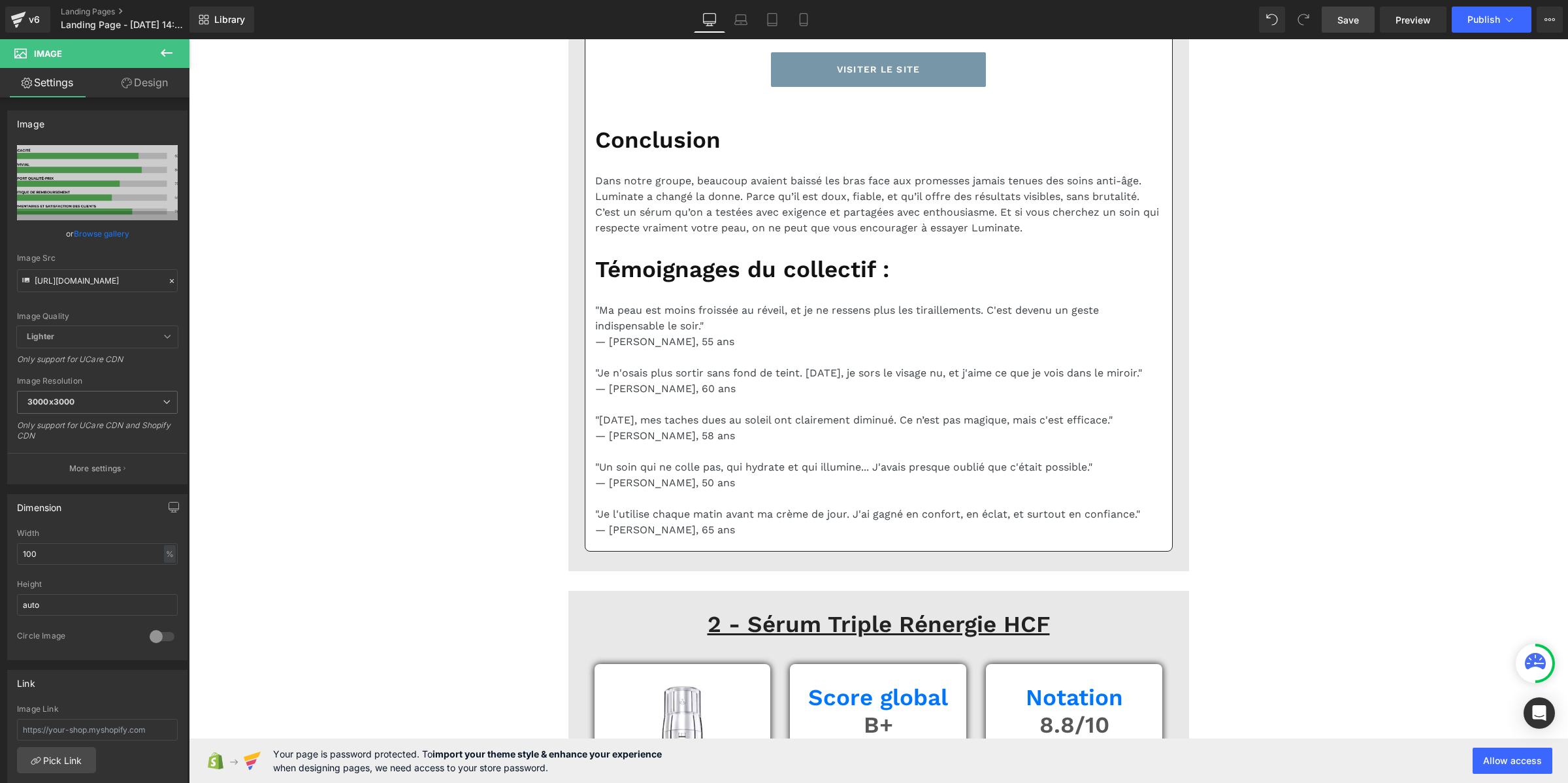
scroll to position [3103, 0]
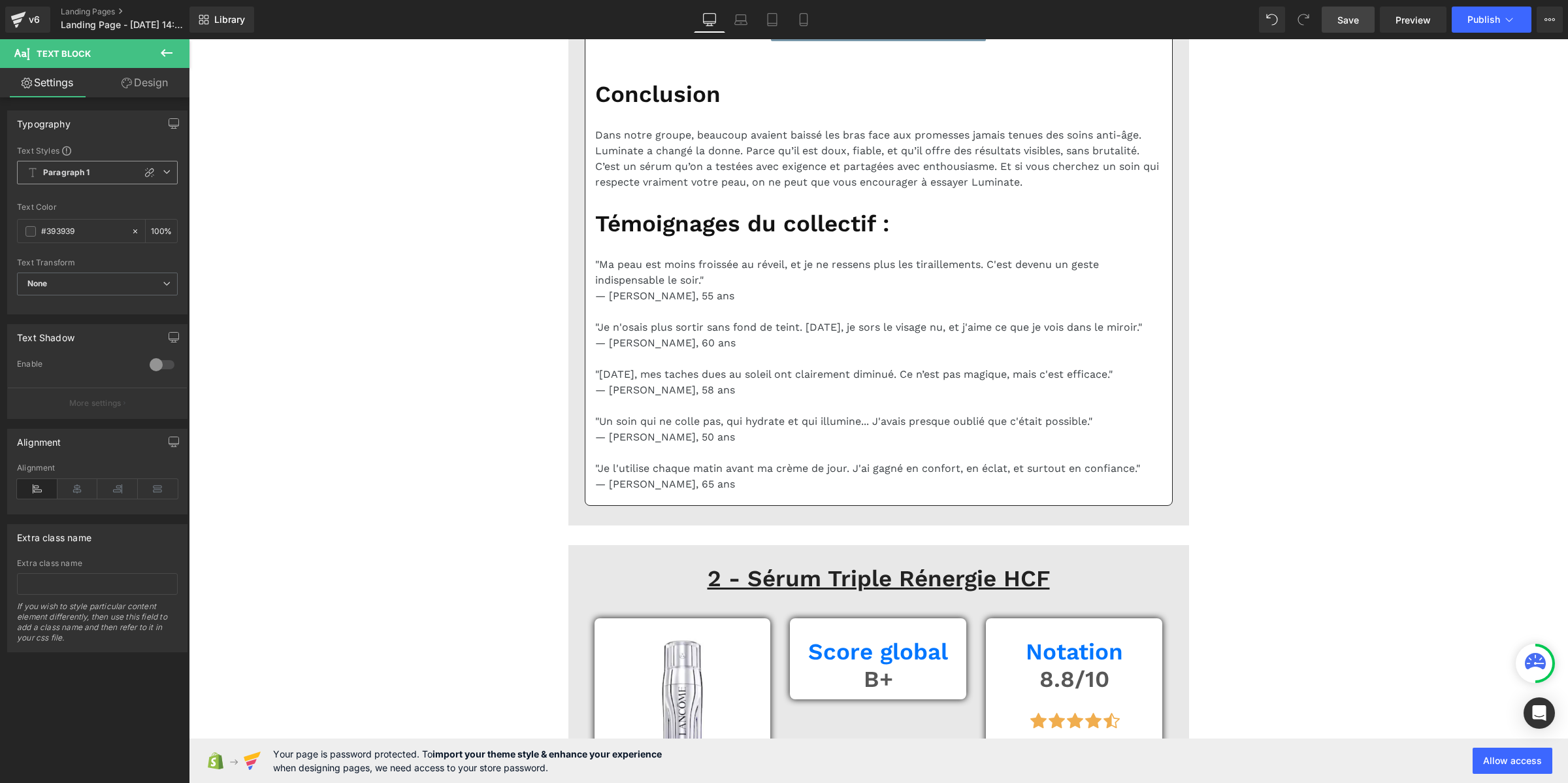
click at [76, 172] on b "Paragraph 1" at bounding box center [67, 173] width 47 height 11
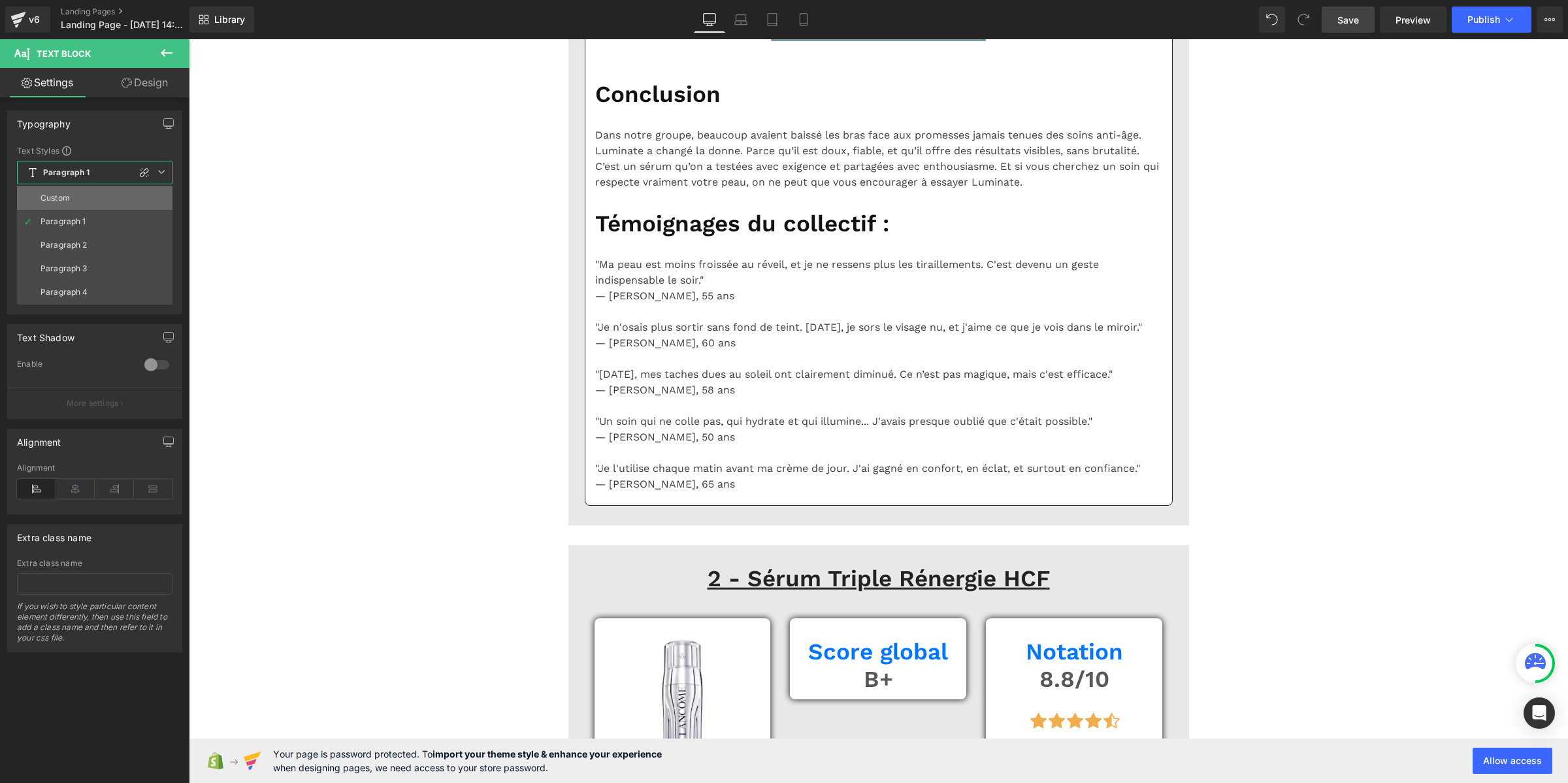
click at [79, 194] on li "Custom" at bounding box center [95, 198] width 155 height 24
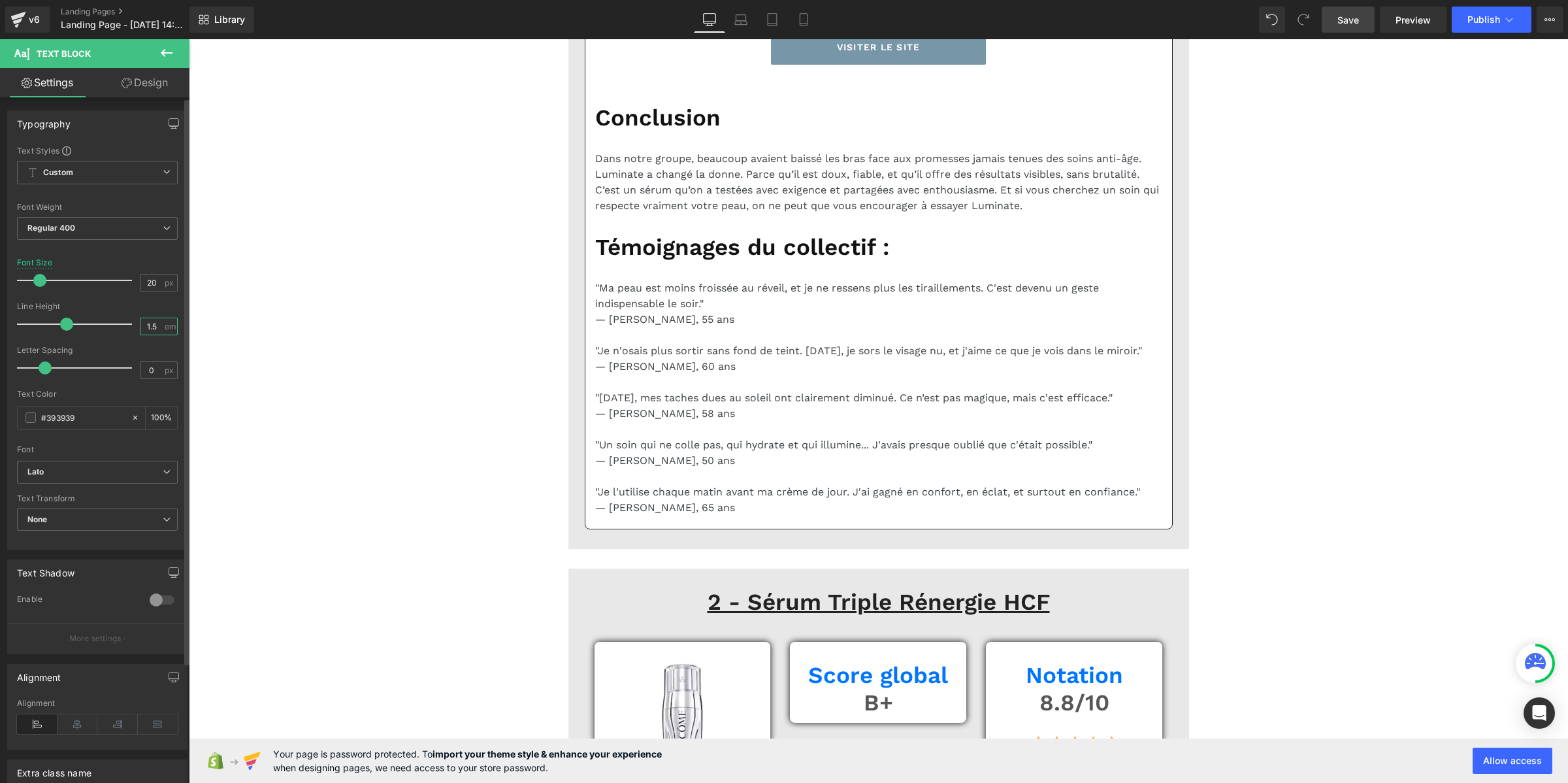
click at [158, 327] on input "1.5" at bounding box center [152, 326] width 23 height 16
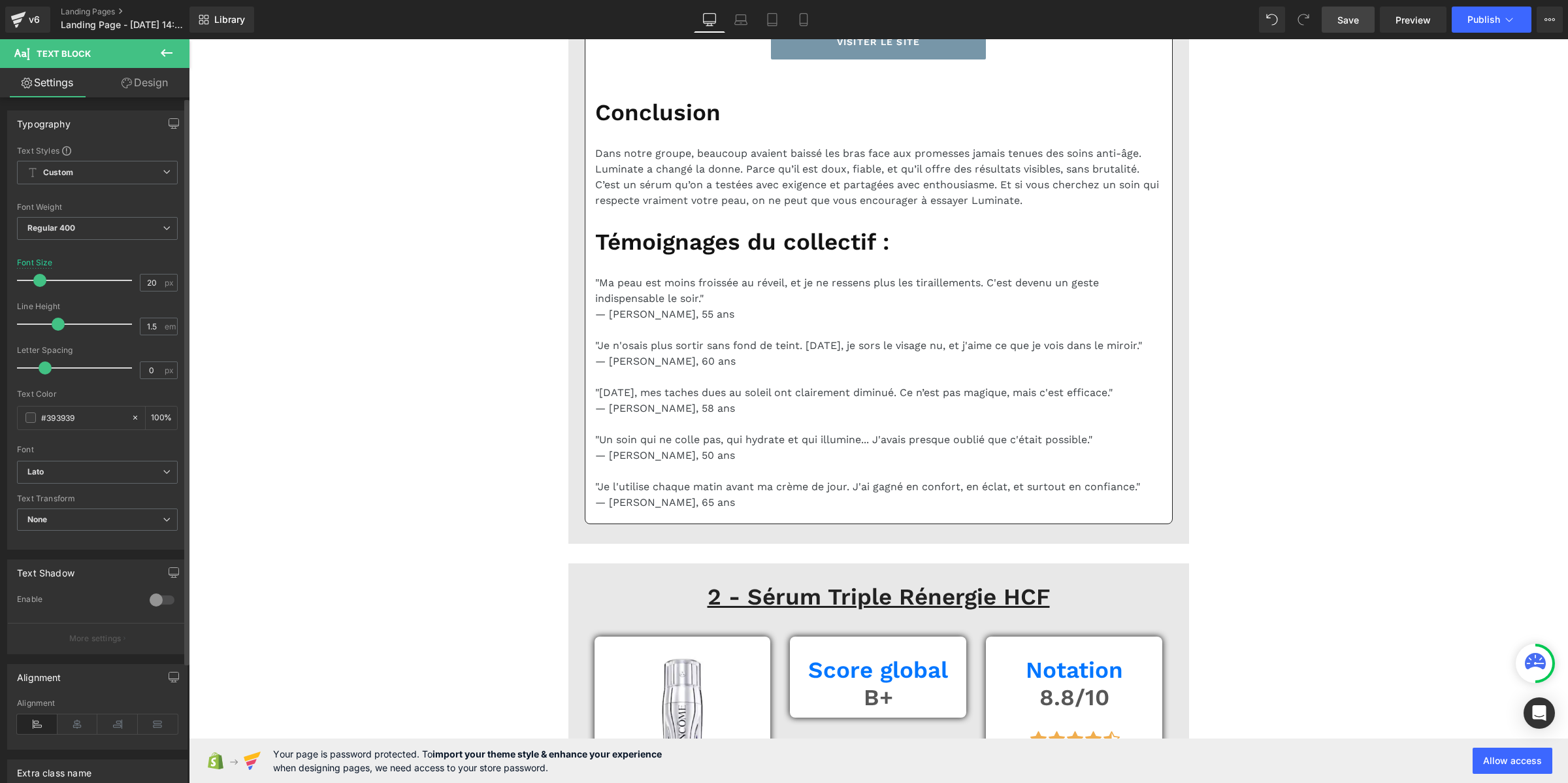
drag, startPoint x: 64, startPoint y: 324, endPoint x: 56, endPoint y: 324, distance: 8.0
click at [56, 324] on span at bounding box center [58, 324] width 13 height 13
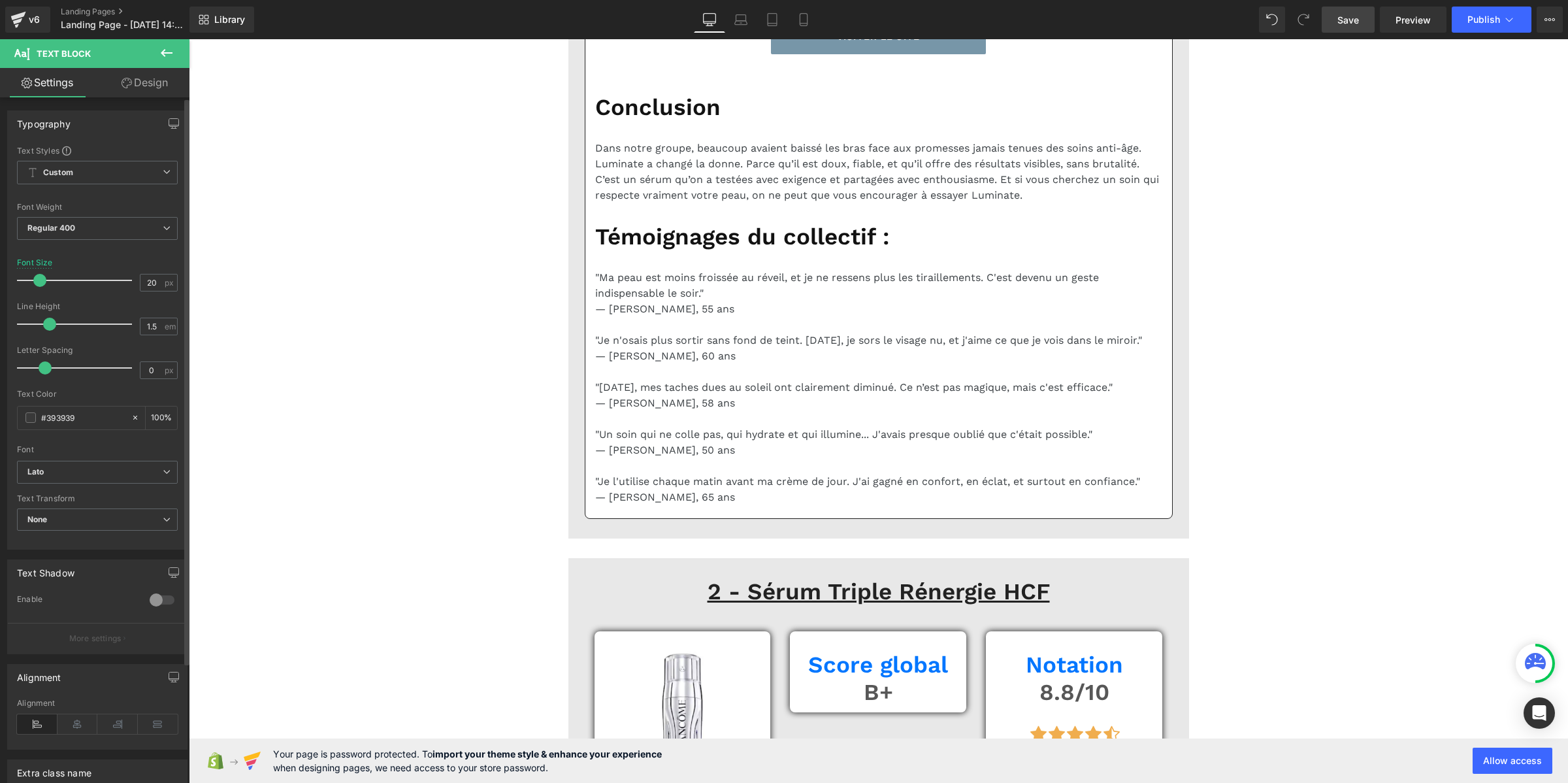
drag, startPoint x: 56, startPoint y: 321, endPoint x: 49, endPoint y: 324, distance: 7.6
click at [49, 324] on span at bounding box center [50, 324] width 13 height 13
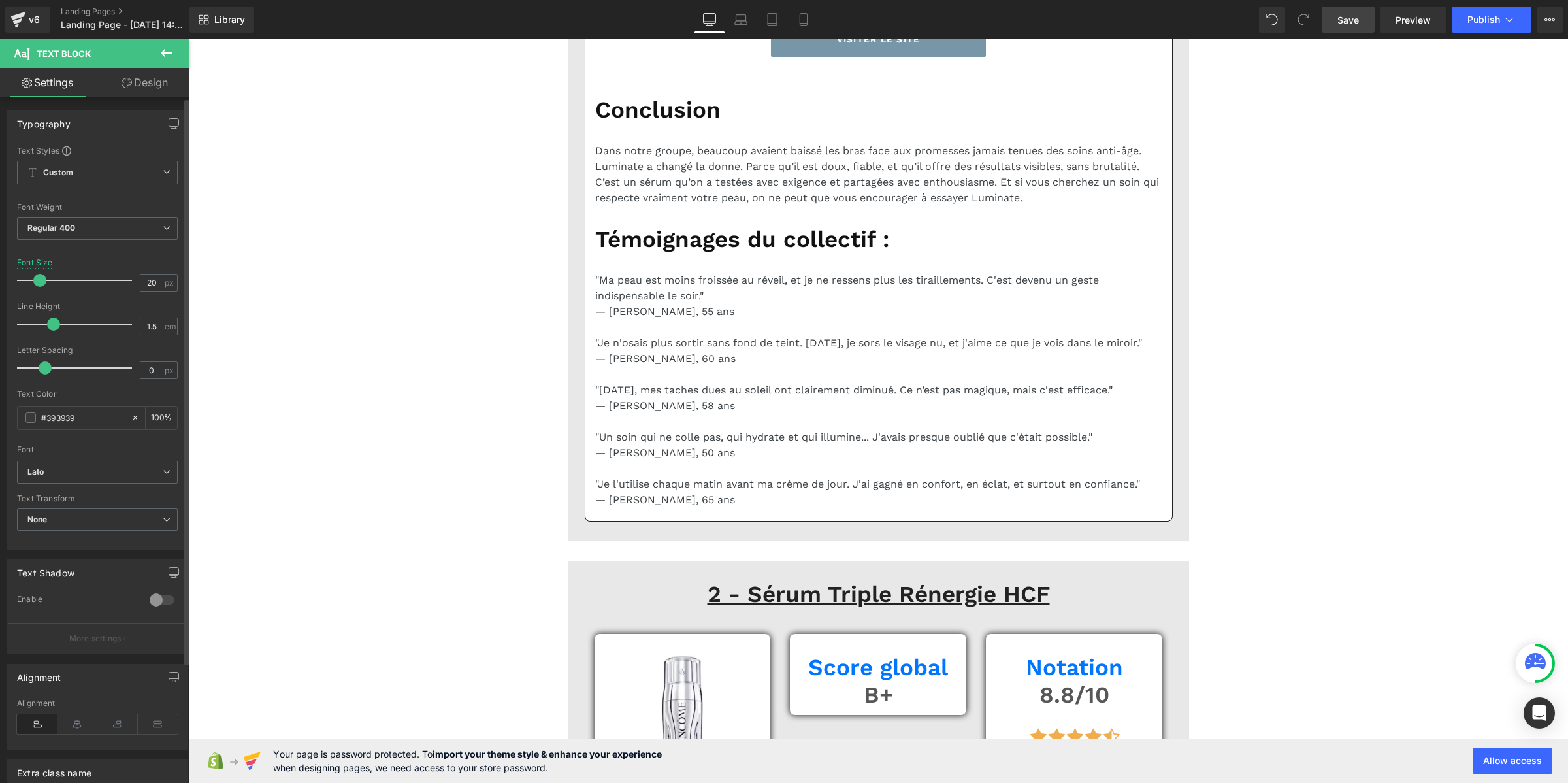
click at [51, 324] on span at bounding box center [54, 324] width 13 height 13
click at [141, 321] on input "1.5" at bounding box center [152, 326] width 23 height 16
type input "1.2"
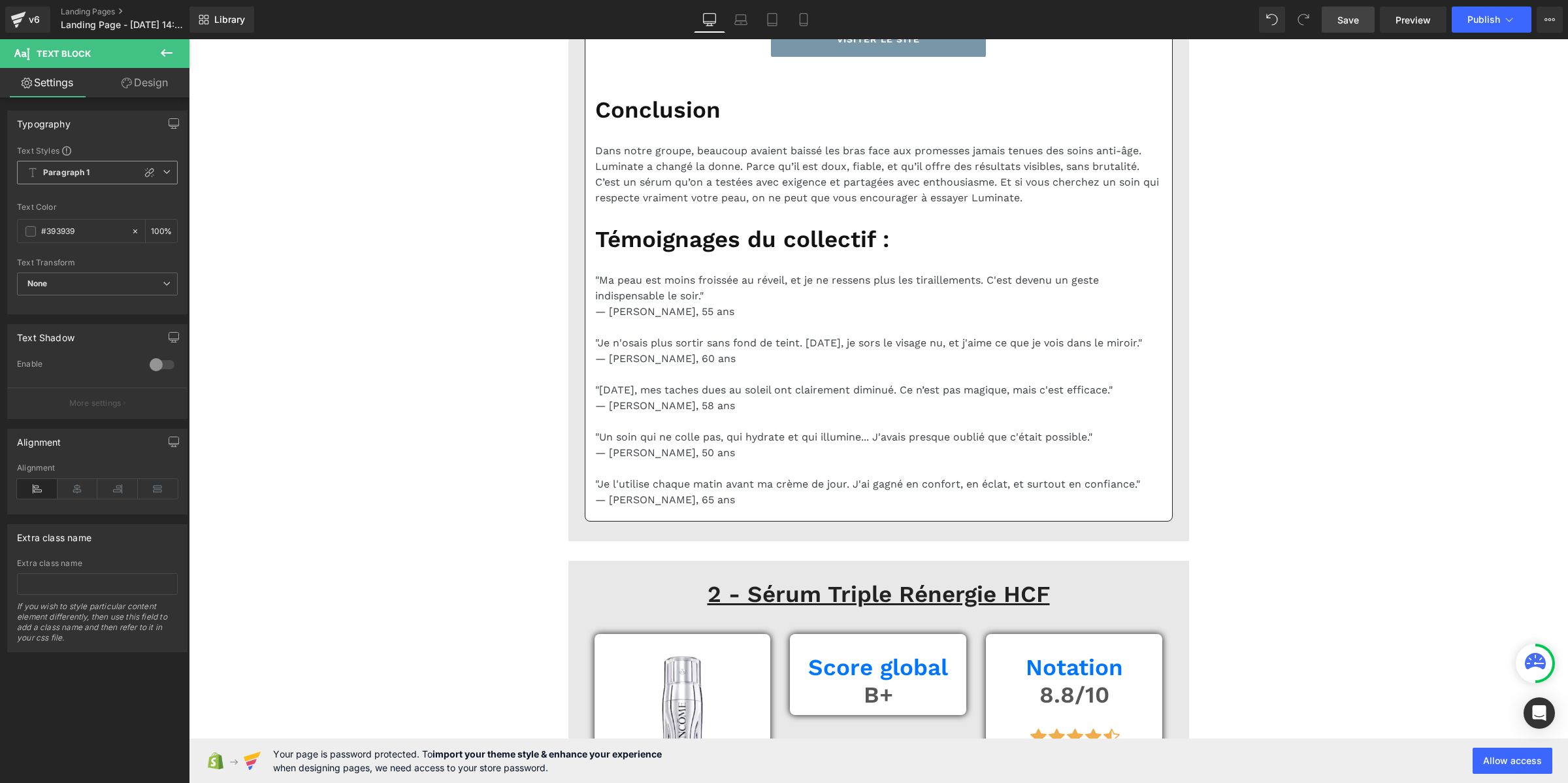
click at [88, 164] on span "Paragraph 1" at bounding box center [97, 172] width 161 height 24
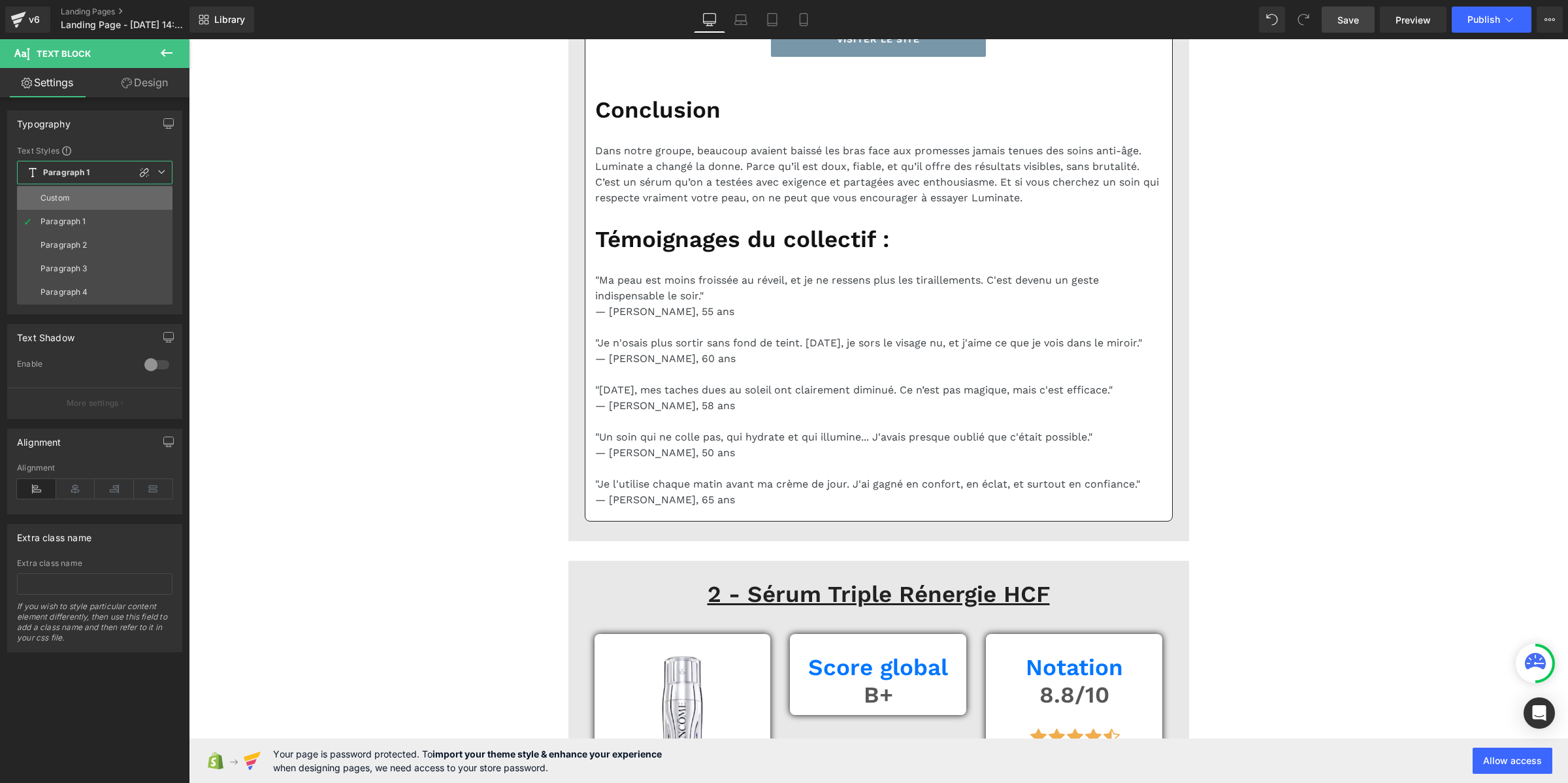
click at [78, 195] on li "Custom" at bounding box center [95, 198] width 155 height 24
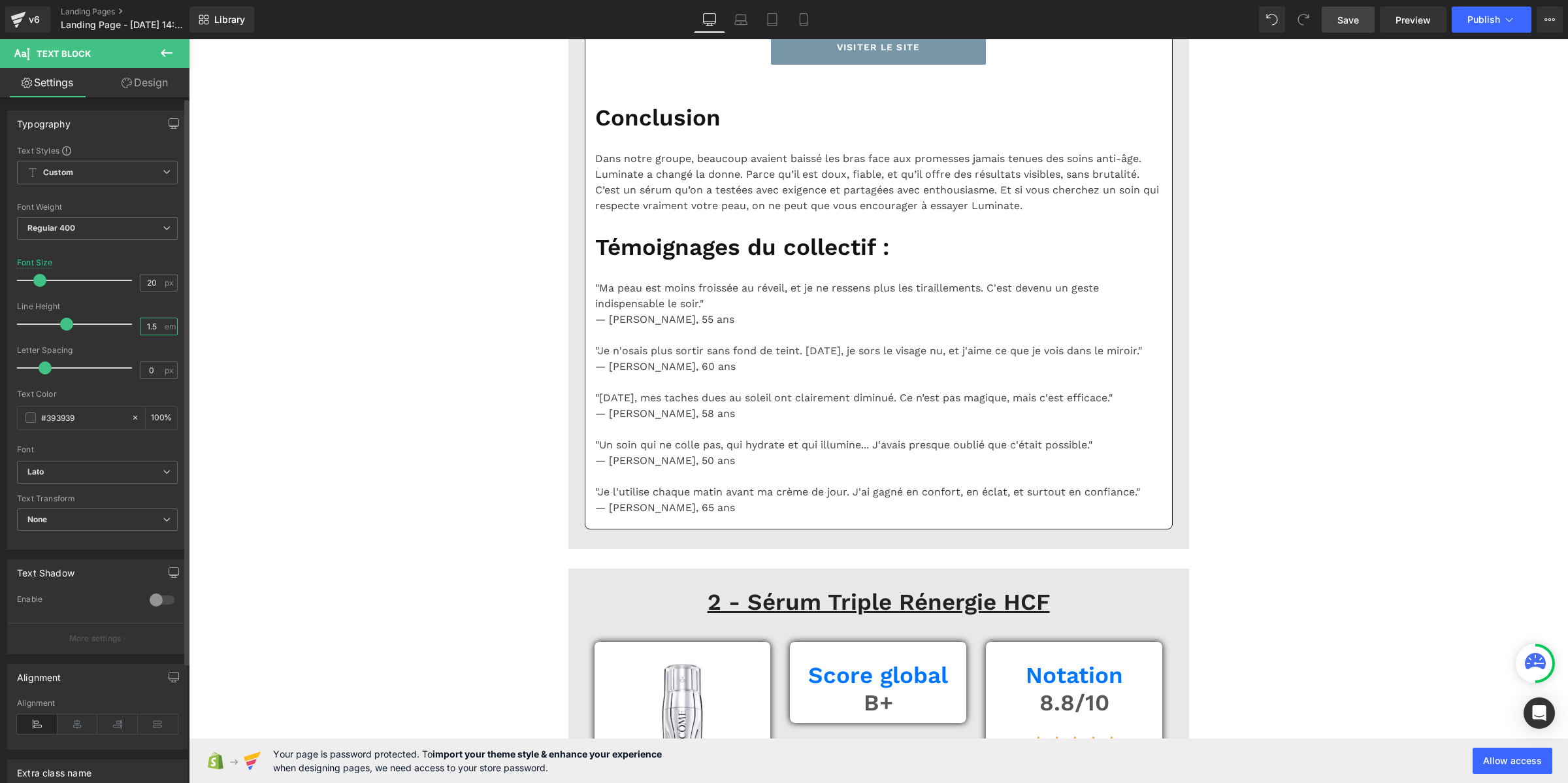
click at [150, 327] on input "1.5" at bounding box center [152, 326] width 23 height 16
paste input "2"
type input "1.2"
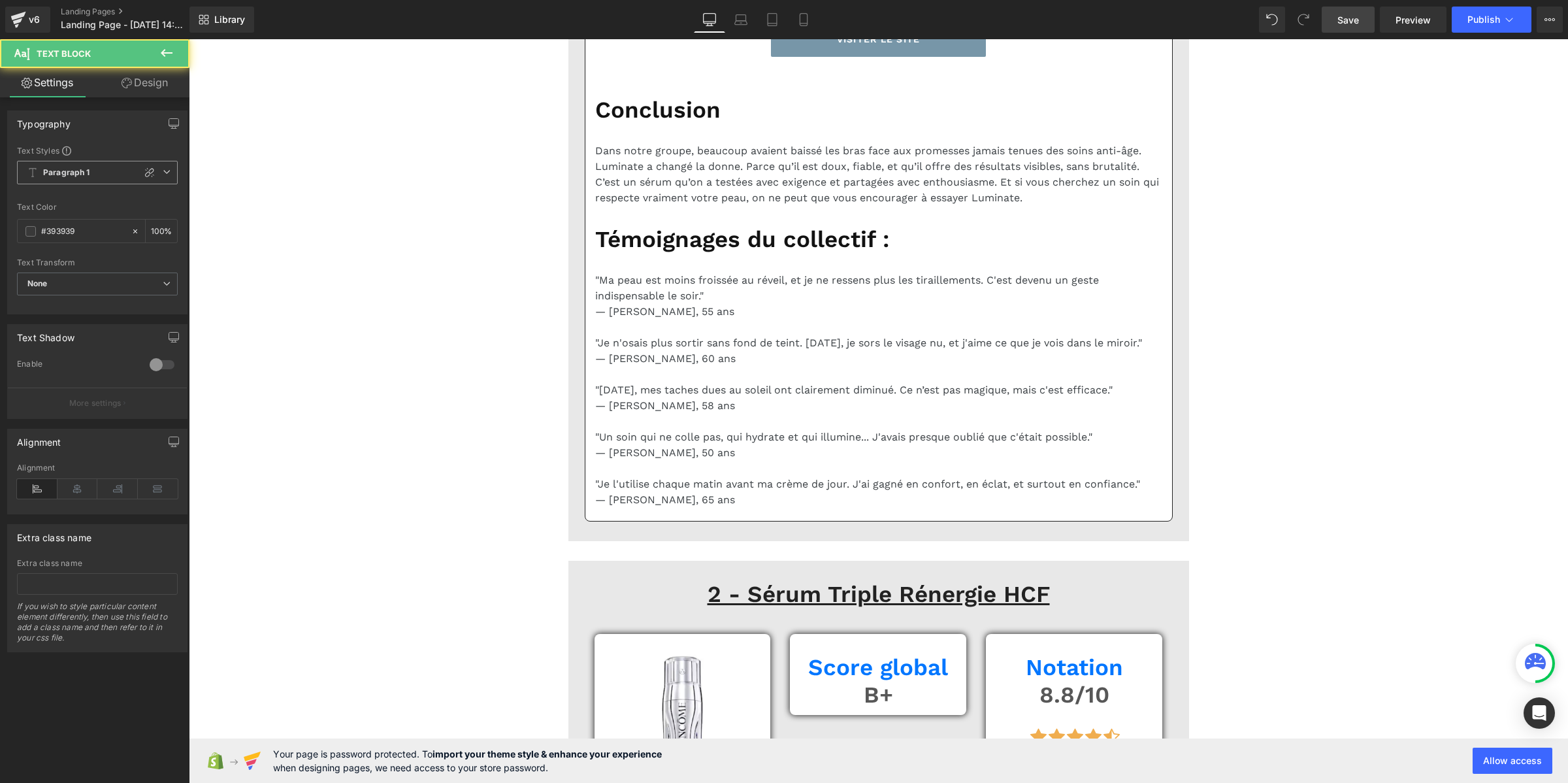
click at [59, 163] on span "Paragraph 1" at bounding box center [97, 172] width 161 height 24
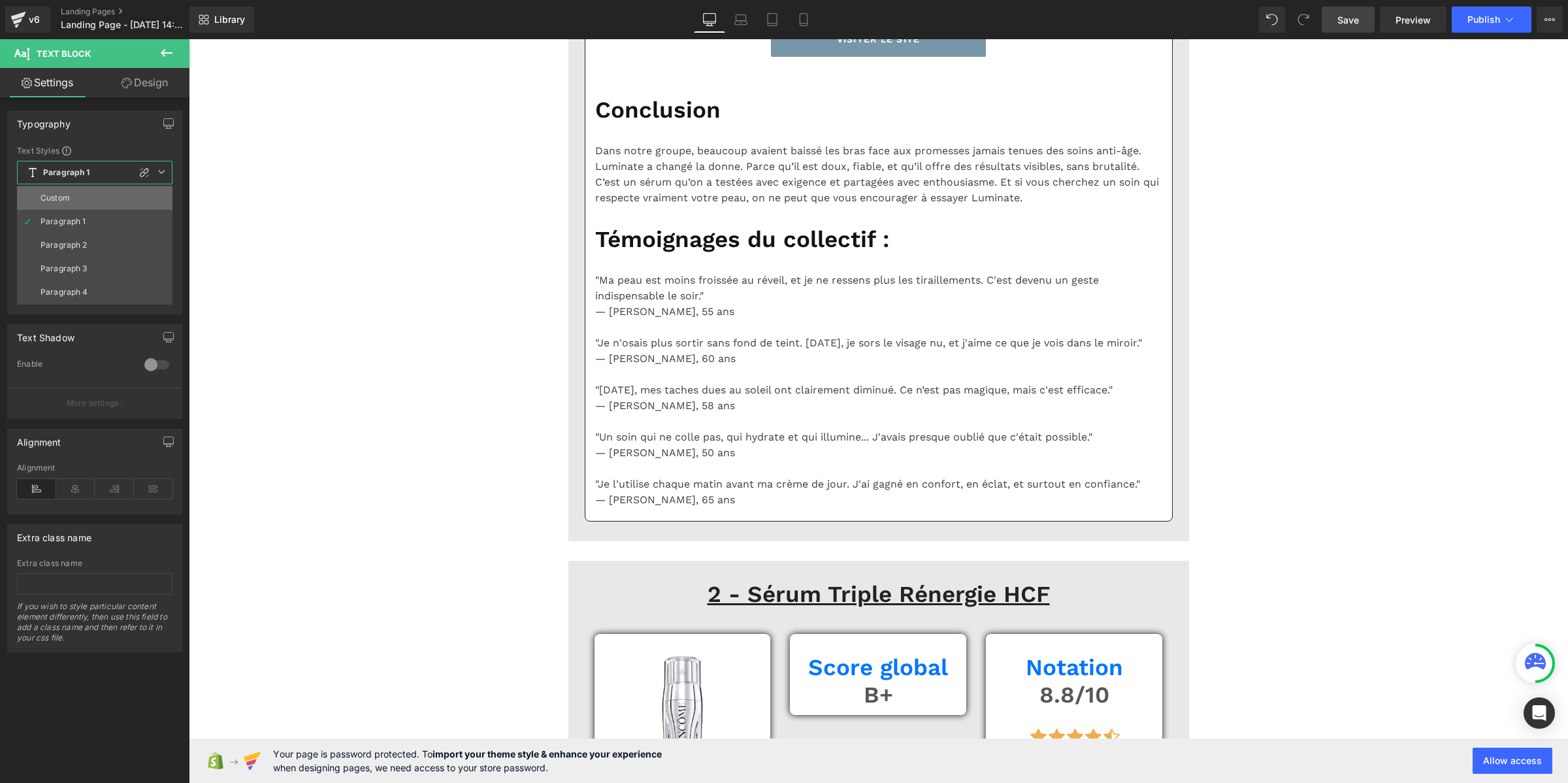
drag, startPoint x: 72, startPoint y: 197, endPoint x: 26, endPoint y: 360, distance: 169.4
click at [72, 197] on li "Custom" at bounding box center [95, 198] width 155 height 24
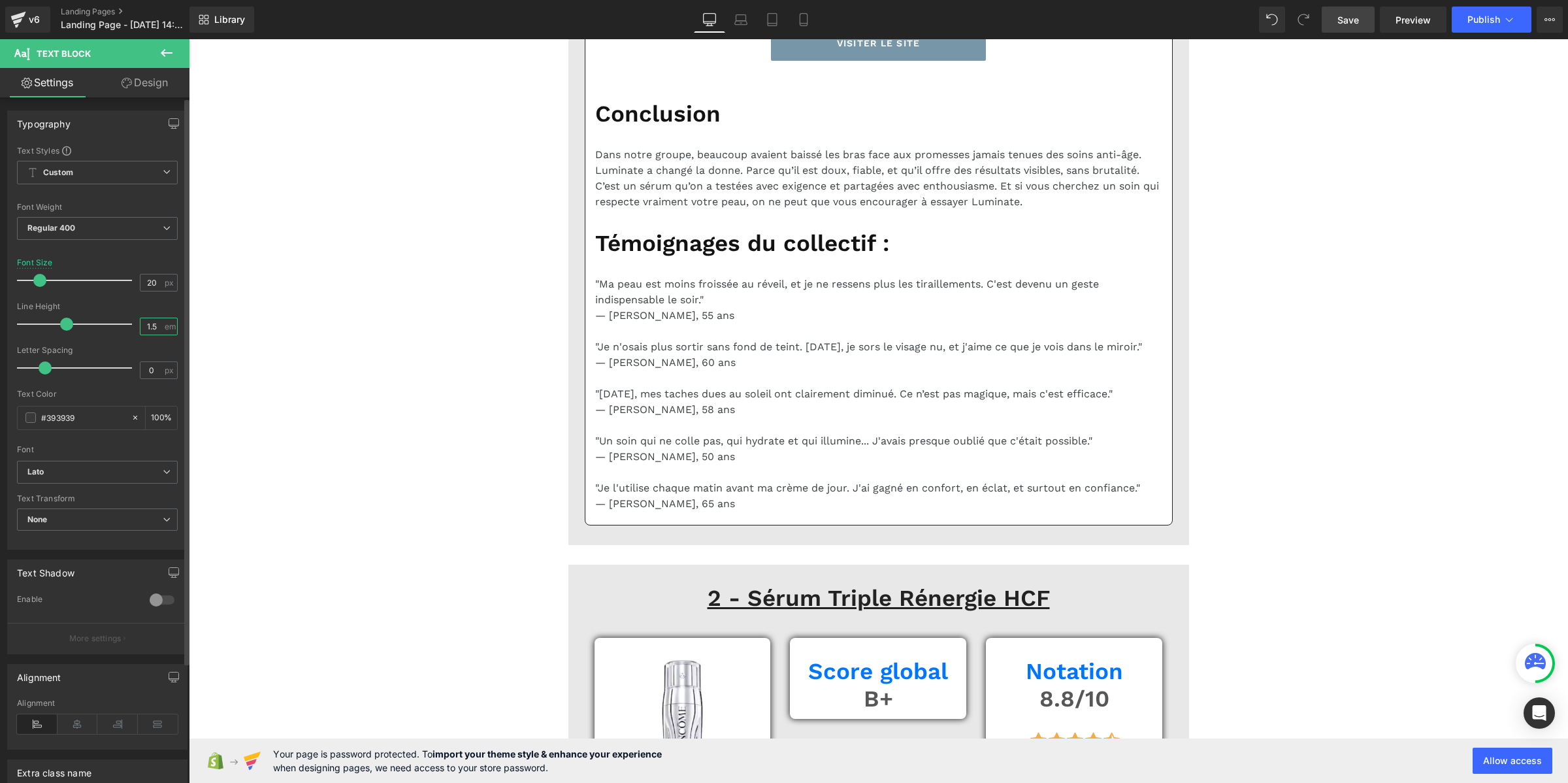
click at [147, 324] on input "1.5" at bounding box center [152, 326] width 23 height 16
paste input "2"
type input "1.2"
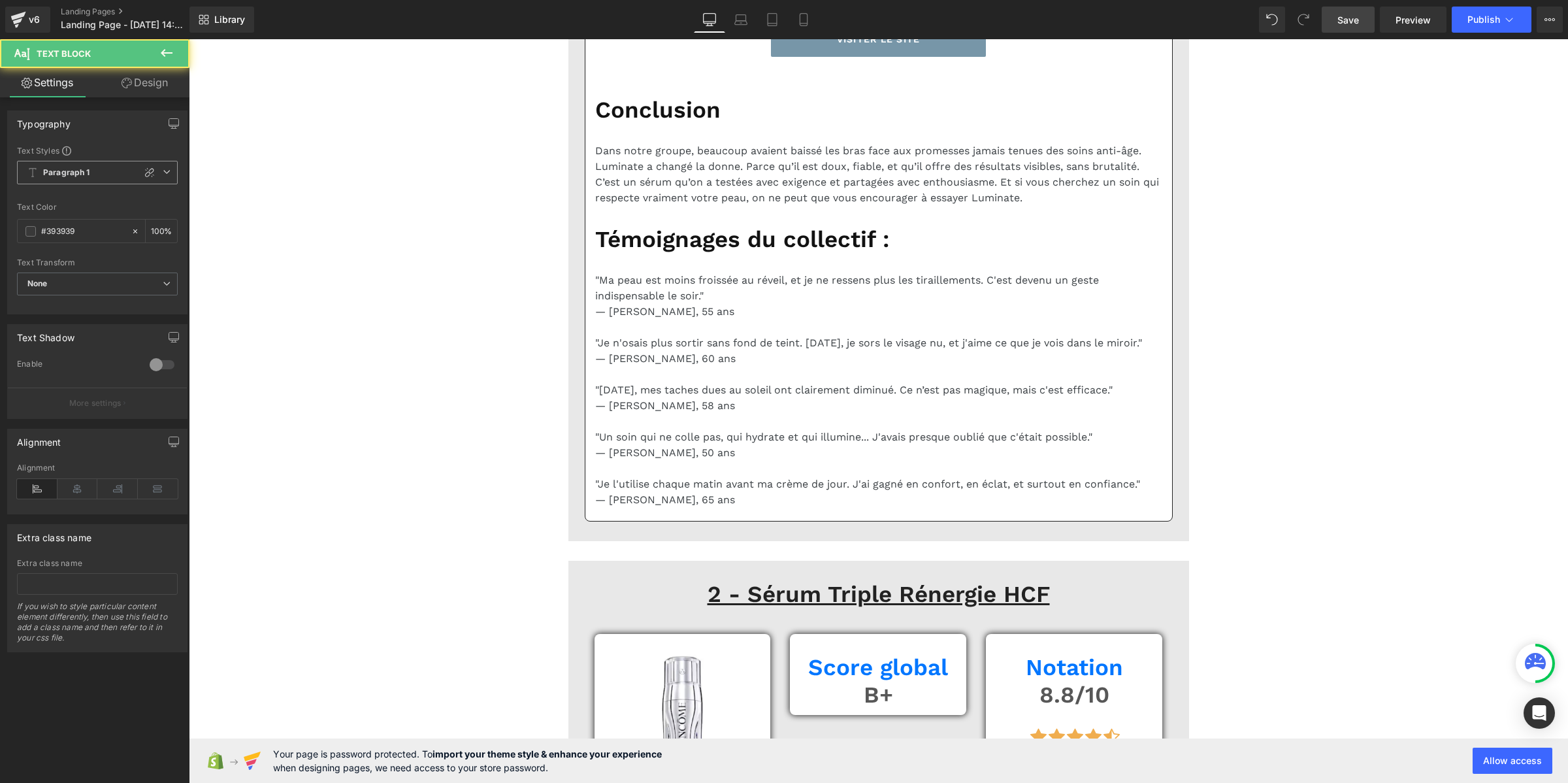
click at [83, 164] on span "Paragraph 1" at bounding box center [97, 172] width 161 height 24
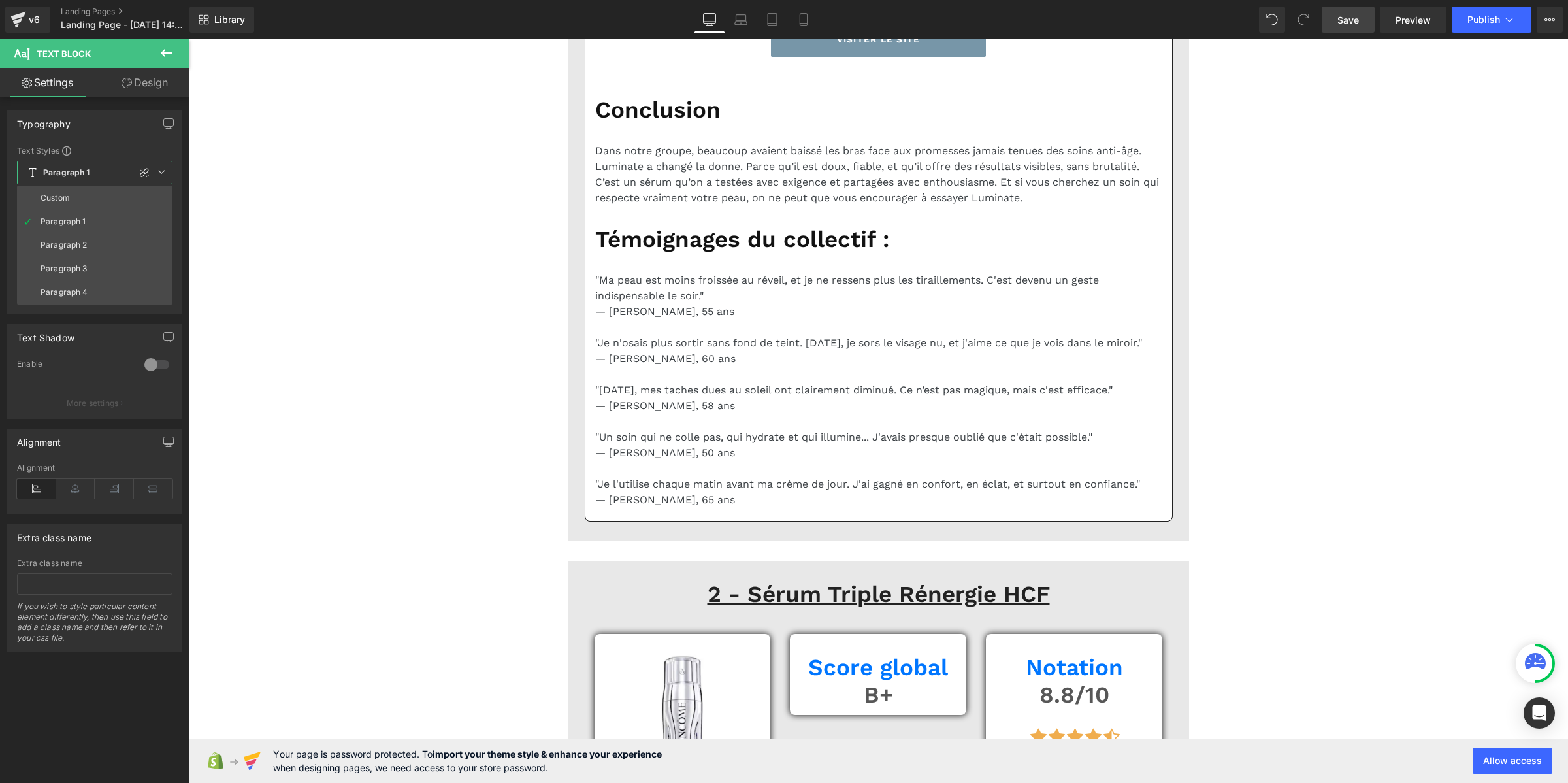
click at [77, 196] on li "Custom" at bounding box center [95, 198] width 155 height 24
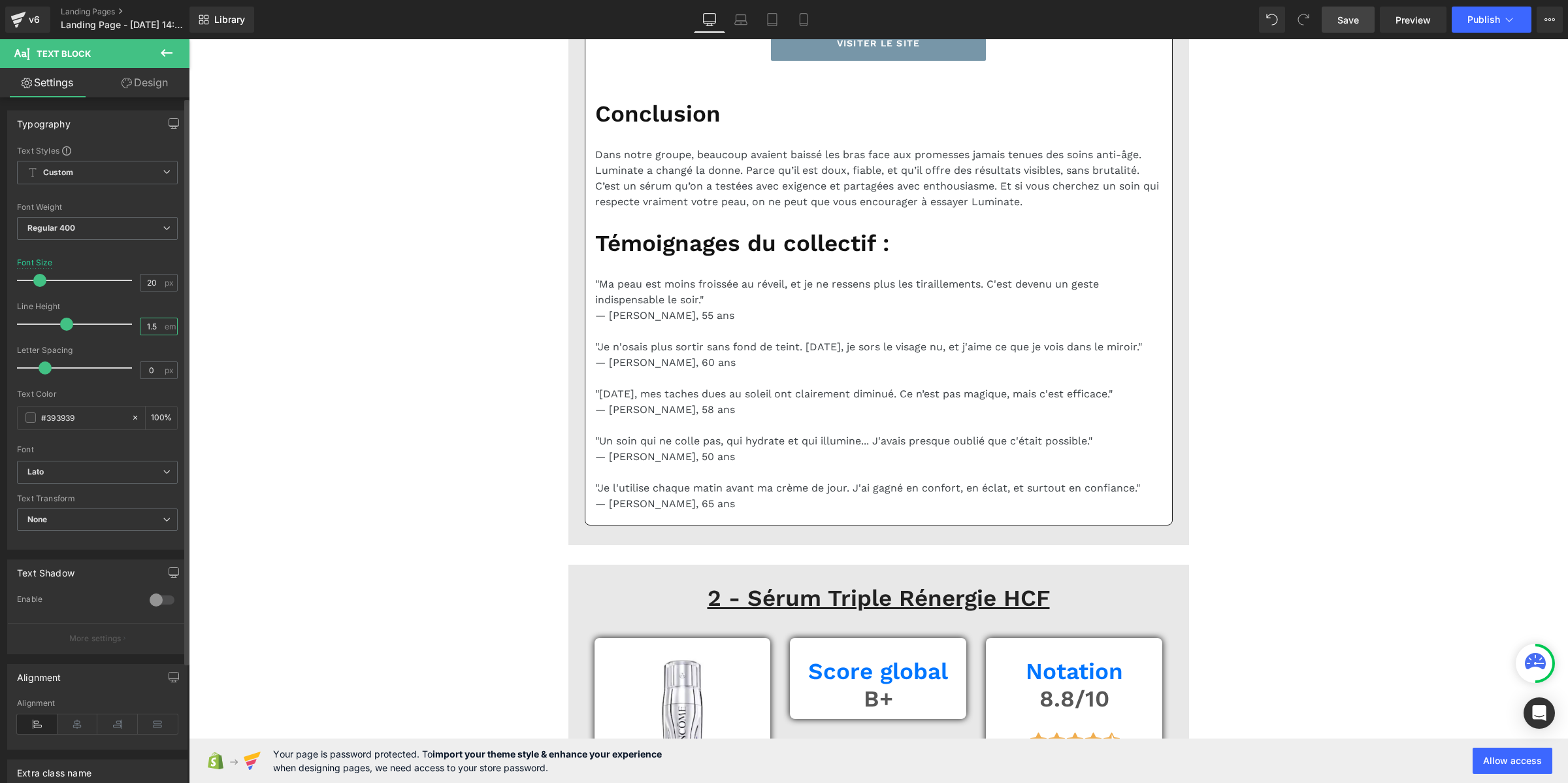
click at [141, 328] on input "1.5" at bounding box center [152, 326] width 23 height 16
paste input "2"
type input "1.2"
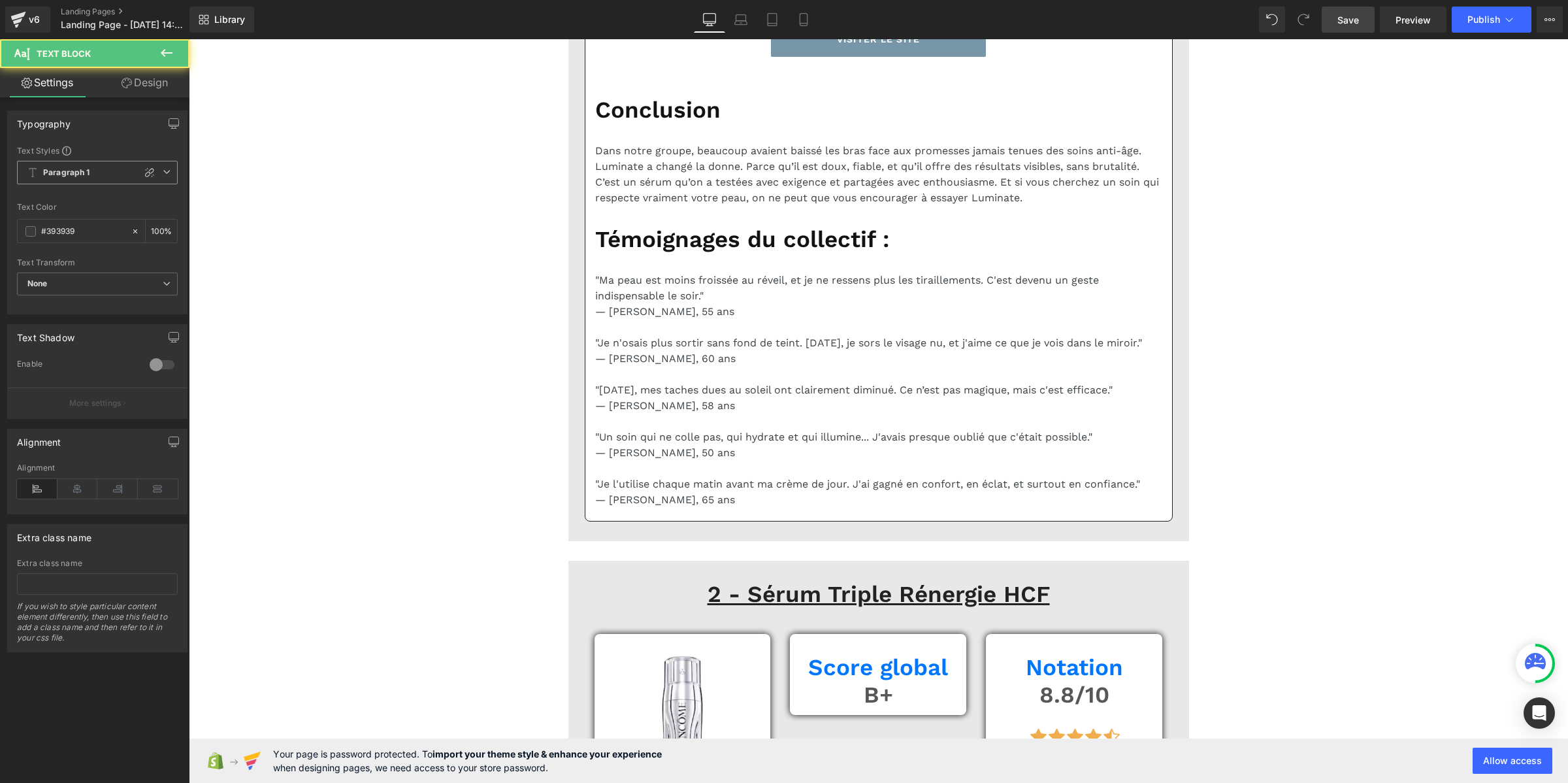
click at [83, 170] on b "Paragraph 1" at bounding box center [67, 173] width 47 height 11
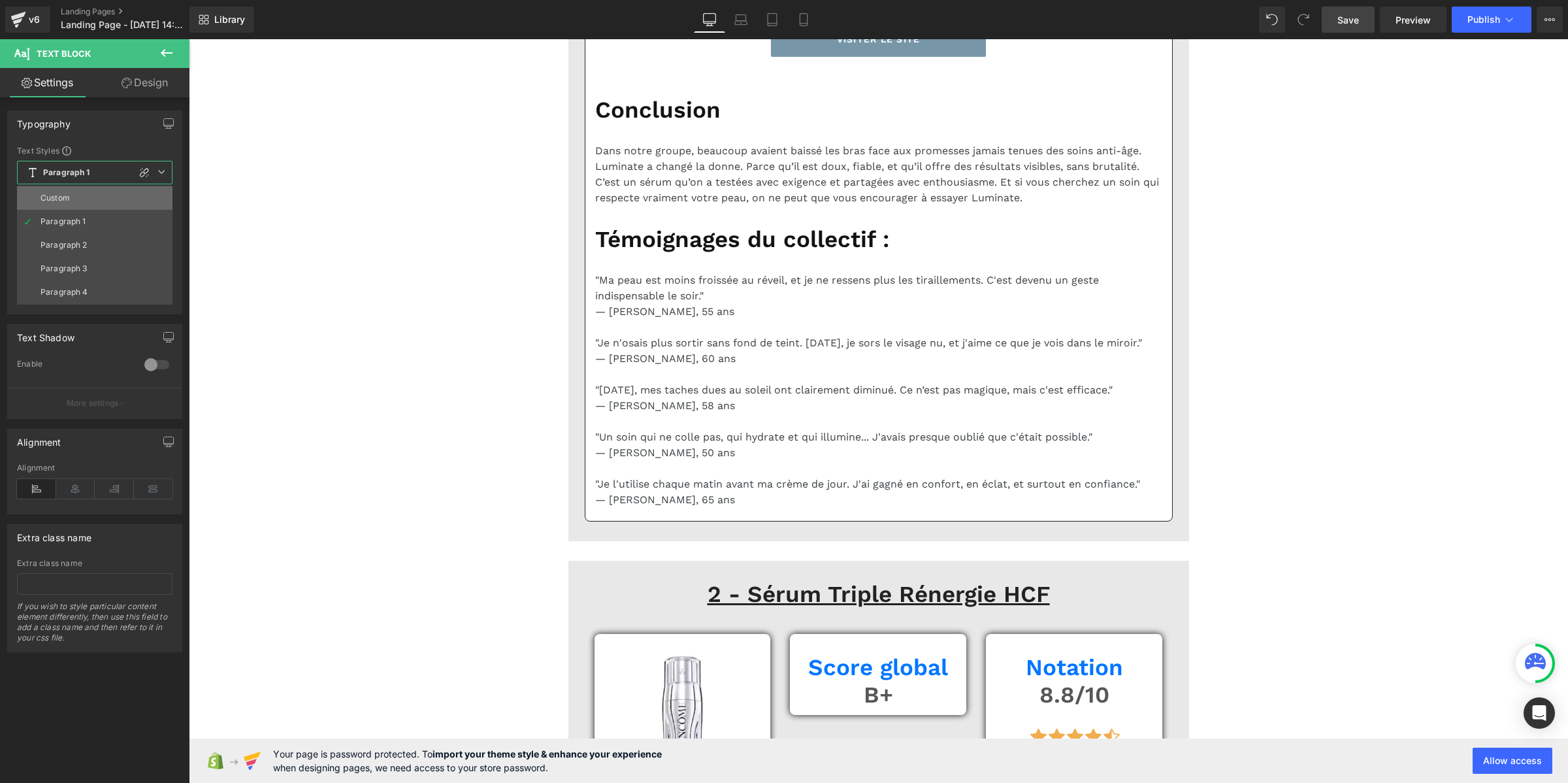
click at [90, 194] on li "Custom" at bounding box center [95, 198] width 155 height 24
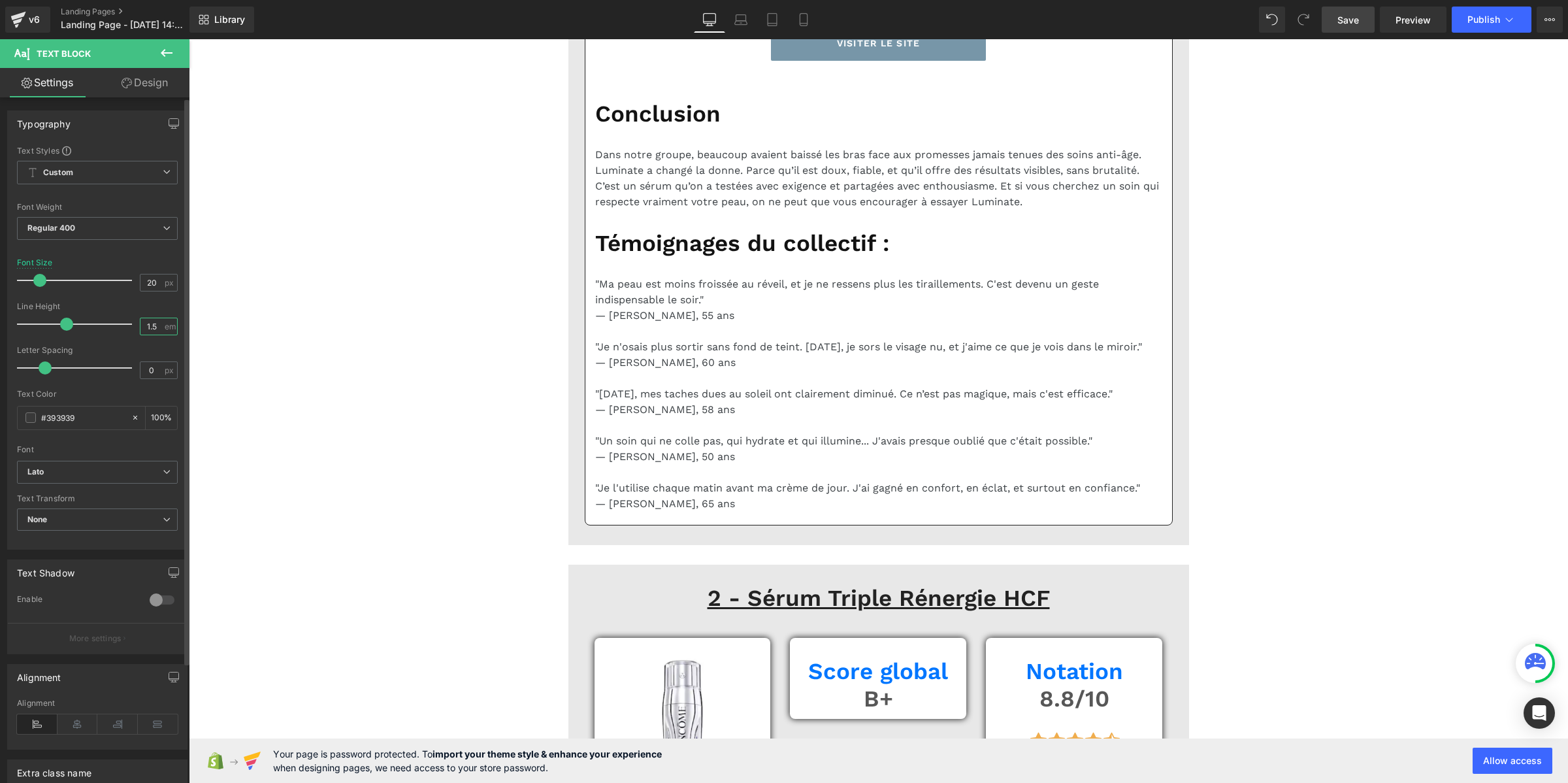
click at [142, 329] on input "1.5" at bounding box center [152, 326] width 23 height 16
paste input "2"
type input "1.2"
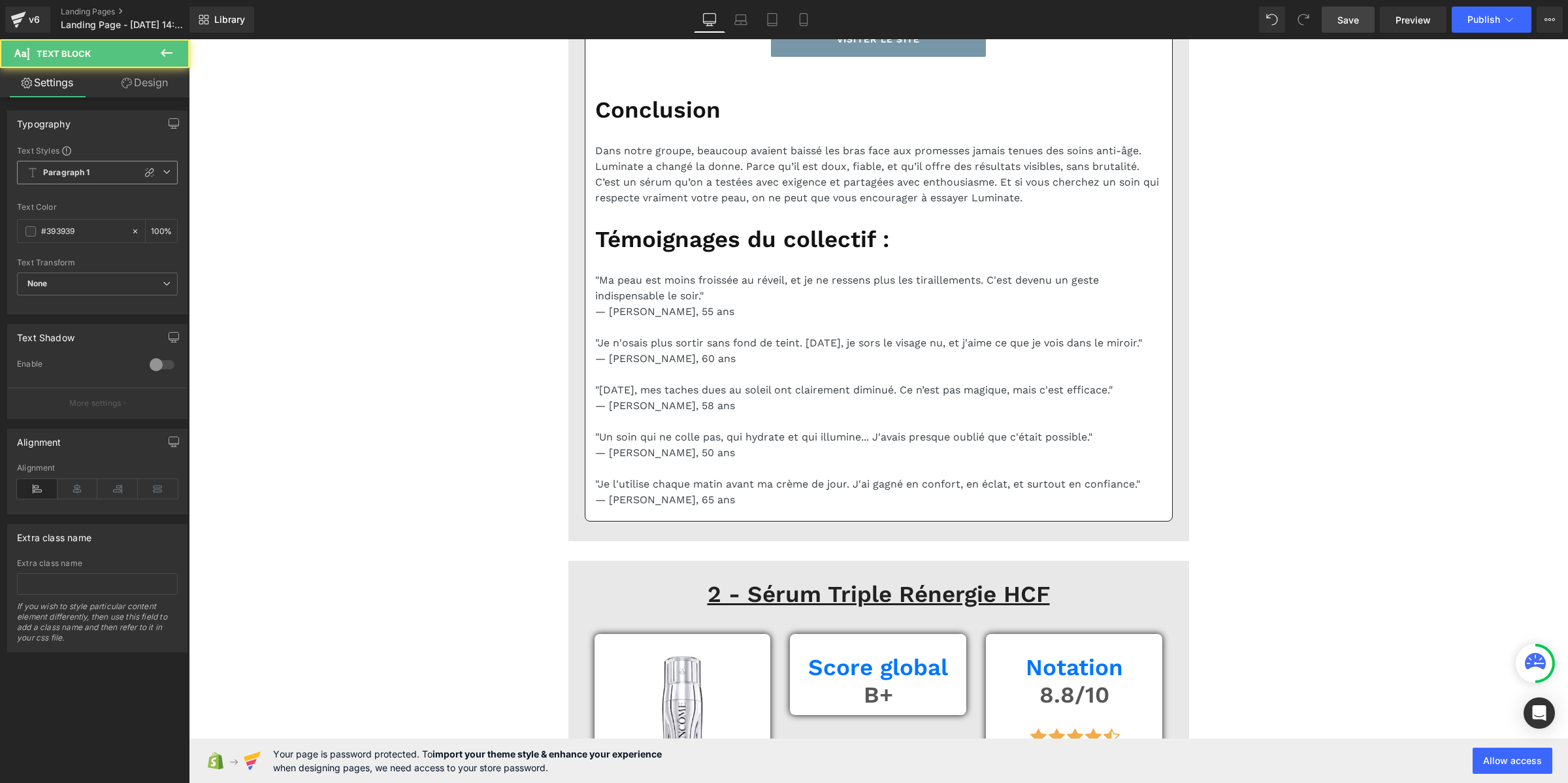
drag, startPoint x: 103, startPoint y: 174, endPoint x: 100, endPoint y: 183, distance: 9.5
click at [102, 175] on span "Paragraph 1" at bounding box center [97, 172] width 161 height 24
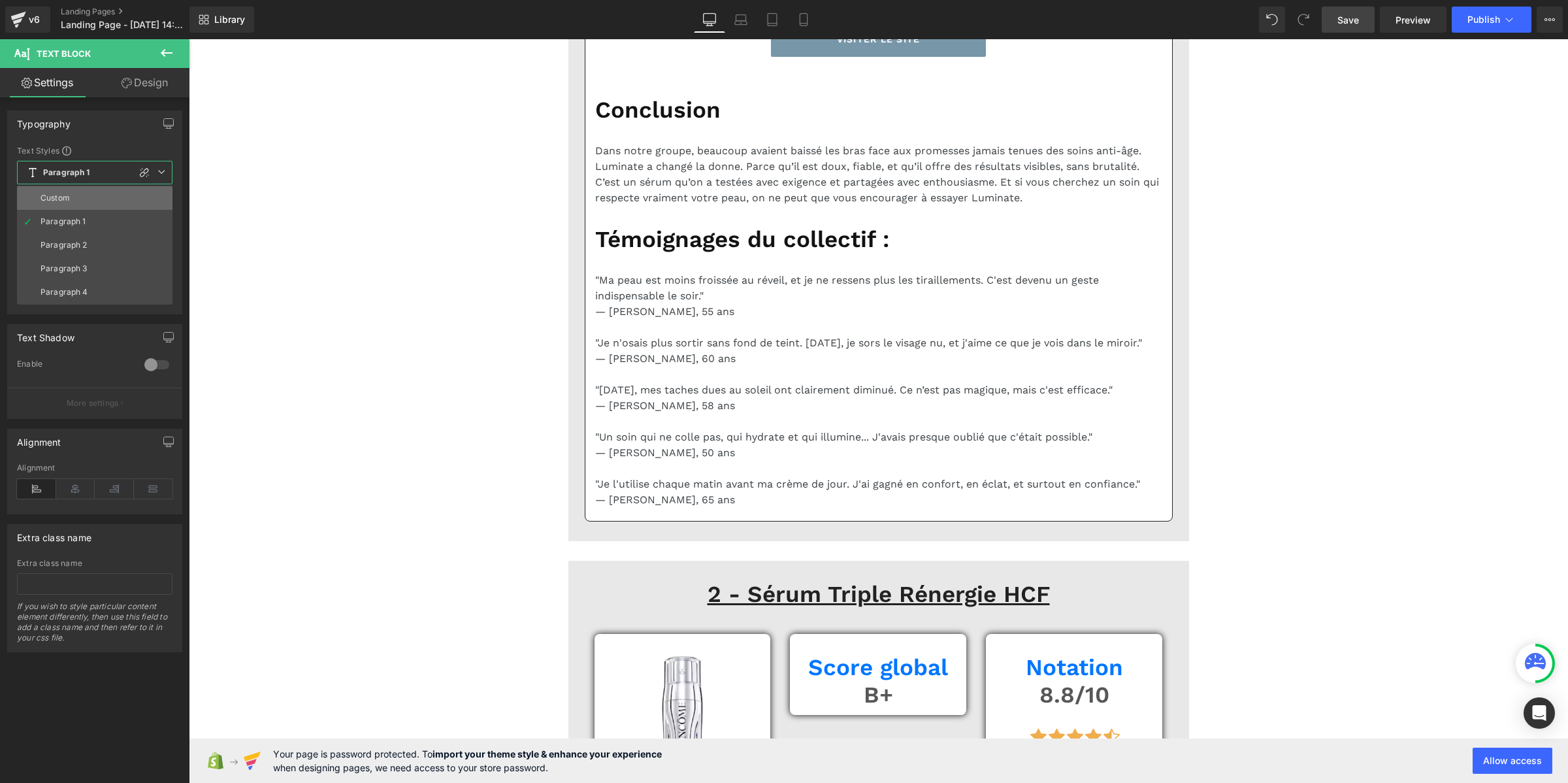
click at [98, 194] on li "Custom" at bounding box center [95, 198] width 155 height 24
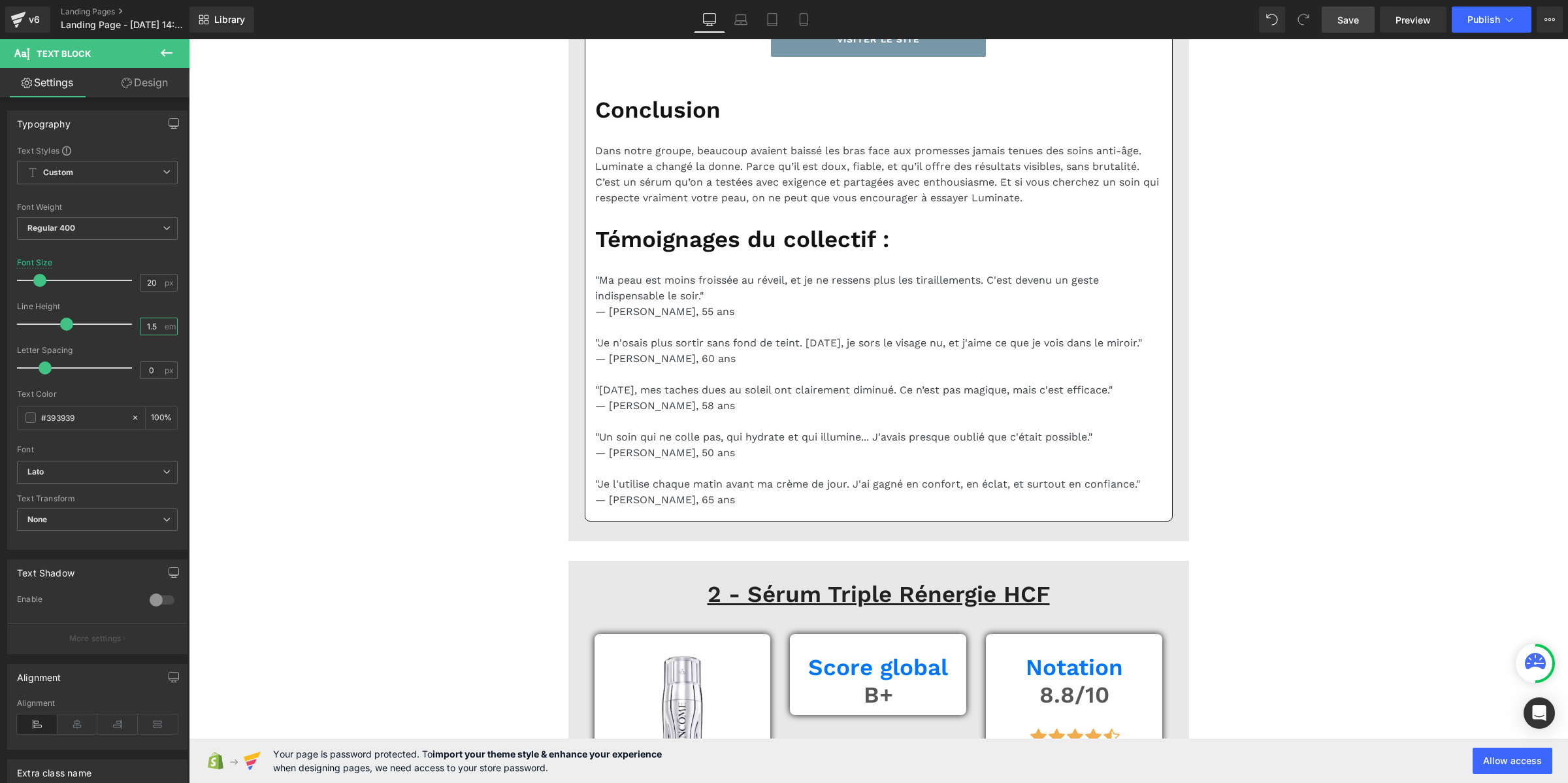
click at [148, 327] on input "1.5" at bounding box center [152, 326] width 23 height 16
paste input "2"
type input "1.2"
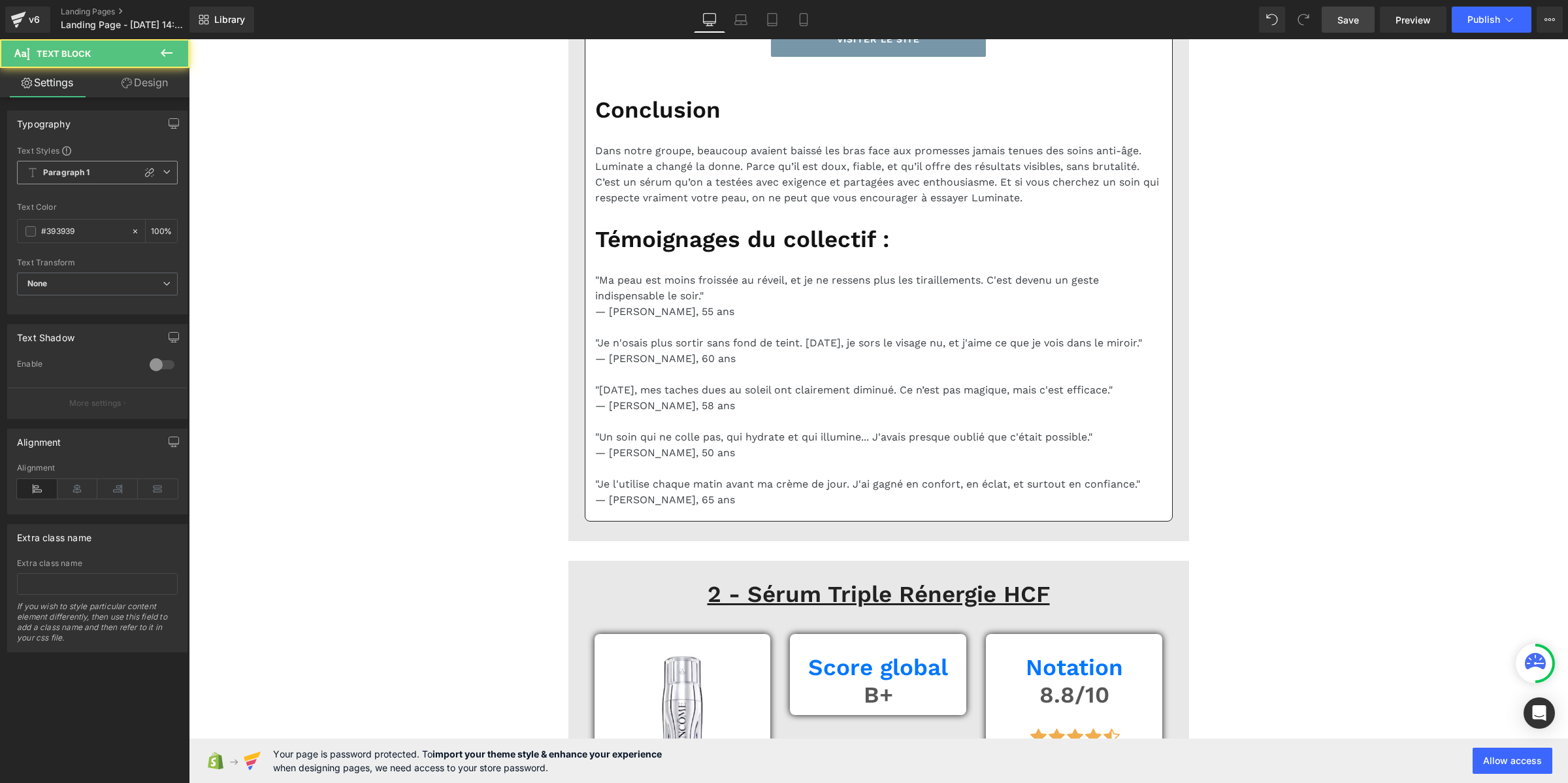
click at [90, 167] on span "Paragraph 1" at bounding box center [97, 172] width 161 height 24
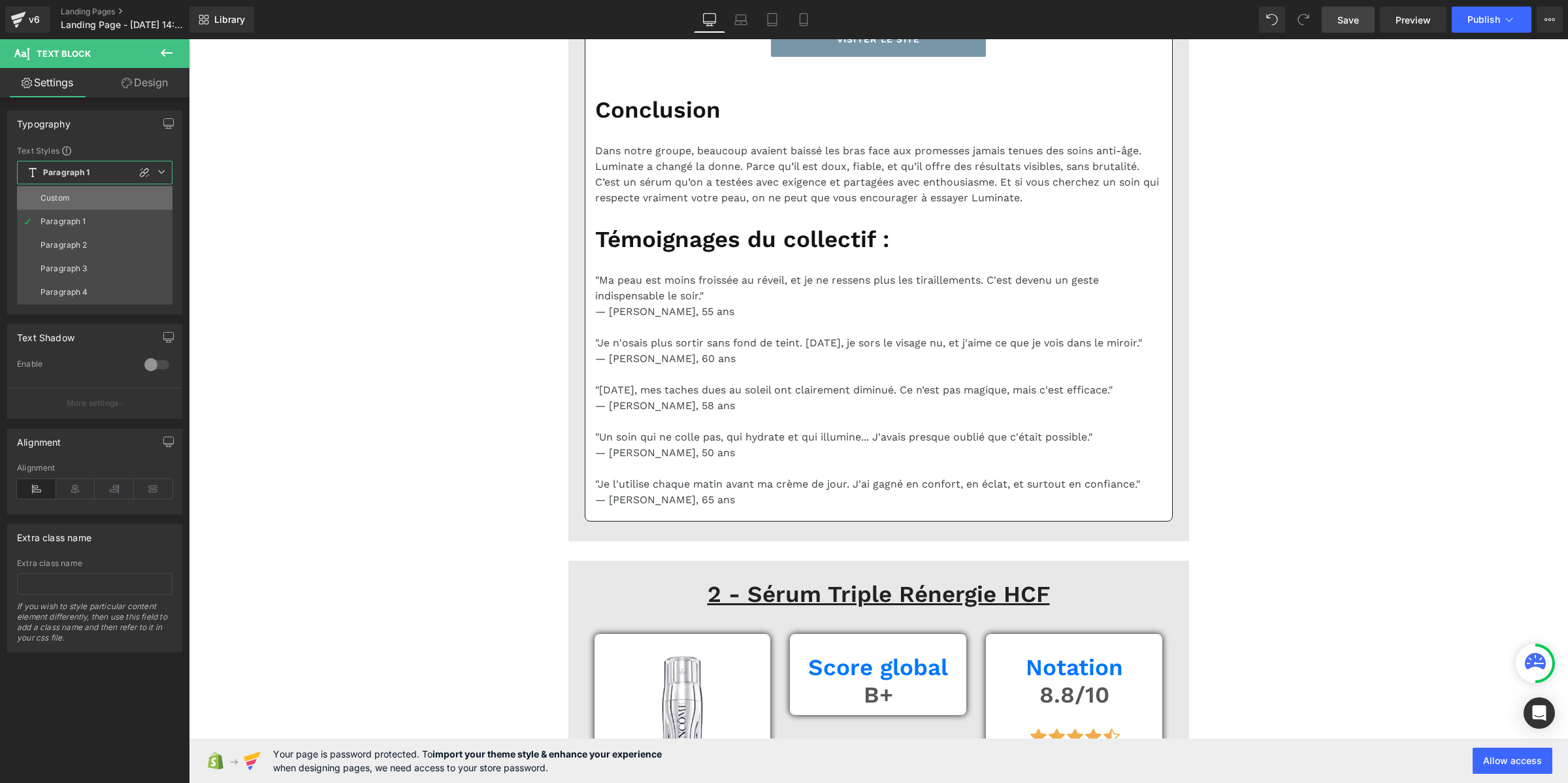
click at [90, 194] on li "Custom" at bounding box center [95, 198] width 155 height 24
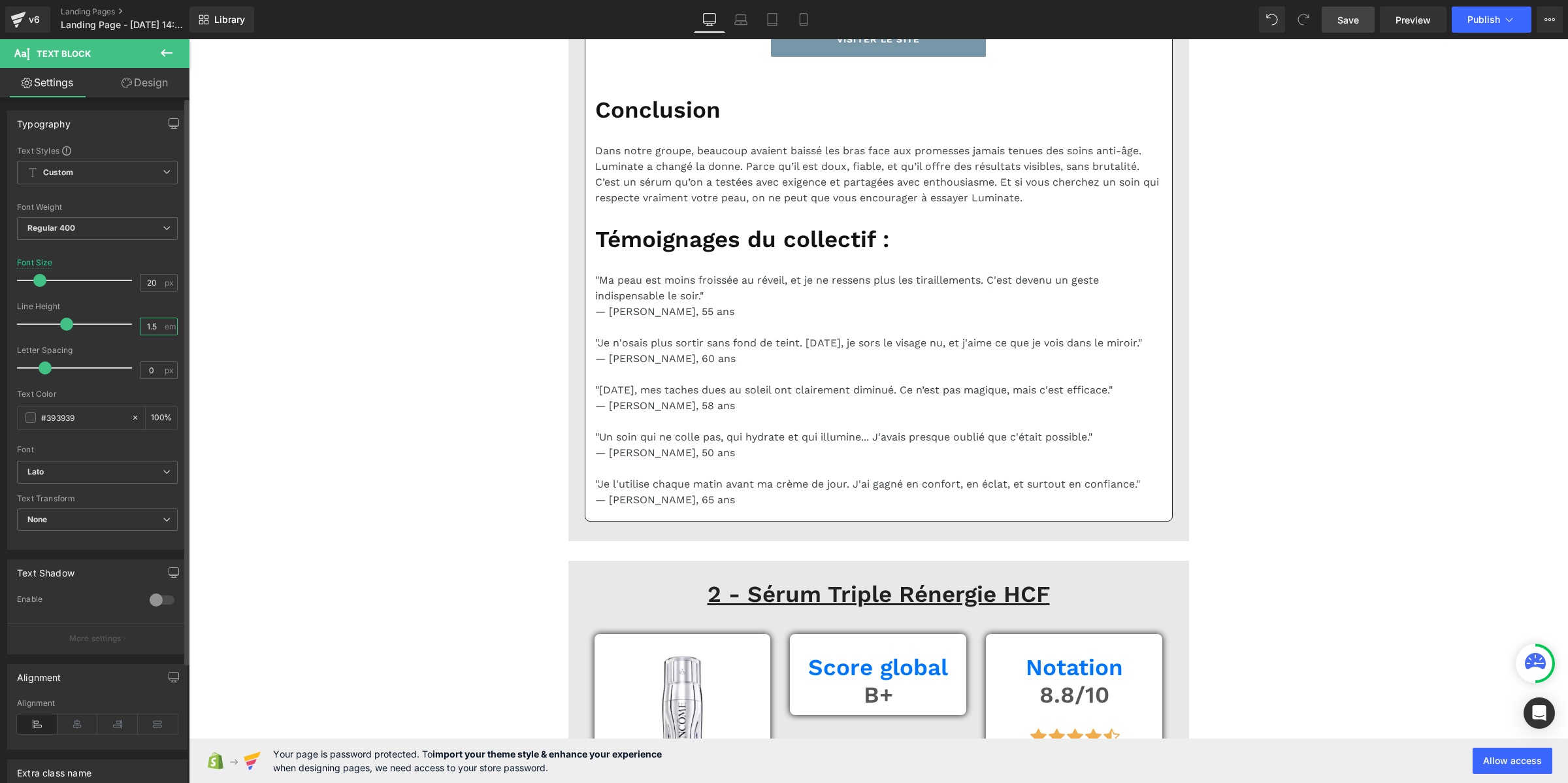
click at [141, 324] on input "1.5" at bounding box center [152, 326] width 23 height 16
paste input "2"
type input "1.2"
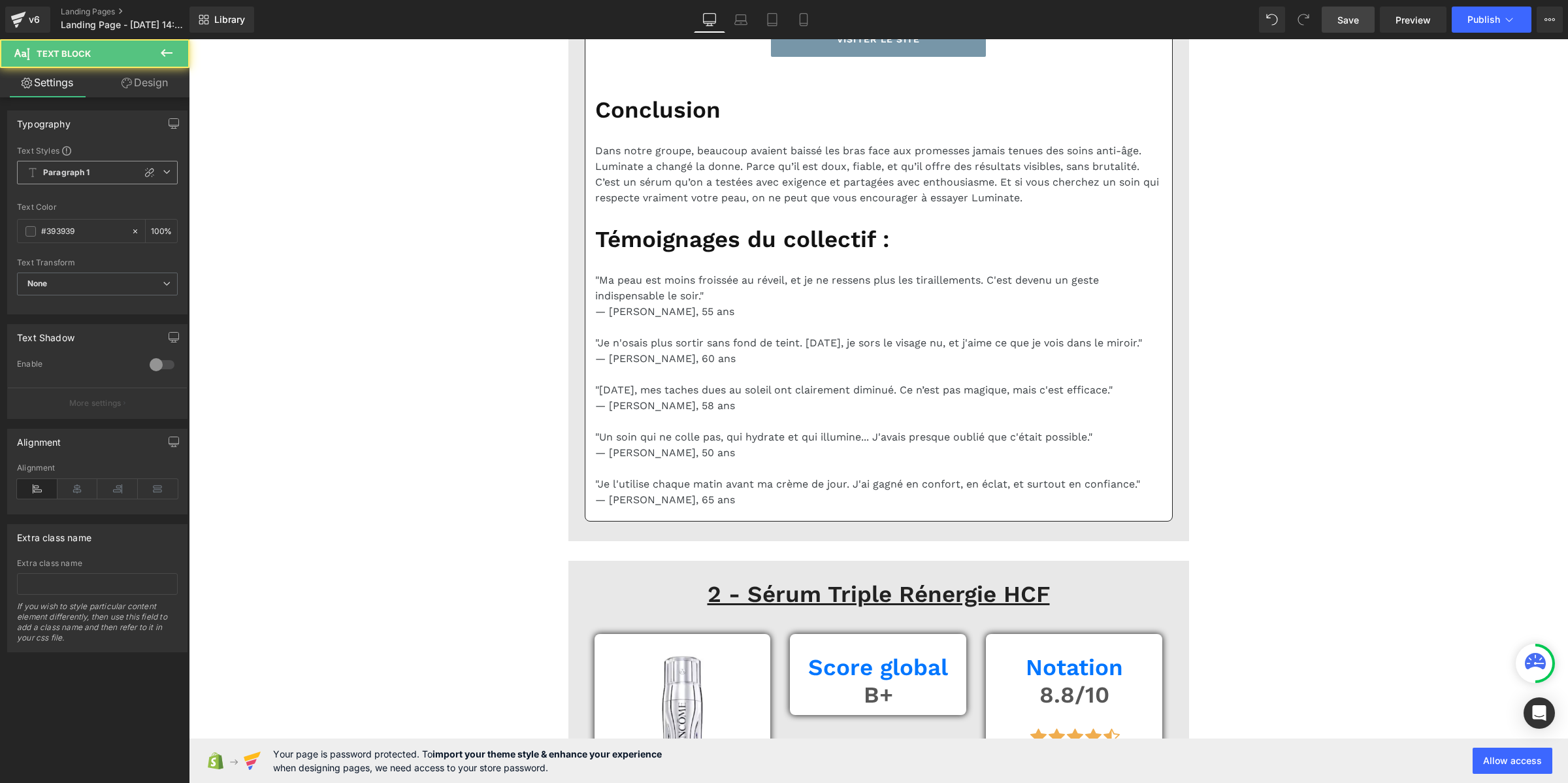
click at [80, 170] on b "Paragraph 1" at bounding box center [67, 173] width 47 height 11
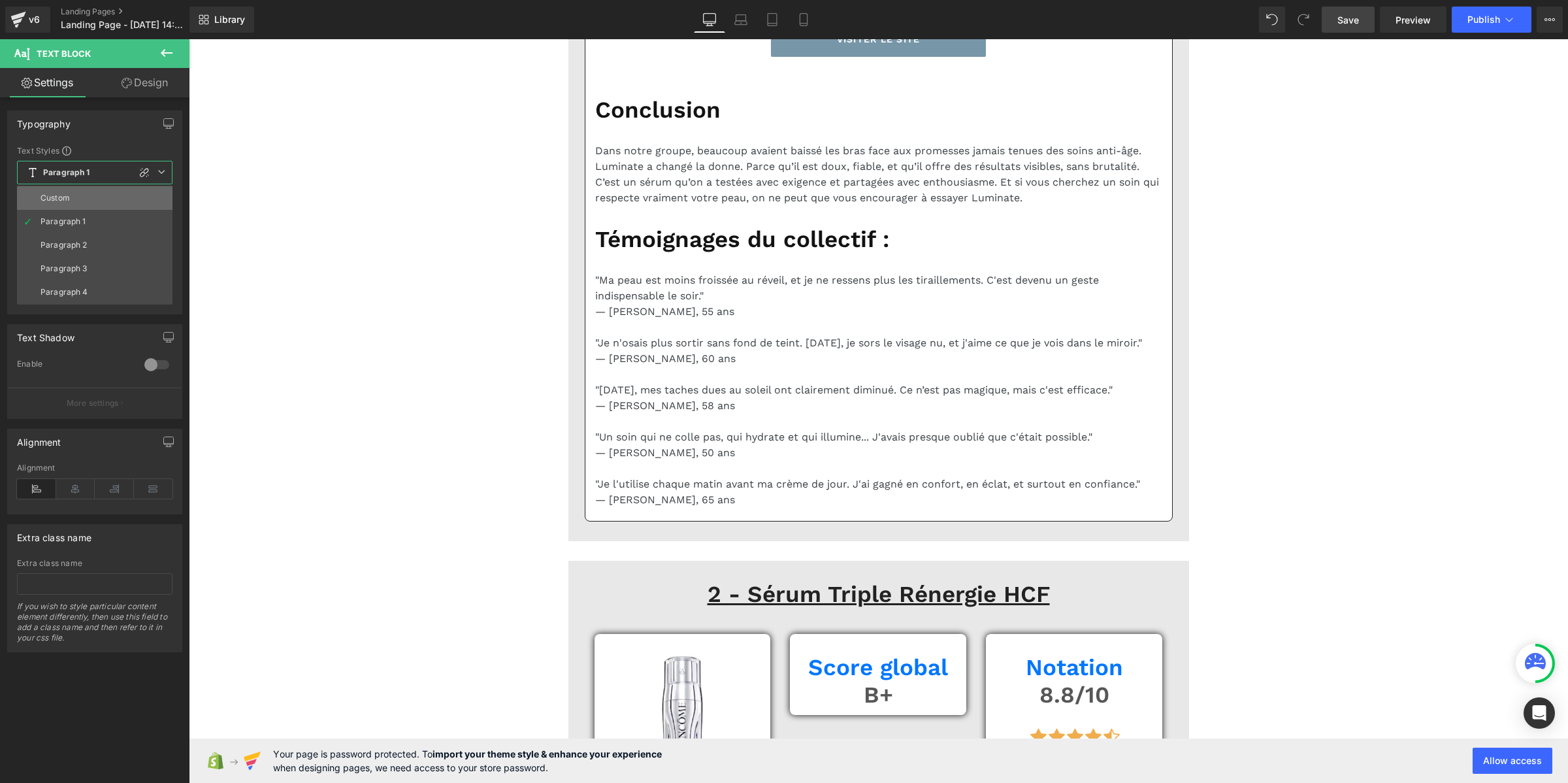
click at [83, 186] on li "Custom" at bounding box center [95, 198] width 155 height 24
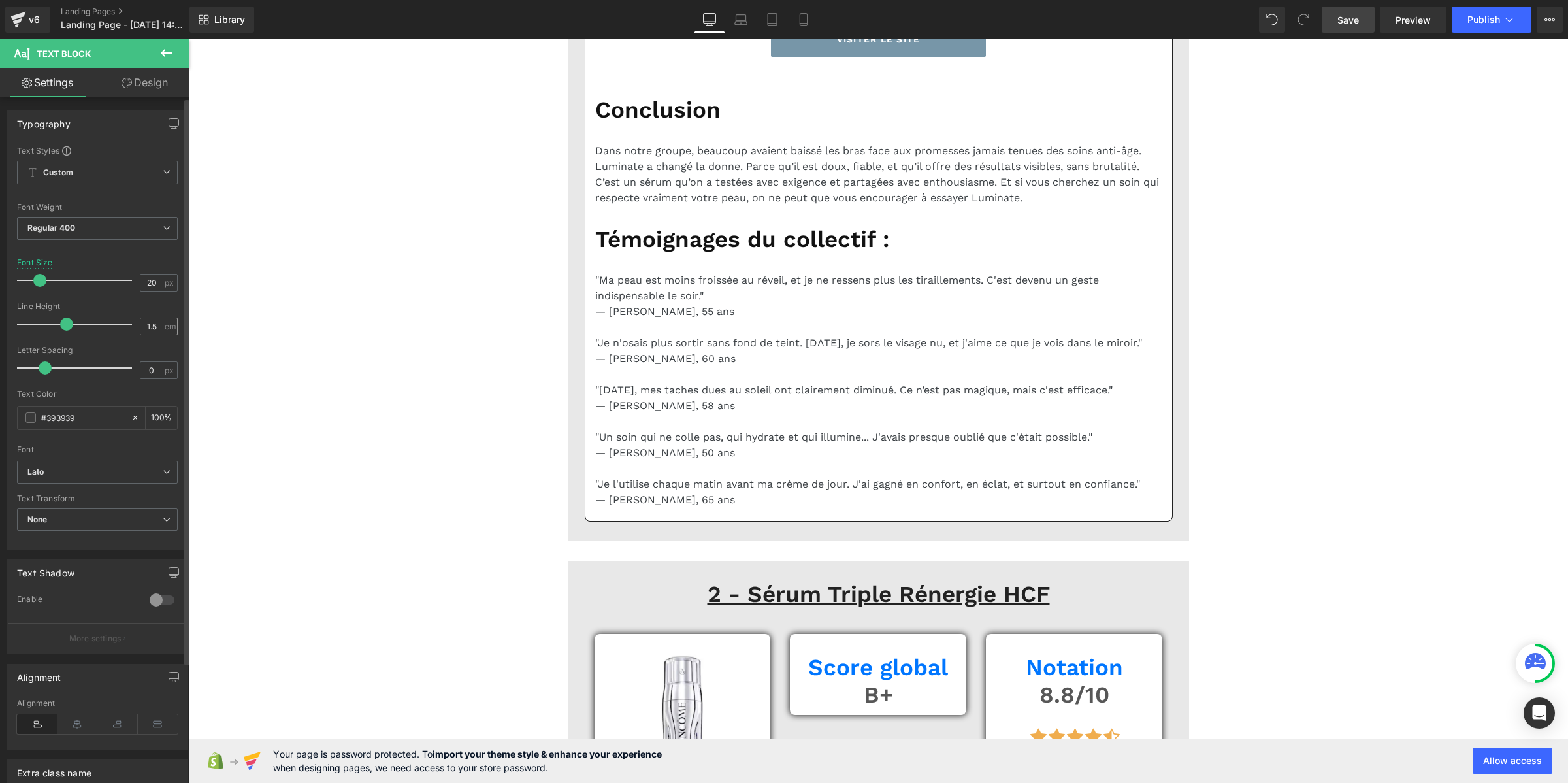
click at [159, 321] on div "1.5 em" at bounding box center [159, 327] width 38 height 18
click at [154, 324] on input "1.5" at bounding box center [152, 326] width 23 height 16
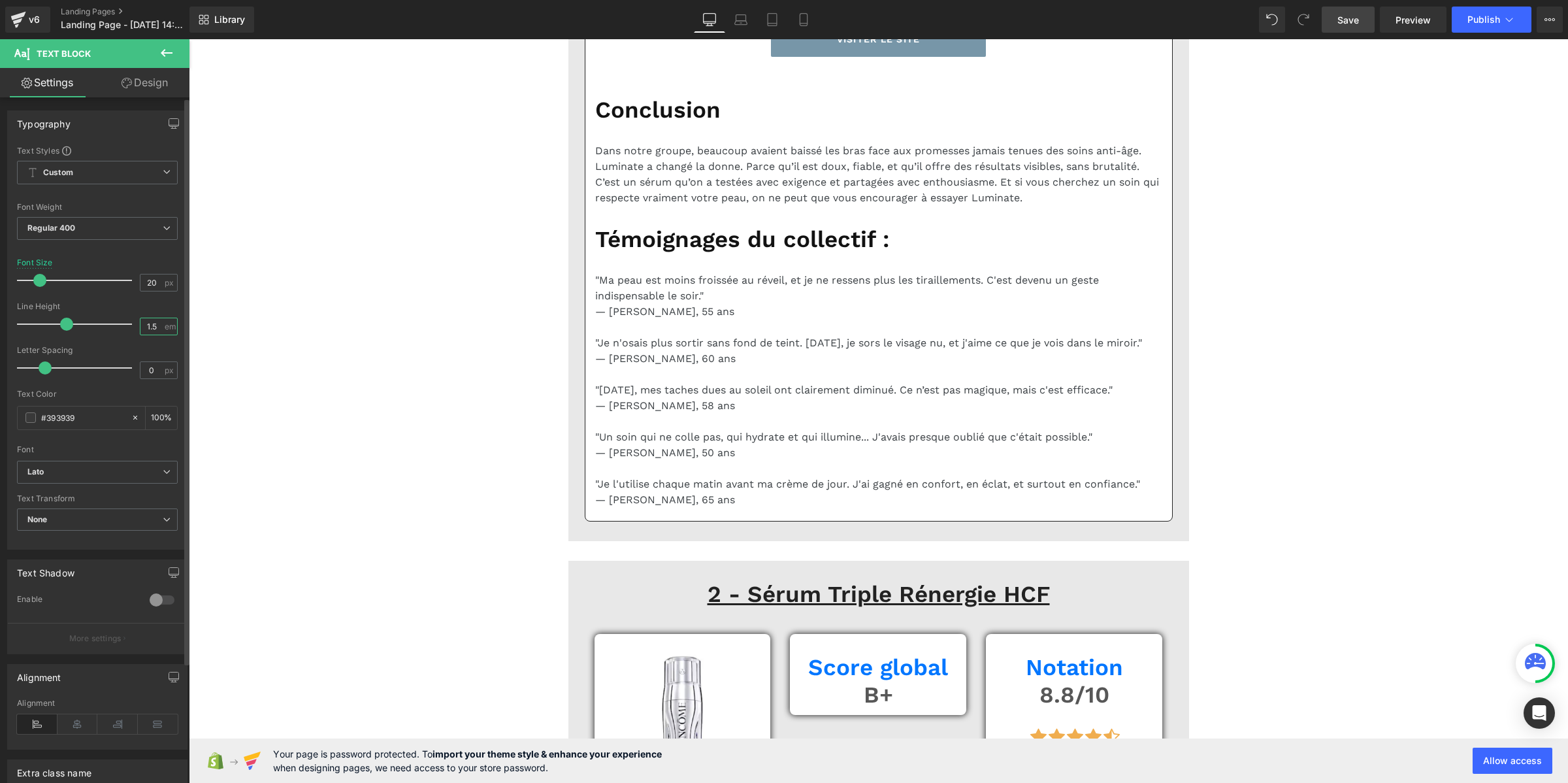
click at [154, 324] on input "1.5" at bounding box center [152, 326] width 23 height 16
paste input "2"
type input "1.2"
click at [87, 164] on span "Custom" at bounding box center [97, 172] width 161 height 24
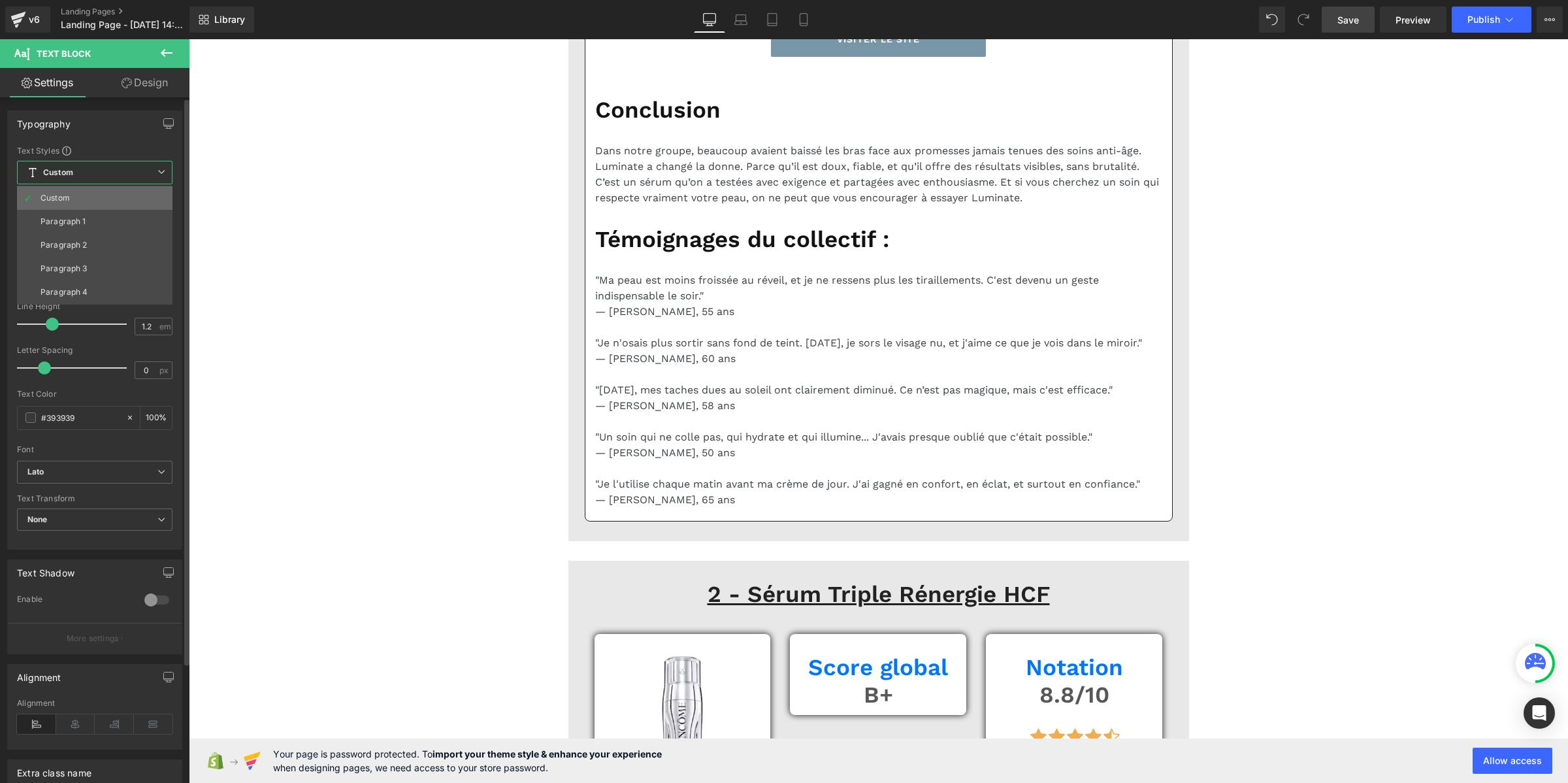
click at [87, 193] on li "Custom" at bounding box center [95, 198] width 155 height 24
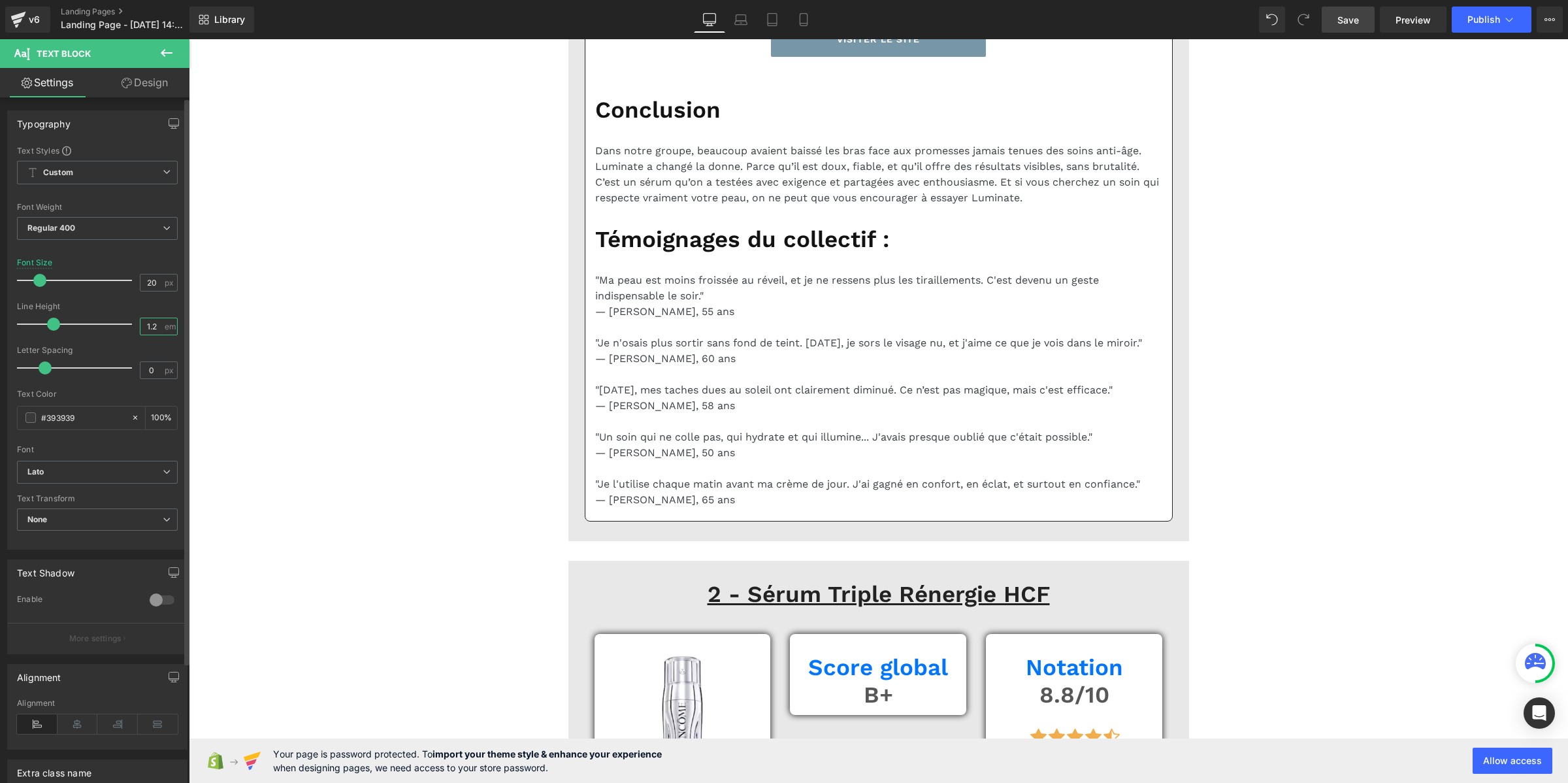
click at [151, 330] on input "1.2" at bounding box center [152, 326] width 23 height 16
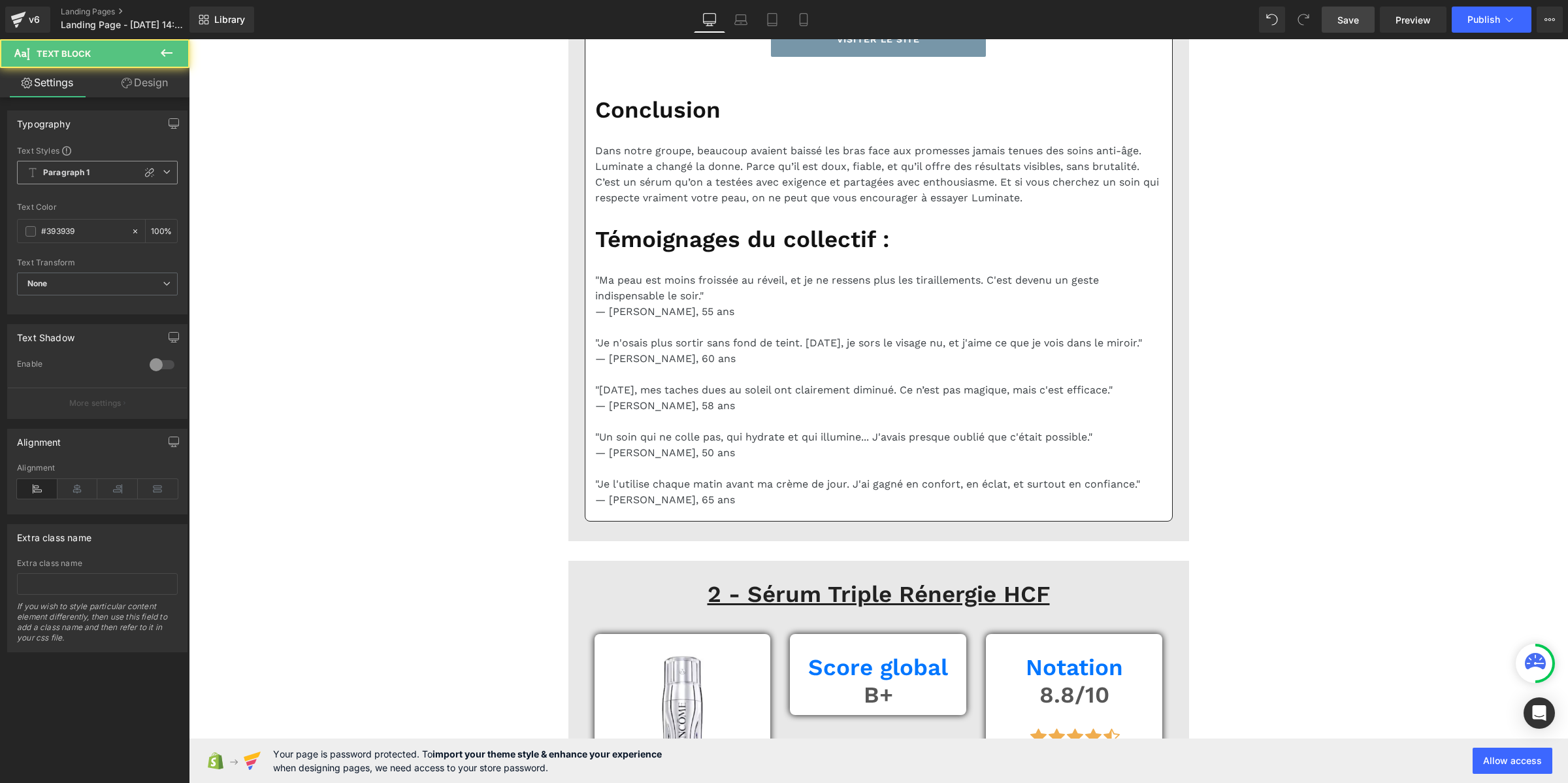
click at [96, 167] on span "Paragraph 1" at bounding box center [97, 172] width 161 height 24
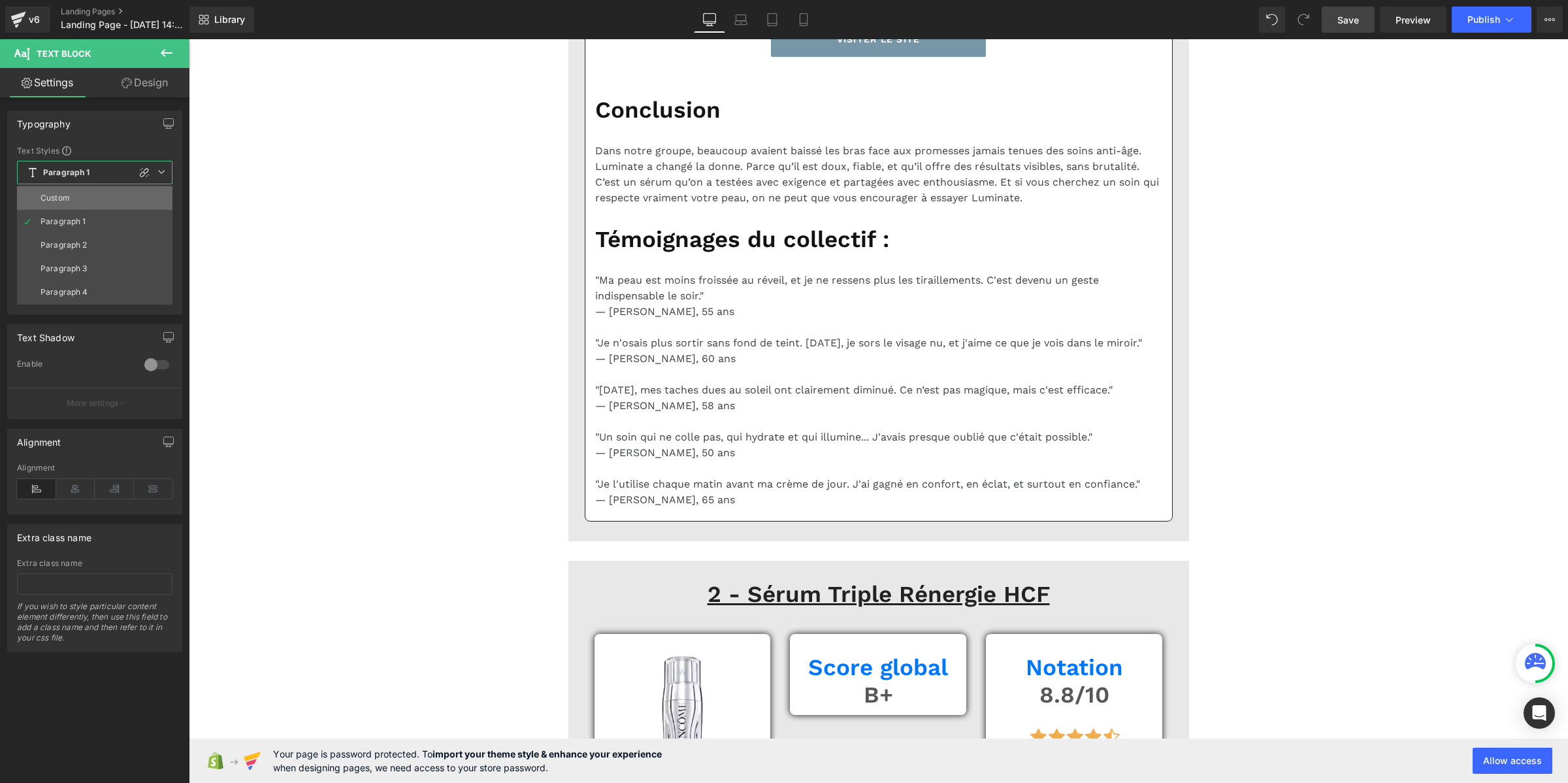
click at [92, 196] on li "Custom" at bounding box center [95, 198] width 155 height 24
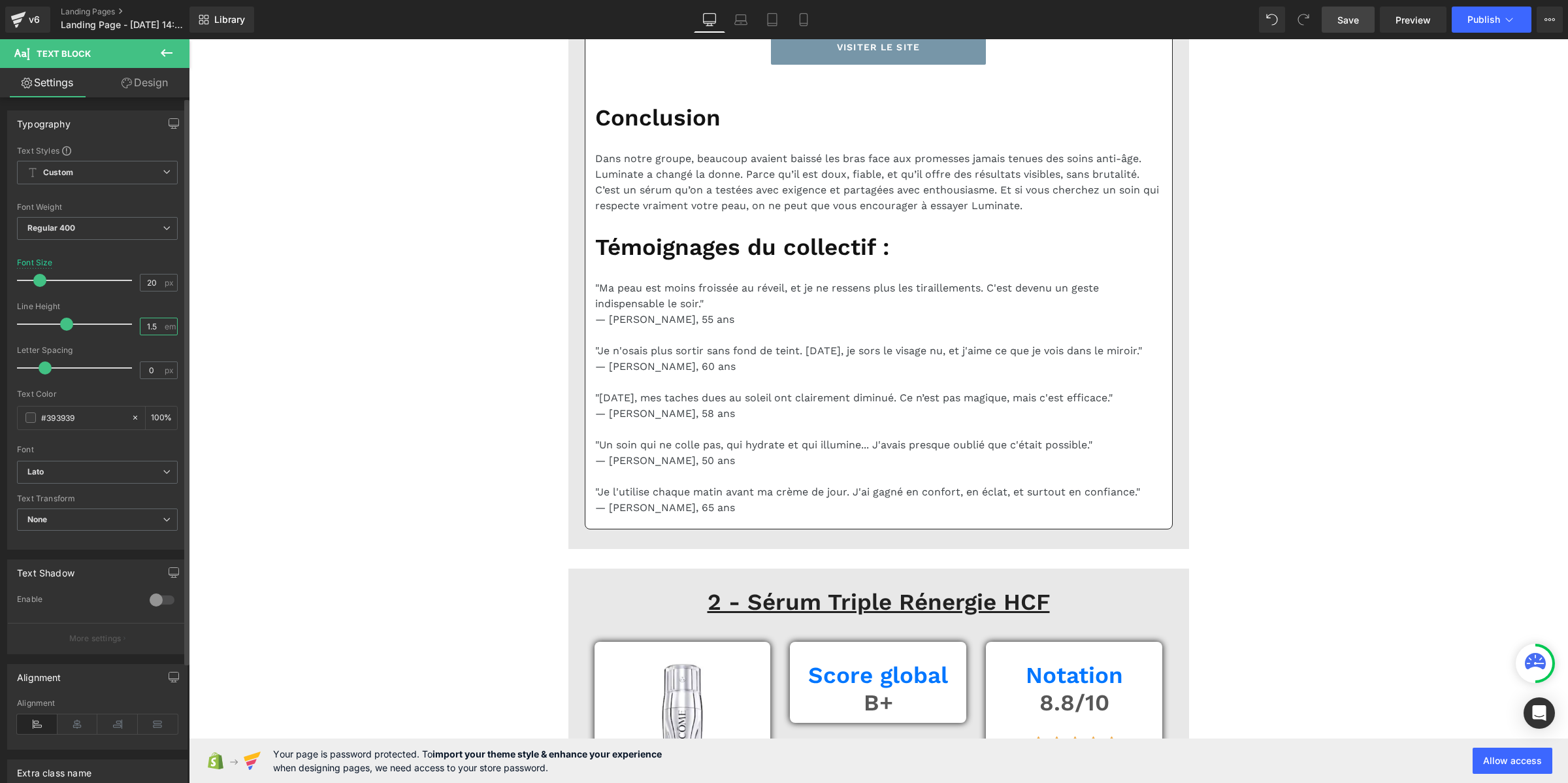
click at [141, 324] on input "1.5" at bounding box center [152, 326] width 23 height 16
paste input "2"
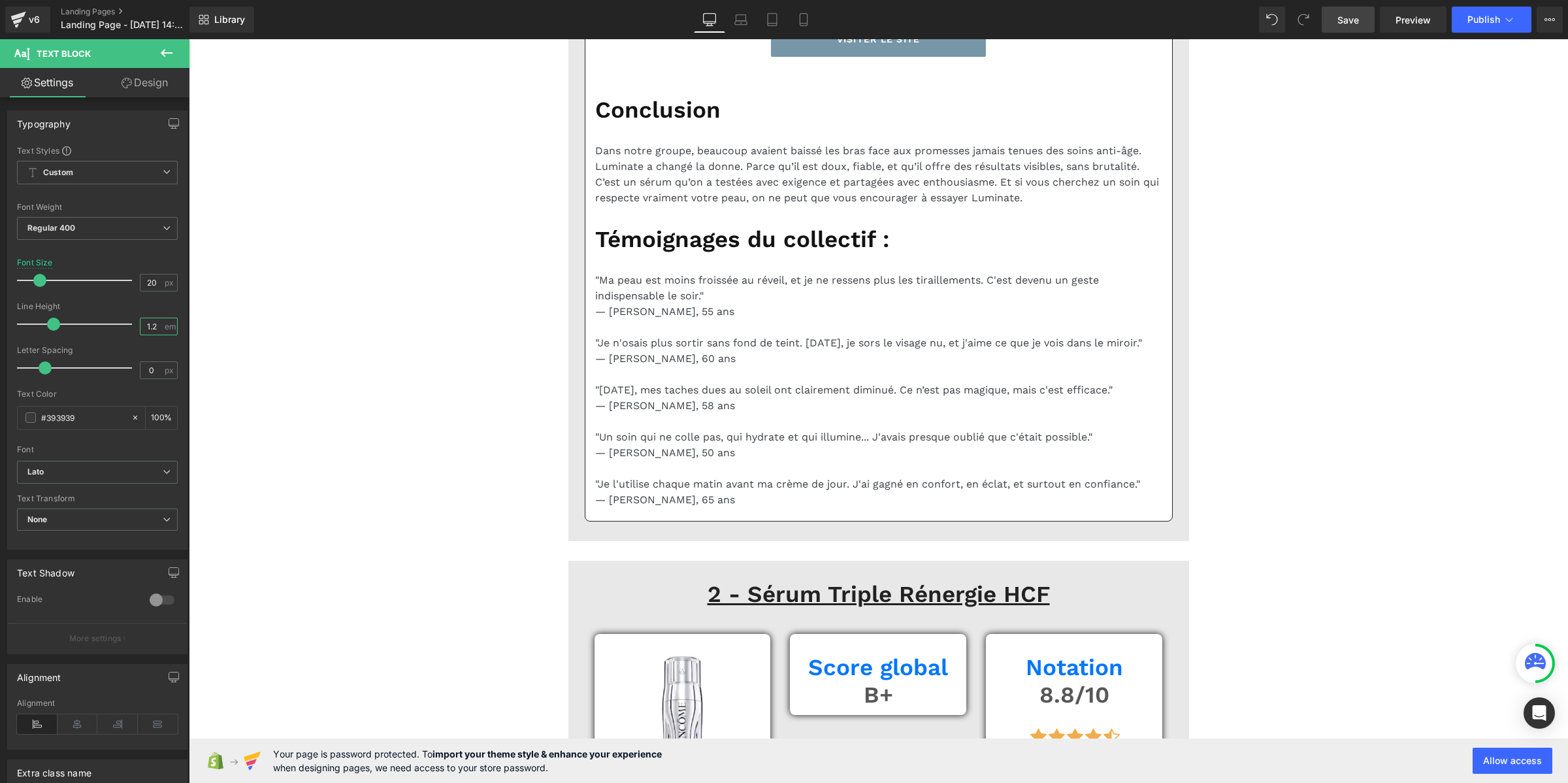
type input "1.2"
click at [1356, 14] on span "Save" at bounding box center [1347, 20] width 21 height 14
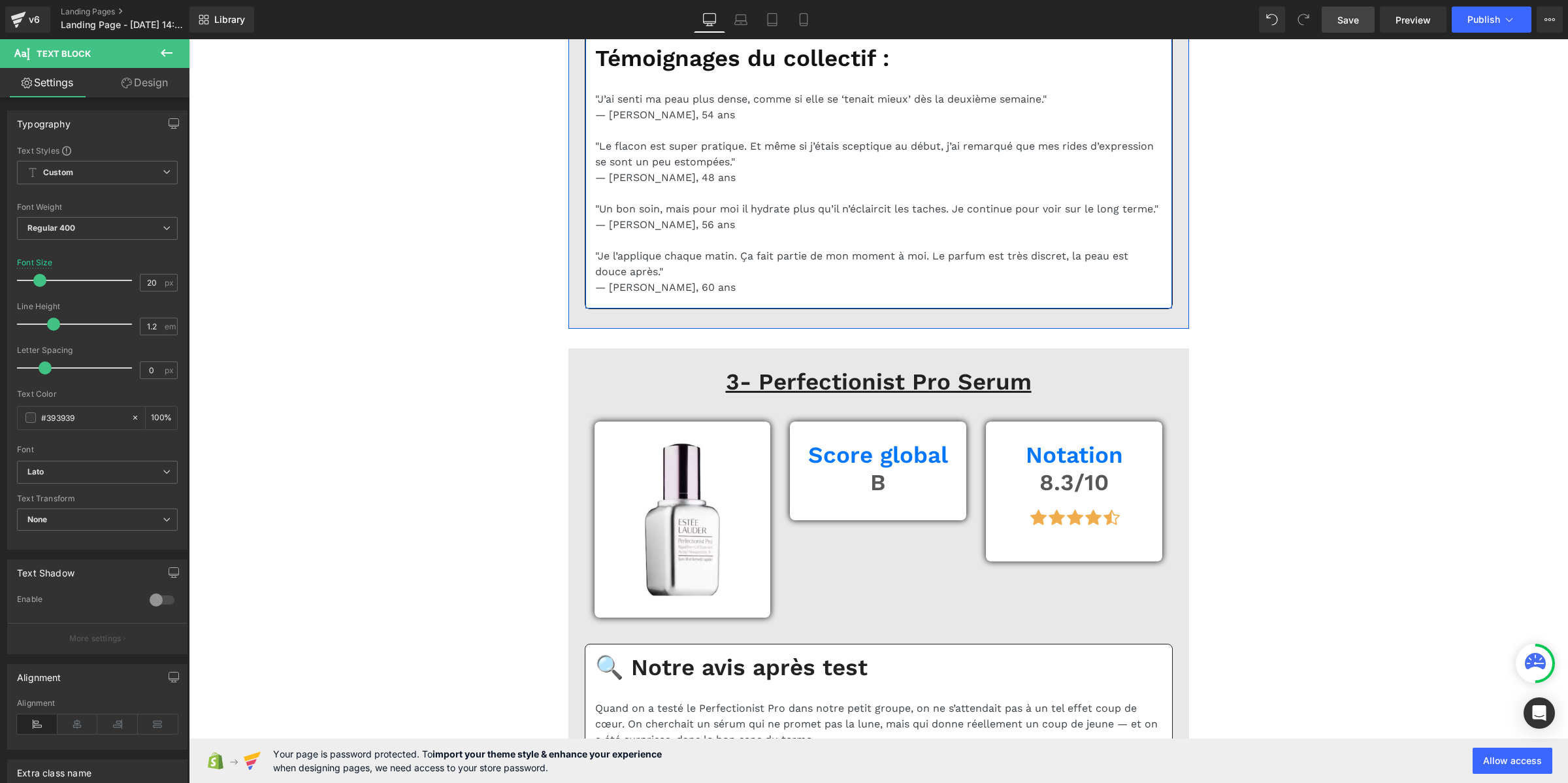
scroll to position [5145, 0]
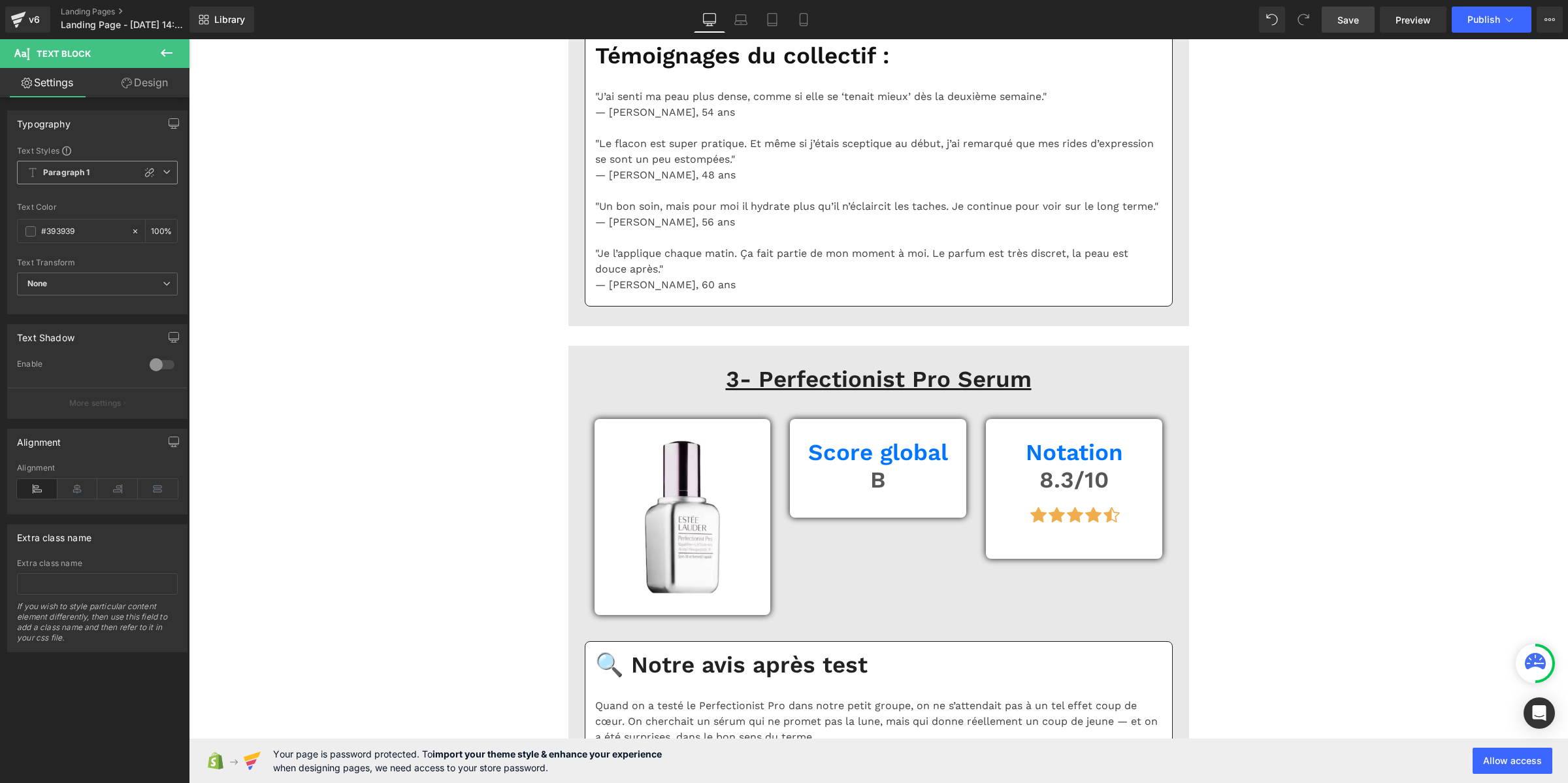
click at [80, 175] on b "Paragraph 1" at bounding box center [67, 173] width 47 height 11
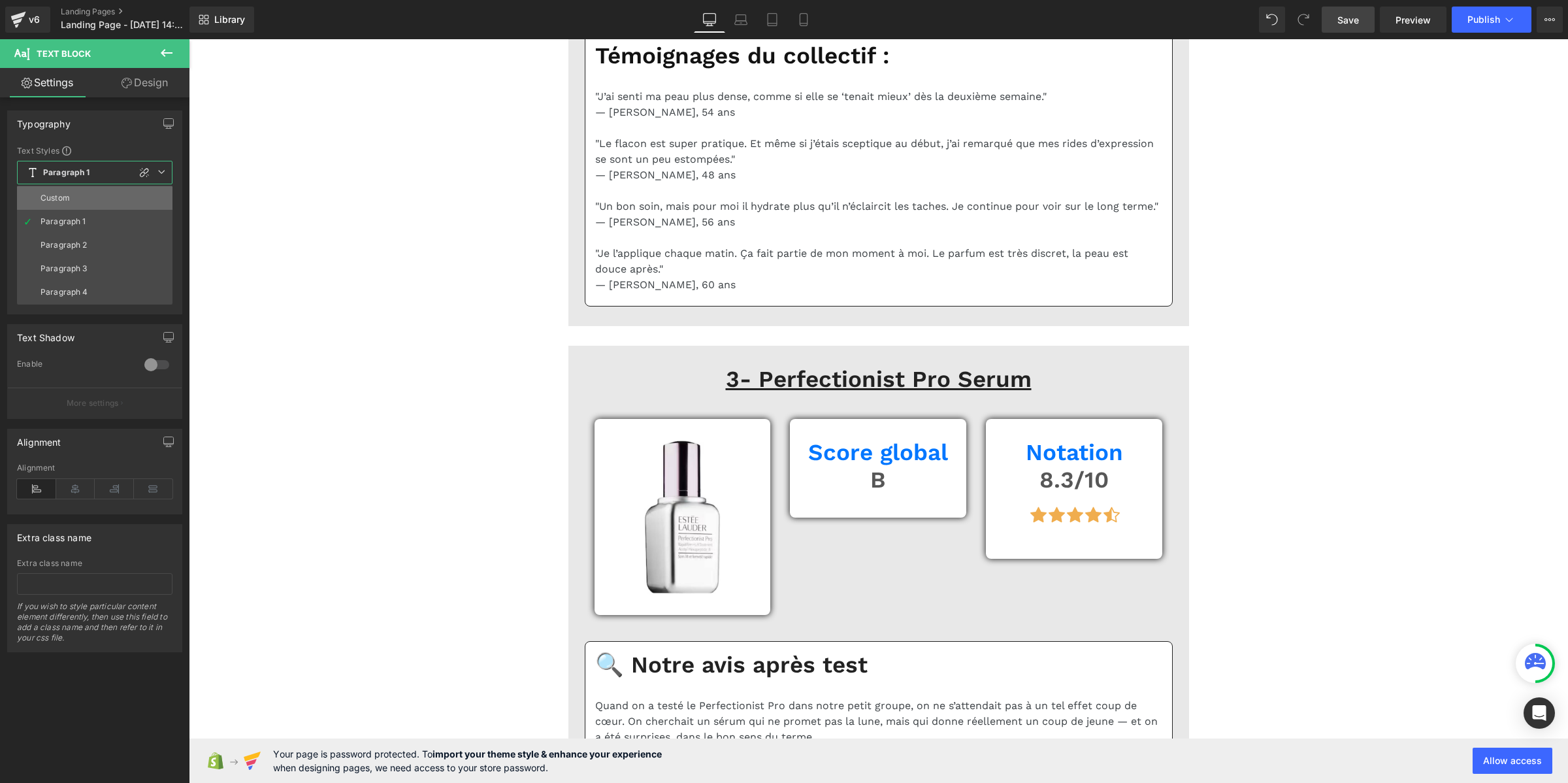
click at [83, 191] on li "Custom" at bounding box center [95, 198] width 155 height 24
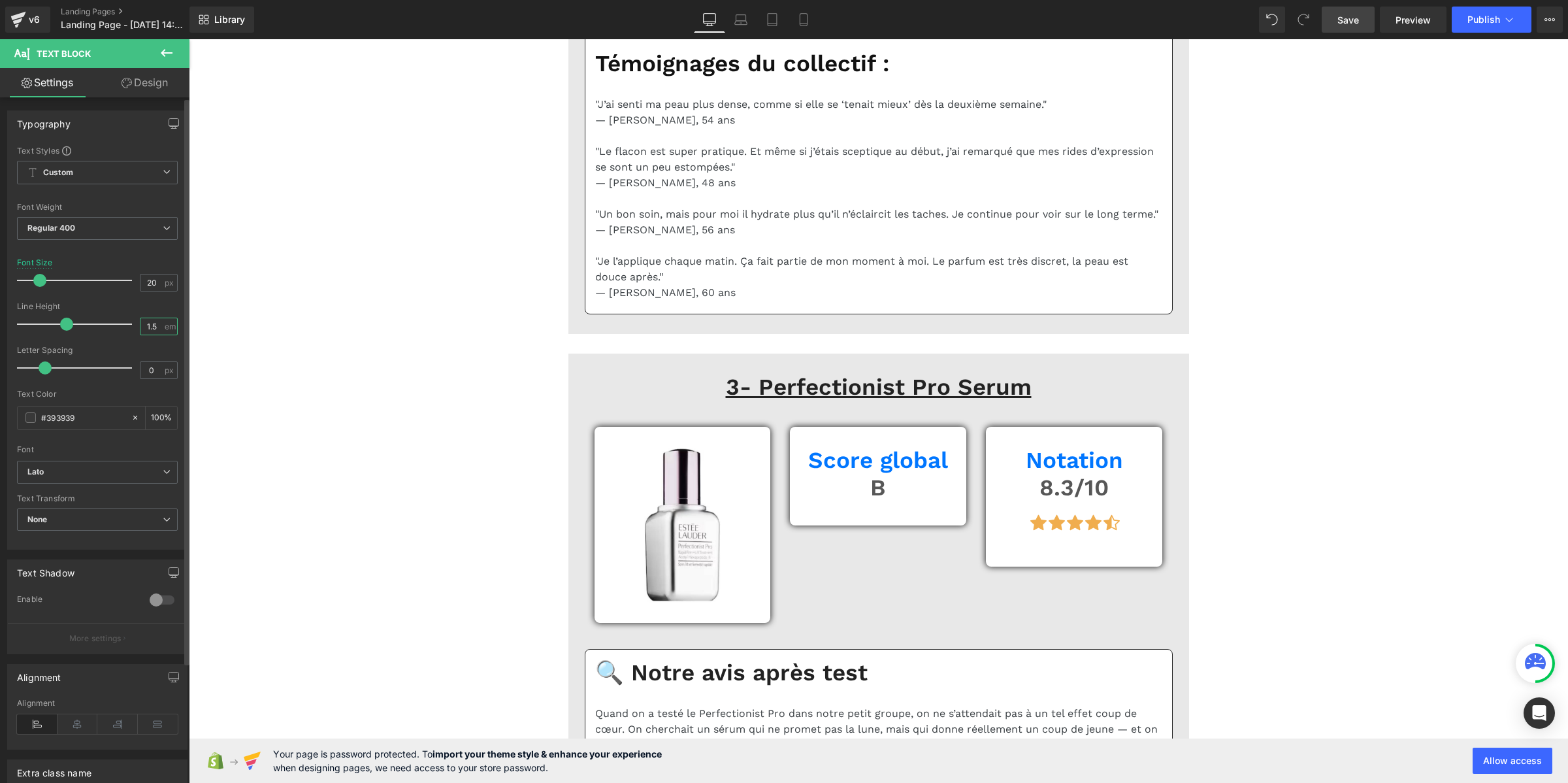
click at [152, 328] on input "1.5" at bounding box center [152, 326] width 23 height 16
paste input "2"
type input "1.2"
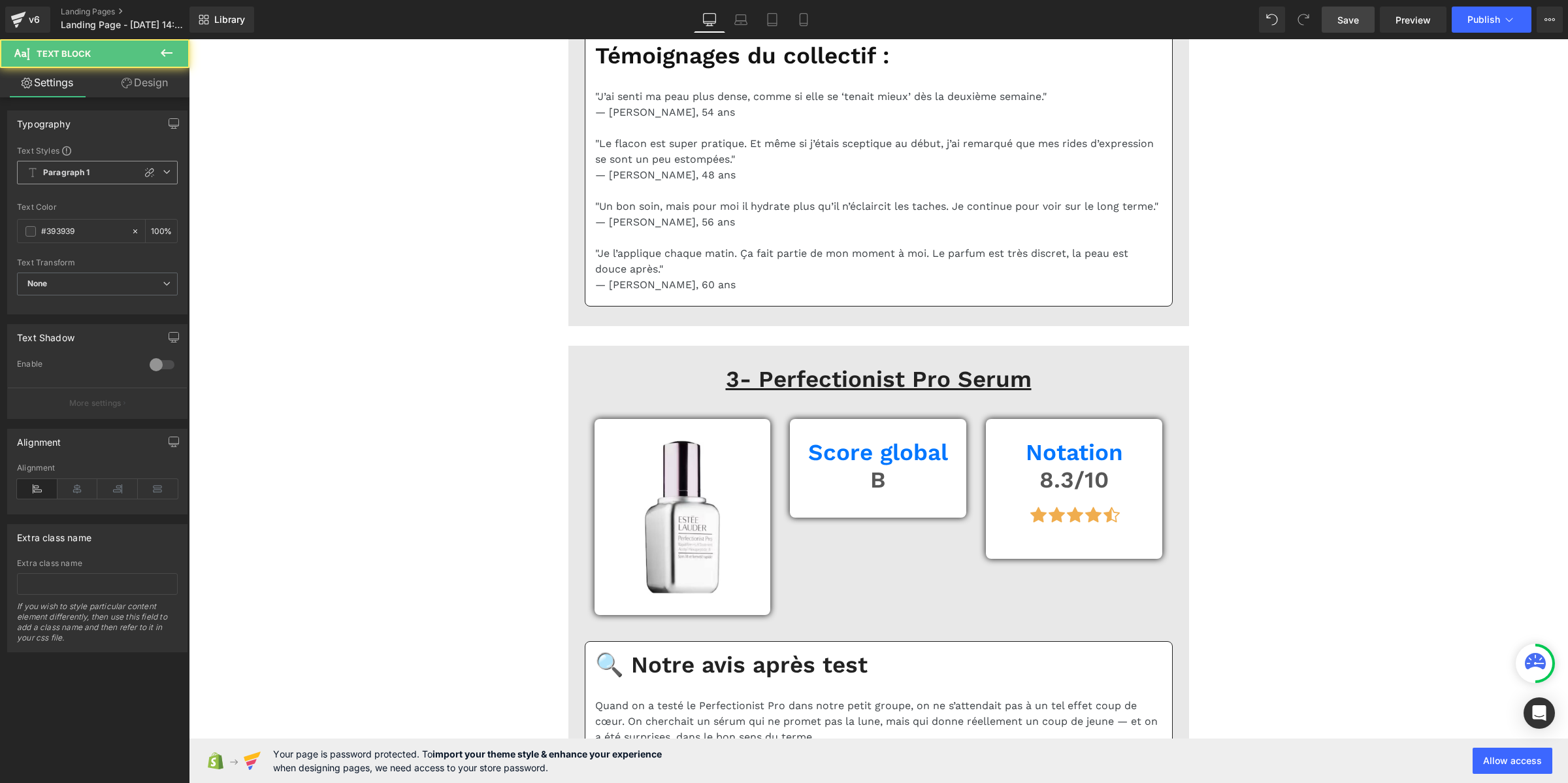
click at [87, 172] on b "Paragraph 1" at bounding box center [67, 173] width 47 height 11
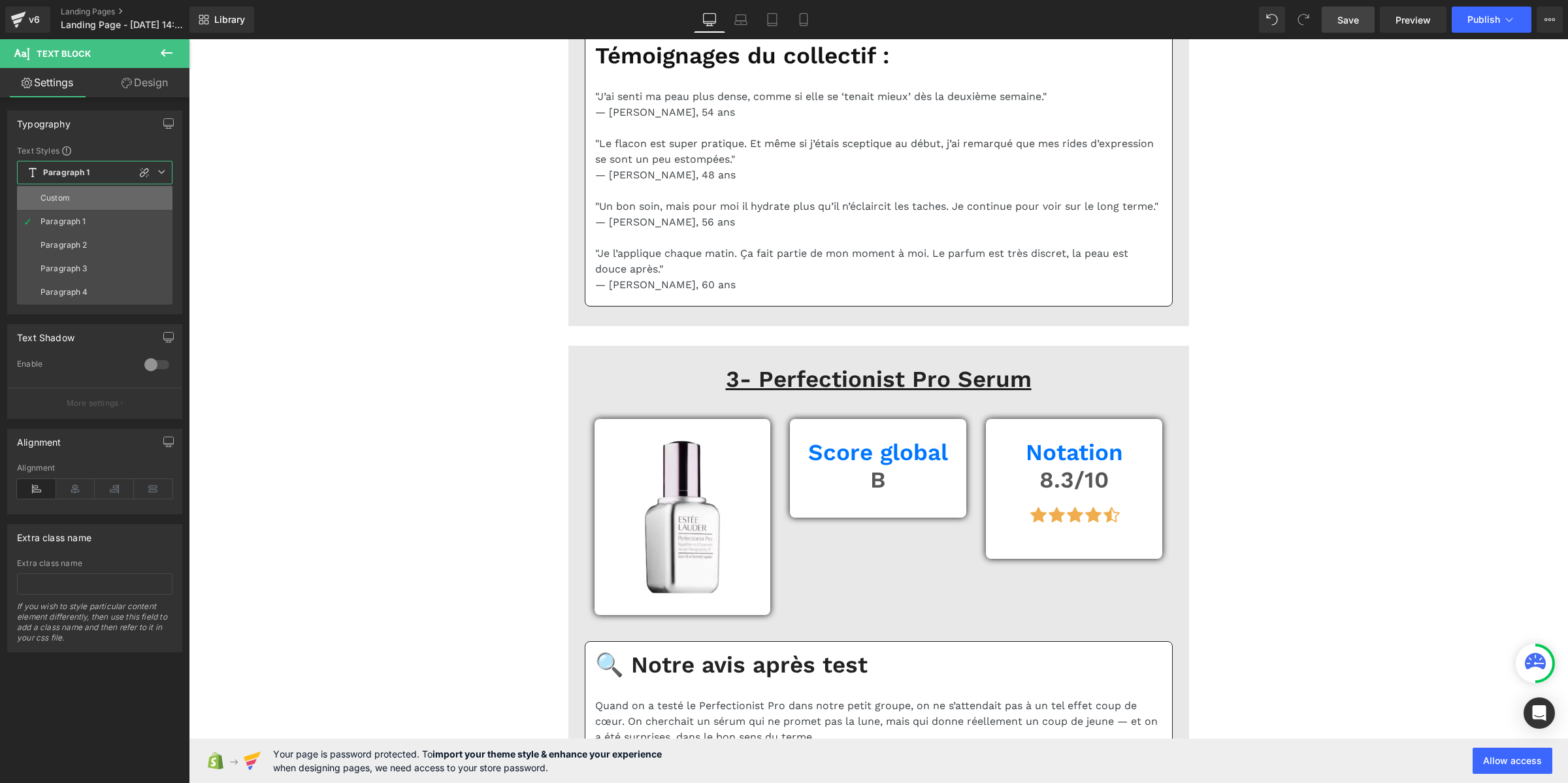
click at [87, 193] on li "Custom" at bounding box center [95, 198] width 155 height 24
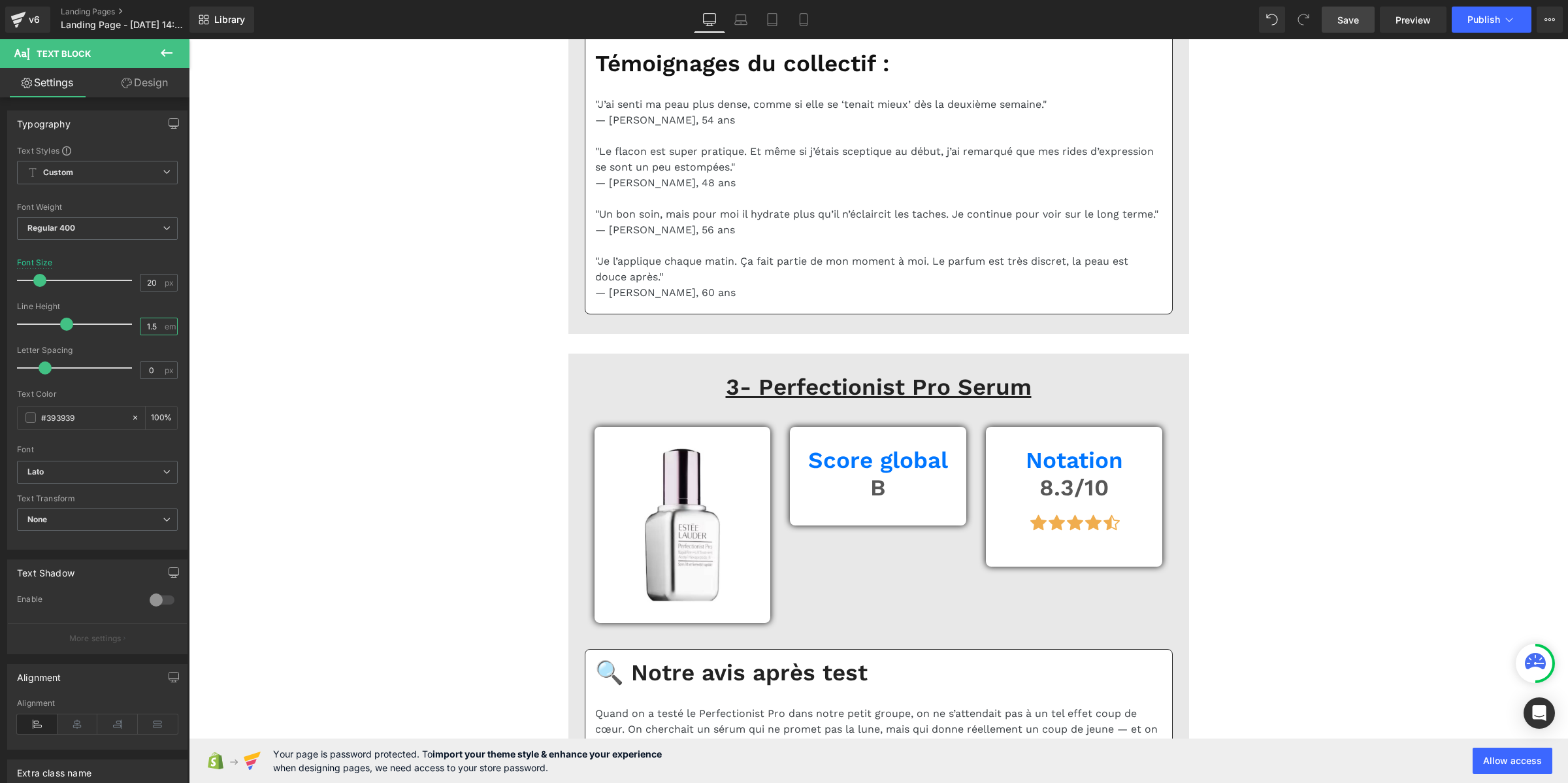
click at [145, 320] on input "1.5" at bounding box center [152, 326] width 23 height 16
paste input "2"
type input "1.2"
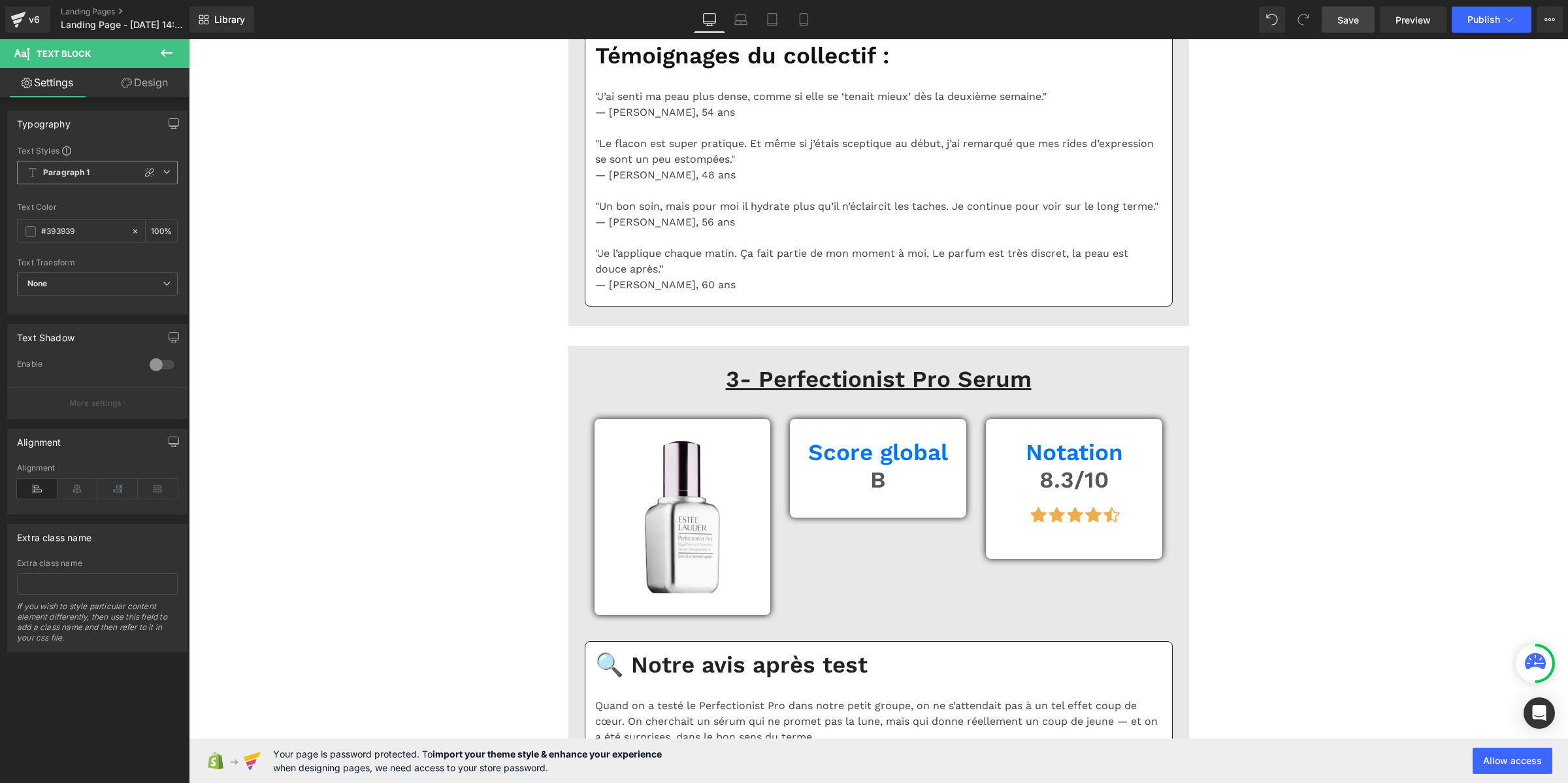
click at [100, 171] on span "Paragraph 1" at bounding box center [97, 172] width 161 height 24
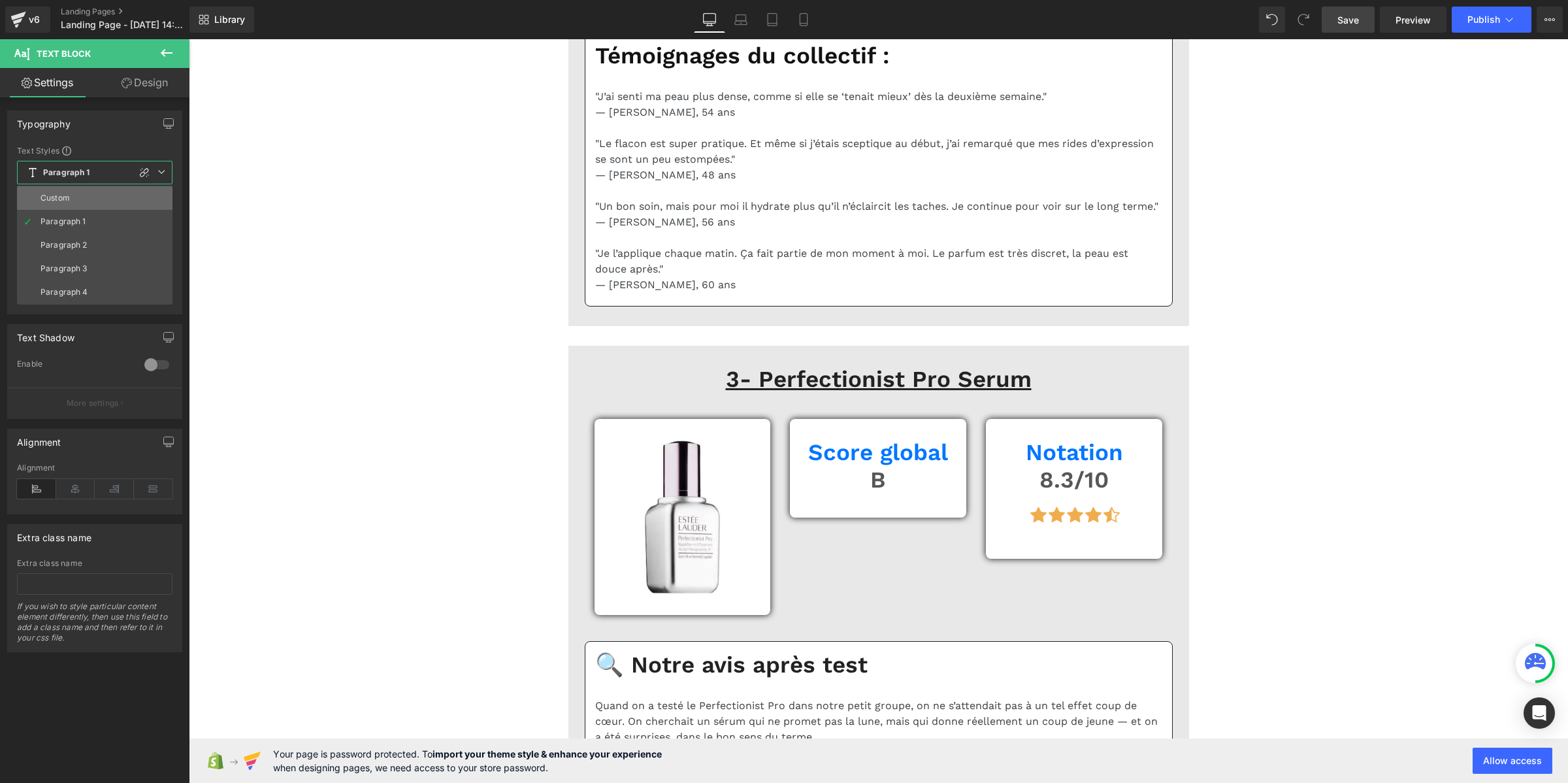
click at [93, 194] on li "Custom" at bounding box center [95, 198] width 155 height 24
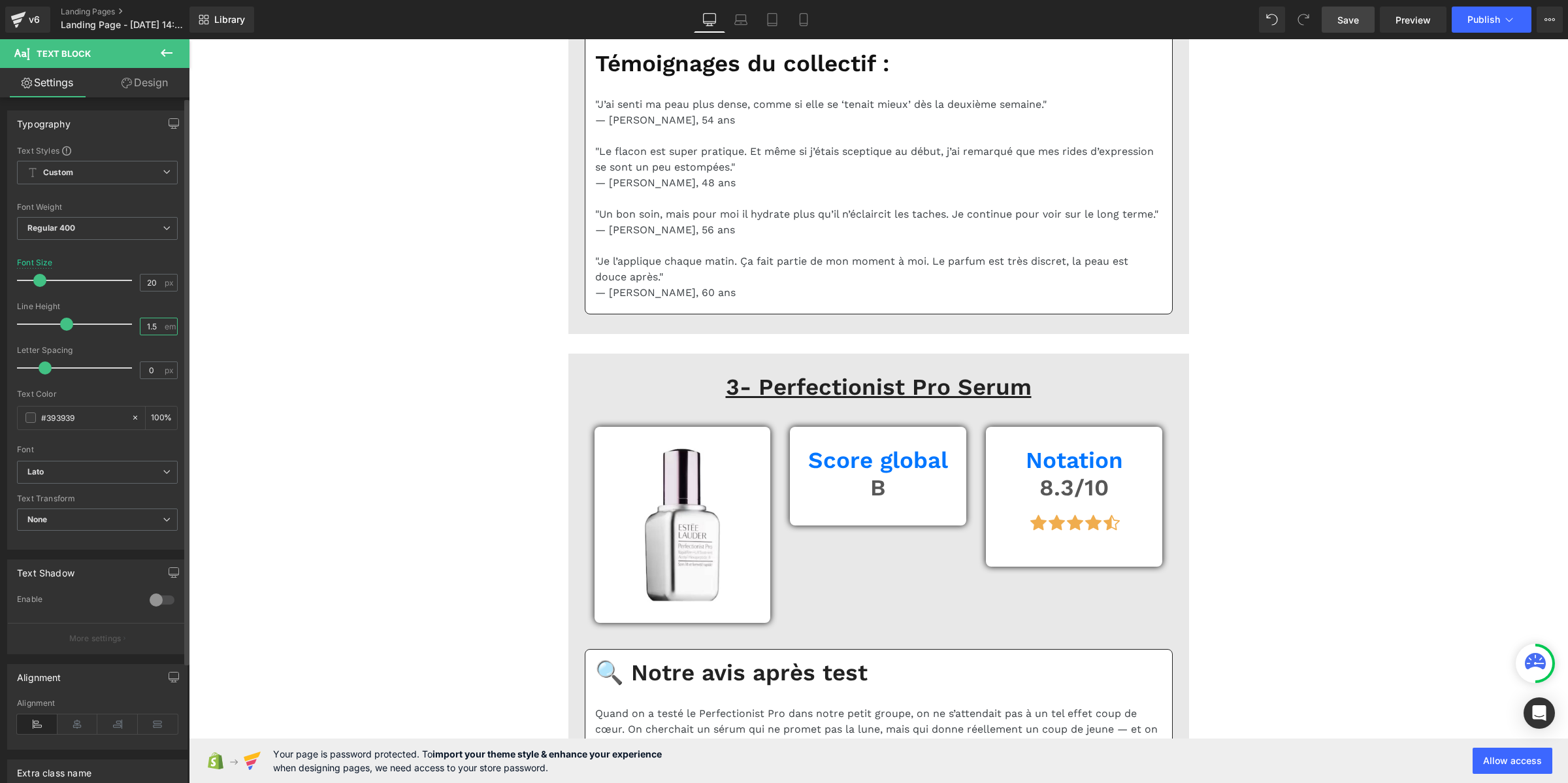
click at [152, 331] on input "1.5" at bounding box center [152, 326] width 23 height 16
paste input "2"
type input "1.2"
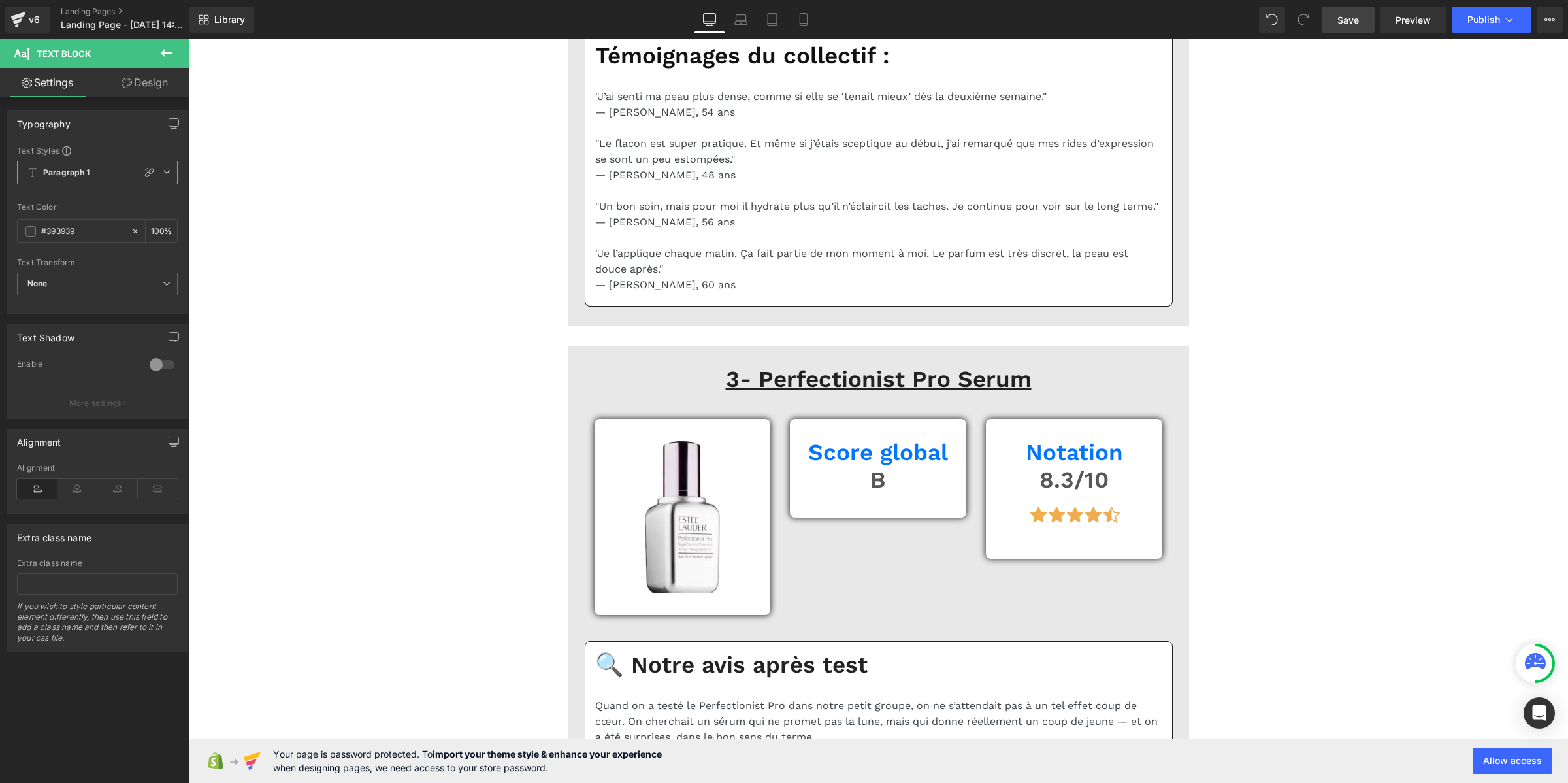
click at [67, 164] on span "Paragraph 1" at bounding box center [97, 172] width 161 height 24
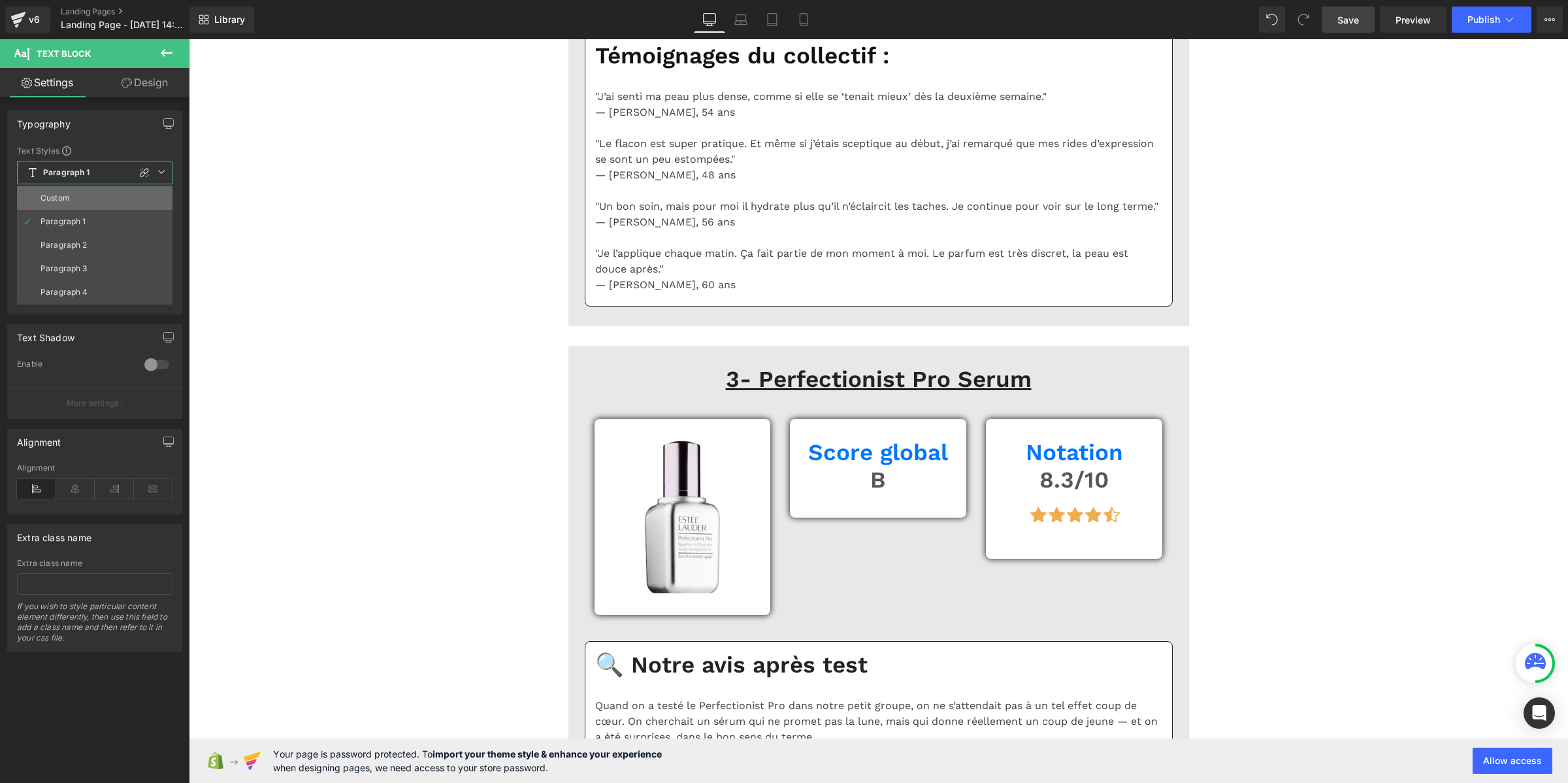
click at [67, 194] on div "Custom" at bounding box center [56, 198] width 29 height 9
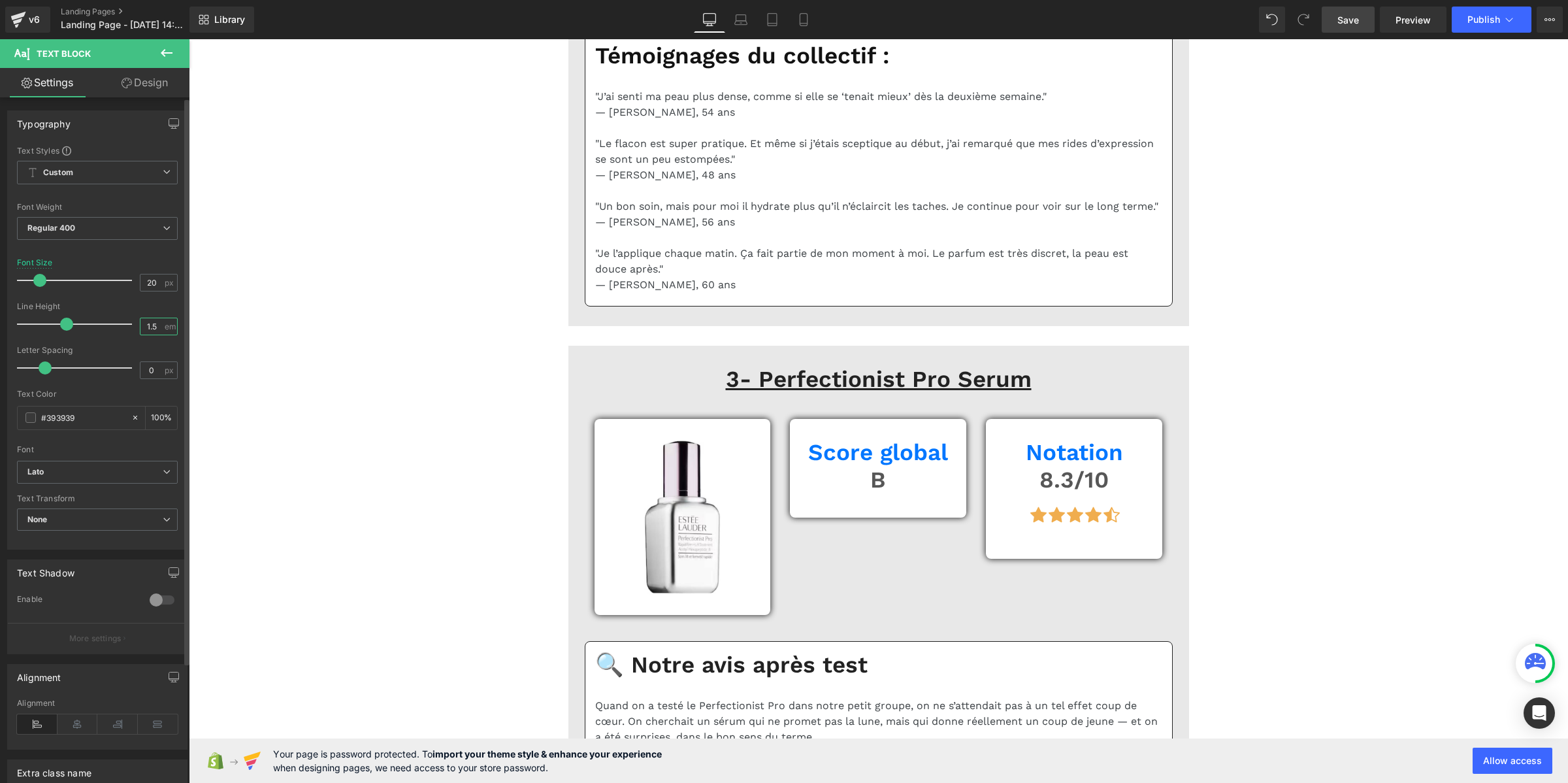
click at [149, 321] on input "1.5" at bounding box center [152, 326] width 23 height 16
paste input "2"
type input "1.2"
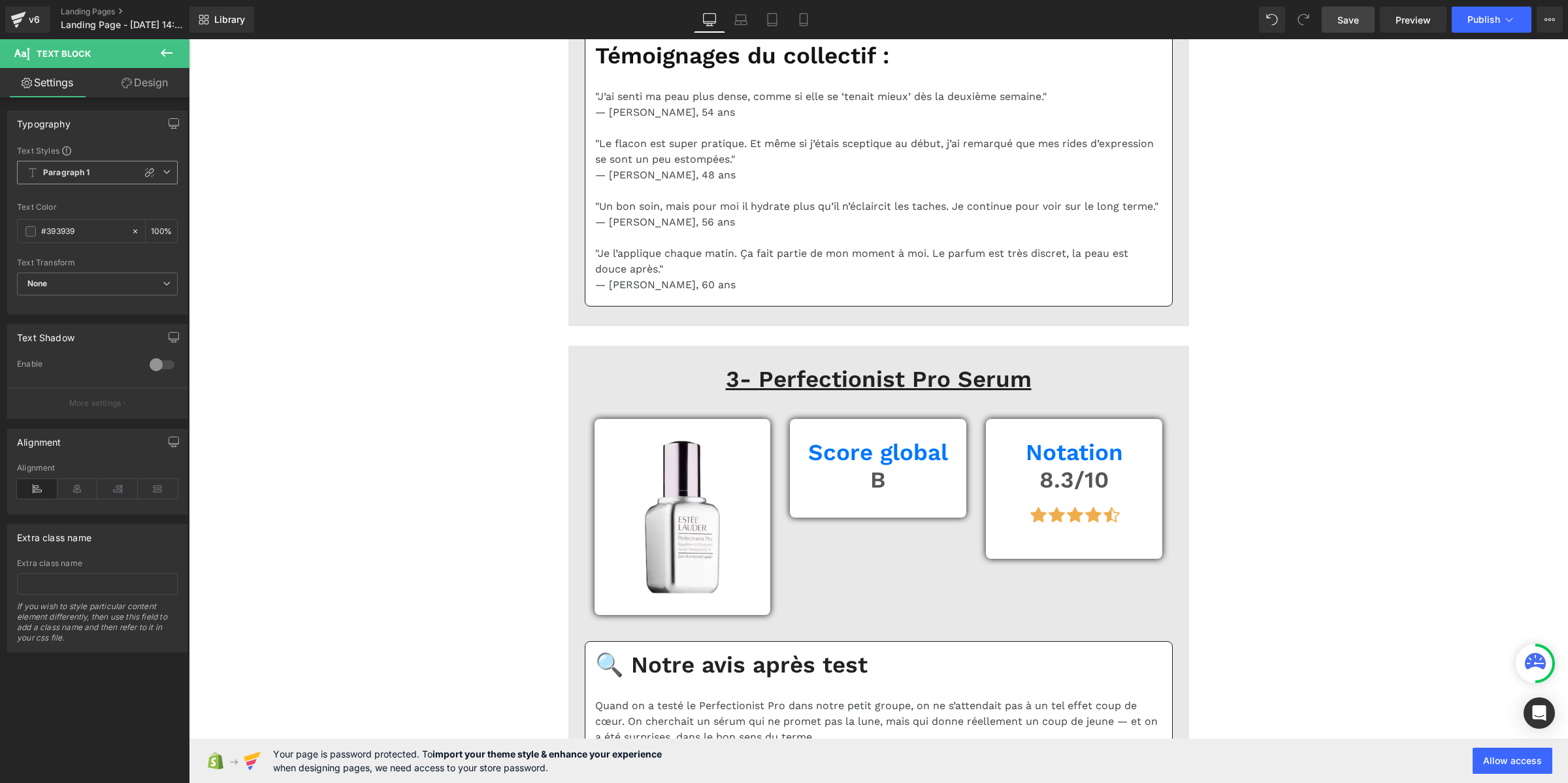
click at [92, 173] on span "Paragraph 1" at bounding box center [97, 172] width 161 height 24
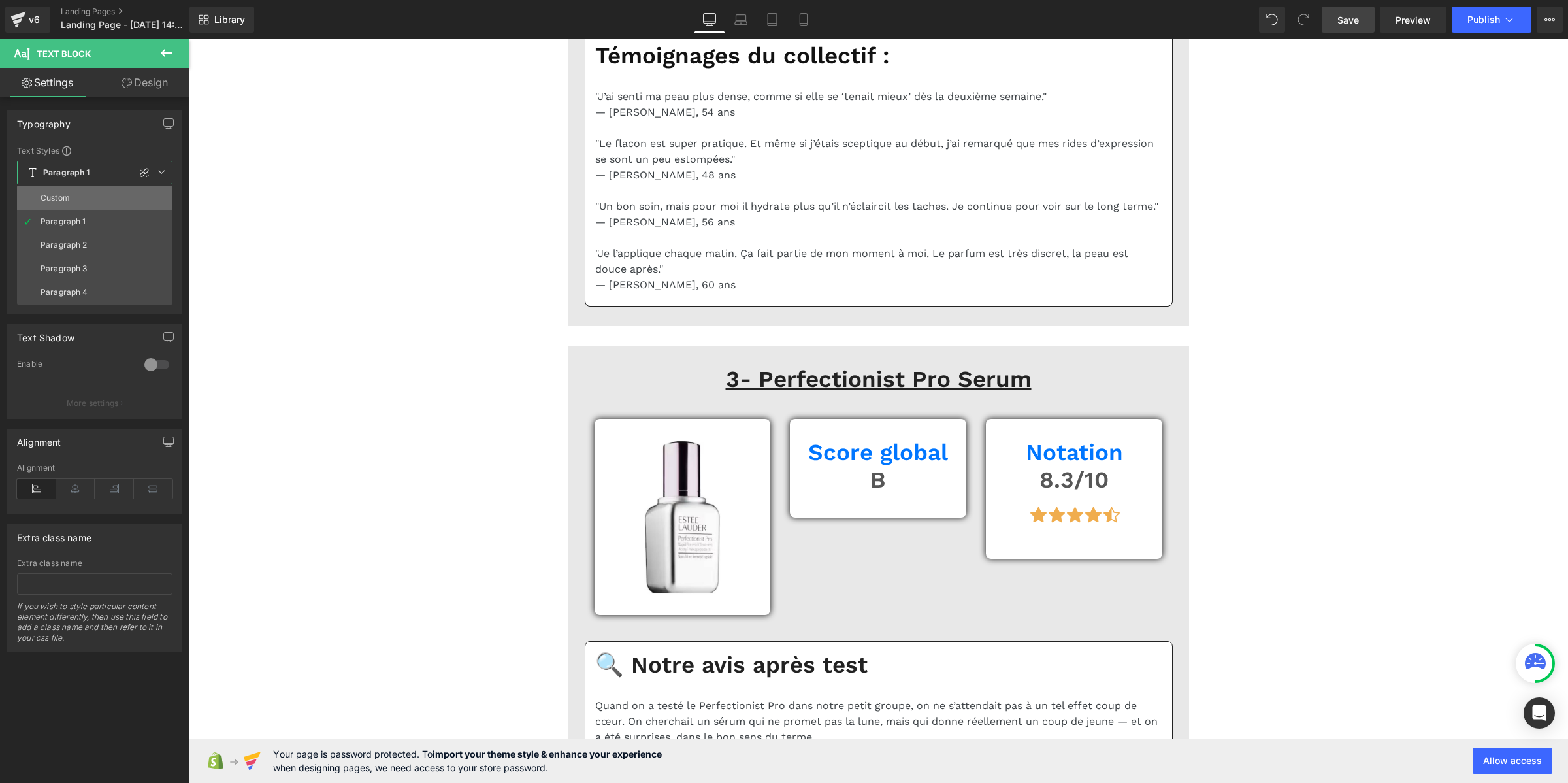
click at [93, 196] on li "Custom" at bounding box center [95, 198] width 155 height 24
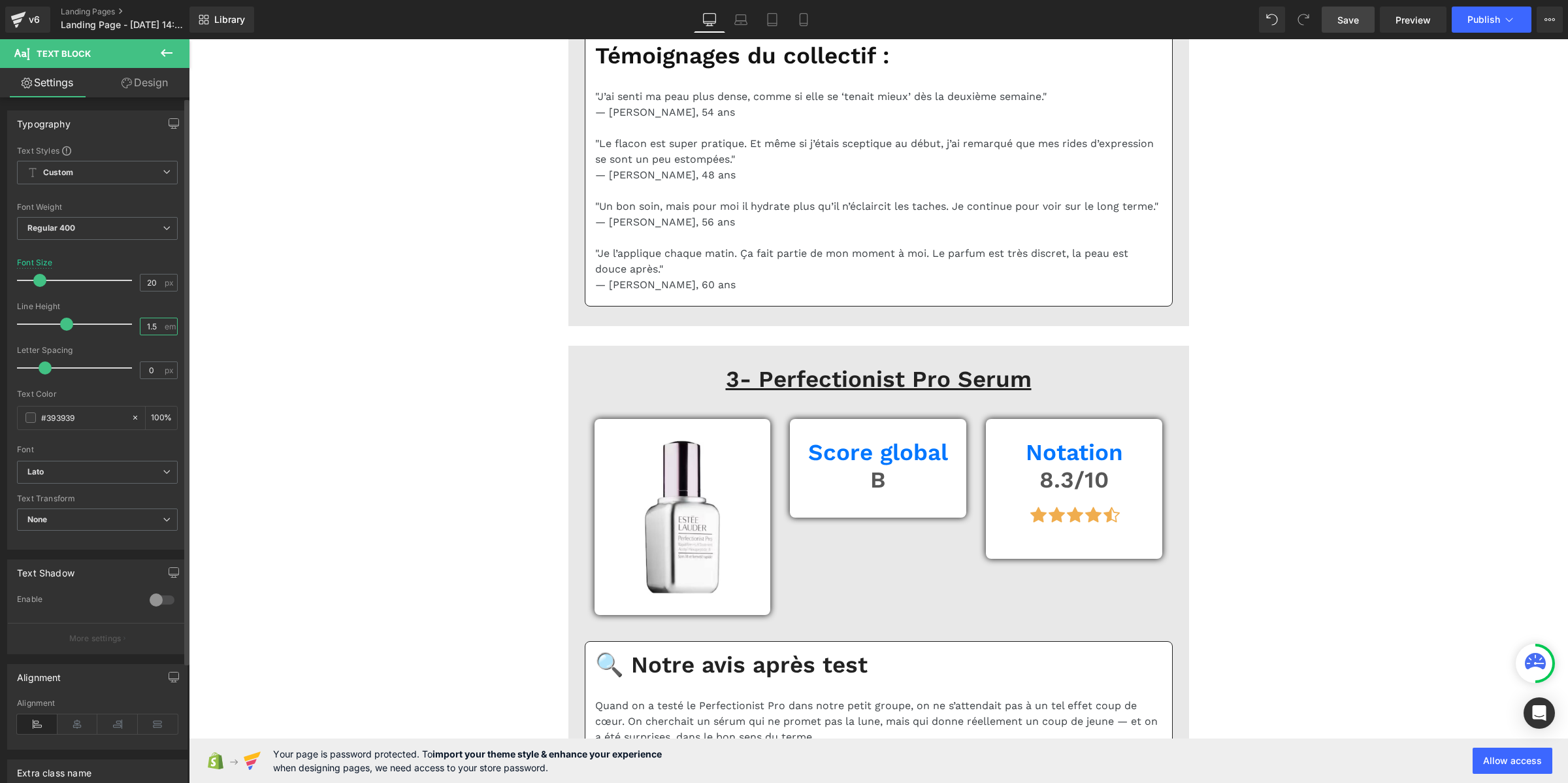
click at [148, 324] on input "1.5" at bounding box center [152, 326] width 23 height 16
paste input "2"
type input "1.2"
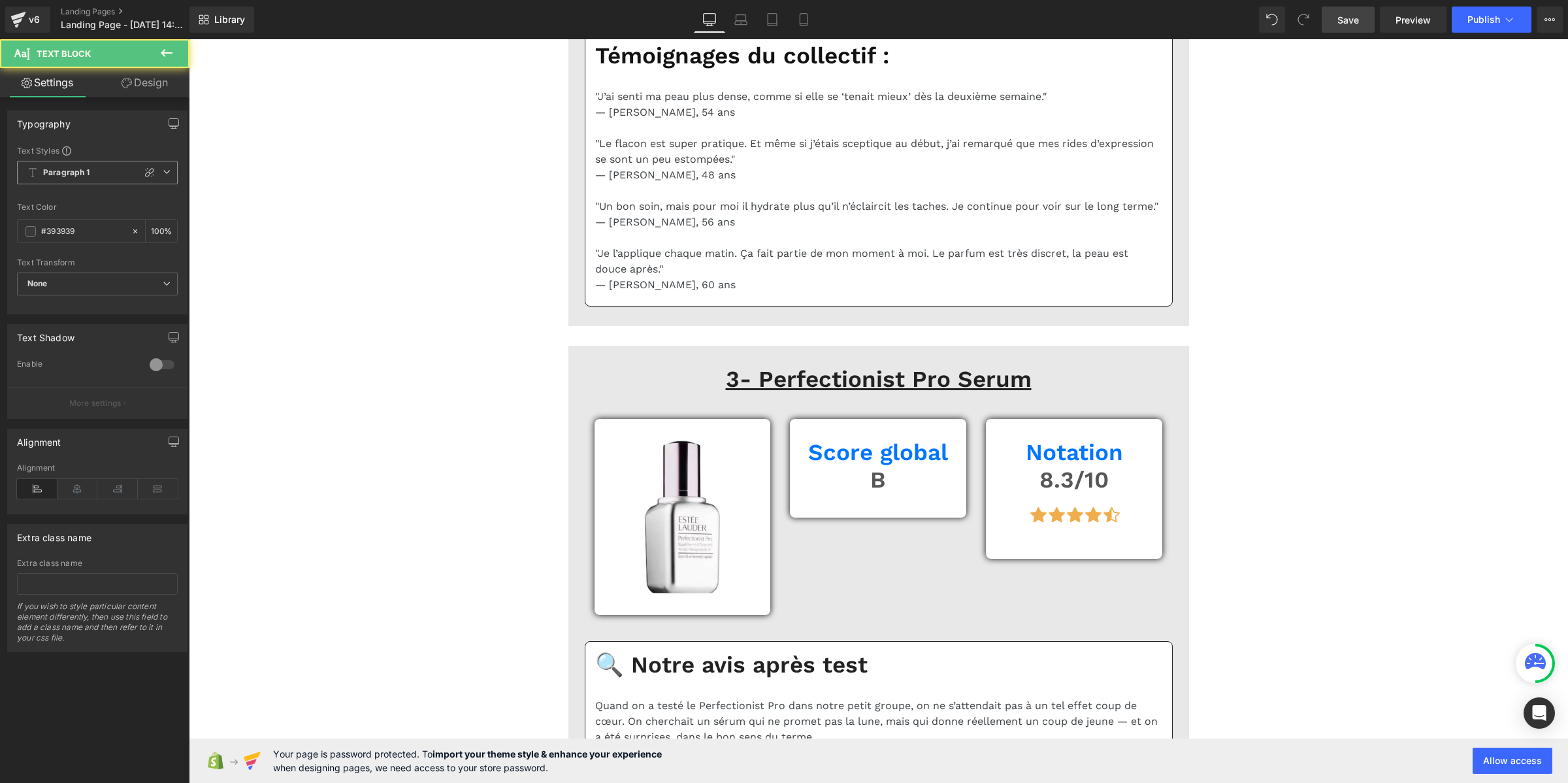
click at [119, 162] on span "Paragraph 1" at bounding box center [97, 172] width 161 height 24
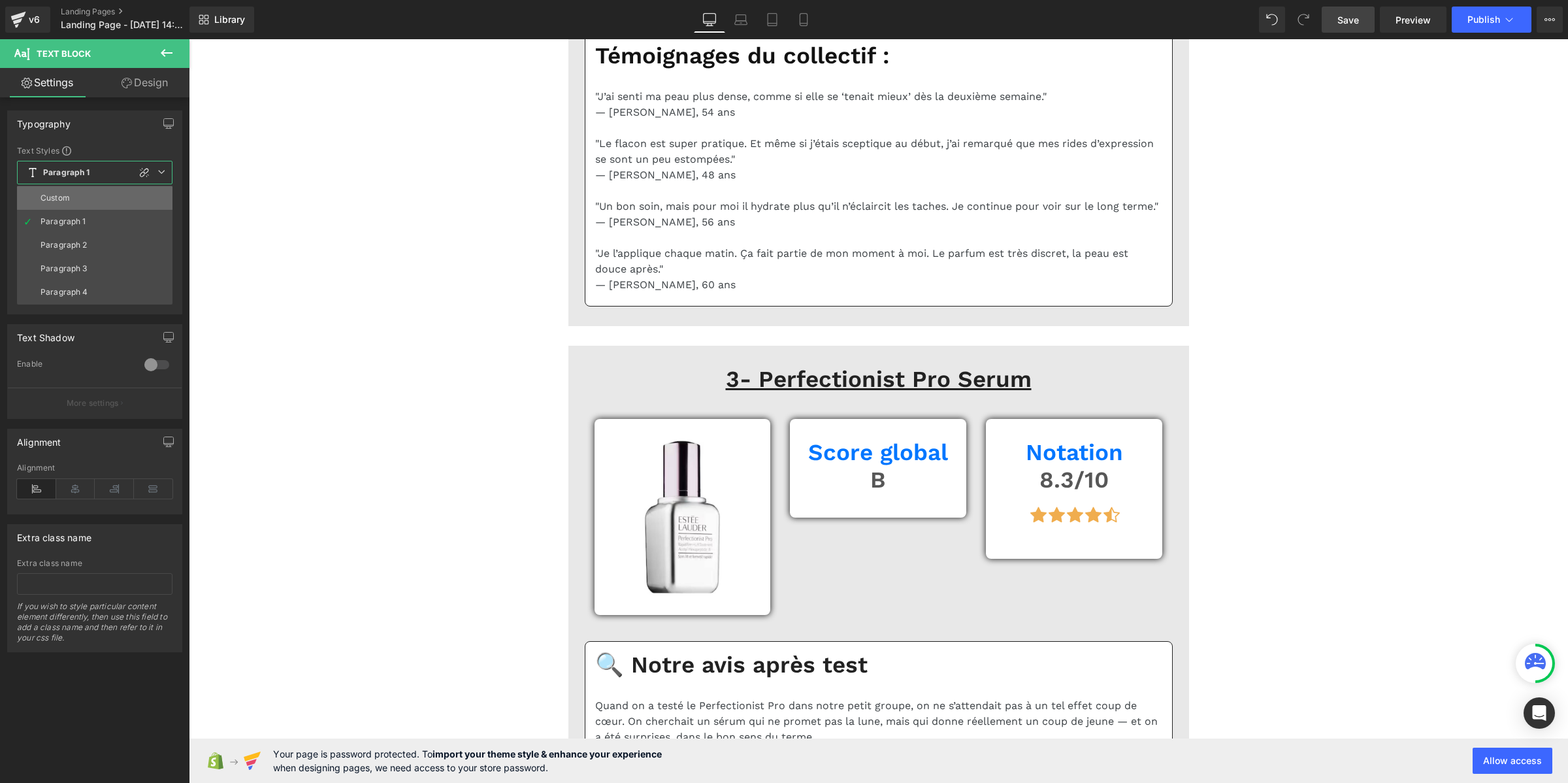
click at [122, 201] on li "Custom" at bounding box center [95, 198] width 155 height 24
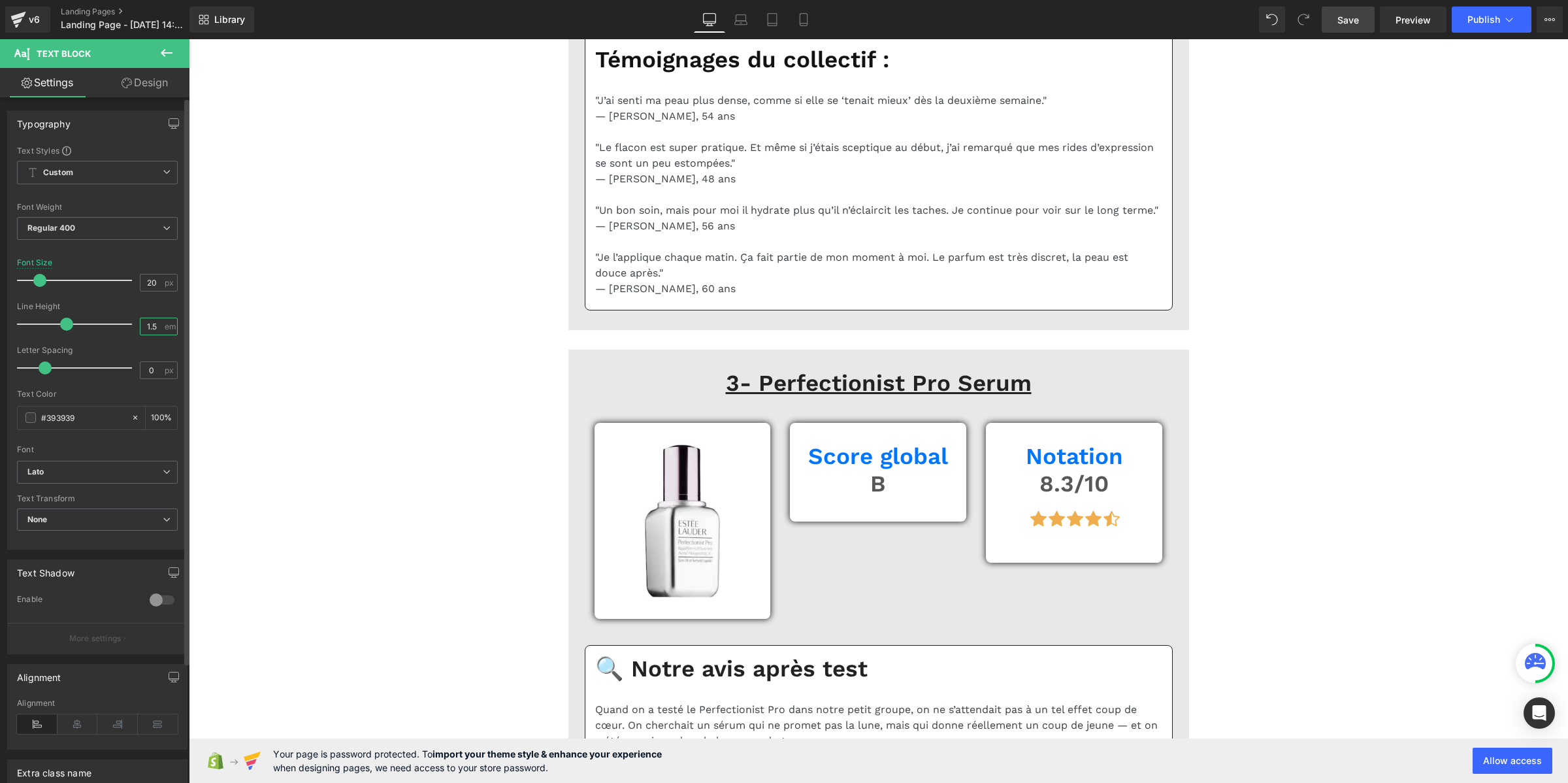
click at [149, 319] on input "1.5" at bounding box center [152, 326] width 23 height 16
paste input "2"
type input "1.2"
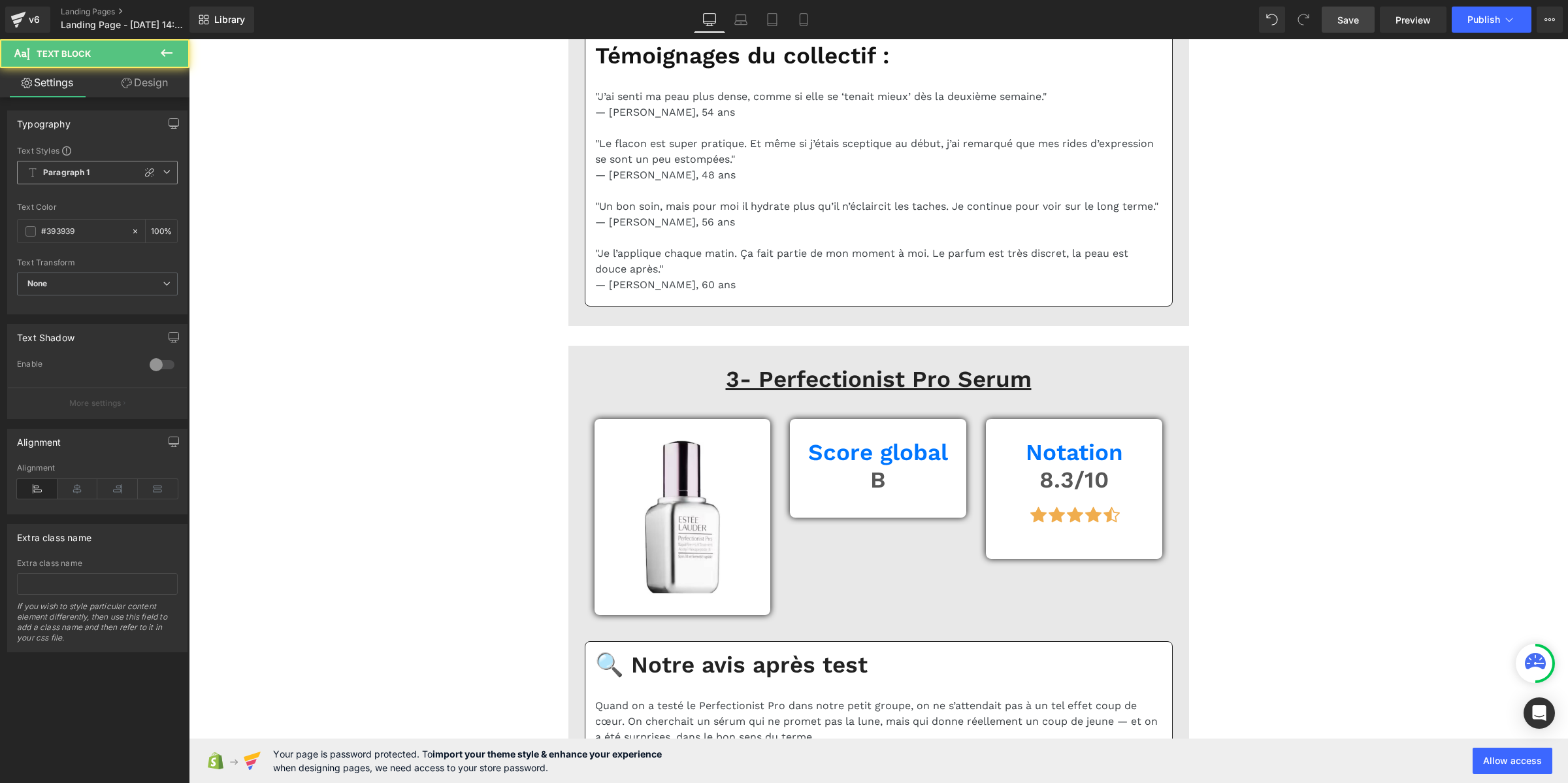
click at [52, 177] on b "Paragraph 1" at bounding box center [67, 173] width 47 height 11
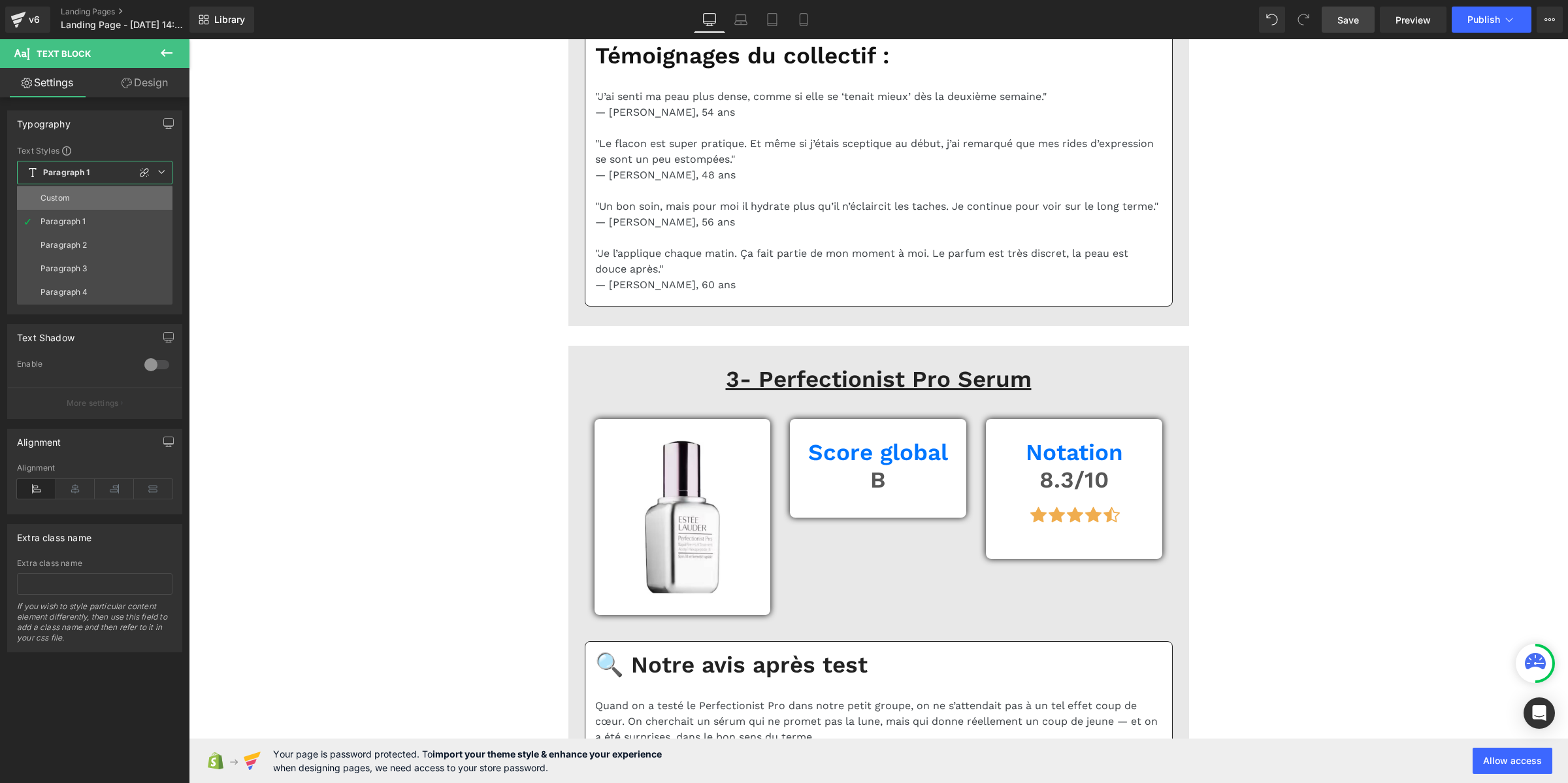
click at [60, 197] on div "Custom" at bounding box center [56, 198] width 29 height 9
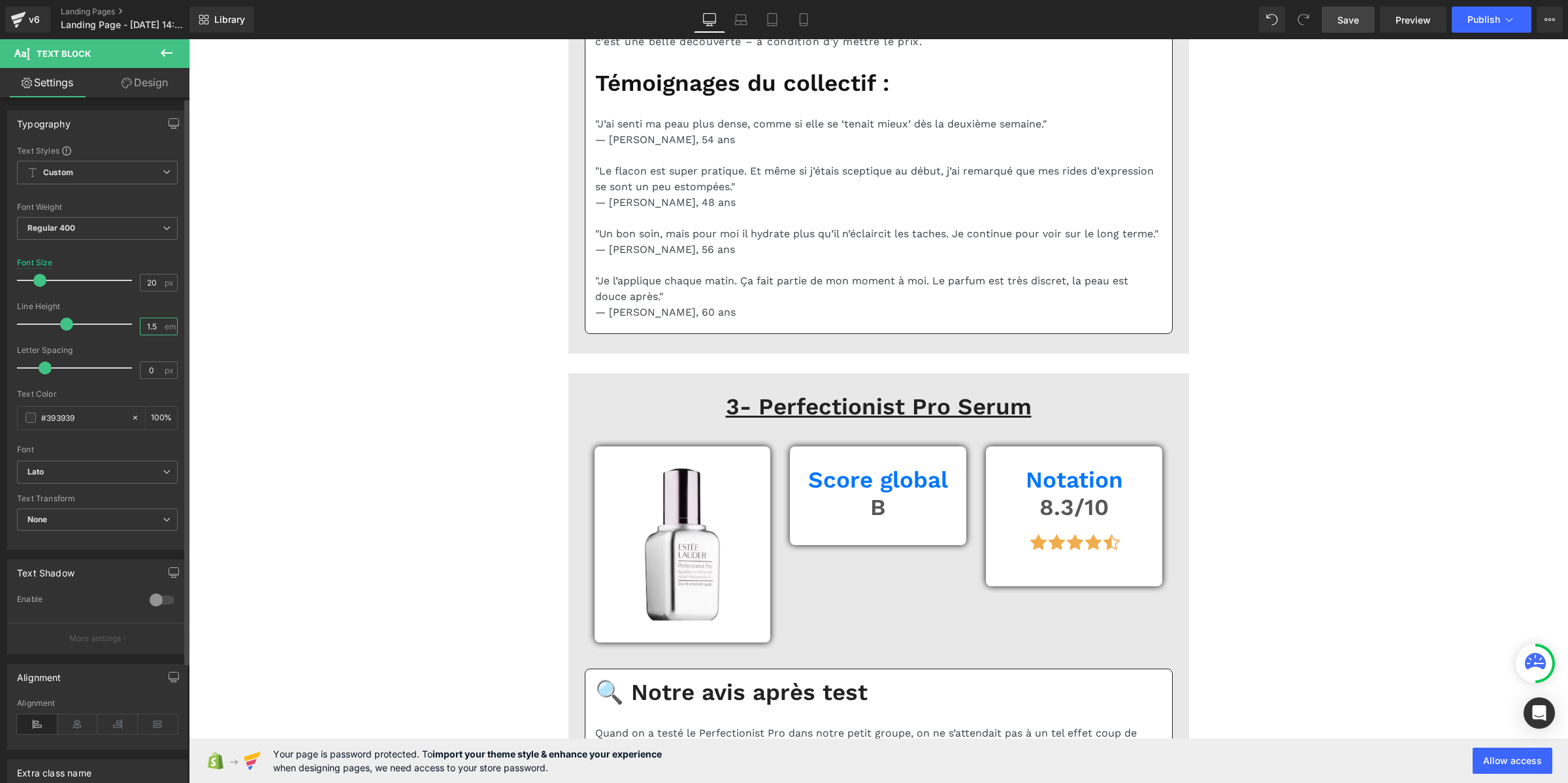
click at [145, 327] on input "1.5" at bounding box center [152, 326] width 23 height 16
paste input "2"
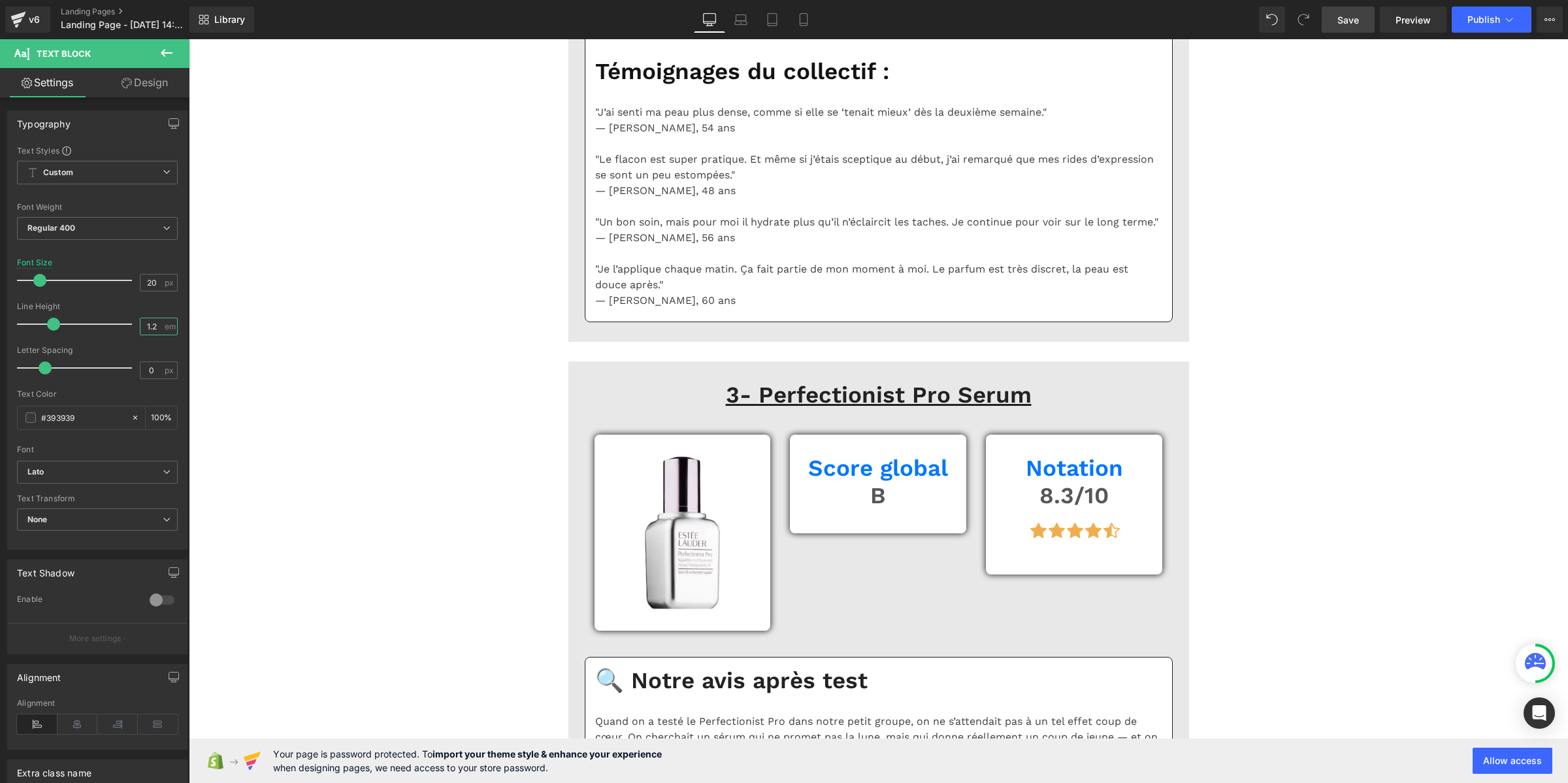
type input "1.2"
click at [1350, 21] on span "Save" at bounding box center [1347, 20] width 21 height 14
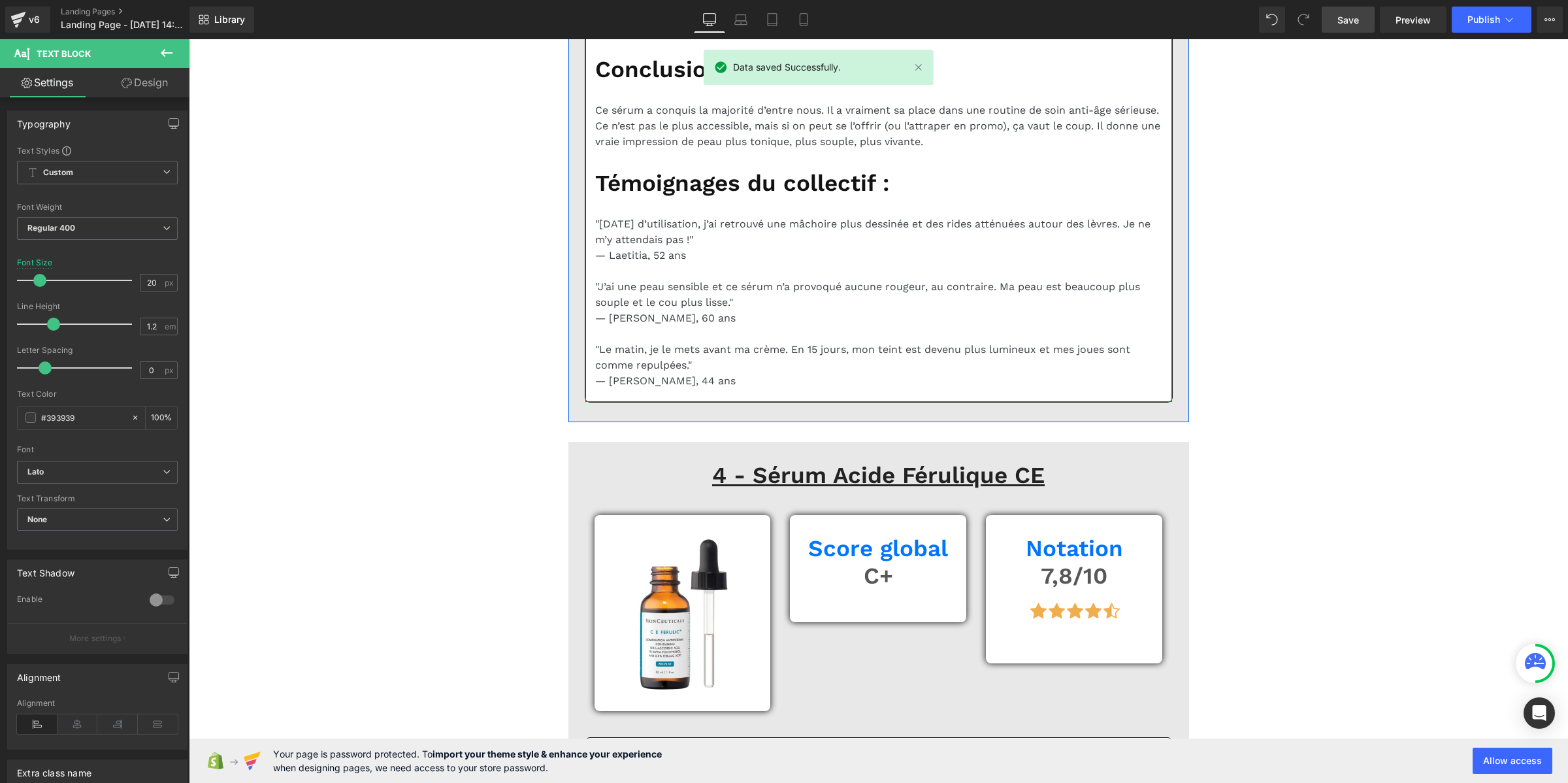
scroll to position [7023, 0]
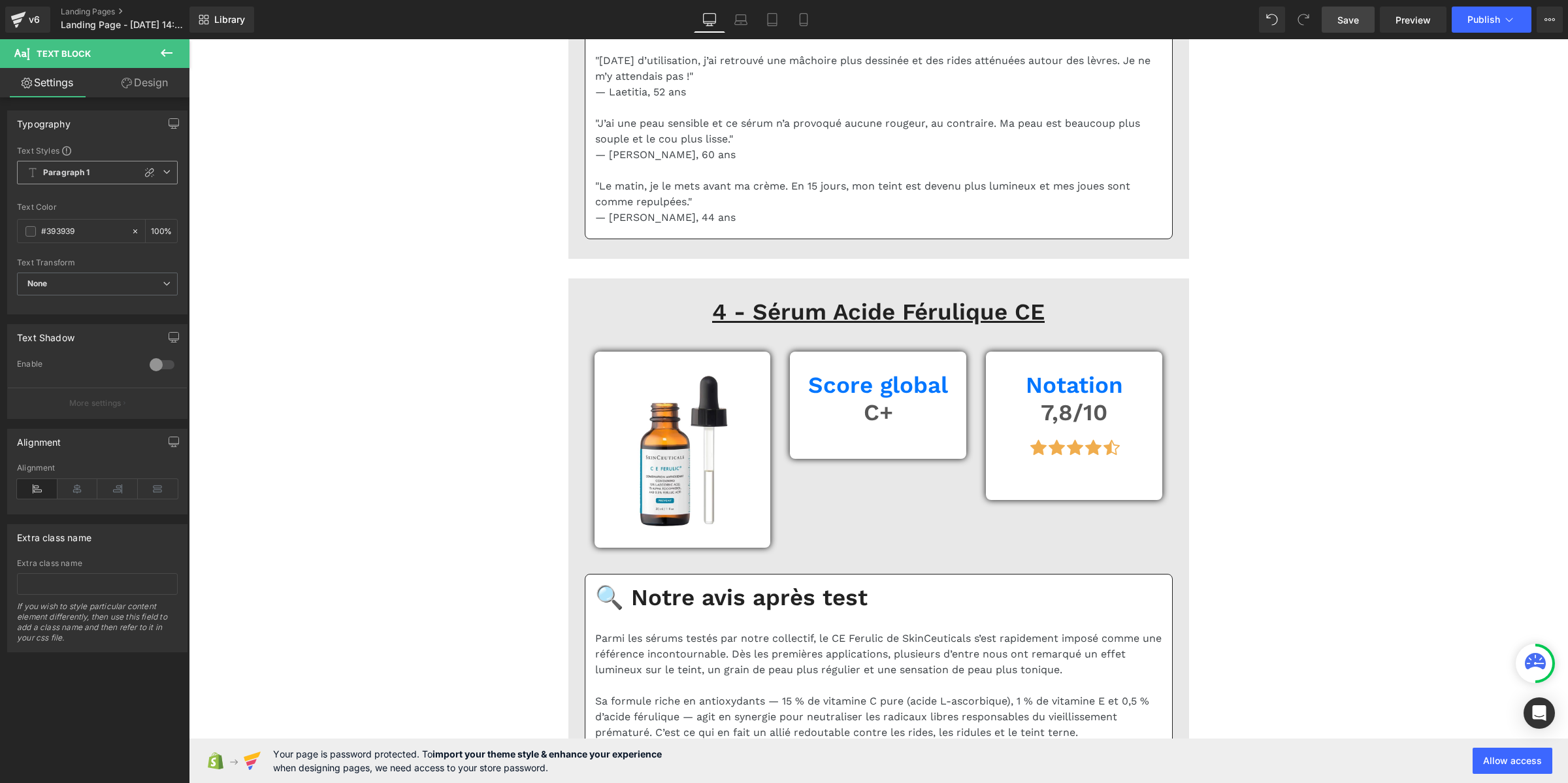
click at [95, 170] on span "Paragraph 1" at bounding box center [97, 172] width 161 height 24
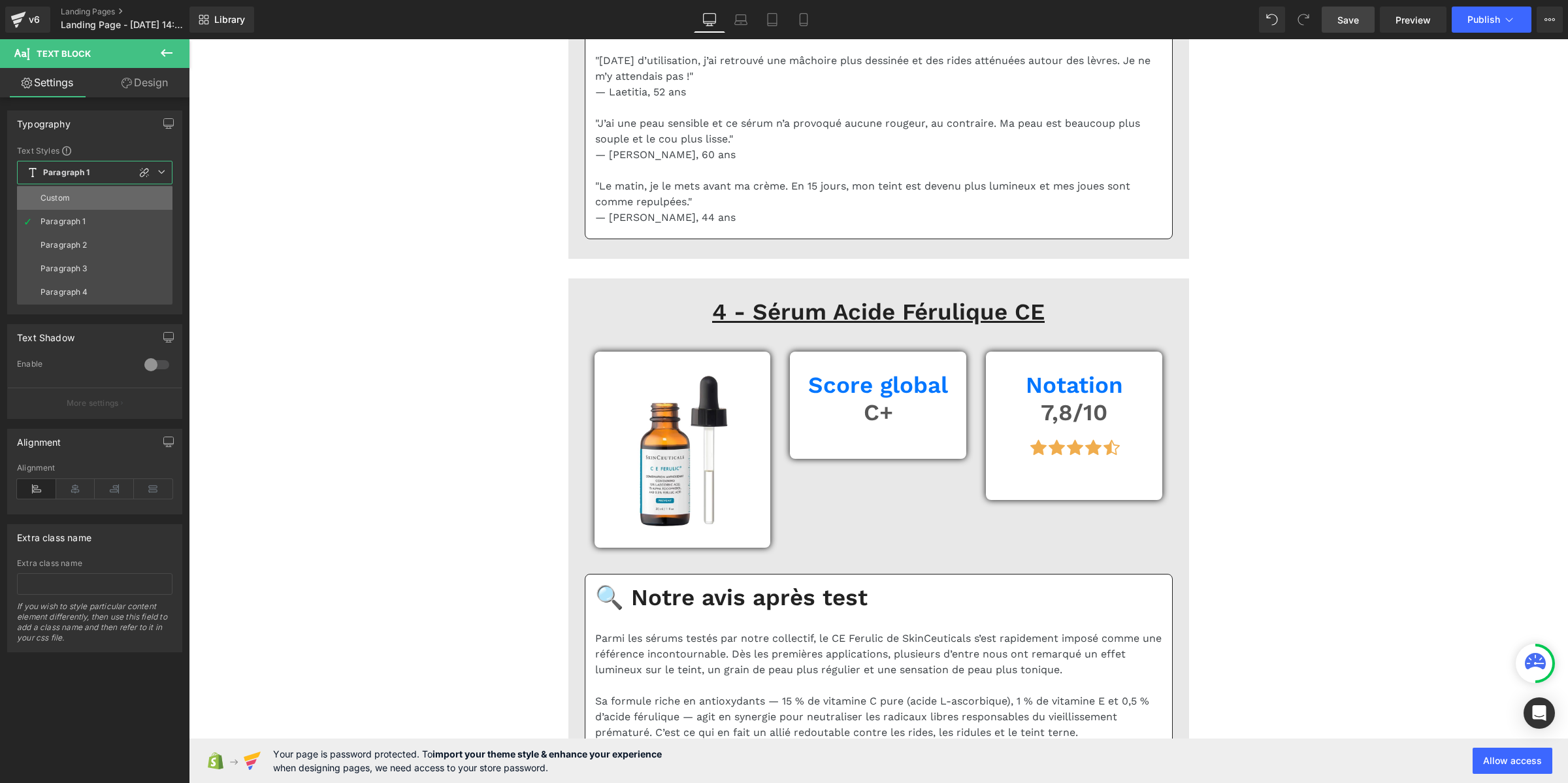
click at [96, 197] on li "Custom" at bounding box center [95, 198] width 155 height 24
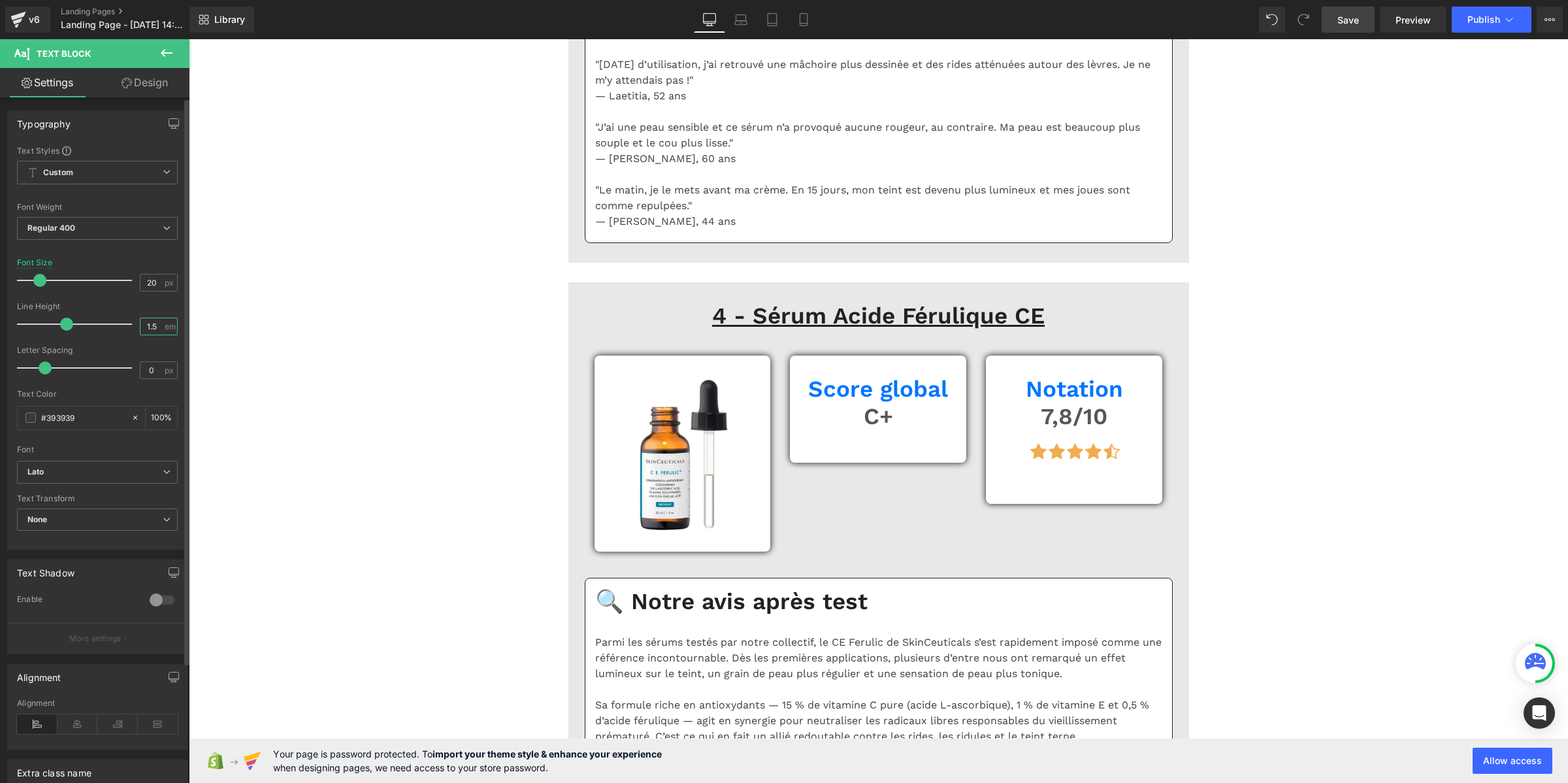
click at [148, 333] on input "1.5" at bounding box center [152, 326] width 23 height 16
paste input "2"
type input "1.2"
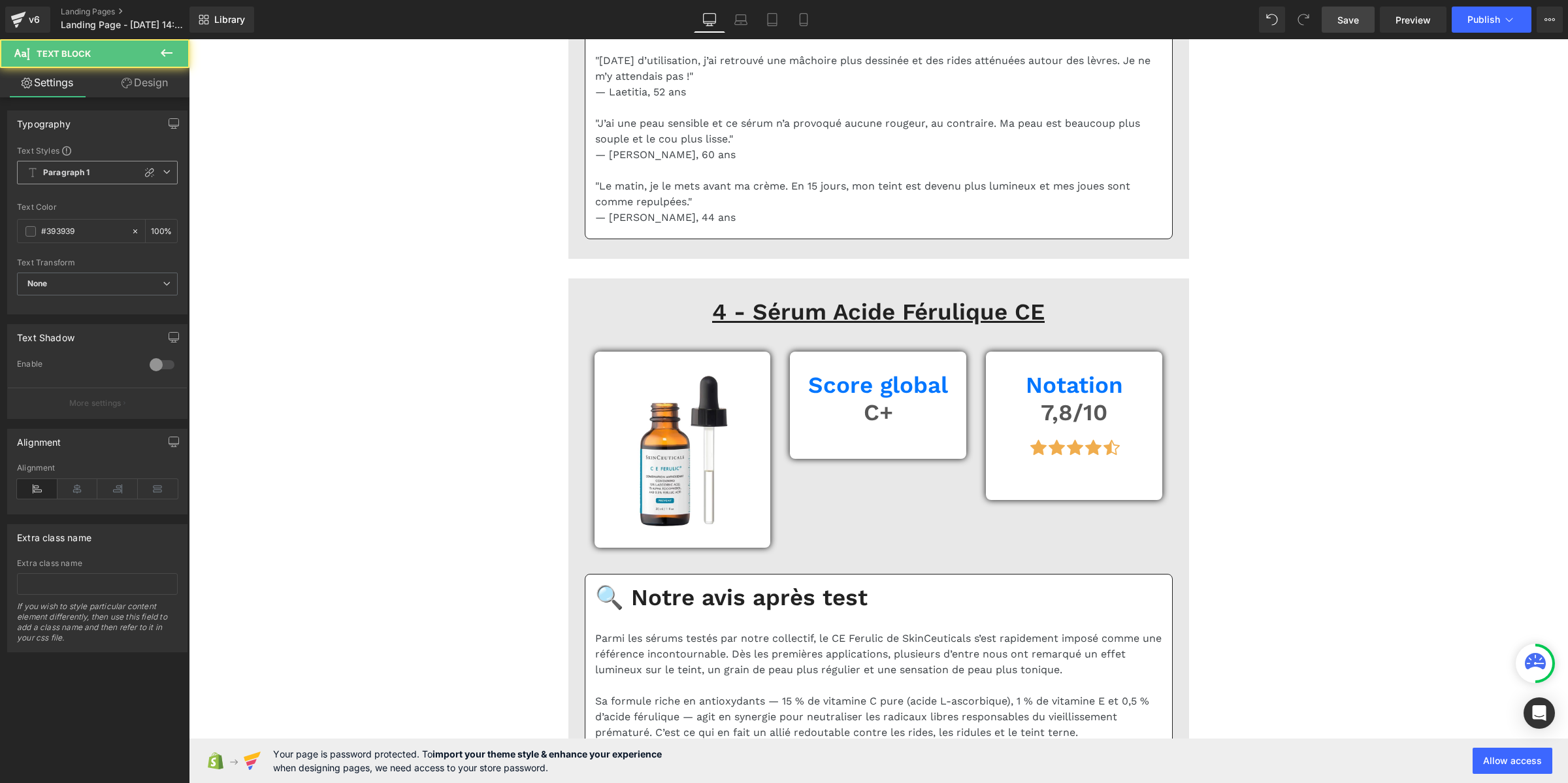
click at [90, 175] on span "Paragraph 1" at bounding box center [97, 172] width 161 height 24
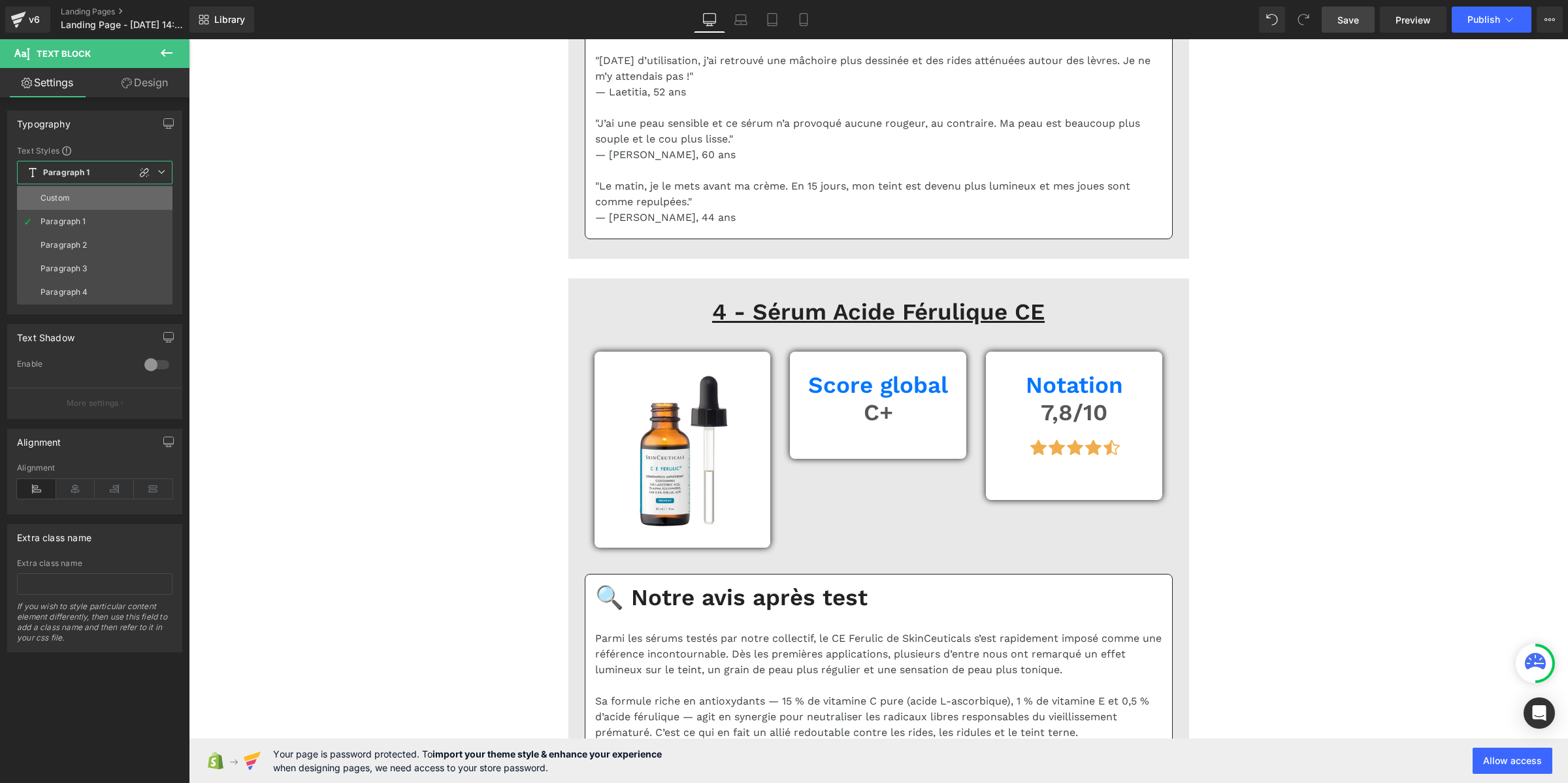
click at [85, 195] on li "Custom" at bounding box center [95, 198] width 155 height 24
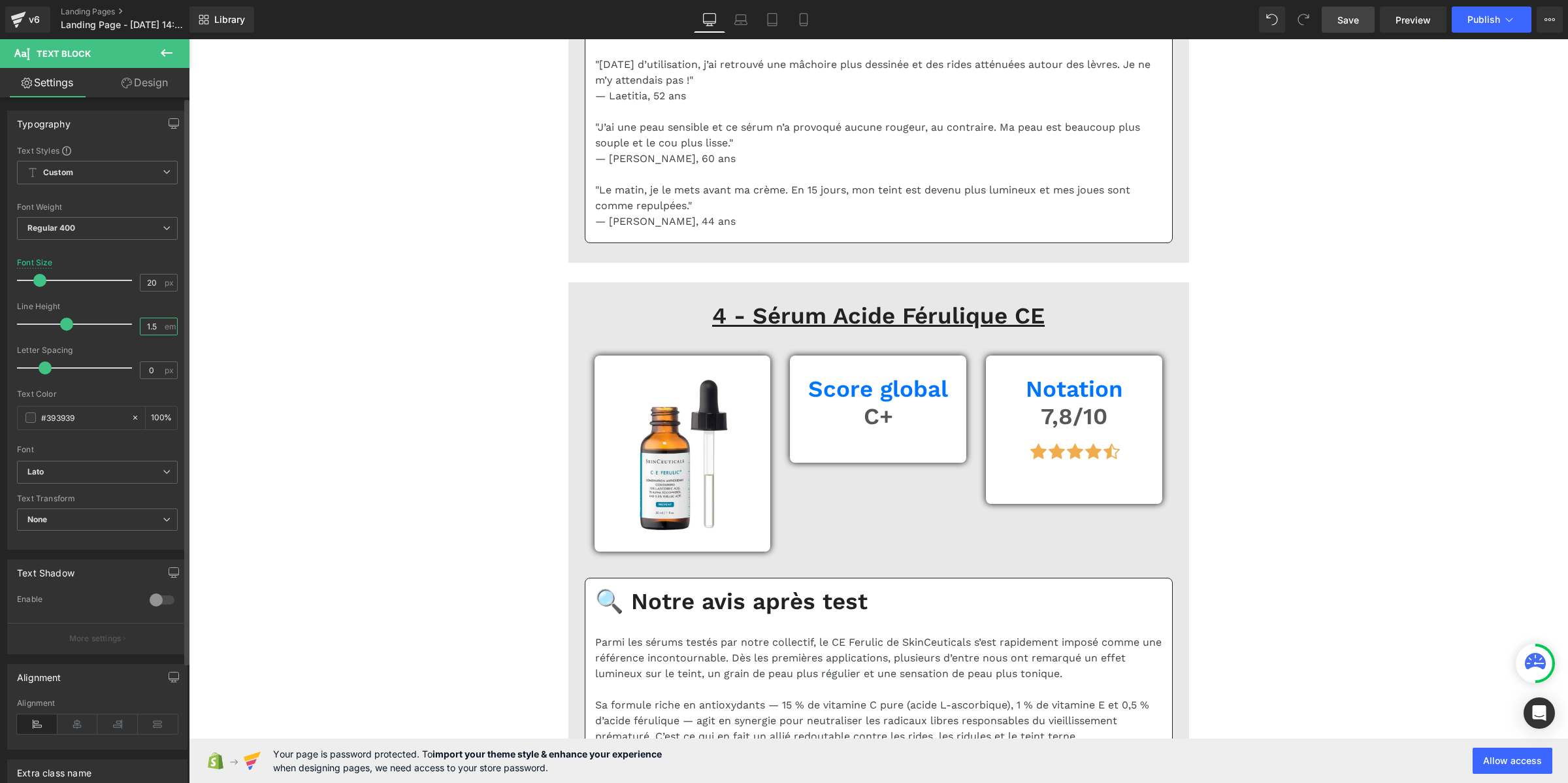
click at [151, 325] on input "1.5" at bounding box center [152, 326] width 23 height 16
paste input "2"
type input "1.2"
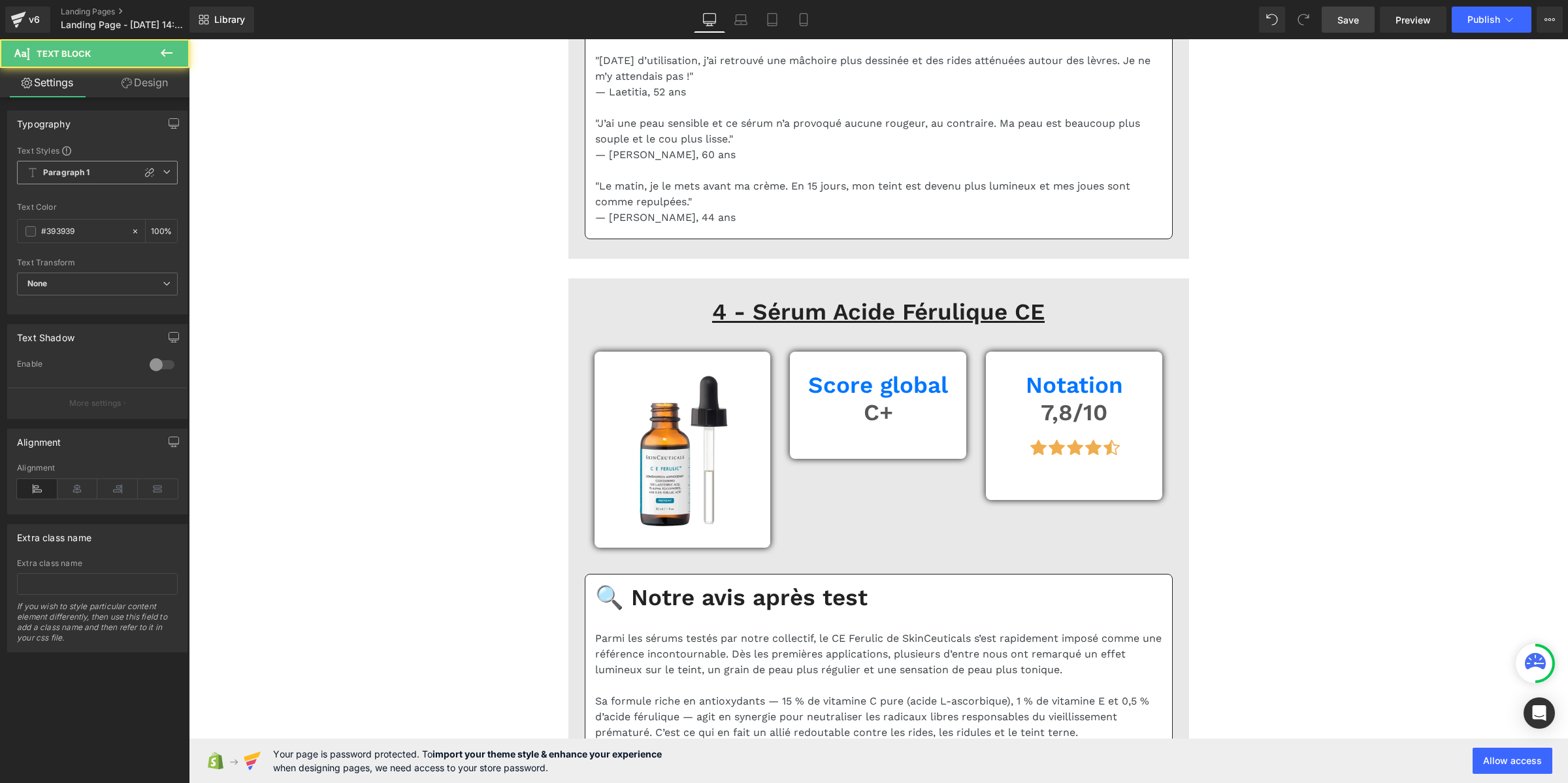
click at [28, 171] on icon at bounding box center [33, 172] width 11 height 11
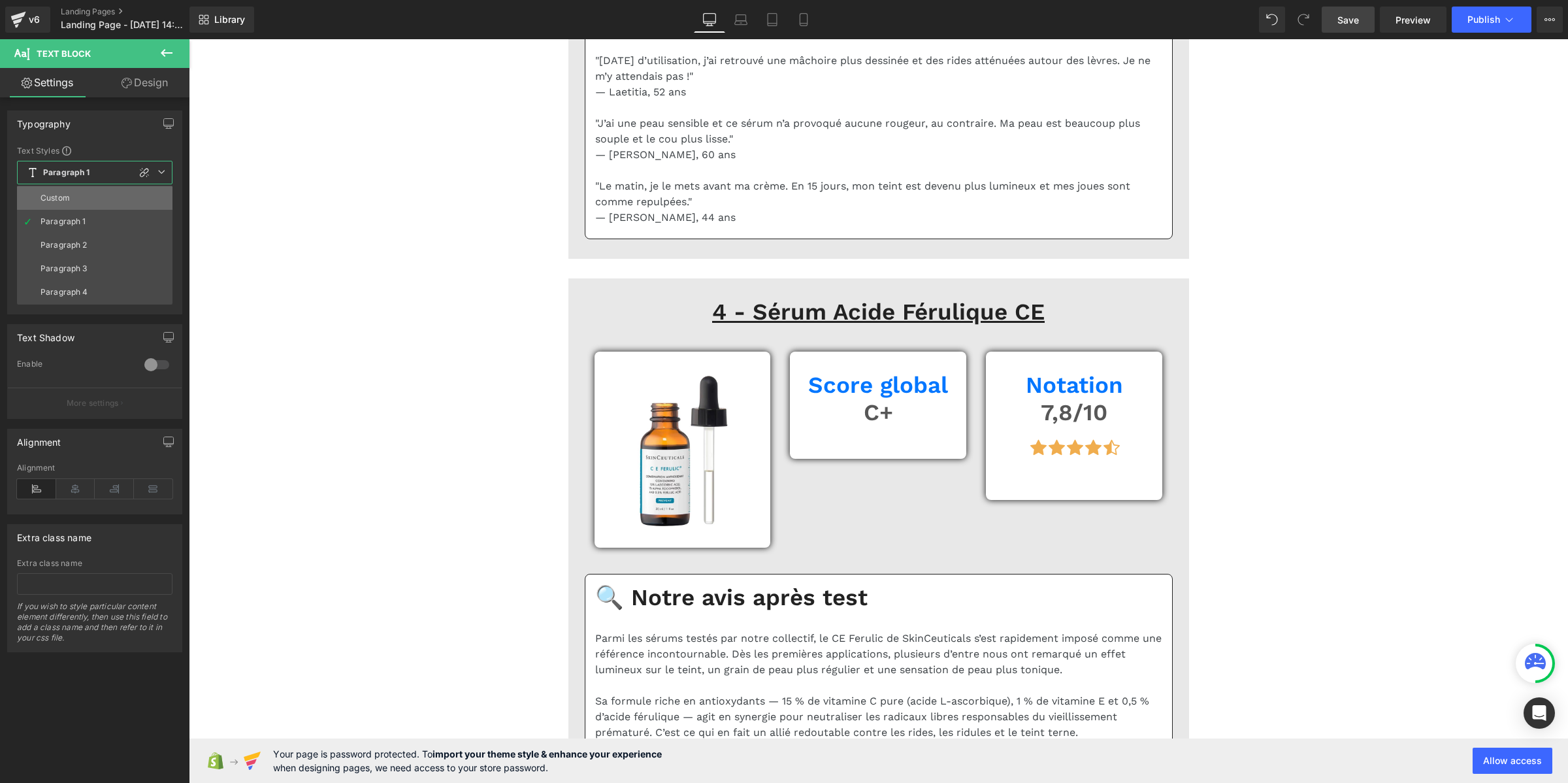
click at [60, 200] on div "Custom" at bounding box center [56, 198] width 29 height 9
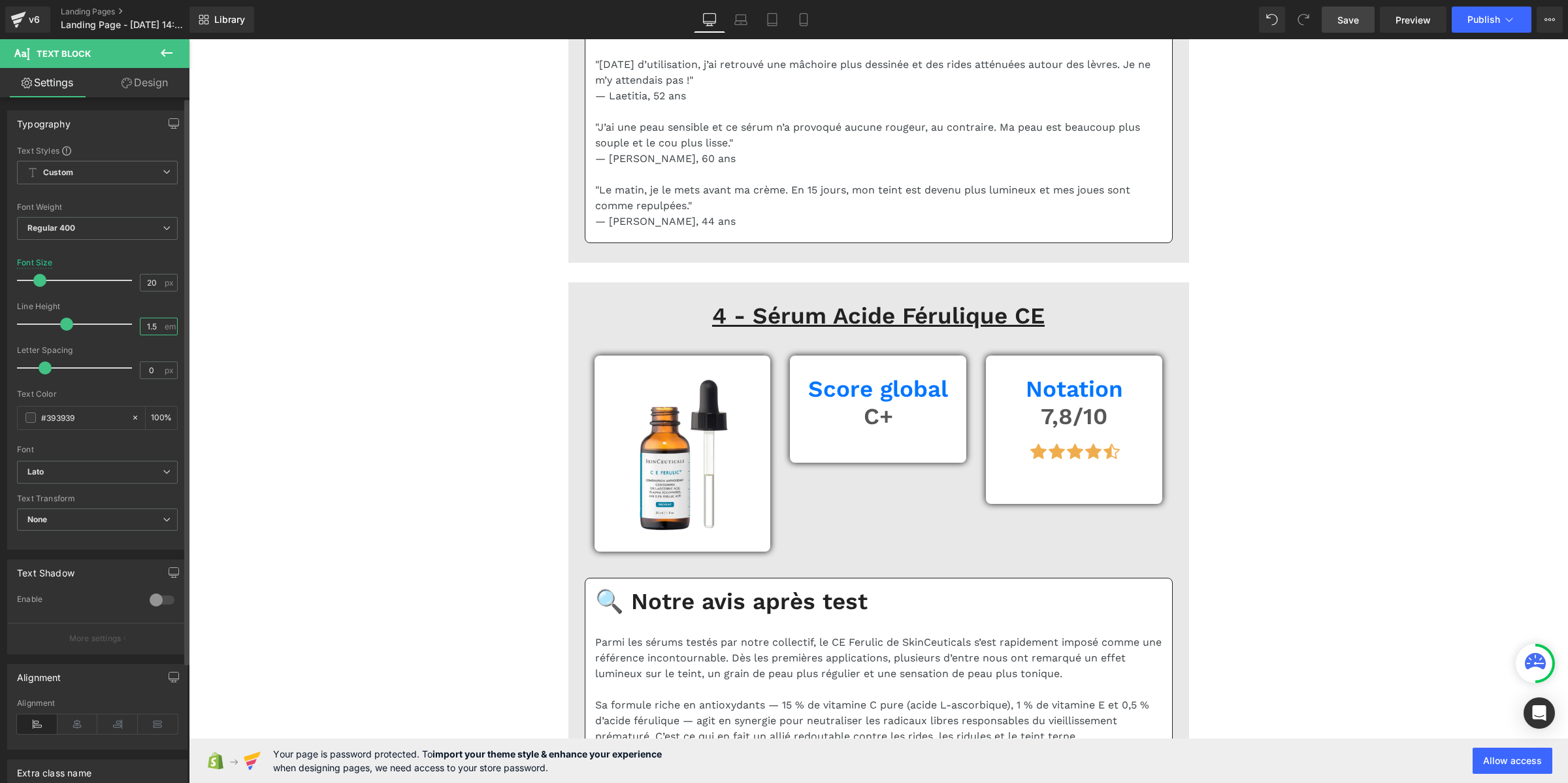
click at [157, 327] on input "1.5" at bounding box center [152, 326] width 23 height 16
paste input "2"
type input "1.2"
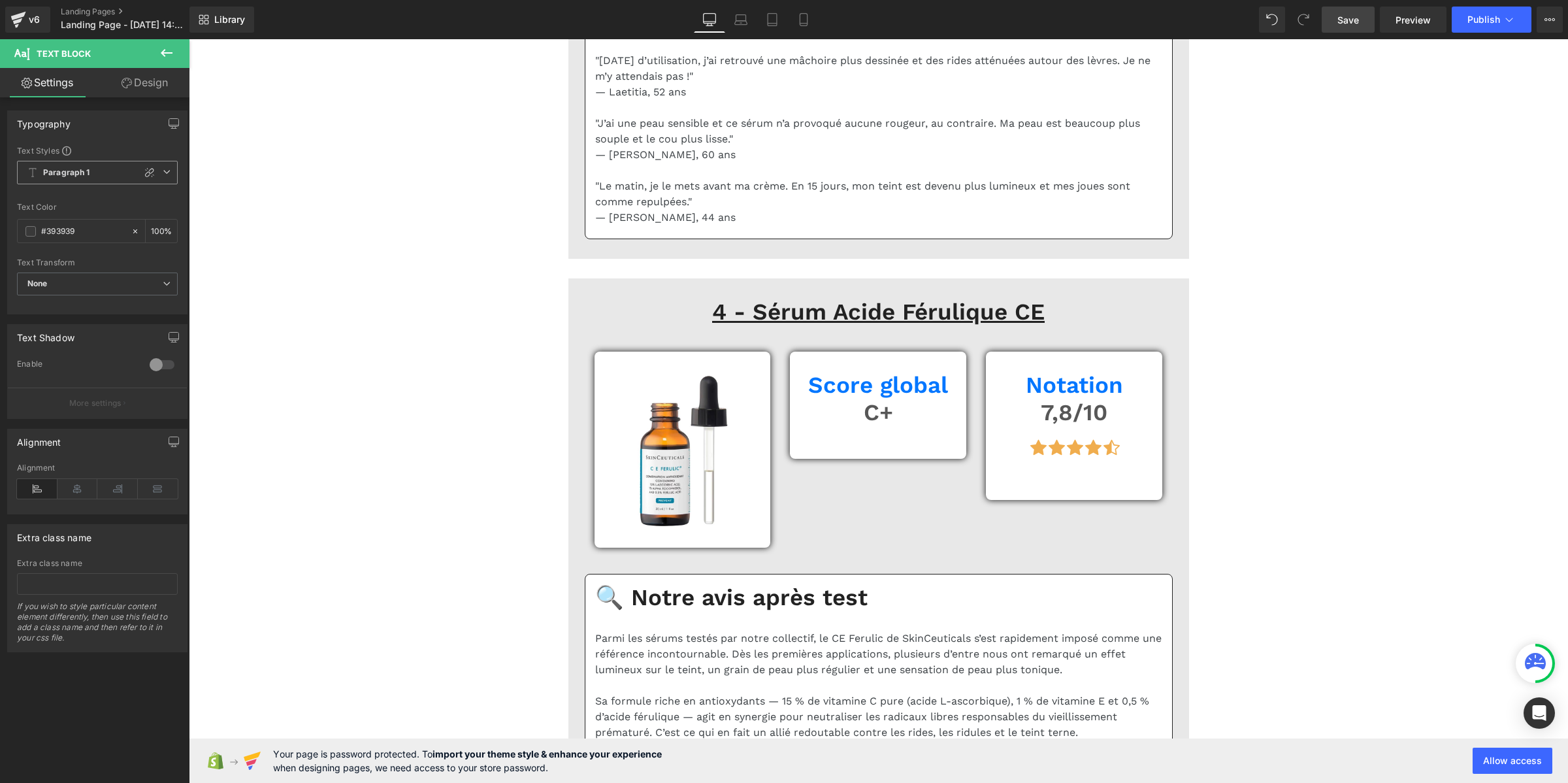
click at [100, 177] on span "Paragraph 1" at bounding box center [97, 172] width 161 height 24
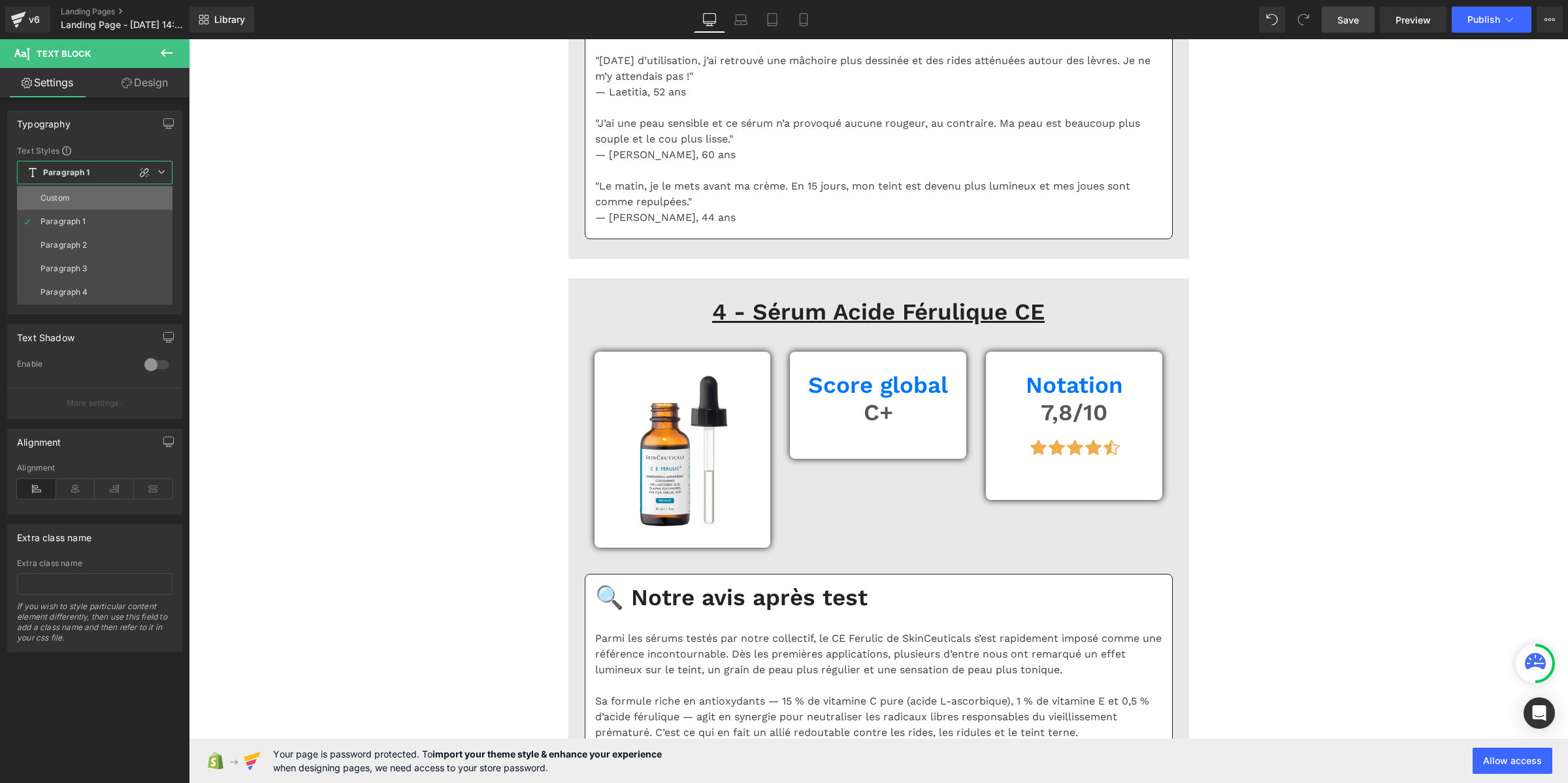
click at [100, 194] on li "Custom" at bounding box center [95, 198] width 155 height 24
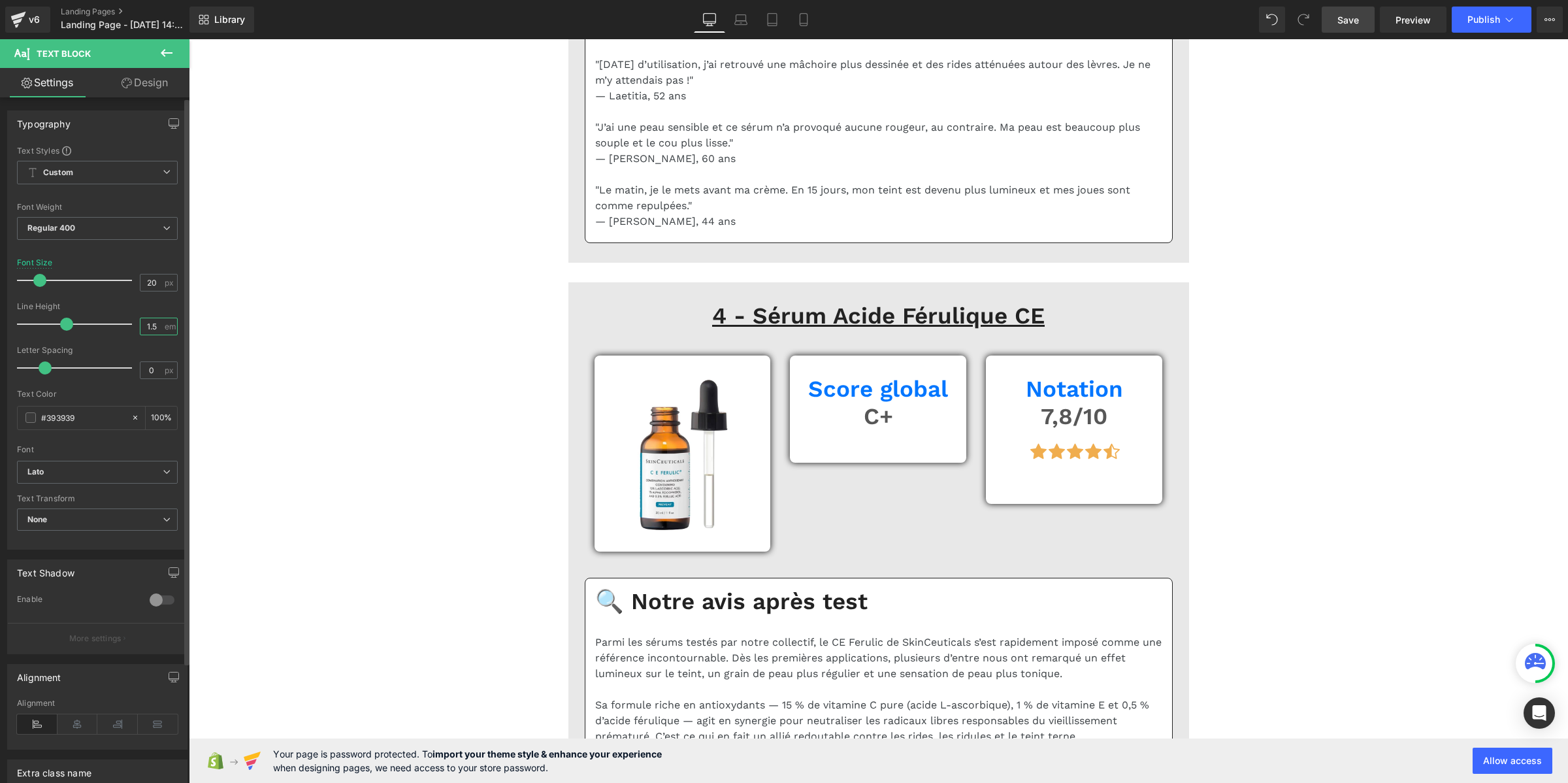
click at [158, 325] on input "1.5" at bounding box center [152, 326] width 23 height 16
paste input "2"
type input "1.2"
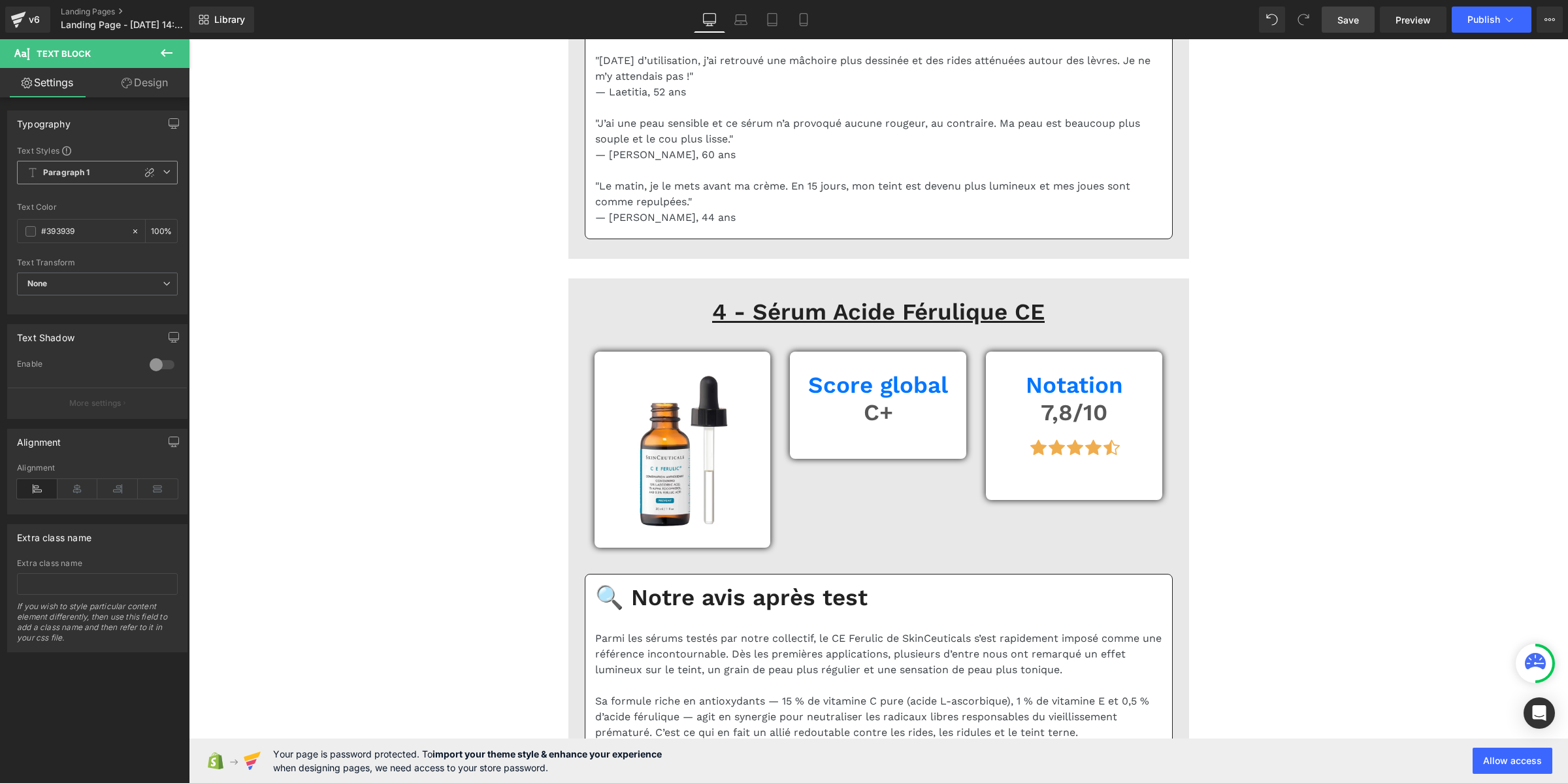
click at [54, 170] on b "Paragraph 1" at bounding box center [67, 173] width 47 height 11
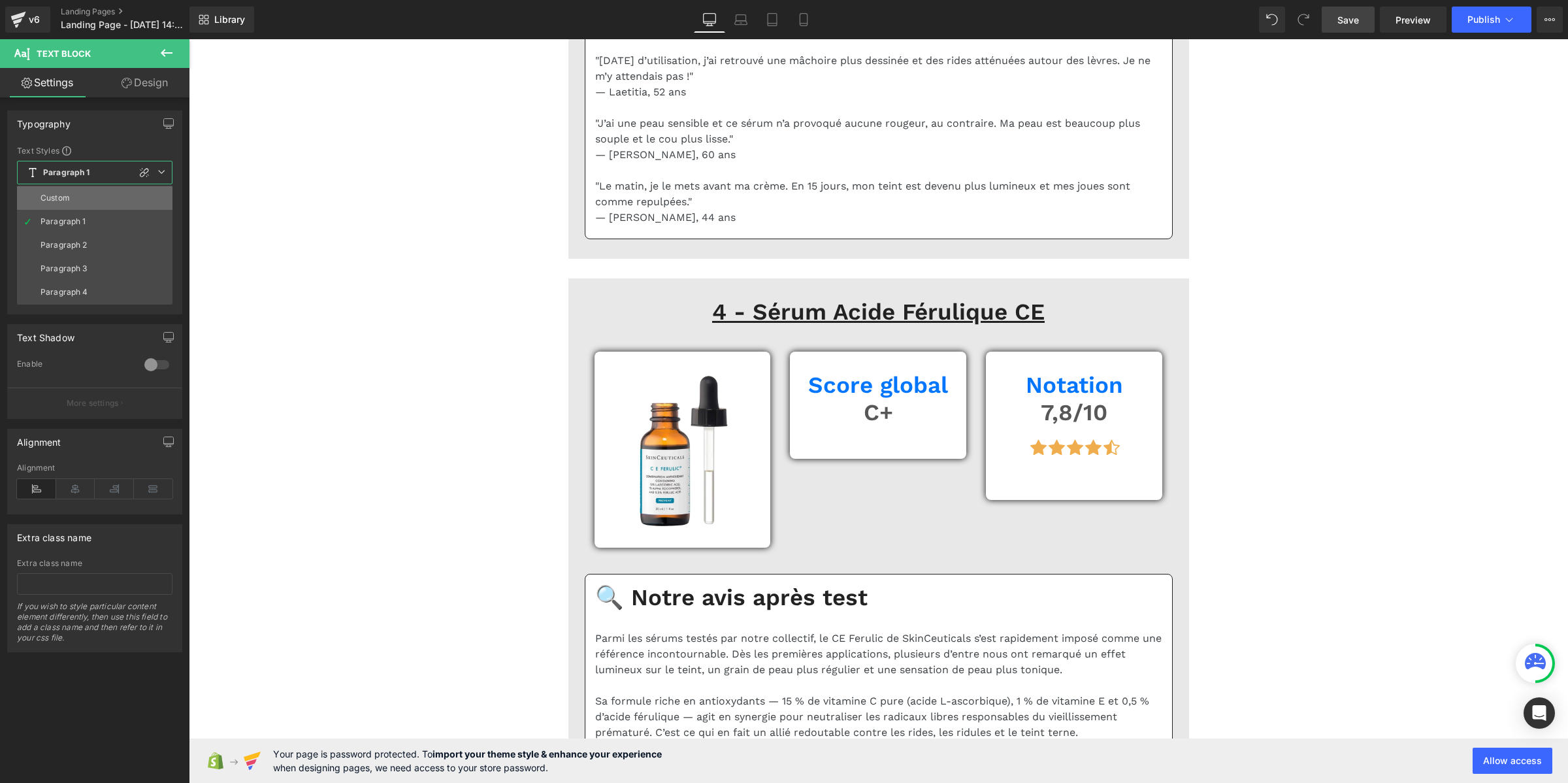
click at [60, 195] on div "Custom" at bounding box center [56, 198] width 29 height 9
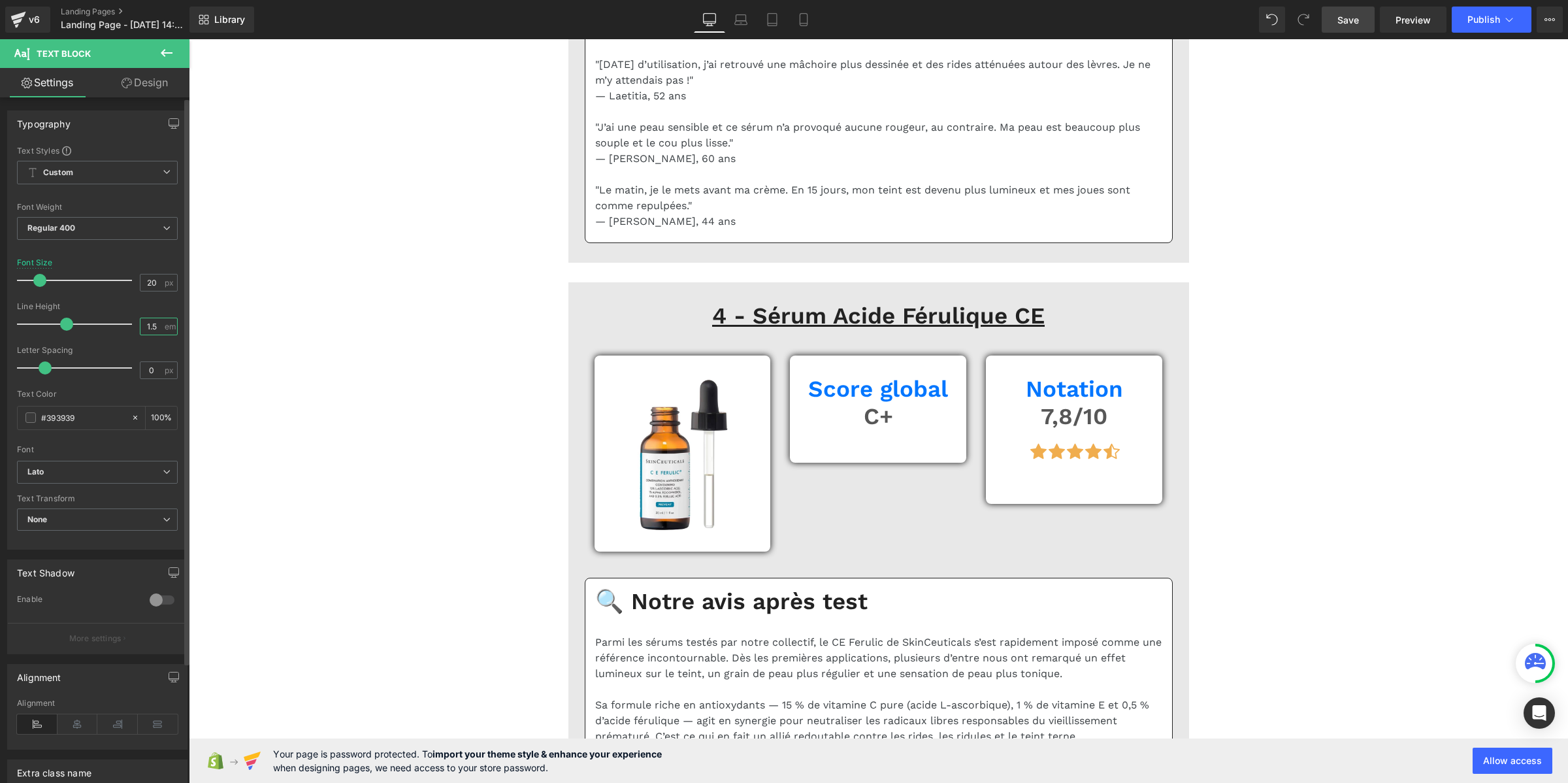
click at [147, 324] on input "1.5" at bounding box center [152, 326] width 23 height 16
paste input "2"
type input "1.2"
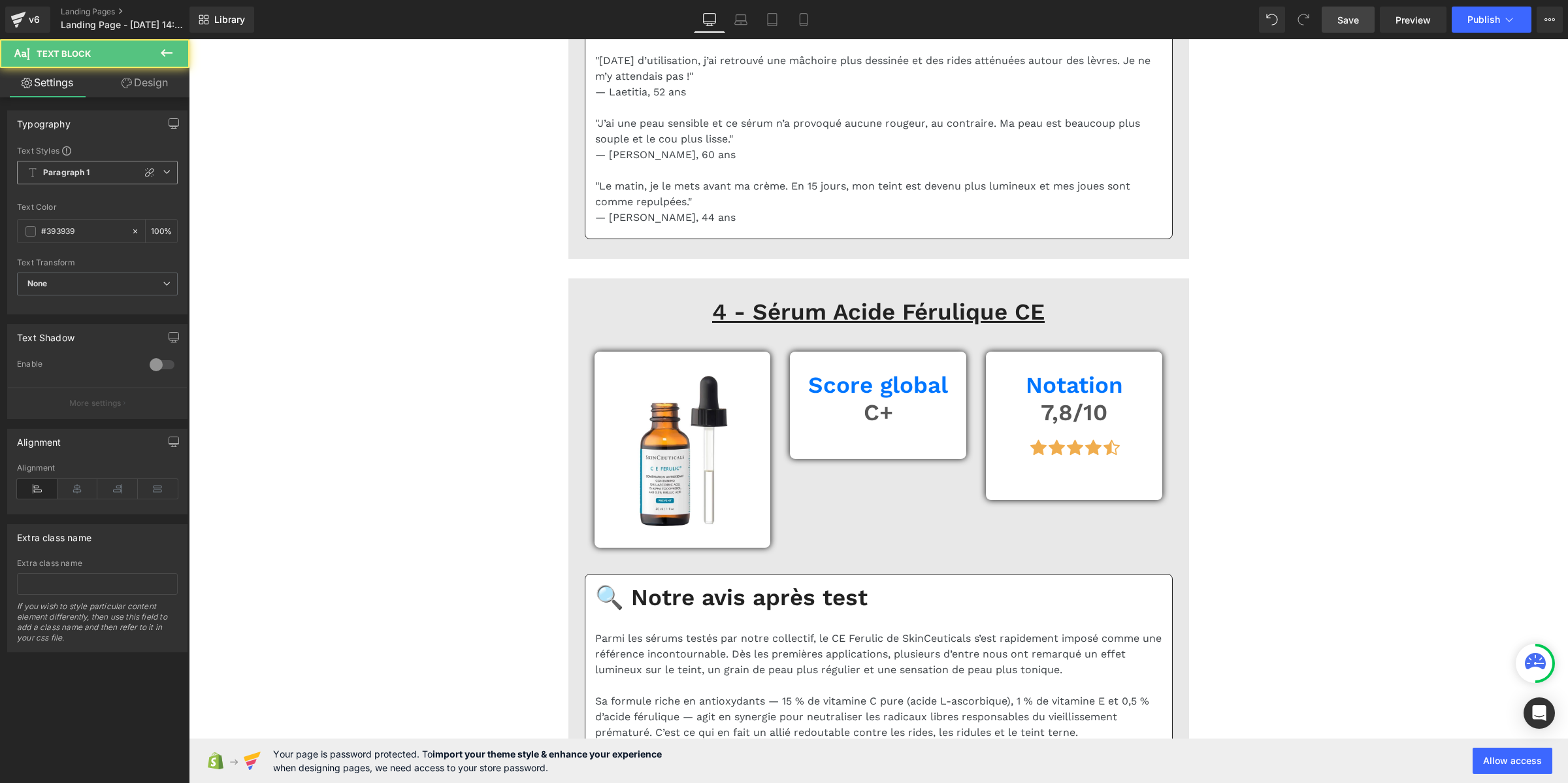
click at [60, 180] on span "Paragraph 1" at bounding box center [97, 172] width 161 height 24
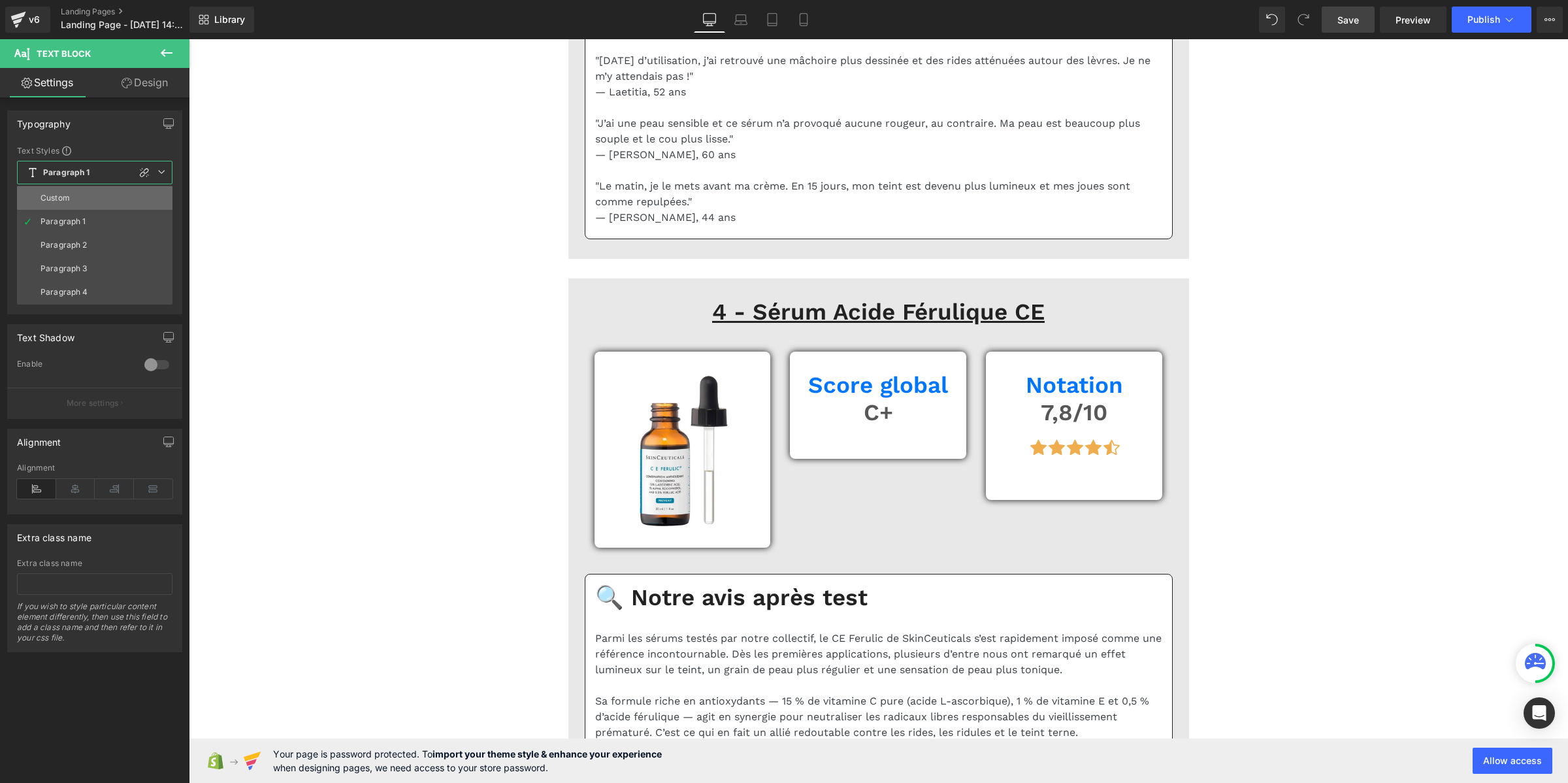
click at [60, 204] on li "Custom" at bounding box center [95, 198] width 155 height 24
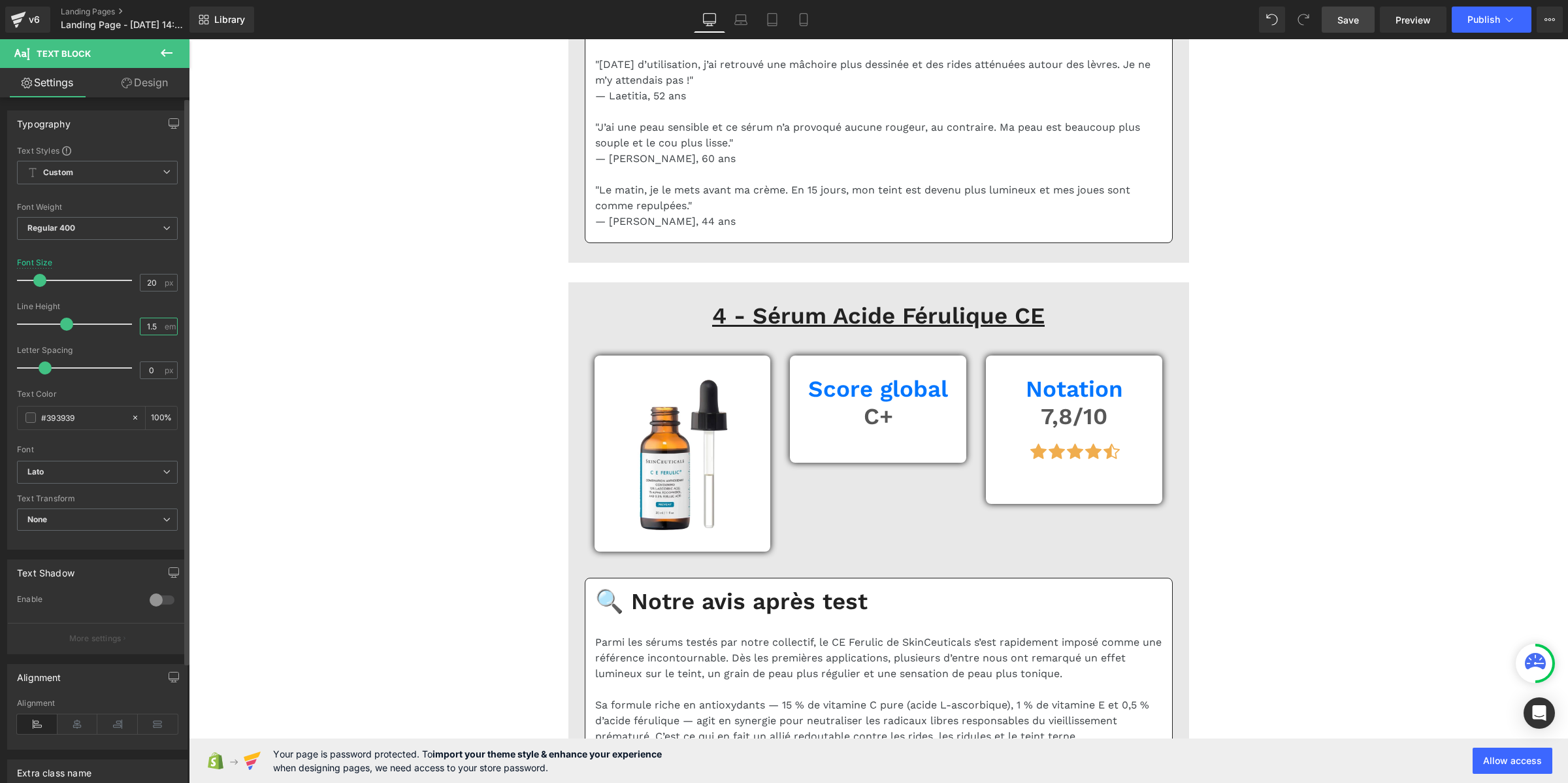
click at [150, 324] on input "1.5" at bounding box center [152, 326] width 23 height 16
paste input "2"
type input "1.2"
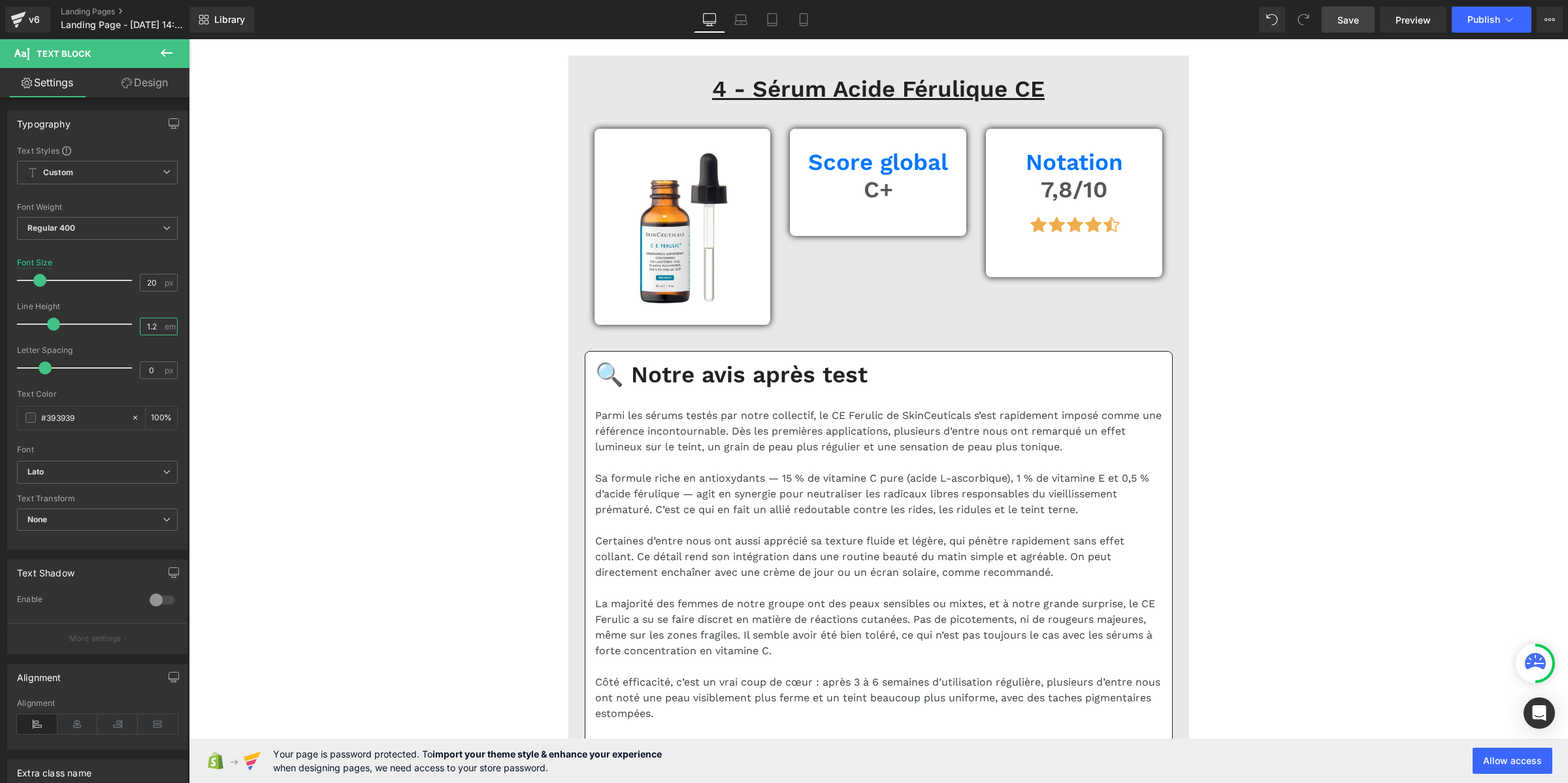
scroll to position [7268, 0]
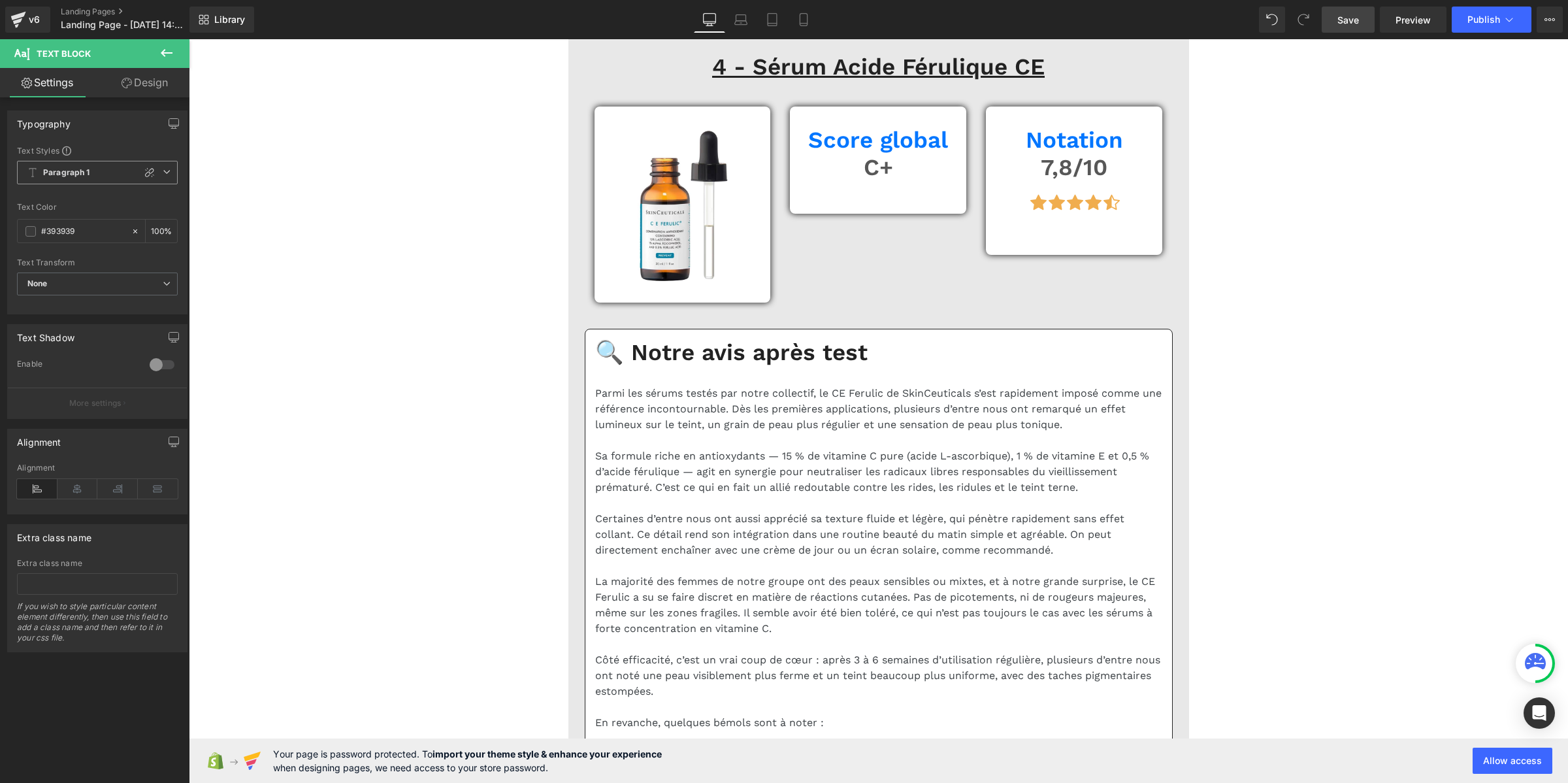
click at [100, 174] on span "Paragraph 1" at bounding box center [97, 172] width 161 height 24
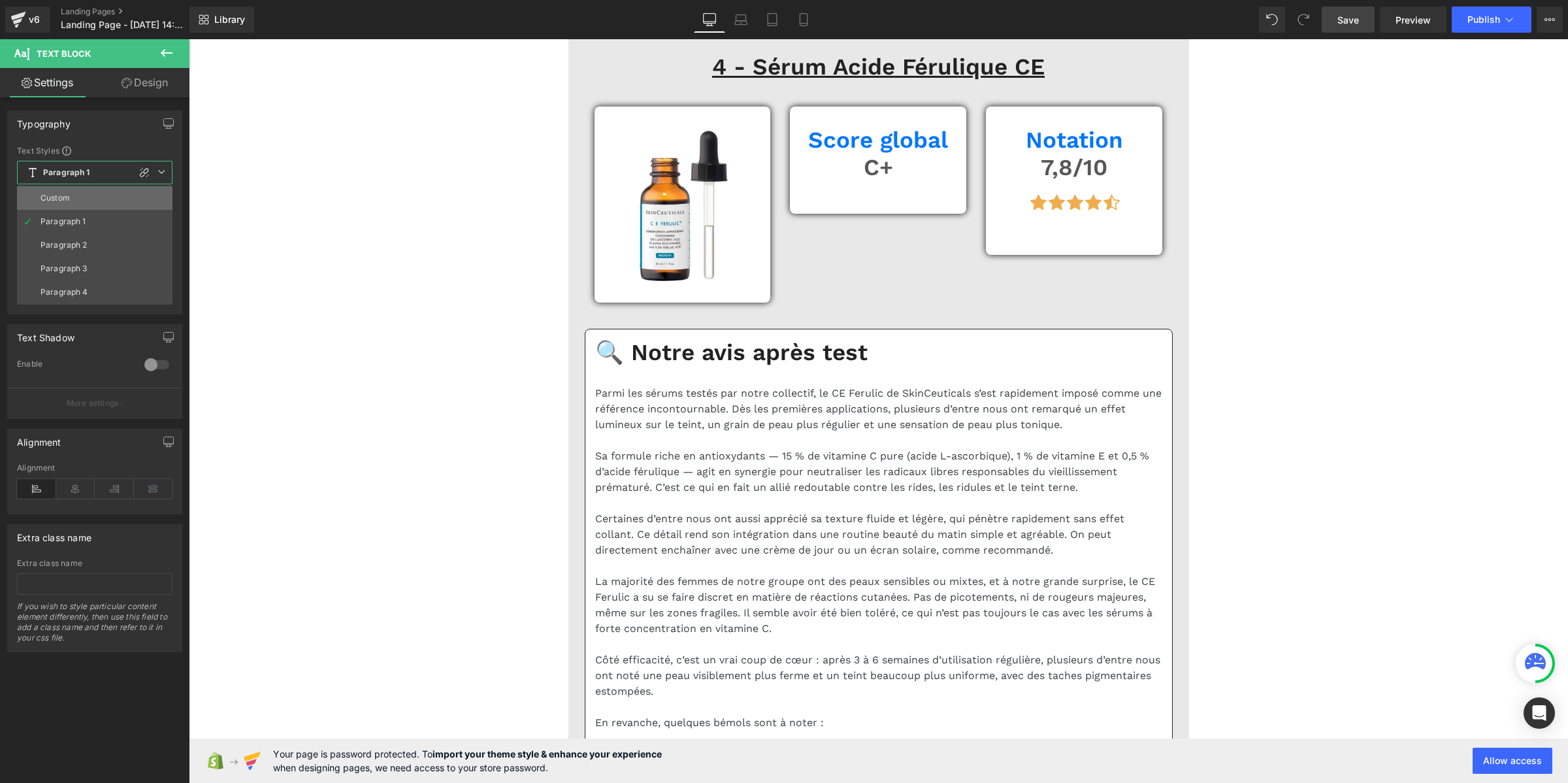
click at [105, 204] on li "Custom" at bounding box center [95, 198] width 155 height 24
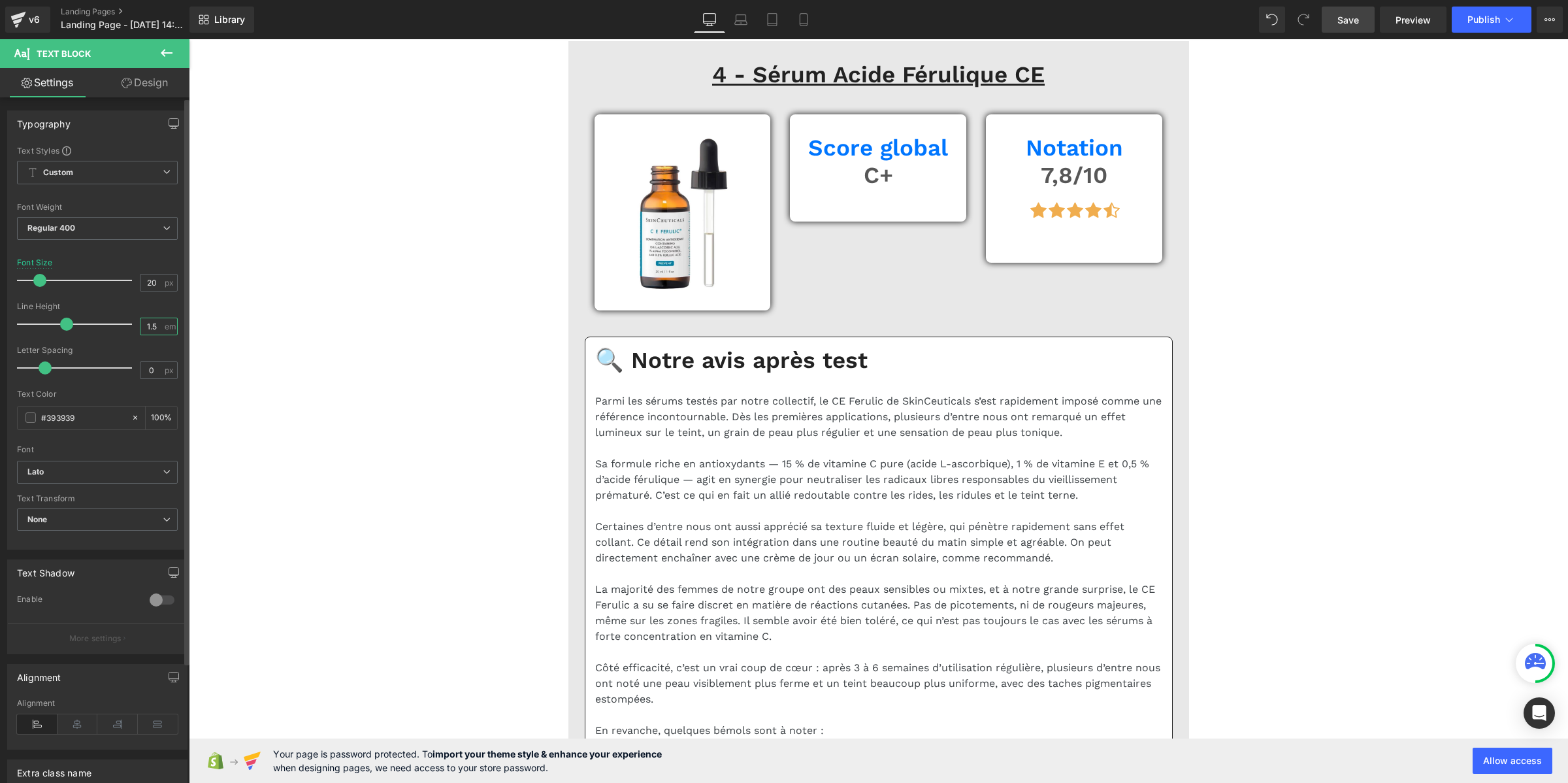
click at [154, 328] on input "1.5" at bounding box center [152, 326] width 23 height 16
paste input "2"
type input "1.2"
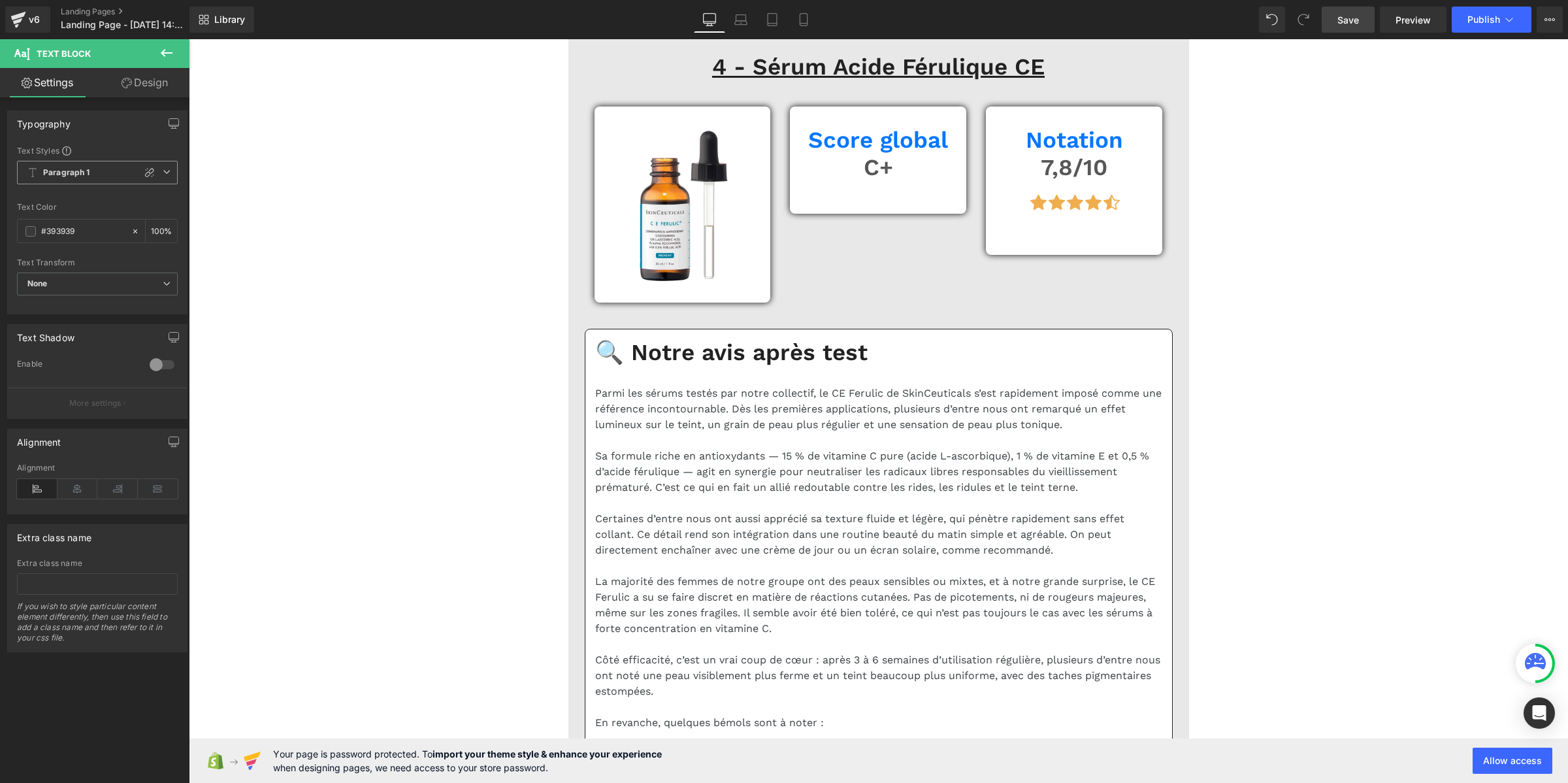
click at [31, 170] on icon at bounding box center [33, 172] width 11 height 11
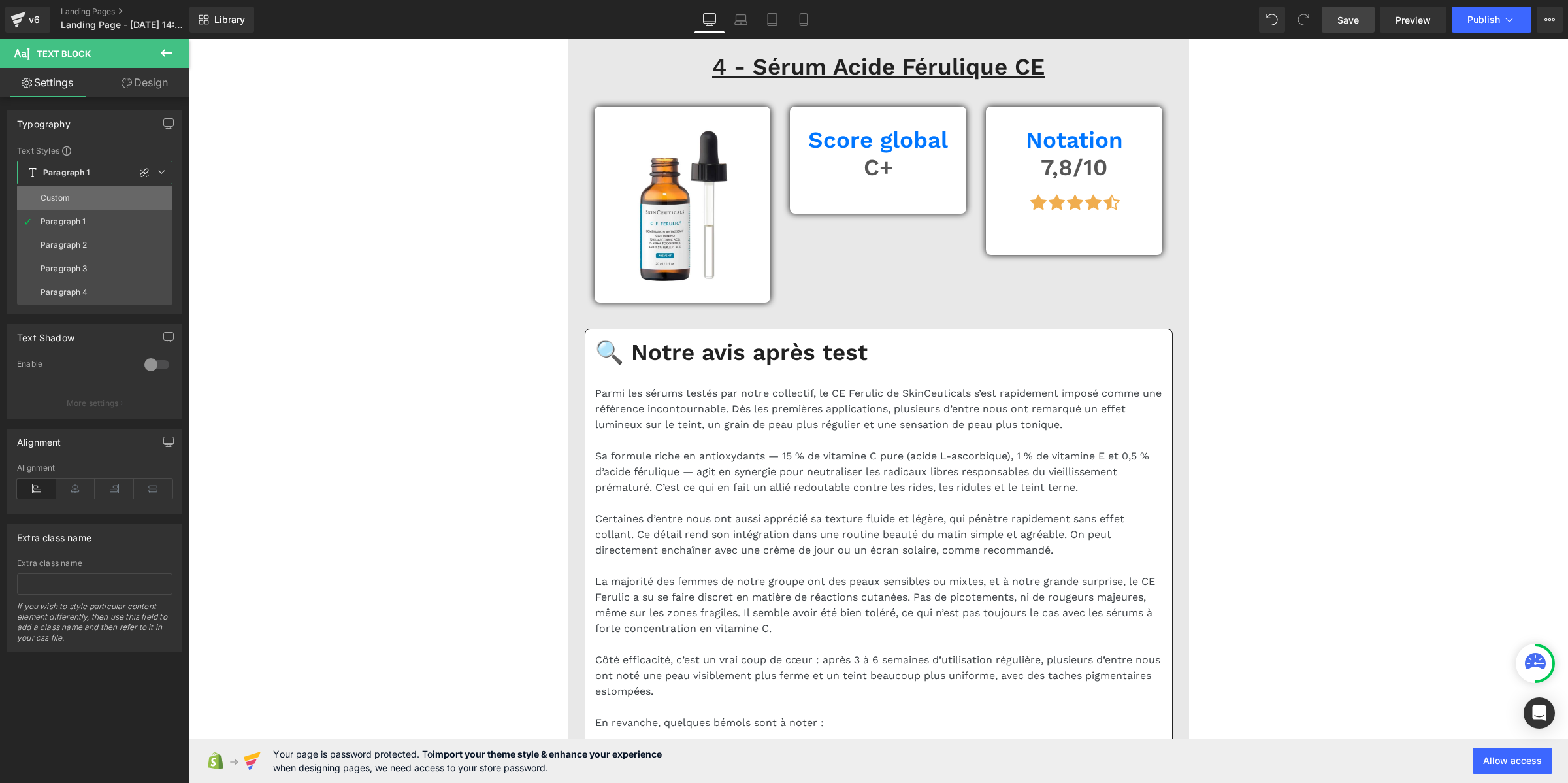
click at [69, 194] on div "Custom" at bounding box center [56, 198] width 29 height 9
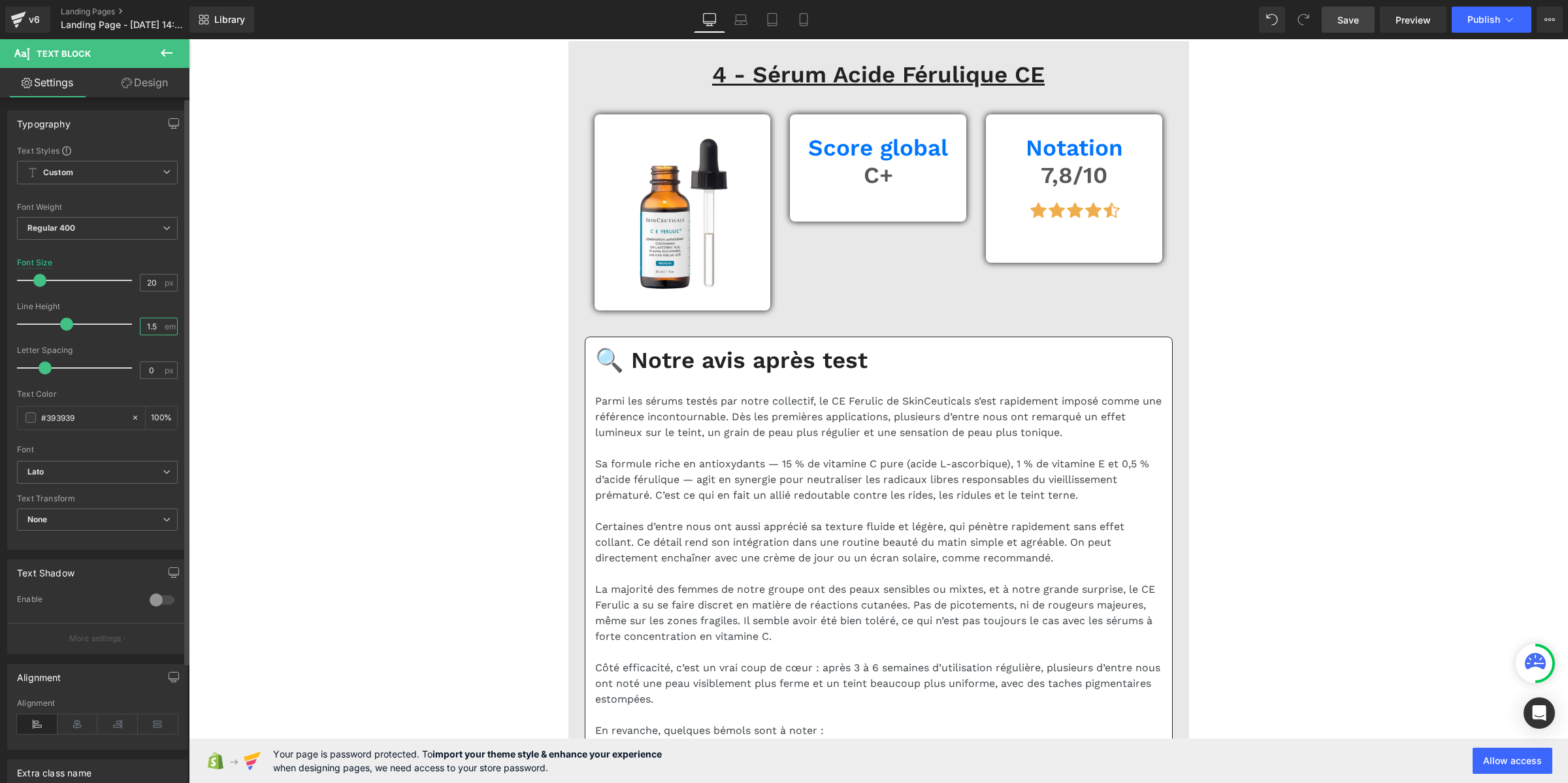
click at [151, 324] on input "1.5" at bounding box center [152, 326] width 23 height 16
paste input "2"
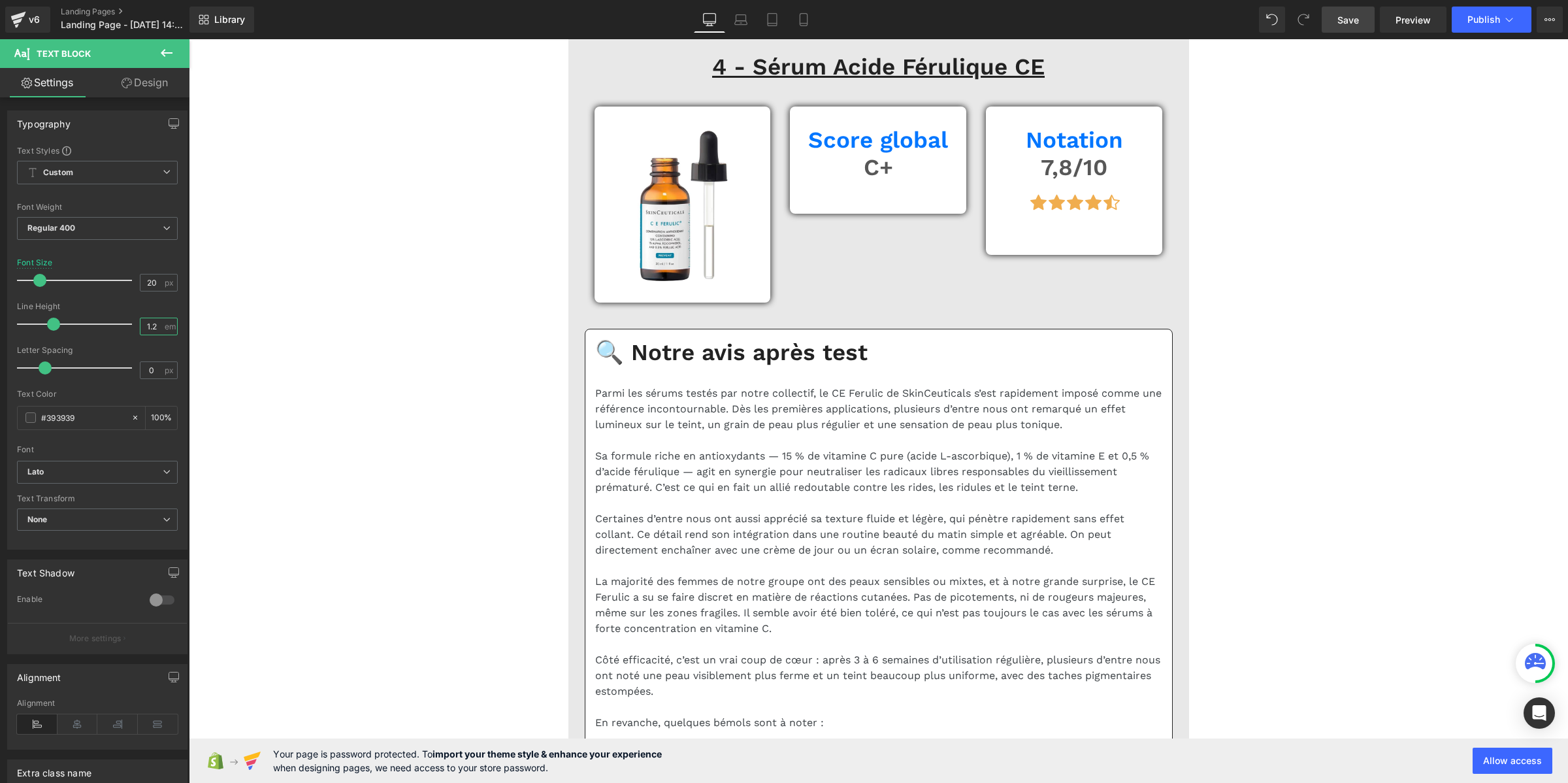
type input "1.2"
drag, startPoint x: 1344, startPoint y: 15, endPoint x: 698, endPoint y: 305, distance: 708.1
click at [1344, 15] on span "Save" at bounding box center [1347, 20] width 21 height 14
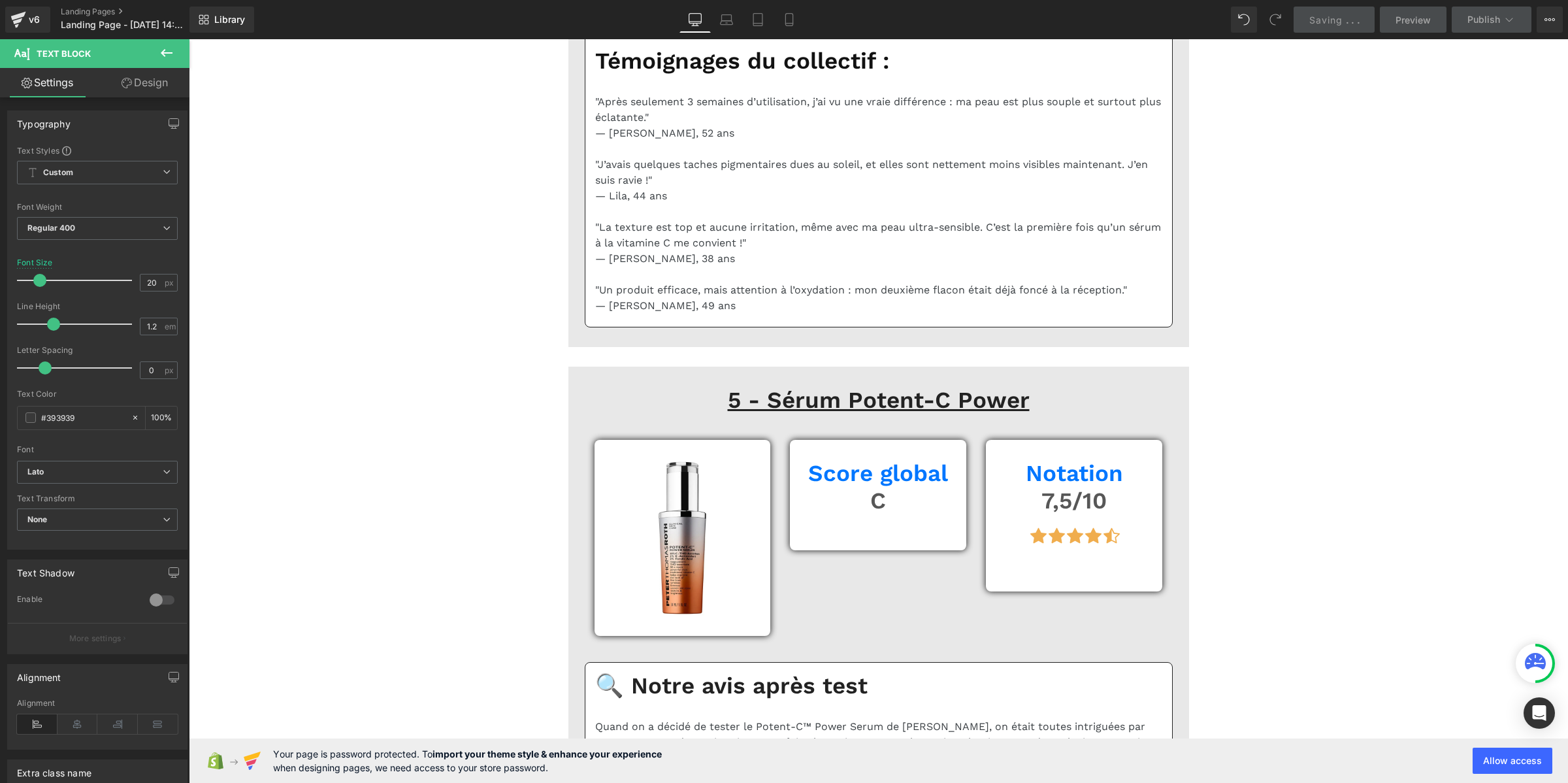
scroll to position [9228, 0]
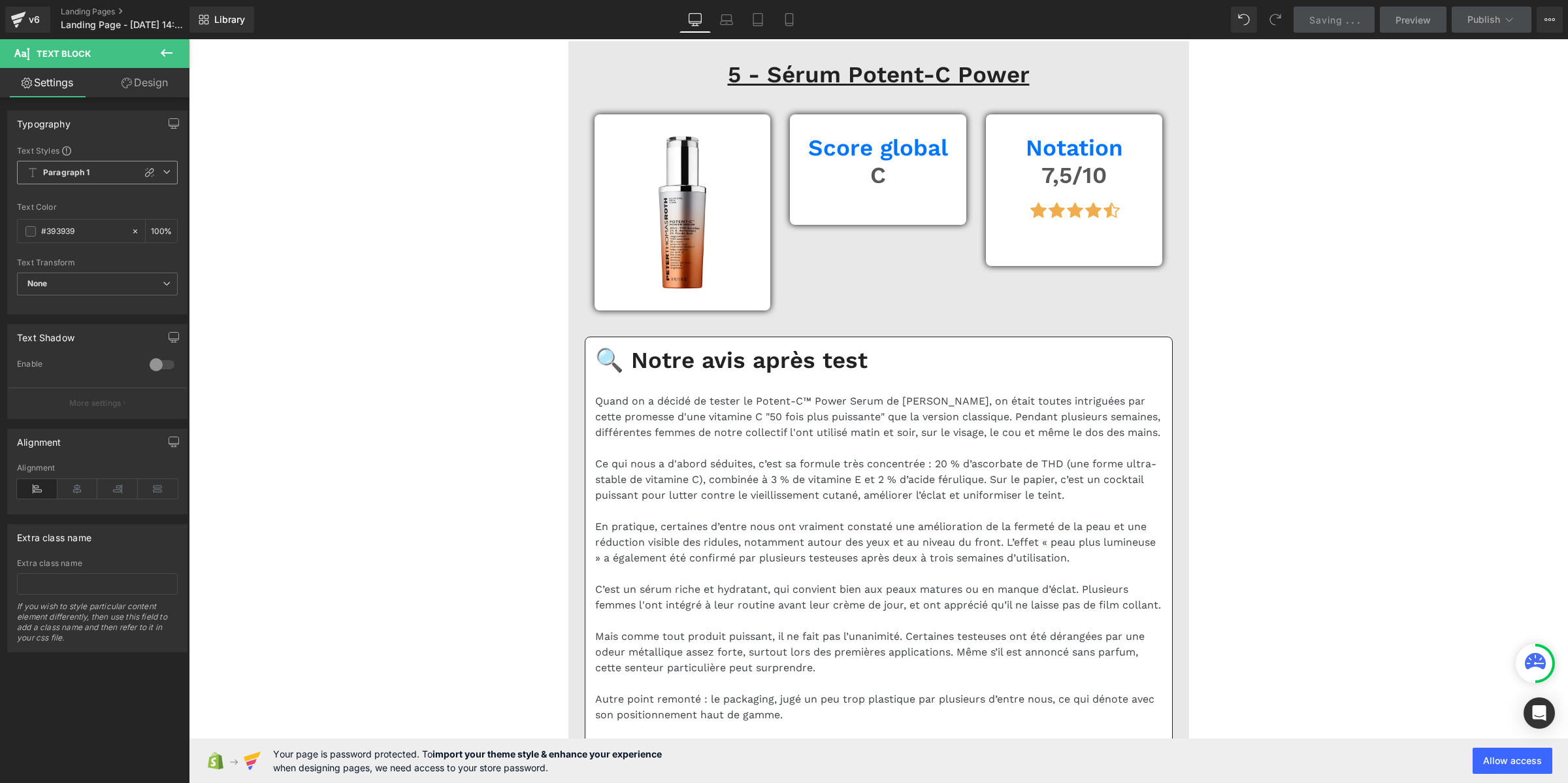
click at [70, 181] on span "Paragraph 1" at bounding box center [97, 172] width 161 height 24
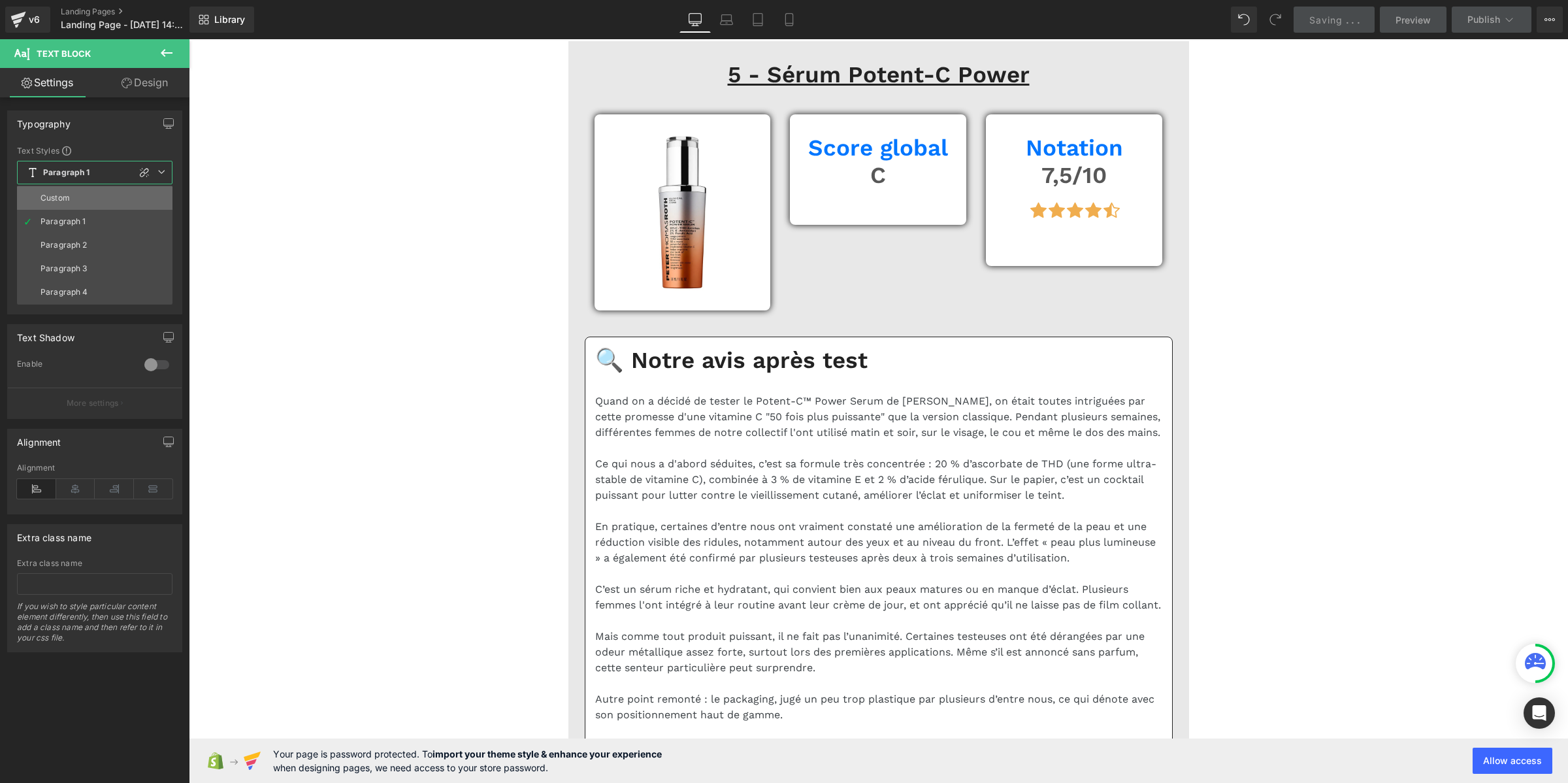
click at [76, 194] on li "Custom" at bounding box center [95, 198] width 155 height 24
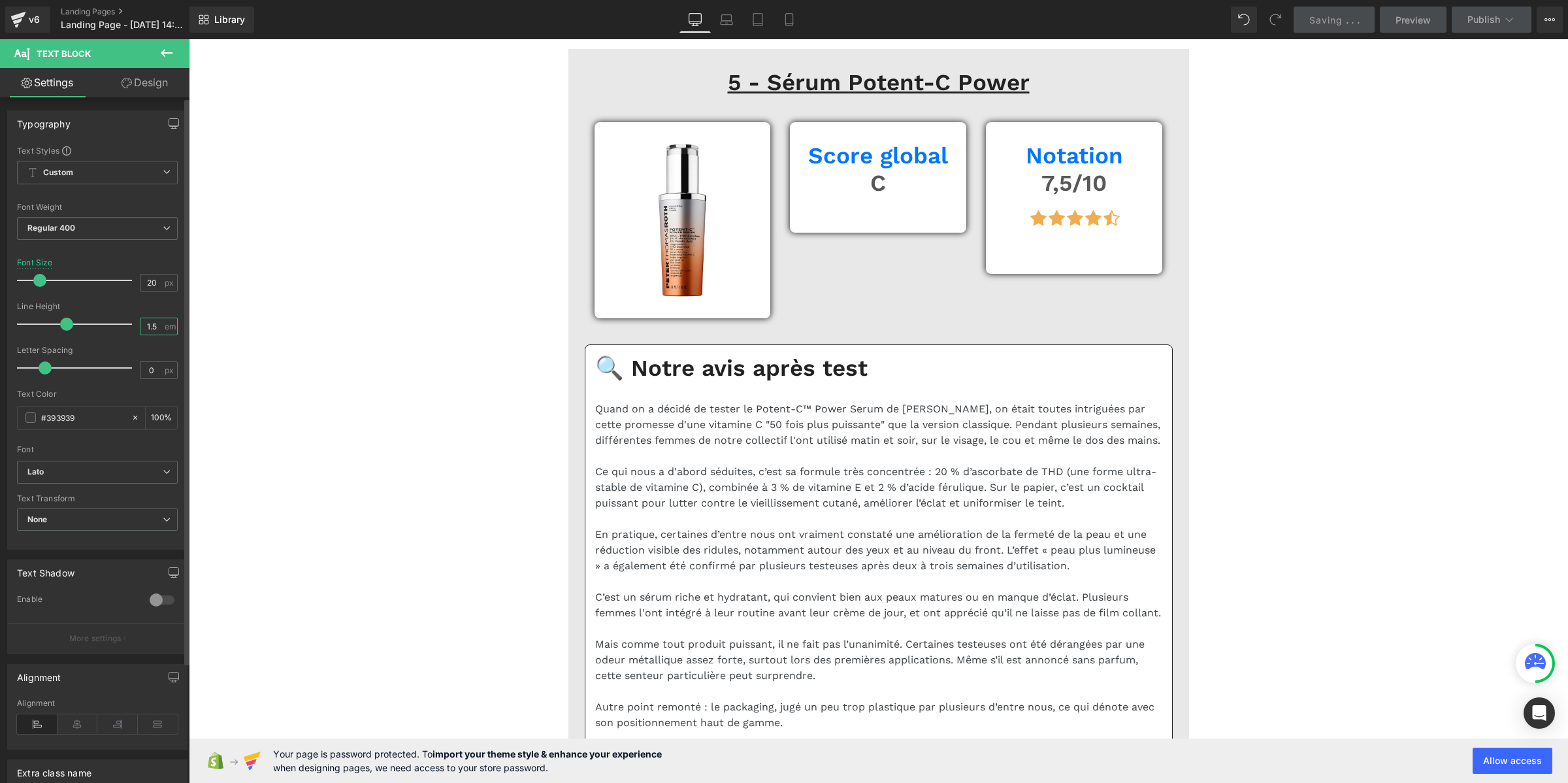
click at [154, 322] on input "1.5" at bounding box center [152, 326] width 23 height 16
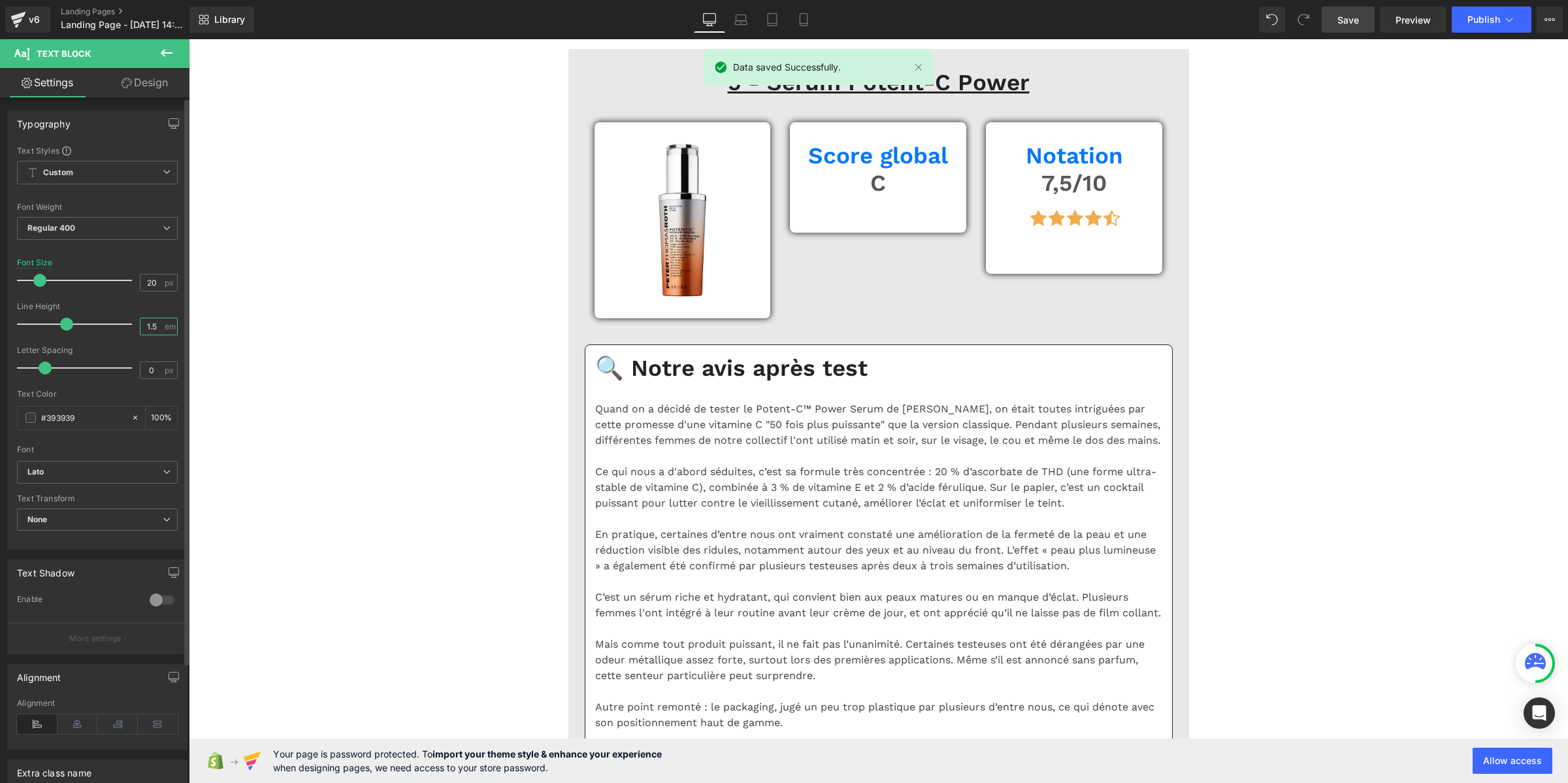
paste input "2"
type input "1.2"
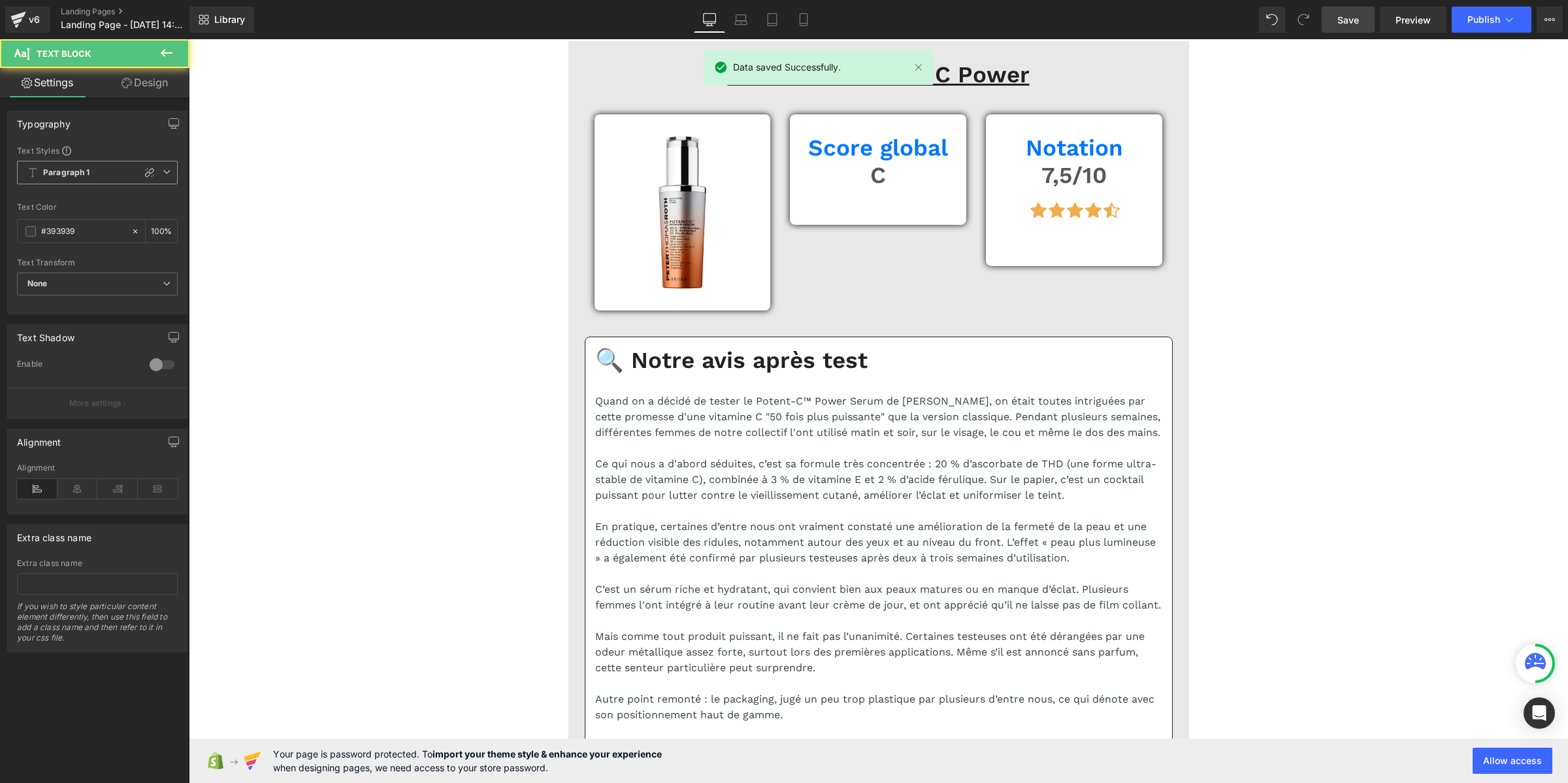
click at [96, 162] on span "Paragraph 1" at bounding box center [97, 172] width 161 height 24
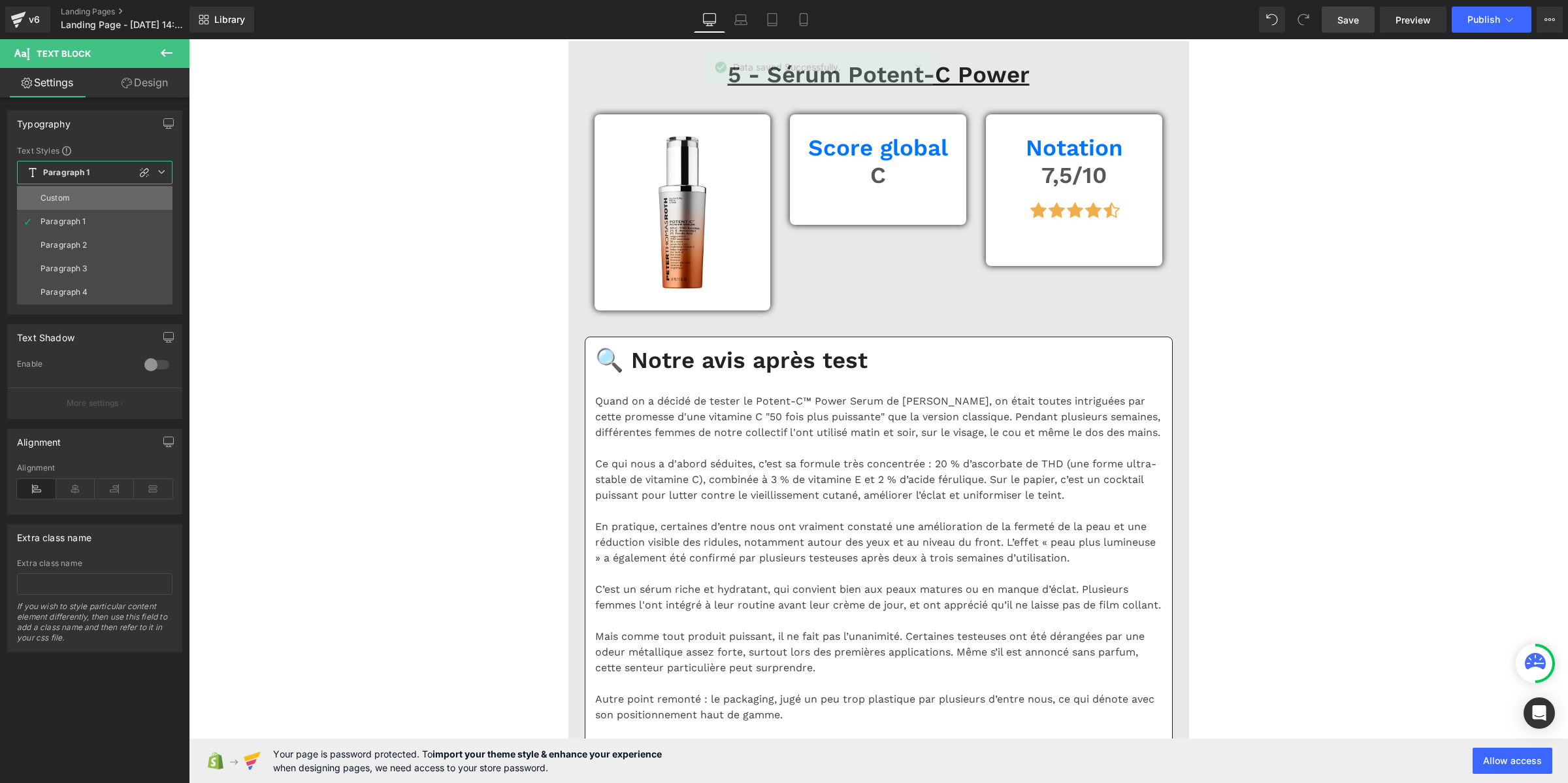
click at [100, 201] on li "Custom" at bounding box center [95, 198] width 155 height 24
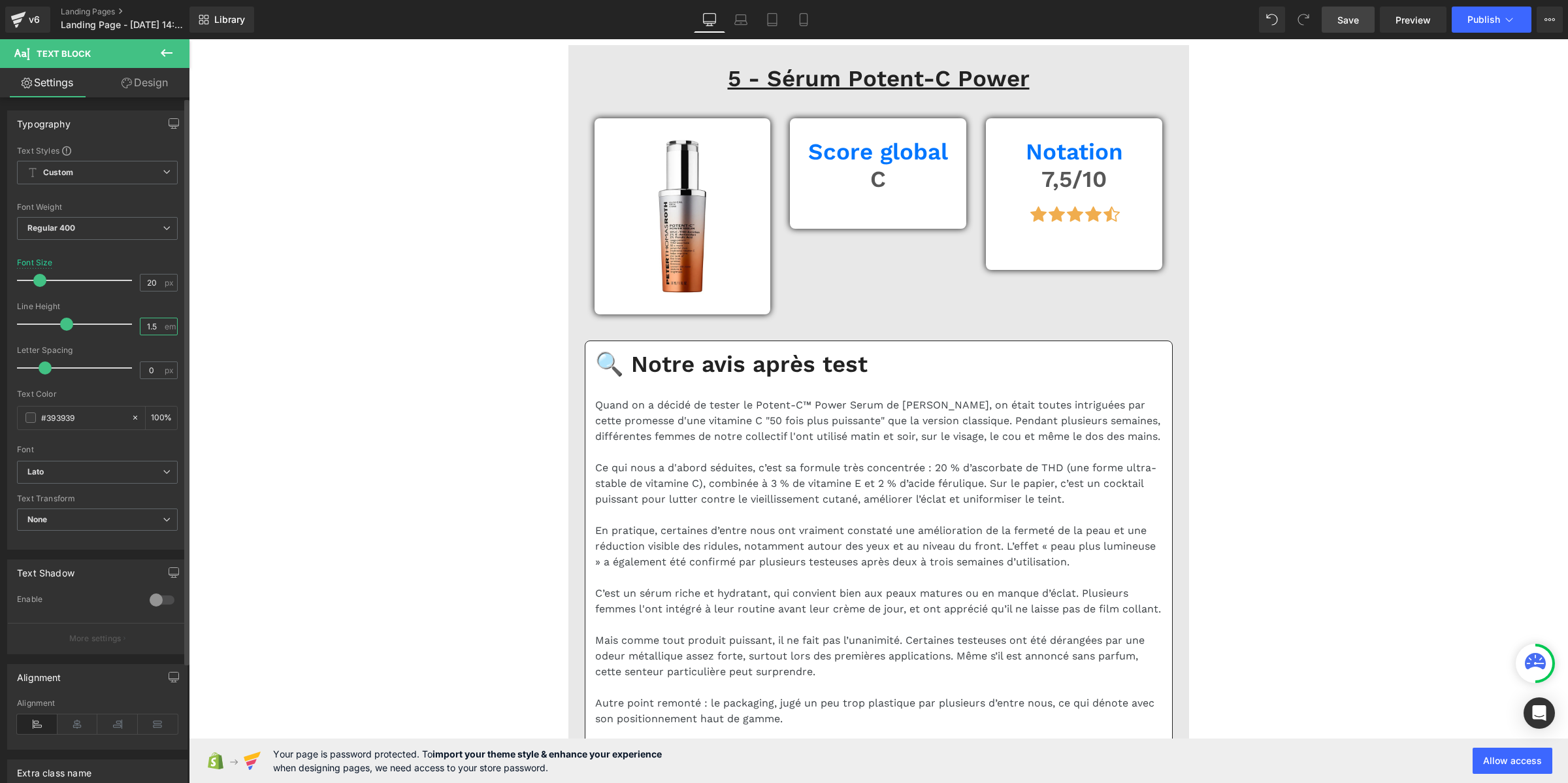
click at [141, 324] on input "1.5" at bounding box center [152, 326] width 23 height 16
paste input "2"
type input "1.2"
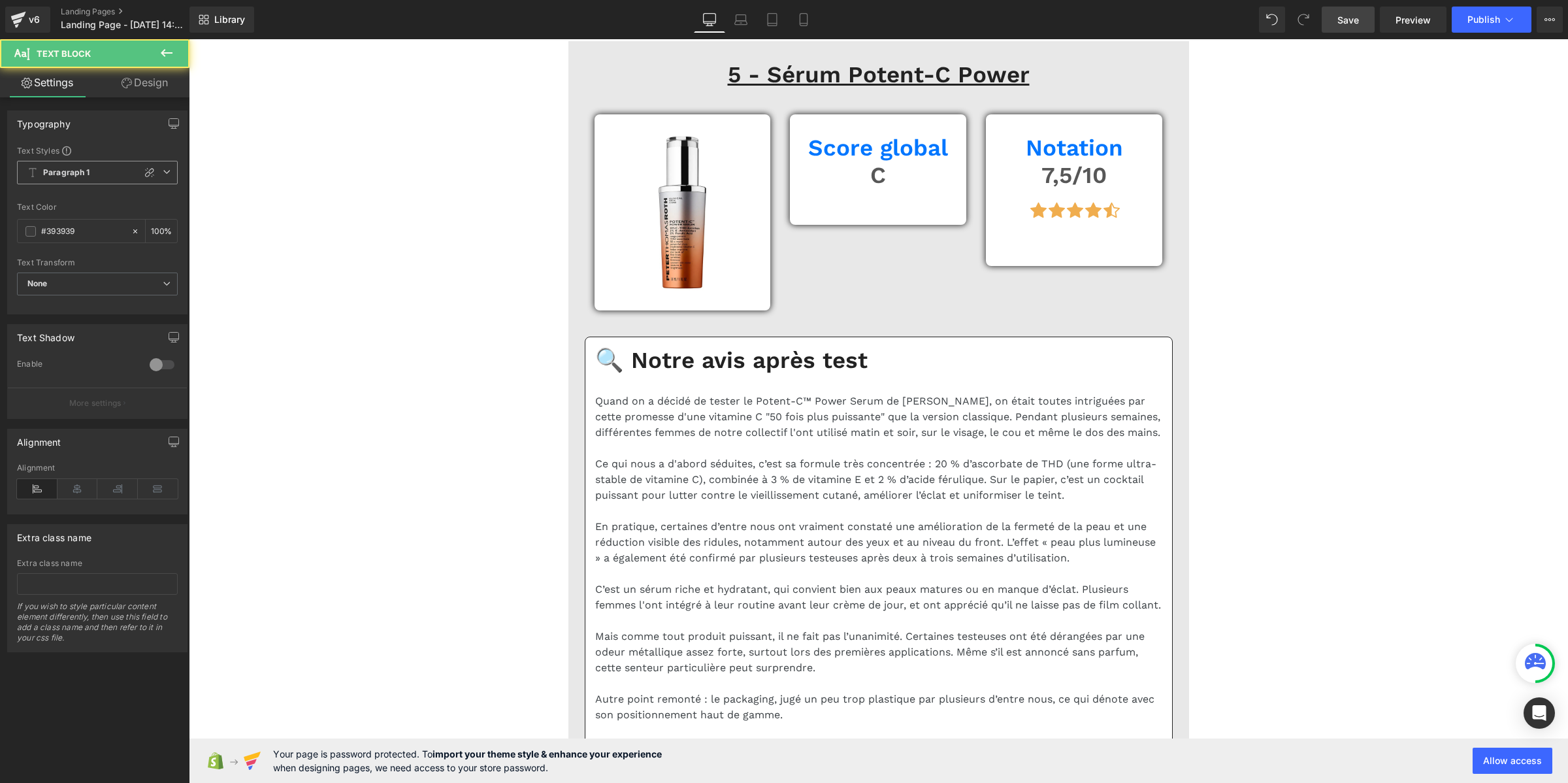
click at [115, 173] on span "Paragraph 1" at bounding box center [97, 172] width 161 height 24
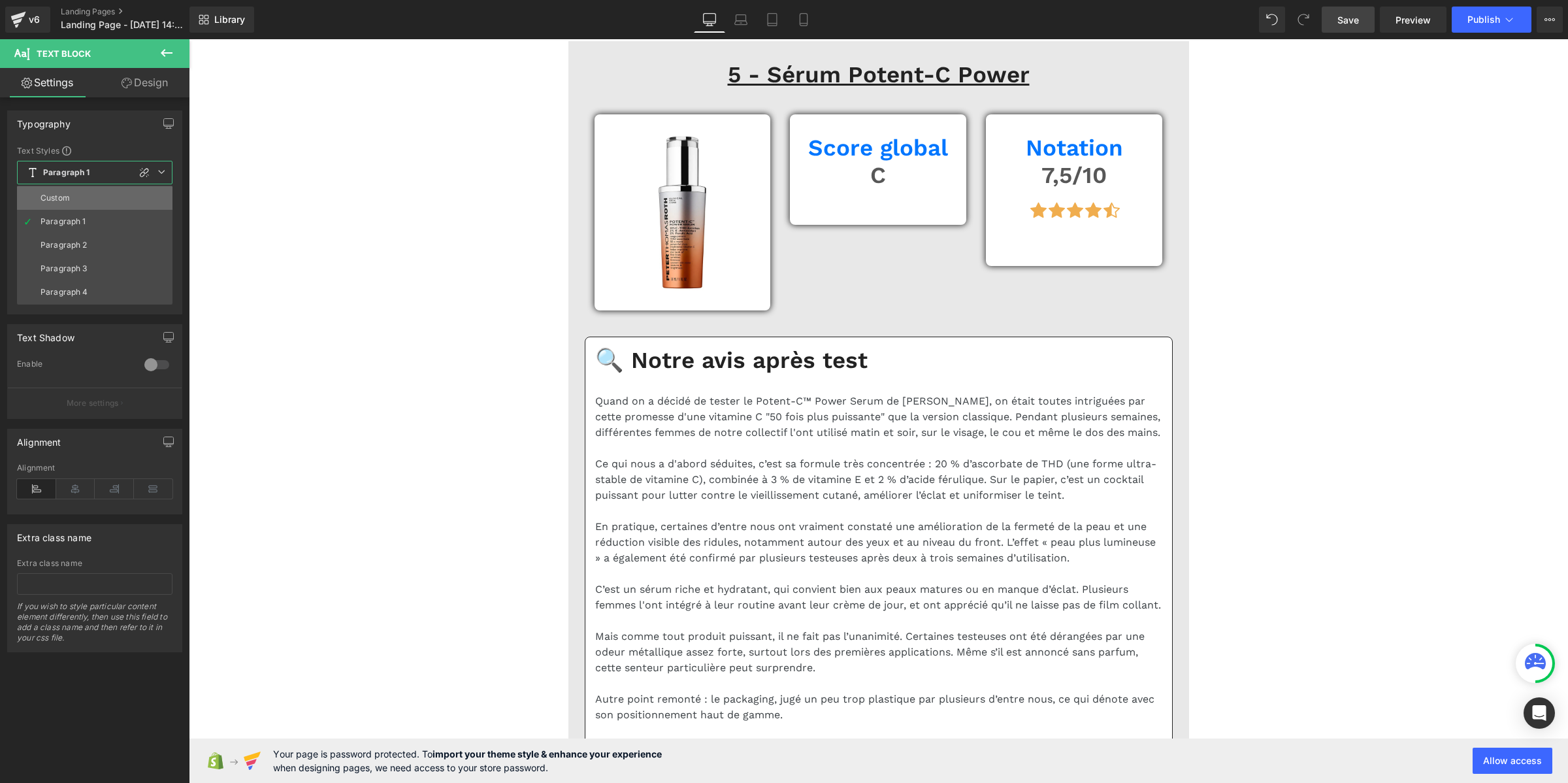
click at [85, 197] on li "Custom" at bounding box center [95, 198] width 155 height 24
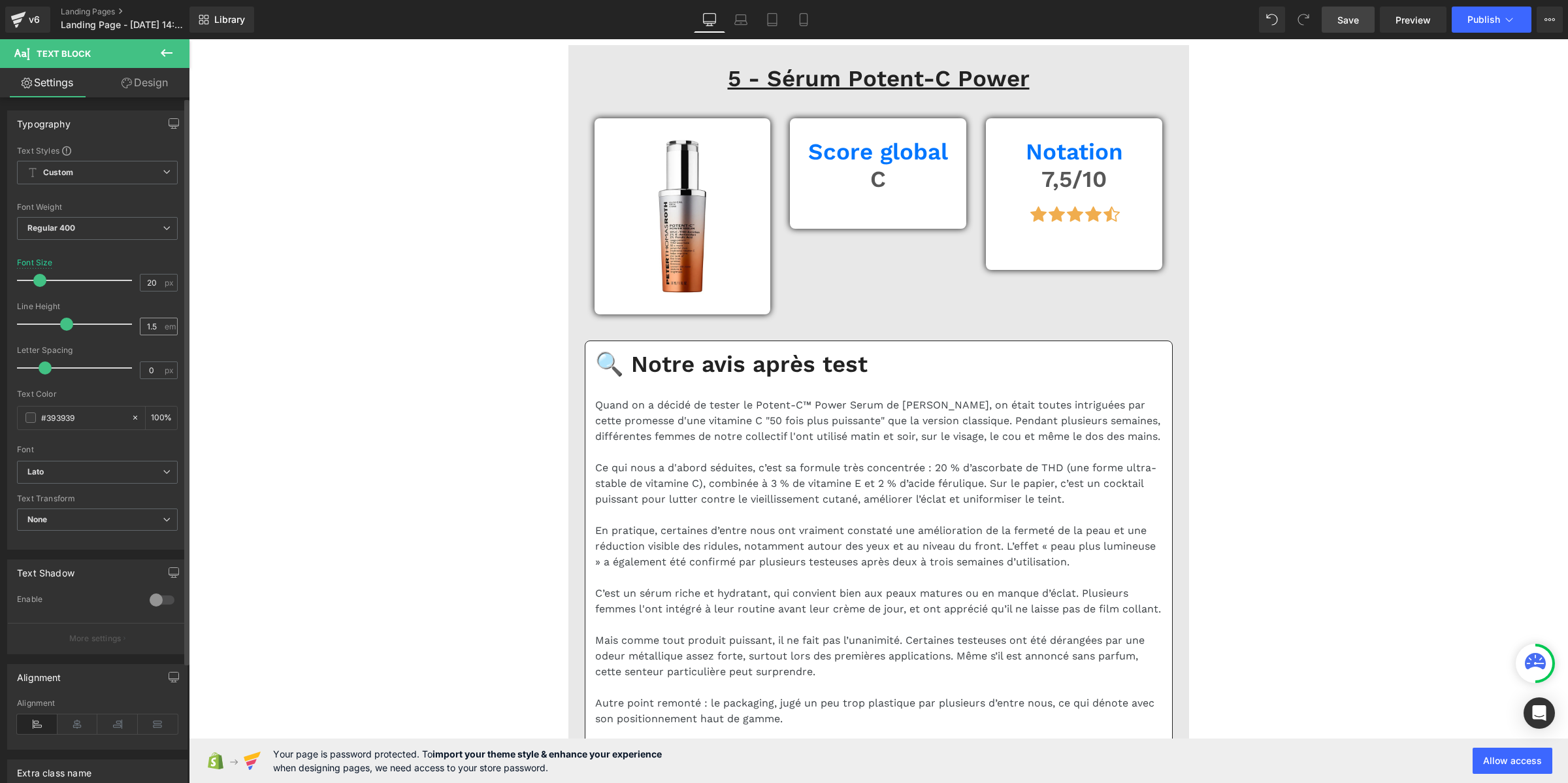
click at [161, 321] on div "1.5 em" at bounding box center [159, 327] width 38 height 18
click at [151, 321] on input "1.5" at bounding box center [152, 326] width 23 height 16
paste input "2"
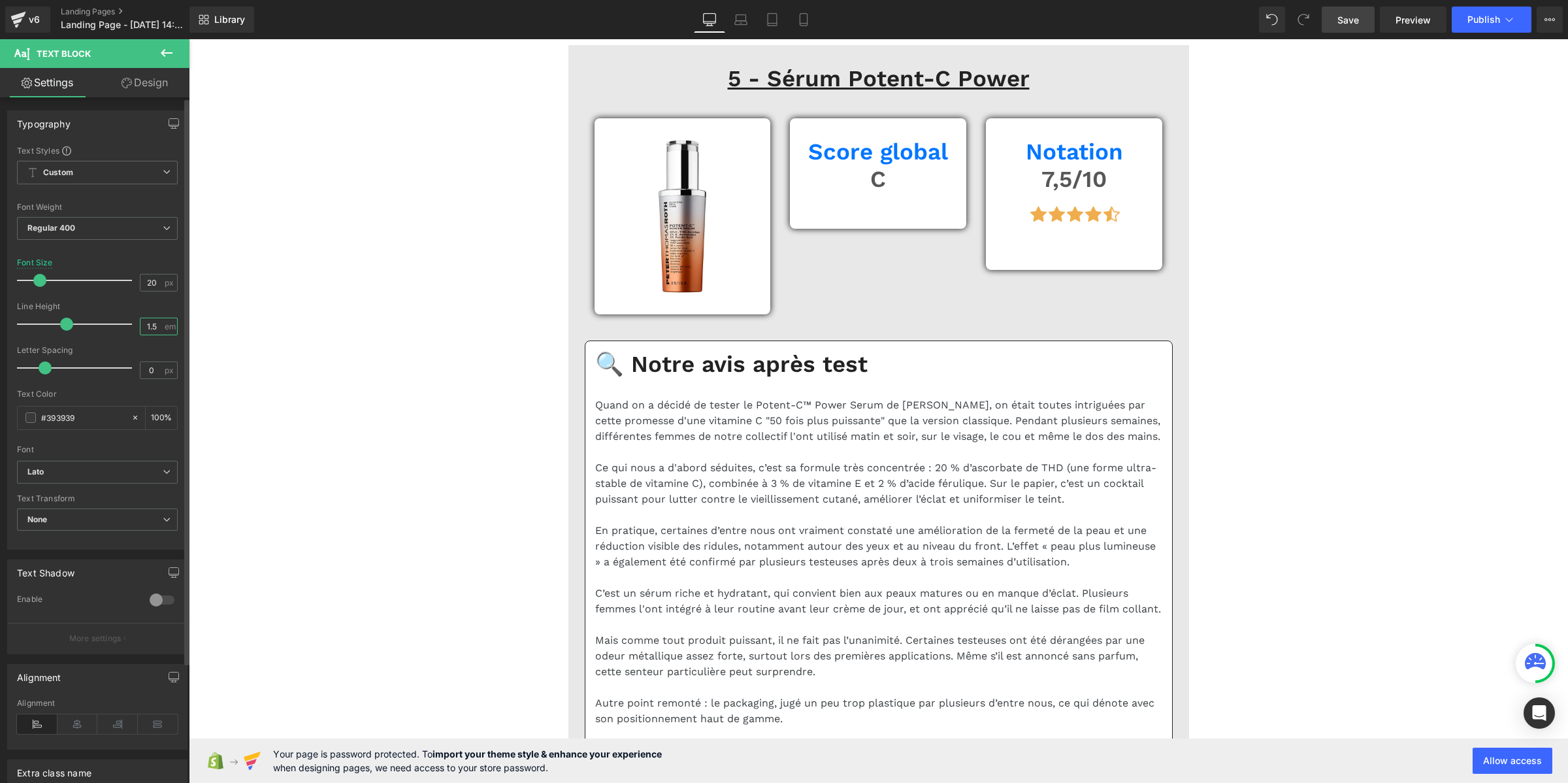
type input "1.2"
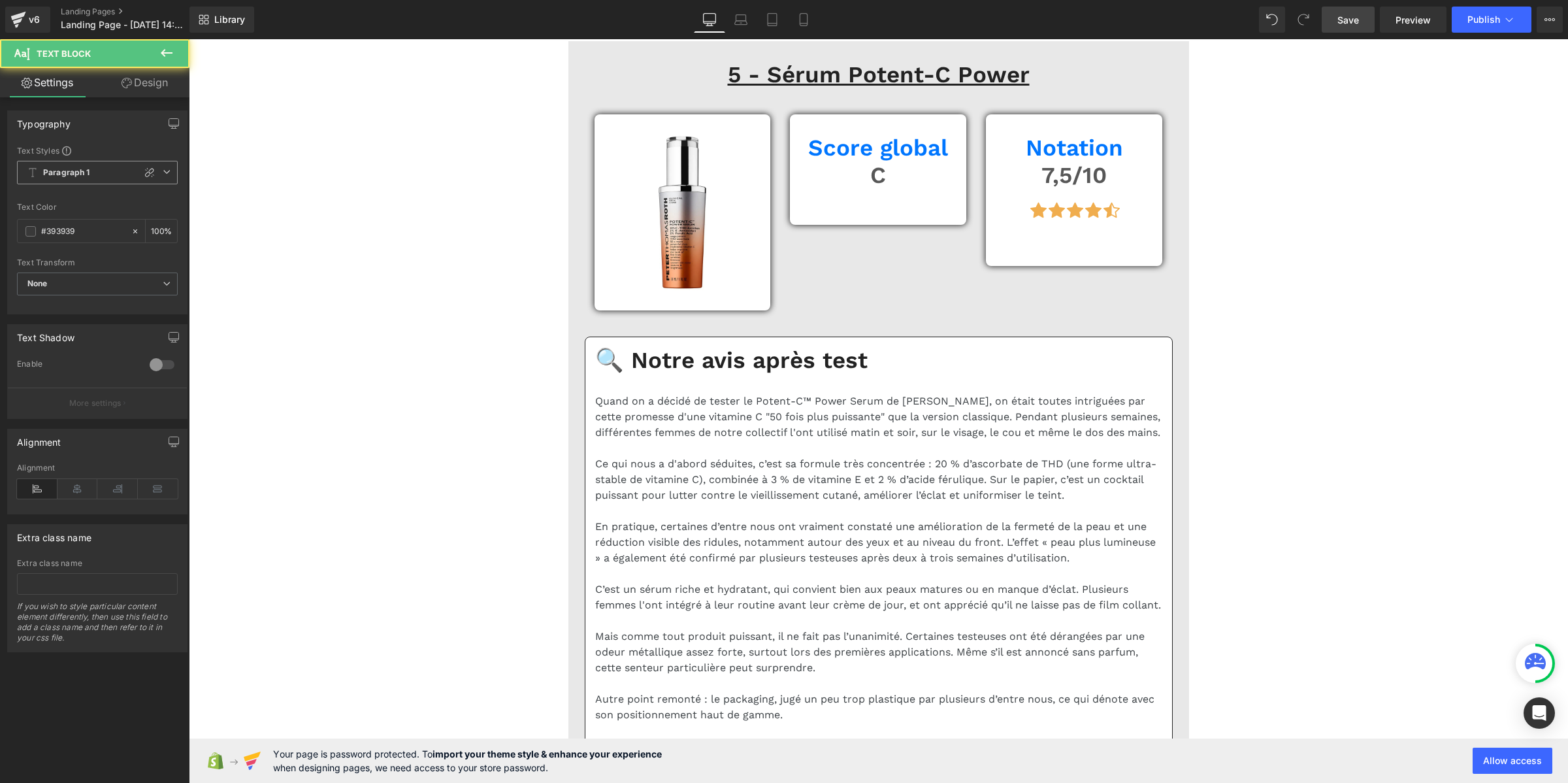
click at [80, 171] on b "Paragraph 1" at bounding box center [67, 173] width 47 height 11
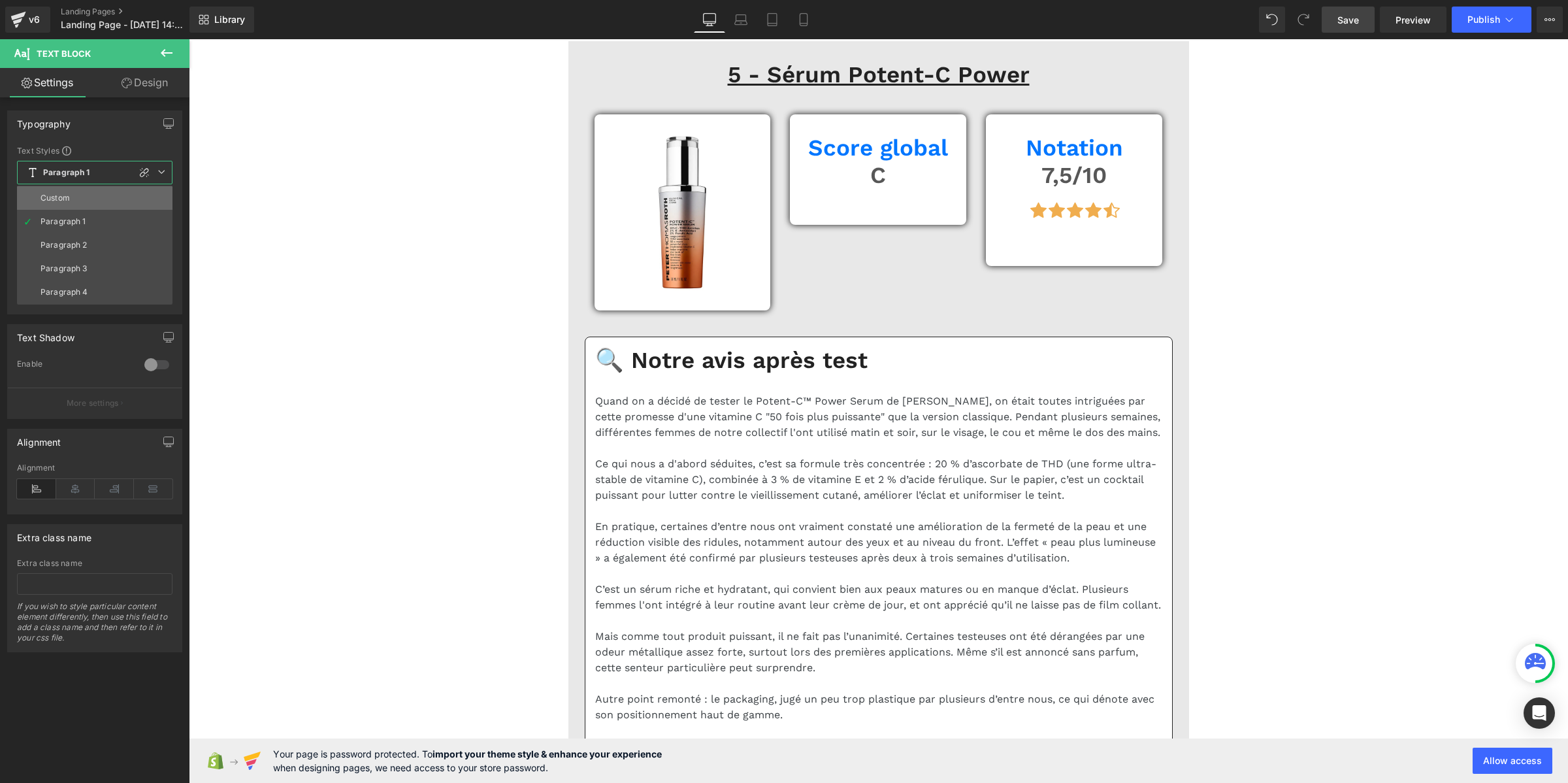
click at [79, 190] on li "Custom" at bounding box center [95, 198] width 155 height 24
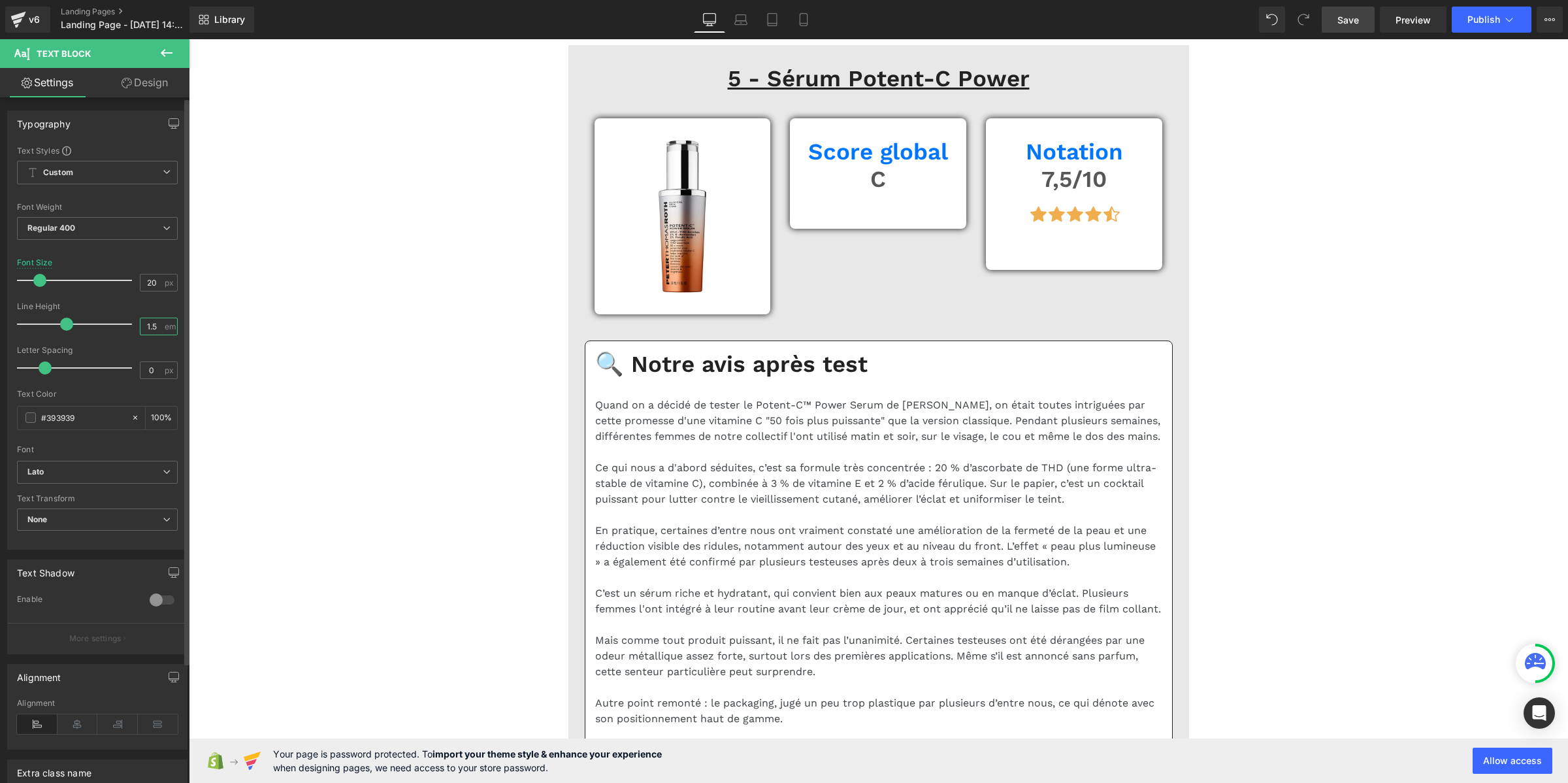
click at [154, 322] on input "1.5" at bounding box center [152, 326] width 23 height 16
paste input "2"
type input "1.2"
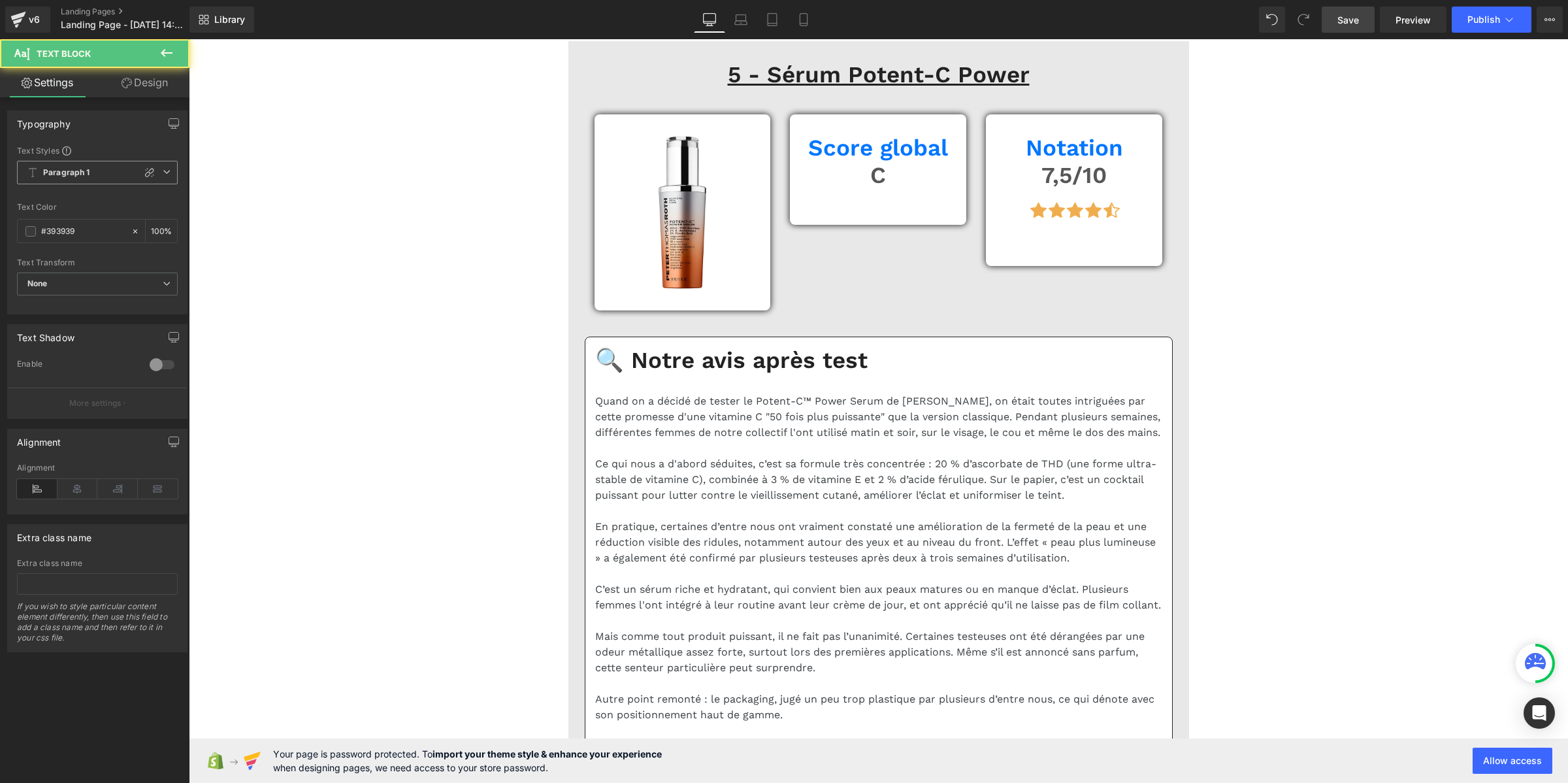
click at [92, 171] on span "Paragraph 1" at bounding box center [97, 172] width 161 height 24
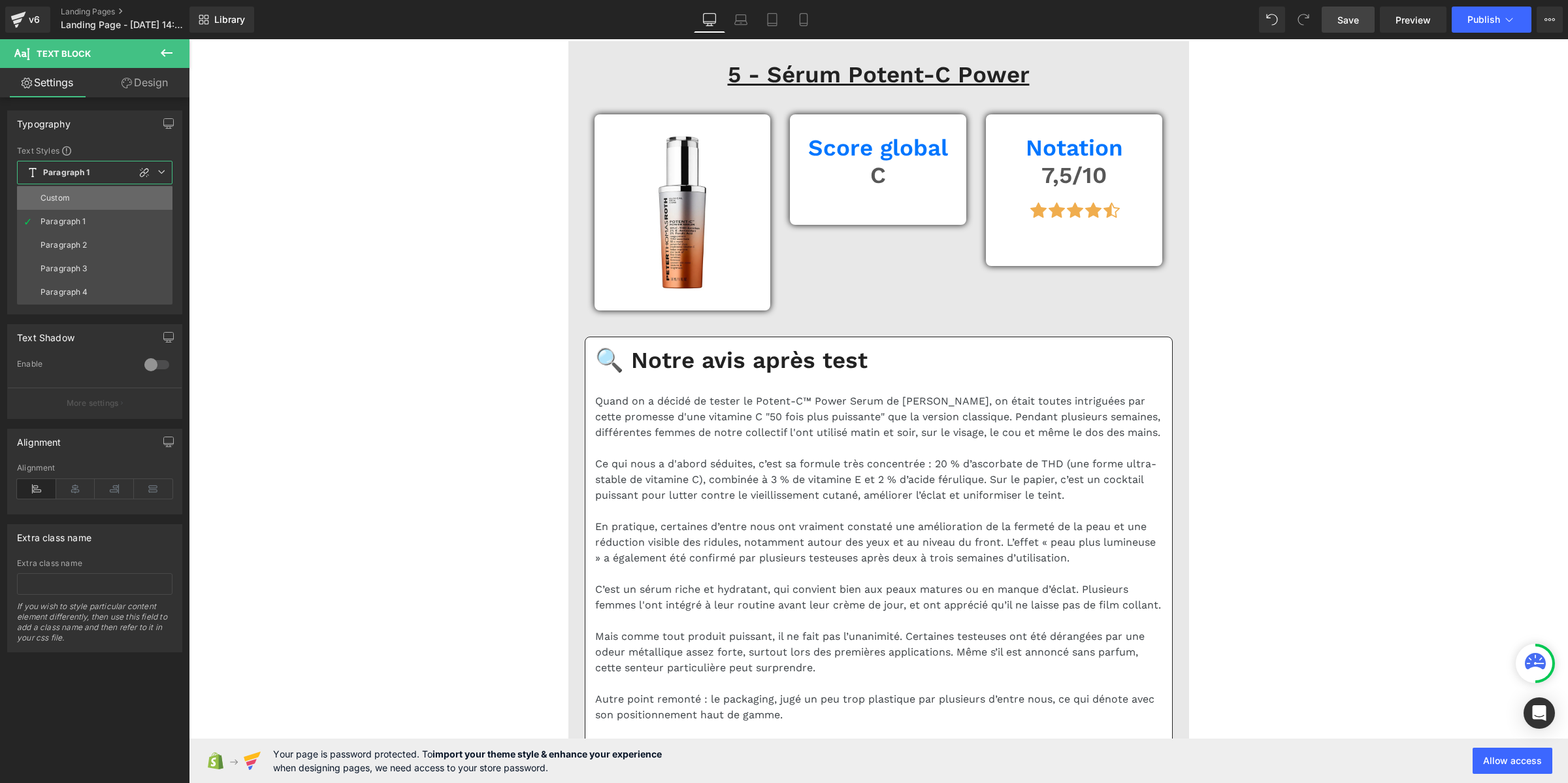
click at [96, 196] on li "Custom" at bounding box center [95, 198] width 155 height 24
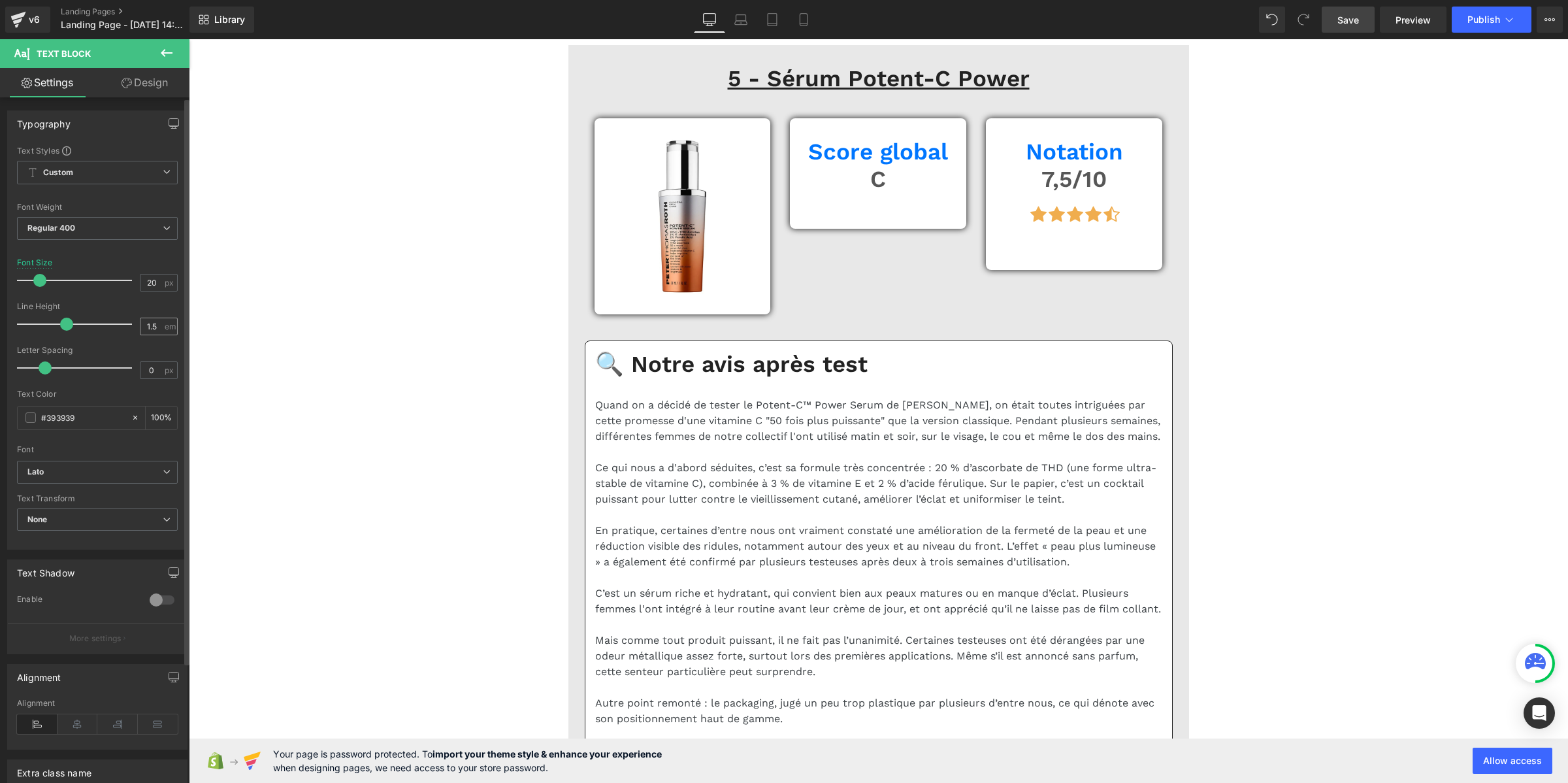
click at [161, 324] on div "1.5 em" at bounding box center [159, 327] width 38 height 18
click at [145, 325] on input "1.5" at bounding box center [152, 326] width 23 height 16
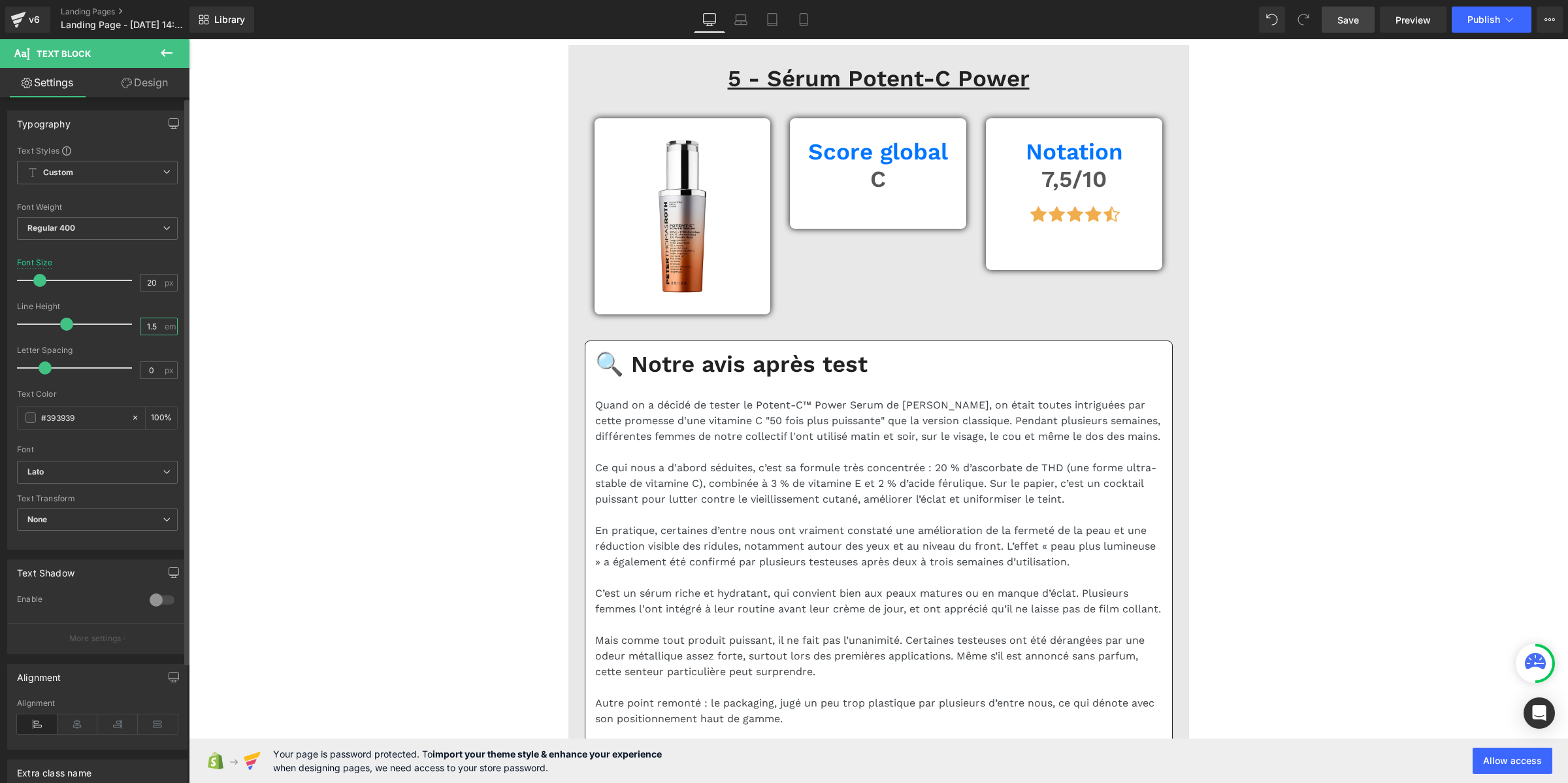
click at [145, 325] on input "1.5" at bounding box center [152, 326] width 23 height 16
paste input "2"
type input "1.2"
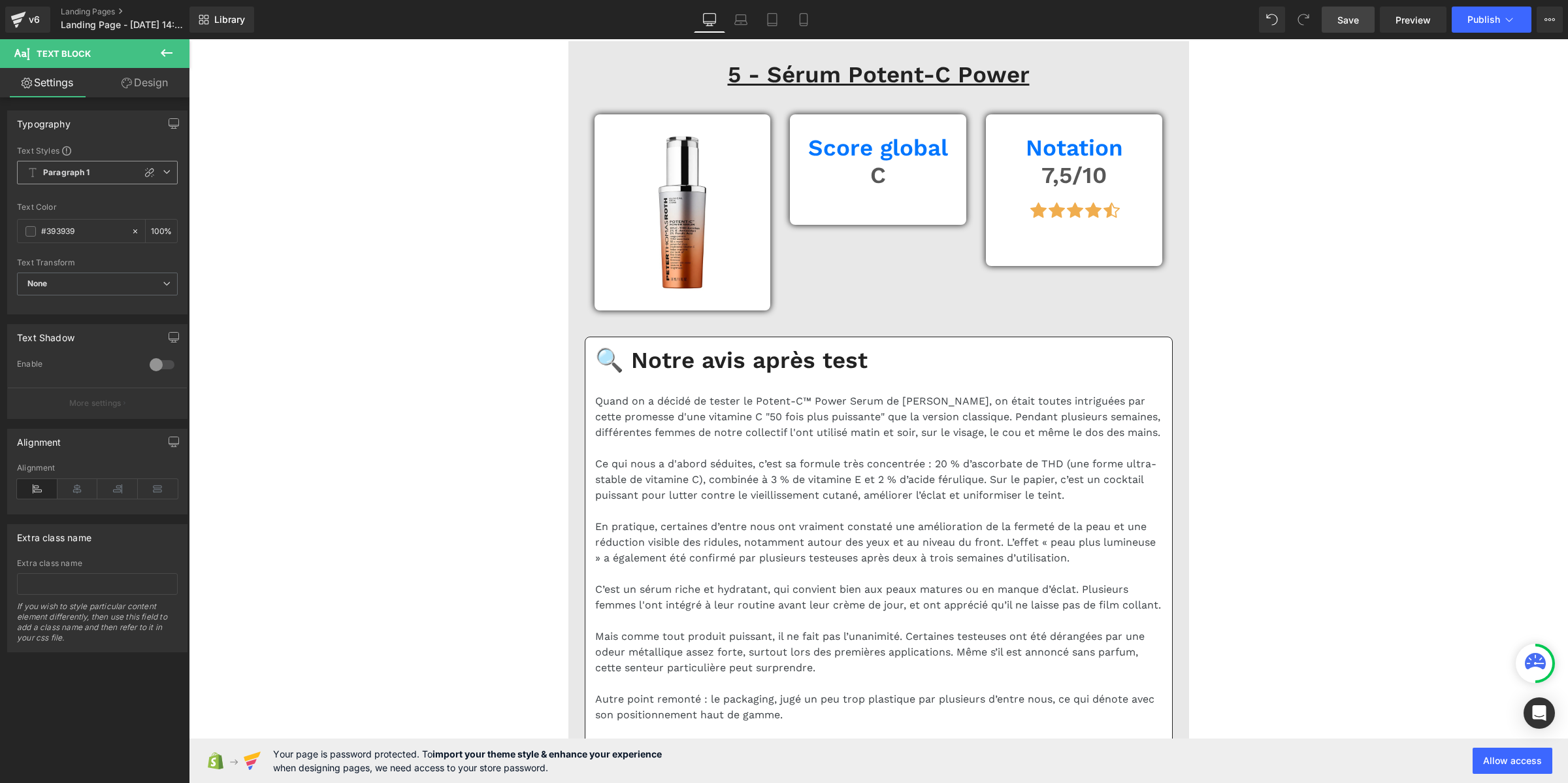
click at [99, 177] on span "Paragraph 1" at bounding box center [97, 172] width 161 height 24
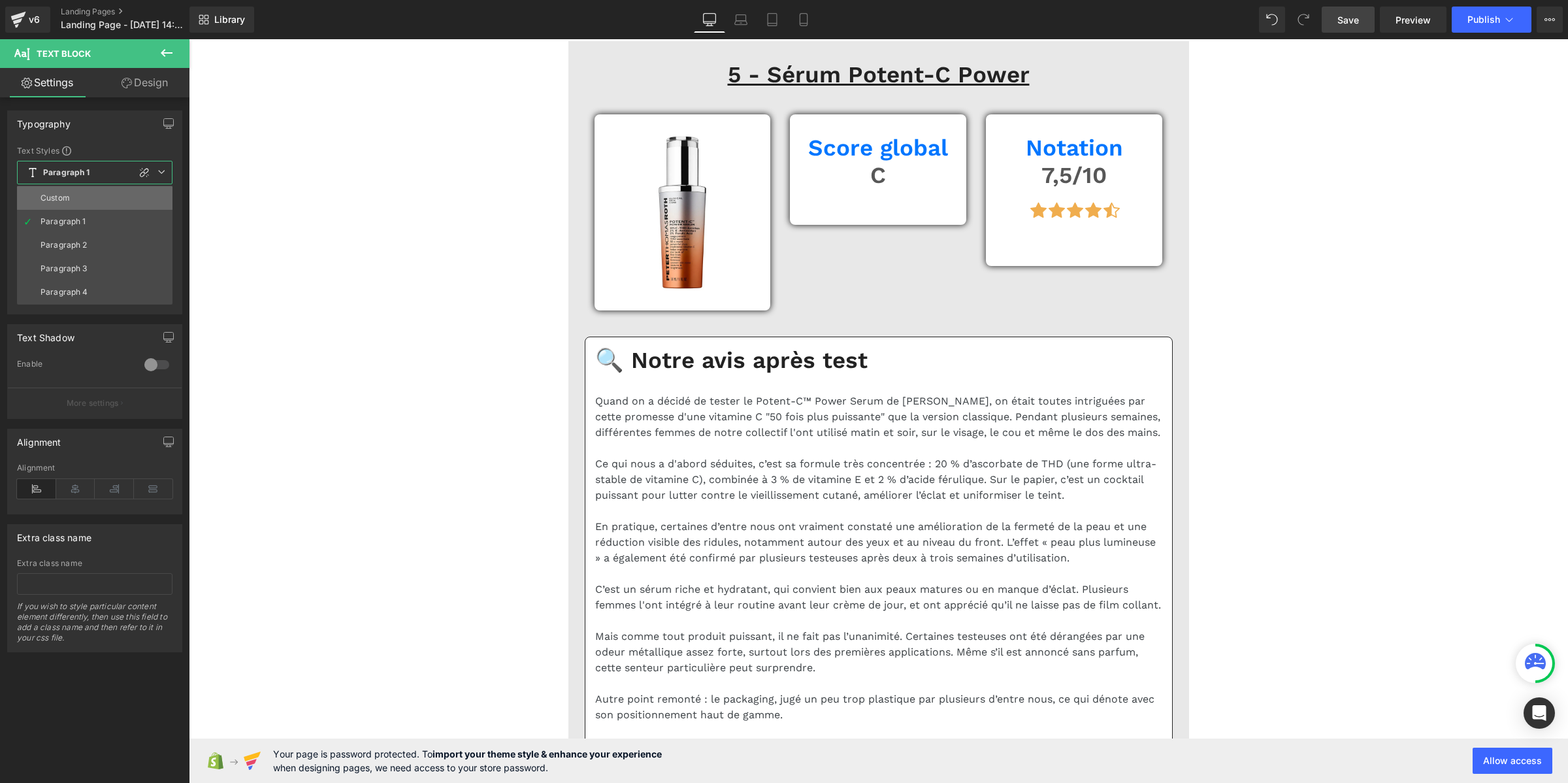
click at [101, 199] on li "Custom" at bounding box center [95, 198] width 155 height 24
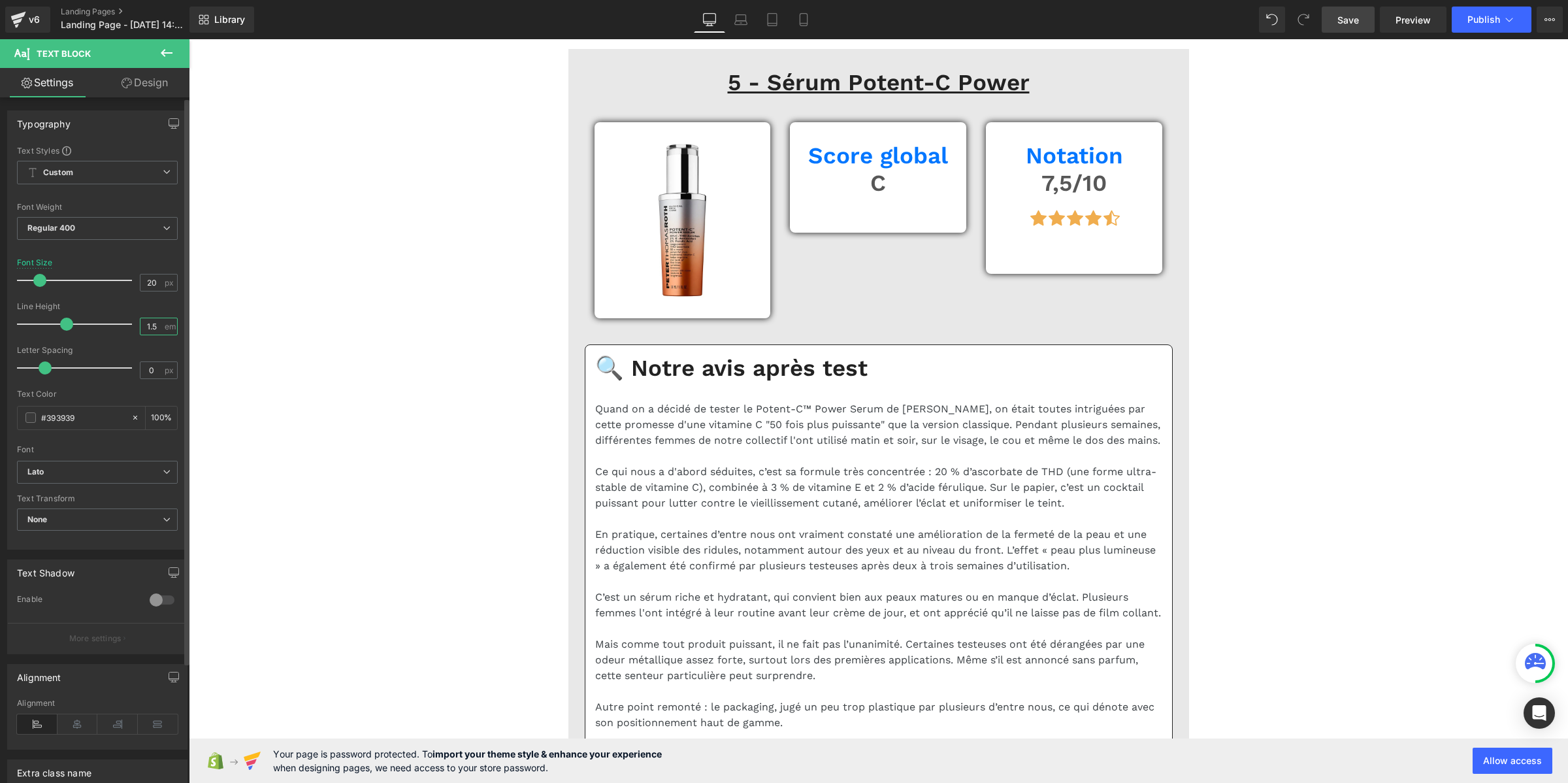
click at [151, 320] on input "1.5" at bounding box center [152, 326] width 23 height 16
paste input "2"
type input "1.2"
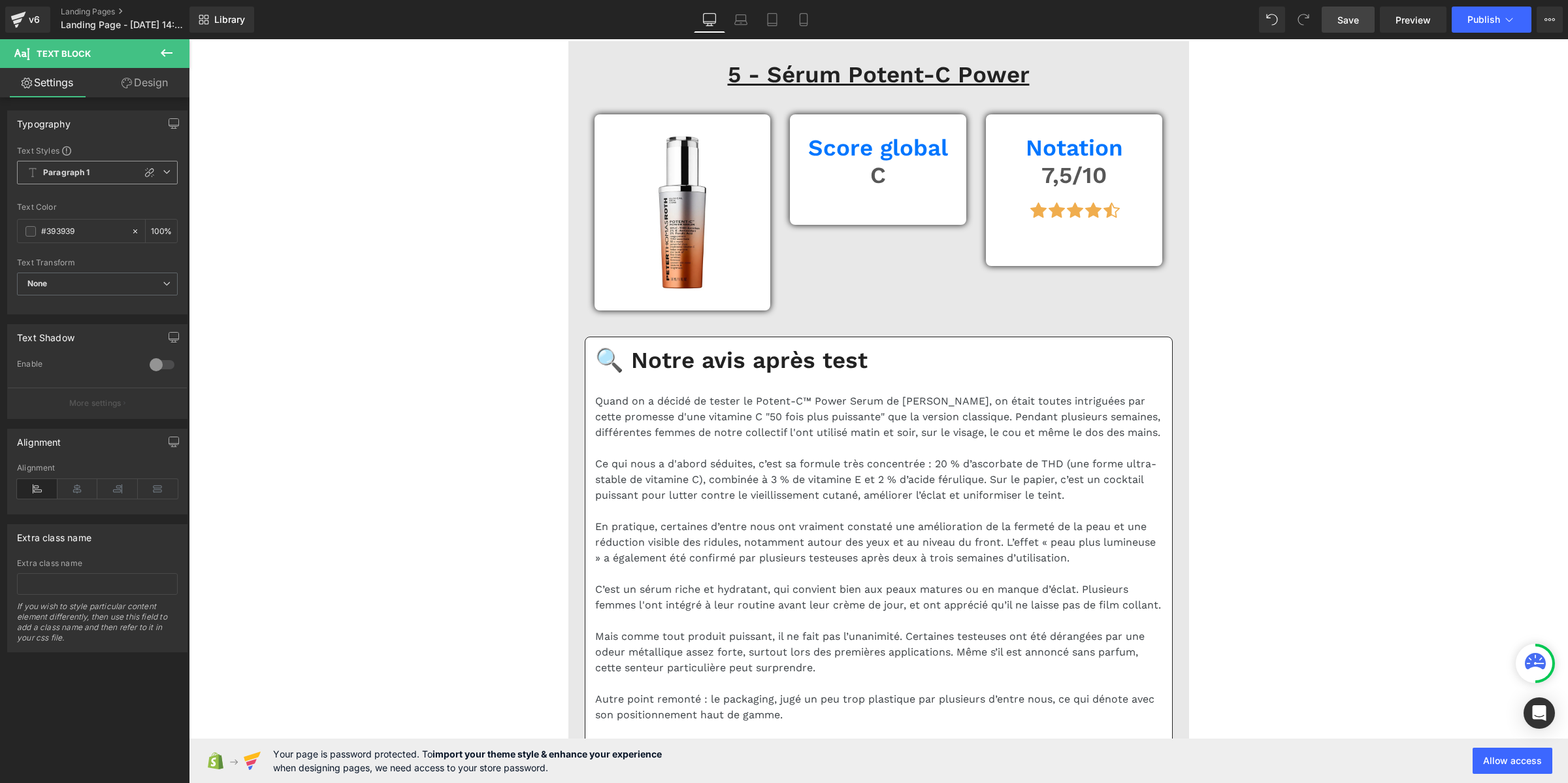
click at [69, 171] on b "Paragraph 1" at bounding box center [67, 173] width 47 height 11
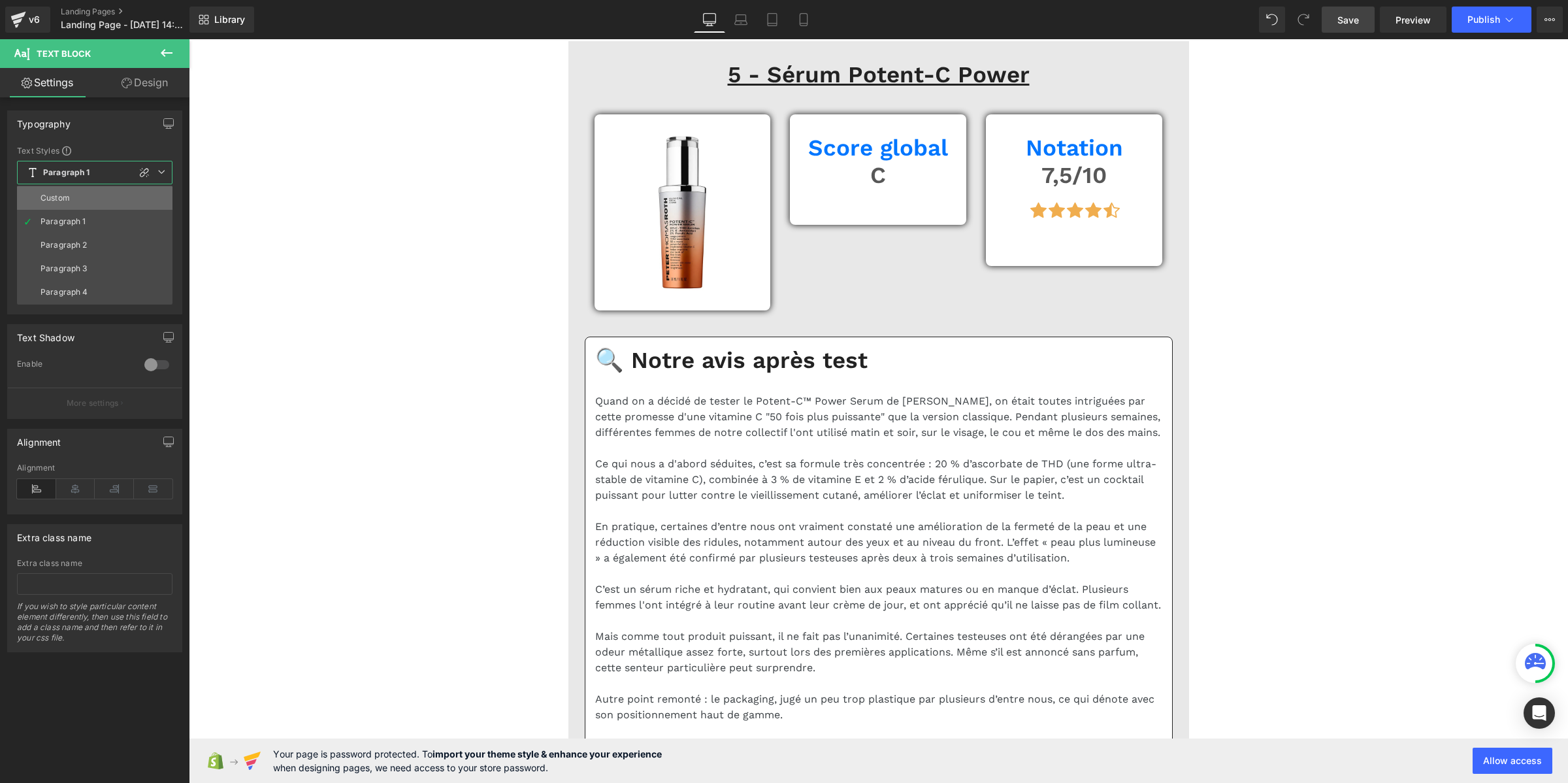
click at [80, 194] on li "Custom" at bounding box center [95, 198] width 155 height 24
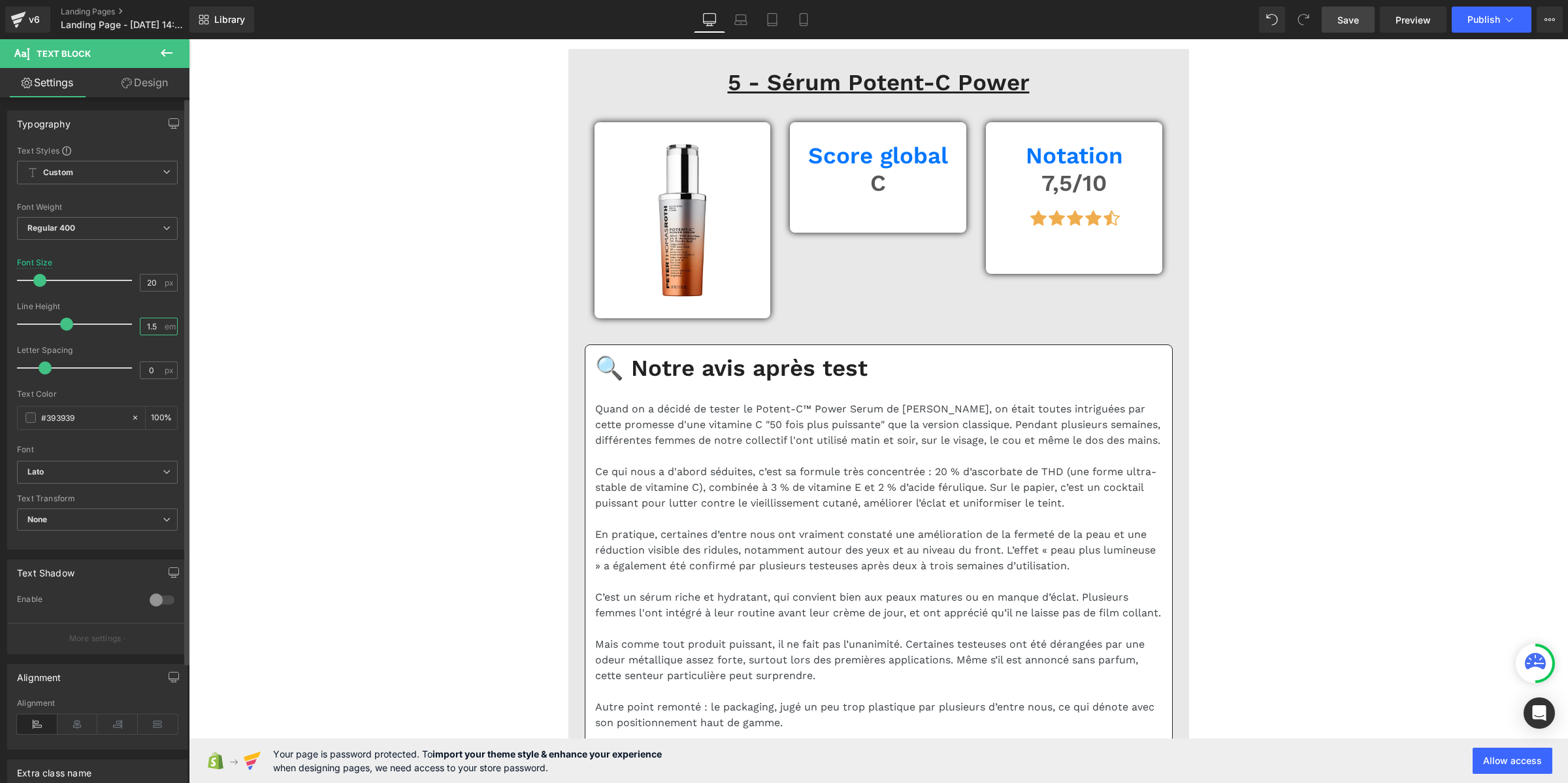
click at [155, 325] on input "1.5" at bounding box center [152, 326] width 23 height 16
paste input "2"
type input "1.2"
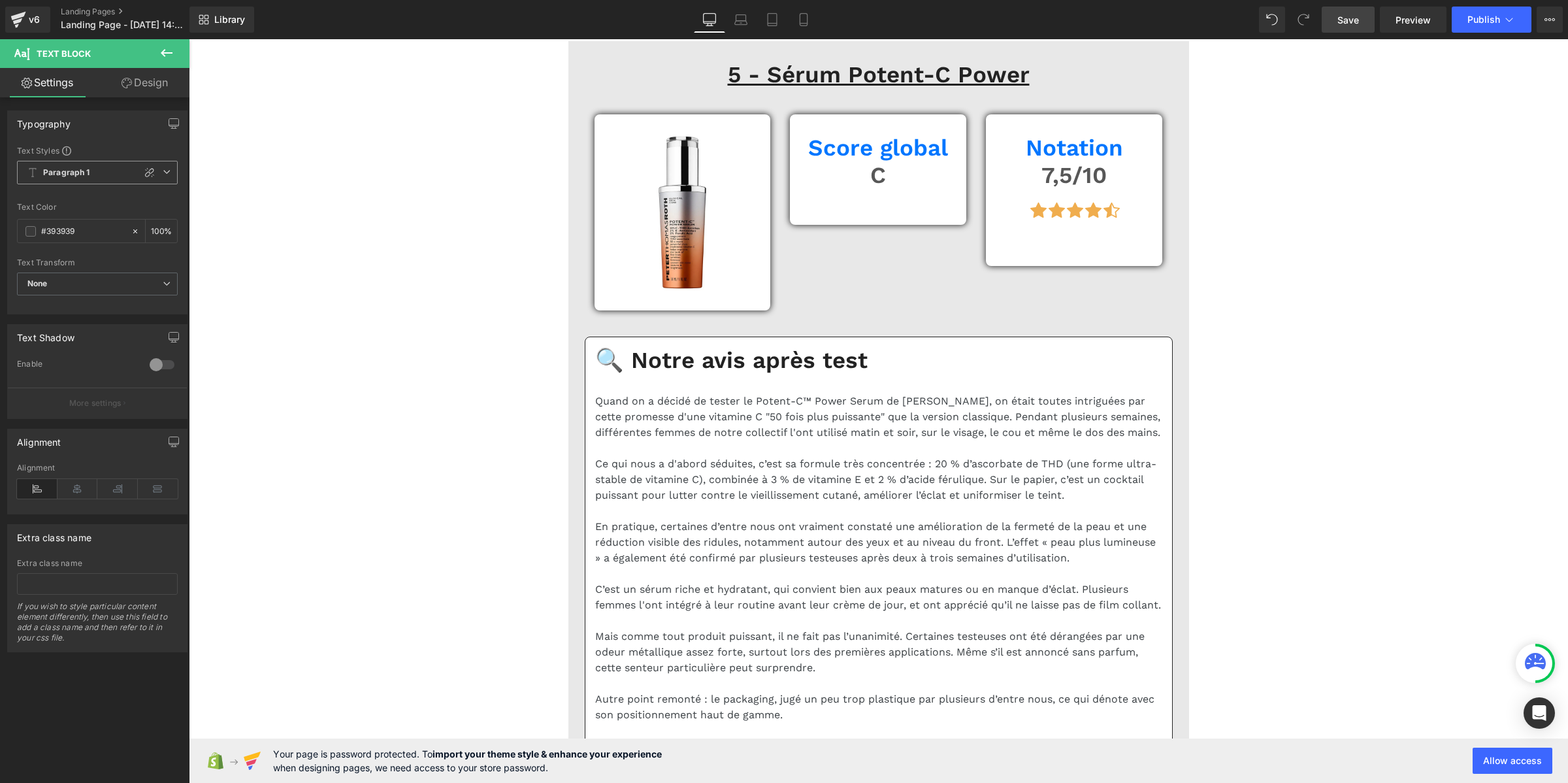
click at [89, 175] on b "Paragraph 1" at bounding box center [67, 173] width 47 height 11
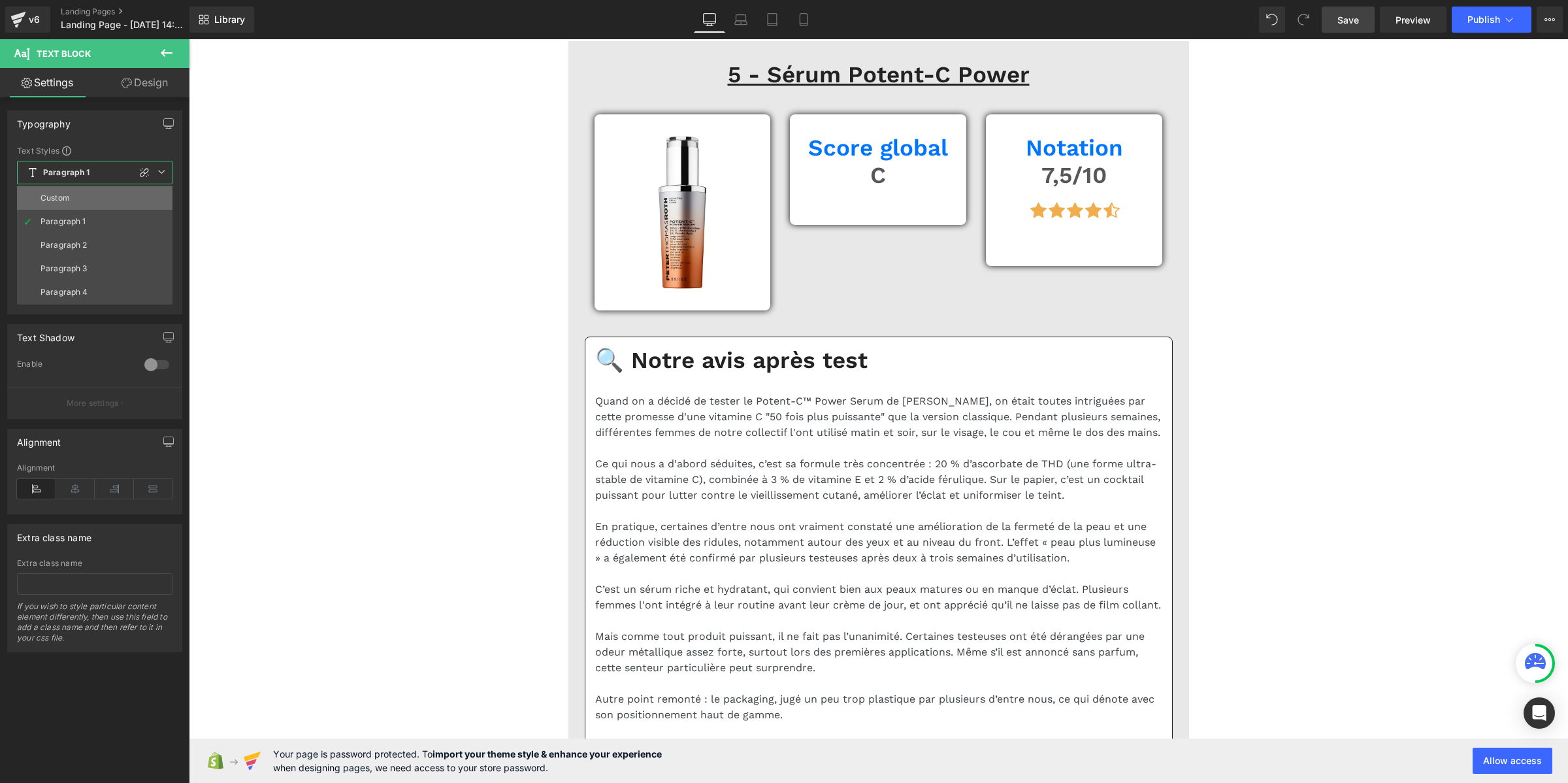
click at [88, 193] on li "Custom" at bounding box center [95, 198] width 155 height 24
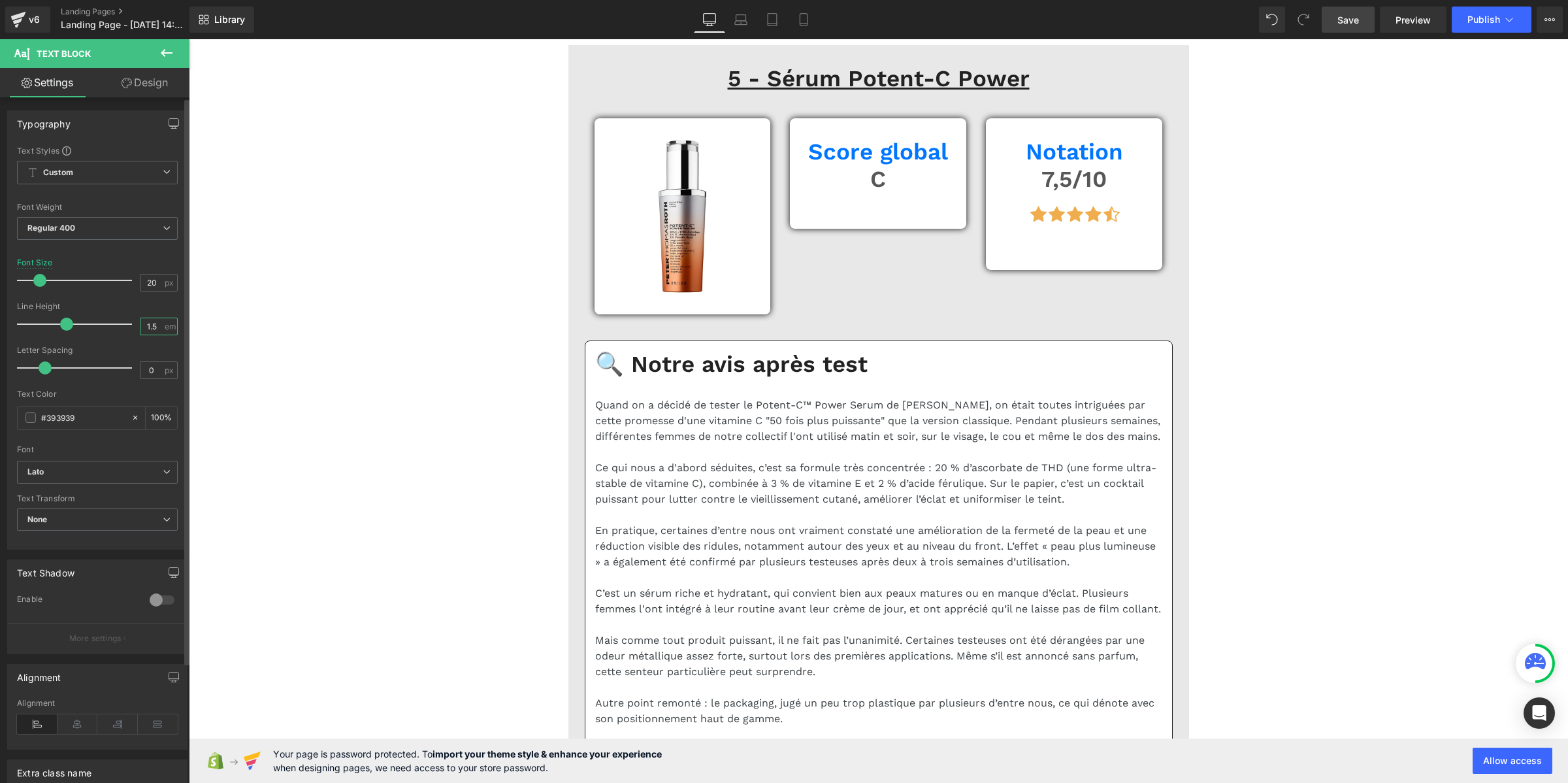
click at [157, 325] on input "1.5" at bounding box center [152, 326] width 23 height 16
paste input "2"
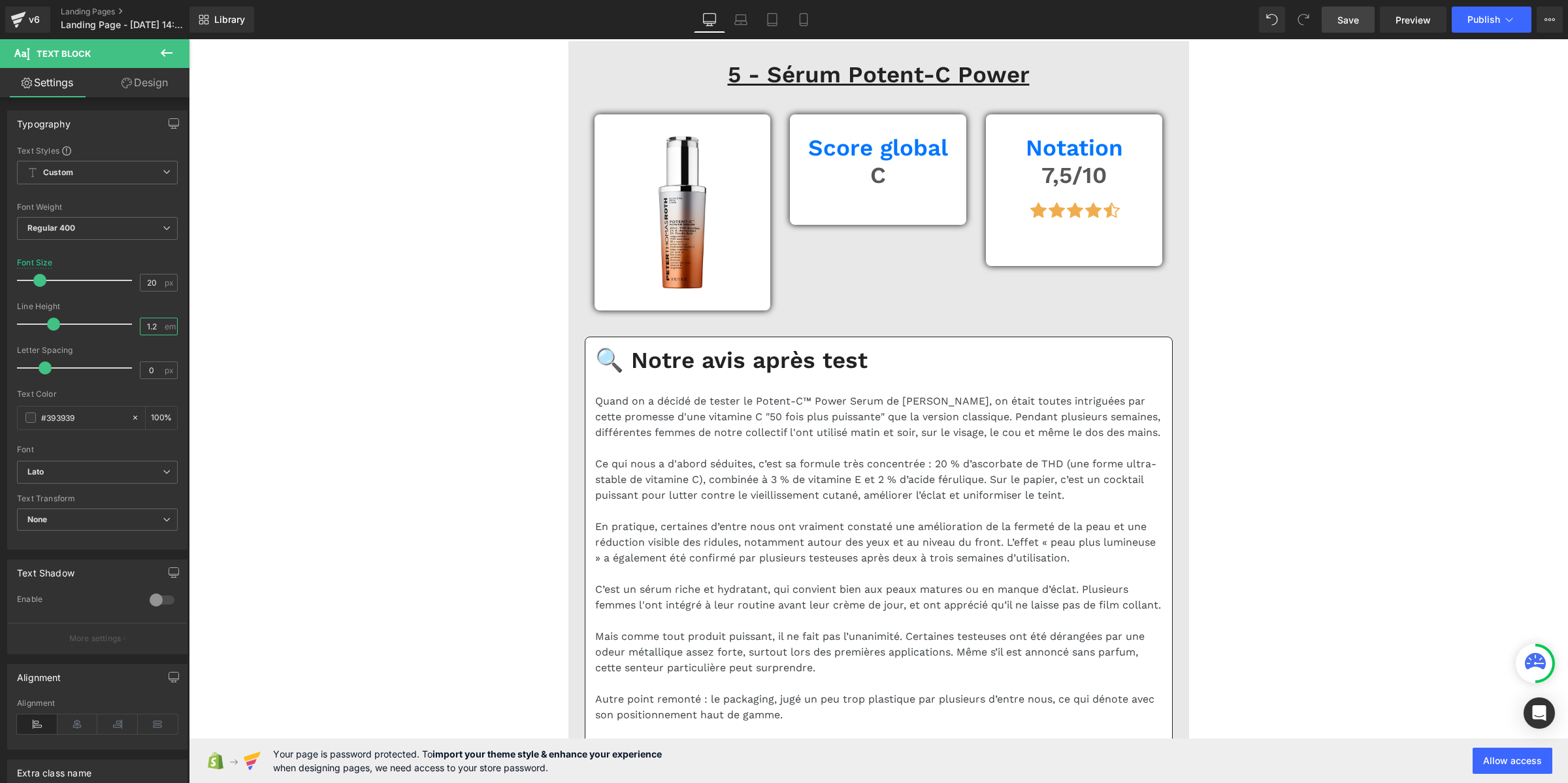
type input "1.2"
click at [1334, 21] on link "Save" at bounding box center [1347, 20] width 53 height 26
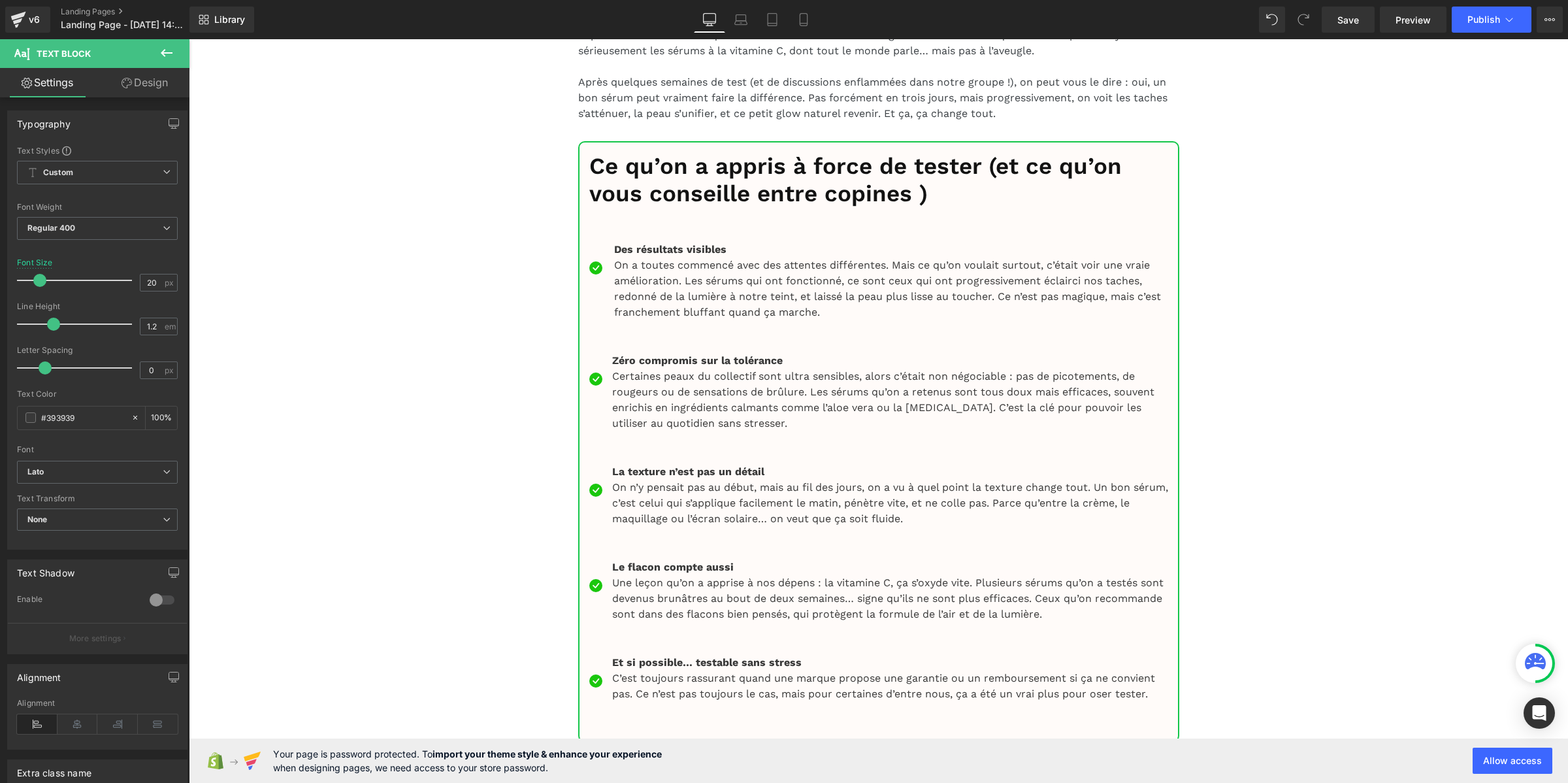
scroll to position [11352, 0]
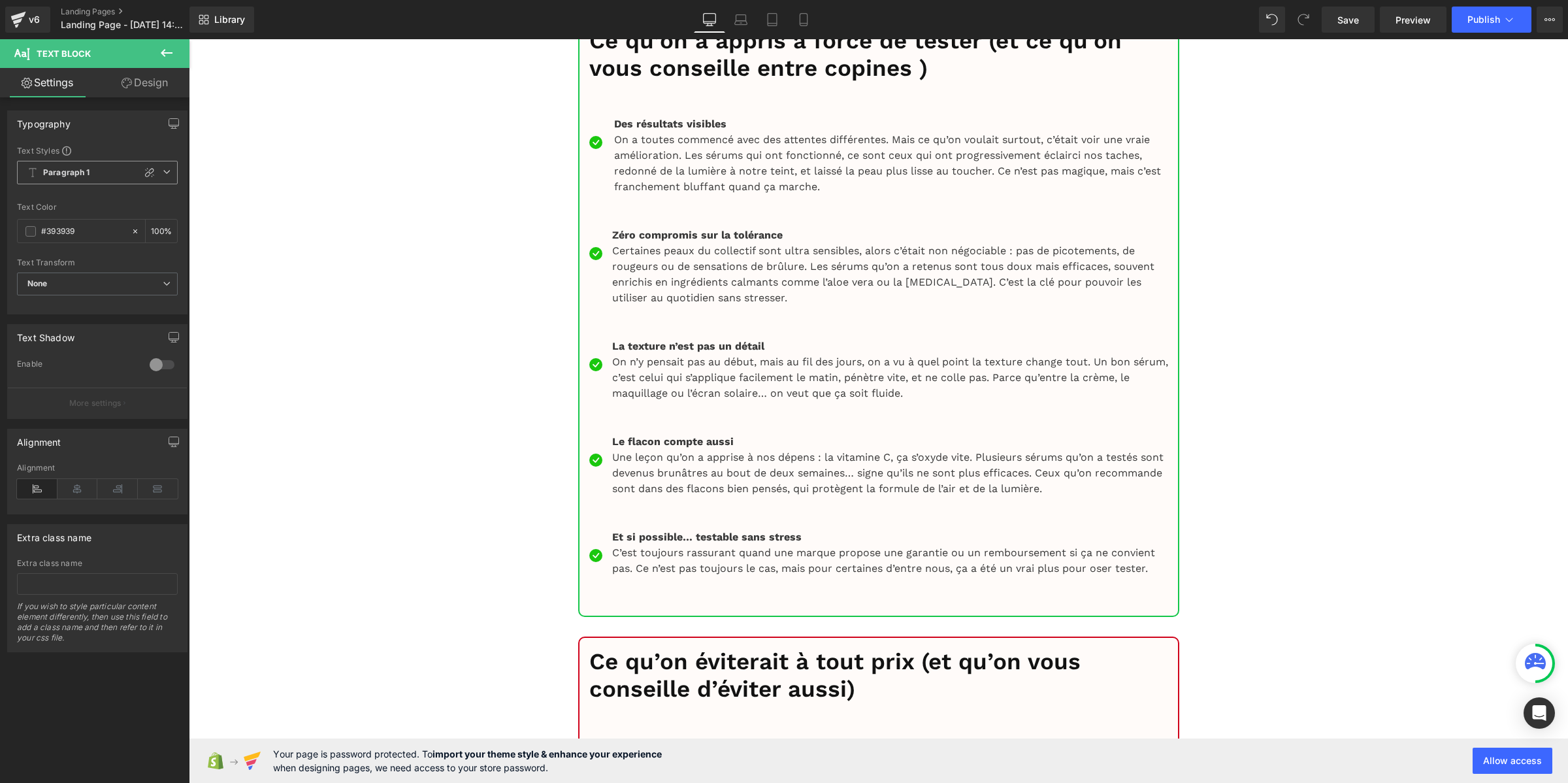
click at [87, 174] on b "Paragraph 1" at bounding box center [67, 173] width 47 height 11
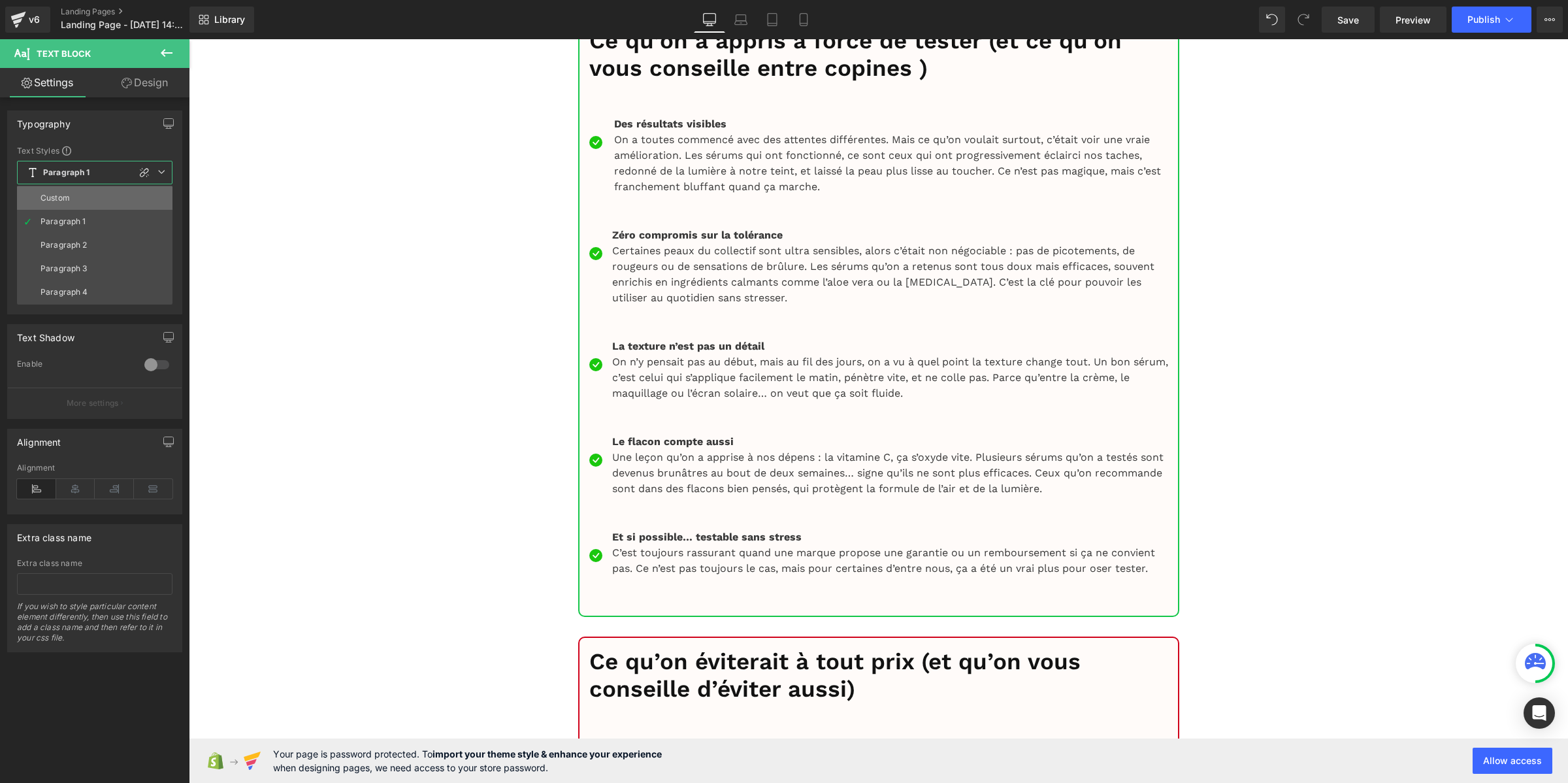
click at [89, 193] on li "Custom" at bounding box center [95, 198] width 155 height 24
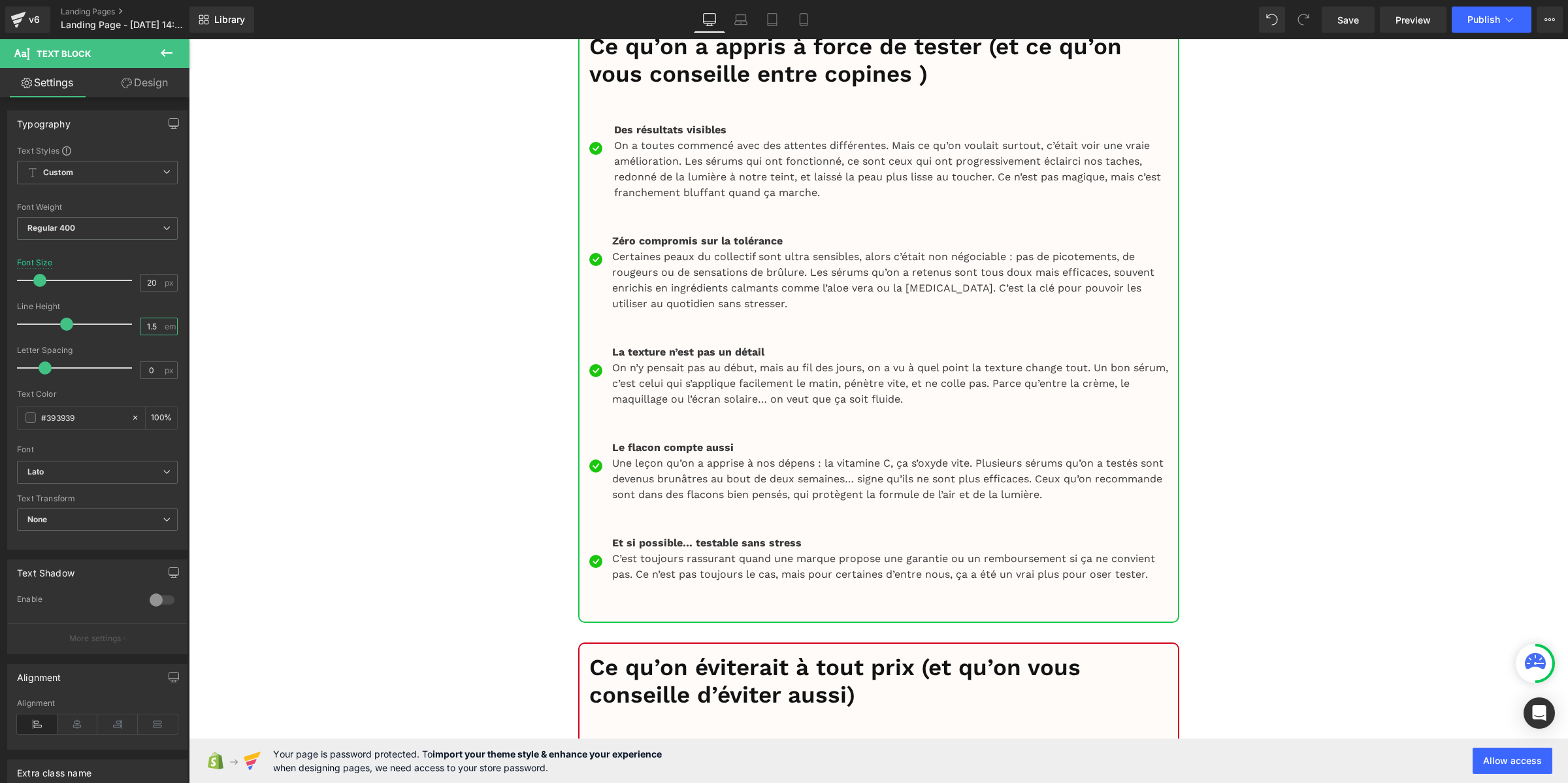
click at [148, 320] on input "1.5" at bounding box center [152, 326] width 23 height 16
paste input "2"
type input "1.2"
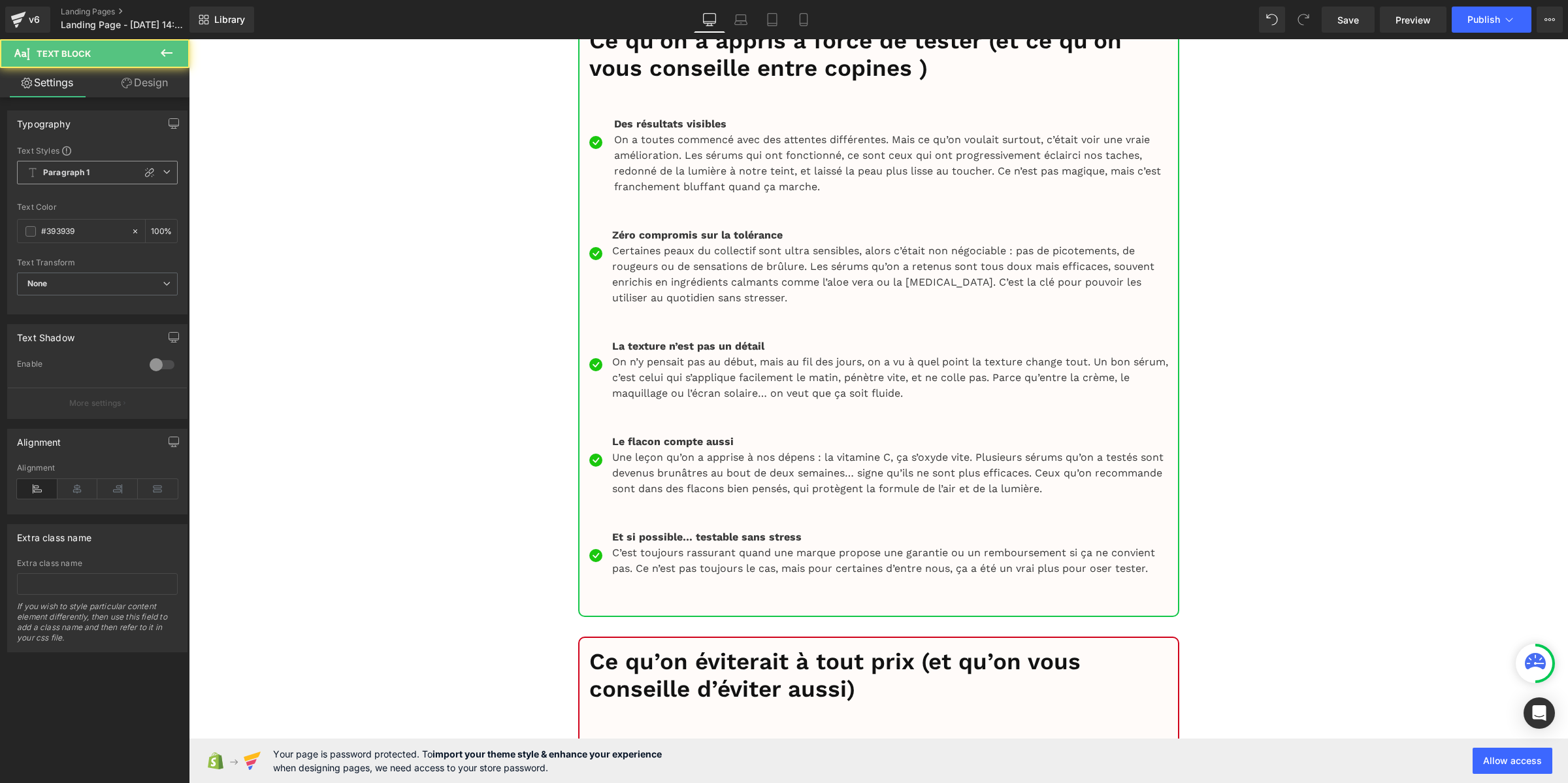
click at [74, 175] on b "Paragraph 1" at bounding box center [67, 173] width 47 height 11
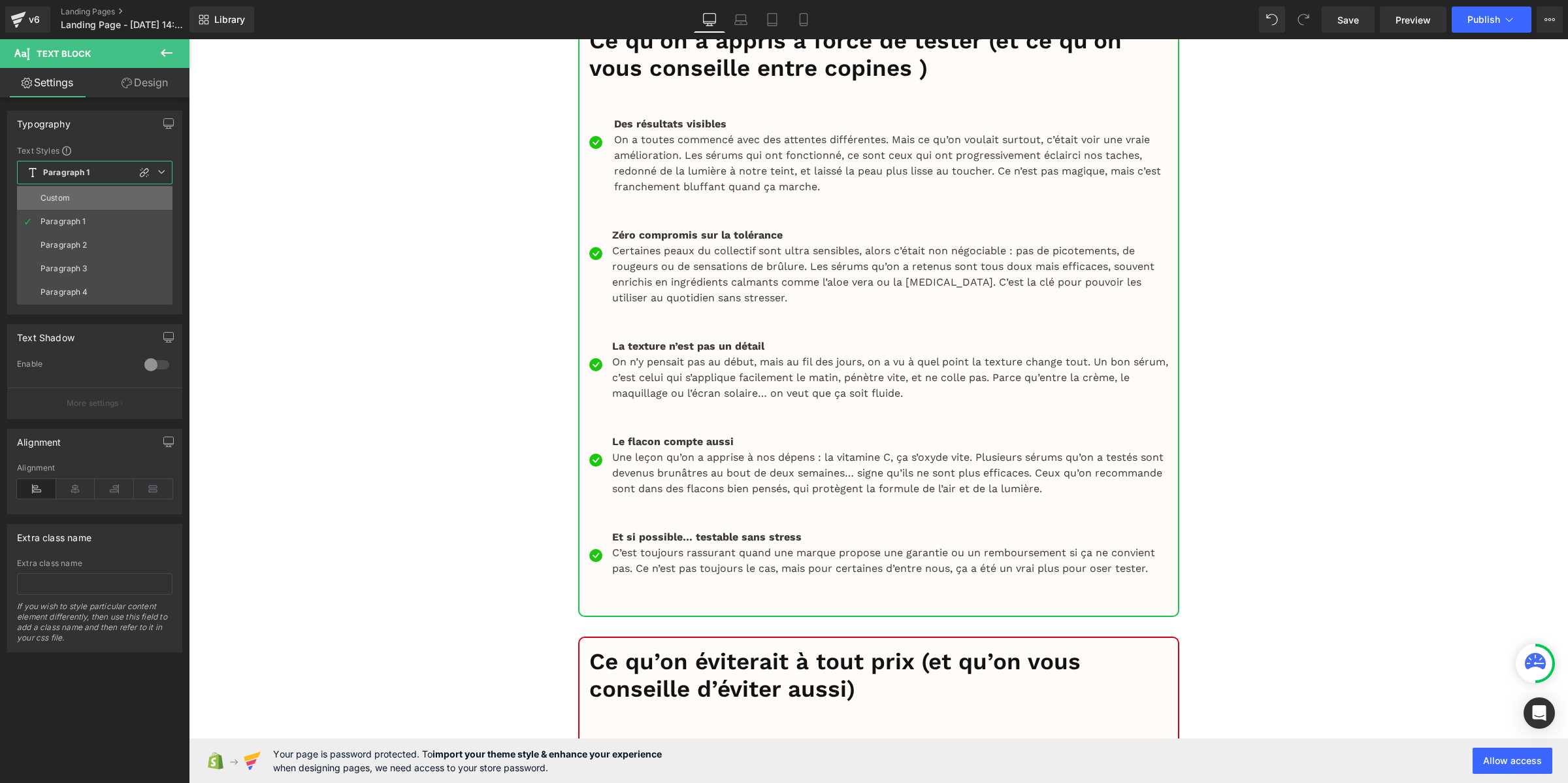
click at [74, 198] on li "Custom" at bounding box center [95, 198] width 155 height 24
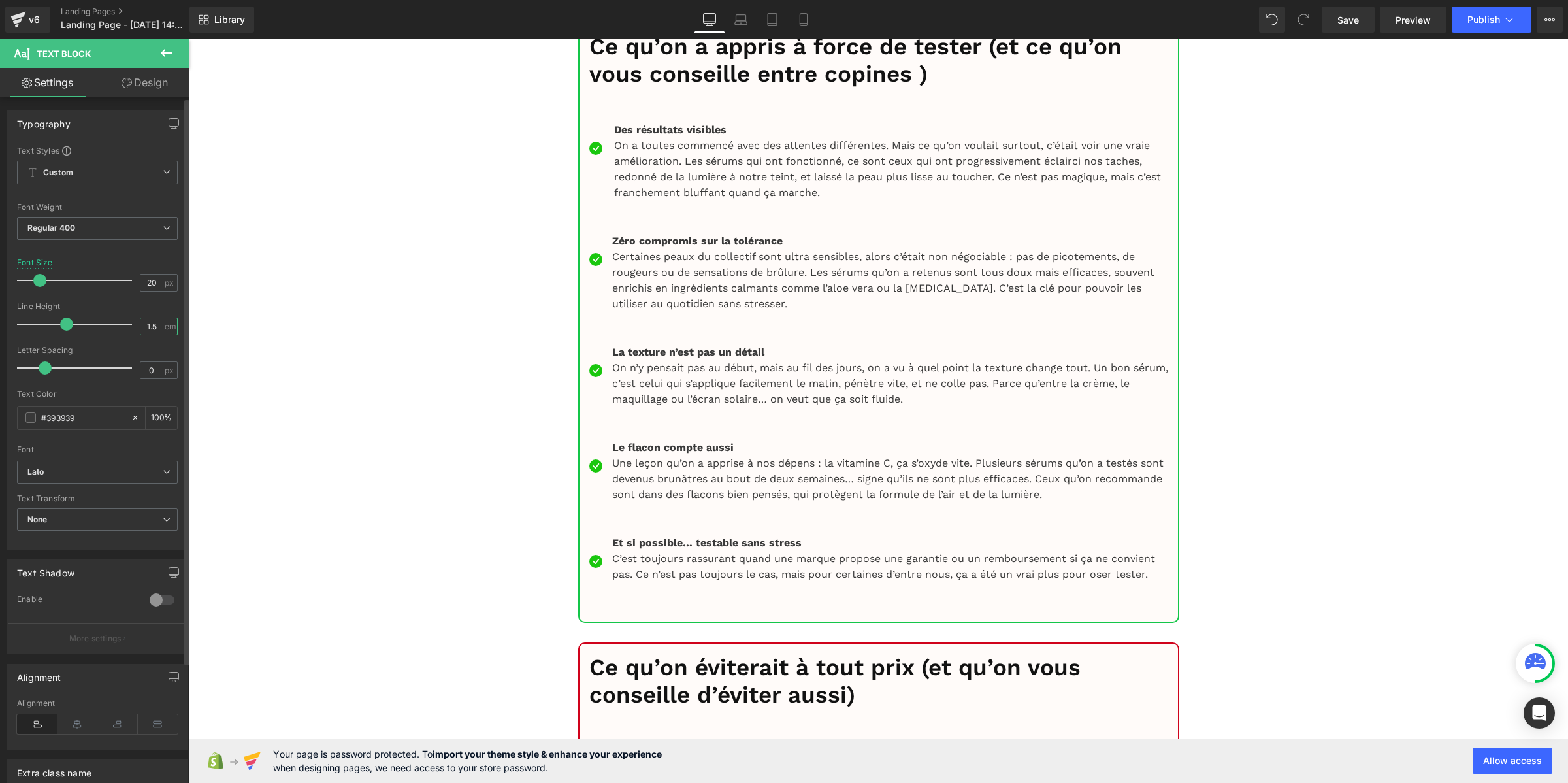
click at [148, 330] on input "1.5" at bounding box center [152, 326] width 23 height 16
paste input "2"
type input "1.2"
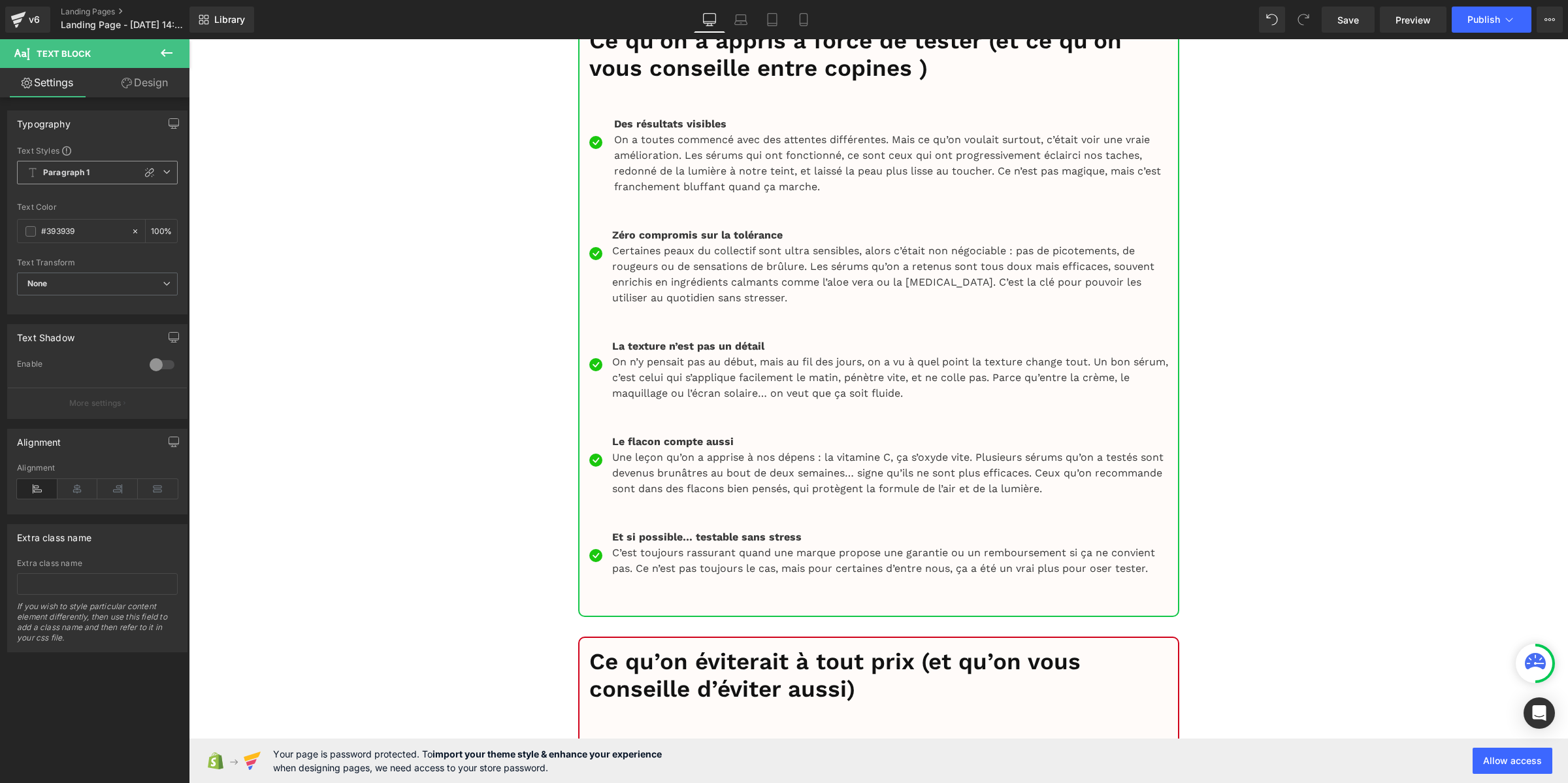
click at [70, 177] on b "Paragraph 1" at bounding box center [67, 173] width 47 height 11
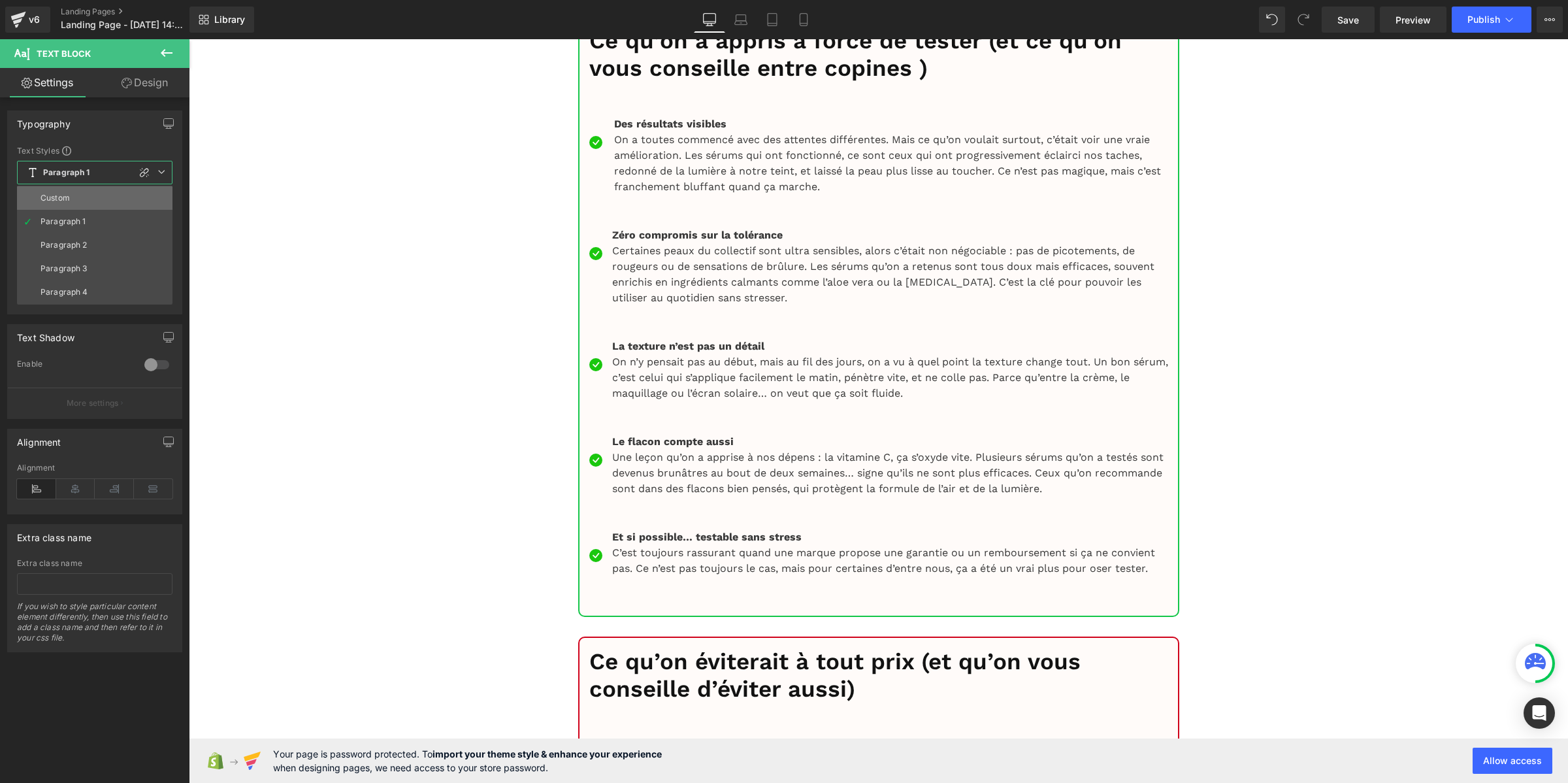
click at [72, 197] on li "Custom" at bounding box center [95, 198] width 155 height 24
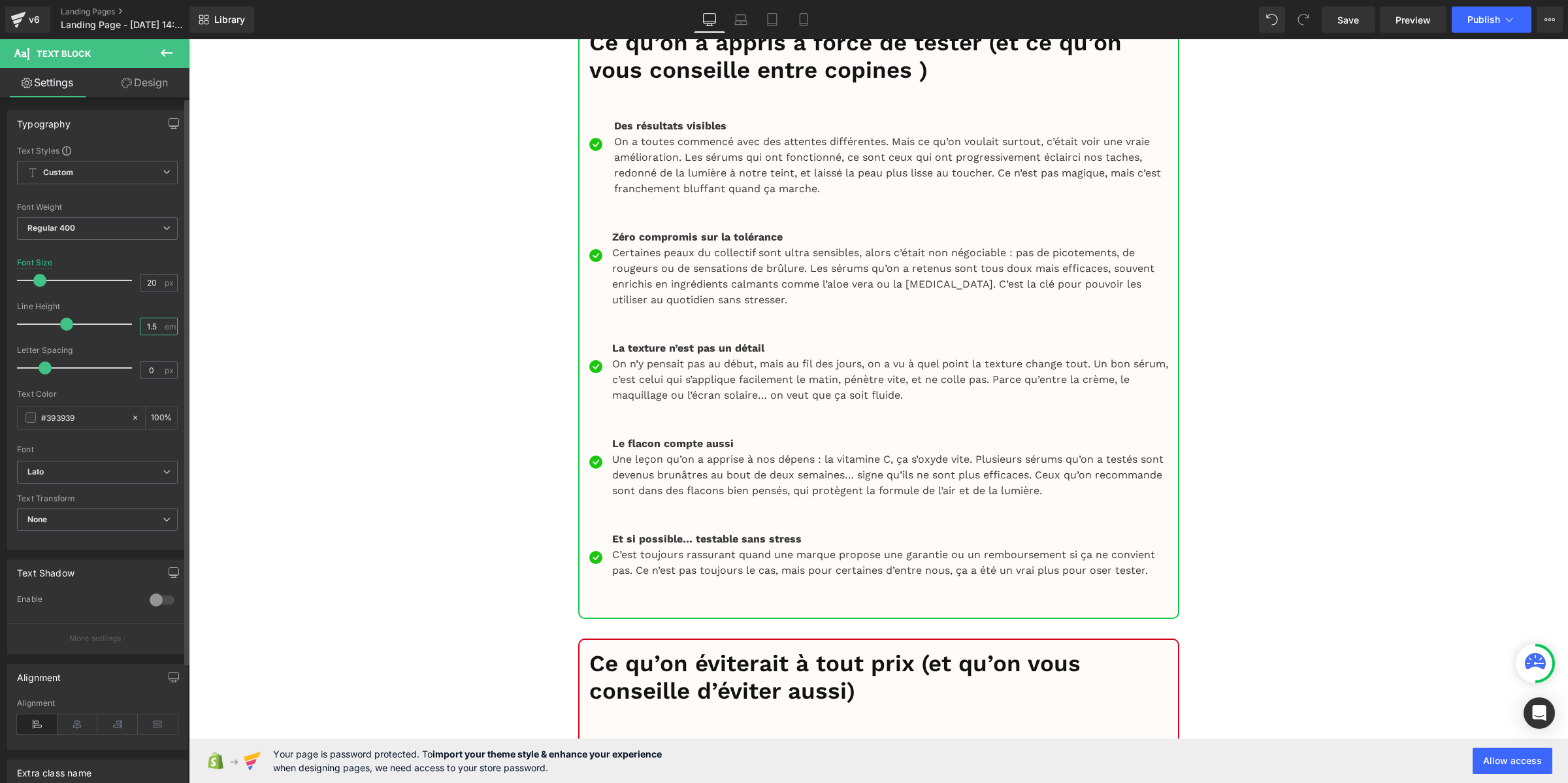
click at [148, 332] on input "1.5" at bounding box center [152, 326] width 23 height 16
paste input "2"
type input "1.2"
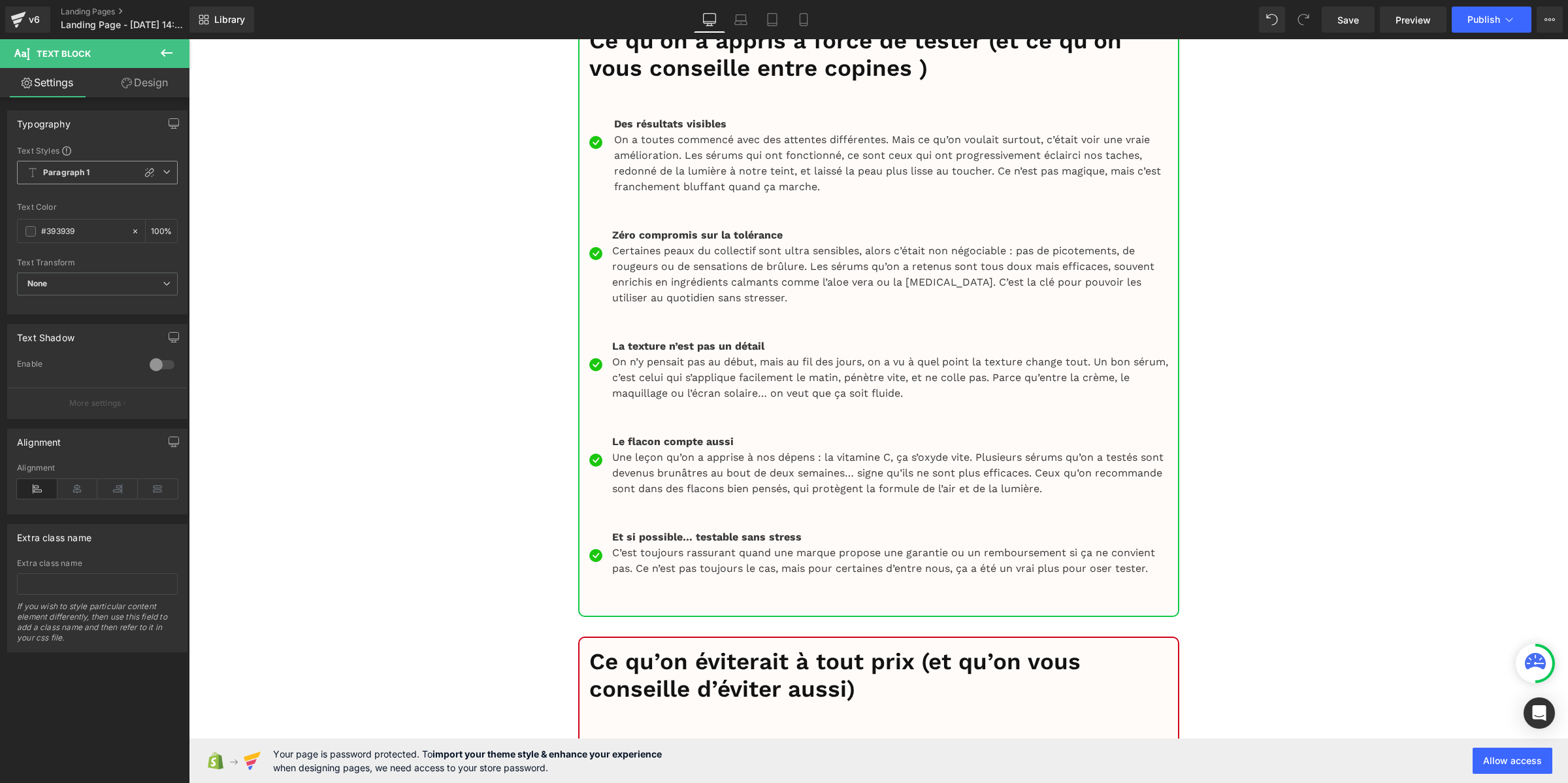
click at [86, 170] on b "Paragraph 1" at bounding box center [67, 173] width 47 height 11
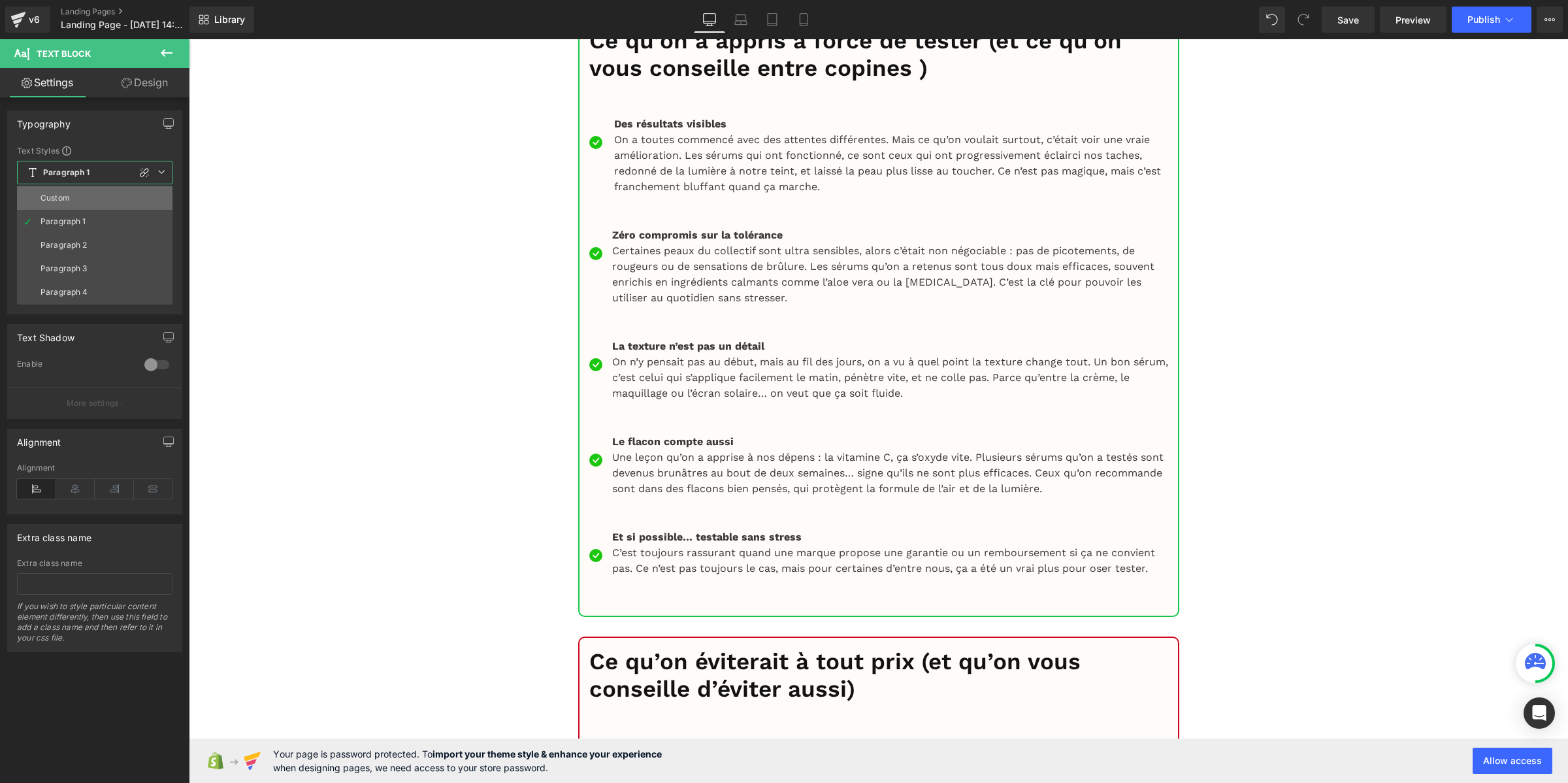
click at [85, 198] on li "Custom" at bounding box center [95, 198] width 155 height 24
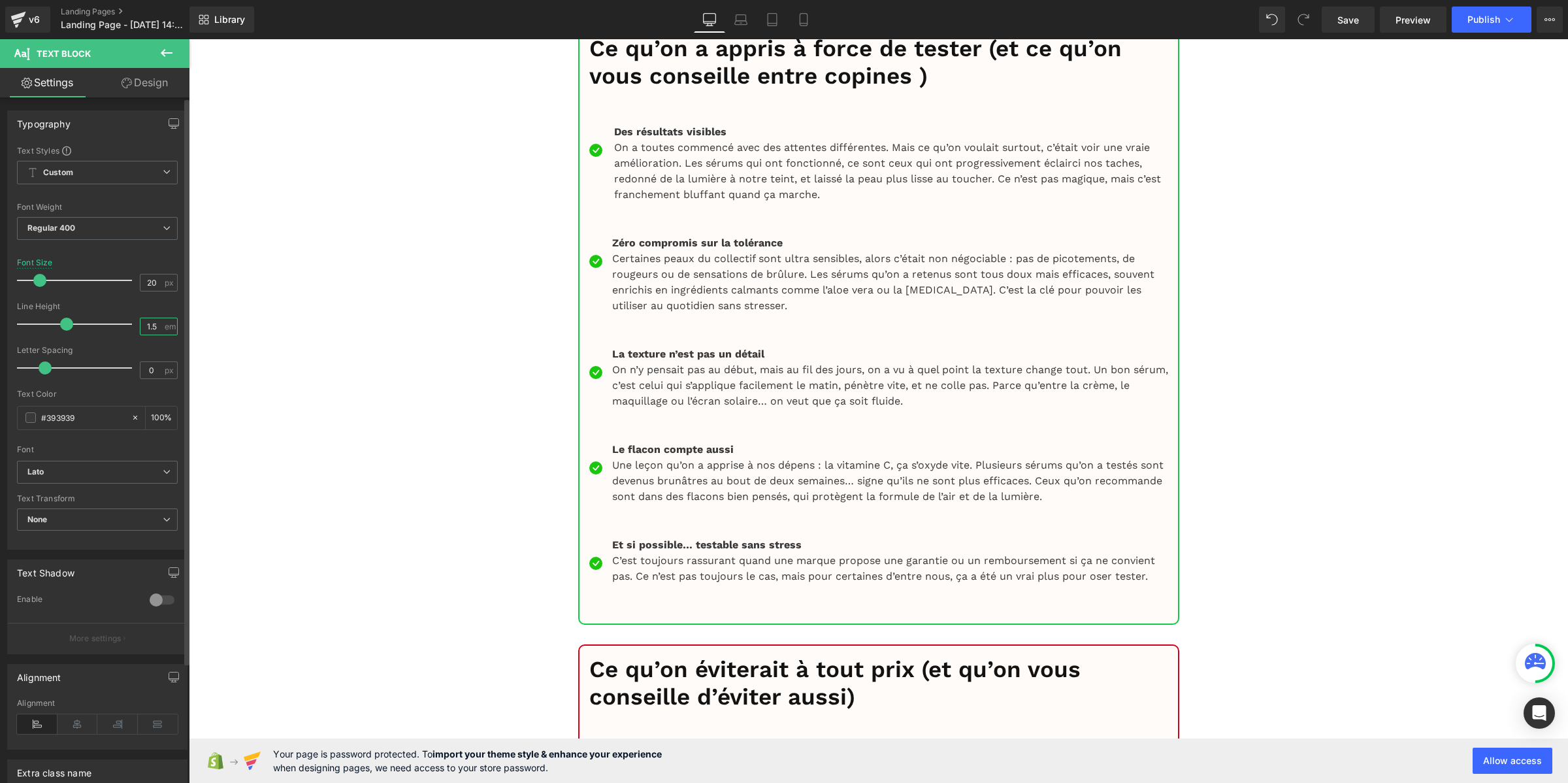
click at [147, 325] on input "1.5" at bounding box center [152, 326] width 23 height 16
paste input "2"
type input "1.2"
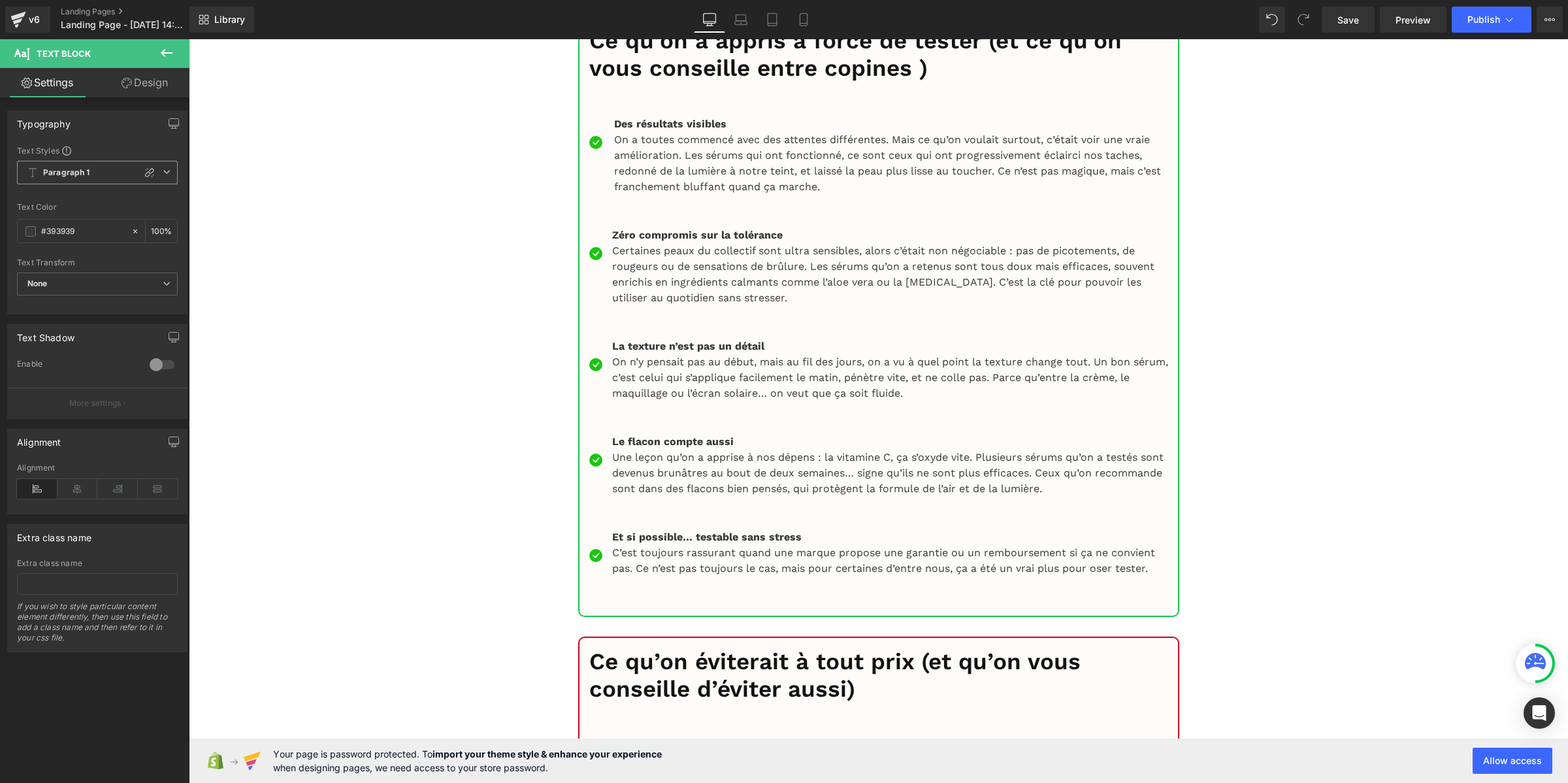
click at [96, 174] on span "Paragraph 1" at bounding box center [97, 172] width 161 height 24
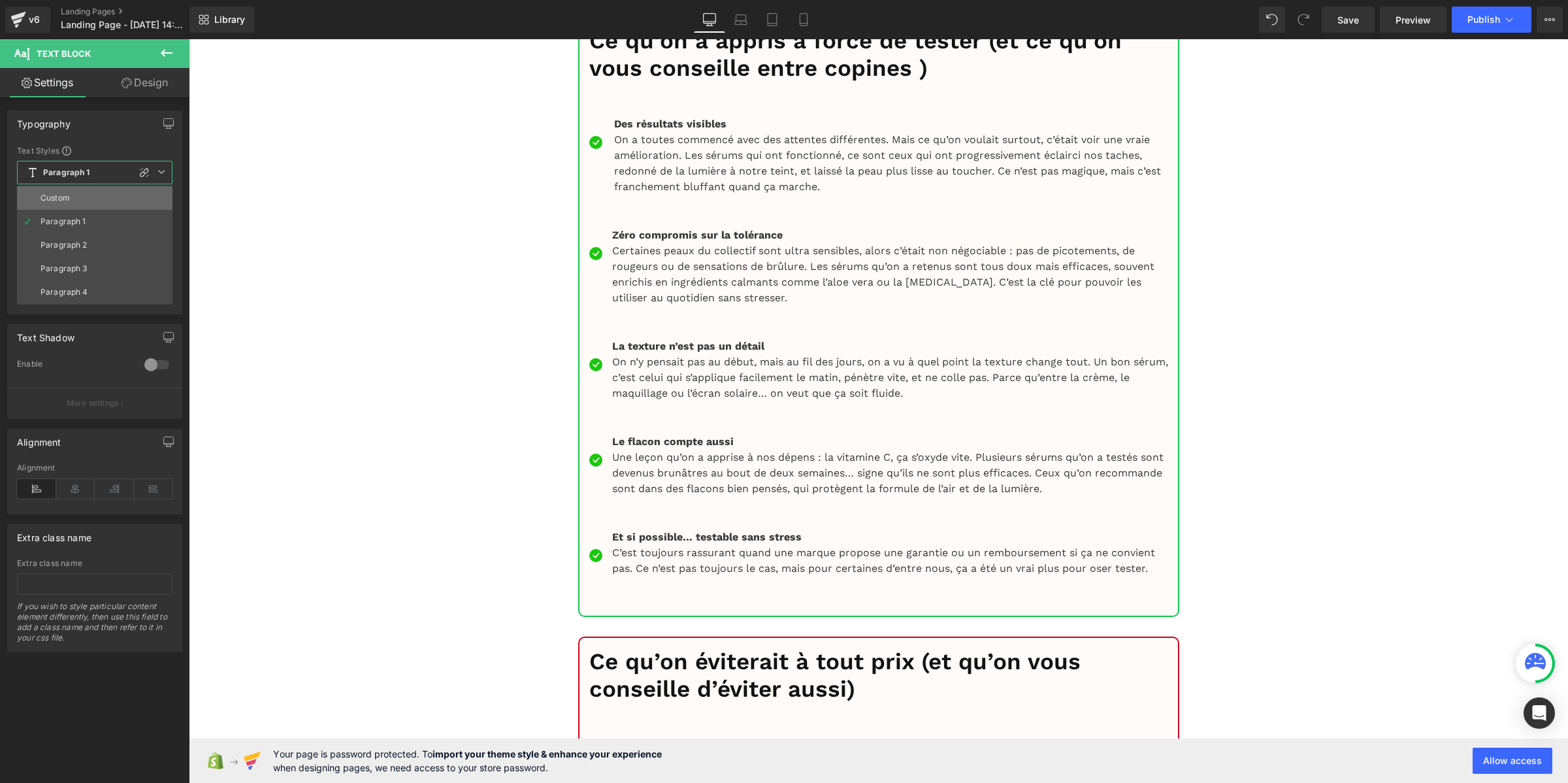
click at [95, 203] on li "Custom" at bounding box center [95, 198] width 155 height 24
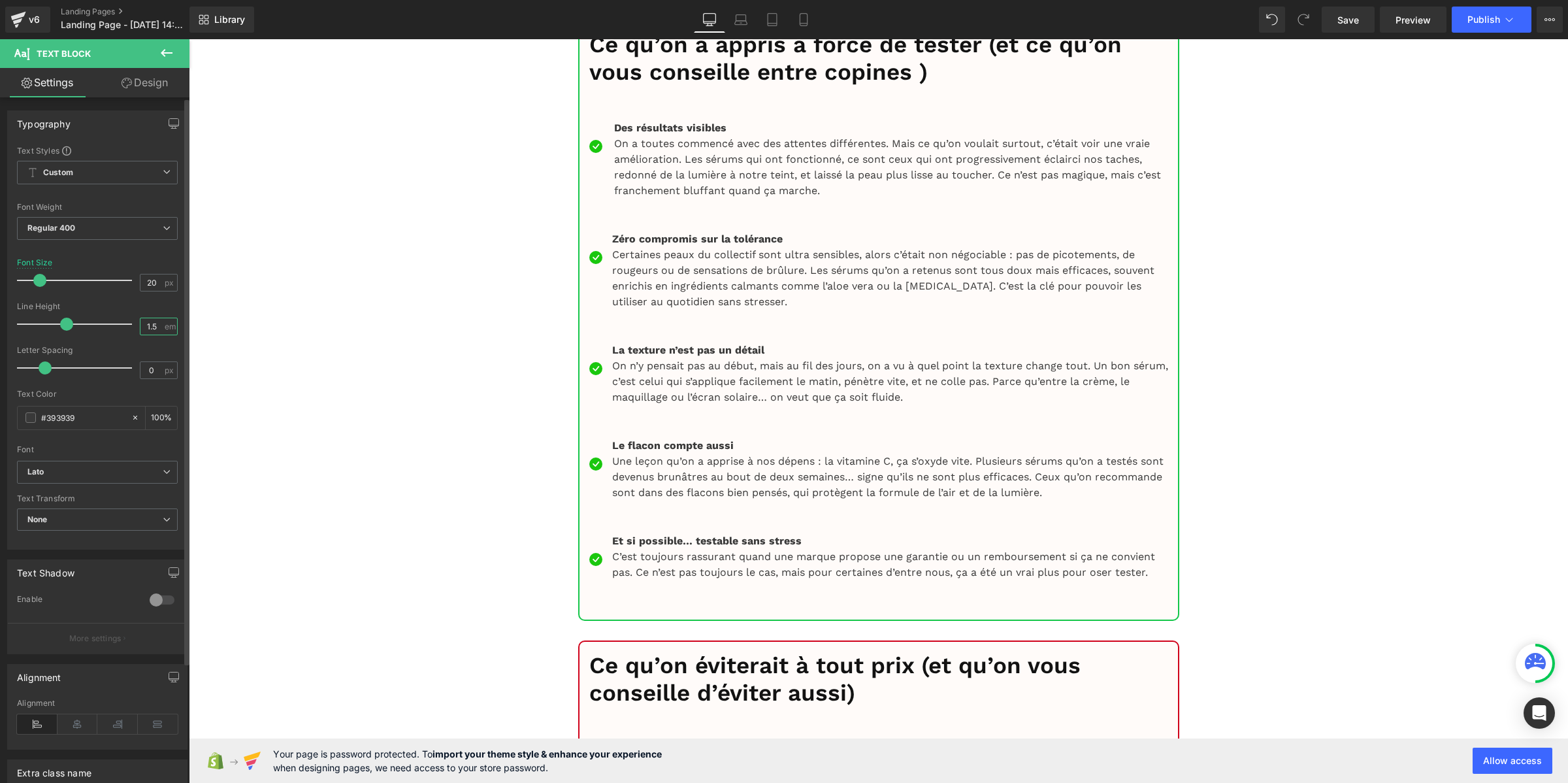
click at [147, 322] on input "1.5" at bounding box center [152, 326] width 23 height 16
paste input "2"
type input "1.2"
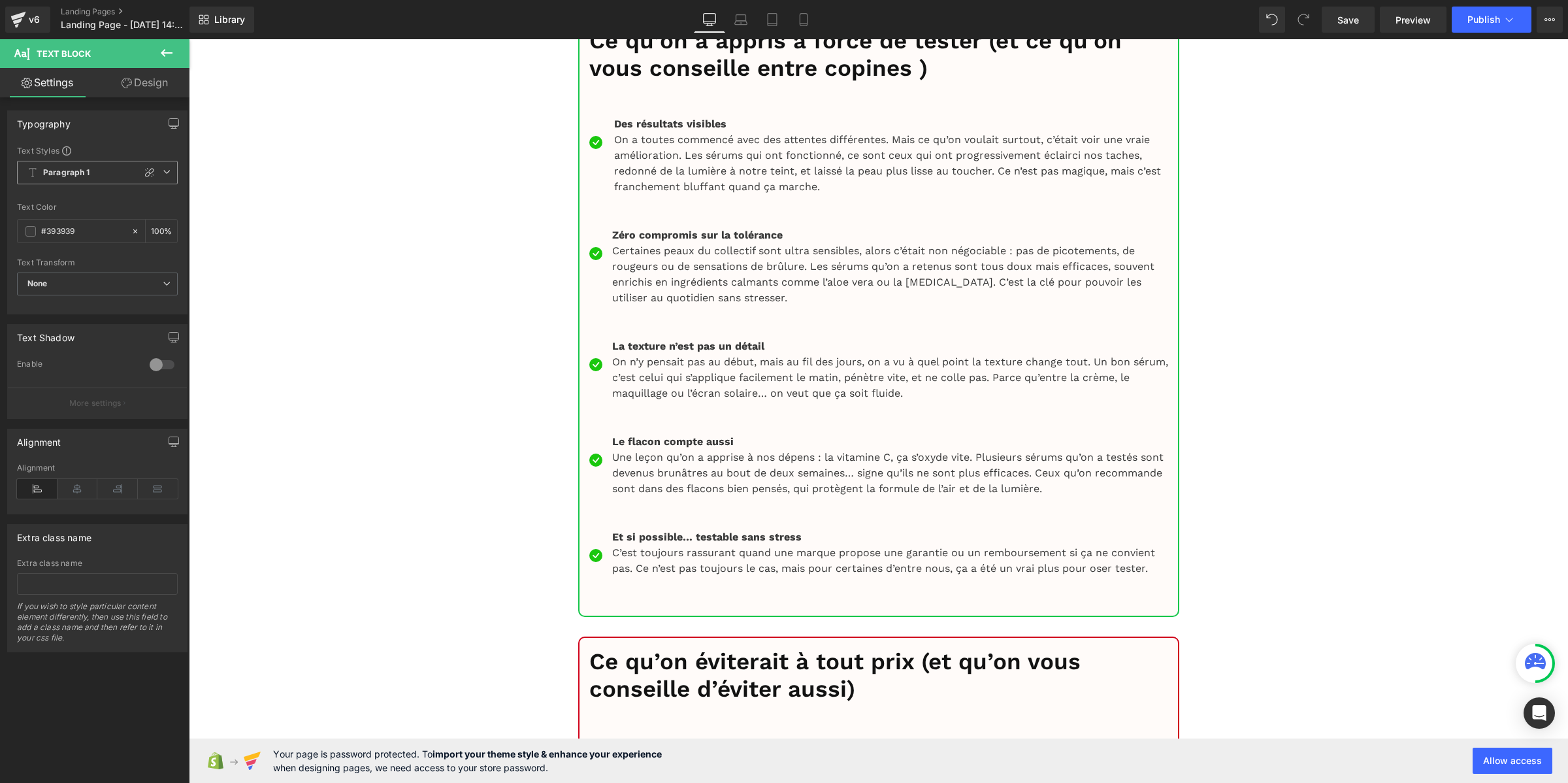
click at [74, 178] on span "Paragraph 1" at bounding box center [97, 172] width 161 height 24
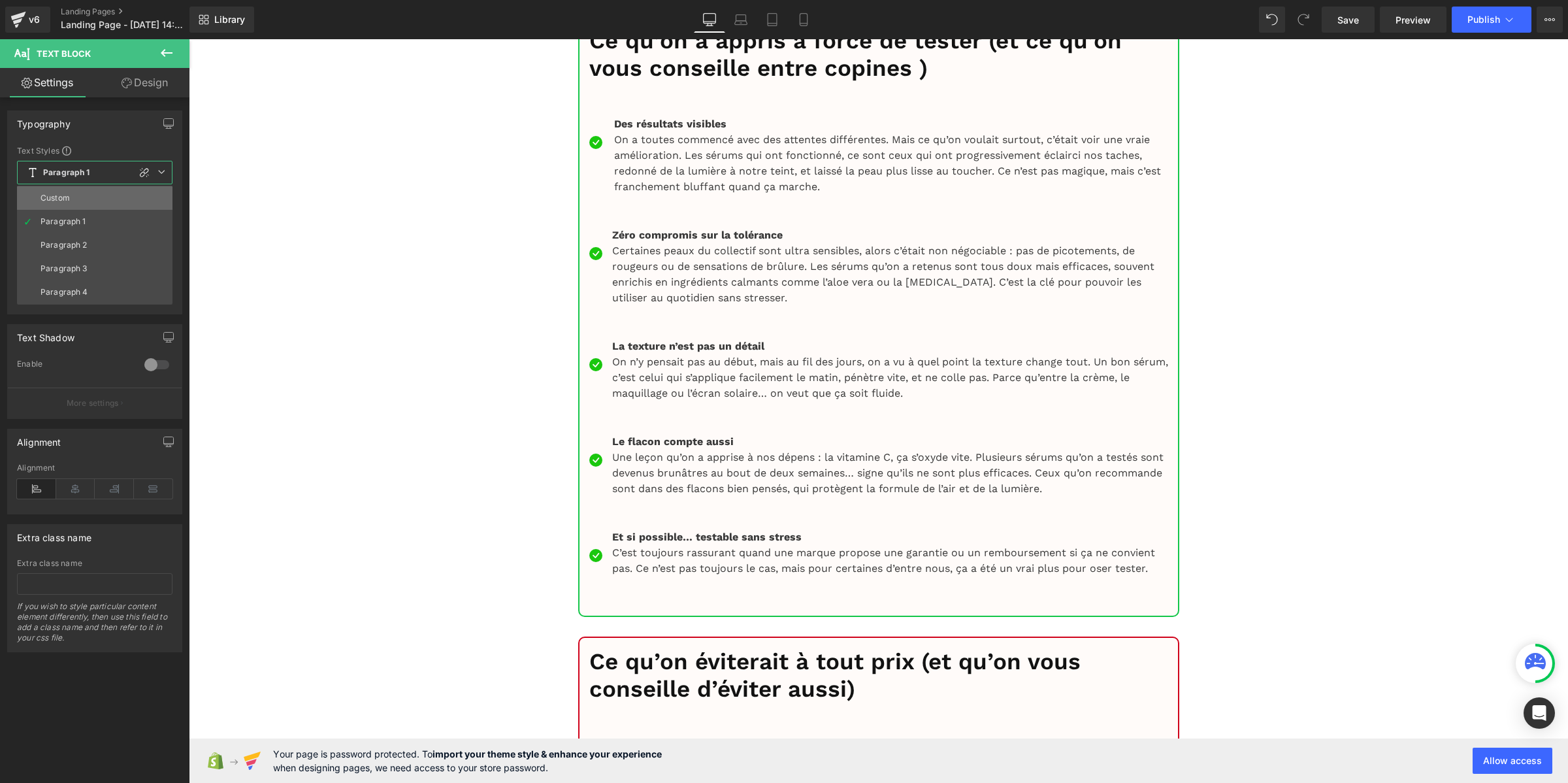
click at [72, 204] on li "Custom" at bounding box center [95, 198] width 155 height 24
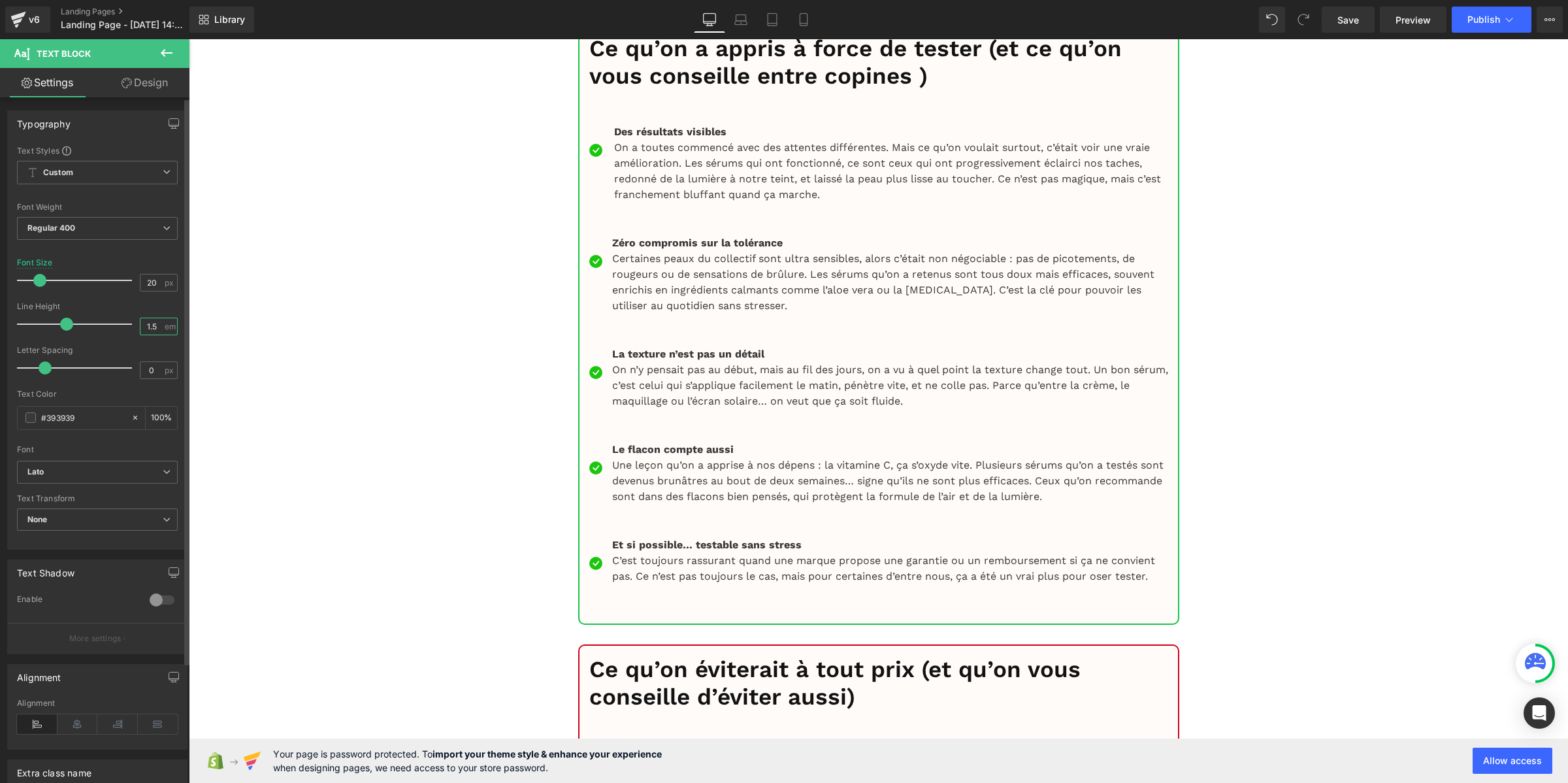
click at [147, 320] on input "1.5" at bounding box center [152, 326] width 23 height 16
paste input "2"
type input "1.2"
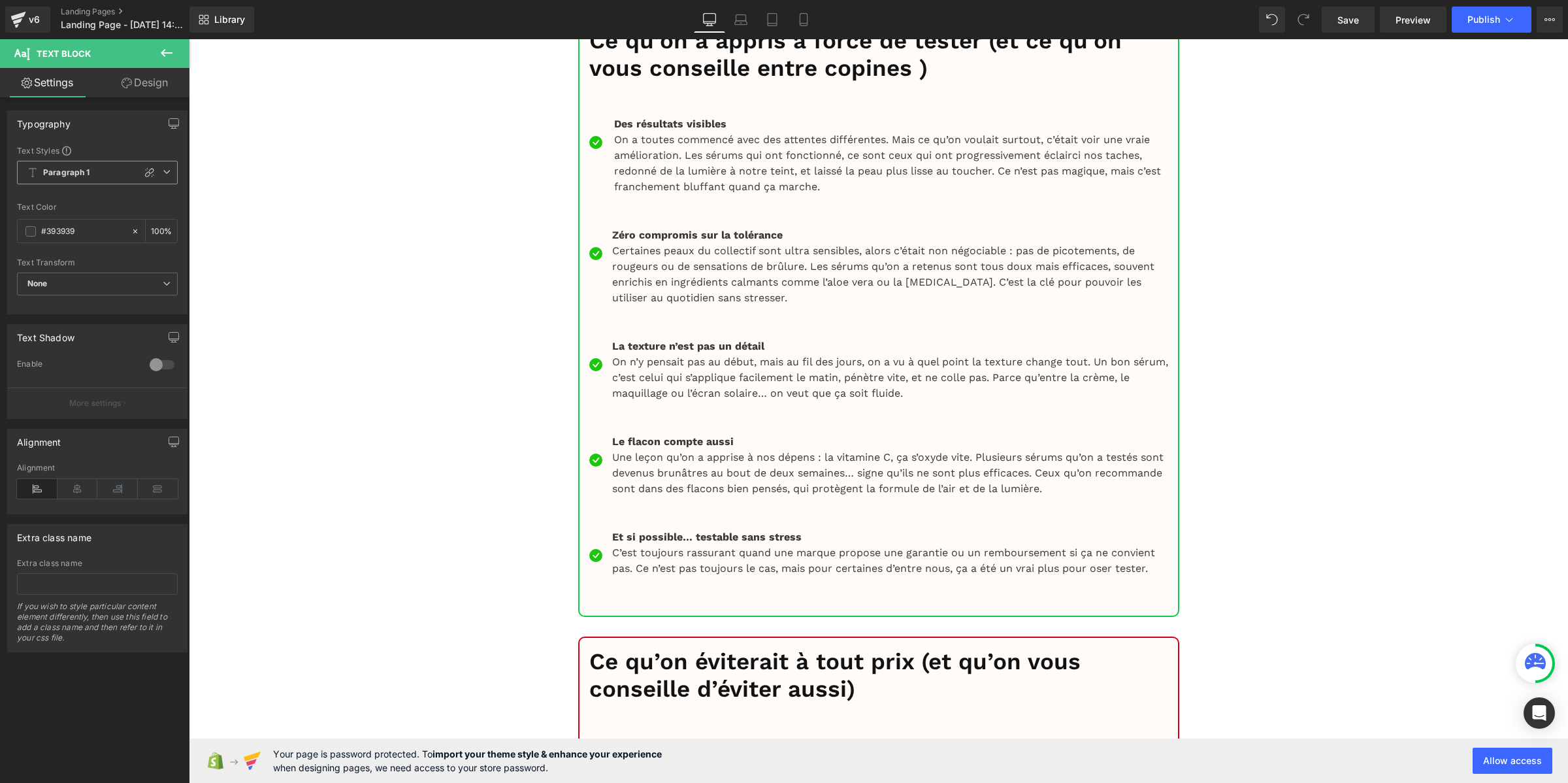
click at [82, 173] on b "Paragraph 1" at bounding box center [67, 173] width 47 height 11
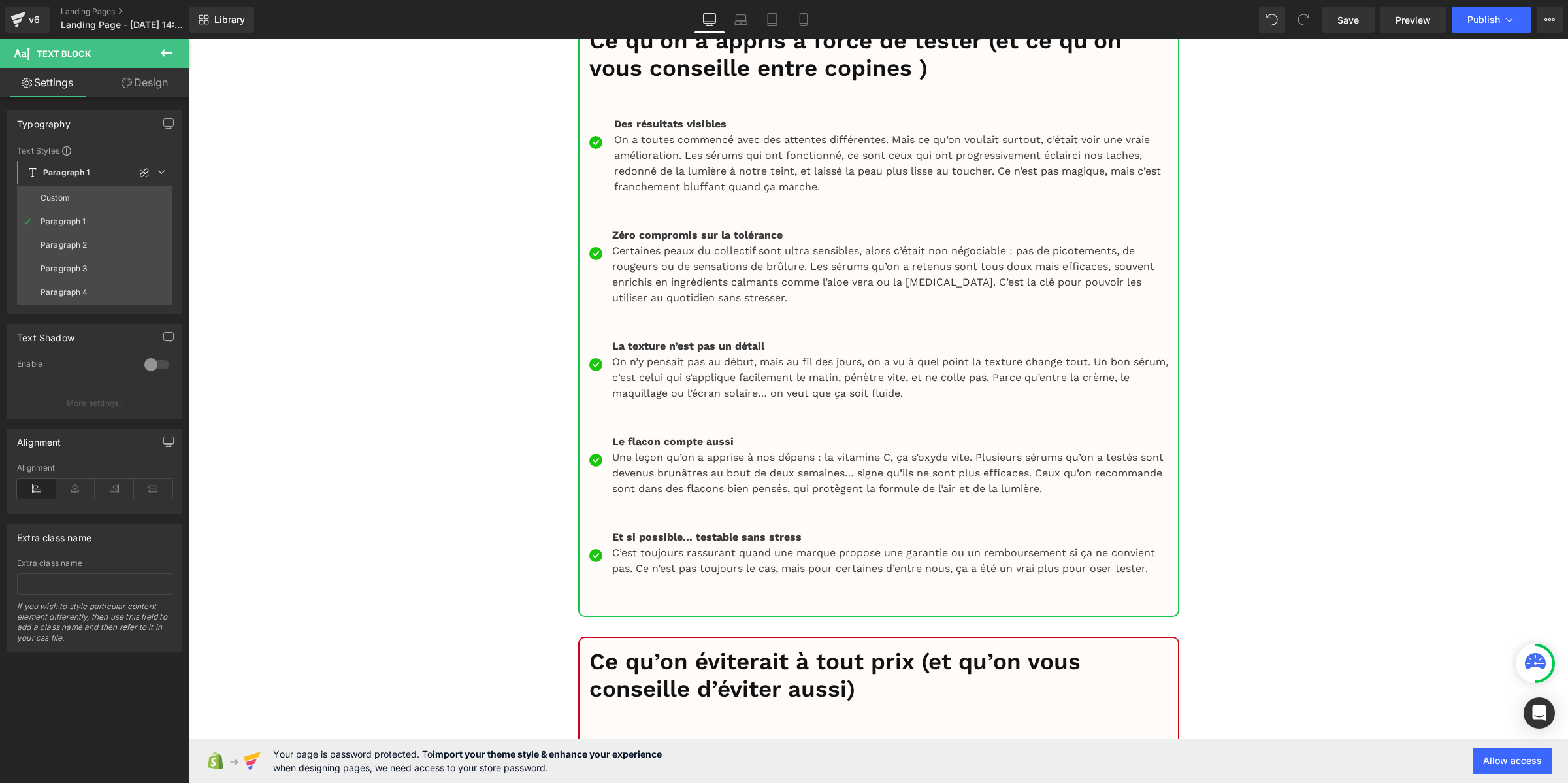
click at [77, 199] on li "Custom" at bounding box center [95, 198] width 155 height 24
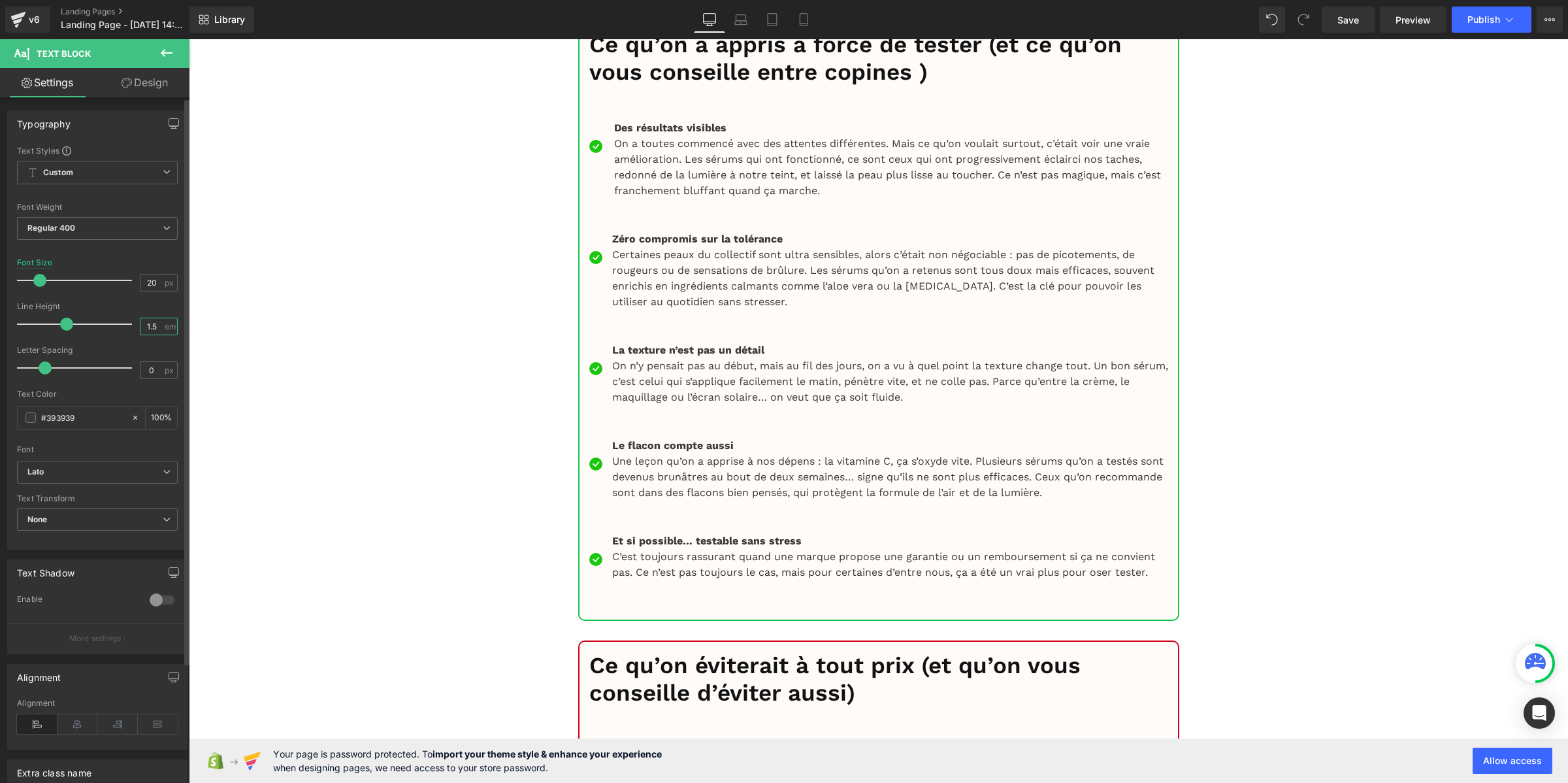
click at [151, 330] on input "1.5" at bounding box center [152, 326] width 23 height 16
paste input "2"
type input "1.2"
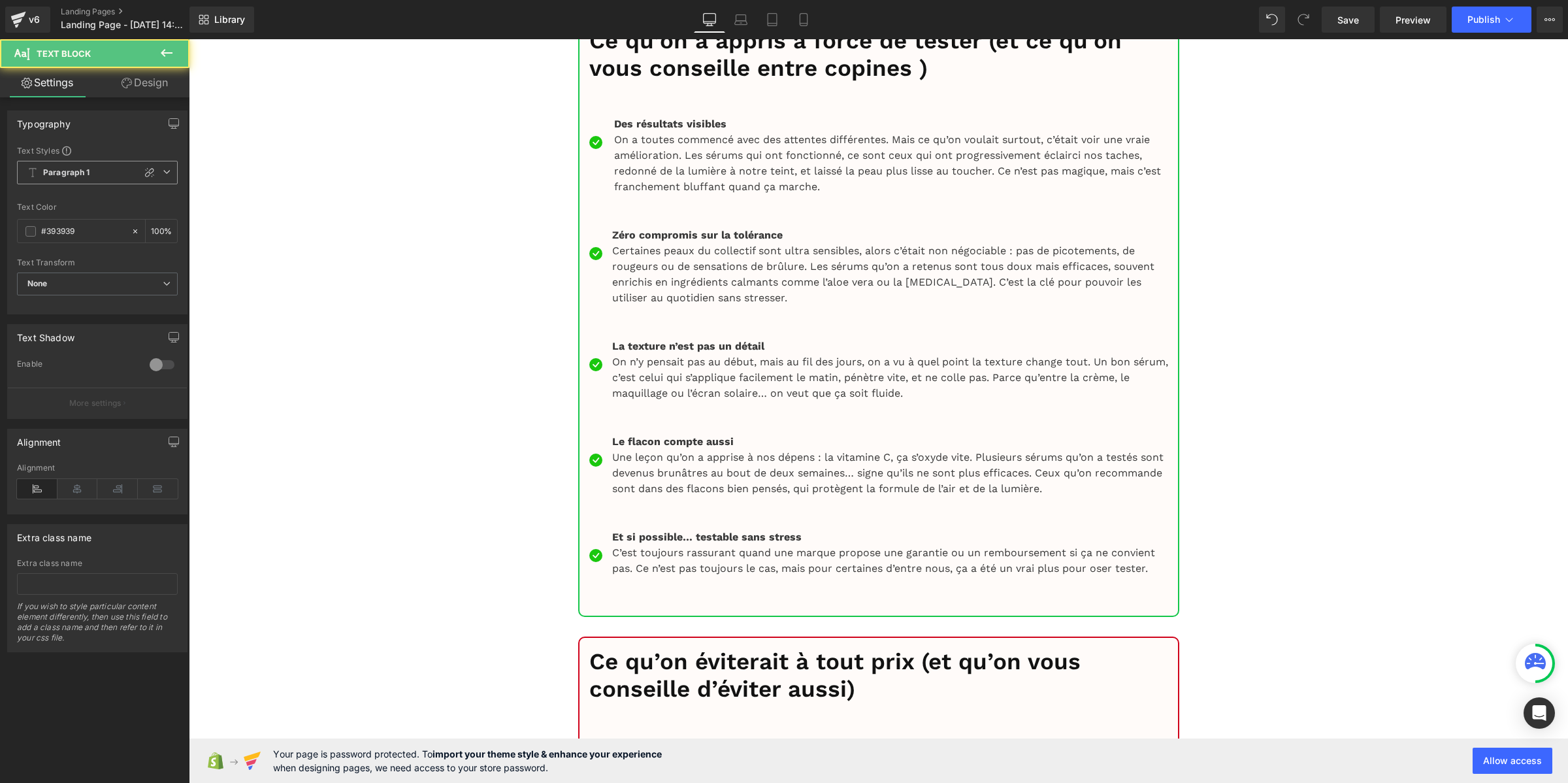
click at [102, 171] on span "Paragraph 1" at bounding box center [97, 172] width 161 height 24
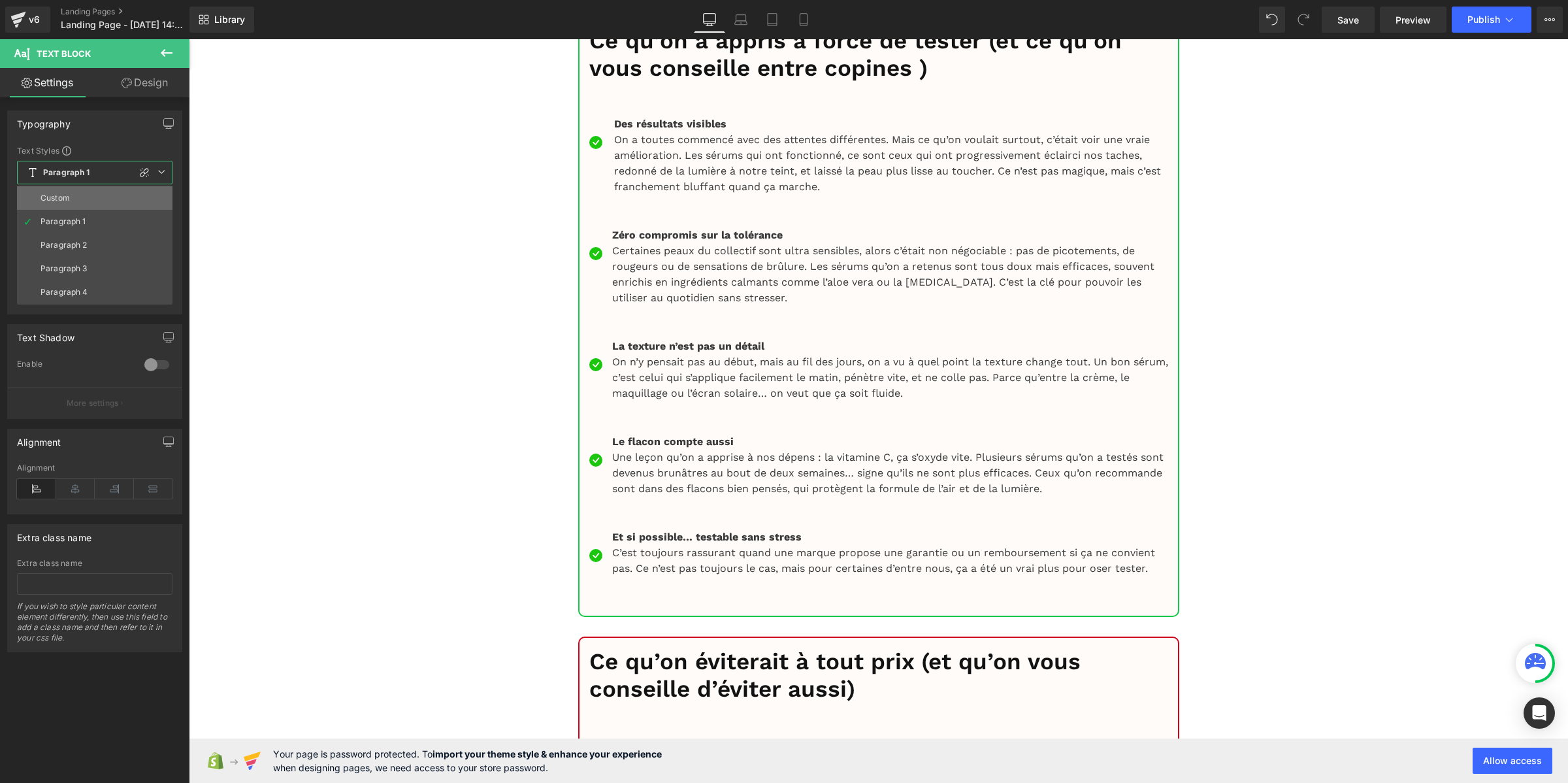
click at [90, 194] on li "Custom" at bounding box center [95, 198] width 155 height 24
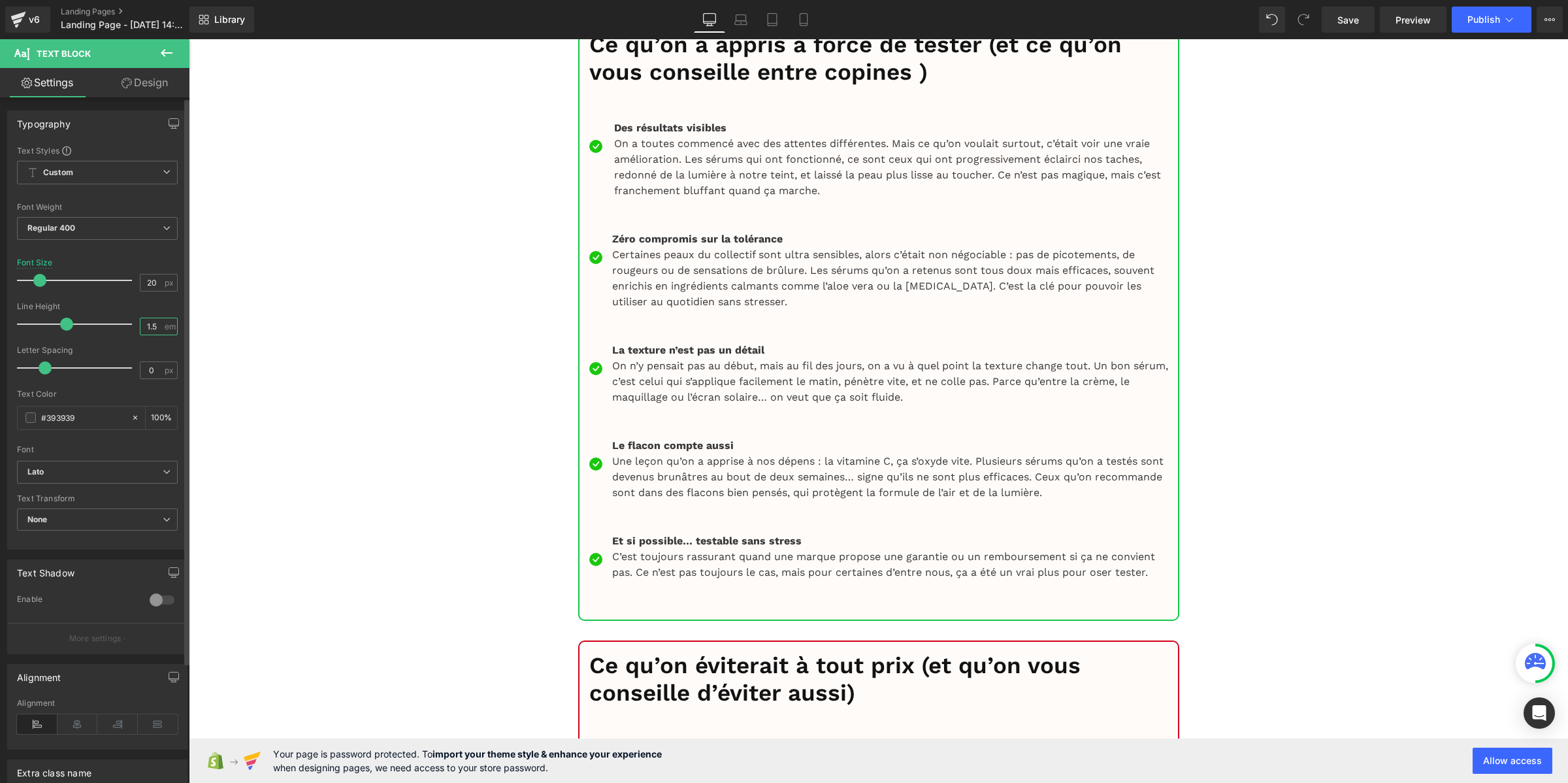
click at [148, 332] on input "1.5" at bounding box center [152, 326] width 23 height 16
paste input "2"
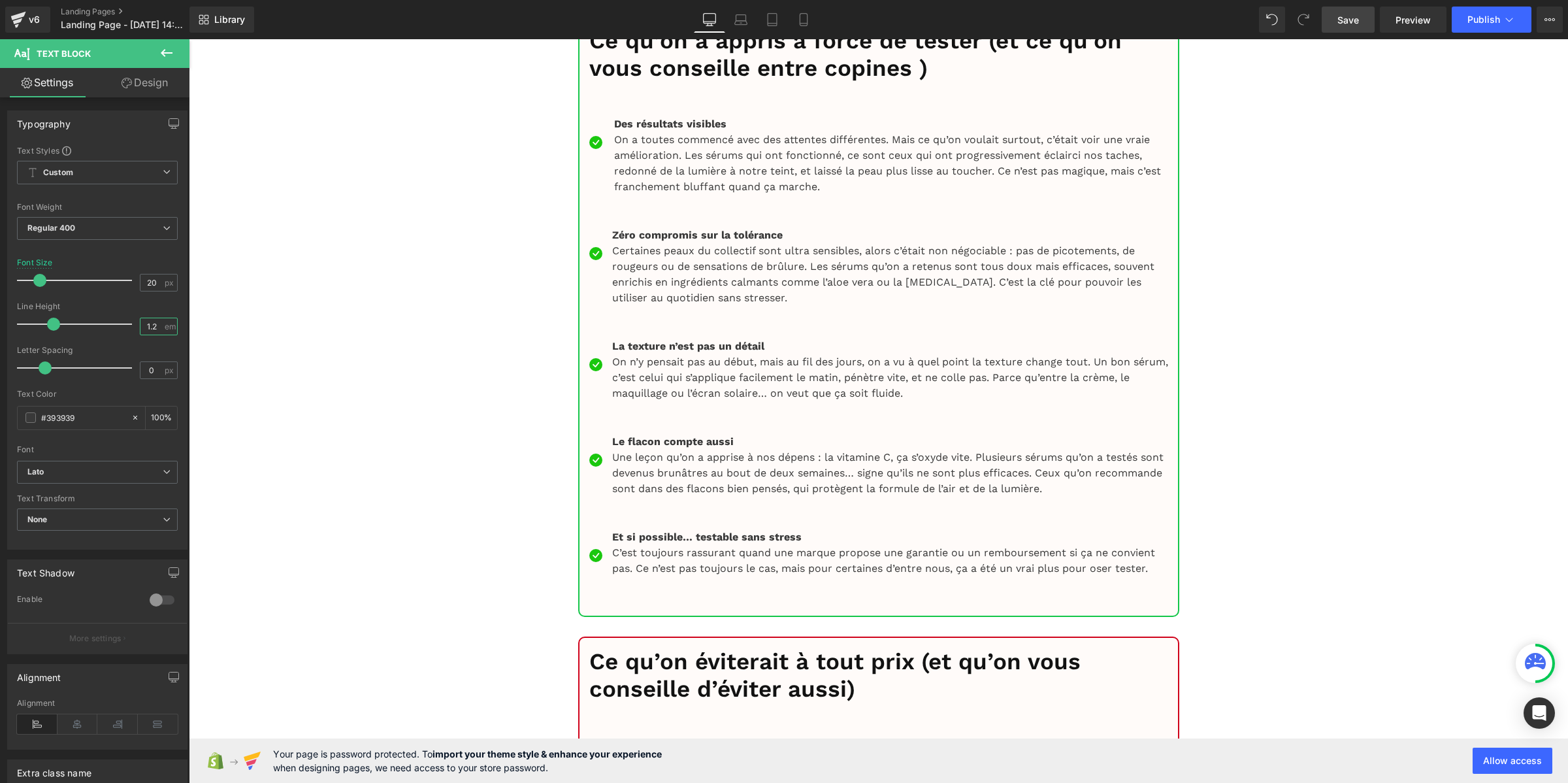
type input "1.2"
drag, startPoint x: 1342, startPoint y: 20, endPoint x: 1298, endPoint y: 11, distance: 44.9
click at [1343, 21] on span "Save" at bounding box center [1347, 20] width 21 height 14
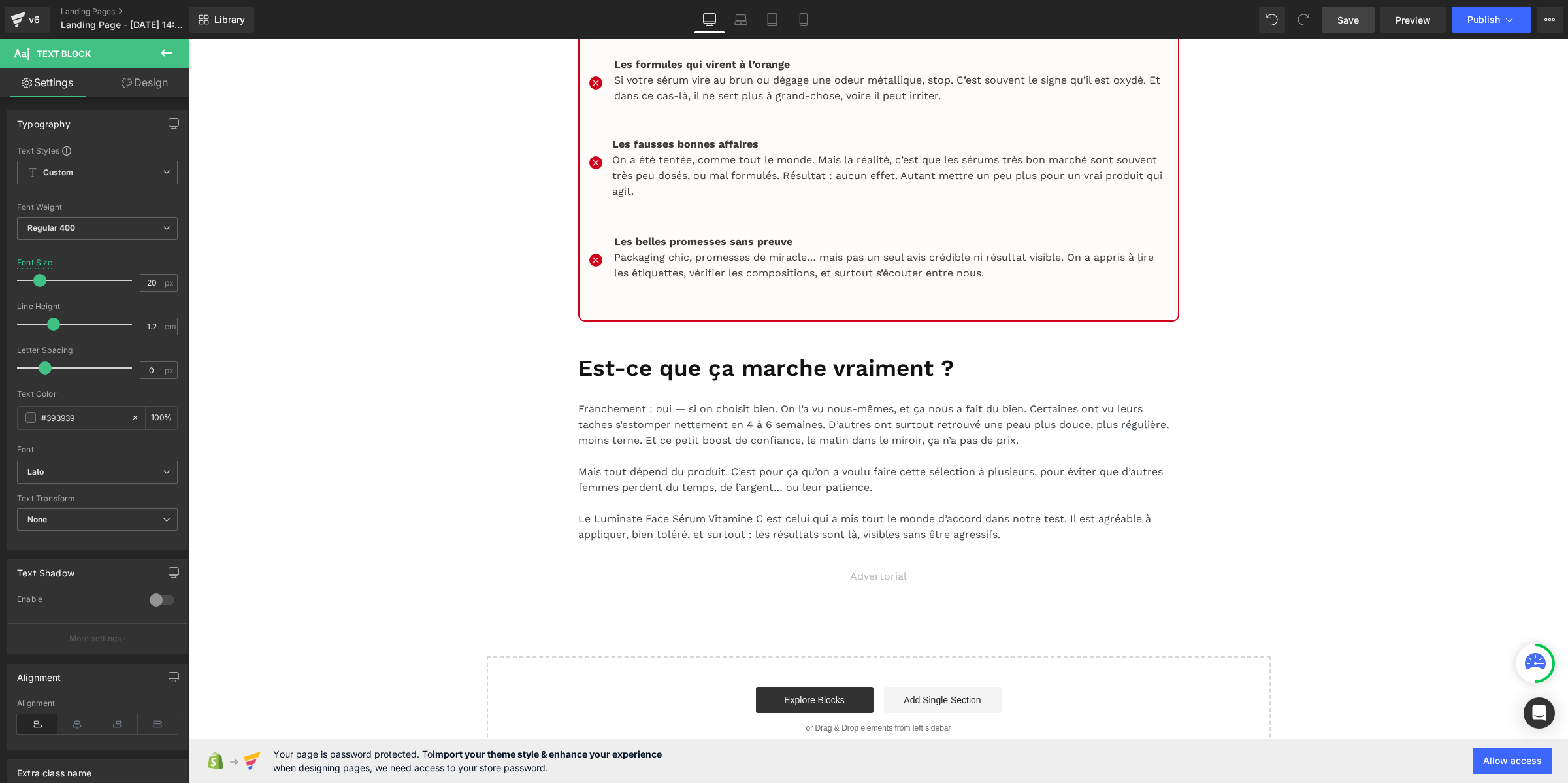
scroll to position [13747, 0]
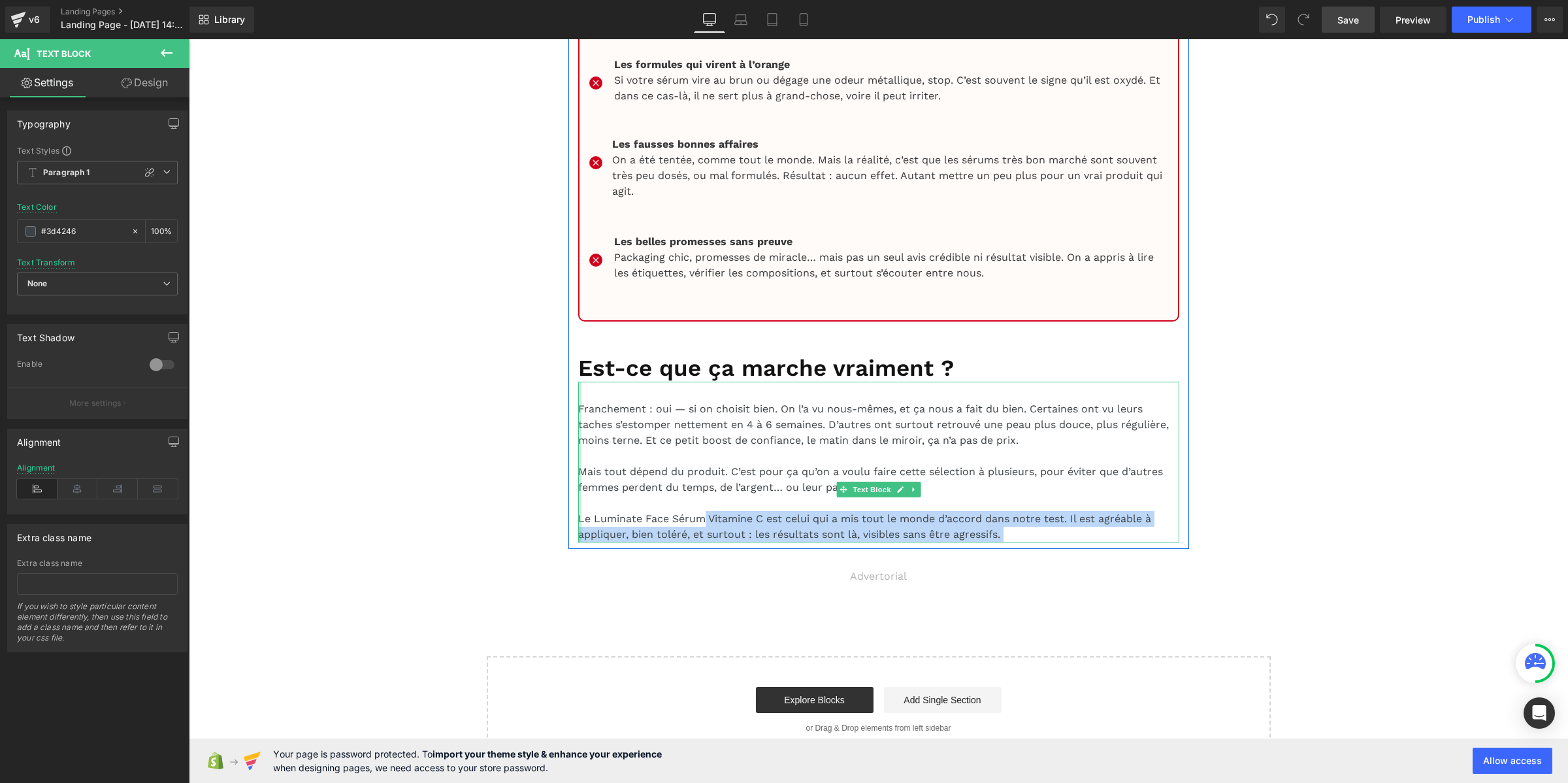
drag, startPoint x: 708, startPoint y: 511, endPoint x: 571, endPoint y: 507, distance: 137.1
click at [578, 507] on div "Franchement : oui — si on choisit bien. On l’a vu nous-mêmes, et ça nous a fait…" at bounding box center [878, 462] width 601 height 161
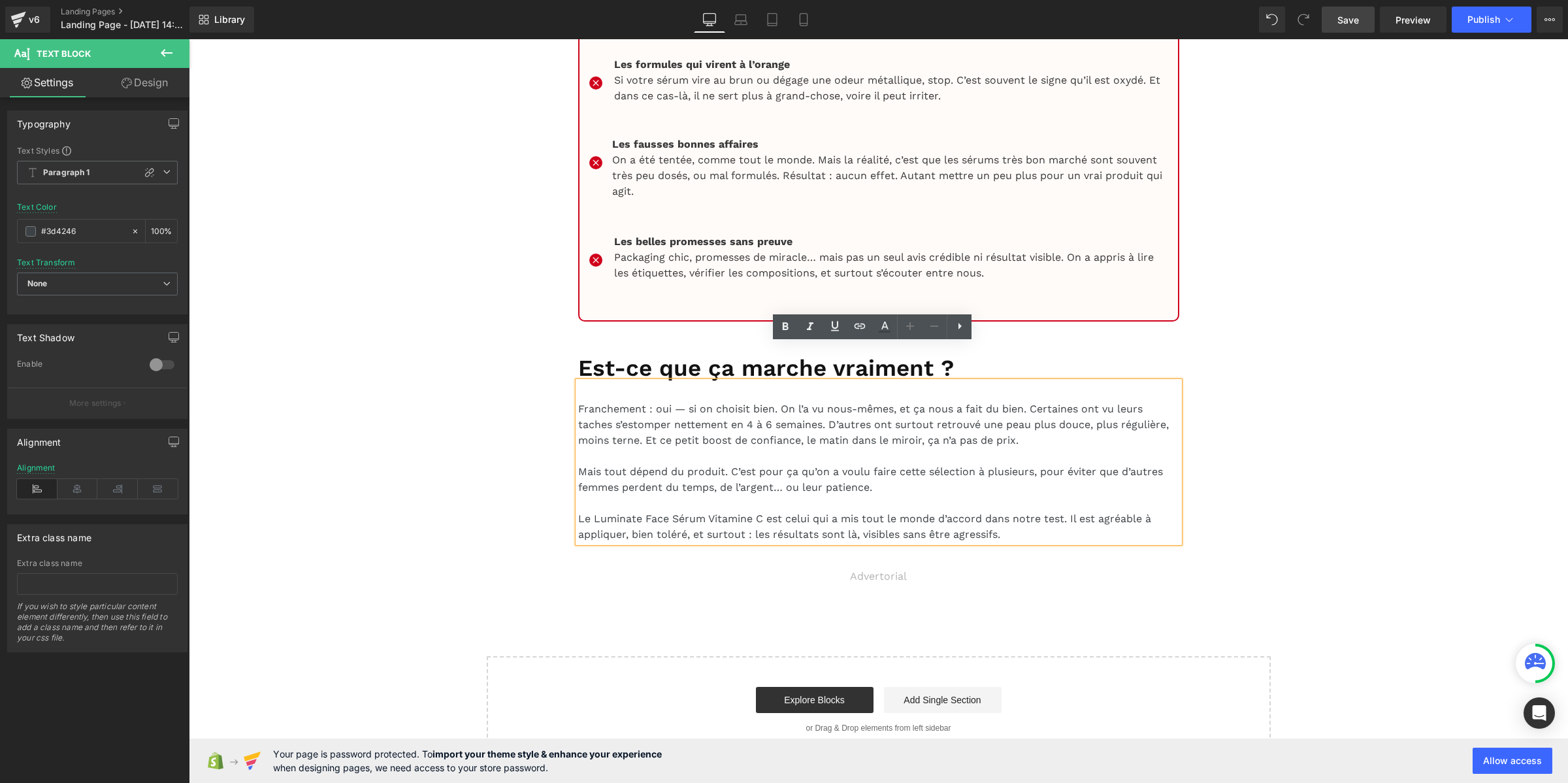
click at [587, 511] on p "Le Luminate Face Sérum Vitamine C est celui qui a mis tout le monde d’accord da…" at bounding box center [878, 526] width 601 height 31
drag, startPoint x: 570, startPoint y: 513, endPoint x: 570, endPoint y: 500, distance: 13.0
click at [578, 500] on div "Franchement : oui — si on choisit bien. On l’a vu nous-mêmes, et ça nous a fait…" at bounding box center [878, 462] width 601 height 161
drag, startPoint x: 706, startPoint y: 508, endPoint x: 573, endPoint y: 513, distance: 133.1
click at [578, 513] on p "Le Luminate Face Sérum Vitamine C est celui qui a mis tout le monde d’accord da…" at bounding box center [878, 526] width 601 height 31
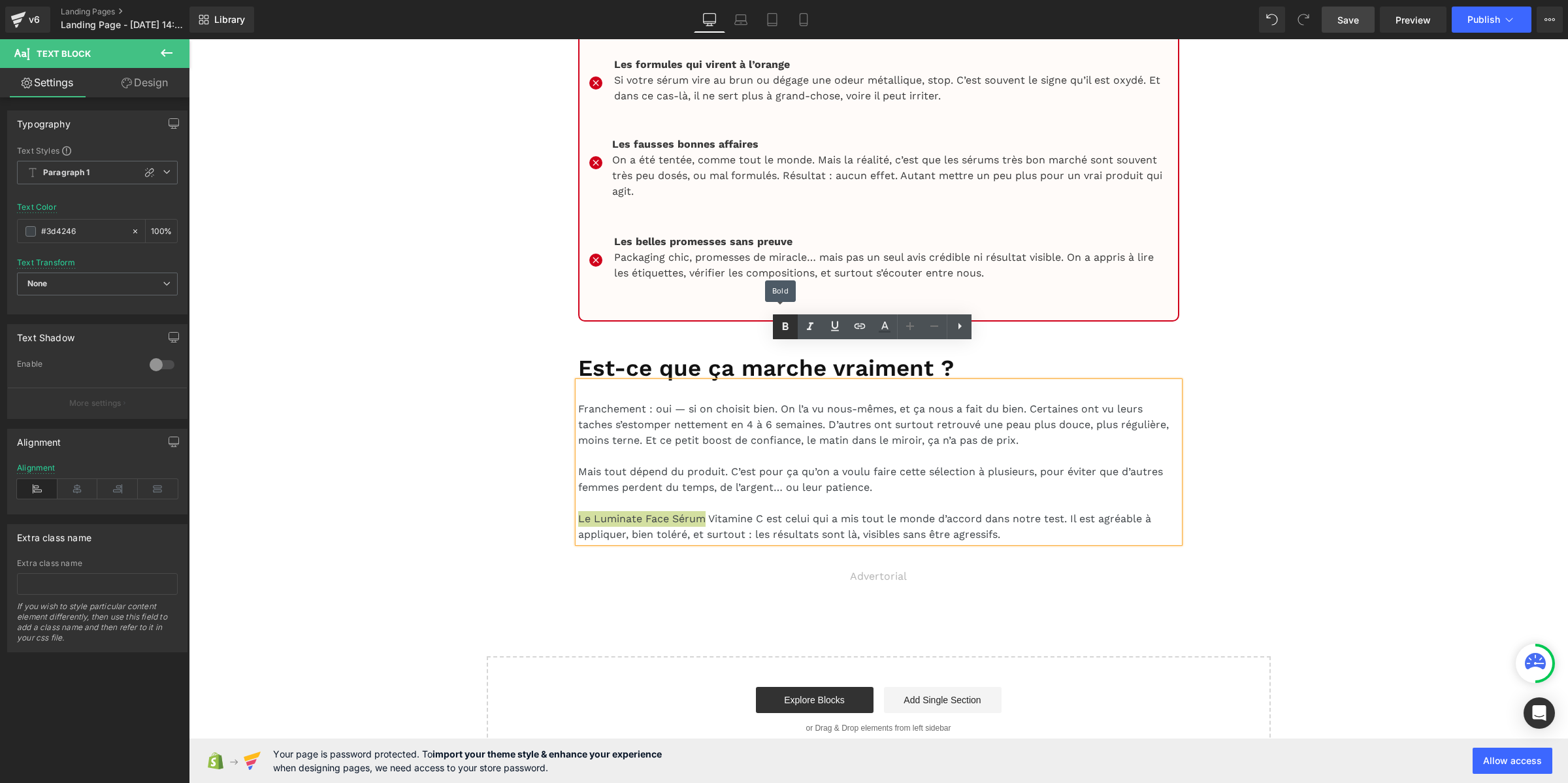
click at [788, 327] on icon at bounding box center [784, 326] width 16 height 16
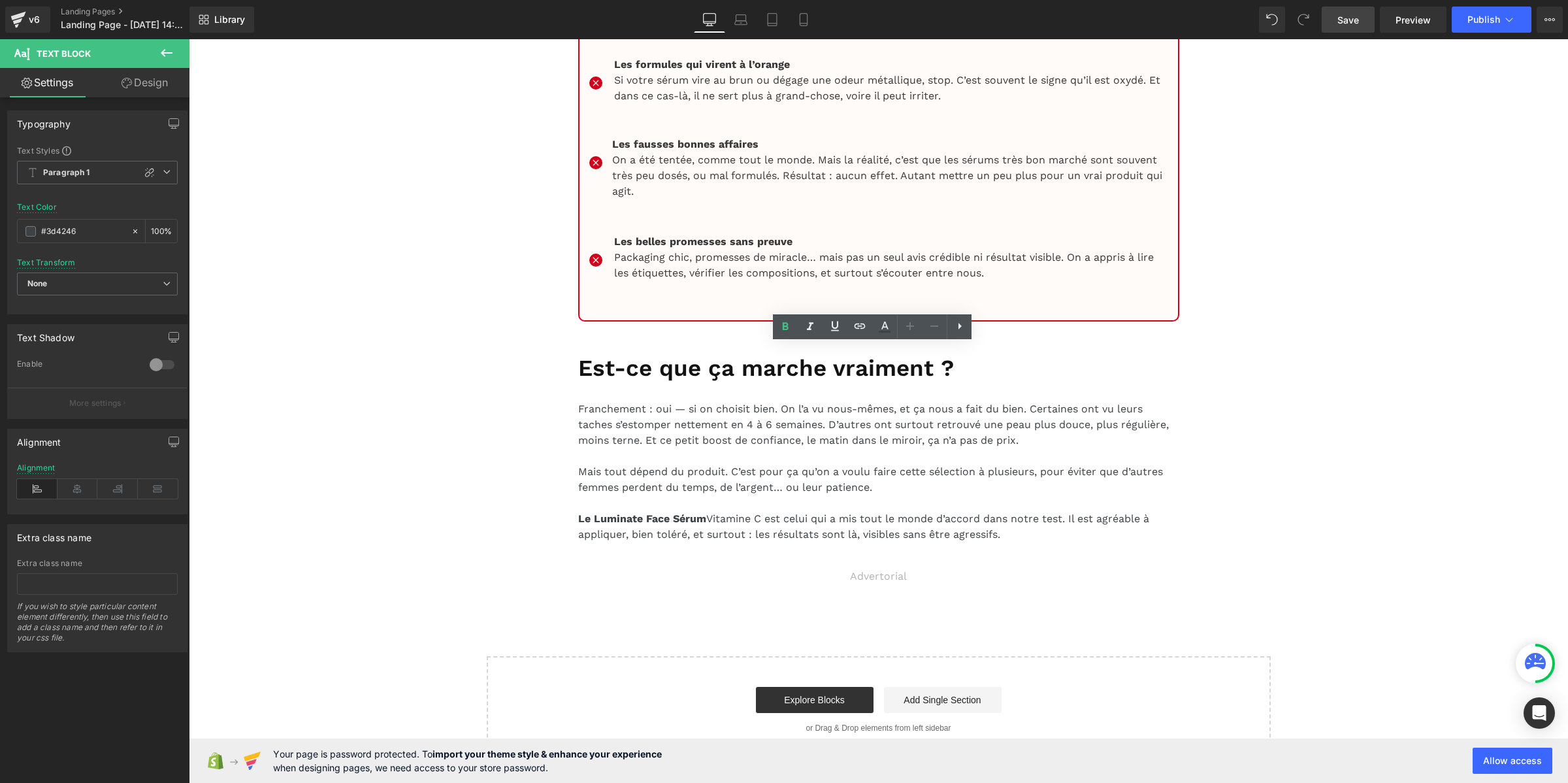
click at [1351, 15] on span "Save" at bounding box center [1347, 20] width 21 height 14
click at [1483, 30] on button "Publish" at bounding box center [1491, 20] width 80 height 26
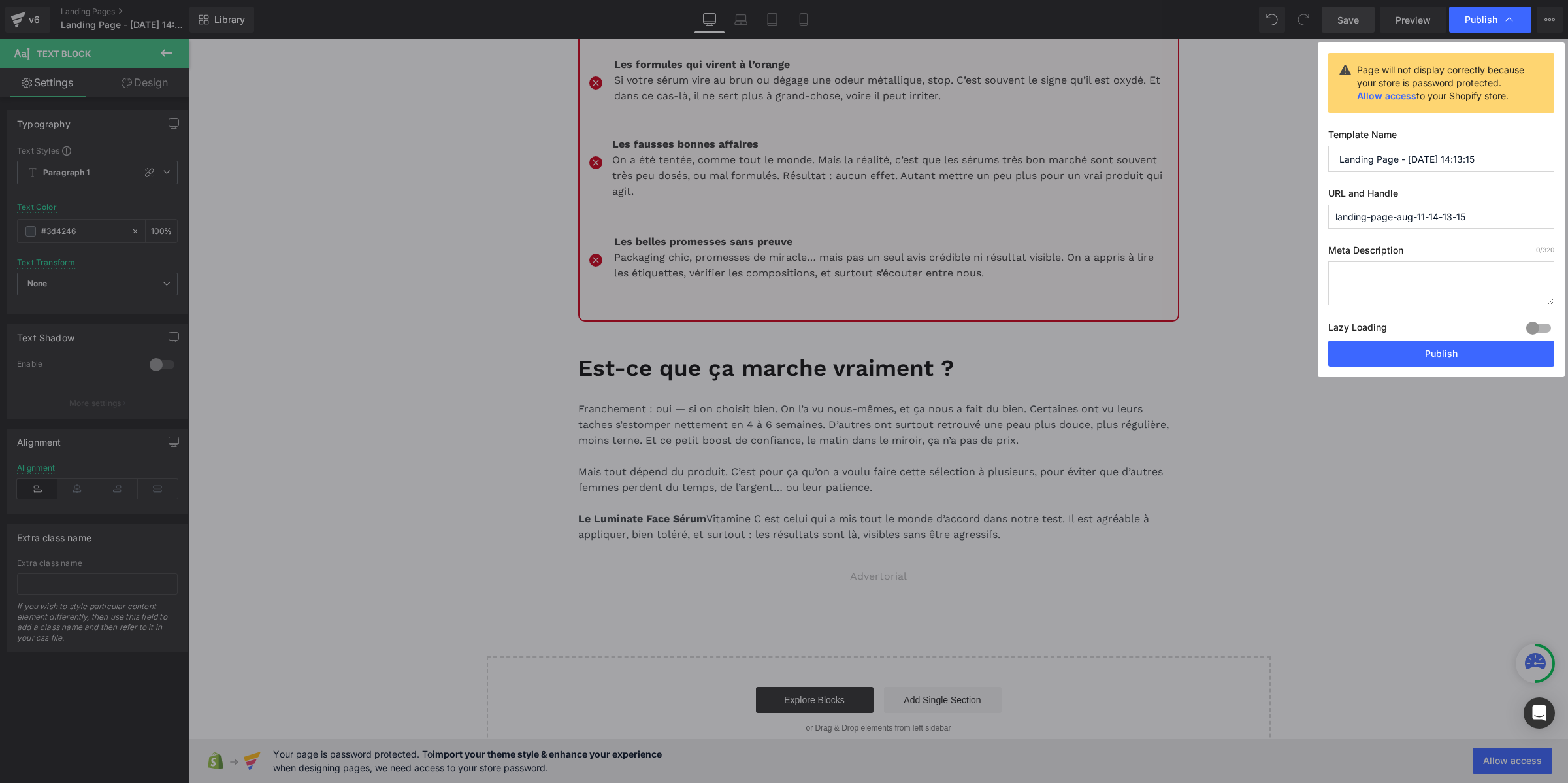
drag, startPoint x: 1476, startPoint y: 220, endPoint x: 1236, endPoint y: 213, distance: 240.1
click at [1236, 213] on div "Publish Page will not display correctly because your store is password protecte…" at bounding box center [784, 392] width 1568 height 783
drag, startPoint x: 1408, startPoint y: 210, endPoint x: 1362, endPoint y: 217, distance: 46.5
click at [1362, 217] on input "serum-luminate" at bounding box center [1441, 217] width 226 height 25
type input "serums"
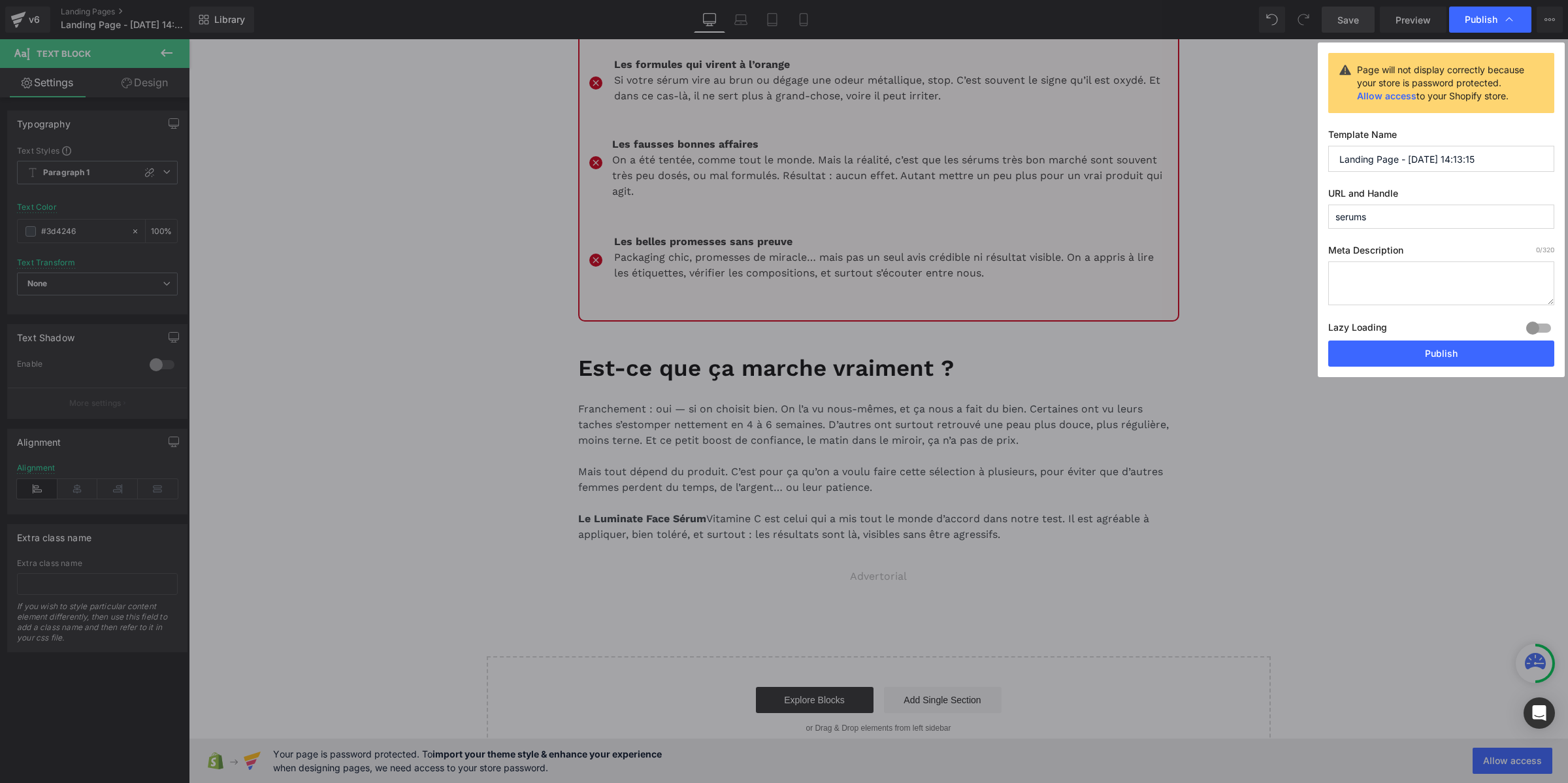
click at [1356, 161] on input "Landing Page - Aug 11, 14:13:15" at bounding box center [1441, 159] width 226 height 26
type input "top 5 luminate"
drag, startPoint x: 1387, startPoint y: 357, endPoint x: 1313, endPoint y: 312, distance: 86.6
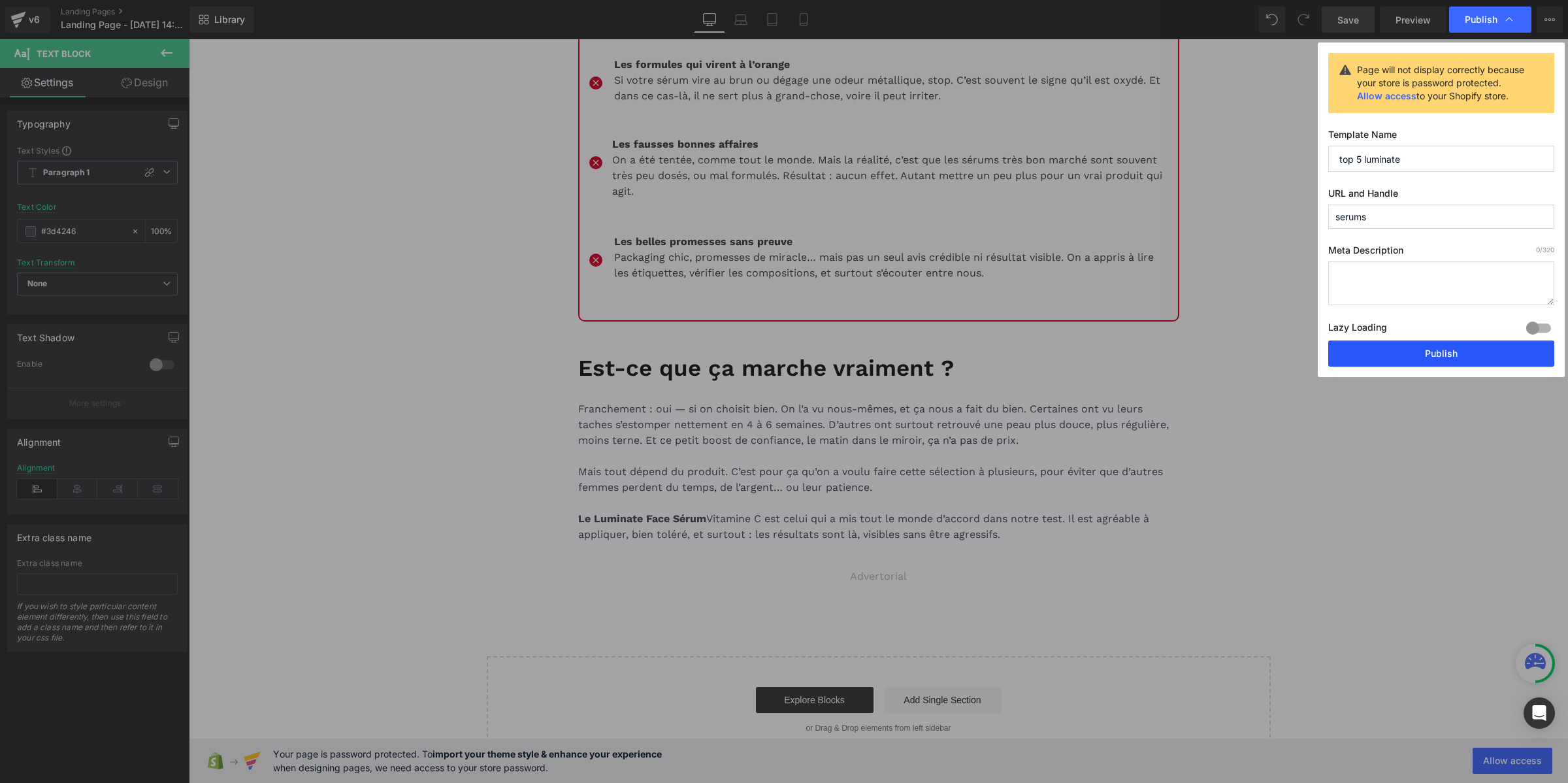
click at [1387, 357] on button "Publish" at bounding box center [1441, 353] width 226 height 26
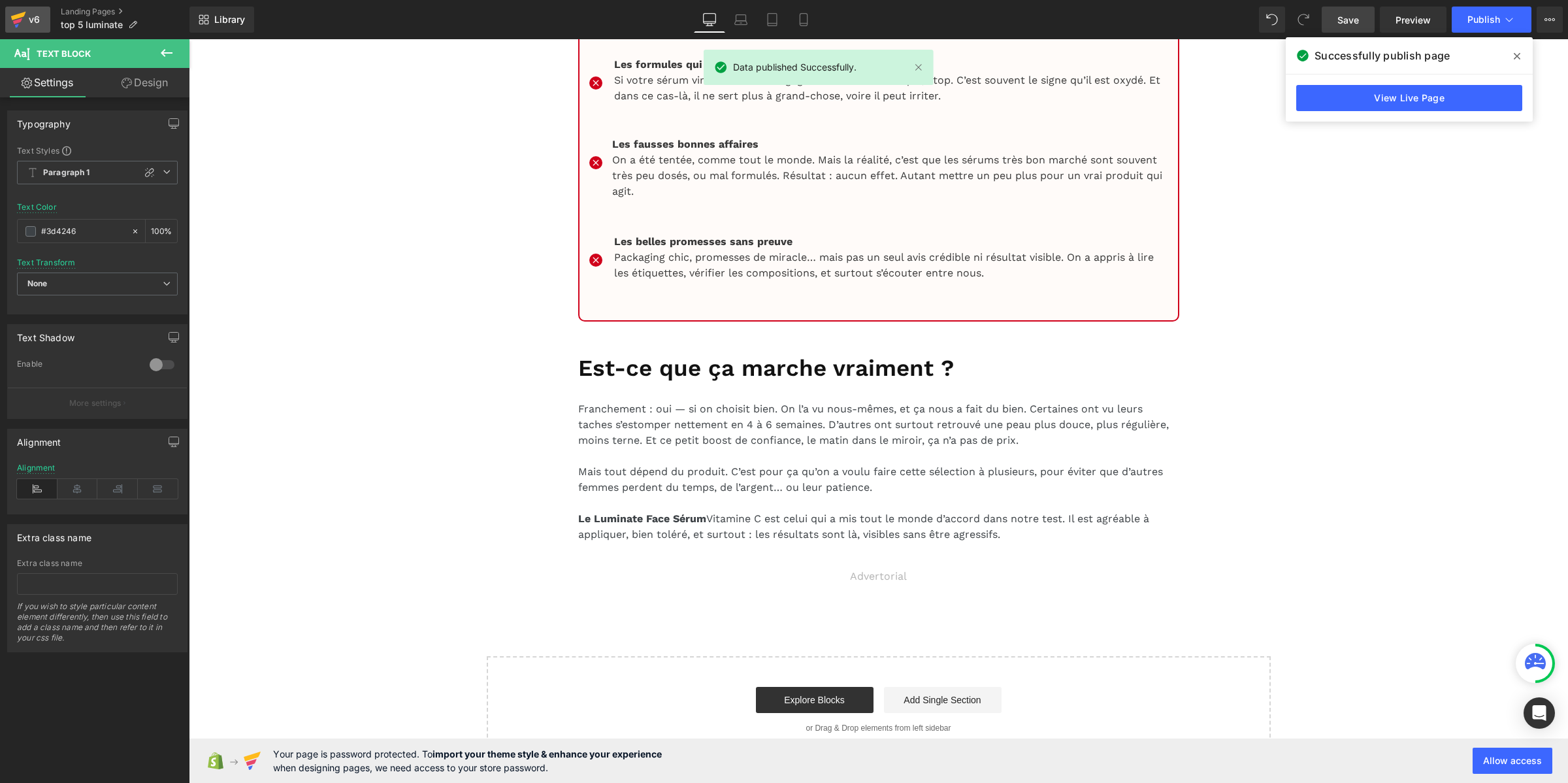
click at [21, 21] on icon at bounding box center [18, 20] width 16 height 33
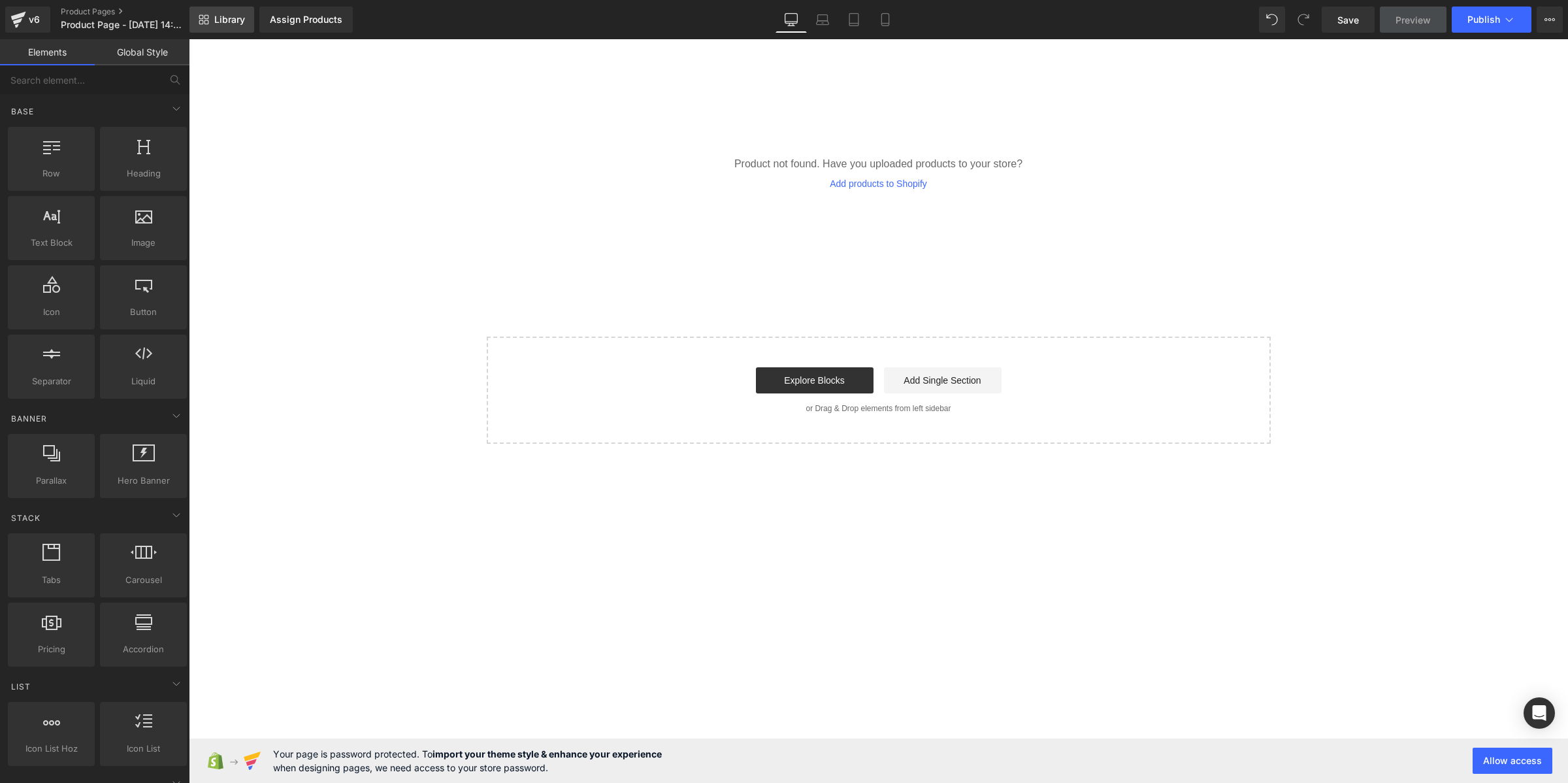
click at [217, 24] on span "Library" at bounding box center [230, 20] width 31 height 11
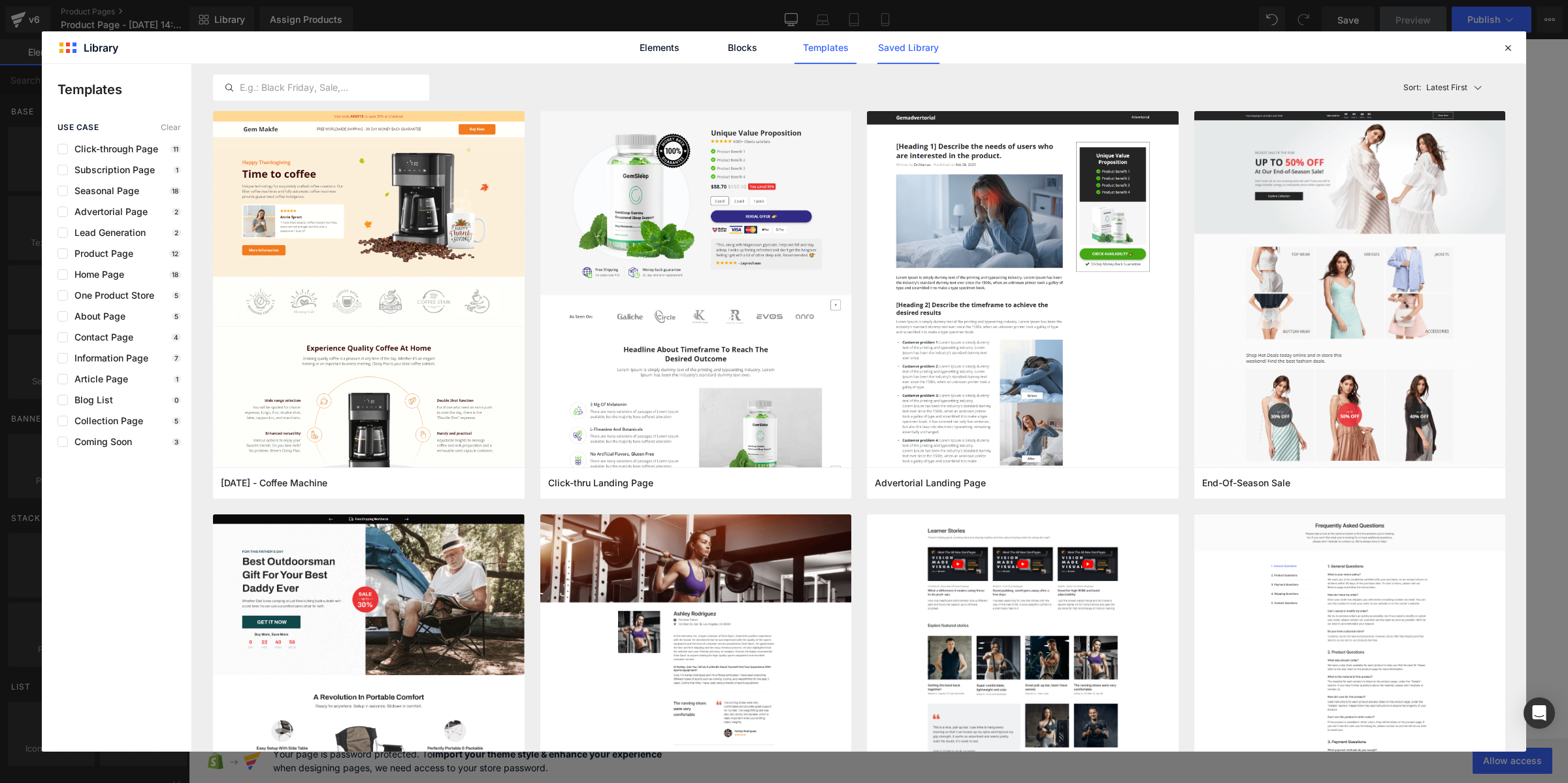
click at [895, 47] on link "Saved Library" at bounding box center [909, 47] width 62 height 33
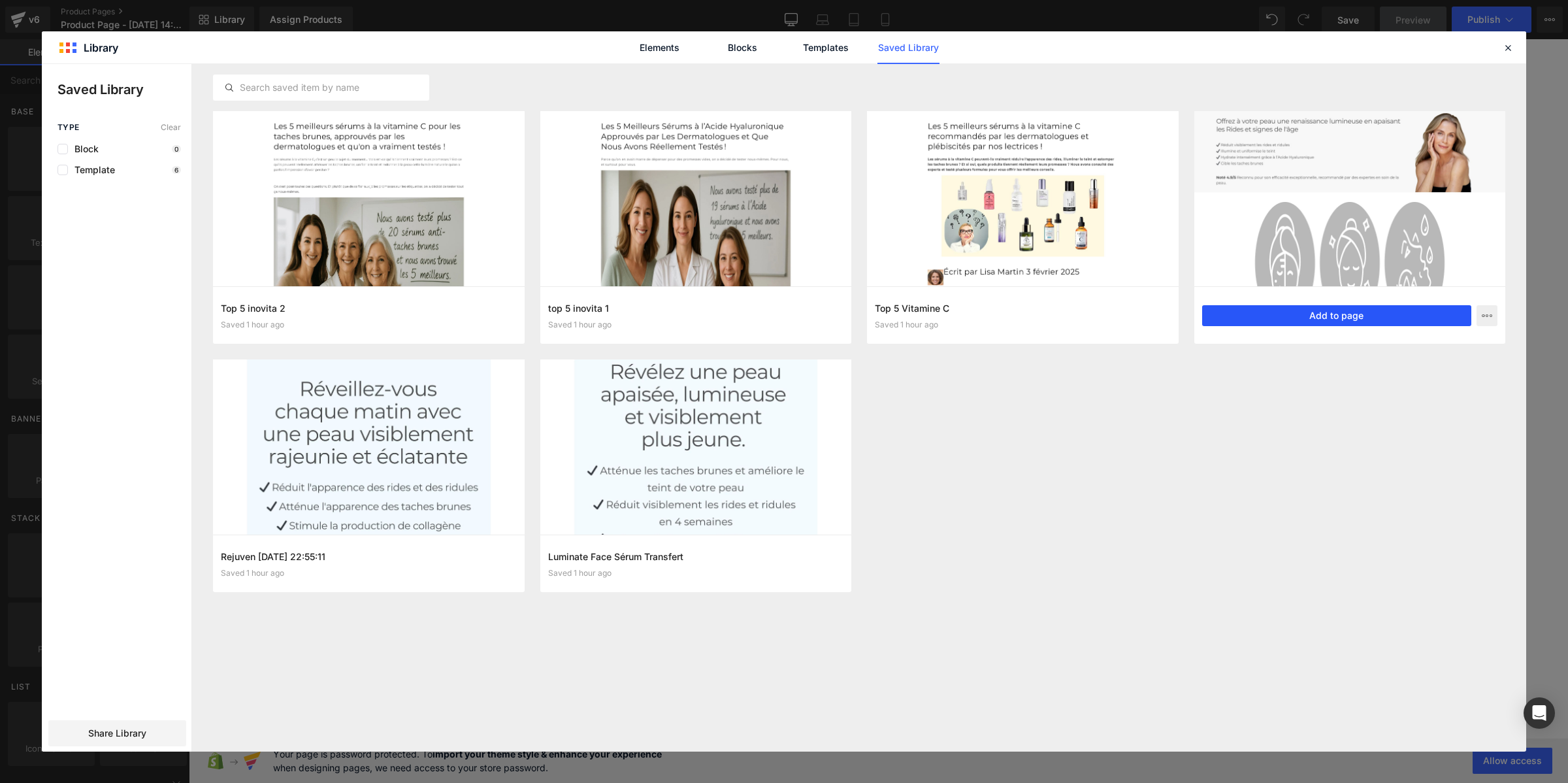
click at [1271, 311] on button "Add to page" at bounding box center [1337, 315] width 270 height 21
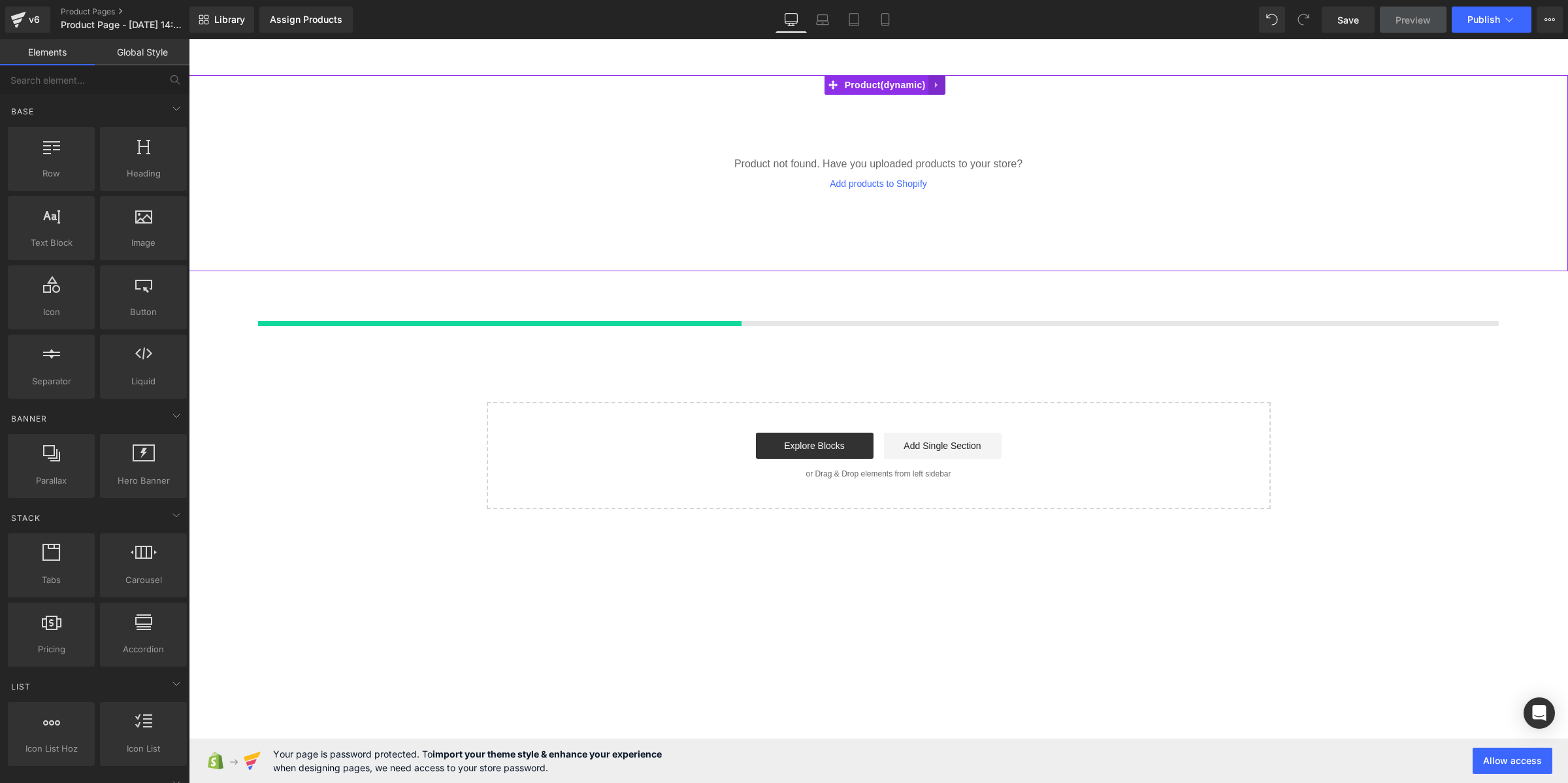
click at [940, 86] on icon at bounding box center [937, 85] width 9 height 10
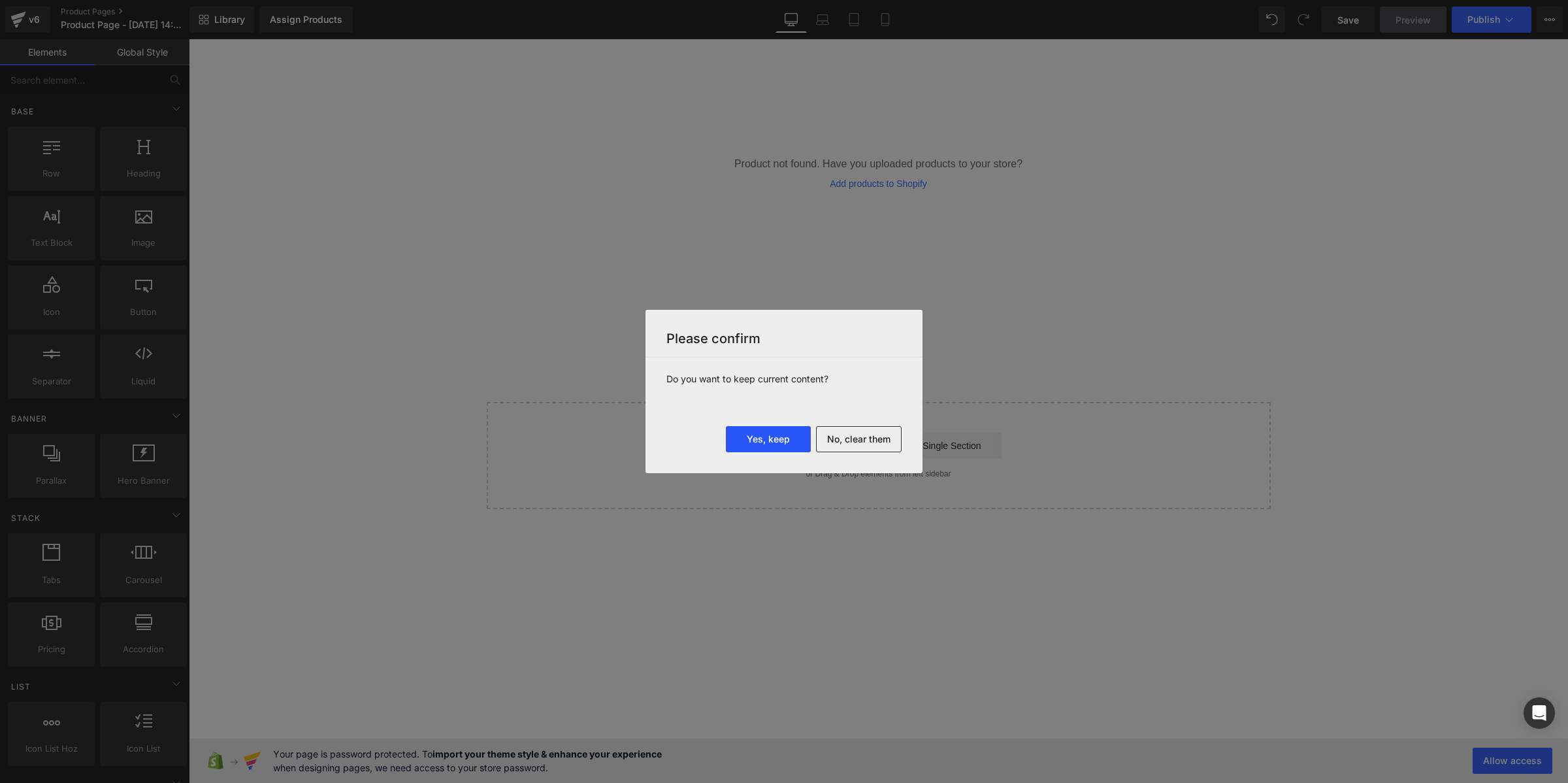
click at [785, 440] on button "Yes, keep" at bounding box center [768, 439] width 85 height 26
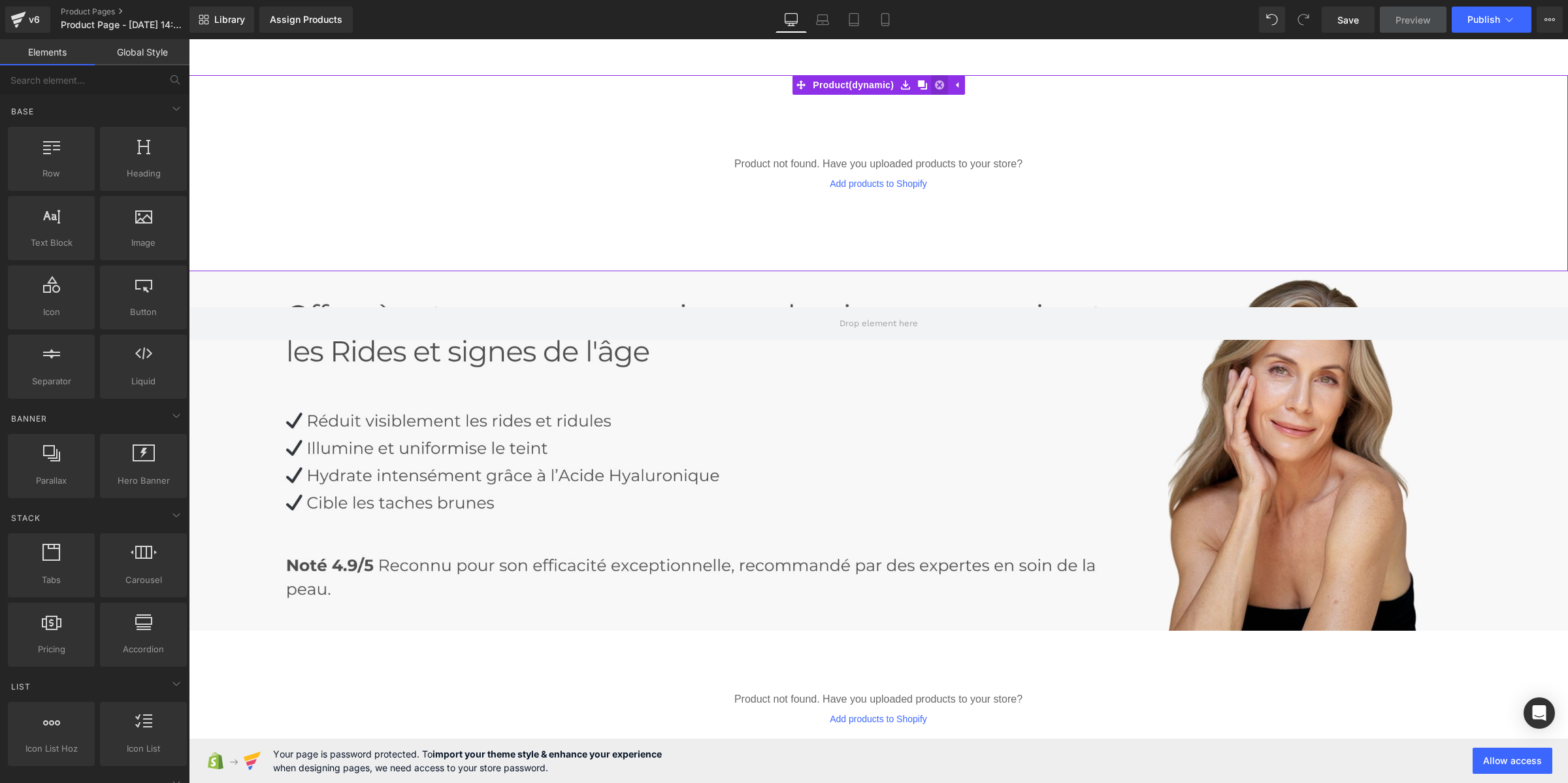
click at [935, 87] on icon at bounding box center [939, 84] width 9 height 9
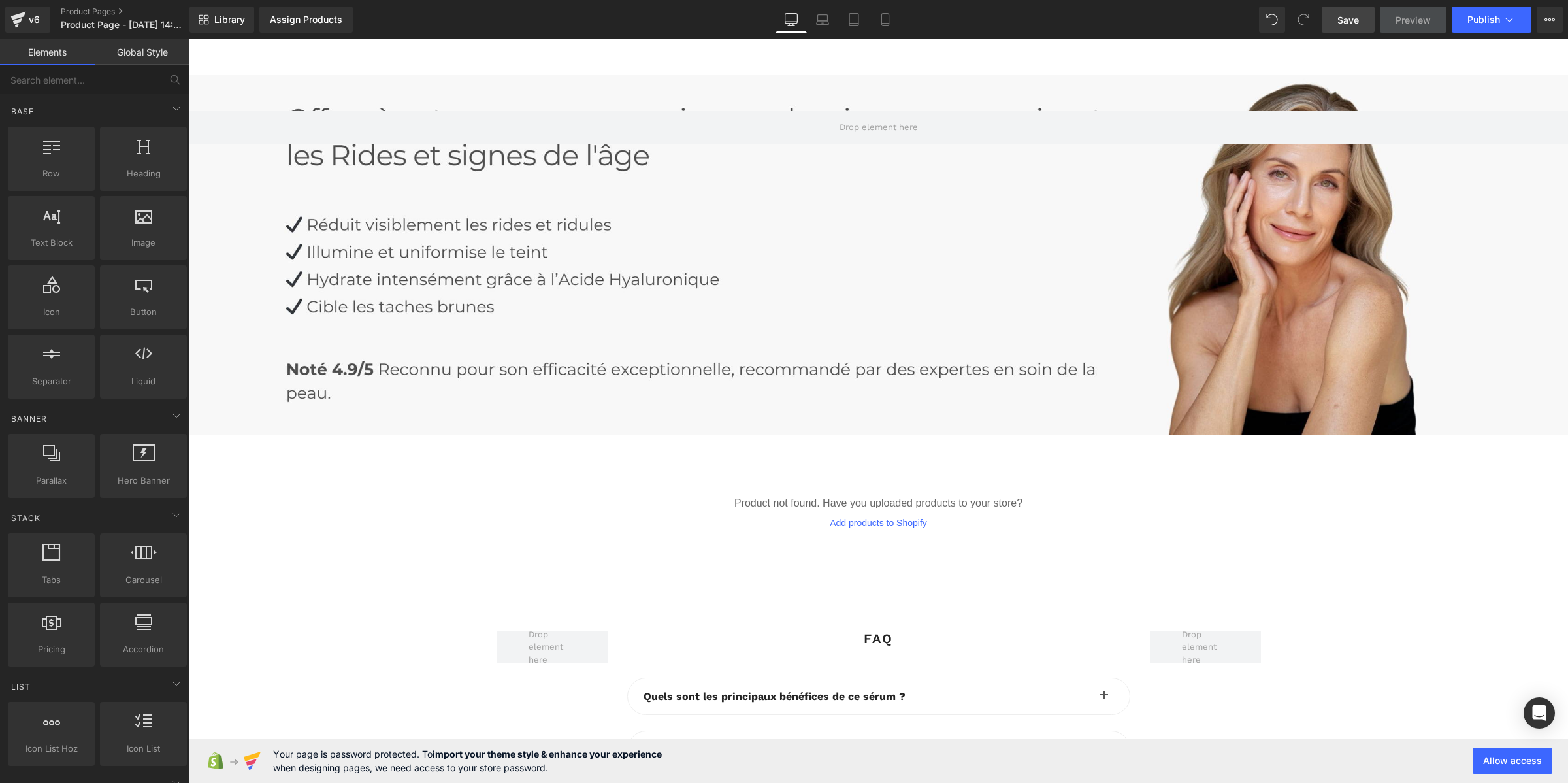
click at [1360, 29] on link "Save" at bounding box center [1347, 20] width 53 height 26
click at [129, 51] on link "Global Style" at bounding box center [142, 52] width 95 height 26
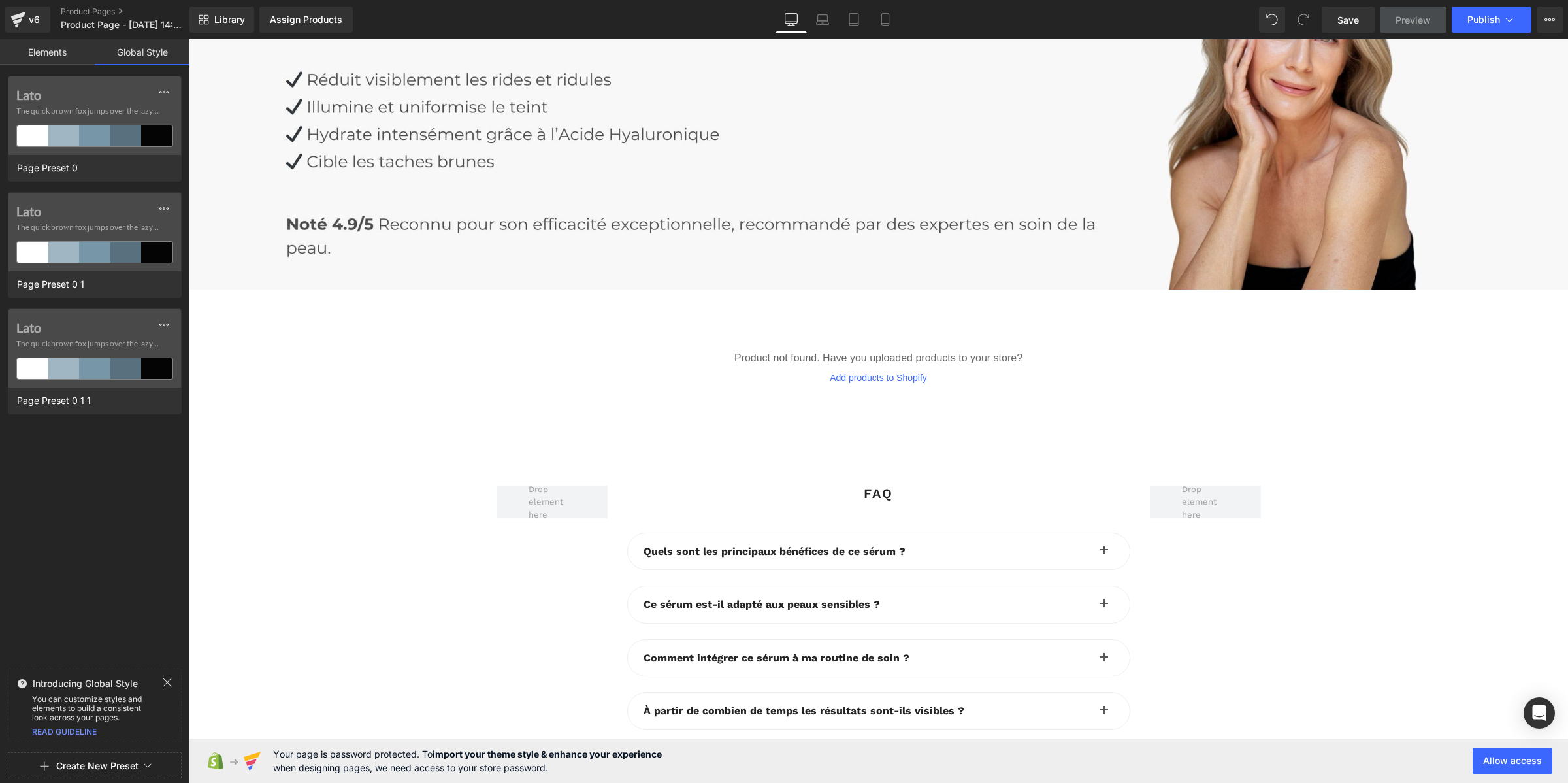
scroll to position [163, 0]
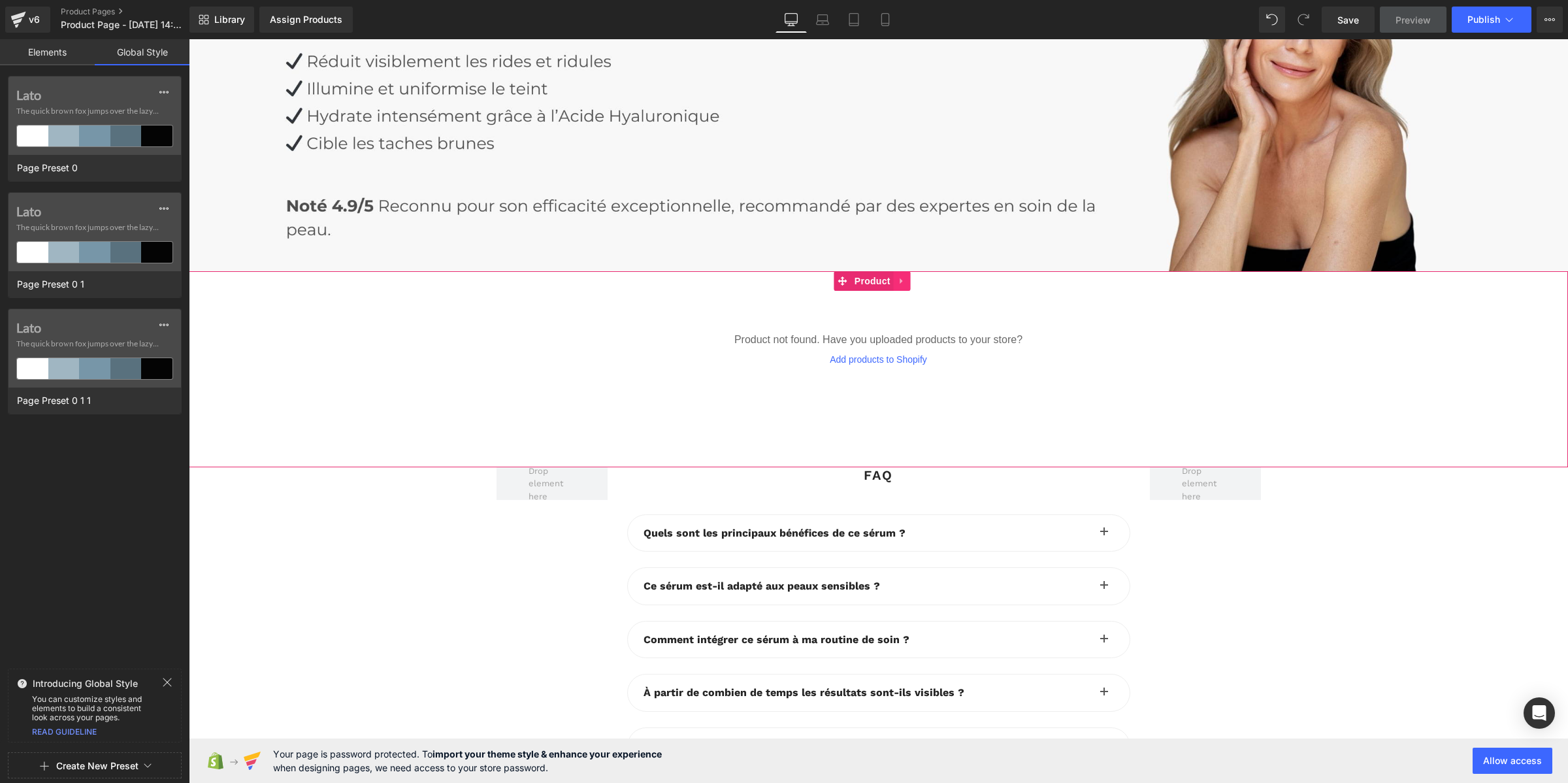
click at [900, 275] on icon at bounding box center [901, 280] width 9 height 10
click at [904, 272] on link at bounding box center [910, 281] width 17 height 20
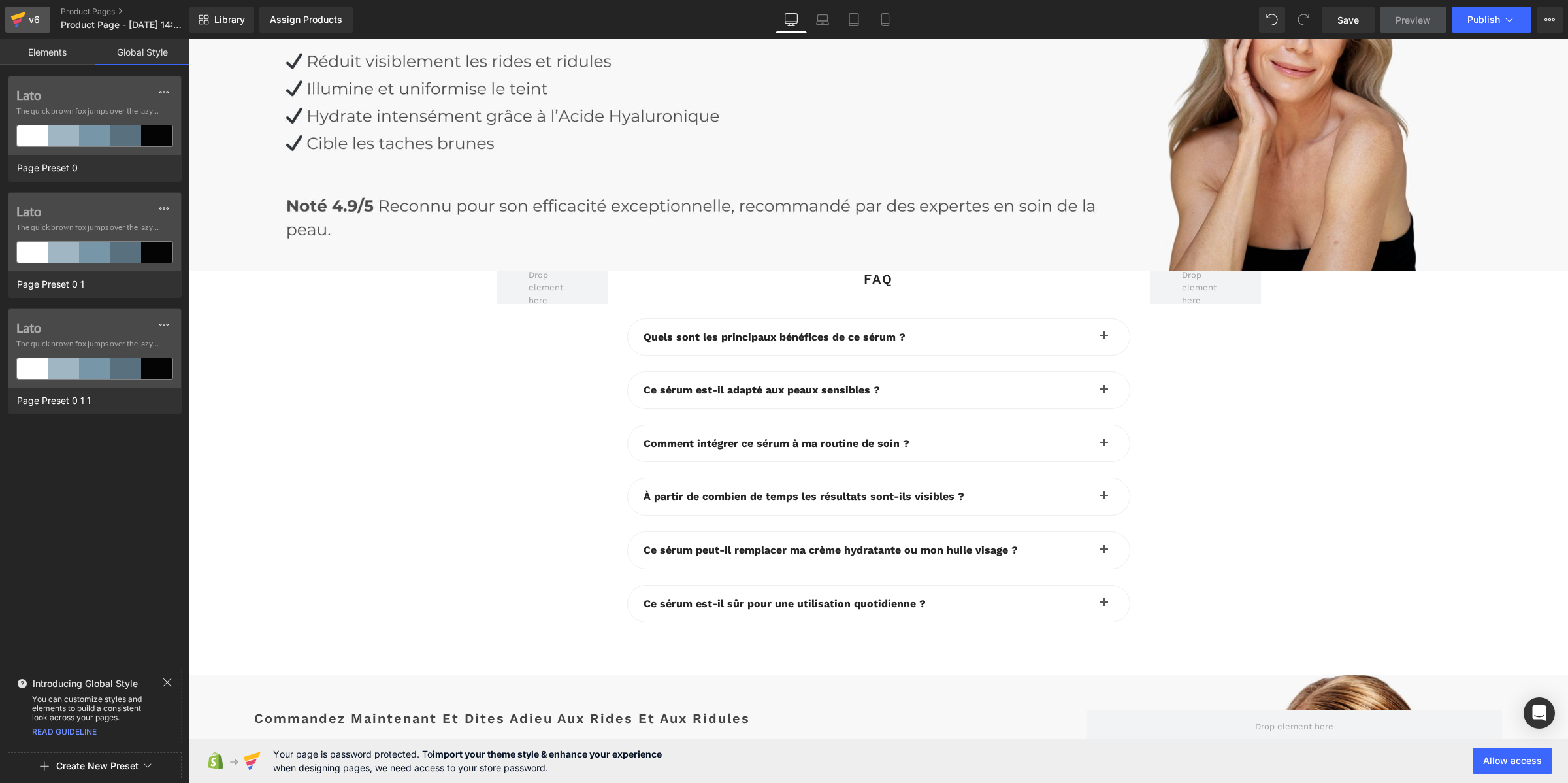
click at [37, 21] on div "v6" at bounding box center [34, 20] width 16 height 17
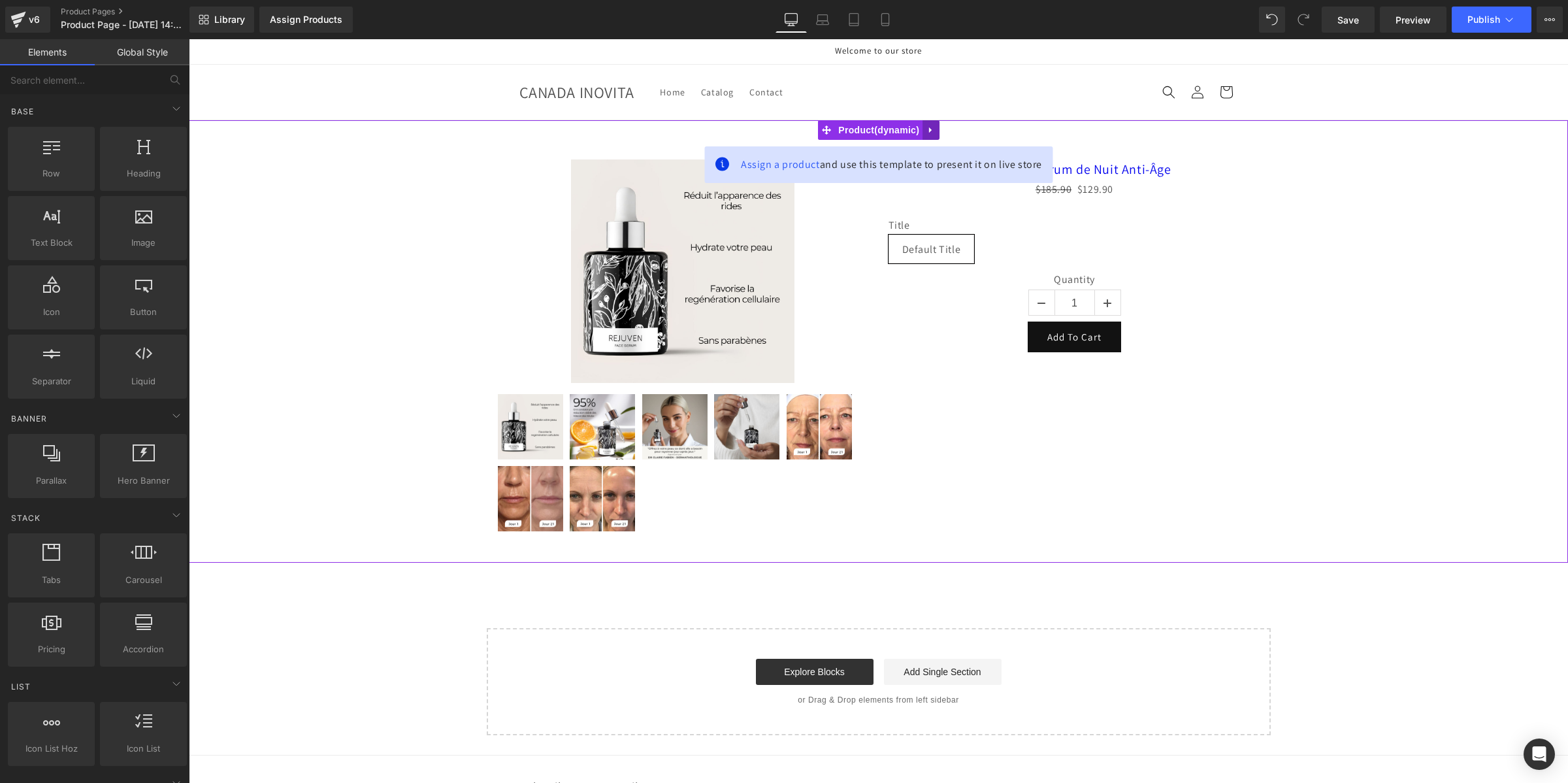
click at [935, 128] on icon at bounding box center [931, 130] width 9 height 10
click at [935, 131] on icon at bounding box center [939, 129] width 9 height 9
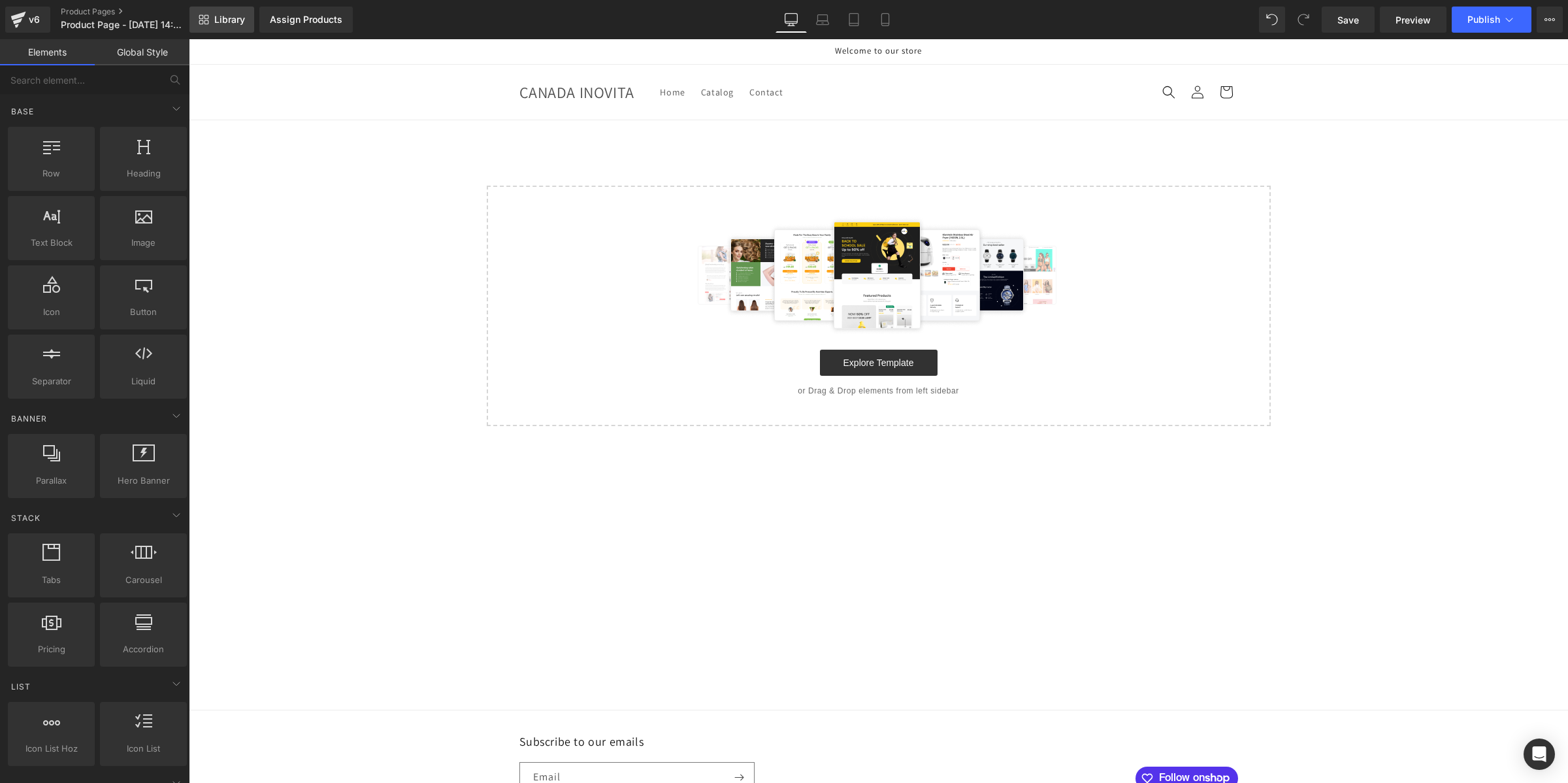
click at [230, 15] on span "Library" at bounding box center [230, 20] width 31 height 11
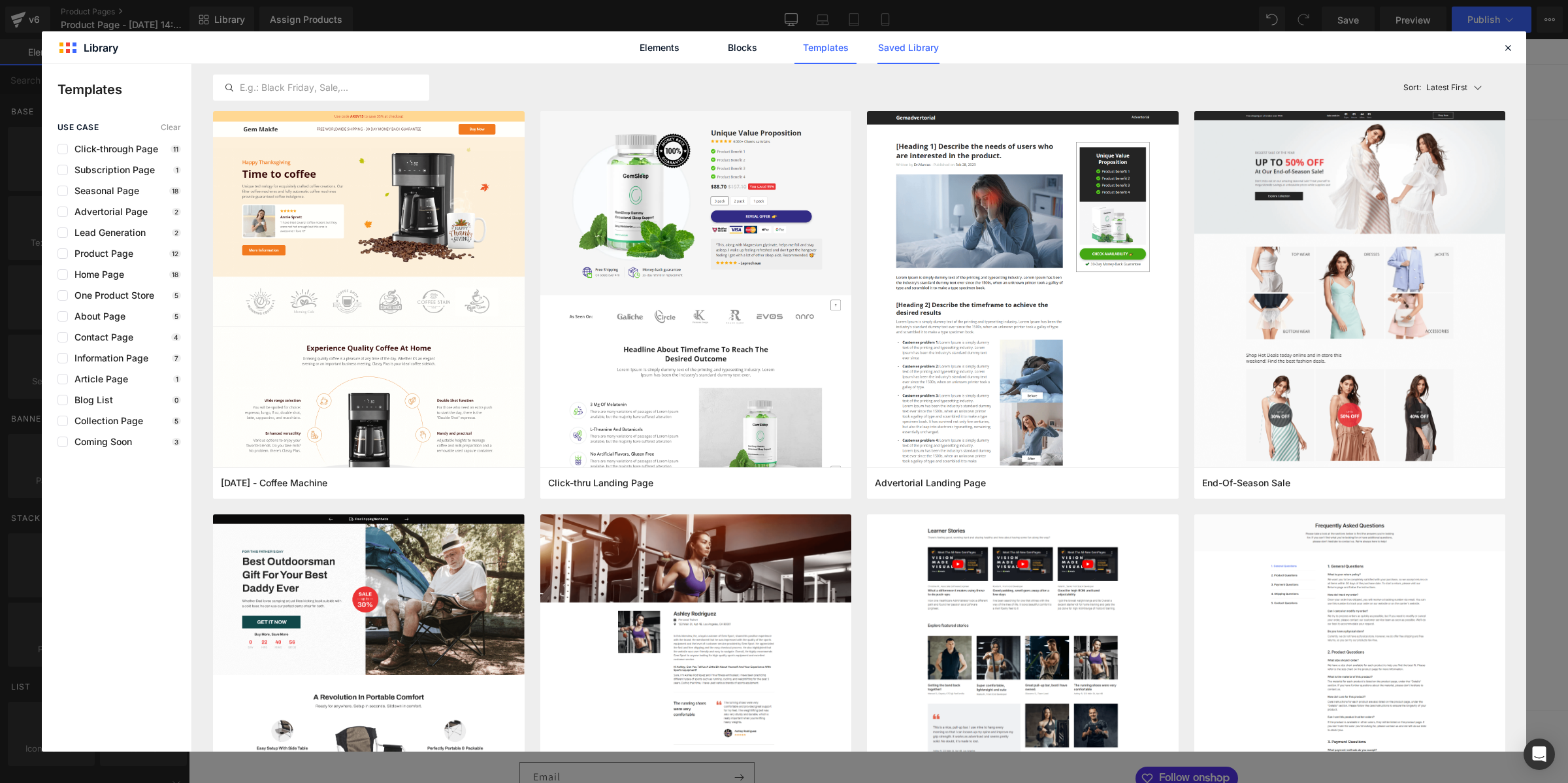
click at [878, 52] on link "Saved Library" at bounding box center [909, 47] width 62 height 33
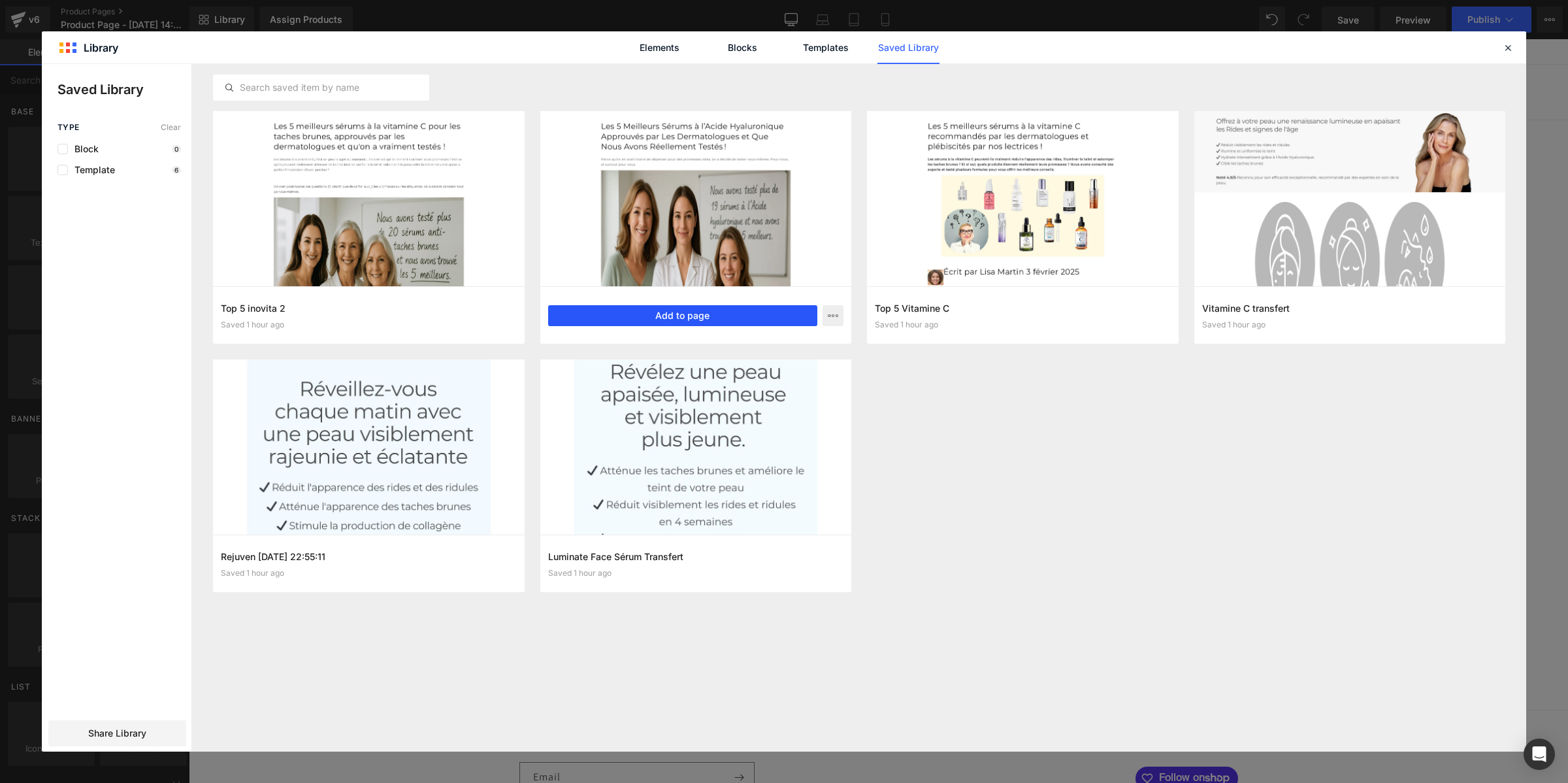
click at [759, 320] on button "Add to page" at bounding box center [683, 315] width 270 height 21
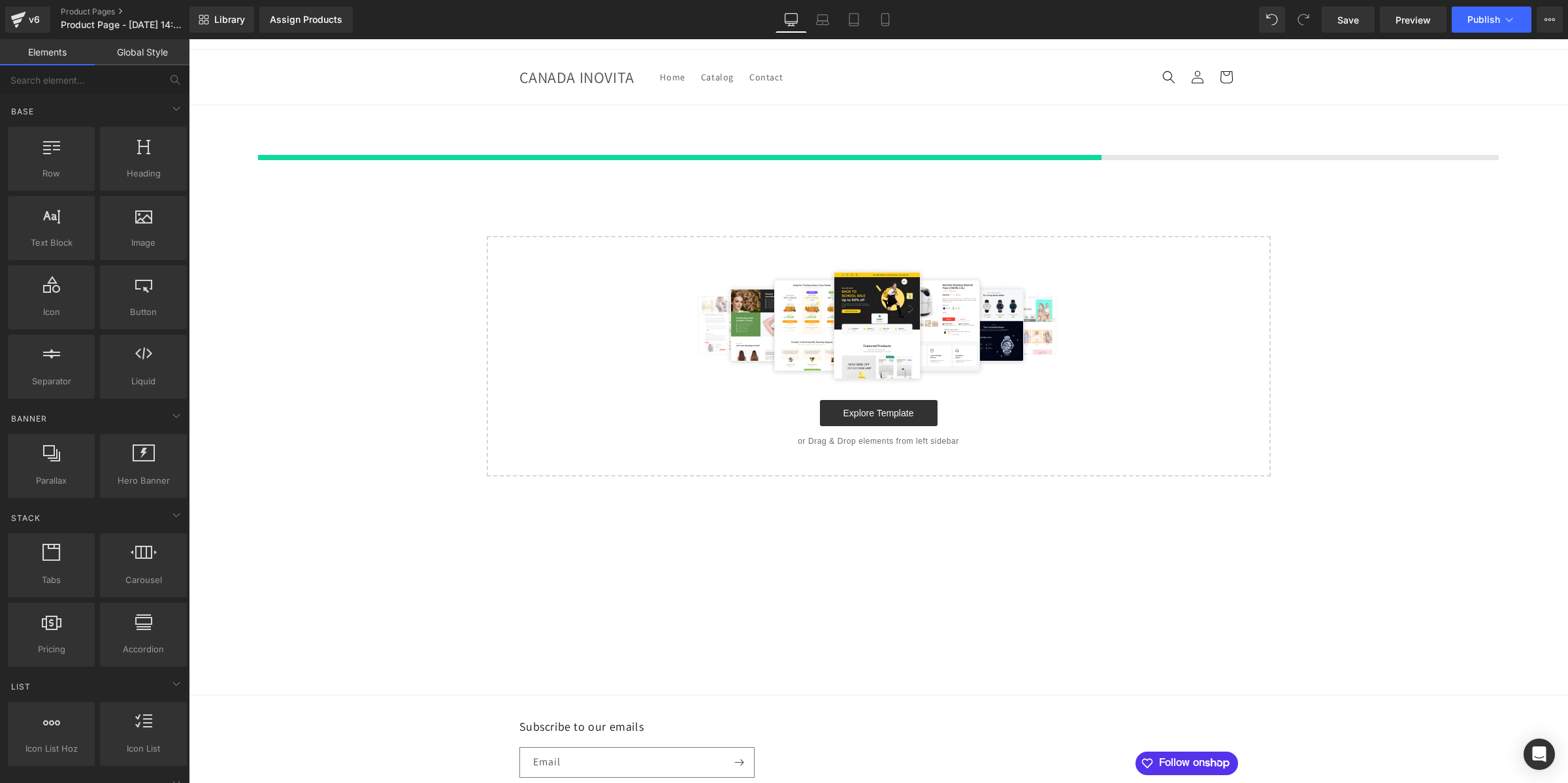
scroll to position [16, 0]
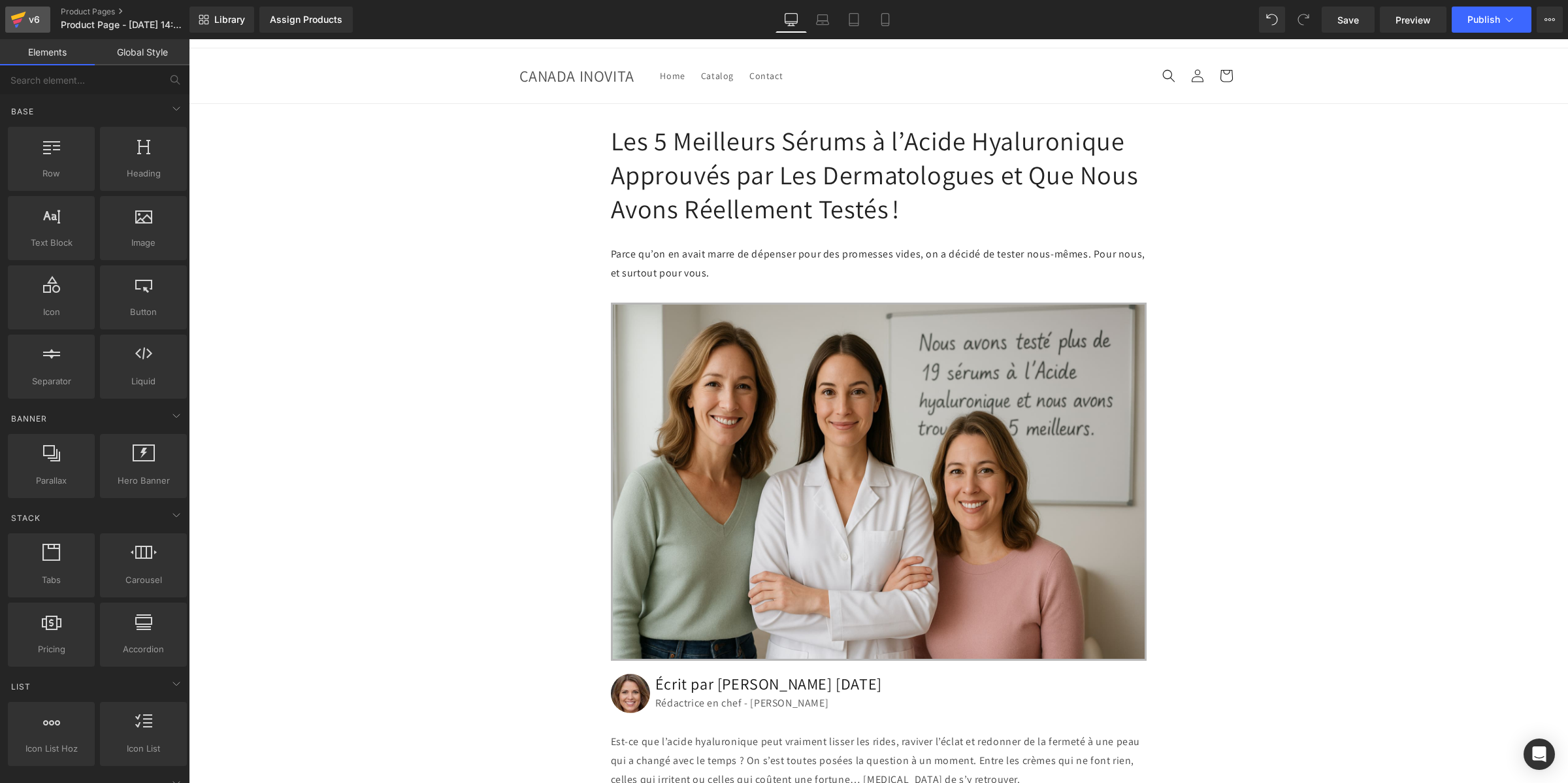
click at [14, 14] on icon at bounding box center [18, 20] width 16 height 33
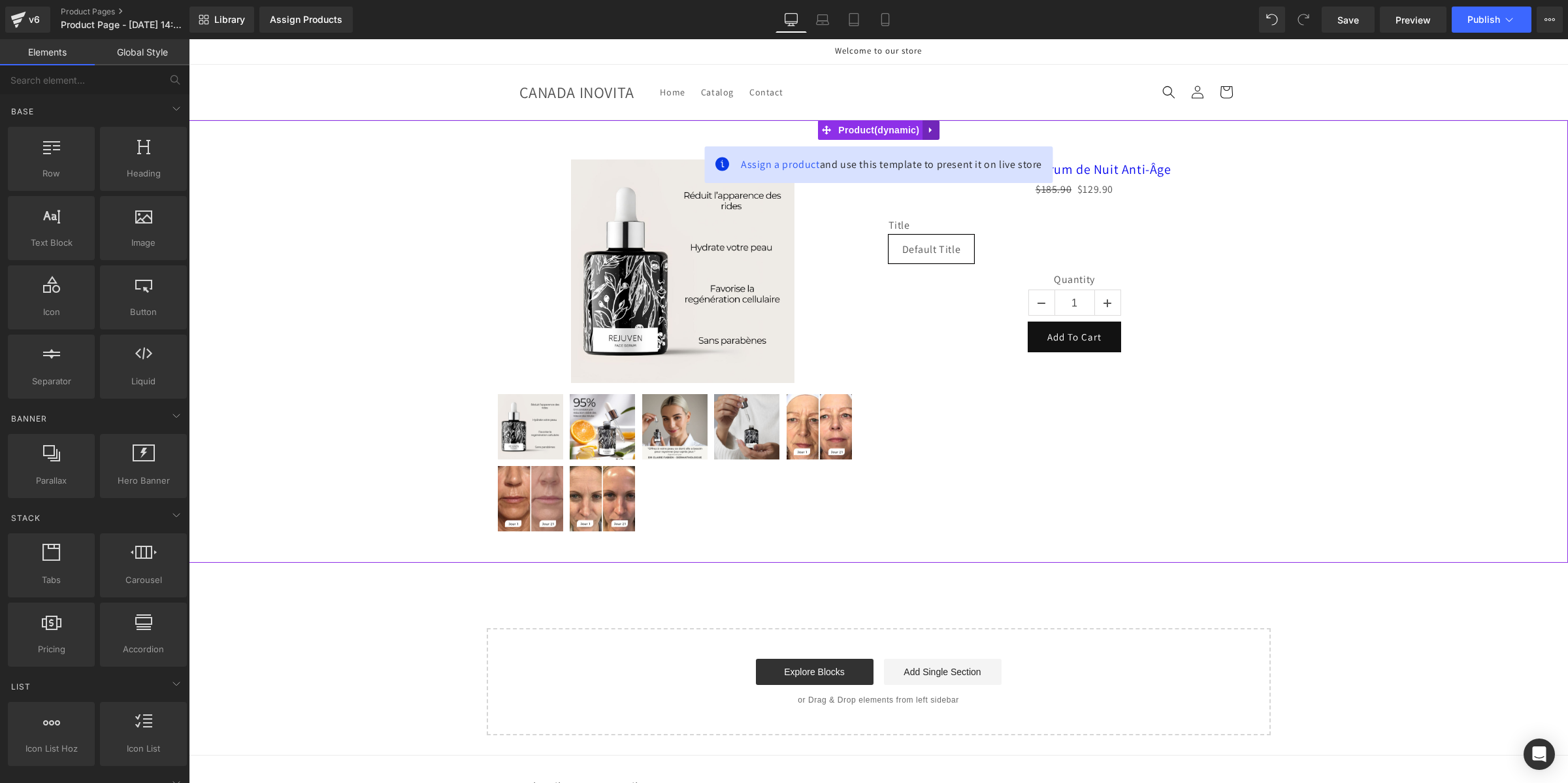
click at [928, 128] on icon at bounding box center [931, 130] width 9 height 10
click at [936, 126] on icon at bounding box center [939, 129] width 9 height 9
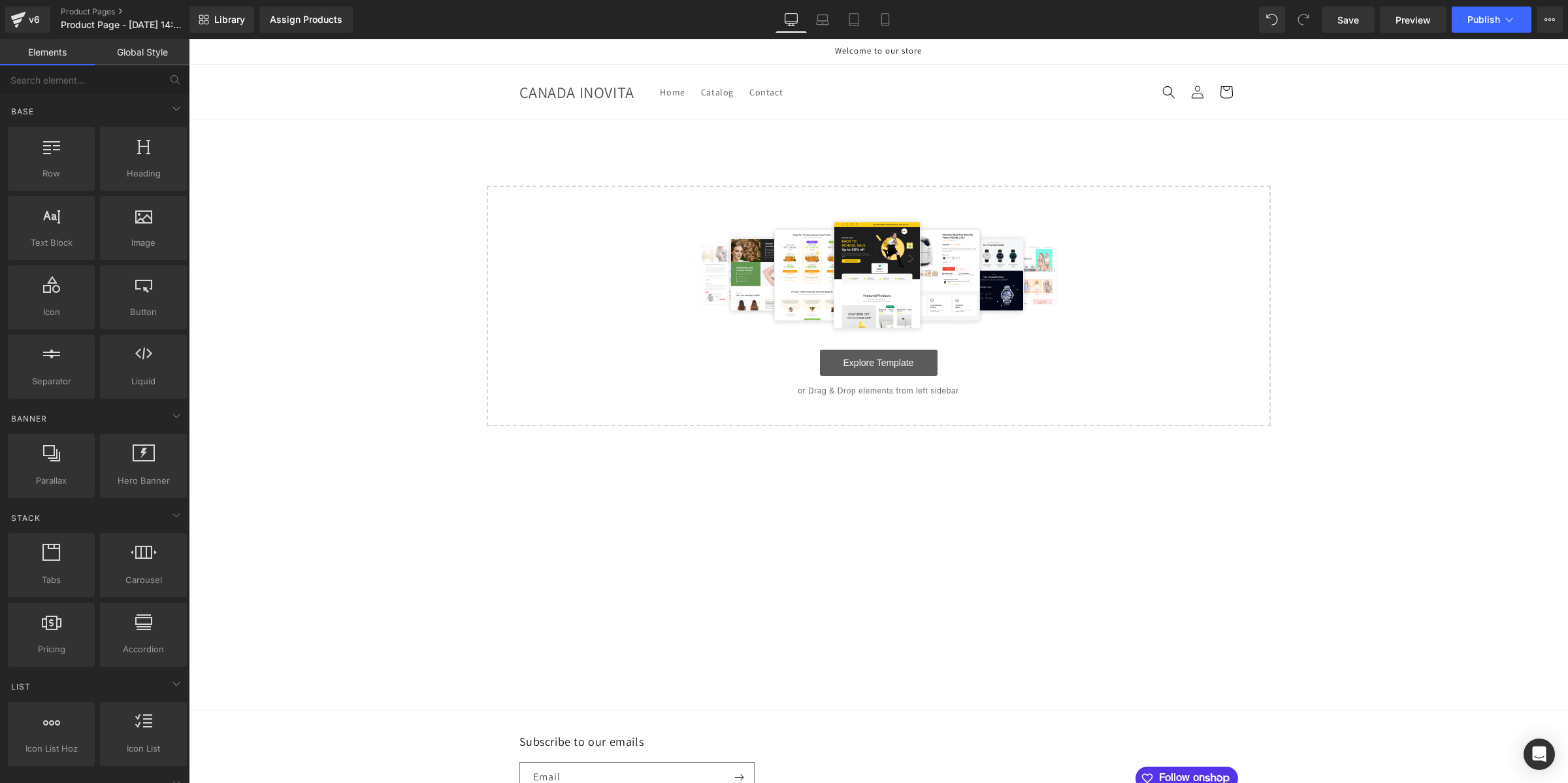
click at [847, 363] on link "Explore Template" at bounding box center [878, 363] width 118 height 26
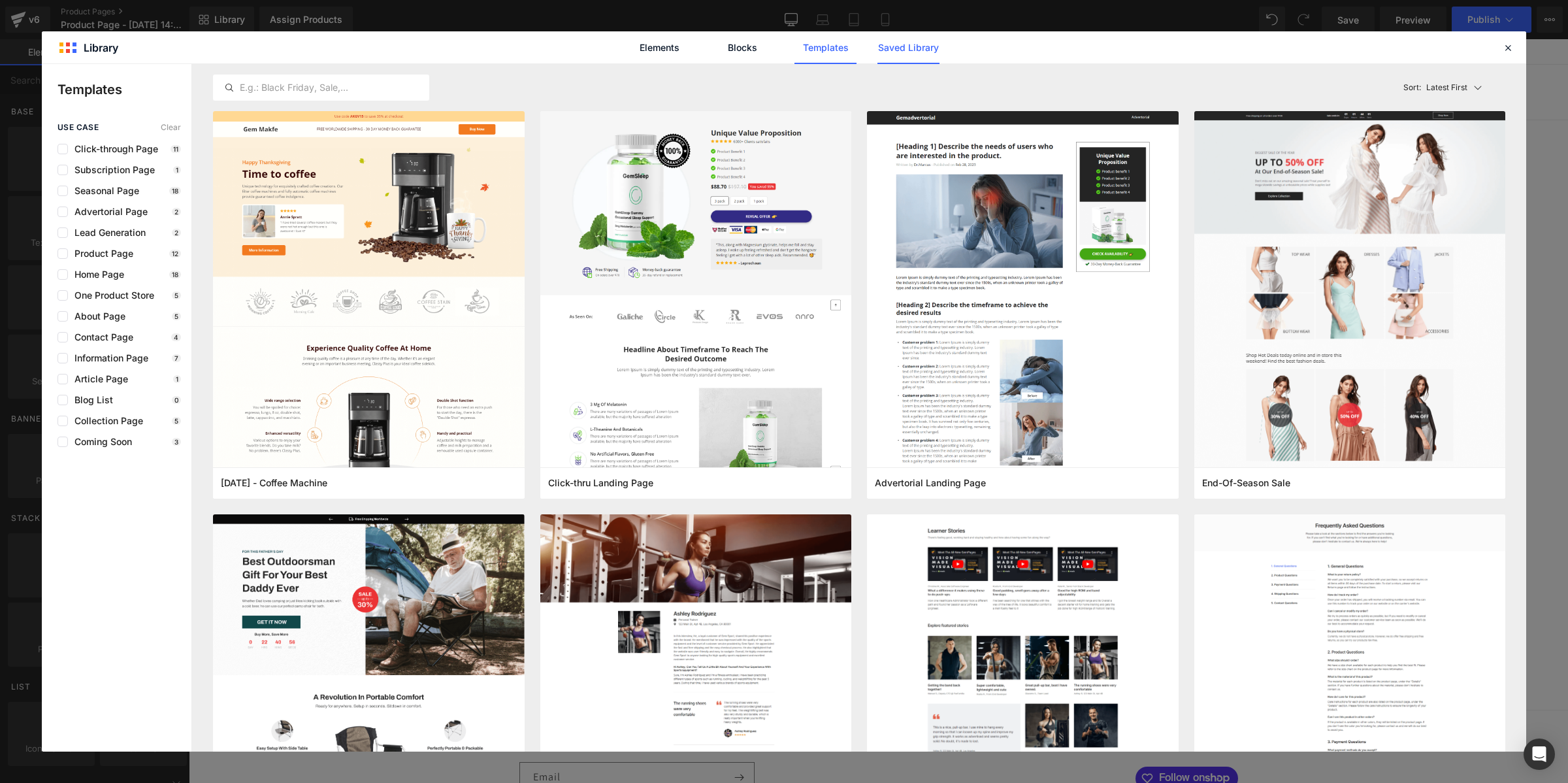
click at [909, 56] on link "Saved Library" at bounding box center [909, 47] width 62 height 33
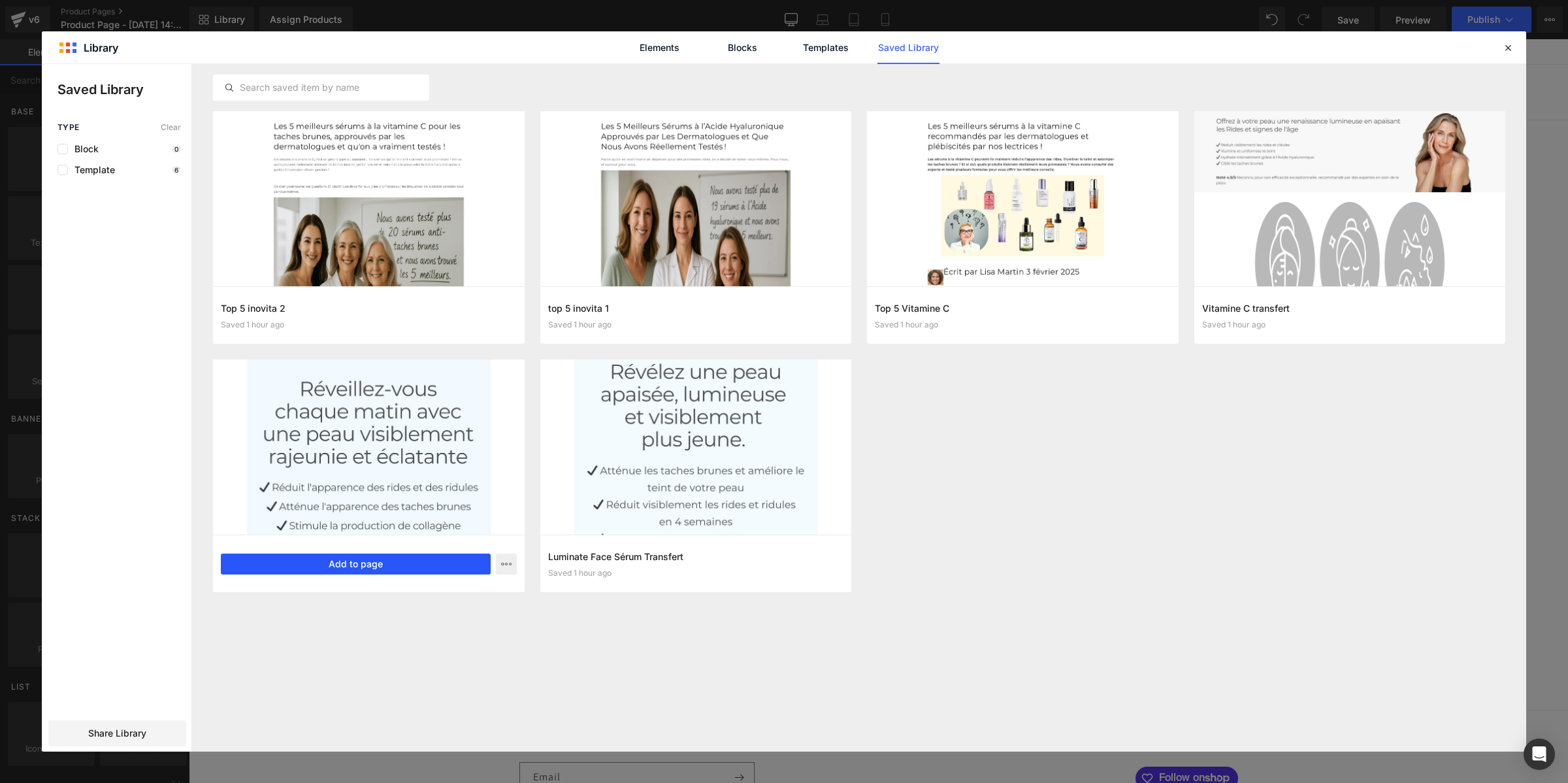
click at [335, 569] on button "Add to page" at bounding box center [355, 564] width 270 height 21
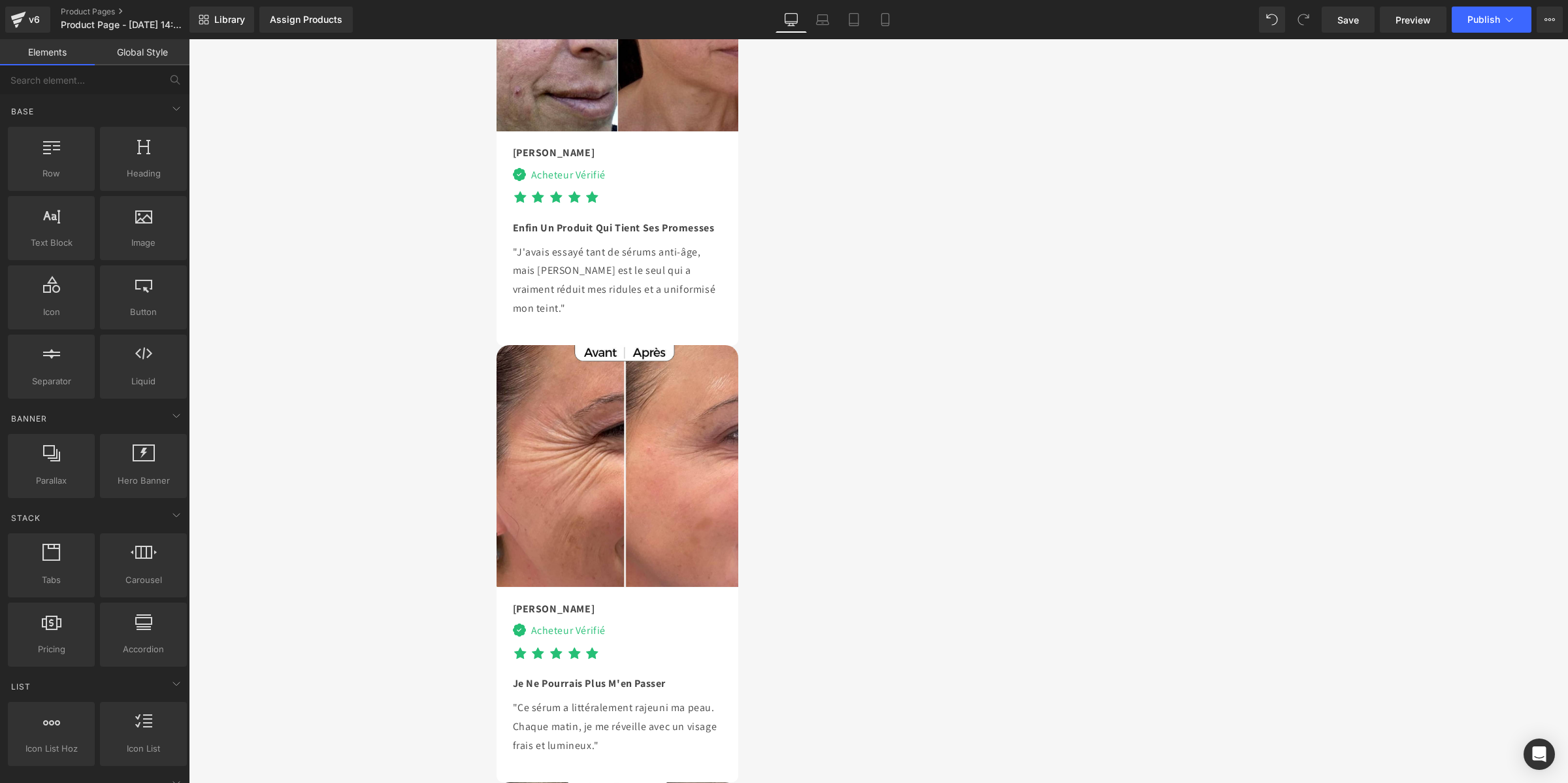
scroll to position [6141, 0]
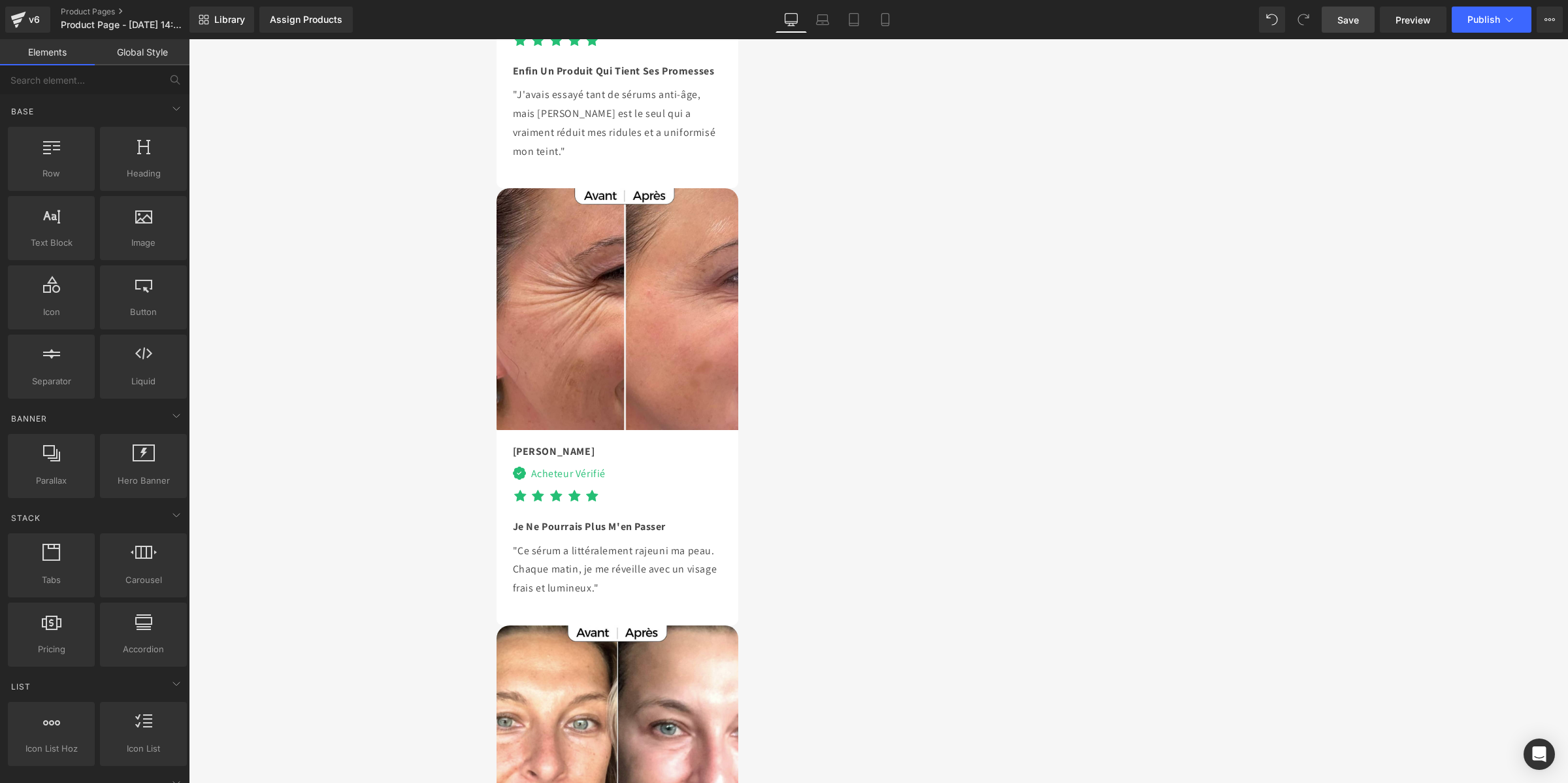
click at [1343, 23] on span "Save" at bounding box center [1347, 20] width 21 height 14
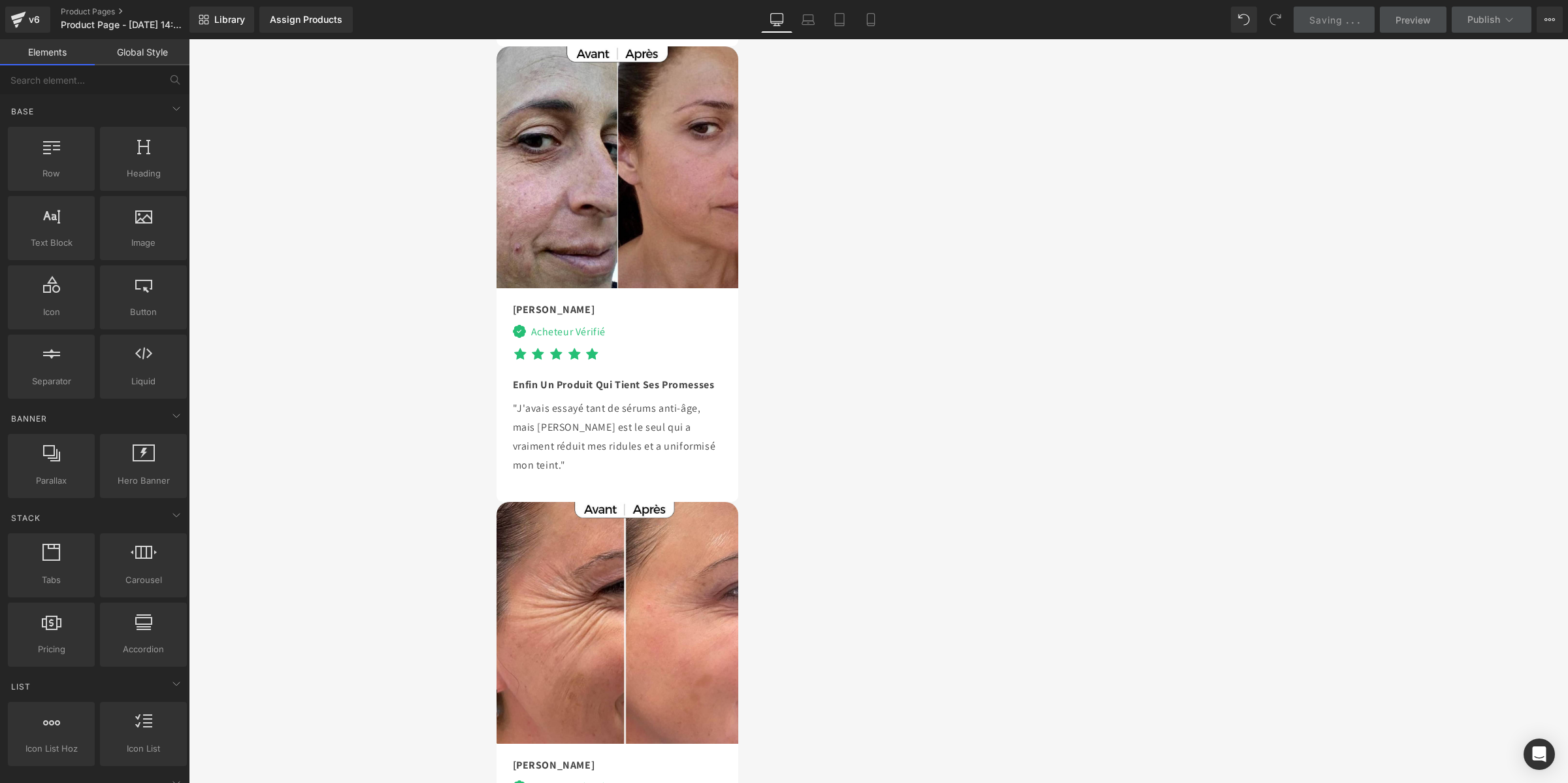
scroll to position [5815, 0]
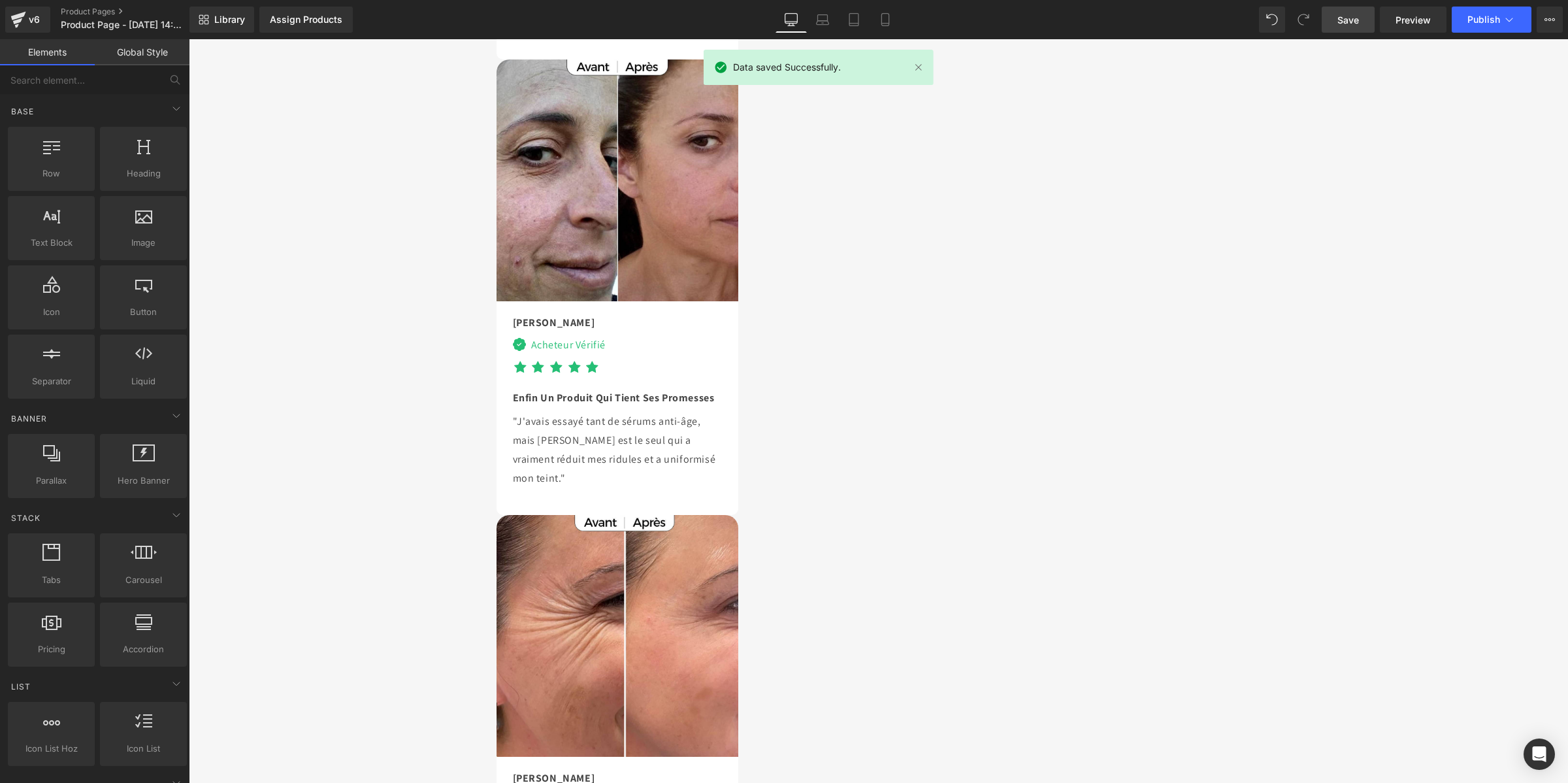
click at [132, 54] on link "Global Style" at bounding box center [142, 52] width 95 height 26
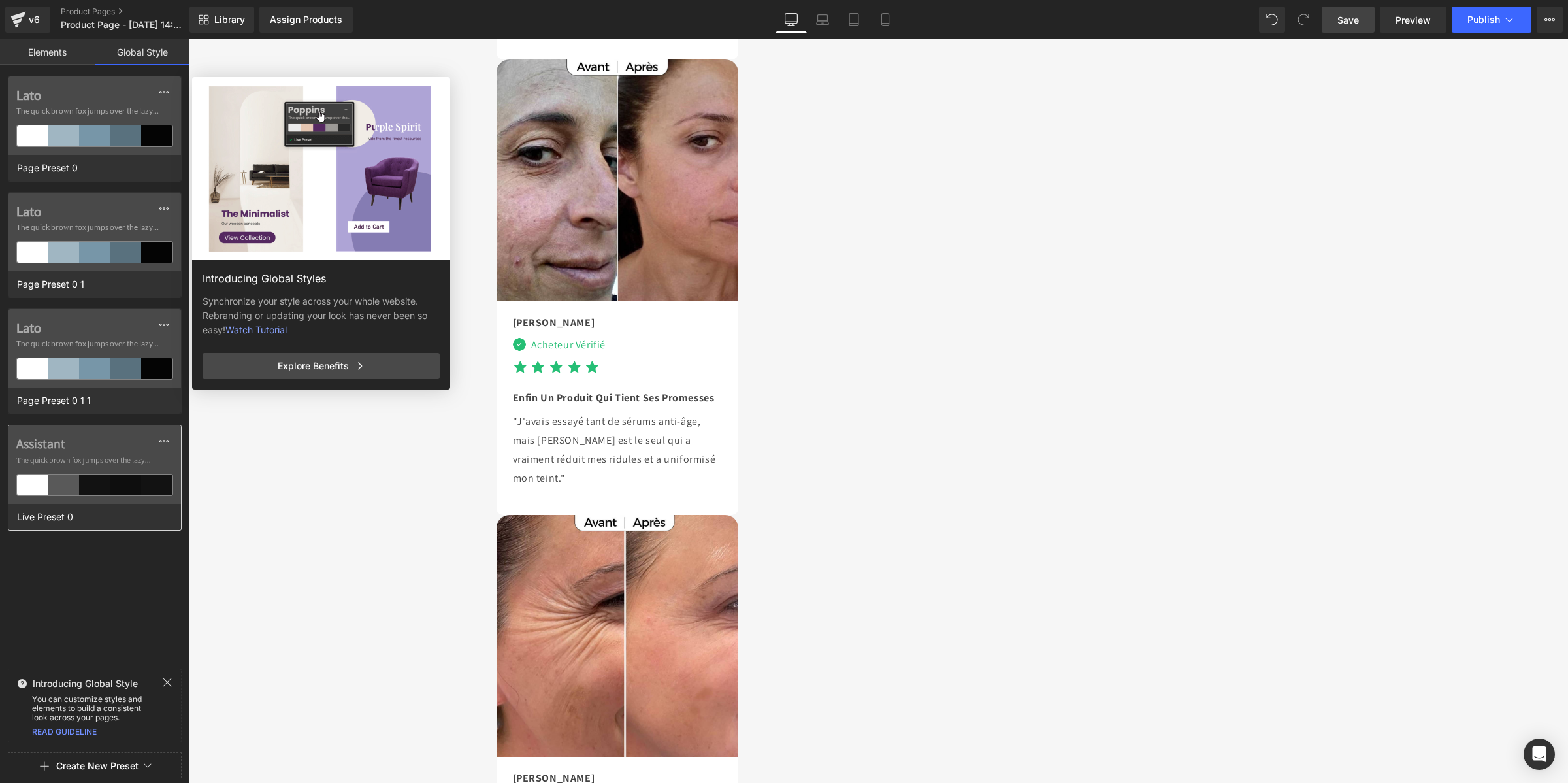
click at [40, 445] on label "Assistant" at bounding box center [95, 443] width 157 height 16
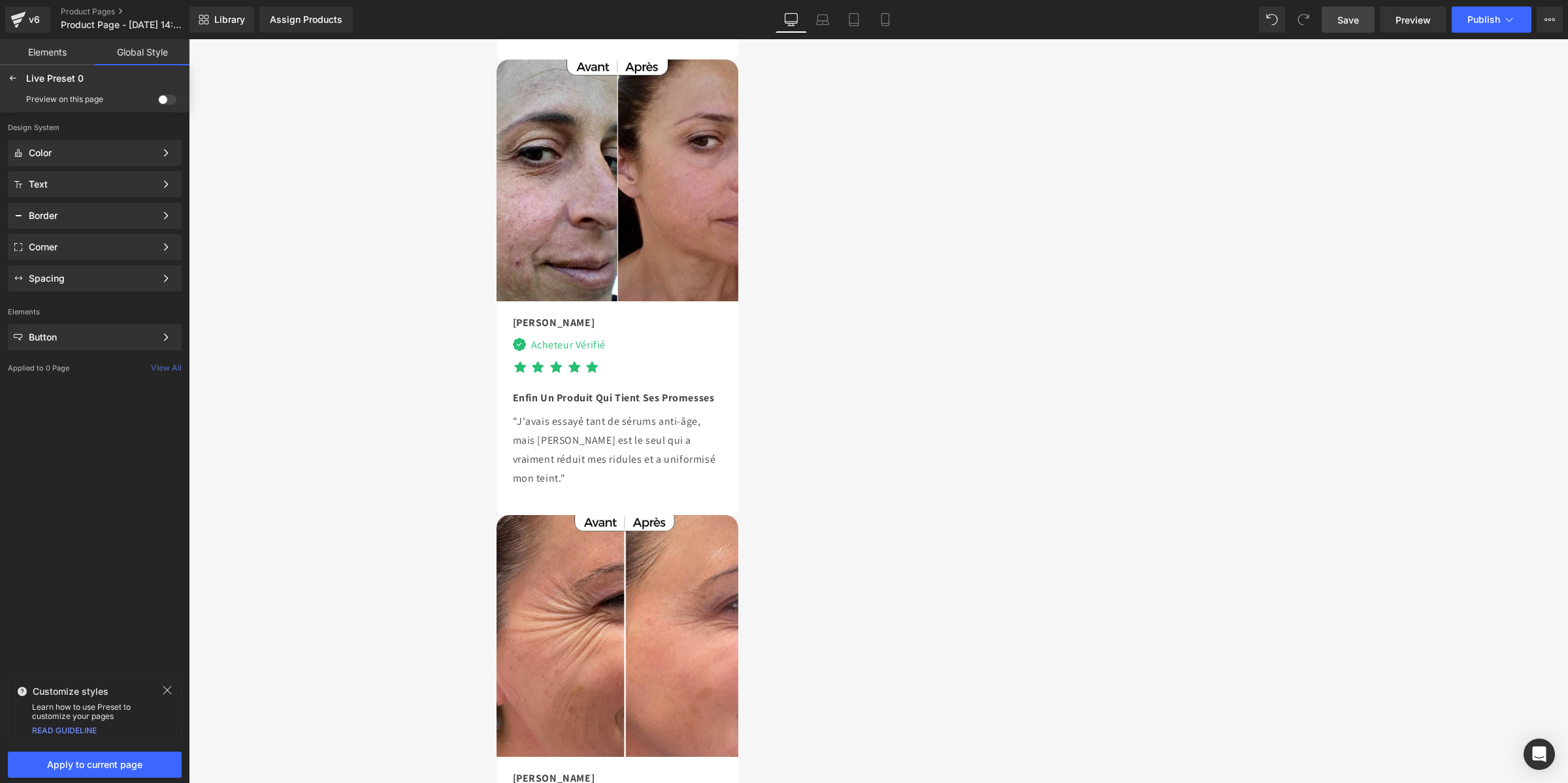
click at [173, 101] on span at bounding box center [167, 100] width 18 height 10
click at [158, 102] on input "checkbox" at bounding box center [158, 102] width 0 height 0
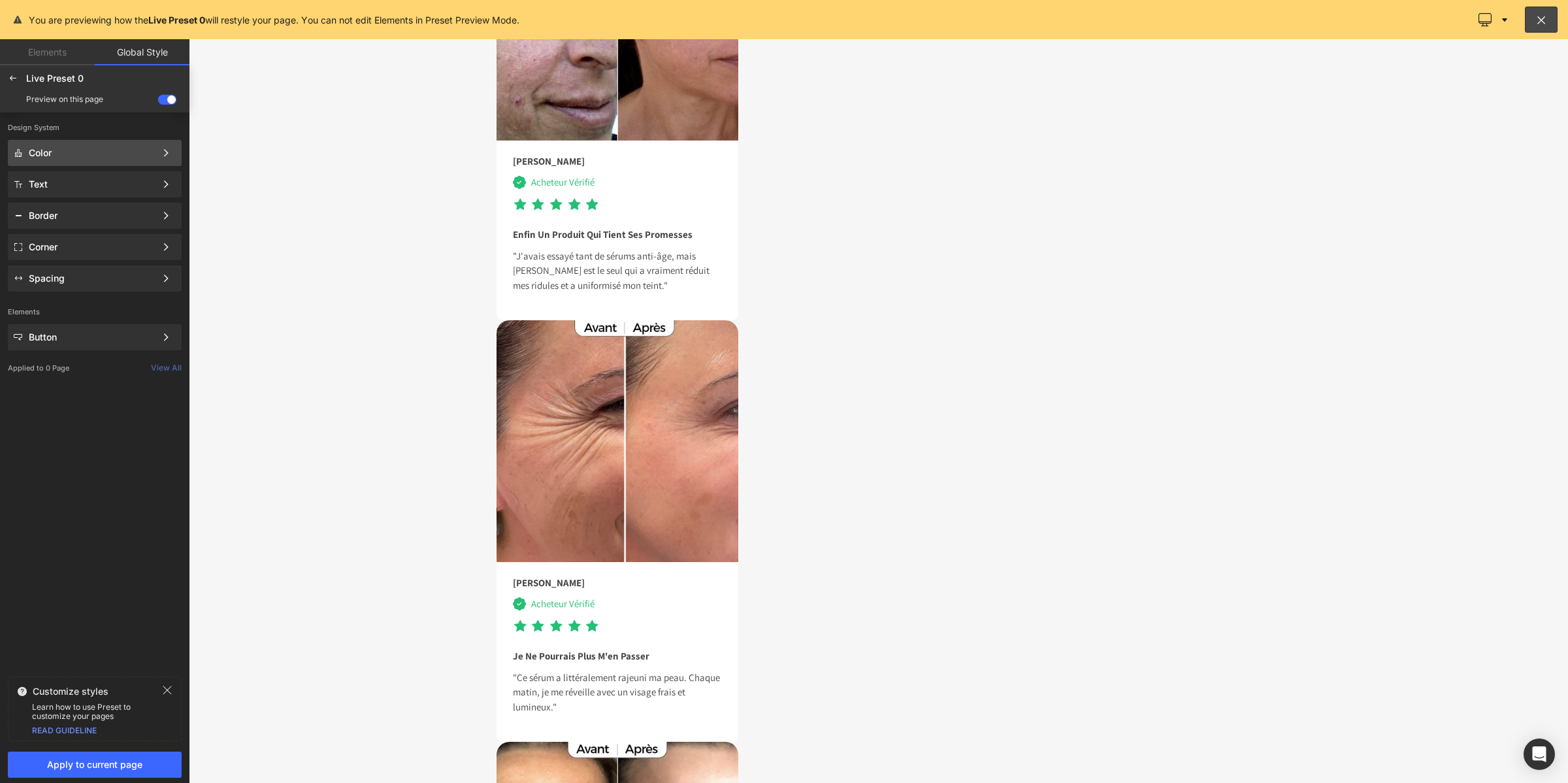
scroll to position [5451, 0]
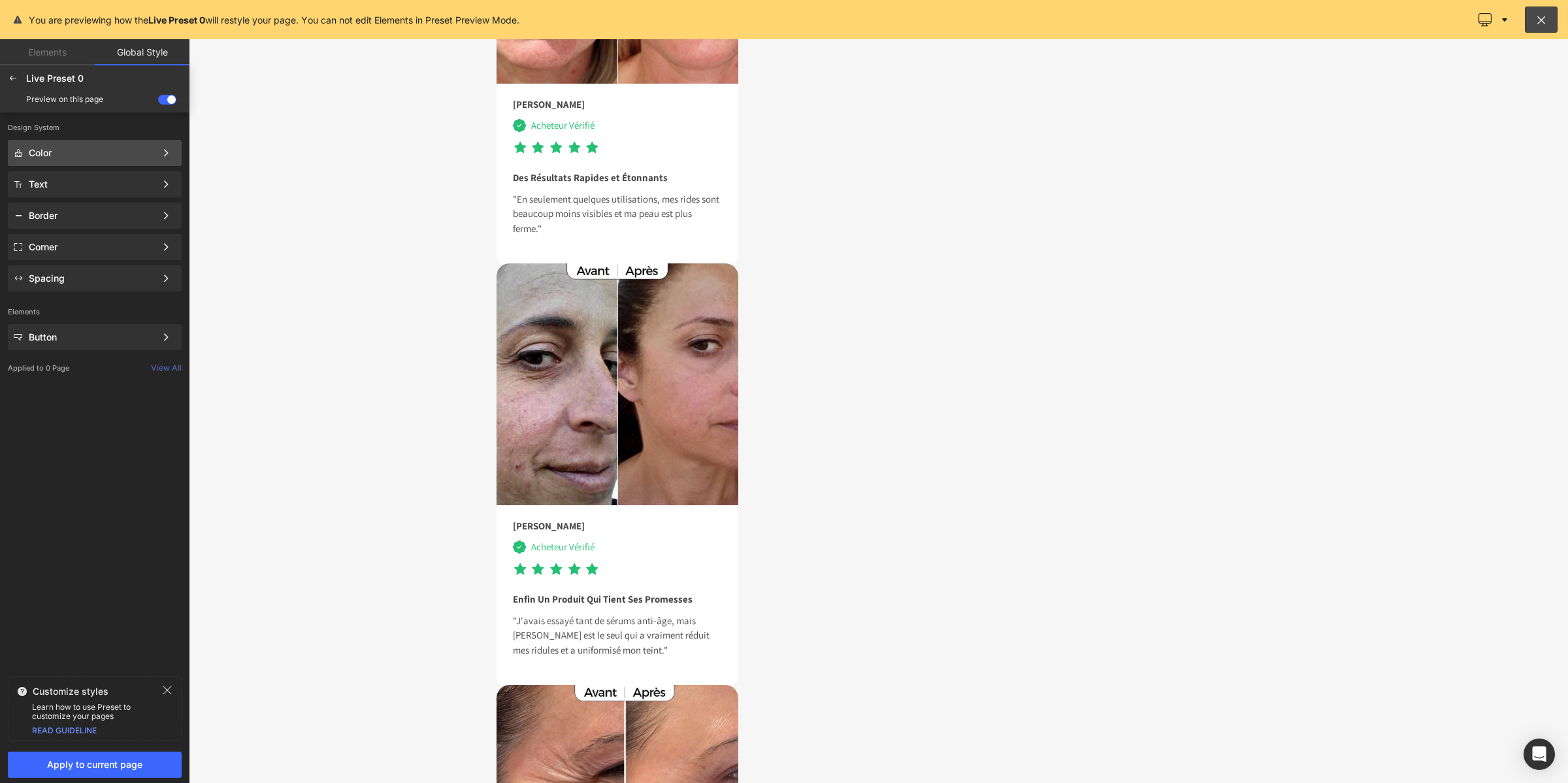
click at [149, 148] on div "Color" at bounding box center [92, 153] width 127 height 11
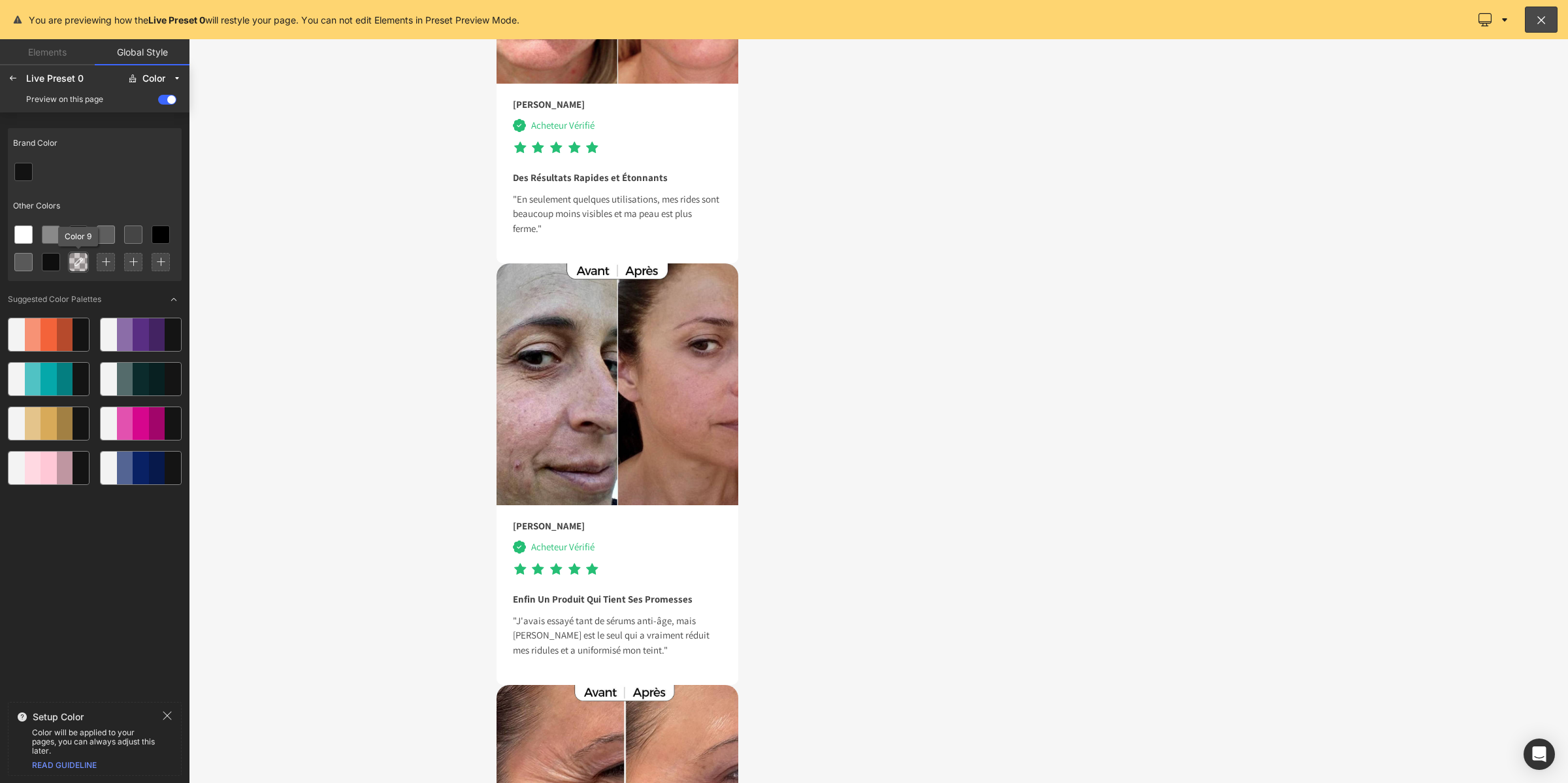
click at [69, 259] on div at bounding box center [78, 262] width 18 height 18
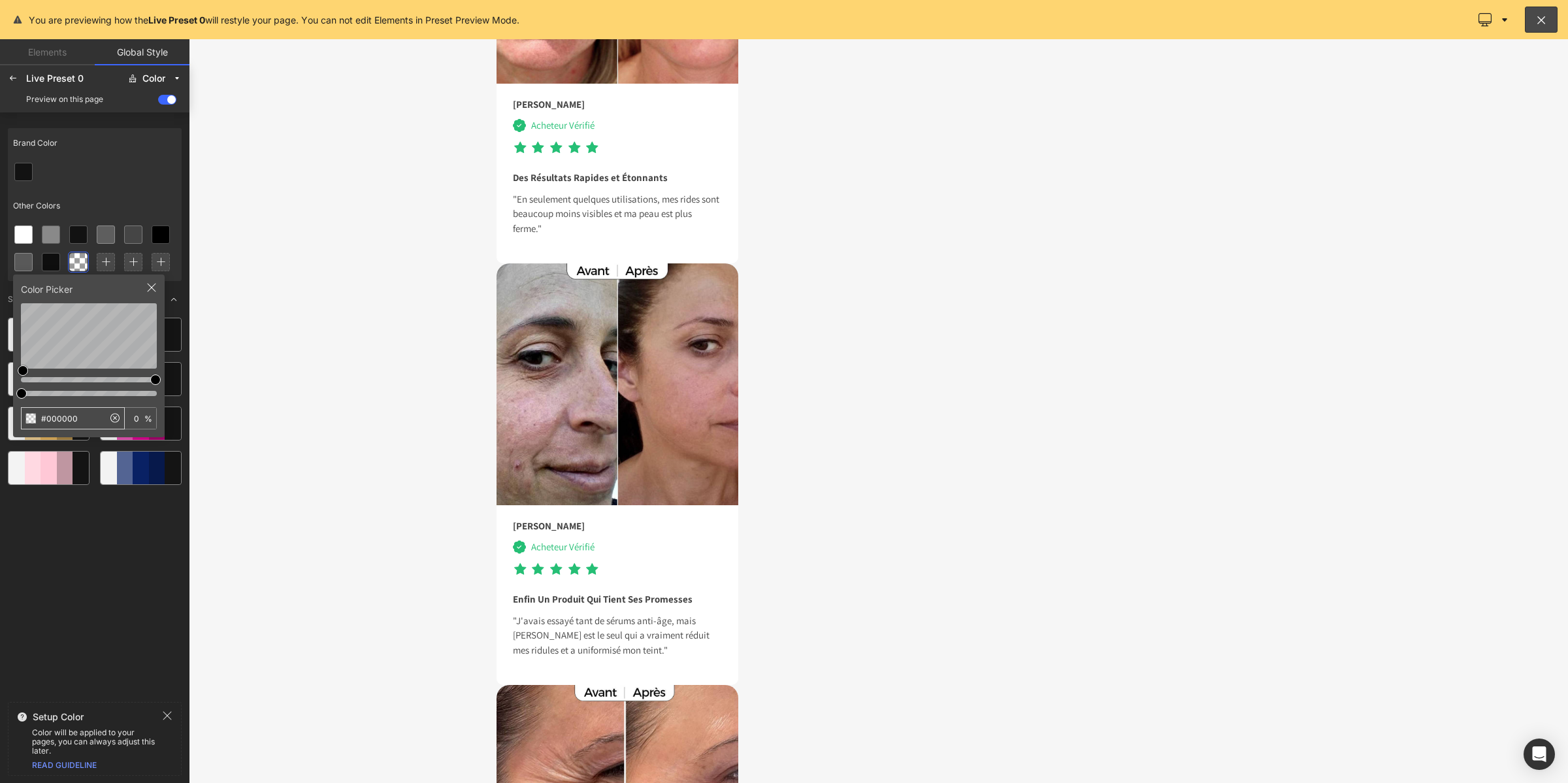
click at [60, 414] on input "#000000" at bounding box center [62, 418] width 82 height 21
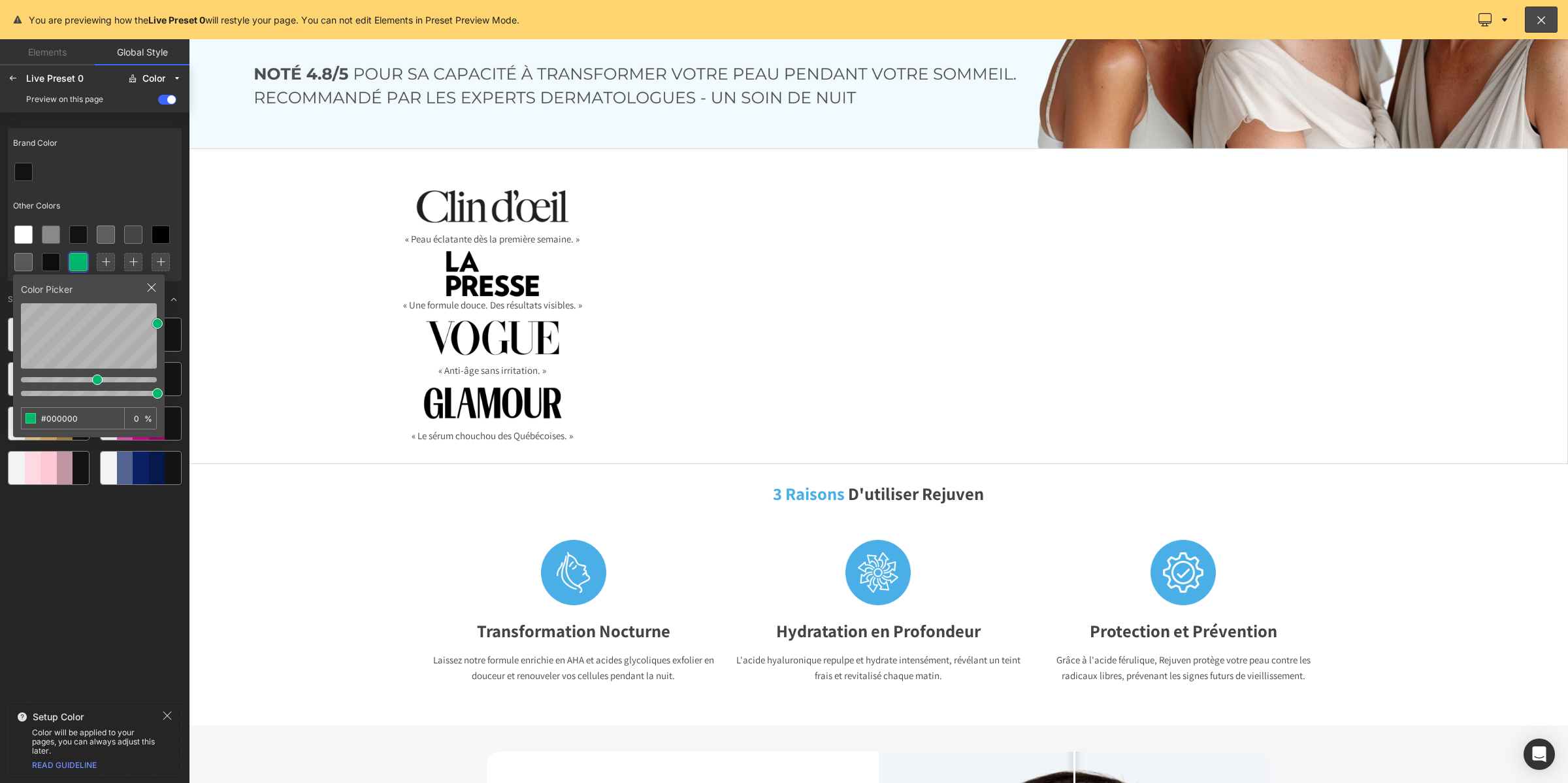
scroll to position [262, 0]
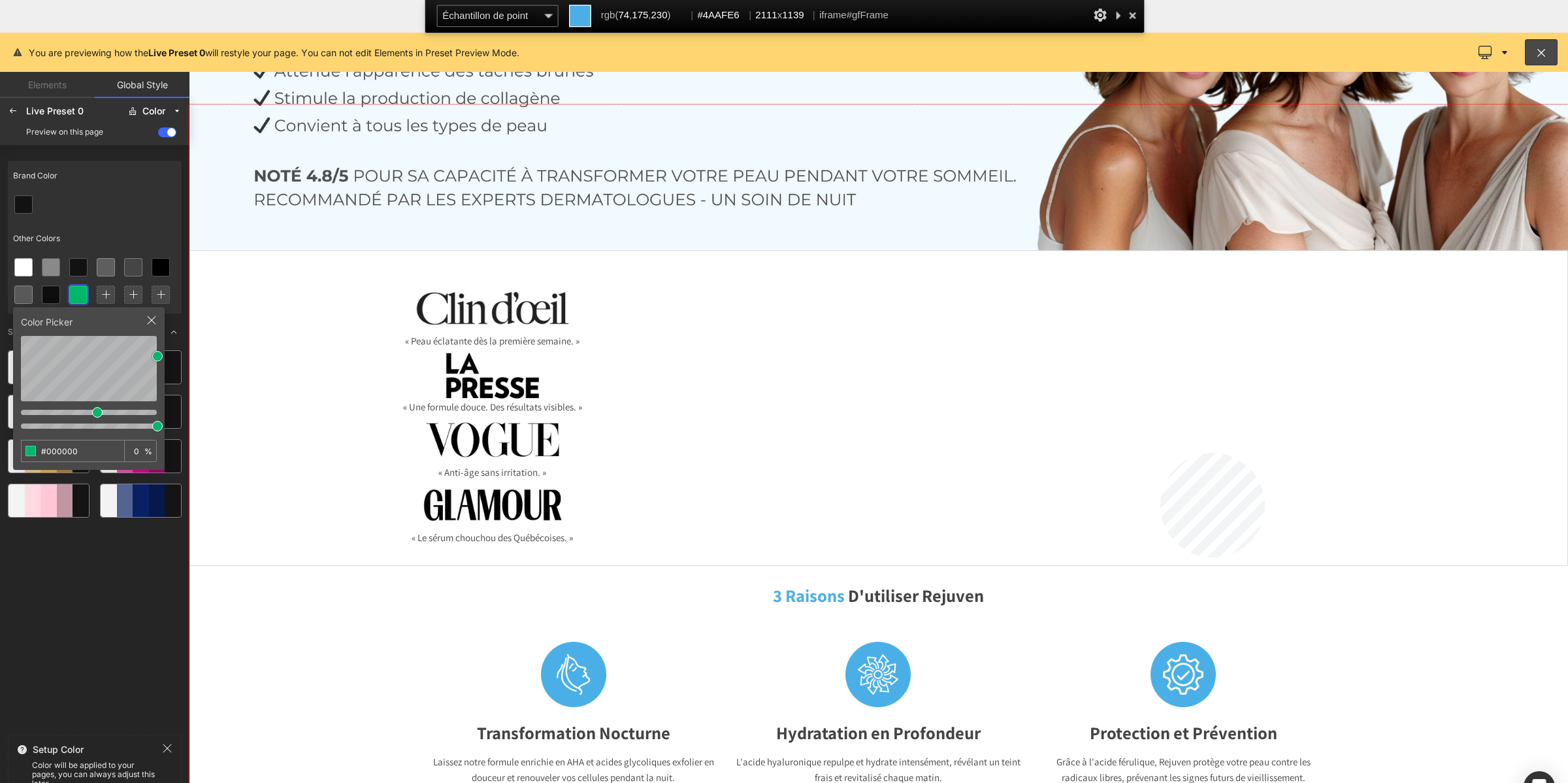
click at [1160, 453] on div at bounding box center [878, 477] width 1379 height 745
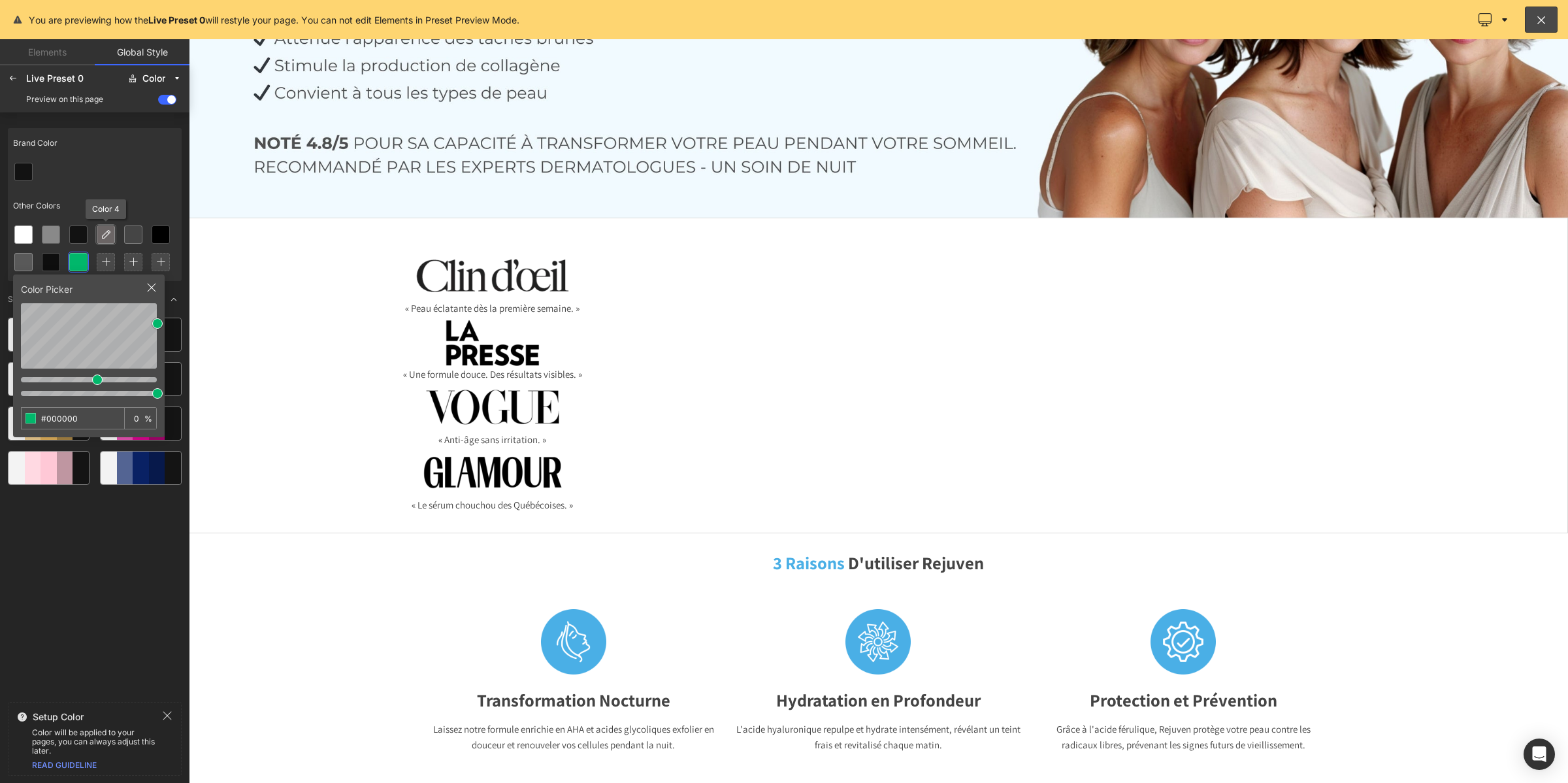
click at [103, 233] on icon at bounding box center [105, 235] width 11 height 11
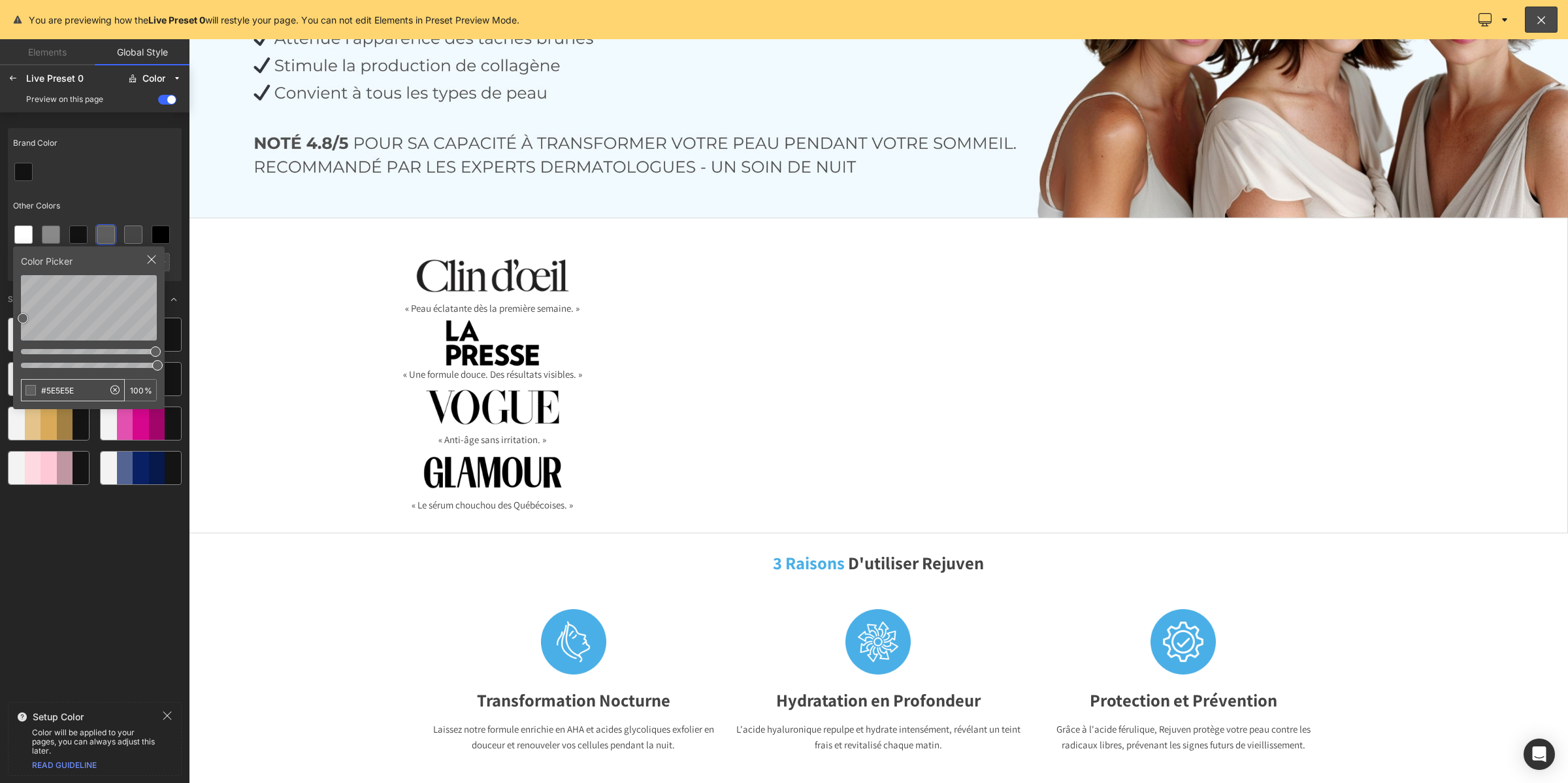
click at [87, 391] on input "#5E5E5E" at bounding box center [62, 390] width 82 height 21
click at [83, 584] on div "Brand Color Other Colors Color Picker #5E5E5E 100 % Suggested Color Palettes" at bounding box center [95, 409] width 174 height 574
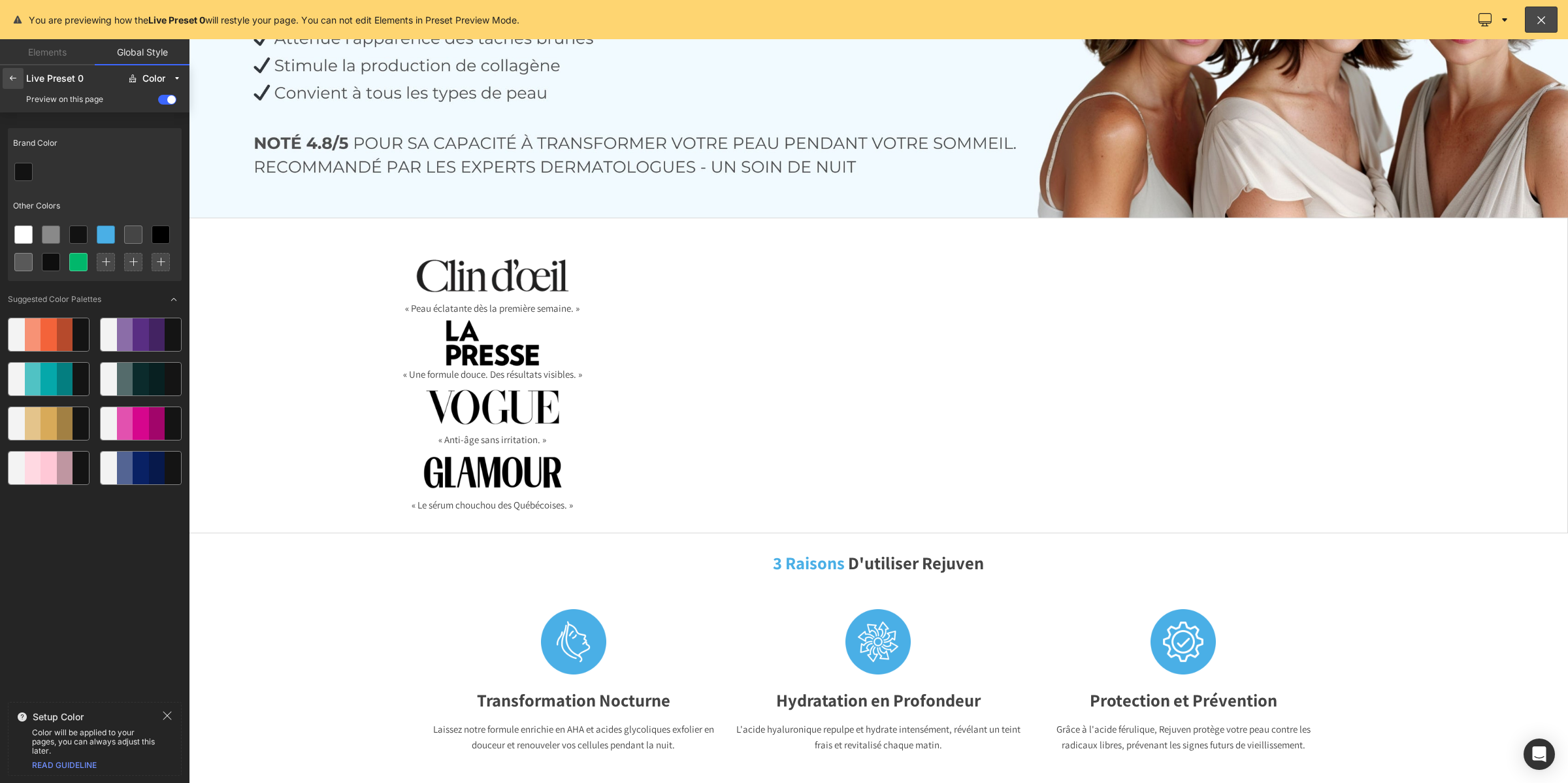
click at [4, 80] on div at bounding box center [13, 78] width 21 height 21
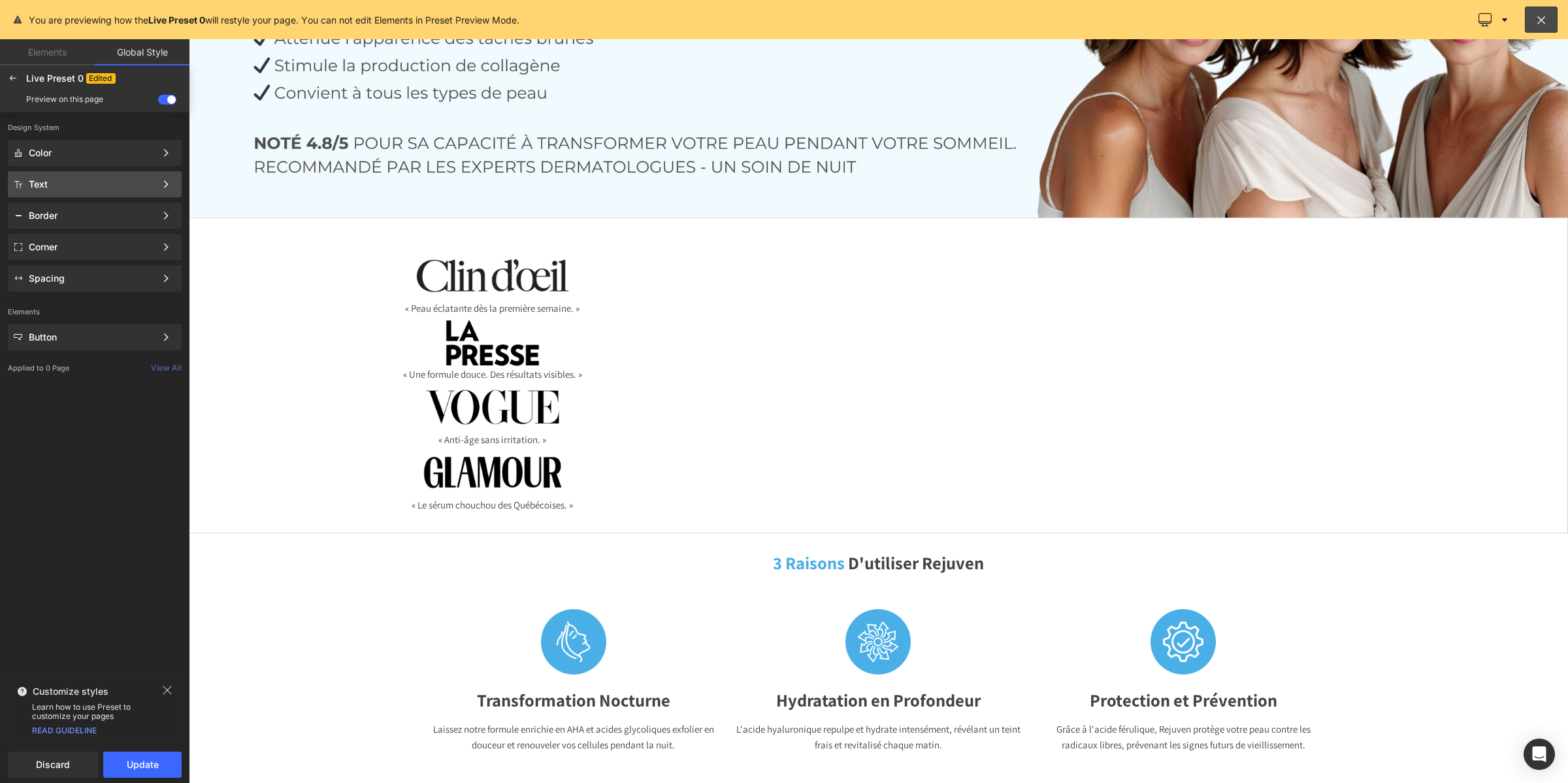
click at [40, 203] on div "Text Color Style Define a color palette and apply it to your pages 1 of 3 Next" at bounding box center [95, 216] width 174 height 26
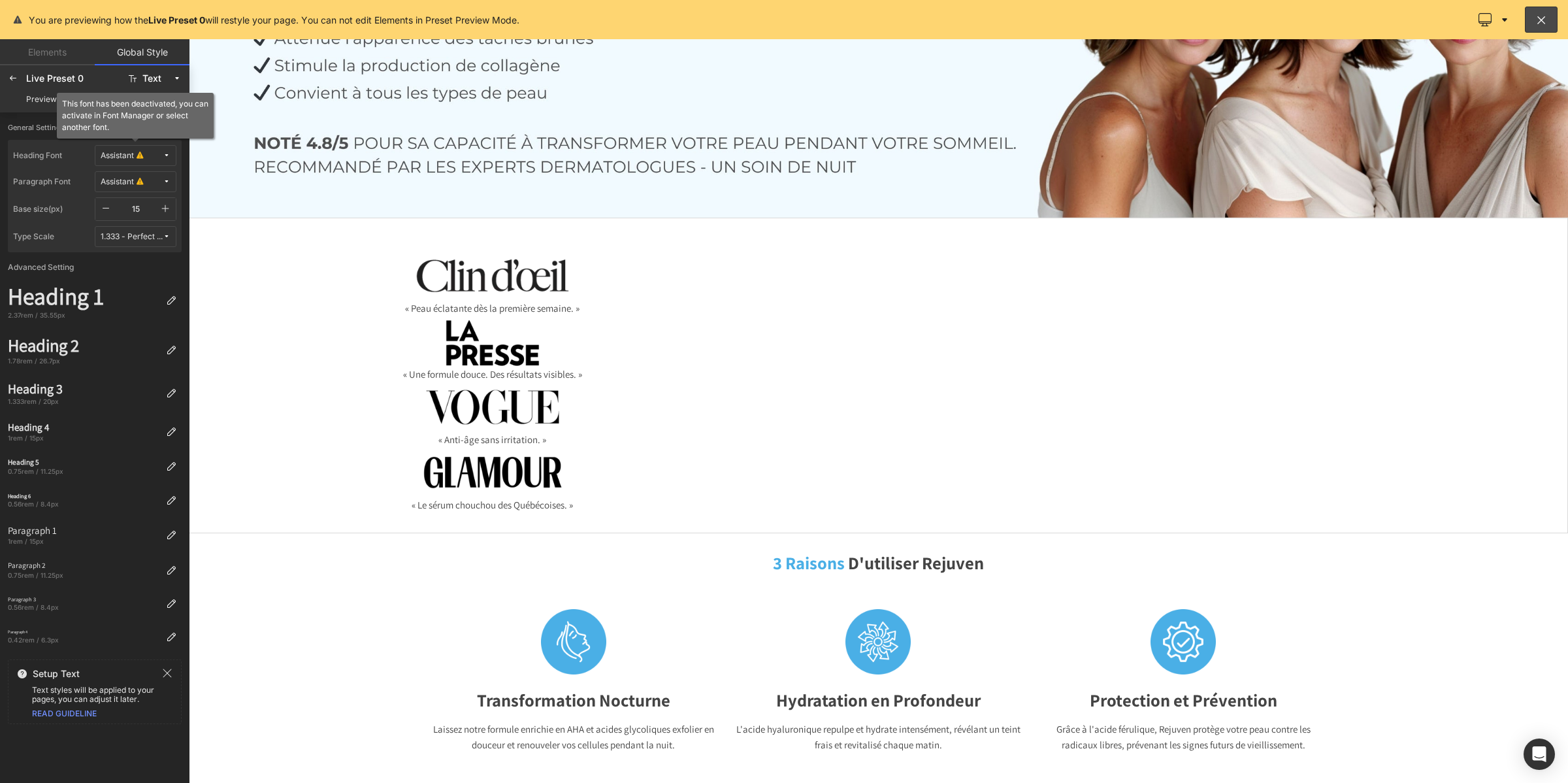
click at [119, 161] on button "Assistant" at bounding box center [136, 155] width 82 height 21
click at [126, 262] on div "Manage Fonts" at bounding box center [123, 264] width 96 height 18
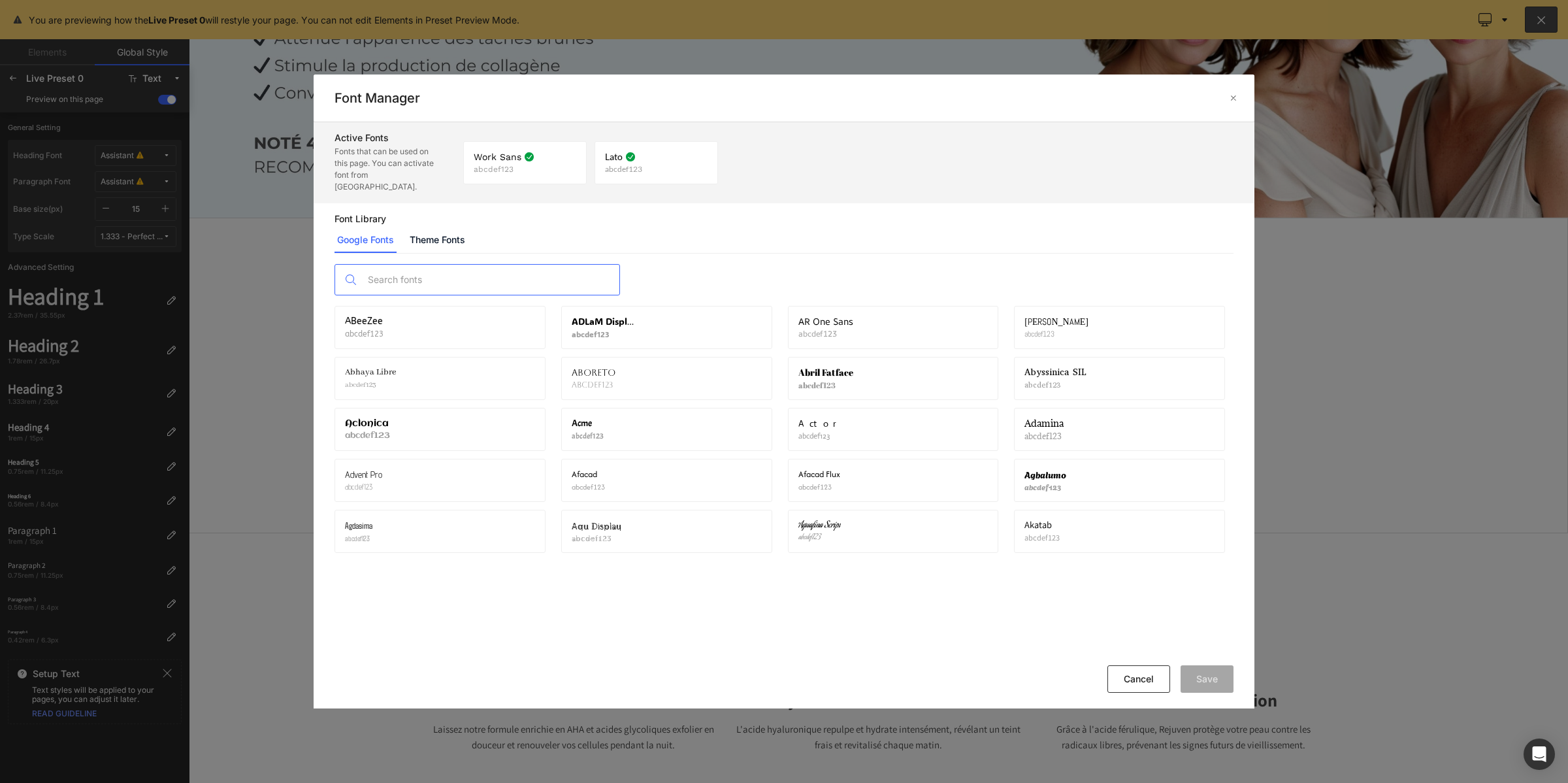
click at [405, 270] on input "text" at bounding box center [490, 280] width 258 height 30
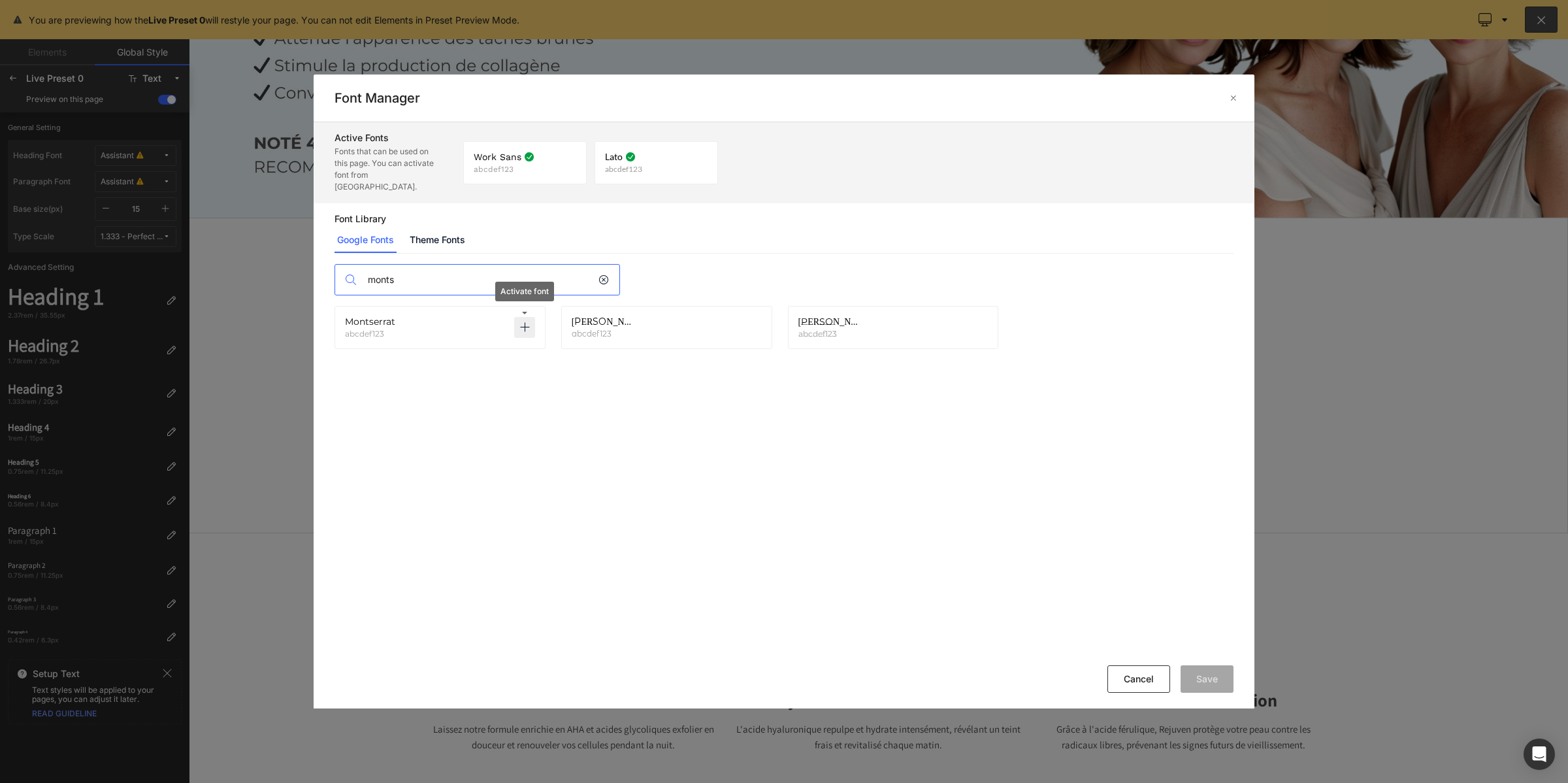
type input "monts"
click at [528, 322] on icon at bounding box center [525, 327] width 11 height 11
click at [1207, 675] on button "Save" at bounding box center [1207, 679] width 53 height 28
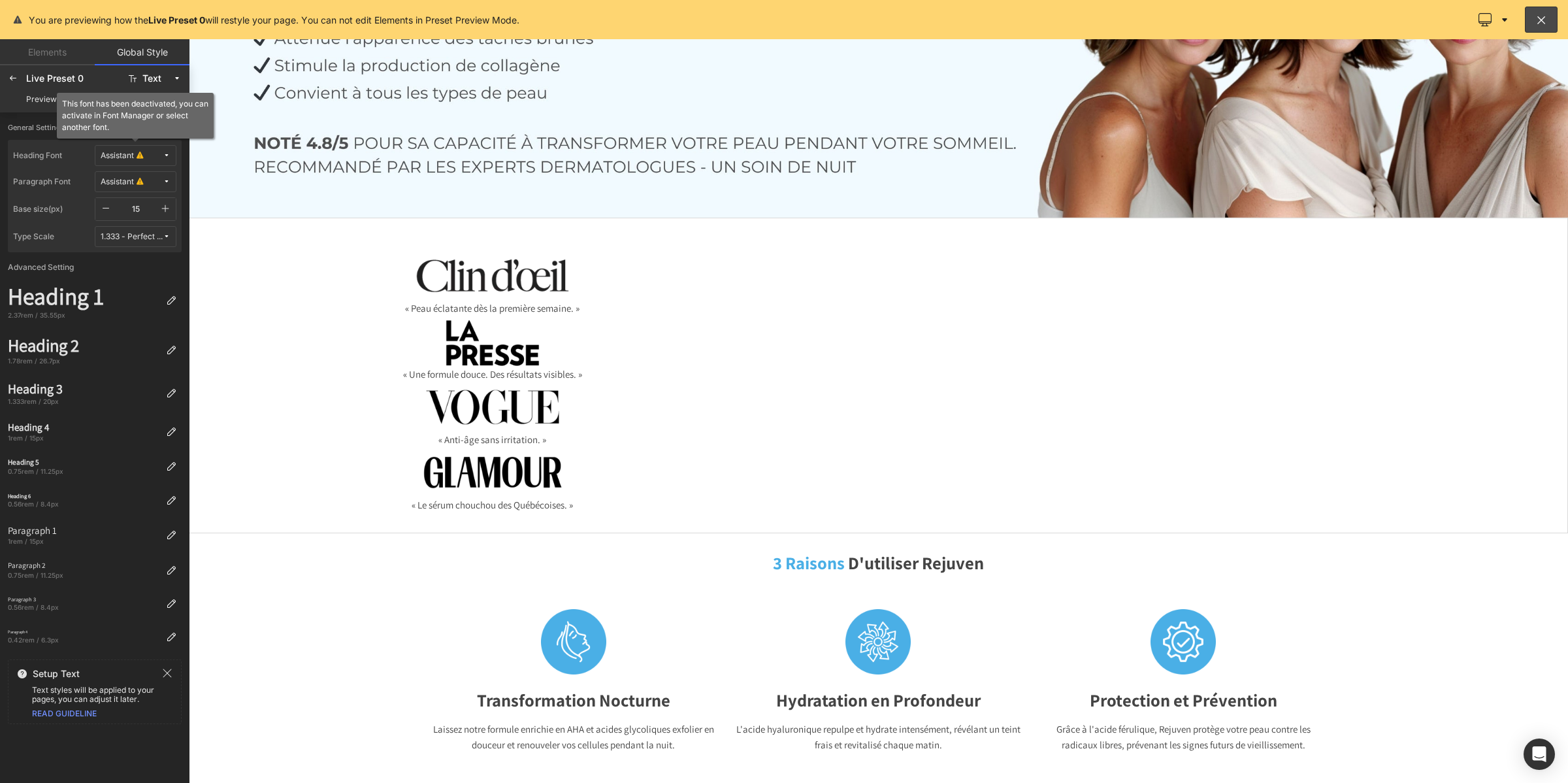
click at [121, 157] on div "Assistant" at bounding box center [117, 156] width 34 height 10
click at [119, 240] on label "Montserrat" at bounding box center [116, 244] width 41 height 9
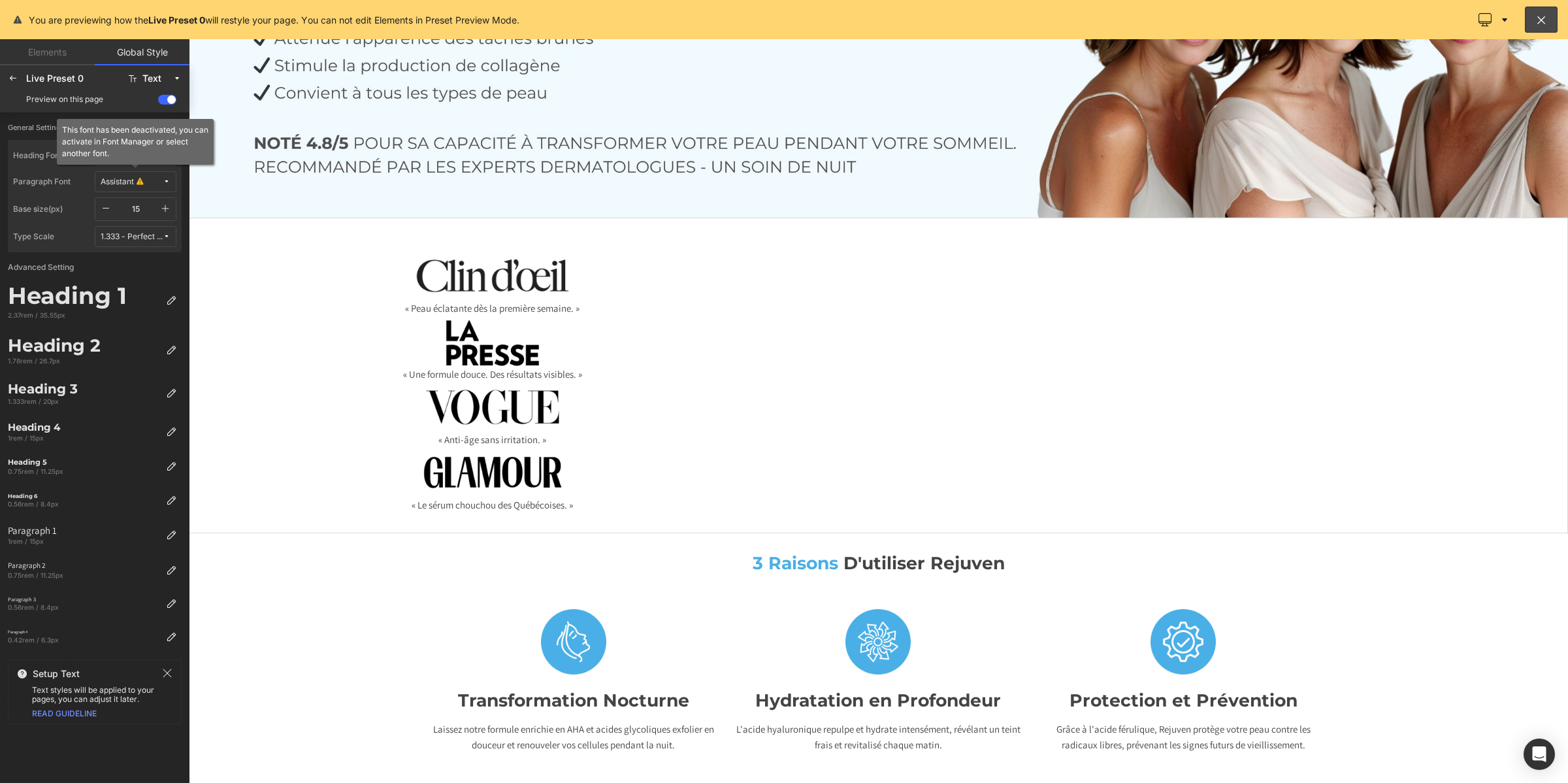
click at [131, 186] on div "Assistant" at bounding box center [117, 182] width 34 height 10
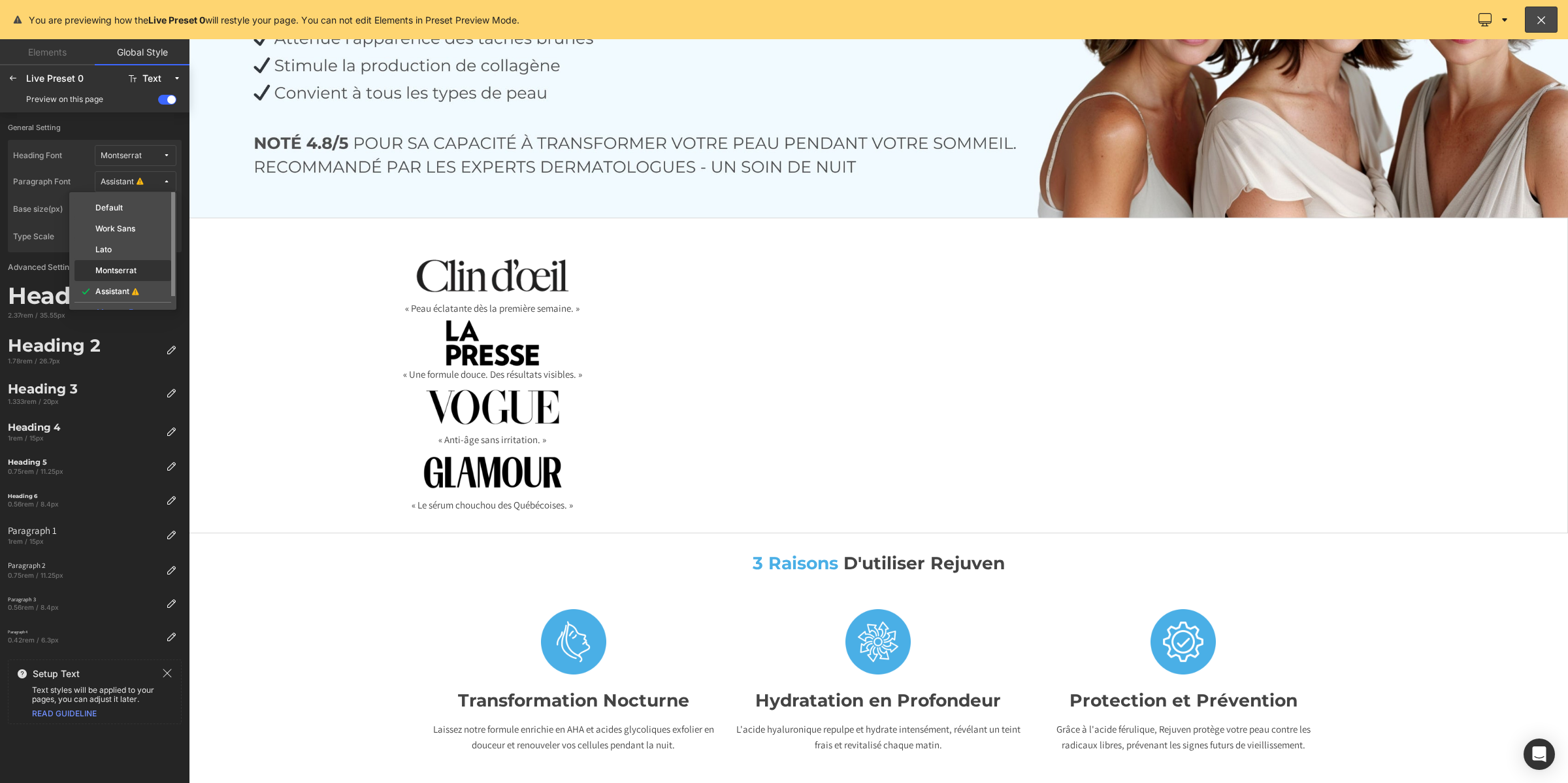
click at [122, 269] on label "Montserrat" at bounding box center [116, 270] width 41 height 9
click at [173, 210] on button "button" at bounding box center [165, 208] width 21 height 22
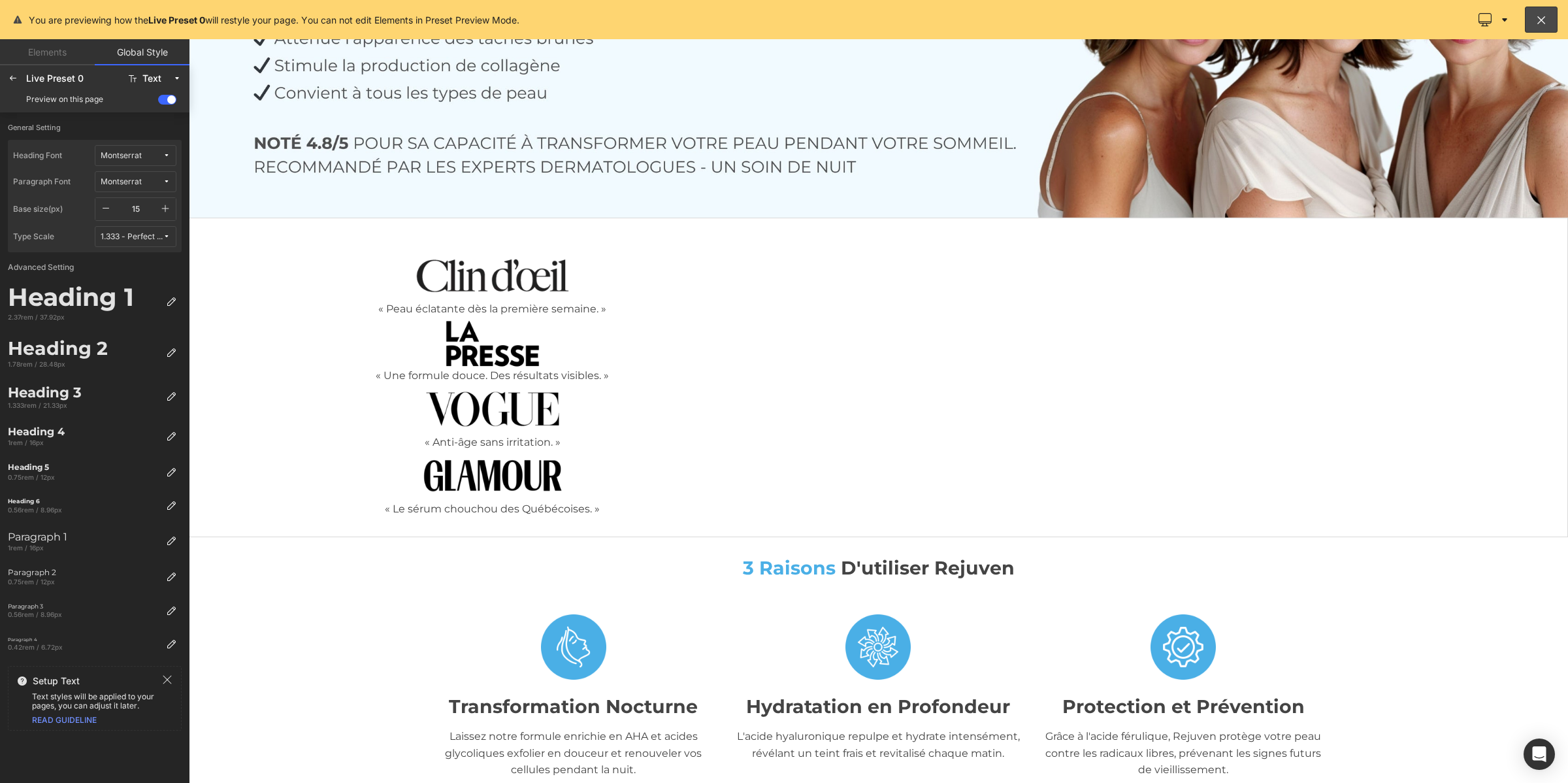
click at [173, 210] on button "button" at bounding box center [165, 208] width 21 height 22
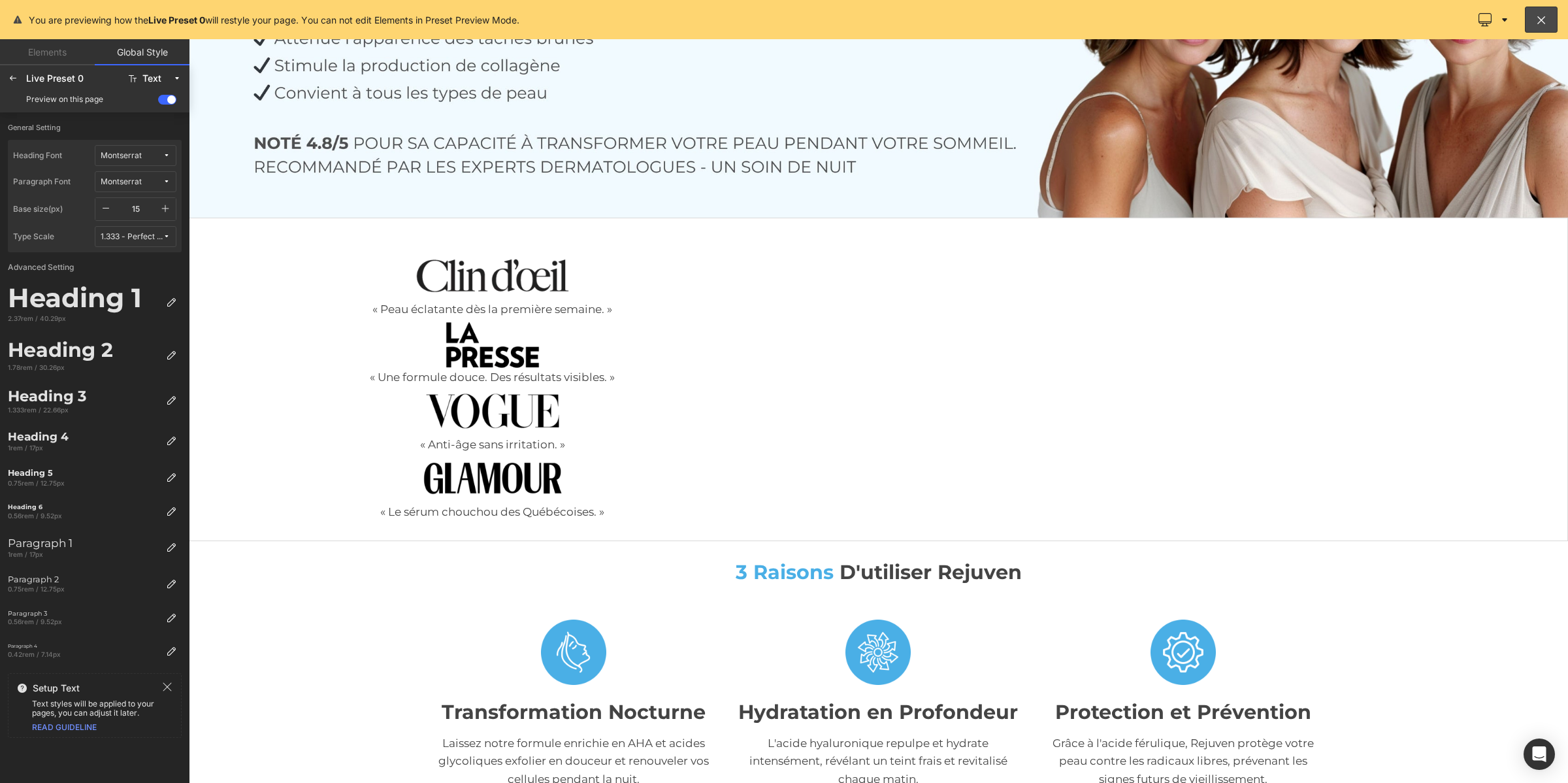
click at [173, 210] on button "button" at bounding box center [165, 208] width 21 height 22
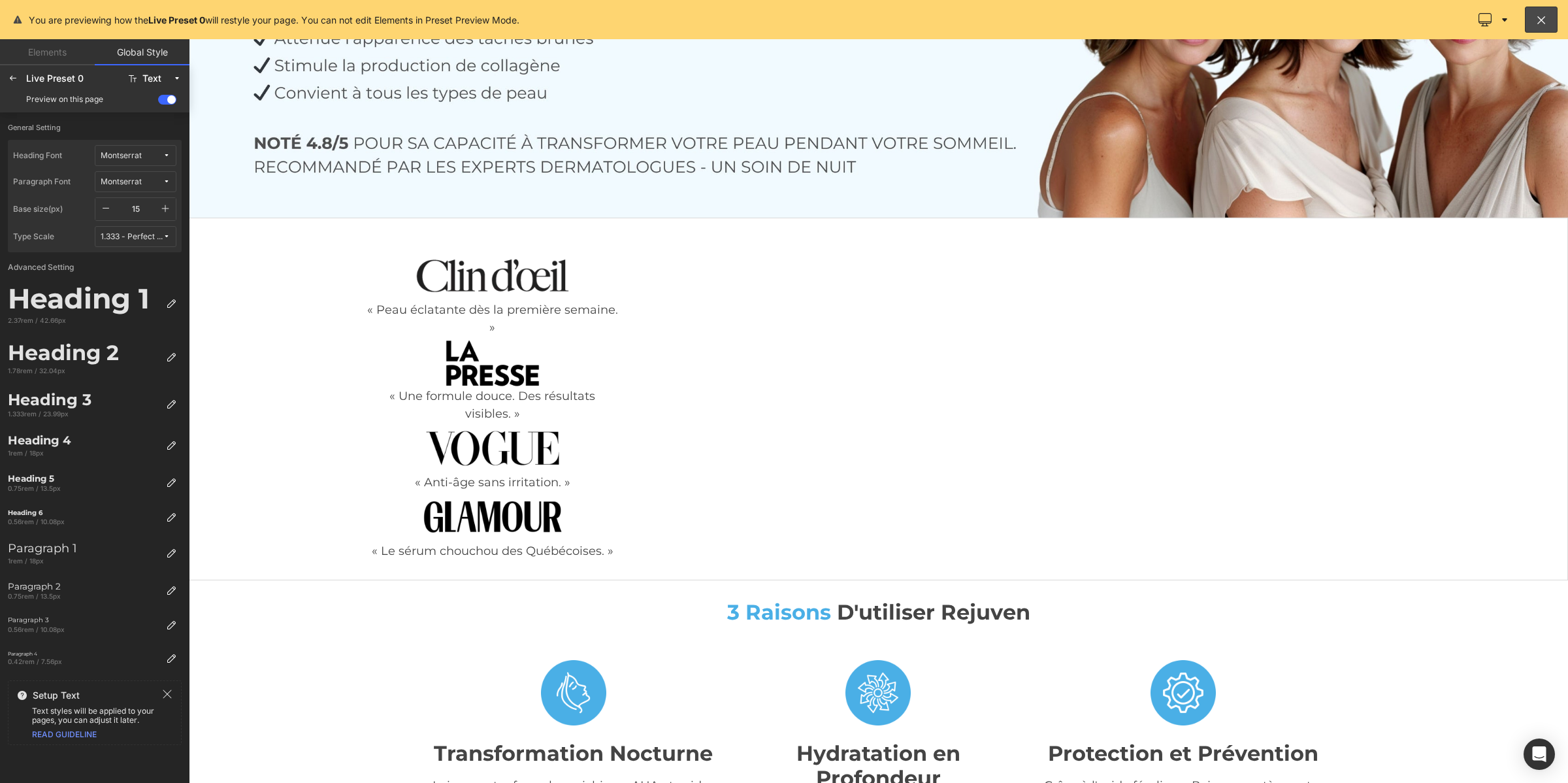
click at [173, 210] on button "button" at bounding box center [165, 208] width 21 height 22
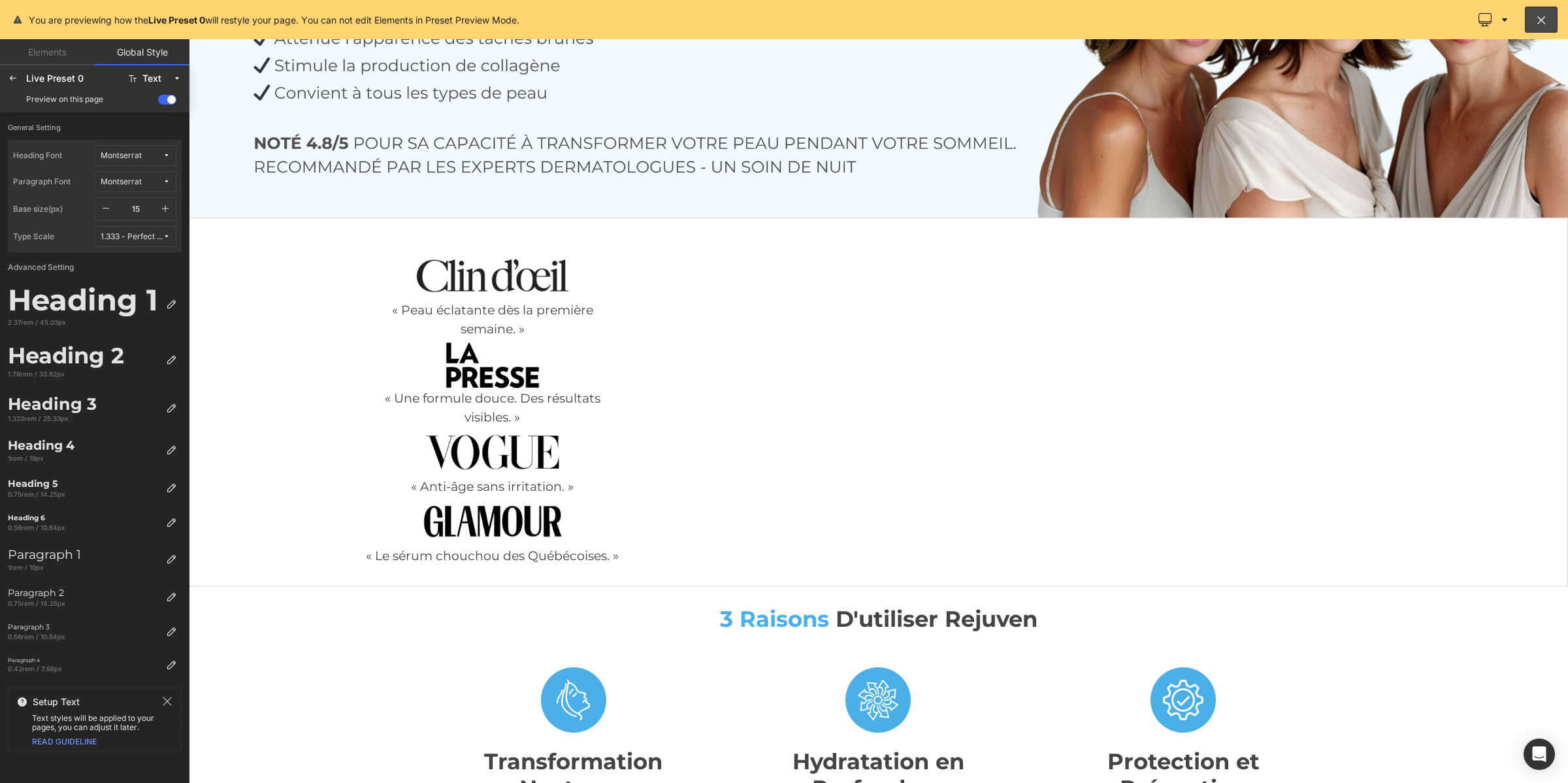
click at [173, 210] on button "button" at bounding box center [165, 208] width 21 height 22
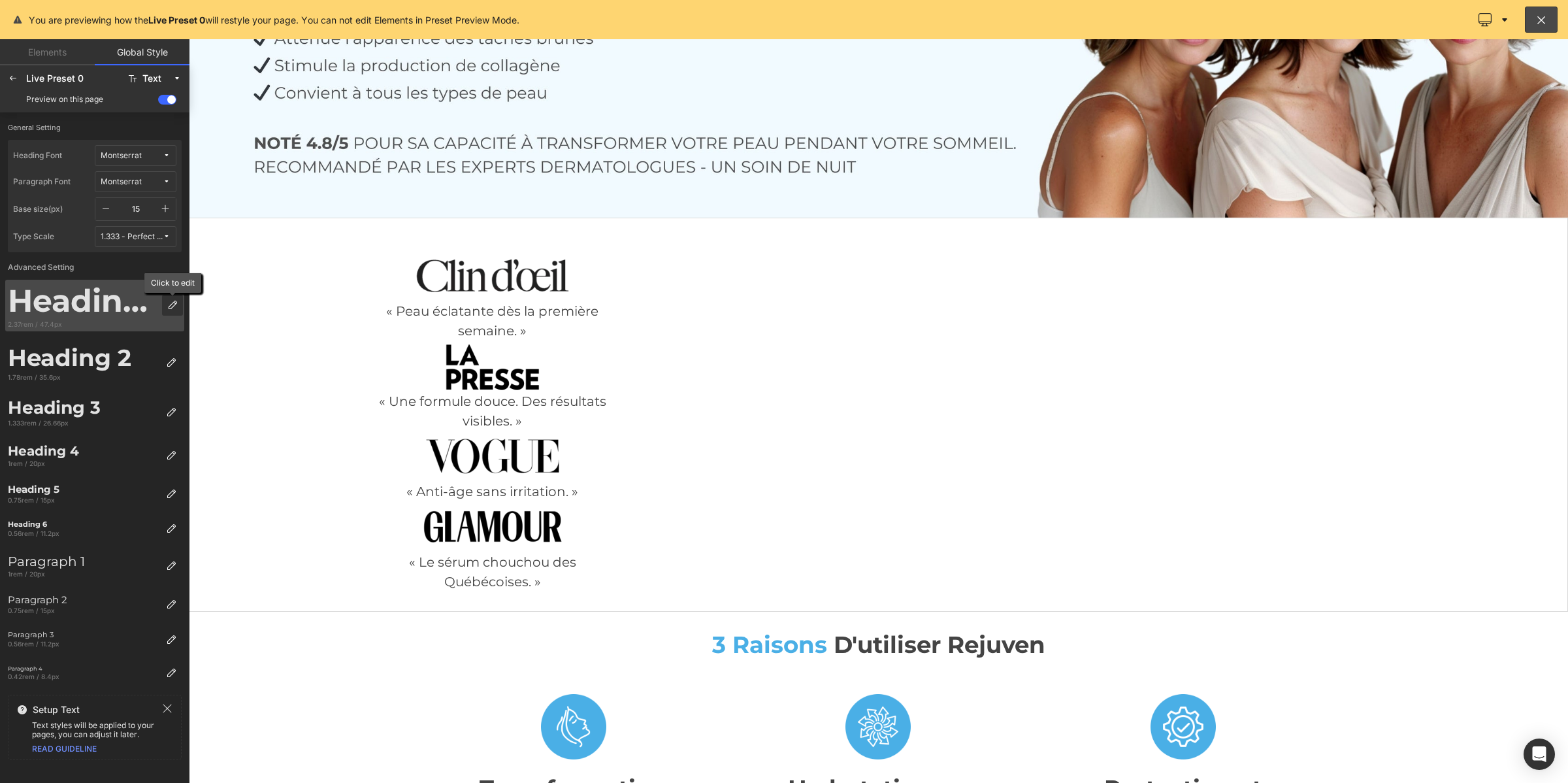
click at [165, 304] on div at bounding box center [172, 306] width 21 height 21
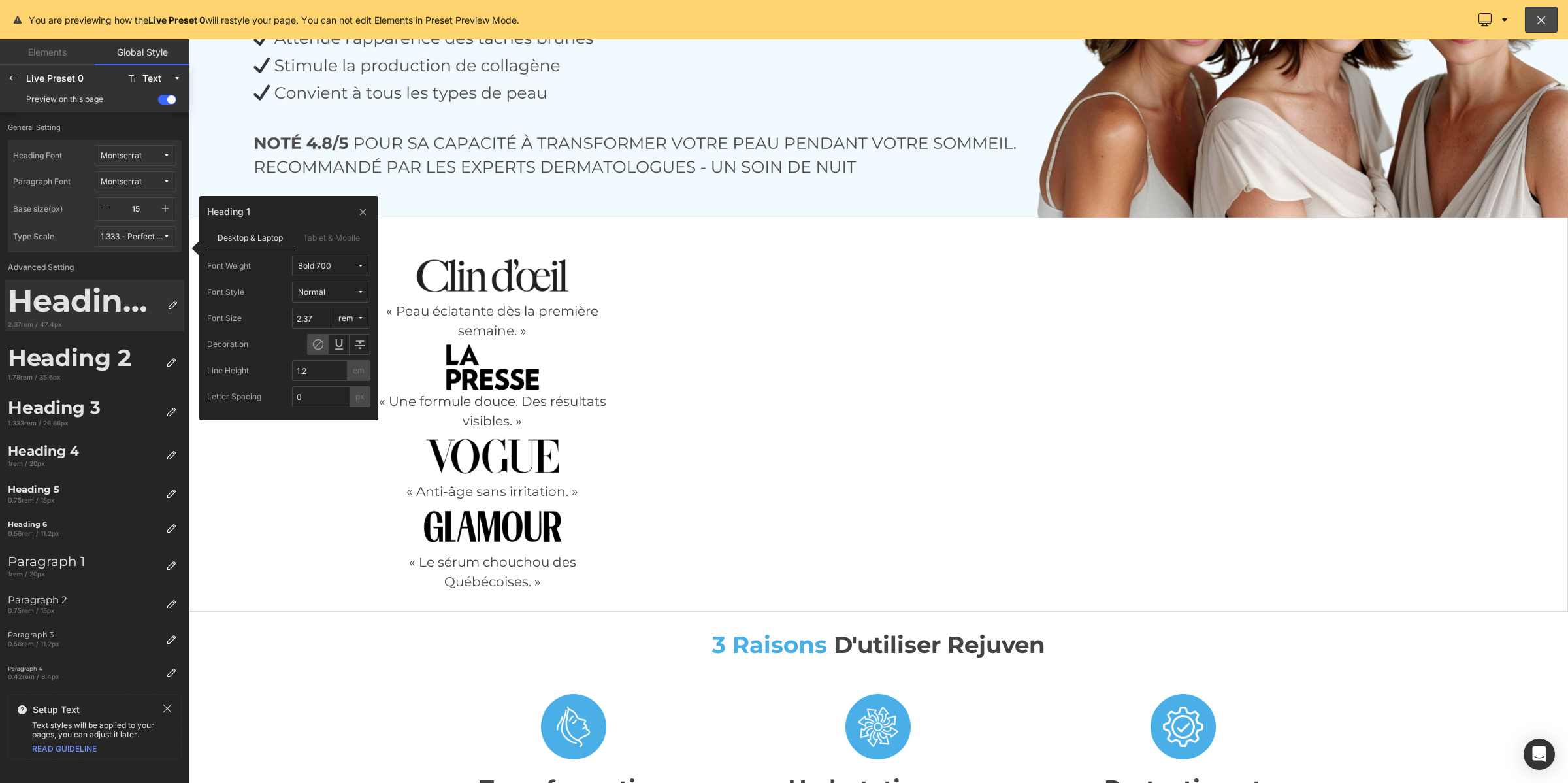
click at [308, 265] on div "Bold 700" at bounding box center [315, 266] width 34 height 10
click at [330, 386] on div "Medium 500" at bounding box center [324, 396] width 82 height 21
click at [170, 361] on icon at bounding box center [171, 362] width 11 height 11
click at [312, 269] on div "Bold 700" at bounding box center [315, 266] width 34 height 10
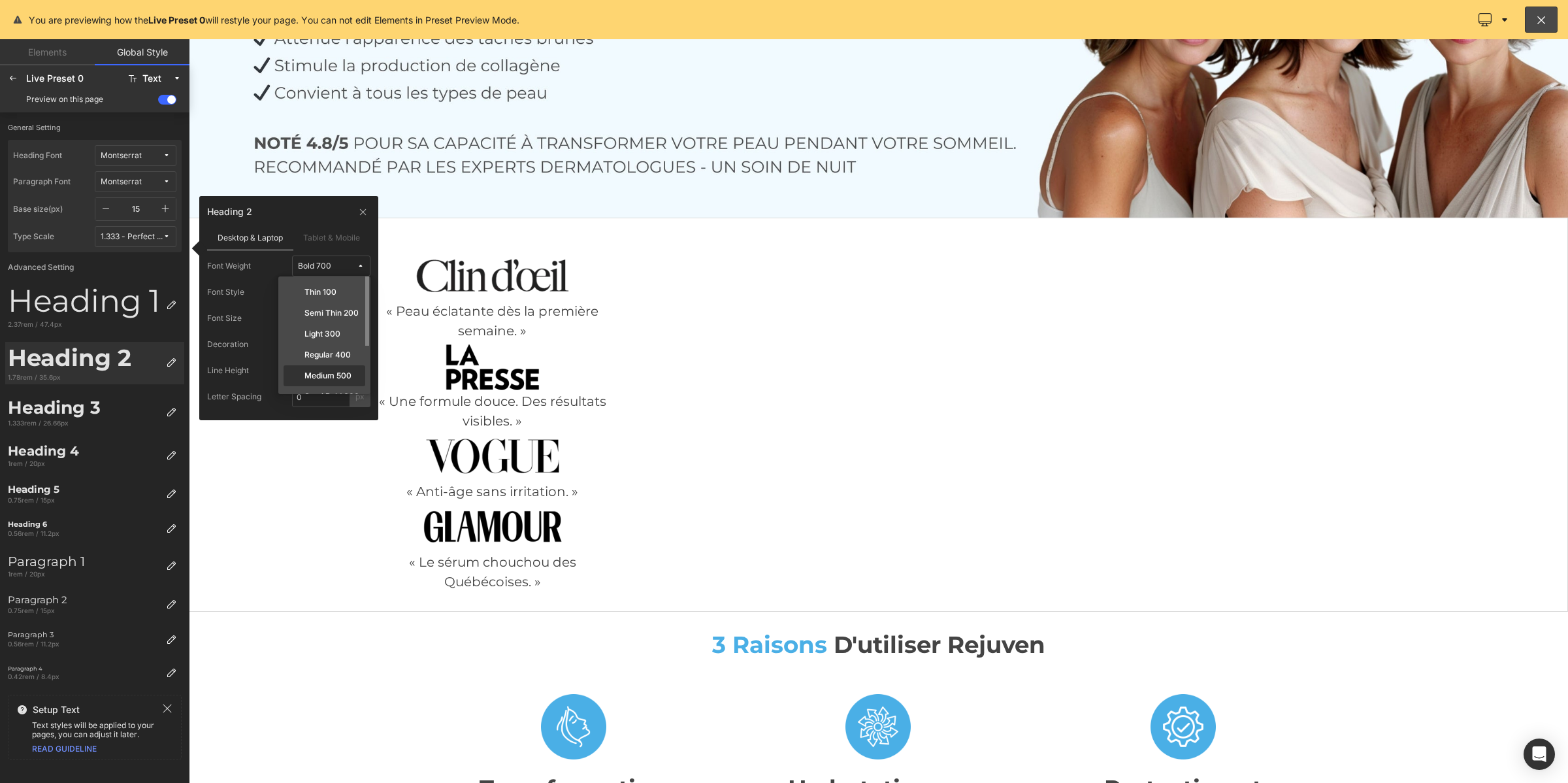
click at [324, 374] on label "Medium 500" at bounding box center [328, 375] width 47 height 9
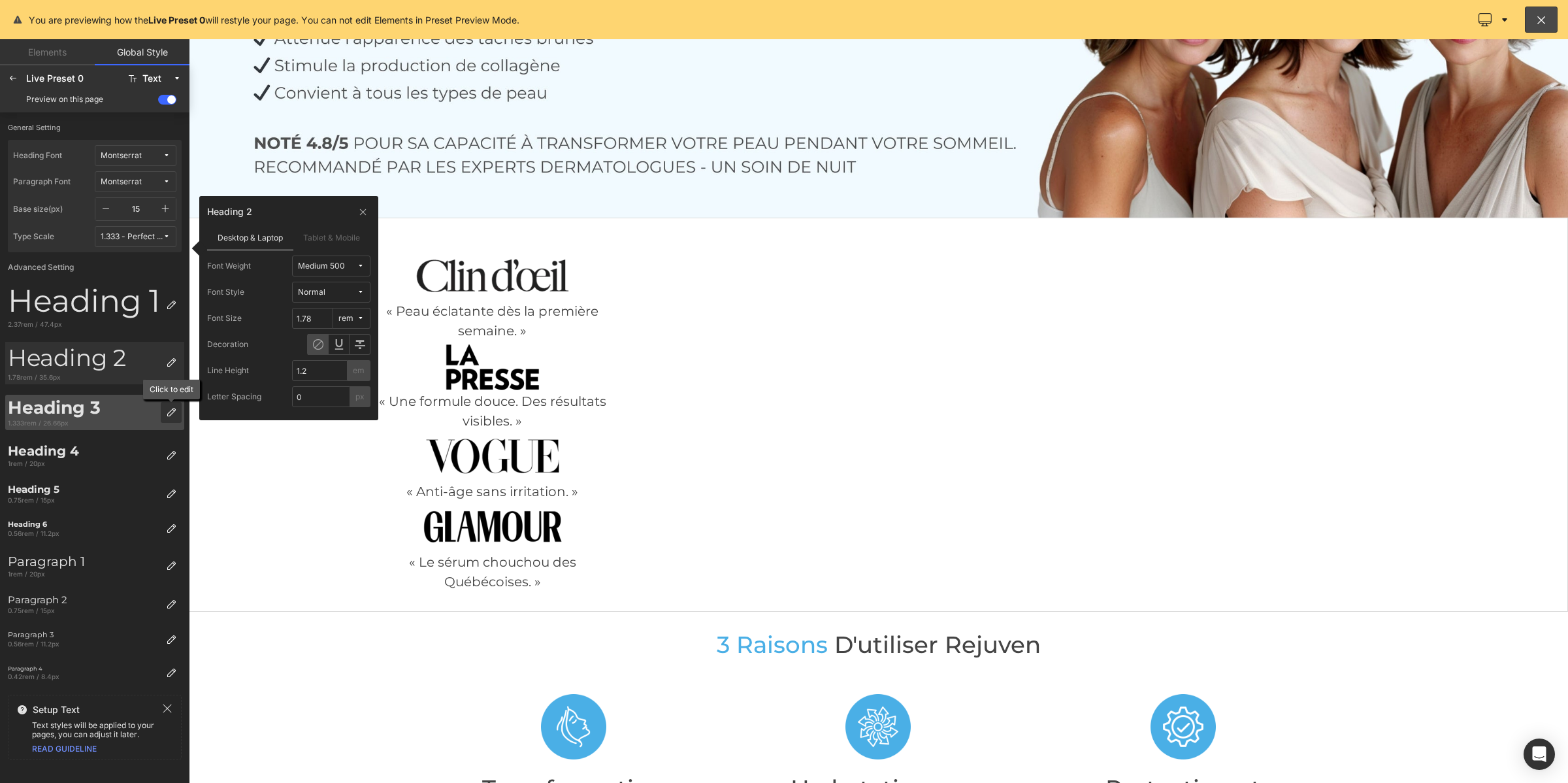
click at [174, 418] on div at bounding box center [172, 413] width 21 height 21
click at [307, 269] on div "Bold 700" at bounding box center [315, 266] width 34 height 10
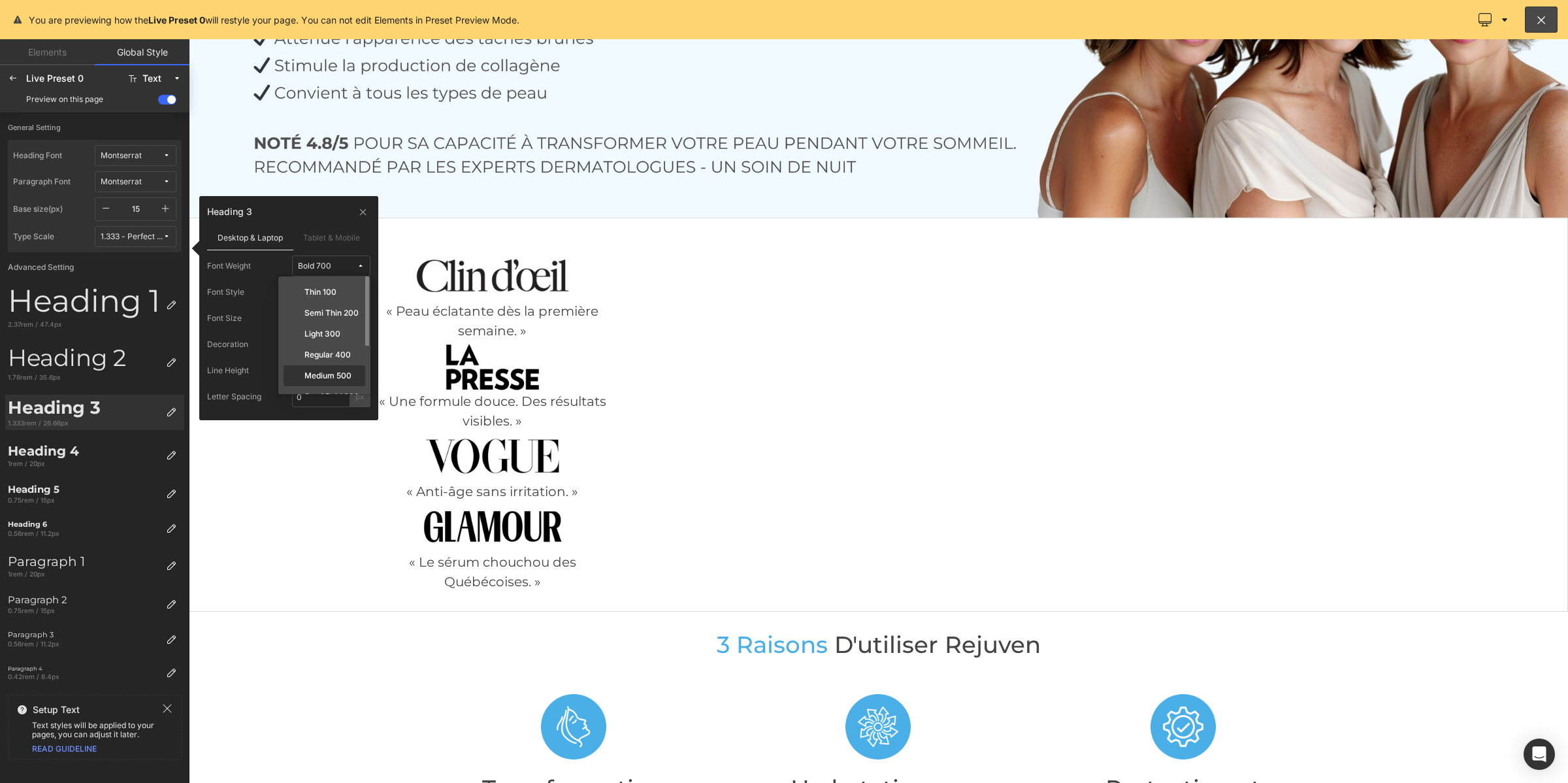
click at [302, 371] on div "Medium 500" at bounding box center [324, 375] width 77 height 11
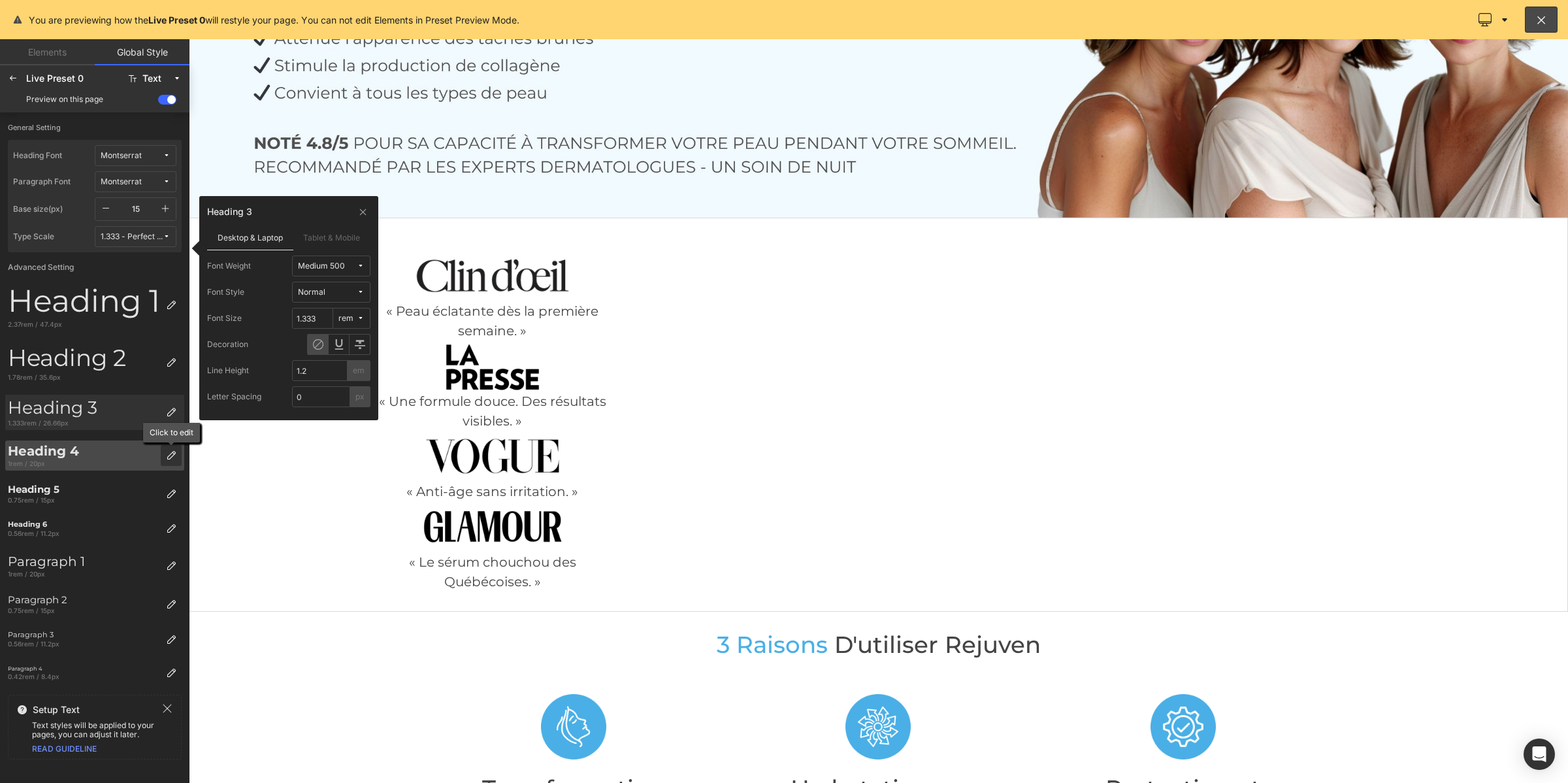
click at [178, 451] on div at bounding box center [172, 455] width 21 height 21
click at [315, 266] on div "Bold 700" at bounding box center [315, 266] width 34 height 10
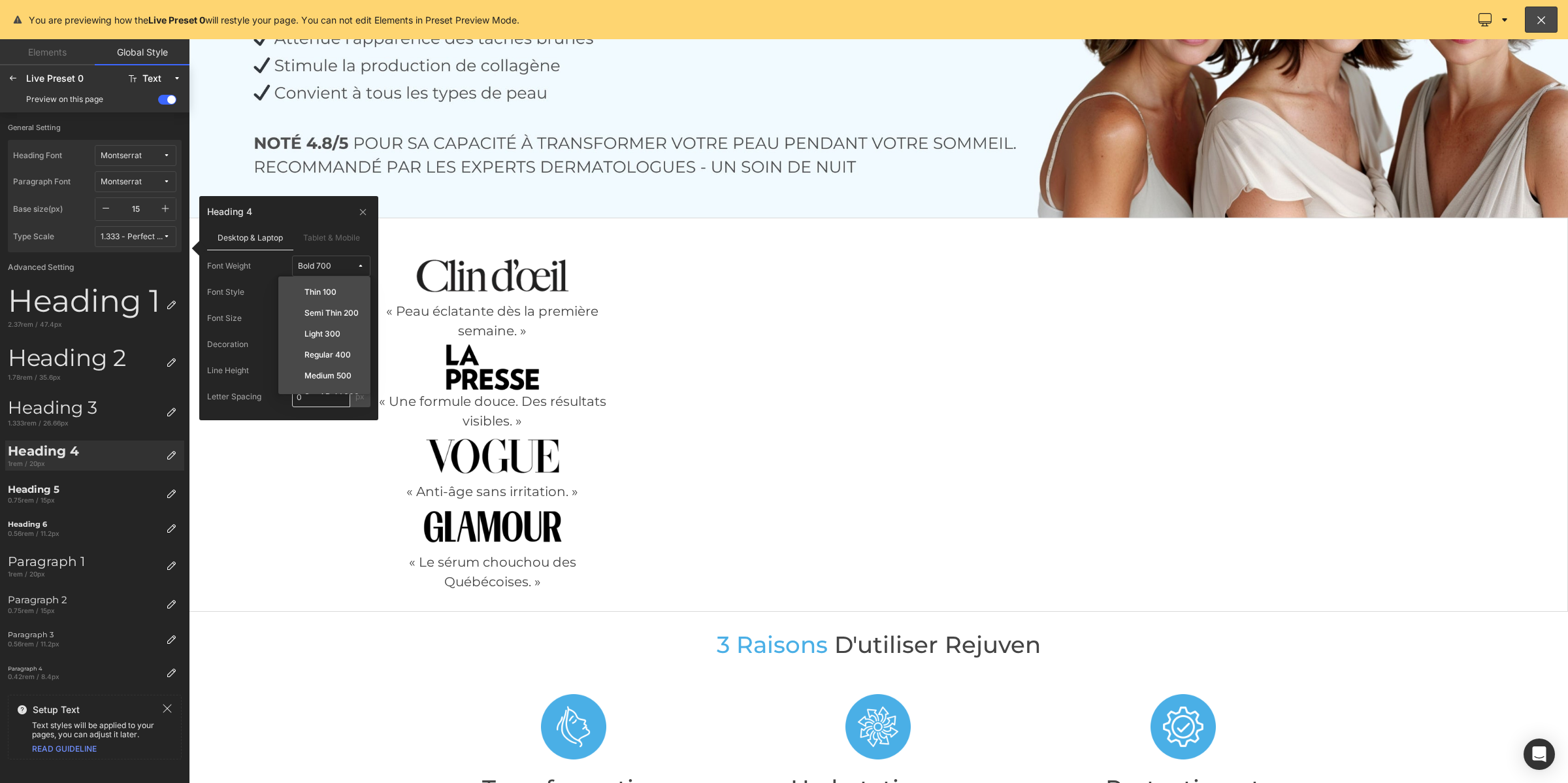
drag, startPoint x: 320, startPoint y: 374, endPoint x: 292, endPoint y: 392, distance: 33.3
click at [320, 379] on label "Medium 500" at bounding box center [328, 375] width 47 height 9
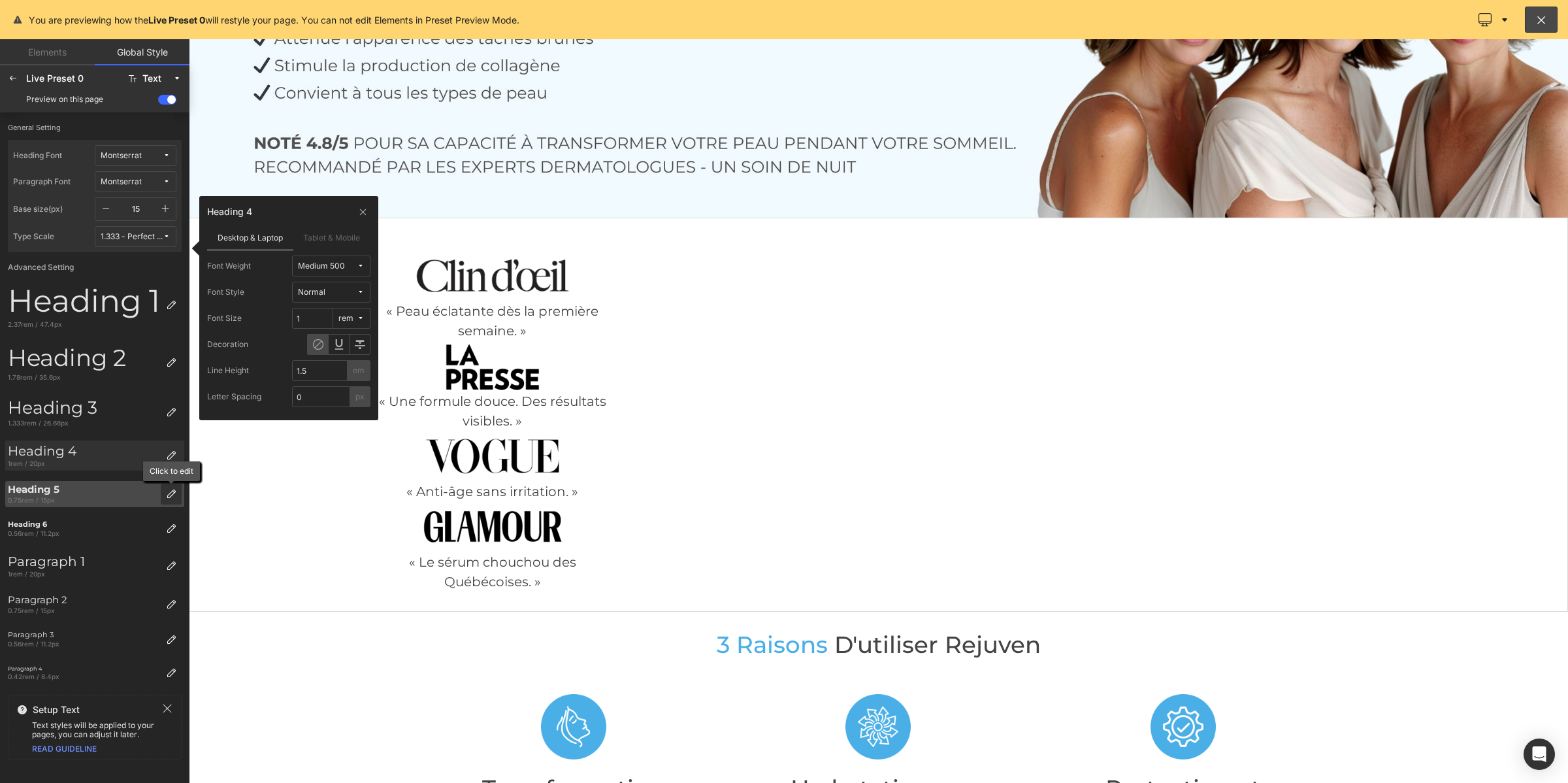
drag, startPoint x: 174, startPoint y: 499, endPoint x: 42, endPoint y: 392, distance: 169.9
click at [174, 499] on div at bounding box center [172, 494] width 21 height 21
click at [315, 269] on div "Bold 700" at bounding box center [315, 266] width 34 height 10
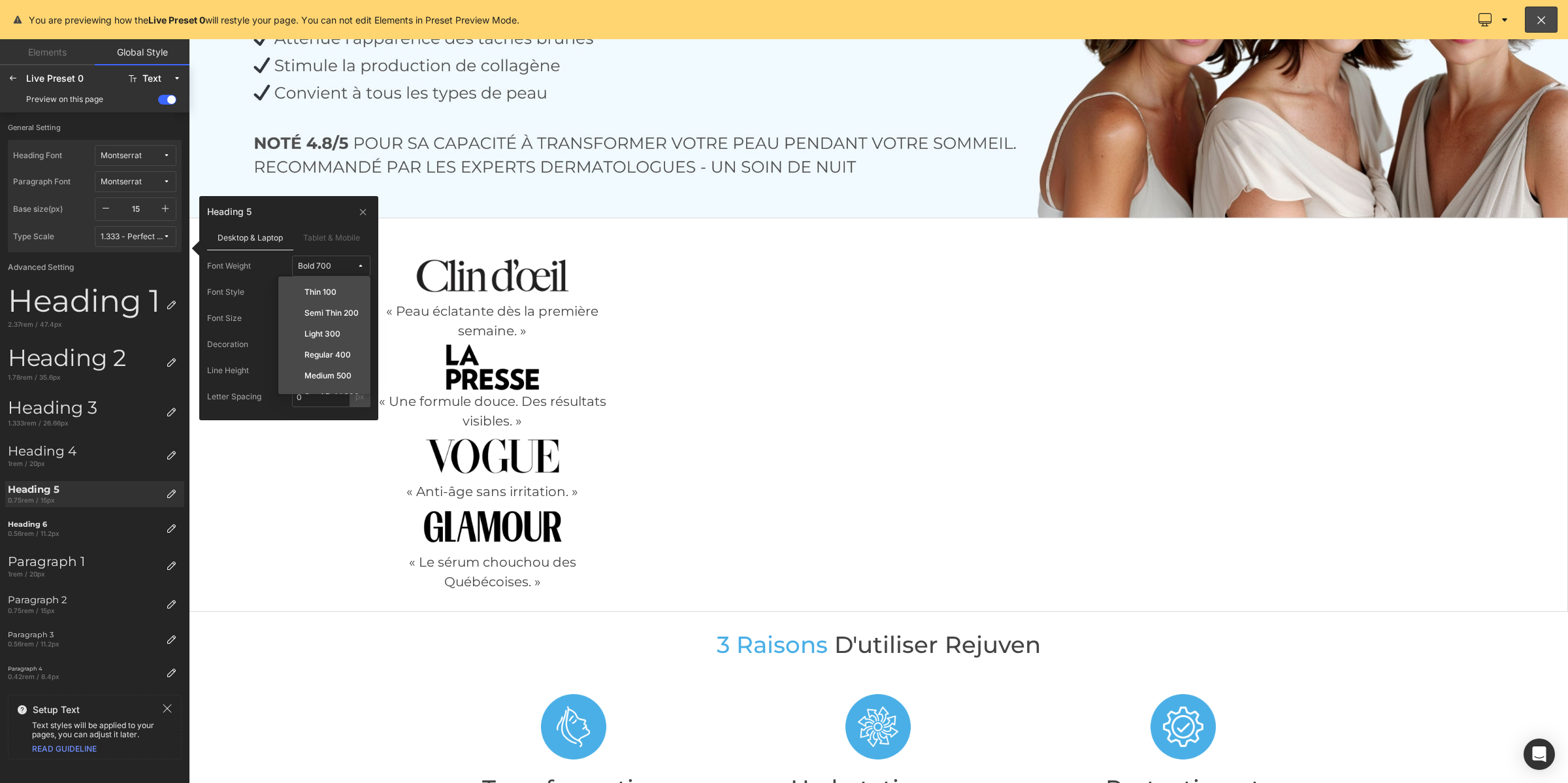
drag, startPoint x: 321, startPoint y: 374, endPoint x: 285, endPoint y: 394, distance: 41.2
click at [322, 376] on label "Medium 500" at bounding box center [328, 375] width 47 height 9
click at [174, 526] on icon at bounding box center [171, 528] width 11 height 11
click at [298, 265] on div "Bold 700" at bounding box center [315, 266] width 34 height 10
click at [293, 374] on icon at bounding box center [295, 376] width 8 height 7
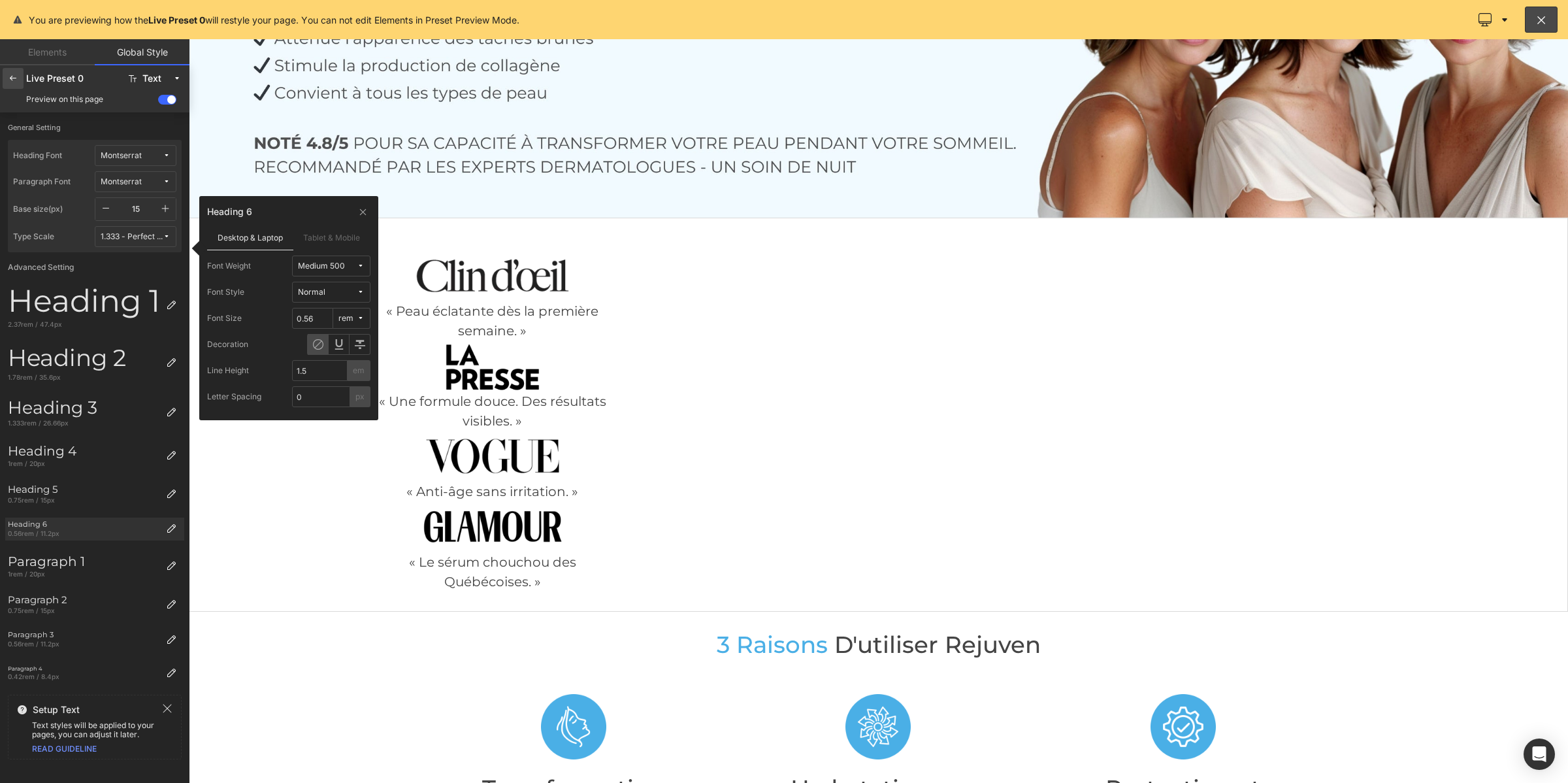
click at [5, 77] on div at bounding box center [13, 78] width 21 height 21
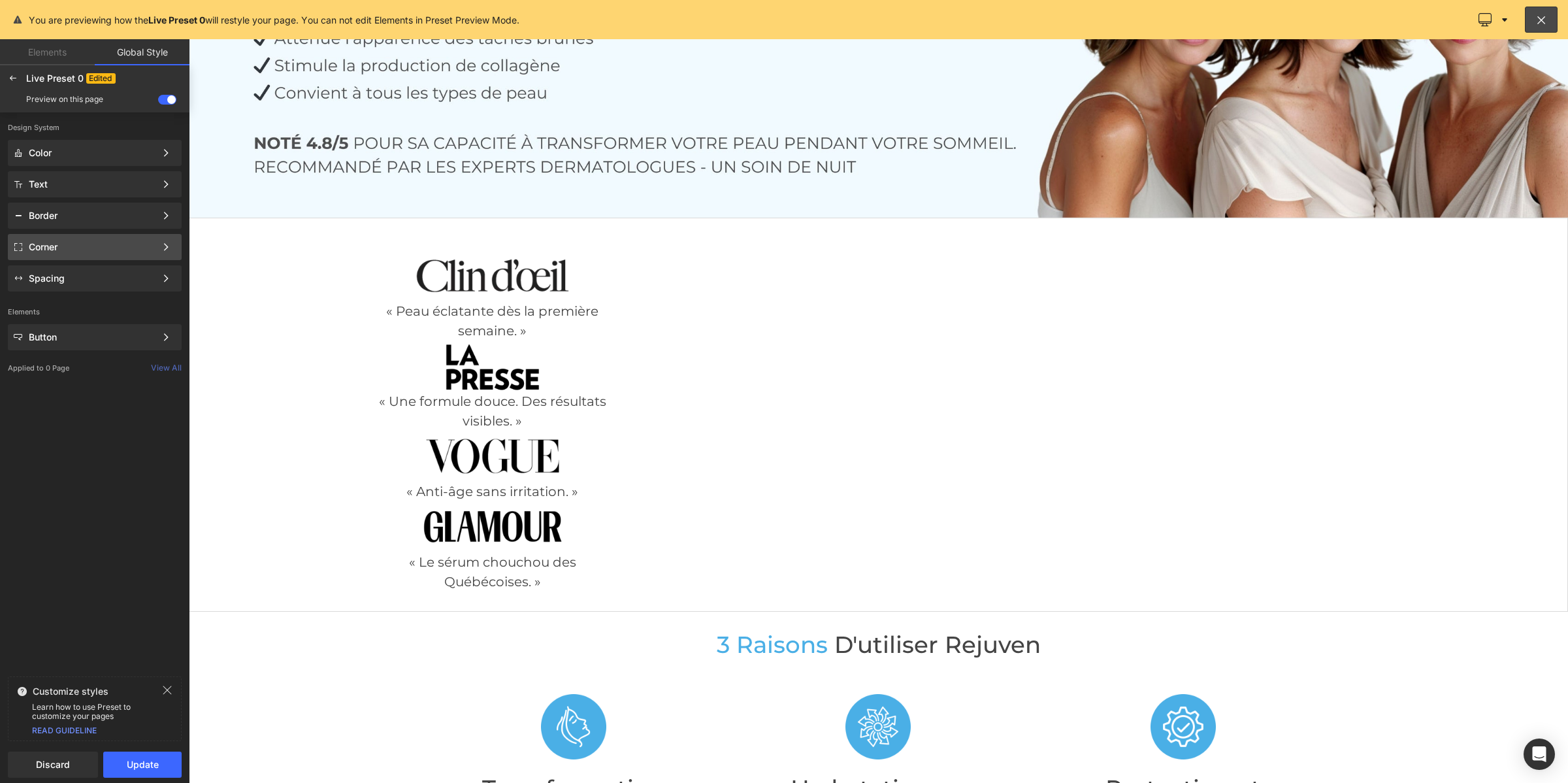
click at [93, 246] on div "Corner" at bounding box center [92, 247] width 127 height 11
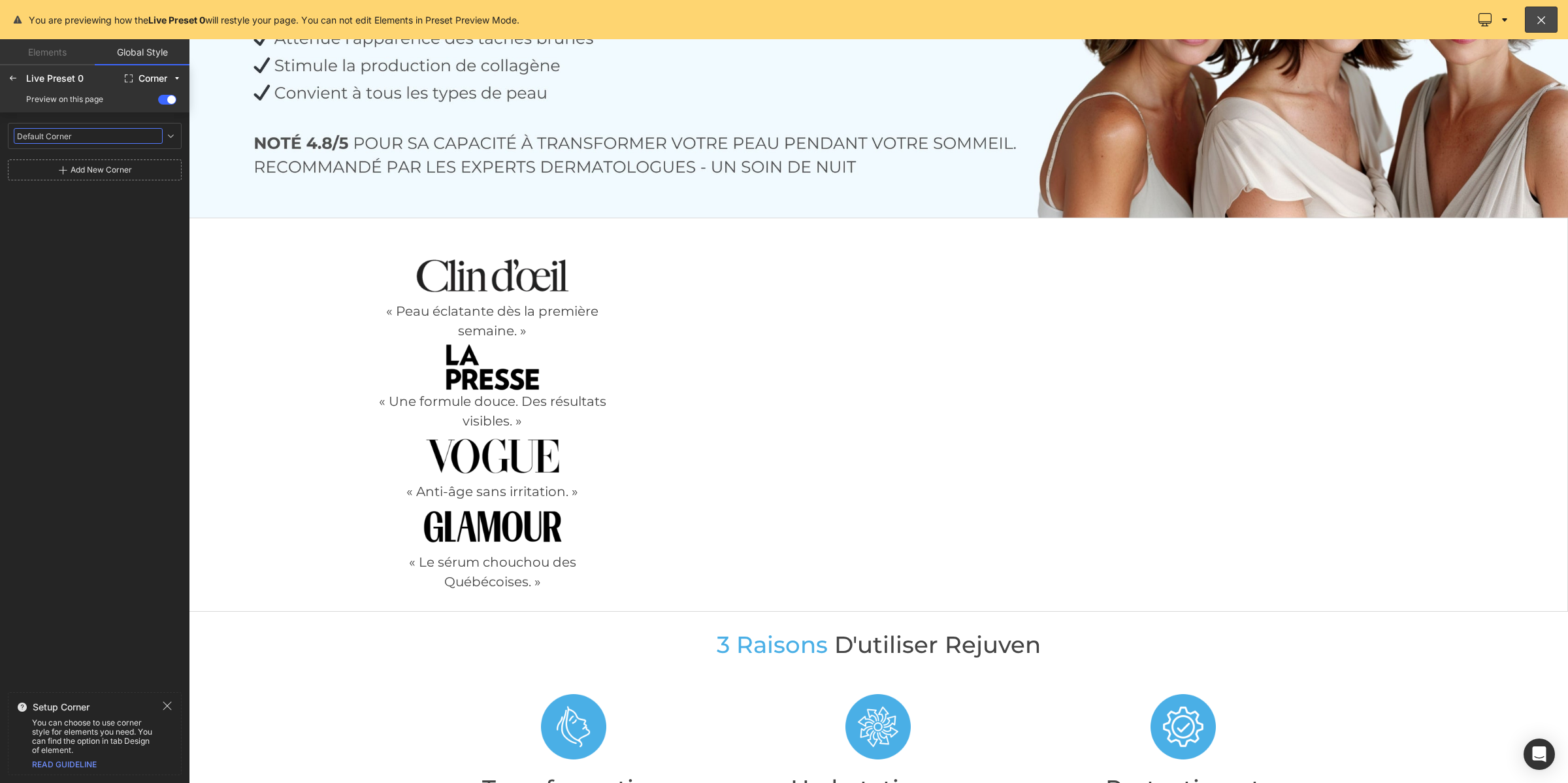
click at [60, 128] on input "Default Corner" at bounding box center [88, 136] width 149 height 16
click at [170, 138] on icon at bounding box center [170, 136] width 11 height 11
type input "10"
click at [7, 72] on div at bounding box center [13, 78] width 21 height 21
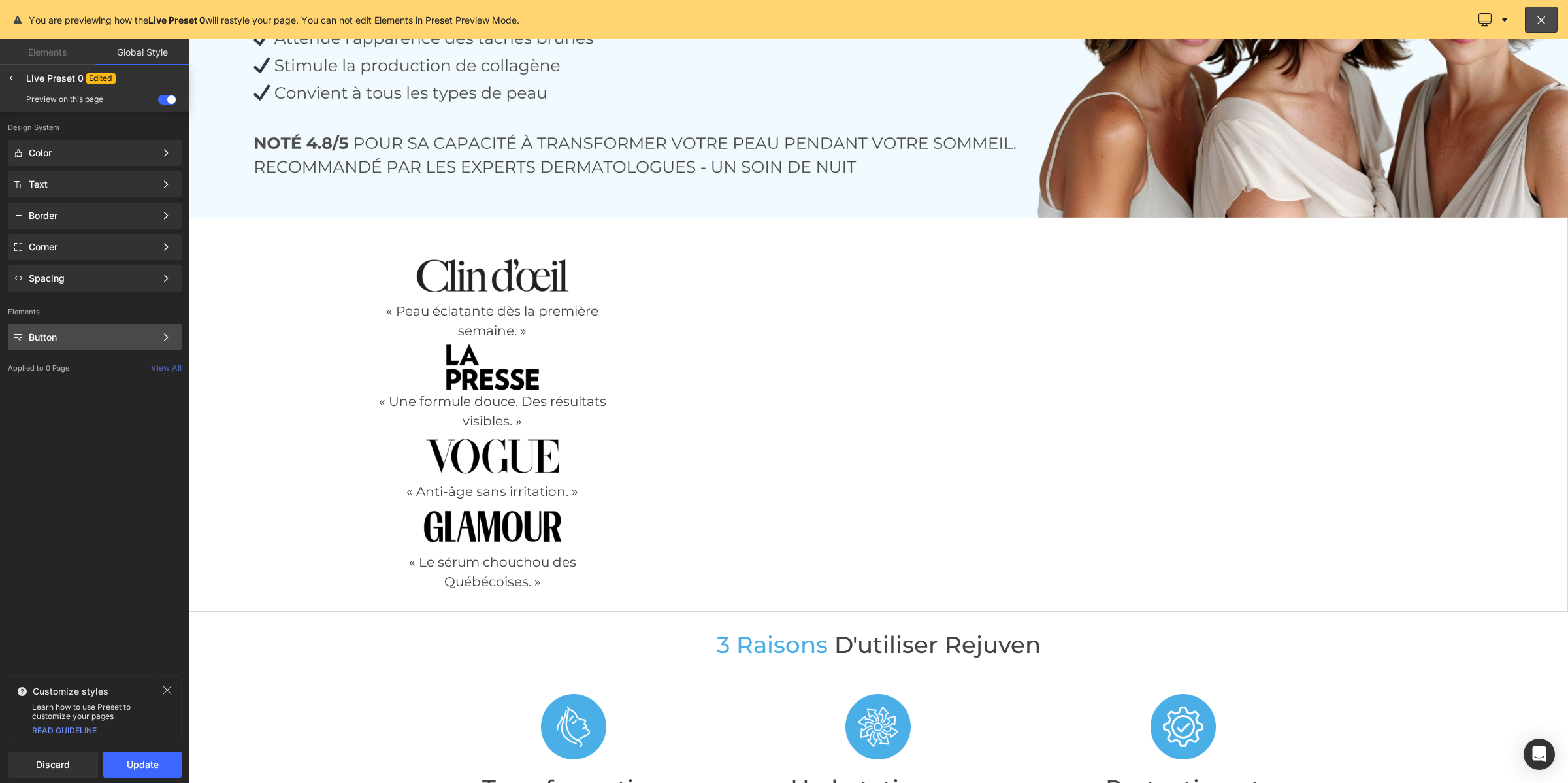
click at [69, 332] on div "Button" at bounding box center [92, 337] width 127 height 11
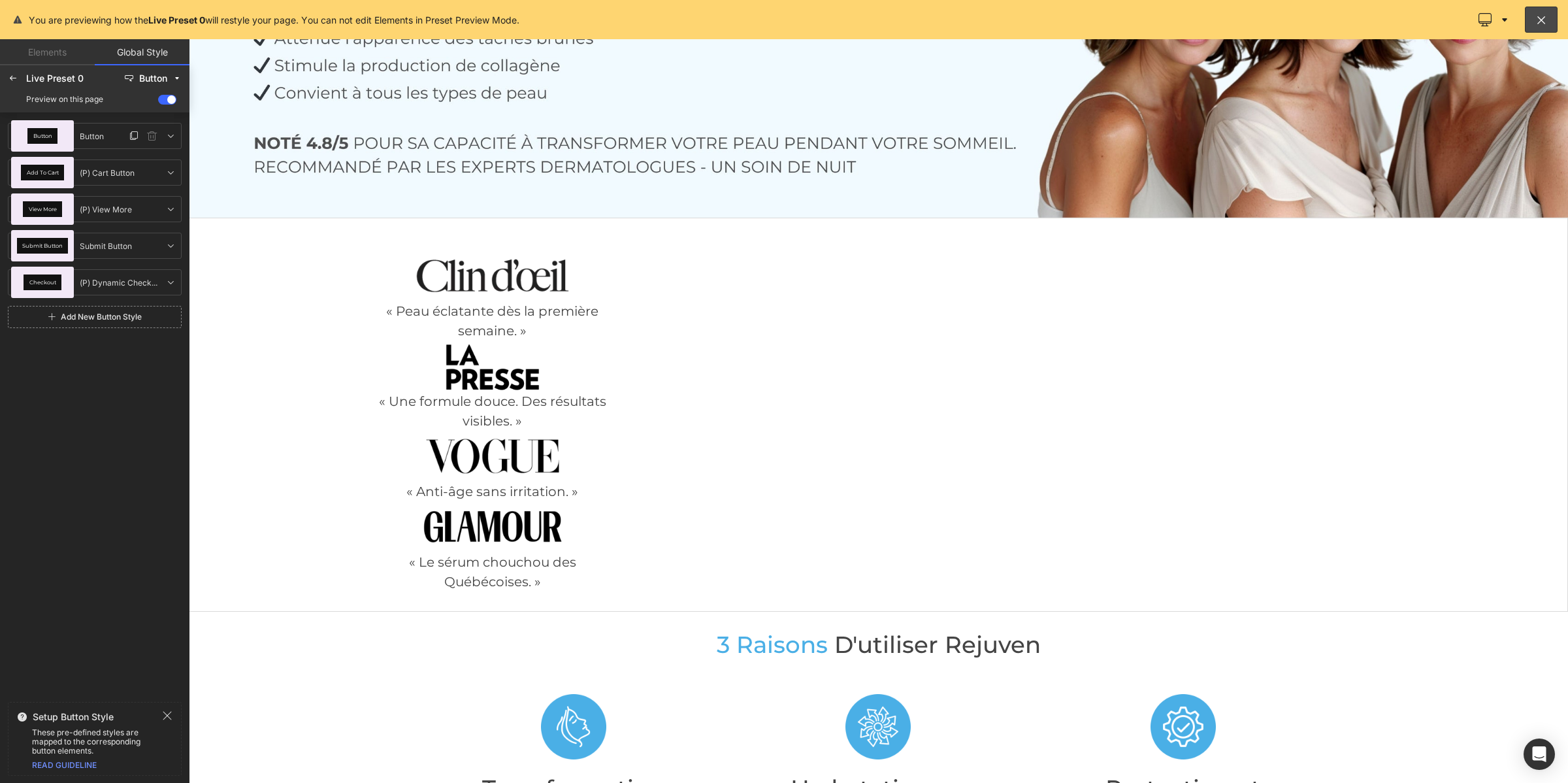
click at [53, 138] on div "Button" at bounding box center [42, 136] width 30 height 16
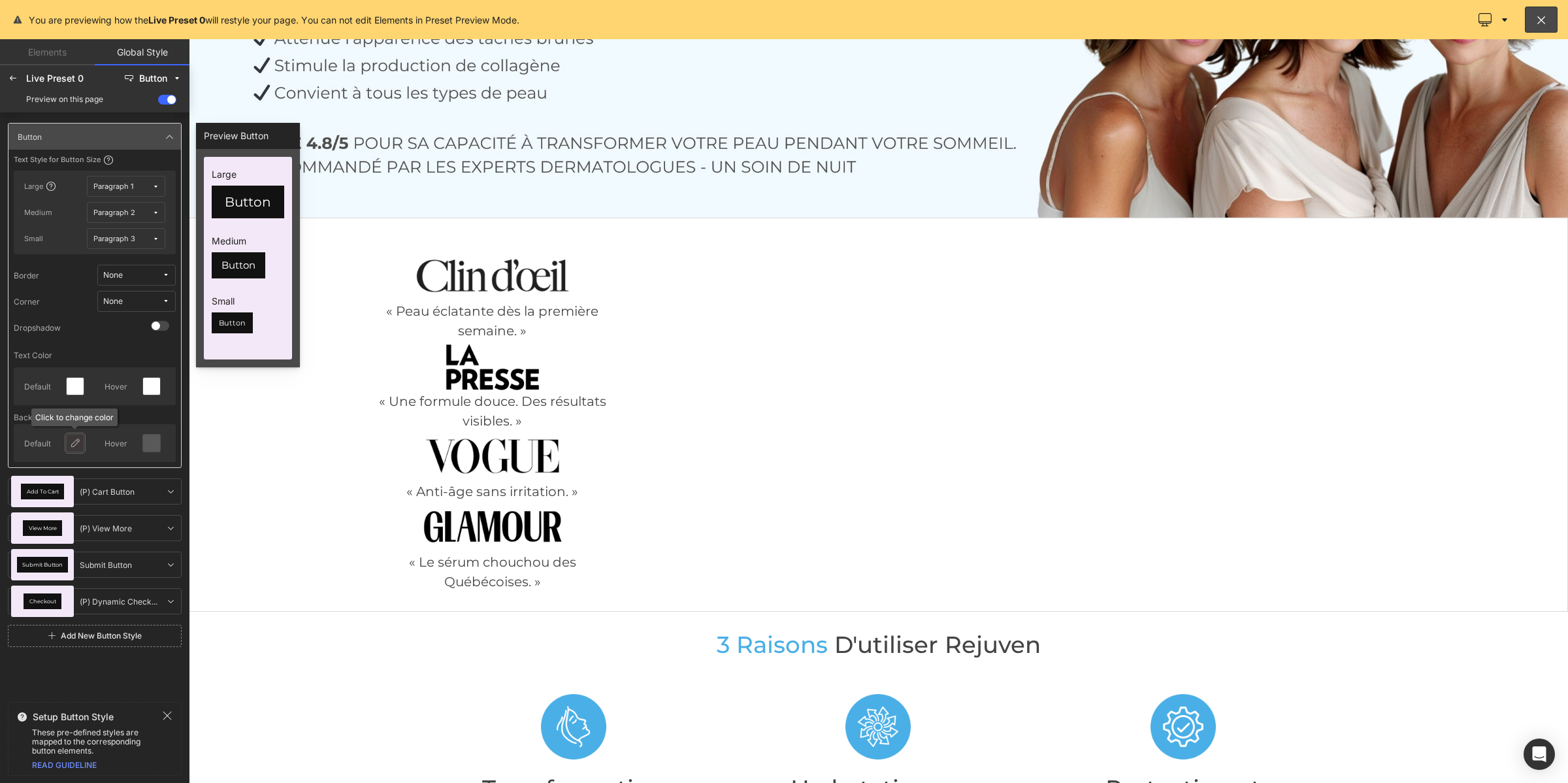
click at [73, 445] on icon at bounding box center [75, 443] width 11 height 11
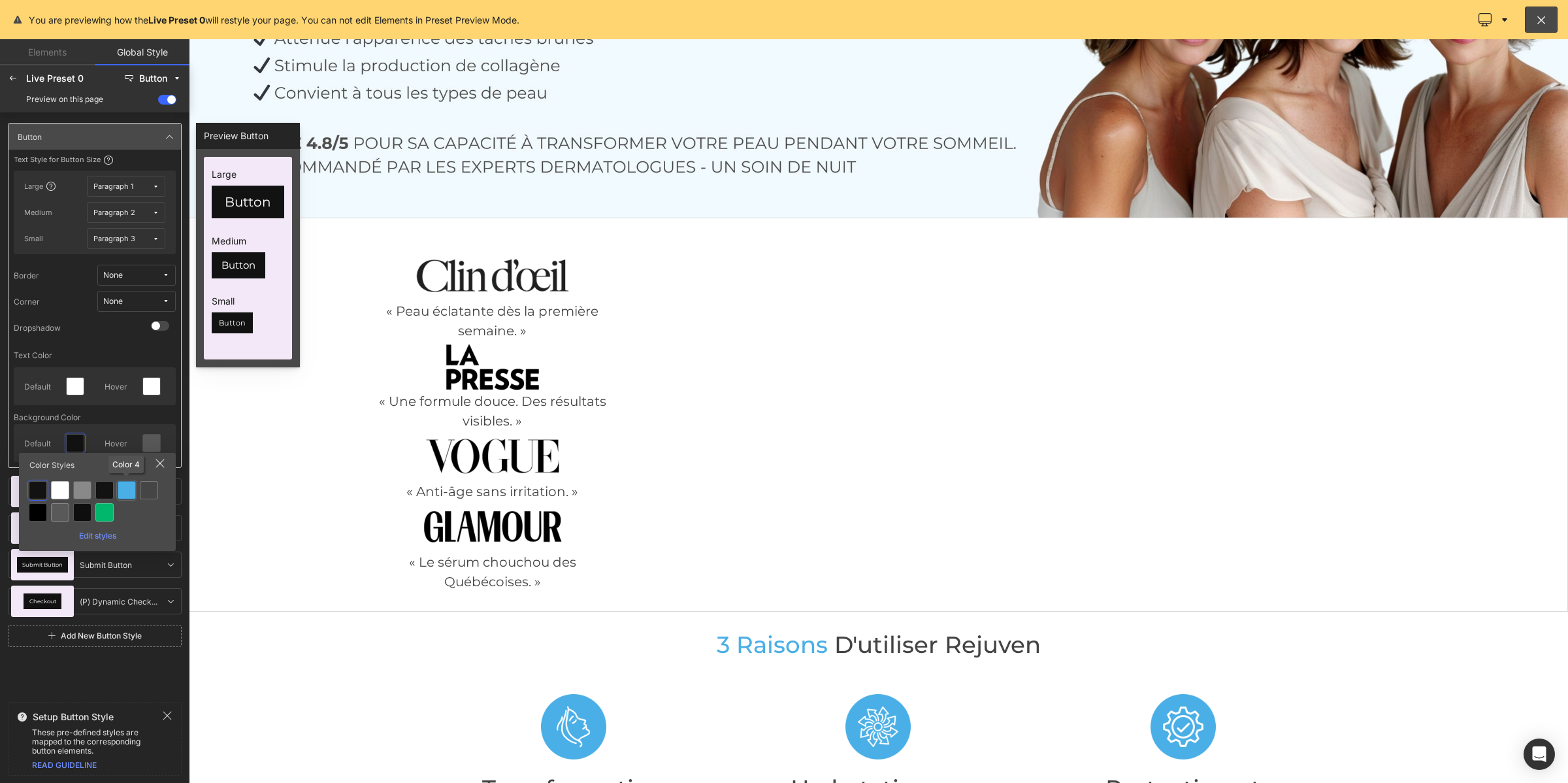
click at [128, 491] on div at bounding box center [127, 490] width 18 height 18
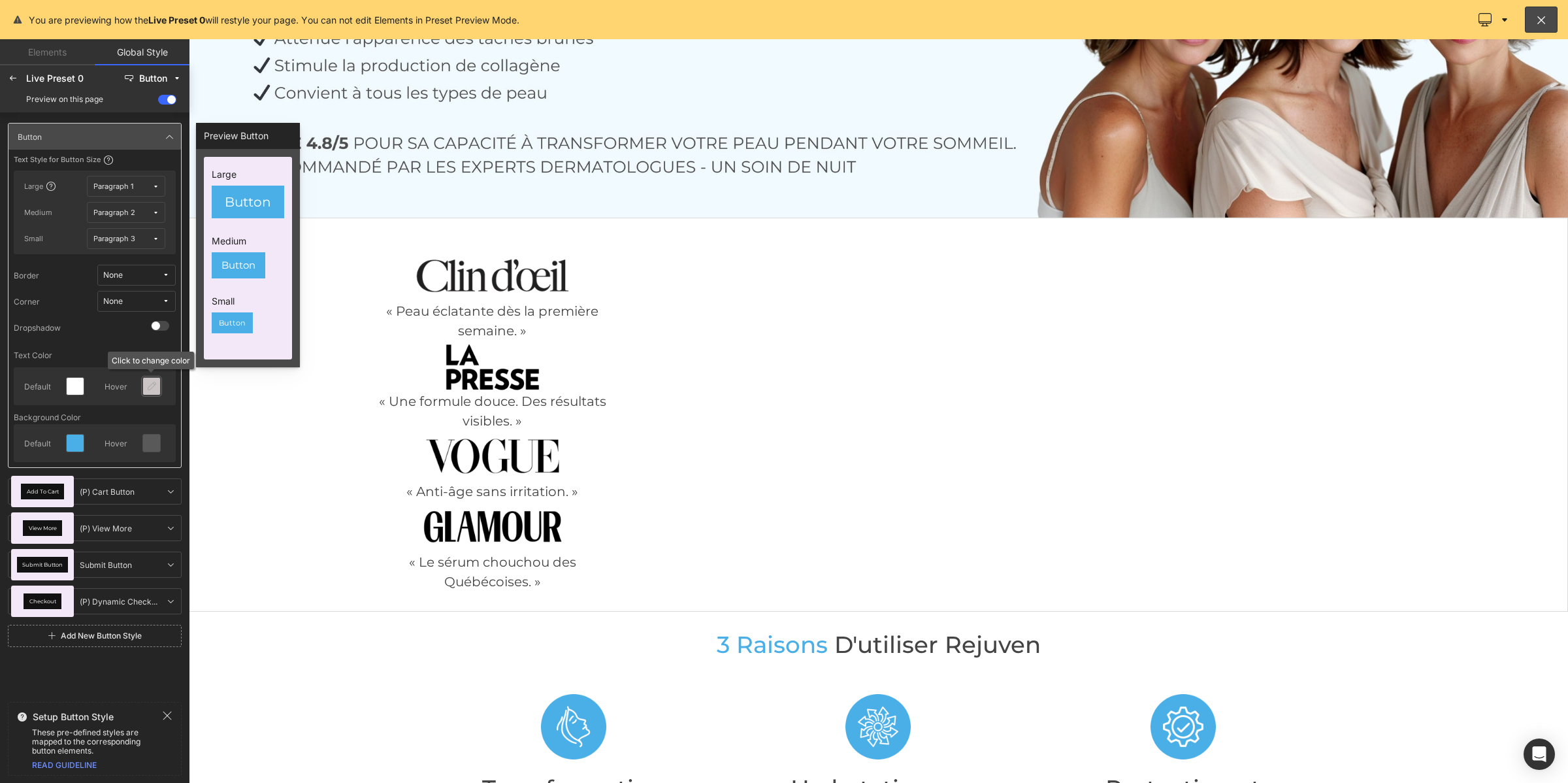
click at [148, 389] on icon at bounding box center [151, 386] width 11 height 11
click at [135, 436] on div at bounding box center [127, 434] width 18 height 18
click at [148, 438] on icon at bounding box center [151, 443] width 11 height 11
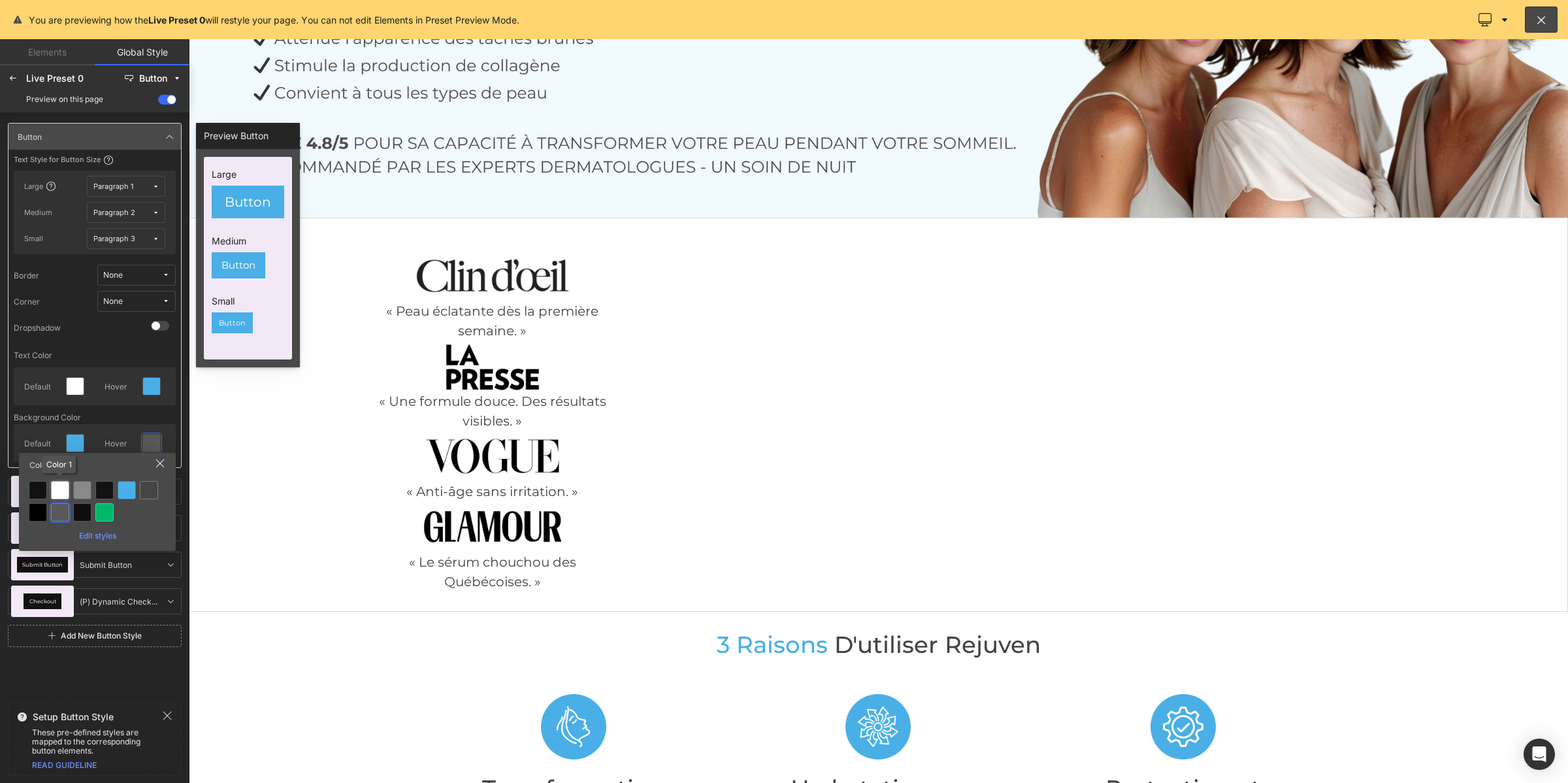
click at [57, 488] on div at bounding box center [60, 490] width 18 height 18
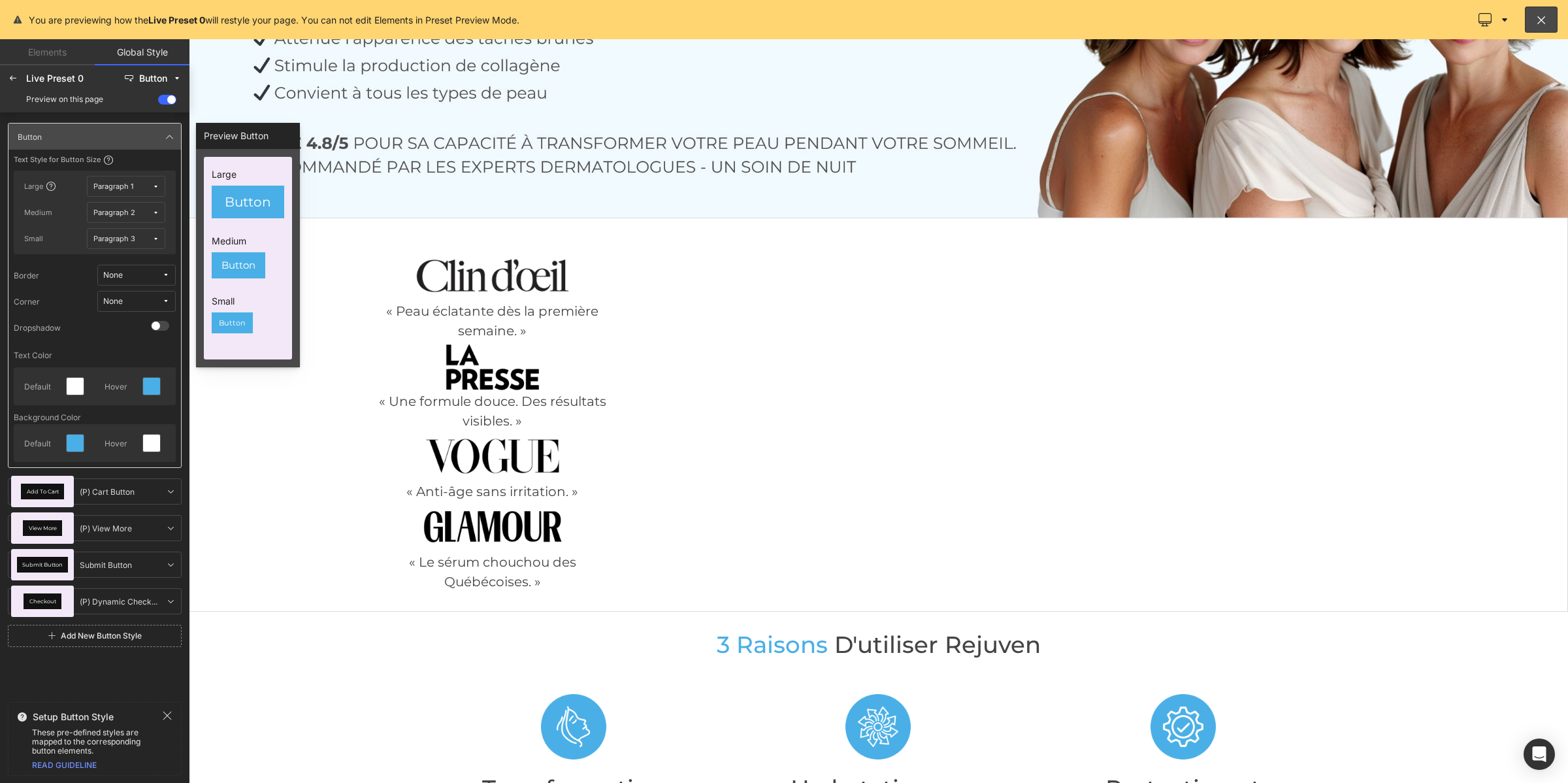
click at [145, 295] on button "None" at bounding box center [136, 302] width 78 height 21
click at [127, 350] on label "Default Corner" at bounding box center [124, 347] width 56 height 9
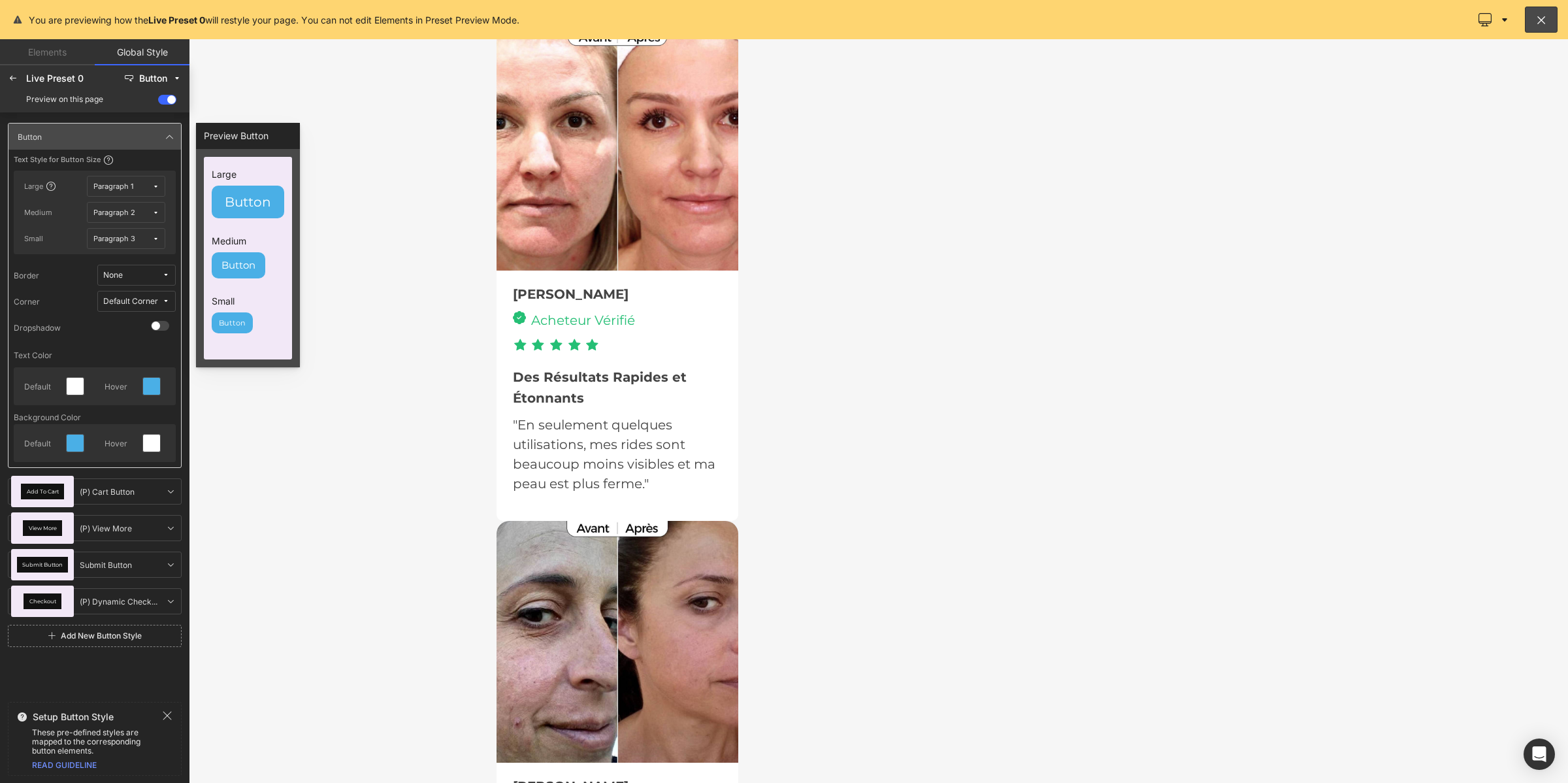
scroll to position [5336, 0]
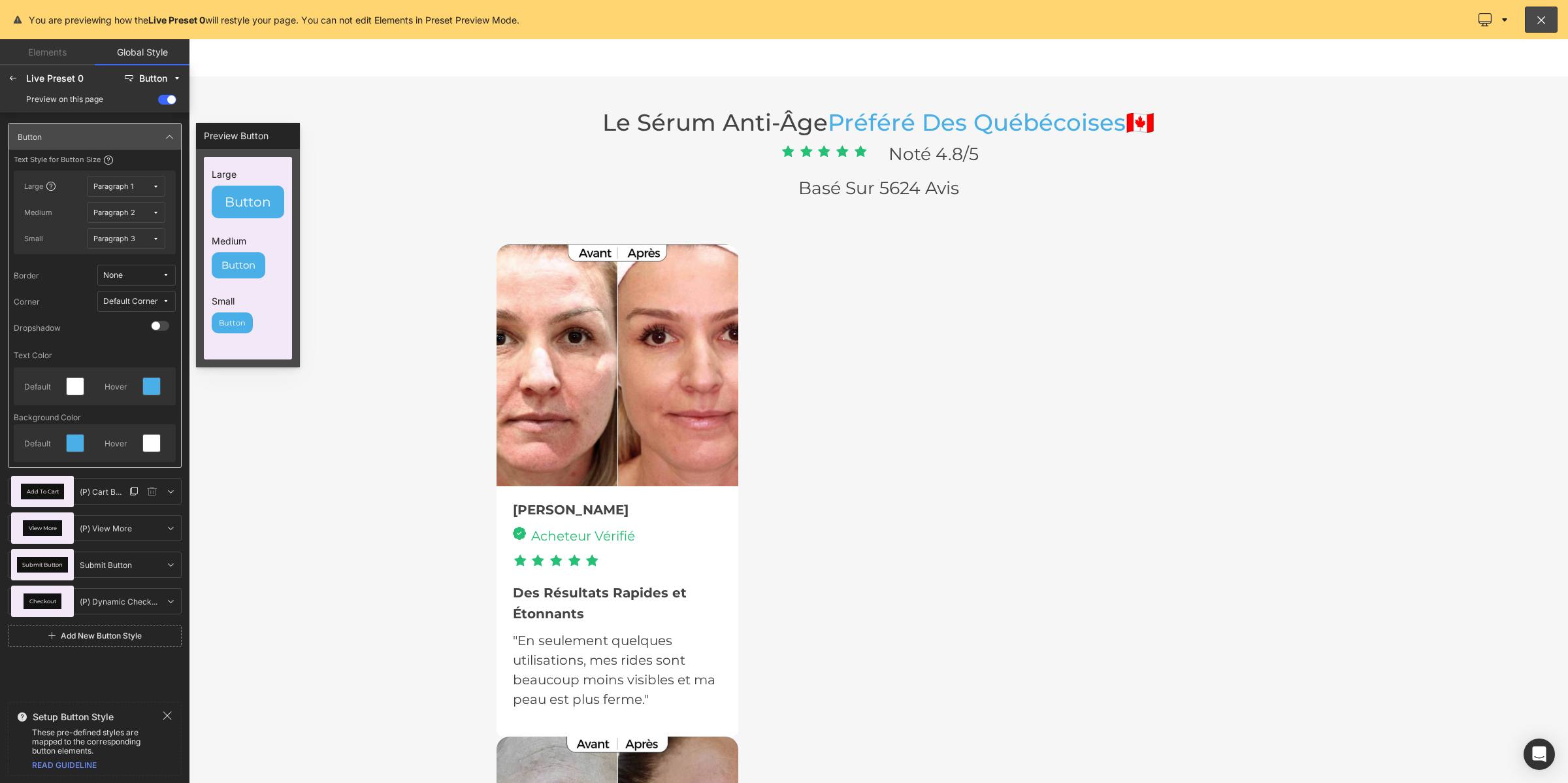
click at [70, 490] on div "Add To Cart" at bounding box center [42, 491] width 63 height 31
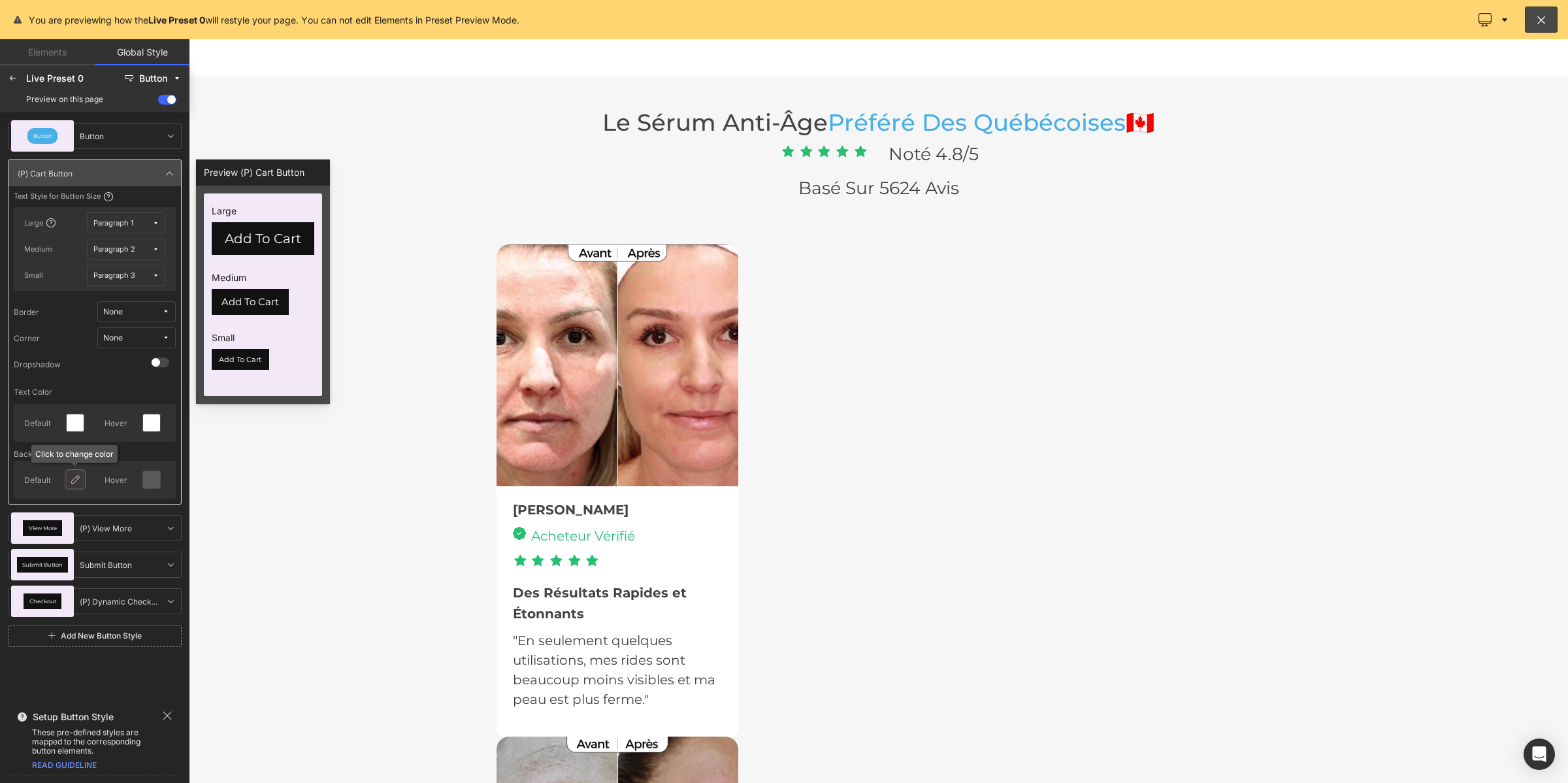
click at [76, 474] on icon at bounding box center [75, 479] width 11 height 11
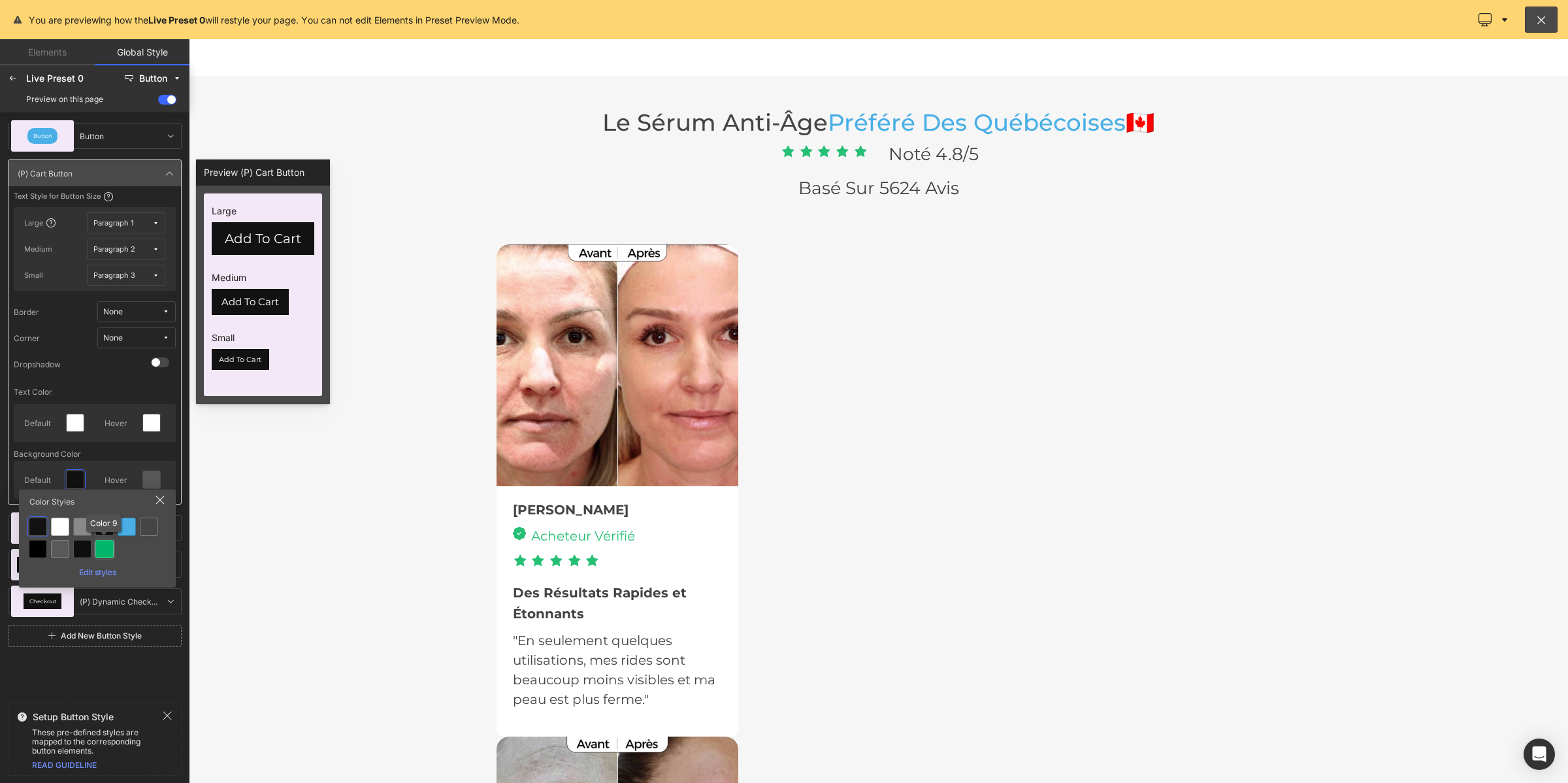
click at [103, 548] on div at bounding box center [105, 548] width 18 height 18
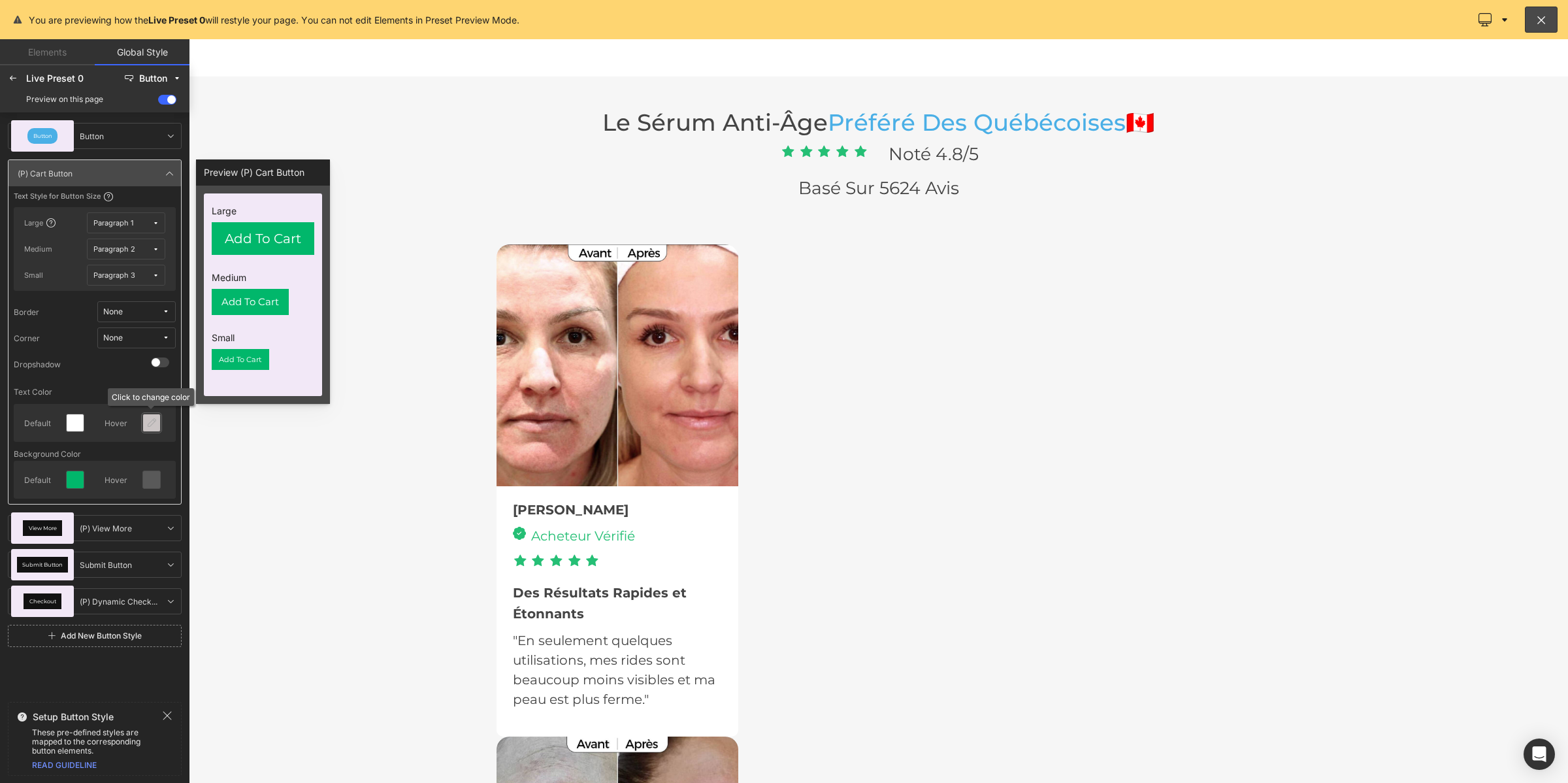
click at [151, 423] on icon at bounding box center [151, 423] width 11 height 11
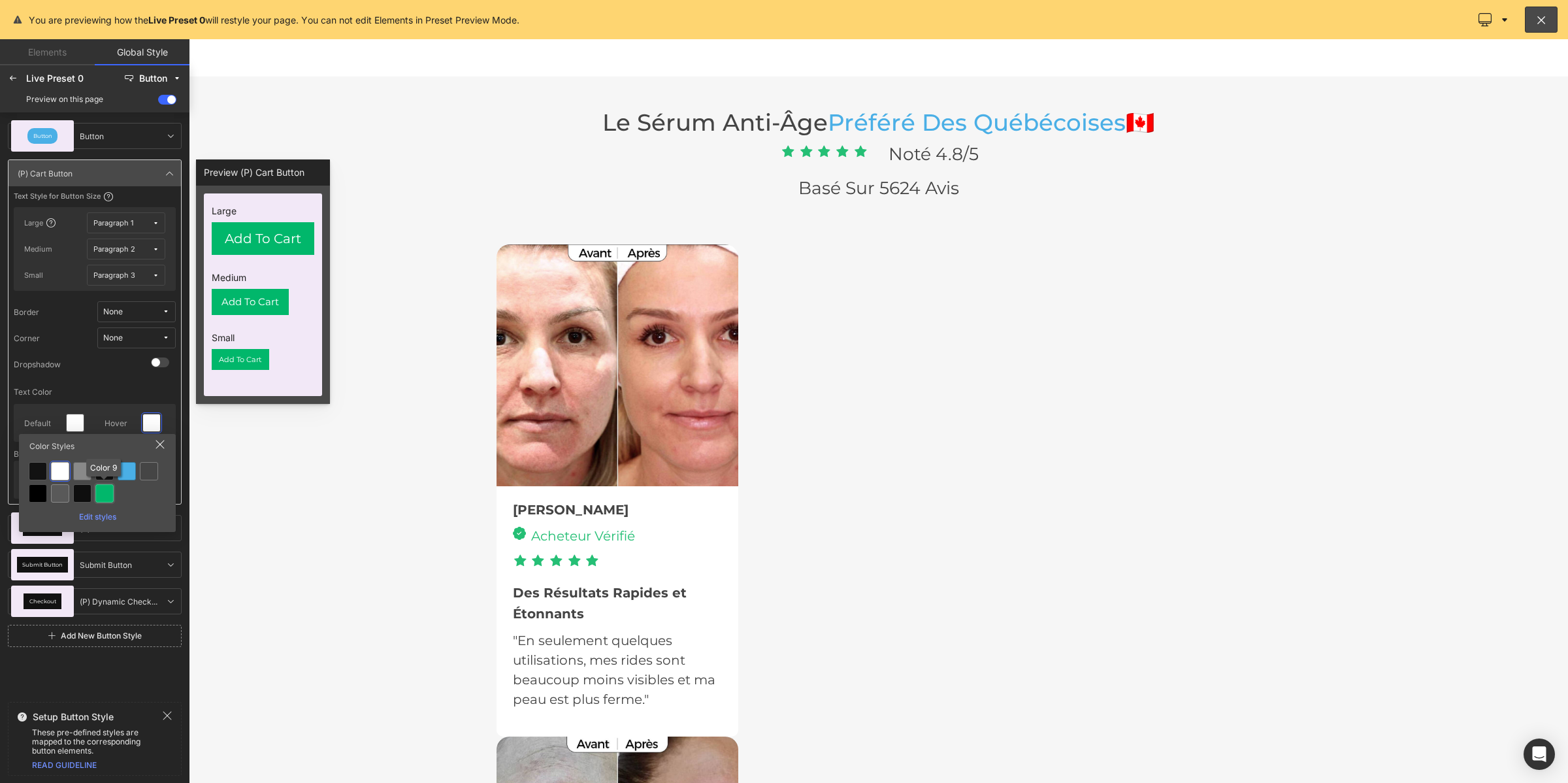
click at [106, 494] on div at bounding box center [105, 493] width 18 height 18
click at [151, 481] on icon at bounding box center [151, 479] width 11 height 11
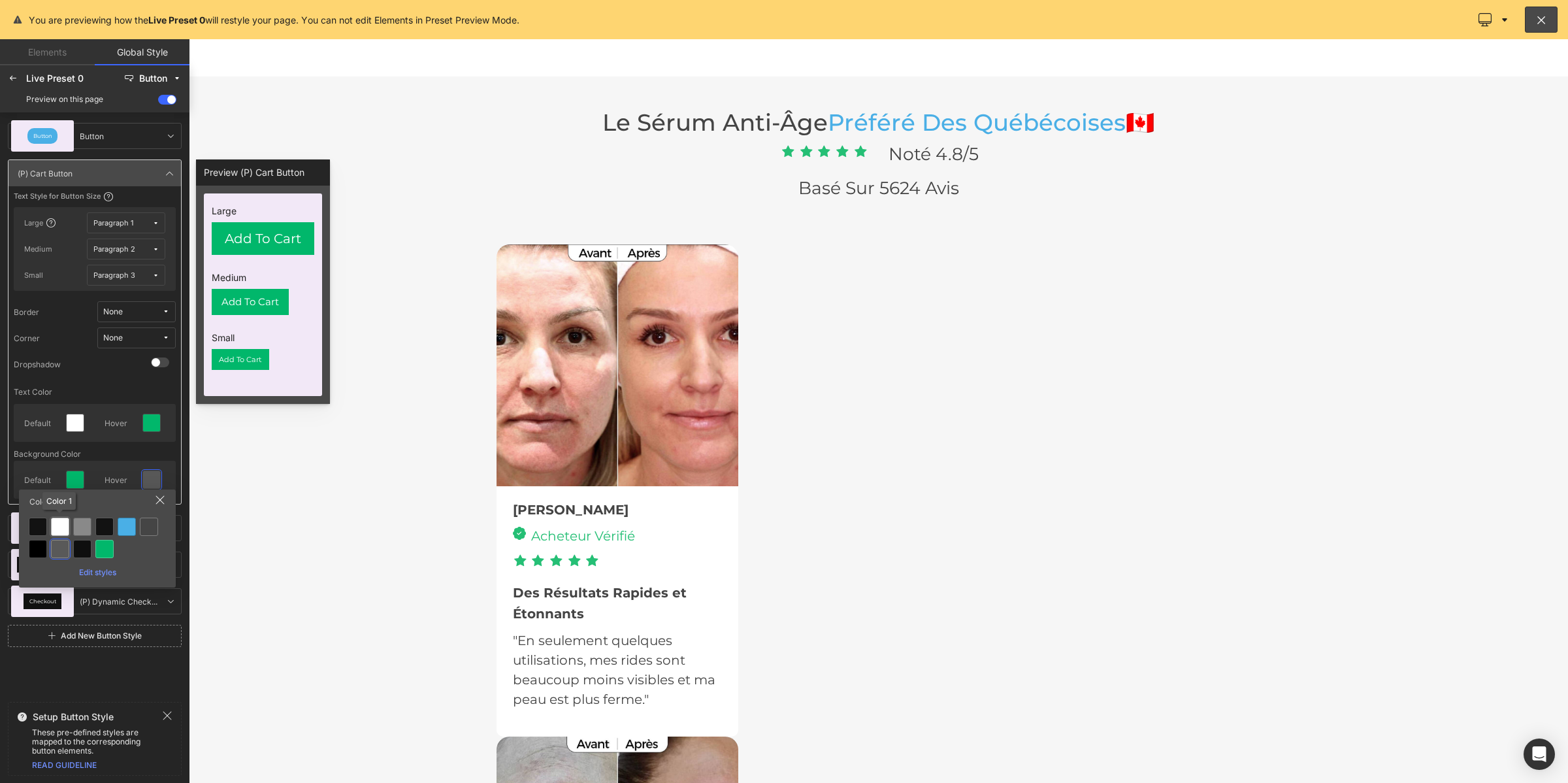
click at [60, 528] on div at bounding box center [60, 526] width 18 height 18
click at [111, 333] on div "None" at bounding box center [113, 338] width 20 height 10
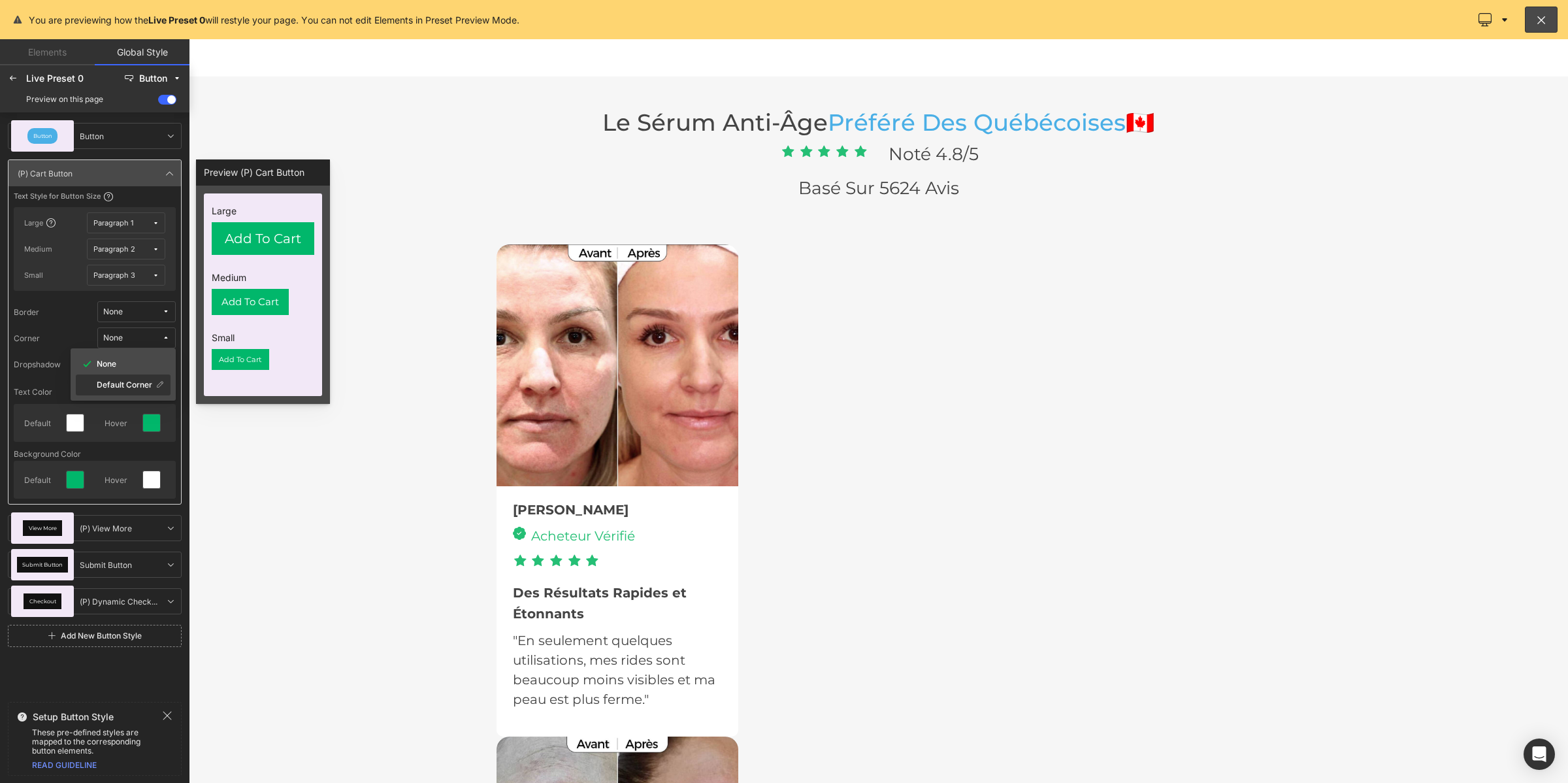
click at [115, 381] on label "Default Corner" at bounding box center [124, 384] width 56 height 9
click at [165, 164] on div "Add To Cart (P) Cart Button (P) Cart Button" at bounding box center [94, 173] width 172 height 26
click at [11, 77] on icon at bounding box center [13, 78] width 11 height 11
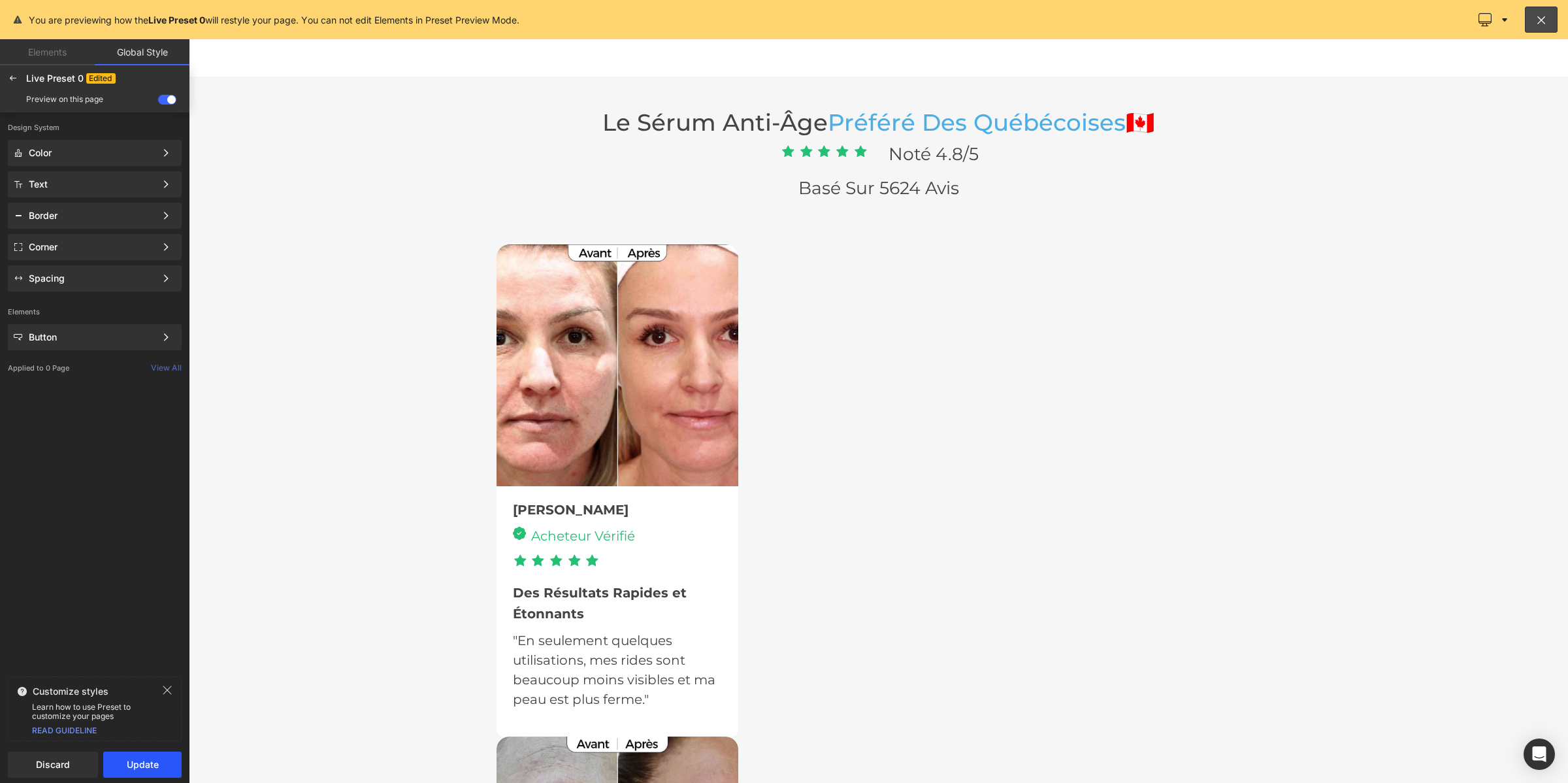
click at [158, 768] on button "Update" at bounding box center [142, 764] width 78 height 26
click at [47, 767] on span "Apply to current page" at bounding box center [94, 764] width 158 height 11
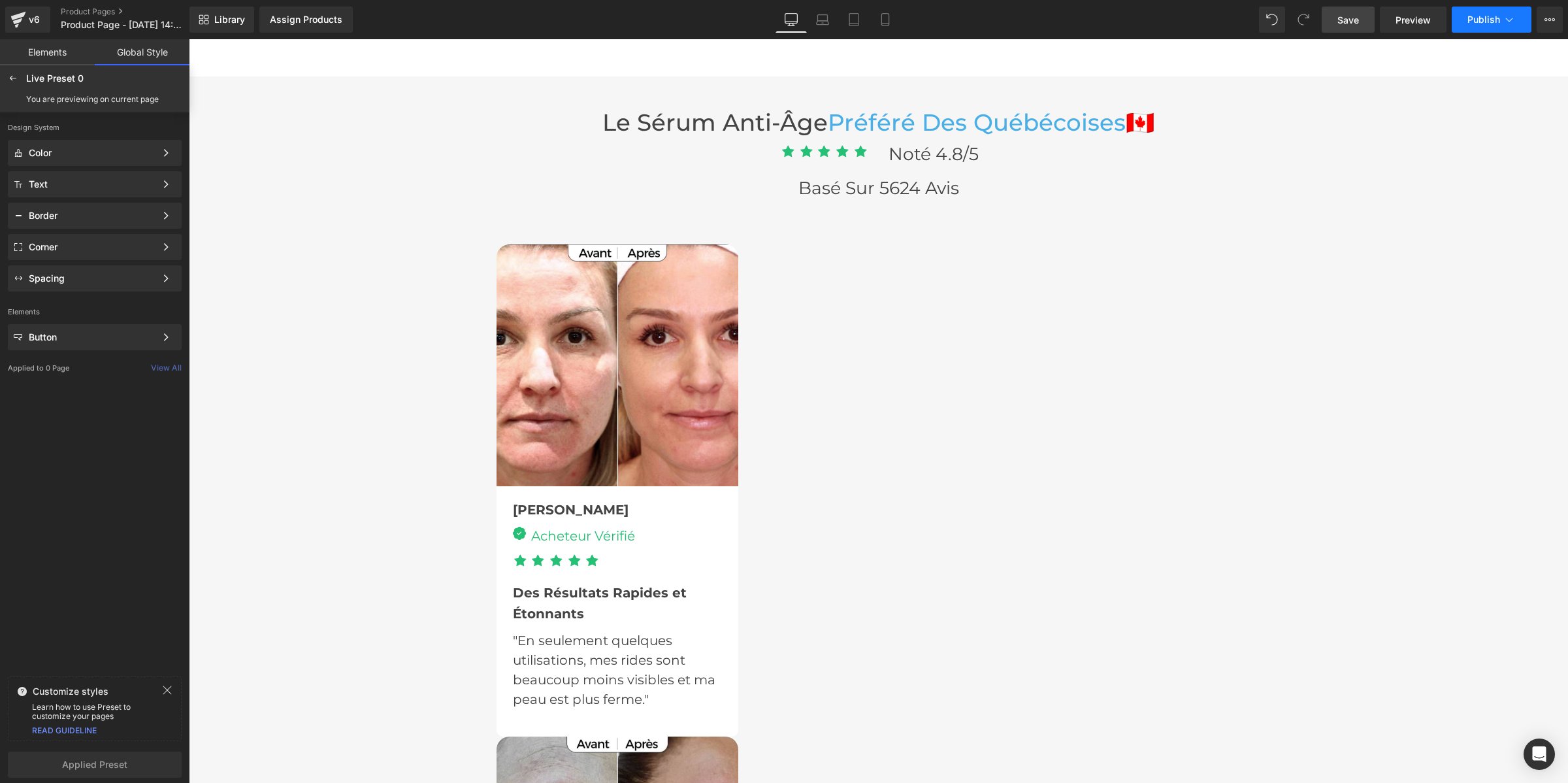
click at [1468, 23] on span "Publish" at bounding box center [1483, 20] width 33 height 11
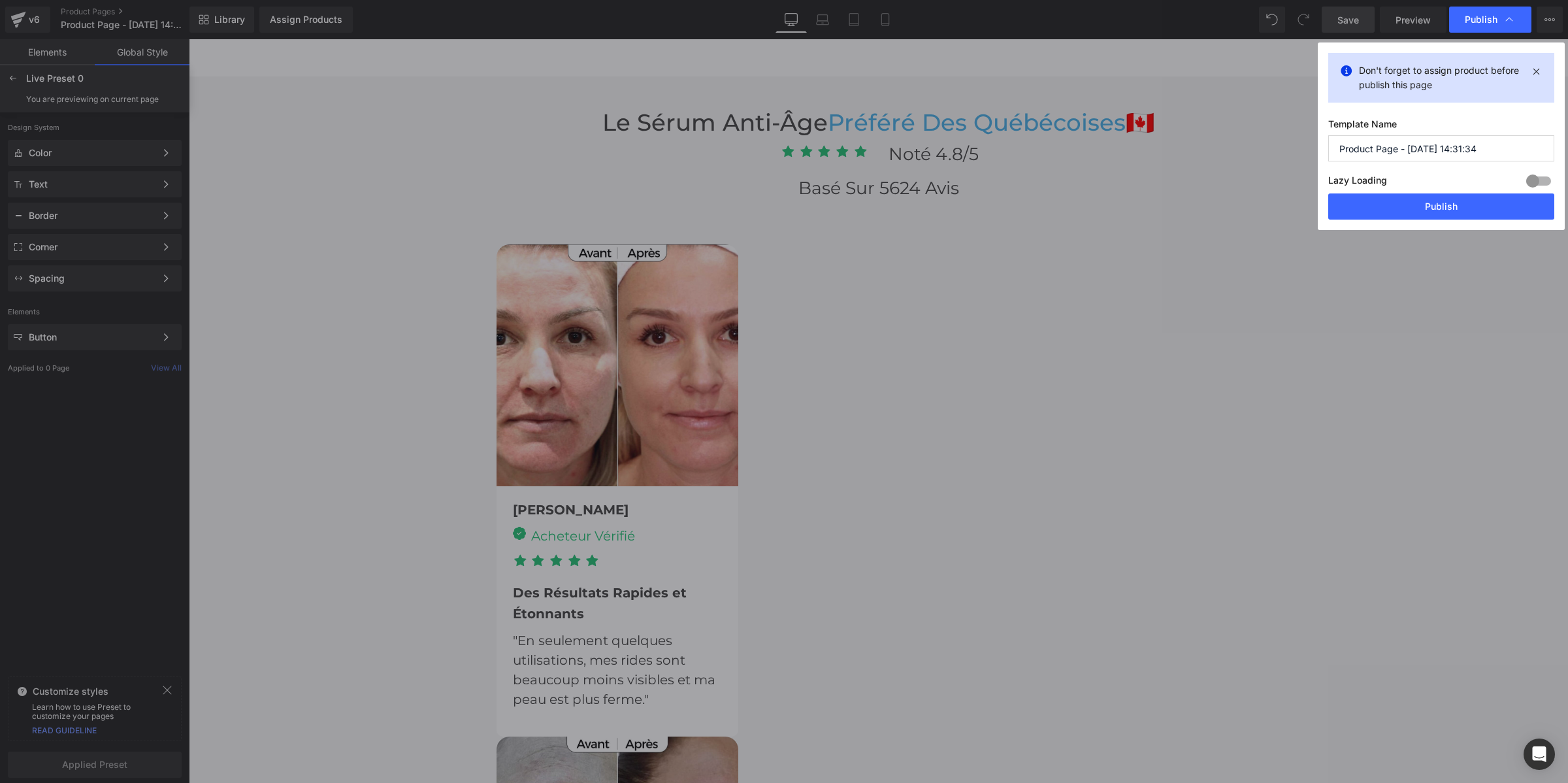
drag, startPoint x: 1476, startPoint y: 145, endPoint x: 1324, endPoint y: 148, distance: 152.0
click at [1325, 148] on div "Don't forget to assign product before publish this page Template Name Product P…" at bounding box center [1441, 136] width 247 height 187
type input "THE REJUVEN"
click at [1356, 204] on button "Publish" at bounding box center [1441, 207] width 226 height 26
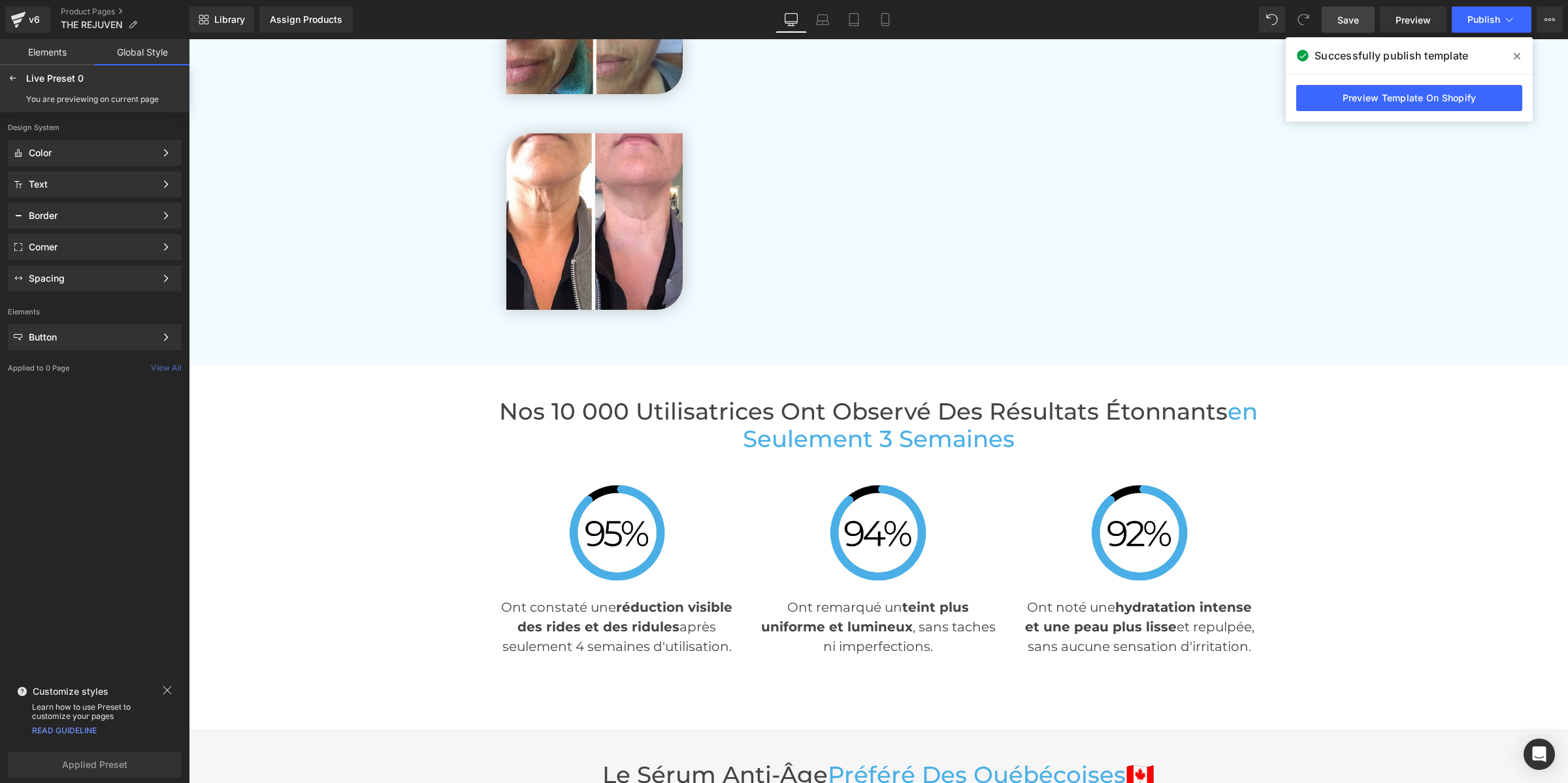
scroll to position [4683, 0]
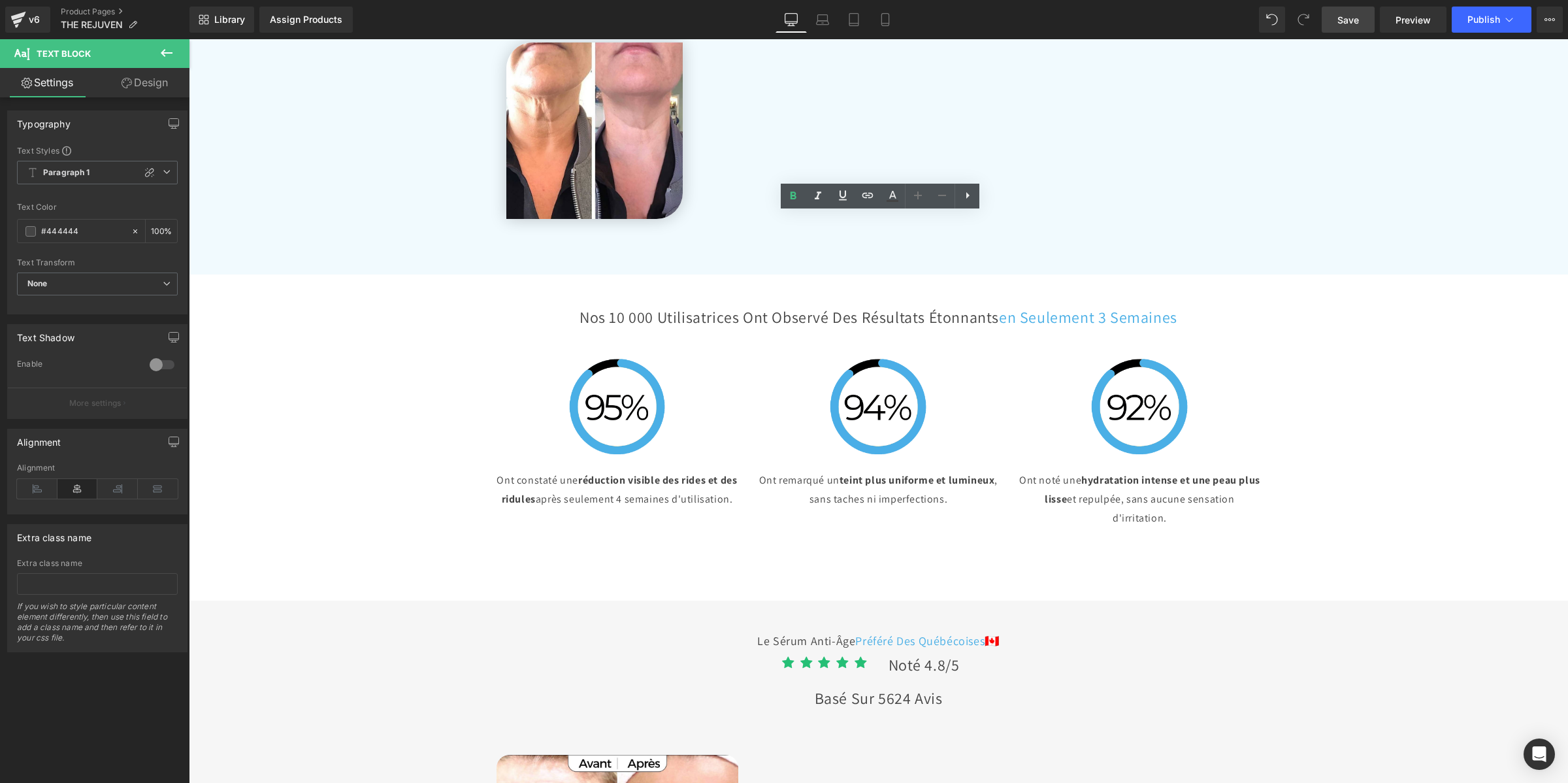
click at [105, 174] on span "Paragraph 1" at bounding box center [97, 172] width 161 height 24
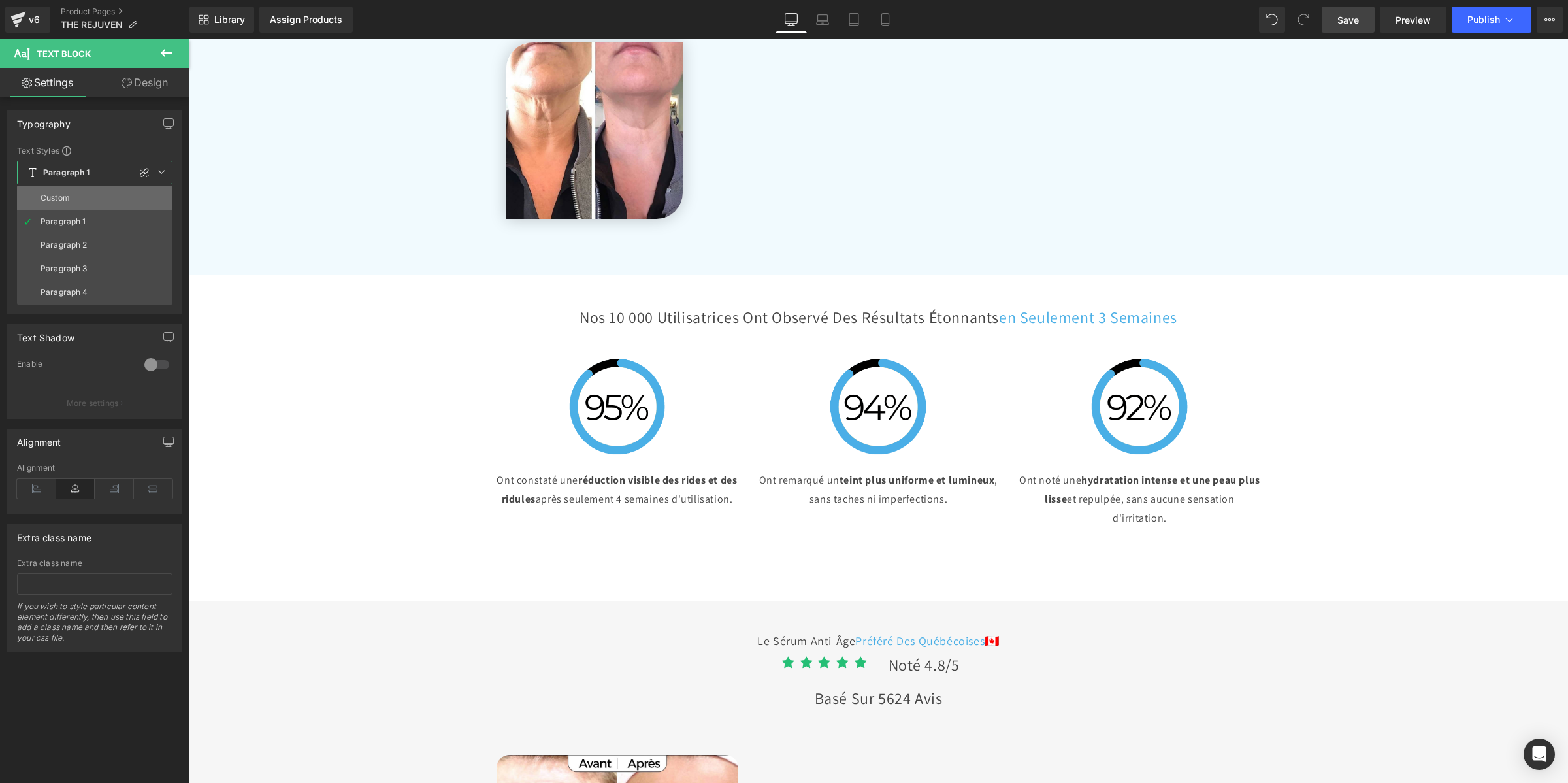
click at [79, 196] on li "Custom" at bounding box center [95, 198] width 155 height 24
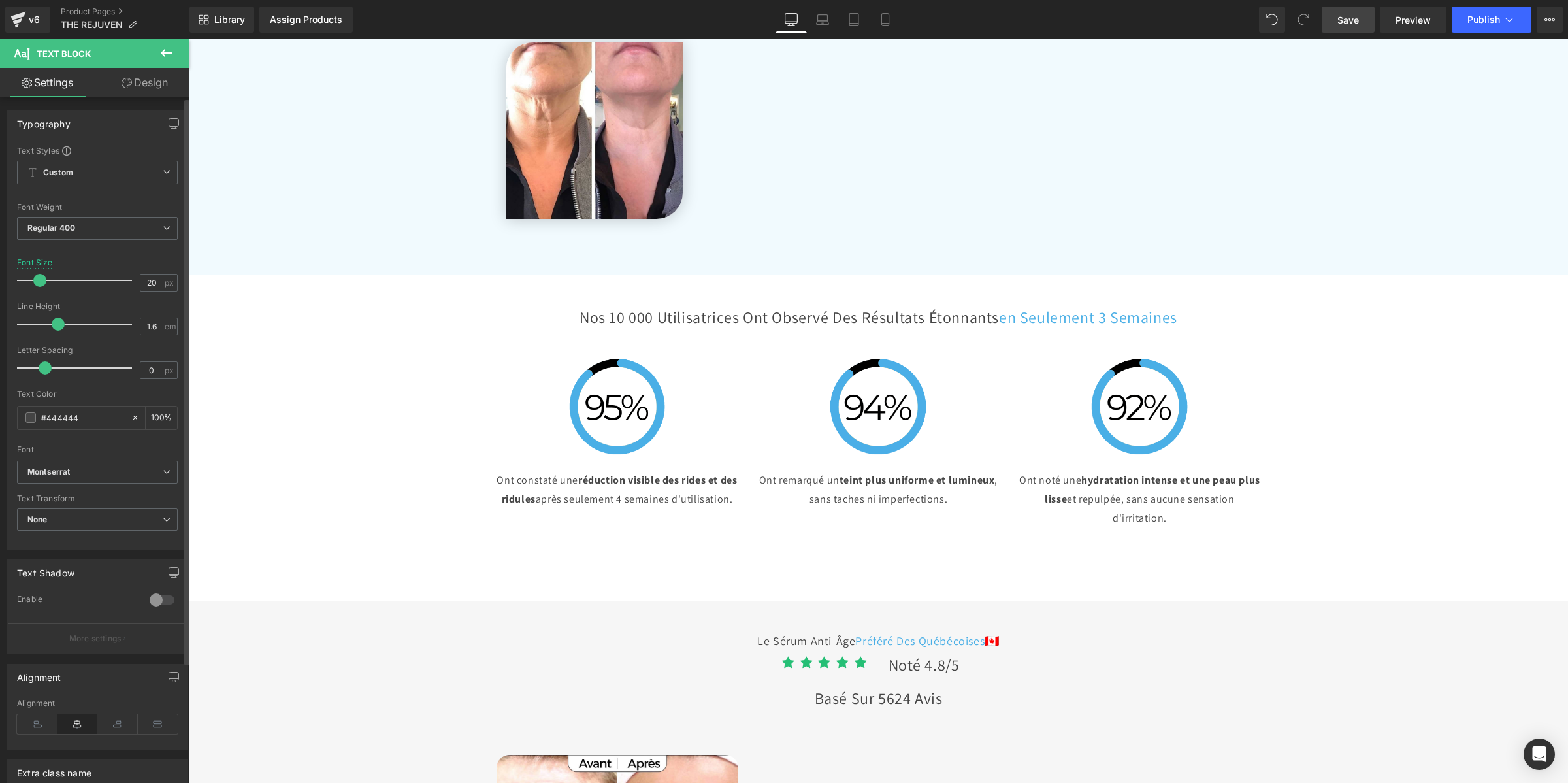
drag, startPoint x: 67, startPoint y: 321, endPoint x: 60, endPoint y: 321, distance: 7.0
click at [60, 321] on span at bounding box center [58, 324] width 13 height 13
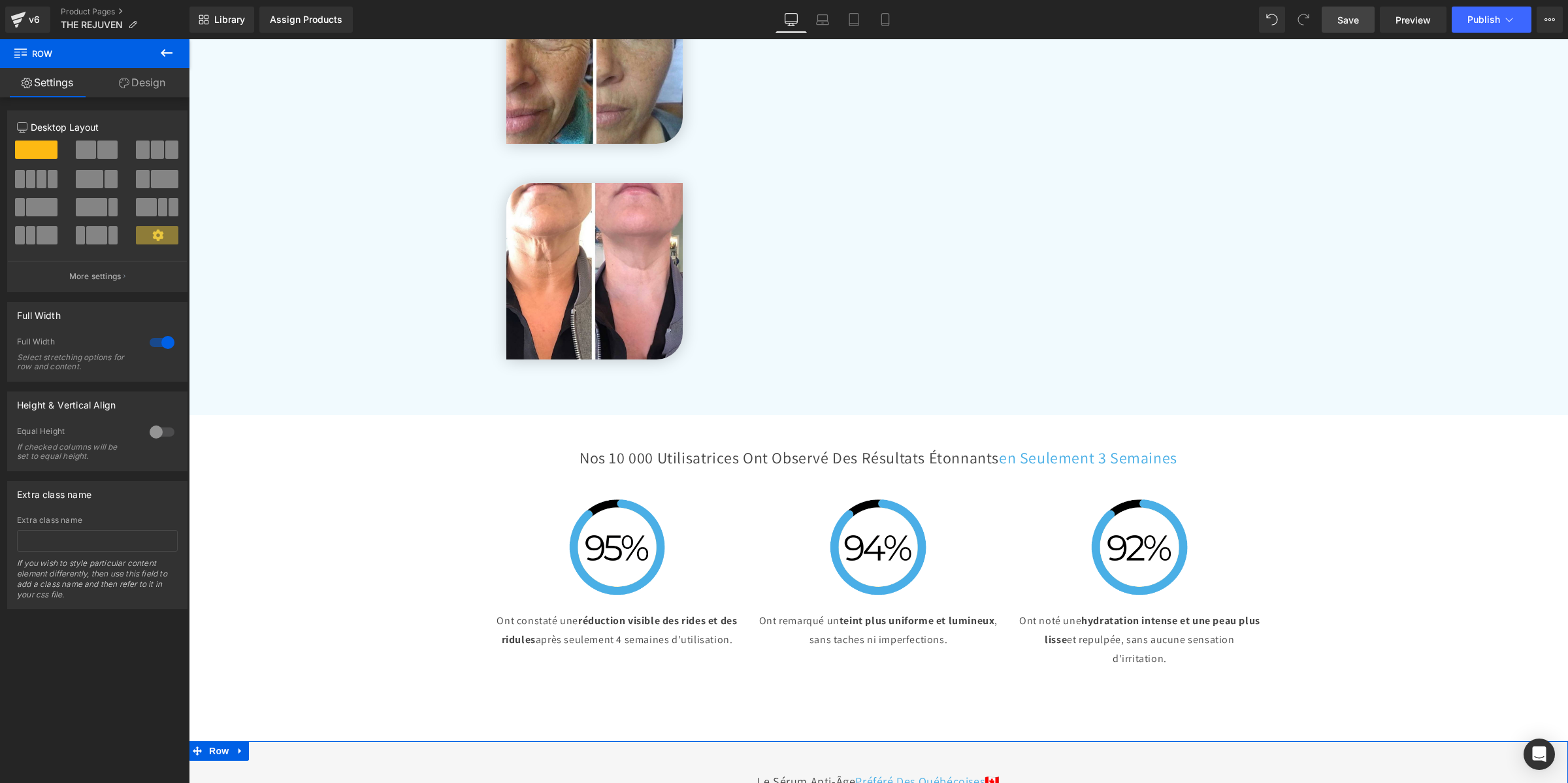
scroll to position [4356, 0]
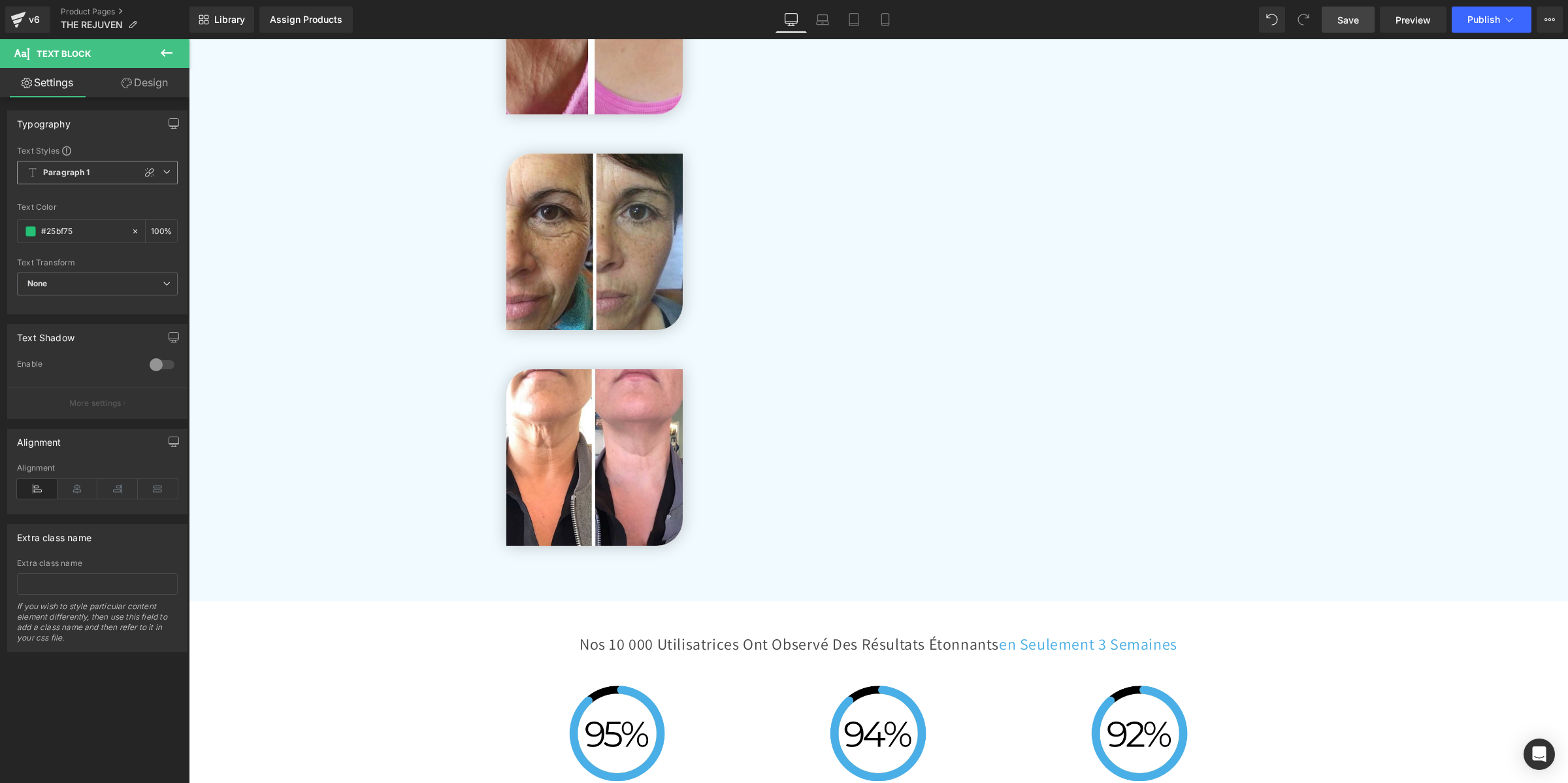
click at [89, 161] on span "Paragraph 1" at bounding box center [97, 172] width 161 height 24
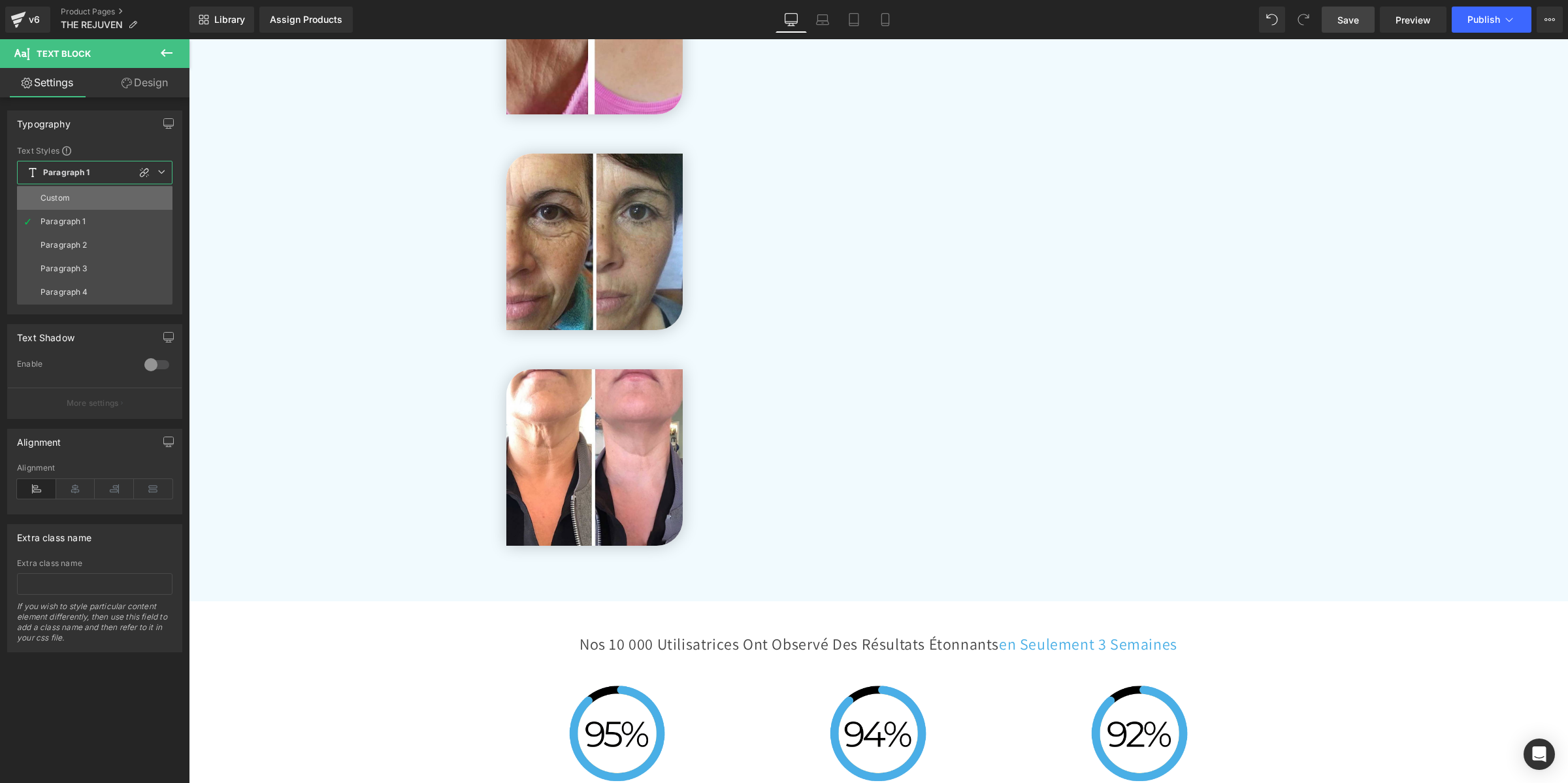
click at [90, 200] on li "Custom" at bounding box center [95, 198] width 155 height 24
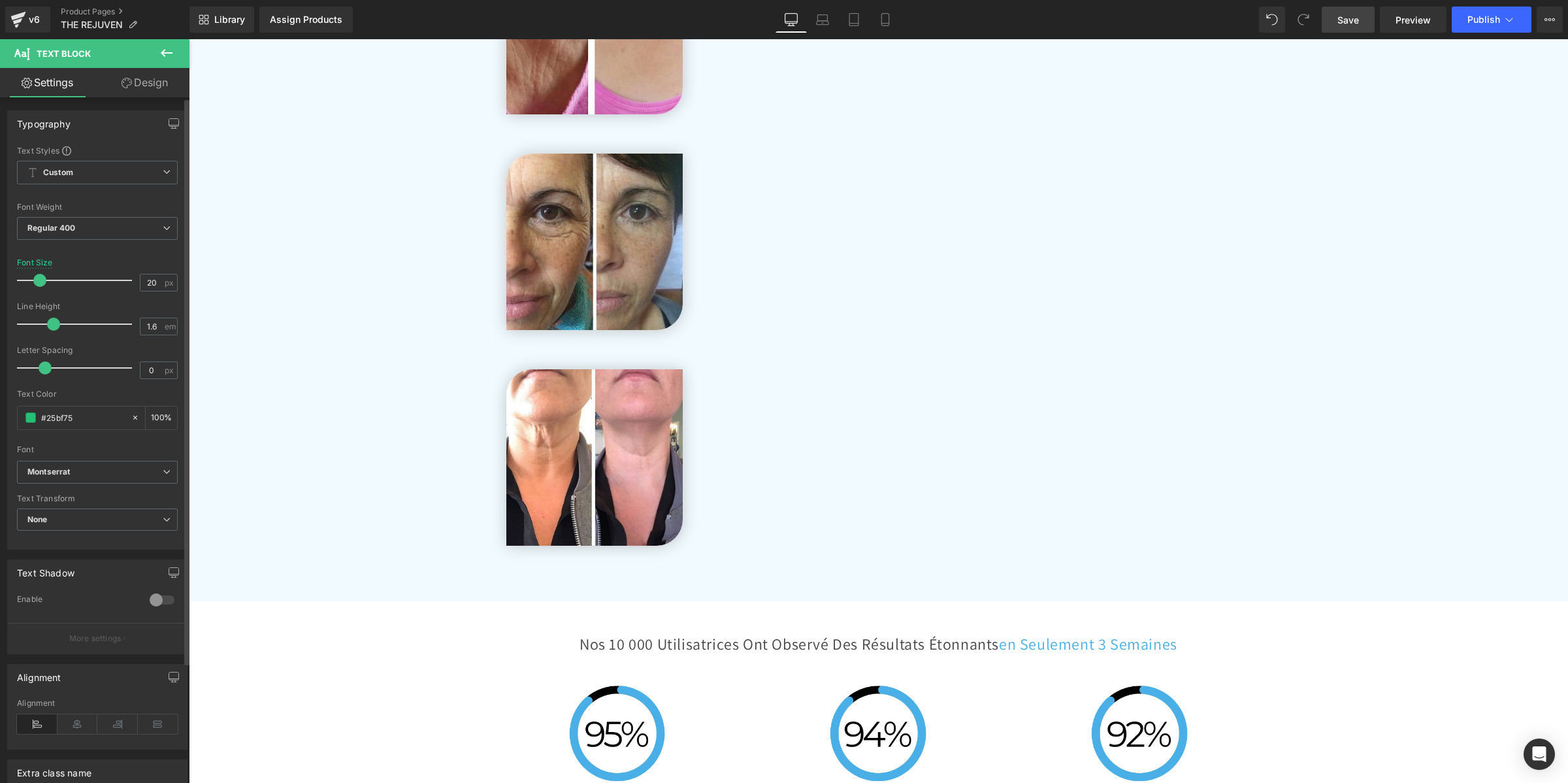
drag, startPoint x: 60, startPoint y: 324, endPoint x: 50, endPoint y: 324, distance: 10.0
click at [50, 324] on span at bounding box center [54, 324] width 13 height 13
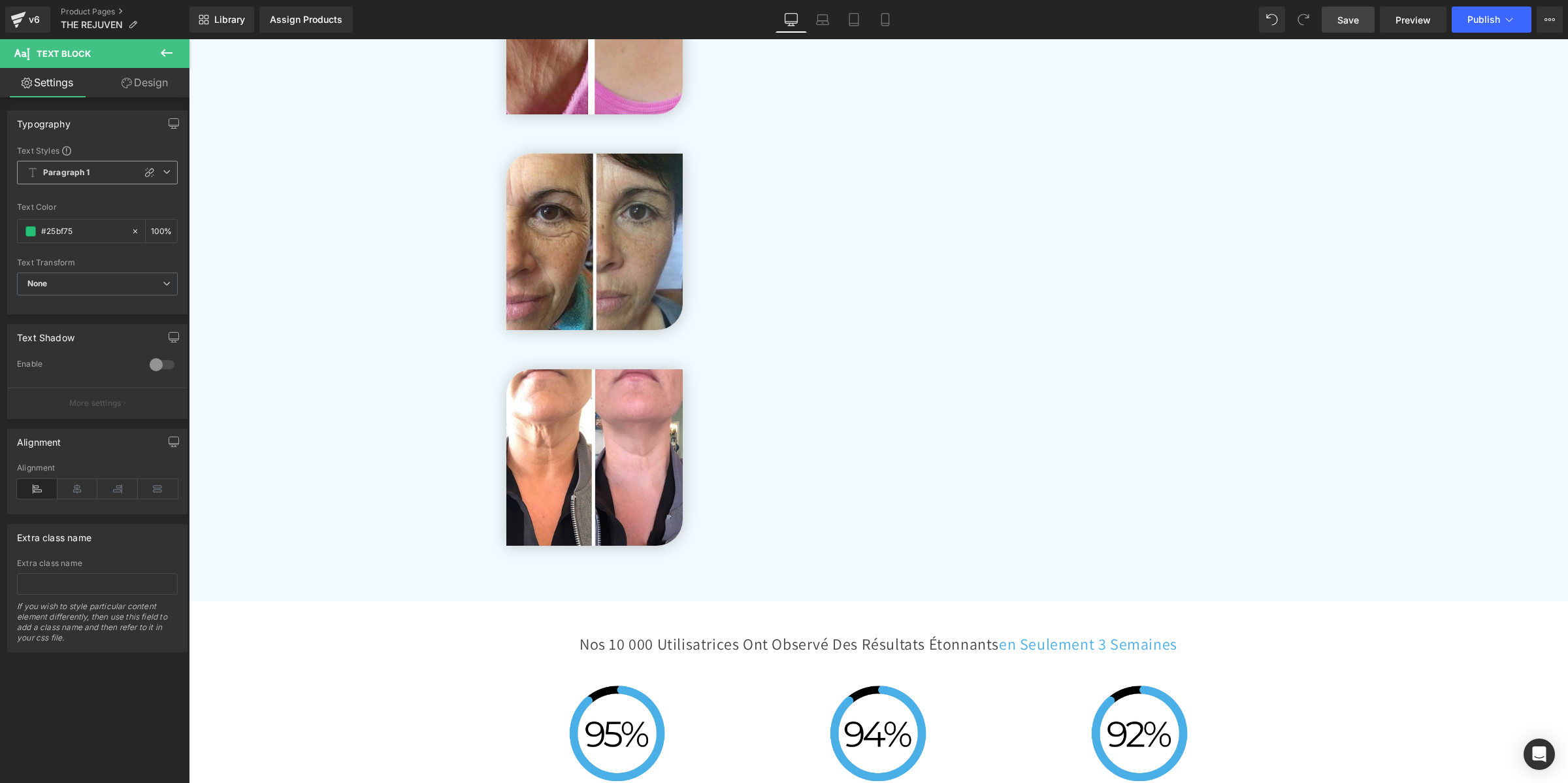
click at [96, 167] on span "Paragraph 1" at bounding box center [97, 172] width 161 height 24
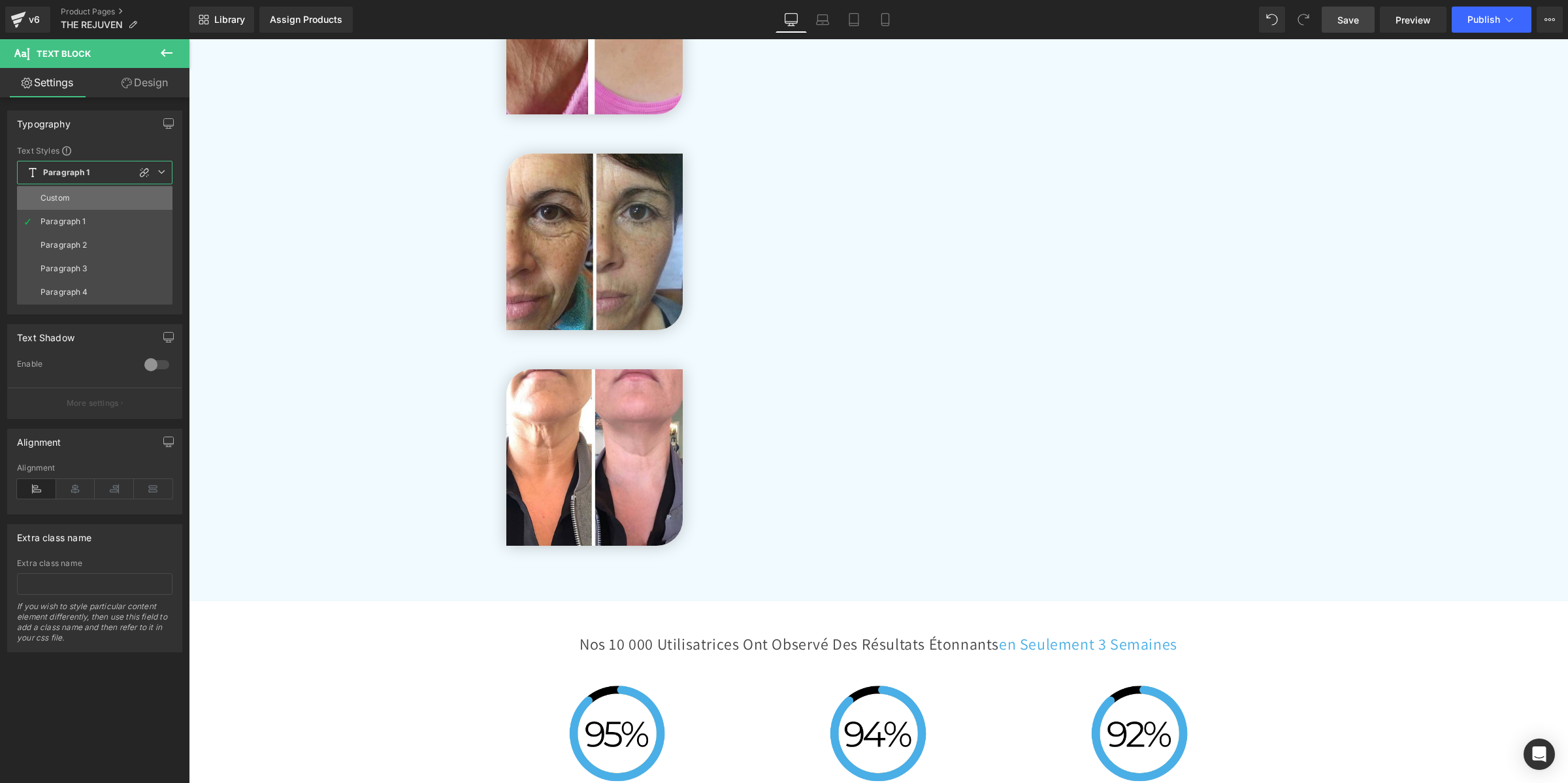
click at [56, 190] on li "Custom" at bounding box center [95, 198] width 155 height 24
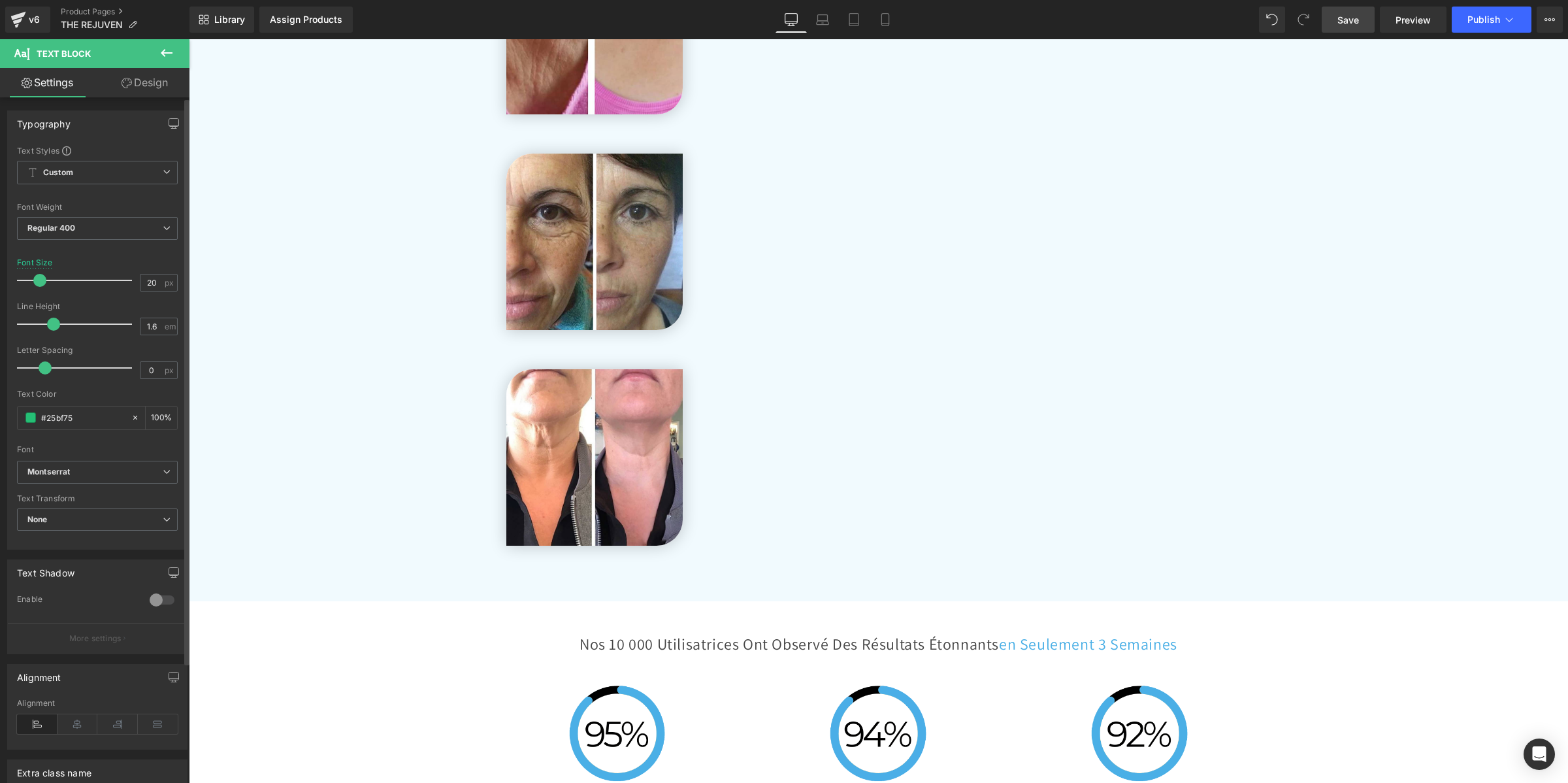
drag, startPoint x: 67, startPoint y: 320, endPoint x: 56, endPoint y: 320, distance: 11.0
click at [56, 320] on span at bounding box center [54, 324] width 13 height 13
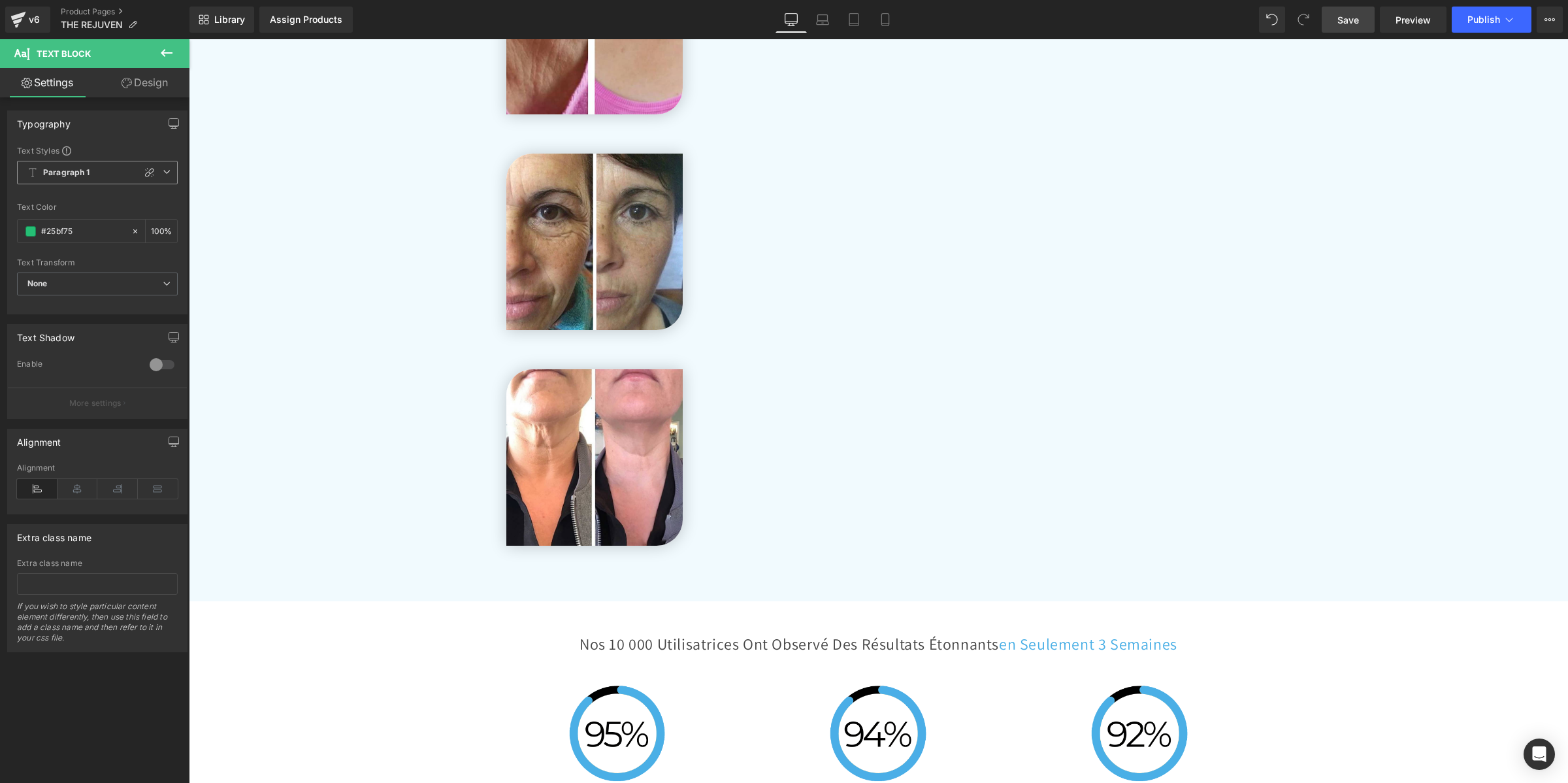
click at [113, 183] on span "Paragraph 1" at bounding box center [97, 172] width 161 height 24
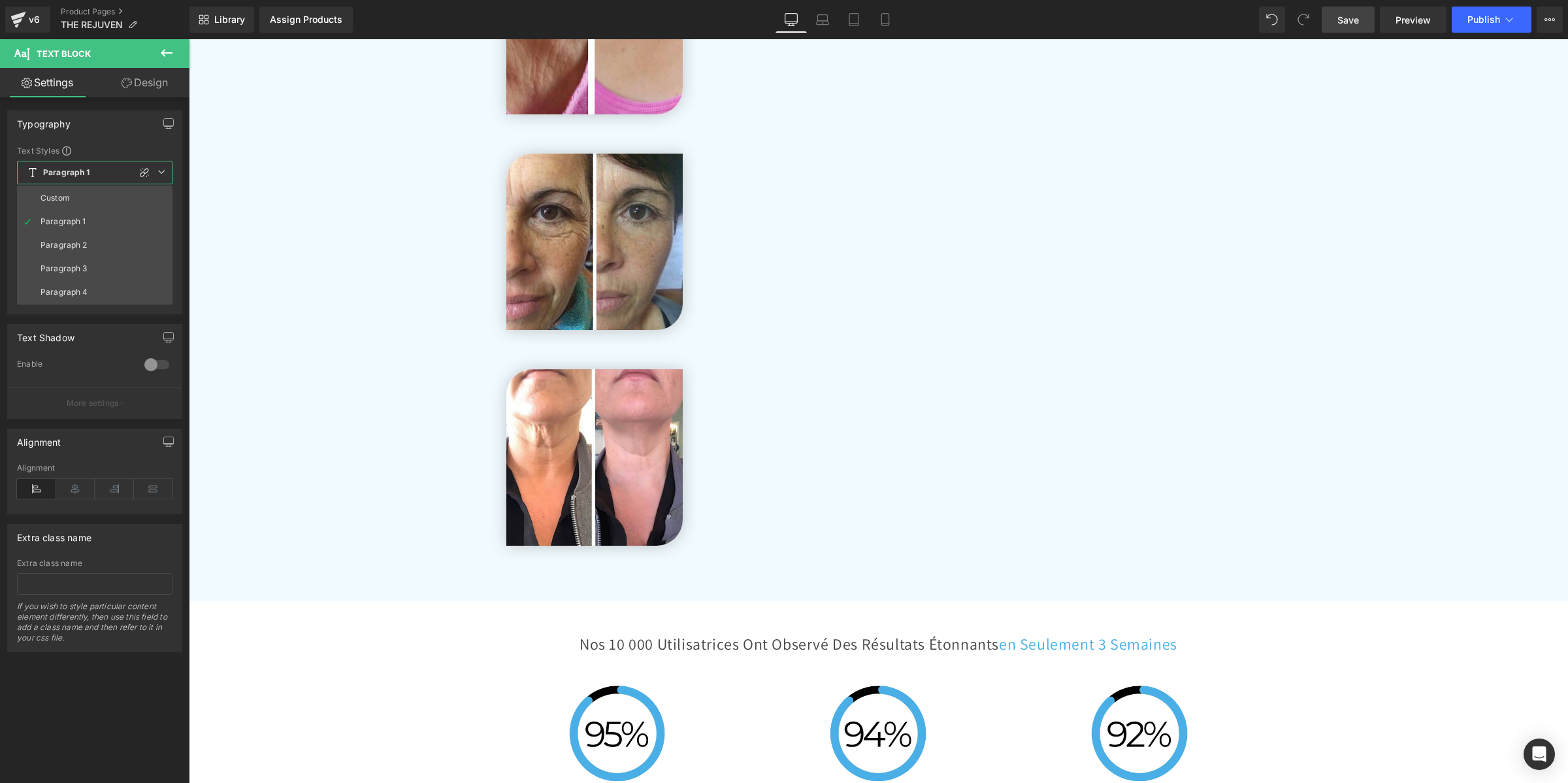
click at [96, 174] on span "Paragraph 1" at bounding box center [95, 172] width 155 height 24
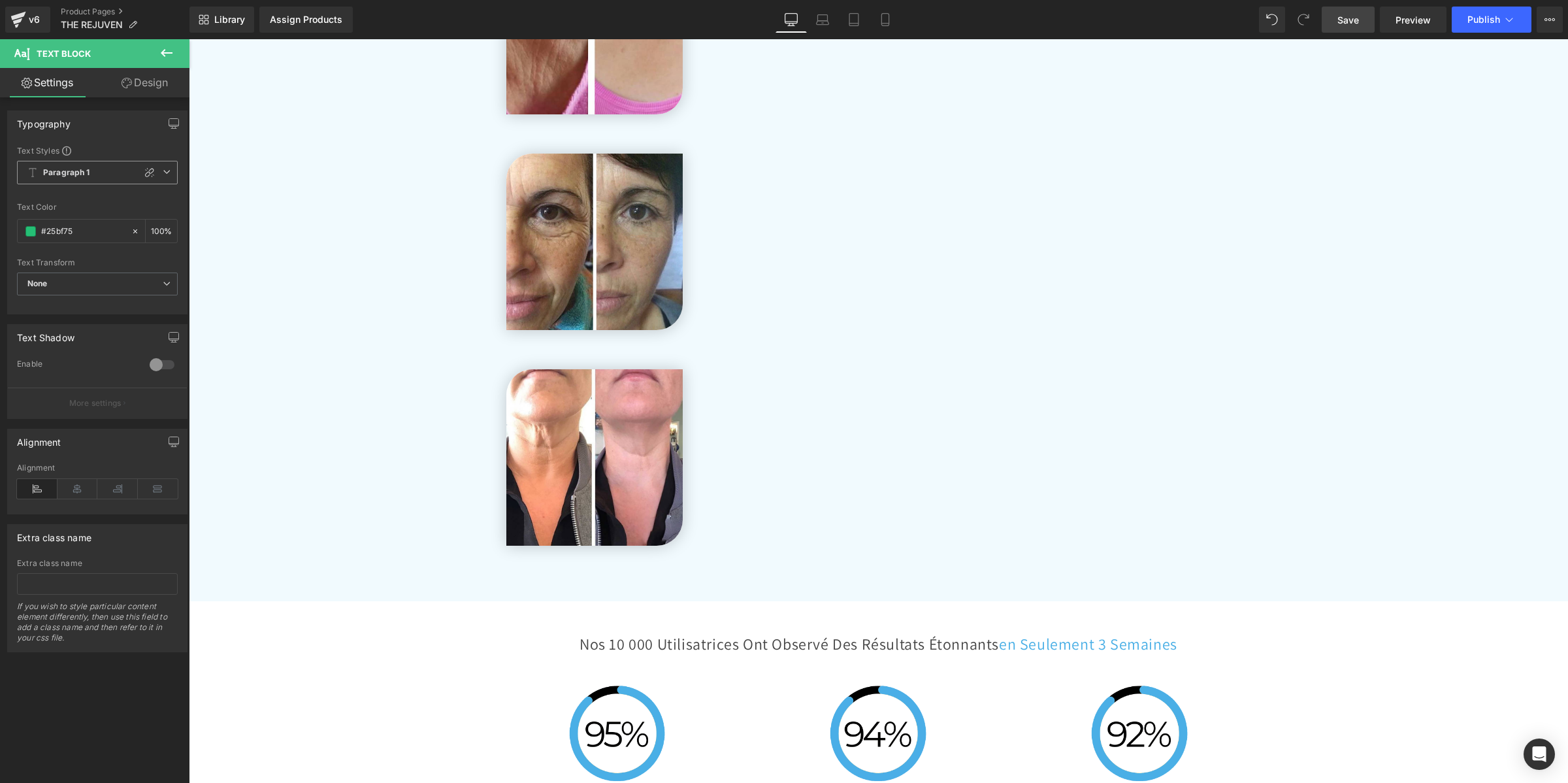
click at [88, 174] on b "Paragraph 1" at bounding box center [67, 173] width 47 height 11
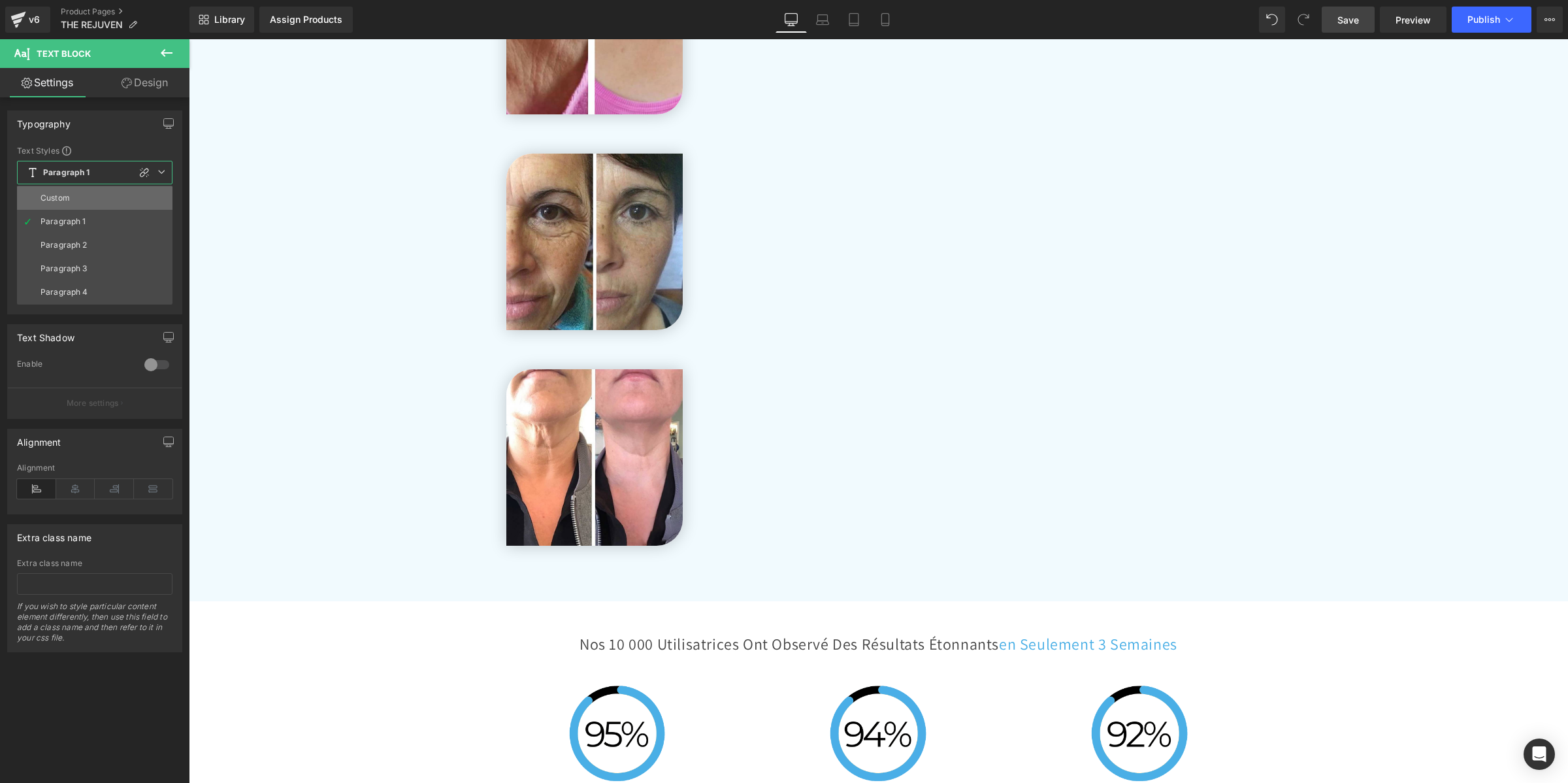
click at [80, 206] on li "Custom" at bounding box center [95, 198] width 155 height 24
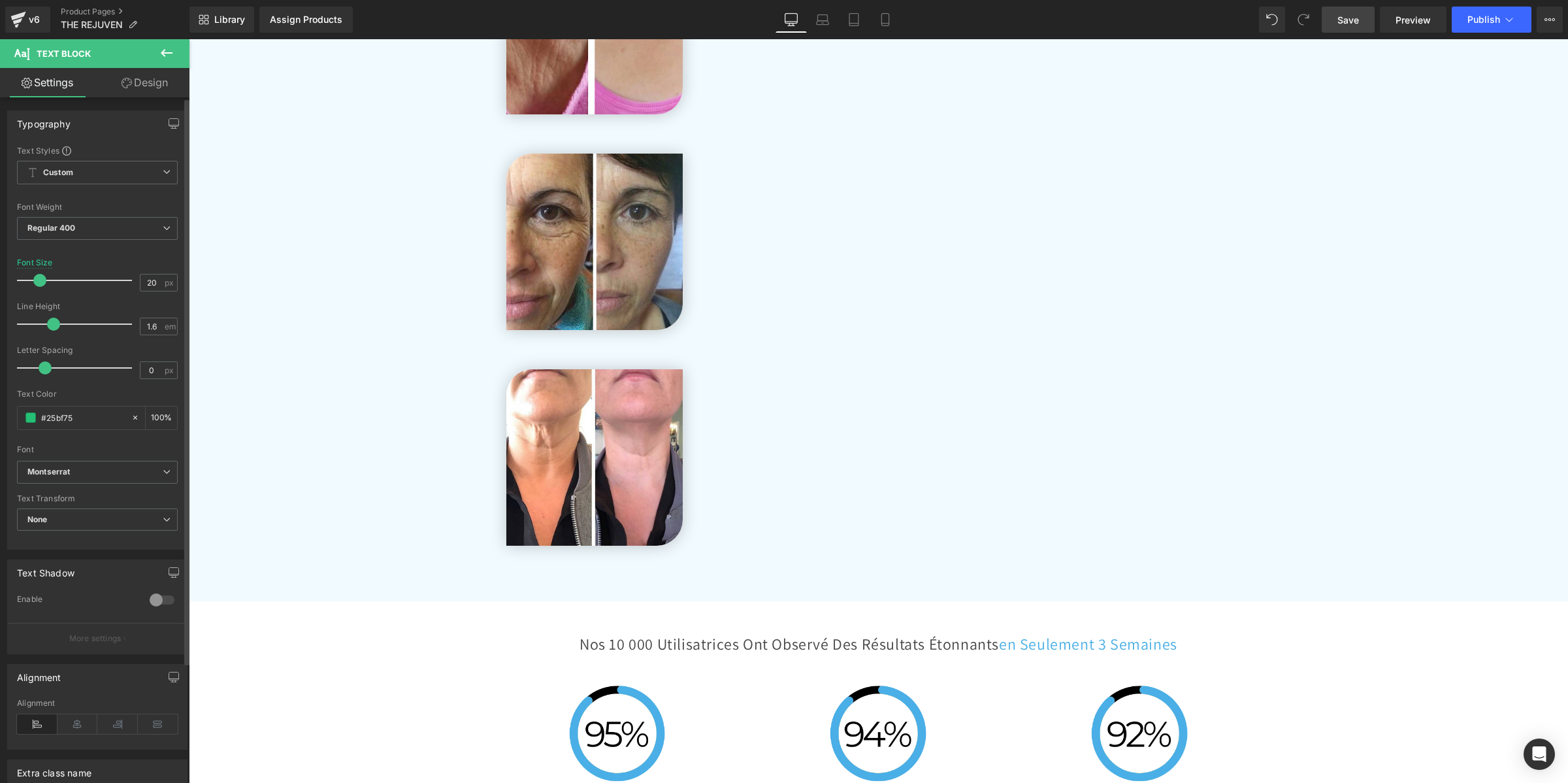
drag, startPoint x: 60, startPoint y: 324, endPoint x: 47, endPoint y: 321, distance: 13.3
click at [47, 321] on span at bounding box center [54, 324] width 13 height 13
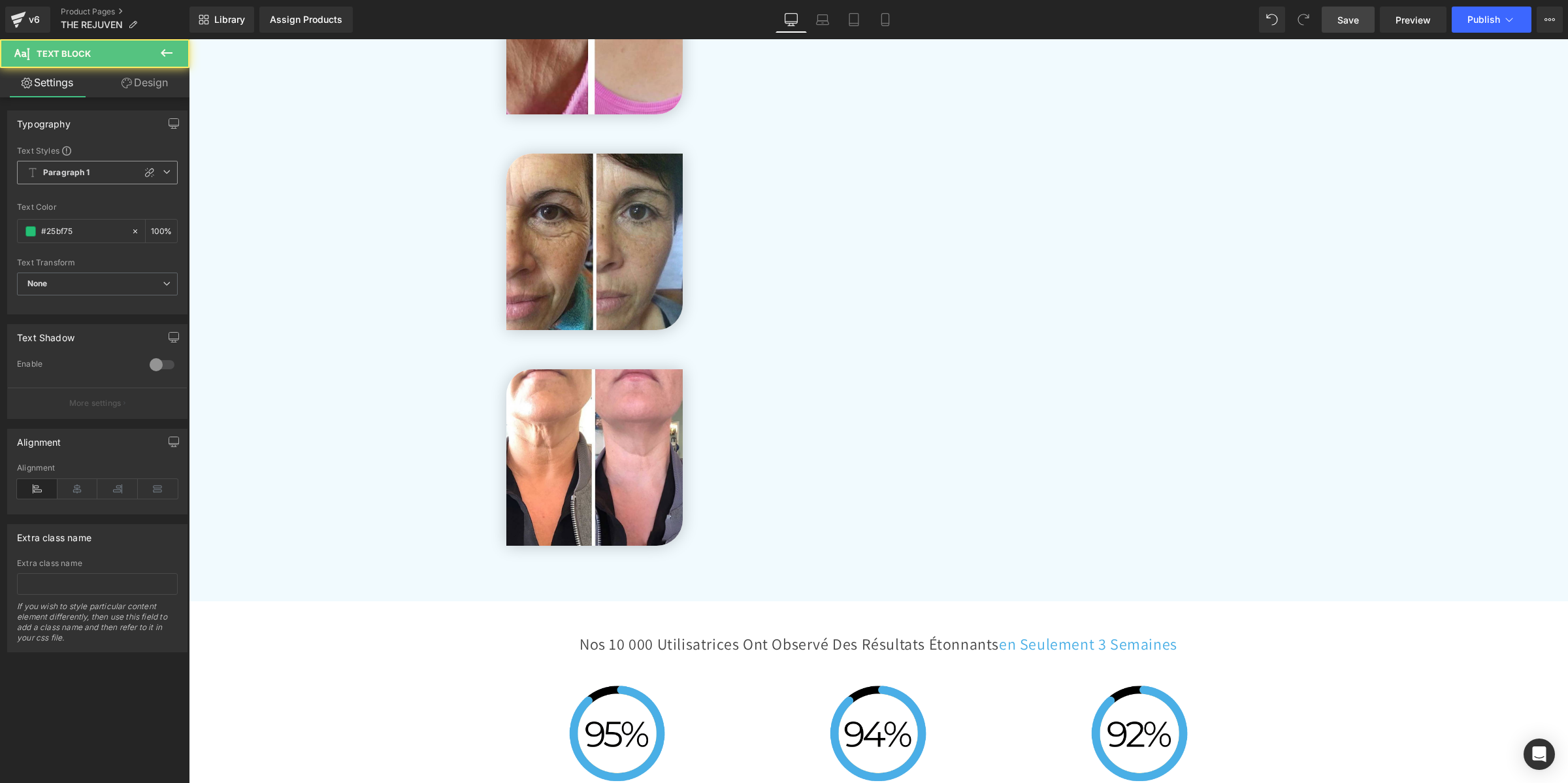
click at [53, 173] on b "Paragraph 1" at bounding box center [67, 173] width 47 height 11
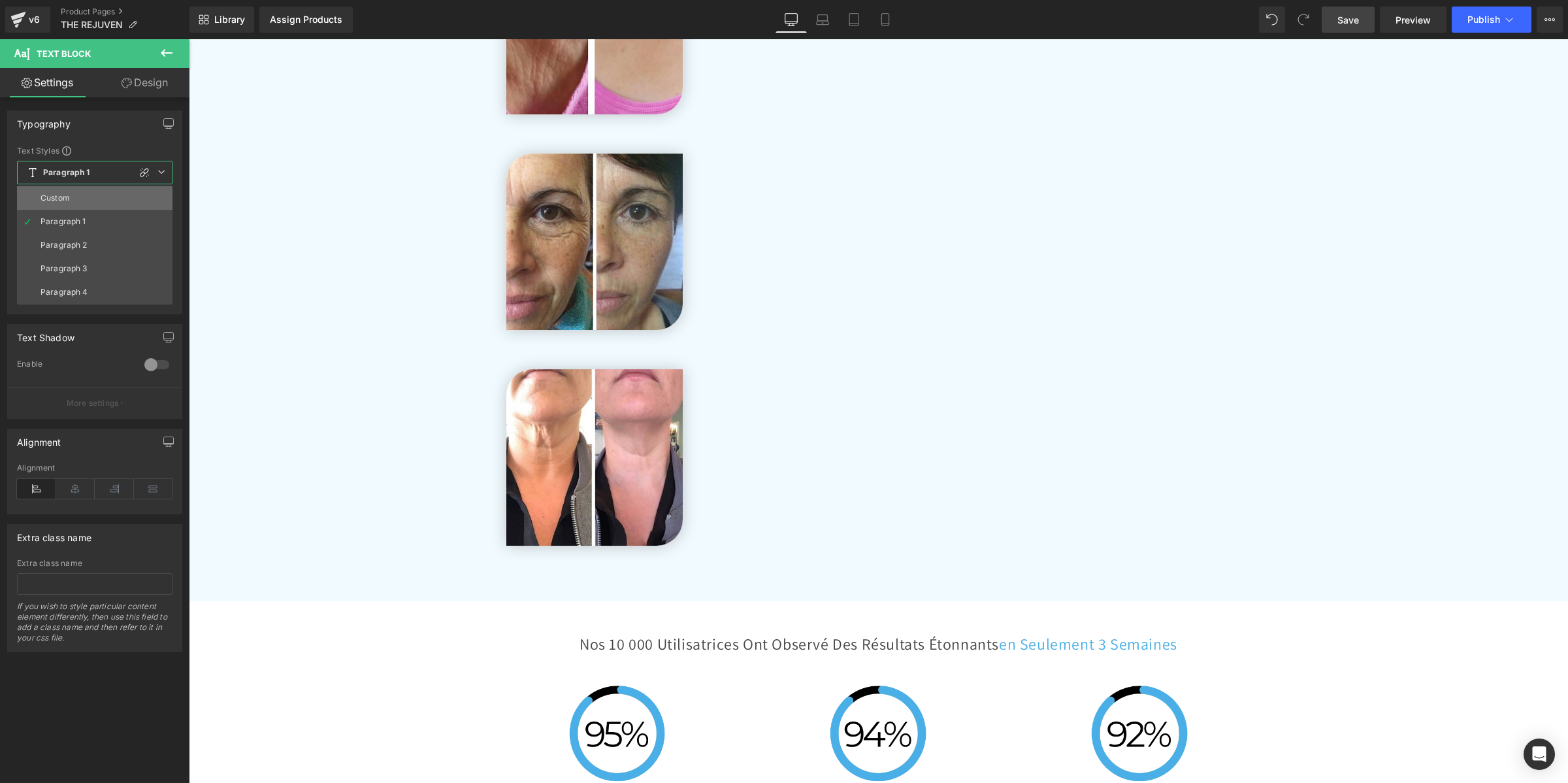
click at [56, 194] on div "Custom" at bounding box center [56, 198] width 29 height 9
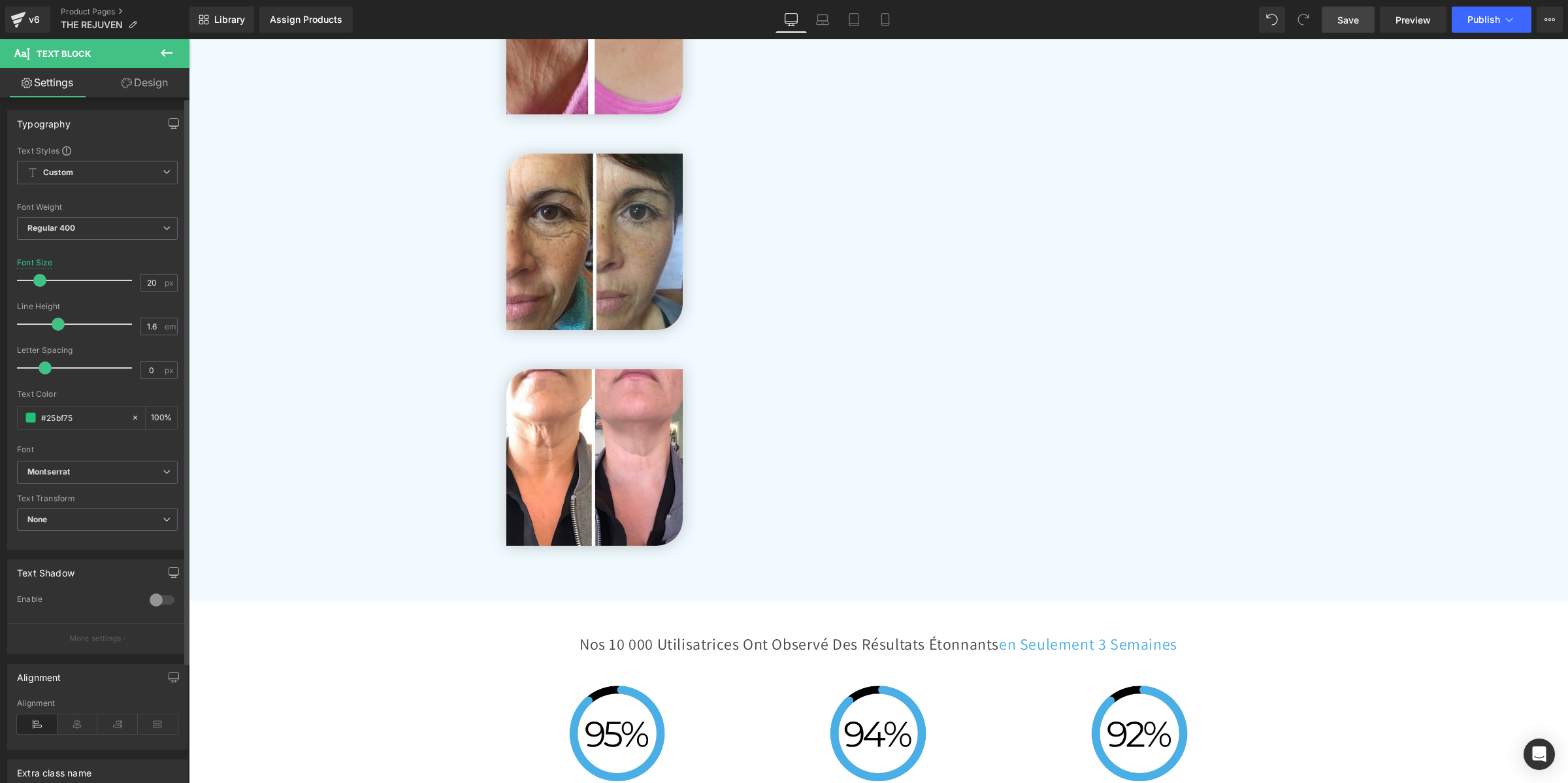
click at [56, 324] on span at bounding box center [58, 324] width 13 height 13
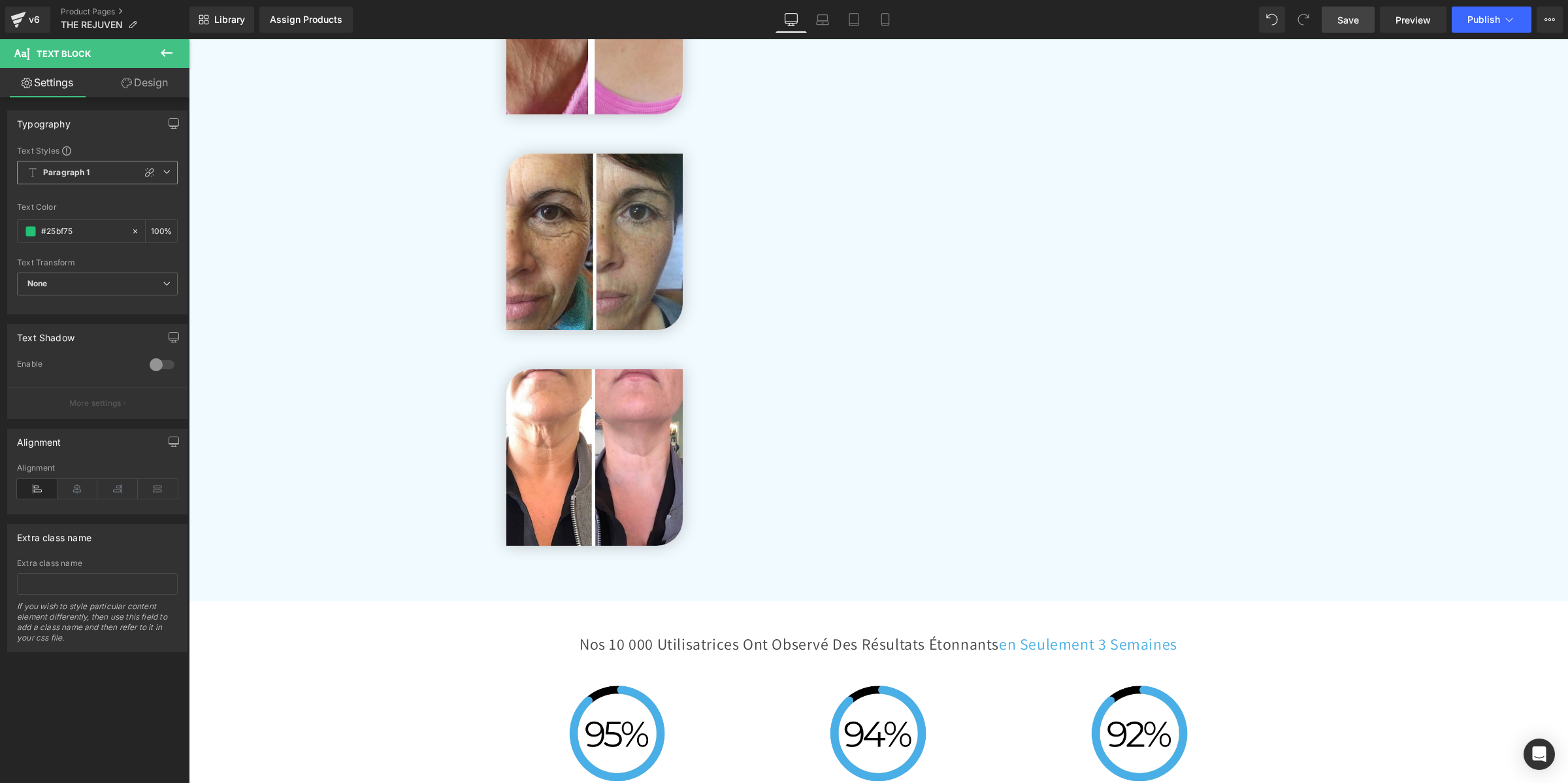
click at [87, 174] on b "Paragraph 1" at bounding box center [67, 173] width 47 height 11
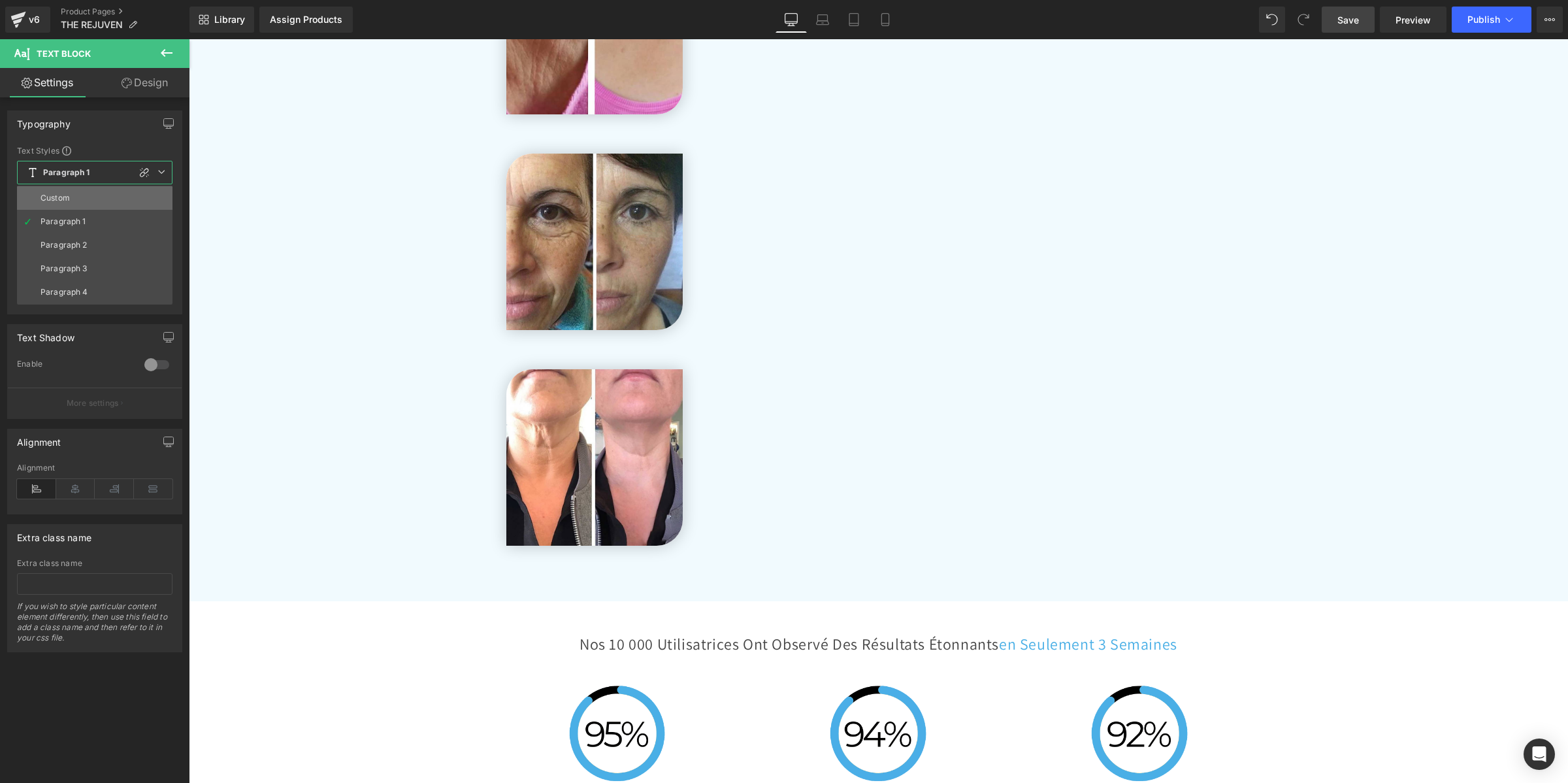
click at [83, 194] on li "Custom" at bounding box center [95, 198] width 155 height 24
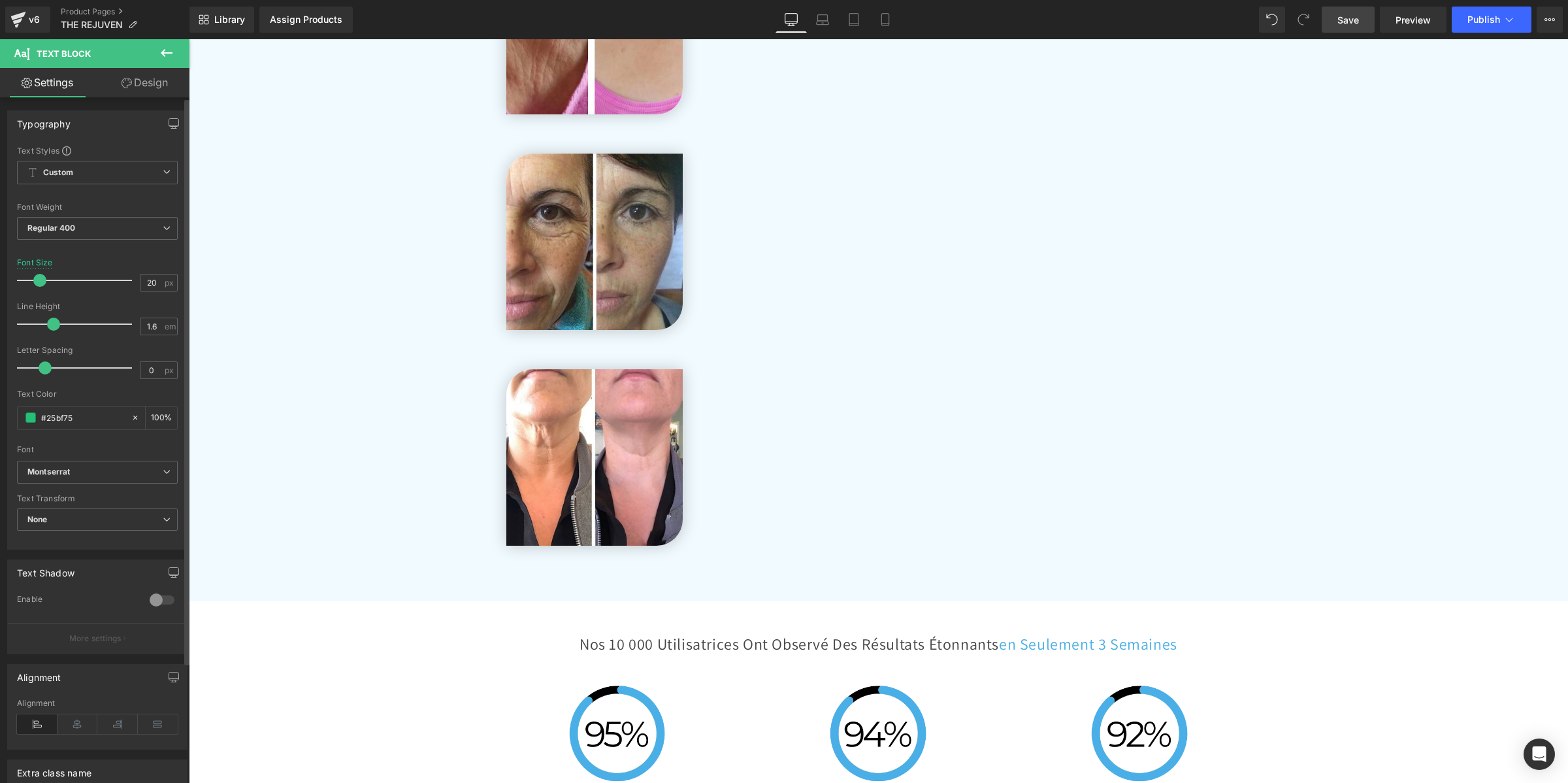
drag, startPoint x: 64, startPoint y: 321, endPoint x: 50, endPoint y: 324, distance: 14.3
click at [50, 324] on span at bounding box center [54, 324] width 13 height 13
click at [1342, 20] on span "Save" at bounding box center [1347, 20] width 21 height 14
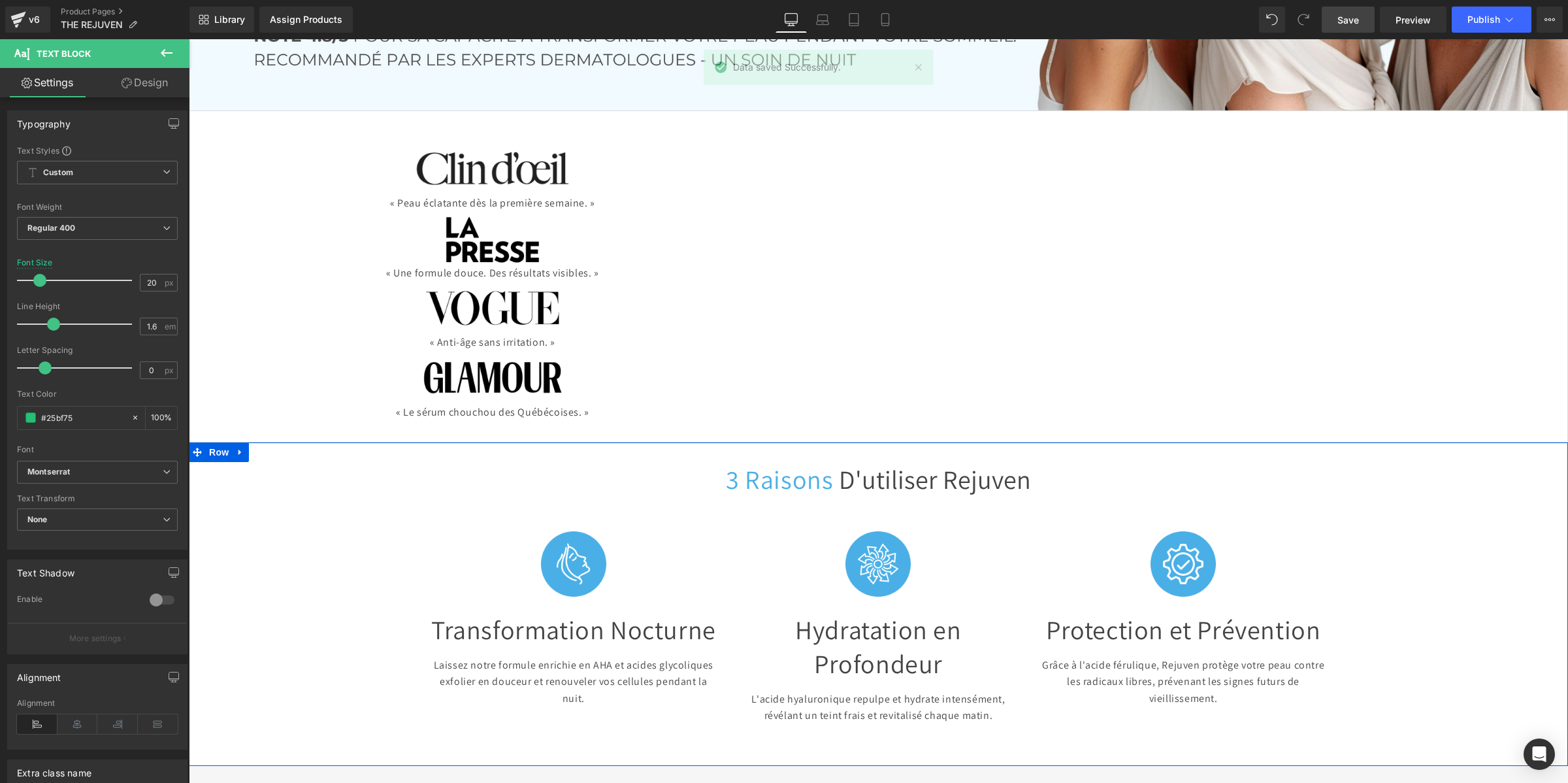
scroll to position [355, 0]
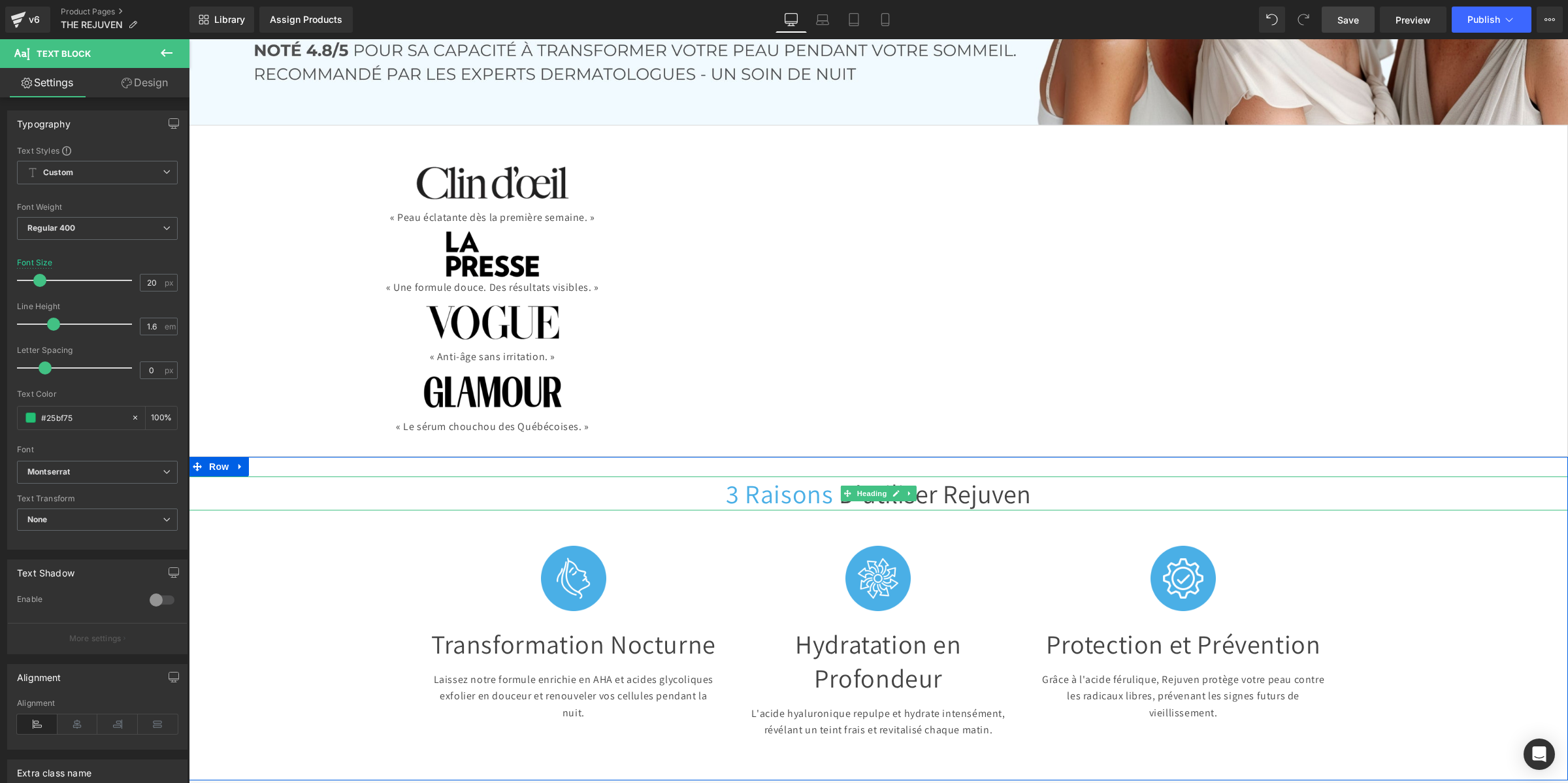
click at [844, 490] on icon at bounding box center [847, 493] width 7 height 7
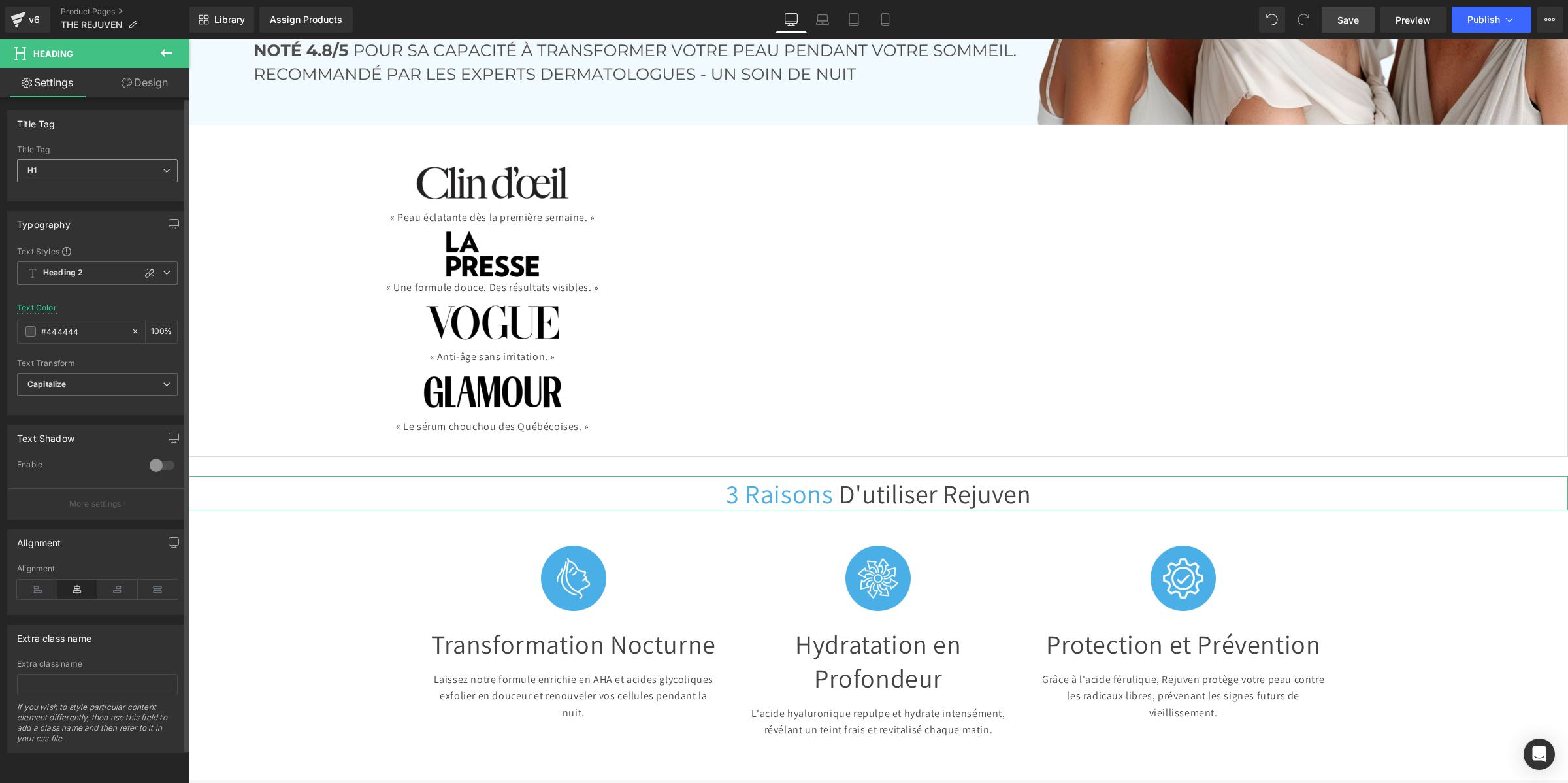
click at [63, 159] on span "H1" at bounding box center [97, 171] width 161 height 23
click at [70, 208] on li "H2" at bounding box center [97, 213] width 161 height 20
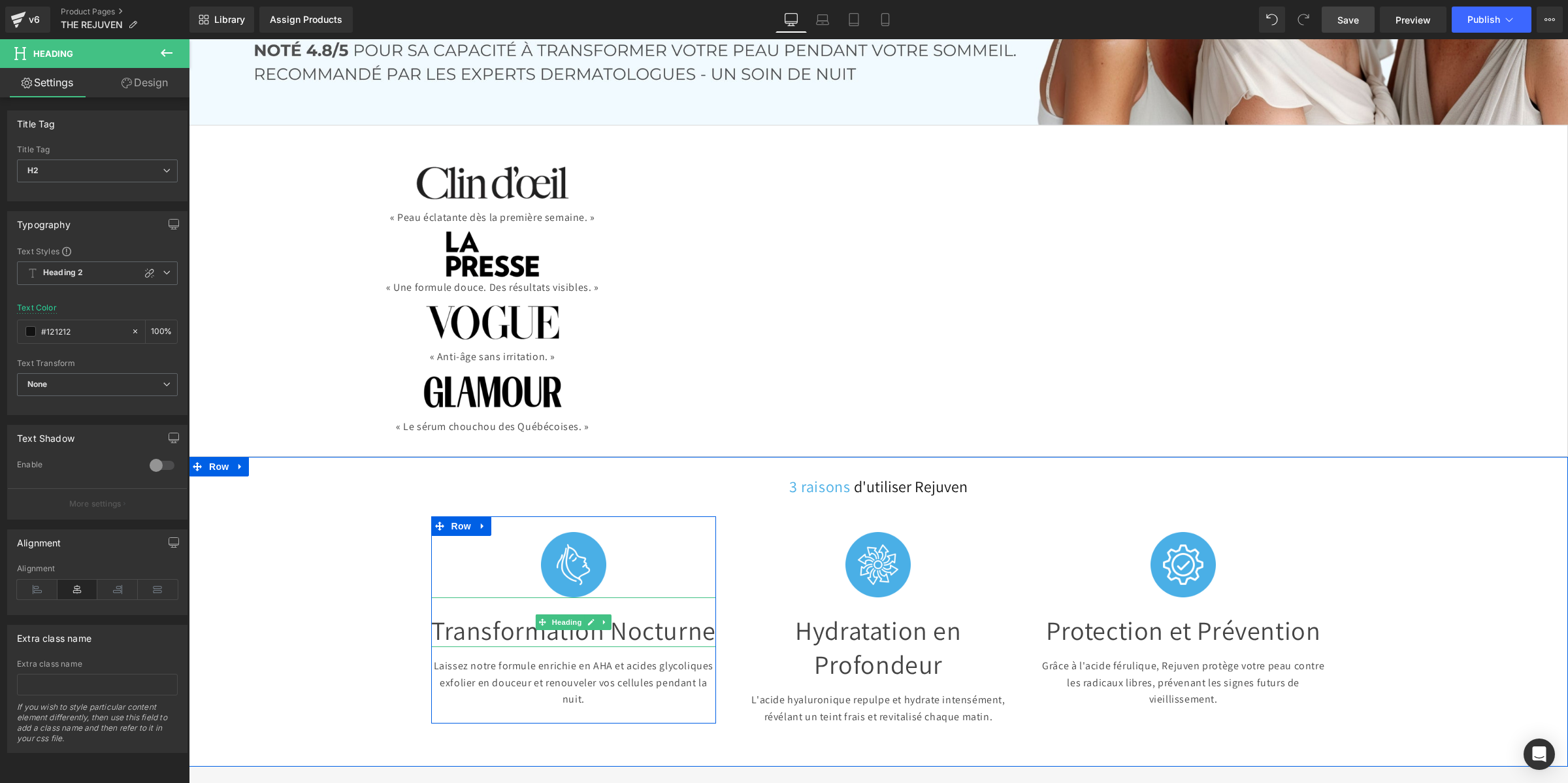
click at [525, 613] on font "Transformation Nocturne" at bounding box center [574, 630] width 285 height 34
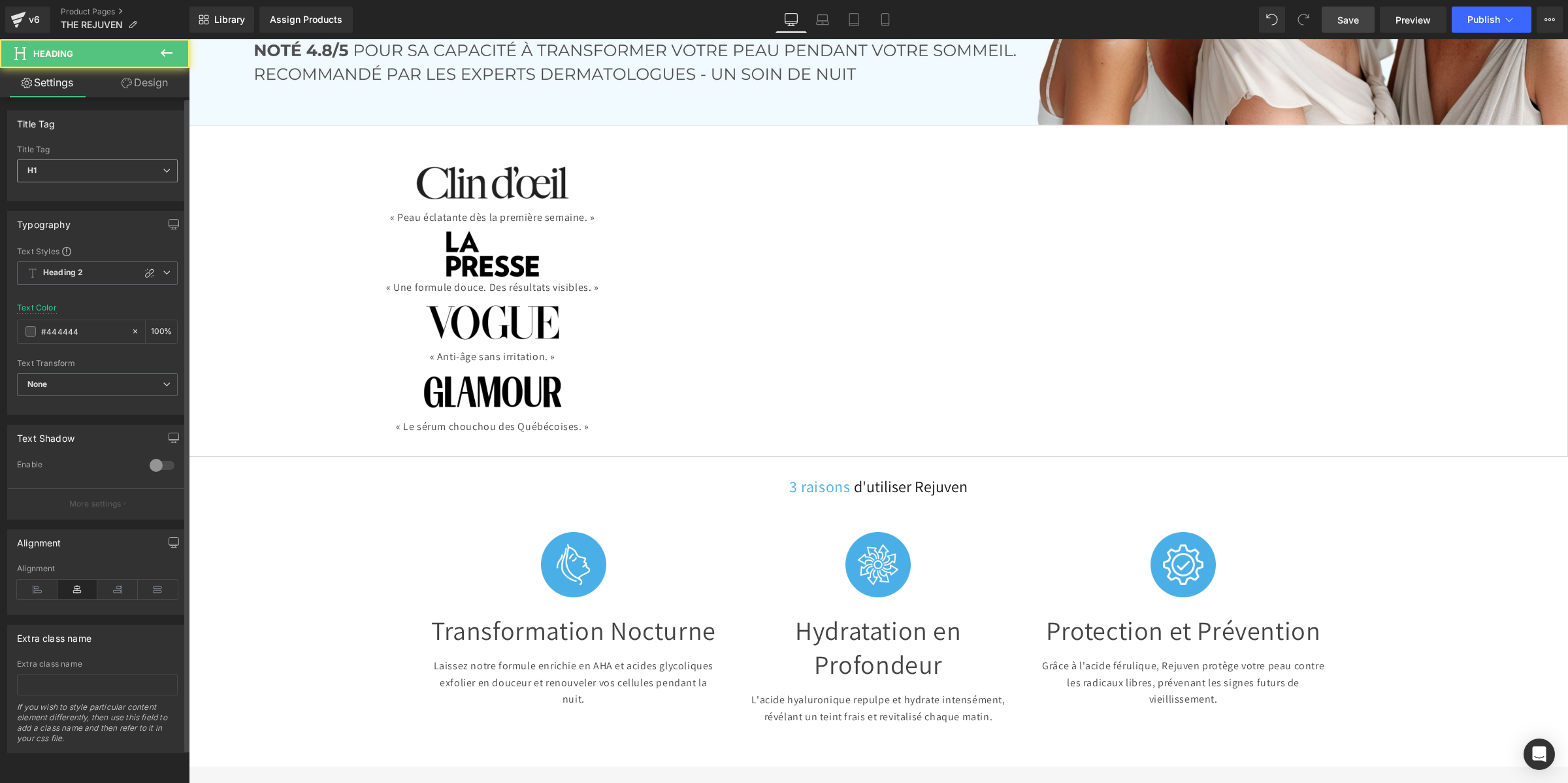
click at [63, 163] on span "H1" at bounding box center [97, 171] width 161 height 23
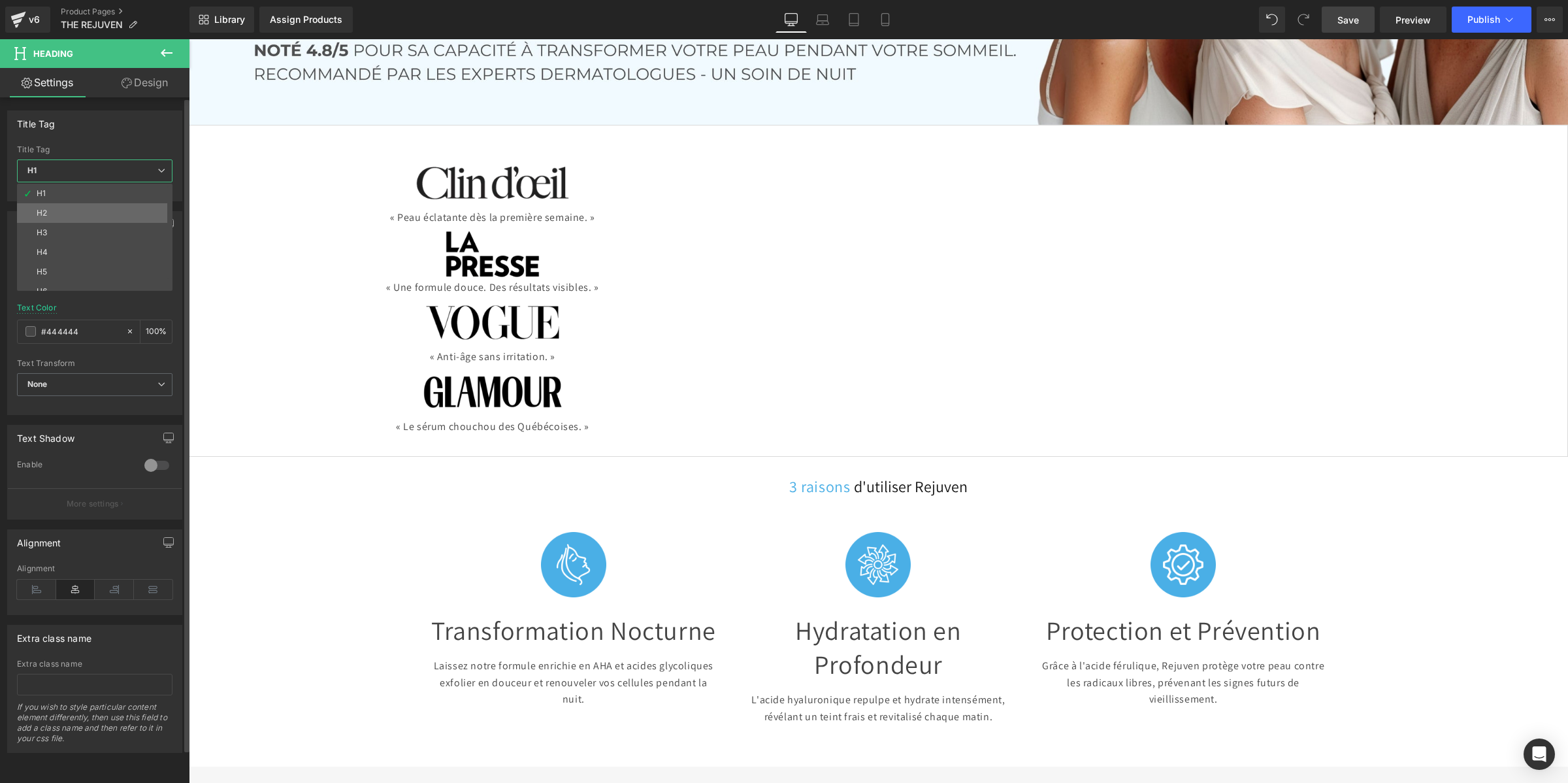
click at [76, 217] on li "H2" at bounding box center [97, 213] width 161 height 20
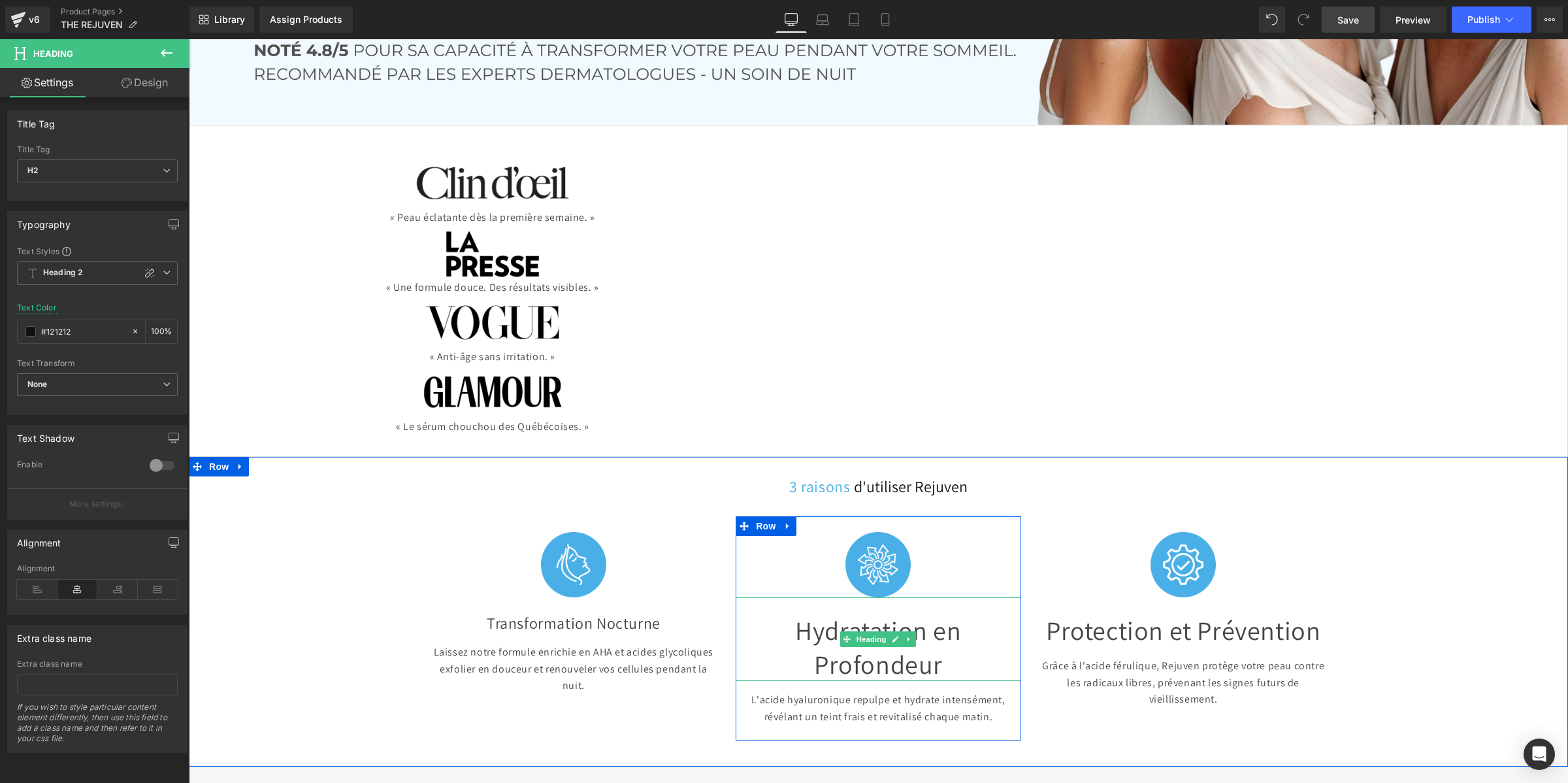
click at [818, 613] on font "Hydratation en Profondeur" at bounding box center [878, 647] width 166 height 68
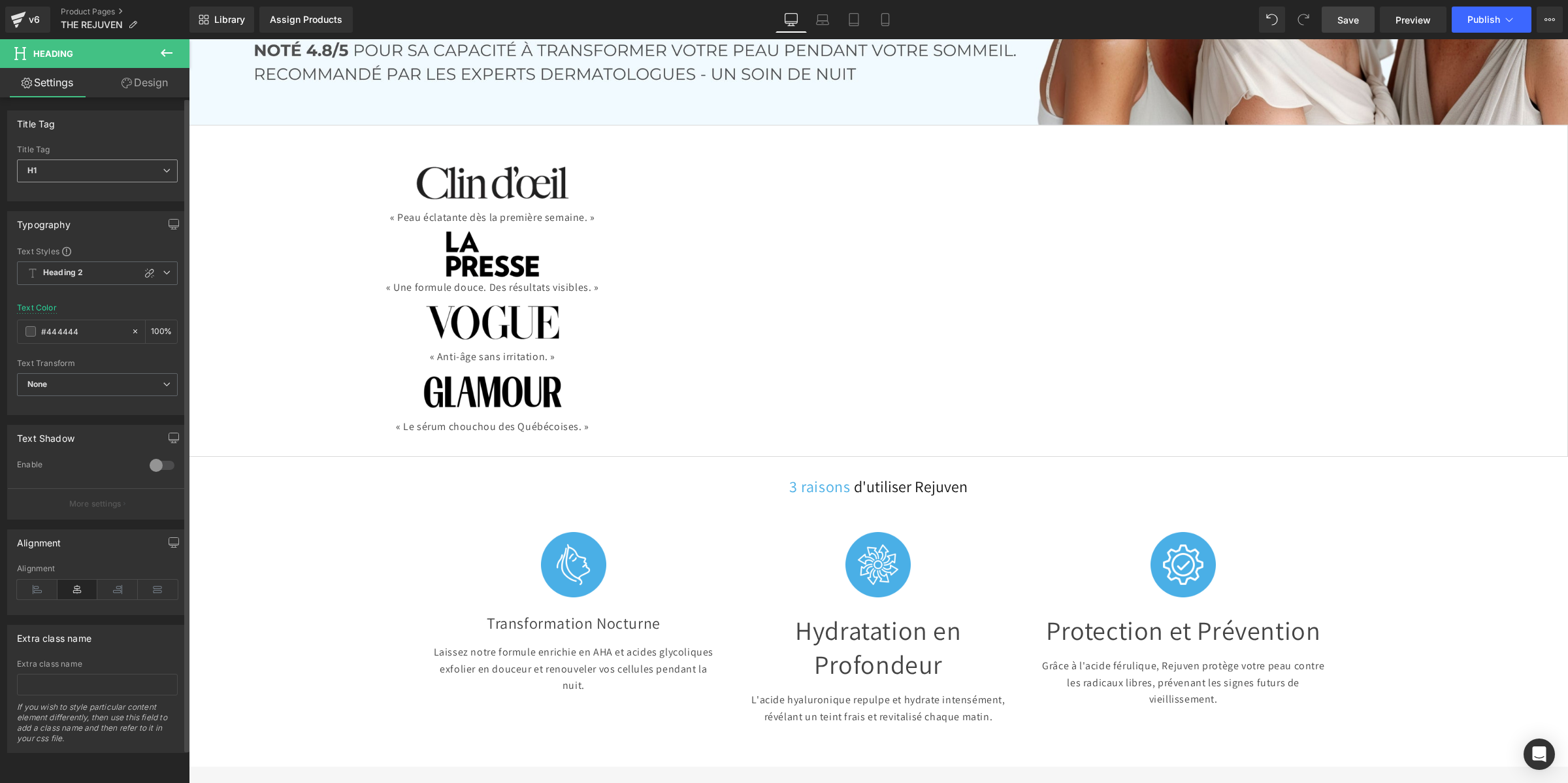
click at [113, 172] on span "H1" at bounding box center [97, 171] width 161 height 23
click at [98, 209] on li "H2" at bounding box center [97, 213] width 161 height 20
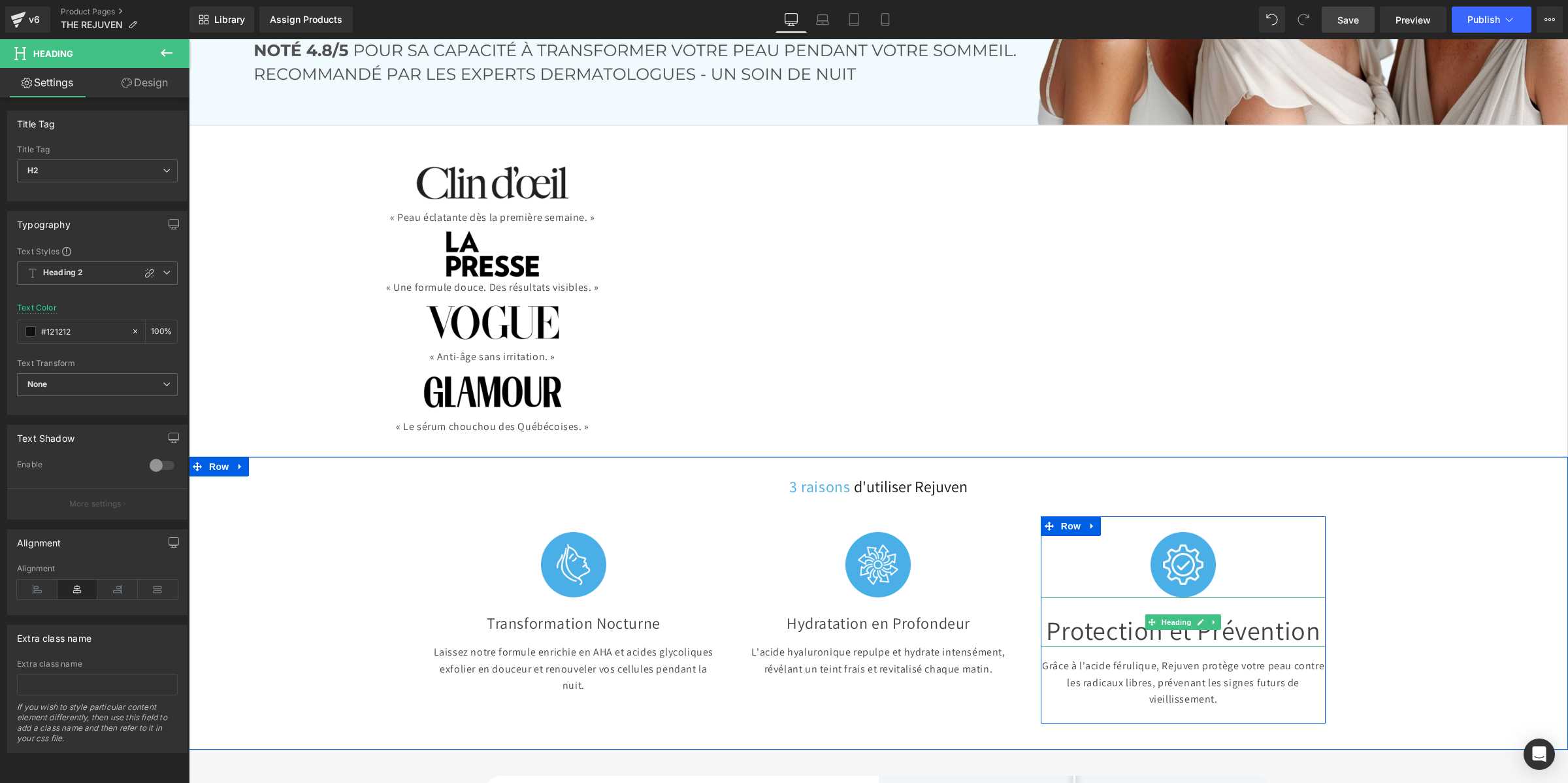
click at [1101, 613] on font "Protection et Prévention" at bounding box center [1183, 630] width 275 height 34
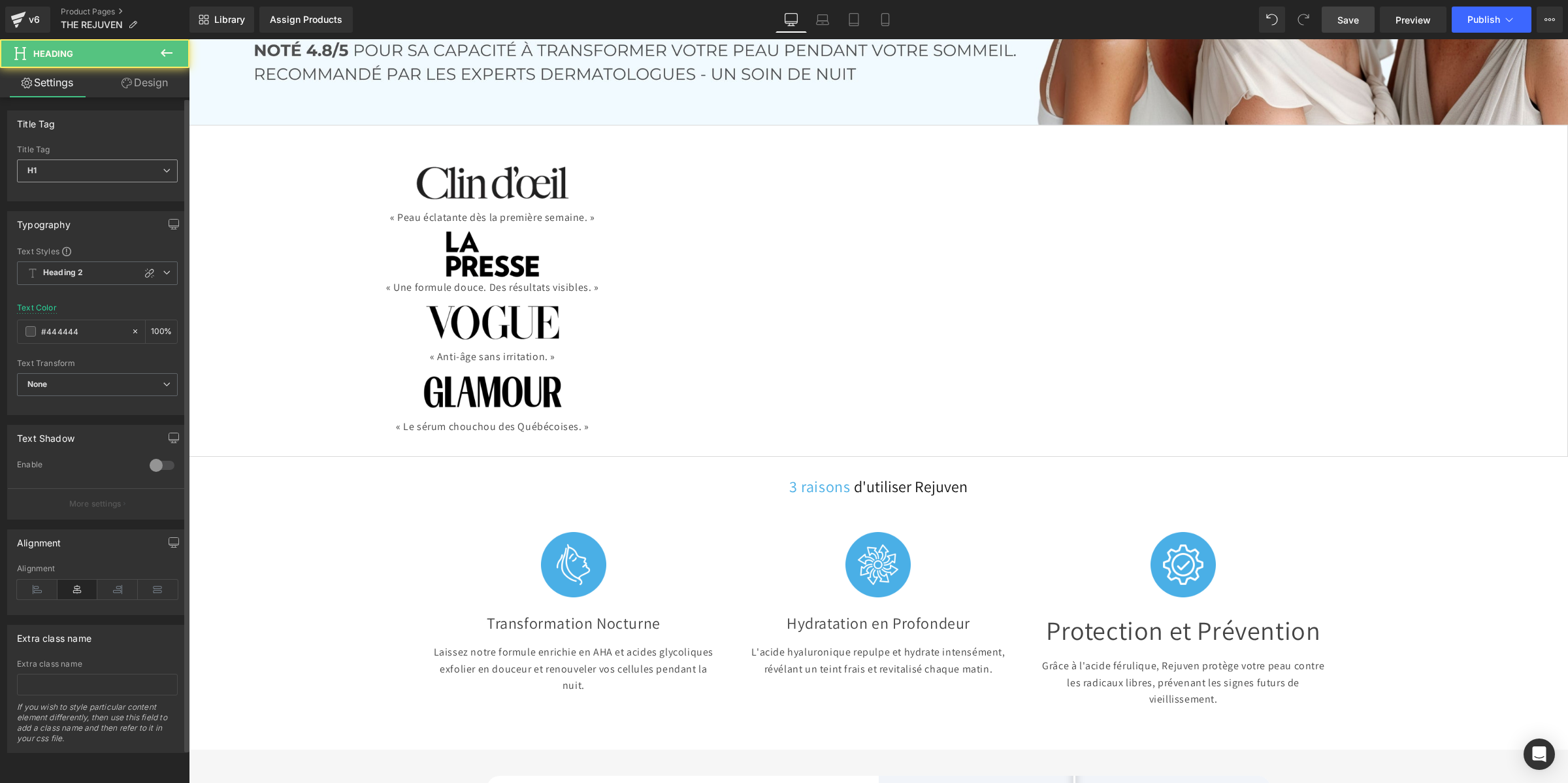
click at [73, 161] on span "H1" at bounding box center [97, 171] width 161 height 23
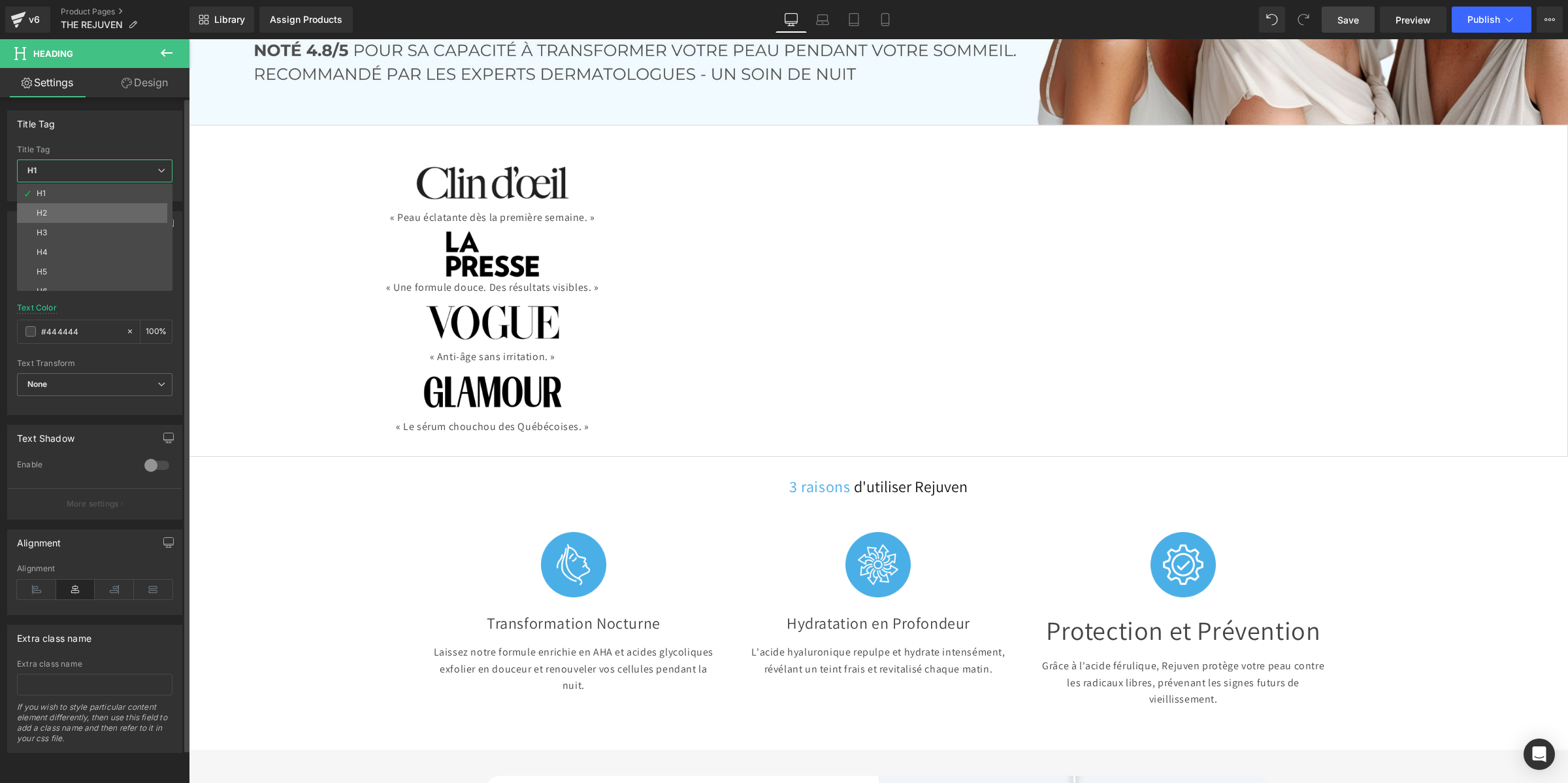
click at [64, 208] on li "H2" at bounding box center [97, 213] width 161 height 20
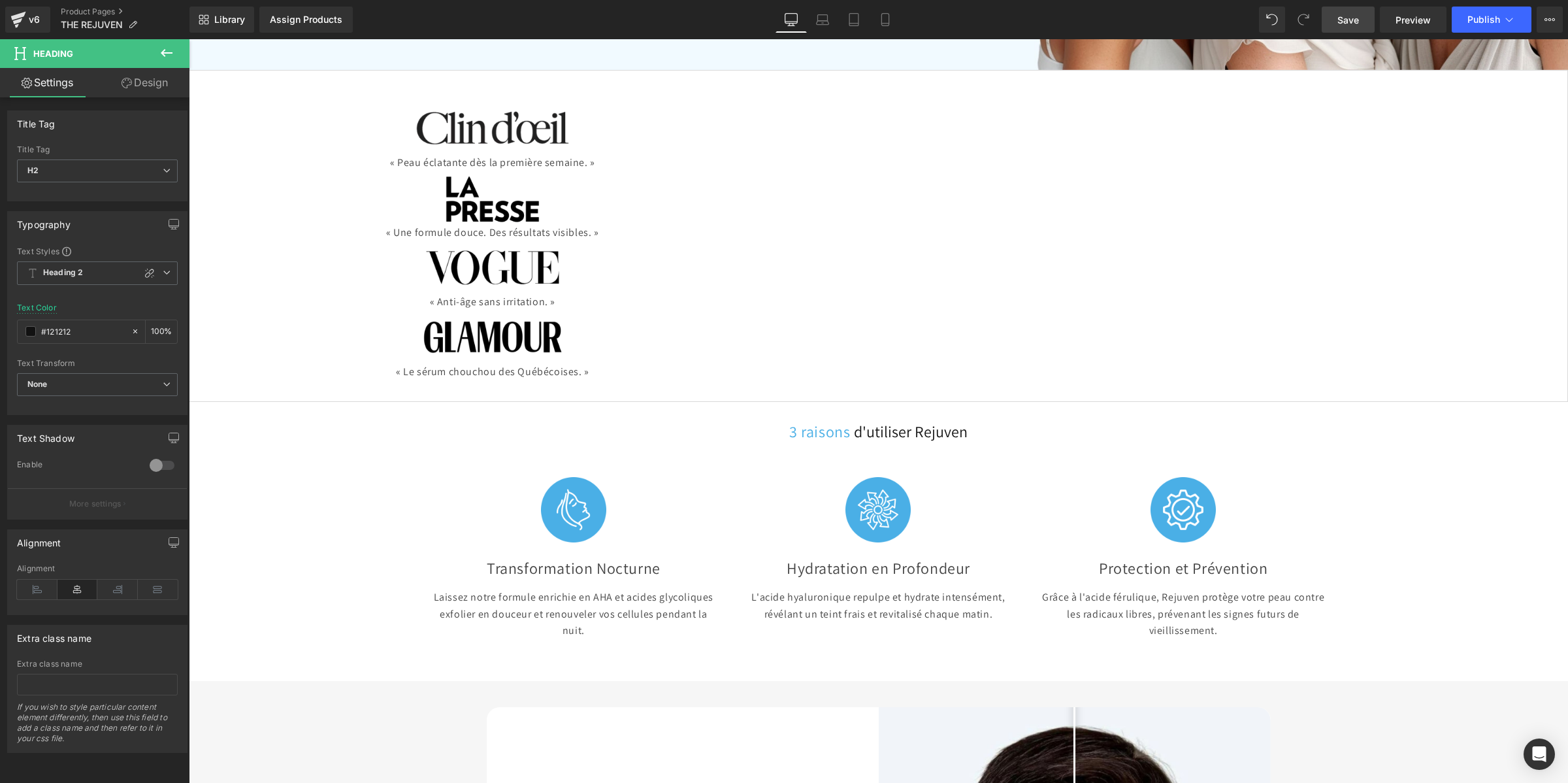
scroll to position [600, 0]
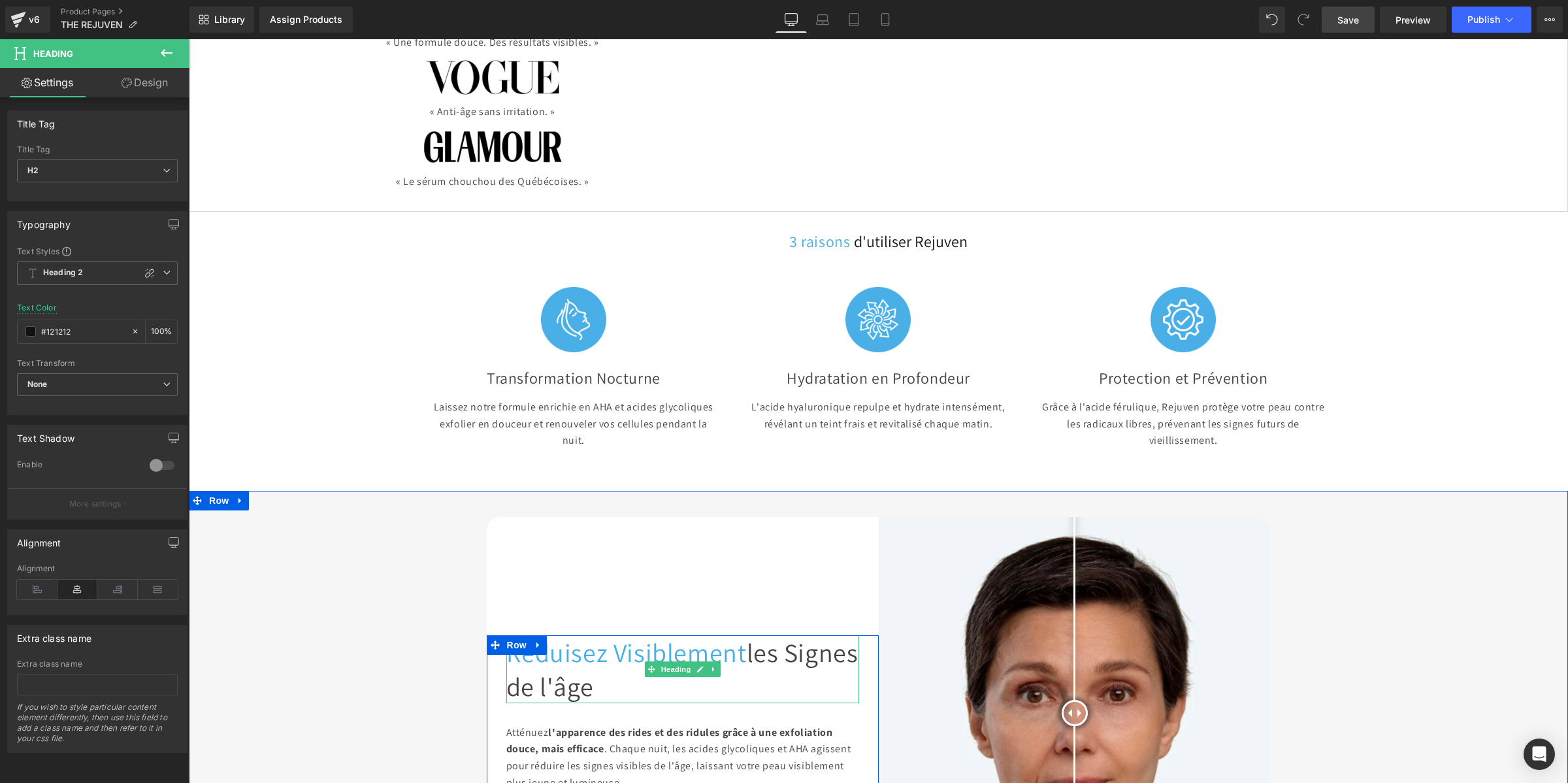
click at [590, 635] on span "Réduisez Visiblement" at bounding box center [627, 652] width 240 height 34
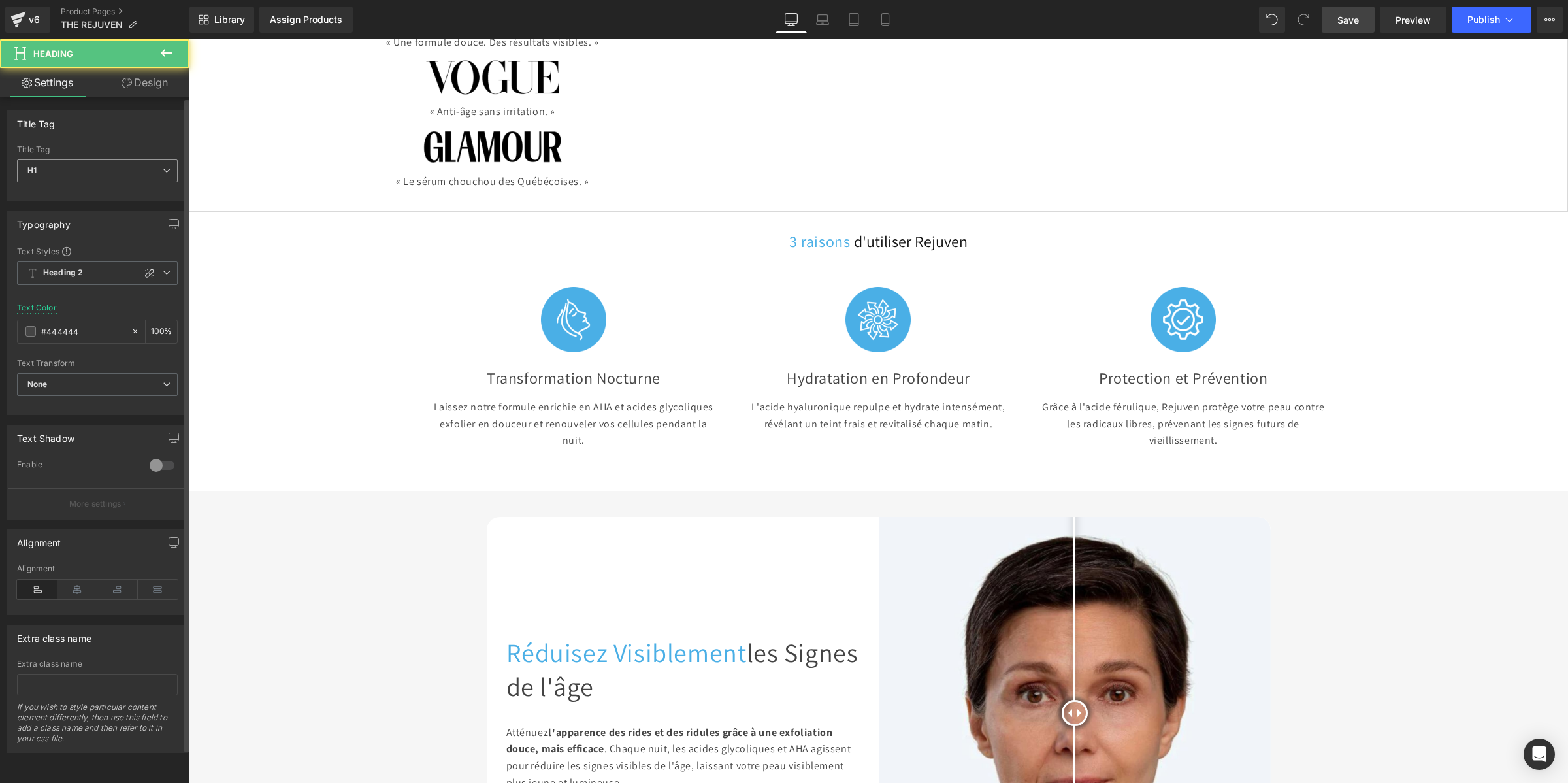
click at [80, 168] on span "H1" at bounding box center [97, 171] width 161 height 23
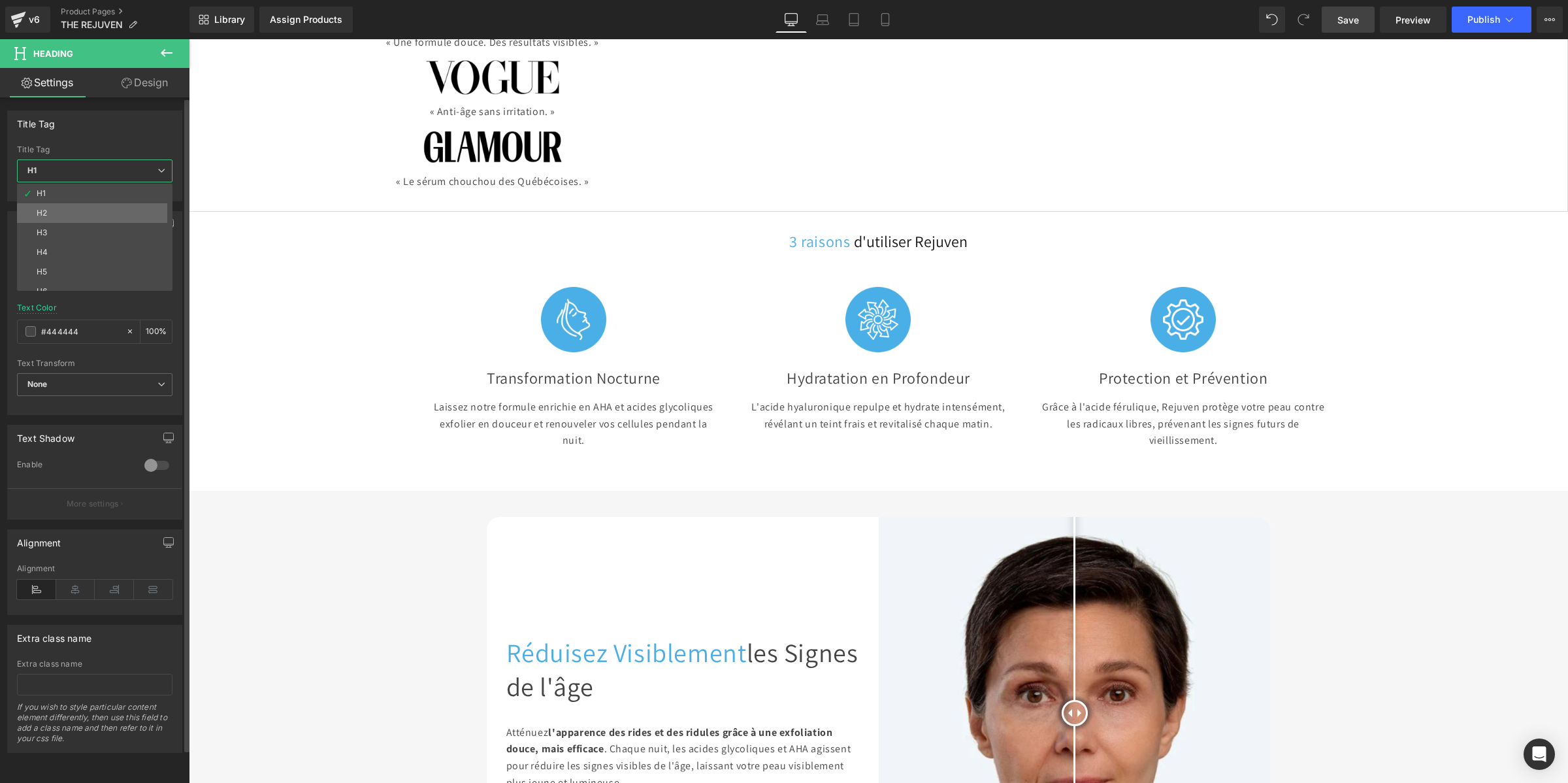
click at [80, 207] on li "H2" at bounding box center [97, 213] width 161 height 20
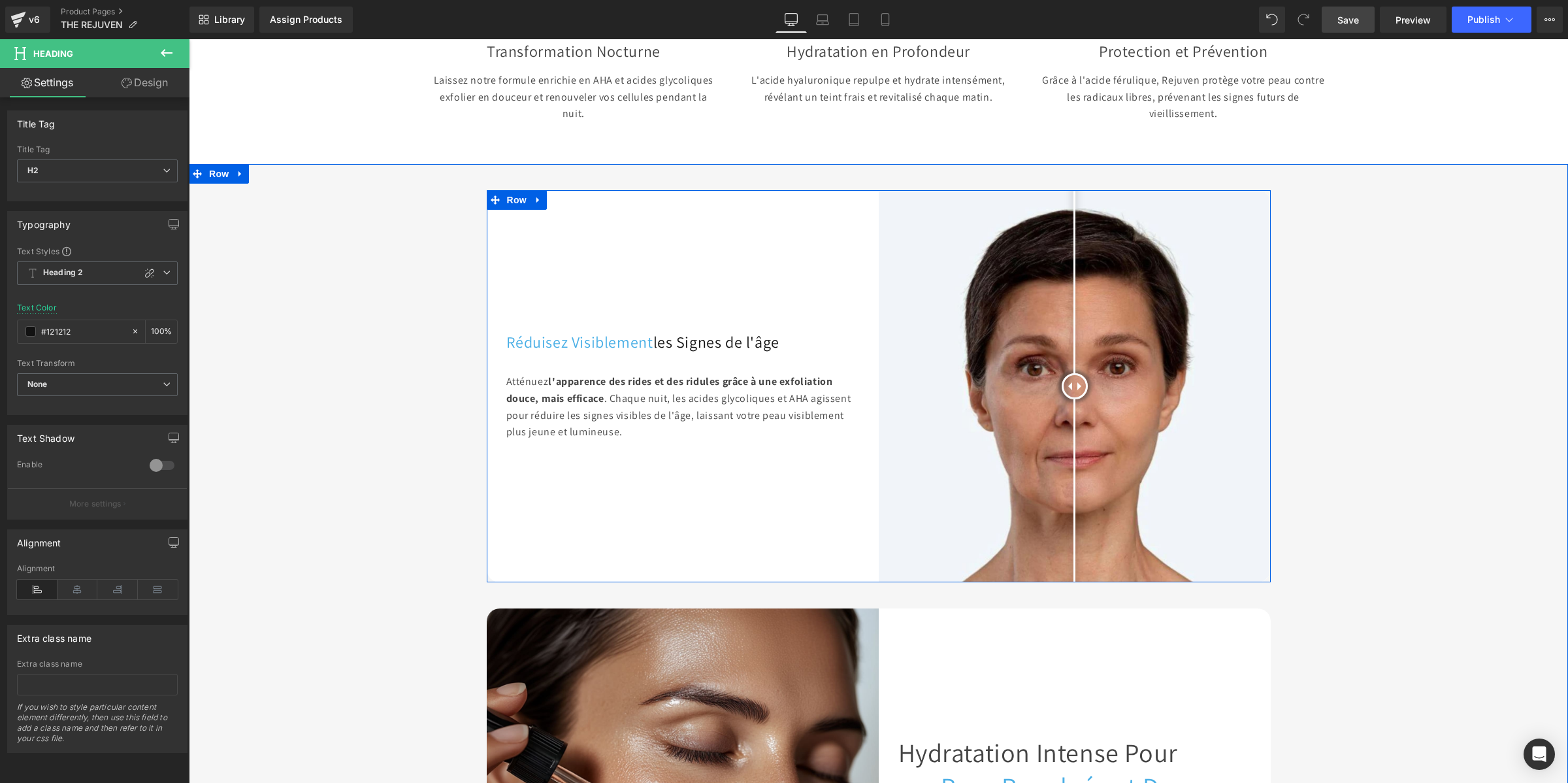
scroll to position [1253, 0]
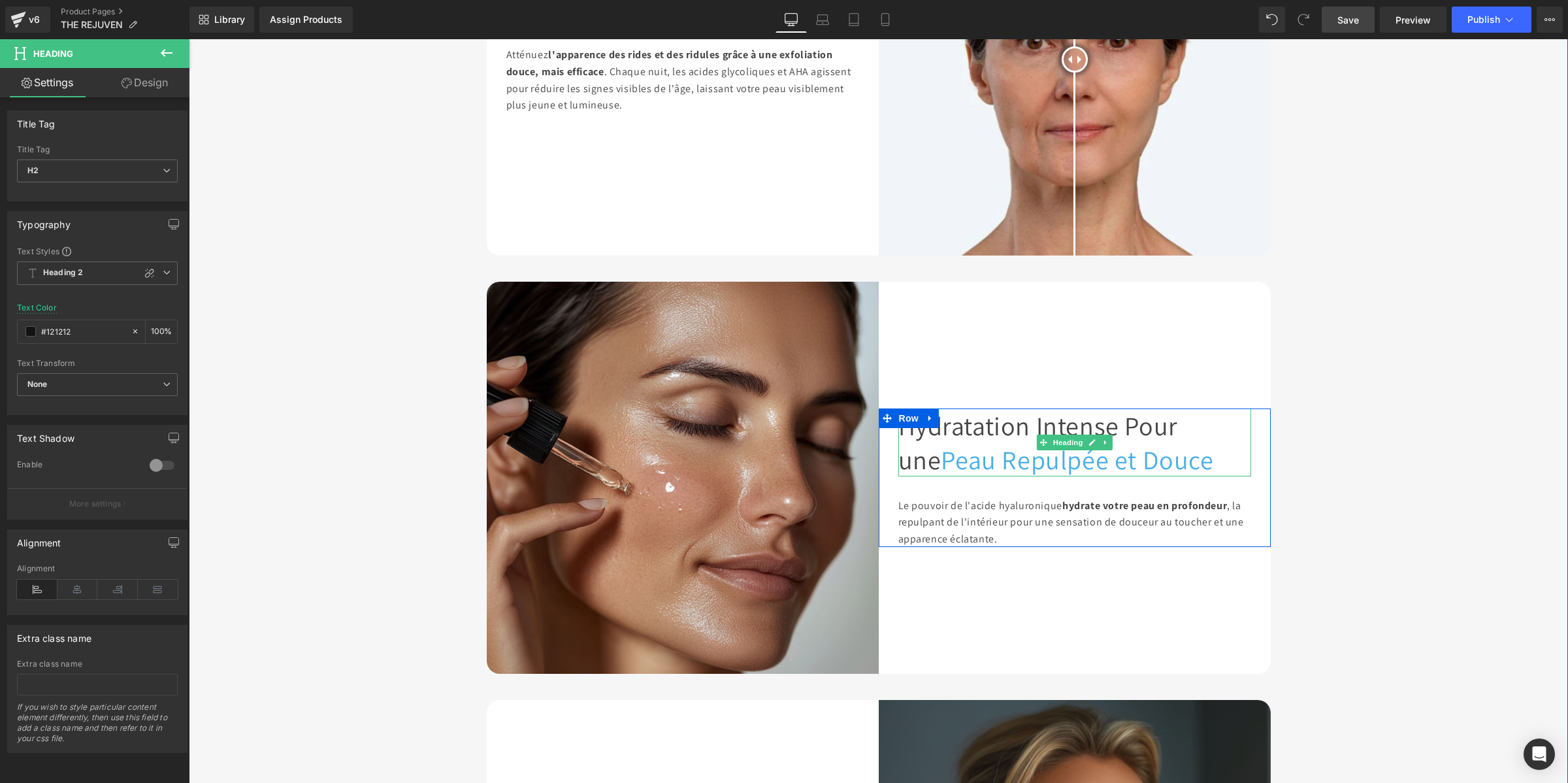
click at [943, 409] on font "Hydratation Intense Pour une" at bounding box center [1038, 442] width 279 height 68
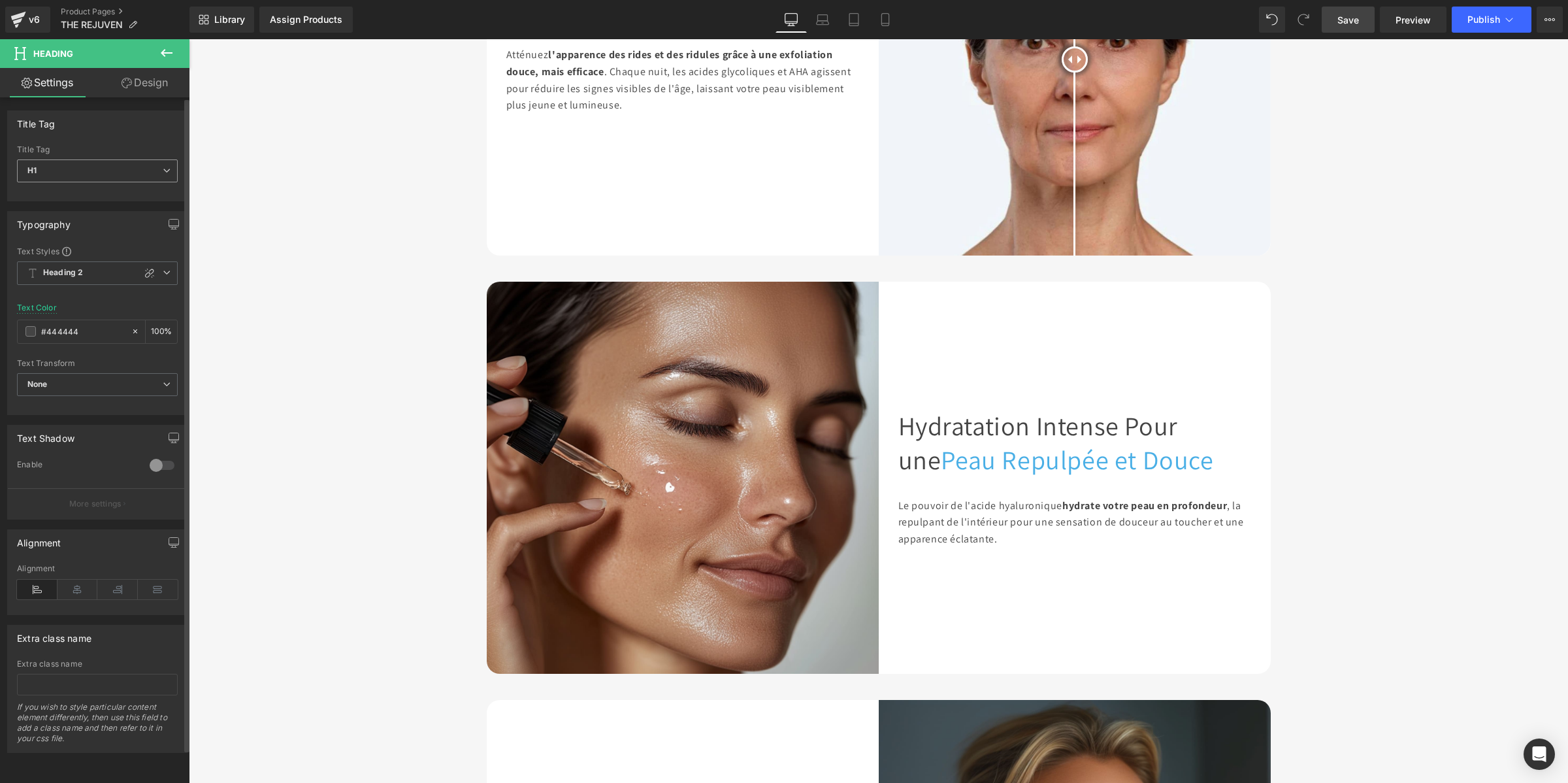
click at [88, 170] on span "H1" at bounding box center [97, 171] width 161 height 23
click at [96, 210] on li "H2" at bounding box center [97, 213] width 161 height 20
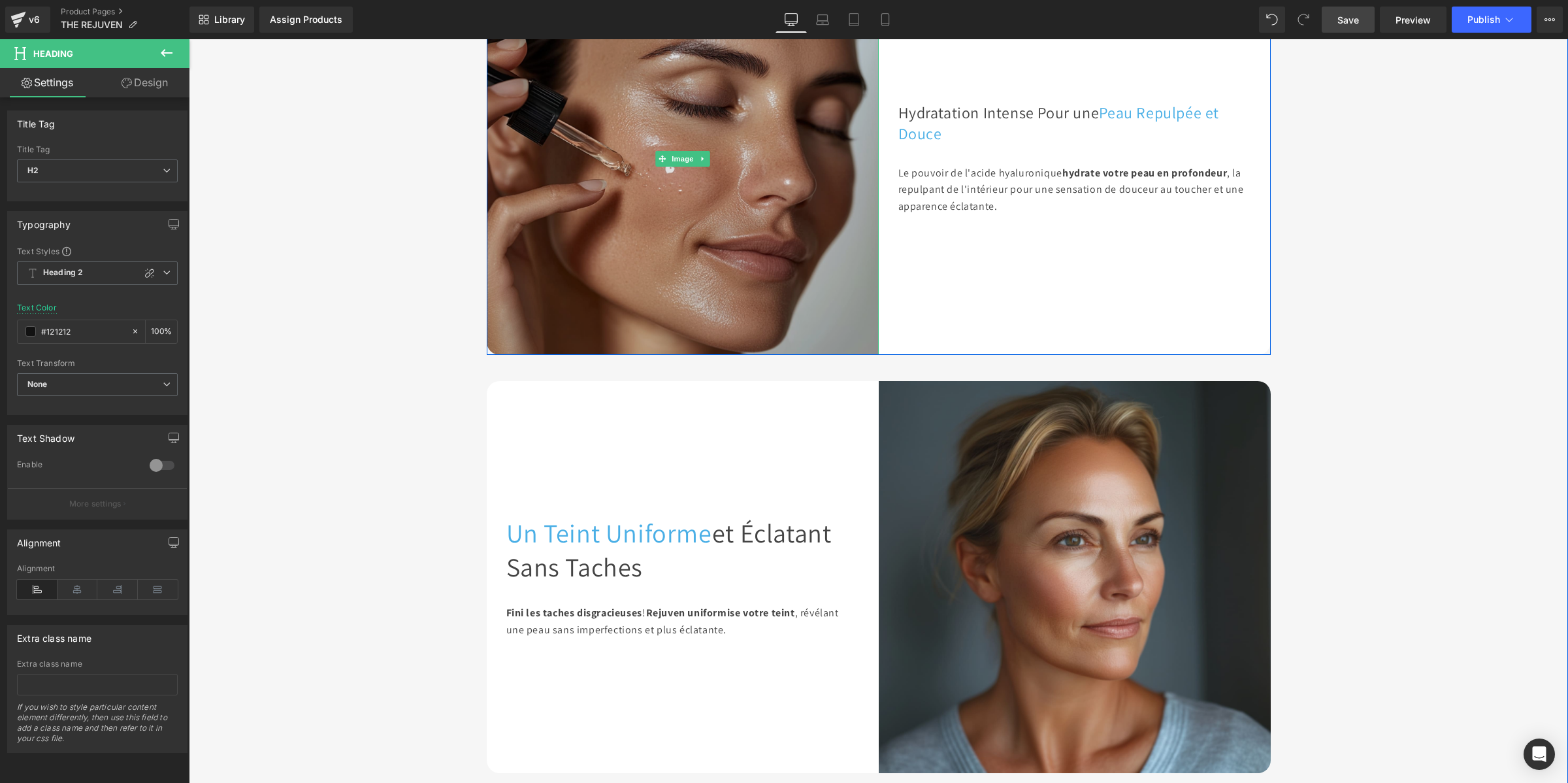
scroll to position [1580, 0]
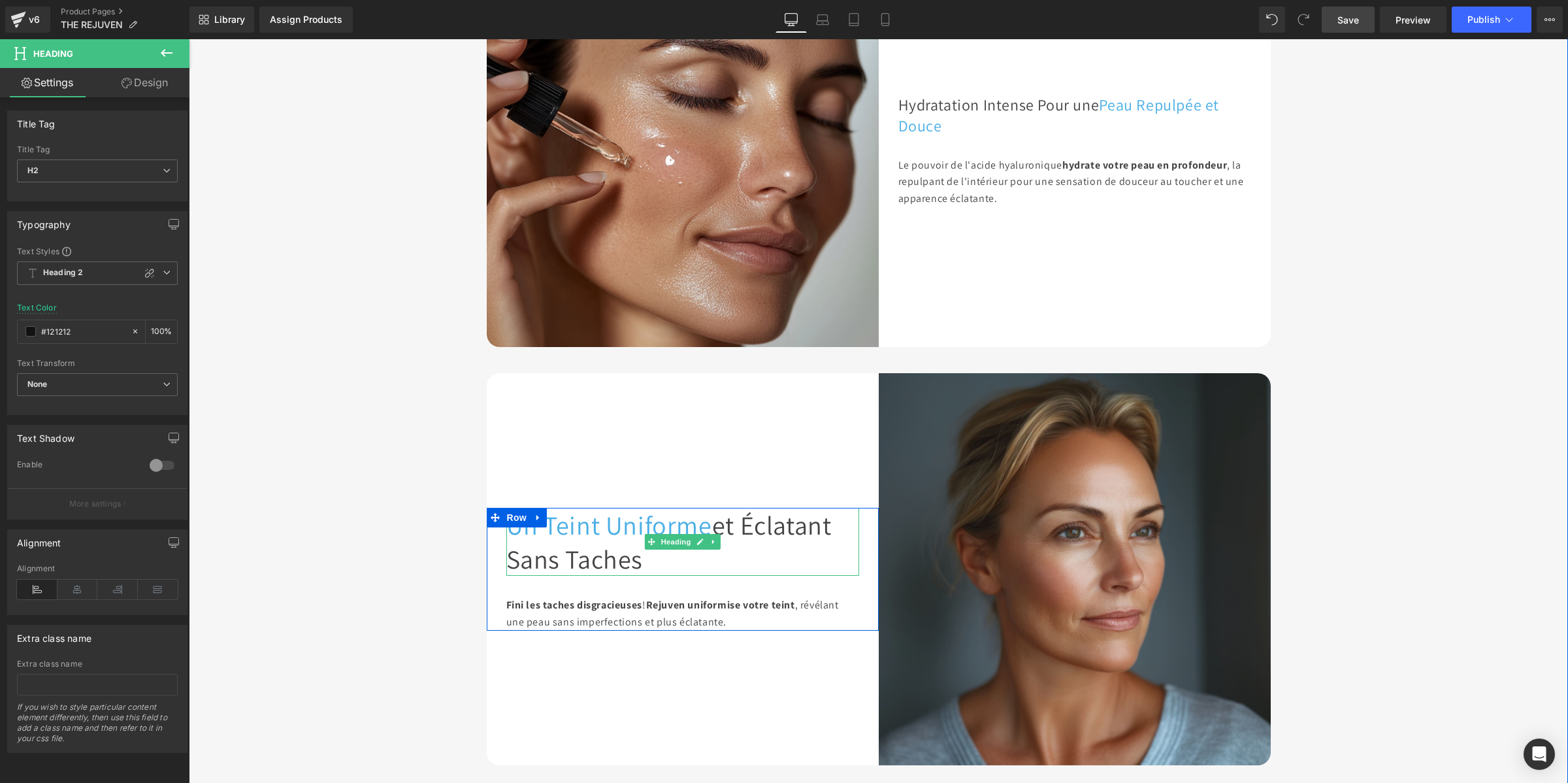
click at [559, 508] on span "et Éclatant Sans Taches" at bounding box center [669, 541] width 325 height 68
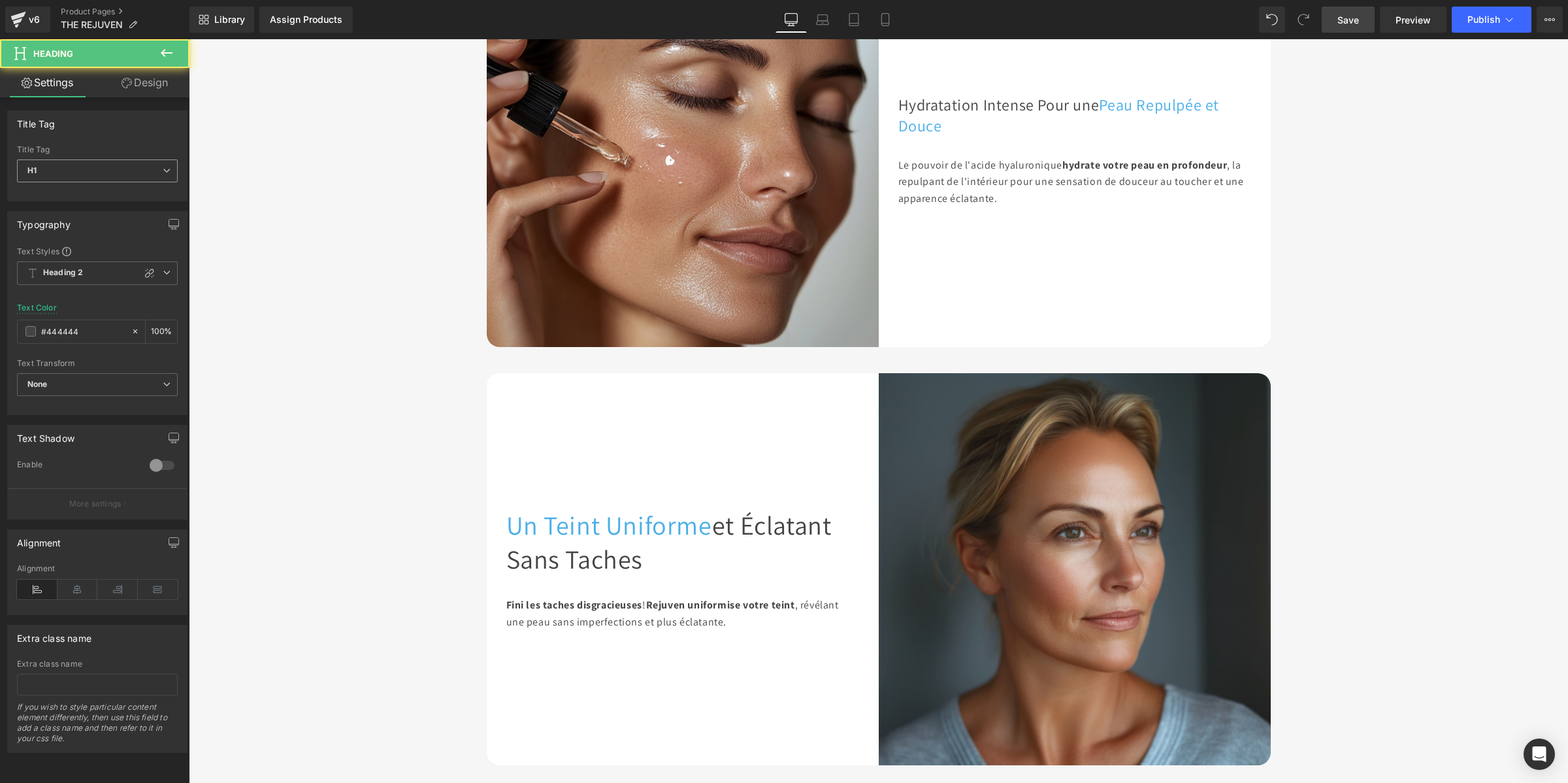
click at [83, 170] on span "H1" at bounding box center [97, 171] width 161 height 23
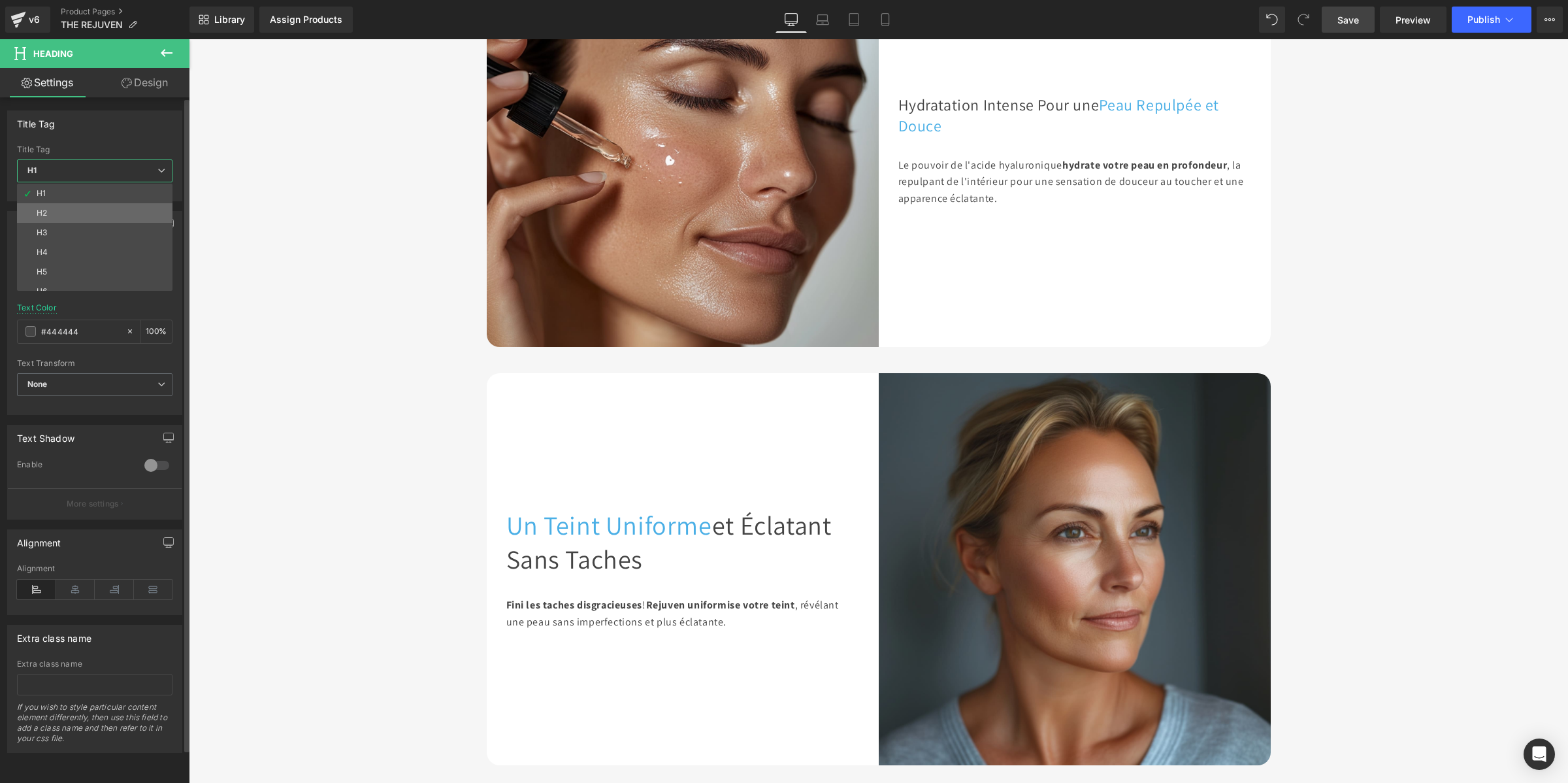
click at [90, 211] on li "H2" at bounding box center [97, 213] width 161 height 20
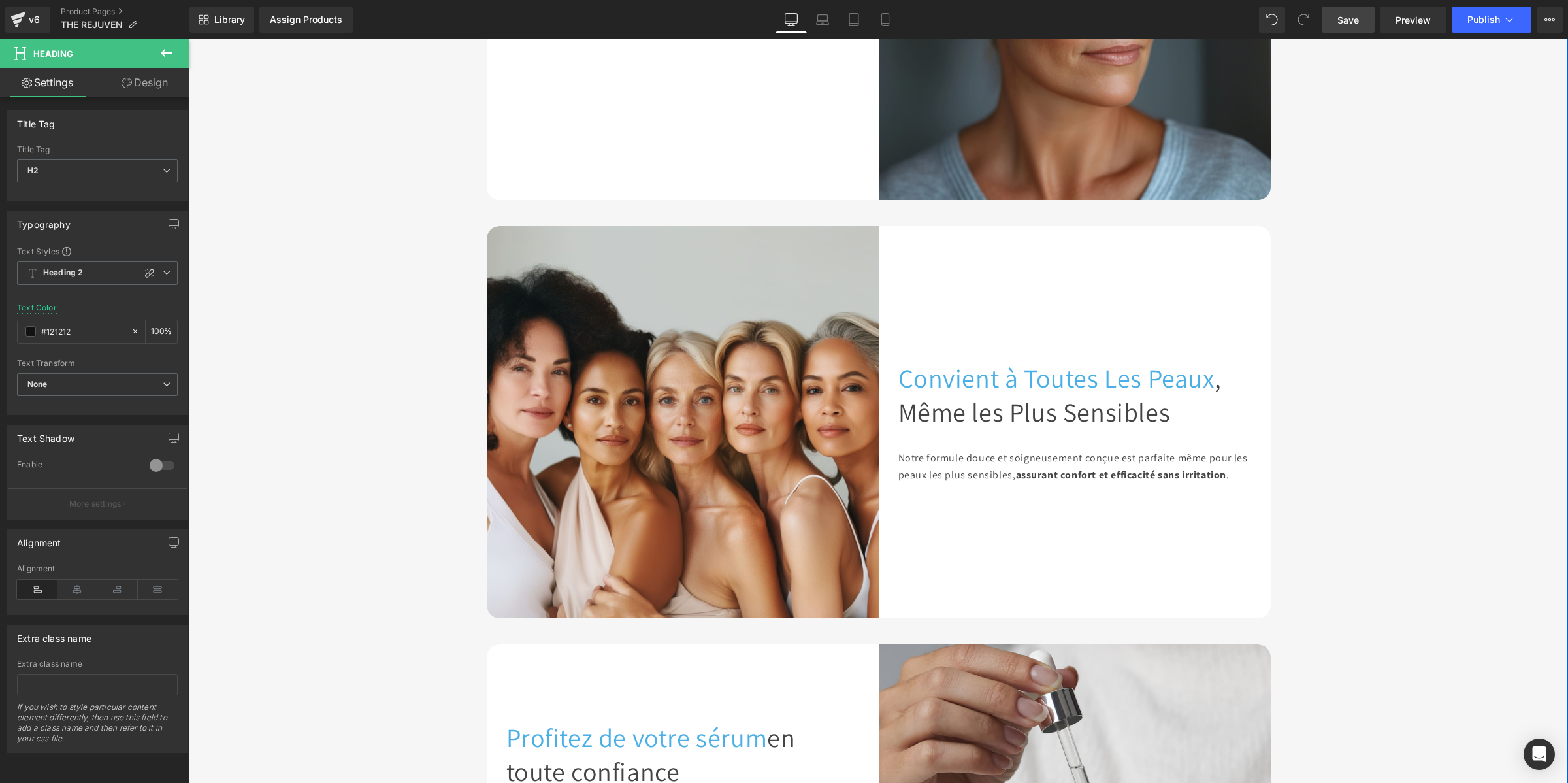
scroll to position [2151, 0]
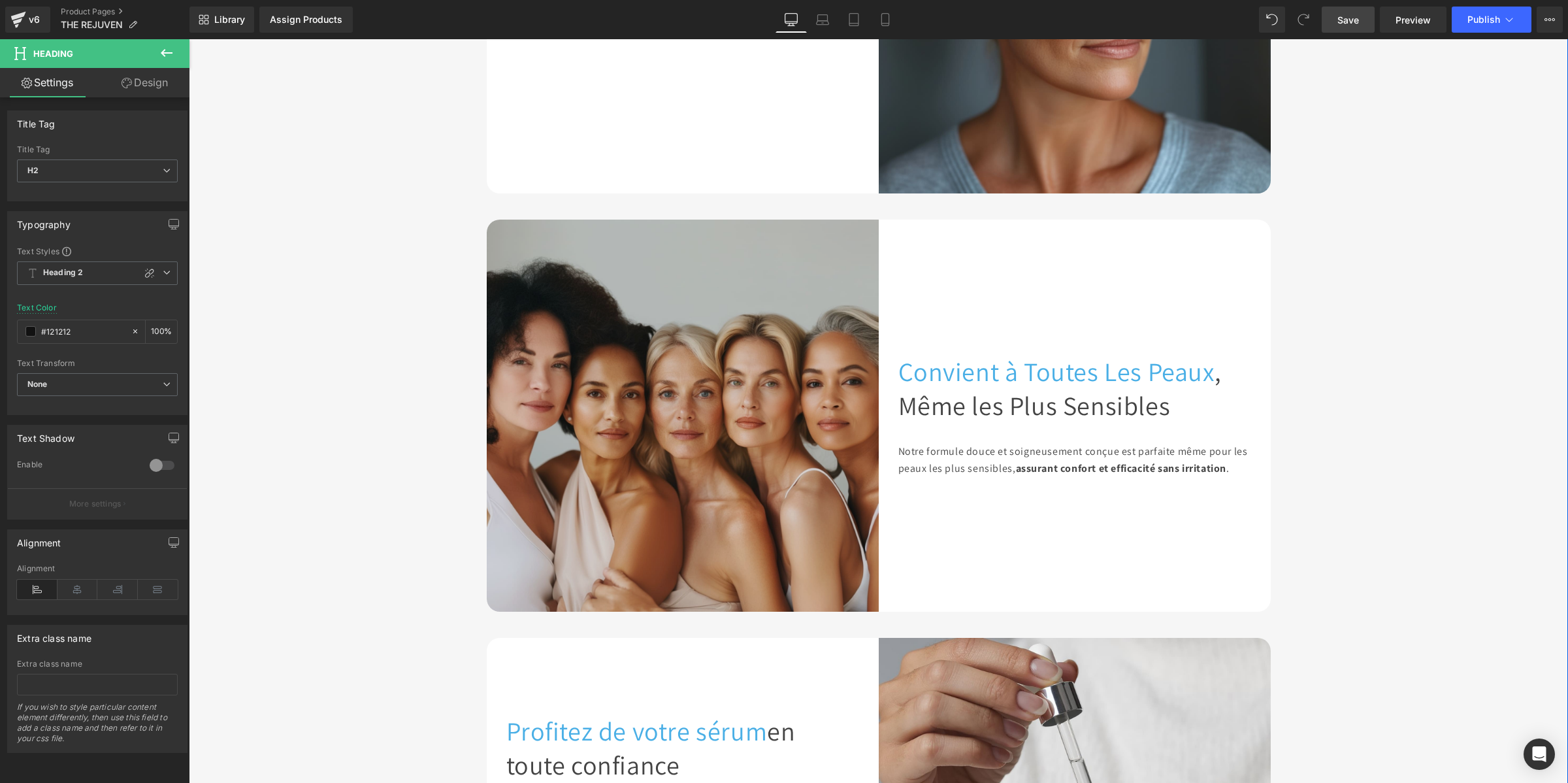
click at [920, 354] on span ", Même les Plus Sensibles" at bounding box center [1060, 387] width 324 height 68
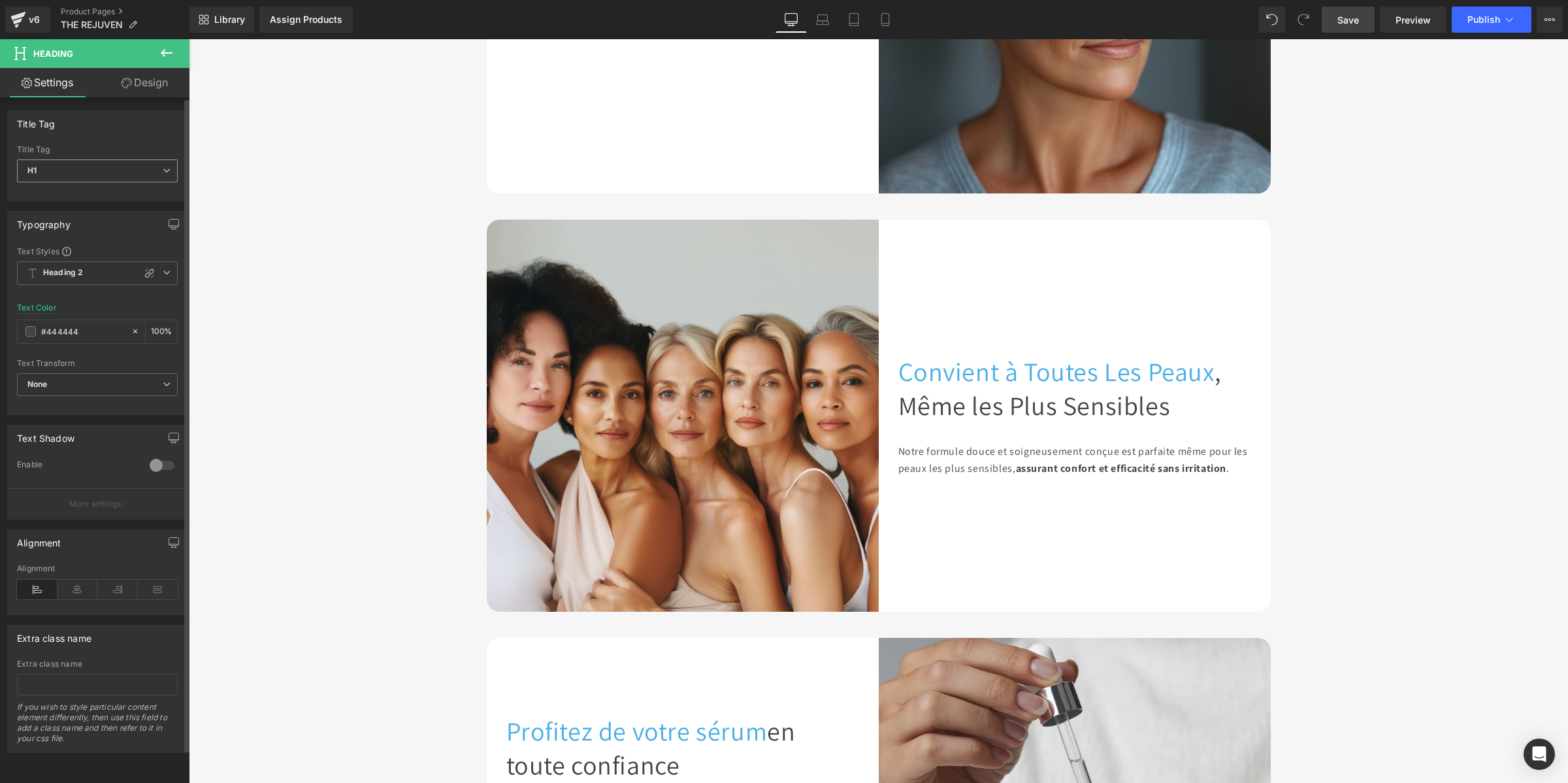
click at [114, 178] on span "H1" at bounding box center [97, 171] width 161 height 23
click at [95, 217] on li "H2" at bounding box center [97, 213] width 161 height 20
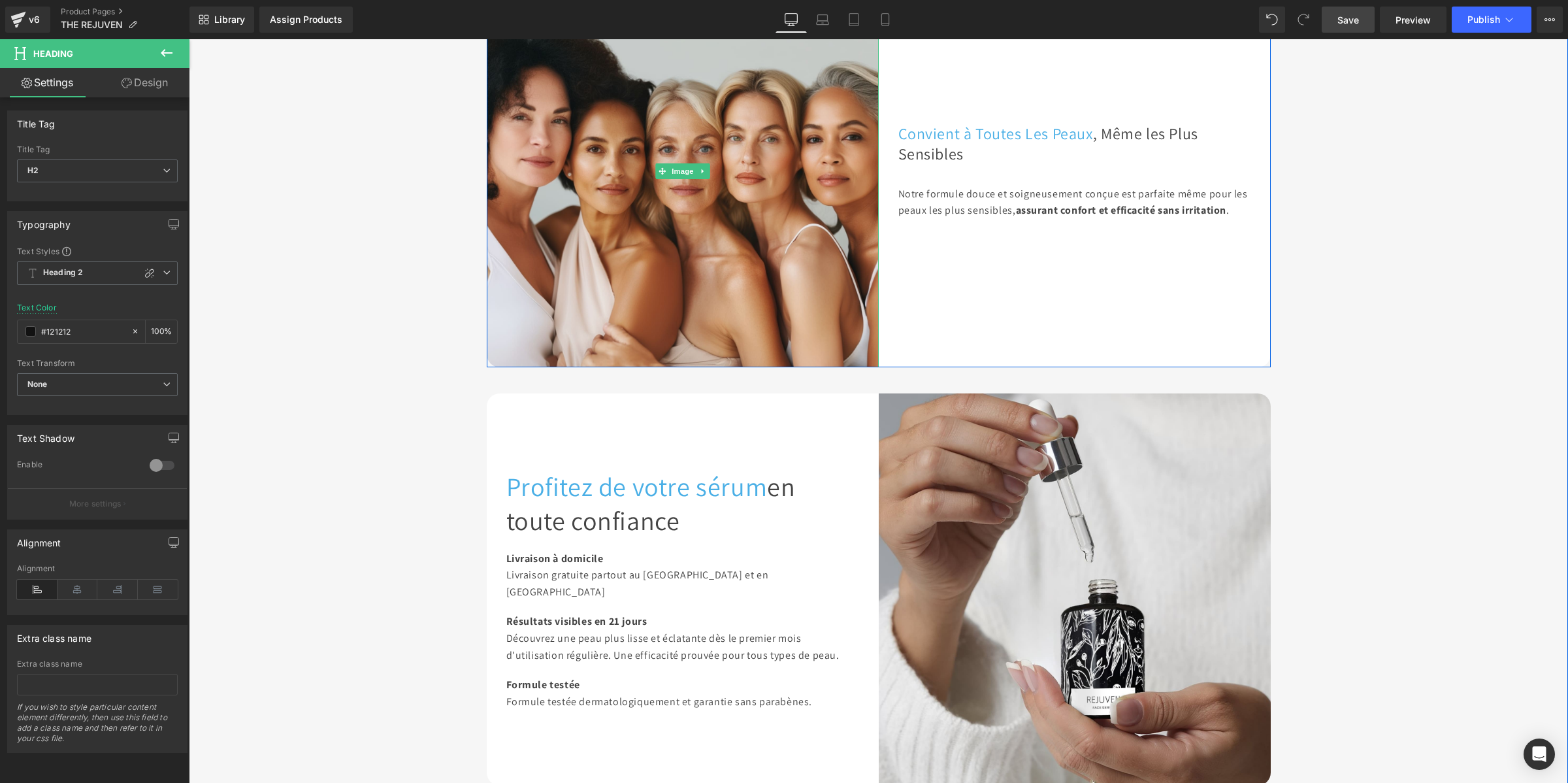
scroll to position [2396, 0]
click at [570, 468] on span "en toute confiance" at bounding box center [651, 502] width 289 height 68
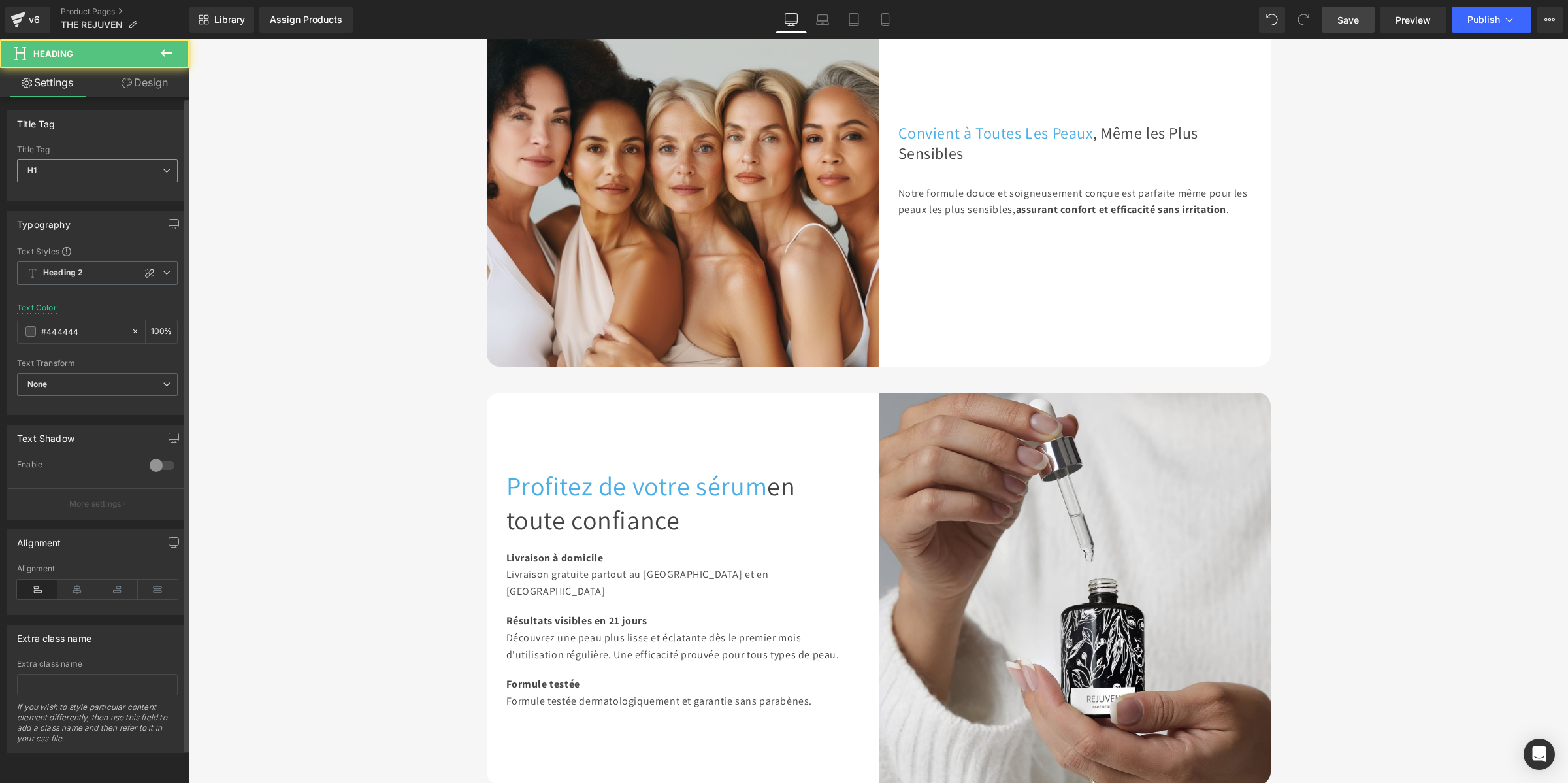
click at [57, 171] on span "H1" at bounding box center [97, 171] width 161 height 23
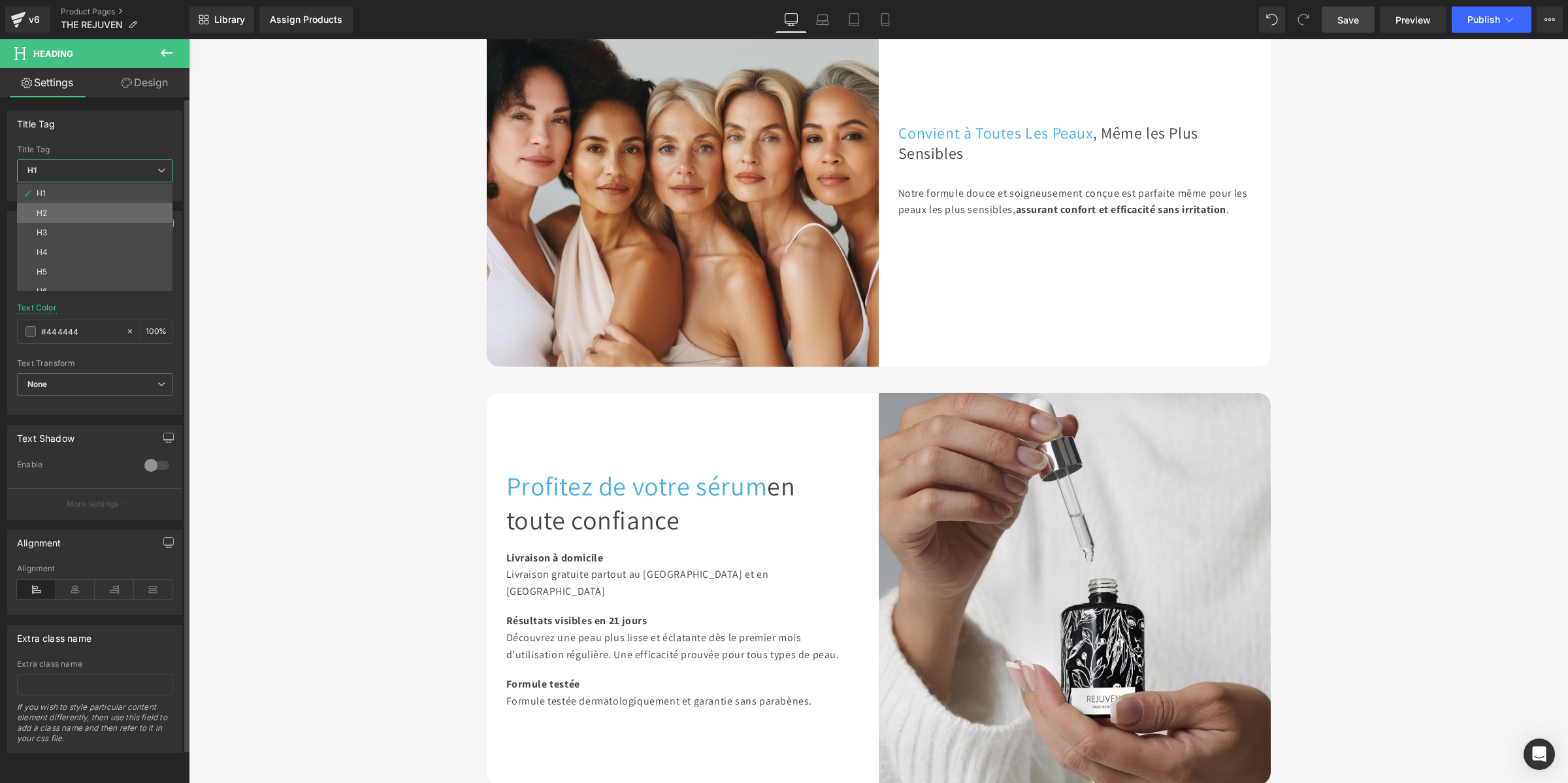
drag, startPoint x: 70, startPoint y: 211, endPoint x: 127, endPoint y: 246, distance: 66.9
click at [70, 211] on li "H2" at bounding box center [97, 213] width 161 height 20
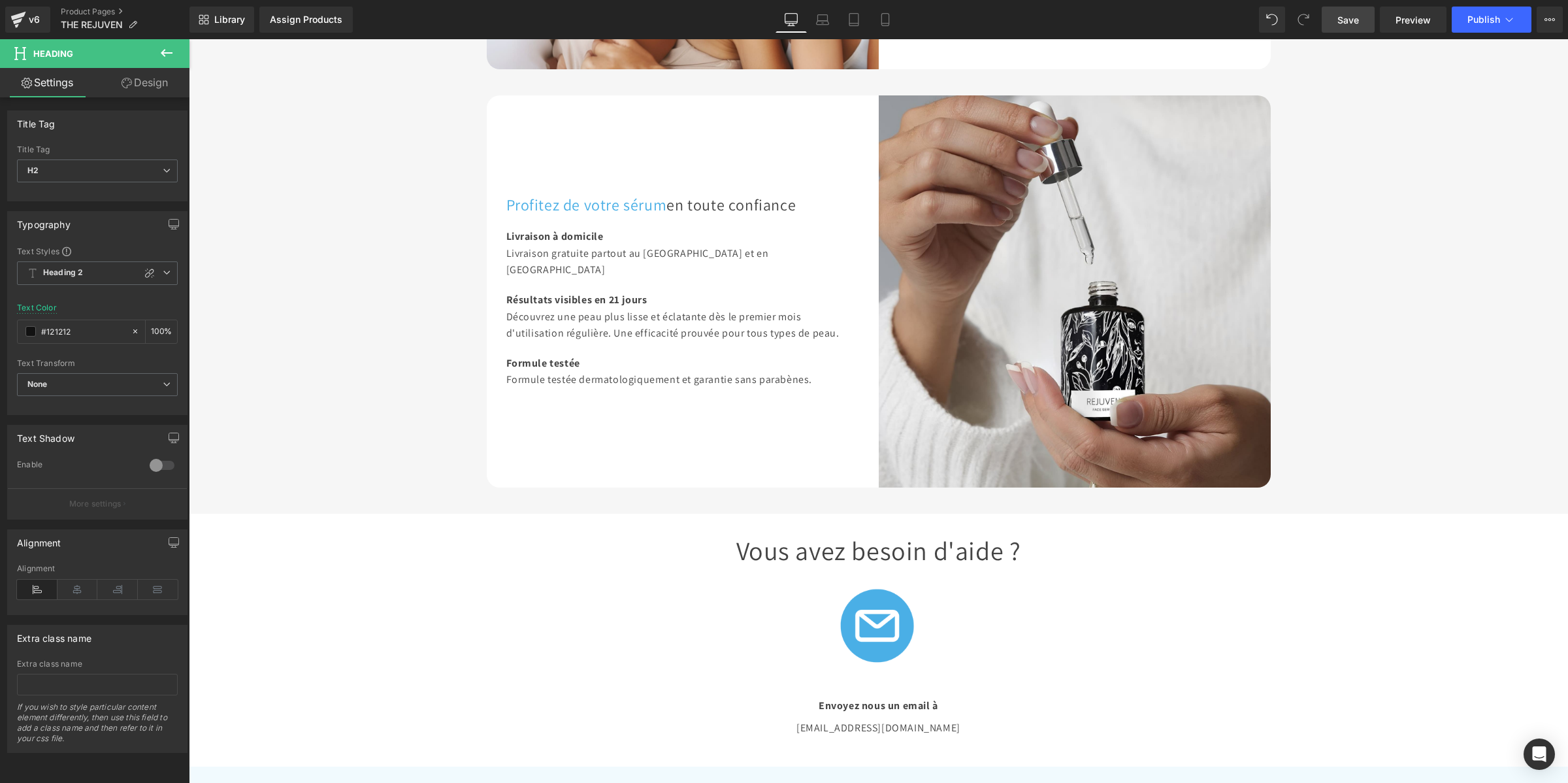
scroll to position [2723, 0]
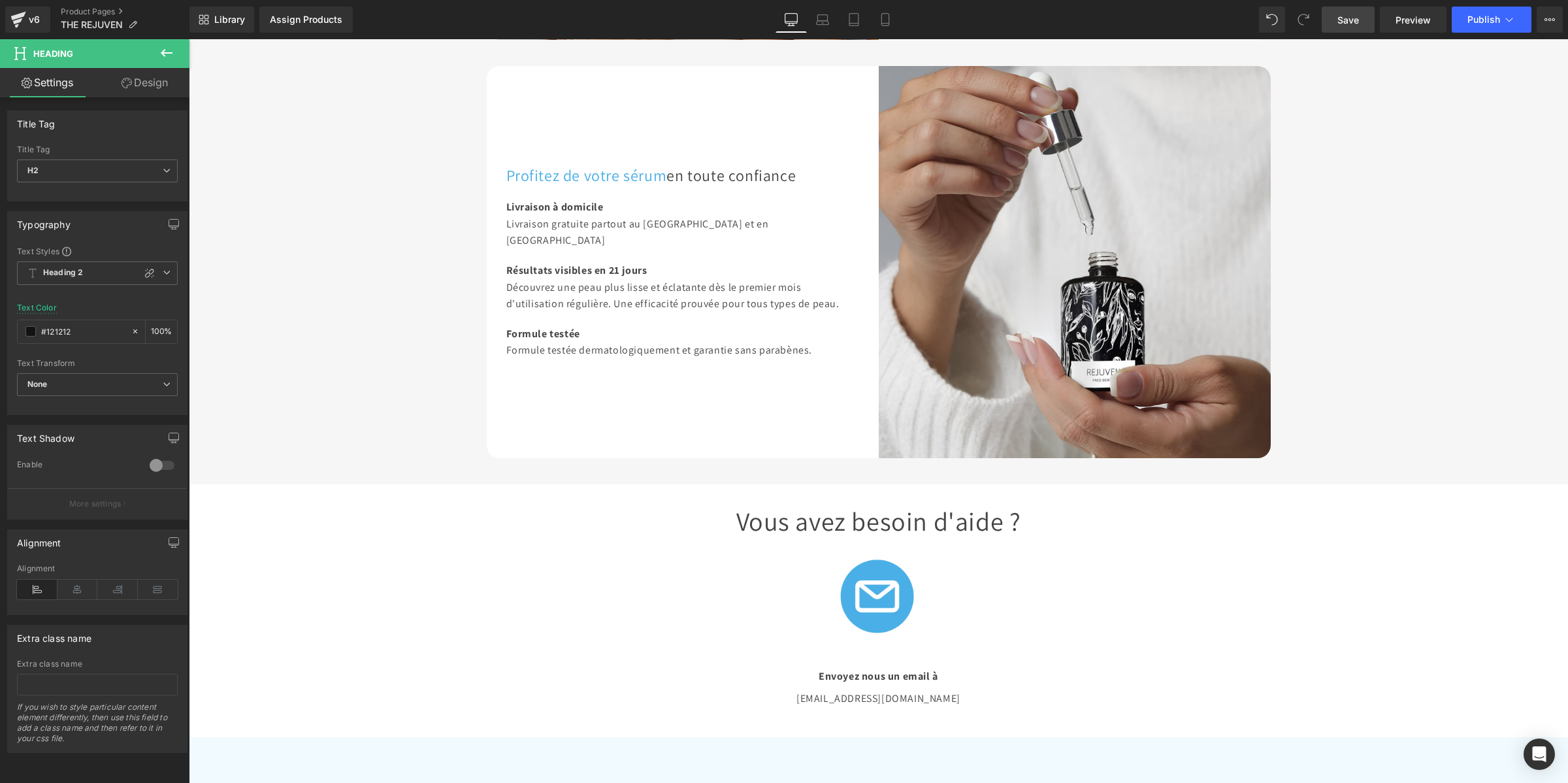
click at [802, 503] on h1 "Vous avez besoin d'aide ?" at bounding box center [878, 521] width 764 height 34
click at [145, 168] on span "H1" at bounding box center [97, 171] width 161 height 23
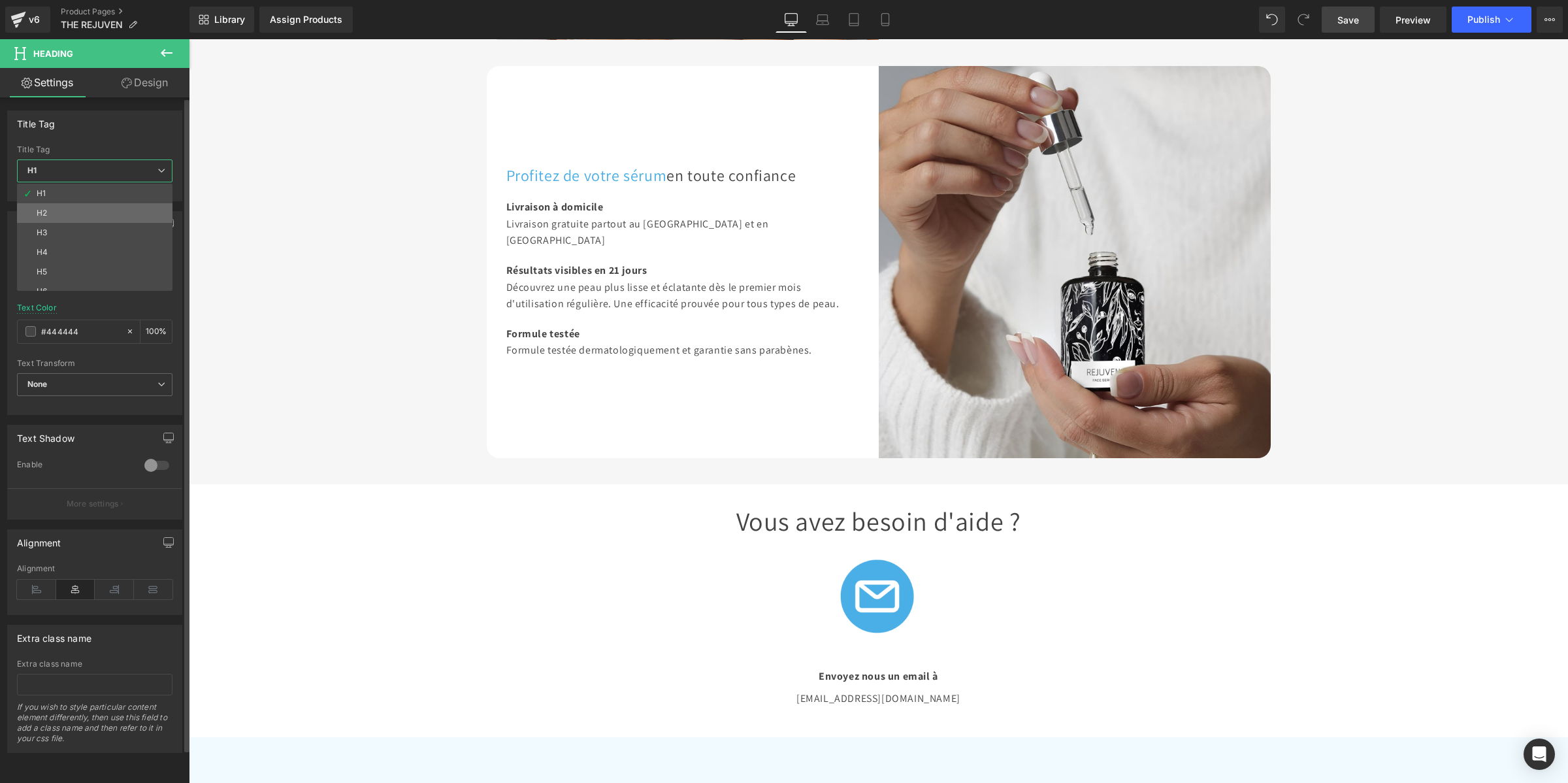
drag, startPoint x: 124, startPoint y: 206, endPoint x: 51, endPoint y: 183, distance: 76.5
click at [124, 206] on li "H2" at bounding box center [97, 213] width 161 height 20
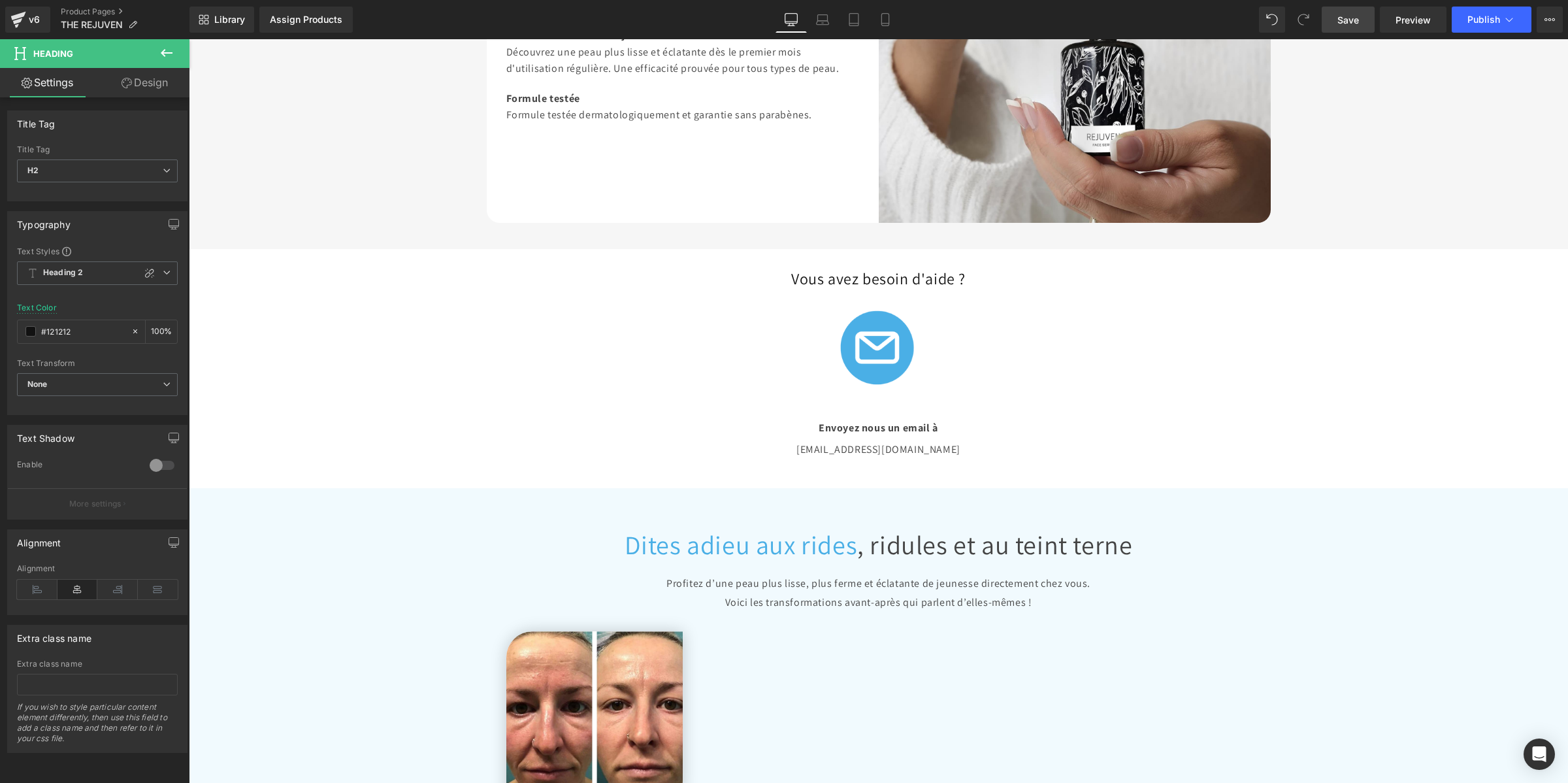
scroll to position [3050, 0]
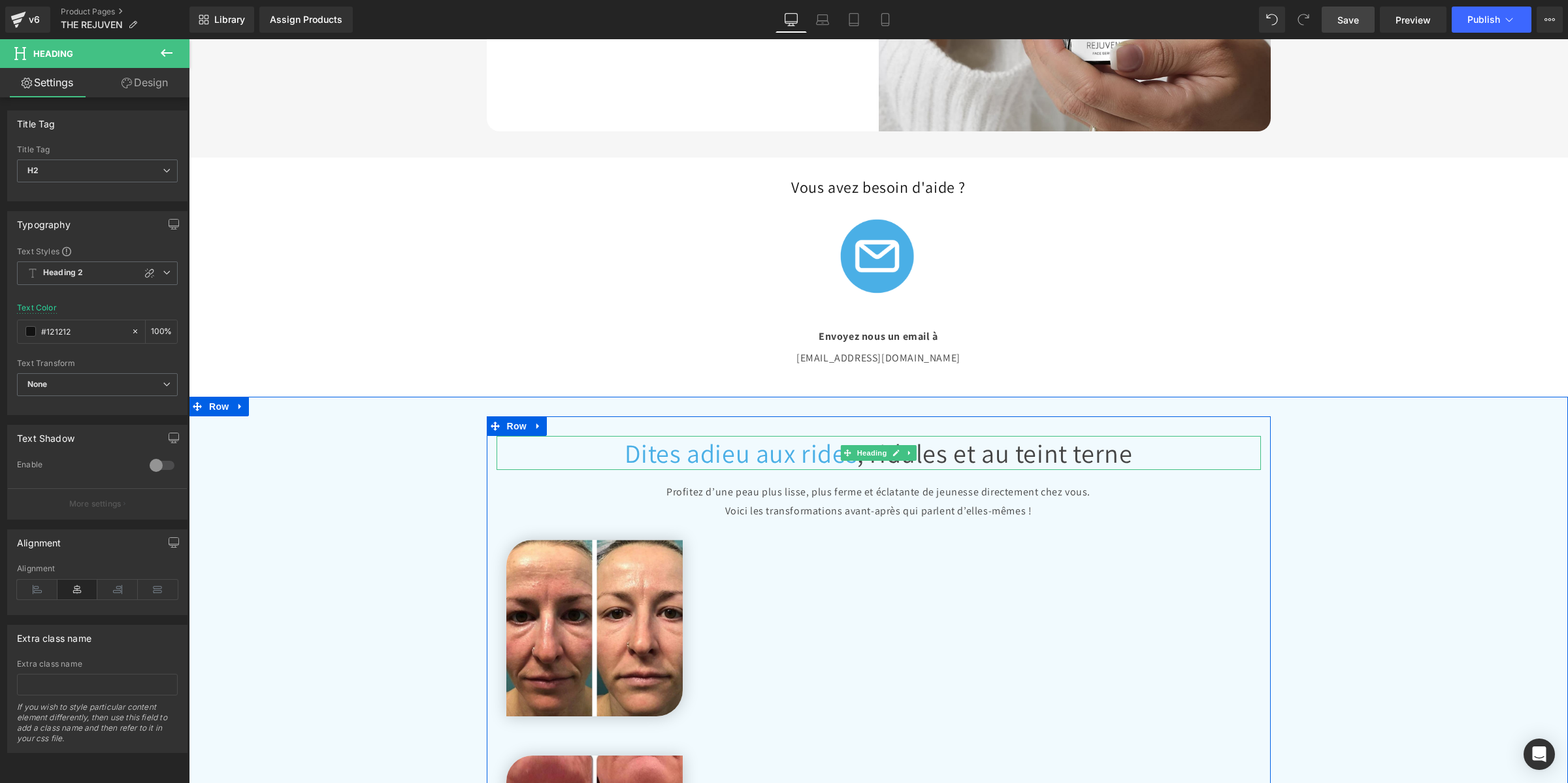
click at [672, 436] on span "Dites adieu aux rides" at bounding box center [740, 453] width 233 height 34
click at [87, 171] on span "H1" at bounding box center [97, 171] width 161 height 23
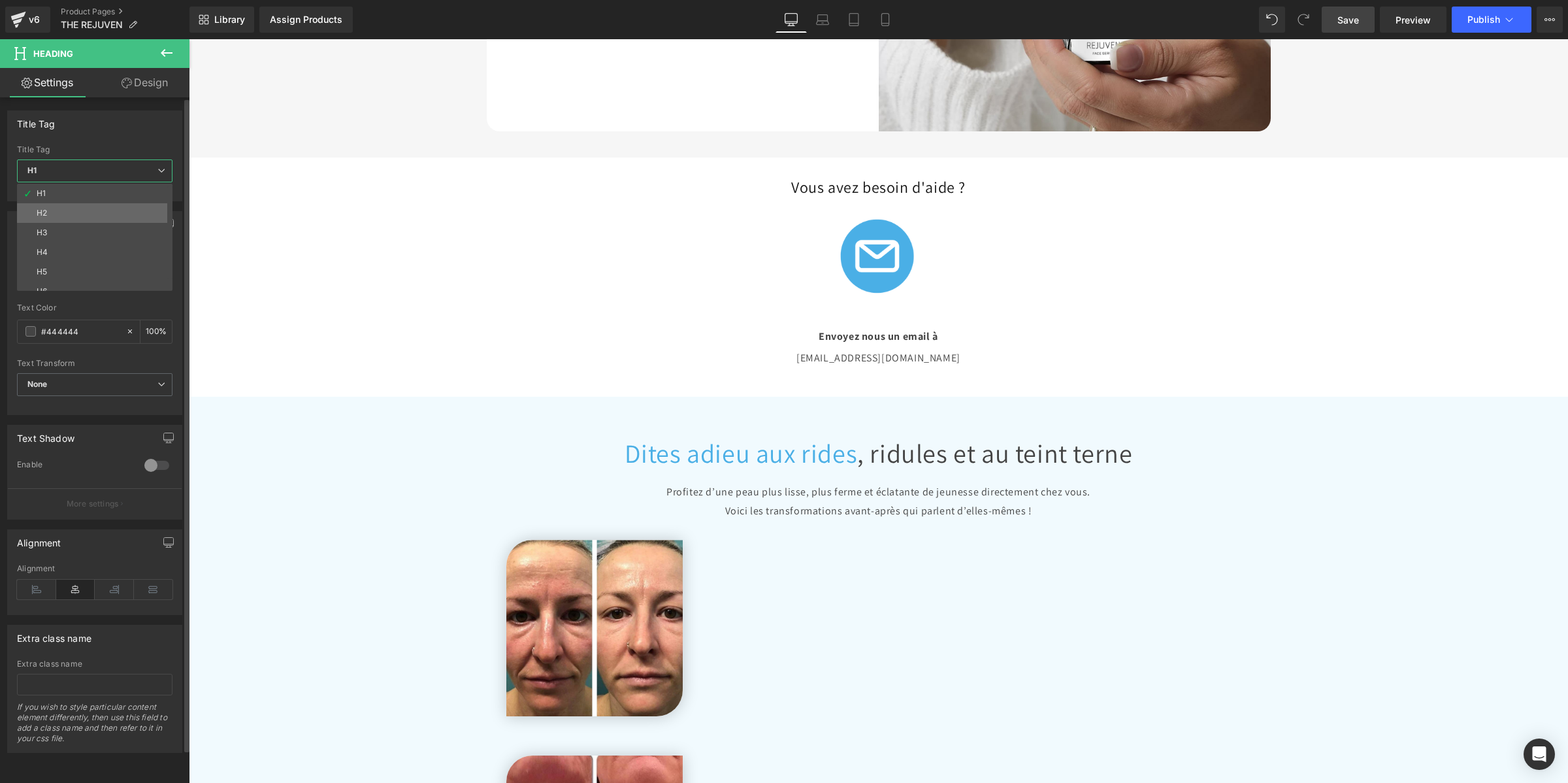
click at [95, 211] on li "H2" at bounding box center [97, 213] width 161 height 20
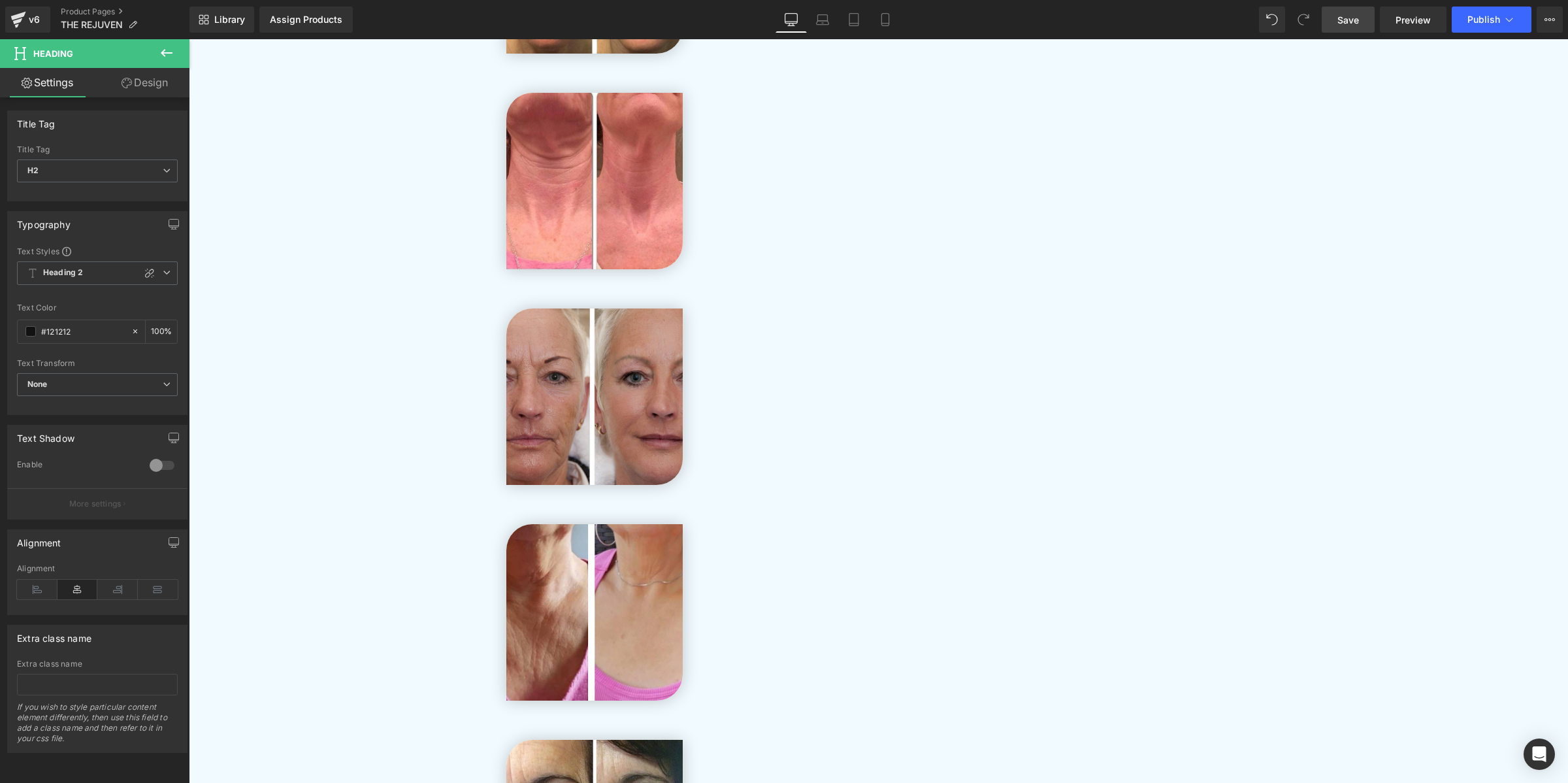
scroll to position [3703, 0]
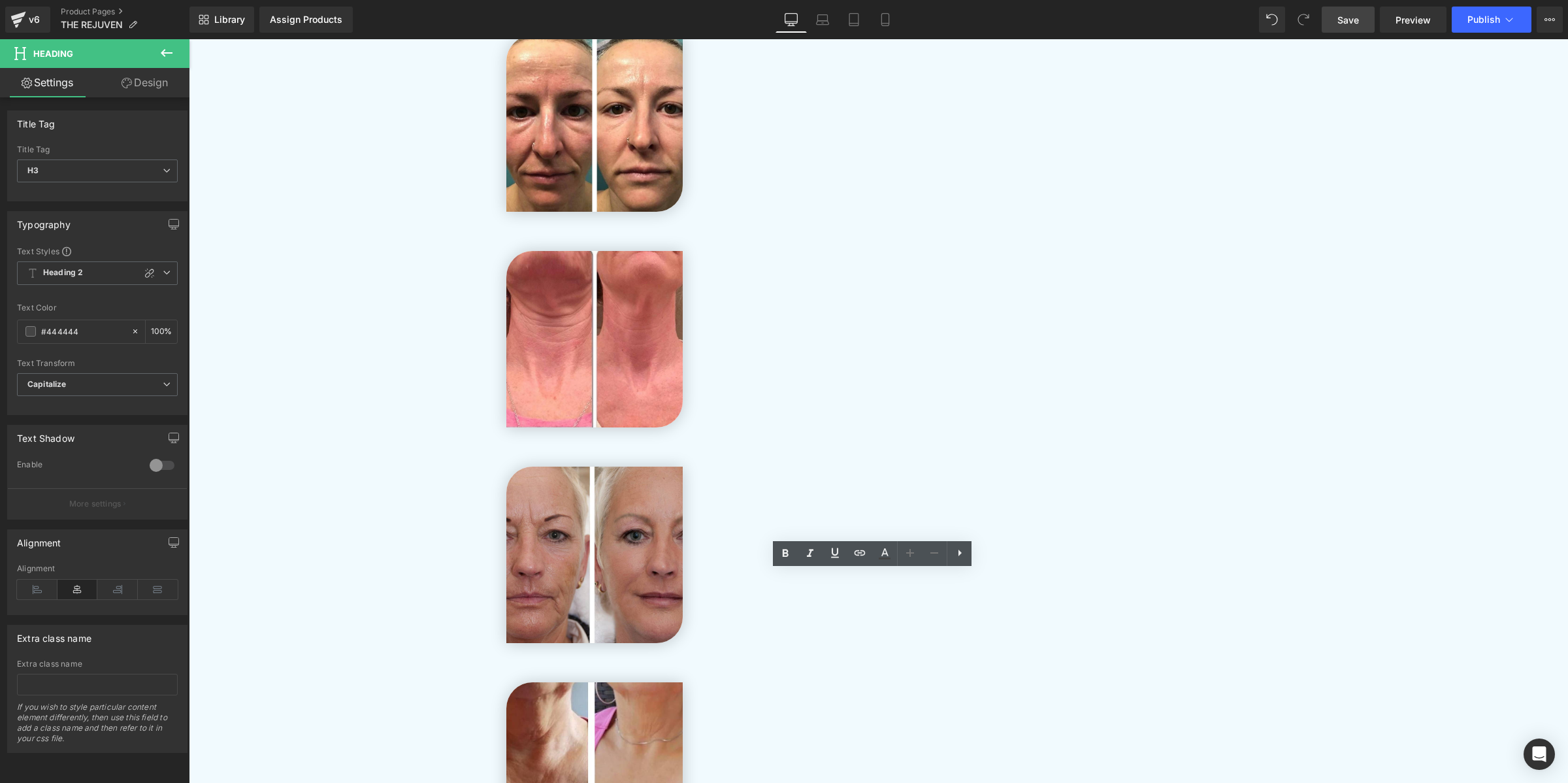
scroll to position [3540, 0]
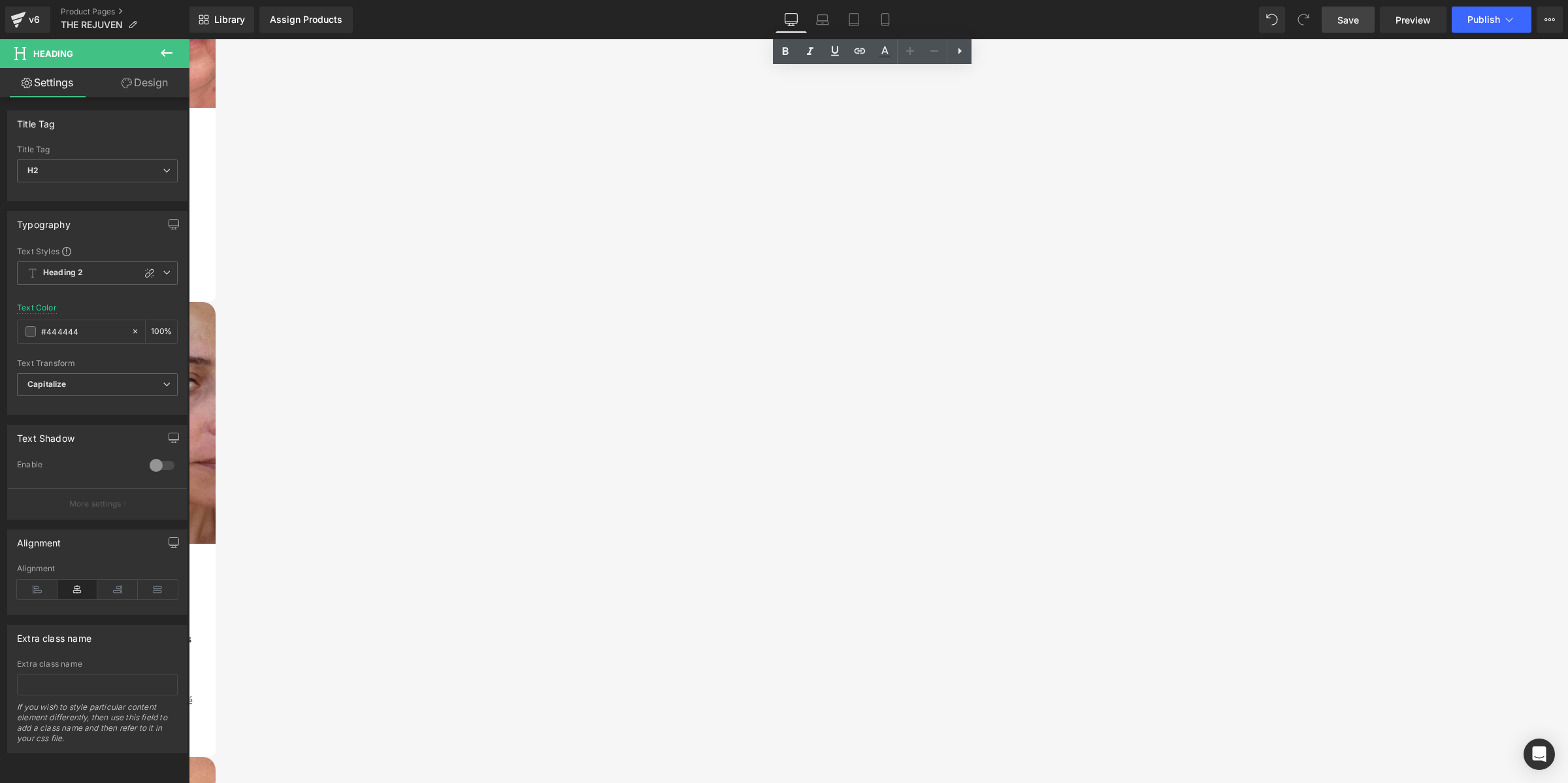
scroll to position [5827, 0]
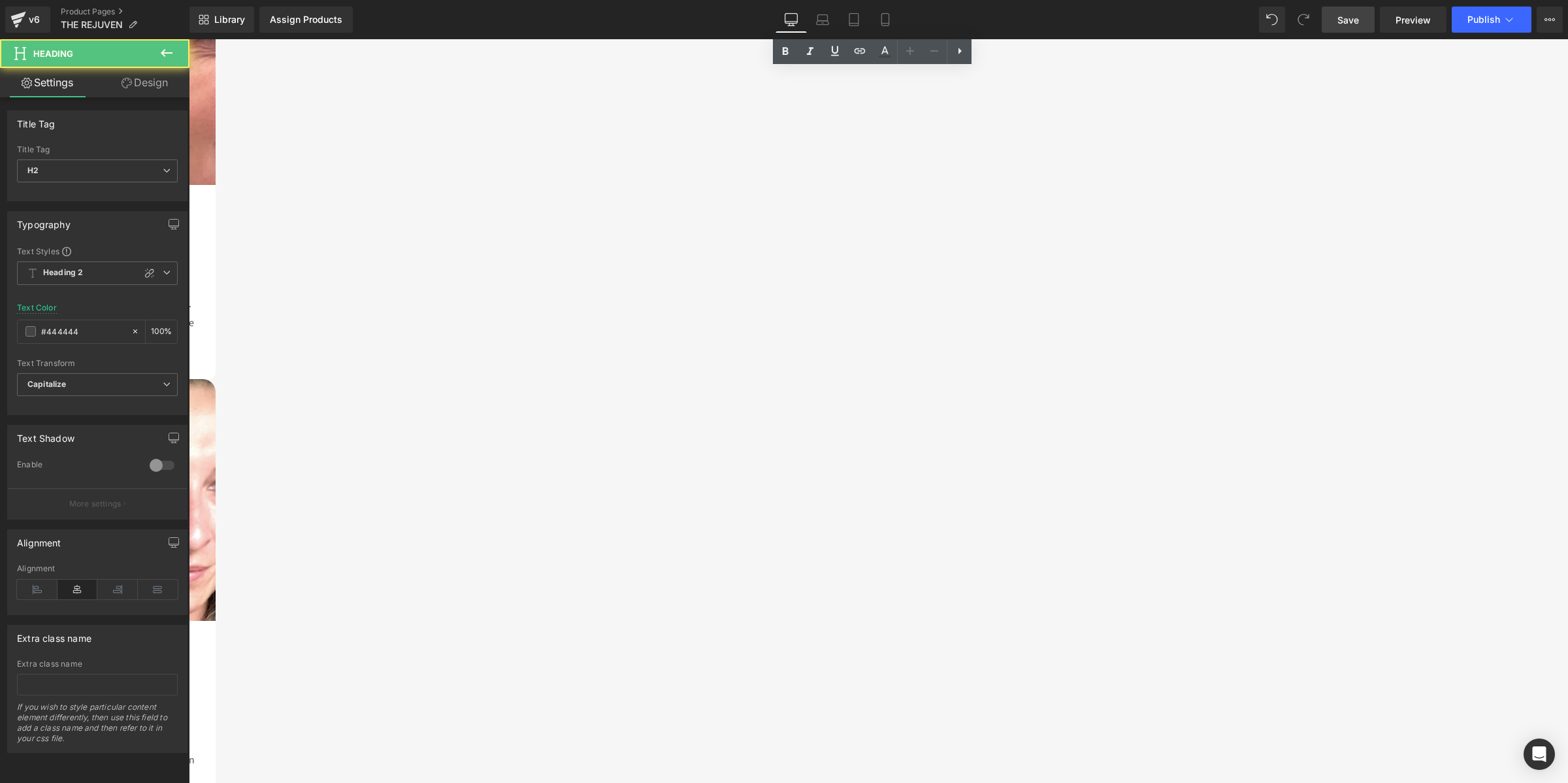
scroll to position [6317, 0]
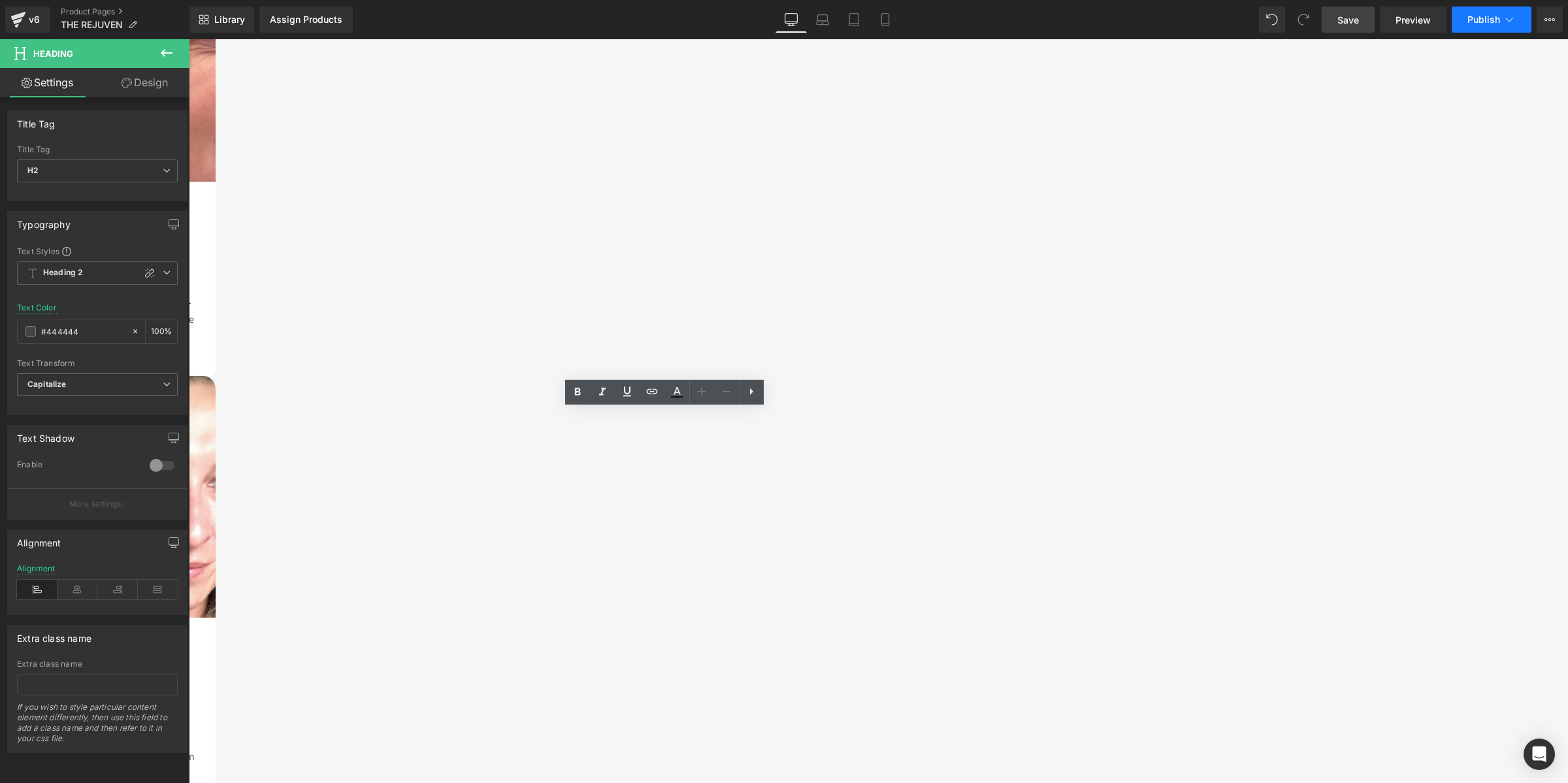
click at [1481, 26] on button "Publish" at bounding box center [1491, 20] width 80 height 26
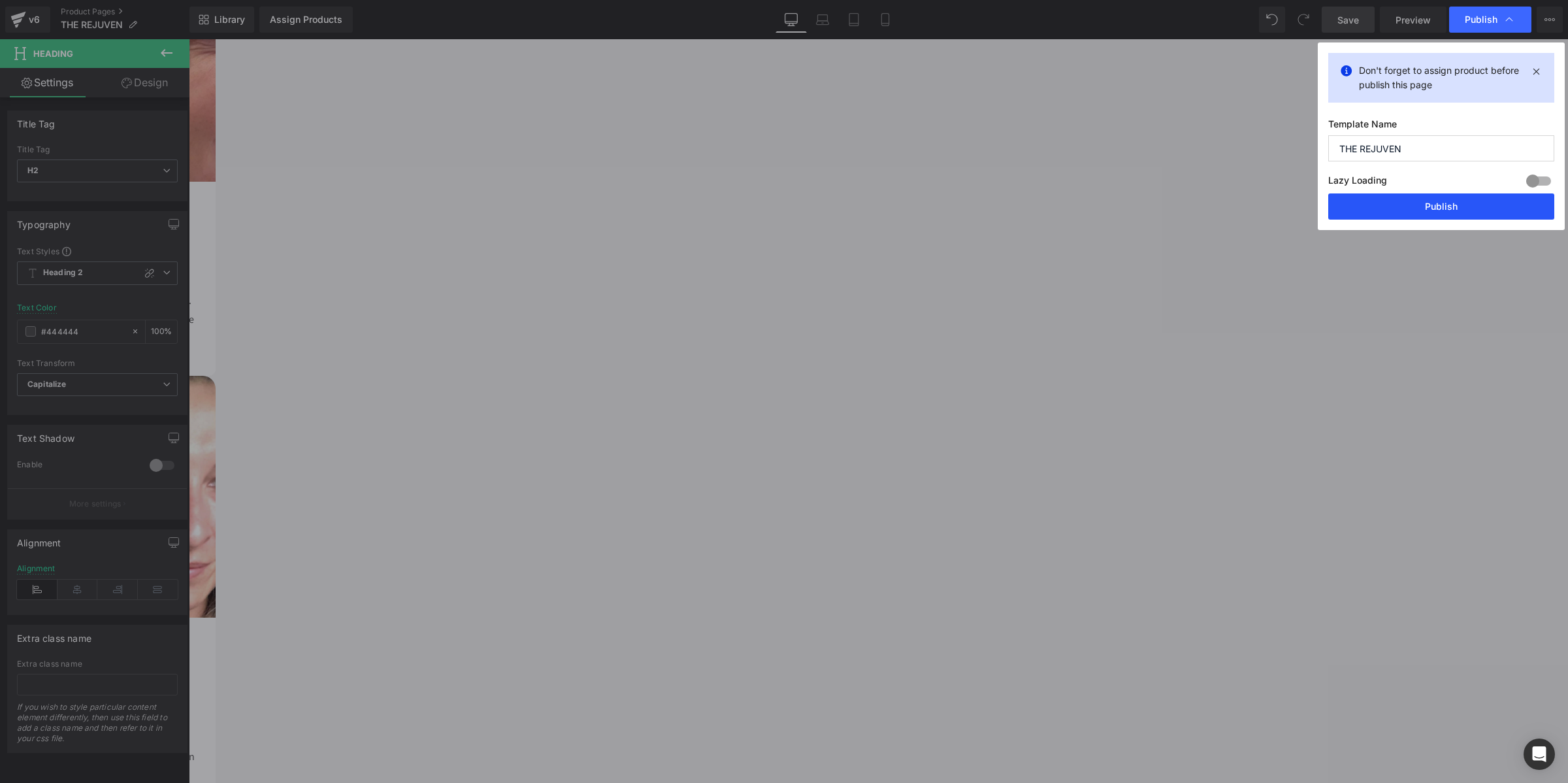
click at [1441, 206] on button "Publish" at bounding box center [1441, 207] width 226 height 26
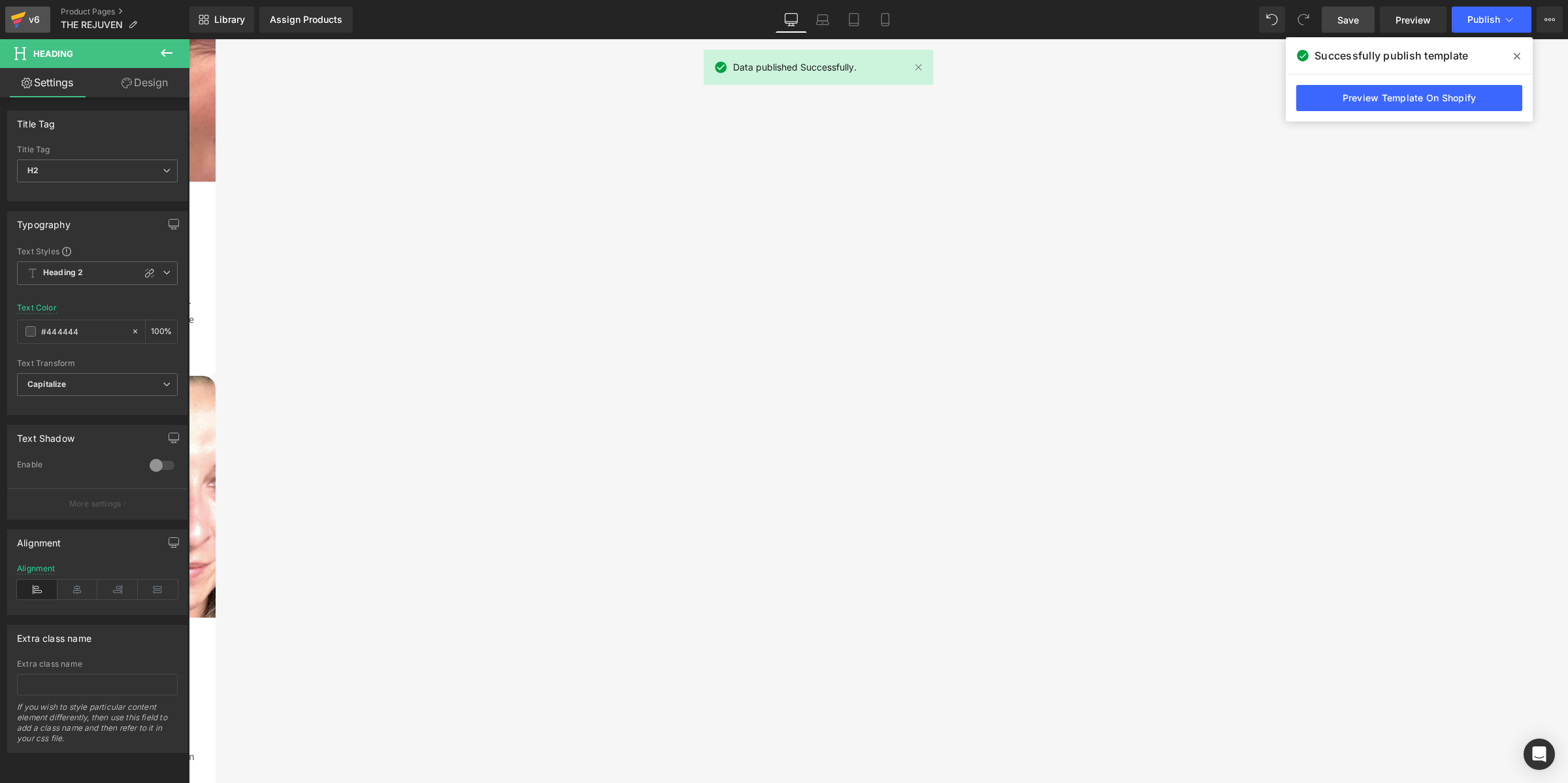
click at [13, 13] on icon at bounding box center [18, 20] width 16 height 33
